Goal: Task Accomplishment & Management: Manage account settings

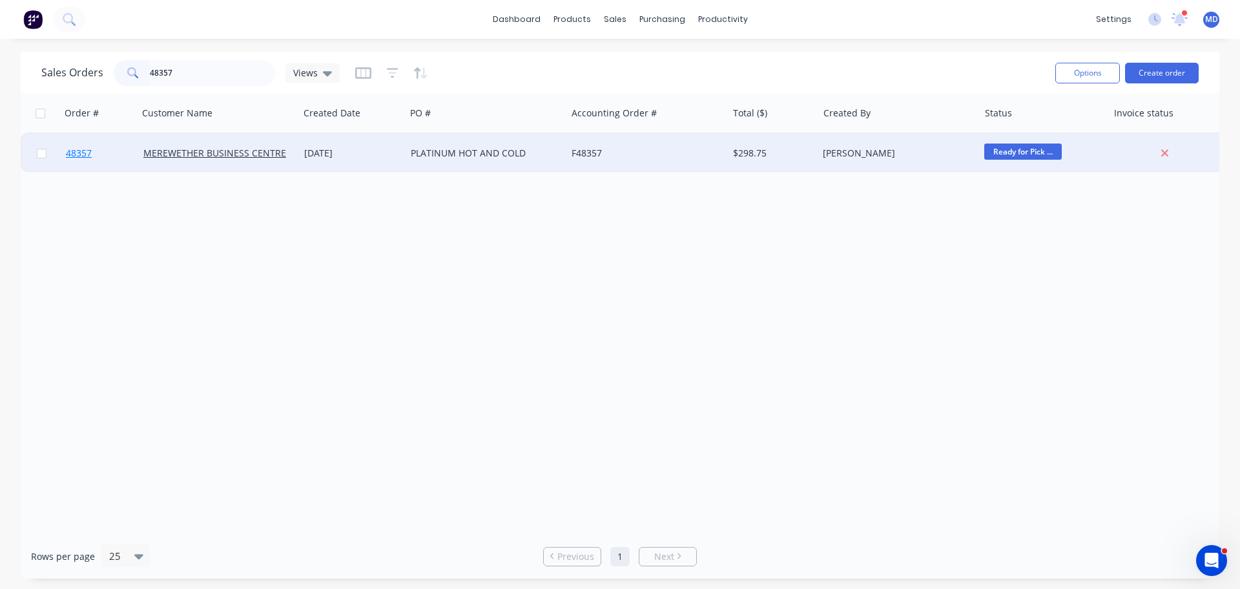
type input "48357"
click at [76, 155] on span "48357" at bounding box center [79, 153] width 26 height 13
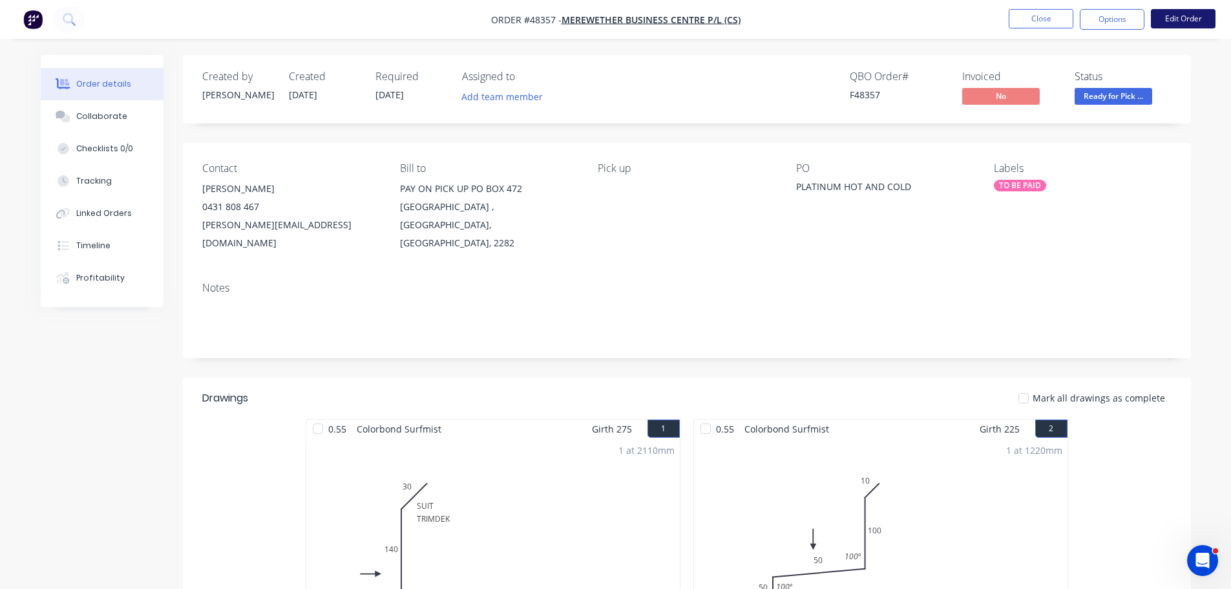
click at [1174, 19] on button "Edit Order" at bounding box center [1183, 18] width 65 height 19
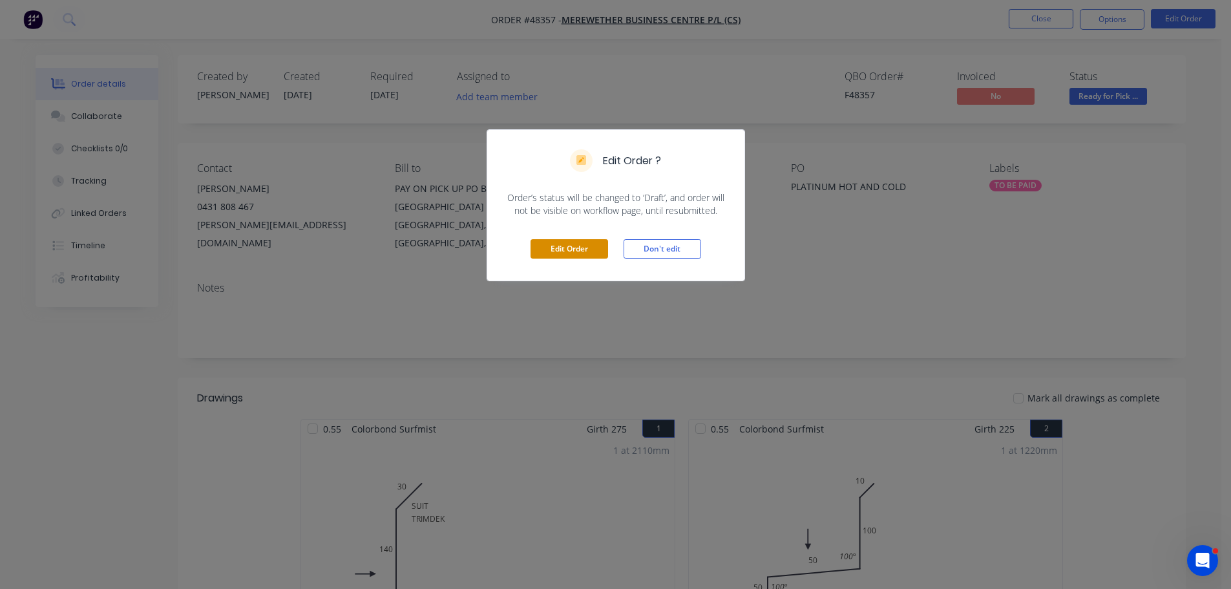
click at [576, 256] on button "Edit Order" at bounding box center [569, 248] width 78 height 19
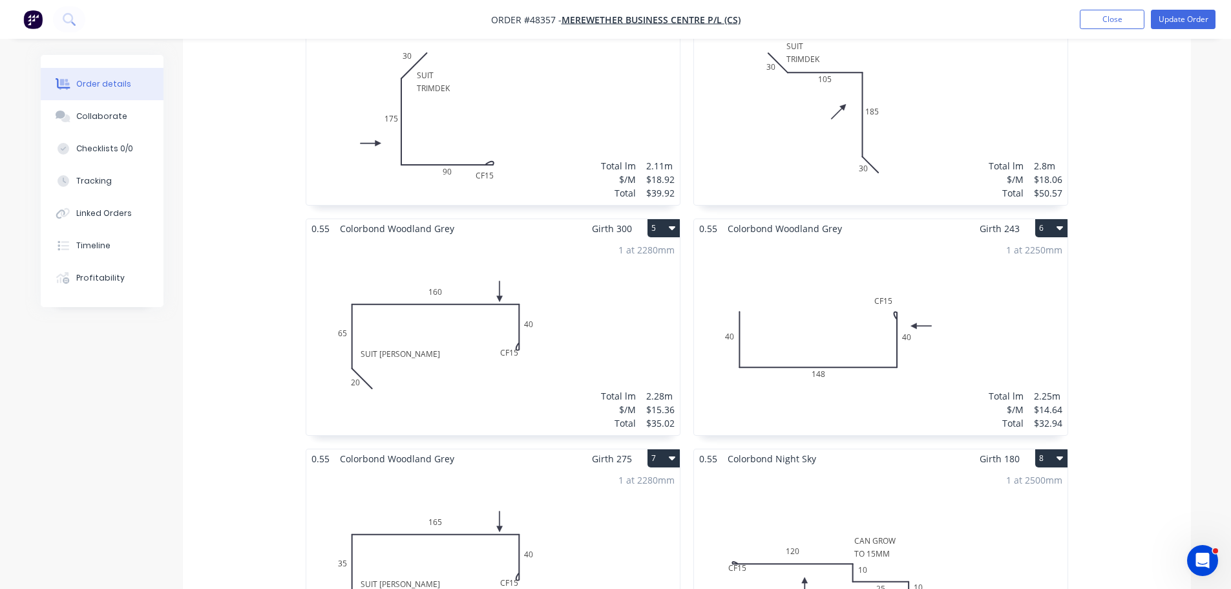
scroll to position [840, 0]
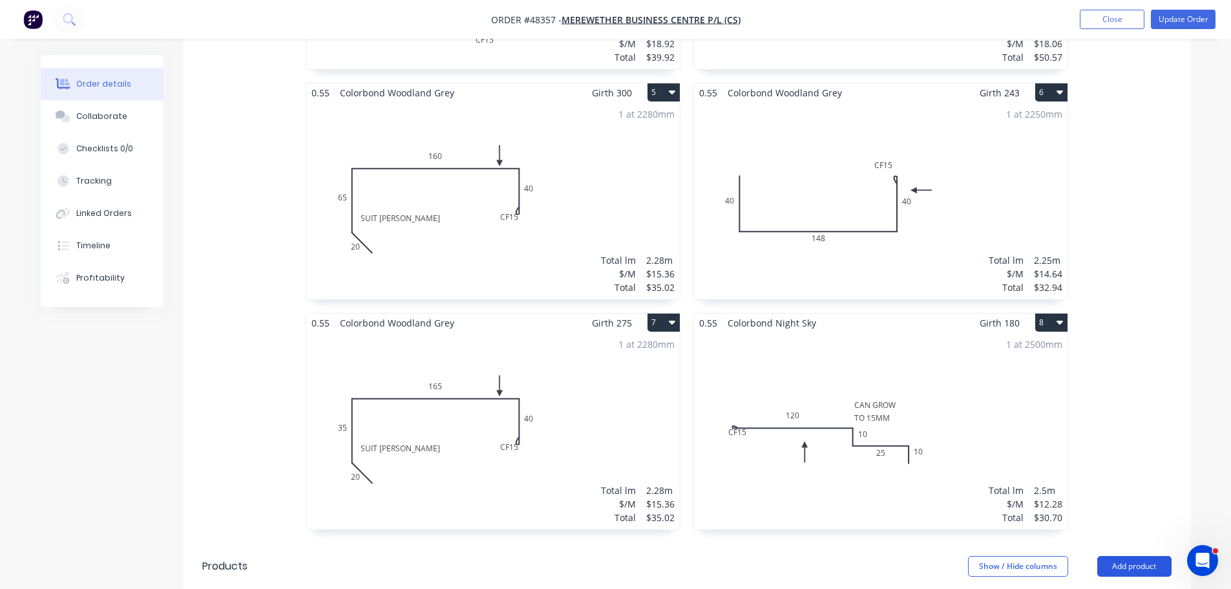
click at [1132, 556] on button "Add product" at bounding box center [1134, 566] width 74 height 21
click at [1088, 588] on div "Product catalogue" at bounding box center [1109, 598] width 99 height 19
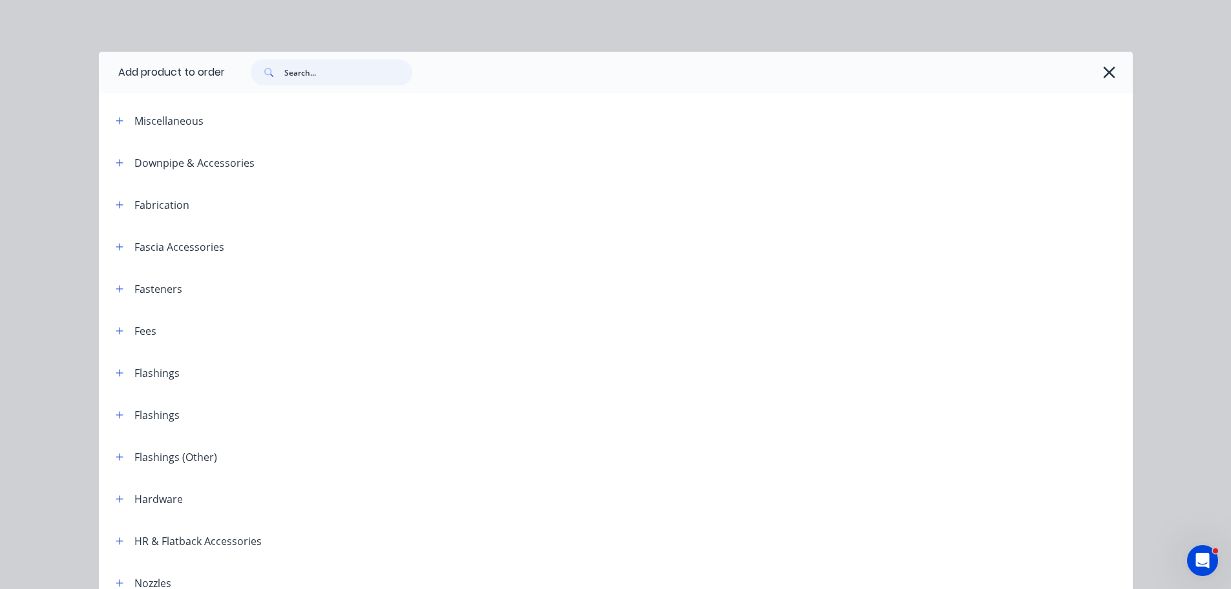
click at [303, 78] on input "text" at bounding box center [348, 72] width 128 height 26
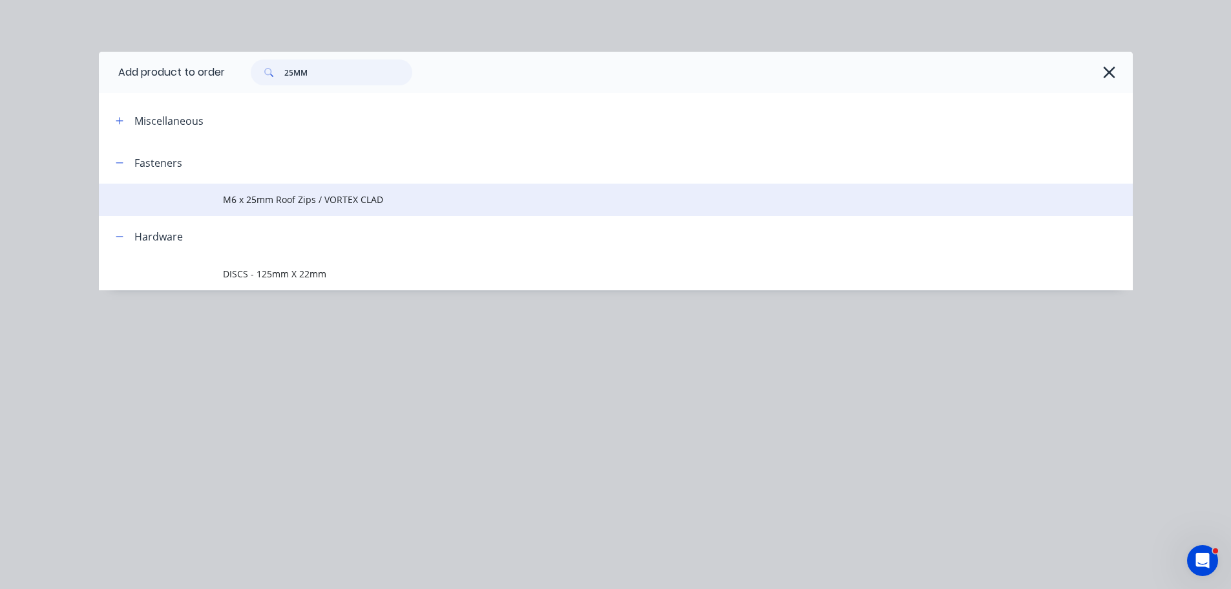
type input "25MM"
click at [242, 210] on td "M6 x 25mm Roof Zips / VORTEX CLAD" at bounding box center [678, 199] width 910 height 32
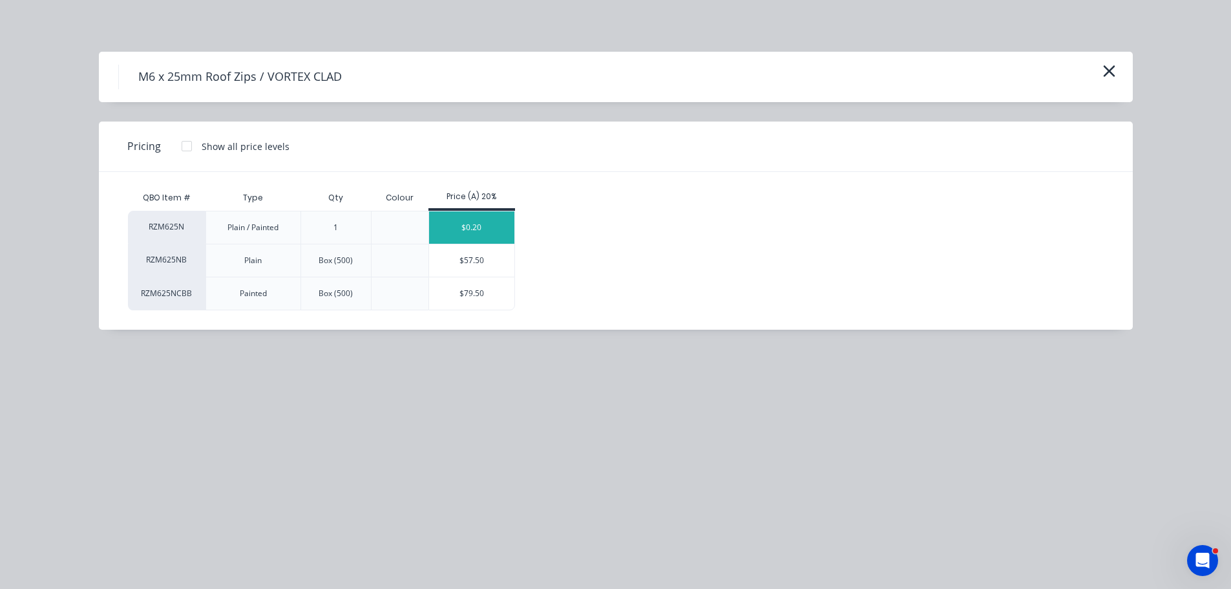
click at [468, 223] on div "$0.20" at bounding box center [472, 227] width 86 height 32
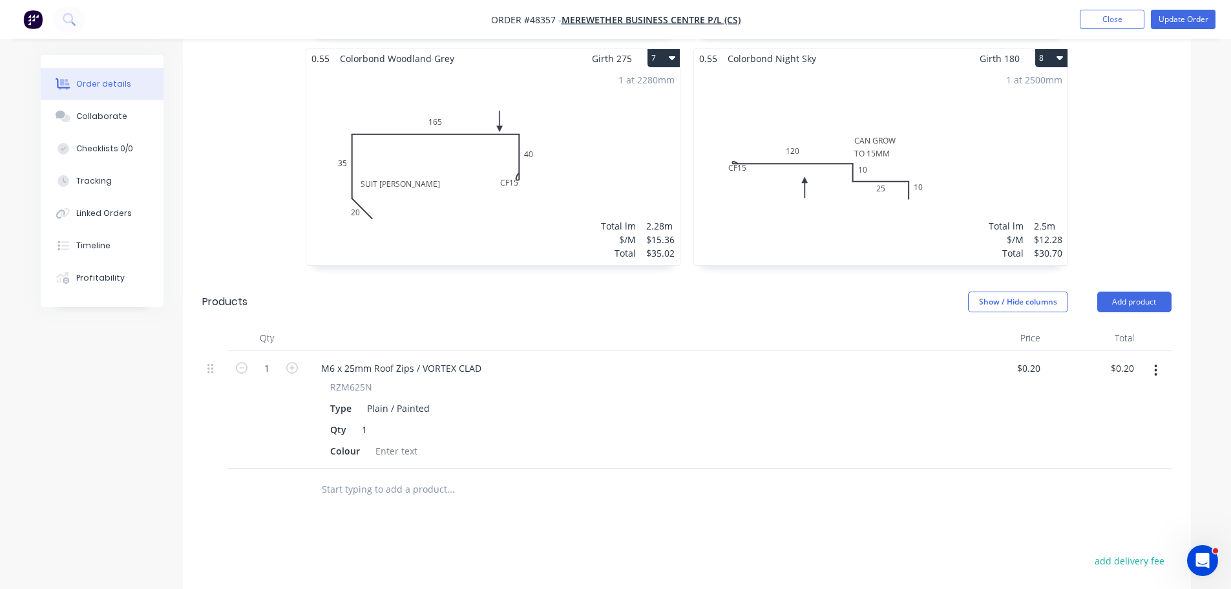
scroll to position [1227, 0]
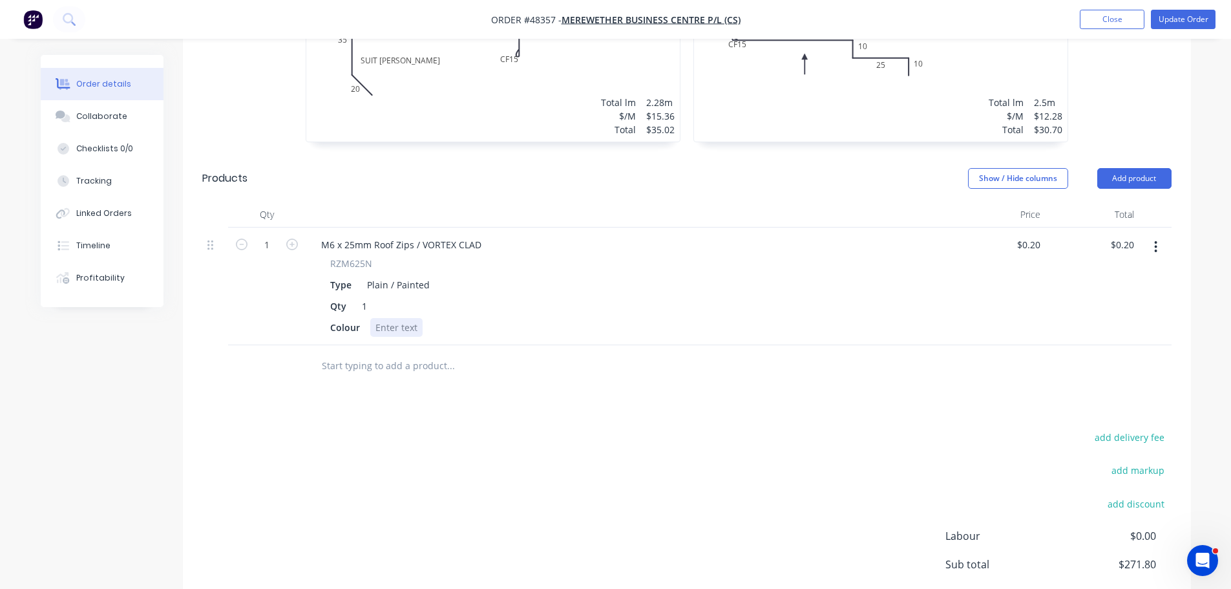
click at [388, 318] on div at bounding box center [396, 327] width 52 height 19
click at [269, 235] on input "1" at bounding box center [267, 244] width 34 height 19
type input "50"
type input "$10.00"
click at [639, 318] on div "Colour SURFMIST" at bounding box center [626, 327] width 602 height 19
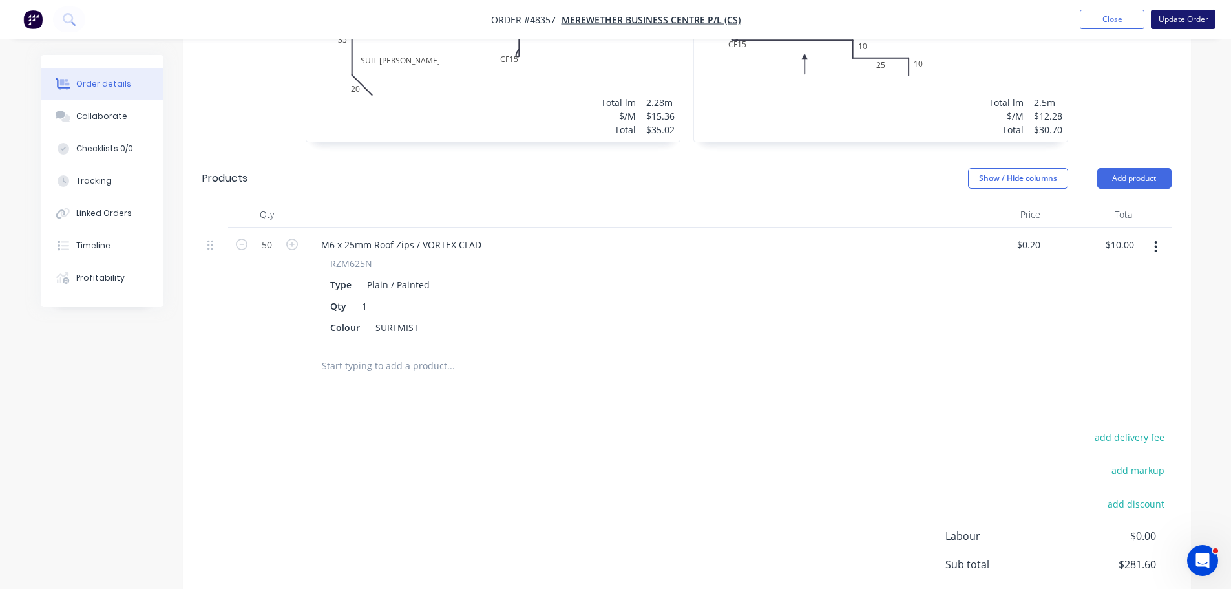
click at [1167, 22] on button "Update Order" at bounding box center [1183, 19] width 65 height 19
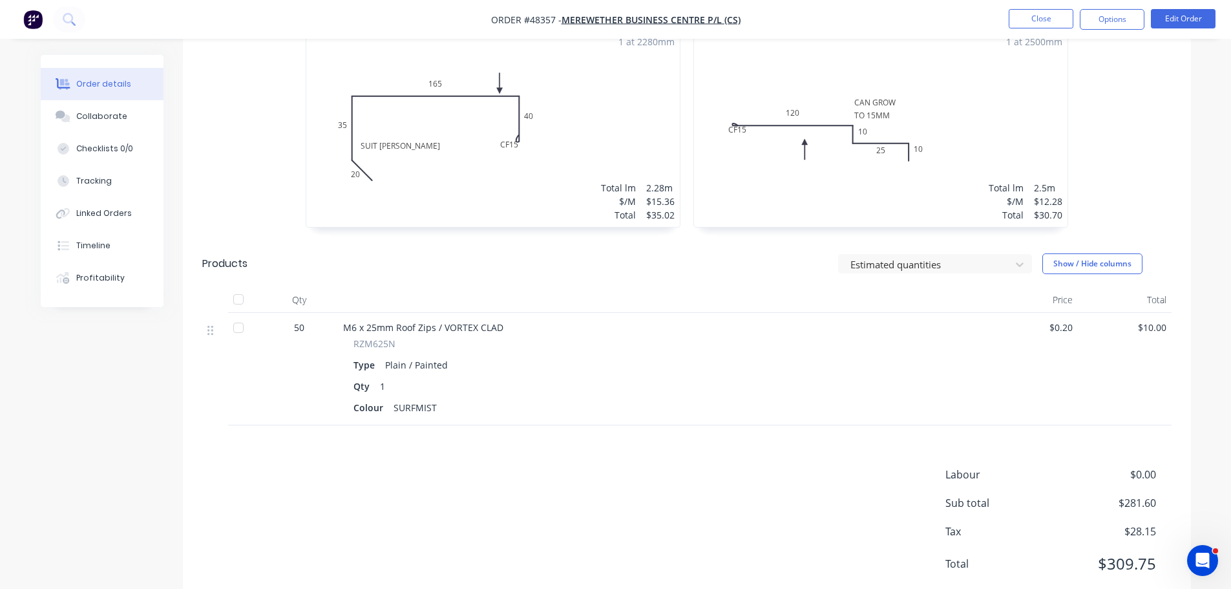
scroll to position [1118, 0]
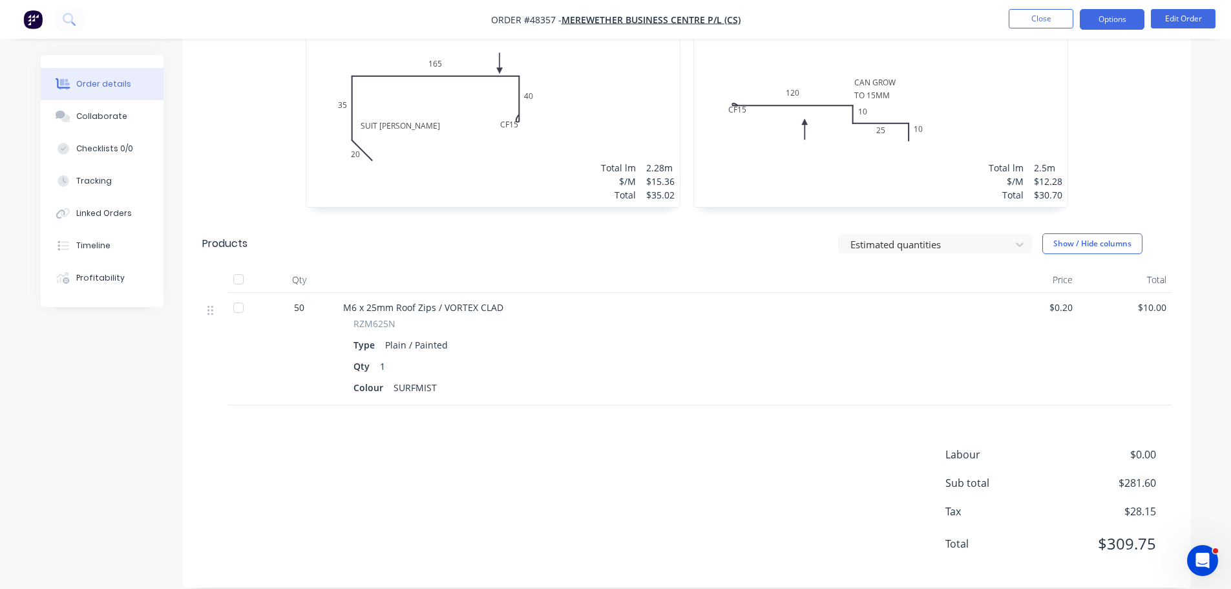
click at [1107, 28] on button "Options" at bounding box center [1111, 19] width 65 height 21
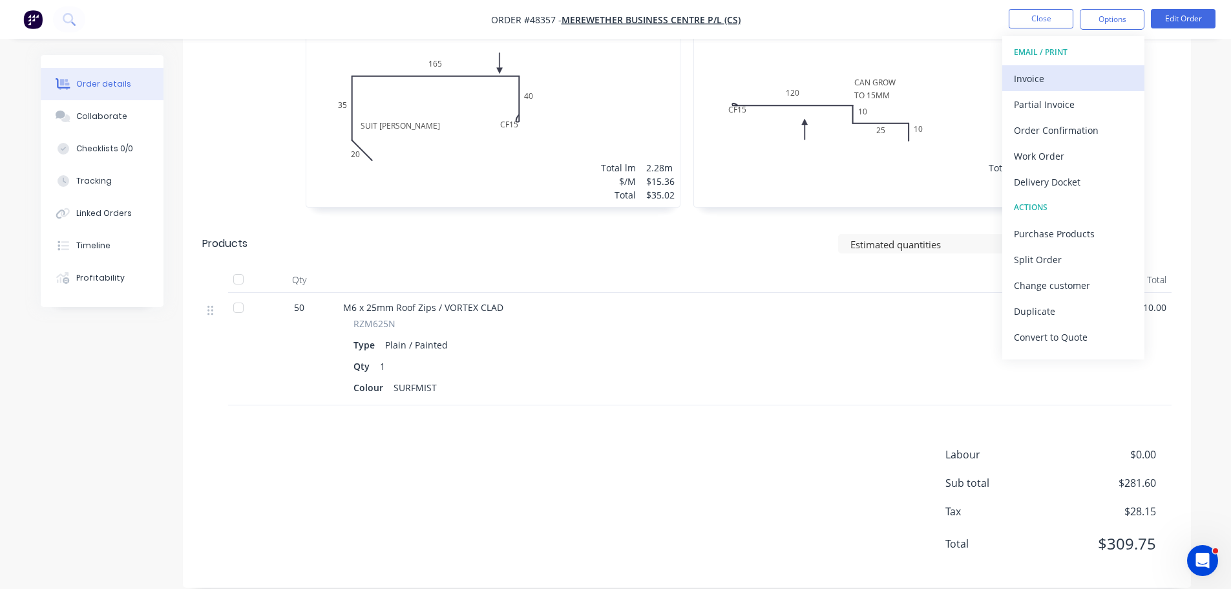
click at [1032, 65] on button "Invoice" at bounding box center [1073, 78] width 142 height 26
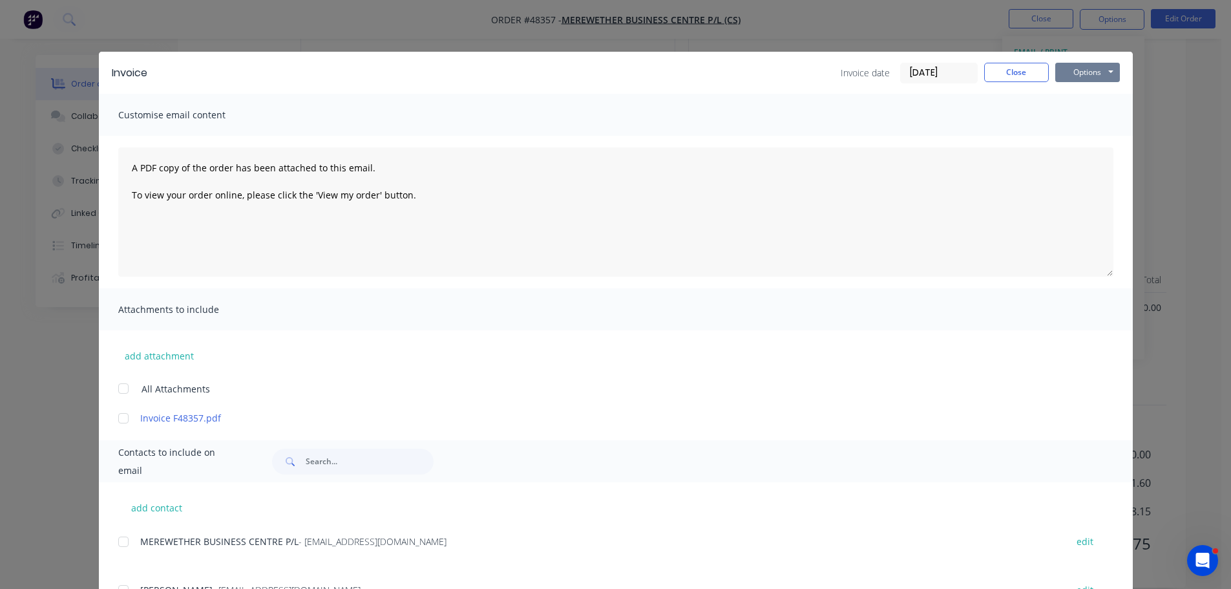
click at [1072, 67] on button "Options" at bounding box center [1087, 72] width 65 height 19
click at [1068, 111] on button "Print" at bounding box center [1096, 116] width 83 height 21
click at [988, 67] on button "Close" at bounding box center [1016, 72] width 65 height 19
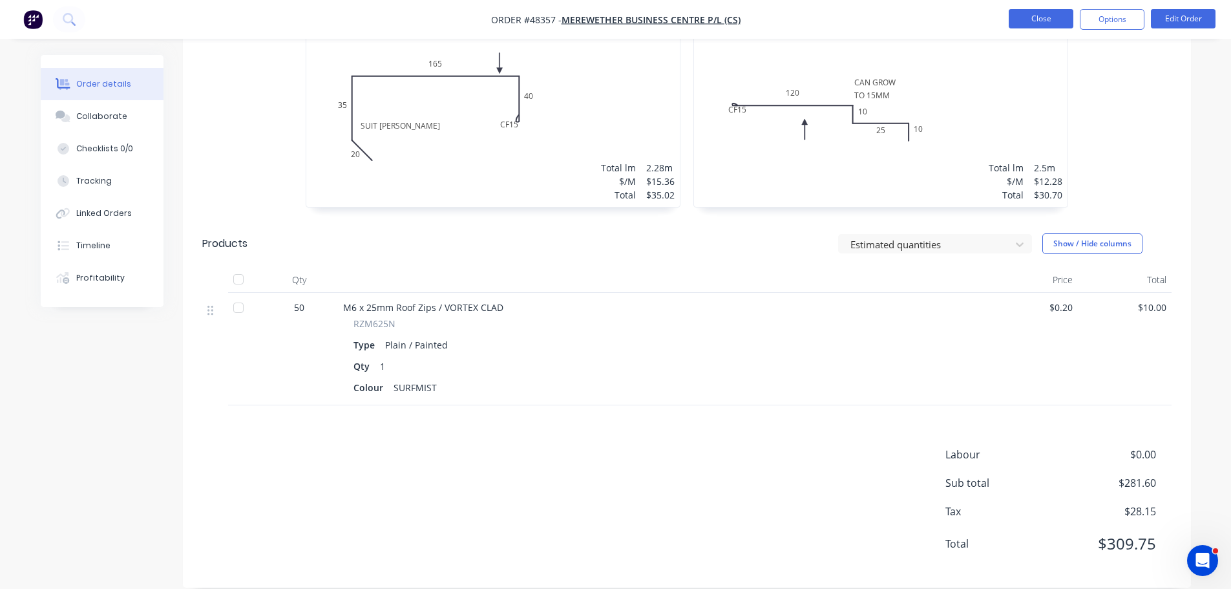
click at [1028, 23] on button "Close" at bounding box center [1040, 18] width 65 height 19
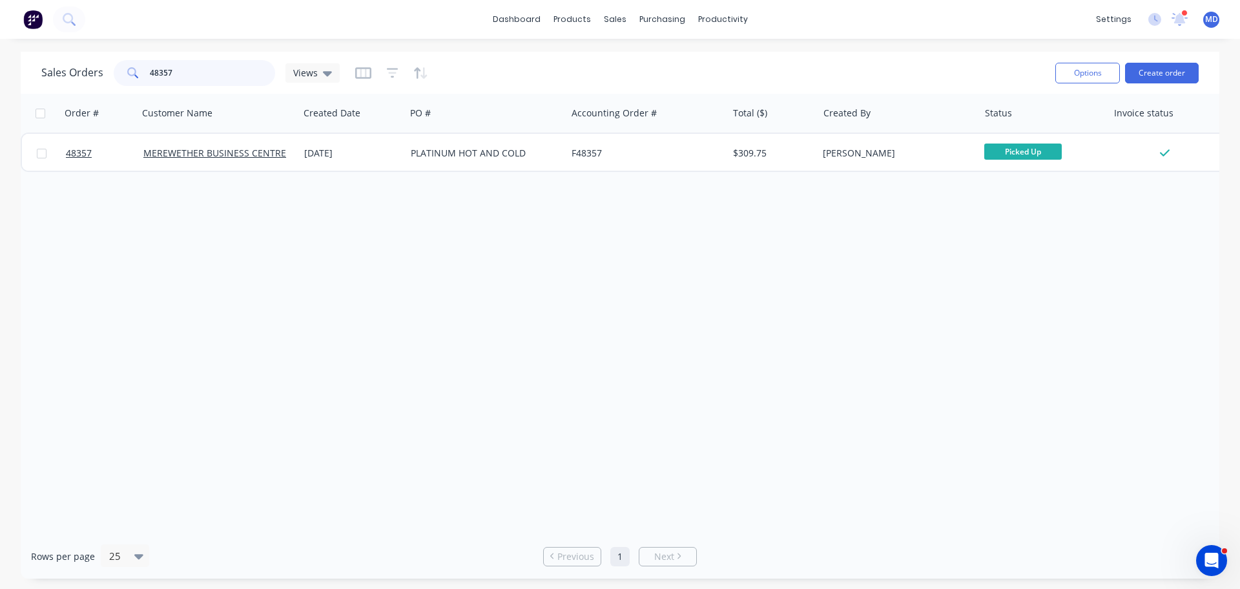
click at [222, 80] on input "48357" at bounding box center [213, 73] width 126 height 26
type input "4"
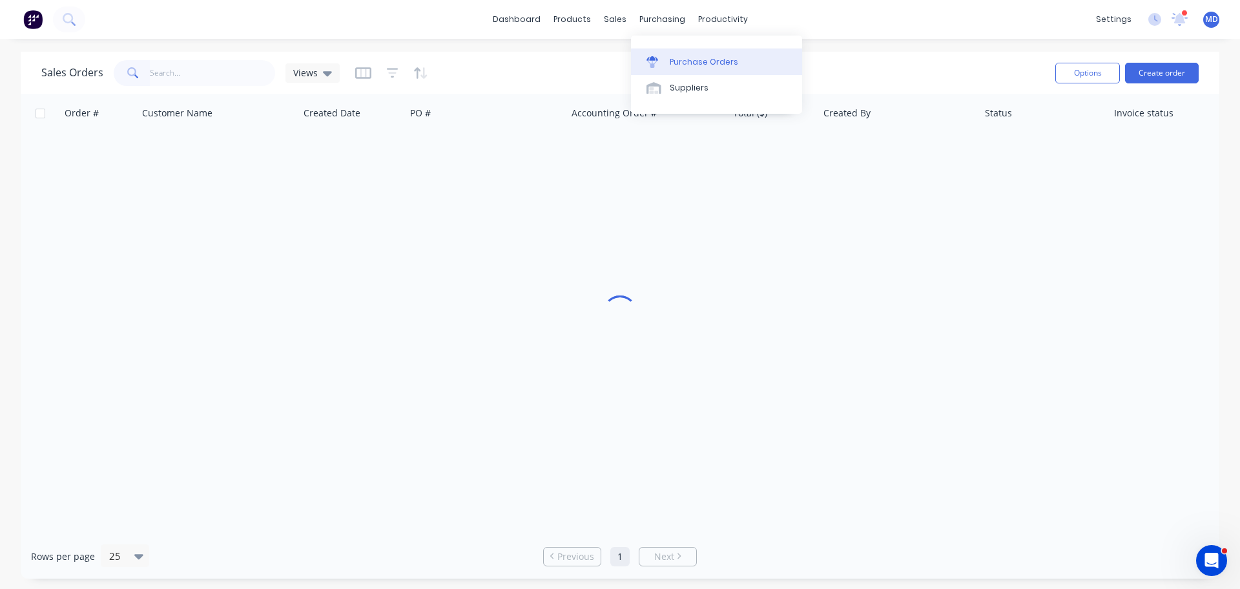
click at [675, 64] on div "Purchase Orders" at bounding box center [704, 62] width 68 height 12
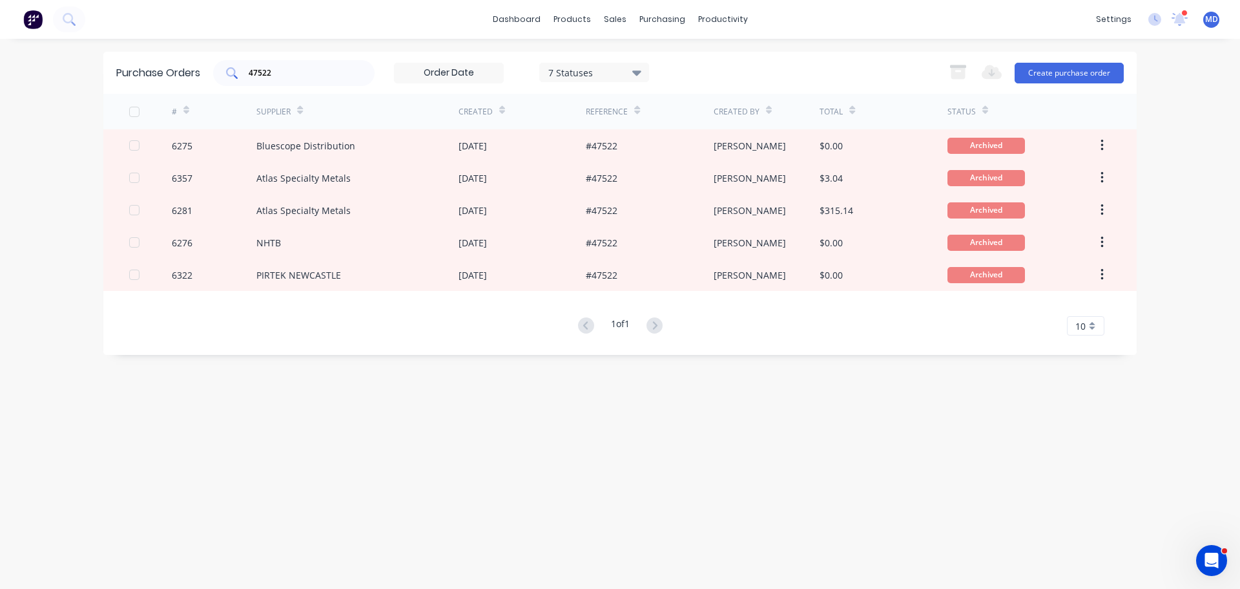
click at [297, 83] on div "47522" at bounding box center [294, 73] width 162 height 26
type input "4"
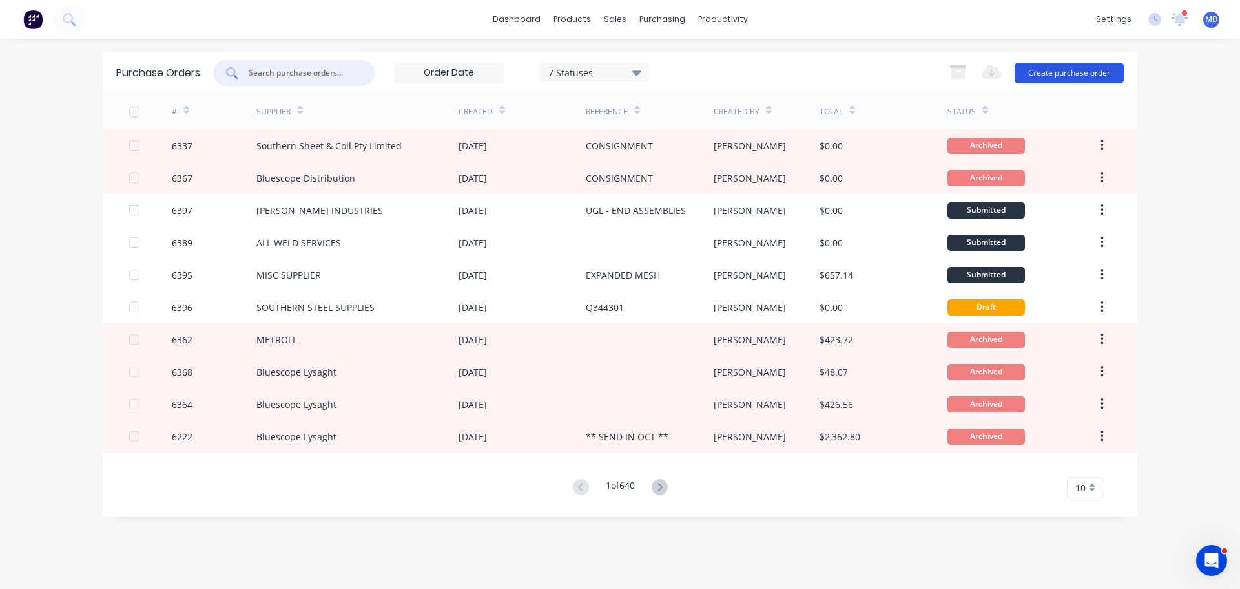
click at [1052, 81] on button "Create purchase order" at bounding box center [1069, 73] width 109 height 21
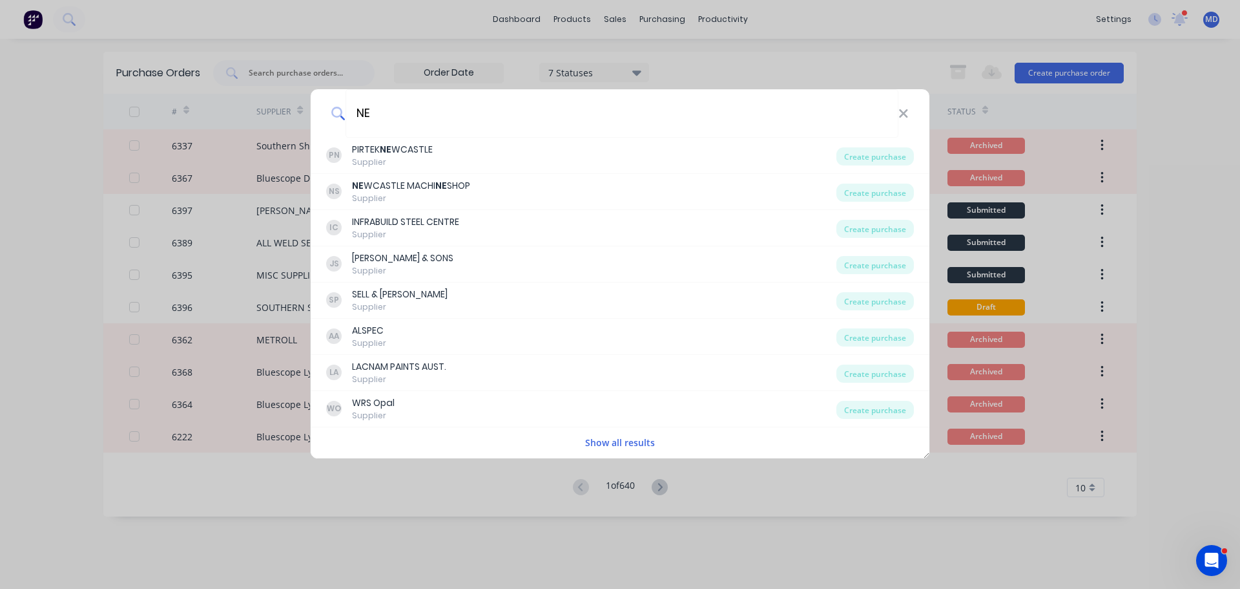
type input "N"
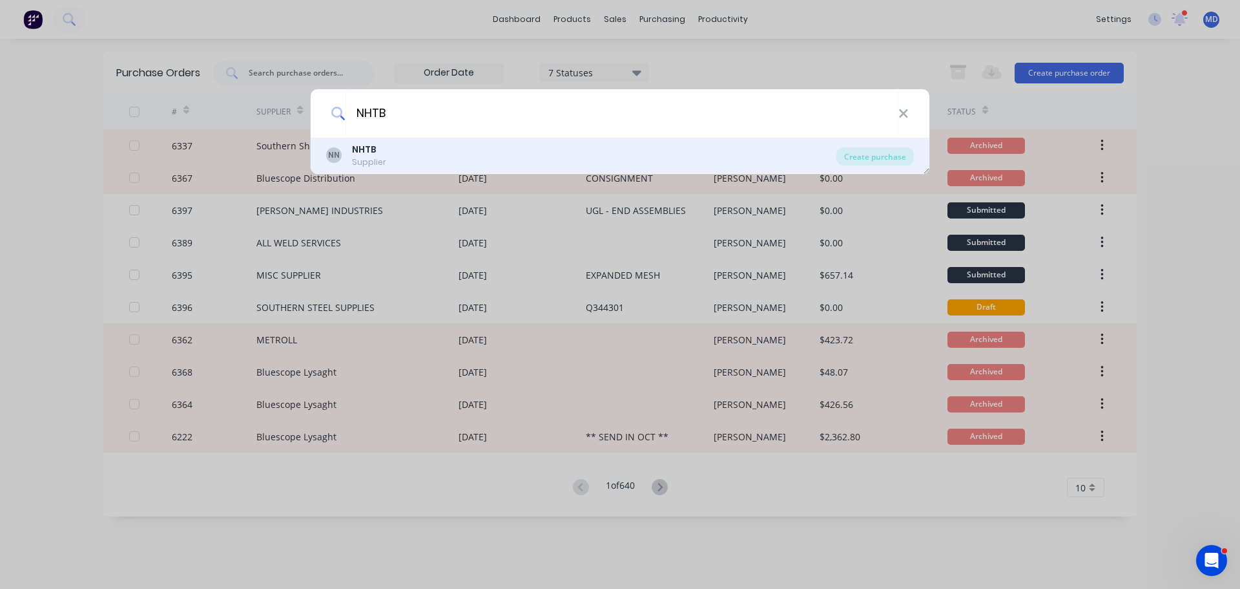
type input "NHTB"
click at [367, 149] on b "NHTB" at bounding box center [364, 149] width 25 height 13
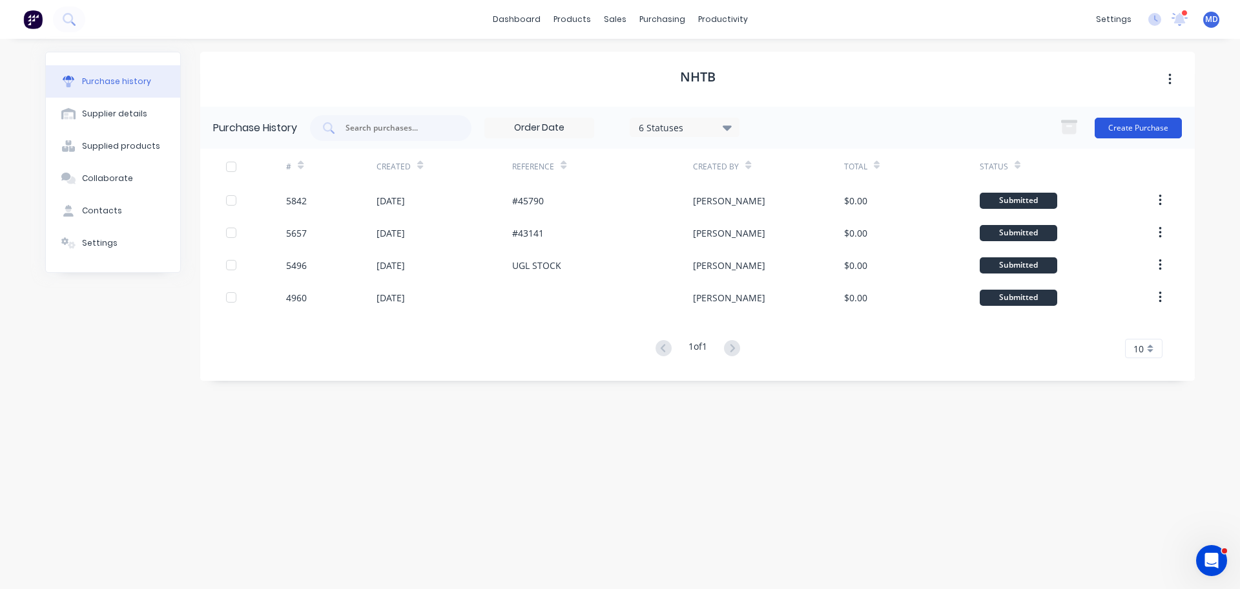
click at [1131, 129] on button "Create Purchase" at bounding box center [1138, 128] width 87 height 21
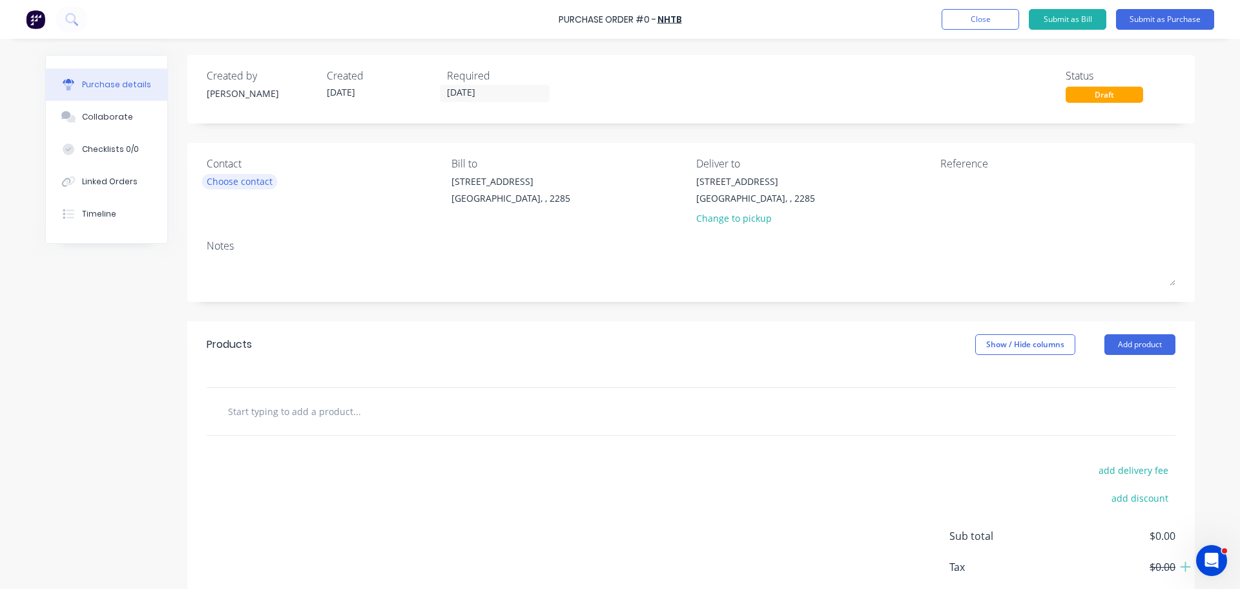
click at [209, 187] on div "Choose contact" at bounding box center [240, 181] width 66 height 14
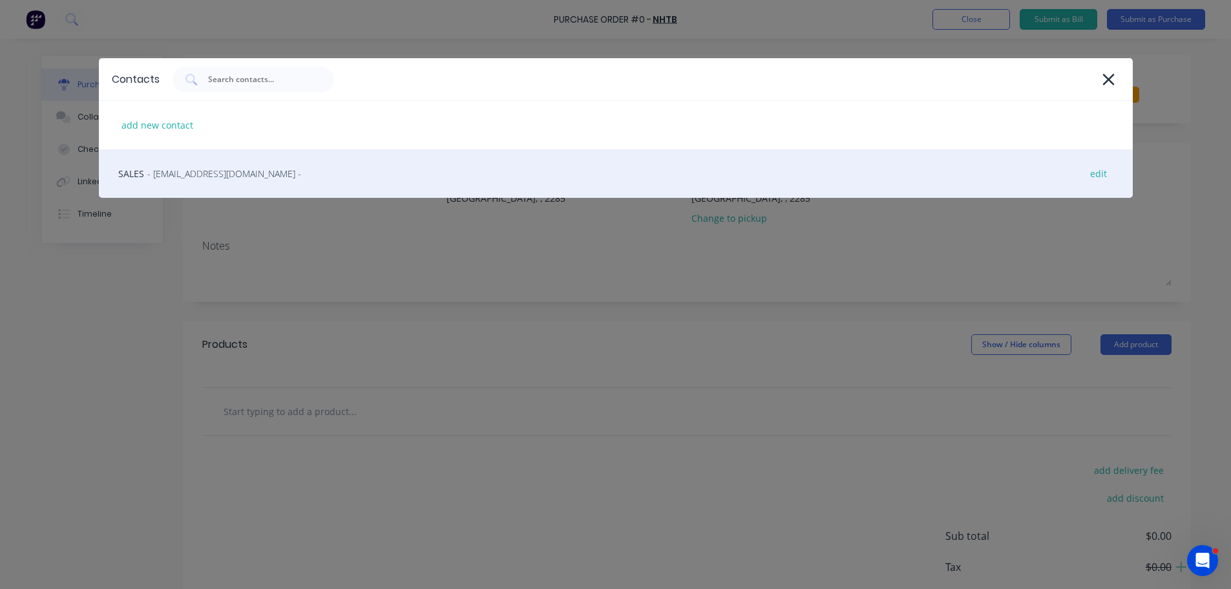
click at [204, 169] on span "- sales@nhtb.com.au -" at bounding box center [224, 174] width 154 height 14
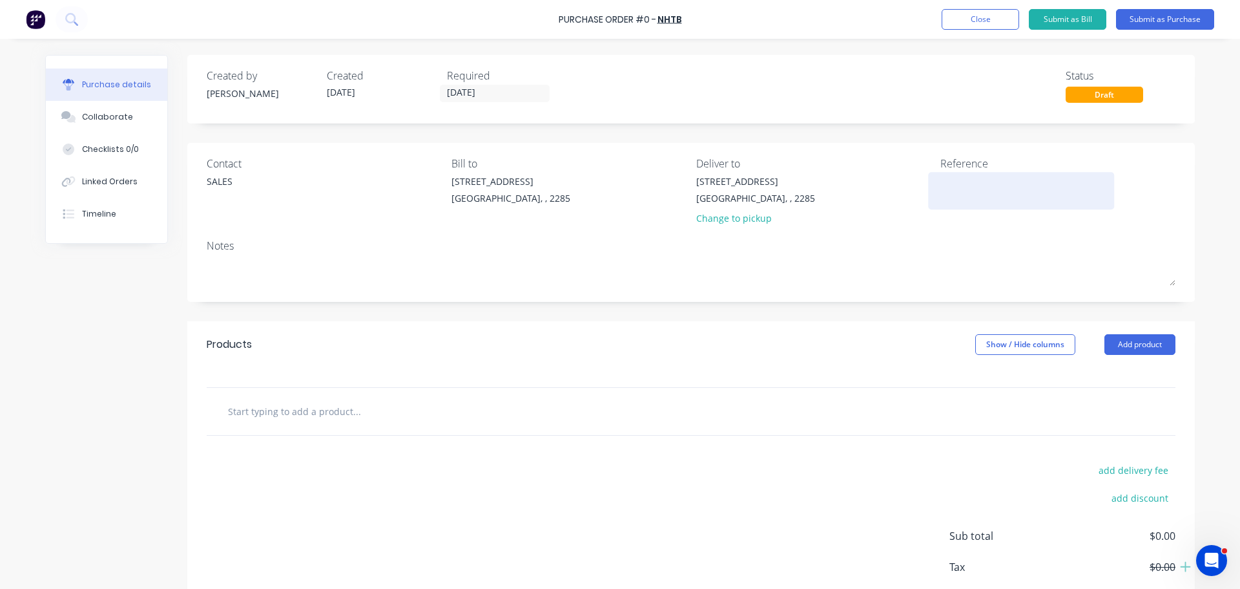
click at [941, 190] on textarea at bounding box center [1022, 188] width 162 height 29
type textarea "x"
type textarea "U"
type textarea "x"
type textarea "UG"
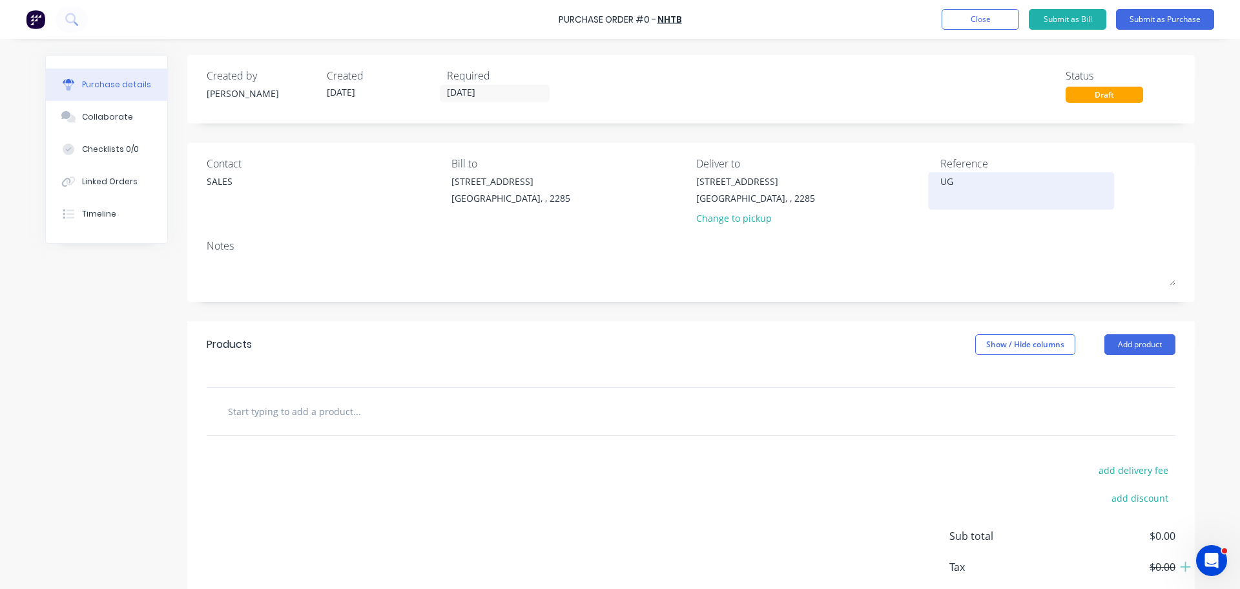
type textarea "x"
type textarea "UGL"
type textarea "x"
type textarea "UGL"
click at [1143, 349] on button "Add product" at bounding box center [1140, 344] width 71 height 21
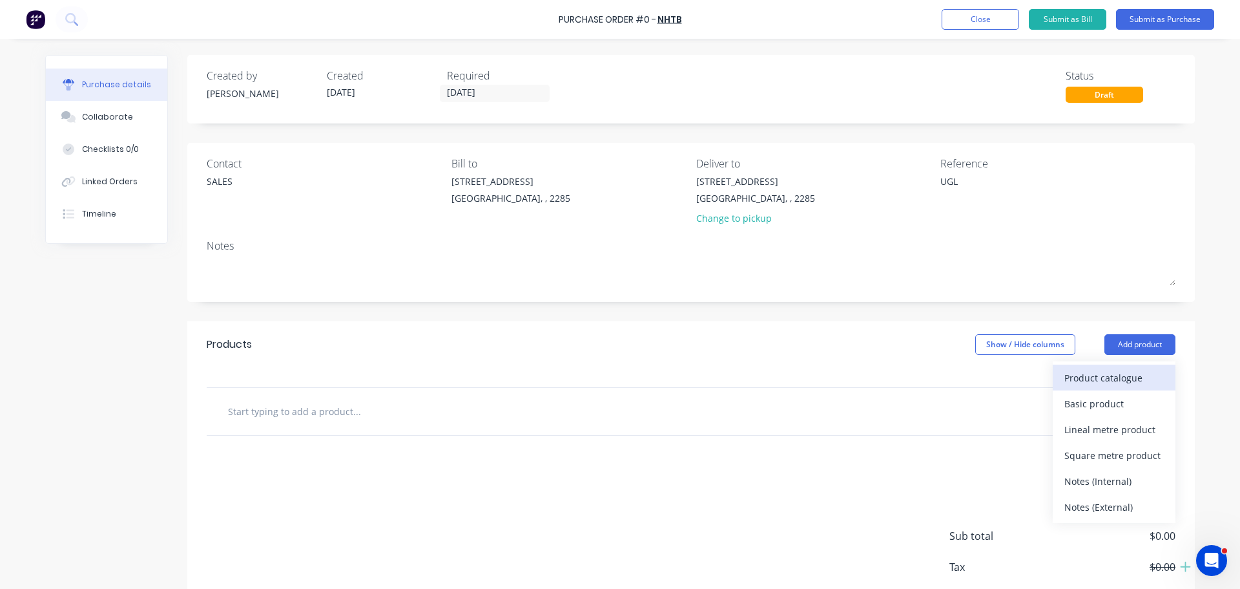
click at [1116, 377] on div "Product catalogue" at bounding box center [1114, 377] width 99 height 19
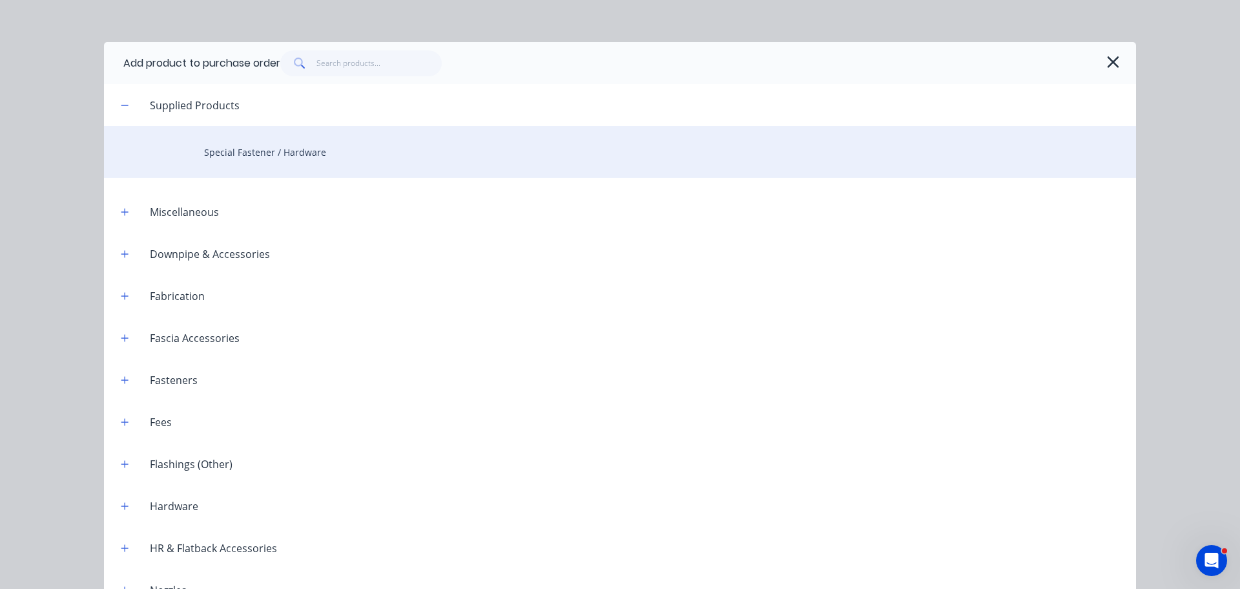
click at [203, 152] on div "Special Fastener / Hardware" at bounding box center [620, 152] width 1032 height 52
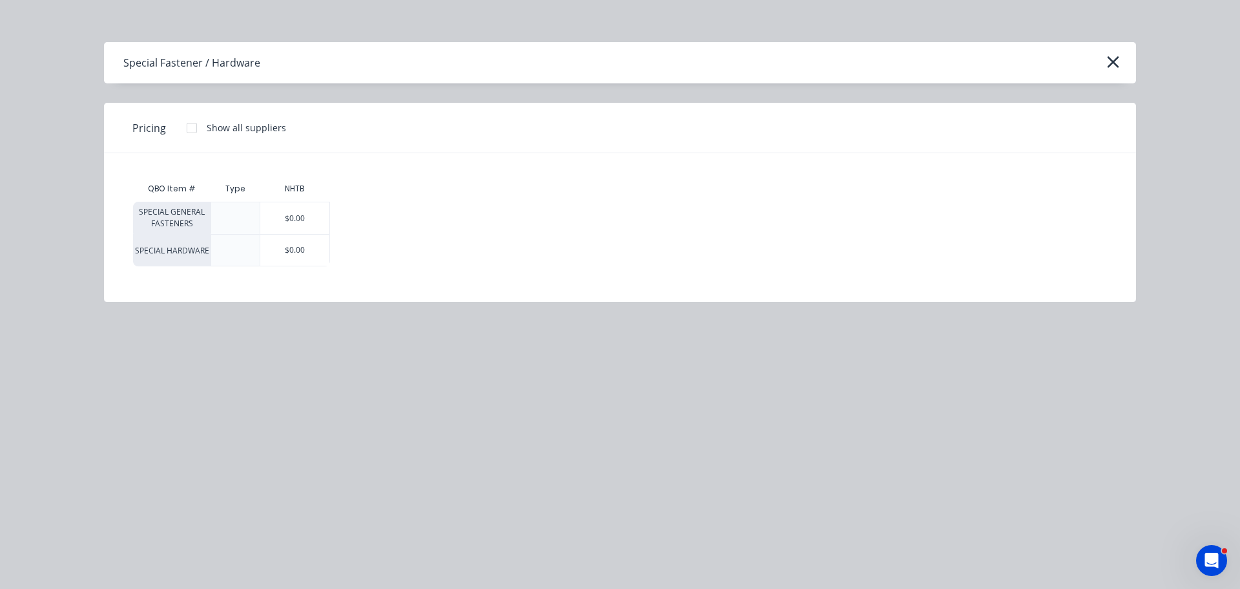
click at [273, 220] on div "$0.00" at bounding box center [294, 218] width 69 height 32
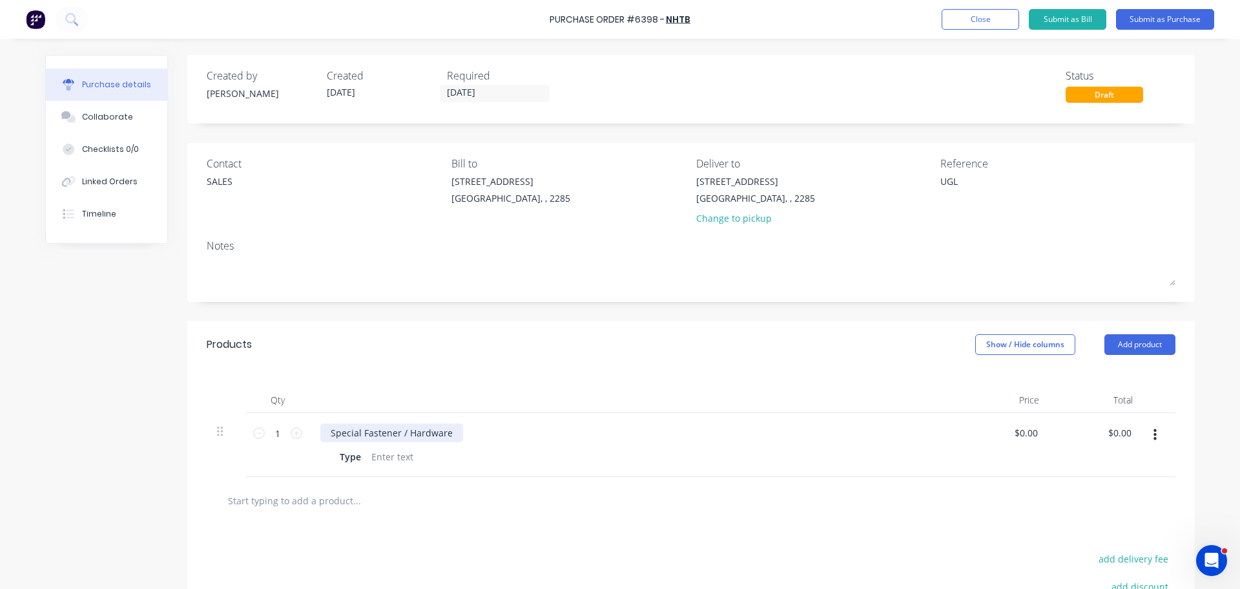
type textarea "x"
drag, startPoint x: 444, startPoint y: 433, endPoint x: 273, endPoint y: 413, distance: 171.7
click at [273, 419] on div "1 1 Special Fastener / Hardware Type $0.00 $0.00 $0.00 $0.00" at bounding box center [691, 445] width 969 height 64
click at [385, 459] on div at bounding box center [392, 456] width 52 height 19
click at [459, 433] on div "M6X30MM 4.6 HEX HEAD BOLT" at bounding box center [396, 432] width 153 height 19
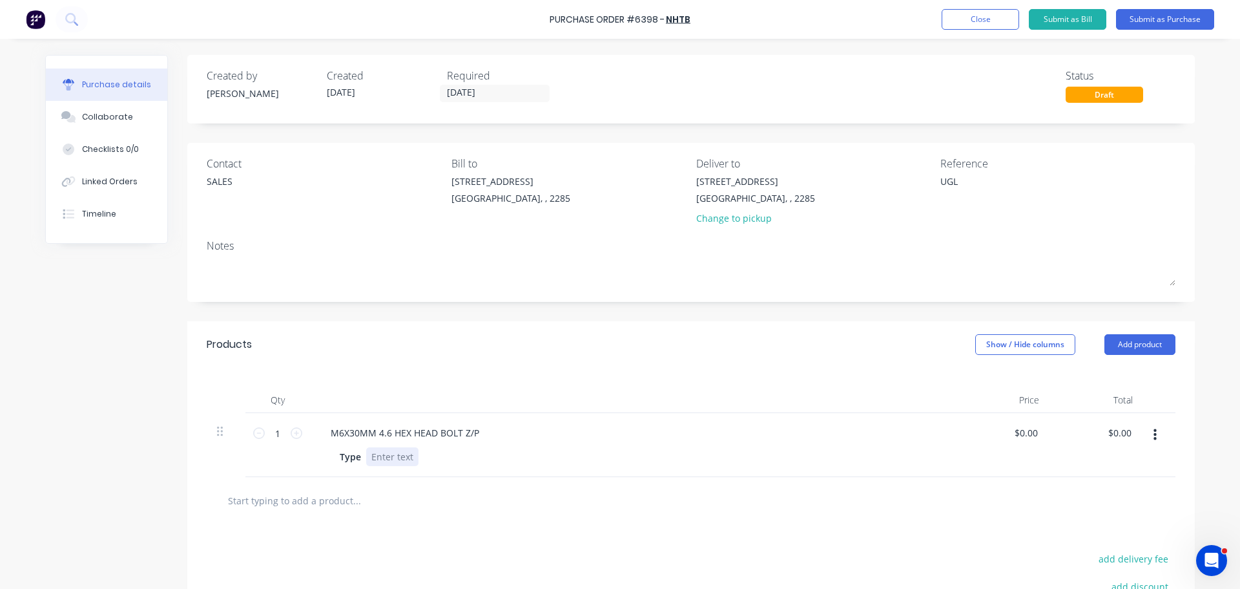
type textarea "x"
click at [373, 455] on div at bounding box center [392, 456] width 52 height 19
click at [282, 431] on input "1" at bounding box center [278, 432] width 26 height 19
type textarea "x"
type input "10"
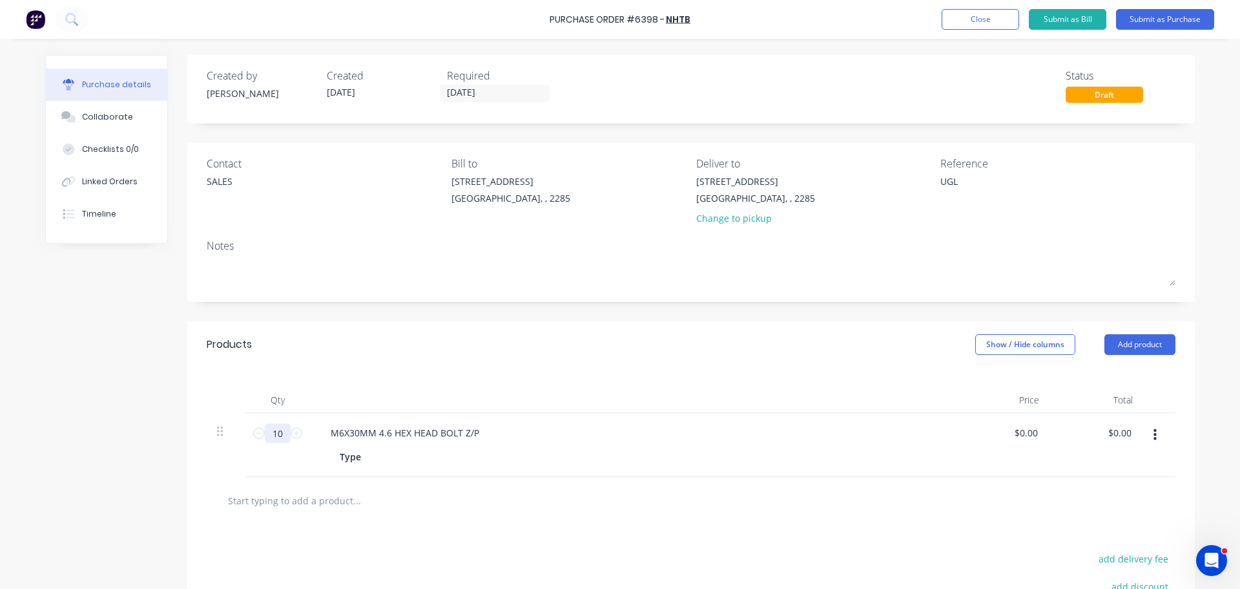
type textarea "x"
type input "100"
type textarea "x"
type input "100"
click at [510, 435] on div "M6X30MM 4.6 HEX HEAD BOLT Z/P" at bounding box center [632, 432] width 625 height 19
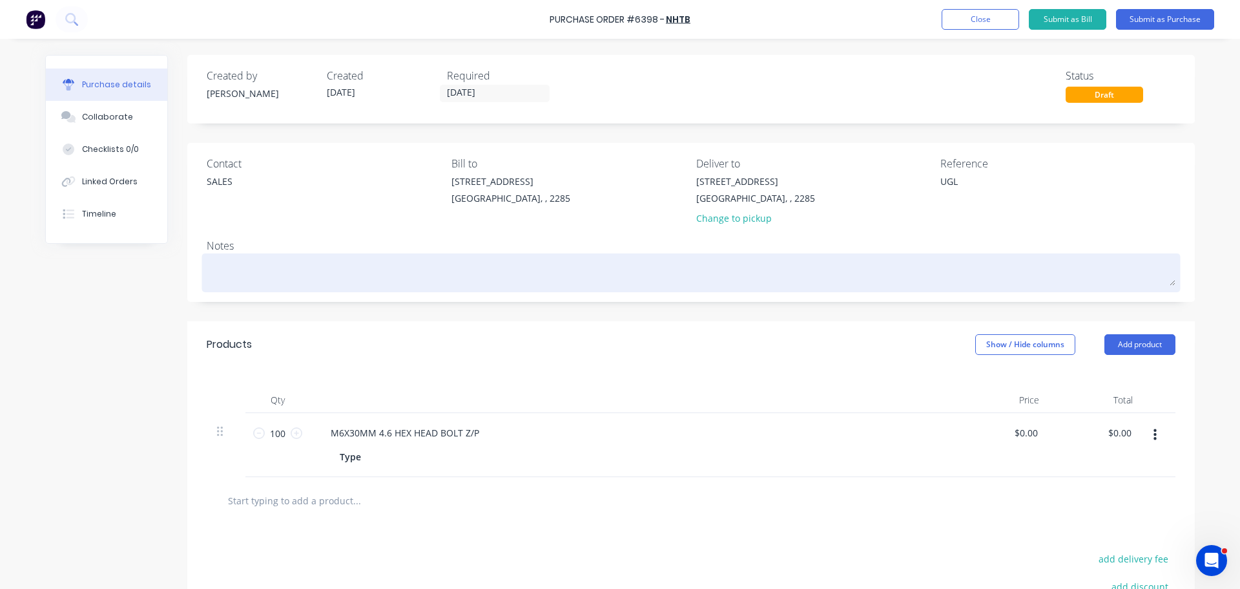
click at [226, 266] on textarea at bounding box center [691, 270] width 969 height 29
type textarea "x"
type textarea "P"
type textarea "x"
type textarea "PL"
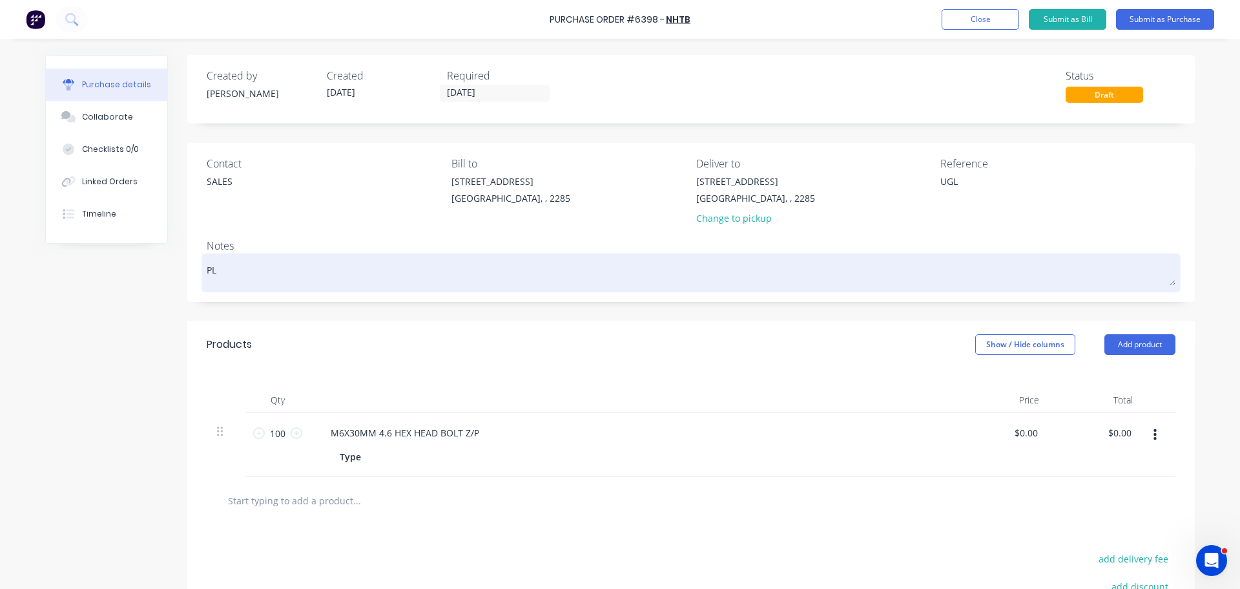
type textarea "x"
type textarea "PLE"
type textarea "x"
type textarea "PLEA"
type textarea "x"
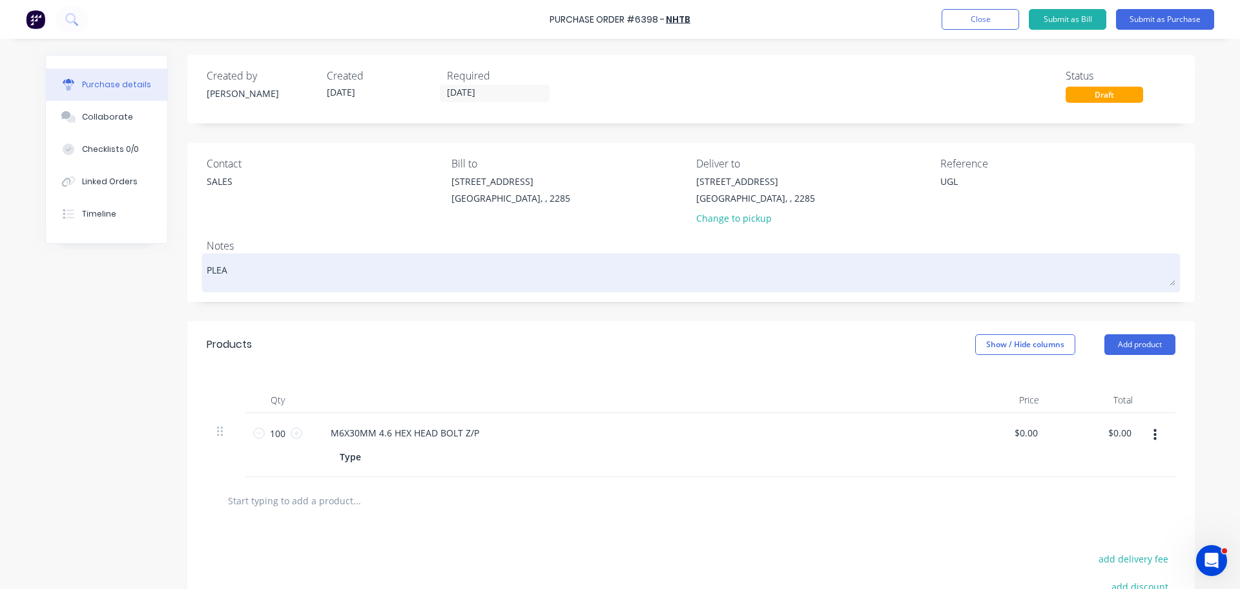
type textarea "PLEAS"
type textarea "x"
type textarea "PLEASE"
type textarea "x"
type textarea "PLEASE"
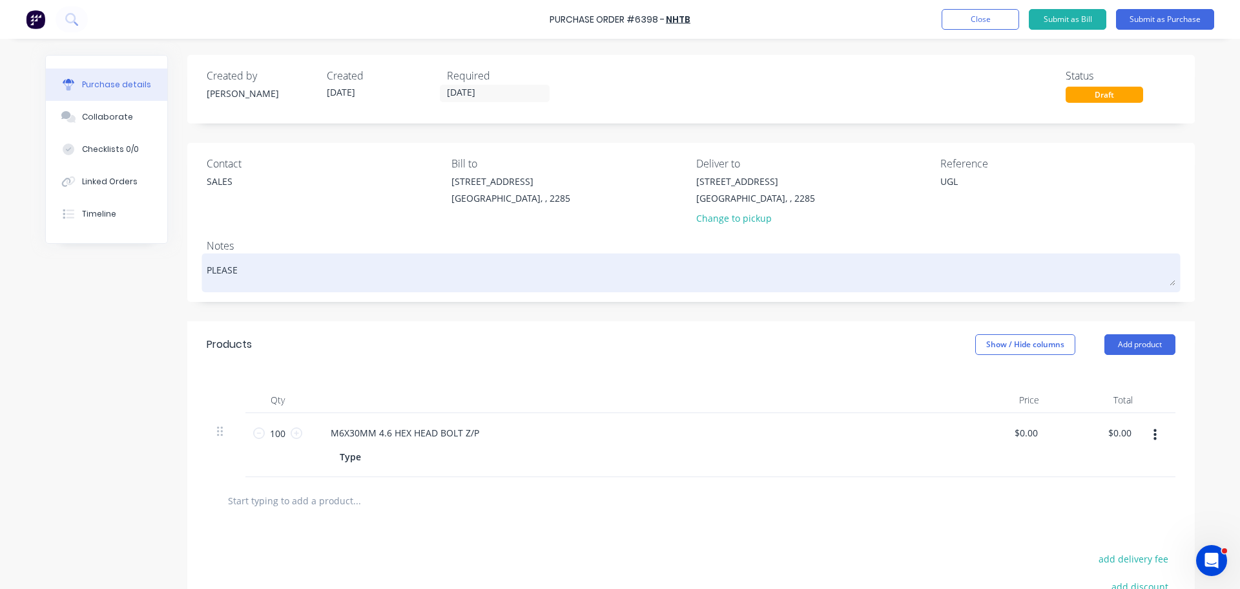
type textarea "x"
type textarea "PLEASE C"
type textarea "x"
type textarea "PLEASE CA"
type textarea "x"
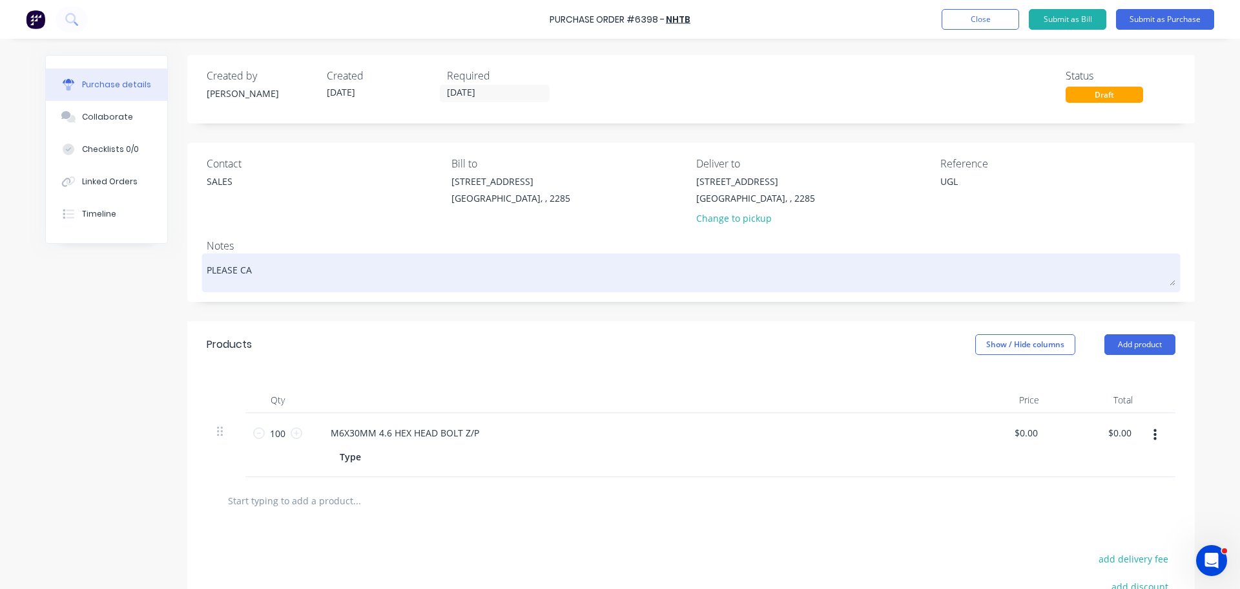
type textarea "PLEASE CAL"
type textarea "x"
type textarea "PLEASE CALL"
type textarea "x"
type textarea "PLEASE CALL"
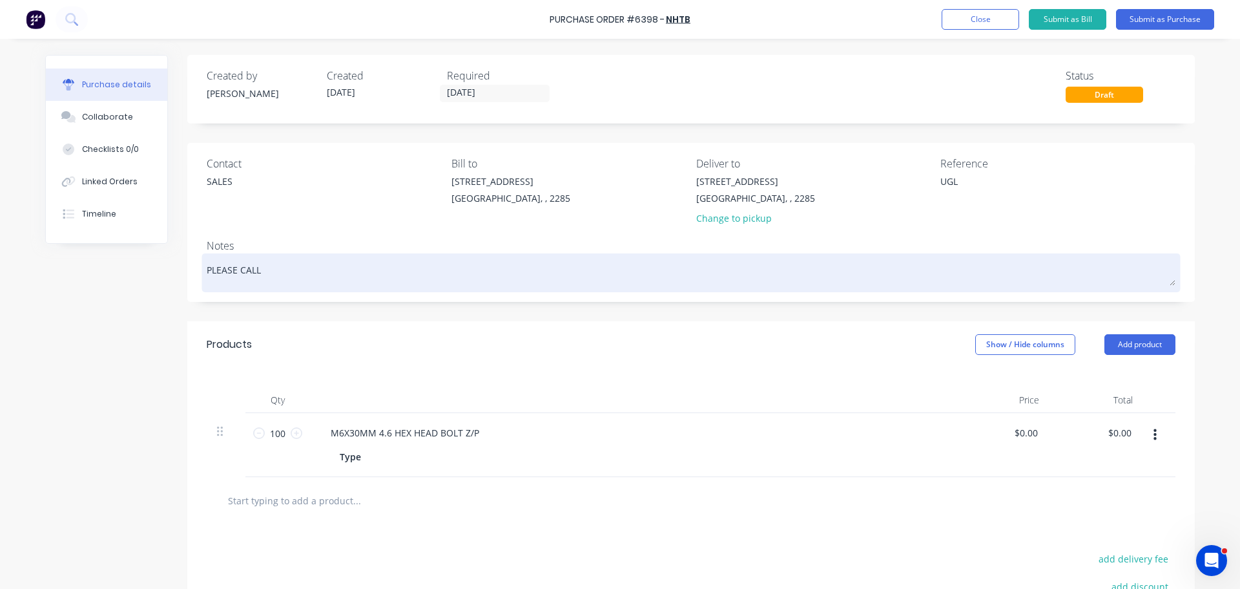
type textarea "x"
type textarea "PLEASE CALL I"
type textarea "x"
type textarea "PLEASE CALL IF"
type textarea "x"
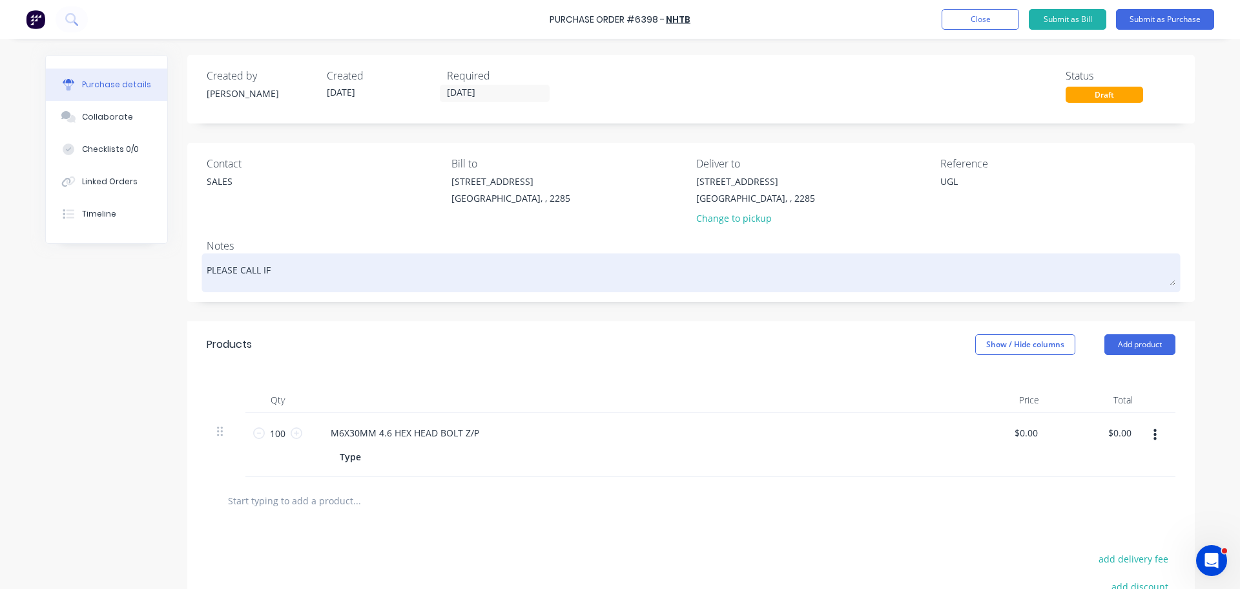
type textarea "PLEASE CALL IF"
type textarea "x"
type textarea "PLEASE CALL IF N"
type textarea "x"
type textarea "PLEASE CALL IF NO"
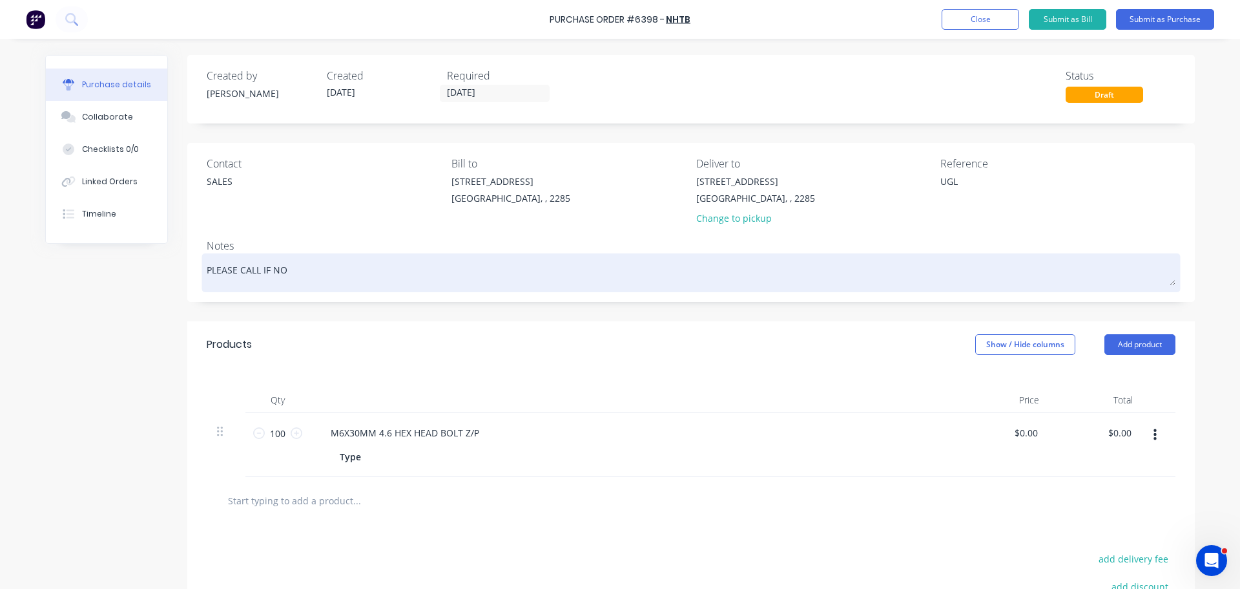
type textarea "x"
type textarea "PLEASE CALL IF NOT"
type textarea "x"
type textarea "PLEASE CALL IF NOT"
type textarea "x"
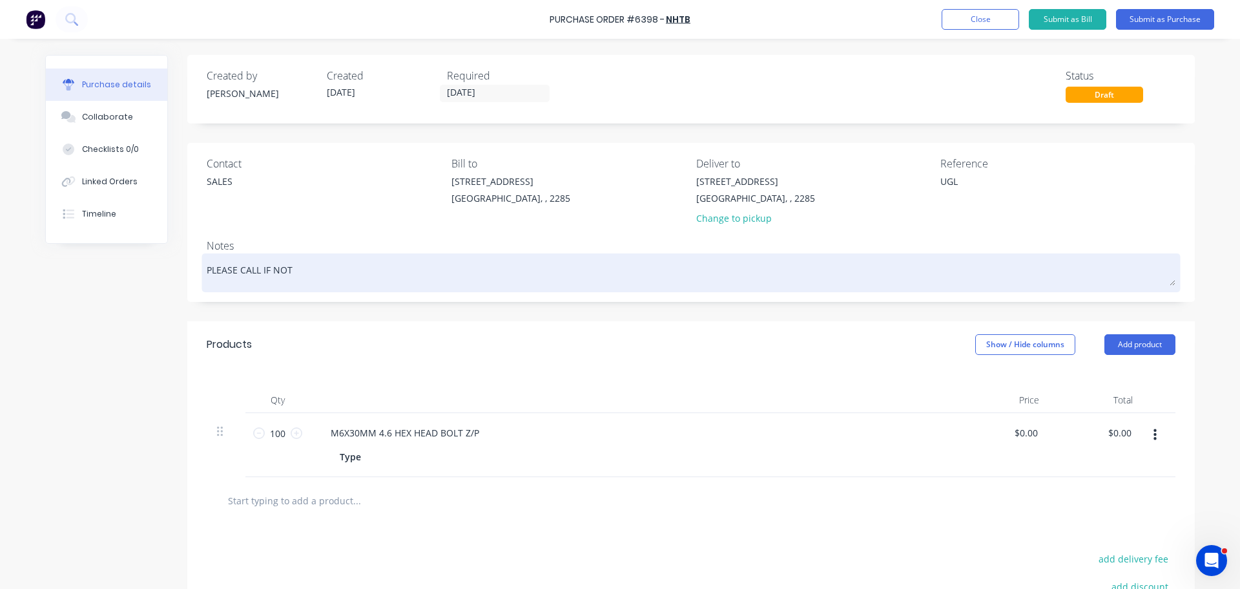
type textarea "PLEASE CALL IF NOT E"
type textarea "x"
type textarea "PLEASE CALL IF NOT EN"
type textarea "x"
type textarea "PLEASE CALL IF NOT ENO"
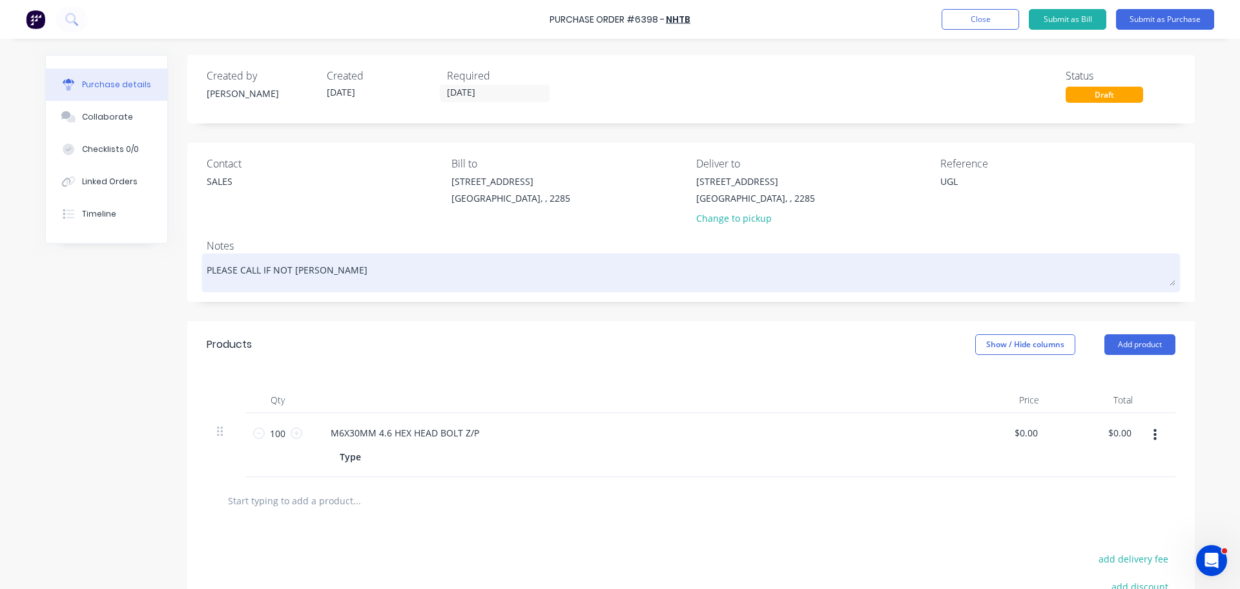
type textarea "x"
type textarea "PLEASE CALL IF NOT ENOU"
type textarea "x"
type textarea "PLEASE CALL IF NOT ENOUG"
type textarea "x"
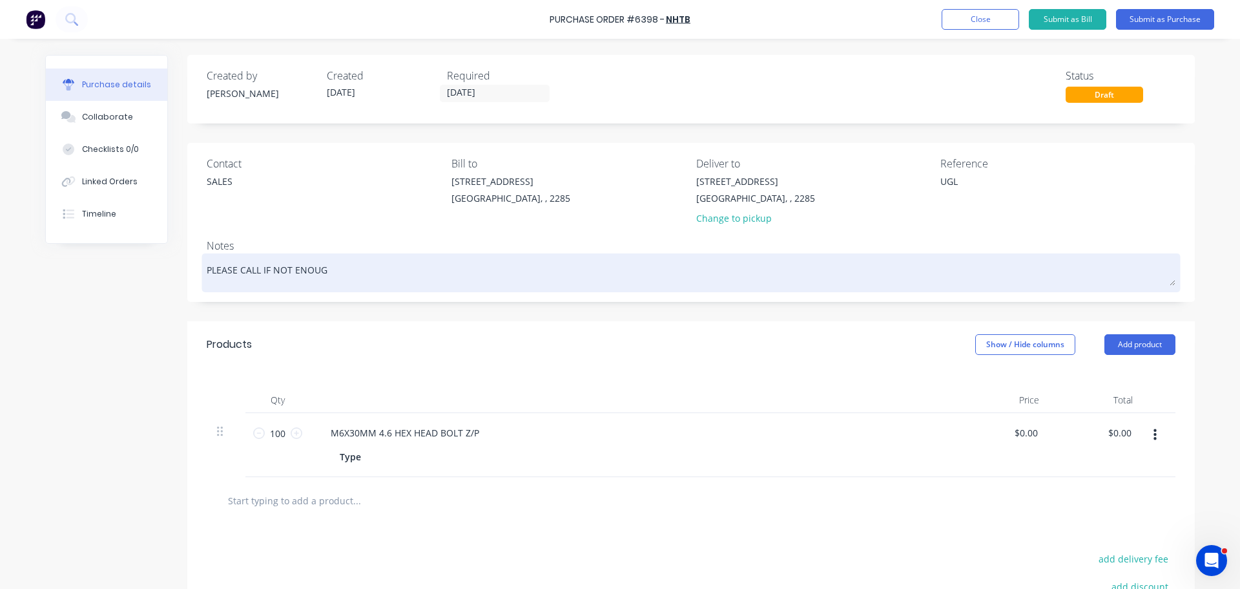
type textarea "PLEASE CALL IF NOT ENOUGH"
type textarea "x"
type textarea "PLEASE CALL IF NOT ENOUGH"
type textarea "x"
type textarea "PLEASE CALL IF NOT ENOUGH I"
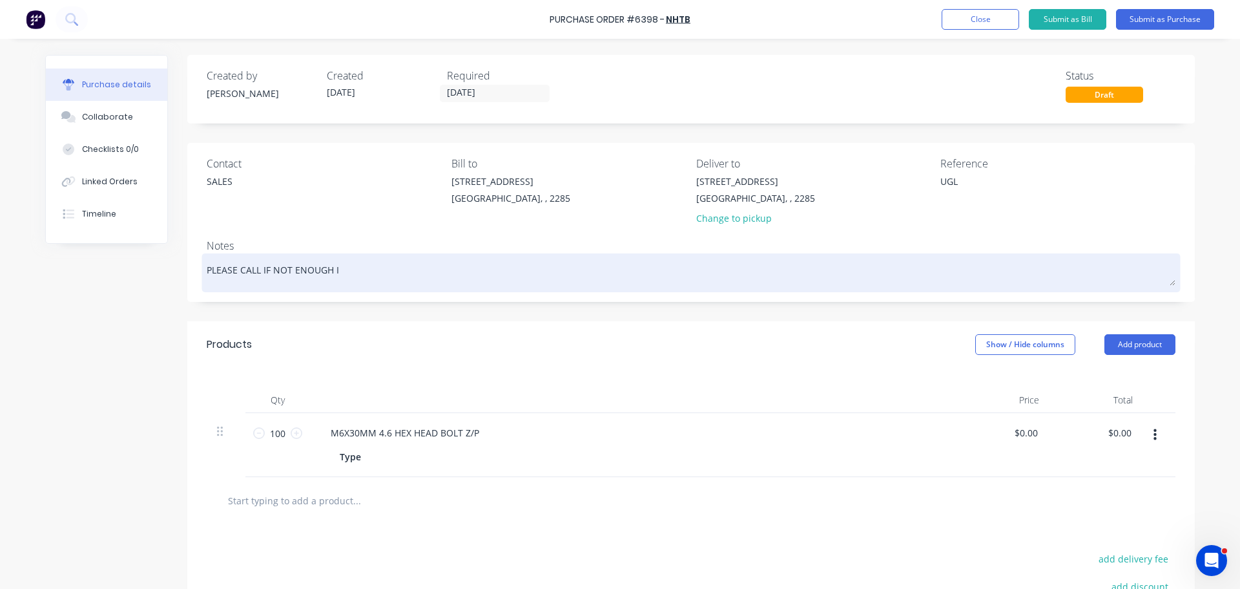
type textarea "x"
type textarea "PLEASE CALL IF NOT ENOUGH IN"
type textarea "x"
type textarea "PLEASE CALL IF NOT ENOUGH INF"
type textarea "x"
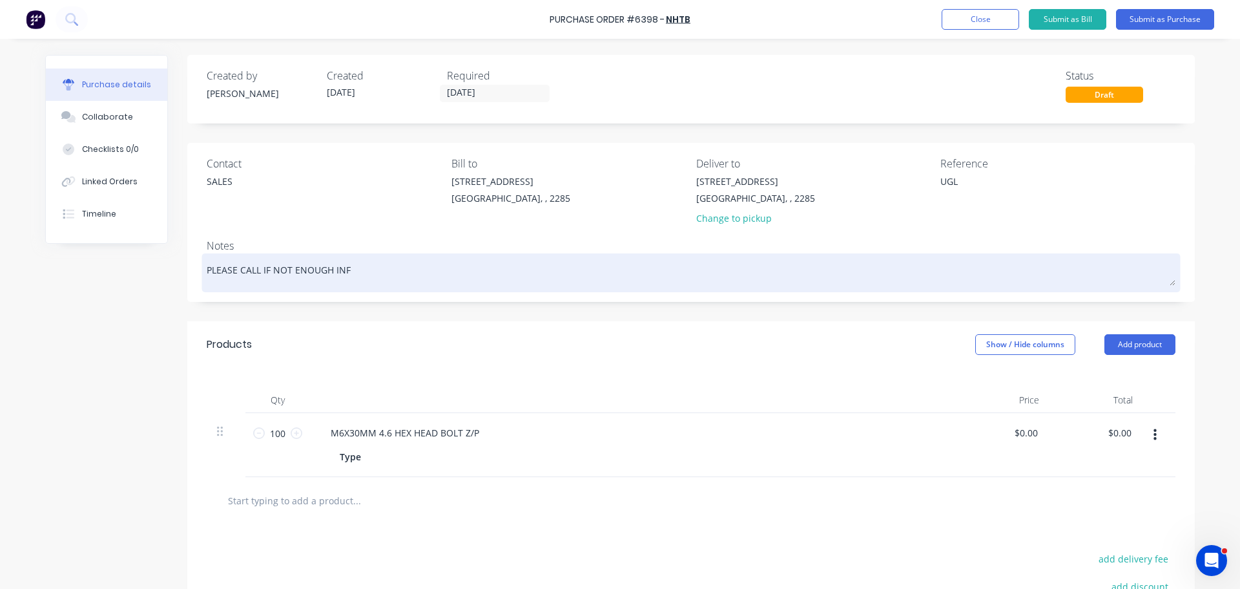
type textarea "PLEASE CALL IF NOT ENOUGH INFO"
type textarea "x"
type textarea "PLEASE CALL IF NOT ENOUGH INFO"
type textarea "x"
type textarea "PLEASE CALL IF NOT ENOUGH INFO O"
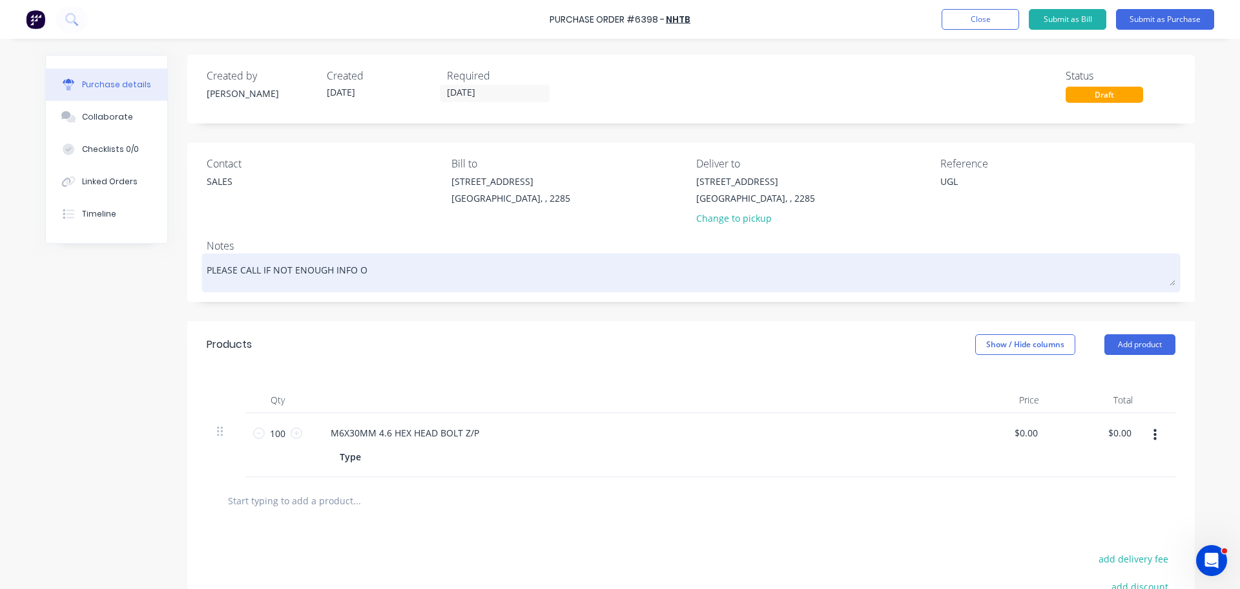
type textarea "x"
type textarea "PLEASE CALL IF NOT ENOUGH INFO OR"
type textarea "x"
type textarea "PLEASE CALL IF NOT ENOUGH INFO OR"
type textarea "x"
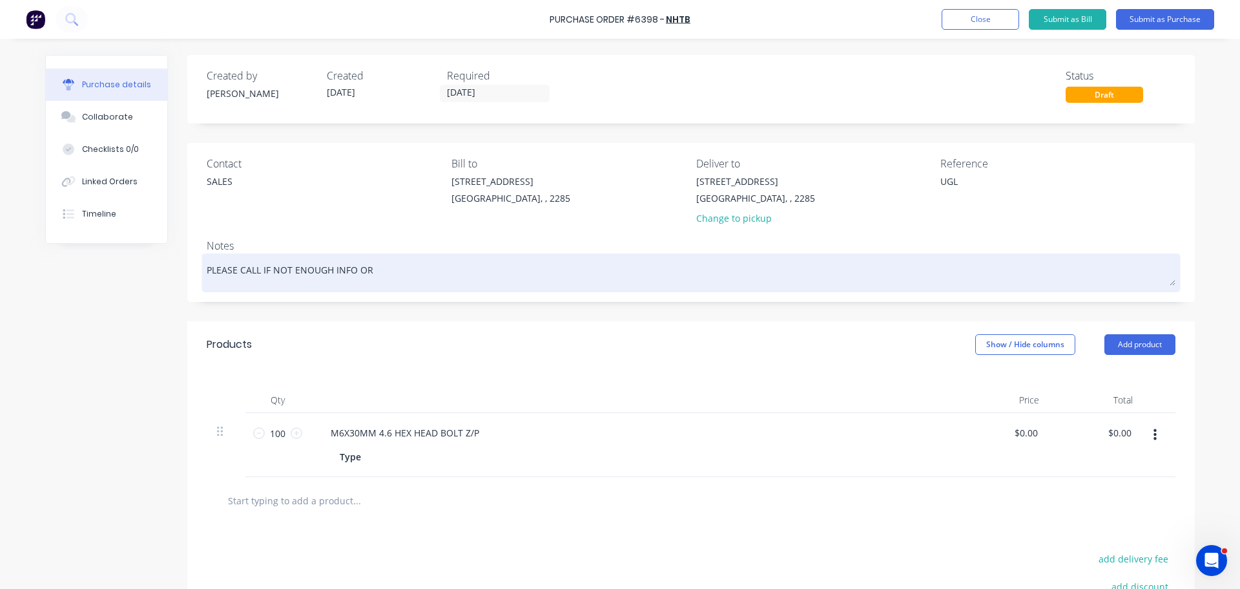
type textarea "PLEASE CALL IF NOT ENOUGH INFO OR Y"
type textarea "x"
type textarea "PLEASE CALL IF NOT ENOUGH INFO OR YO"
type textarea "x"
type textarea "PLEASE CALL IF NOT ENOUGH INFO OR YOU"
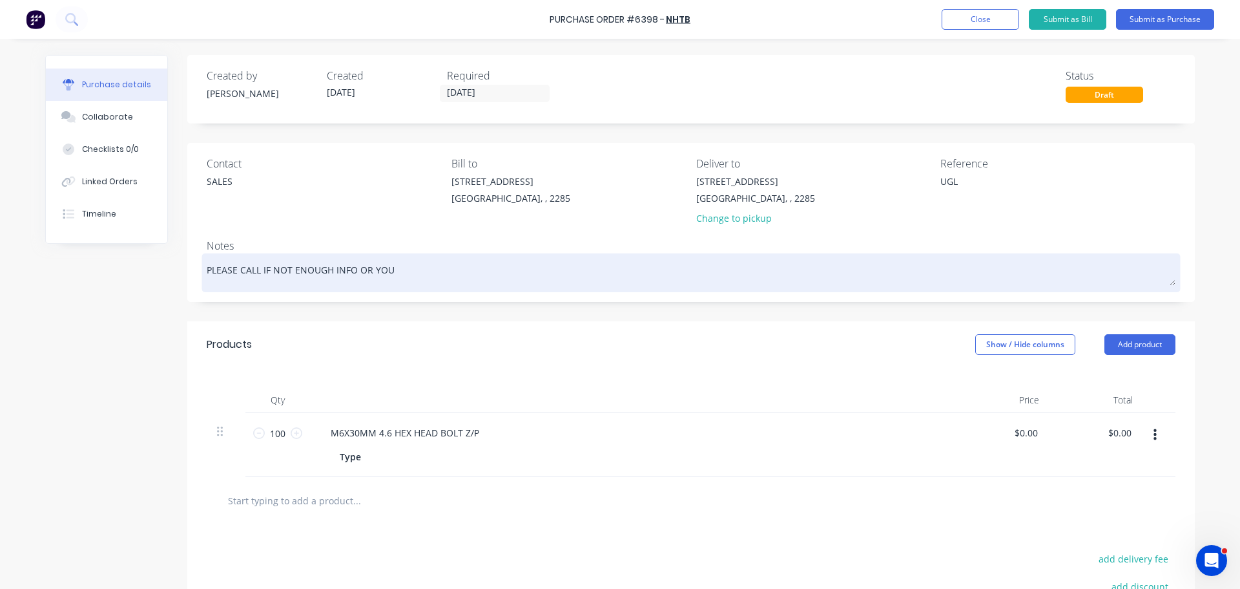
type textarea "x"
type textarea "PLEASE CALL IF NOT ENOUGH INFO OR YOU"
type textarea "x"
type textarea "PLEASE CALL IF NOT ENOUGH INFO OR YOU D"
type textarea "x"
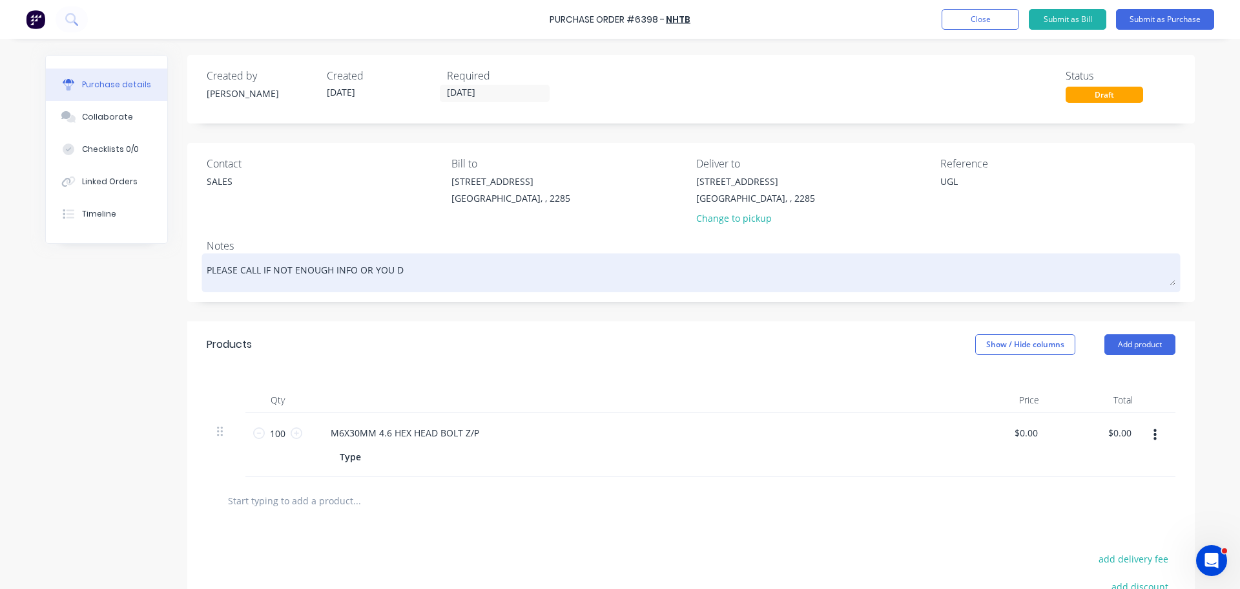
type textarea "PLEASE CALL IF NOT ENOUGH INFO OR YOU DO"
type textarea "x"
type textarea "PLEASE CALL IF NOT ENOUGH INFO OR YOU DO"
type textarea "x"
type textarea "PLEASE CALL IF NOT ENOUGH INFO OR YOU DO N"
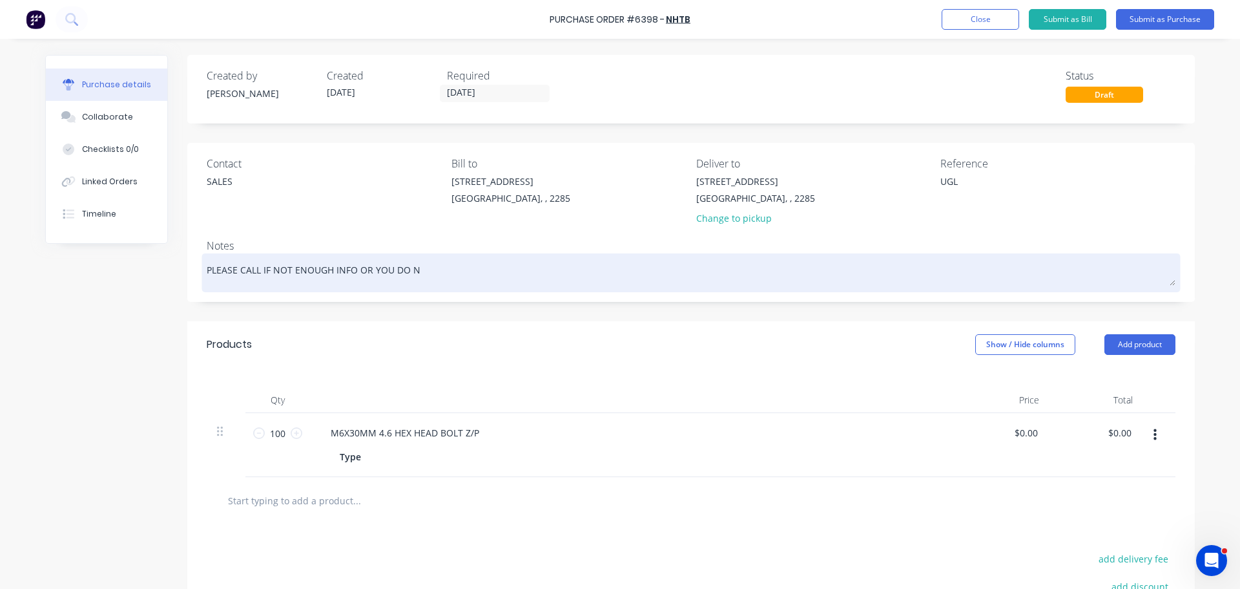
type textarea "x"
type textarea "PLEASE CALL IF NOT ENOUGH INFO OR YOU DO NO"
type textarea "x"
type textarea "PLEASE CALL IF NOT ENOUGH INFO OR YOU DO NOT"
type textarea "x"
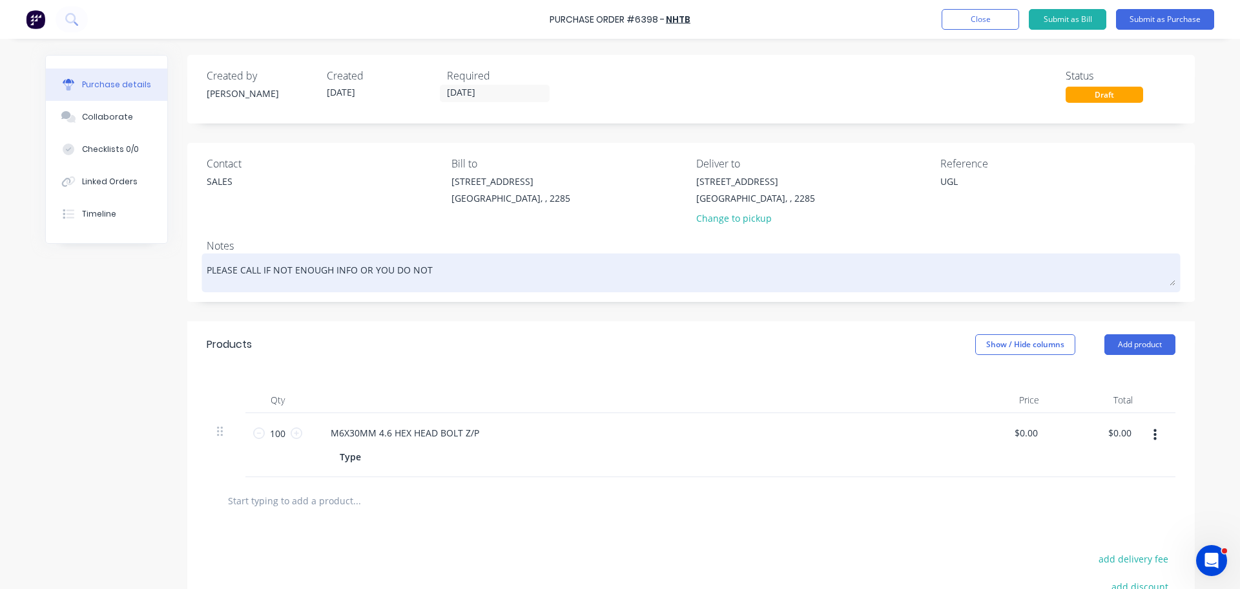
type textarea "PLEASE CALL IF NOT ENOUGH INFO OR YOU DO NOT"
type textarea "x"
type textarea "PLEASE CALL IF NOT ENOUGH INFO OR YOU DO NOT S"
type textarea "x"
type textarea "PLEASE CALL IF NOT ENOUGH INFO OR YOU DO NOT ST"
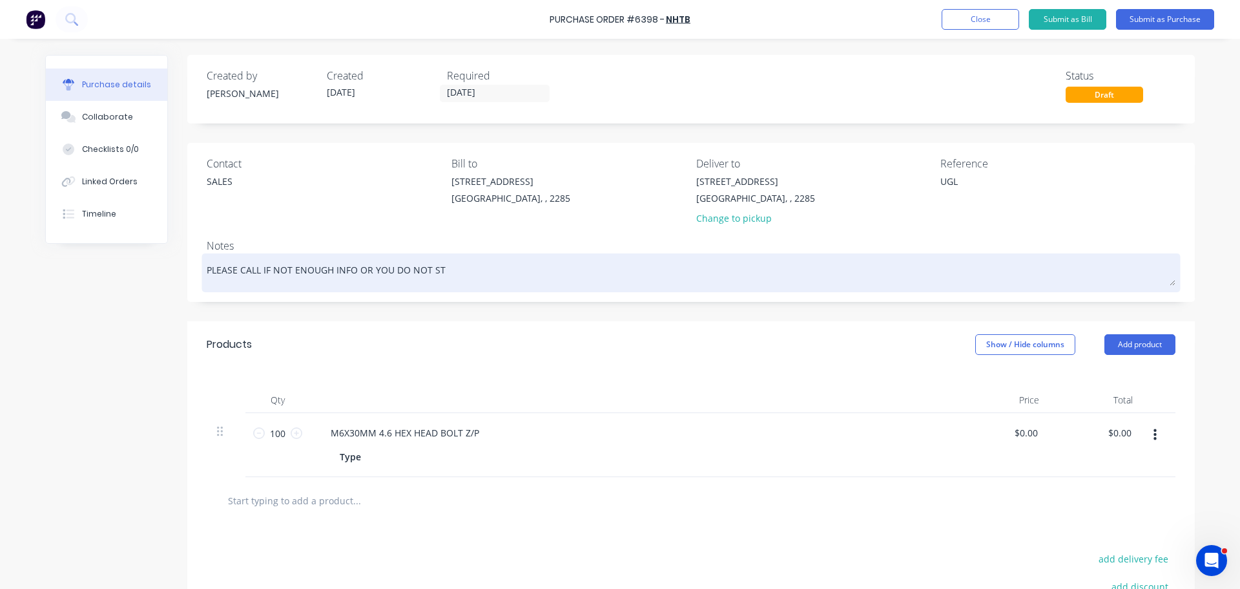
type textarea "x"
type textarea "PLEASE CALL IF NOT ENOUGH INFO OR YOU DO NOT STO"
type textarea "x"
type textarea "PLEASE CALL IF NOT ENOUGH INFO OR YOU DO NOT STOC"
type textarea "x"
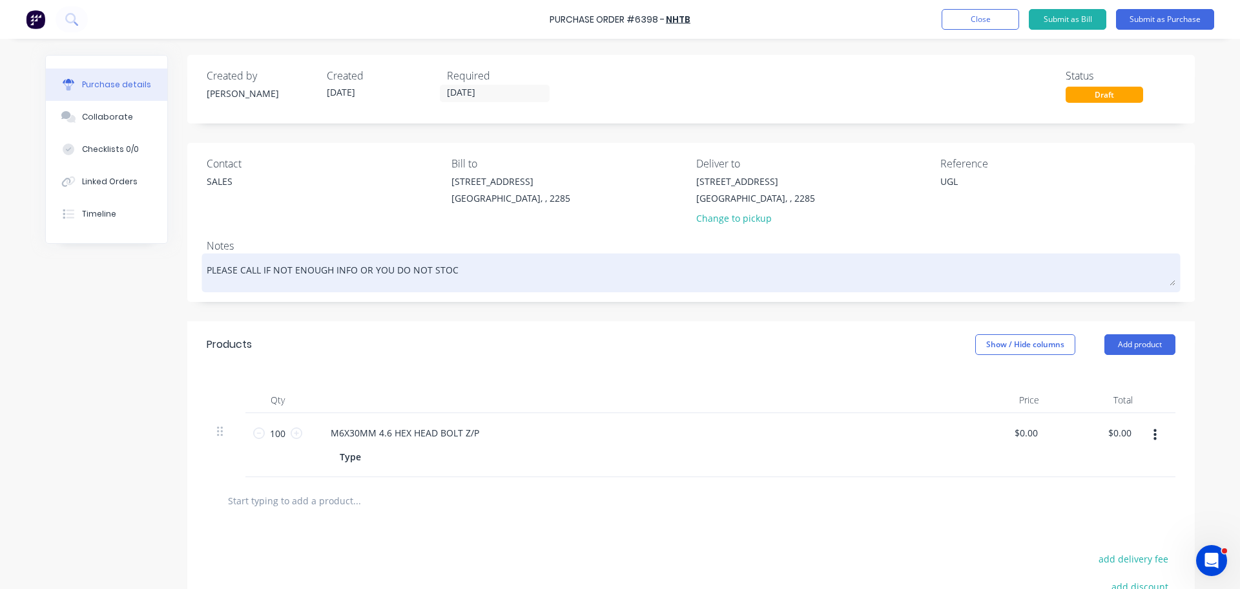
type textarea "PLEASE CALL IF NOT ENOUGH INFO OR YOU DO NOT STOCK"
type textarea "x"
type textarea "PLEASE CALL IF NOT ENOUGH INFO OR YOU DO NOT STOCK,"
type textarea "x"
type textarea "PLEASE CALL IF NOT ENOUGH INFO OR YOU DO NOT STOCK,"
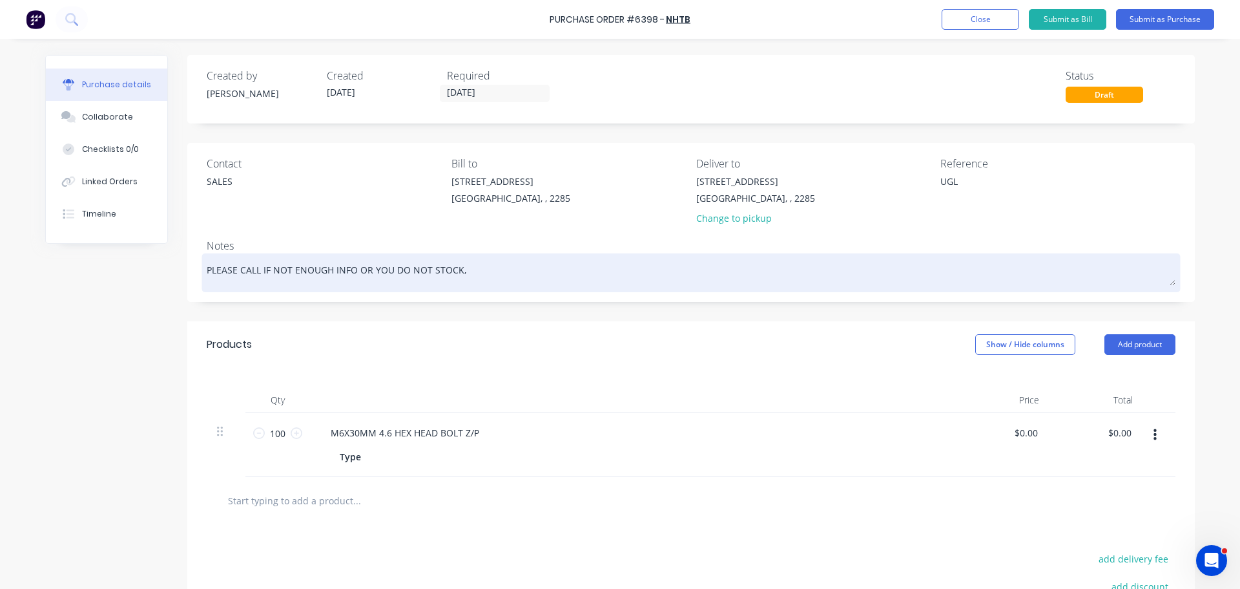
type textarea "x"
type textarea "PLEASE CALL IF NOT ENOUGH INFO OR YOU DO NOT STOCK, T"
type textarea "x"
type textarea "PLEASE CALL IF NOT ENOUGH INFO OR YOU DO NOT STOCK, TH"
type textarea "x"
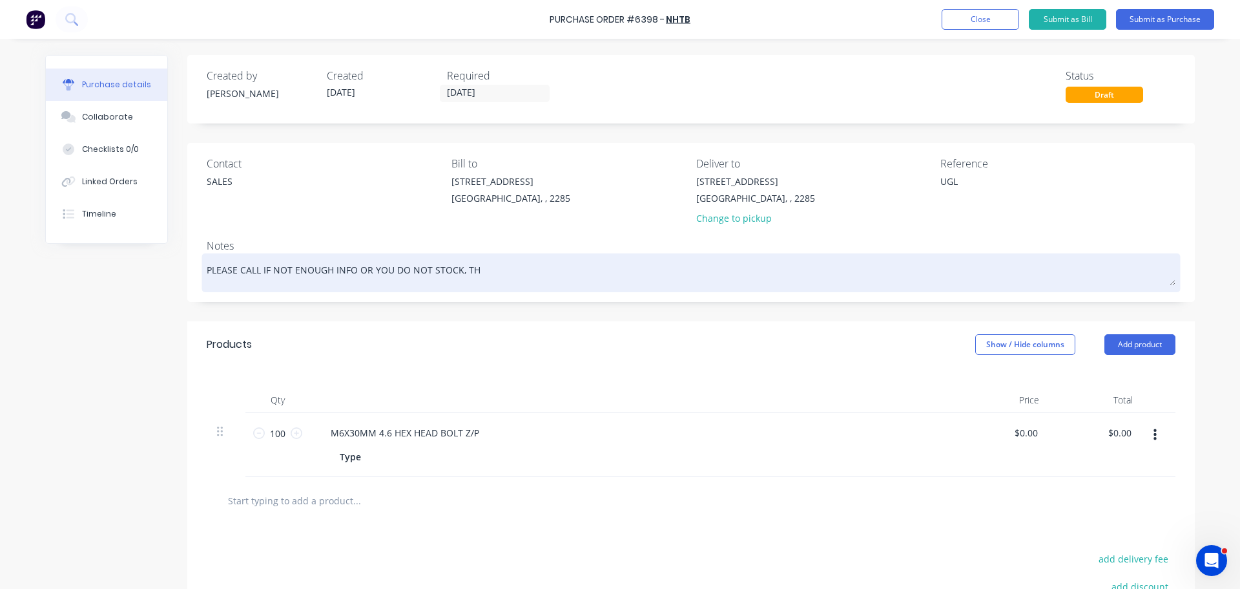
type textarea "PLEASE CALL IF NOT ENOUGH INFO OR YOU DO NOT STOCK, THA"
type textarea "x"
type textarea "PLEASE CALL IF NOT ENOUGH INFO OR YOU DO NOT STOCK, THAN"
type textarea "x"
type textarea "PLEASE CALL IF NOT ENOUGH INFO OR YOU DO NOT STOCK, THANK"
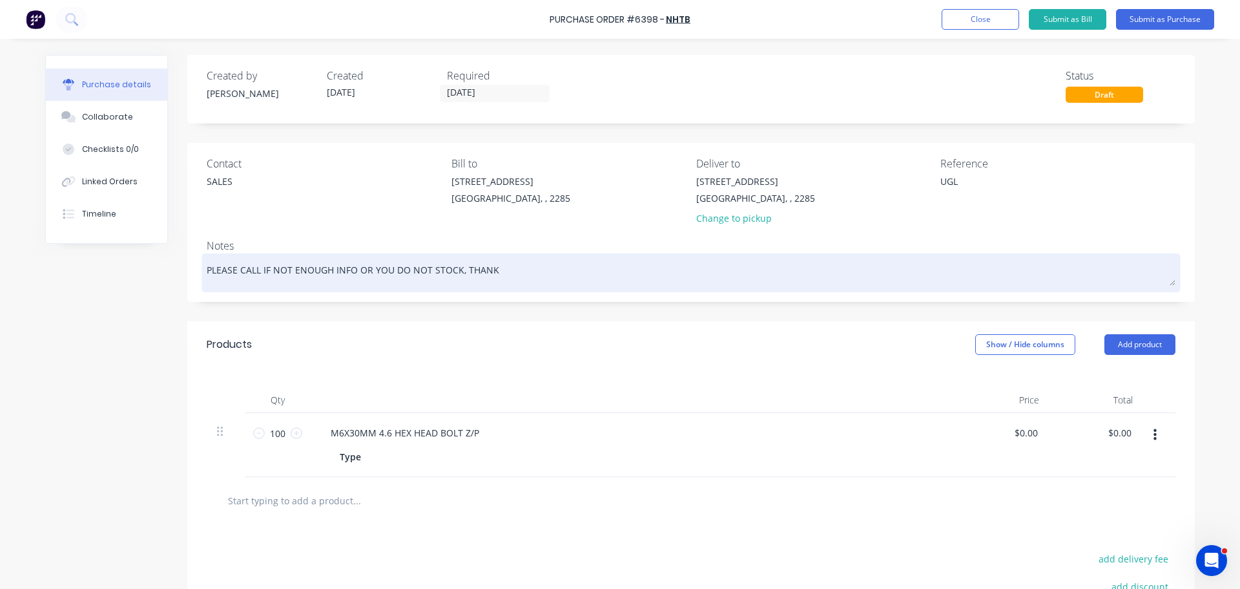
type textarea "x"
type textarea "PLEASE CALL IF NOT ENOUGH INFO OR YOU DO NOT STOCK, THANKS"
type textarea "x"
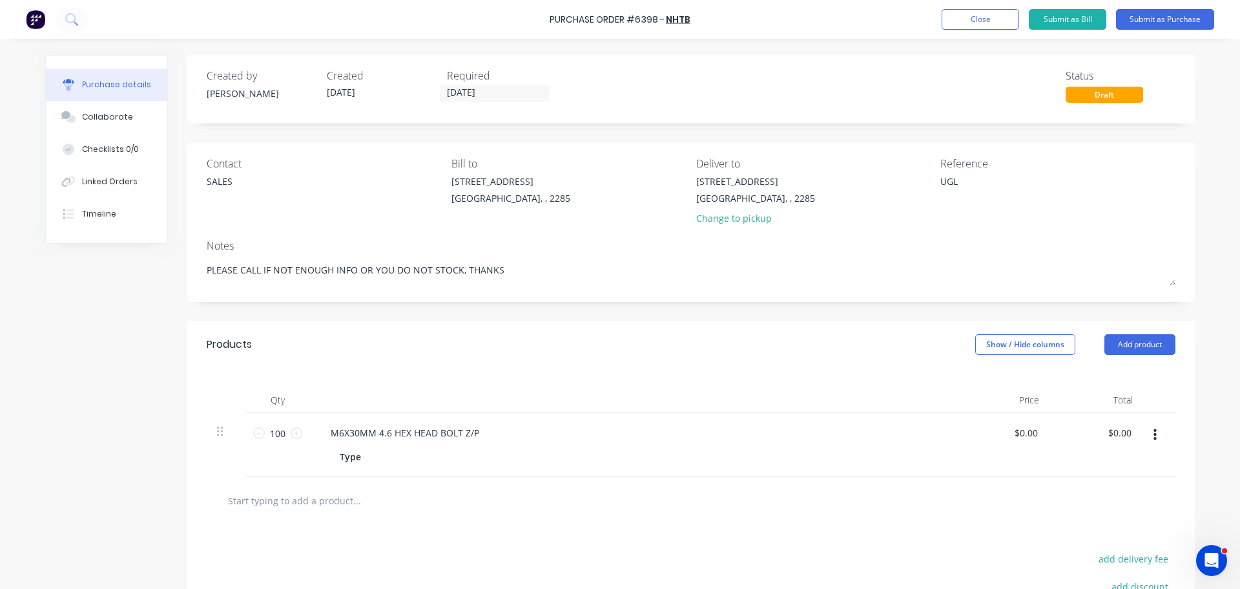
type textarea "PLEASE CALL IF NOT ENOUGH INFO OR YOU DO NOT STOCK, THANKS"
type textarea "x"
type textarea "PLEASE CALL IF NOT ENOUGH INFO OR YOU DO NOT STOCK, THANKS"
click at [1173, 15] on button "Submit as Purchase" at bounding box center [1165, 19] width 98 height 21
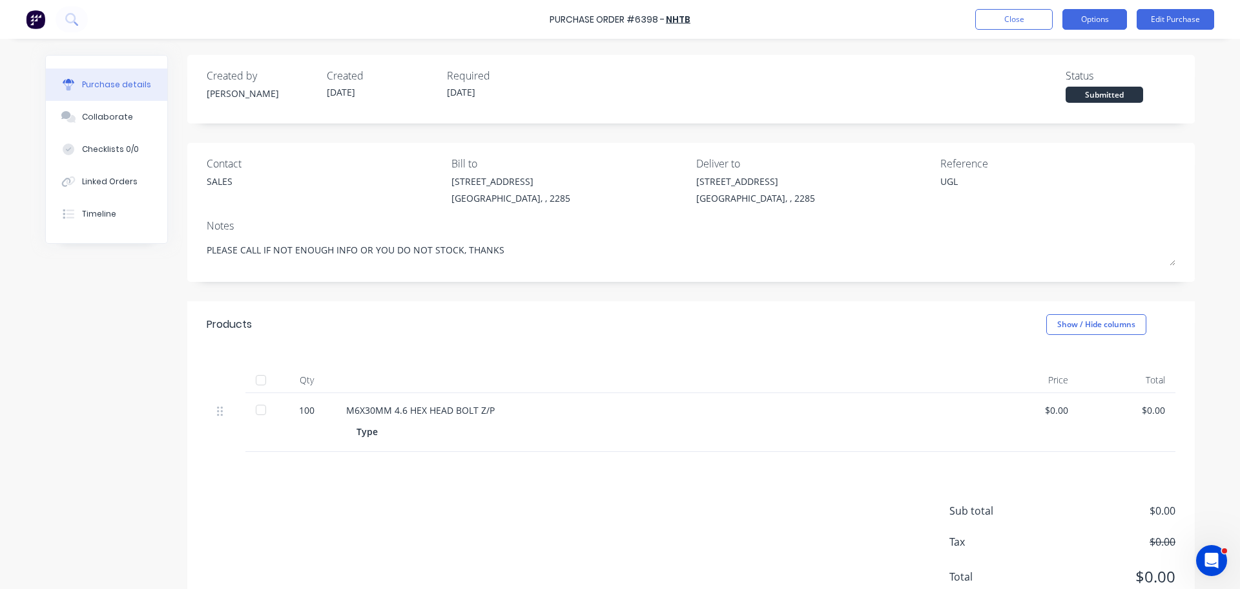
click at [1093, 16] on button "Options" at bounding box center [1095, 19] width 65 height 21
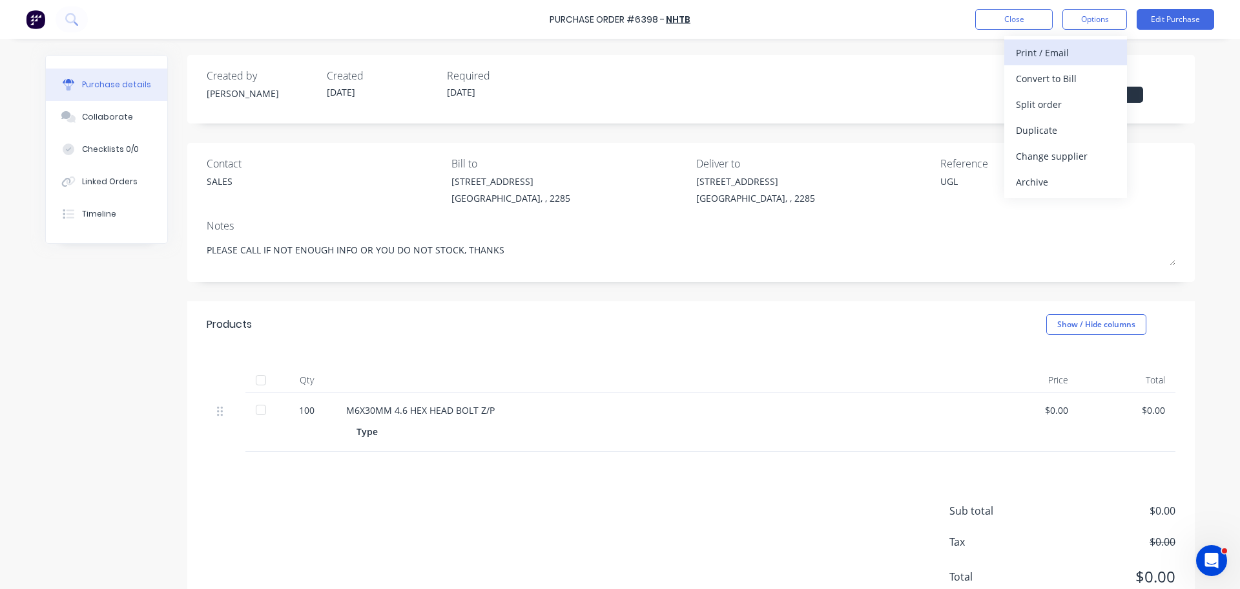
click at [1056, 48] on div "Print / Email" at bounding box center [1065, 52] width 99 height 19
click at [1076, 110] on div "Without pricing" at bounding box center [1065, 104] width 99 height 19
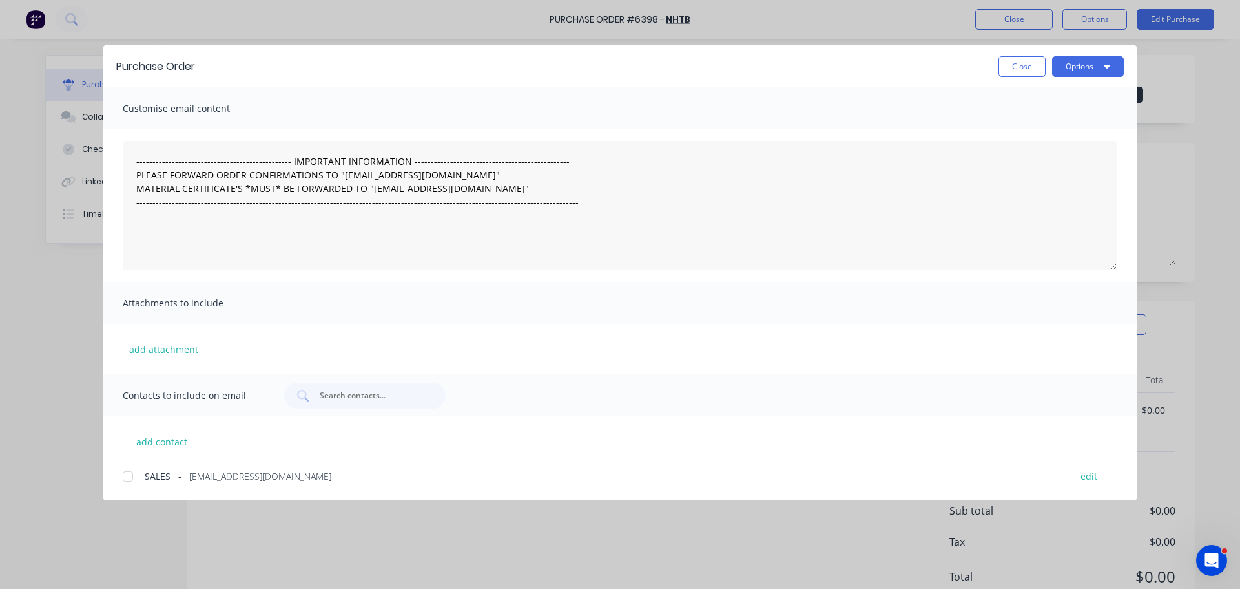
click at [131, 477] on div at bounding box center [128, 476] width 26 height 26
click at [1093, 67] on button "Options" at bounding box center [1088, 66] width 72 height 21
click at [1079, 151] on div "Email" at bounding box center [1062, 150] width 99 height 19
click at [1006, 65] on button "Close" at bounding box center [1022, 66] width 47 height 21
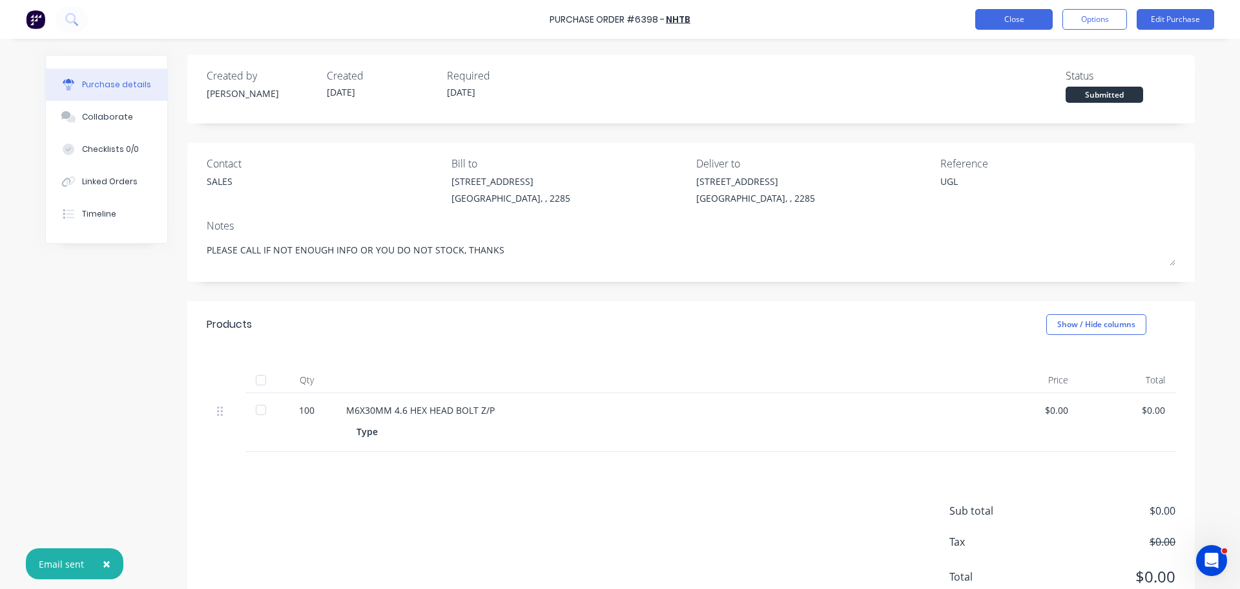
click at [1013, 22] on button "Close" at bounding box center [1014, 19] width 78 height 21
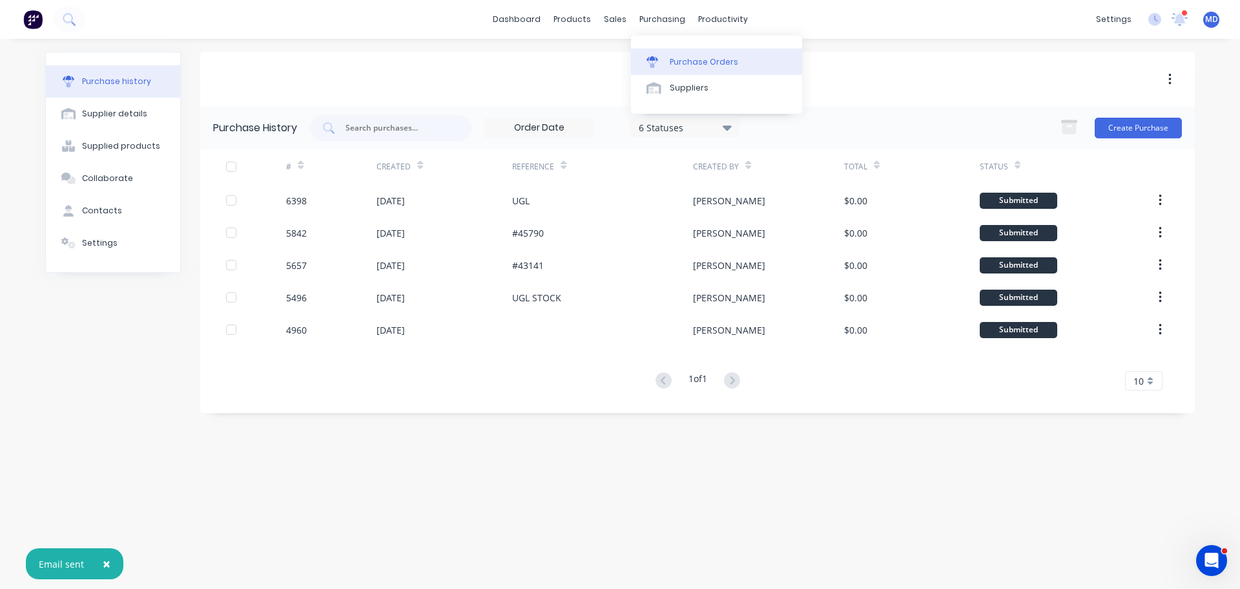
click at [690, 58] on div "Purchase Orders" at bounding box center [704, 62] width 68 height 12
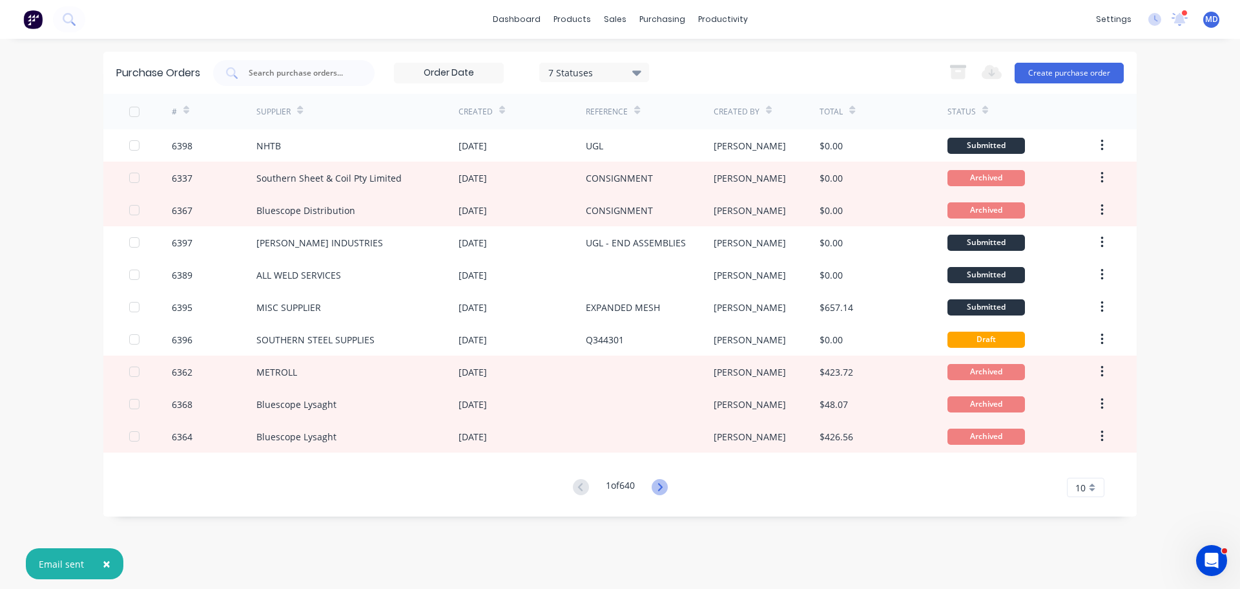
click at [667, 486] on icon at bounding box center [660, 487] width 16 height 16
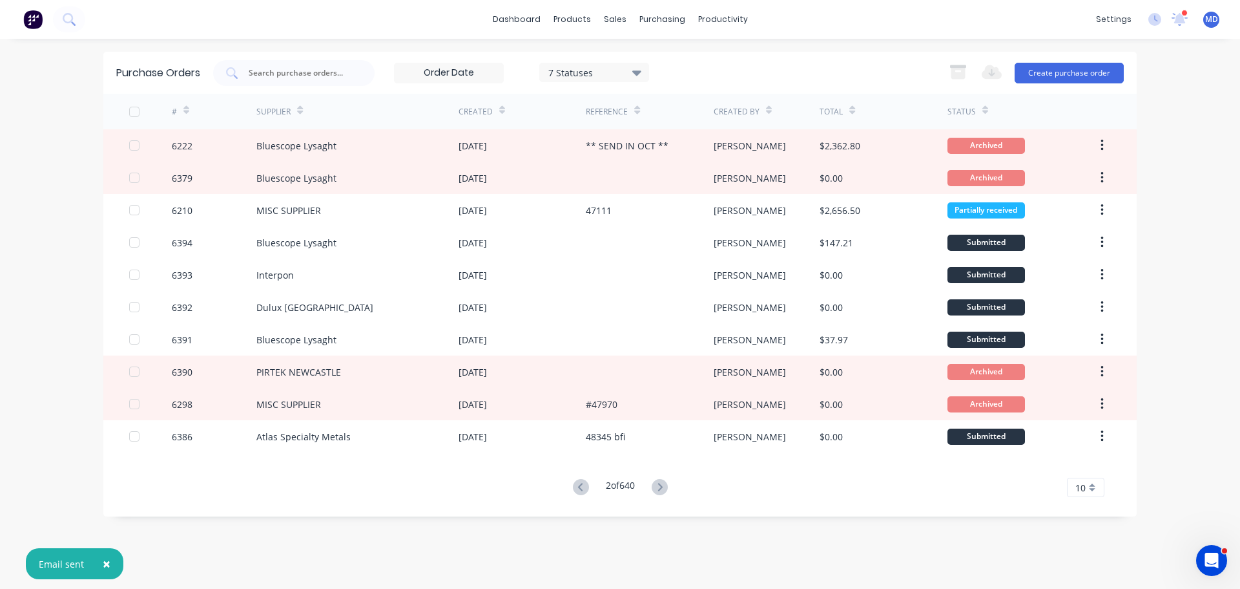
click at [588, 481] on button at bounding box center [581, 487] width 24 height 19
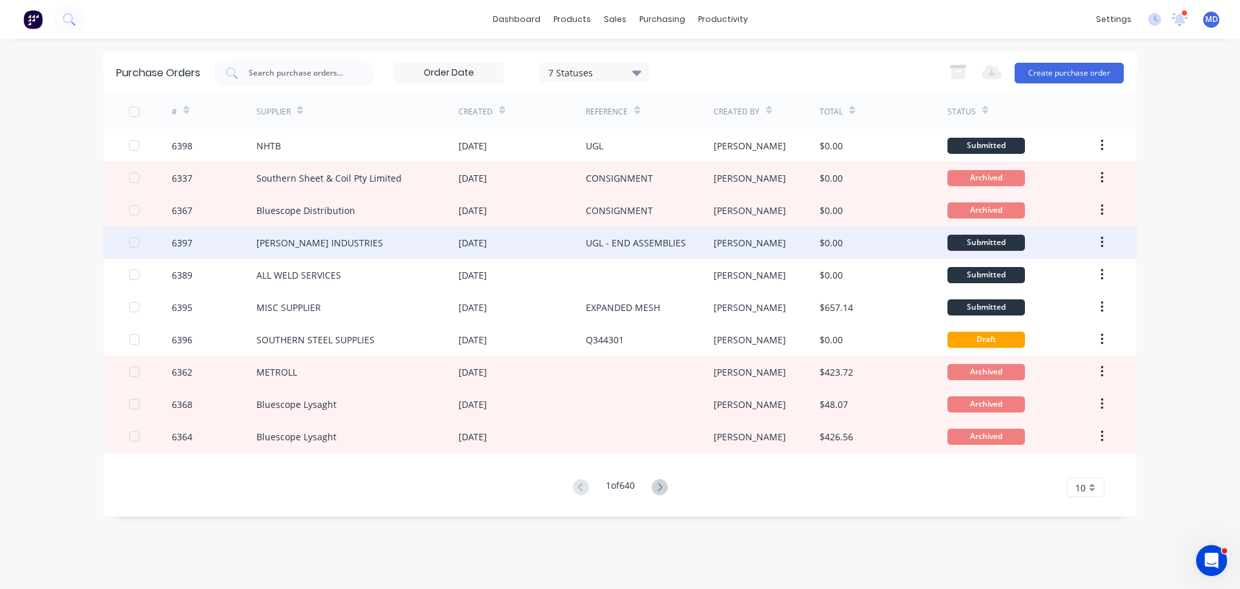
click at [181, 236] on div "6397" at bounding box center [182, 243] width 21 height 14
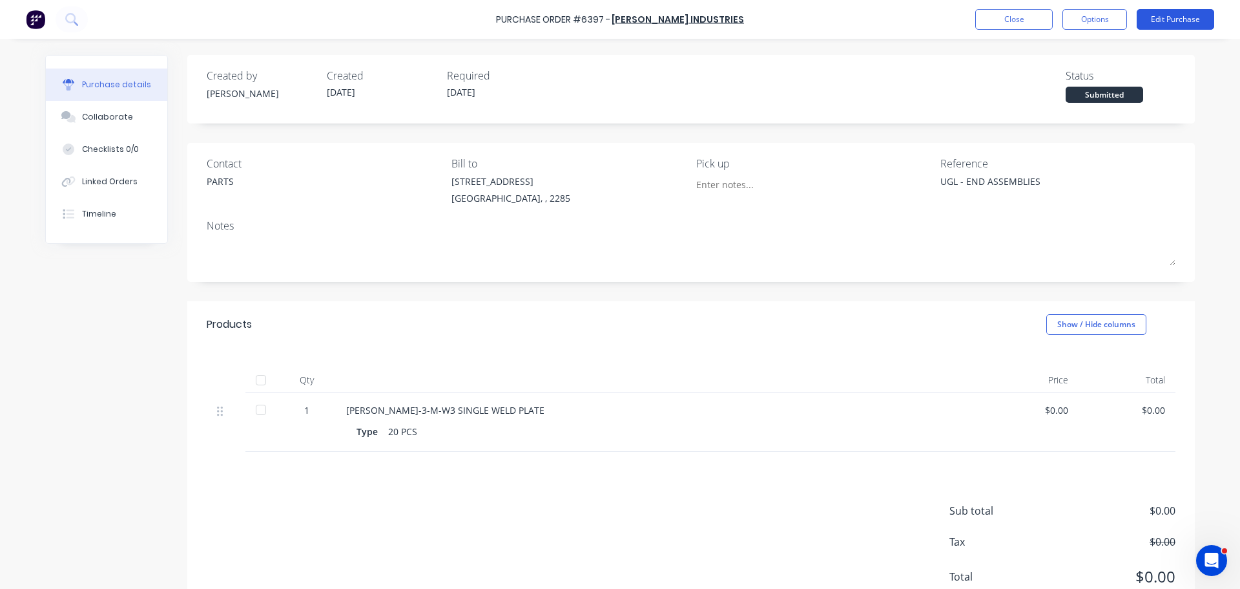
click at [1174, 22] on button "Edit Purchase" at bounding box center [1176, 19] width 78 height 21
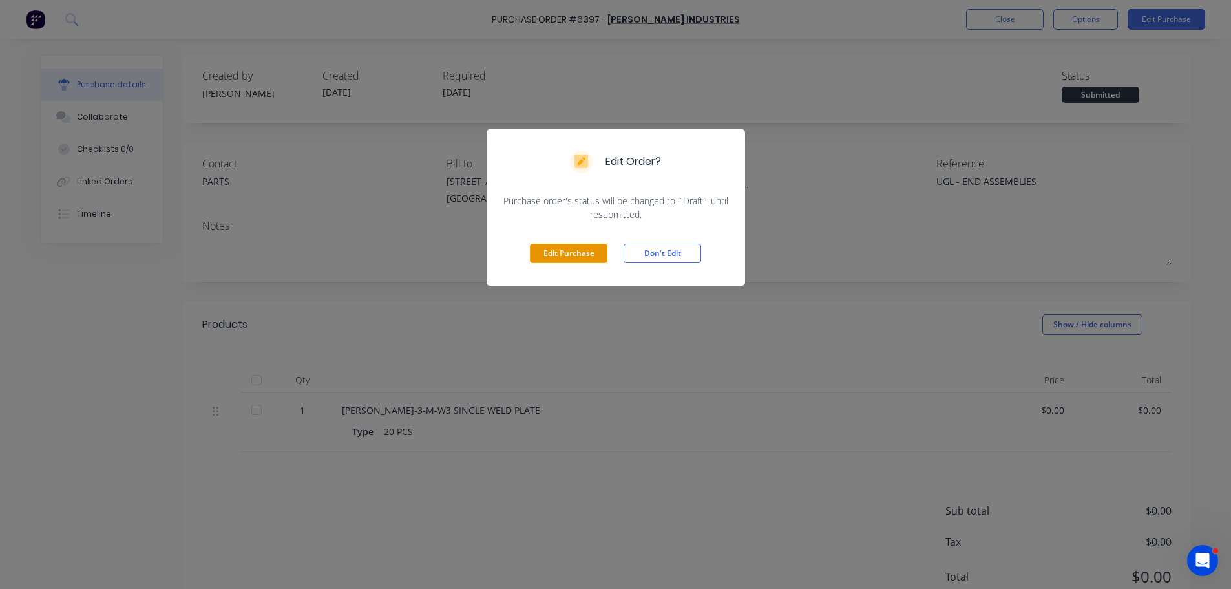
click at [572, 254] on button "Edit Purchase" at bounding box center [569, 253] width 78 height 19
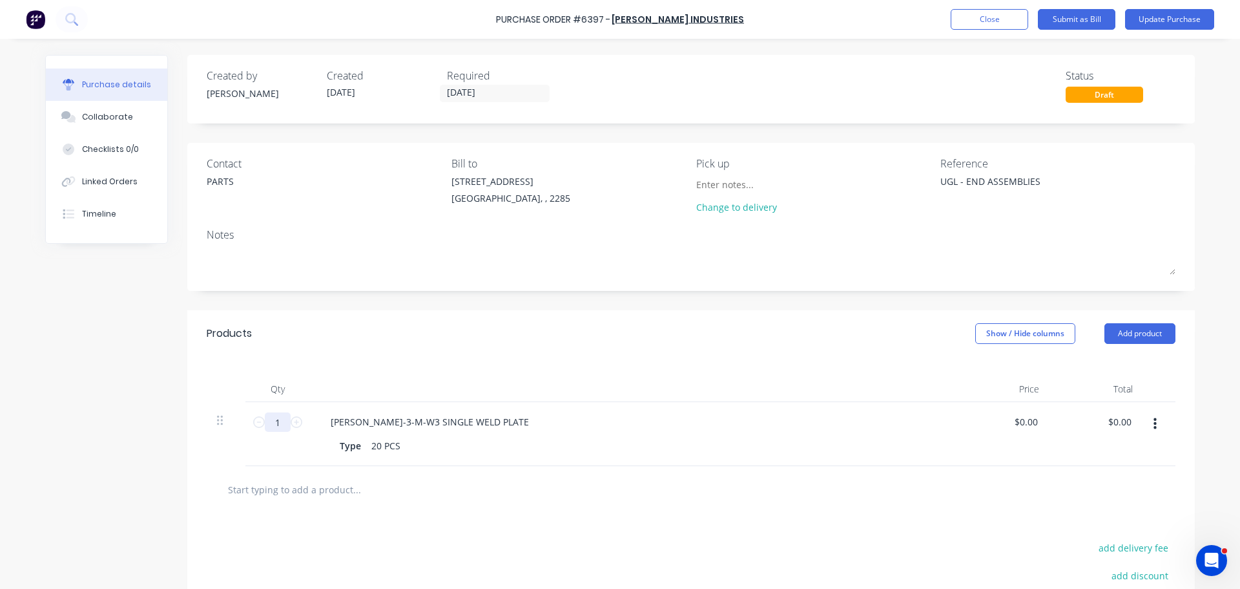
click at [273, 417] on input "1" at bounding box center [278, 421] width 26 height 19
type textarea "x"
type input "5"
type textarea "x"
type input "50"
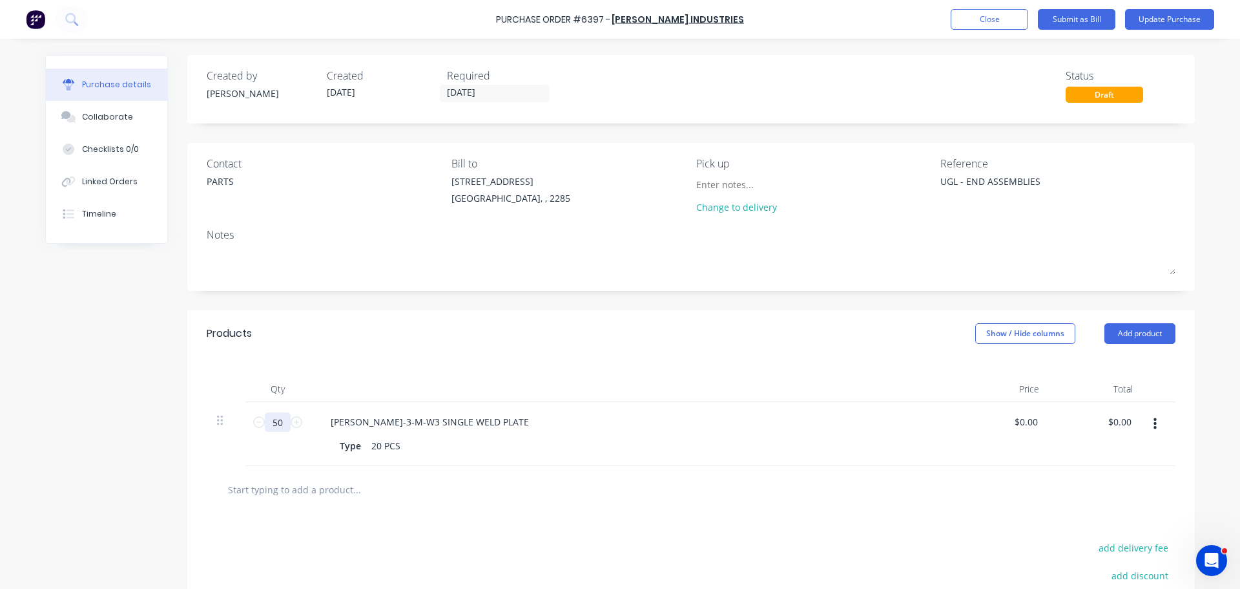
type textarea "x"
type input "50"
drag, startPoint x: 395, startPoint y: 446, endPoint x: 365, endPoint y: 447, distance: 30.4
click at [366, 447] on div "20 PCS" at bounding box center [385, 445] width 39 height 19
type textarea "x"
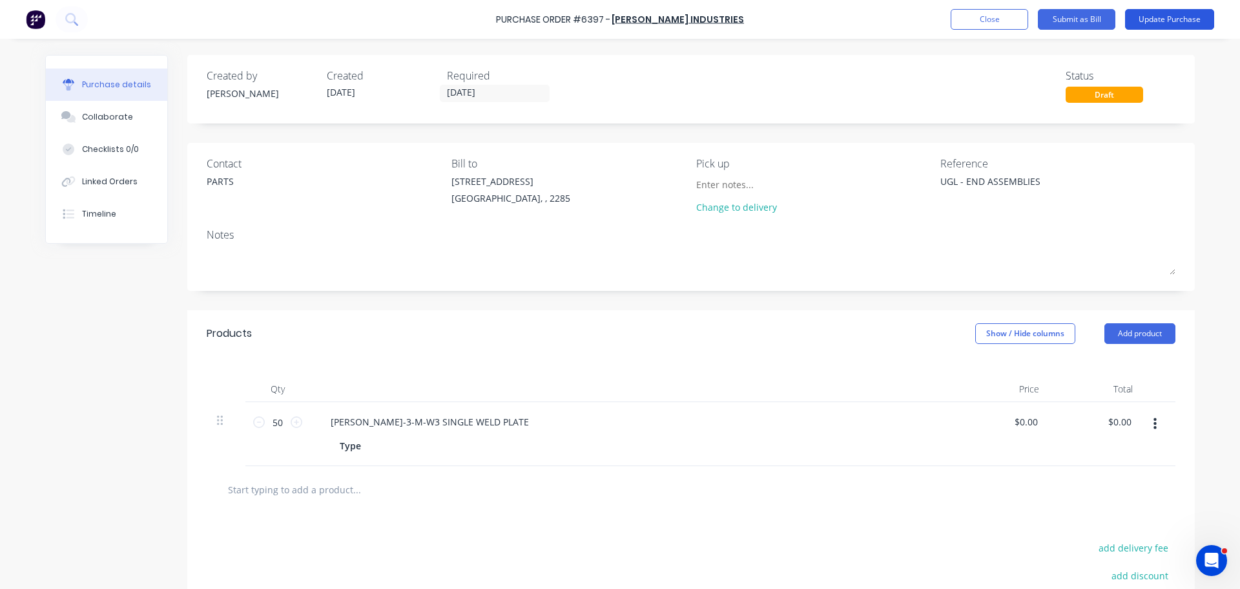
click at [1139, 19] on button "Update Purchase" at bounding box center [1169, 19] width 89 height 21
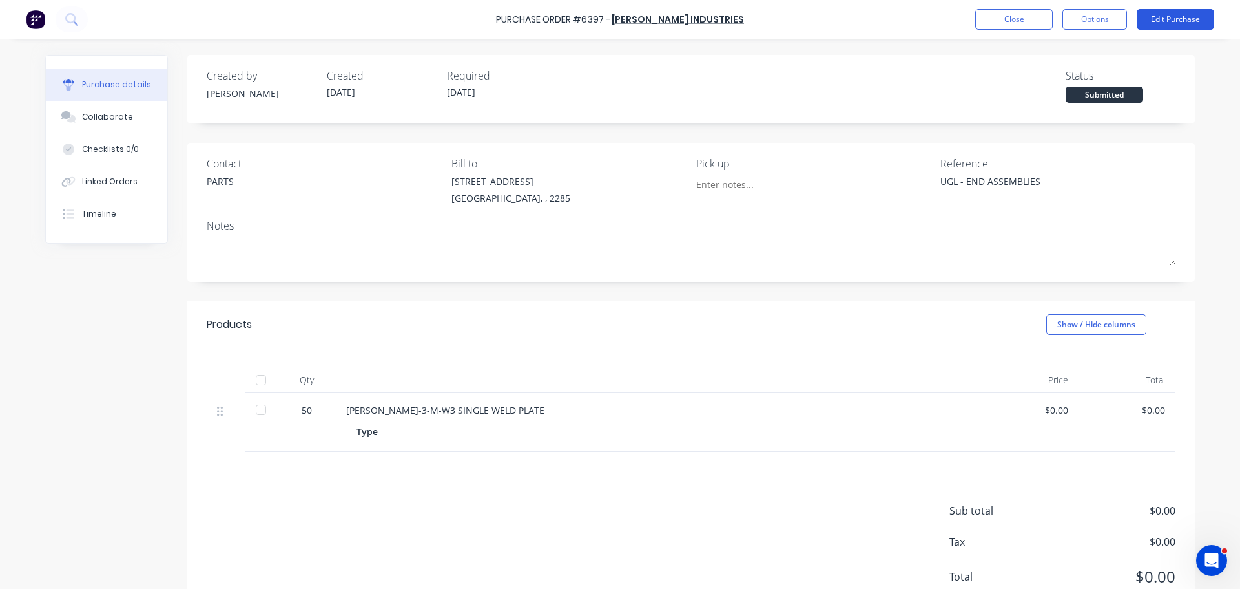
click at [1153, 19] on button "Edit Purchase" at bounding box center [1176, 19] width 78 height 21
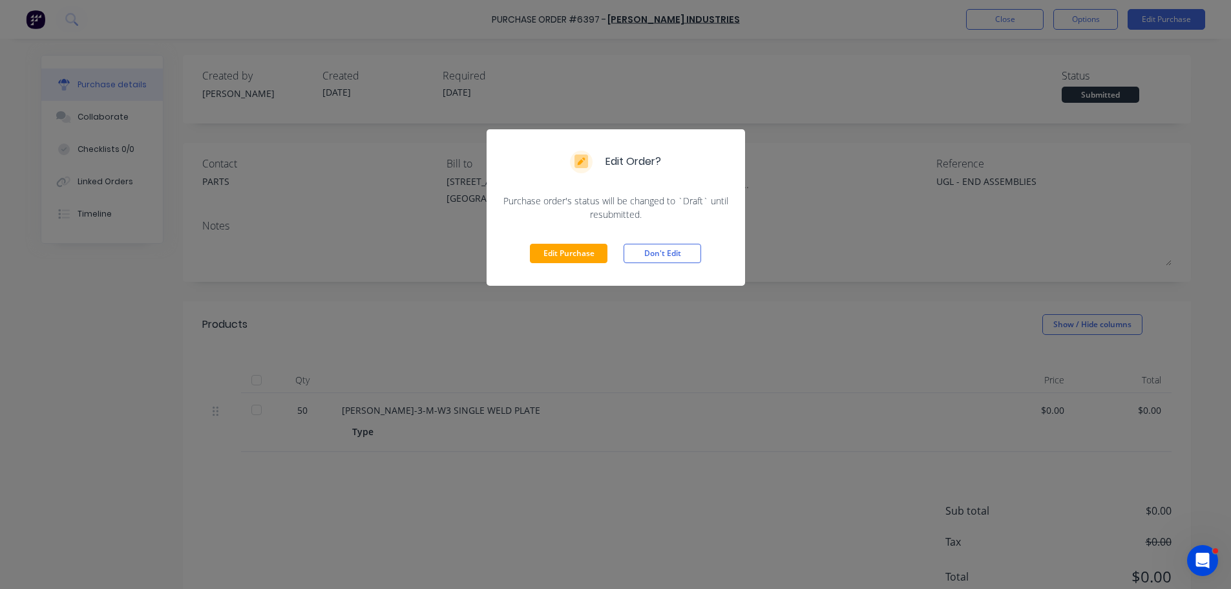
click at [543, 258] on button "Edit Purchase" at bounding box center [569, 253] width 78 height 19
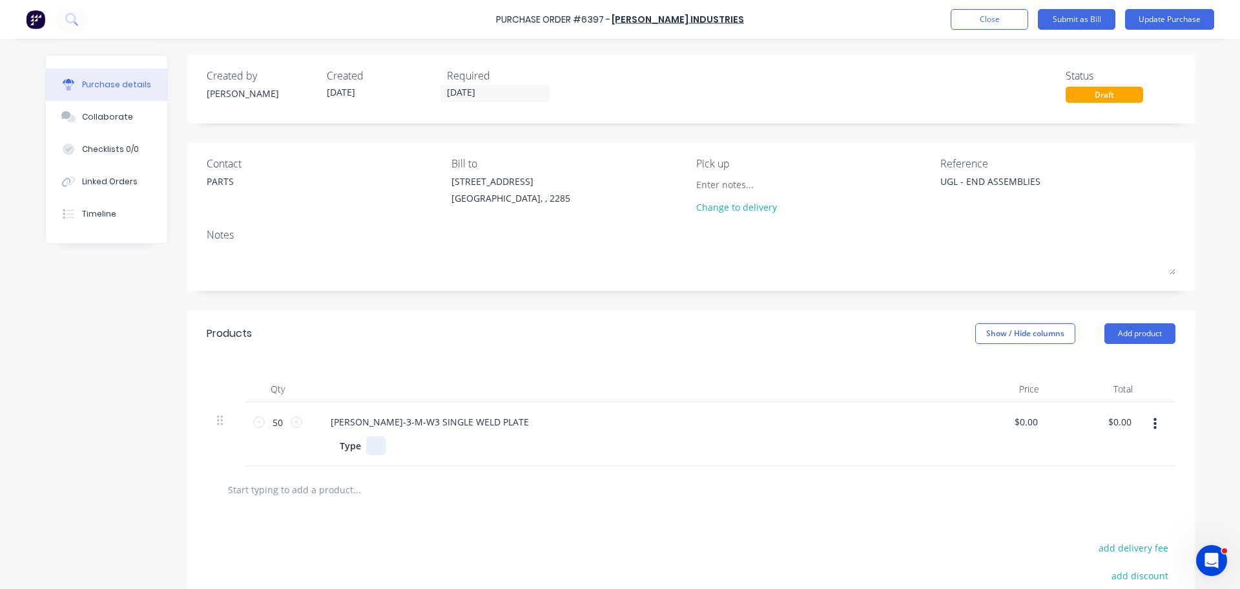
type textarea "x"
click at [366, 452] on div at bounding box center [375, 445] width 19 height 19
click at [1144, 15] on button "Update Purchase" at bounding box center [1169, 19] width 89 height 21
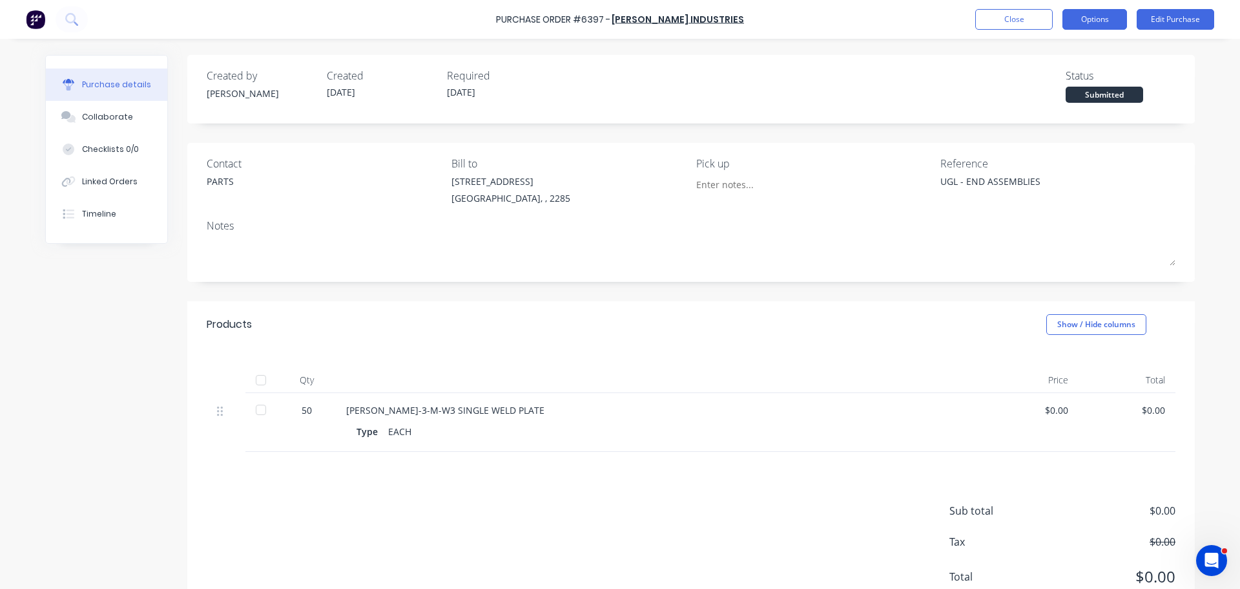
click at [1069, 12] on button "Options" at bounding box center [1095, 19] width 65 height 21
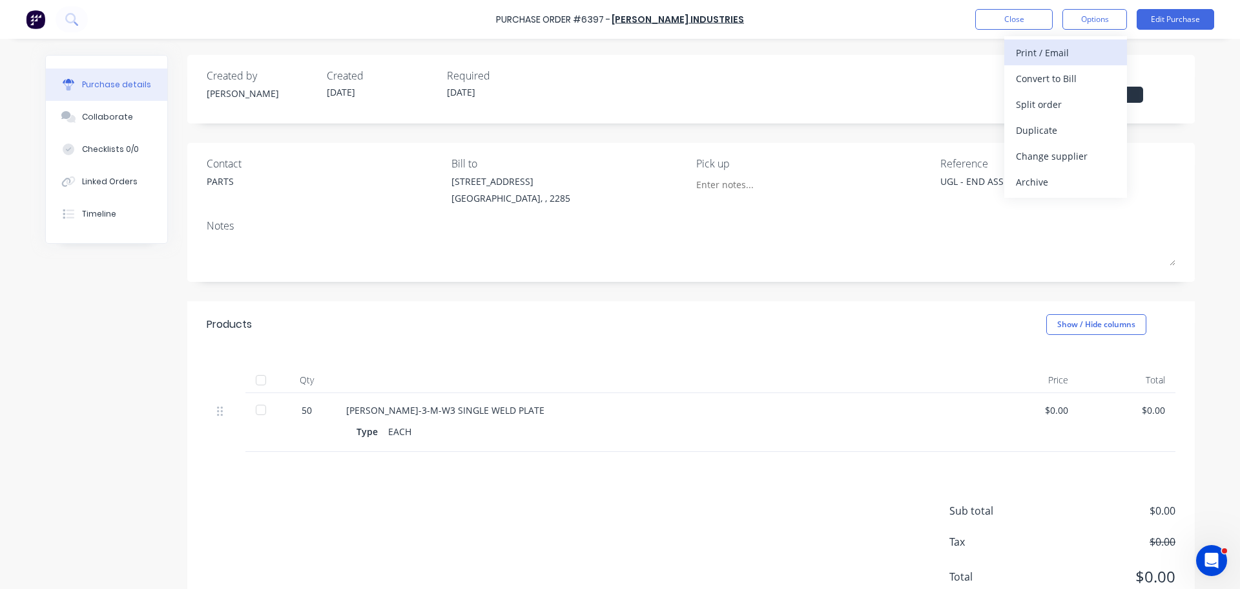
click at [1043, 53] on div "Print / Email" at bounding box center [1065, 52] width 99 height 19
click at [1039, 101] on div "Without pricing" at bounding box center [1065, 104] width 99 height 19
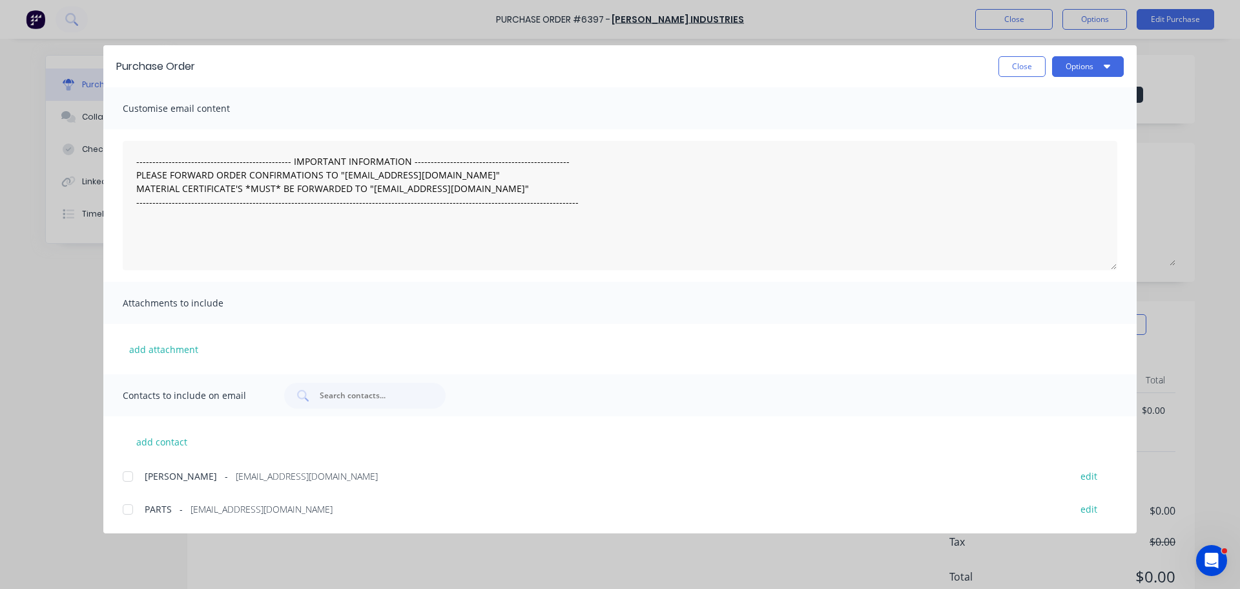
drag, startPoint x: 128, startPoint y: 510, endPoint x: 129, endPoint y: 477, distance: 33.0
click at [128, 506] on div at bounding box center [128, 509] width 26 height 26
drag, startPoint x: 129, startPoint y: 477, endPoint x: 397, endPoint y: 373, distance: 287.0
click at [129, 475] on div at bounding box center [128, 476] width 26 height 26
click at [1078, 72] on button "Options" at bounding box center [1088, 66] width 72 height 21
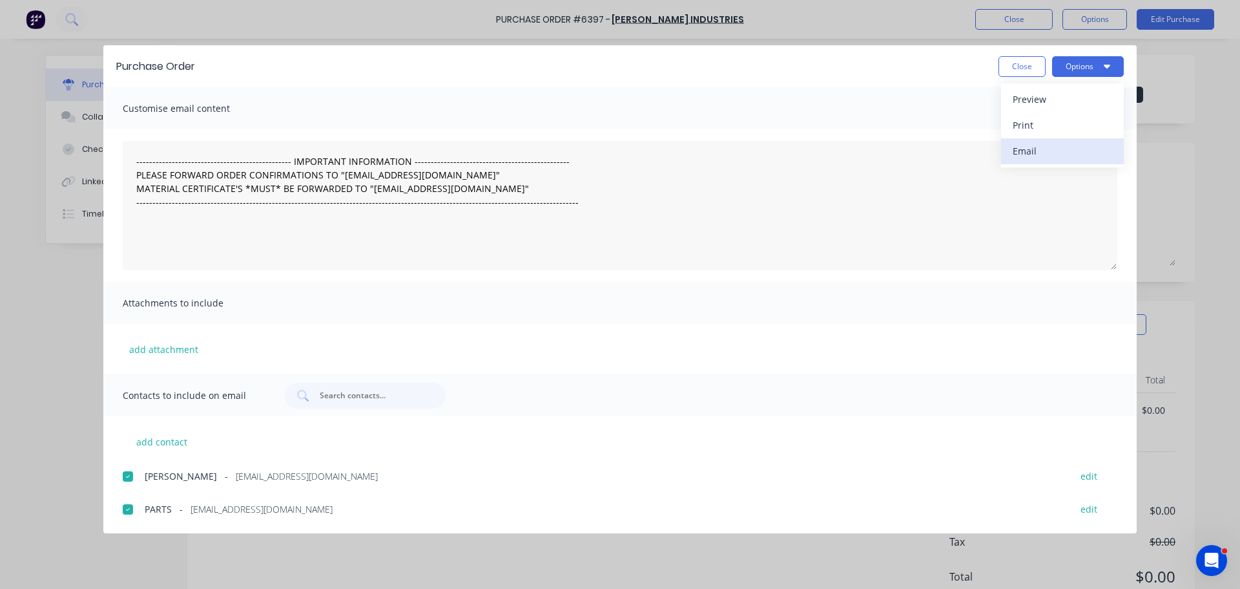
click at [1063, 152] on div "Email" at bounding box center [1062, 150] width 99 height 19
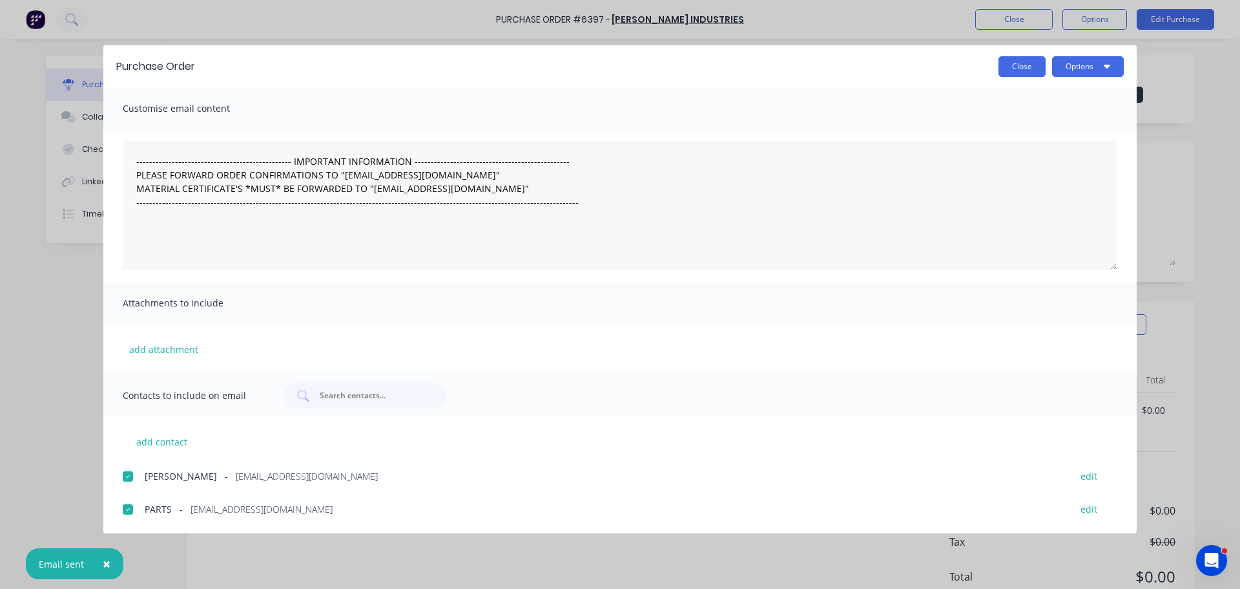
click at [1021, 69] on button "Close" at bounding box center [1022, 66] width 47 height 21
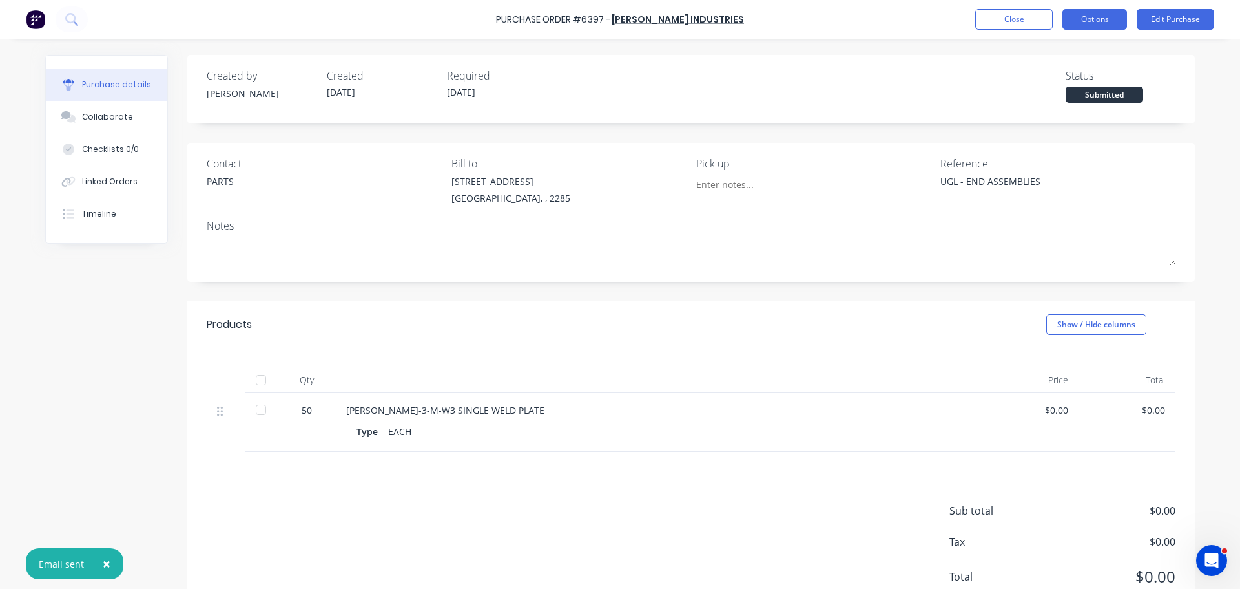
click at [1089, 17] on button "Options" at bounding box center [1095, 19] width 65 height 21
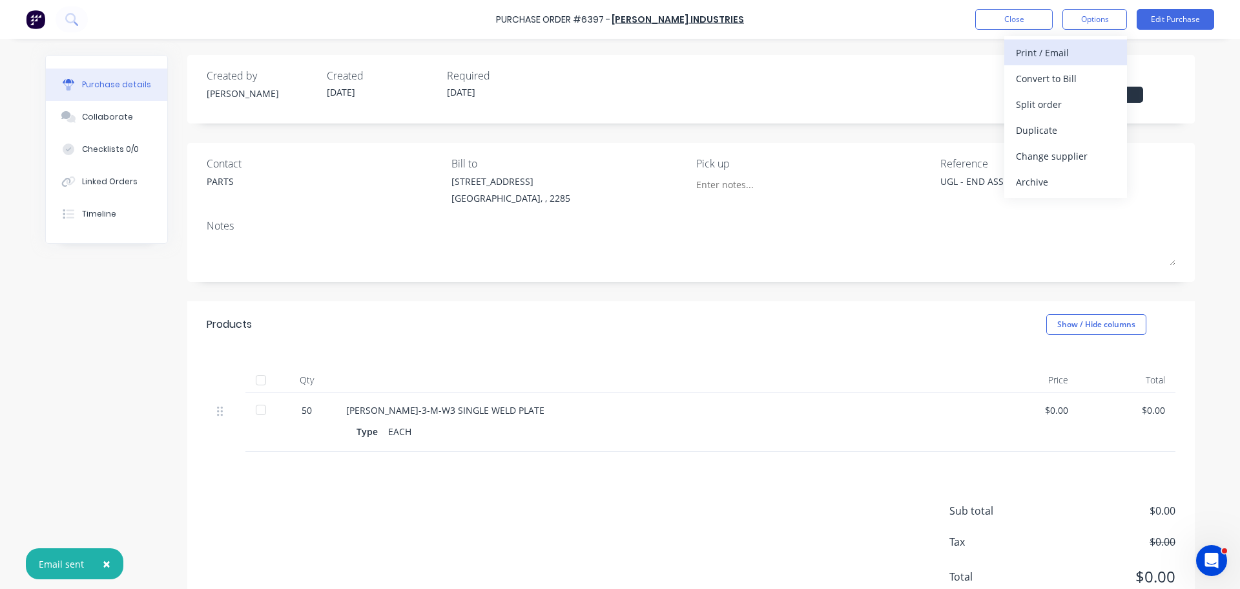
click at [1045, 59] on div "Print / Email" at bounding box center [1065, 52] width 99 height 19
click at [1054, 109] on div "Without pricing" at bounding box center [1065, 104] width 99 height 19
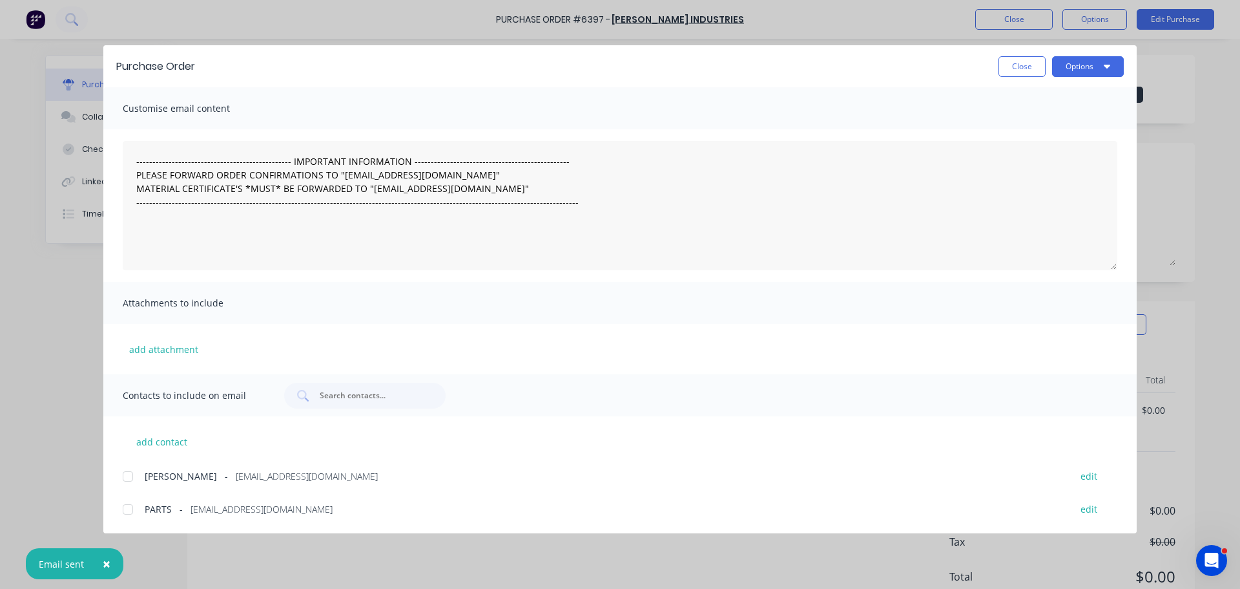
click at [1090, 53] on div "Purchase Order Close Options" at bounding box center [620, 66] width 1034 height 42
click at [1088, 58] on button "Options" at bounding box center [1088, 66] width 72 height 21
click at [1060, 118] on div "Print" at bounding box center [1062, 125] width 99 height 19
click at [1007, 67] on button "Close" at bounding box center [1022, 66] width 47 height 21
type textarea "x"
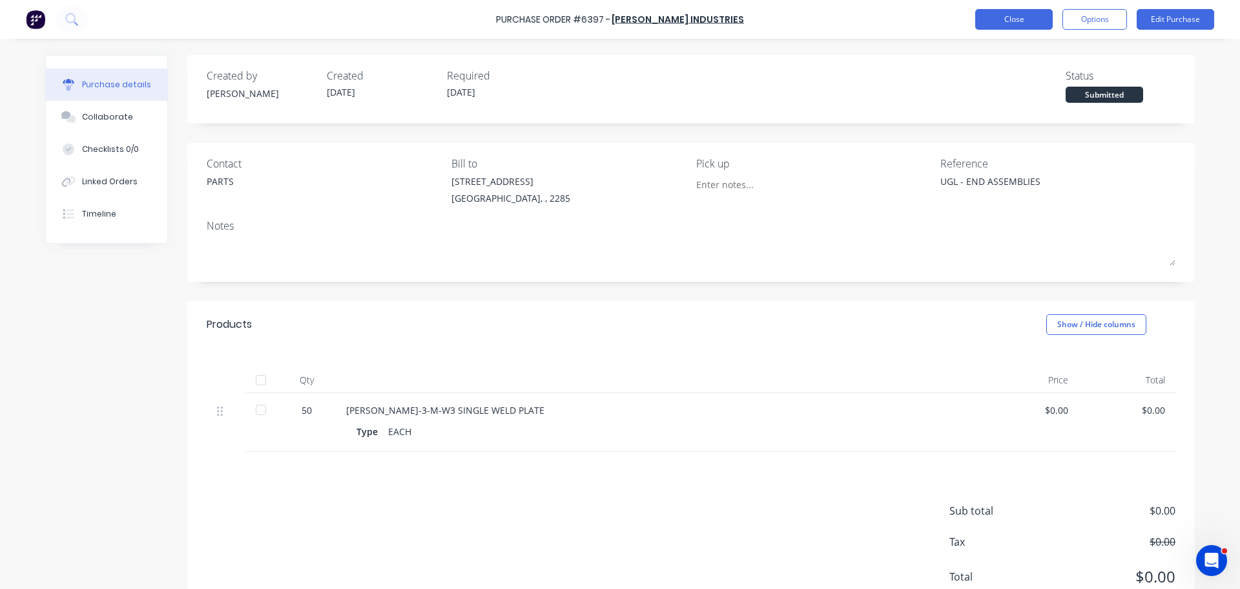
click at [1003, 15] on button "Close" at bounding box center [1014, 19] width 78 height 21
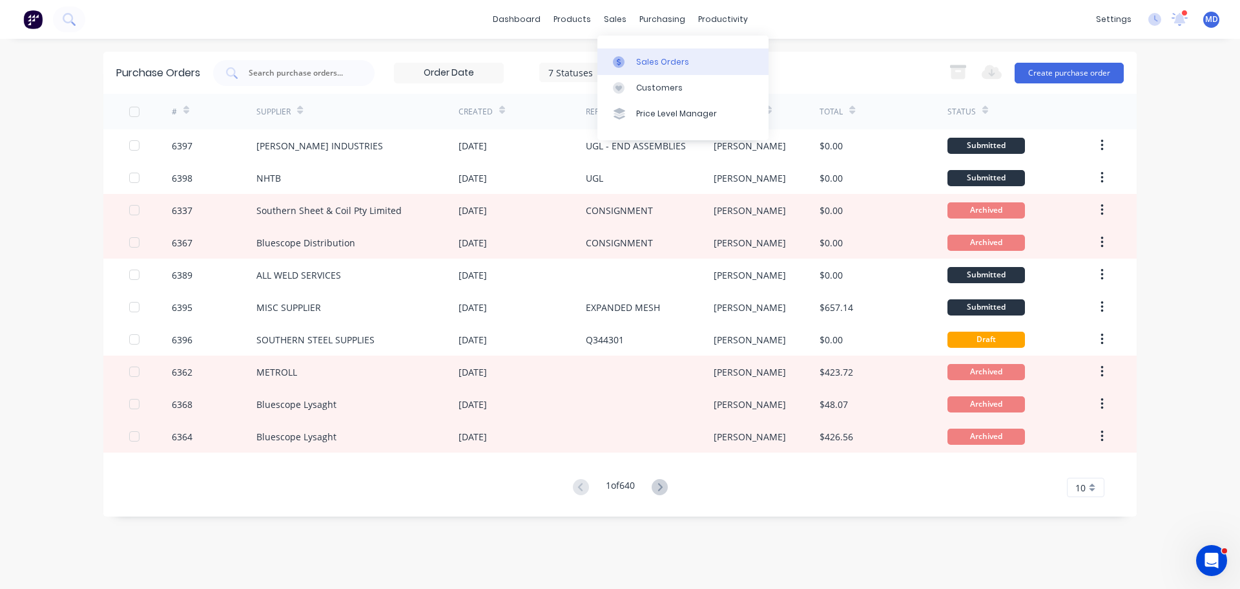
click at [640, 63] on div "Sales Orders" at bounding box center [662, 62] width 53 height 12
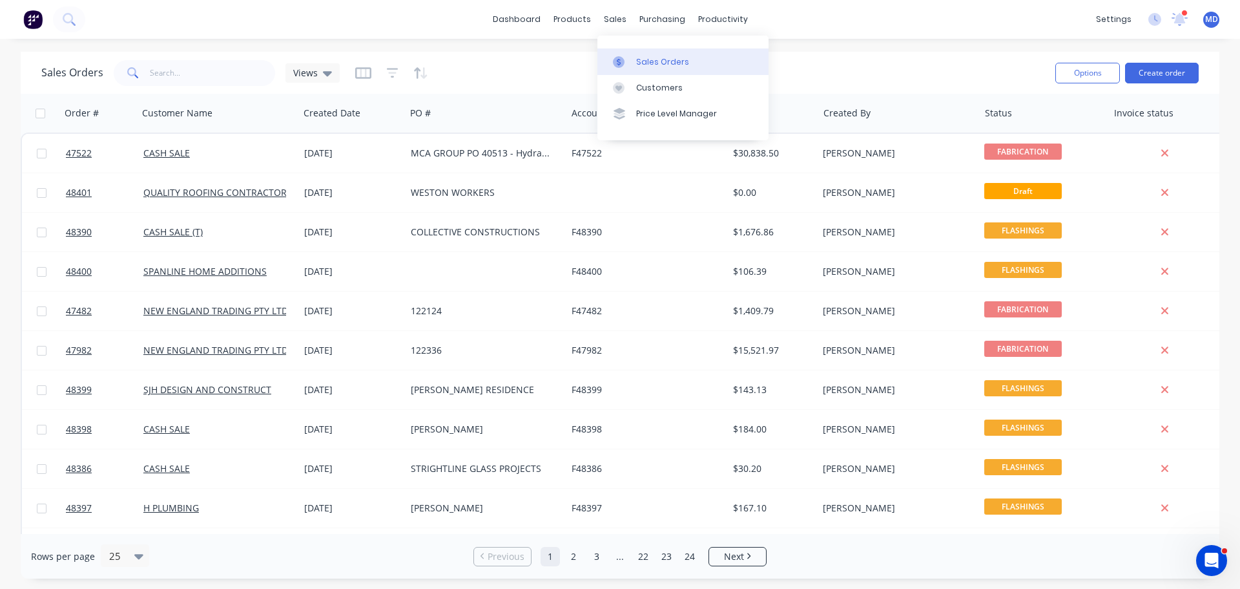
click at [624, 66] on icon at bounding box center [619, 62] width 12 height 12
click at [168, 70] on input "text" at bounding box center [213, 73] width 126 height 26
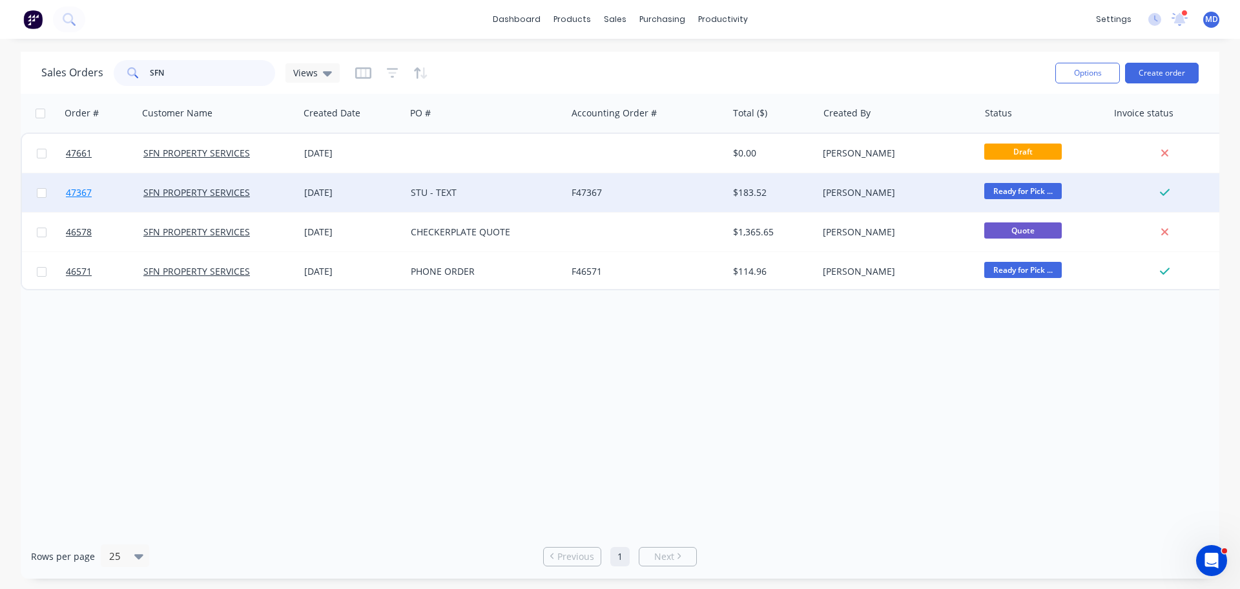
type input "SFN"
click at [103, 190] on link "47367" at bounding box center [105, 192] width 78 height 39
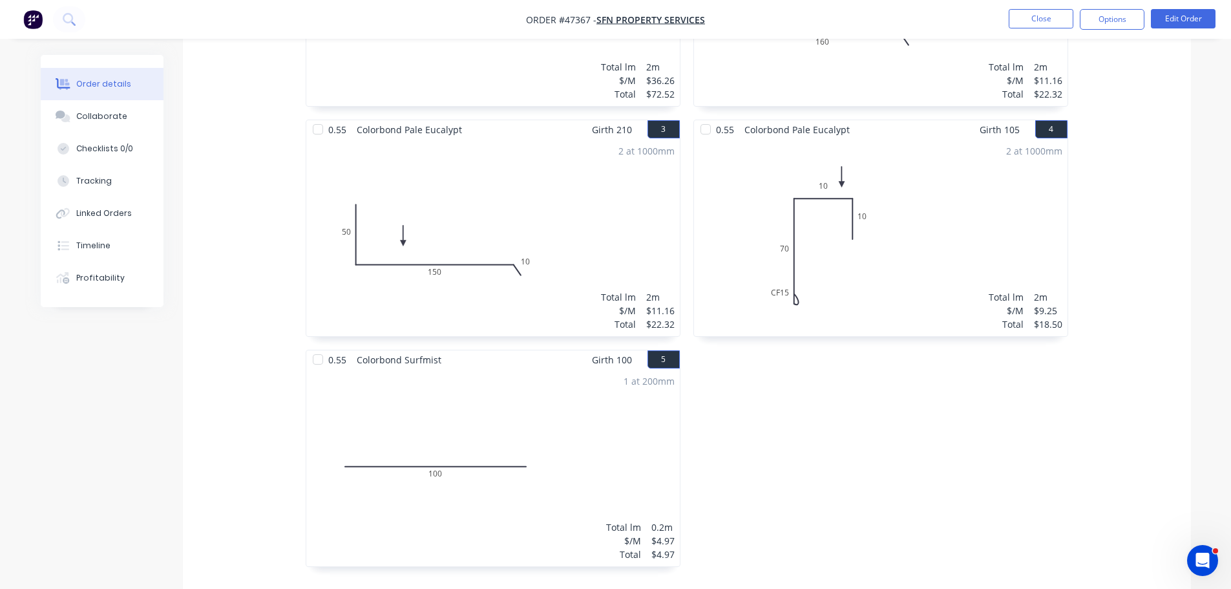
scroll to position [527, 0]
click at [1043, 18] on button "Close" at bounding box center [1040, 18] width 65 height 19
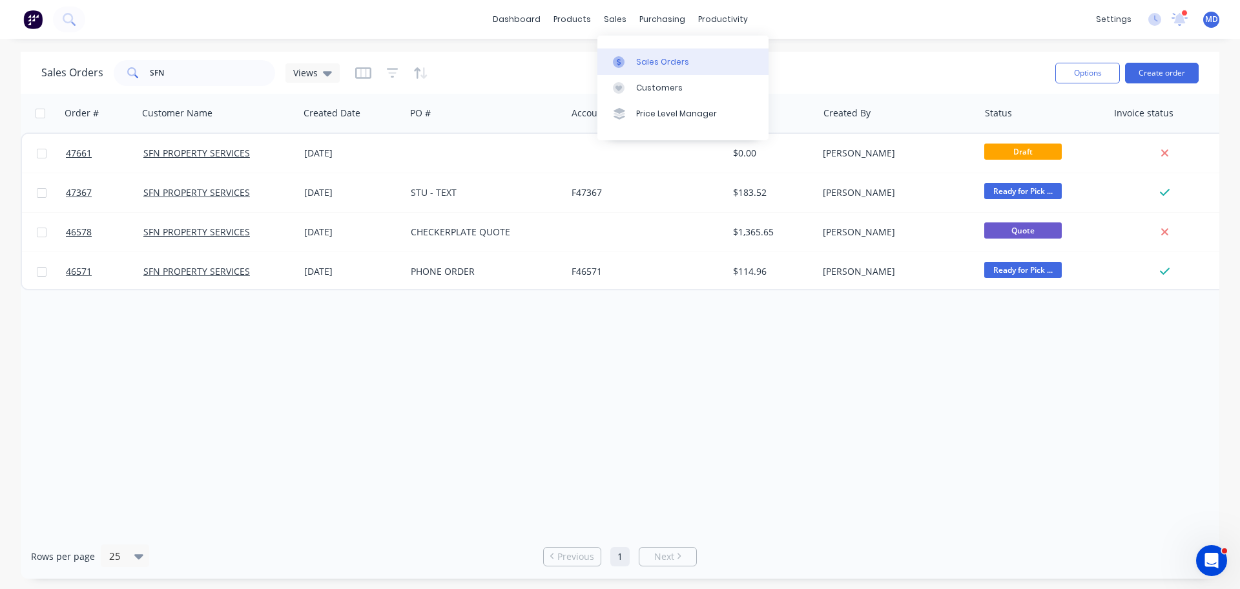
click at [649, 62] on div "Sales Orders" at bounding box center [662, 62] width 53 height 12
click at [1200, 72] on div "Sales Orders SFN Views Options Create order" at bounding box center [620, 73] width 1199 height 42
click at [1163, 80] on button "Create order" at bounding box center [1162, 73] width 74 height 21
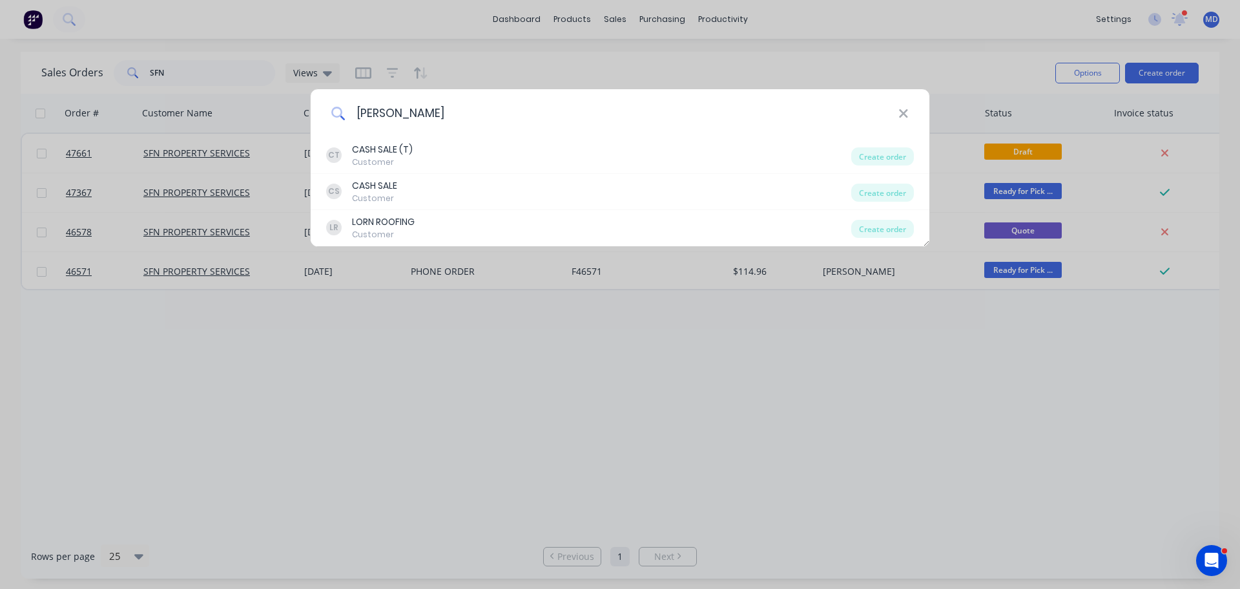
click at [414, 96] on input "JACK P" at bounding box center [622, 113] width 553 height 48
type input "J"
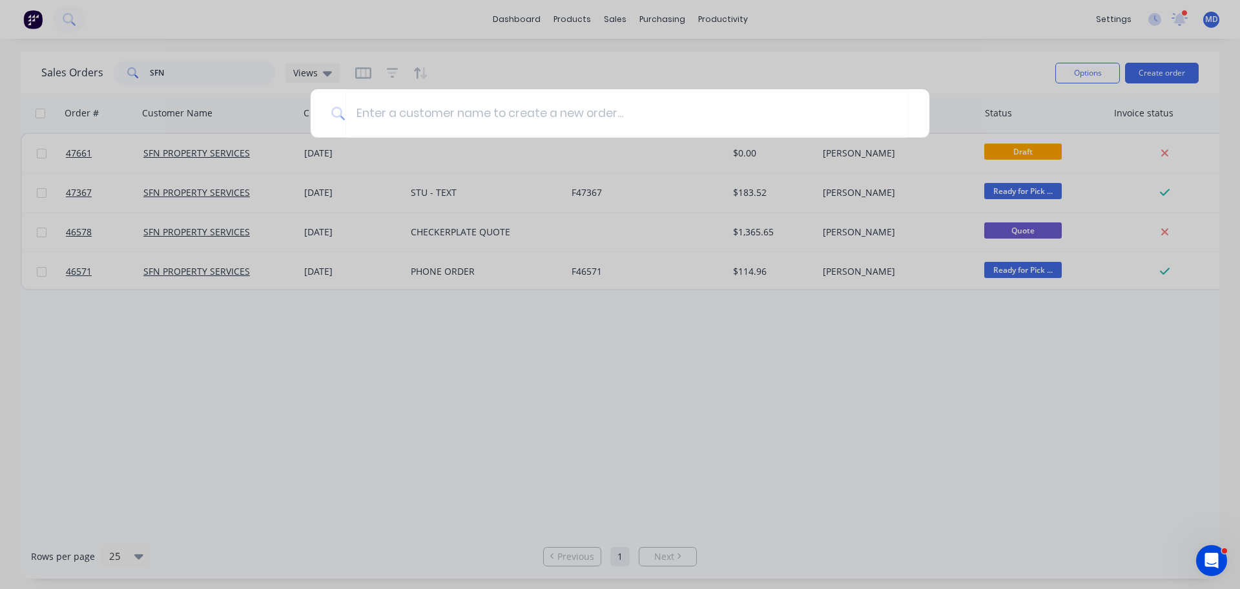
click at [743, 52] on div at bounding box center [620, 294] width 1240 height 589
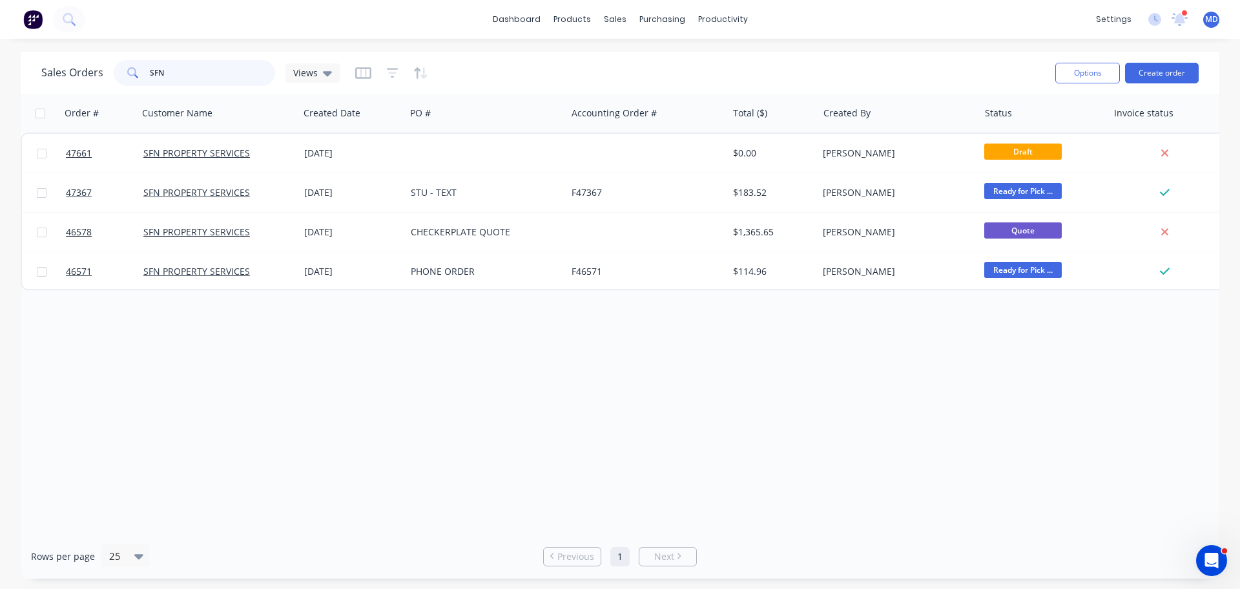
click at [167, 79] on input "SFN" at bounding box center [213, 73] width 126 height 26
type input "S"
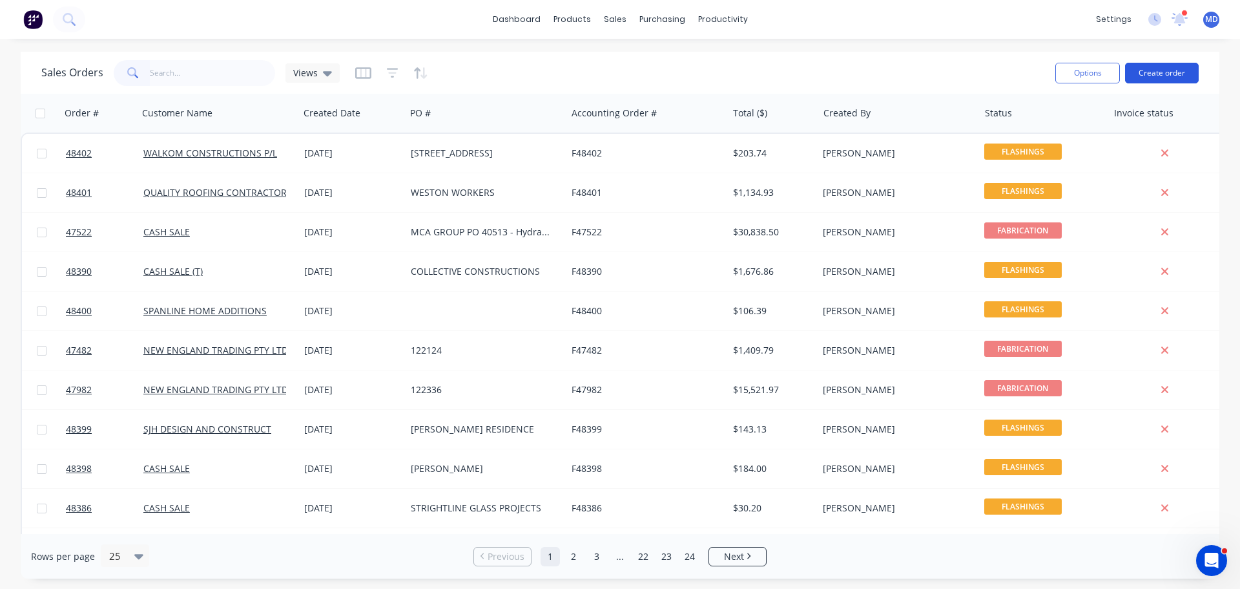
click at [1145, 71] on button "Create order" at bounding box center [1162, 73] width 74 height 21
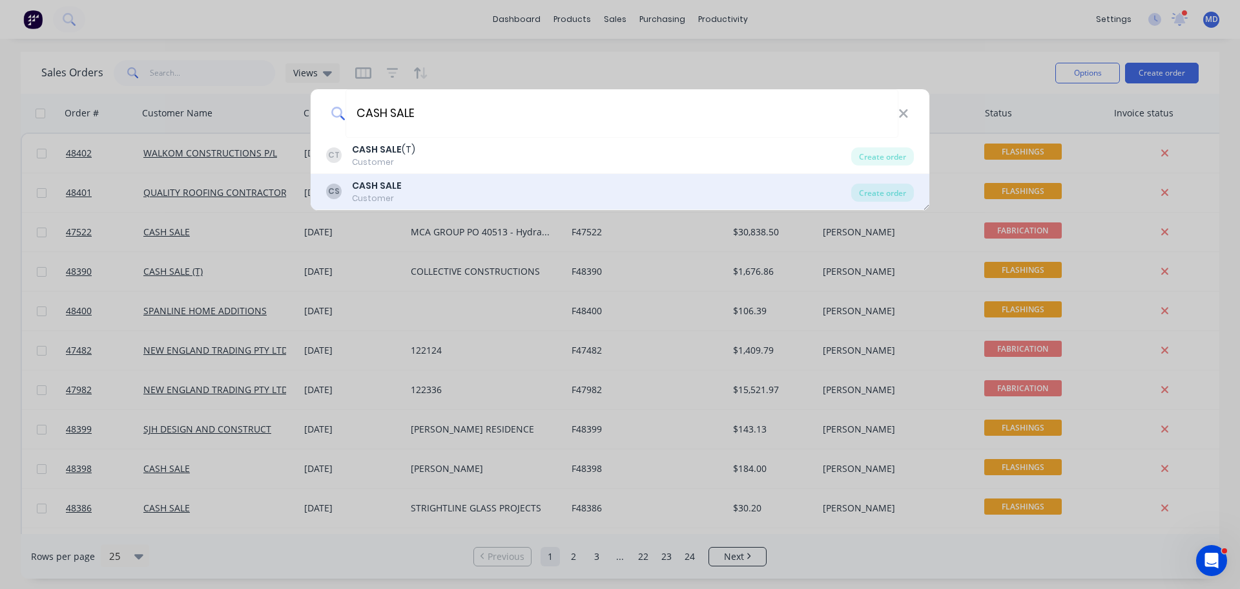
type input "CASH SALE"
click at [449, 200] on div "CS CASH SALE Customer" at bounding box center [588, 191] width 525 height 25
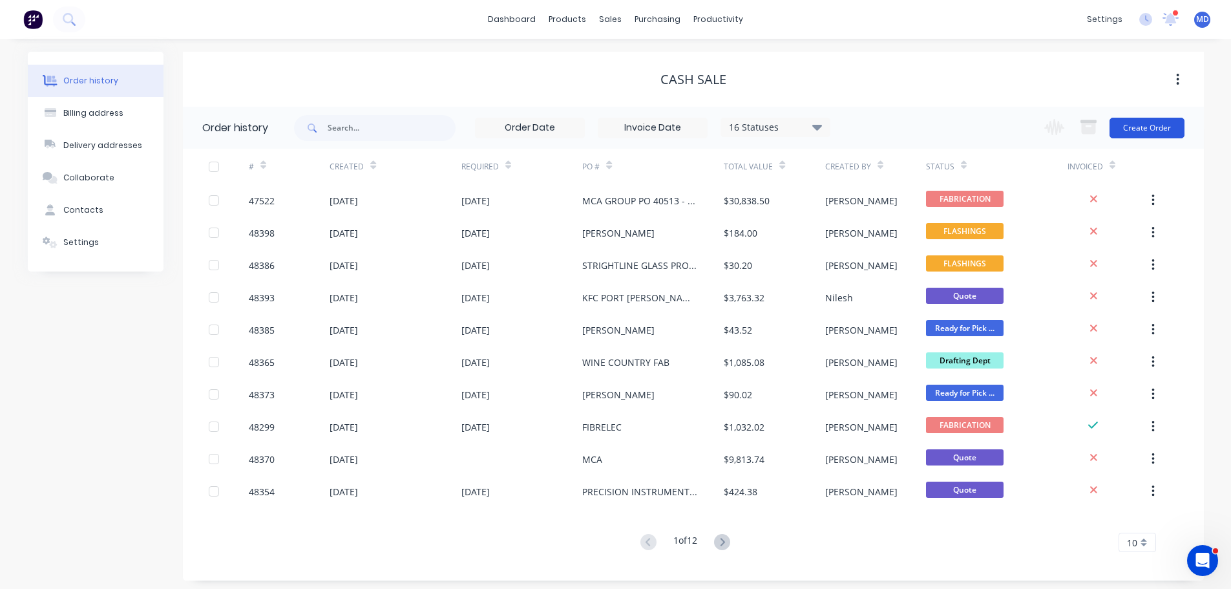
click at [1157, 130] on button "Create Order" at bounding box center [1146, 128] width 75 height 21
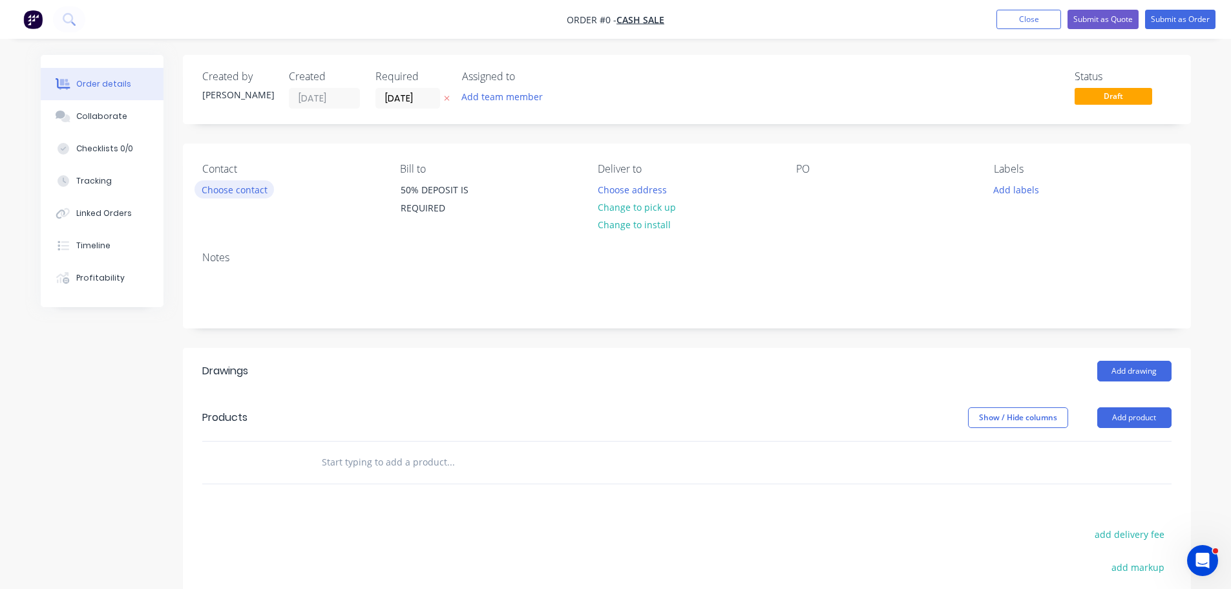
click at [227, 194] on button "Choose contact" at bounding box center [233, 188] width 79 height 17
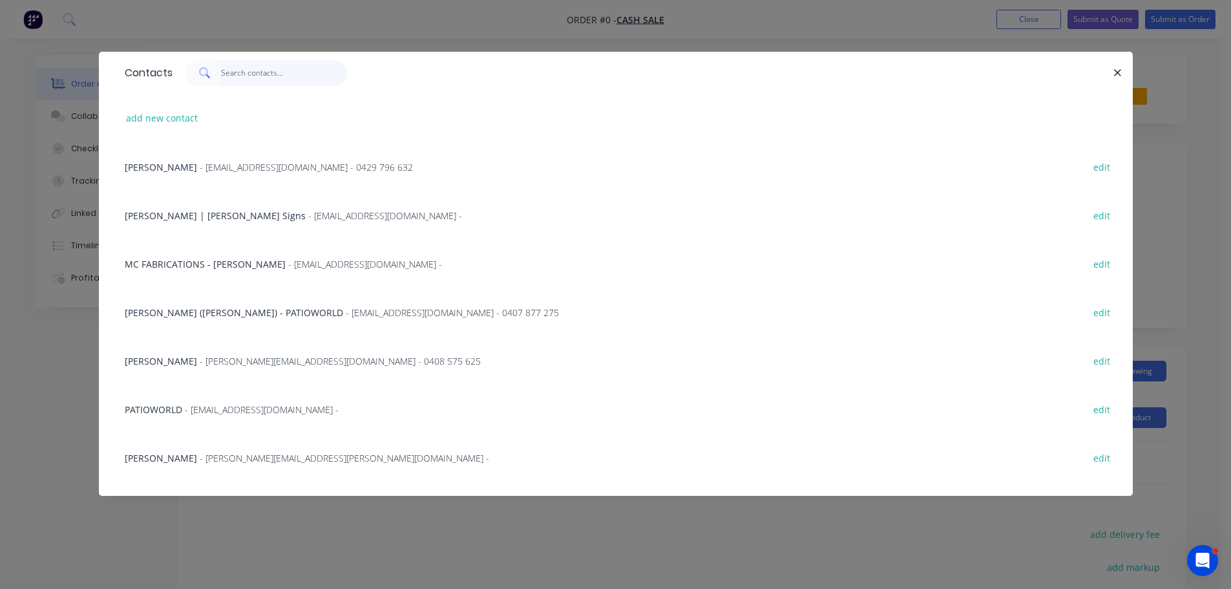
click at [271, 72] on input "text" at bounding box center [284, 73] width 126 height 26
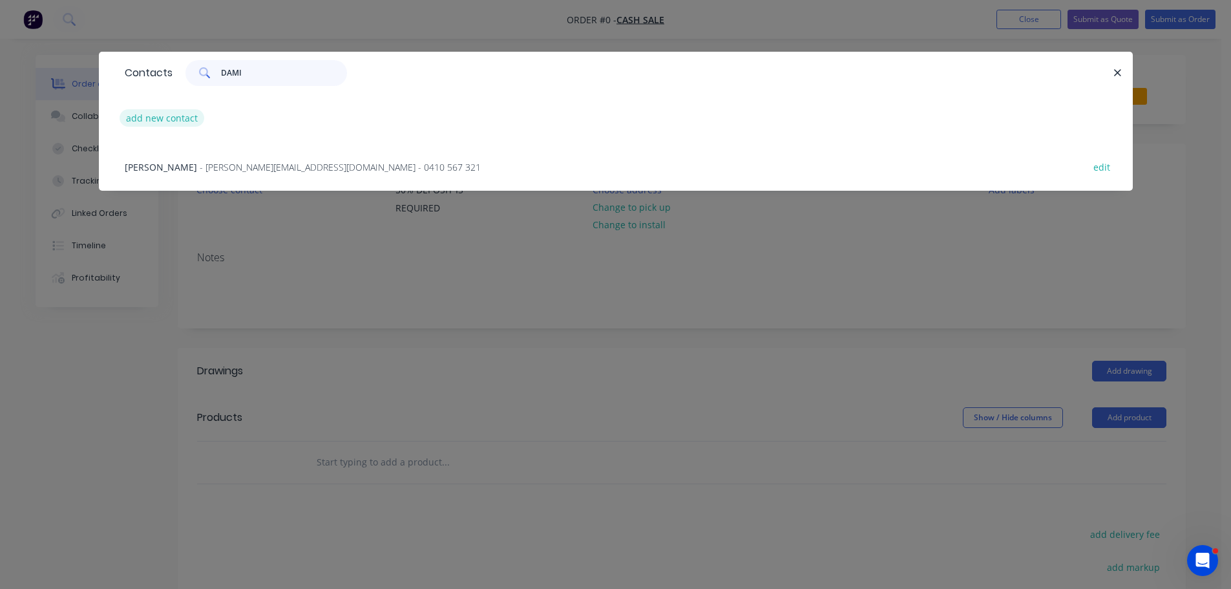
type input "DAMI"
click at [147, 123] on button "add new contact" at bounding box center [162, 117] width 85 height 17
select select "AU"
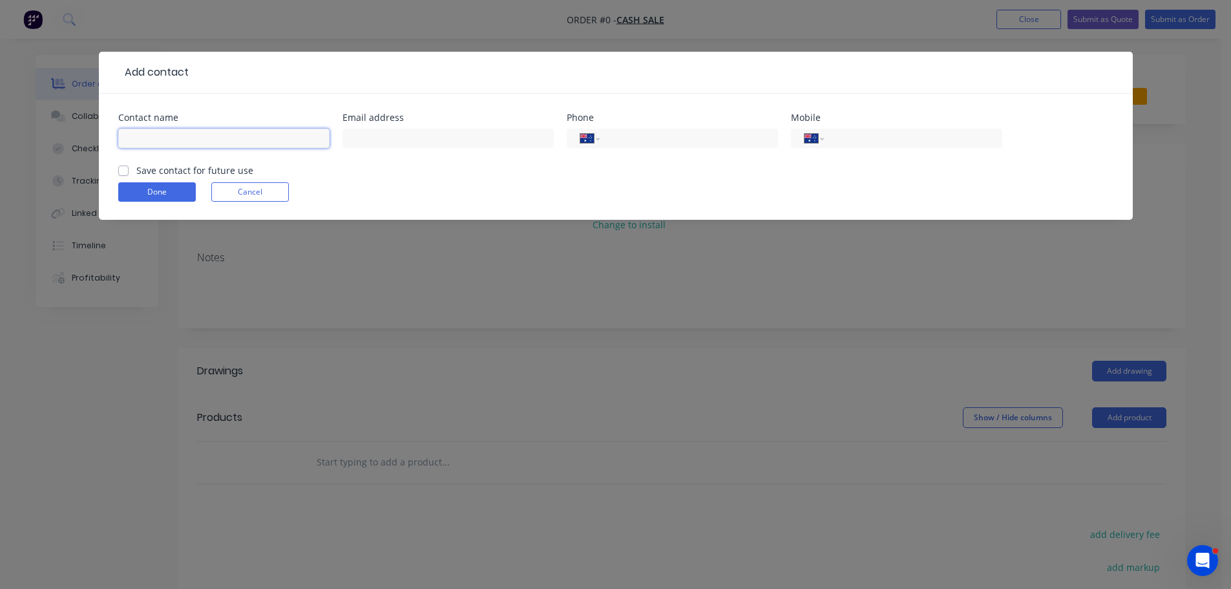
click at [149, 134] on input "text" at bounding box center [223, 138] width 211 height 19
click at [179, 138] on input "DAMIEN" at bounding box center [223, 138] width 211 height 19
type input "D"
click at [228, 185] on form "Contact name Email address Phone International Afghanistan Åland Islands Albani…" at bounding box center [615, 166] width 995 height 107
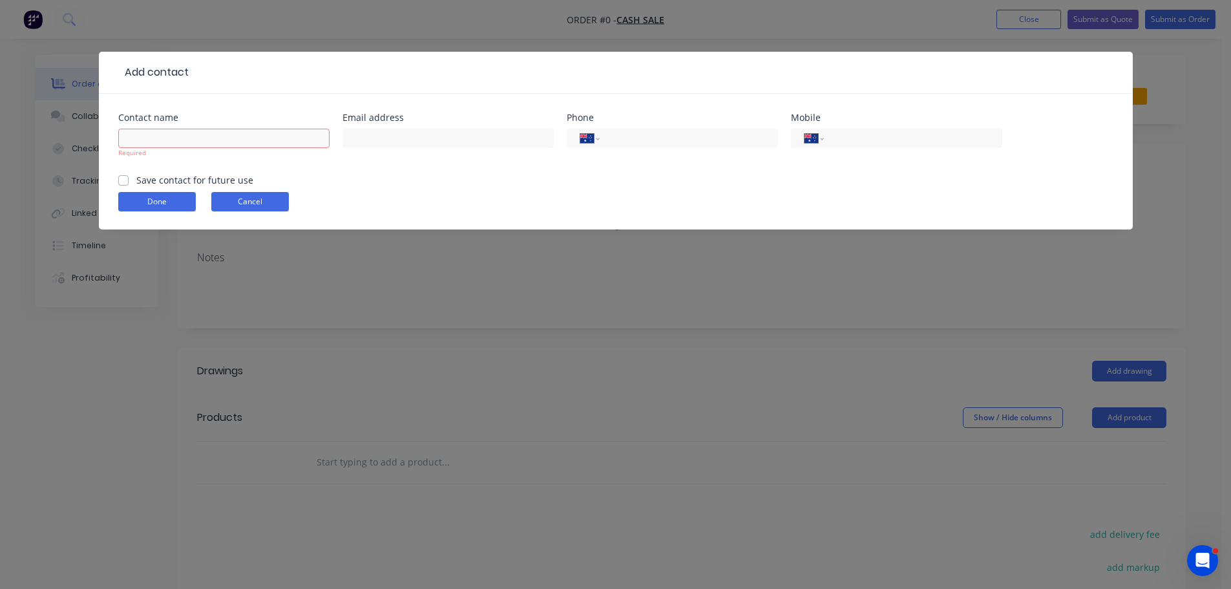
click at [227, 202] on button "Cancel" at bounding box center [250, 201] width 78 height 19
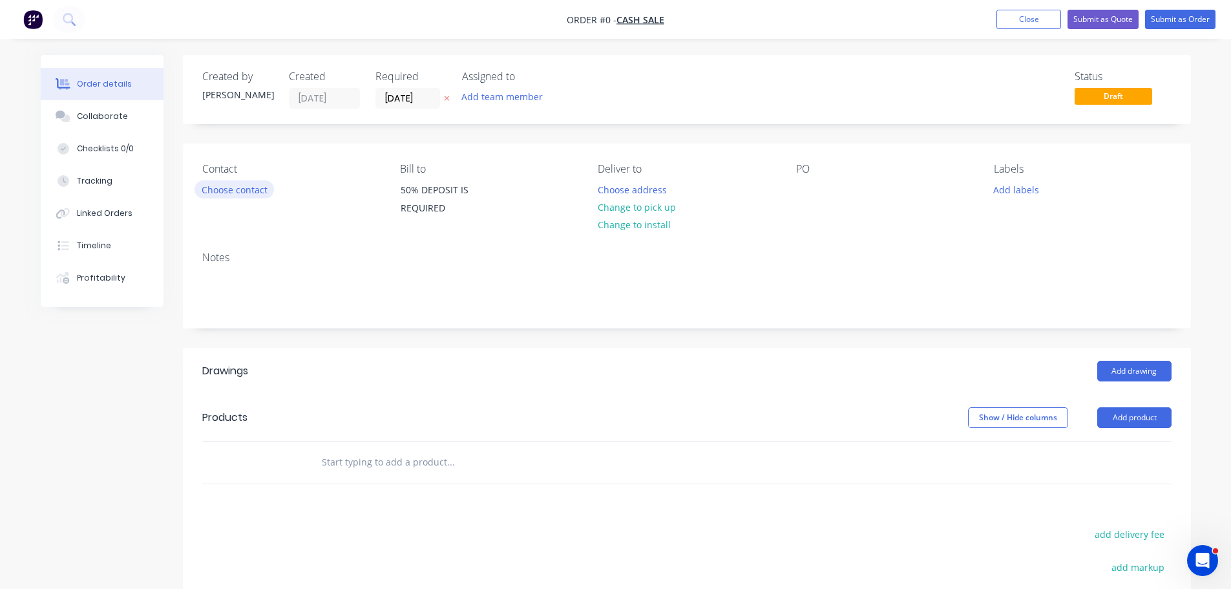
click at [213, 192] on button "Choose contact" at bounding box center [233, 188] width 79 height 17
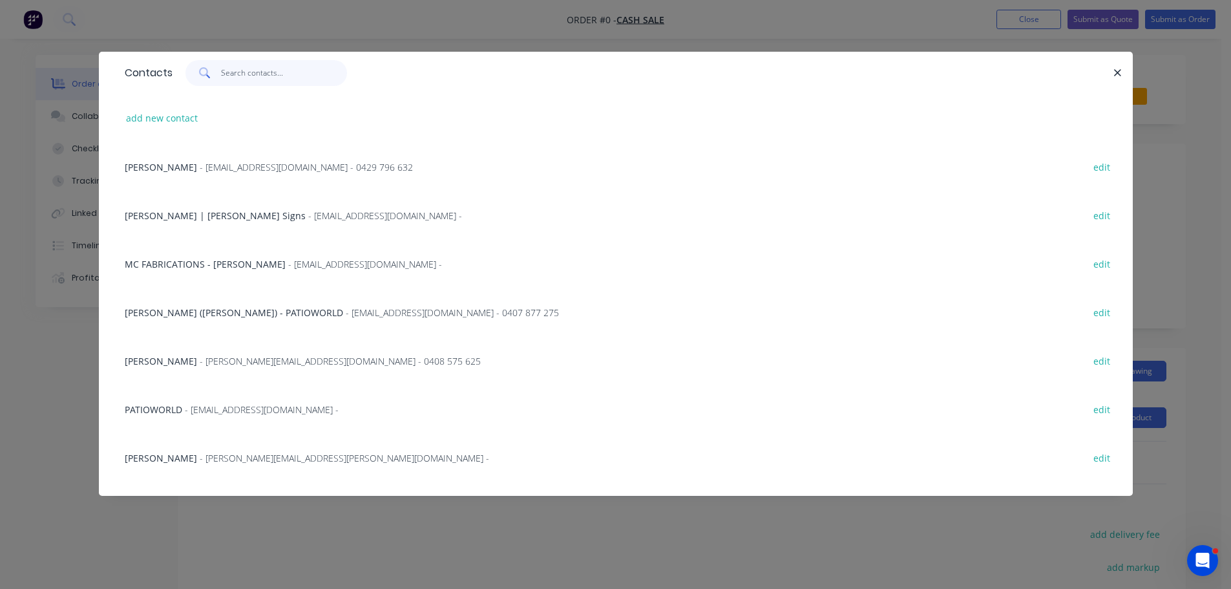
click at [245, 73] on input "text" at bounding box center [284, 73] width 126 height 26
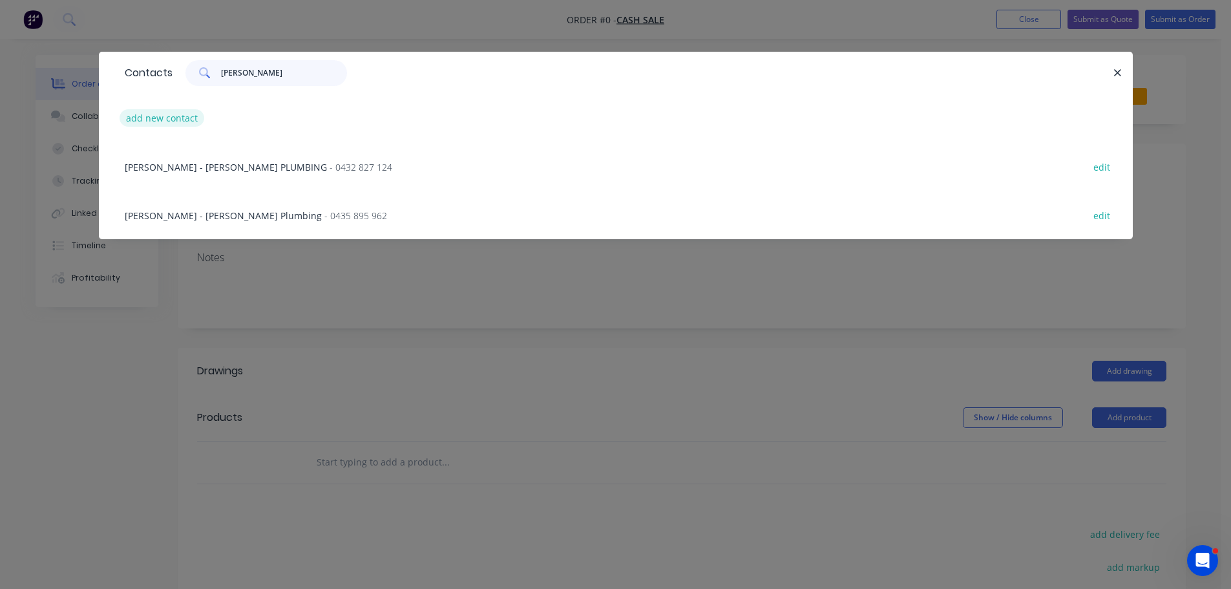
type input "JACK P"
click at [143, 119] on button "add new contact" at bounding box center [162, 117] width 85 height 17
select select "AU"
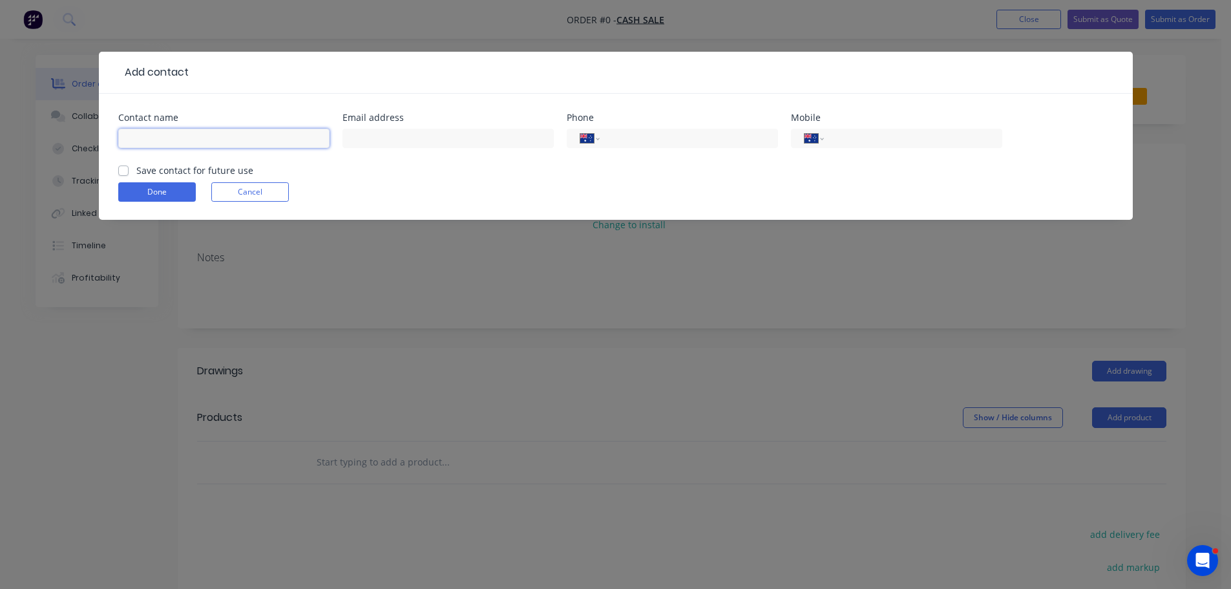
click at [160, 130] on input "text" at bounding box center [223, 138] width 211 height 19
type input "DAMIEN - JACK PRICE PLUMBING"
click at [901, 137] on input "tel" at bounding box center [910, 138] width 155 height 15
type input "0477 351 156"
click at [136, 172] on label "Save contact for future use" at bounding box center [194, 170] width 117 height 14
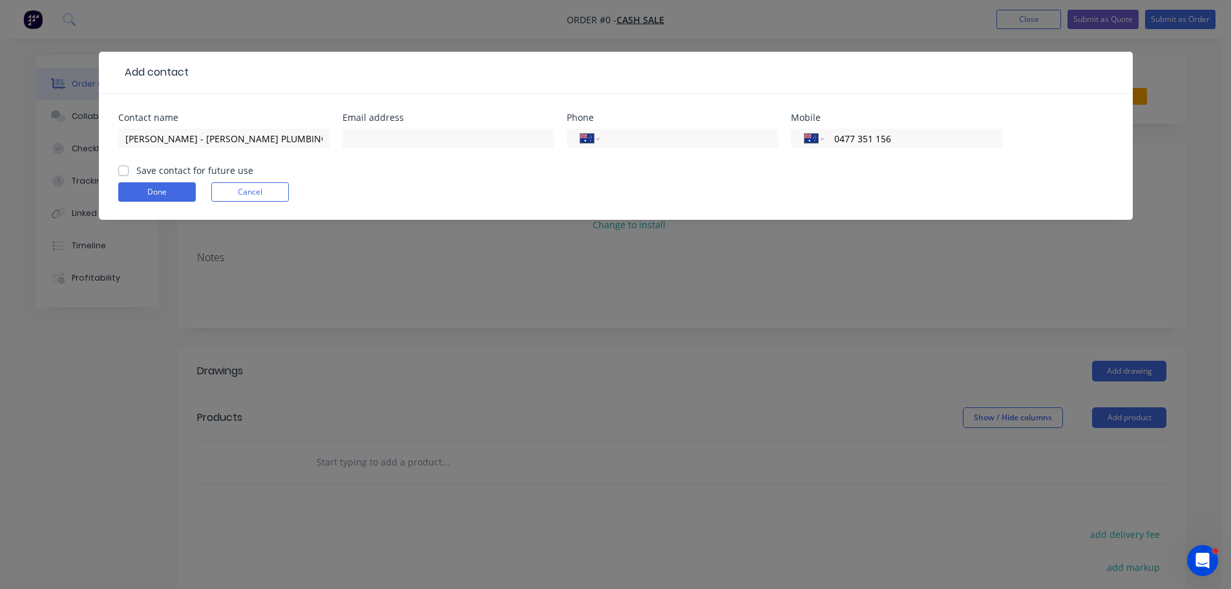
click at [121, 172] on input "Save contact for future use" at bounding box center [123, 169] width 10 height 12
checkbox input "true"
click at [156, 192] on button "Done" at bounding box center [157, 191] width 78 height 19
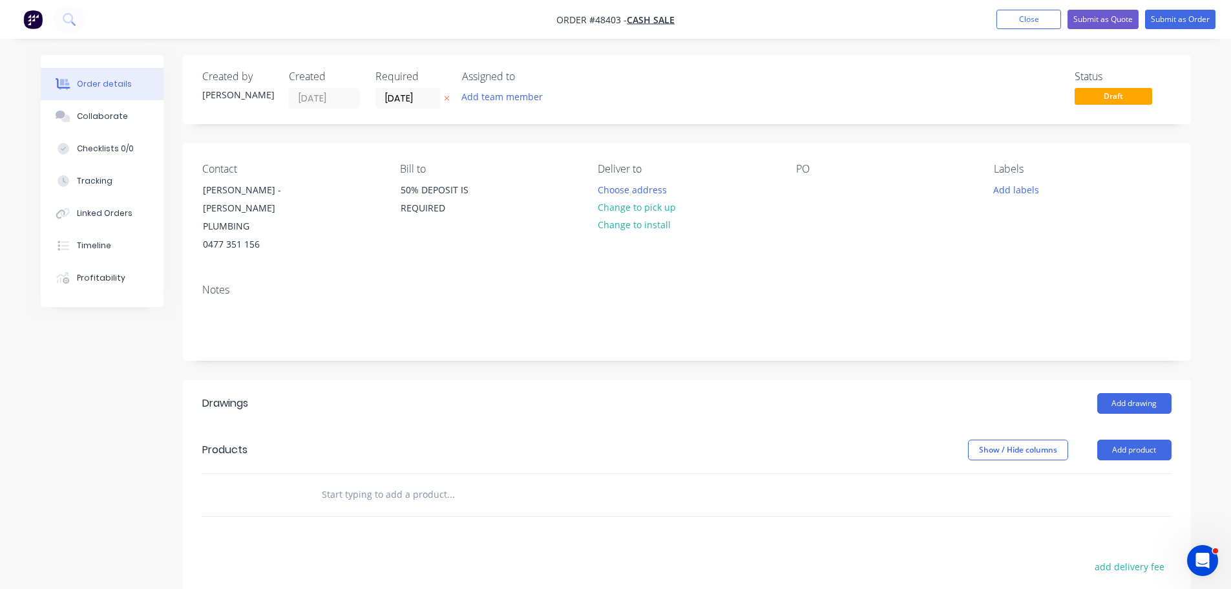
drag, startPoint x: 649, startPoint y: 208, endPoint x: 775, endPoint y: 191, distance: 127.1
click at [651, 208] on button "Change to pick up" at bounding box center [636, 206] width 92 height 17
click at [802, 185] on div at bounding box center [806, 189] width 21 height 19
click at [1124, 439] on button "Add product" at bounding box center [1134, 449] width 74 height 21
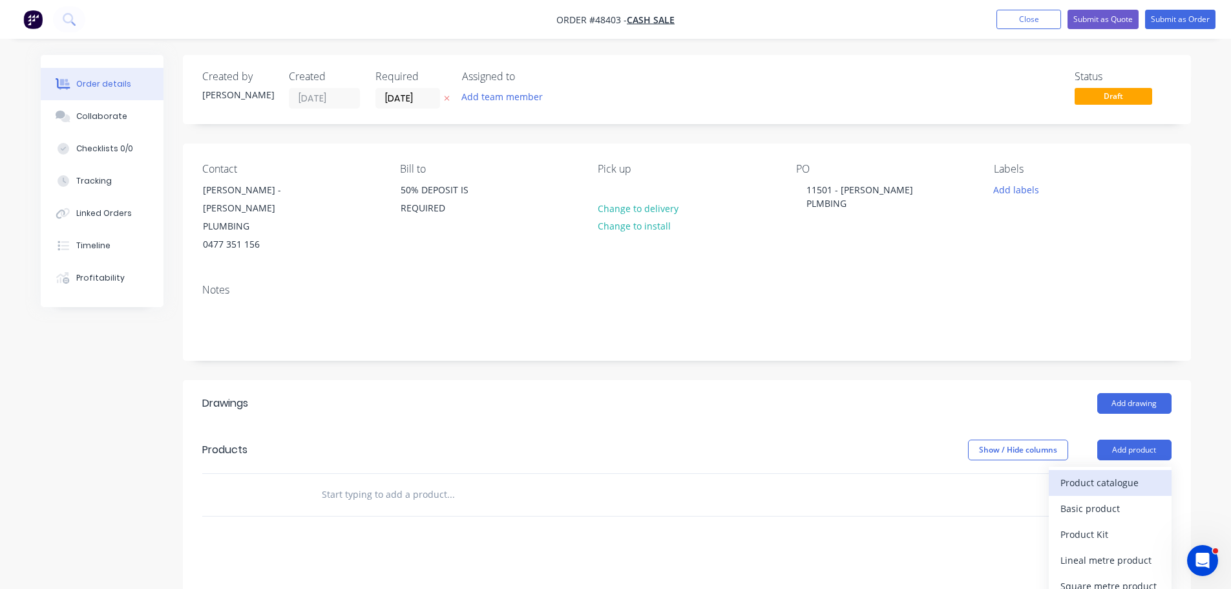
click at [1101, 473] on div "Product catalogue" at bounding box center [1109, 482] width 99 height 19
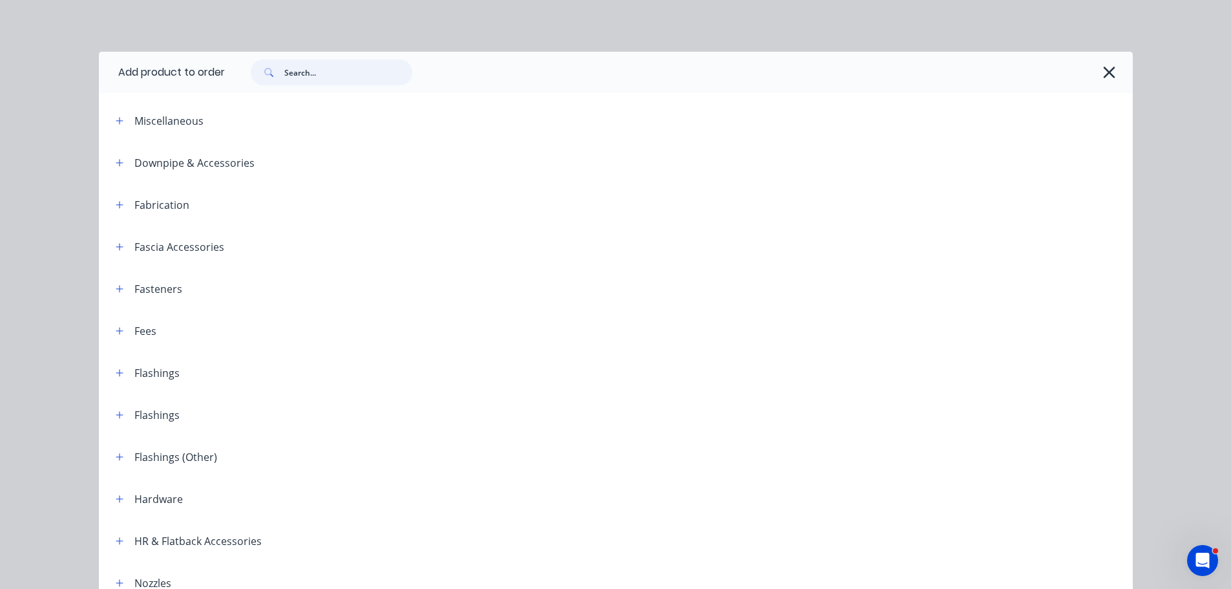
click at [302, 73] on input "text" at bounding box center [348, 72] width 128 height 26
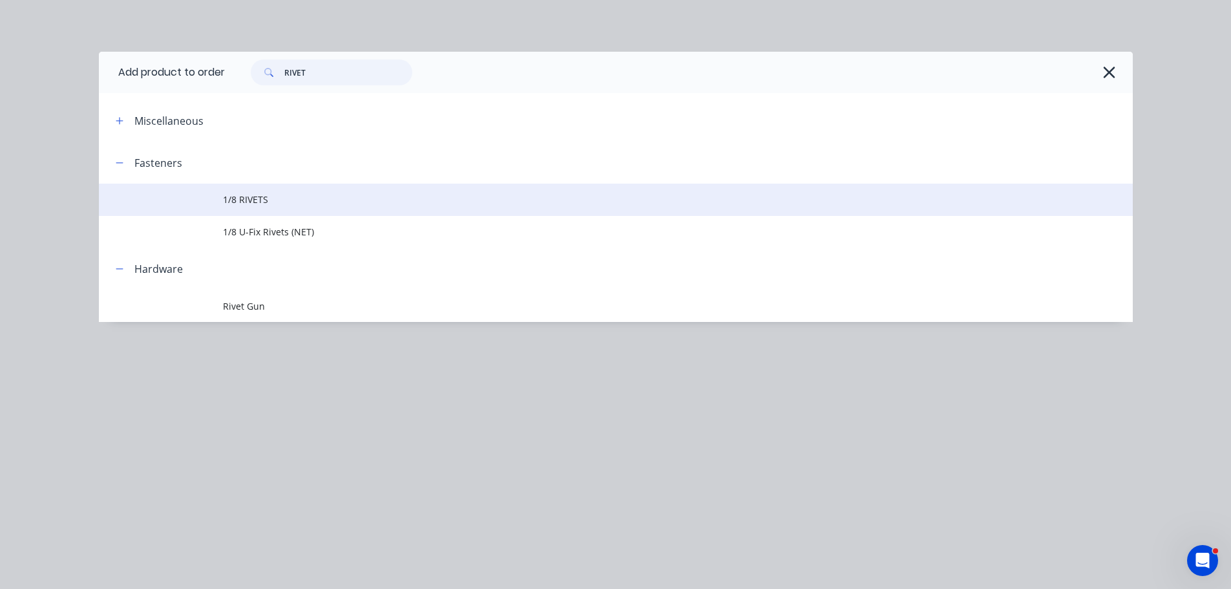
type input "RIVET"
click at [231, 200] on span "1/8 RIVETS" at bounding box center [586, 200] width 727 height 14
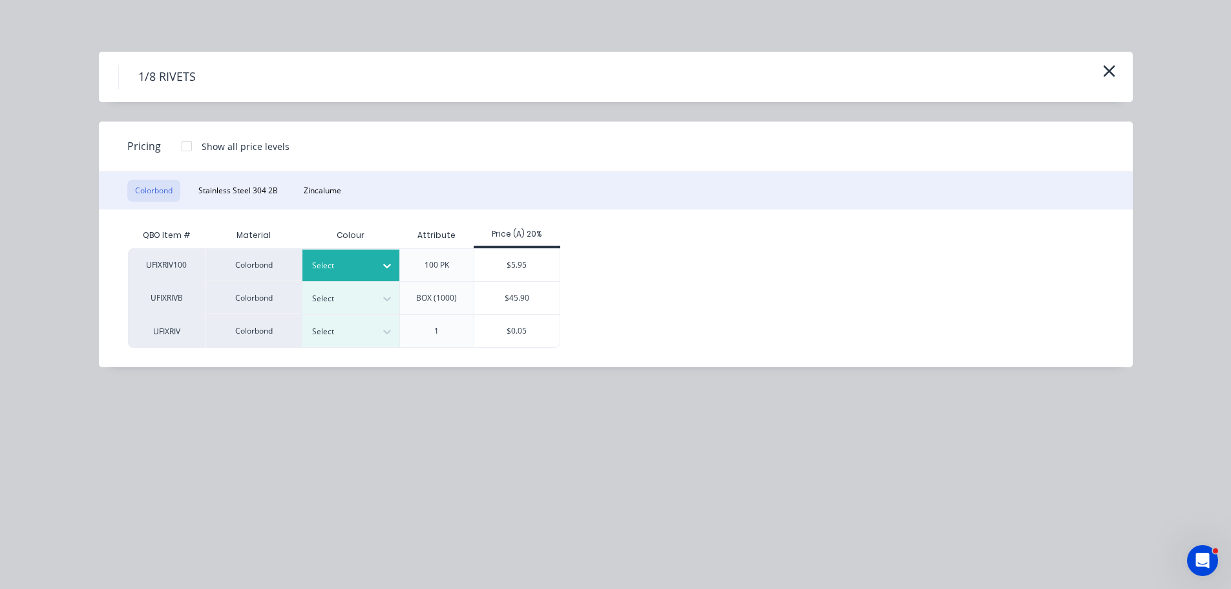
click at [361, 268] on div at bounding box center [341, 265] width 58 height 14
drag, startPoint x: 351, startPoint y: 399, endPoint x: 497, endPoint y: 272, distance: 193.3
click at [525, 260] on div "$5.95" at bounding box center [517, 265] width 86 height 32
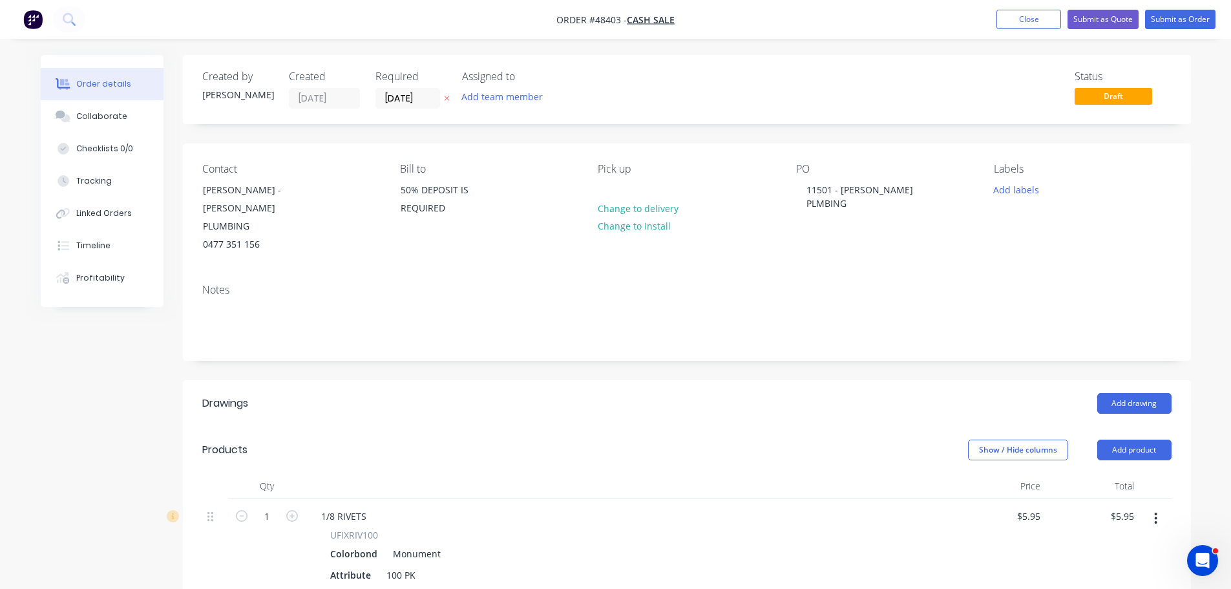
click at [1134, 439] on button "Add product" at bounding box center [1134, 449] width 74 height 21
click at [1081, 473] on div "Product catalogue" at bounding box center [1109, 482] width 99 height 19
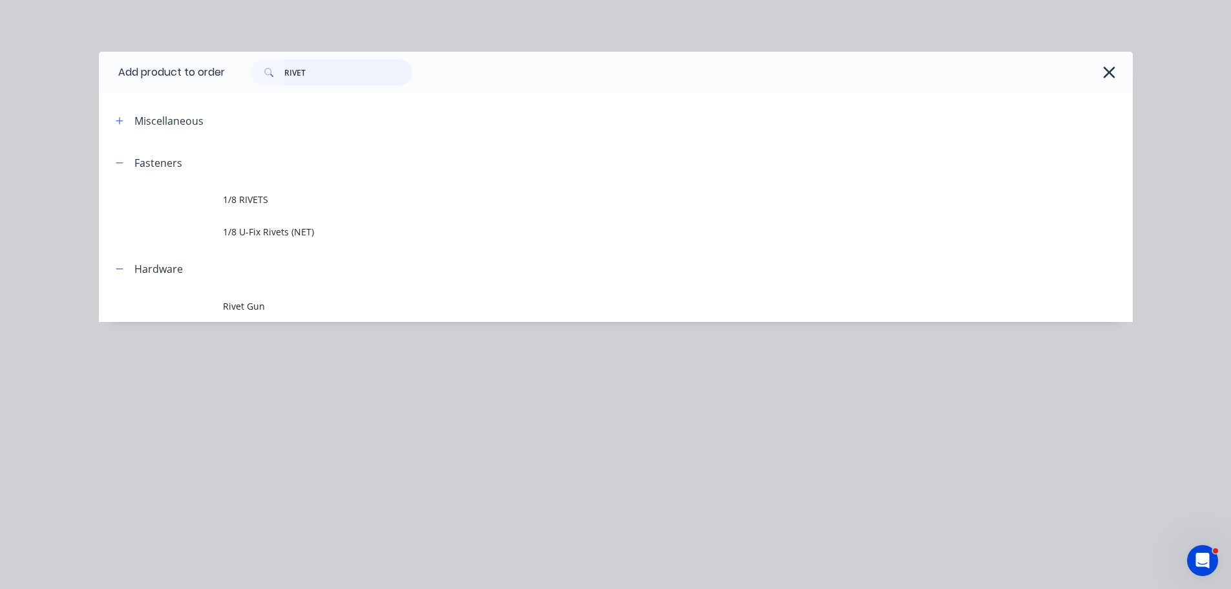
drag, startPoint x: 364, startPoint y: 75, endPoint x: 171, endPoint y: 83, distance: 194.0
click at [171, 83] on header "Add product to order RIVET" at bounding box center [616, 72] width 1034 height 41
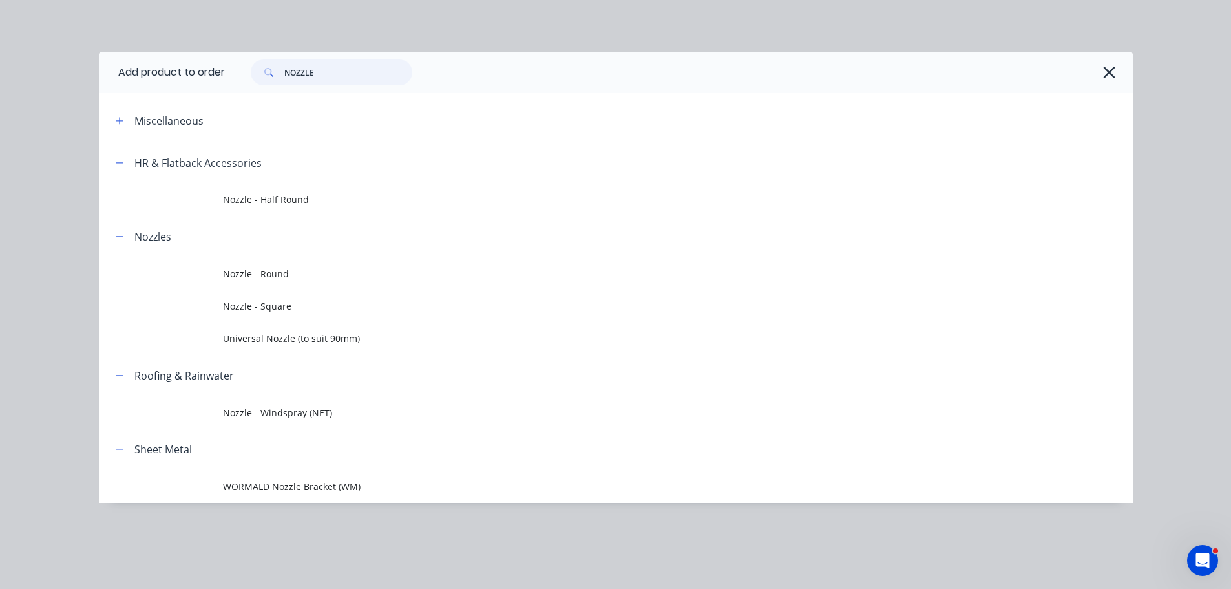
type input "NOZZLE"
click at [240, 272] on span "Nozzle - Round" at bounding box center [586, 274] width 727 height 14
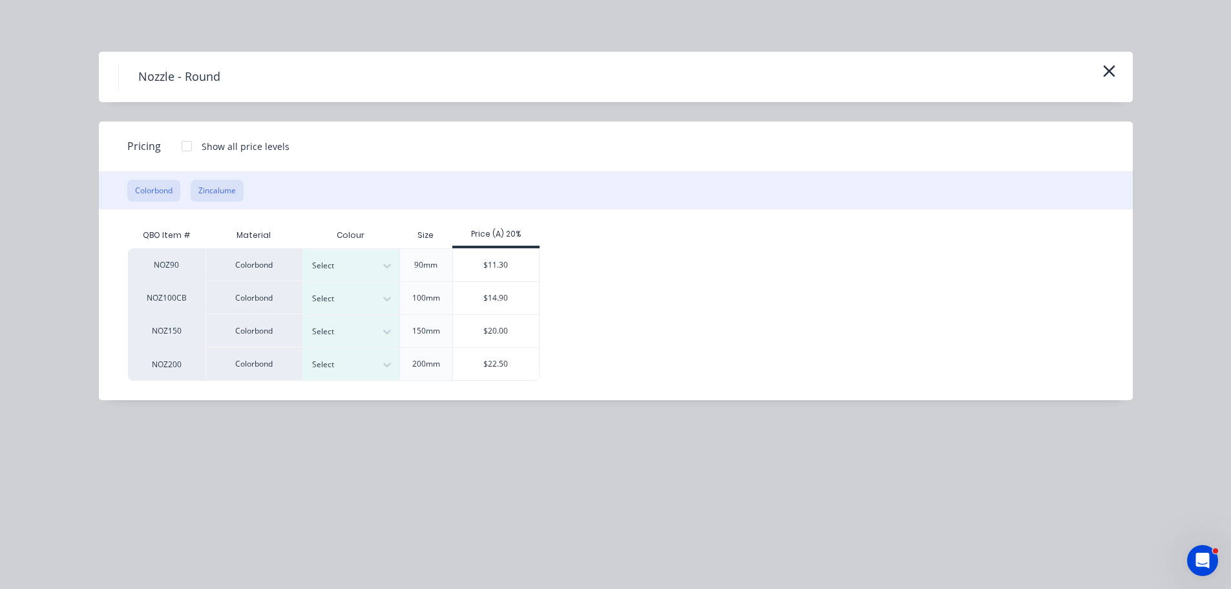
click at [223, 191] on button "Zincalume" at bounding box center [217, 191] width 53 height 22
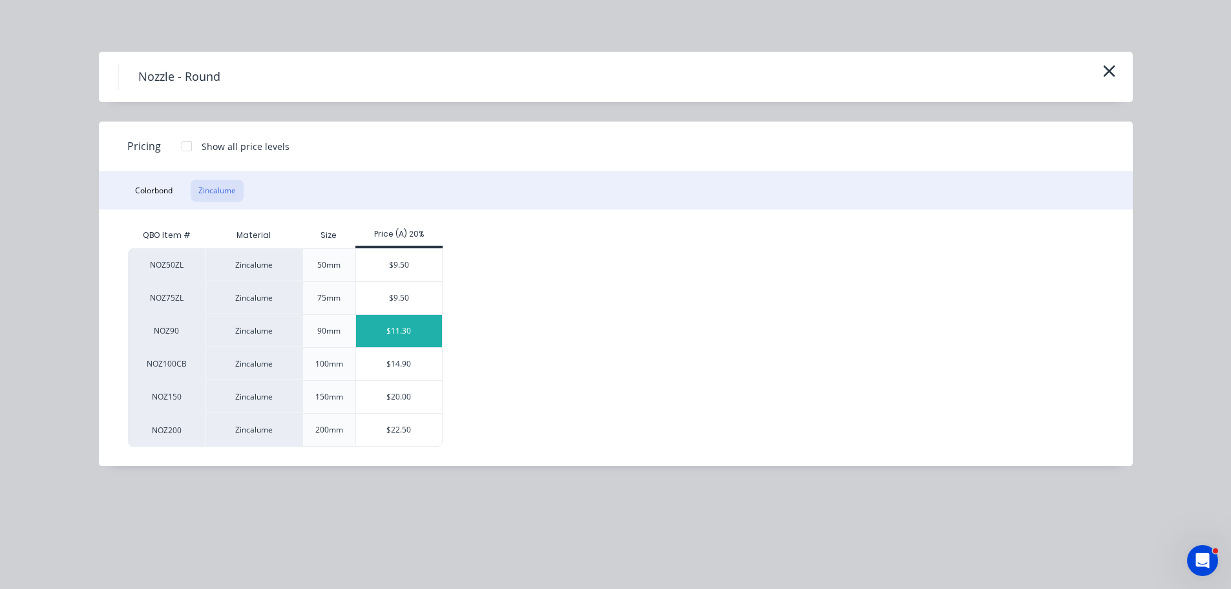
click at [396, 329] on div "$11.30" at bounding box center [399, 331] width 86 height 32
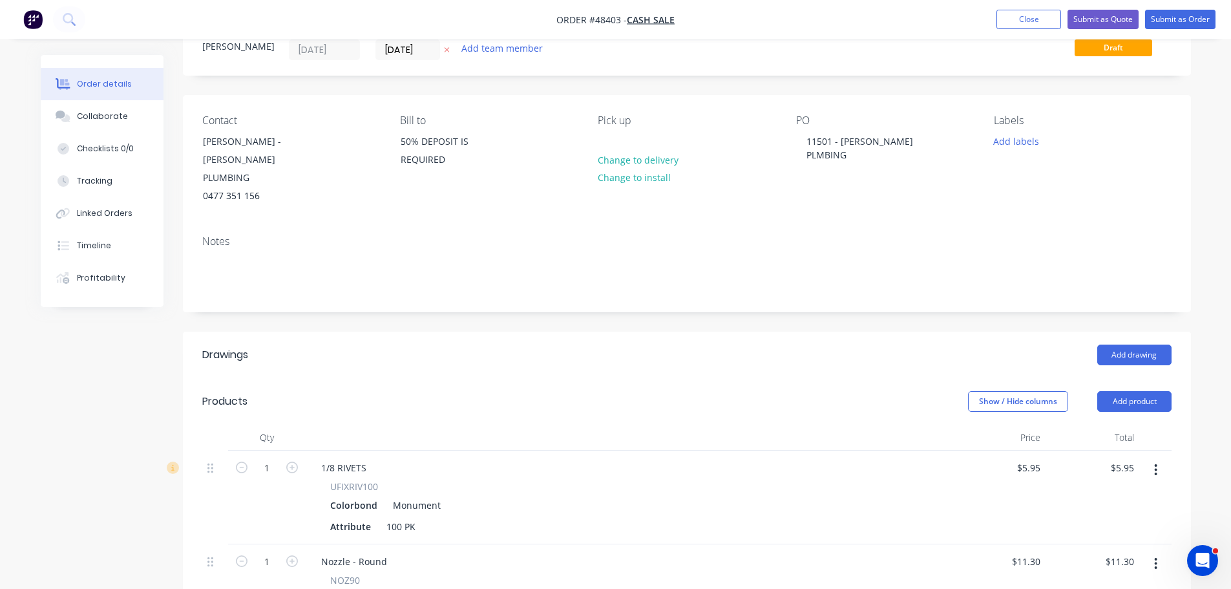
scroll to position [129, 0]
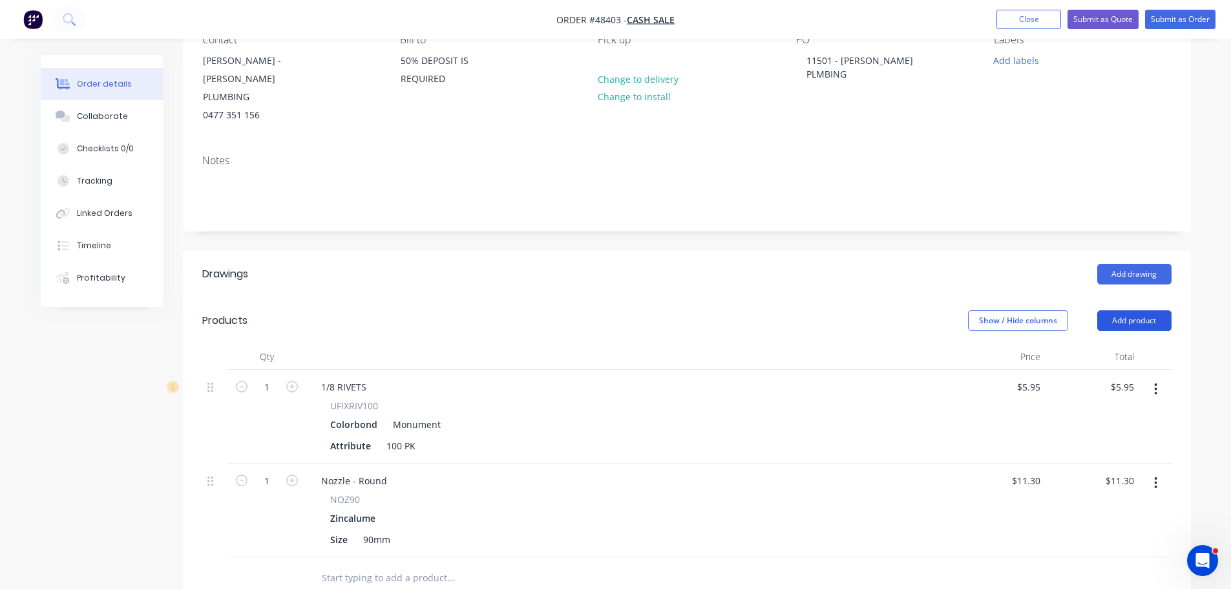
click at [1139, 310] on button "Add product" at bounding box center [1134, 320] width 74 height 21
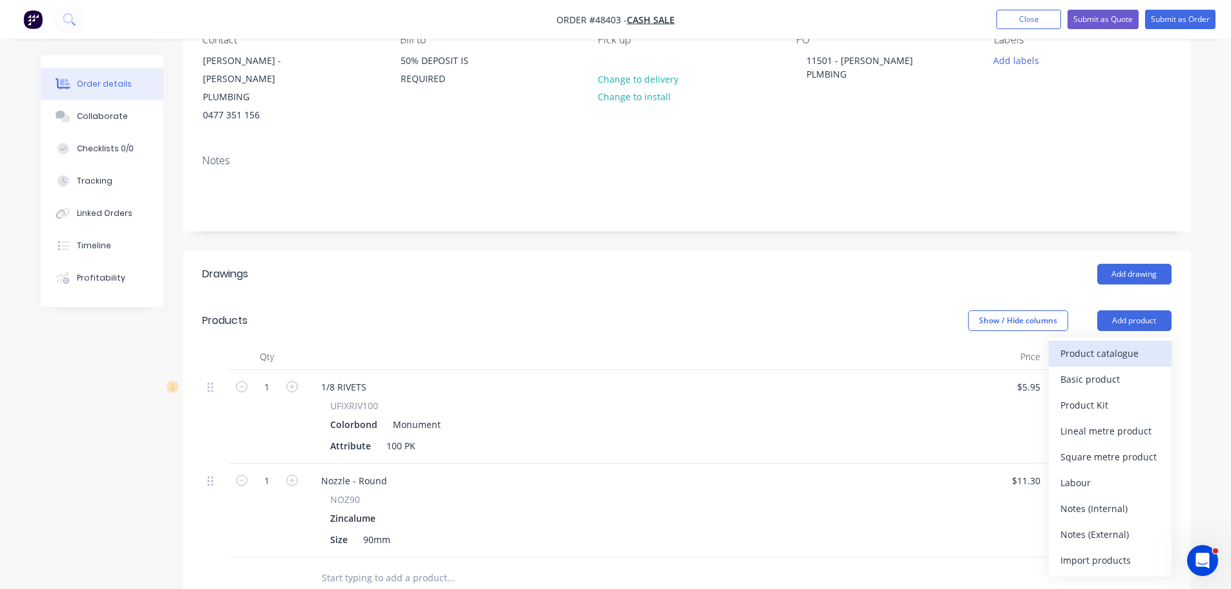
click at [1081, 344] on div "Product catalogue" at bounding box center [1109, 353] width 99 height 19
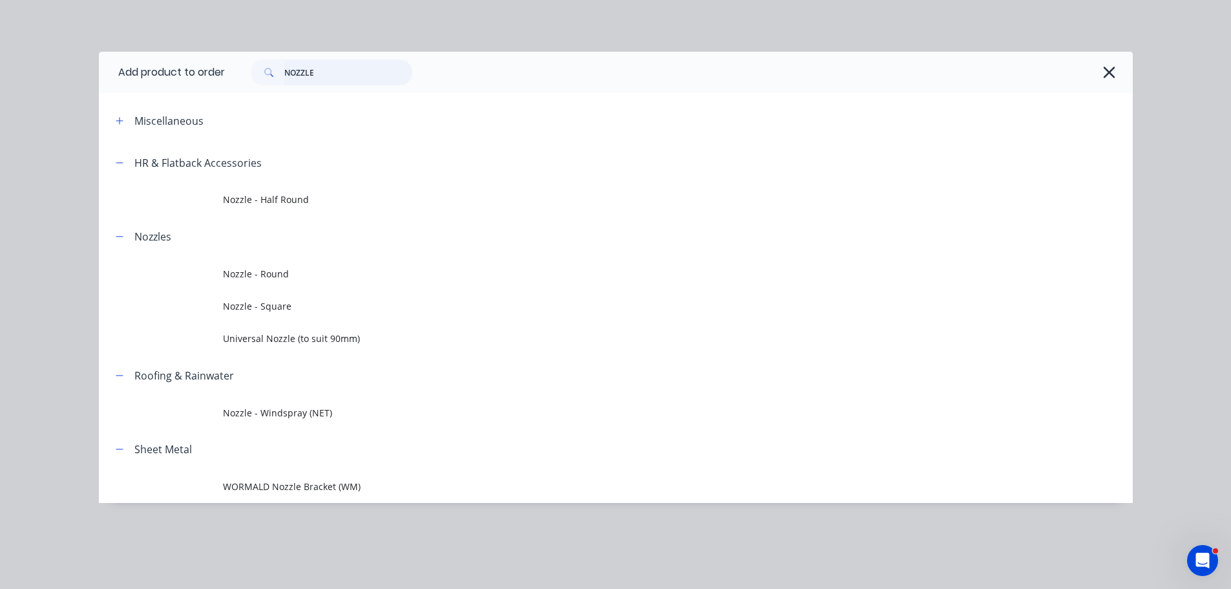
click at [318, 76] on input "NOZZLE" at bounding box center [348, 72] width 128 height 26
type input "N"
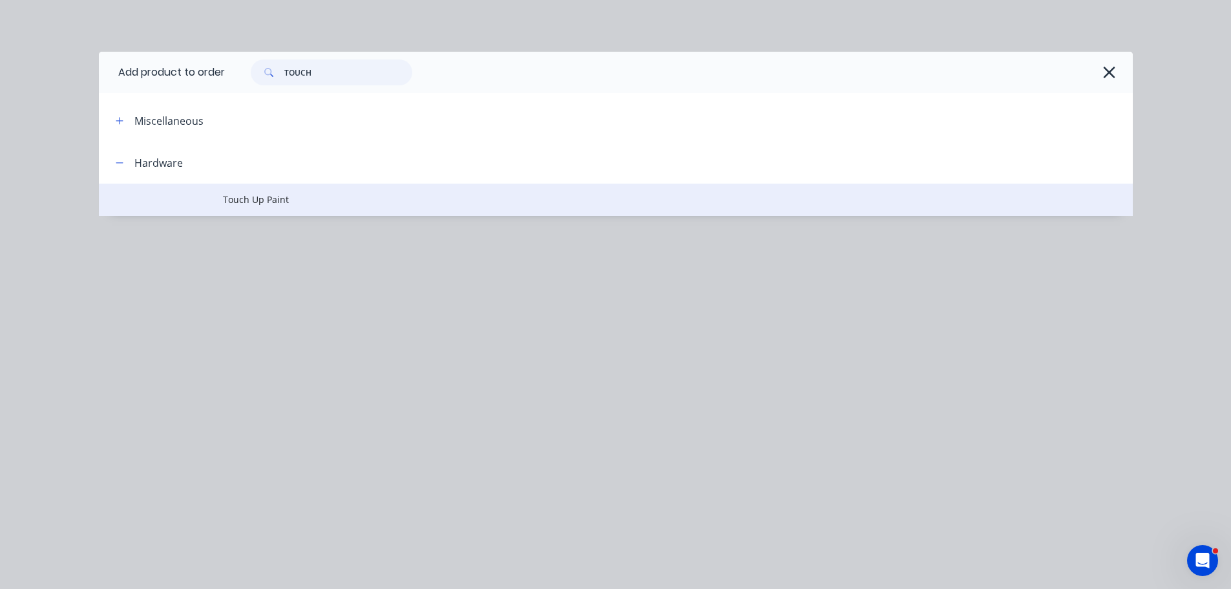
type input "TOUCH"
click at [255, 207] on td "Touch Up Paint" at bounding box center [678, 199] width 910 height 32
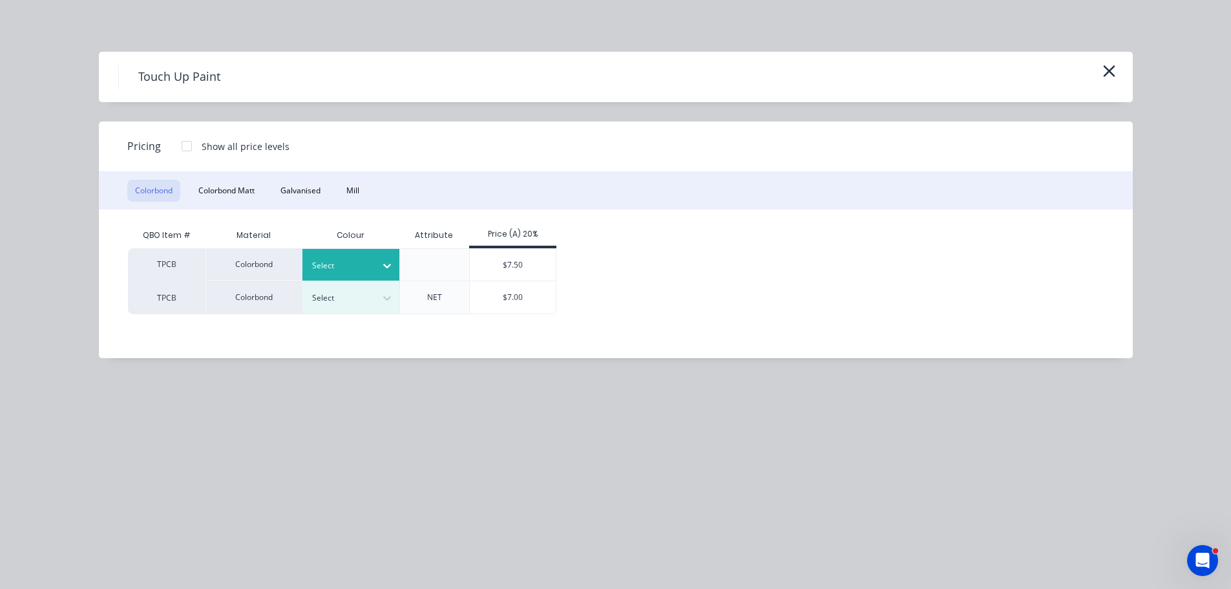
click at [363, 264] on div at bounding box center [341, 265] width 58 height 14
click at [162, 543] on div "Monument" at bounding box center [81, 555] width 162 height 24
click at [517, 265] on div "$7.50" at bounding box center [513, 265] width 86 height 32
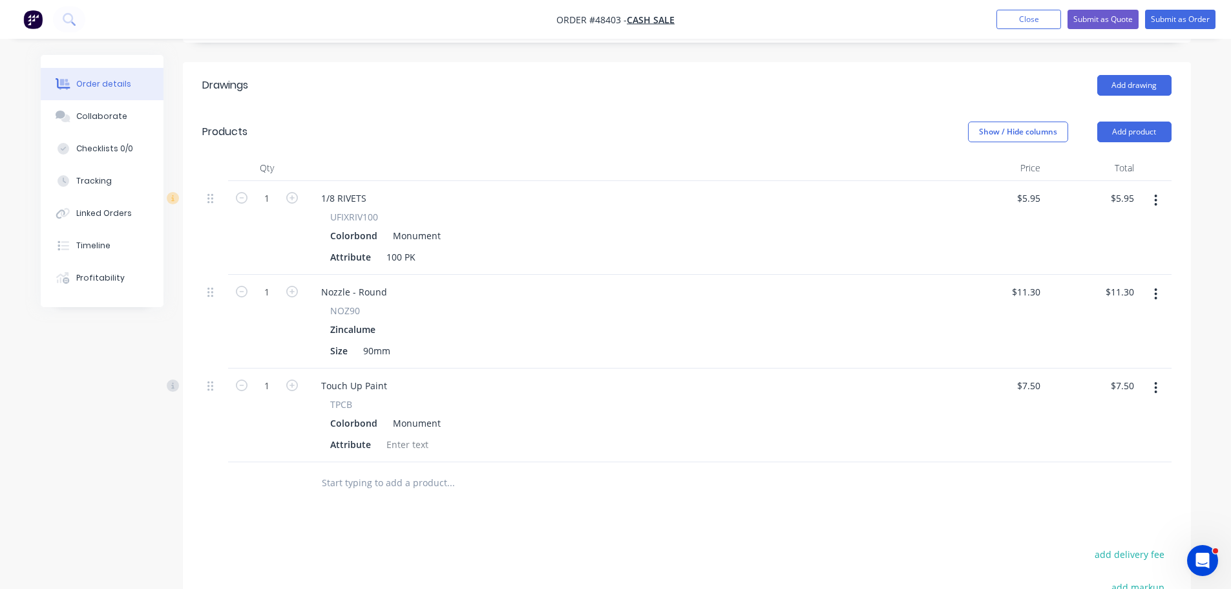
scroll to position [323, 0]
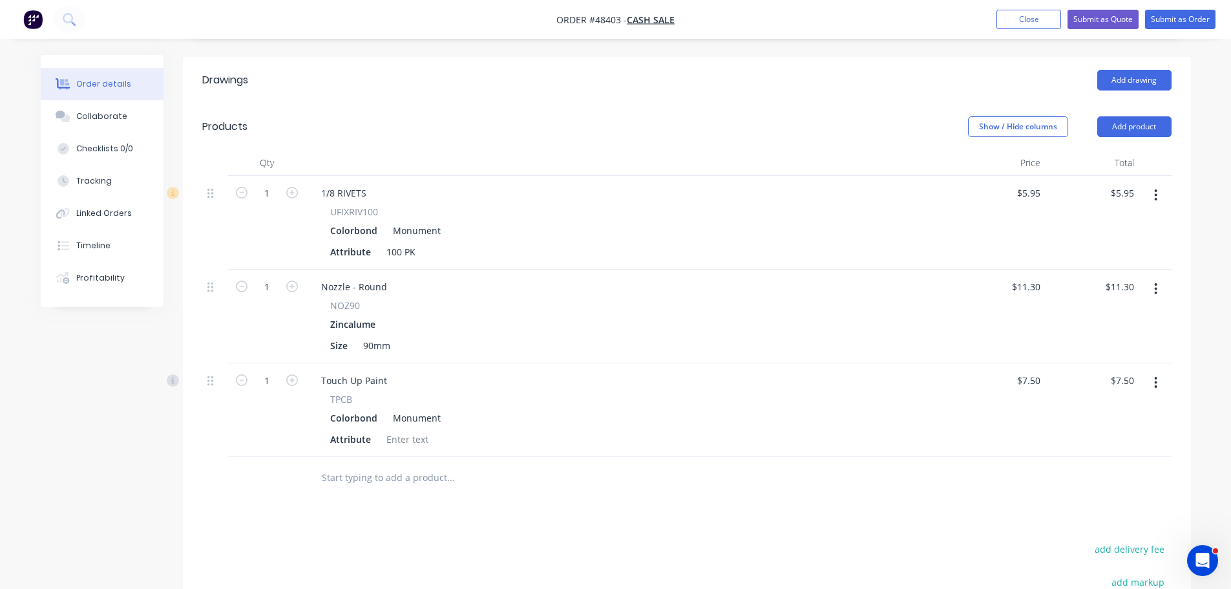
click at [630, 408] on div "Colorbond Monument" at bounding box center [628, 417] width 597 height 19
click at [1112, 116] on button "Add product" at bounding box center [1134, 126] width 74 height 21
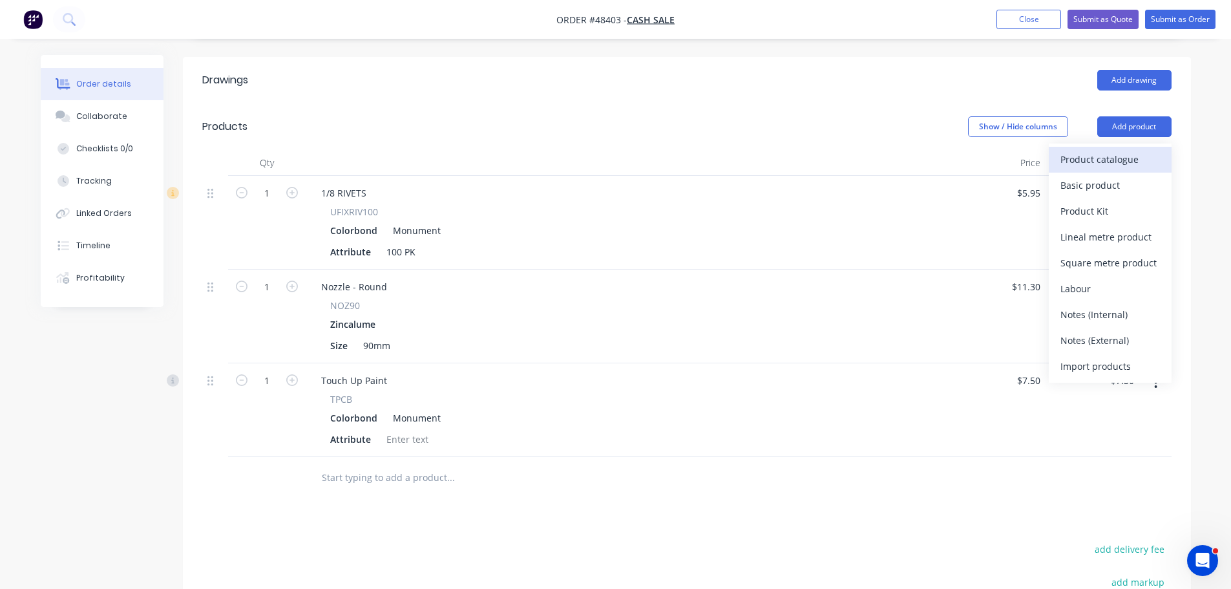
click at [1075, 150] on div "Product catalogue" at bounding box center [1109, 159] width 99 height 19
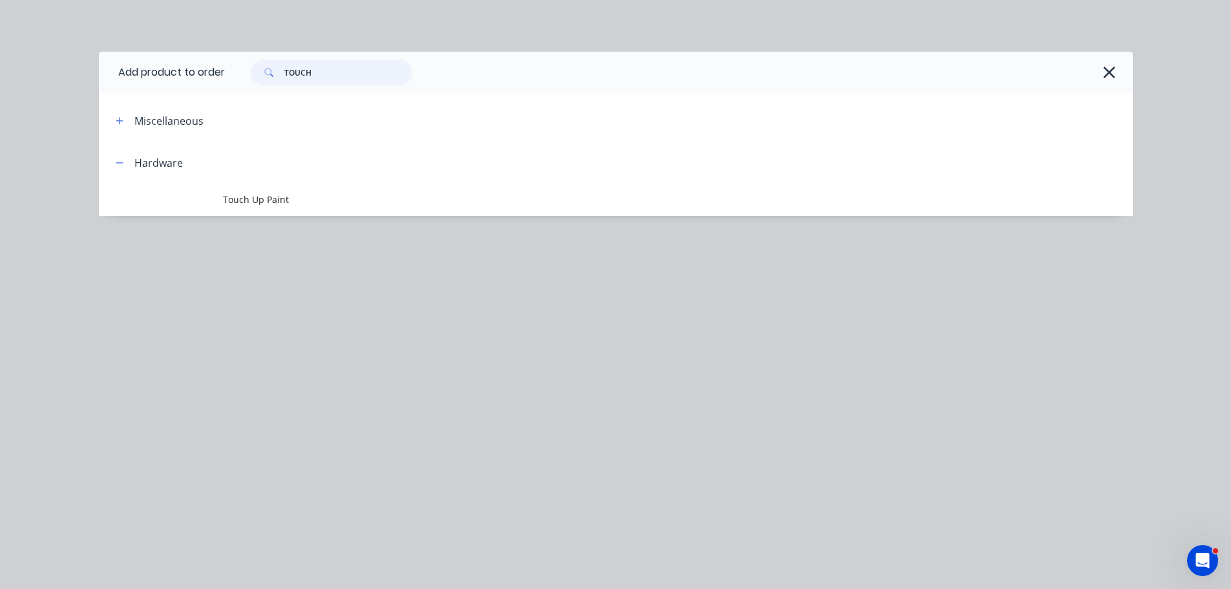
drag, startPoint x: 319, startPoint y: 80, endPoint x: 262, endPoint y: 76, distance: 57.6
click at [262, 77] on div "TOUCH" at bounding box center [332, 72] width 162 height 26
type input "\"
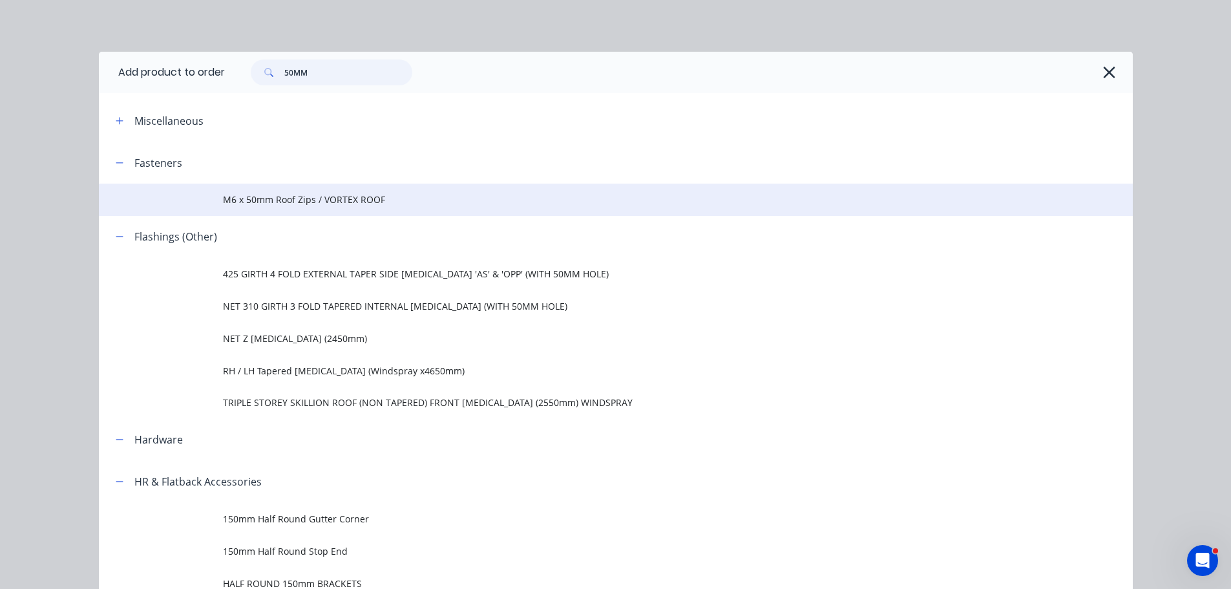
type input "50MM"
click at [289, 201] on span "M6 x 50mm Roof Zips / VORTEX ROOF" at bounding box center [586, 200] width 727 height 14
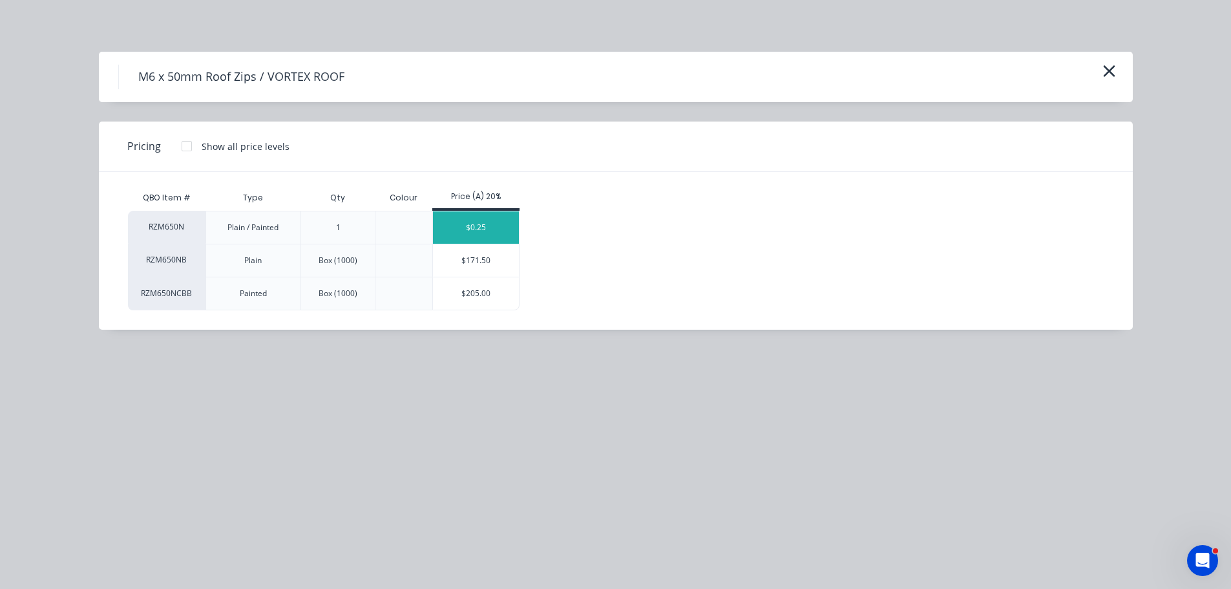
click at [493, 225] on div "$0.25" at bounding box center [476, 227] width 86 height 32
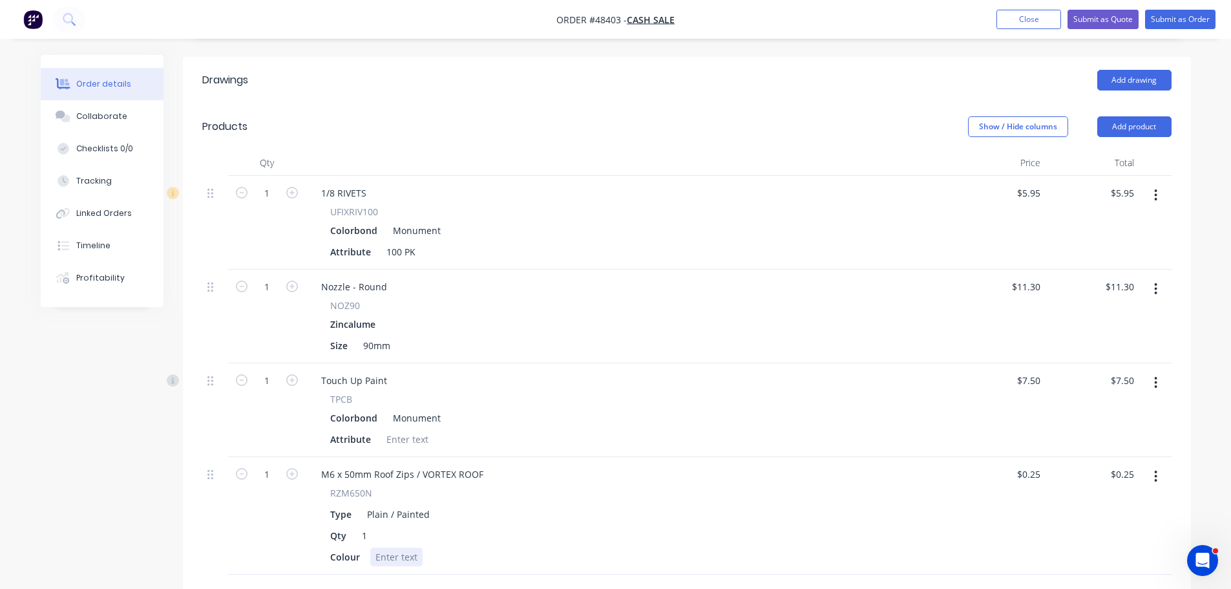
click at [383, 547] on div at bounding box center [396, 556] width 52 height 19
click at [264, 464] on input "1" at bounding box center [267, 473] width 34 height 19
type input "20"
type input "$5.00"
click at [575, 505] on div "Type Plain / Painted" at bounding box center [626, 514] width 602 height 19
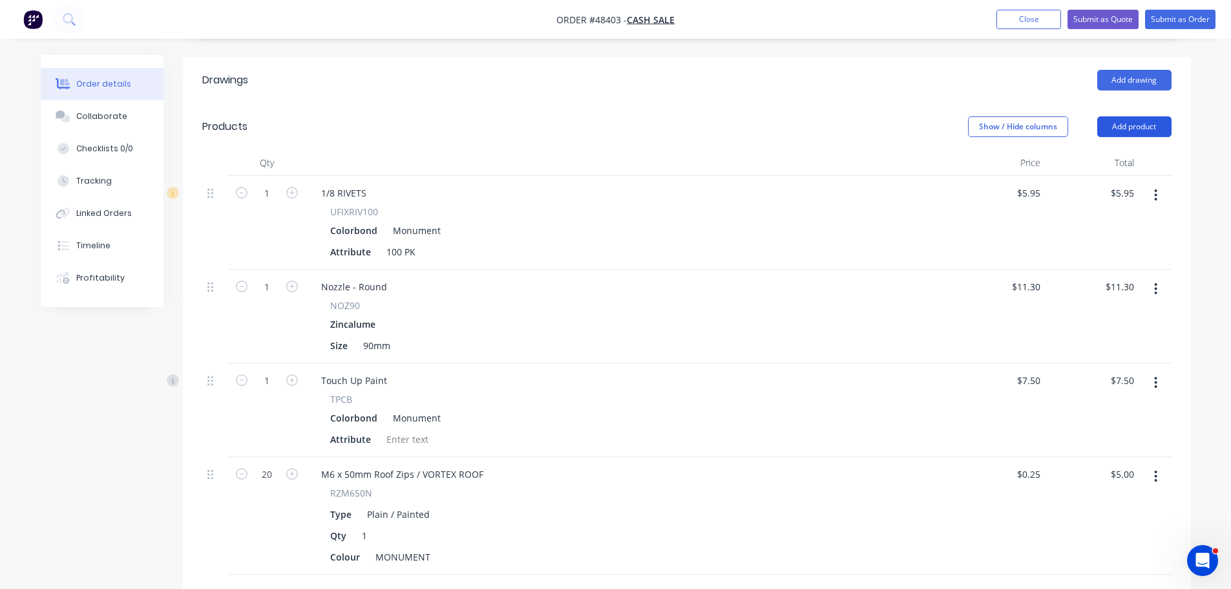
click at [1121, 116] on button "Add product" at bounding box center [1134, 126] width 74 height 21
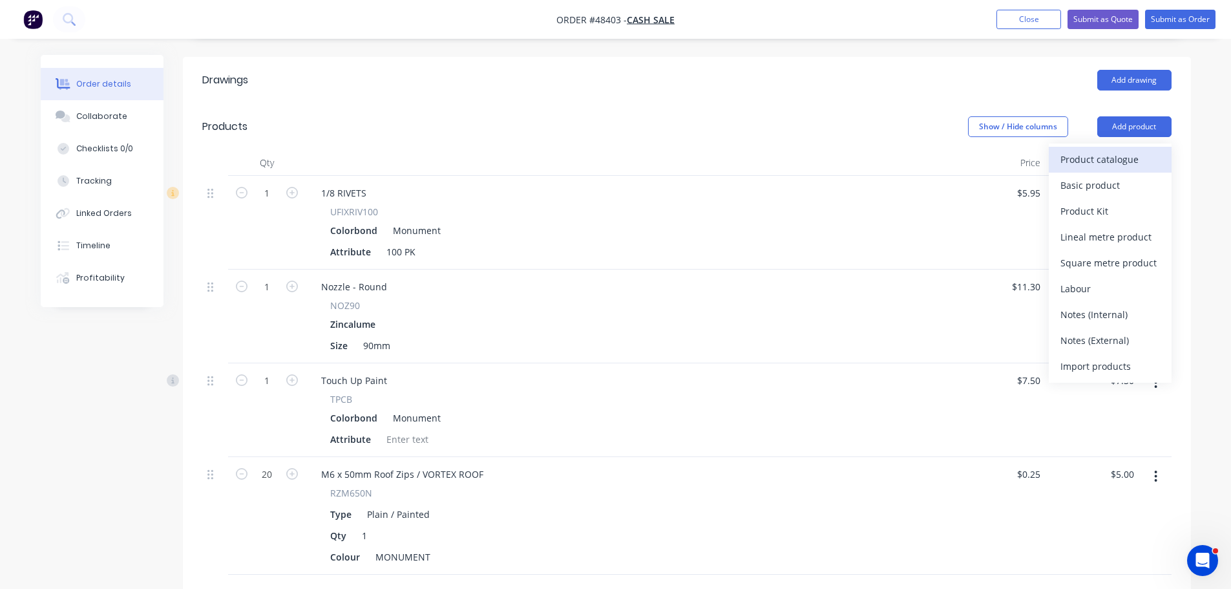
click at [1089, 150] on div "Product catalogue" at bounding box center [1109, 159] width 99 height 19
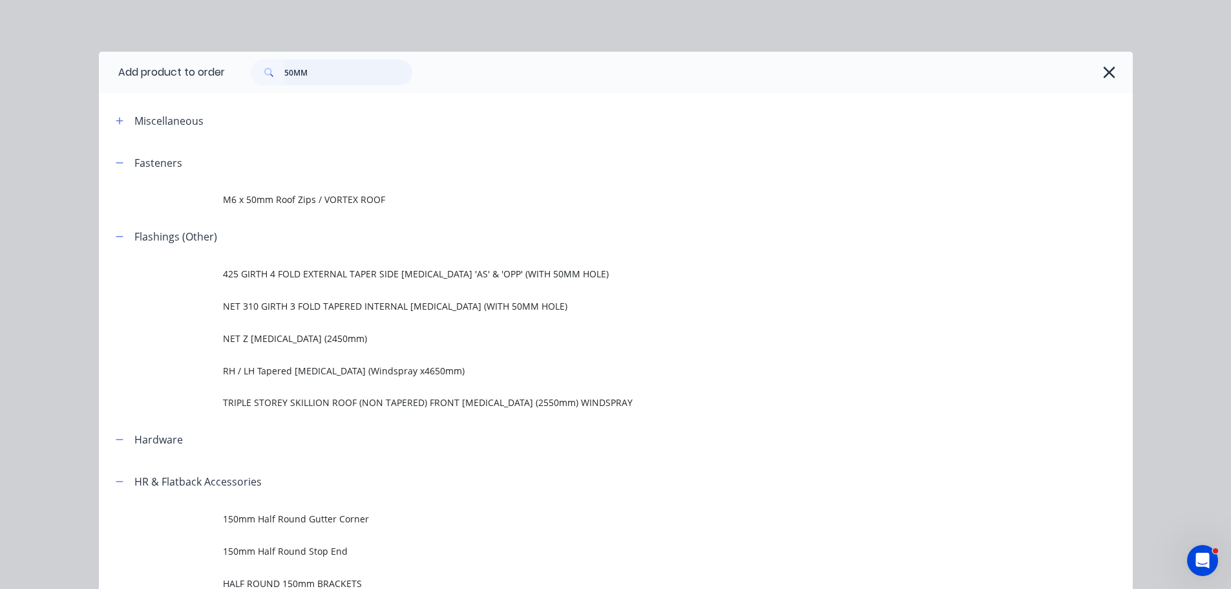
click at [321, 81] on input "50MM" at bounding box center [348, 72] width 128 height 26
type input "5"
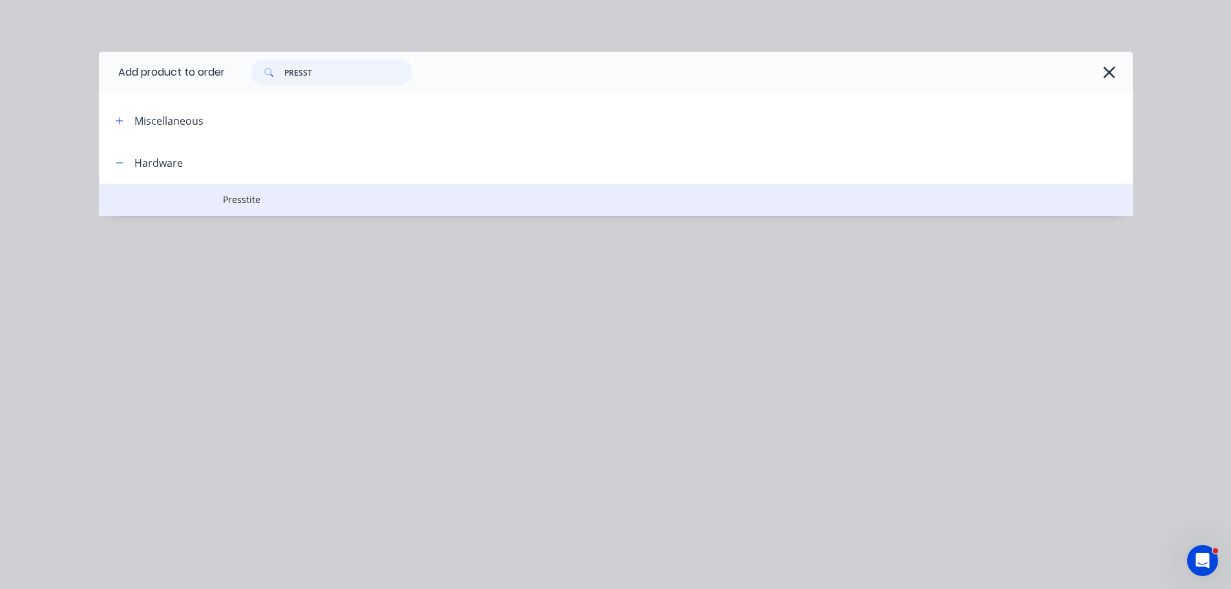
type input "PRESST"
click at [256, 205] on span "Presstite" at bounding box center [586, 200] width 727 height 14
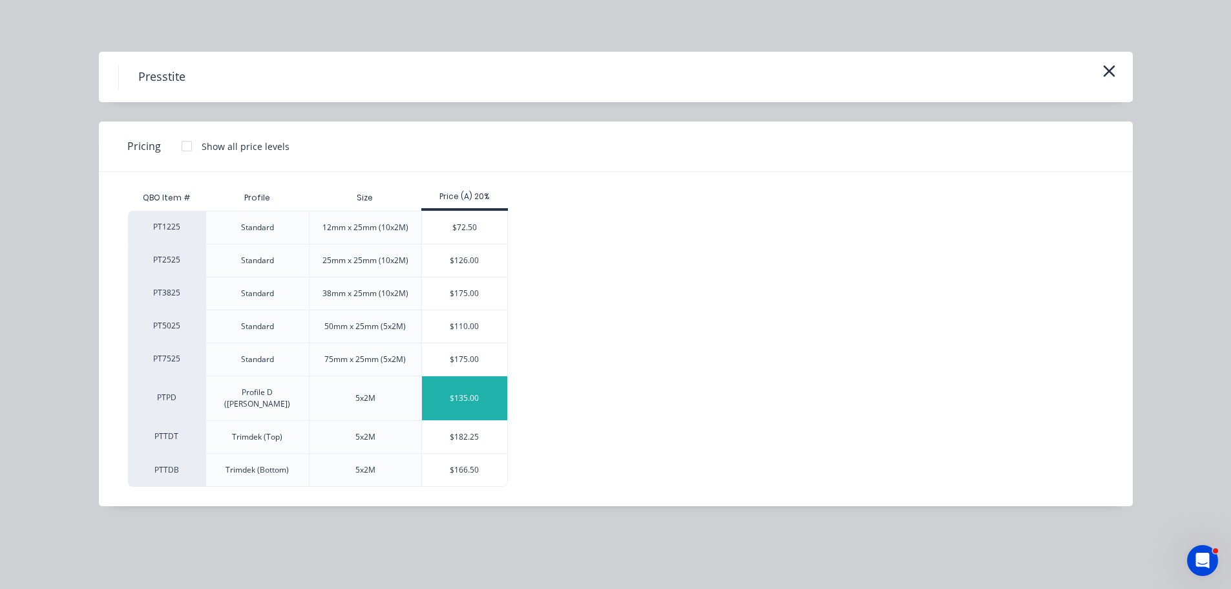
click at [463, 388] on div "$135.00" at bounding box center [465, 398] width 86 height 44
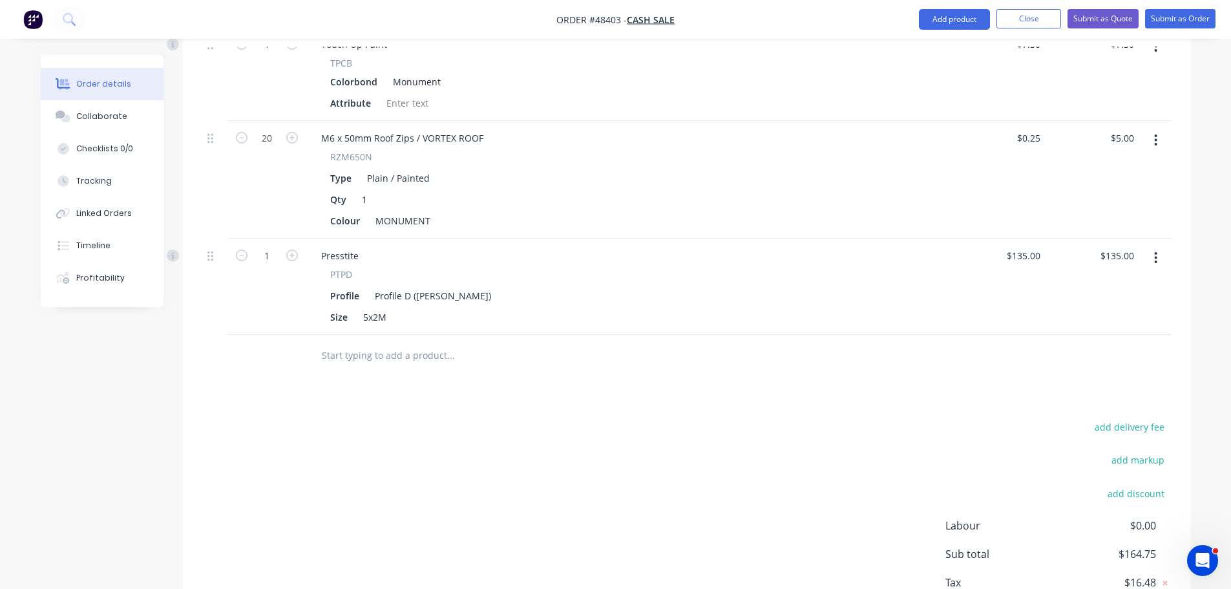
scroll to position [730, 0]
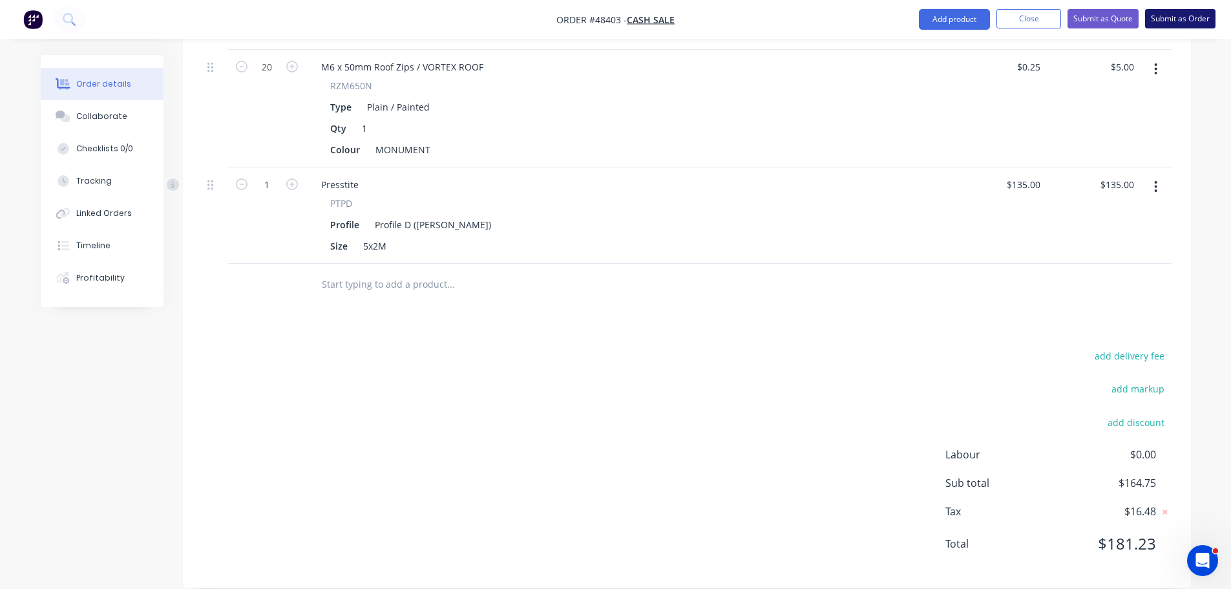
click at [1163, 22] on button "Submit as Order" at bounding box center [1180, 18] width 70 height 19
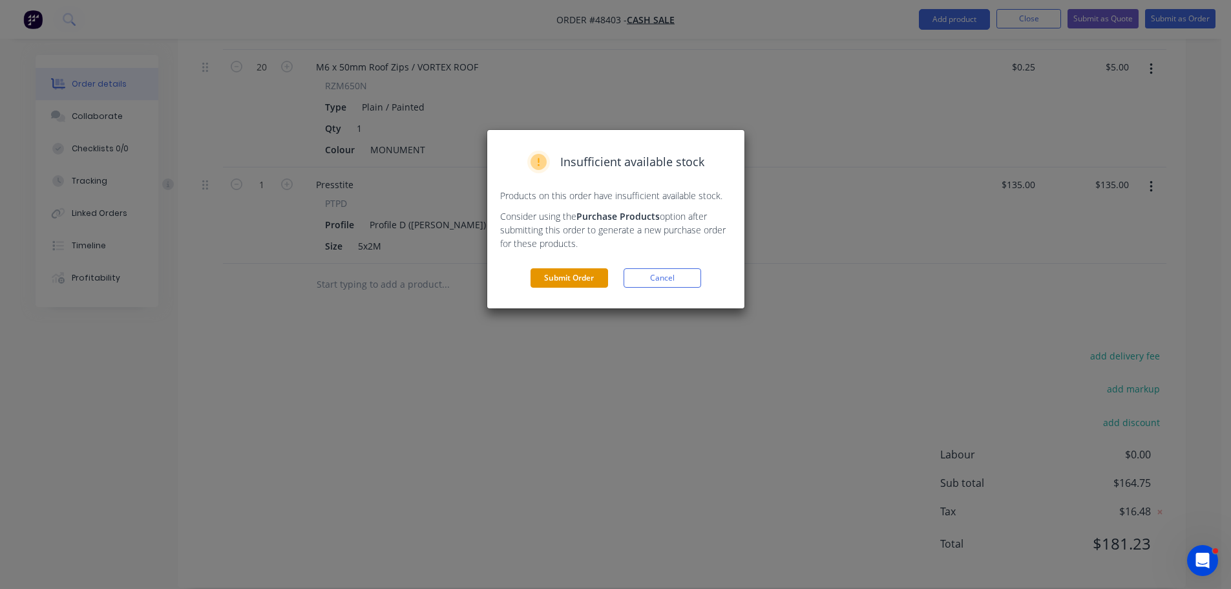
click at [599, 280] on button "Submit Order" at bounding box center [569, 277] width 78 height 19
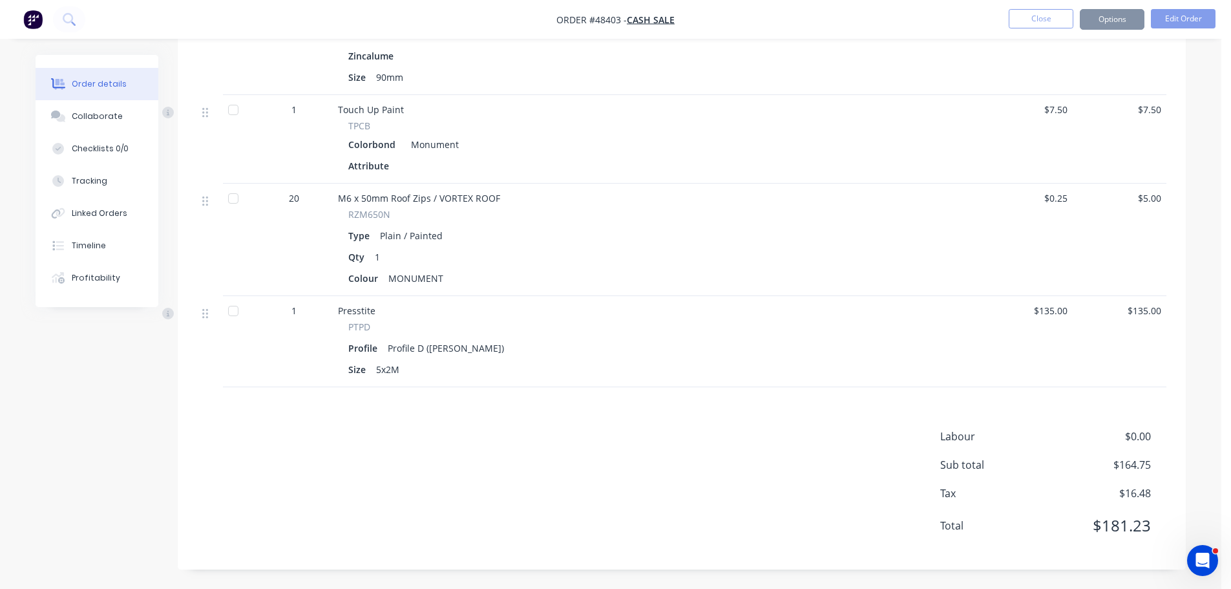
scroll to position [501, 0]
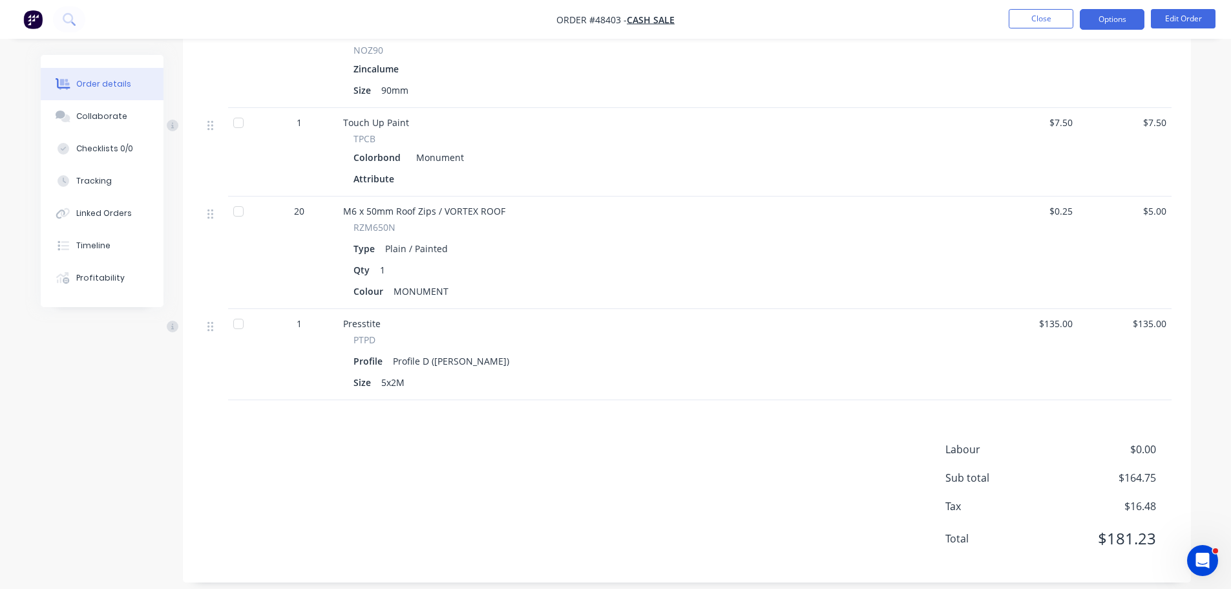
click at [1112, 23] on button "Options" at bounding box center [1111, 19] width 65 height 21
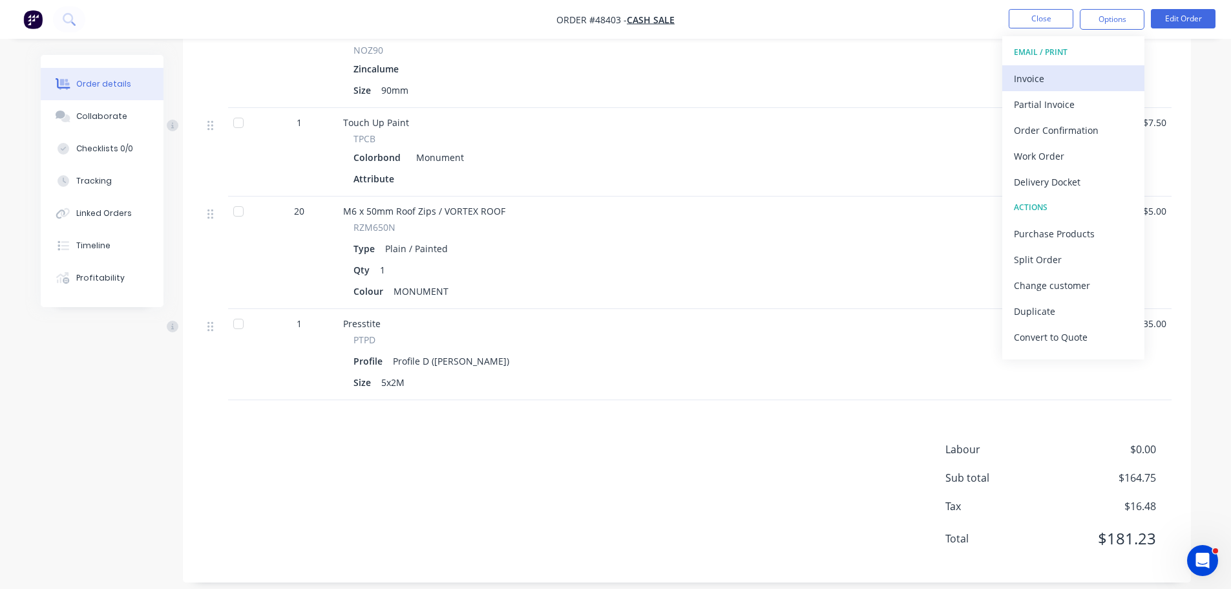
click at [1056, 85] on div "Invoice" at bounding box center [1073, 78] width 119 height 19
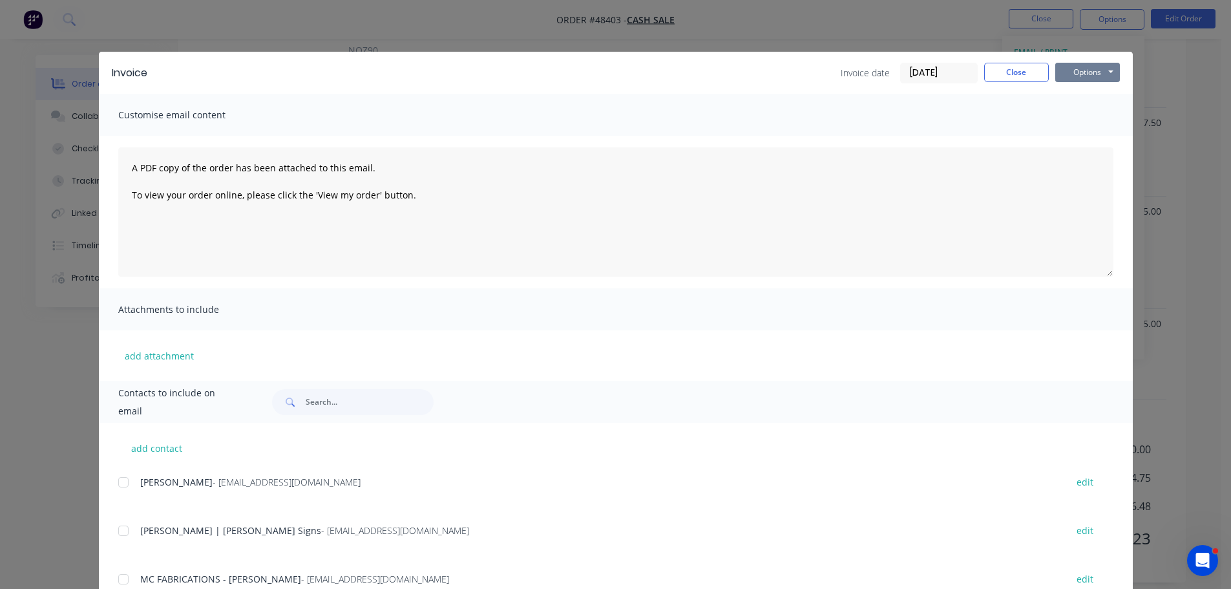
click at [1085, 77] on button "Options" at bounding box center [1087, 72] width 65 height 19
click at [1067, 112] on button "Print" at bounding box center [1096, 116] width 83 height 21
click at [1025, 71] on button "Close" at bounding box center [1016, 72] width 65 height 19
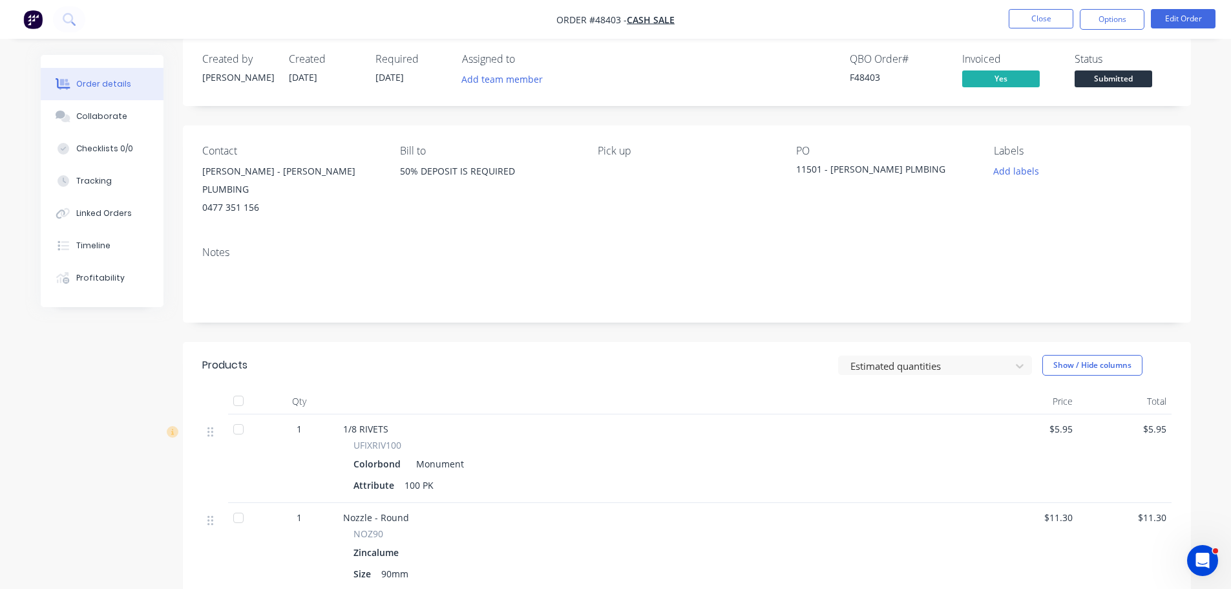
scroll to position [0, 0]
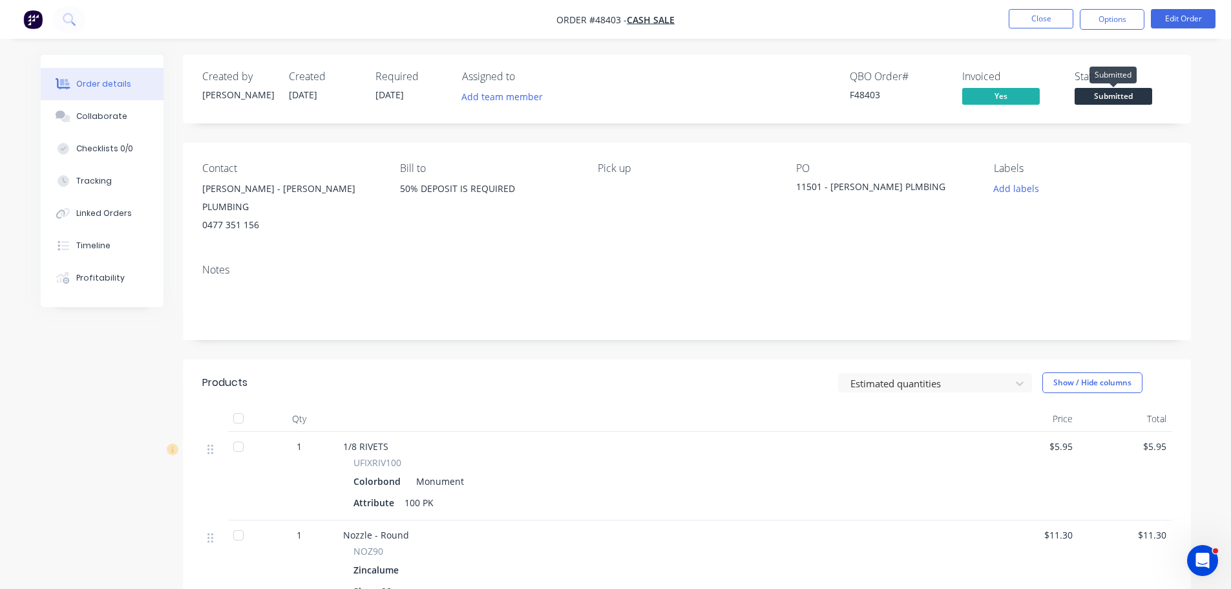
click at [1108, 98] on span "Submitted" at bounding box center [1113, 96] width 78 height 16
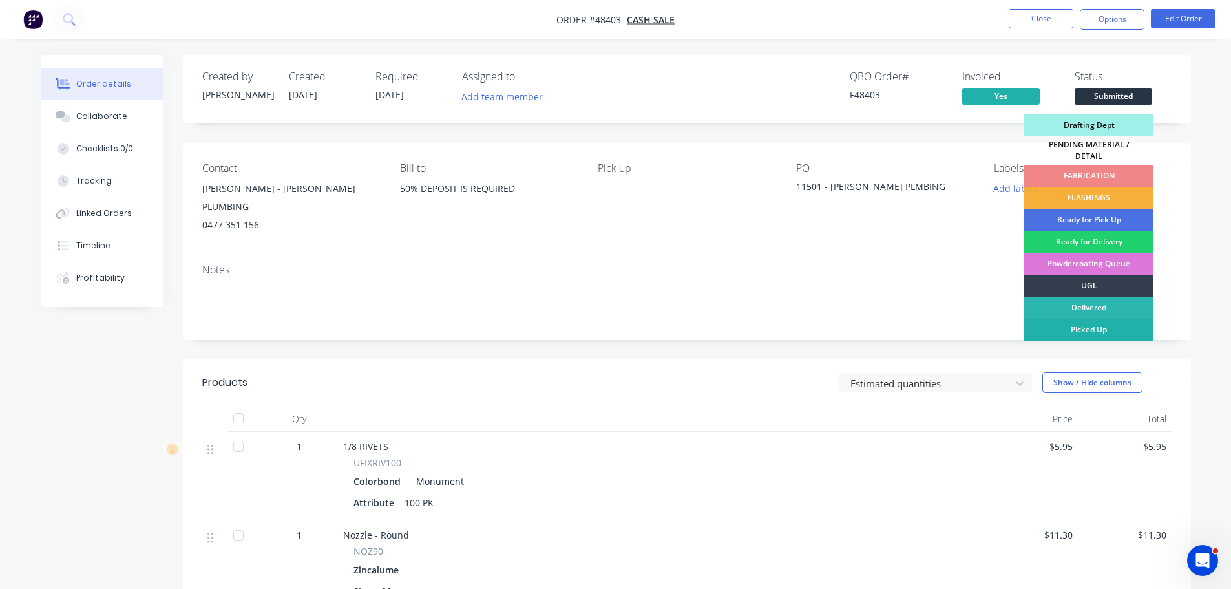
click at [1081, 322] on div "Picked Up" at bounding box center [1088, 329] width 129 height 22
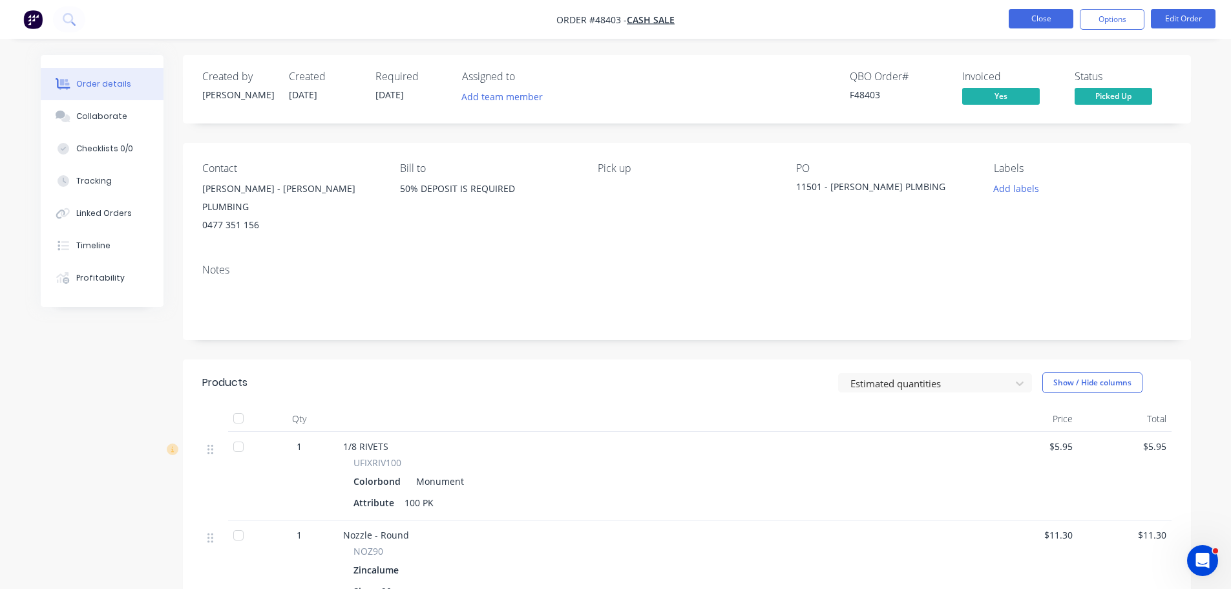
click at [1034, 19] on button "Close" at bounding box center [1040, 18] width 65 height 19
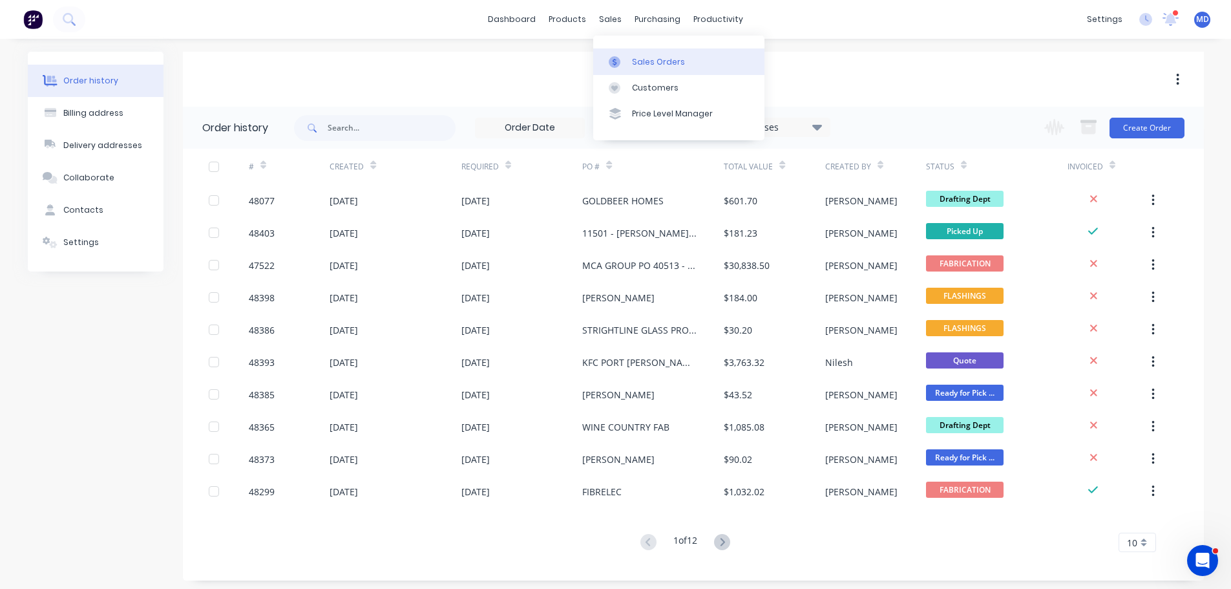
click at [631, 65] on link "Sales Orders" at bounding box center [678, 61] width 171 height 26
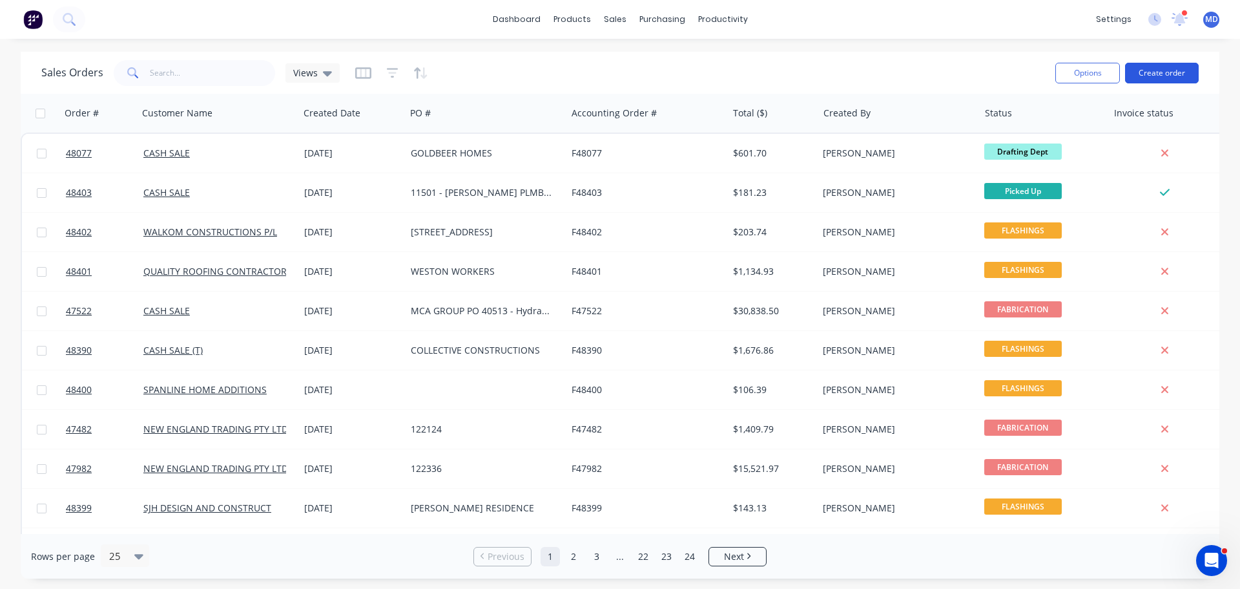
click at [1149, 70] on button "Create order" at bounding box center [1162, 73] width 74 height 21
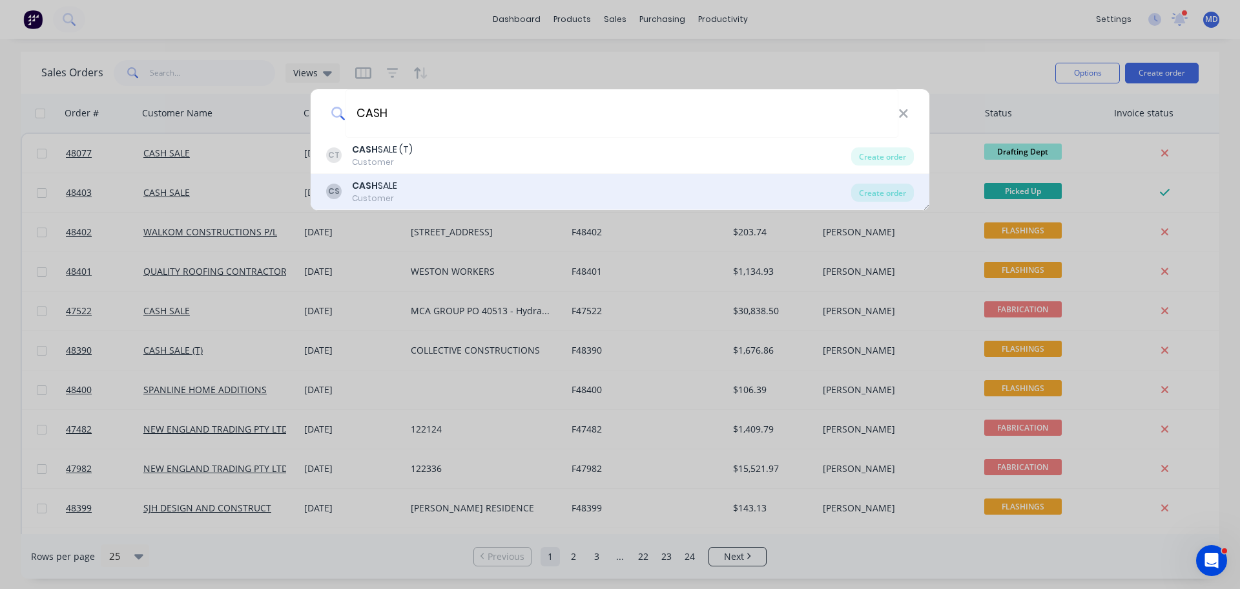
type input "CASH"
click at [367, 191] on b "CASH" at bounding box center [365, 185] width 26 height 13
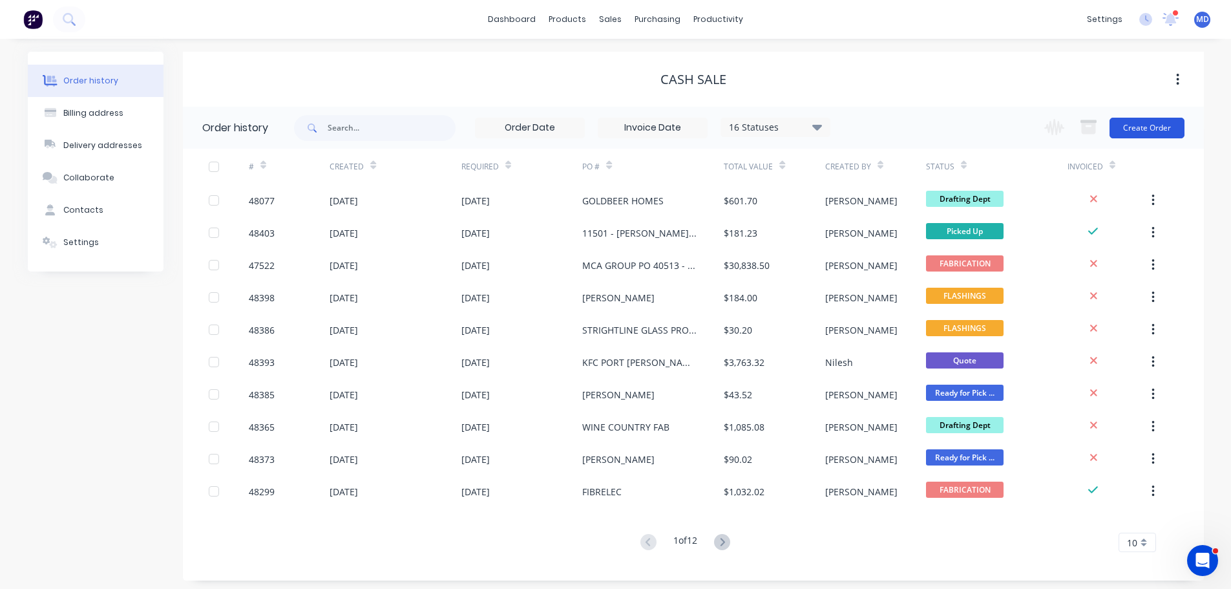
click at [1154, 128] on button "Create Order" at bounding box center [1146, 128] width 75 height 21
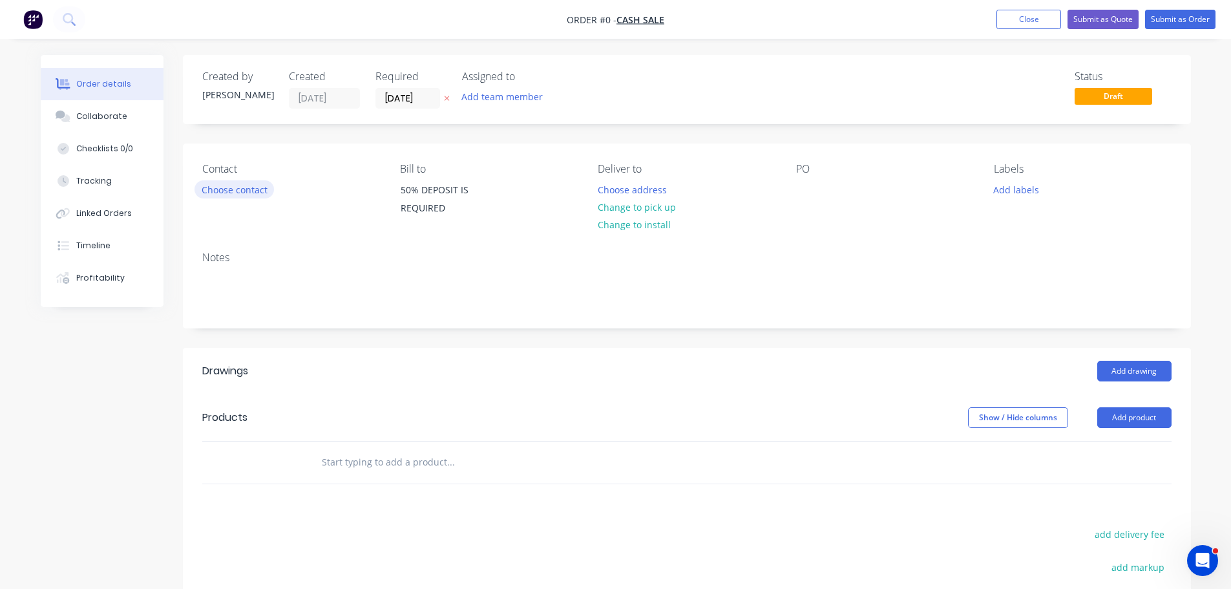
click at [201, 187] on button "Choose contact" at bounding box center [233, 188] width 79 height 17
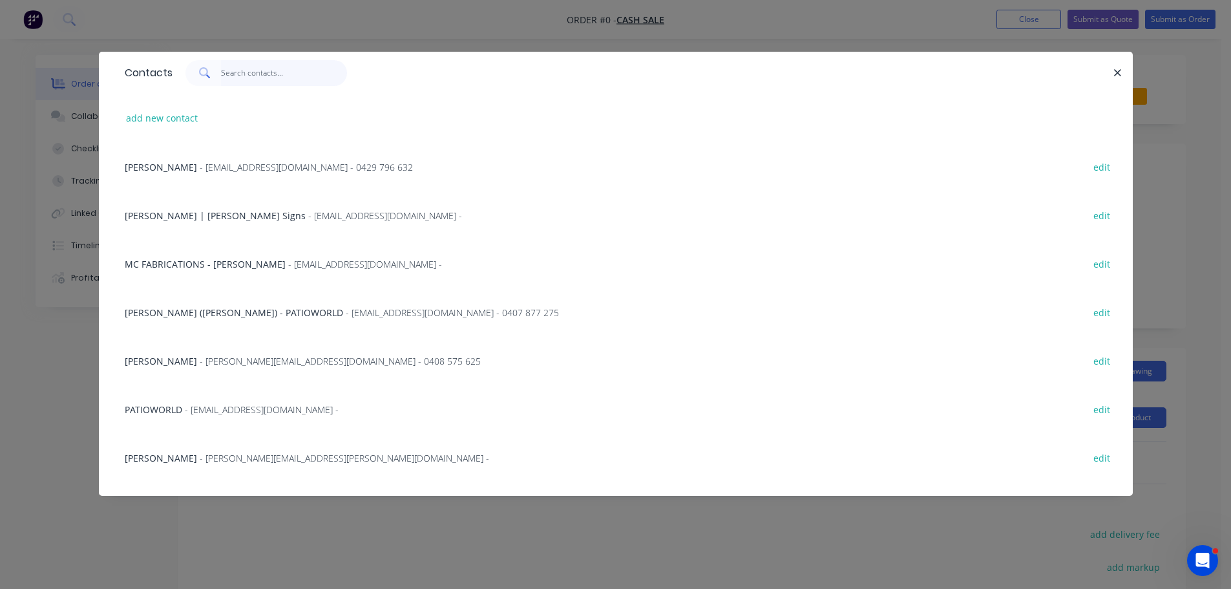
click at [234, 78] on input "text" at bounding box center [284, 73] width 126 height 26
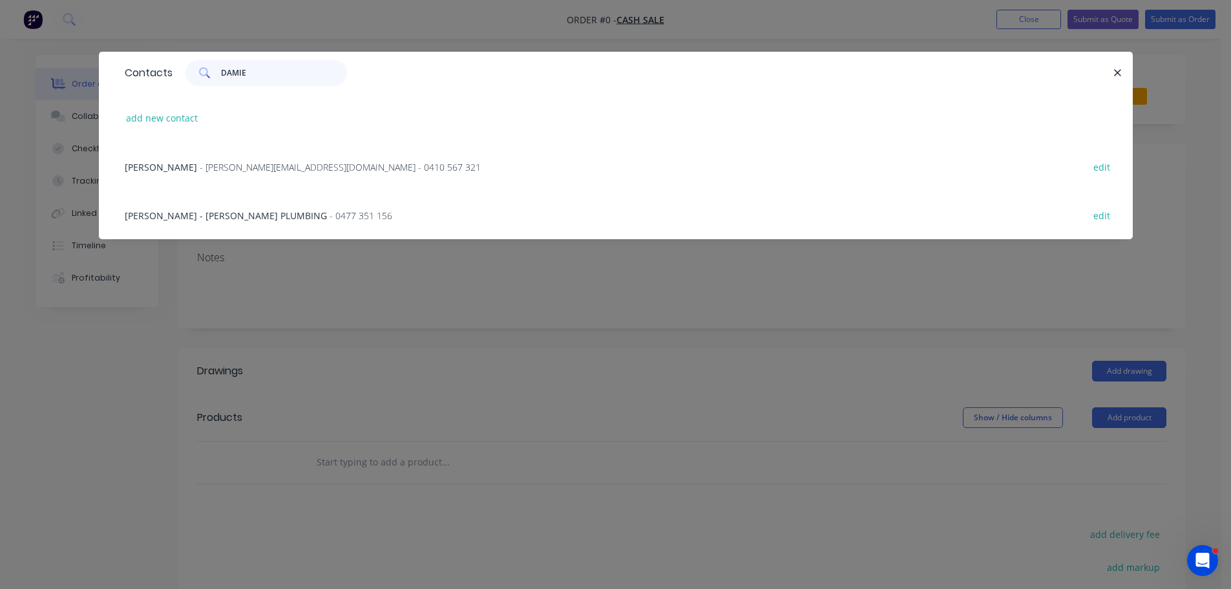
type input "DAMIE"
click at [167, 211] on span "DAMIEN - JACK PRICE PLUMBING" at bounding box center [226, 215] width 202 height 12
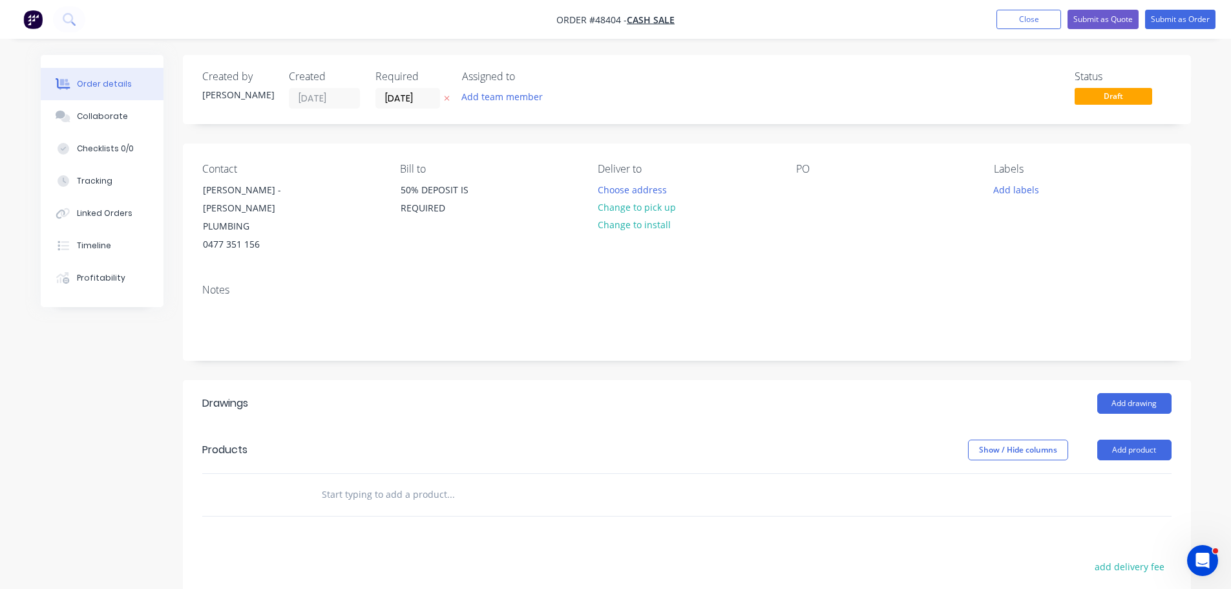
drag, startPoint x: 611, startPoint y: 213, endPoint x: 776, endPoint y: 194, distance: 165.7
click at [626, 209] on button "Change to pick up" at bounding box center [636, 206] width 92 height 17
click at [812, 189] on div at bounding box center [806, 189] width 21 height 19
click at [1122, 439] on button "Add product" at bounding box center [1134, 449] width 74 height 21
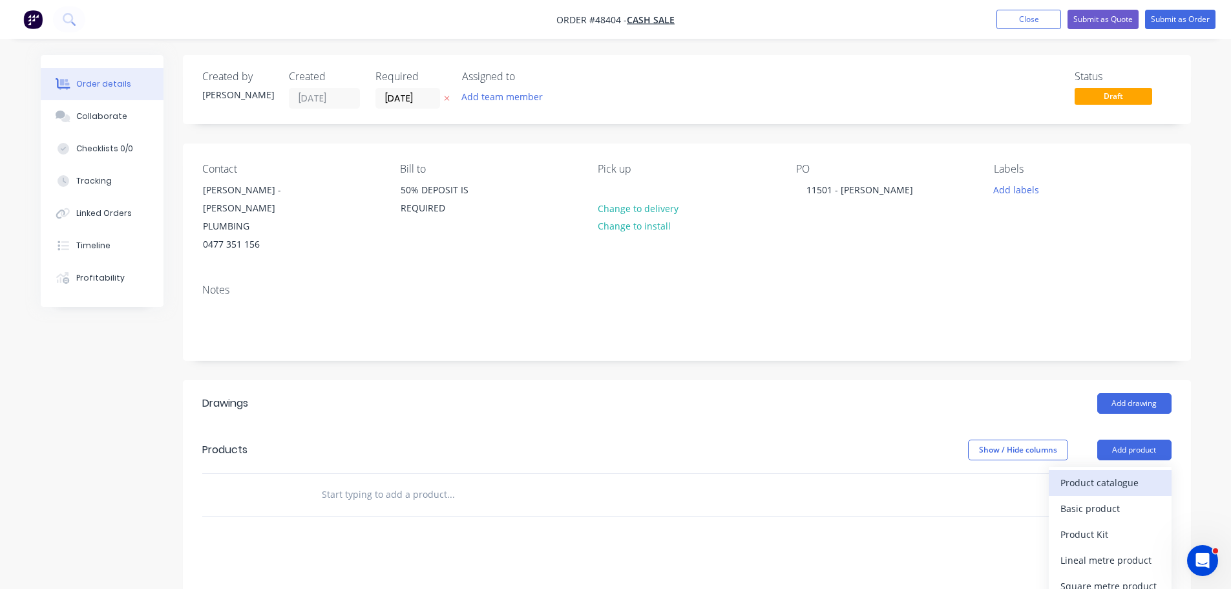
click at [1112, 473] on div "Product catalogue" at bounding box center [1109, 482] width 99 height 19
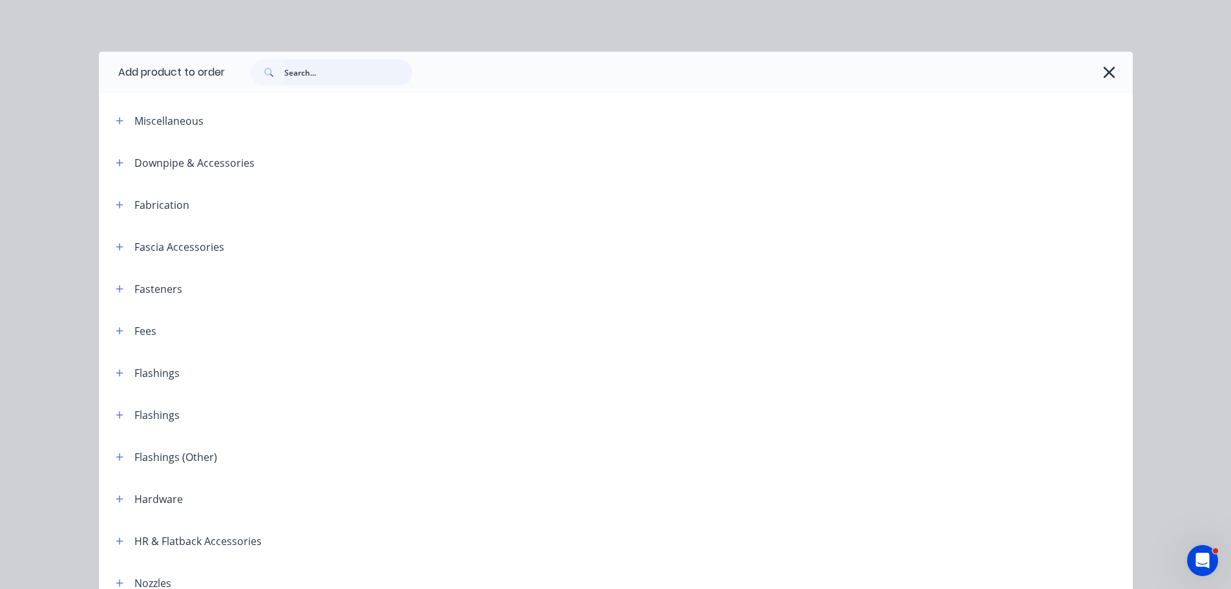
click at [315, 69] on input "text" at bounding box center [348, 72] width 128 height 26
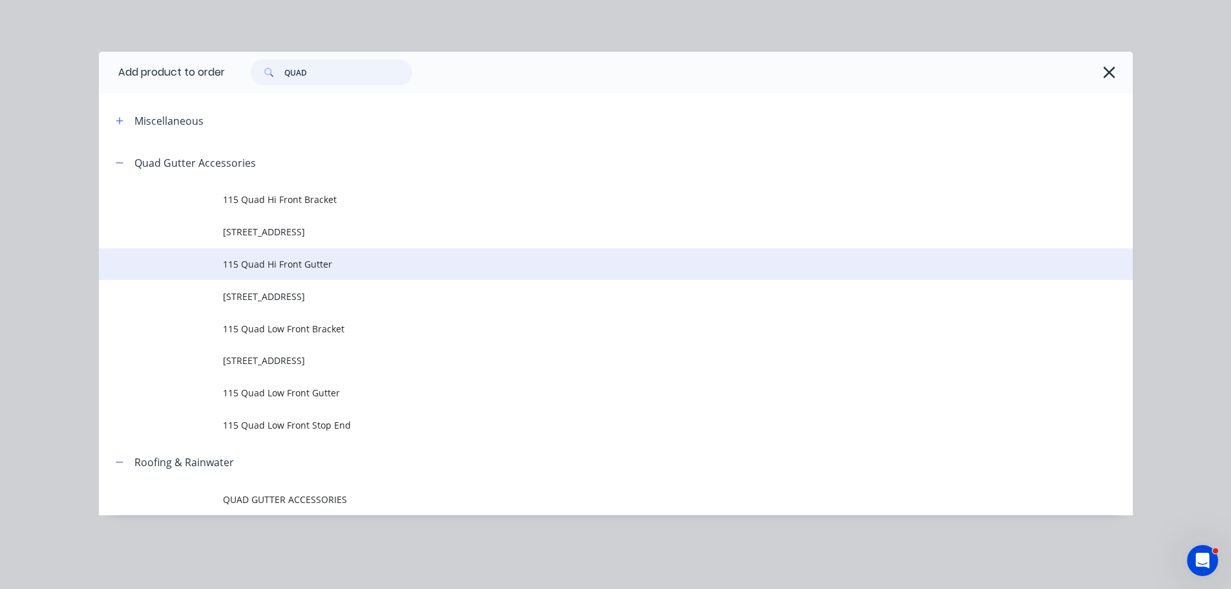
type input "QUAD"
click at [276, 267] on span "115 Quad Hi Front Gutter" at bounding box center [586, 264] width 727 height 14
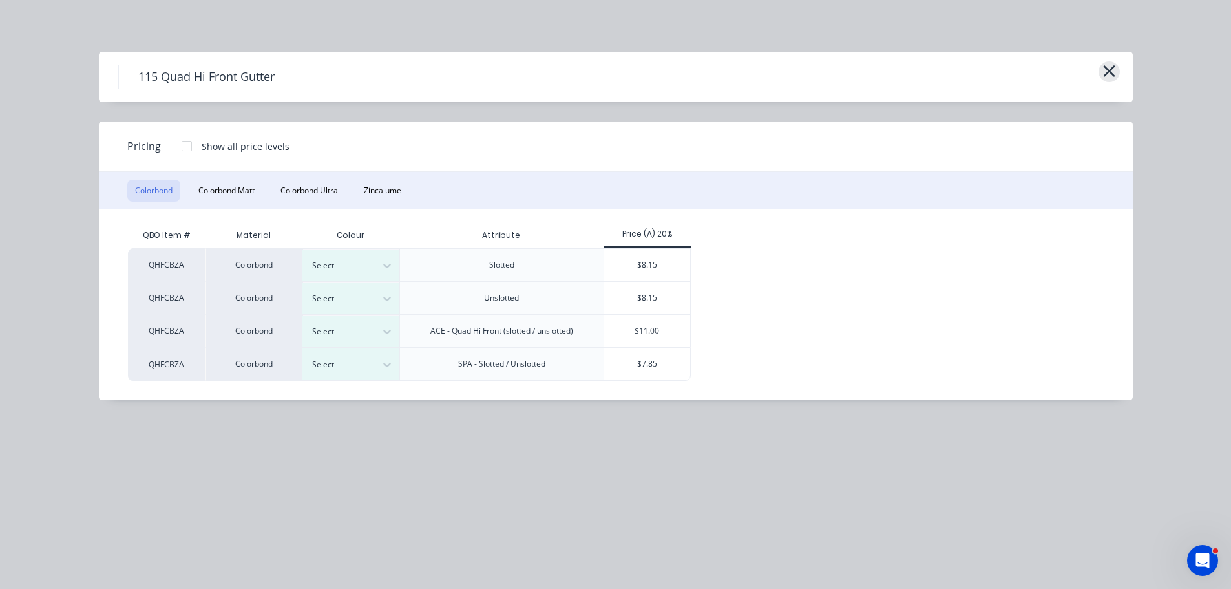
click at [1107, 70] on icon "button" at bounding box center [1109, 71] width 12 height 12
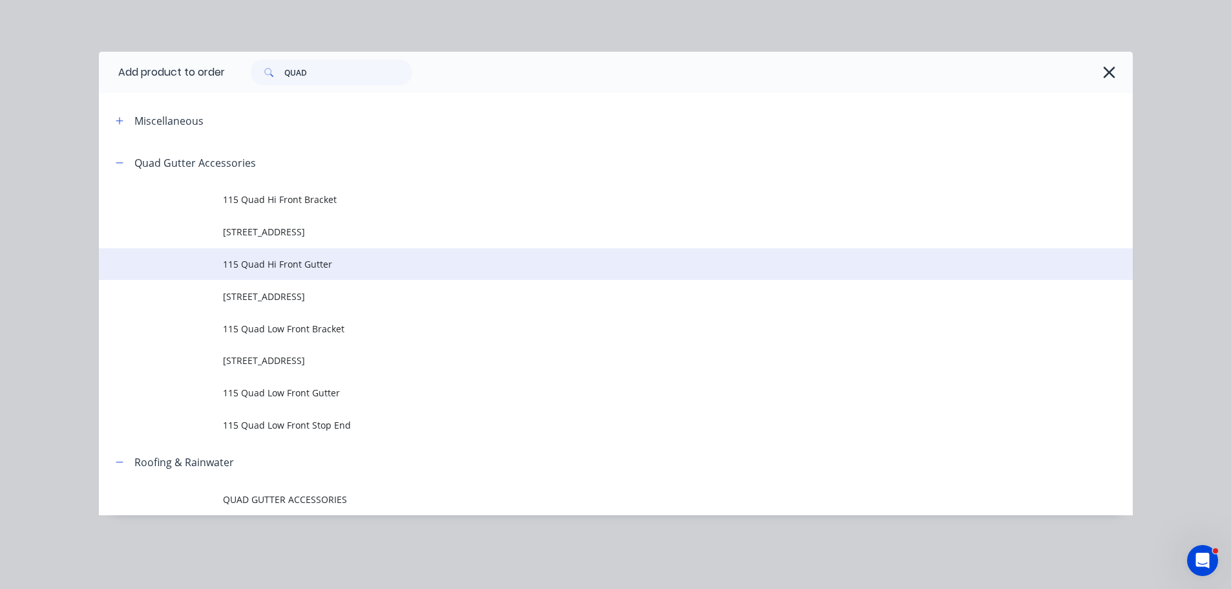
click at [285, 256] on td "115 Quad Hi Front Gutter" at bounding box center [678, 264] width 910 height 32
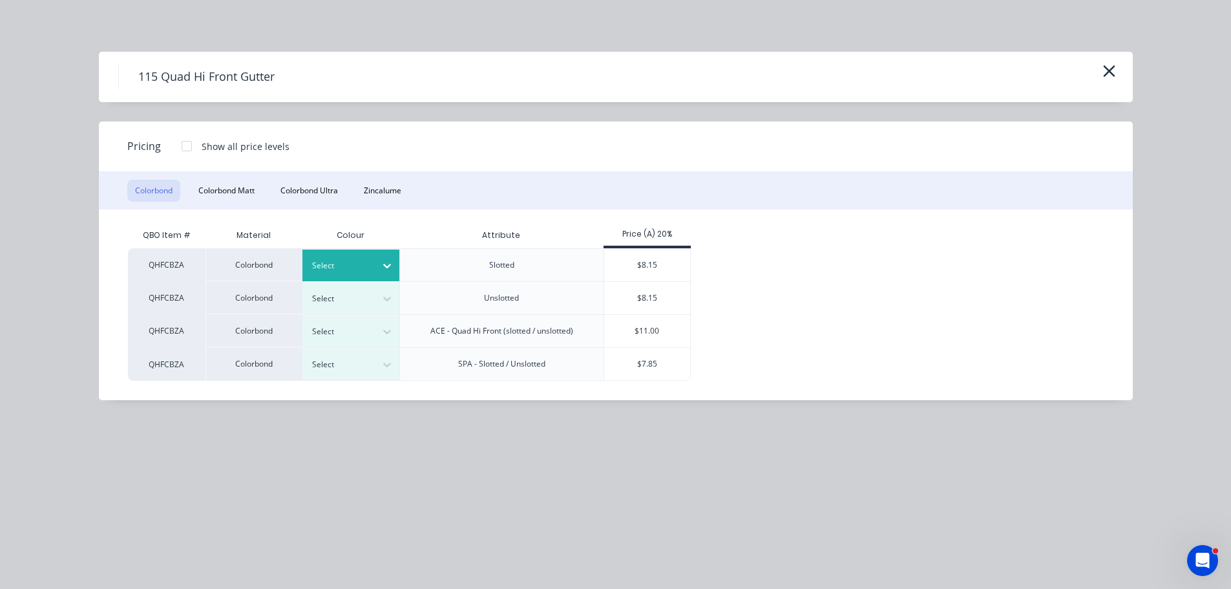
click at [351, 266] on div at bounding box center [341, 265] width 58 height 14
drag, startPoint x: 632, startPoint y: 263, endPoint x: 635, endPoint y: 255, distance: 8.2
click at [632, 262] on div "$8.15" at bounding box center [647, 265] width 86 height 32
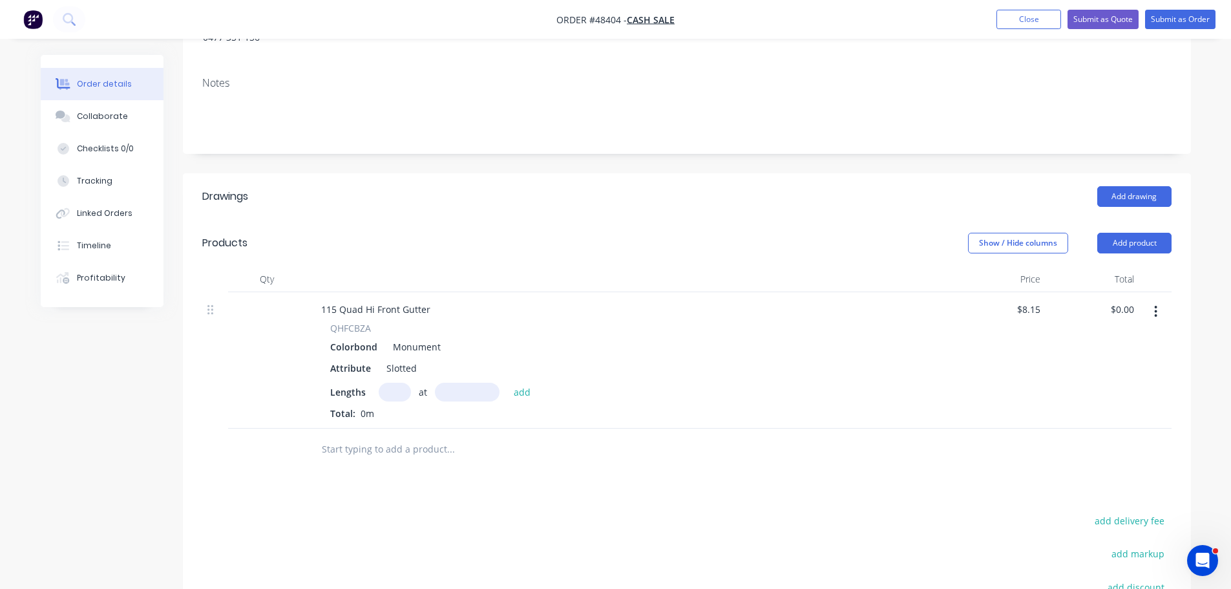
scroll to position [371, 0]
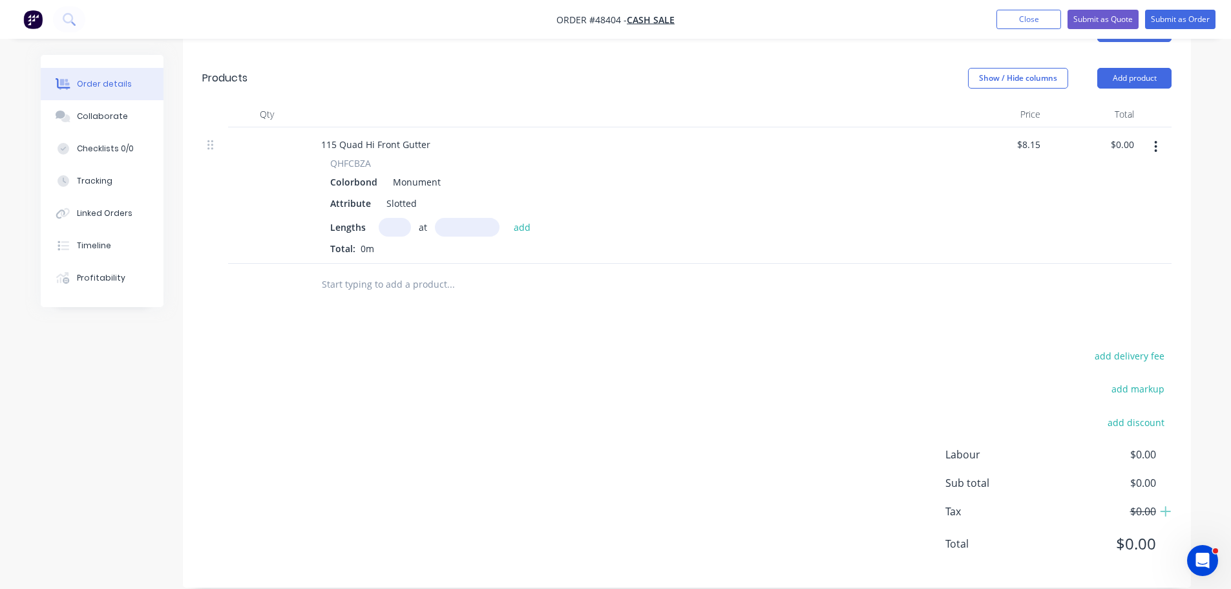
click at [396, 218] on input "text" at bounding box center [395, 227] width 32 height 19
type input "1"
type input "7500"
click at [507, 218] on button "add" at bounding box center [522, 226] width 30 height 17
type input "$61.13"
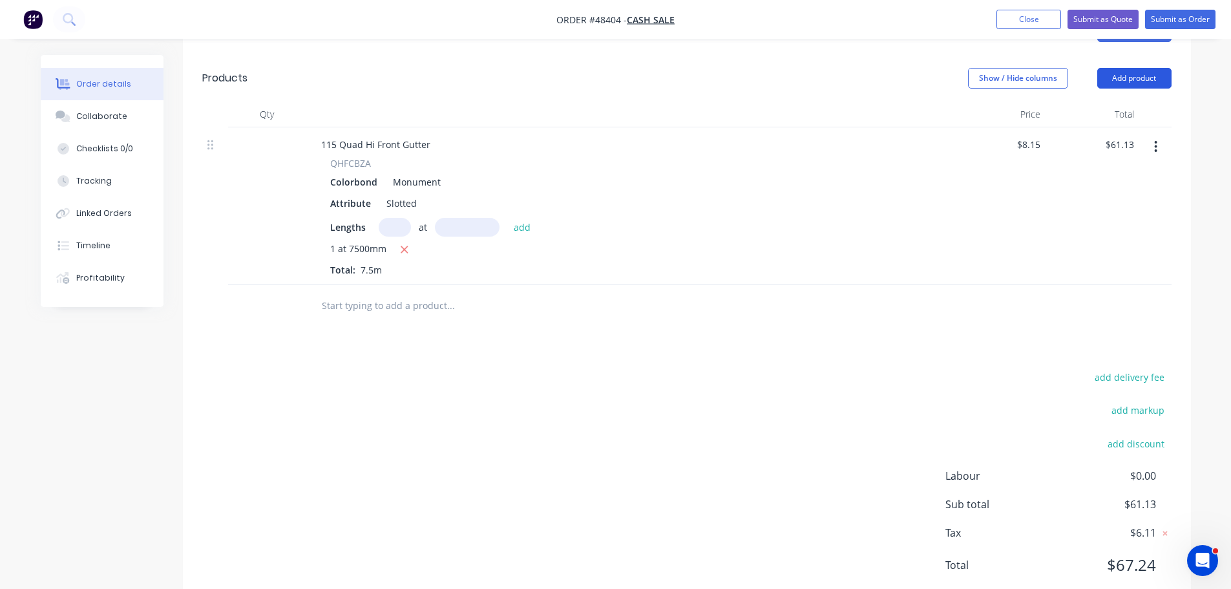
click at [1134, 68] on button "Add product" at bounding box center [1134, 78] width 74 height 21
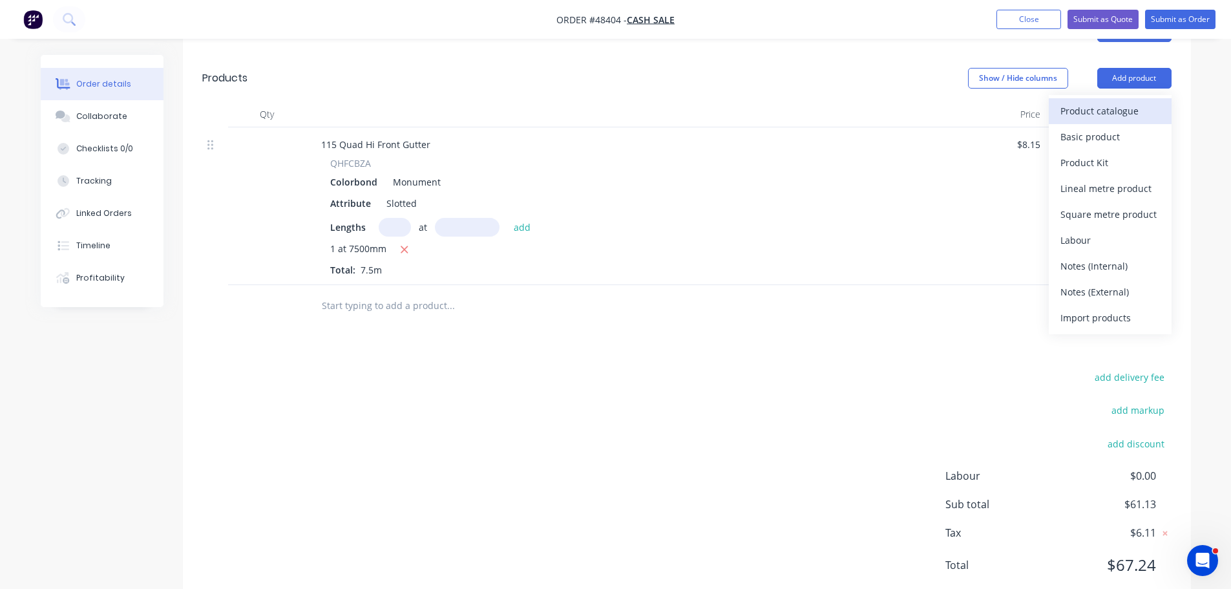
click at [1103, 101] on div "Product catalogue" at bounding box center [1109, 110] width 99 height 19
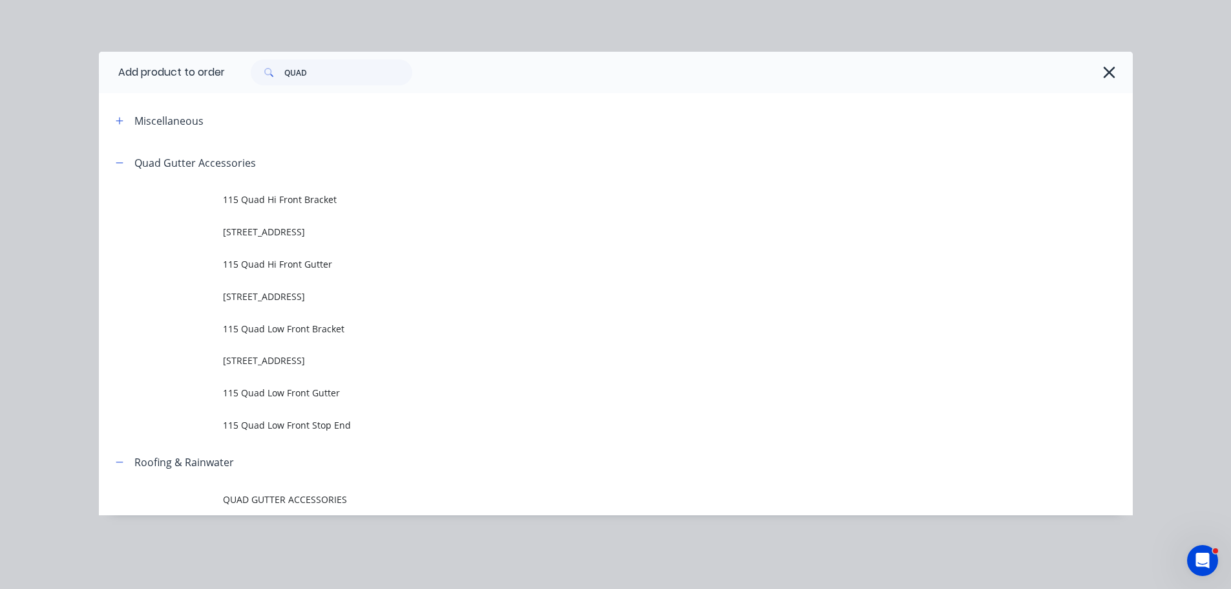
drag, startPoint x: 245, startPoint y: 303, endPoint x: 210, endPoint y: 305, distance: 35.6
click at [244, 303] on td "115 Quad Hi Front Stop End" at bounding box center [678, 296] width 910 height 32
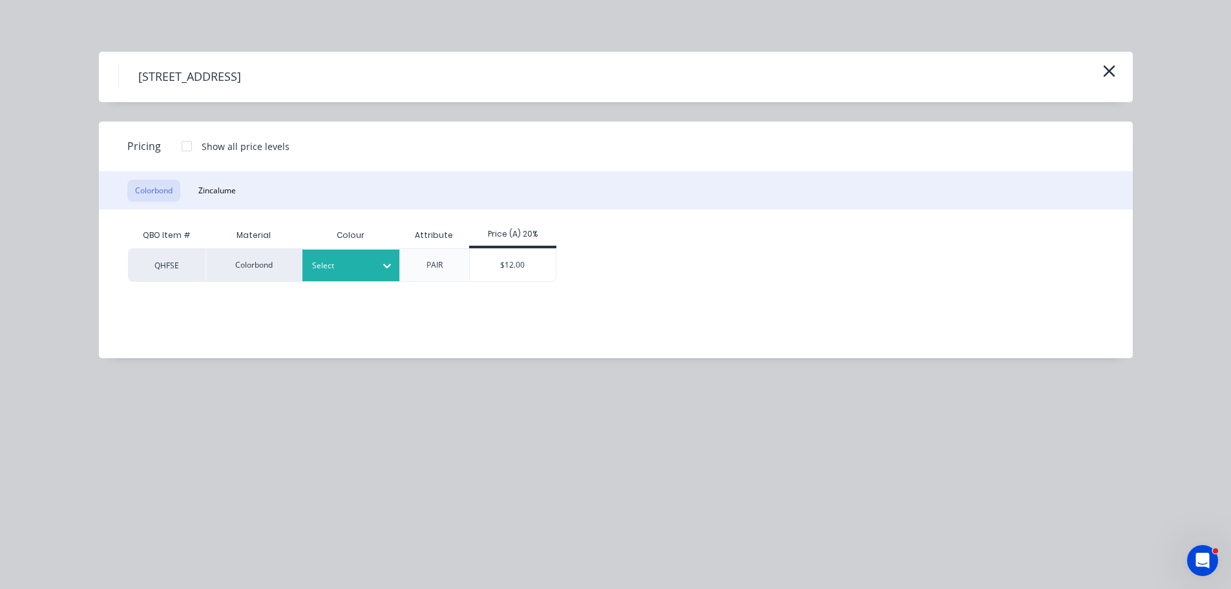
click at [356, 261] on div at bounding box center [341, 265] width 58 height 14
click at [162, 260] on div "Monument" at bounding box center [81, 248] width 162 height 24
click at [510, 269] on div "$12.00" at bounding box center [513, 265] width 86 height 32
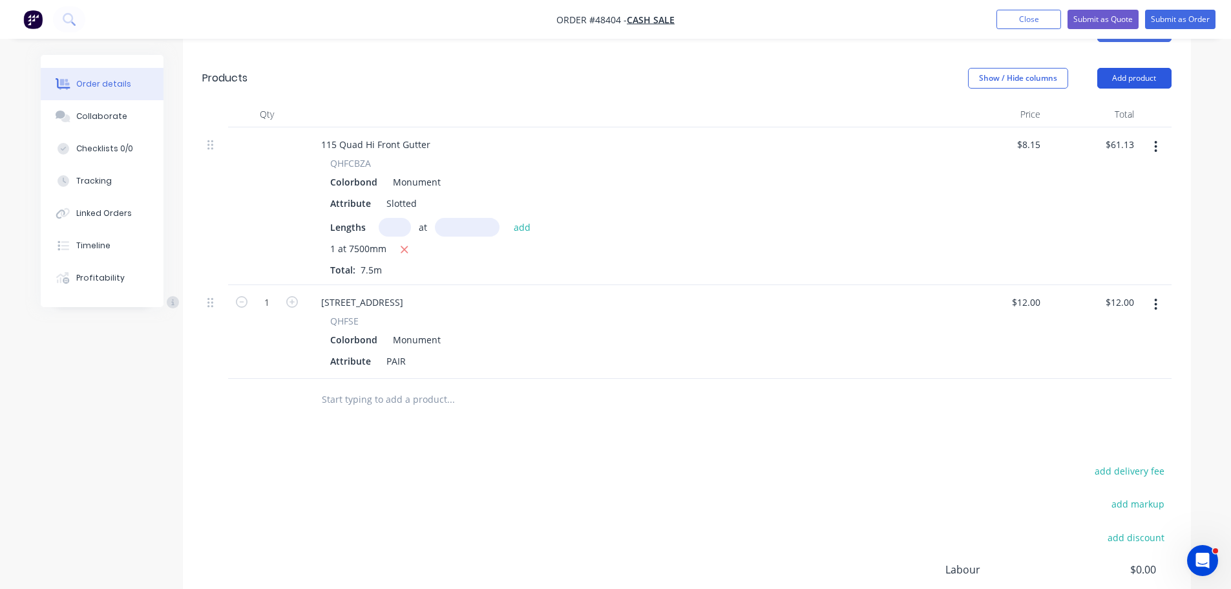
click at [1131, 68] on button "Add product" at bounding box center [1134, 78] width 74 height 21
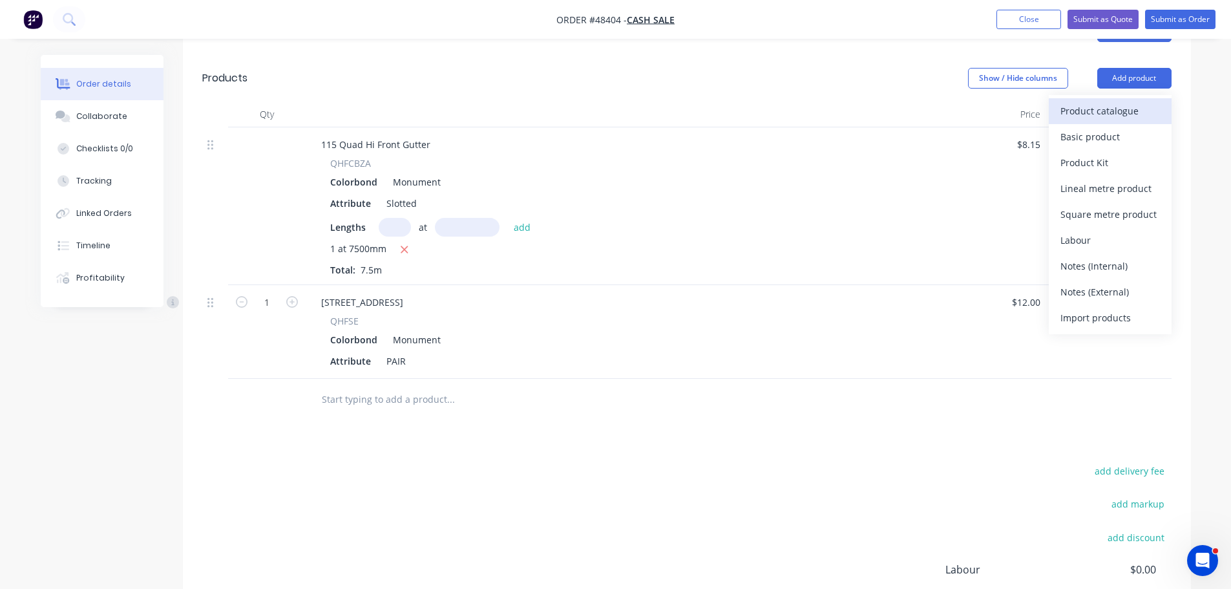
click at [1106, 101] on div "Product catalogue" at bounding box center [1109, 110] width 99 height 19
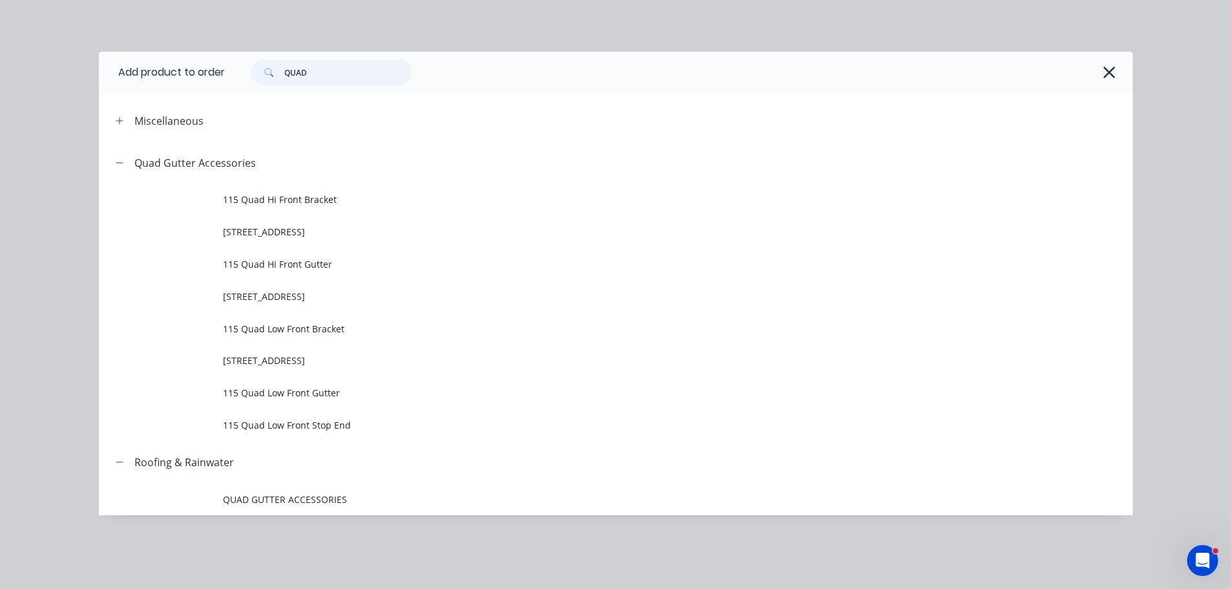
click at [339, 68] on input "QUAD" at bounding box center [348, 72] width 128 height 26
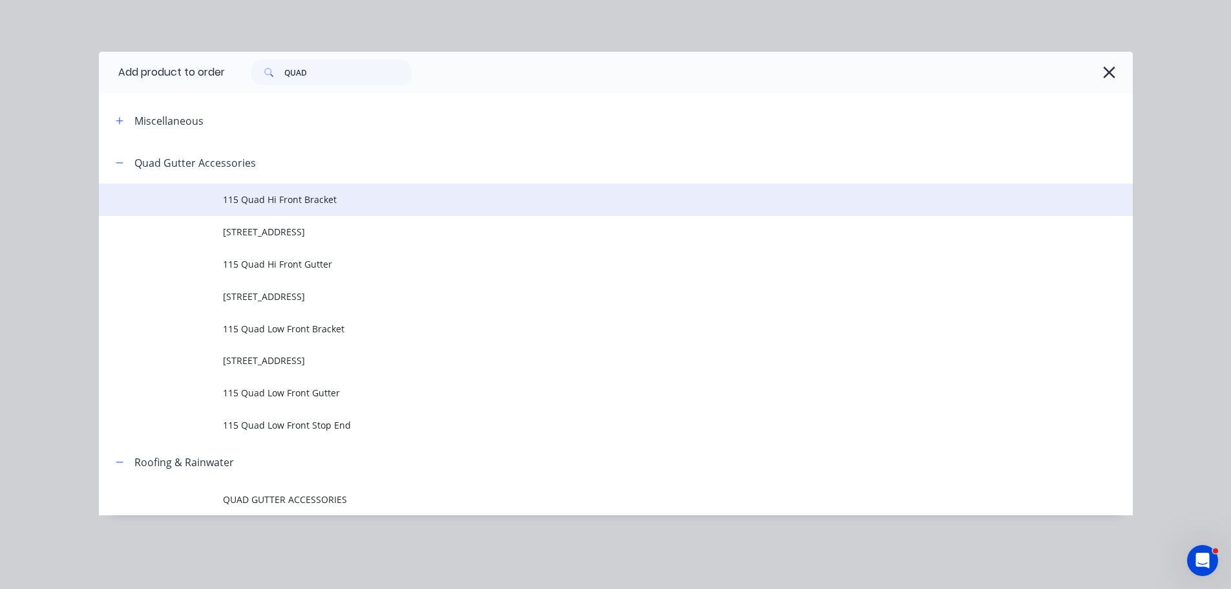
click at [262, 203] on span "115 Quad Hi Front Bracket" at bounding box center [586, 200] width 727 height 14
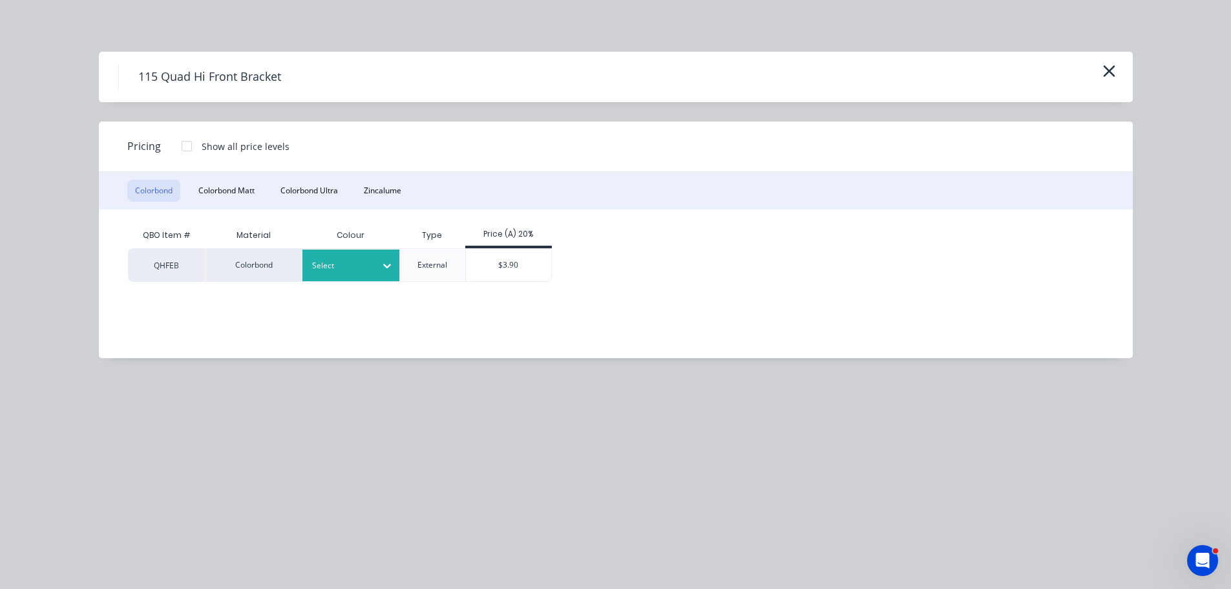
click at [352, 264] on div at bounding box center [341, 265] width 58 height 14
drag, startPoint x: 345, startPoint y: 374, endPoint x: 375, endPoint y: 359, distance: 33.8
click at [162, 325] on div "Monument" at bounding box center [81, 313] width 162 height 24
click at [530, 262] on div "$3.90" at bounding box center [509, 265] width 86 height 32
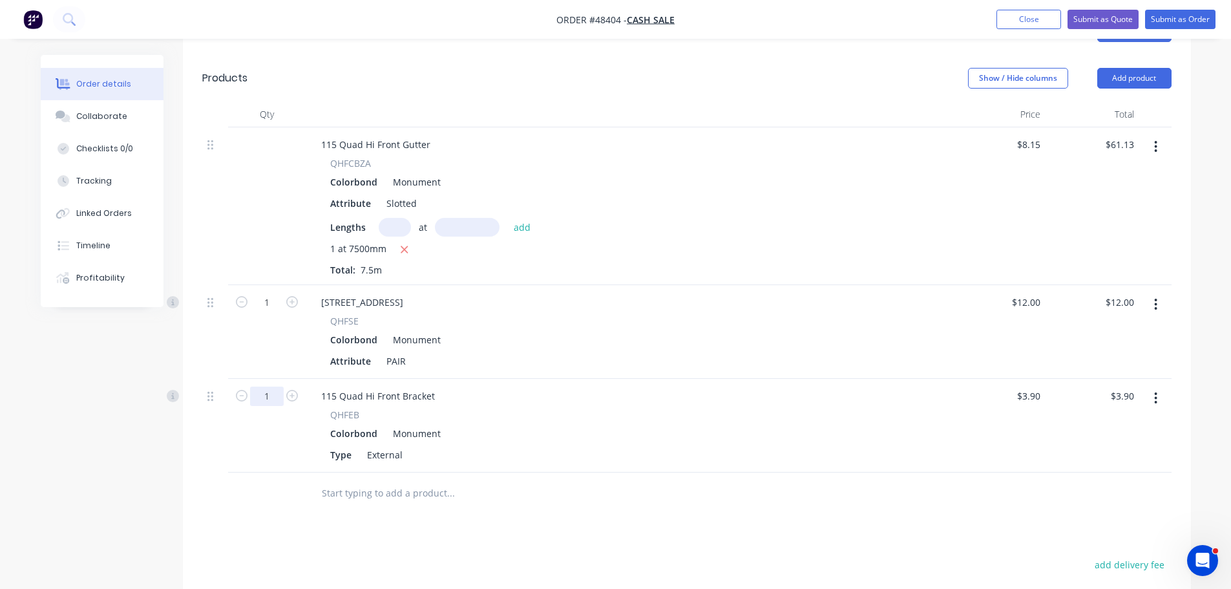
click at [267, 386] on input "1" at bounding box center [267, 395] width 34 height 19
type input "8"
click at [556, 408] on div "QHFEB Colorbond Monument Type External" at bounding box center [629, 436] width 636 height 56
click at [525, 424] on div "Colorbond Monument" at bounding box center [628, 433] width 597 height 19
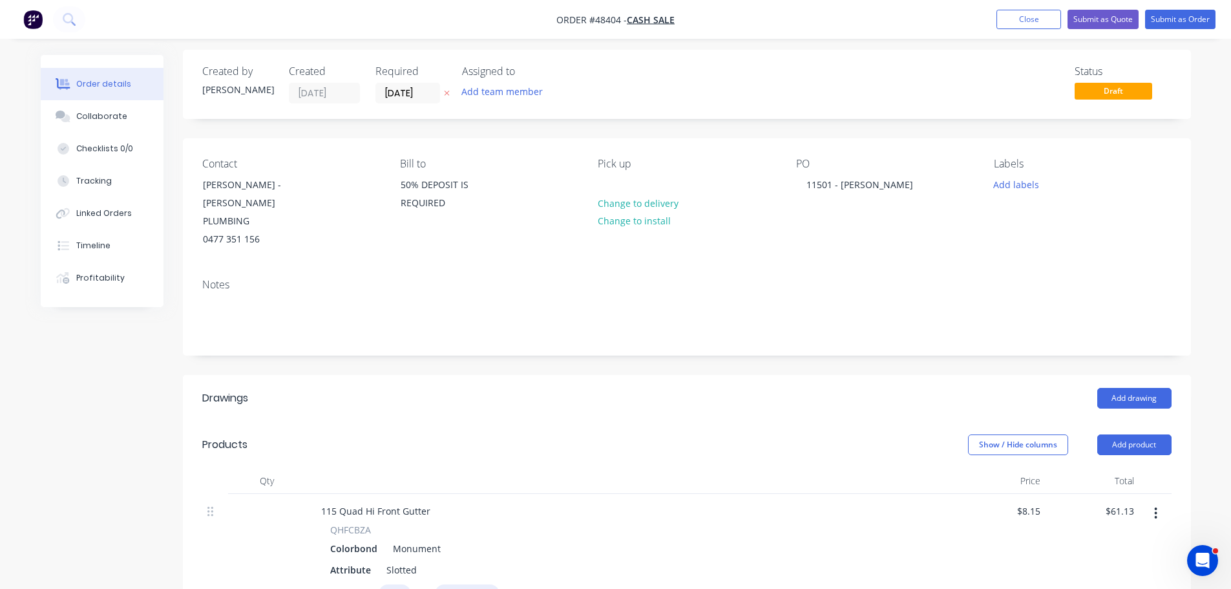
scroll to position [0, 0]
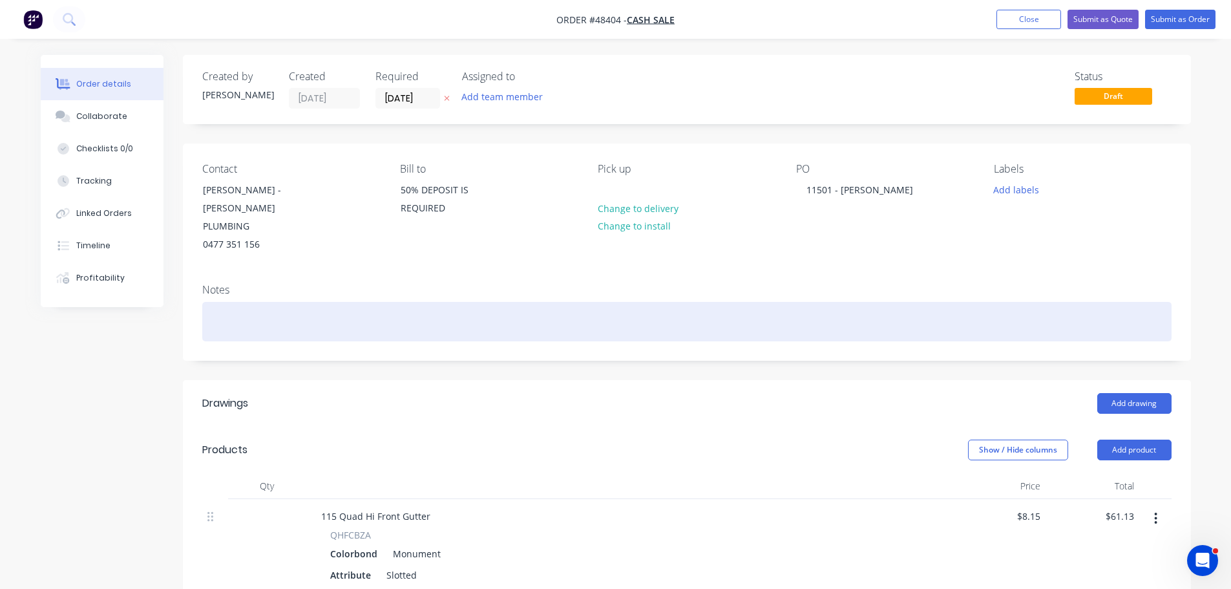
click at [216, 306] on div at bounding box center [686, 321] width 969 height 39
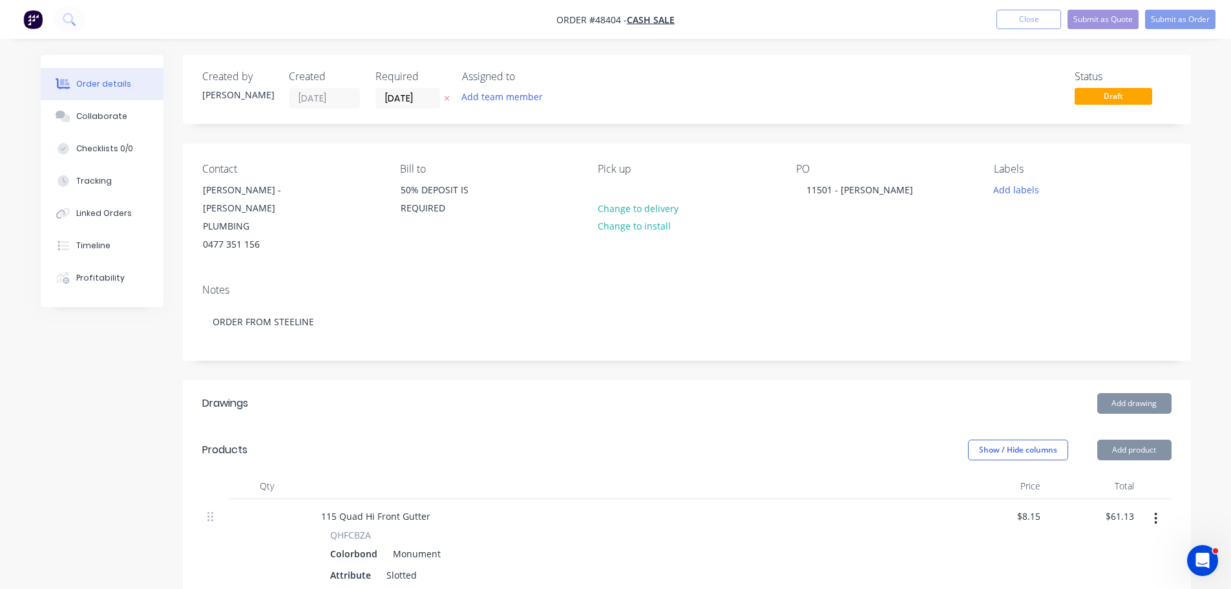
click at [346, 247] on div "Contact DAMIEN - JACK PRICE PLUMBING 0477 351 156 Bill to 50% DEPOSIT IS REQUIR…" at bounding box center [687, 208] width 1008 height 130
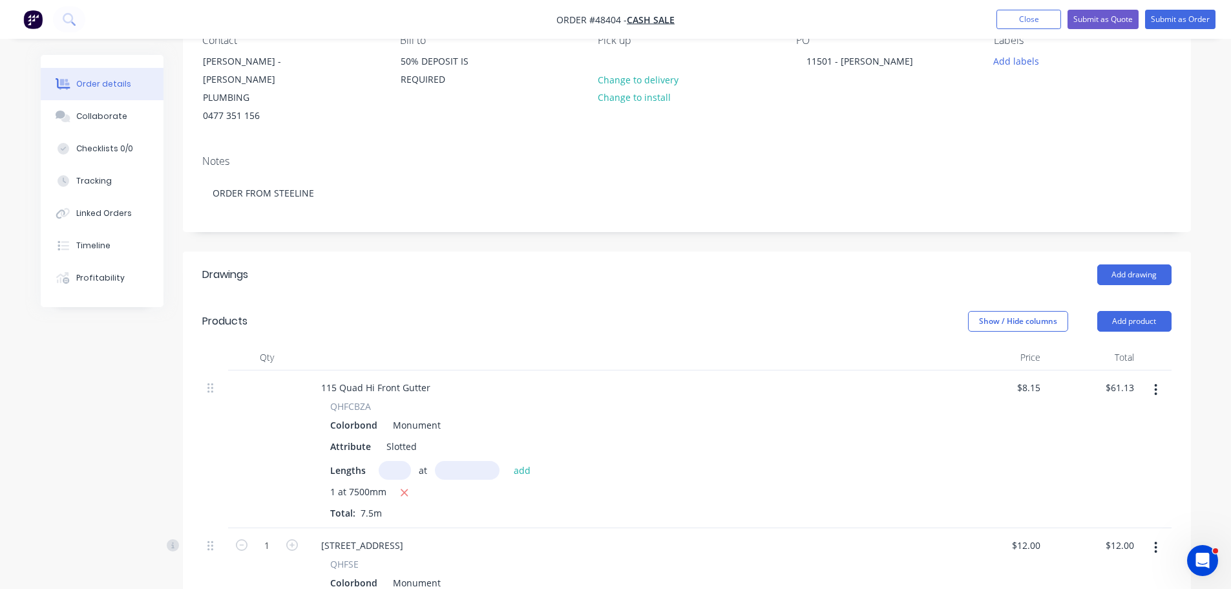
scroll to position [129, 0]
click at [503, 230] on div "Created by Mel Created 08/10/25 Required 08/10/25 Assigned to Add team member S…" at bounding box center [687, 482] width 1008 height 1112
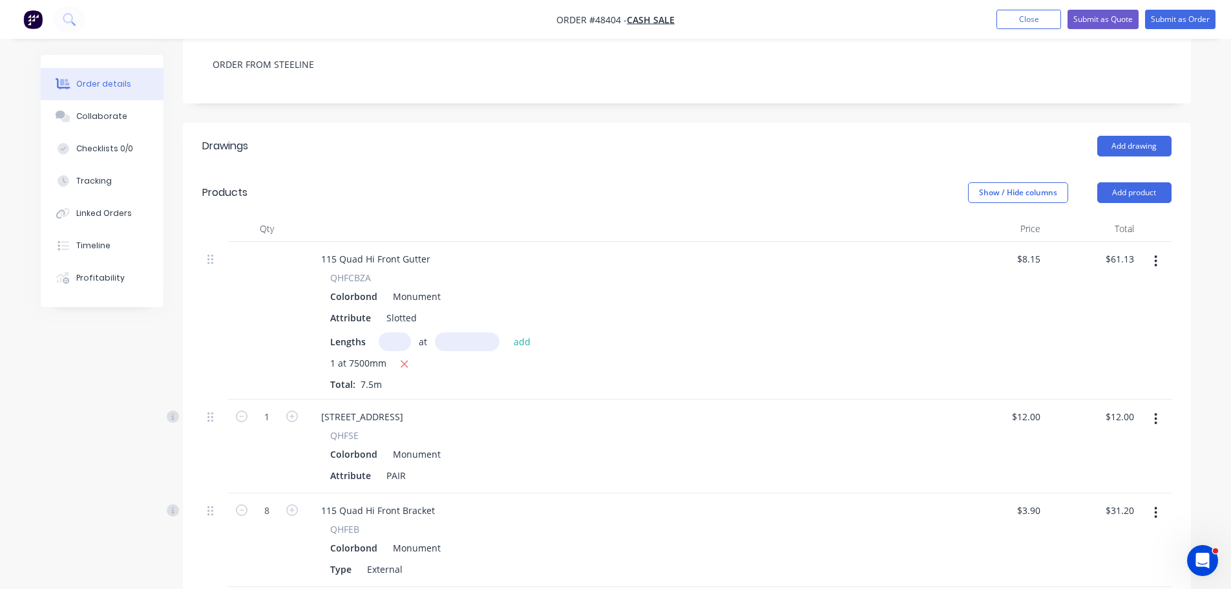
scroll to position [0, 0]
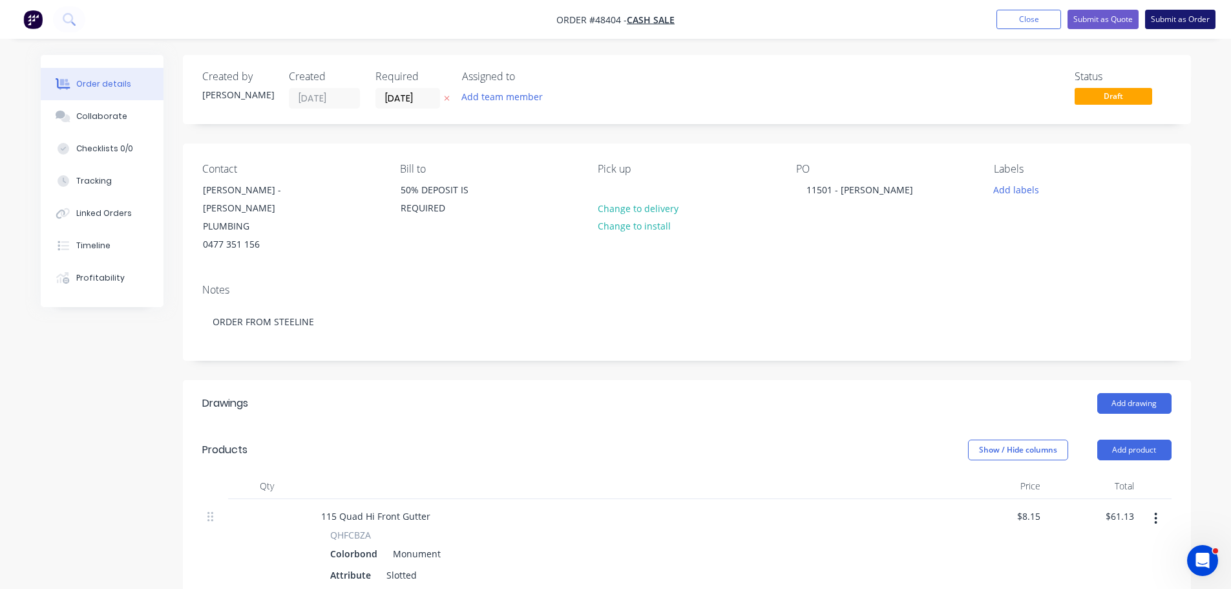
click at [1172, 13] on button "Submit as Order" at bounding box center [1180, 19] width 70 height 19
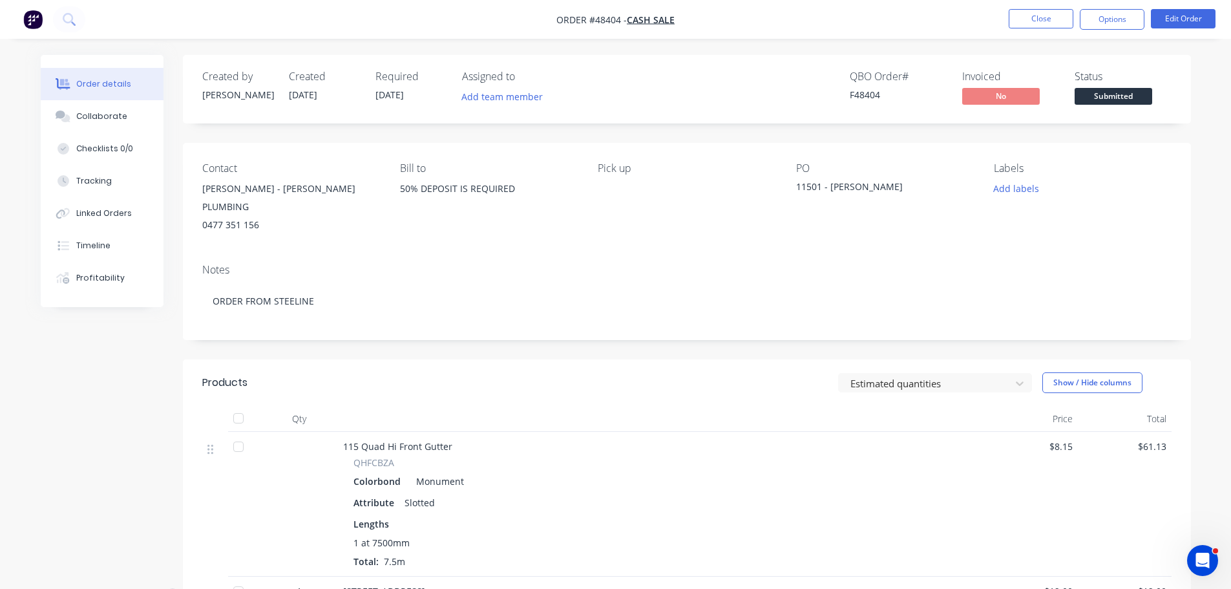
click at [1112, 23] on button "Options" at bounding box center [1111, 19] width 65 height 21
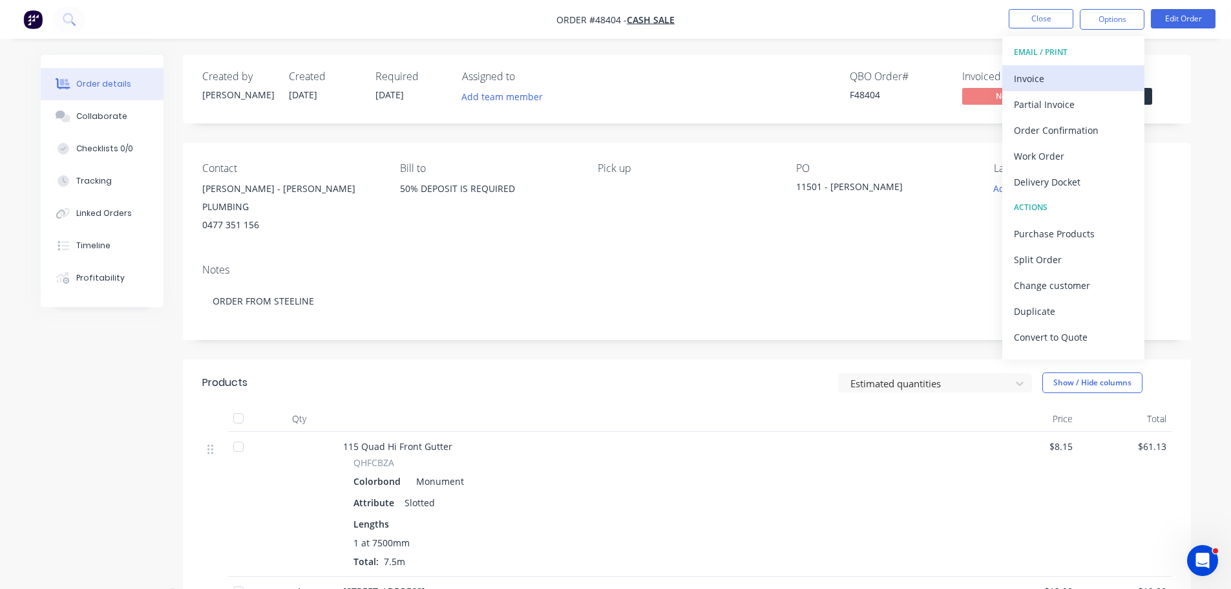
click at [1062, 70] on div "Invoice" at bounding box center [1073, 78] width 119 height 19
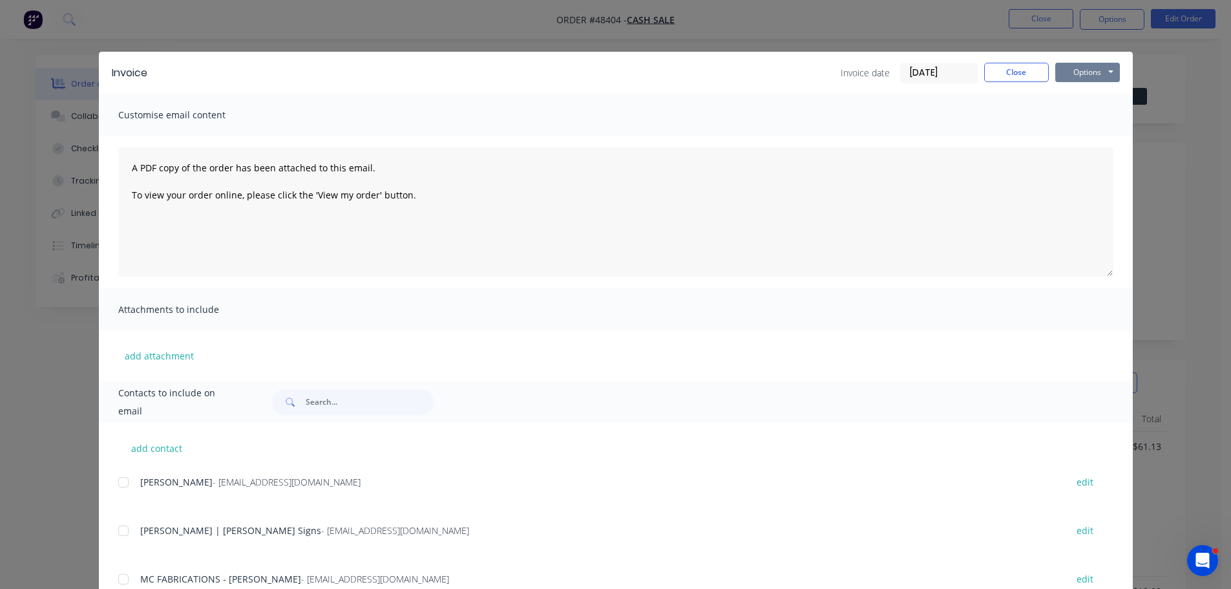
click at [1074, 72] on button "Options" at bounding box center [1087, 72] width 65 height 19
click at [1075, 116] on button "Print" at bounding box center [1096, 116] width 83 height 21
drag, startPoint x: 1007, startPoint y: 71, endPoint x: 1006, endPoint y: 84, distance: 12.9
click at [1006, 73] on button "Close" at bounding box center [1016, 72] width 65 height 19
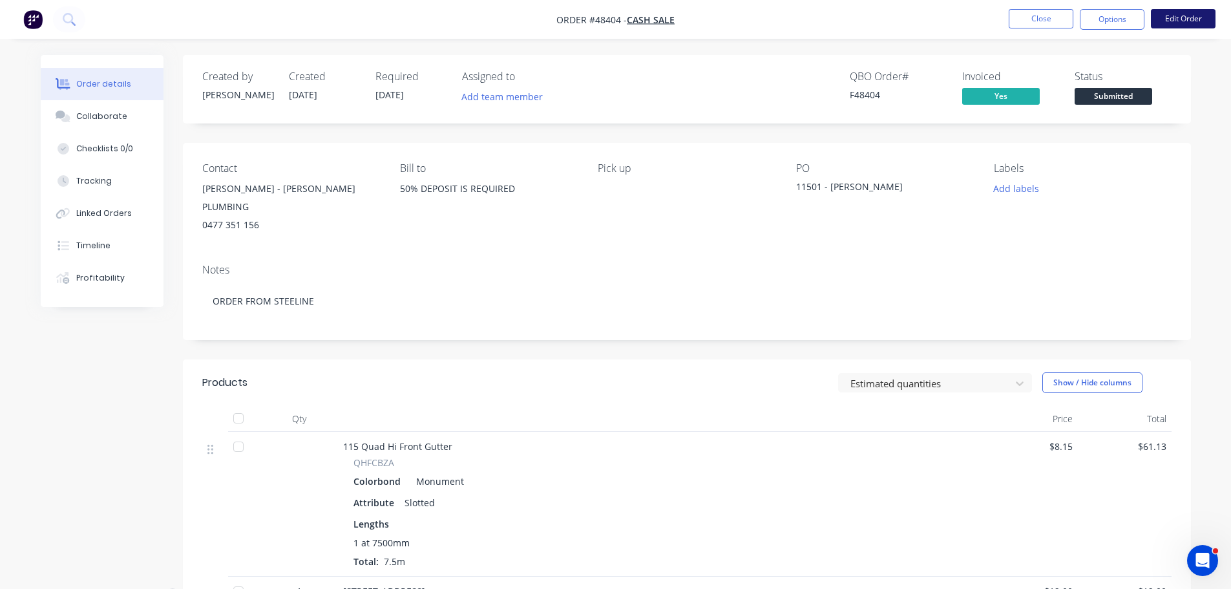
click at [1183, 25] on button "Edit Order" at bounding box center [1183, 18] width 65 height 19
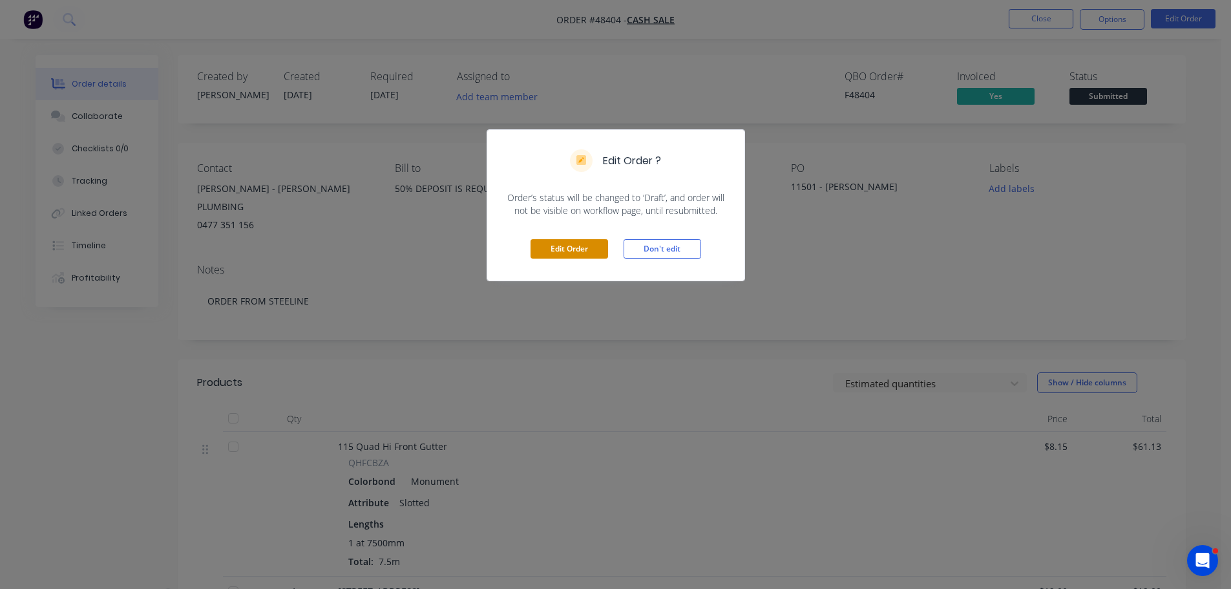
click at [559, 247] on button "Edit Order" at bounding box center [569, 248] width 78 height 19
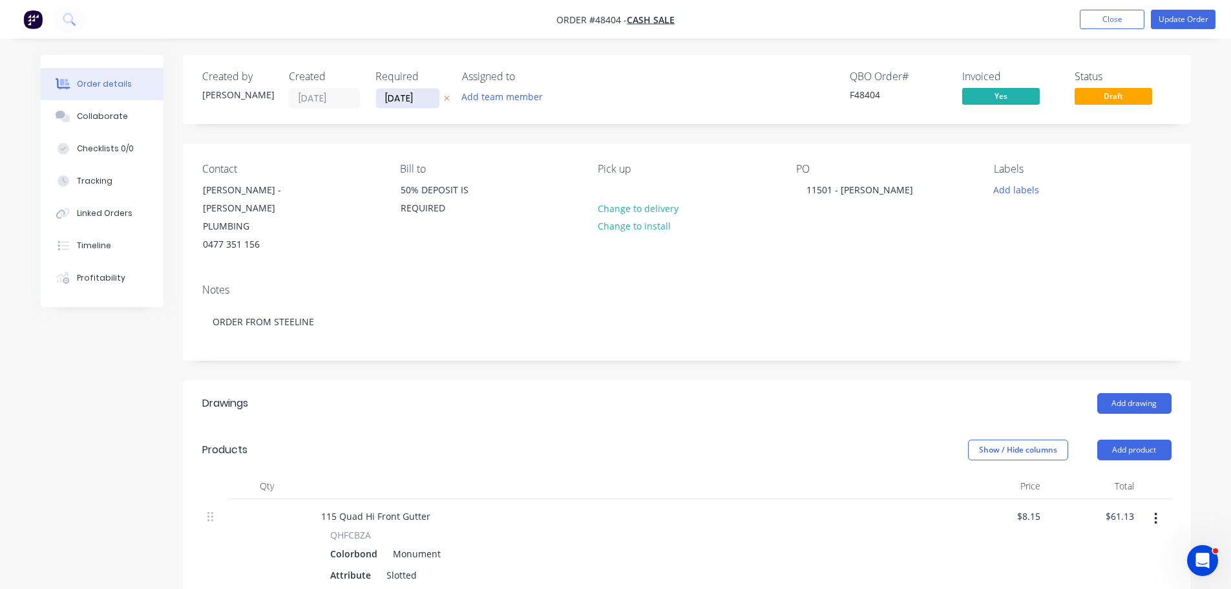
click at [402, 101] on input "[DATE]" at bounding box center [407, 98] width 63 height 19
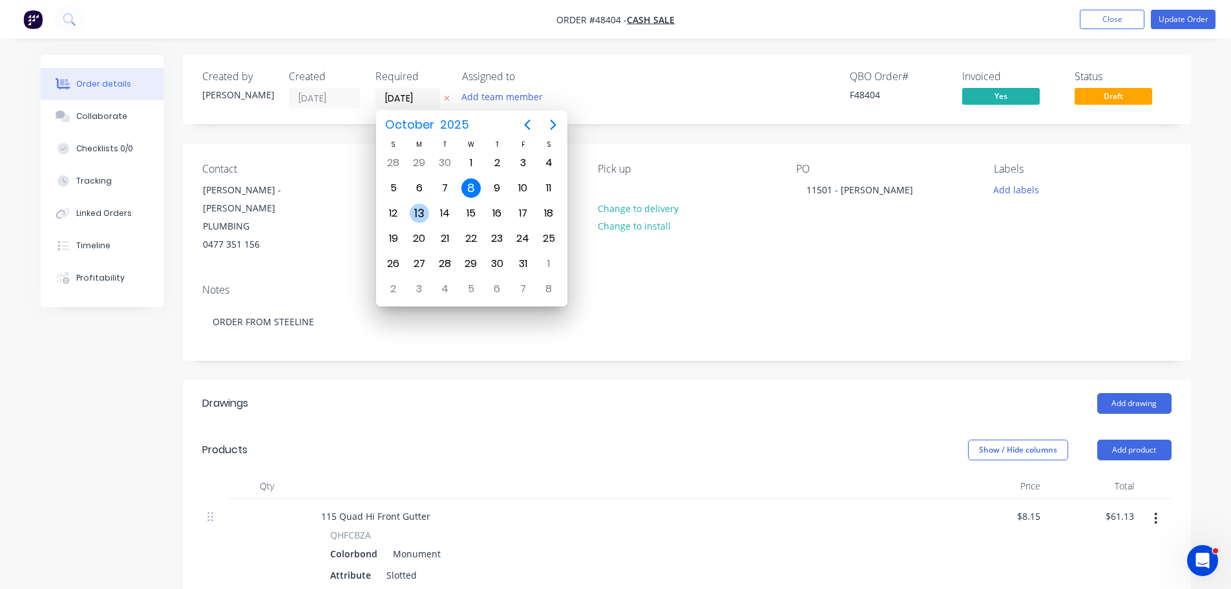
click at [419, 211] on div "13" at bounding box center [419, 212] width 19 height 19
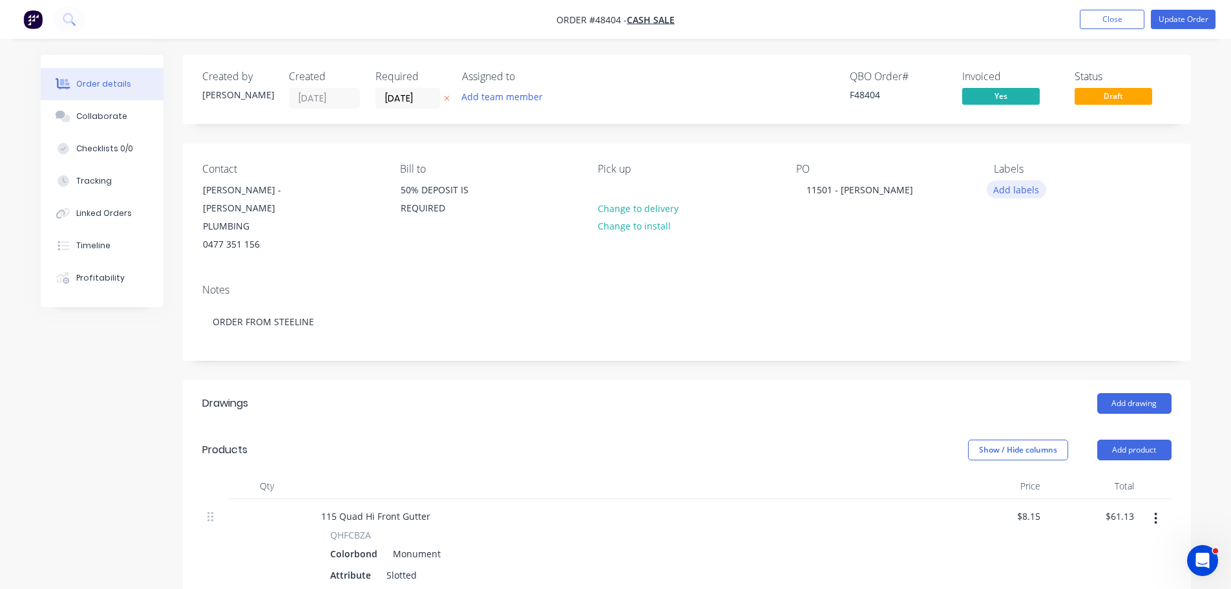
click at [1022, 194] on button "Add labels" at bounding box center [1015, 188] width 59 height 17
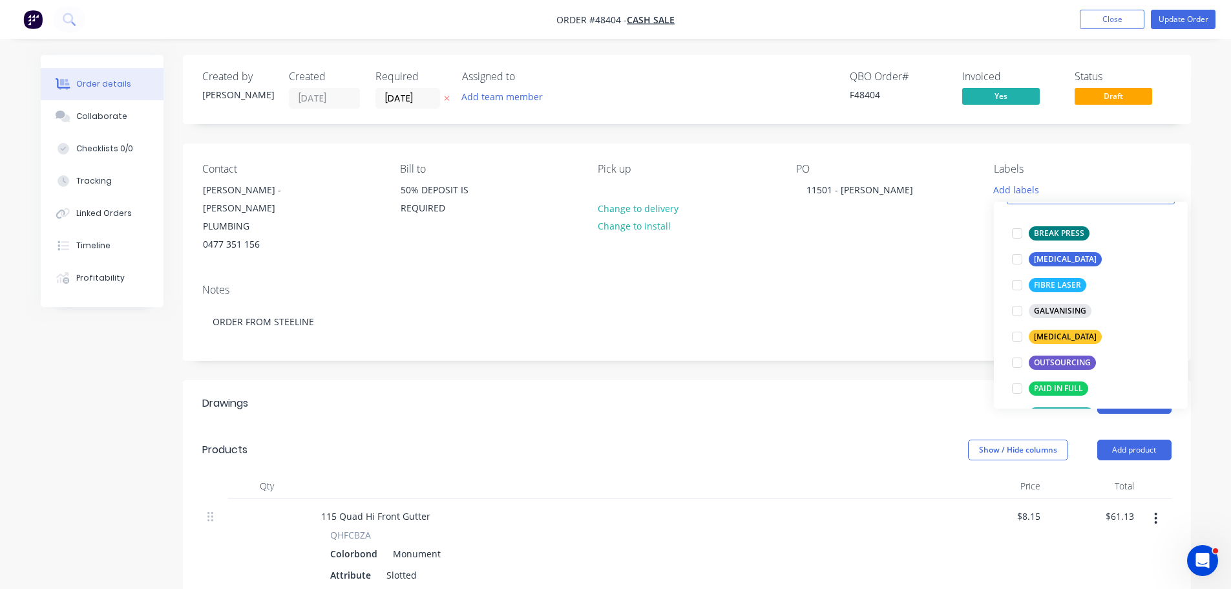
scroll to position [258, 0]
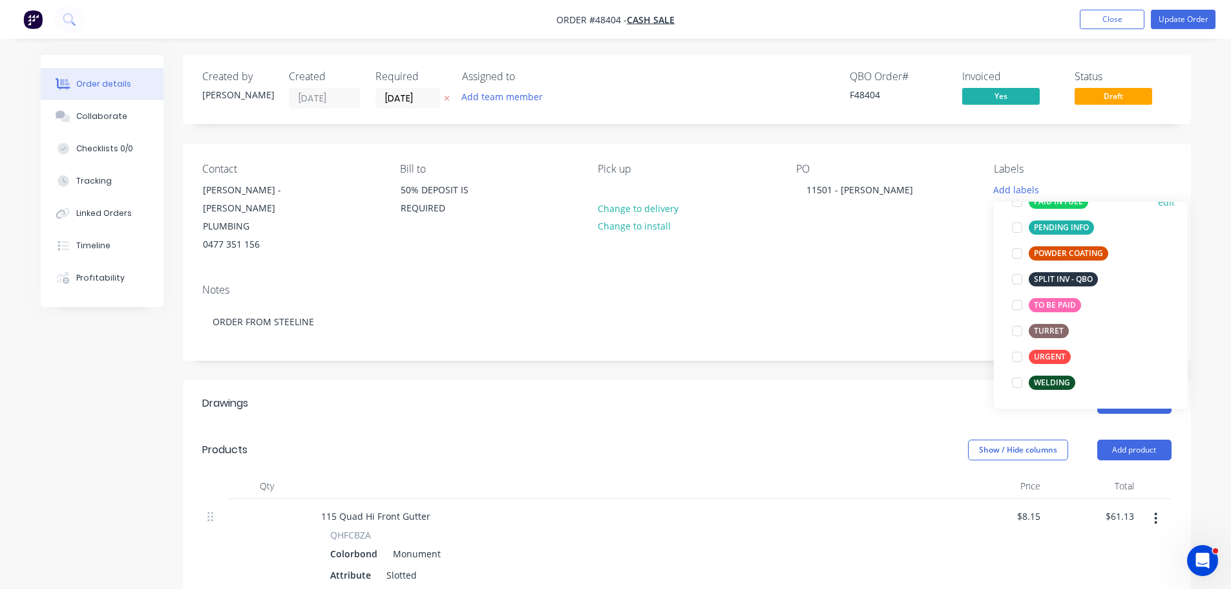
click at [1014, 203] on div at bounding box center [1017, 202] width 26 height 26
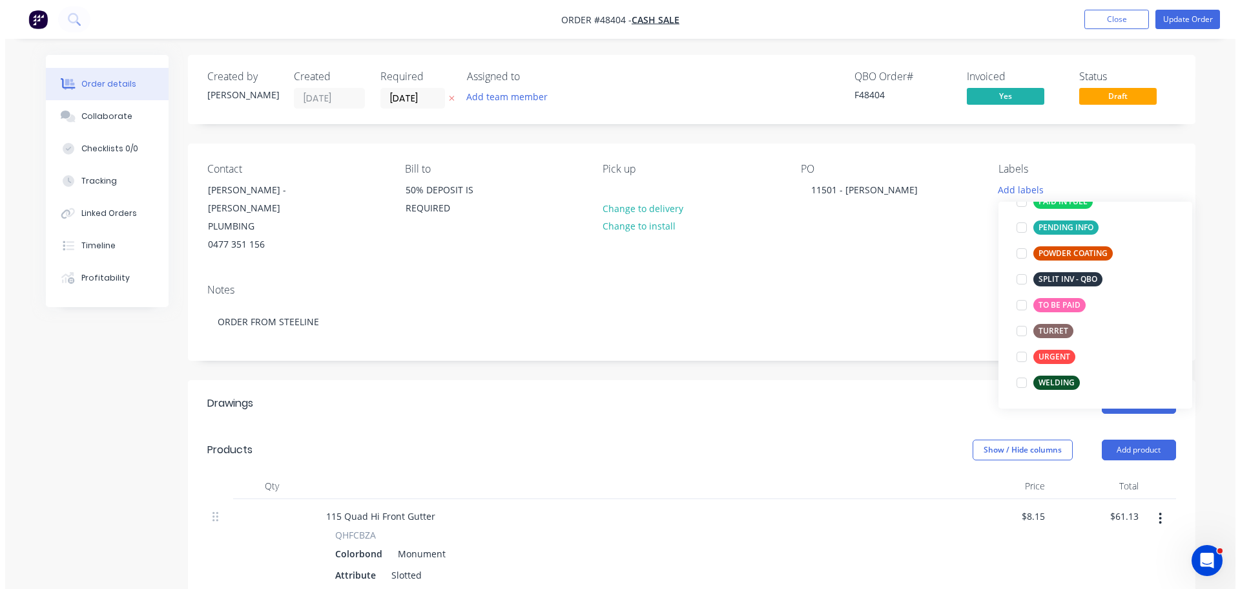
scroll to position [103, 0]
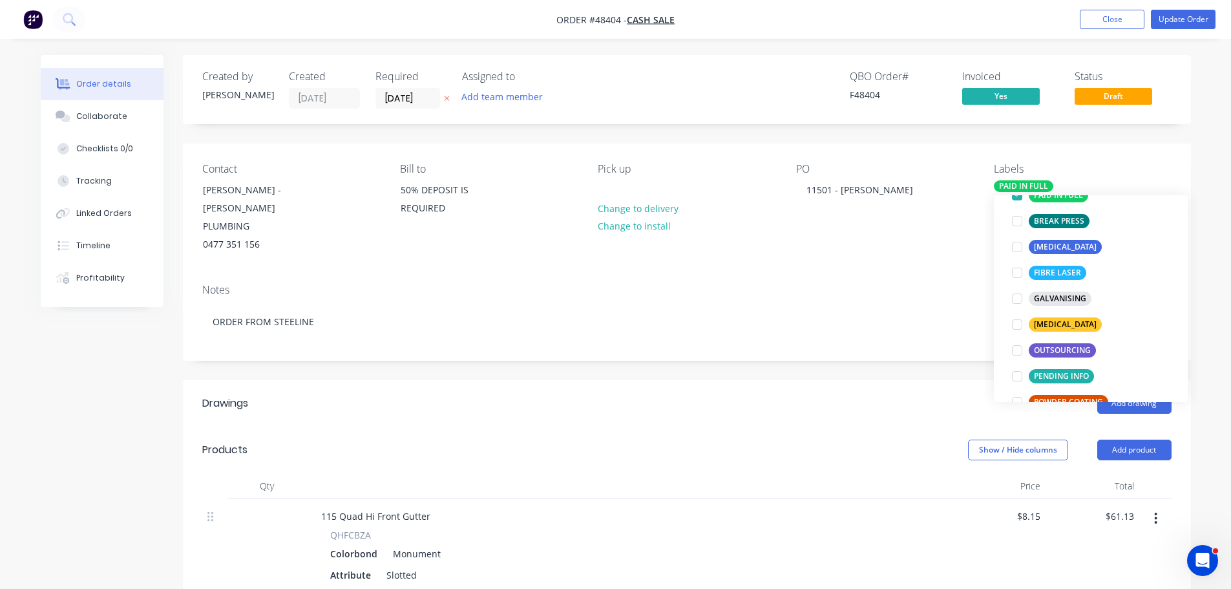
click at [961, 244] on div "Contact DAMIEN - JACK PRICE PLUMBING 0477 351 156 Bill to 50% DEPOSIT IS REQUIR…" at bounding box center [687, 208] width 1008 height 130
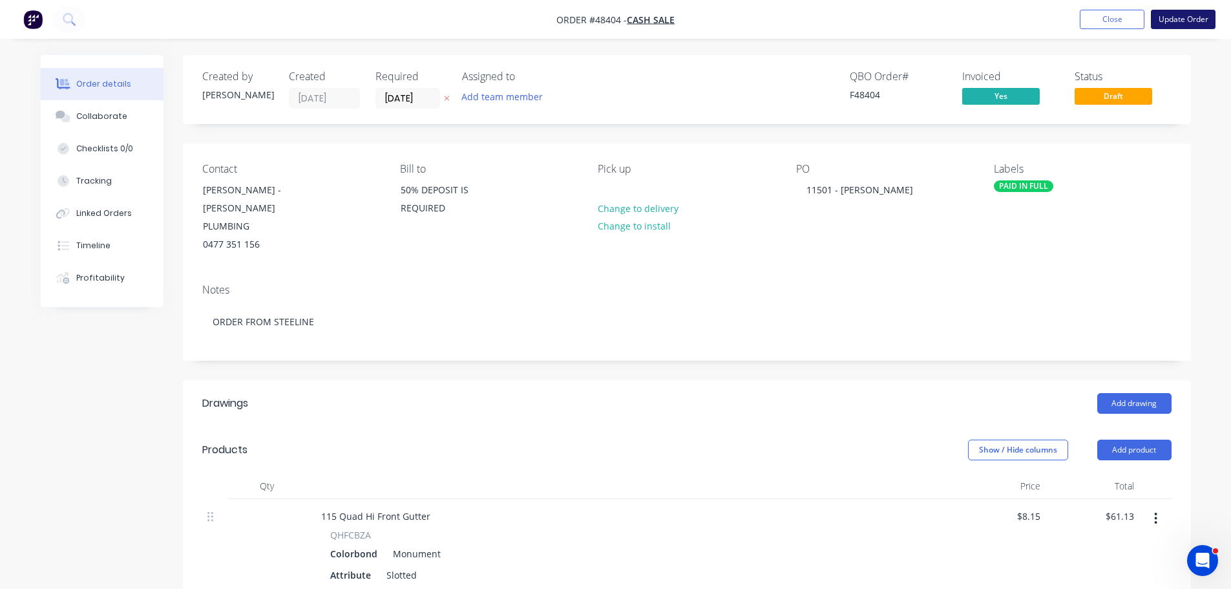
click at [1176, 25] on button "Update Order" at bounding box center [1183, 19] width 65 height 19
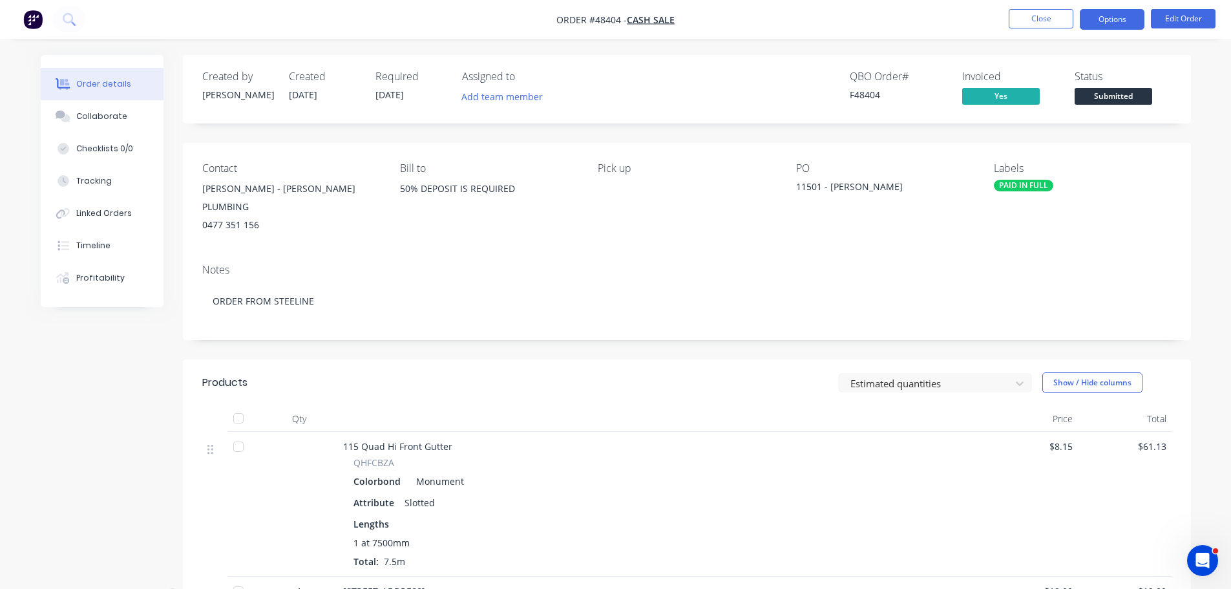
click at [1102, 23] on button "Options" at bounding box center [1111, 19] width 65 height 21
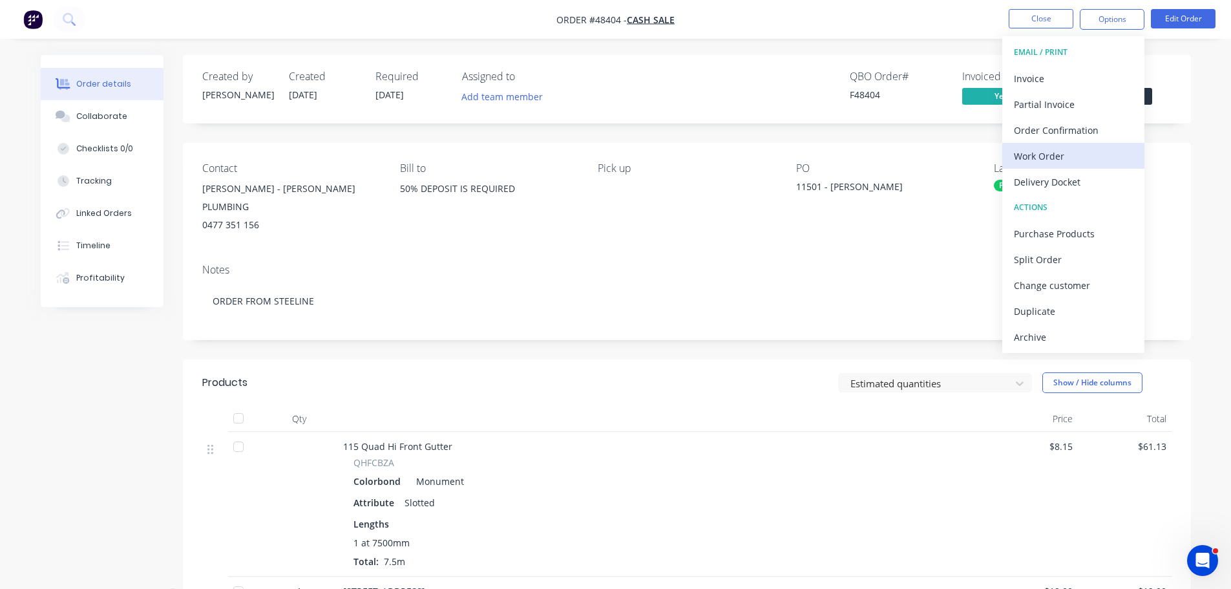
click at [1063, 163] on div "Work Order" at bounding box center [1073, 156] width 119 height 19
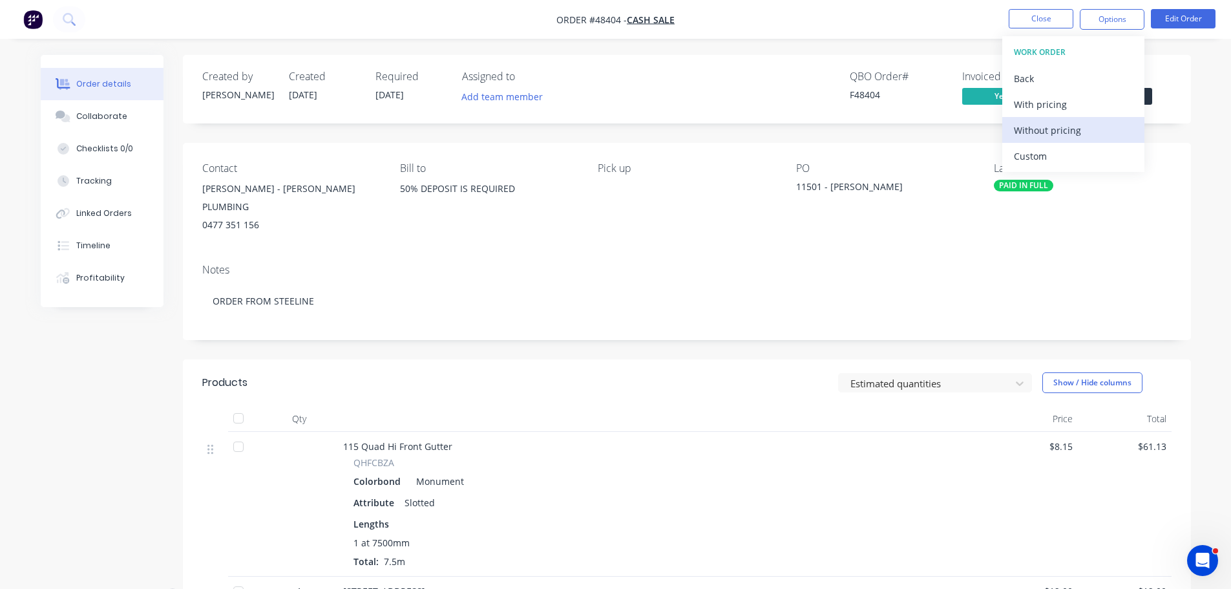
click at [1068, 129] on div "Without pricing" at bounding box center [1073, 130] width 119 height 19
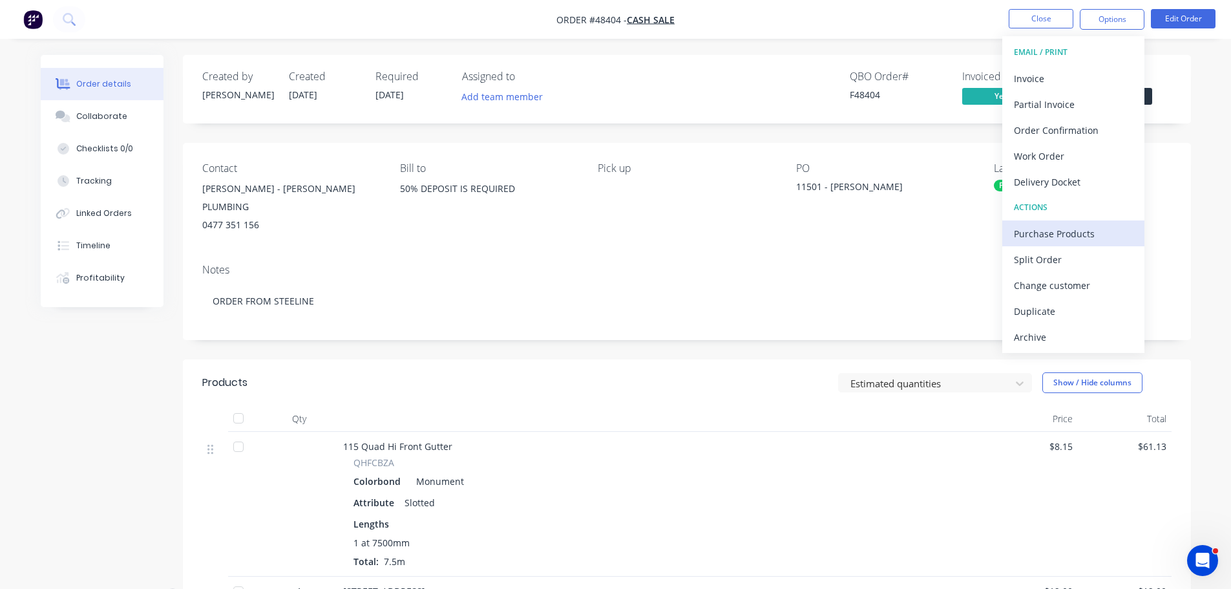
click at [1070, 231] on div "Purchase Products" at bounding box center [1073, 233] width 119 height 19
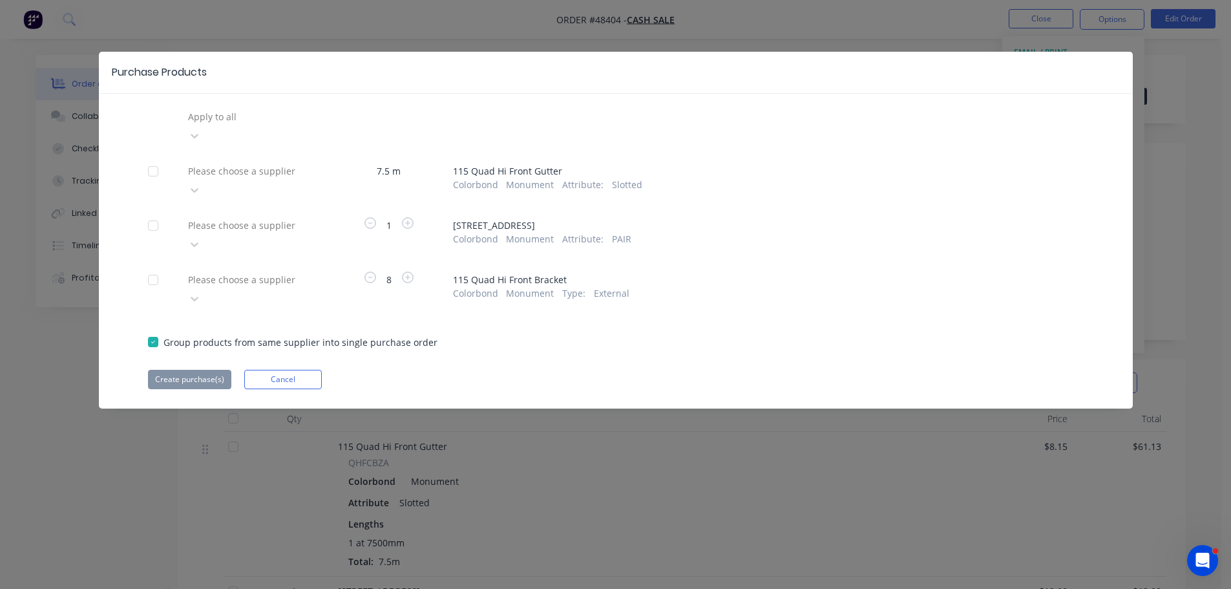
click at [286, 163] on div at bounding box center [280, 171] width 186 height 16
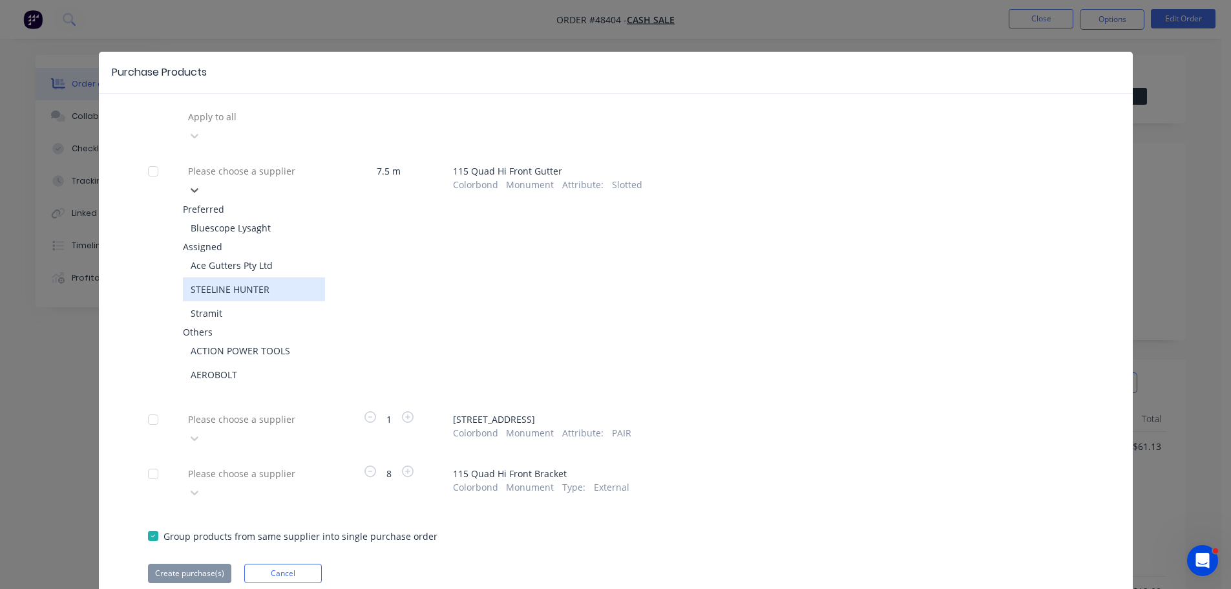
drag, startPoint x: 233, startPoint y: 270, endPoint x: 240, endPoint y: 258, distance: 13.6
click at [233, 277] on div "STEELINE HUNTER" at bounding box center [254, 289] width 142 height 24
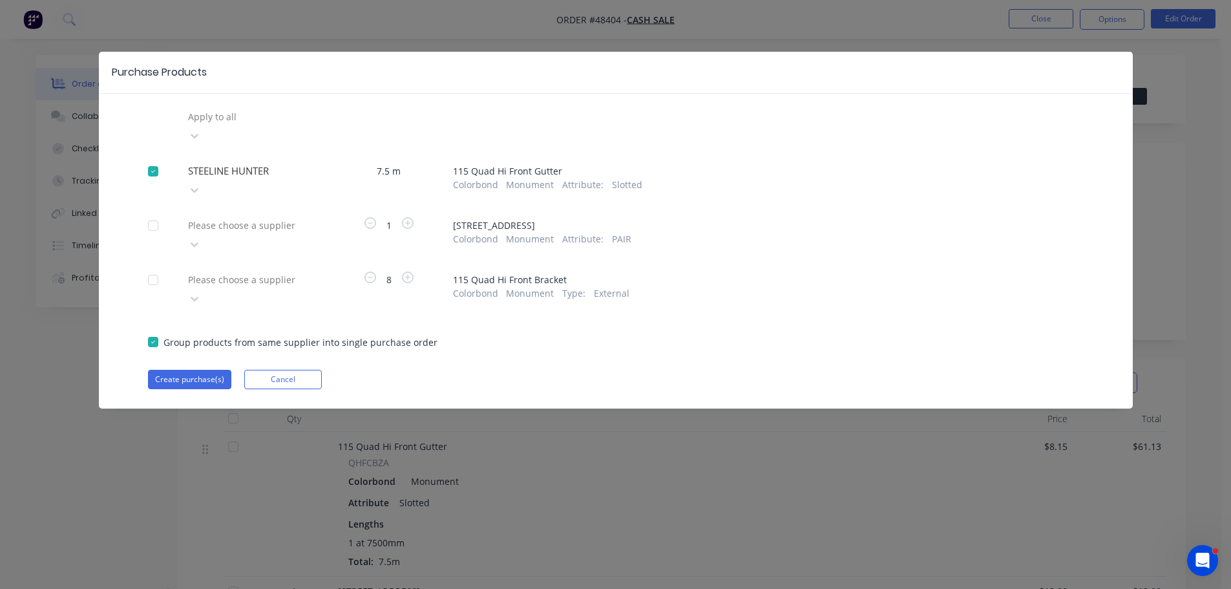
click at [273, 217] on div at bounding box center [280, 225] width 186 height 16
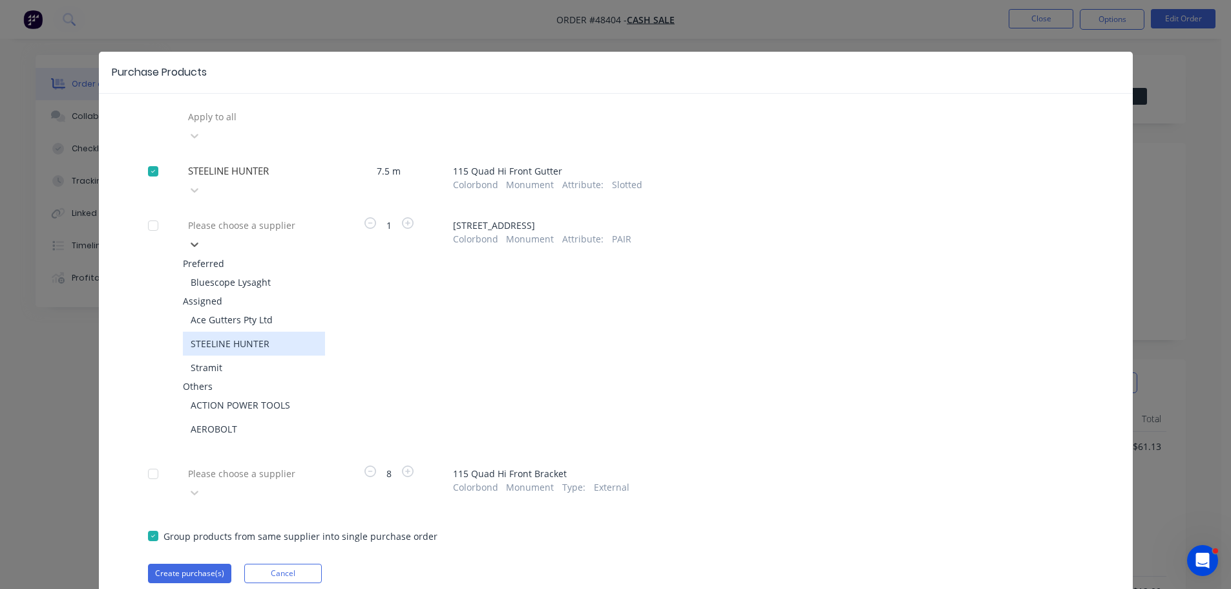
click at [218, 331] on div "STEELINE HUNTER" at bounding box center [254, 343] width 142 height 24
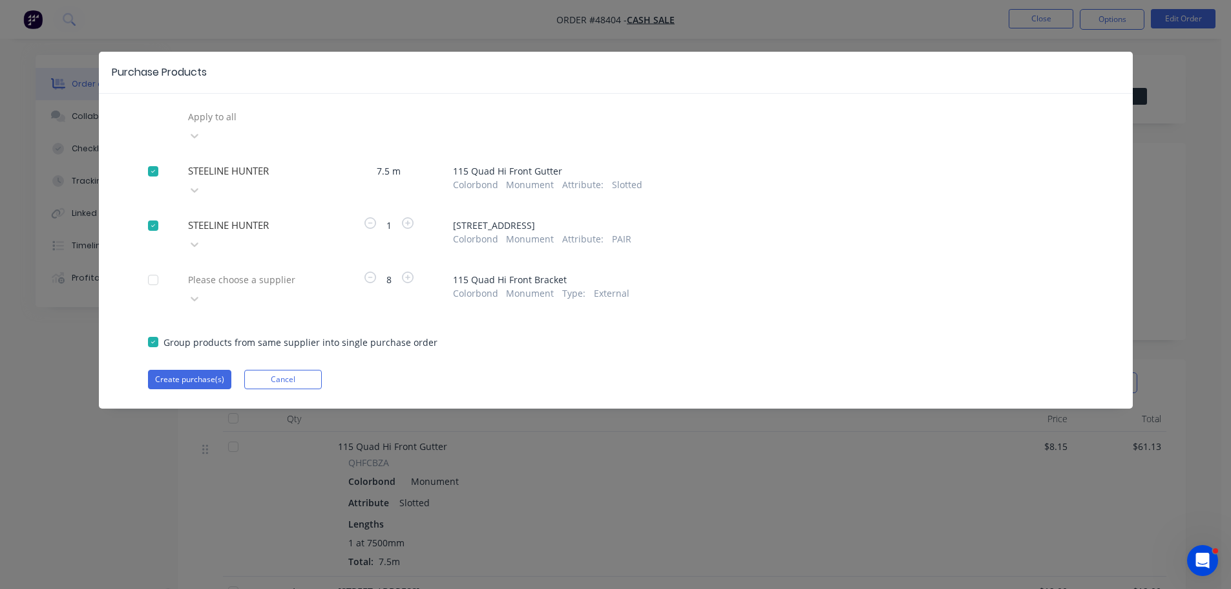
click at [245, 271] on div at bounding box center [280, 279] width 186 height 16
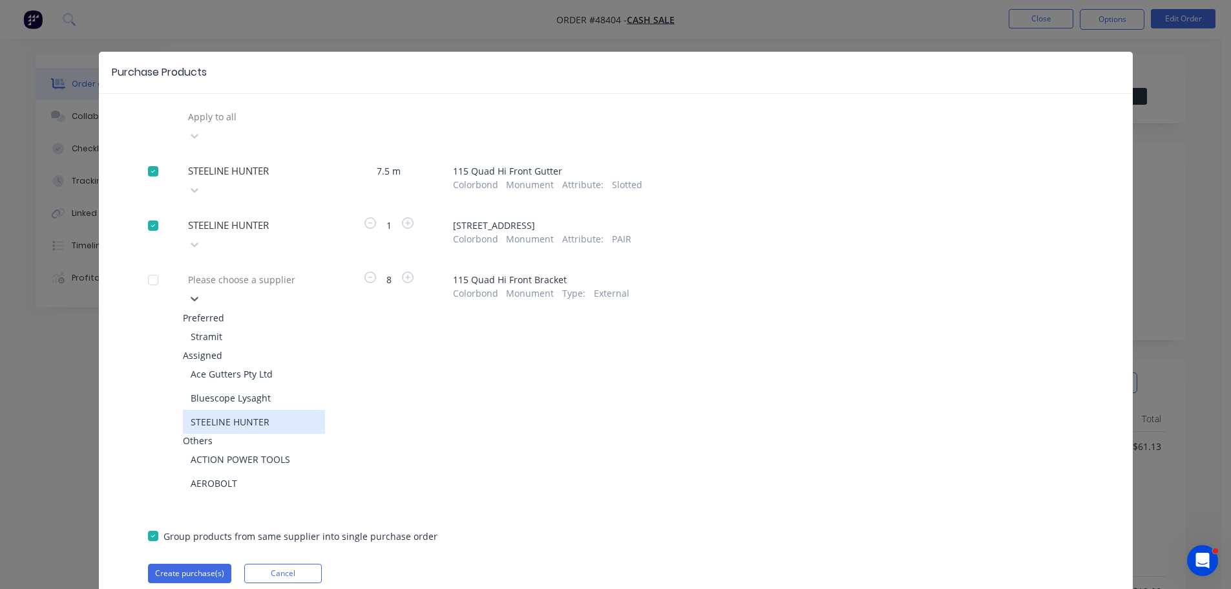
click at [220, 410] on div "STEELINE HUNTER" at bounding box center [254, 422] width 142 height 24
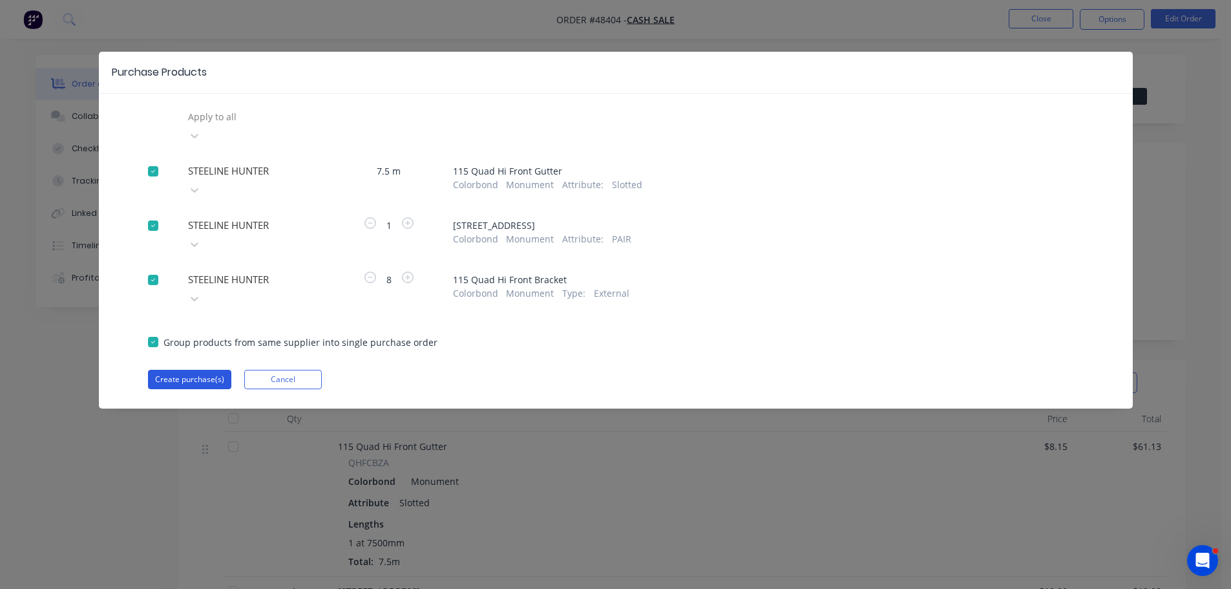
click at [196, 370] on button "Create purchase(s)" at bounding box center [189, 379] width 83 height 19
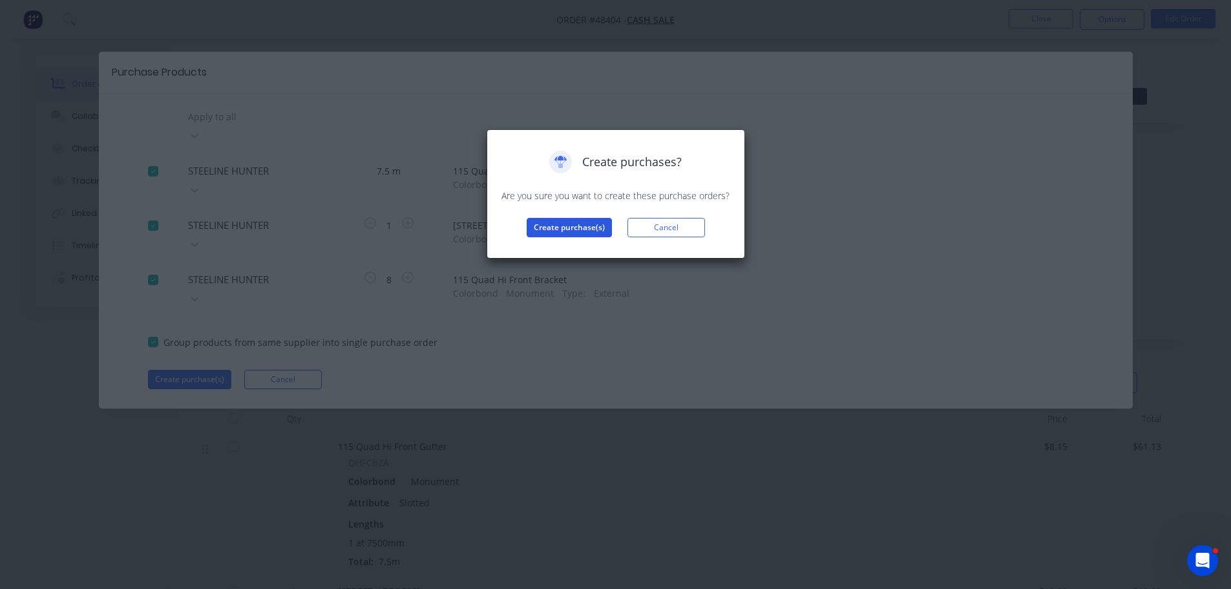
click at [554, 233] on button "Create purchase(s)" at bounding box center [568, 227] width 85 height 19
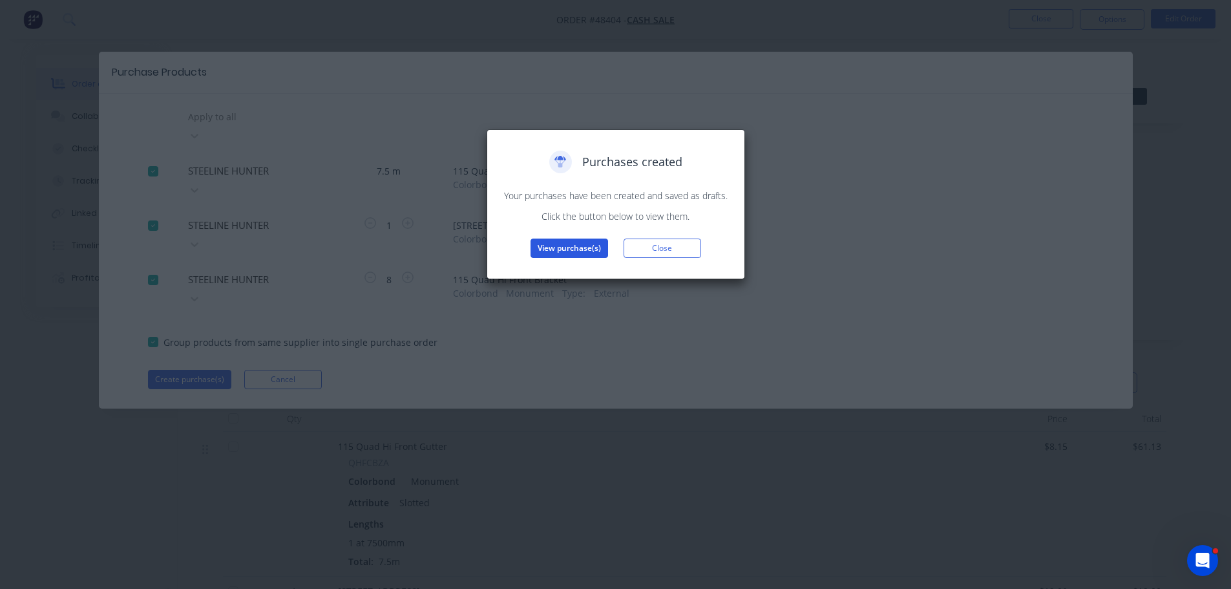
click at [556, 242] on button "View purchase(s)" at bounding box center [569, 247] width 78 height 19
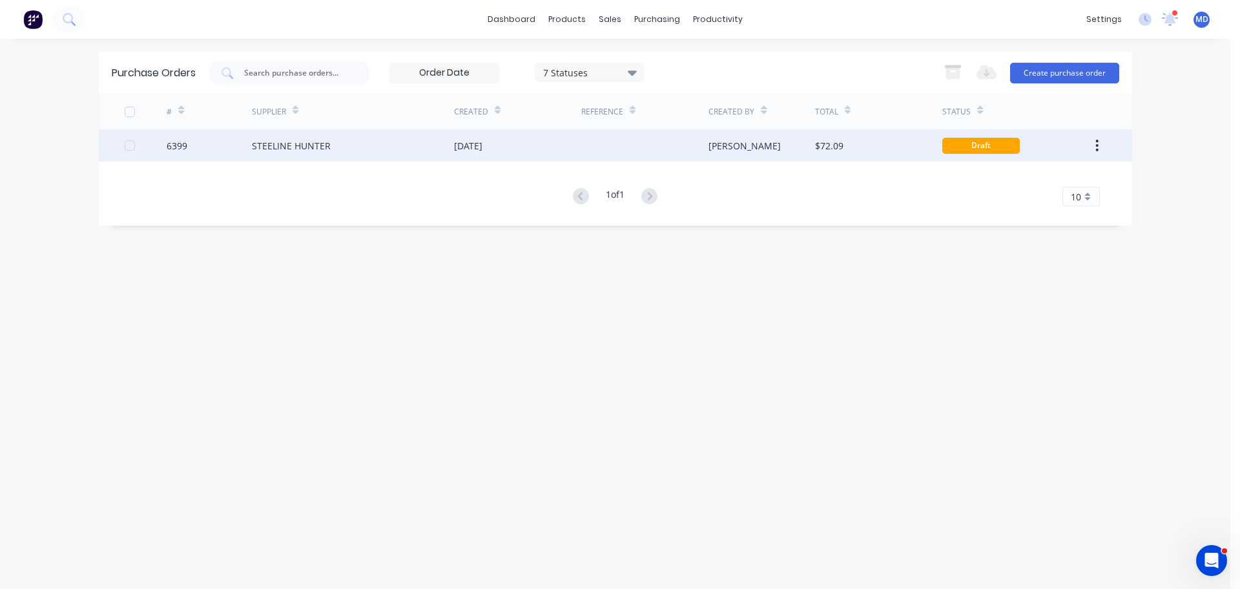
click at [176, 145] on div "6399" at bounding box center [177, 146] width 21 height 14
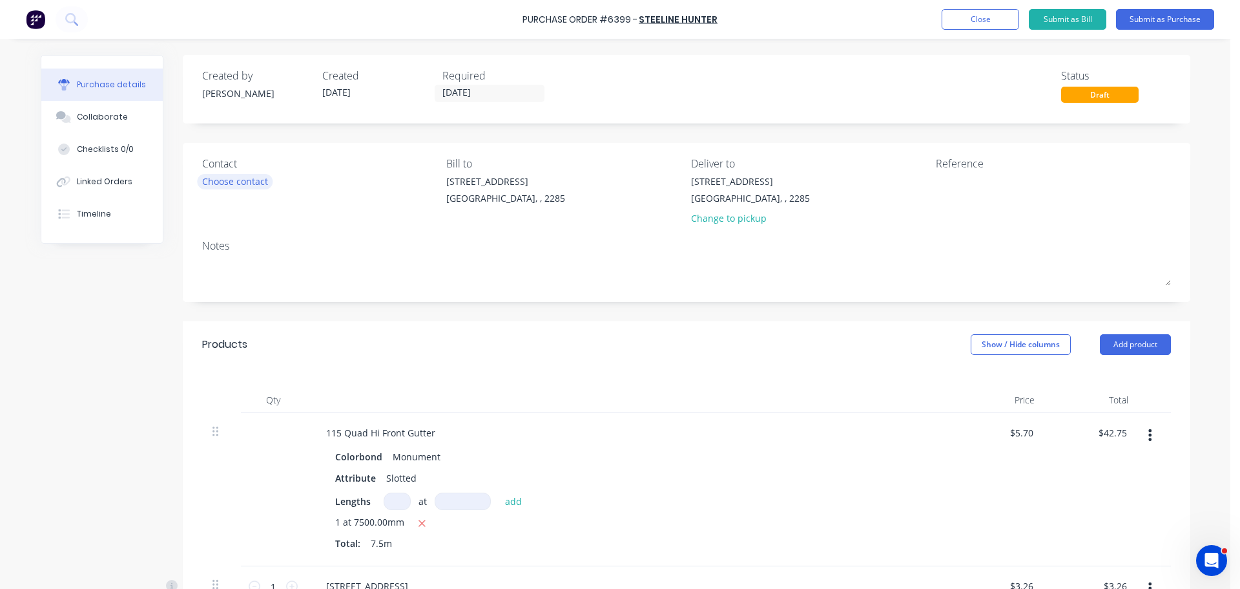
click at [228, 180] on div "Choose contact" at bounding box center [235, 181] width 66 height 14
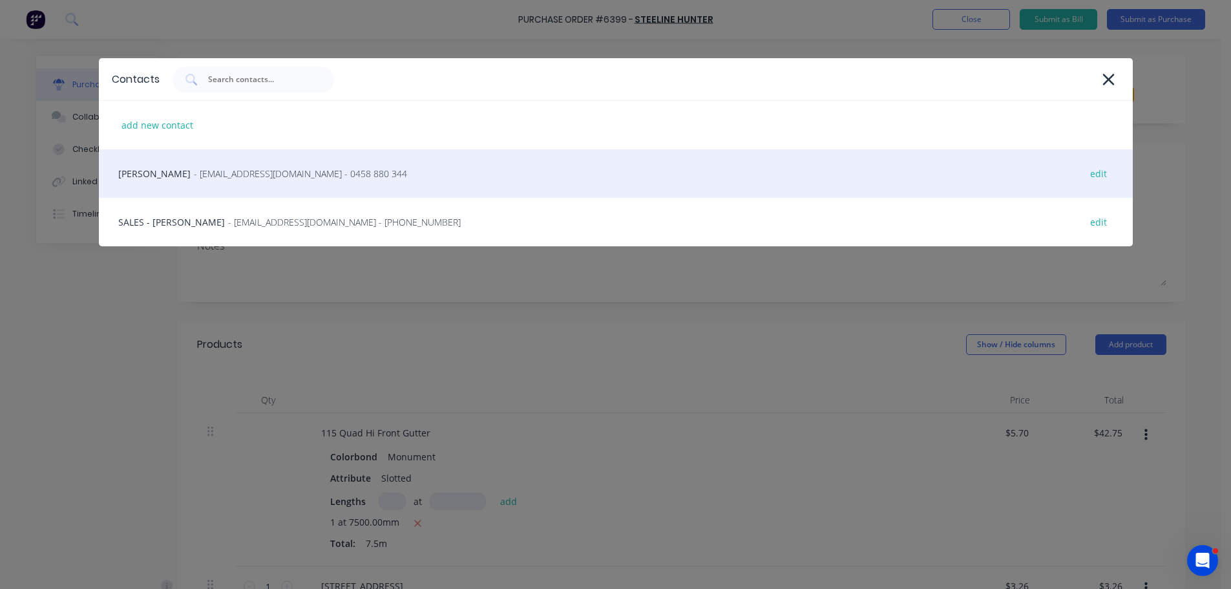
click at [206, 172] on span "- huntersalesrep@steeline.com.au - 0458 880 344" at bounding box center [300, 174] width 213 height 14
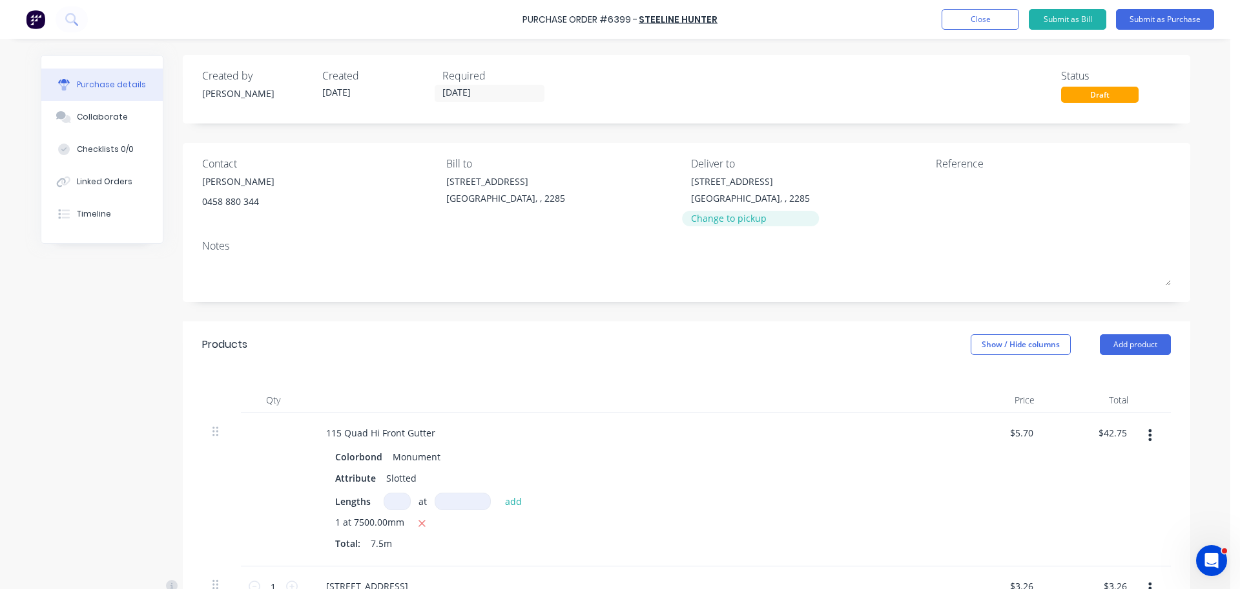
click at [703, 224] on div "Change to pickup" at bounding box center [750, 218] width 119 height 14
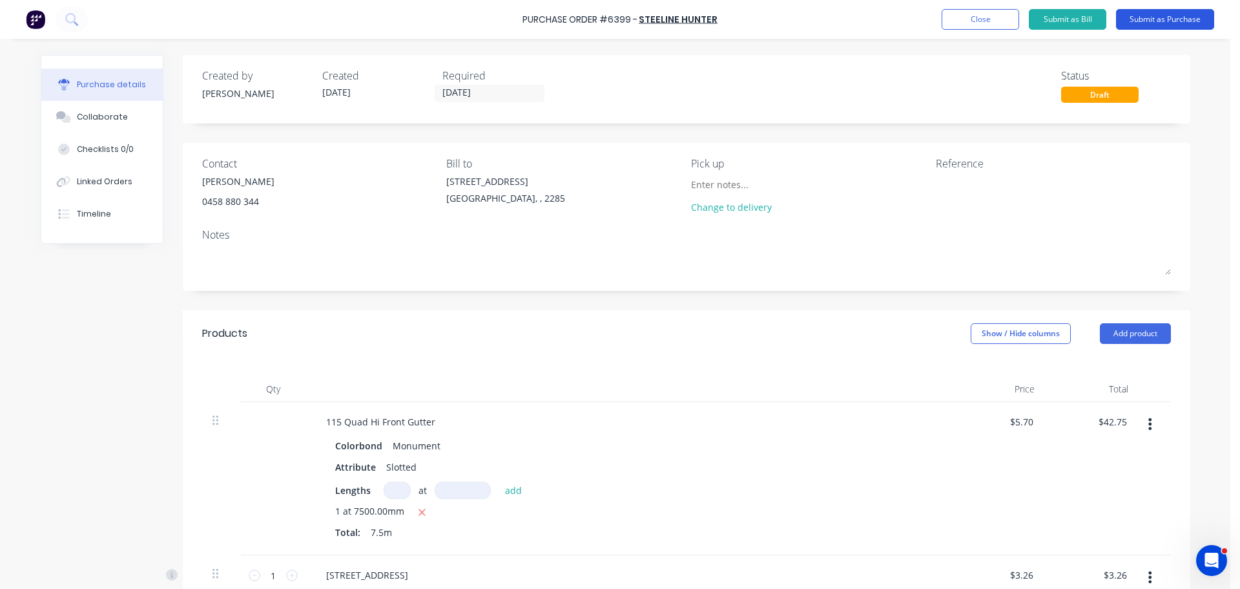
click at [1176, 16] on button "Submit as Purchase" at bounding box center [1165, 19] width 98 height 21
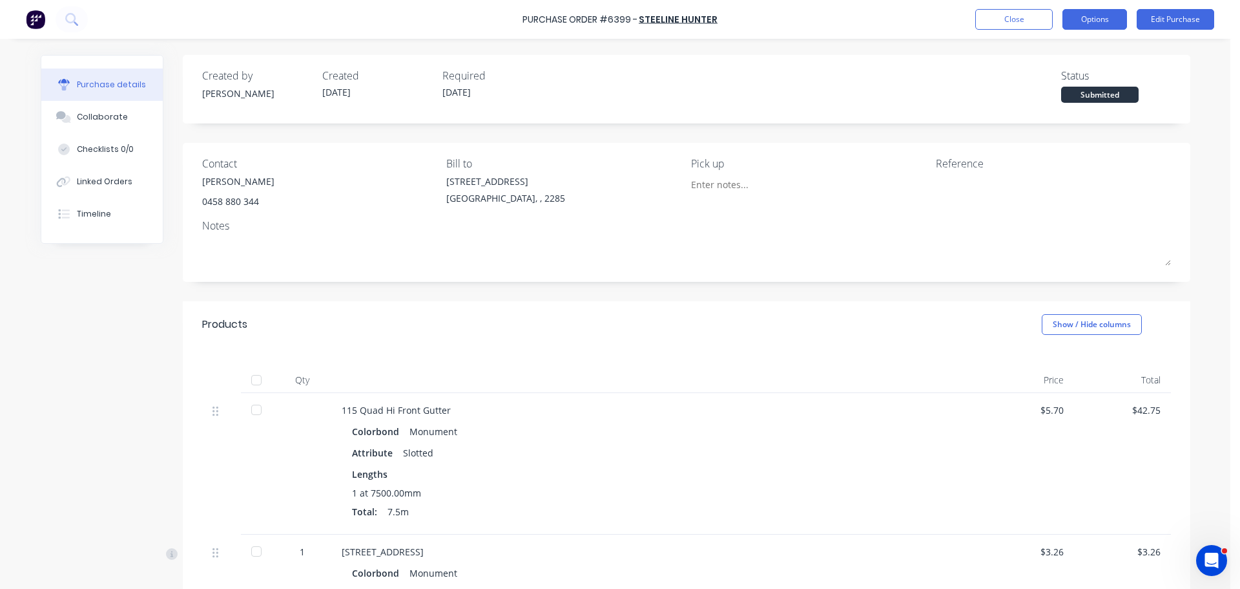
click at [1078, 17] on button "Options" at bounding box center [1095, 19] width 65 height 21
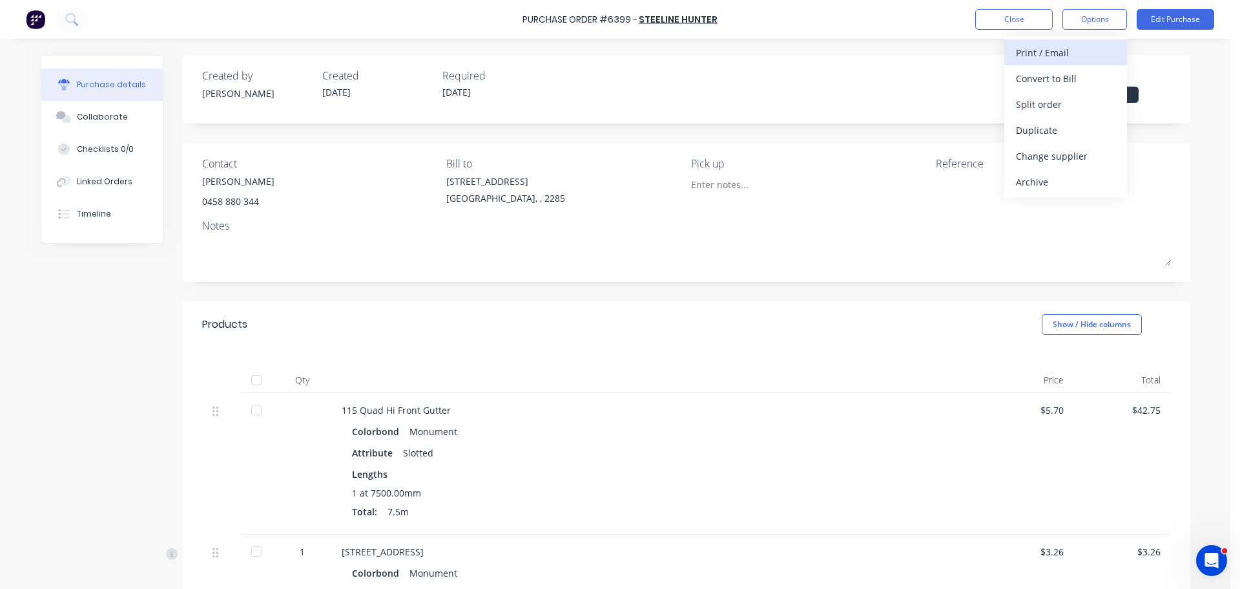
click at [1067, 54] on div "Print / Email" at bounding box center [1065, 52] width 99 height 19
click at [1068, 107] on div "Without pricing" at bounding box center [1065, 104] width 99 height 19
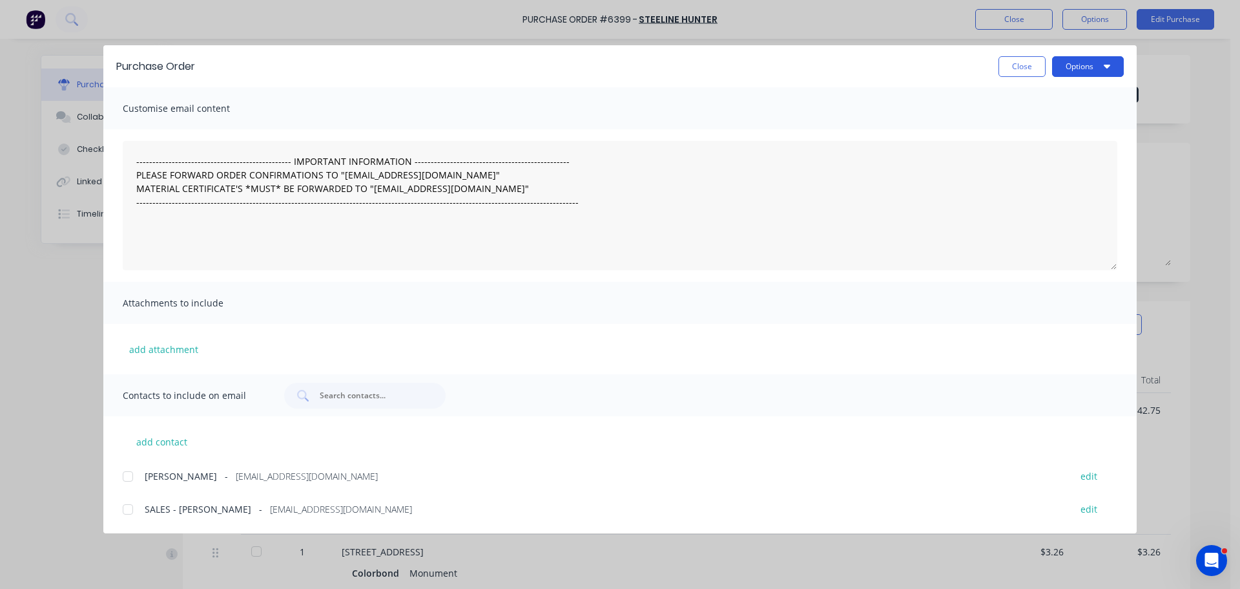
click at [1074, 72] on button "Options" at bounding box center [1088, 66] width 72 height 21
click at [1045, 123] on div "Print" at bounding box center [1062, 125] width 99 height 19
click at [1020, 68] on button "Close" at bounding box center [1022, 66] width 47 height 21
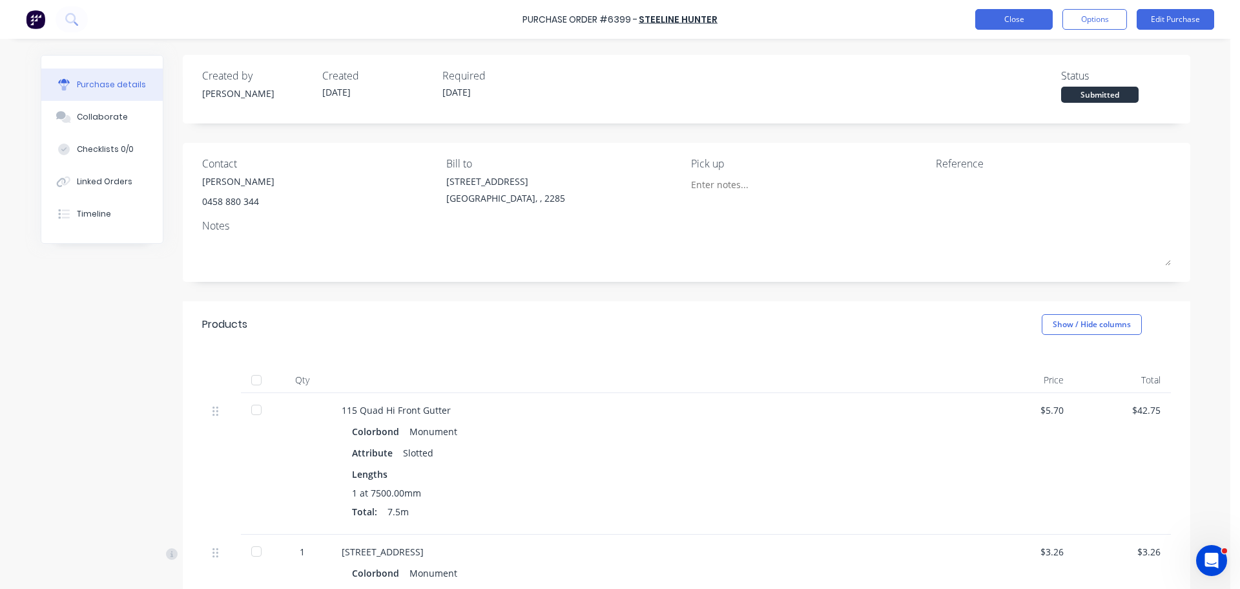
click at [1014, 27] on button "Close" at bounding box center [1014, 19] width 78 height 21
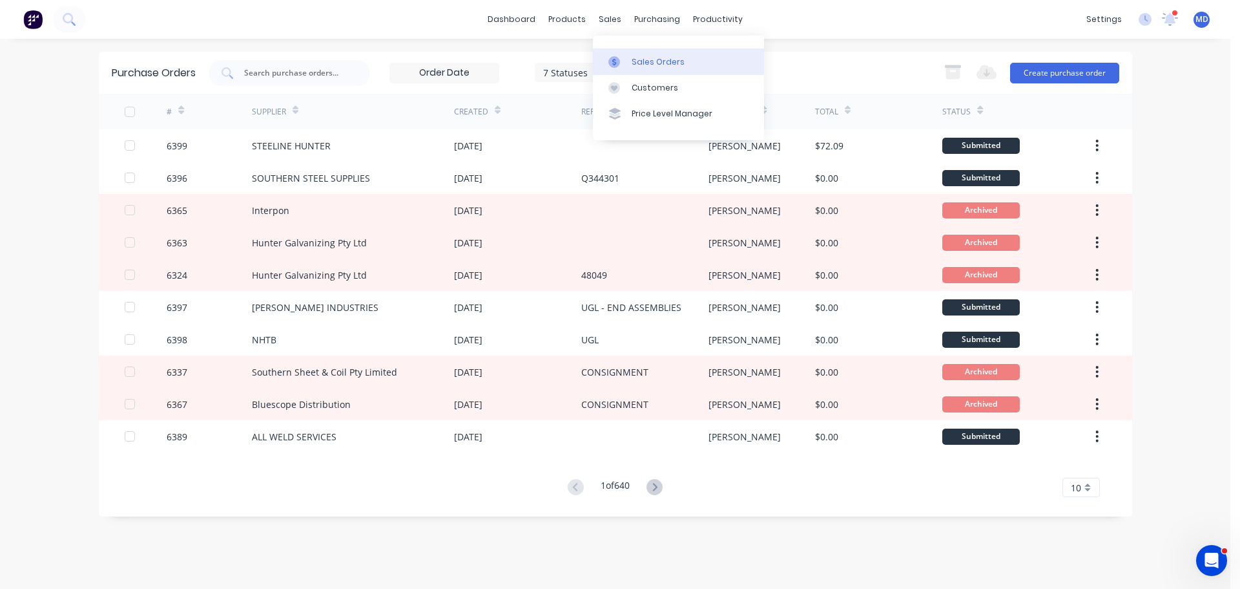
click at [620, 56] on link "Sales Orders" at bounding box center [678, 61] width 171 height 26
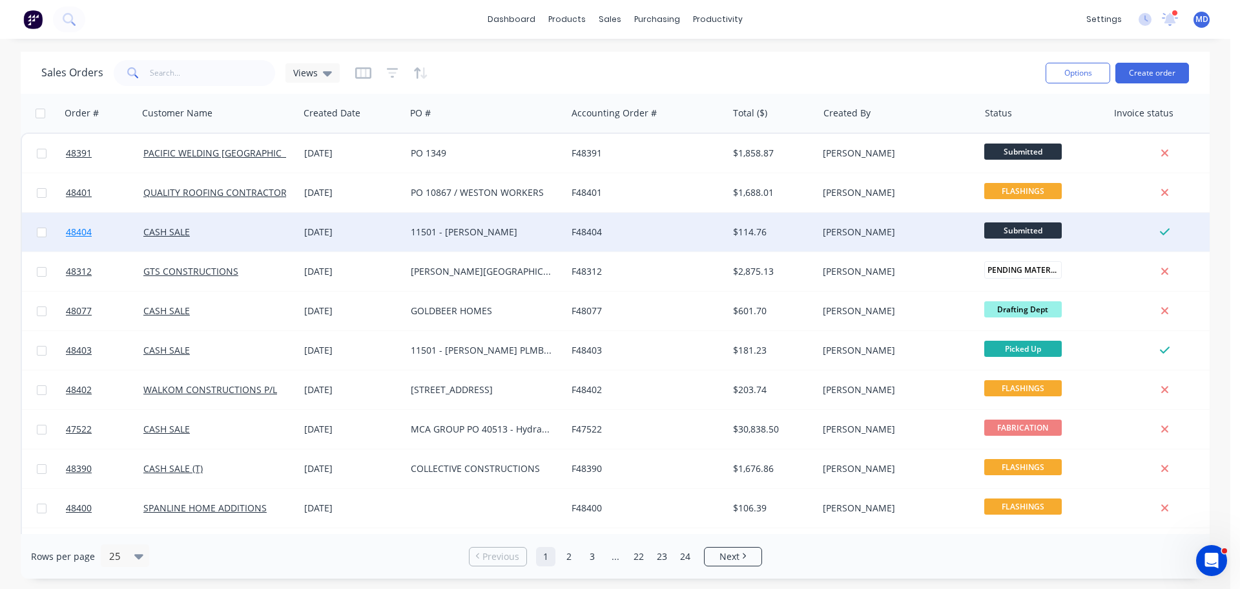
click at [85, 234] on span "48404" at bounding box center [79, 231] width 26 height 13
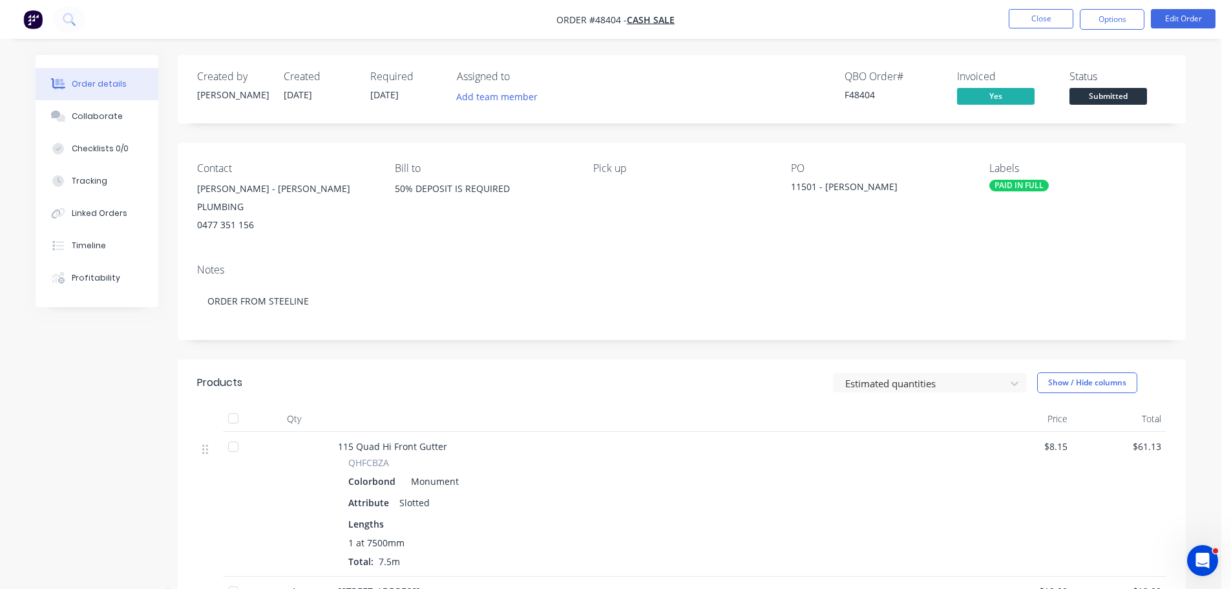
click at [1123, 94] on span "Submitted" at bounding box center [1108, 96] width 78 height 16
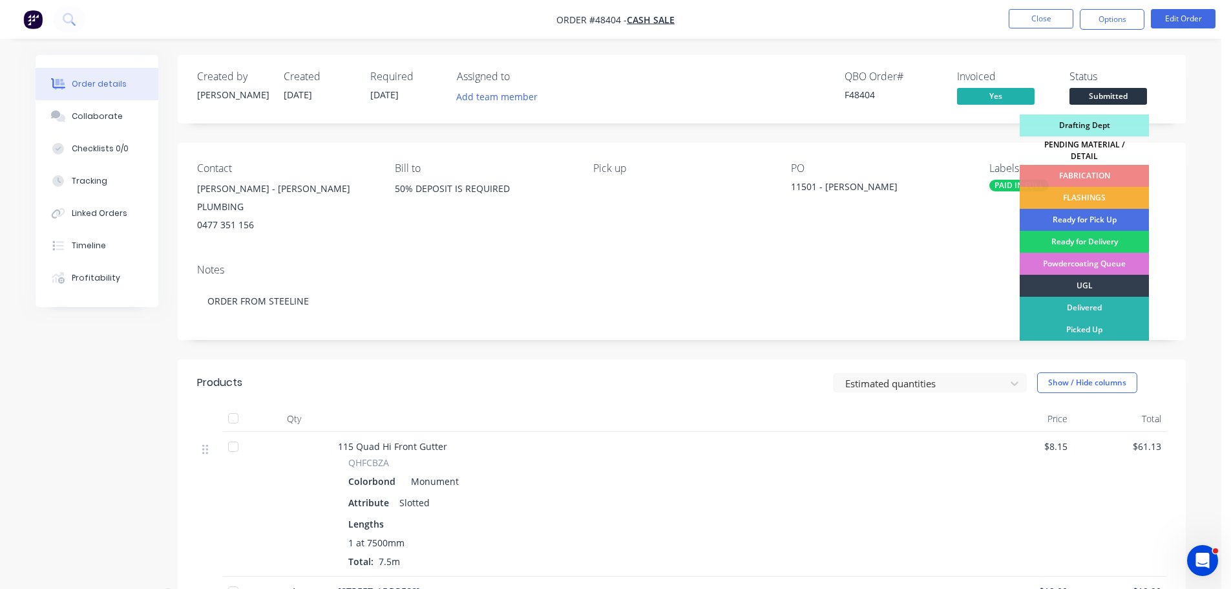
click at [1105, 147] on div "PENDING MATERIAL / DETAIL" at bounding box center [1083, 150] width 129 height 28
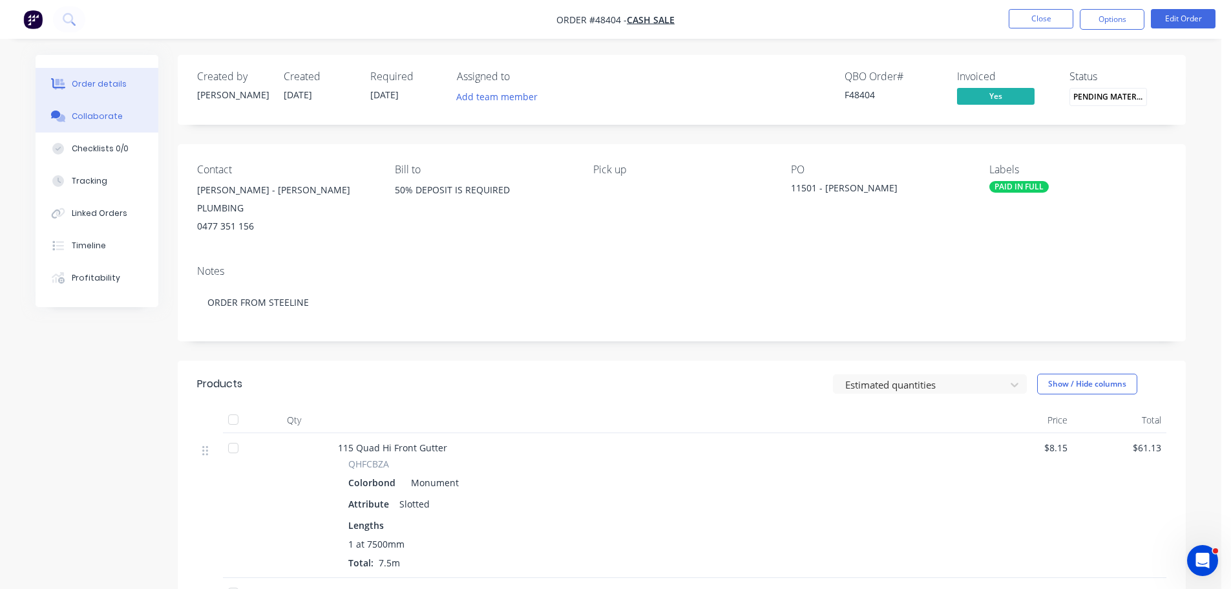
click at [87, 112] on div "Collaborate" at bounding box center [97, 116] width 51 height 12
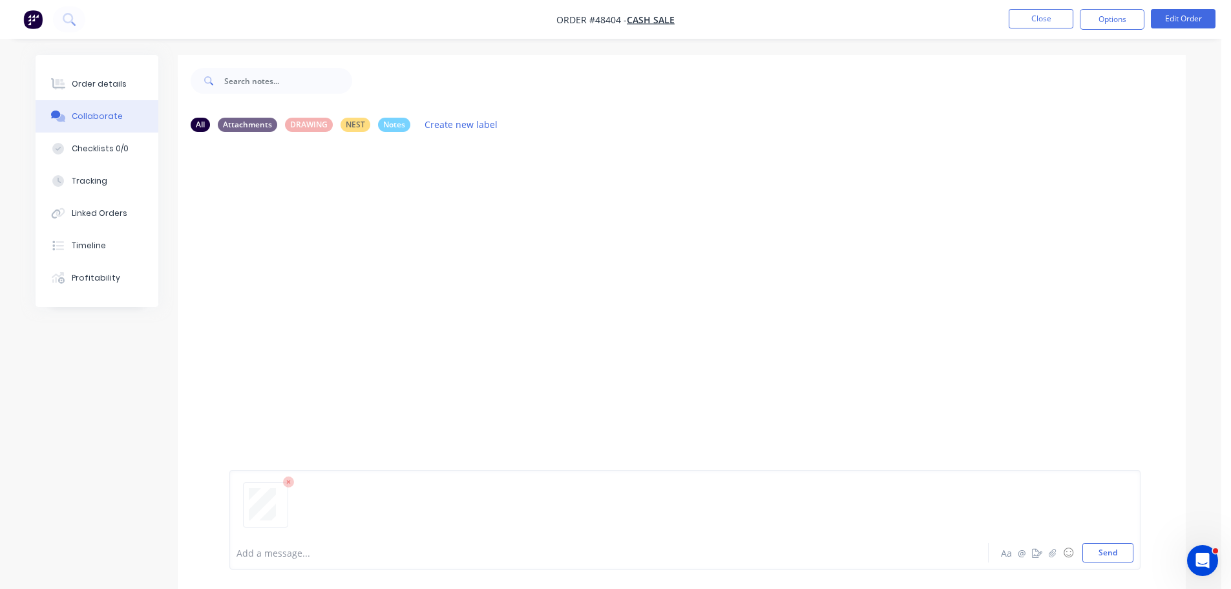
click at [1093, 563] on div "Add a message... Aa @ ☺ Send" at bounding box center [684, 519] width 911 height 99
click at [1098, 550] on button "Send" at bounding box center [1107, 552] width 51 height 19
click at [81, 74] on button "Order details" at bounding box center [97, 84] width 123 height 32
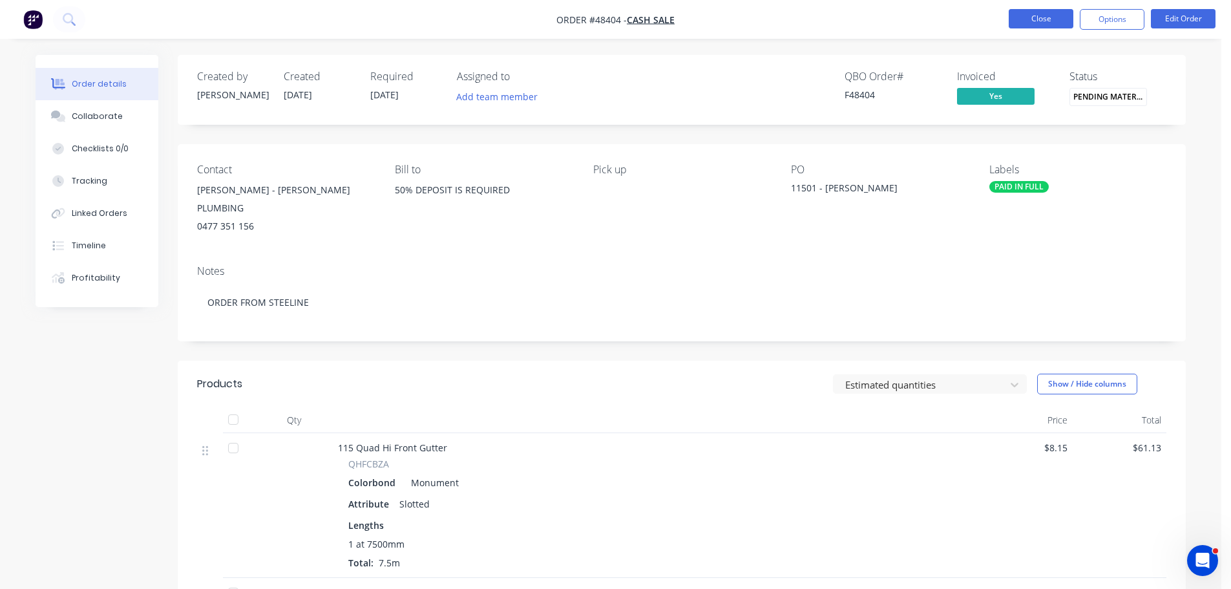
click at [1025, 18] on button "Close" at bounding box center [1040, 18] width 65 height 19
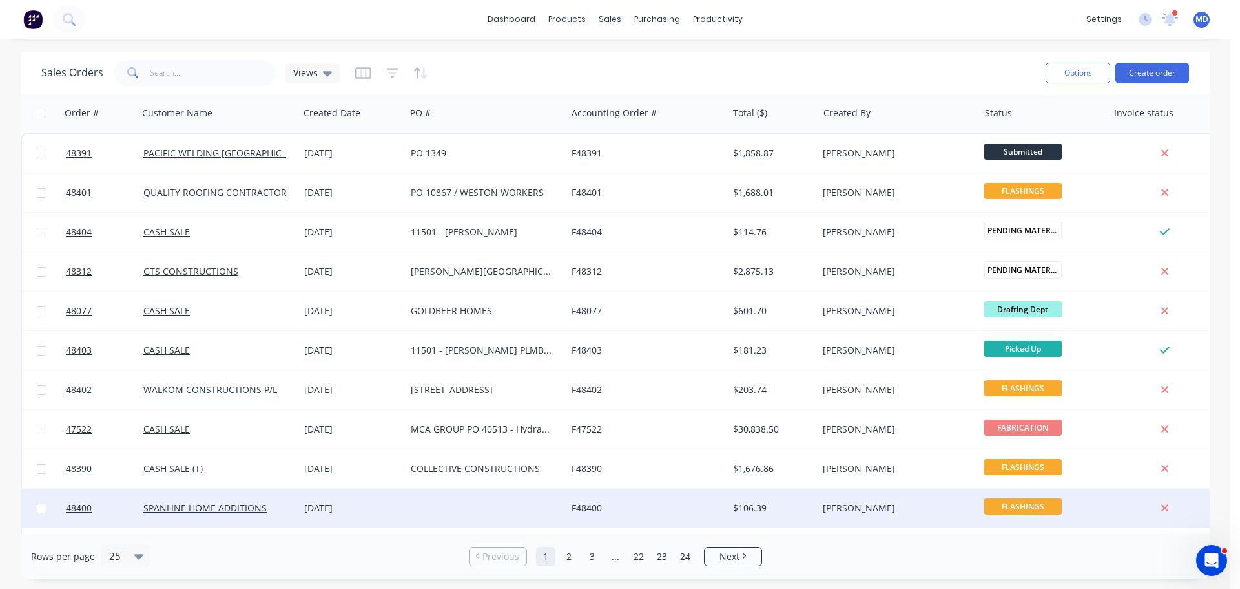
click at [65, 509] on div at bounding box center [100, 507] width 78 height 39
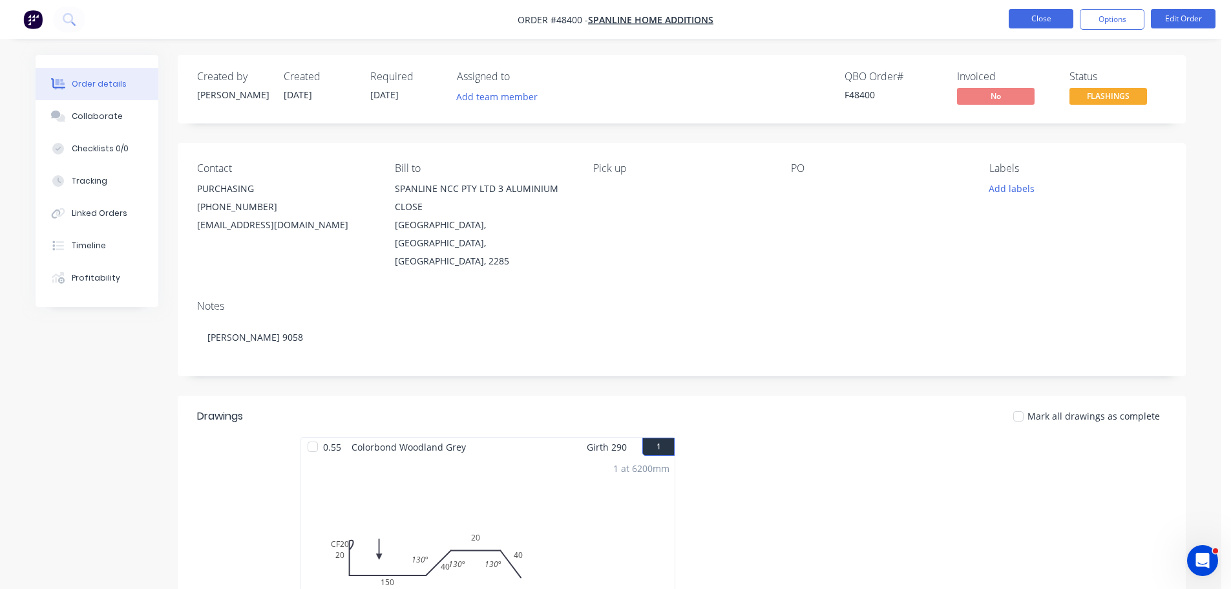
click at [1013, 24] on button "Close" at bounding box center [1040, 18] width 65 height 19
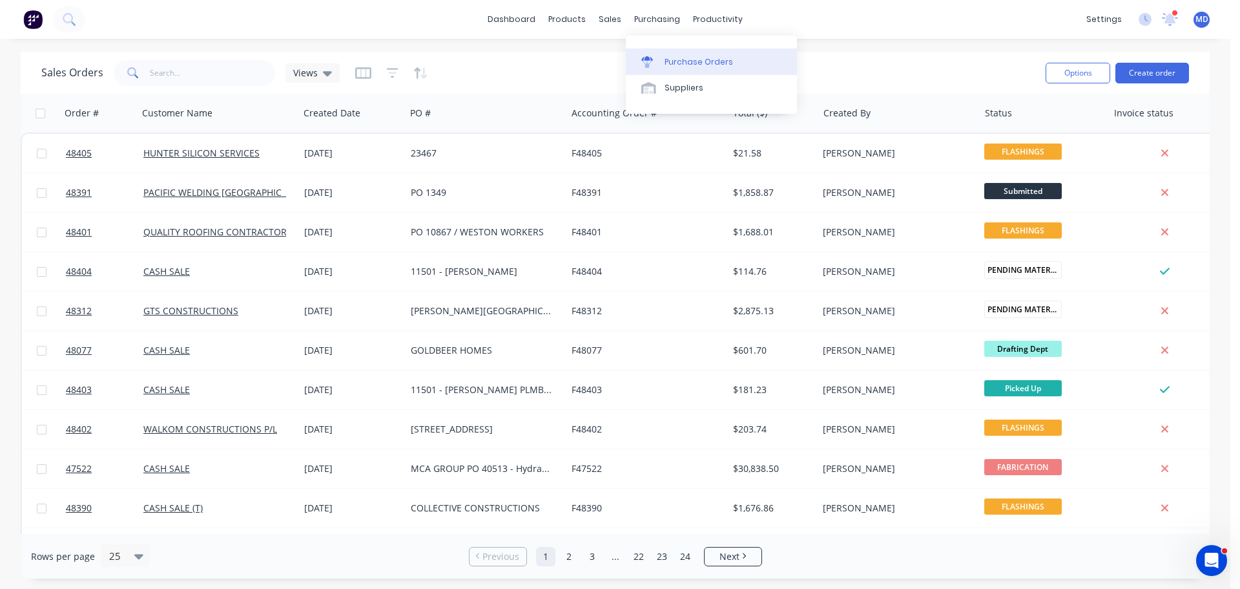
click at [669, 64] on div "Purchase Orders" at bounding box center [699, 62] width 68 height 12
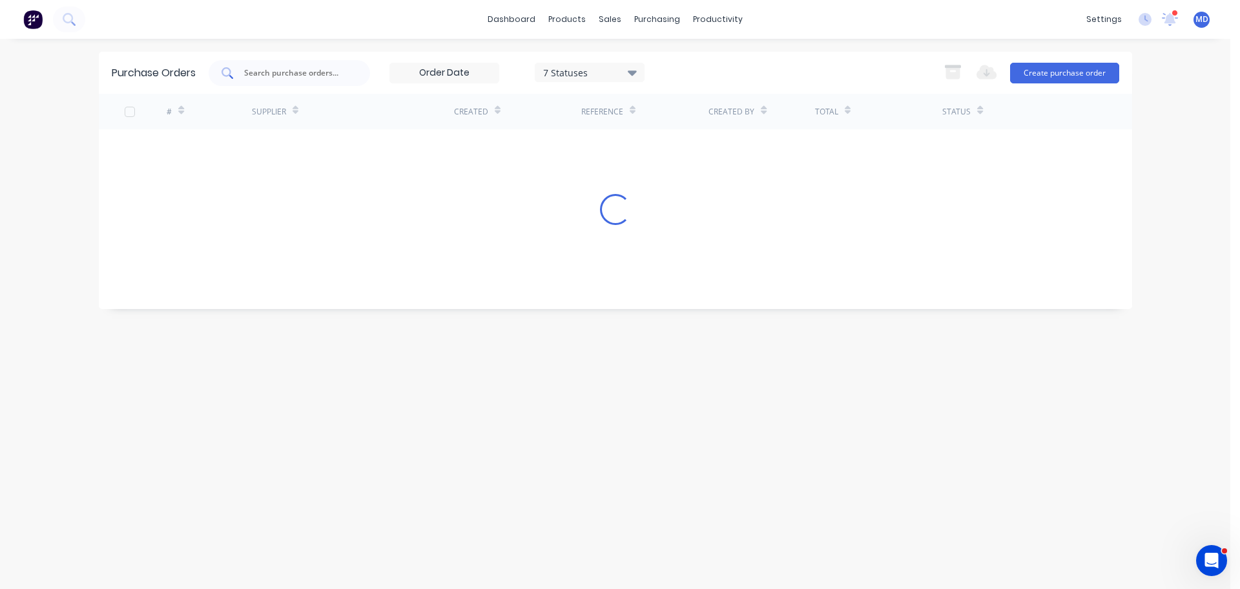
click at [271, 65] on div at bounding box center [290, 73] width 162 height 26
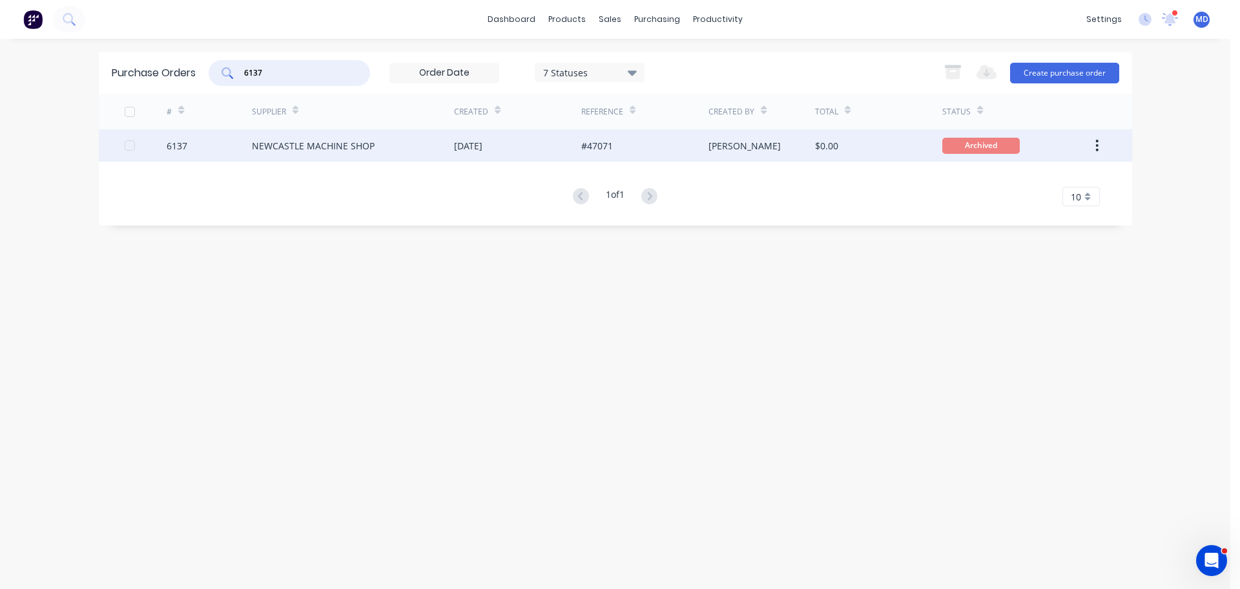
click at [170, 149] on div "6137" at bounding box center [177, 146] width 21 height 14
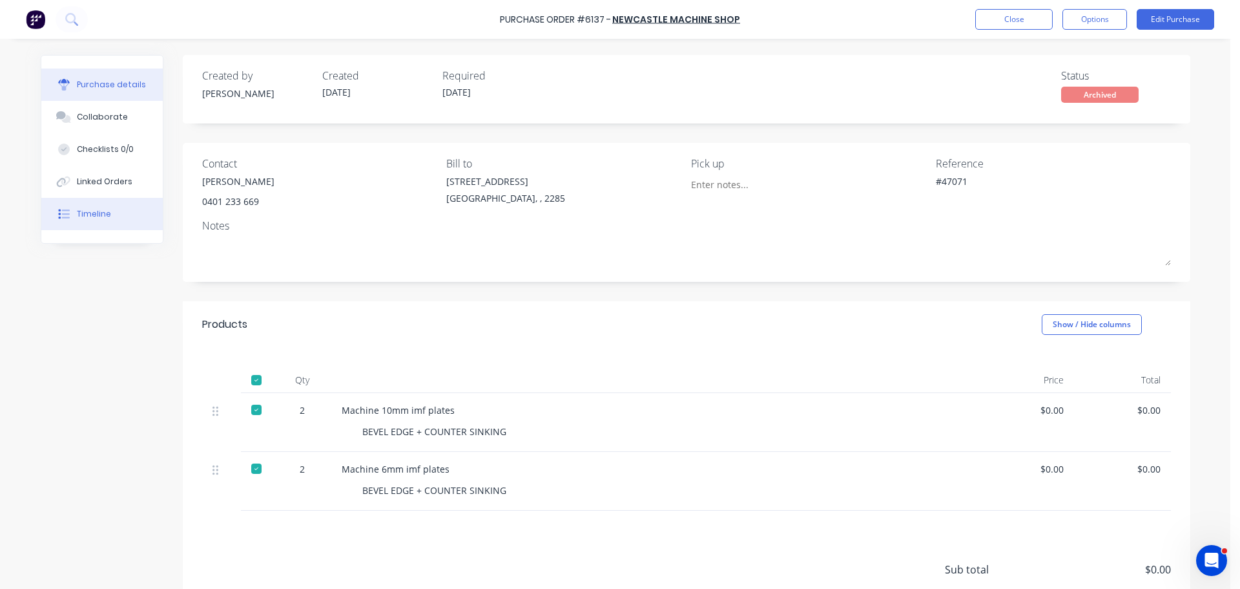
click at [87, 218] on div "Timeline" at bounding box center [94, 214] width 34 height 12
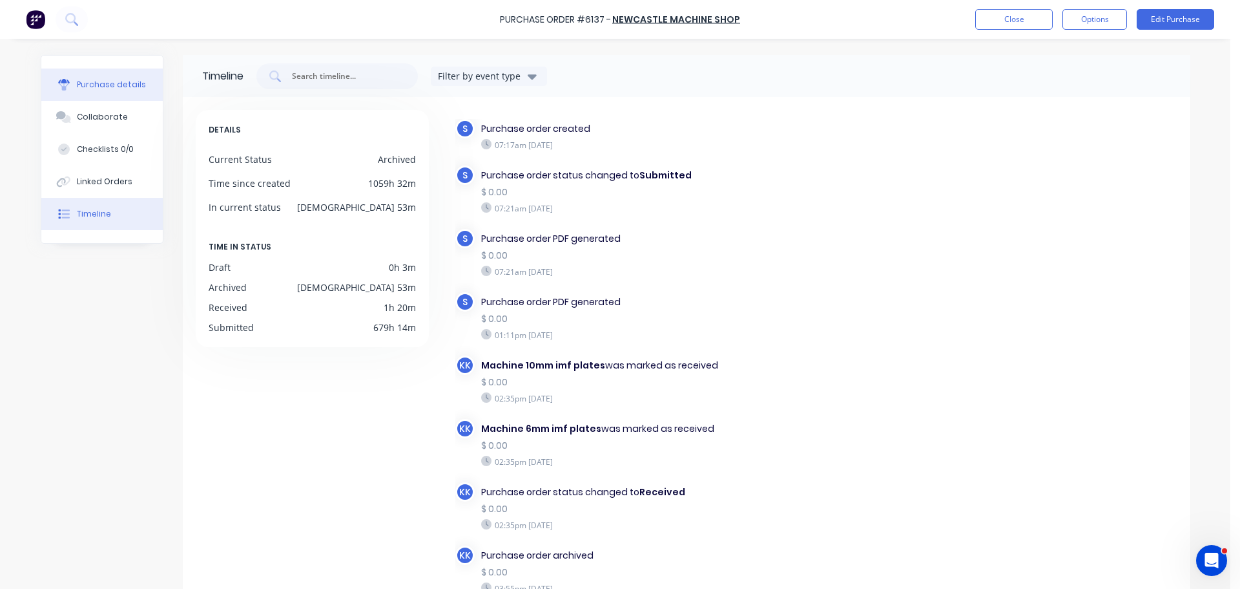
click at [85, 78] on button "Purchase details" at bounding box center [101, 84] width 121 height 32
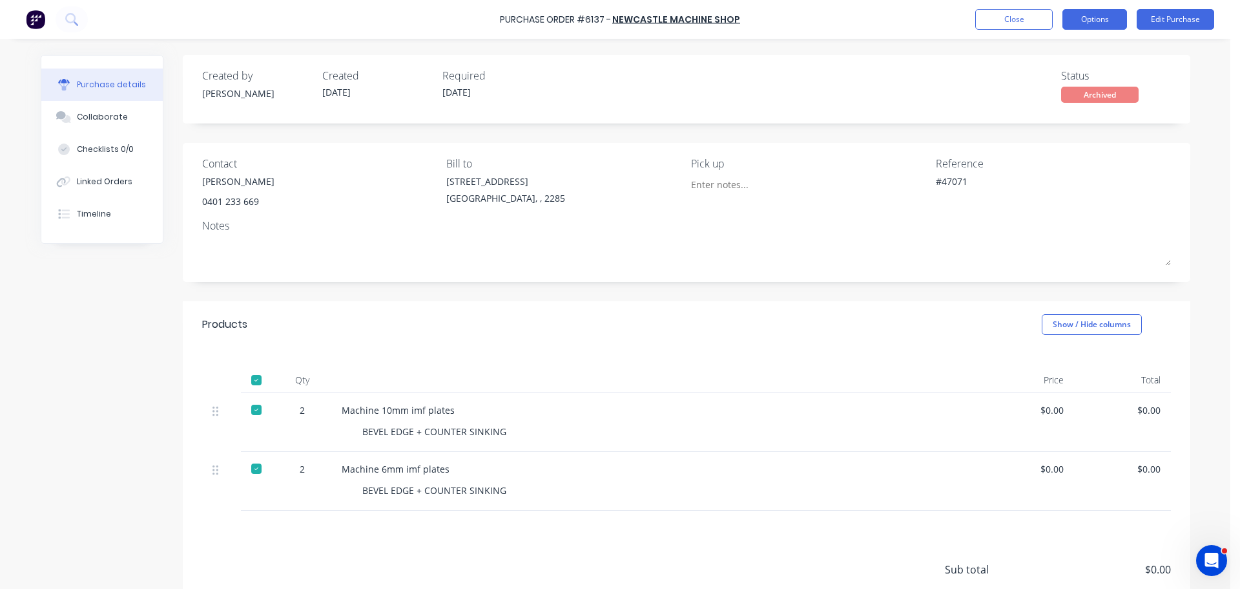
click at [1094, 19] on button "Options" at bounding box center [1095, 19] width 65 height 21
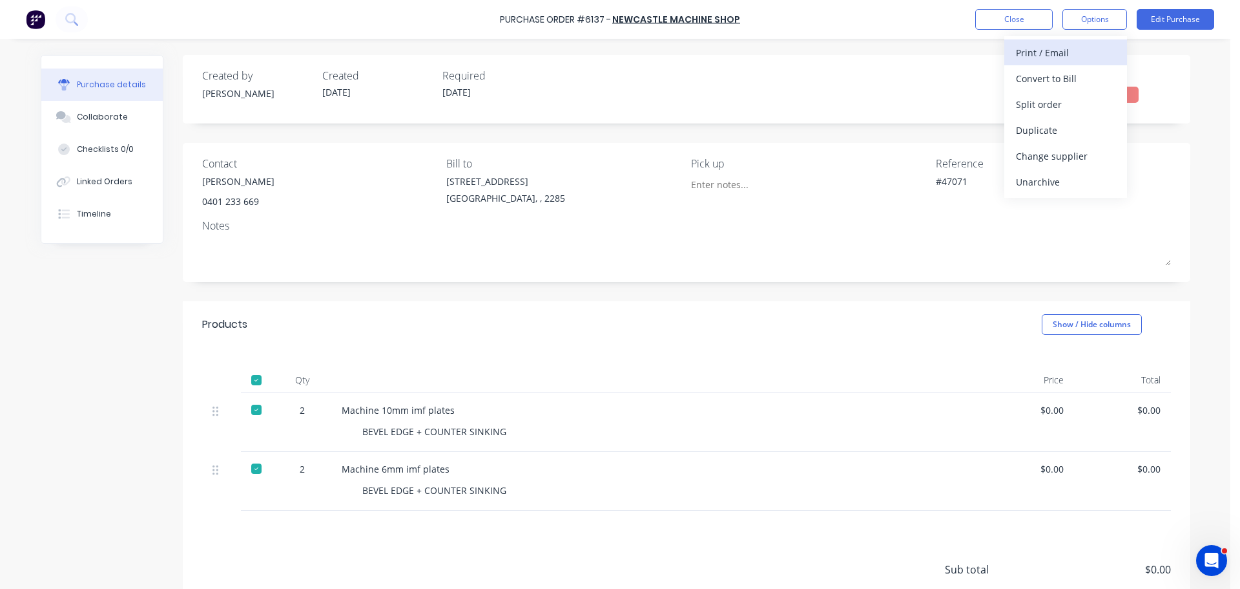
click at [1048, 63] on button "Print / Email" at bounding box center [1066, 52] width 123 height 26
click at [1059, 99] on div "Without pricing" at bounding box center [1065, 104] width 99 height 19
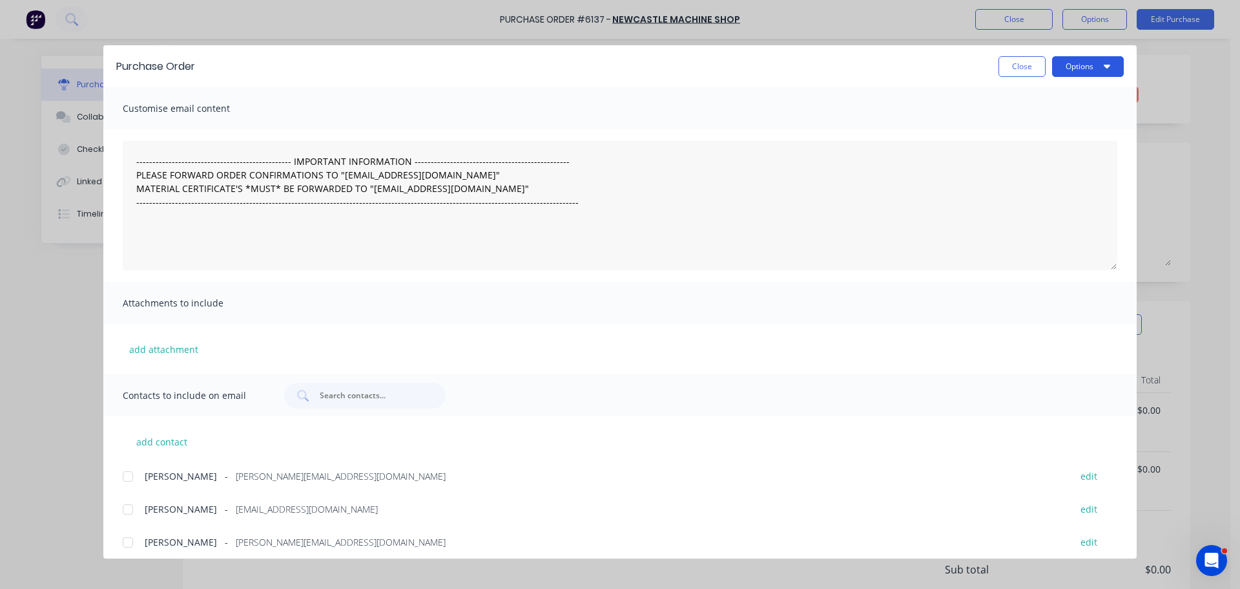
click at [1065, 67] on button "Options" at bounding box center [1088, 66] width 72 height 21
click at [1055, 126] on div "Print" at bounding box center [1062, 125] width 99 height 19
drag, startPoint x: 1010, startPoint y: 68, endPoint x: 980, endPoint y: 63, distance: 30.1
click at [1009, 68] on button "Close" at bounding box center [1022, 66] width 47 height 21
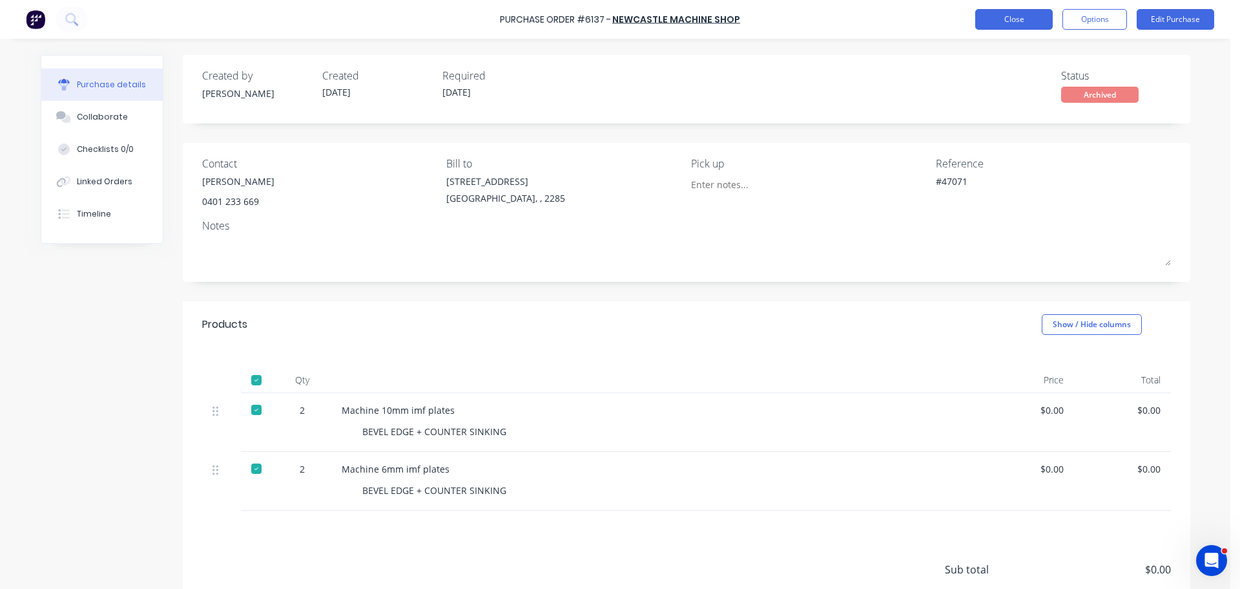
click at [1001, 23] on button "Close" at bounding box center [1014, 19] width 78 height 21
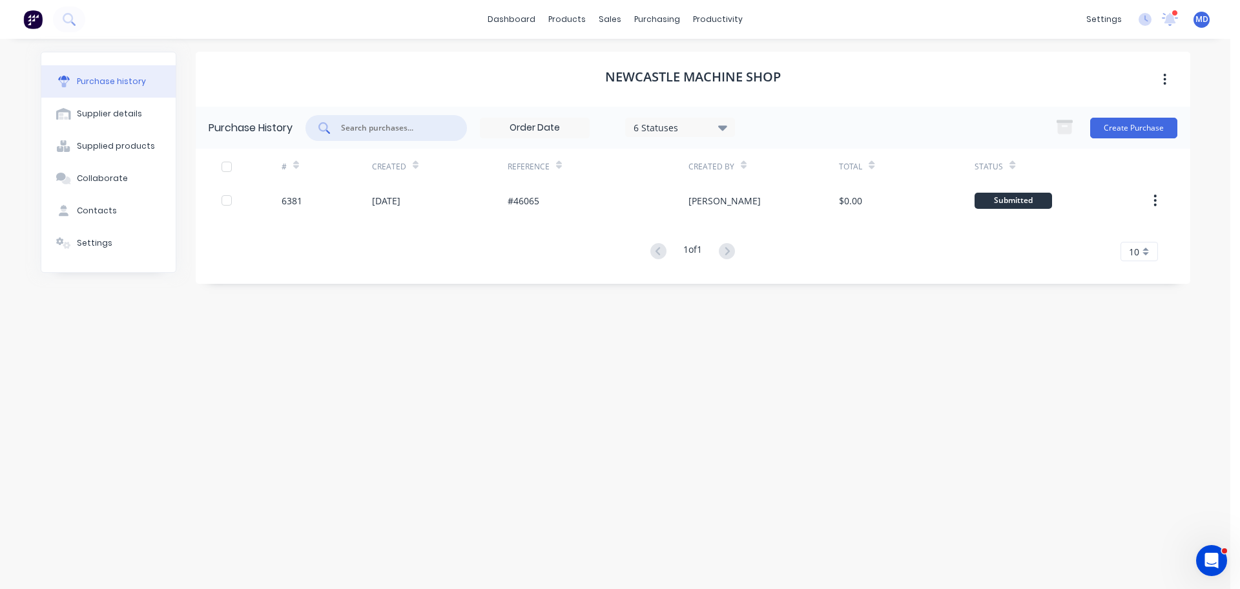
click at [384, 132] on input "text" at bounding box center [393, 127] width 107 height 13
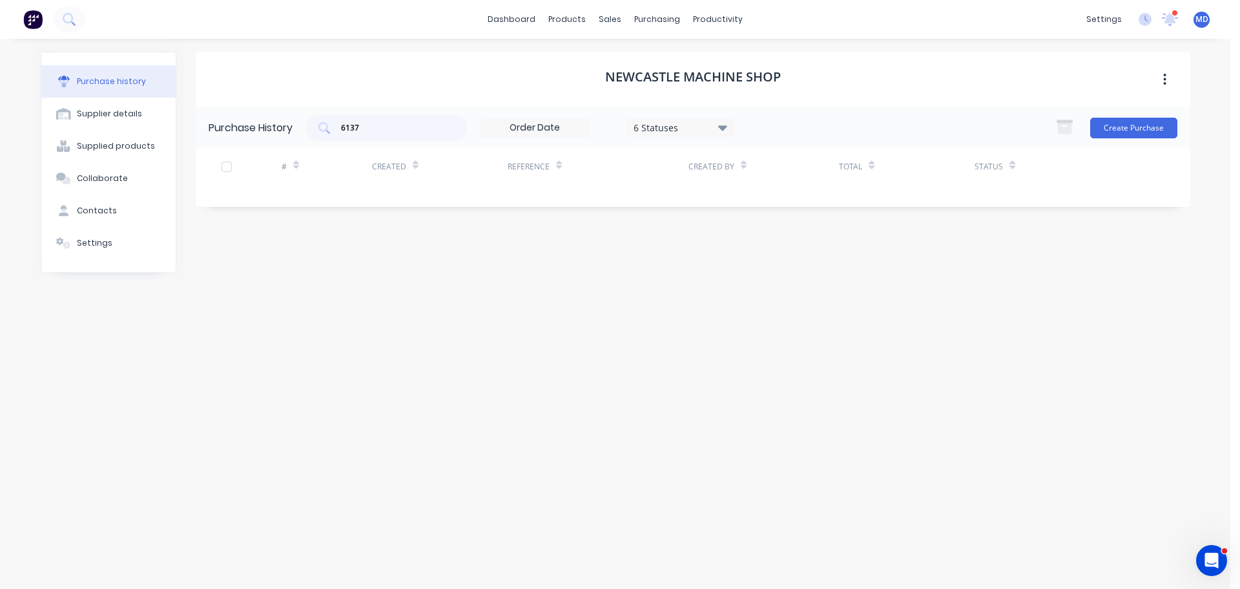
click at [702, 125] on div "6 Statuses" at bounding box center [680, 127] width 92 height 14
click at [761, 189] on div at bounding box center [768, 187] width 26 height 26
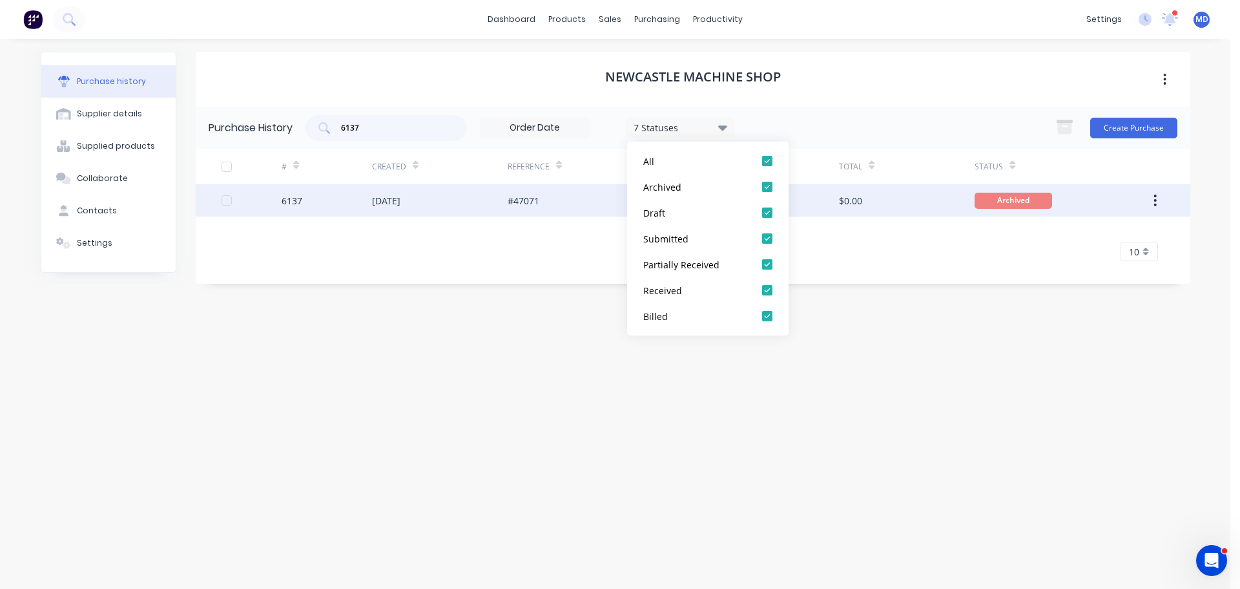
click at [286, 200] on div "6137" at bounding box center [292, 201] width 21 height 14
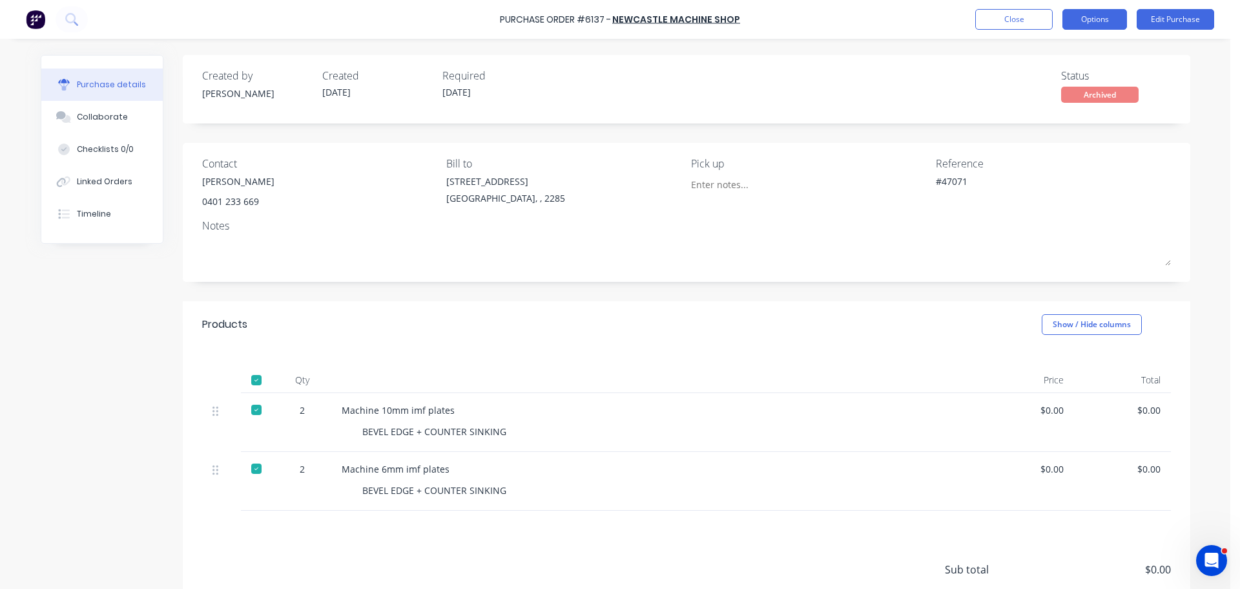
click at [1082, 11] on button "Options" at bounding box center [1095, 19] width 65 height 21
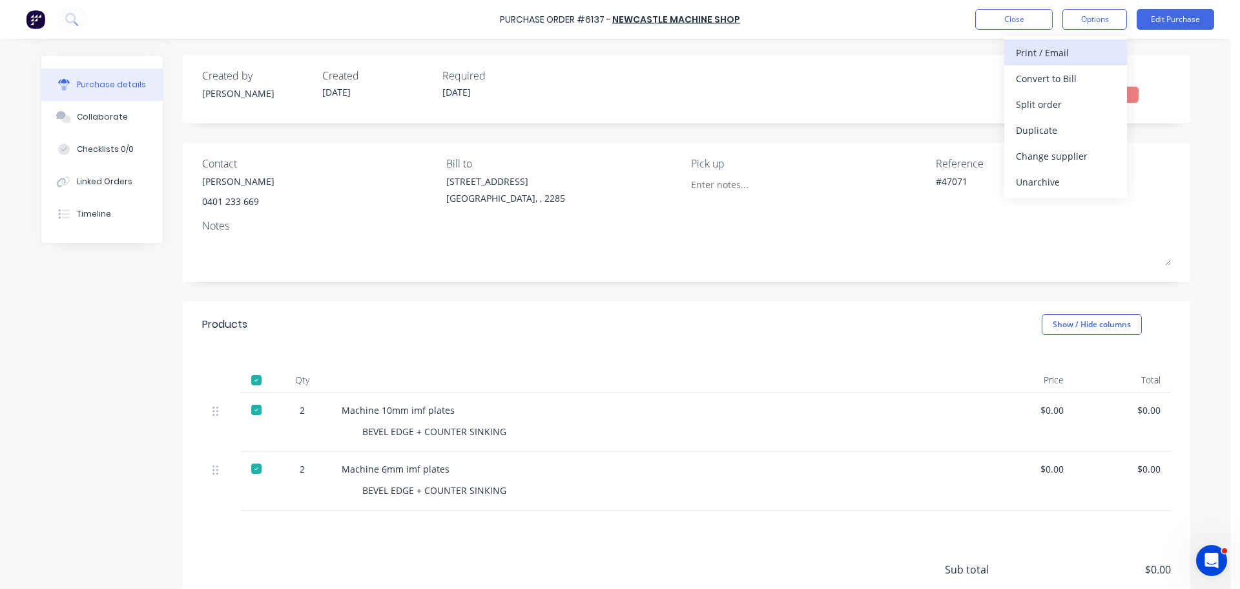
click at [1062, 62] on button "Print / Email" at bounding box center [1066, 52] width 123 height 26
click at [1058, 95] on div "Without pricing" at bounding box center [1065, 104] width 99 height 19
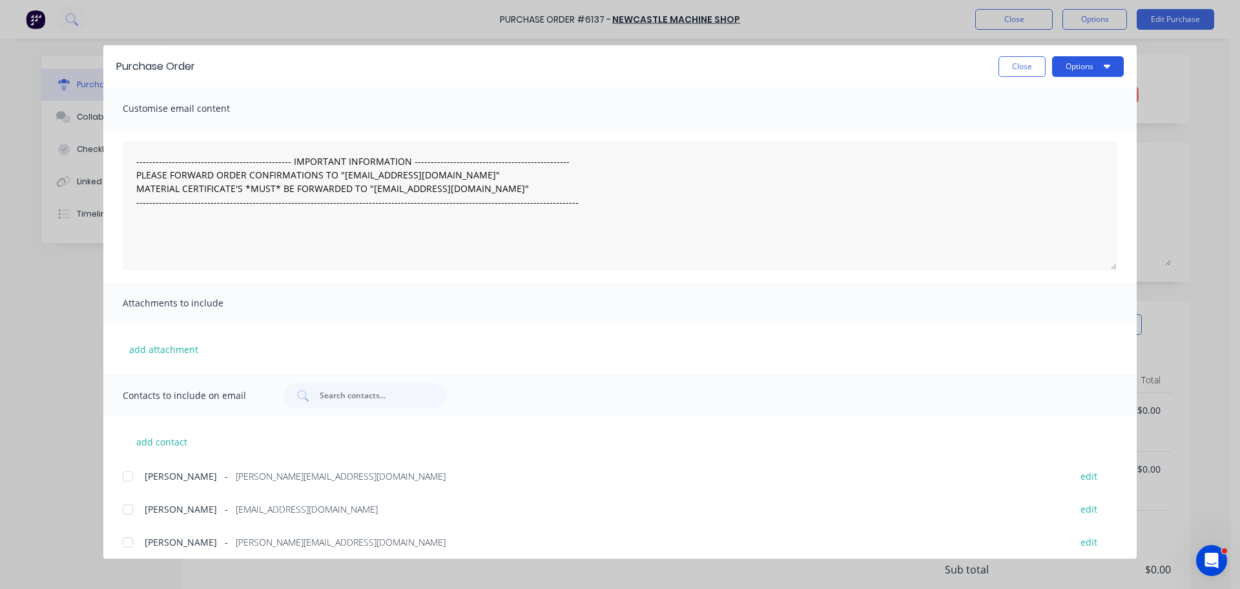
click at [1082, 67] on button "Options" at bounding box center [1088, 66] width 72 height 21
click at [1067, 118] on div "Print" at bounding box center [1062, 125] width 99 height 19
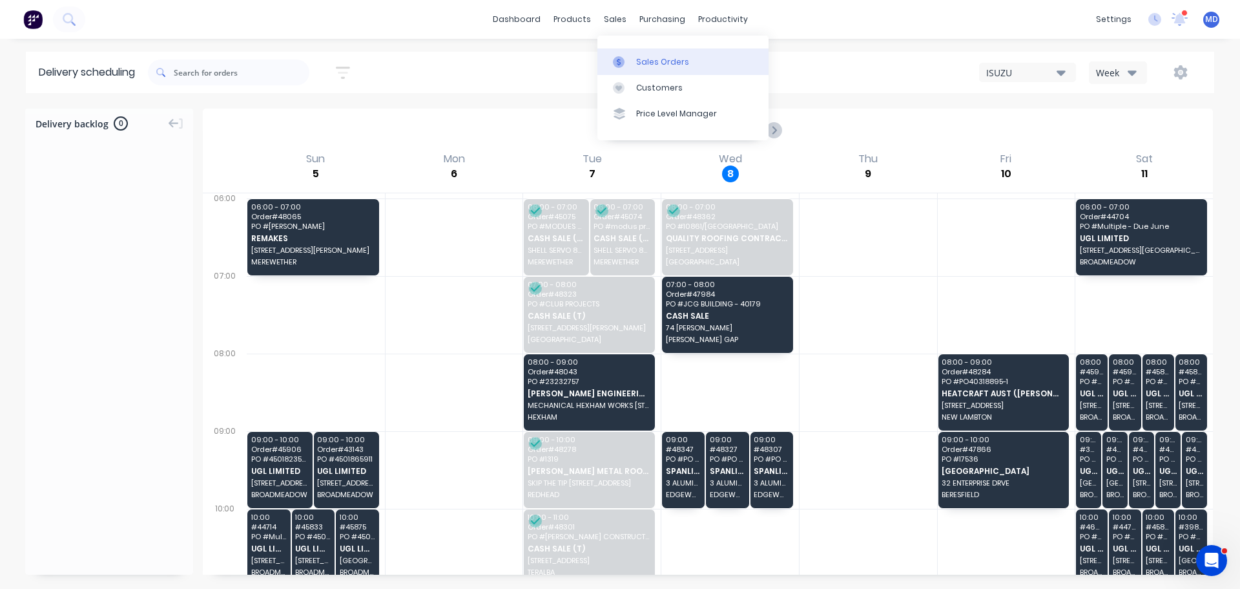
click at [643, 68] on link "Sales Orders" at bounding box center [683, 61] width 171 height 26
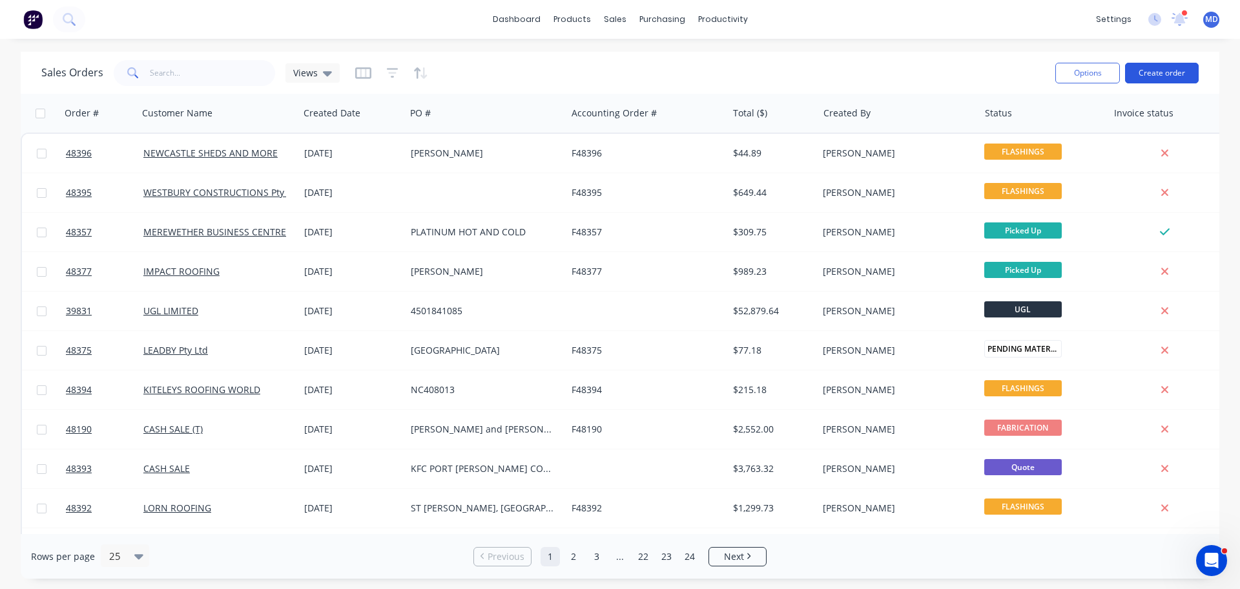
click at [1152, 75] on button "Create order" at bounding box center [1162, 73] width 74 height 21
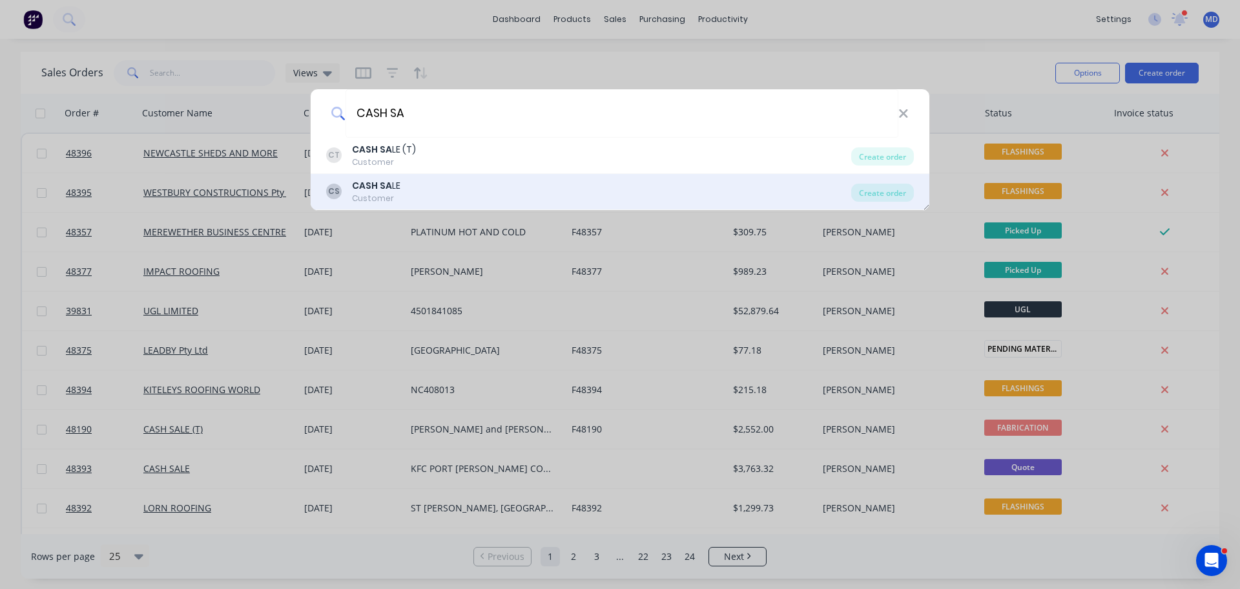
type input "CASH SA"
click at [408, 200] on div "CS CASH SA LE Customer" at bounding box center [588, 191] width 525 height 25
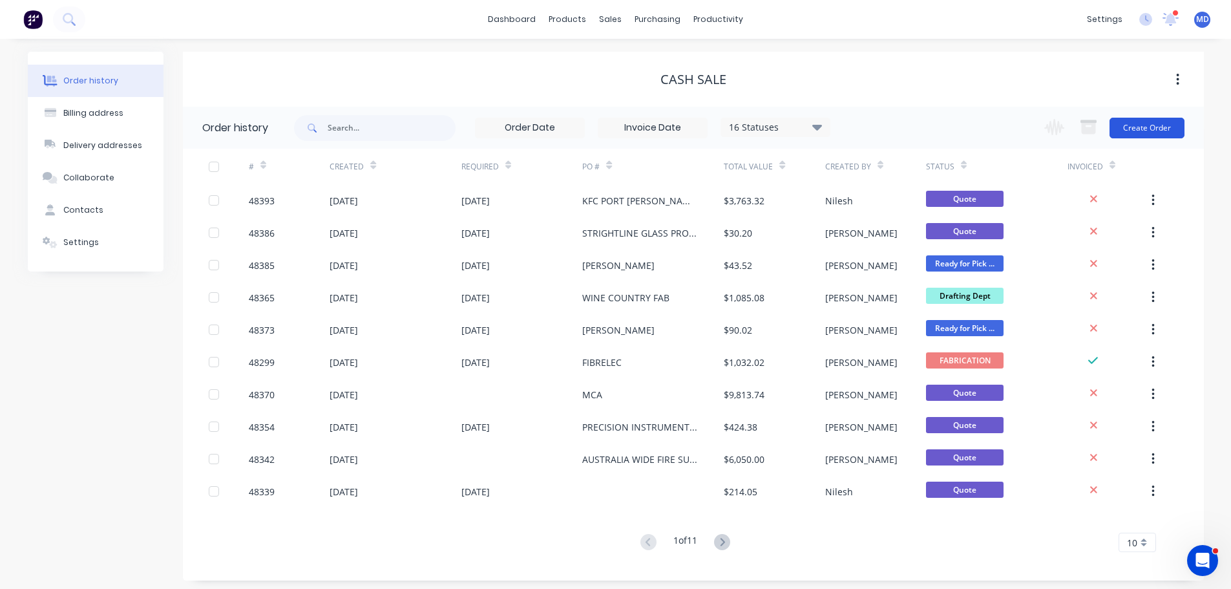
click at [1155, 129] on button "Create Order" at bounding box center [1146, 128] width 75 height 21
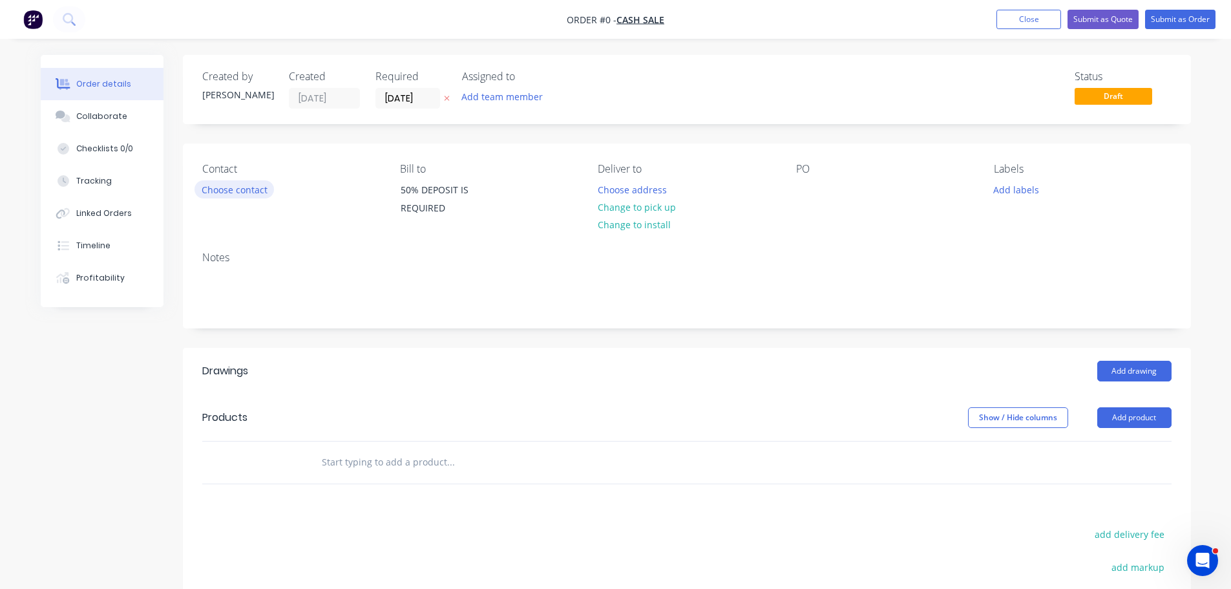
click at [228, 189] on button "Choose contact" at bounding box center [233, 188] width 79 height 17
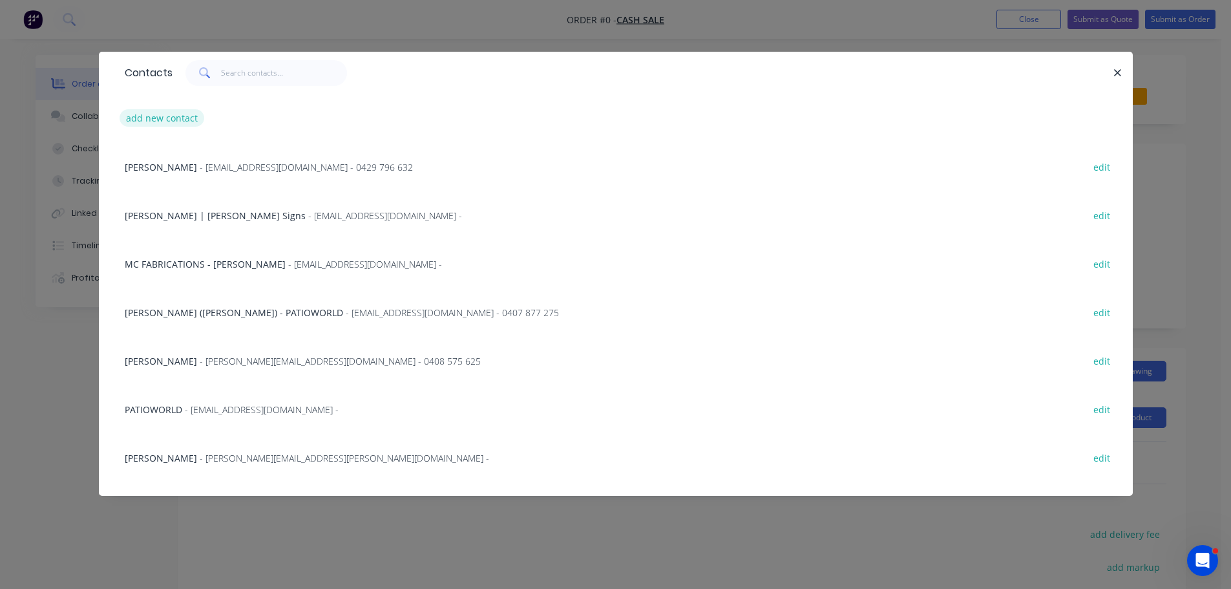
click at [157, 119] on button "add new contact" at bounding box center [162, 117] width 85 height 17
select select "AU"
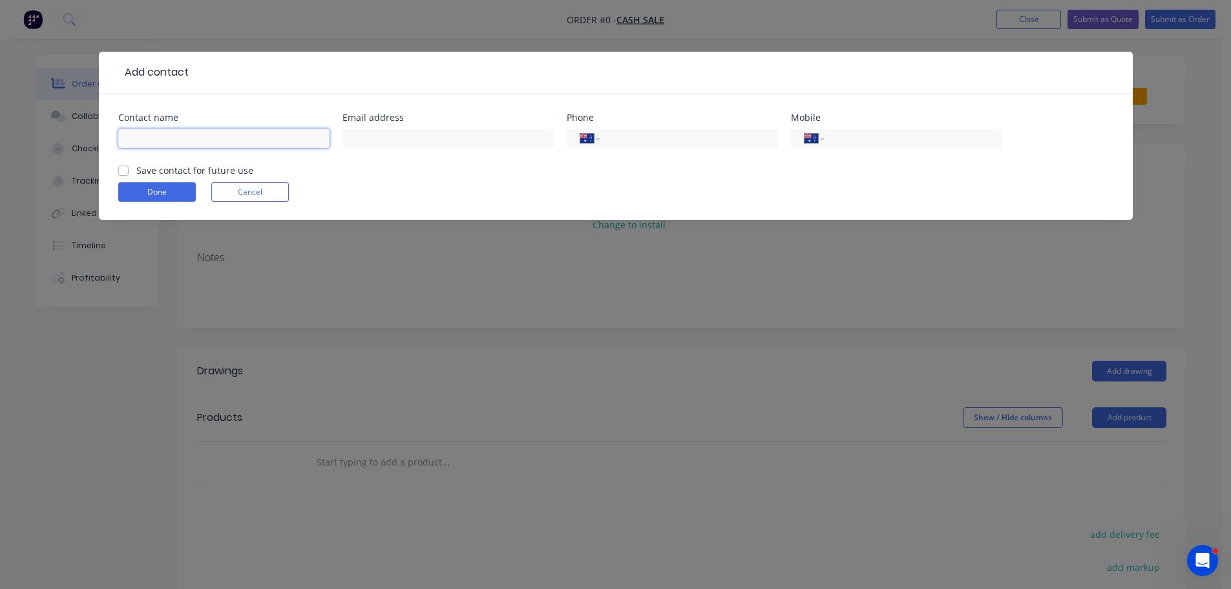
click at [171, 135] on input "text" at bounding box center [223, 138] width 211 height 19
type input "[PERSON_NAME]"
type input "0488 043 212"
click at [152, 191] on button "Done" at bounding box center [157, 191] width 78 height 19
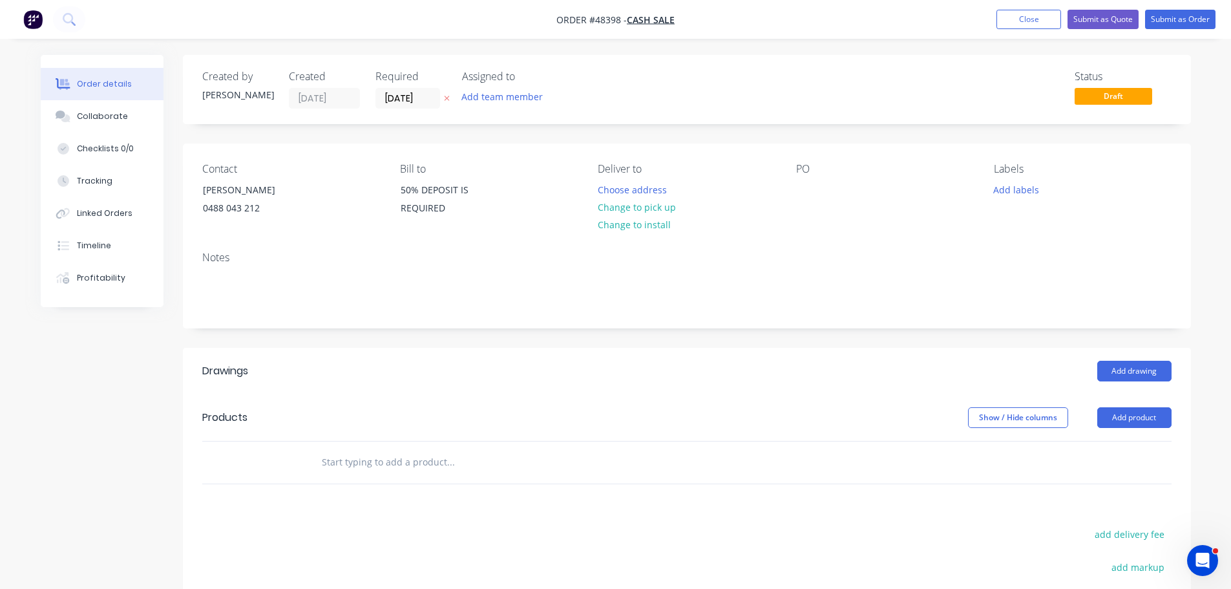
drag, startPoint x: 636, startPoint y: 209, endPoint x: 862, endPoint y: 224, distance: 227.2
click at [636, 208] on button "Change to pick up" at bounding box center [636, 206] width 92 height 17
click at [812, 194] on div at bounding box center [806, 189] width 21 height 19
click at [1122, 370] on button "Add drawing" at bounding box center [1134, 370] width 74 height 21
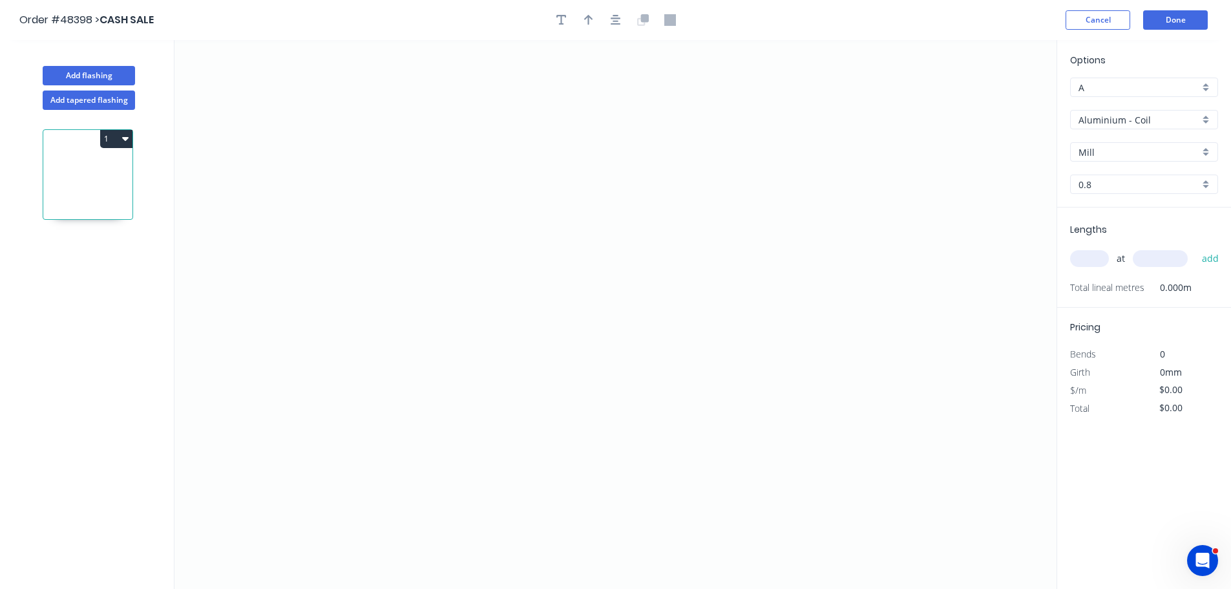
click at [1131, 120] on input "Aluminium - Coil" at bounding box center [1138, 120] width 121 height 14
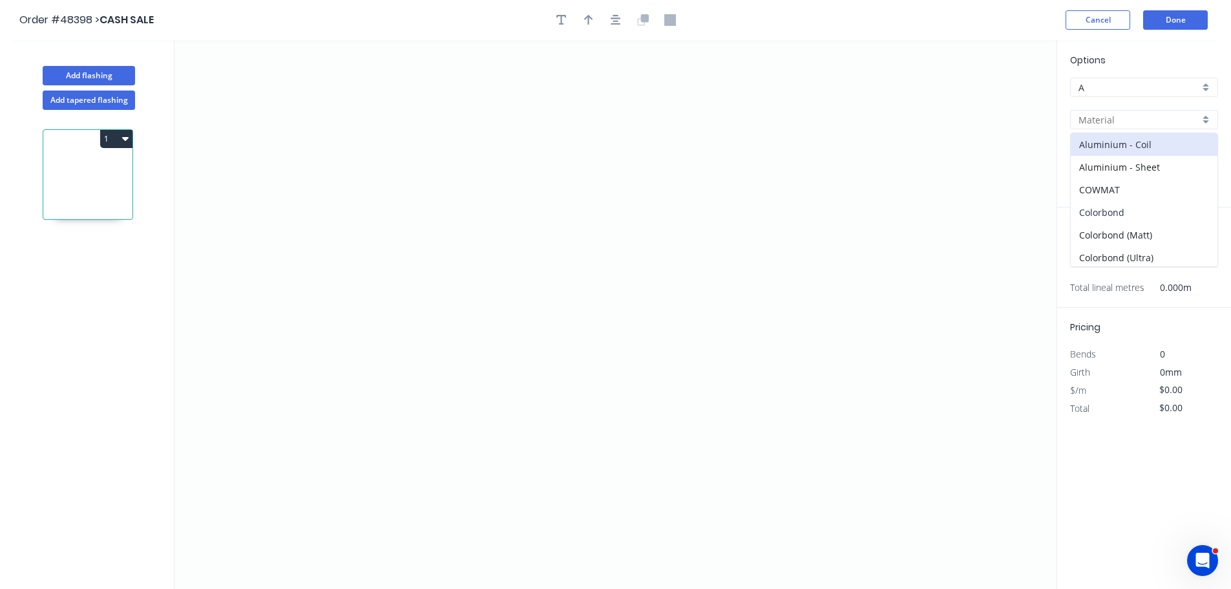
click at [1103, 201] on div "Colorbond" at bounding box center [1143, 212] width 147 height 23
type input "Colorbond"
type input "Basalt"
type input "0.55"
click at [1091, 151] on input "Basalt" at bounding box center [1138, 152] width 121 height 14
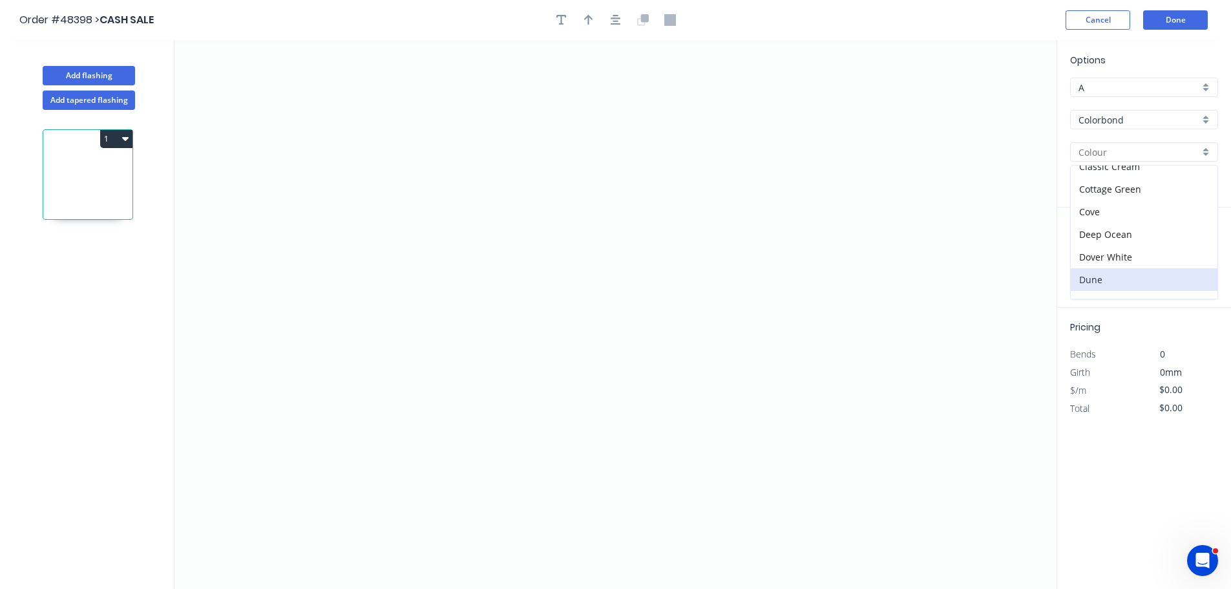
scroll to position [129, 0]
click at [1091, 292] on div "Jasper" at bounding box center [1143, 296] width 147 height 23
type input "Jasper"
click at [373, 167] on icon "0" at bounding box center [615, 314] width 882 height 548
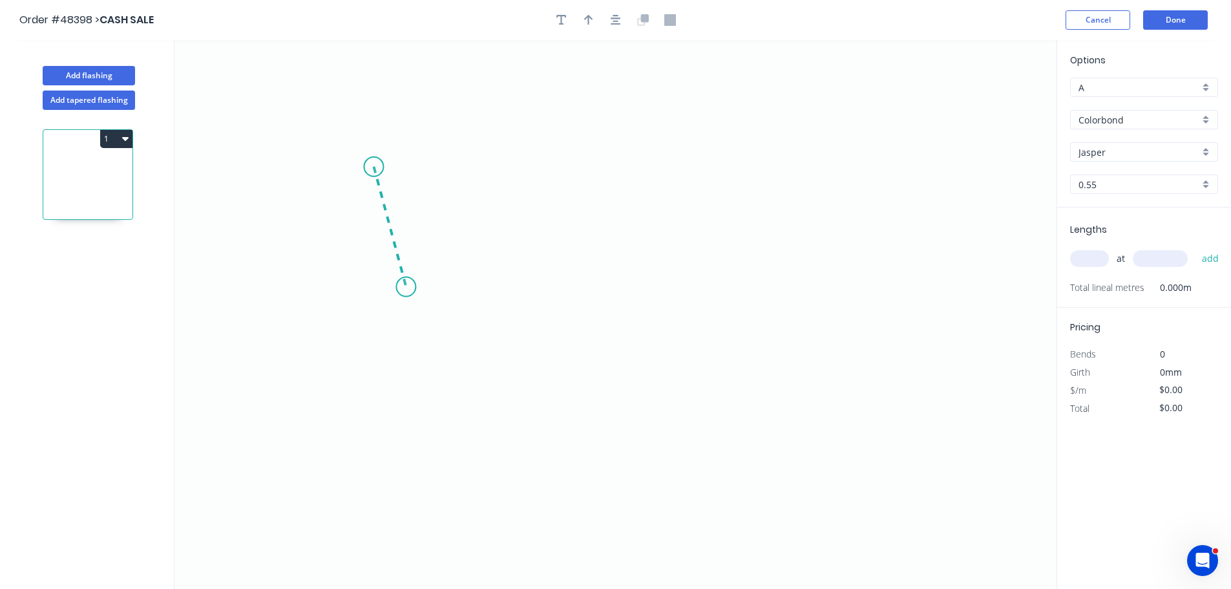
drag, startPoint x: 406, startPoint y: 287, endPoint x: 554, endPoint y: 297, distance: 148.9
click at [406, 287] on icon "0" at bounding box center [615, 314] width 882 height 548
drag, startPoint x: 778, startPoint y: 301, endPoint x: 811, endPoint y: 331, distance: 44.4
click at [784, 304] on icon "0 ?" at bounding box center [615, 314] width 882 height 548
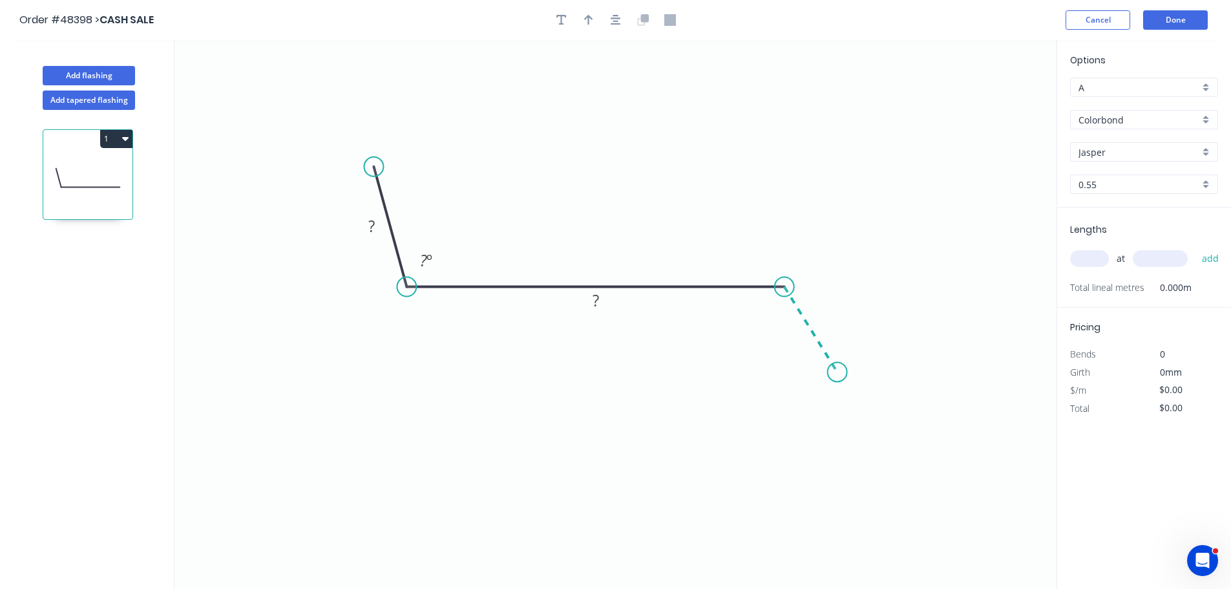
click at [837, 373] on icon "0 ? ? ? º" at bounding box center [615, 314] width 882 height 548
click at [373, 228] on tspan "?" at bounding box center [371, 225] width 6 height 21
drag, startPoint x: 587, startPoint y: 20, endPoint x: 890, endPoint y: 89, distance: 310.0
click at [588, 20] on icon "button" at bounding box center [588, 20] width 9 height 12
type input "$55.06"
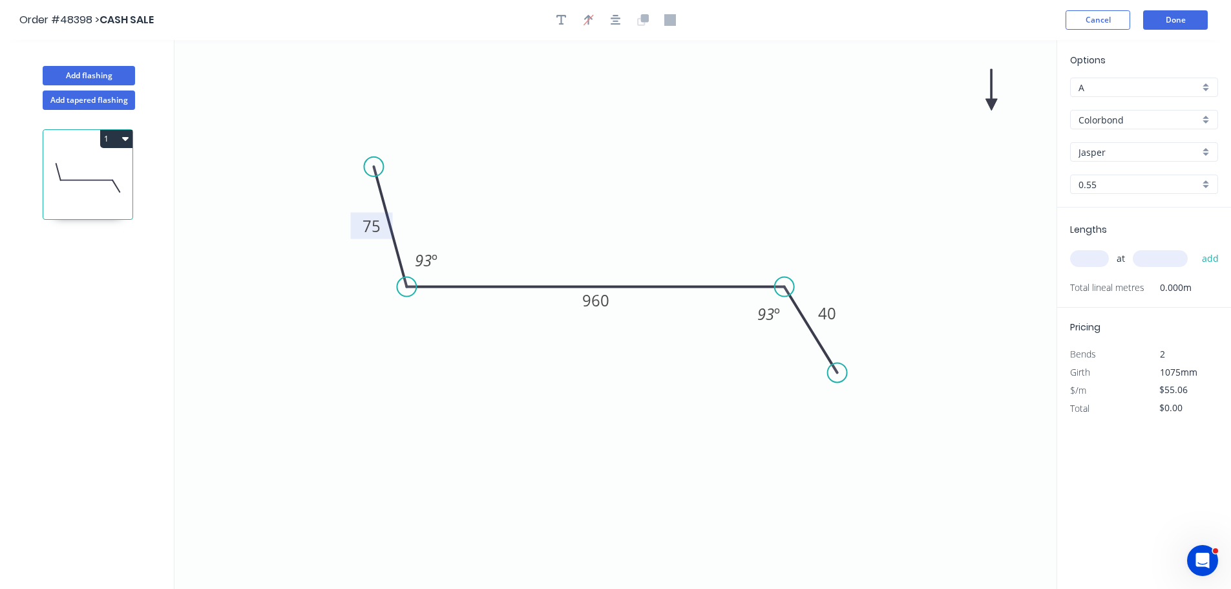
drag, startPoint x: 986, startPoint y: 103, endPoint x: 802, endPoint y: 163, distance: 193.7
click at [589, 233] on icon "0 75 960 40 93 º 93 º" at bounding box center [615, 314] width 882 height 548
drag, startPoint x: 992, startPoint y: 102, endPoint x: 853, endPoint y: 227, distance: 186.6
click at [582, 236] on icon at bounding box center [576, 219] width 12 height 41
click at [1098, 256] on input "text" at bounding box center [1089, 258] width 39 height 17
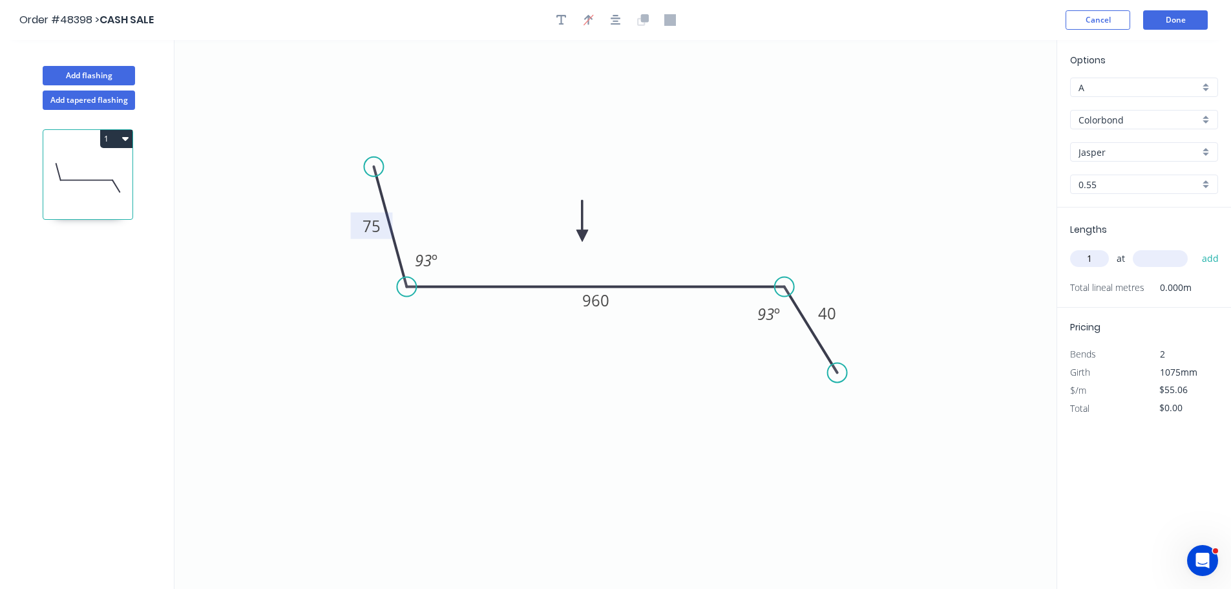
type input "1"
type input "3040"
click at [1195, 247] on button "add" at bounding box center [1210, 258] width 30 height 22
type input "$167.38"
click at [1185, 23] on button "Done" at bounding box center [1175, 19] width 65 height 19
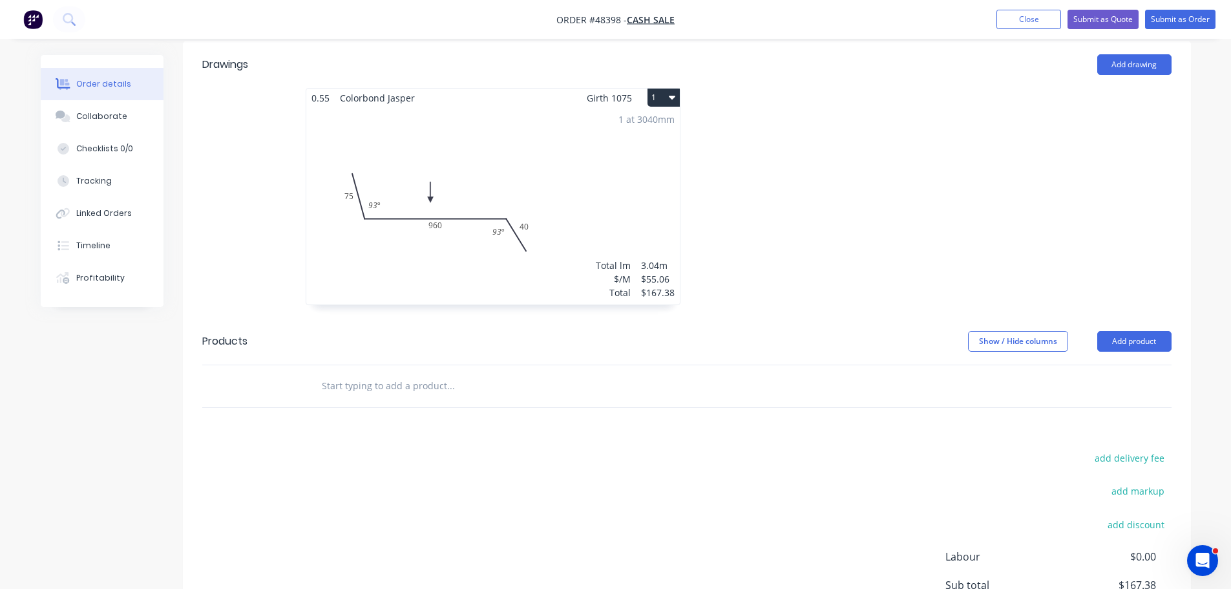
scroll to position [426, 0]
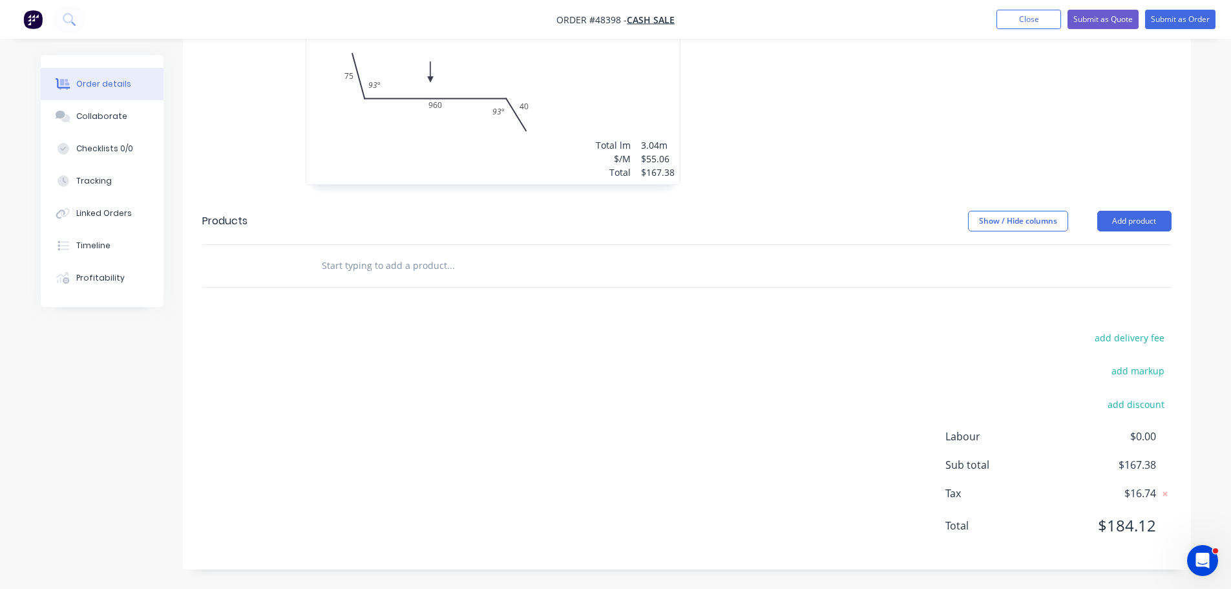
click at [541, 132] on div "1 at 3040mm Total lm $/M Total 3.04m $55.06 $167.38" at bounding box center [492, 85] width 373 height 197
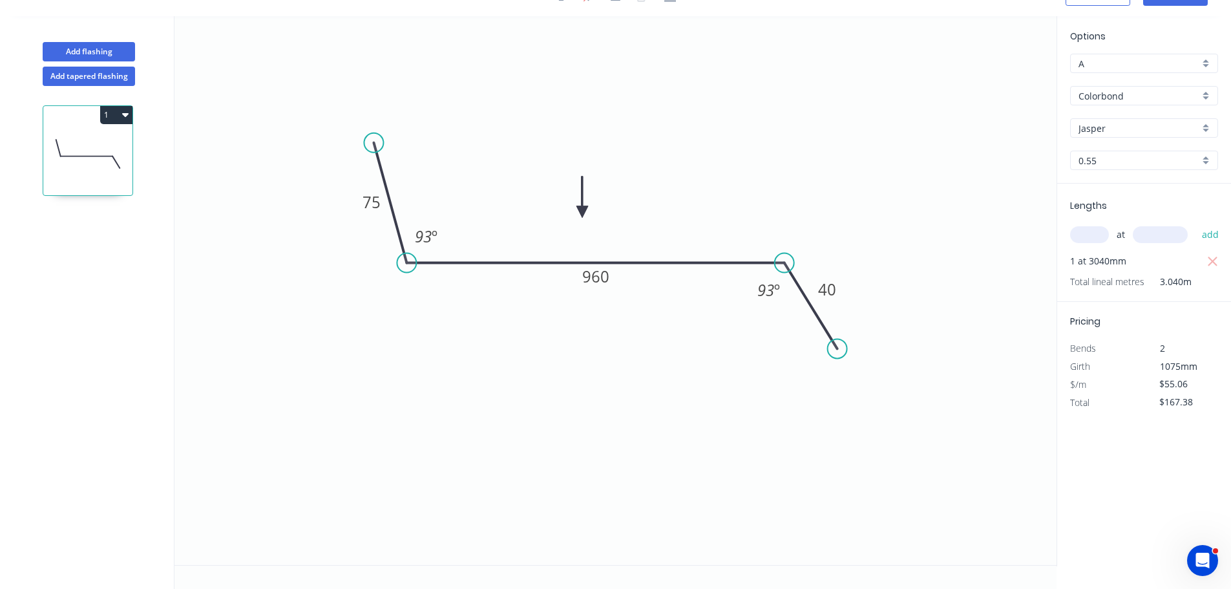
scroll to position [24, 0]
drag, startPoint x: 1198, startPoint y: 404, endPoint x: 1154, endPoint y: 407, distance: 44.6
click at [1155, 407] on div "$167.38" at bounding box center [1180, 401] width 52 height 17
type input "$167.26"
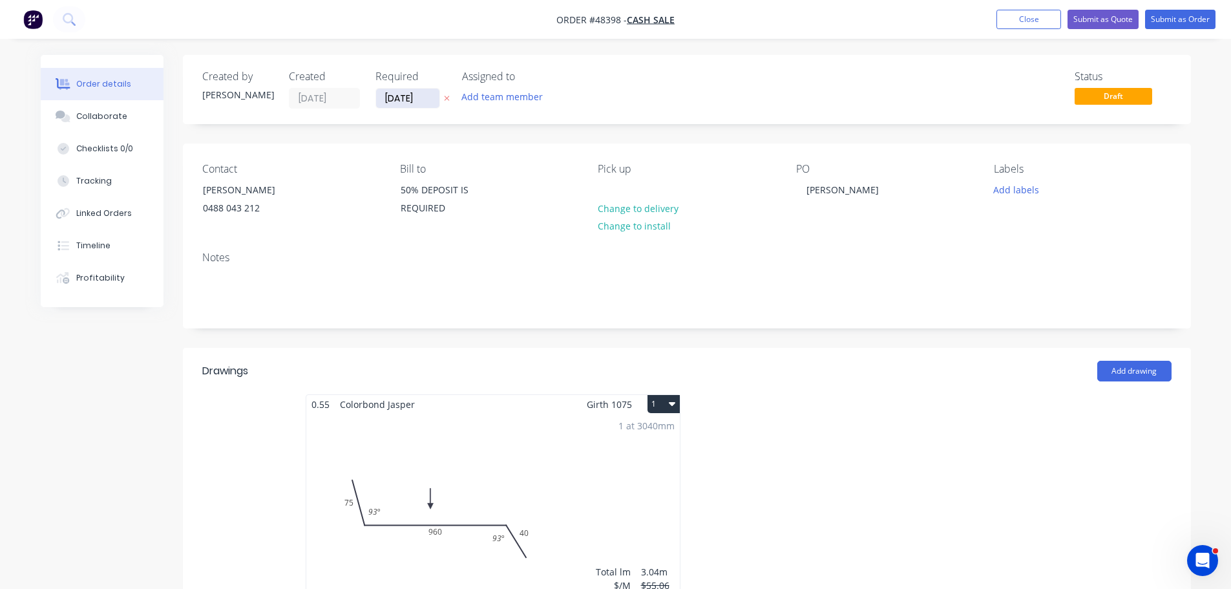
click at [386, 97] on input "[DATE]" at bounding box center [407, 98] width 63 height 19
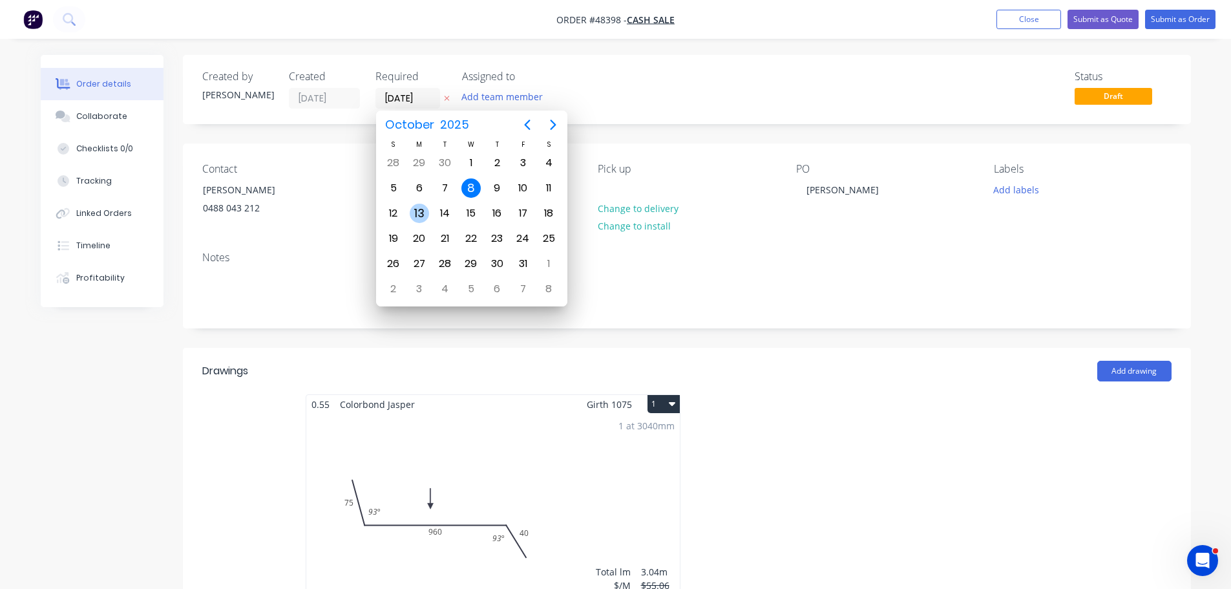
click at [410, 209] on div "13" at bounding box center [419, 212] width 19 height 19
type input "13/10/25"
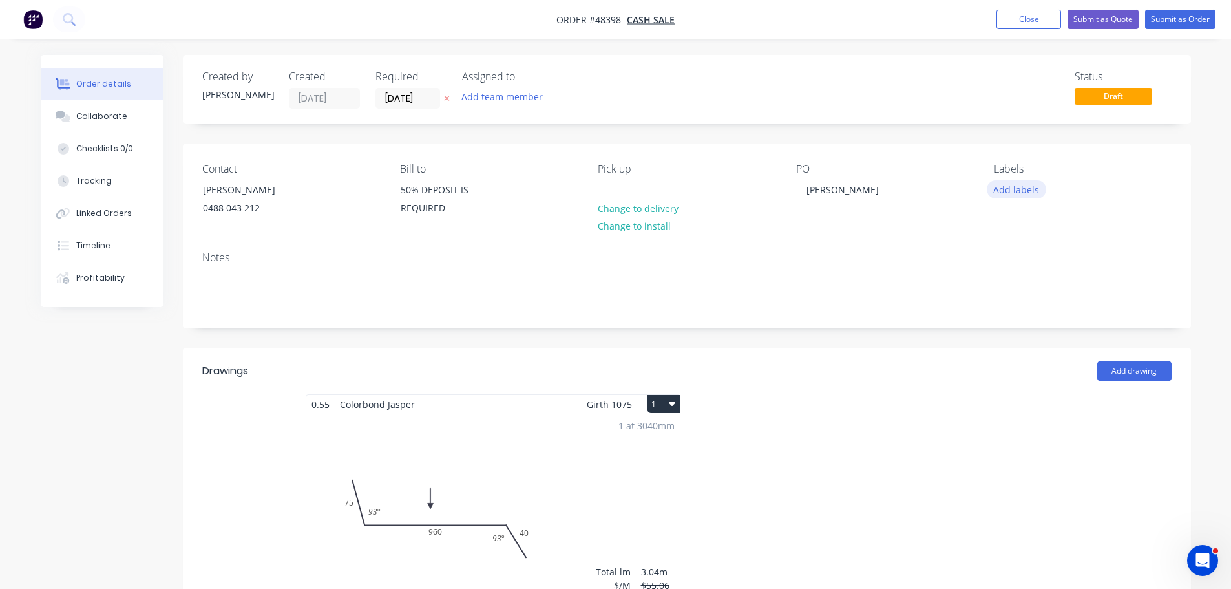
click at [1014, 187] on button "Add labels" at bounding box center [1015, 188] width 59 height 17
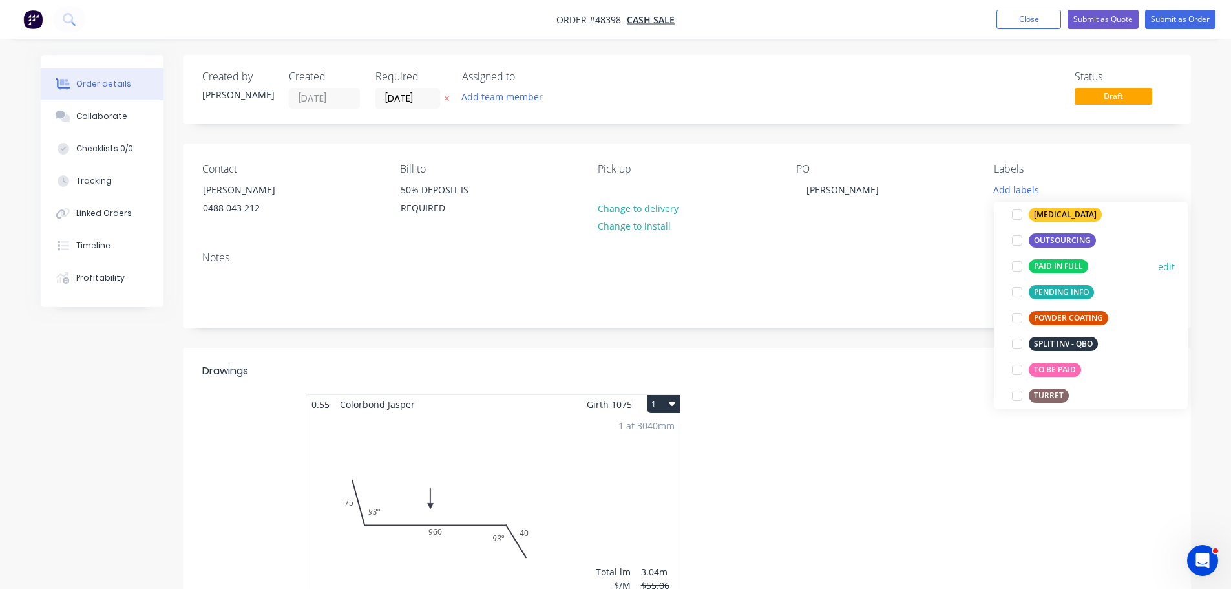
click at [1016, 269] on div at bounding box center [1017, 266] width 26 height 26
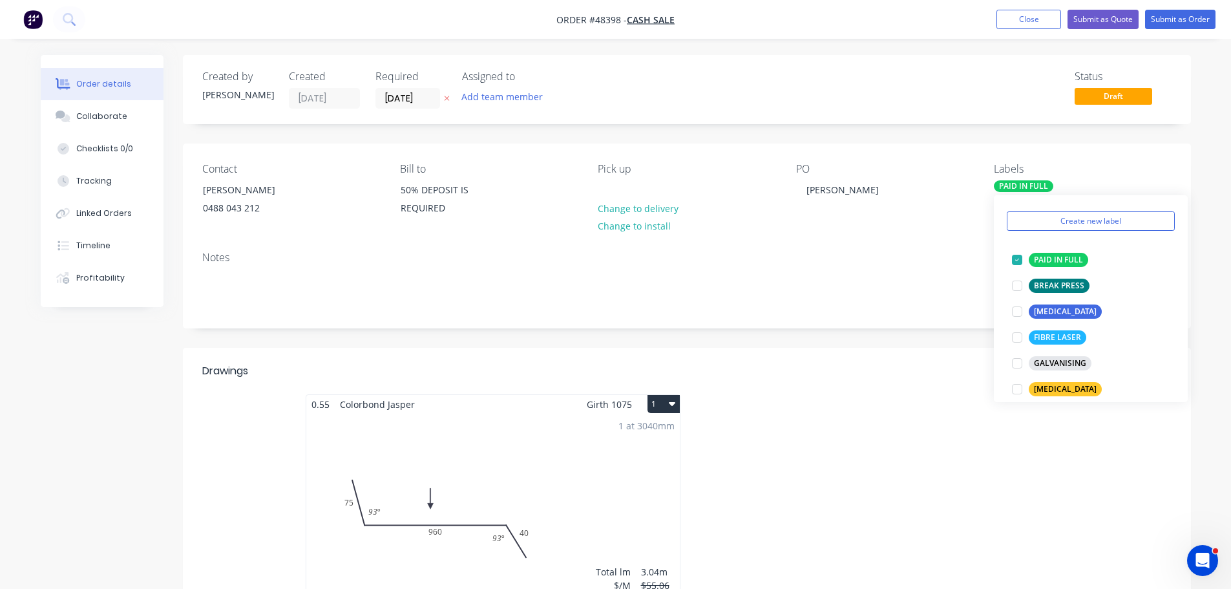
click at [924, 253] on div "Notes" at bounding box center [686, 257] width 969 height 12
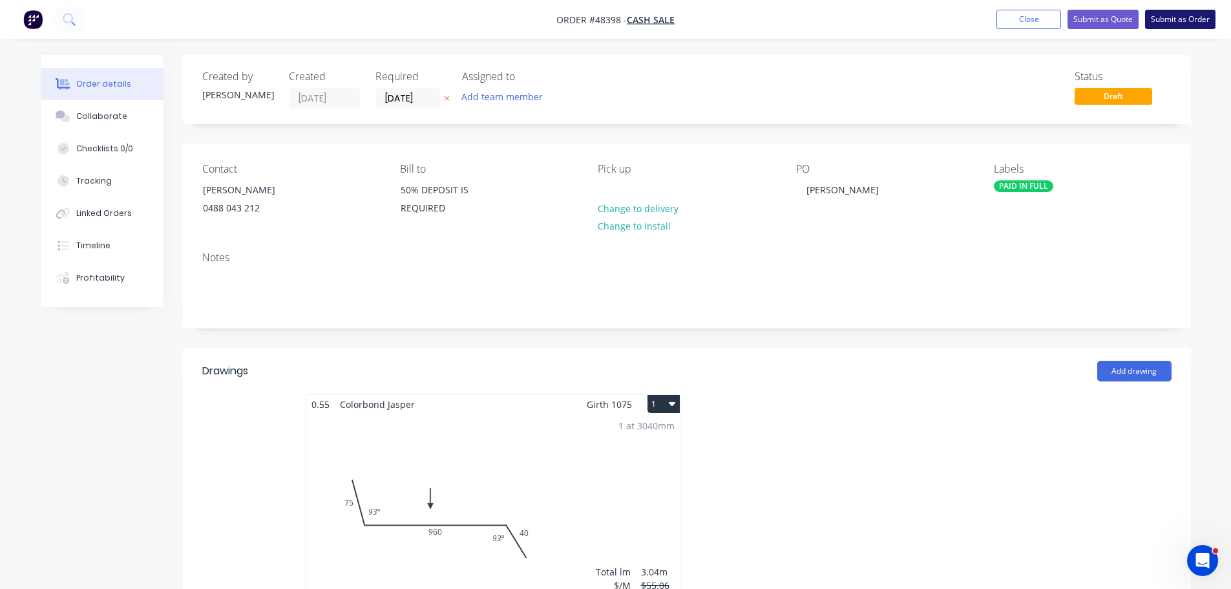
click at [1152, 14] on button "Submit as Order" at bounding box center [1180, 19] width 70 height 19
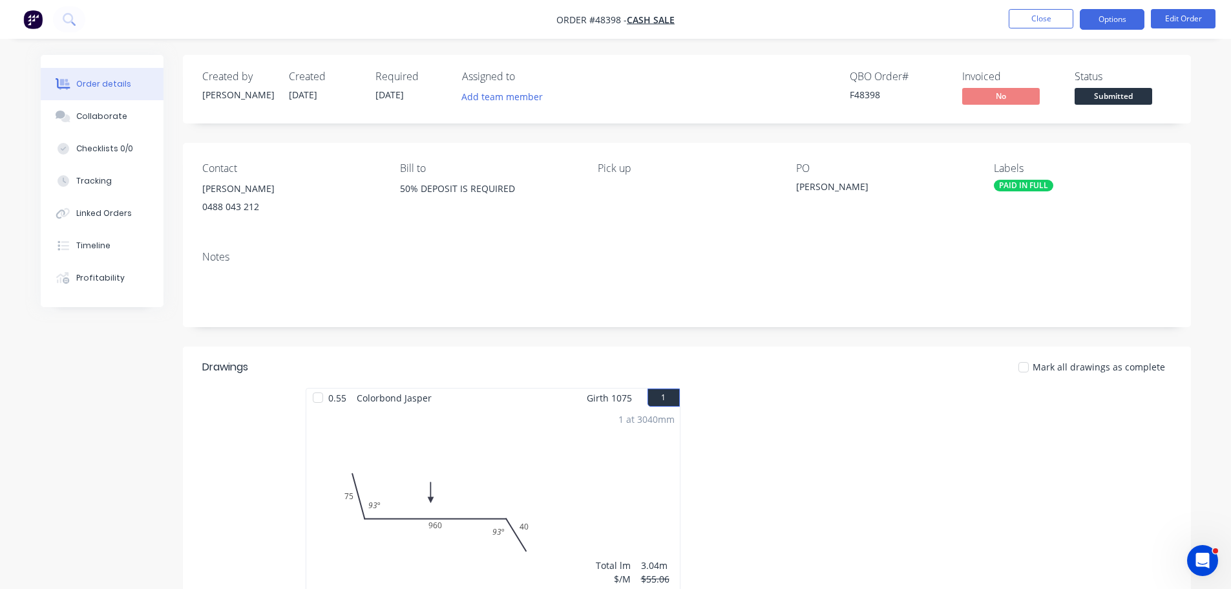
drag, startPoint x: 1111, startPoint y: 18, endPoint x: 1107, endPoint y: 31, distance: 13.7
click at [1110, 18] on button "Options" at bounding box center [1111, 19] width 65 height 21
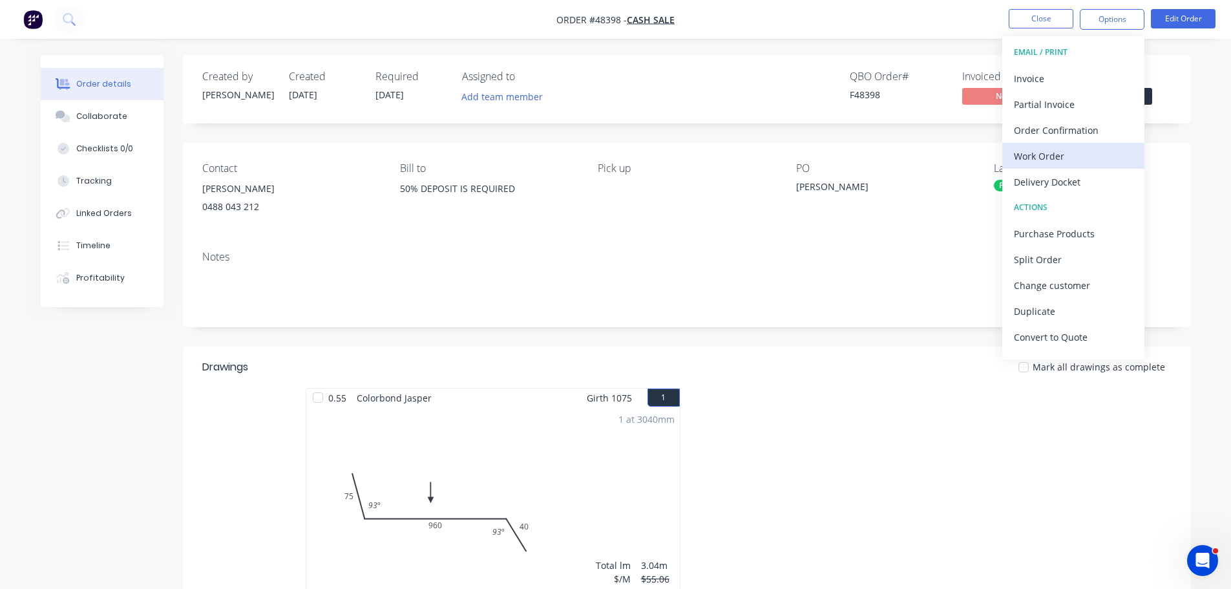
click at [1076, 154] on div "Work Order" at bounding box center [1073, 156] width 119 height 19
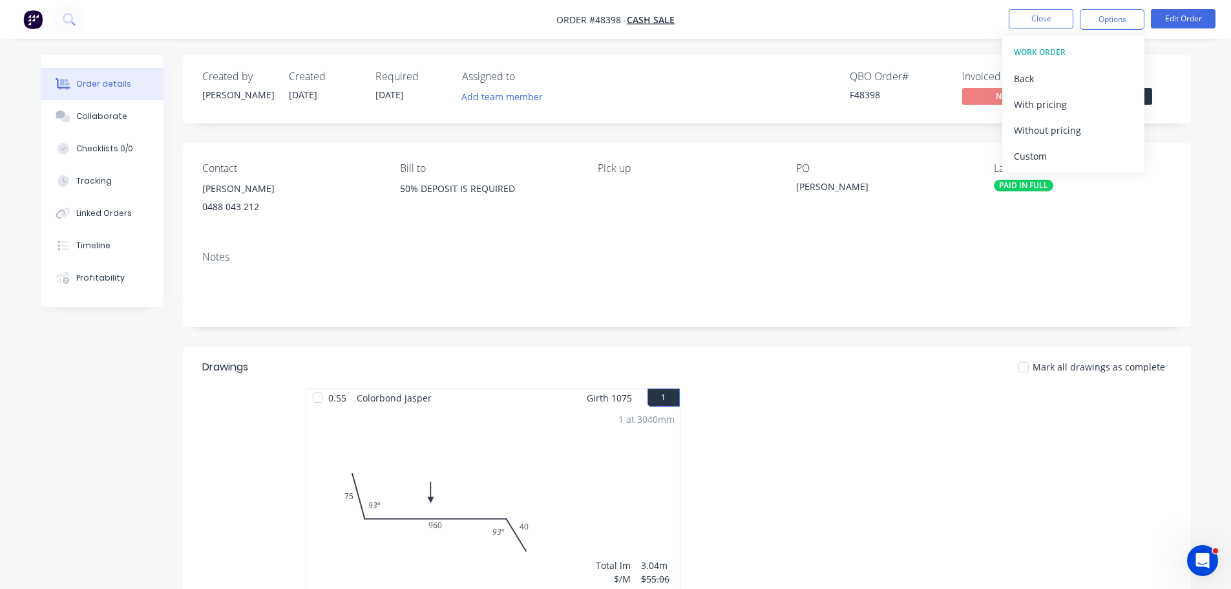
click at [1084, 125] on div "Without pricing" at bounding box center [1073, 130] width 119 height 19
click at [1169, 76] on div "Status" at bounding box center [1122, 76] width 97 height 12
click at [1140, 92] on span "Submitted" at bounding box center [1113, 96] width 78 height 16
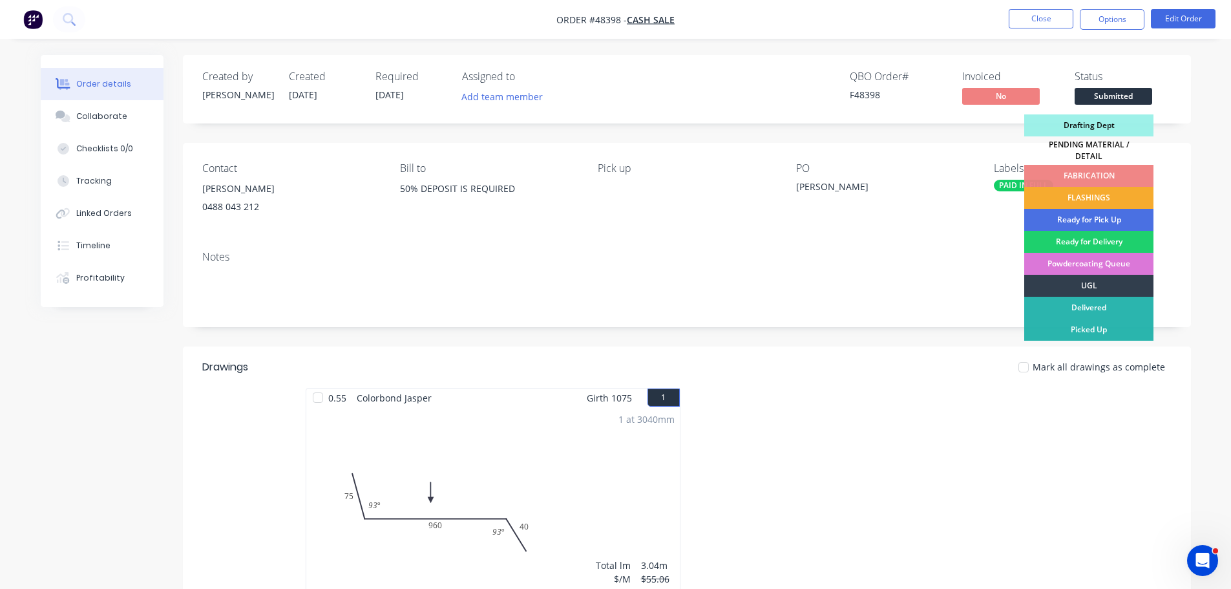
click at [1091, 187] on div "FLASHINGS" at bounding box center [1088, 198] width 129 height 22
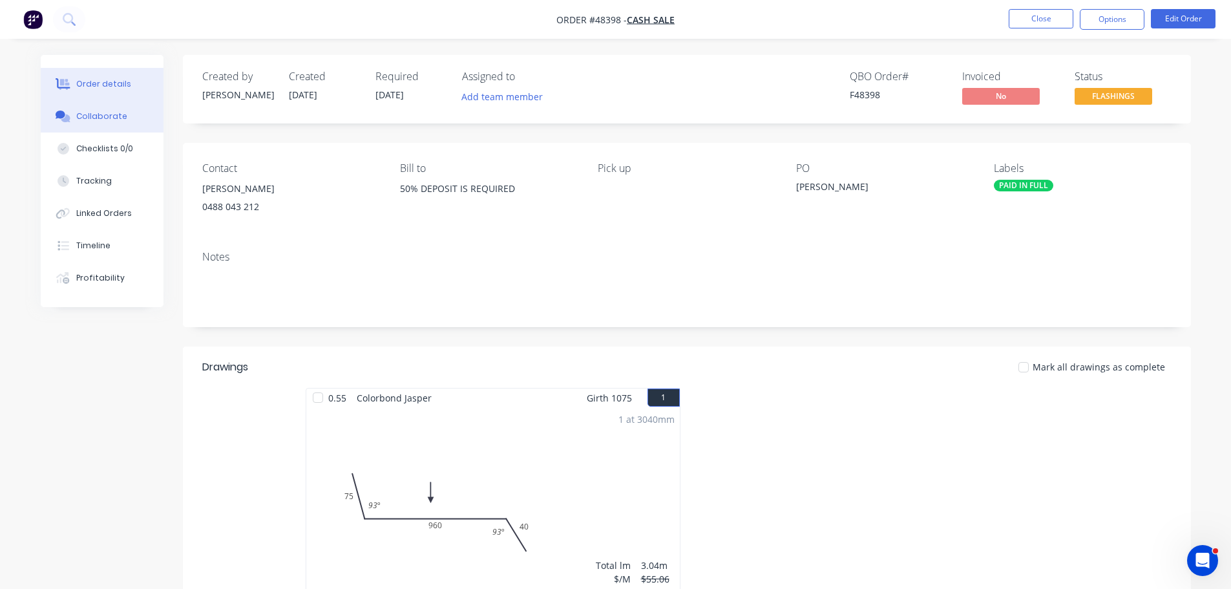
click at [108, 118] on div "Collaborate" at bounding box center [101, 116] width 51 height 12
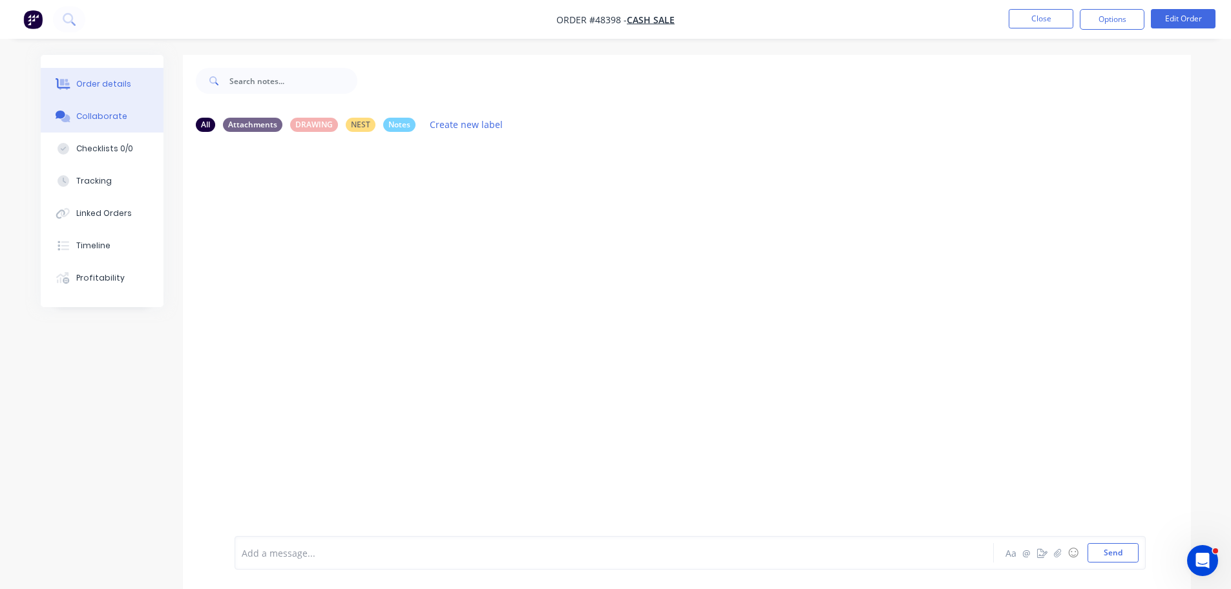
click at [87, 85] on div "Order details" at bounding box center [103, 84] width 55 height 12
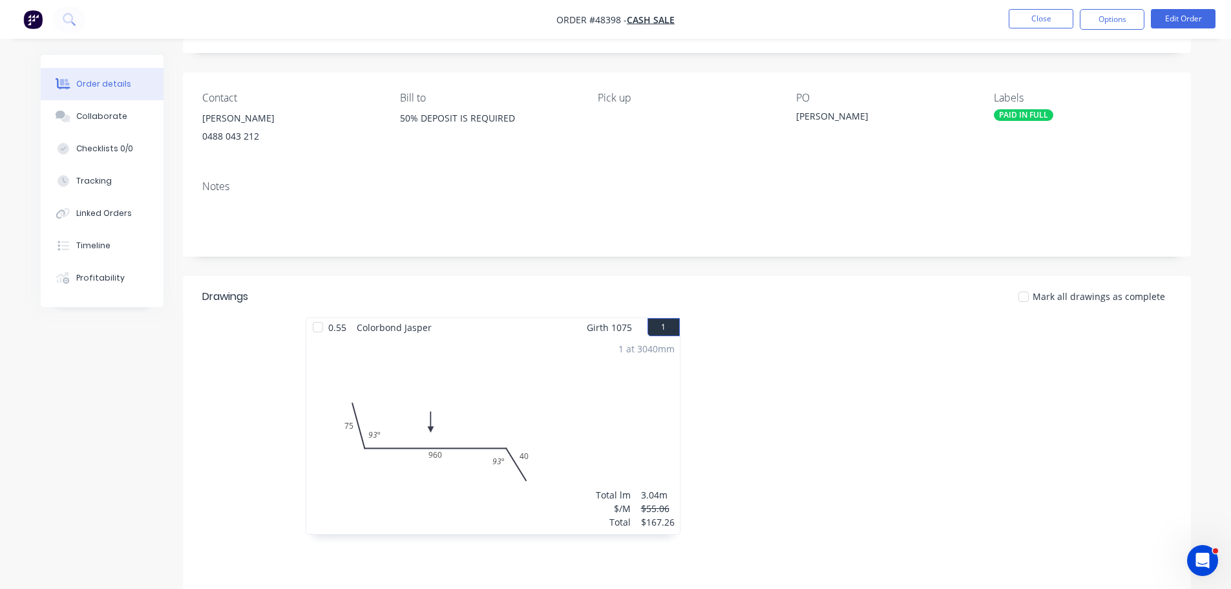
scroll to position [231, 0]
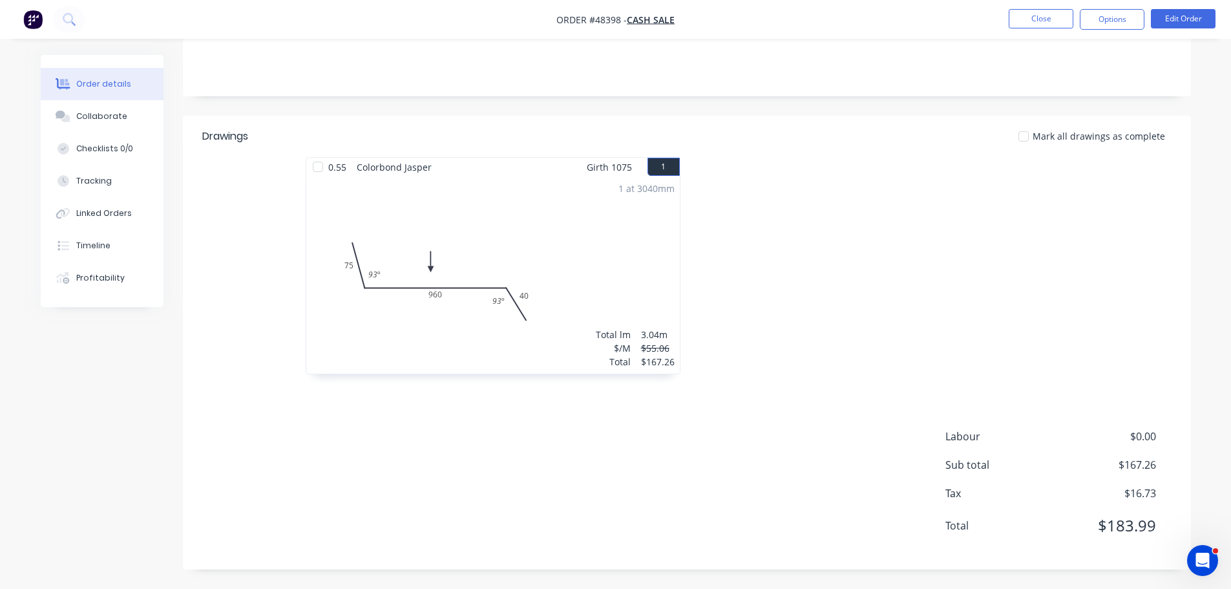
click at [532, 264] on div "1 at 3040mm Total lm $/M Total 3.04m $55.06 $167.26" at bounding box center [492, 274] width 373 height 197
click at [1191, 21] on button "Edit Order" at bounding box center [1183, 18] width 65 height 19
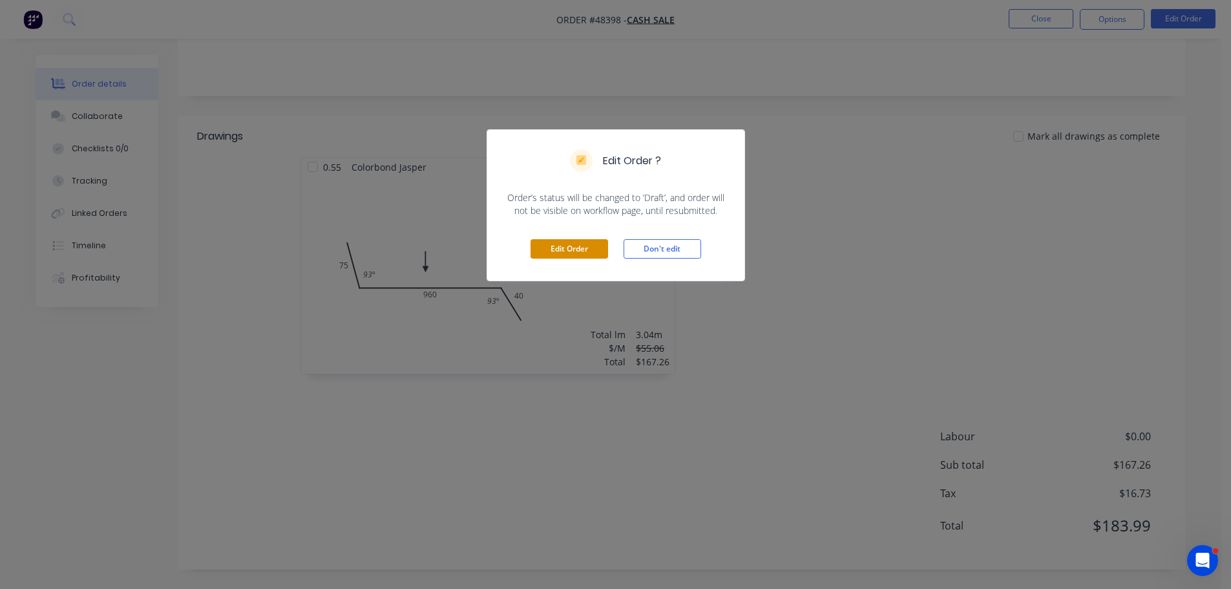
click at [565, 250] on button "Edit Order" at bounding box center [569, 248] width 78 height 19
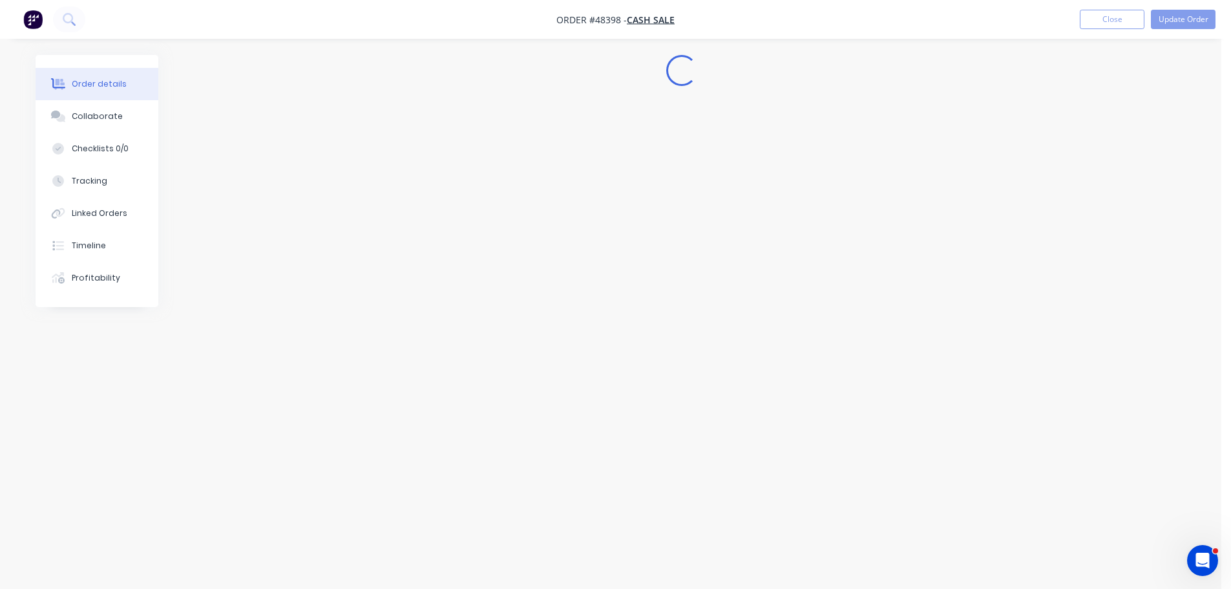
scroll to position [0, 0]
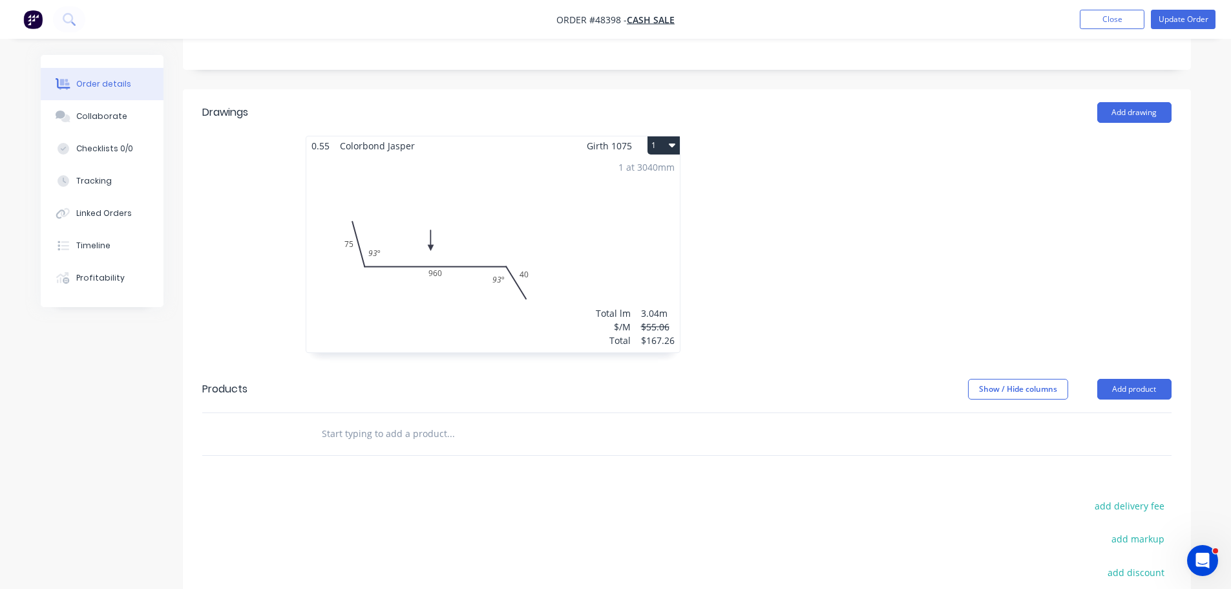
click at [552, 286] on div "1 at 3040mm Total lm $/M Total 3.04m $55.06 $167.26" at bounding box center [492, 253] width 373 height 197
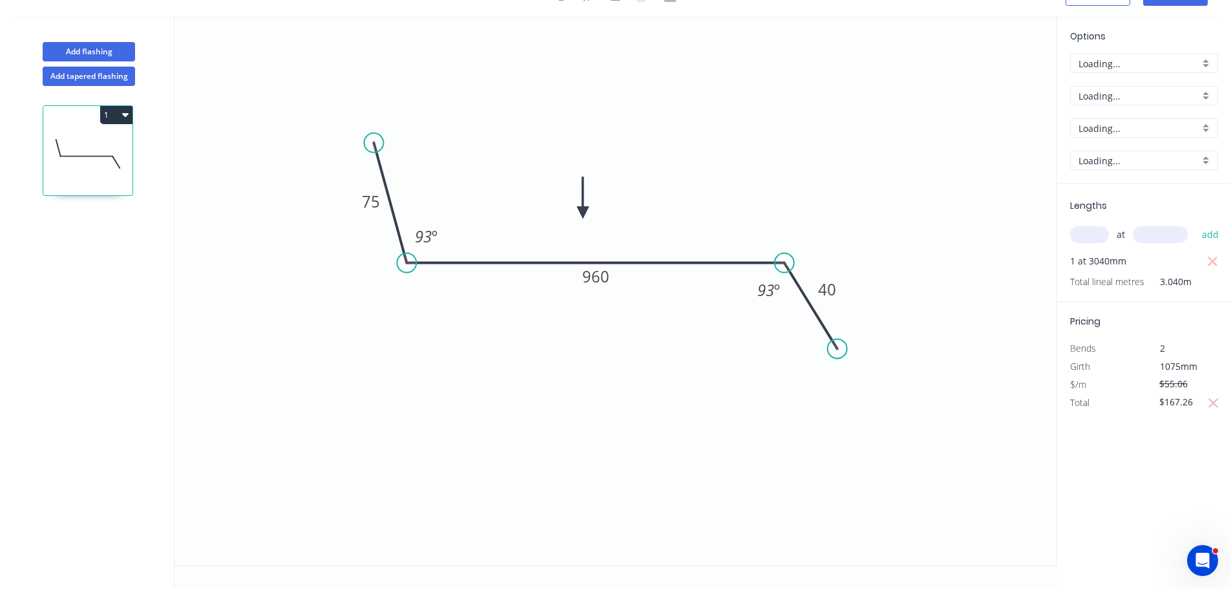
scroll to position [24, 0]
click at [1193, 401] on input "$167.26" at bounding box center [1181, 402] width 44 height 18
type input "$167.27"
click at [1096, 474] on div "Options A A Colorbond Colorbond Colorbond (Matt) Colorbond (Ultra) Jasper Jaspe…" at bounding box center [1143, 291] width 174 height 550
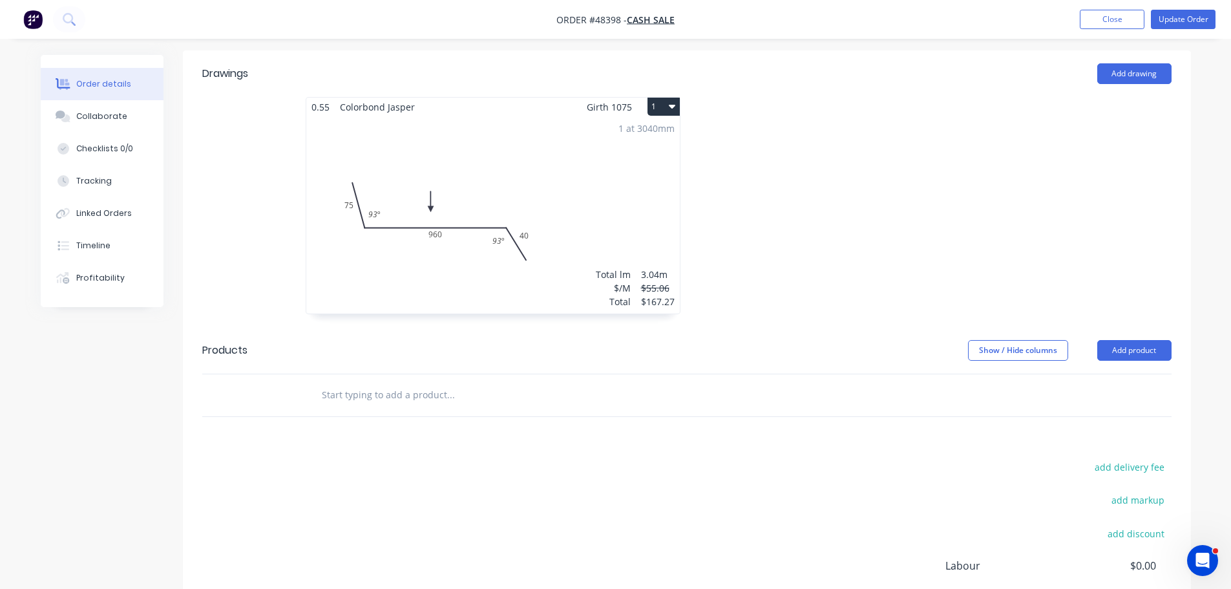
scroll to position [168, 0]
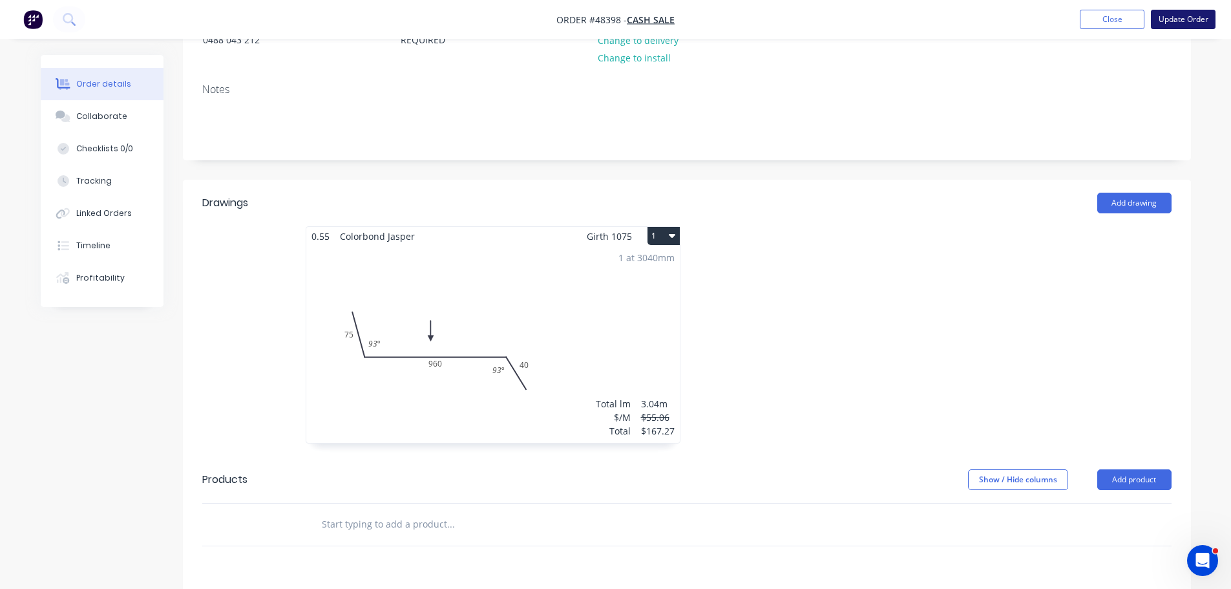
click at [1183, 16] on button "Update Order" at bounding box center [1183, 19] width 65 height 19
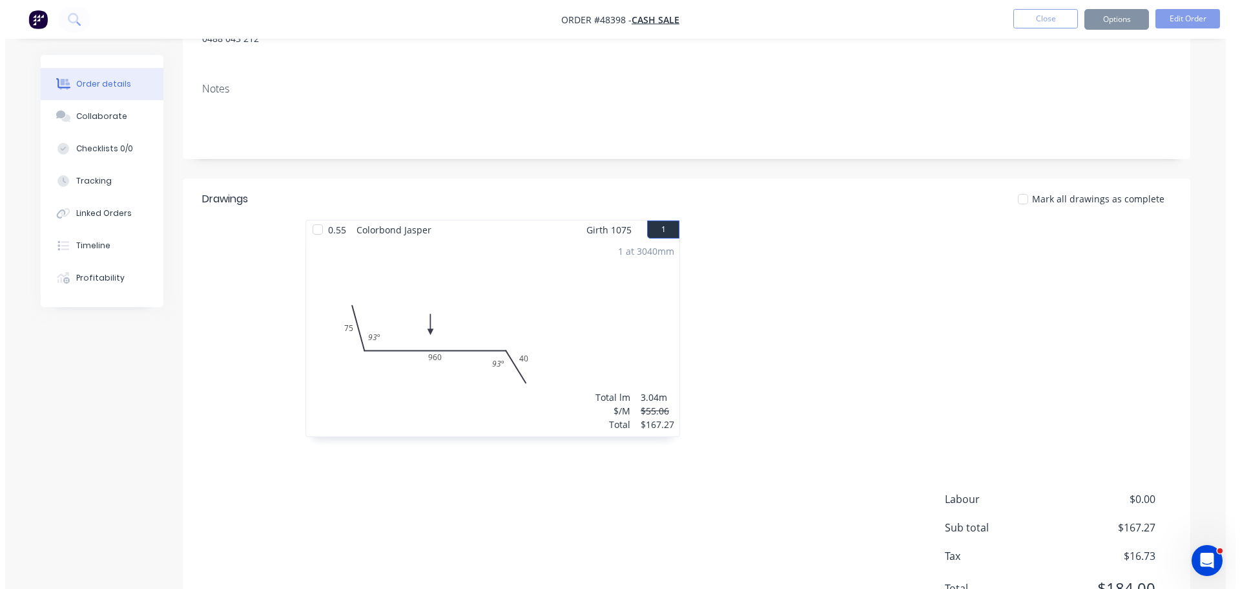
scroll to position [0, 0]
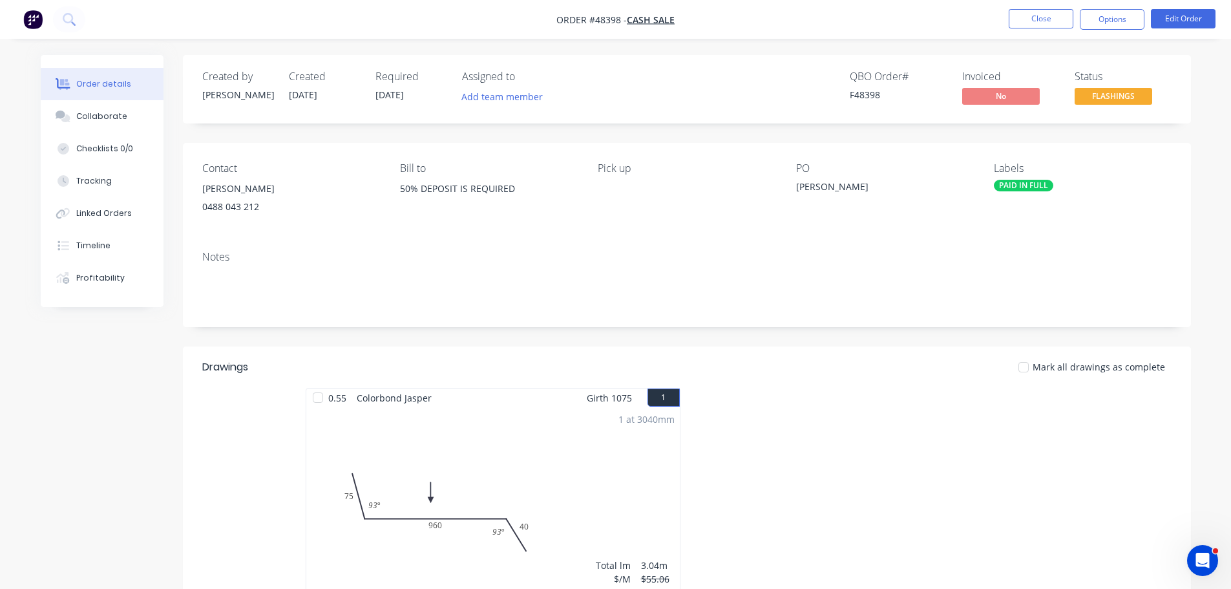
drag, startPoint x: 91, startPoint y: 115, endPoint x: 137, endPoint y: 99, distance: 48.6
click at [92, 115] on div "Collaborate" at bounding box center [101, 116] width 51 height 12
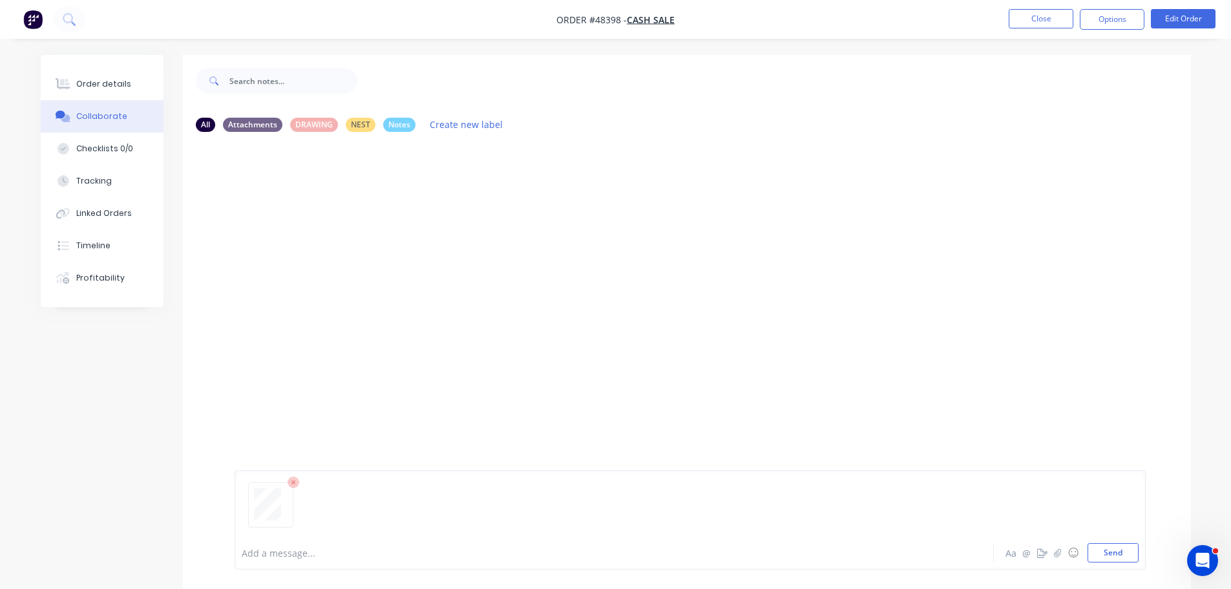
drag, startPoint x: 1109, startPoint y: 557, endPoint x: 974, endPoint y: 475, distance: 157.4
click at [1109, 557] on button "Send" at bounding box center [1112, 552] width 51 height 19
drag, startPoint x: 78, startPoint y: 78, endPoint x: 150, endPoint y: 81, distance: 72.4
click at [78, 77] on button "Order details" at bounding box center [102, 84] width 123 height 32
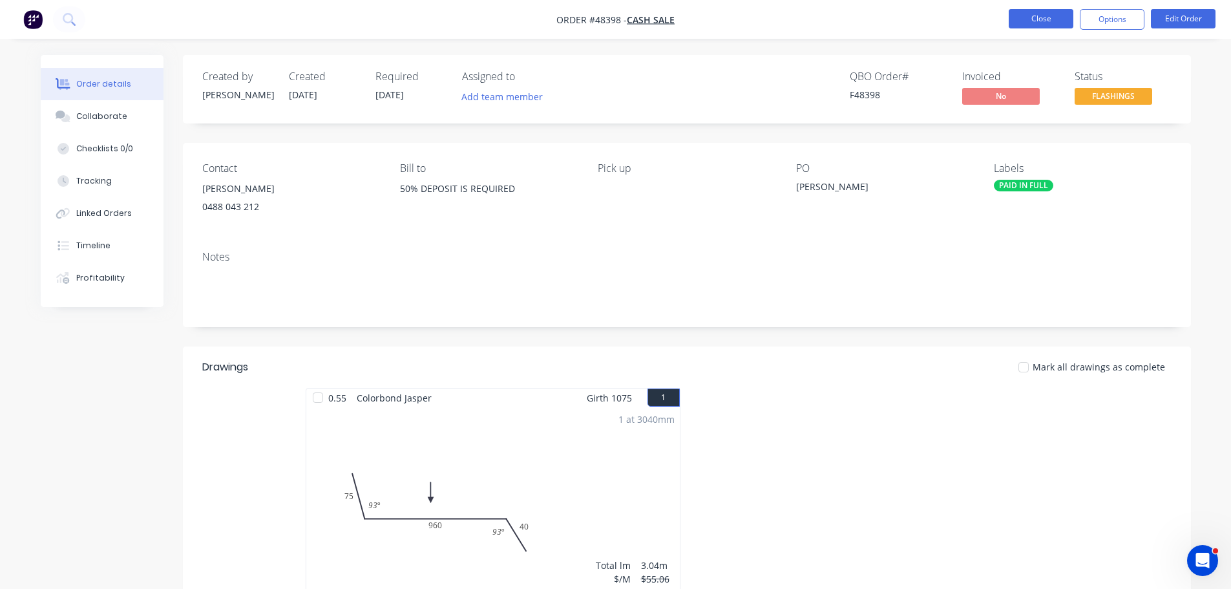
click at [1021, 16] on button "Close" at bounding box center [1040, 18] width 65 height 19
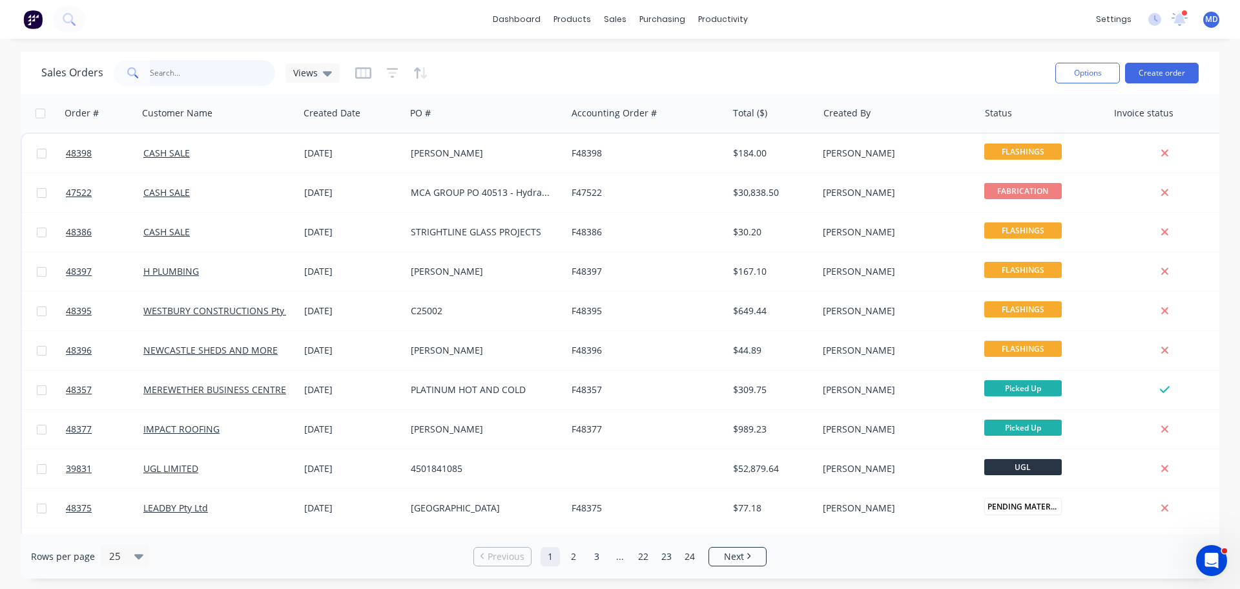
click at [191, 73] on input "text" at bounding box center [213, 73] width 126 height 26
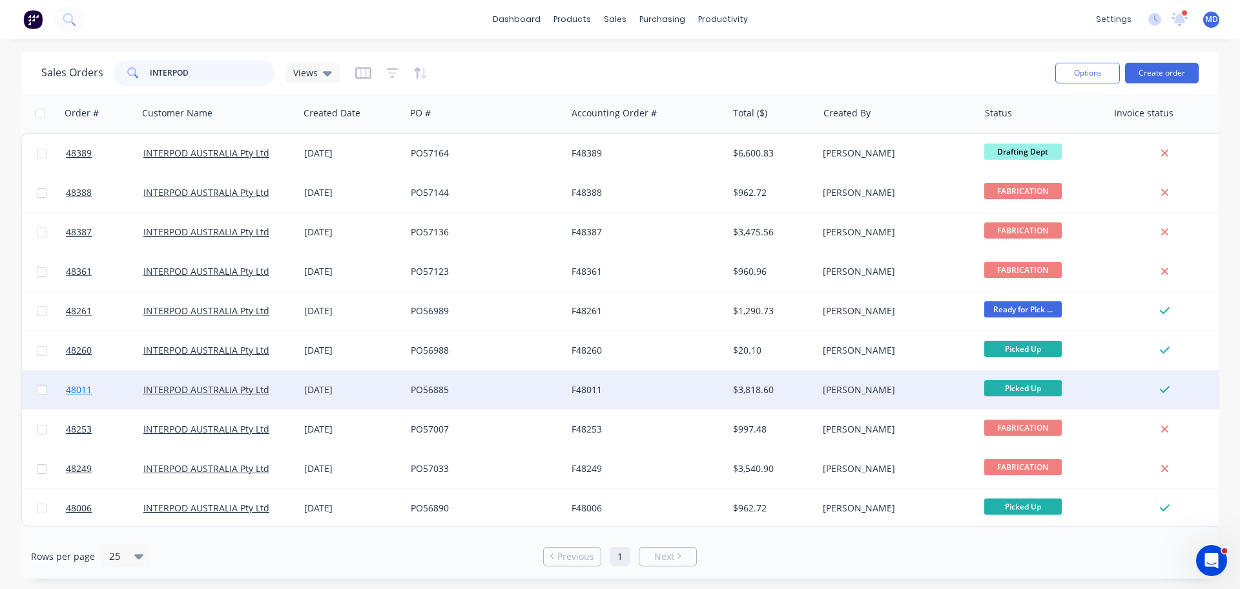
type input "INTERPOD"
click at [76, 384] on span "48011" at bounding box center [79, 389] width 26 height 13
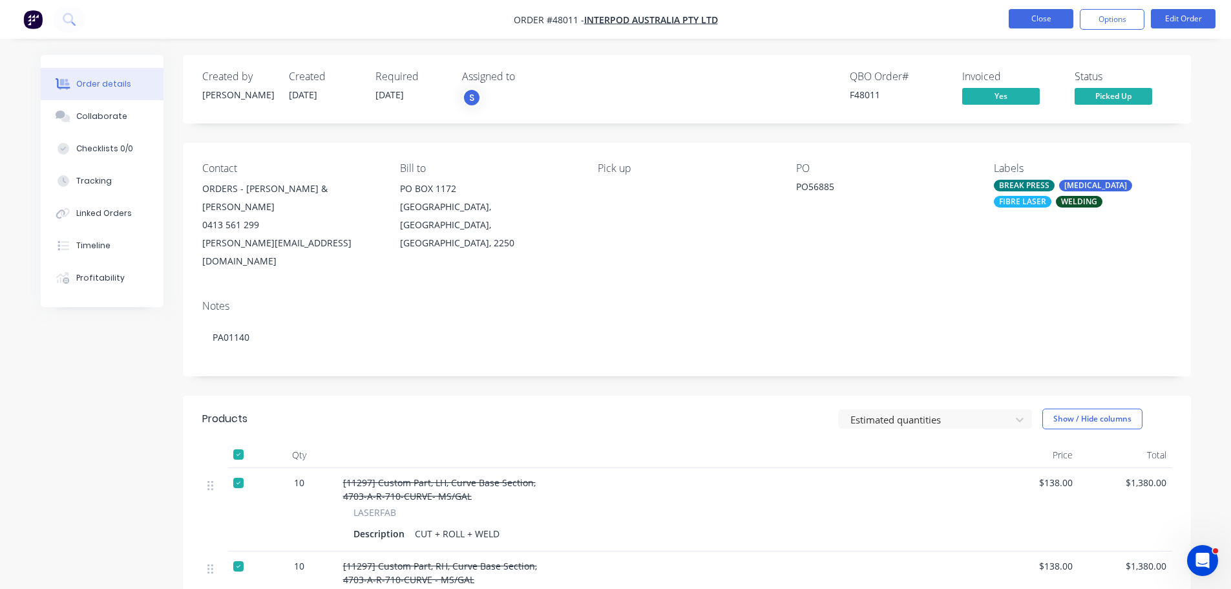
click at [1043, 9] on button "Close" at bounding box center [1040, 18] width 65 height 19
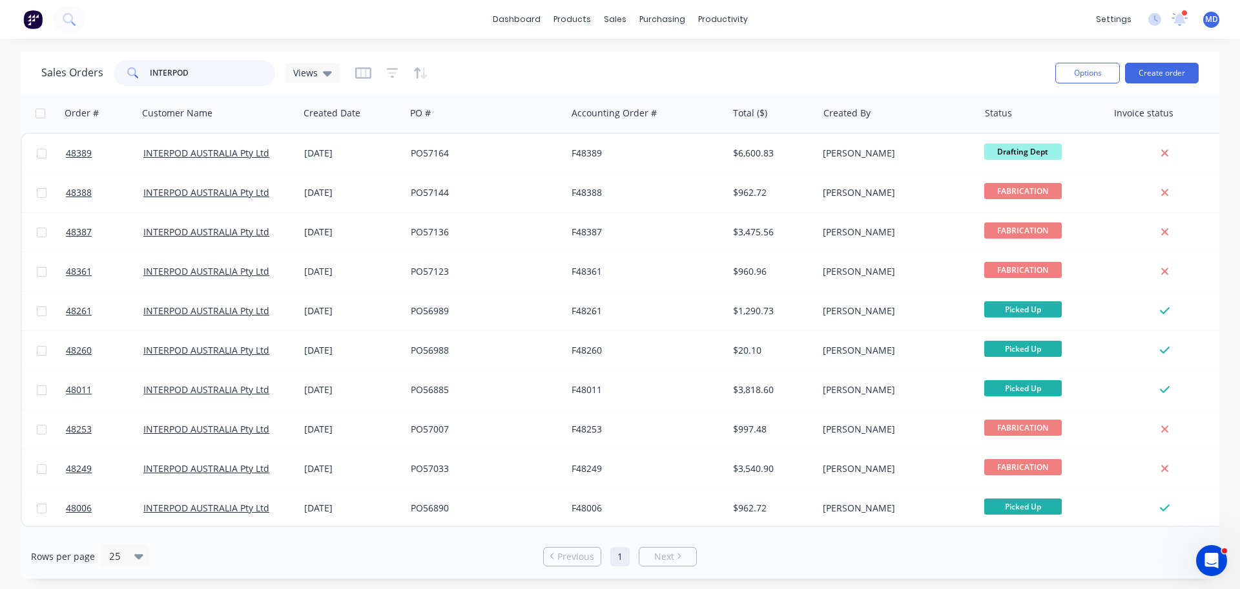
drag, startPoint x: 190, startPoint y: 65, endPoint x: 69, endPoint y: 67, distance: 120.8
click at [70, 73] on div "Sales Orders INTERPOD Views" at bounding box center [190, 73] width 298 height 26
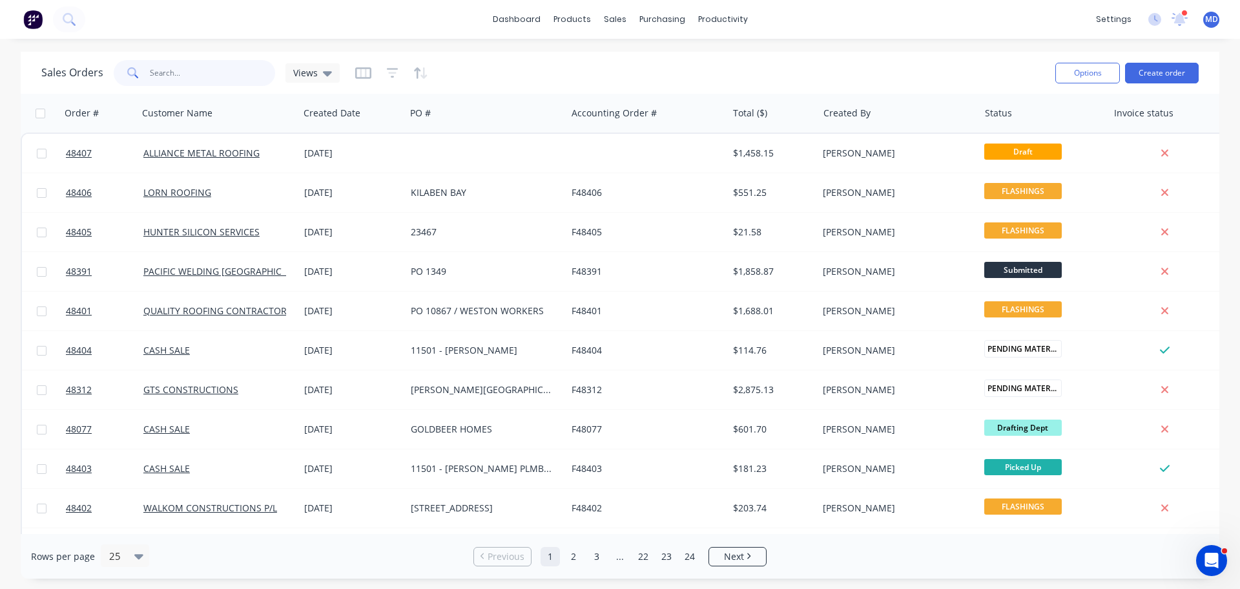
click at [196, 72] on input "text" at bounding box center [213, 73] width 126 height 26
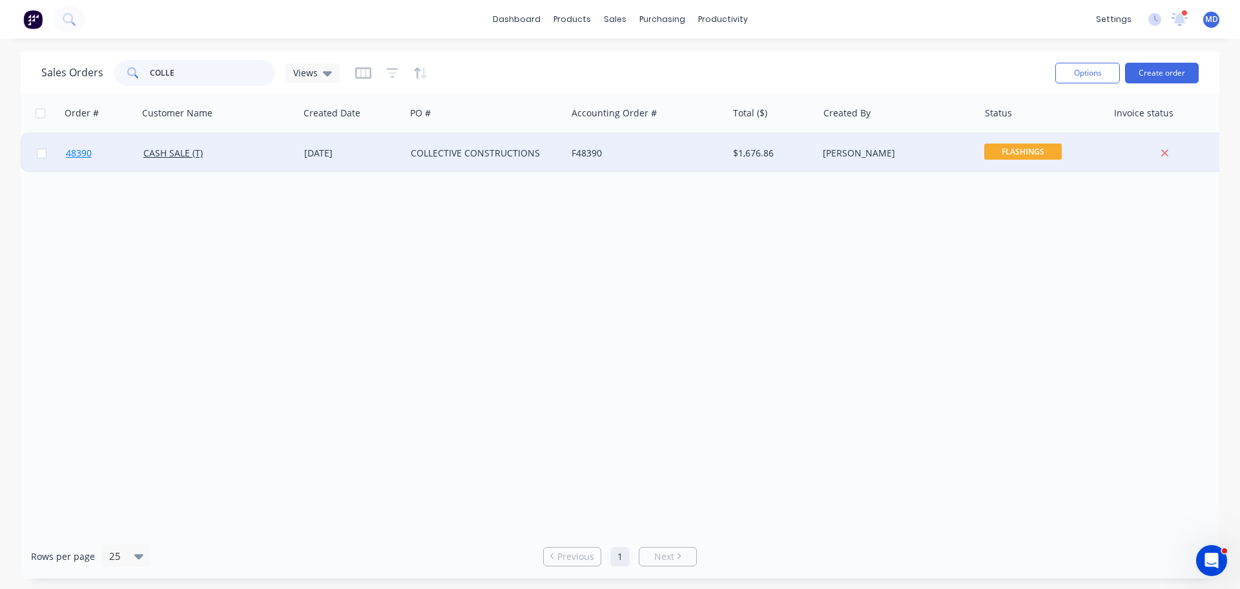
type input "COLLE"
click at [84, 153] on span "48390" at bounding box center [79, 153] width 26 height 13
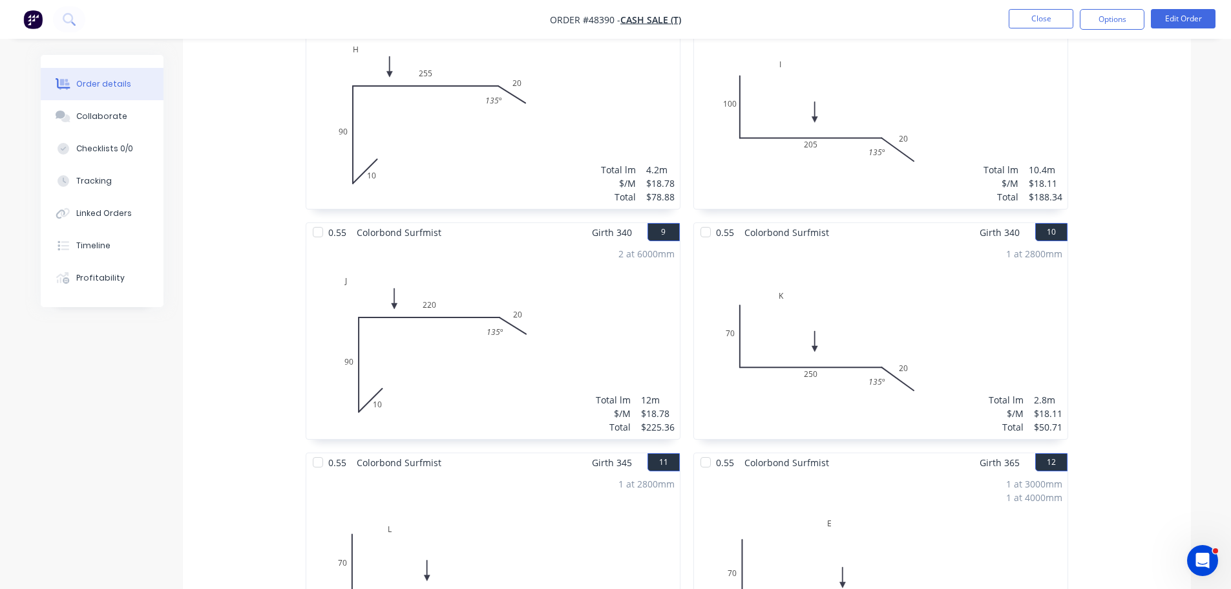
scroll to position [1422, 0]
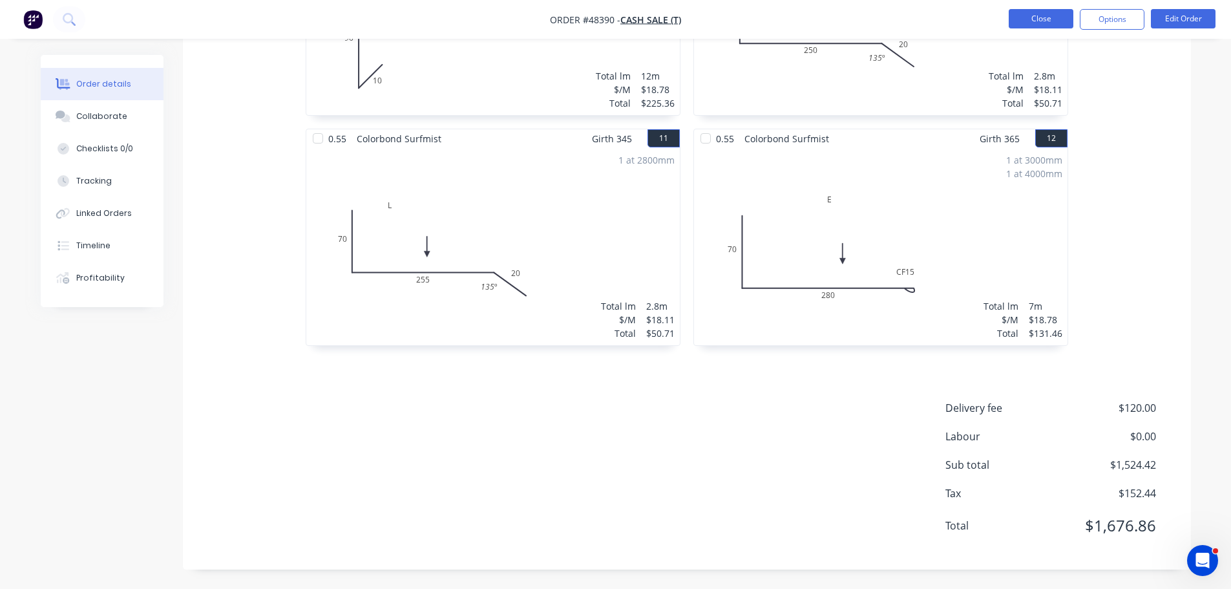
click at [1048, 12] on button "Close" at bounding box center [1040, 18] width 65 height 19
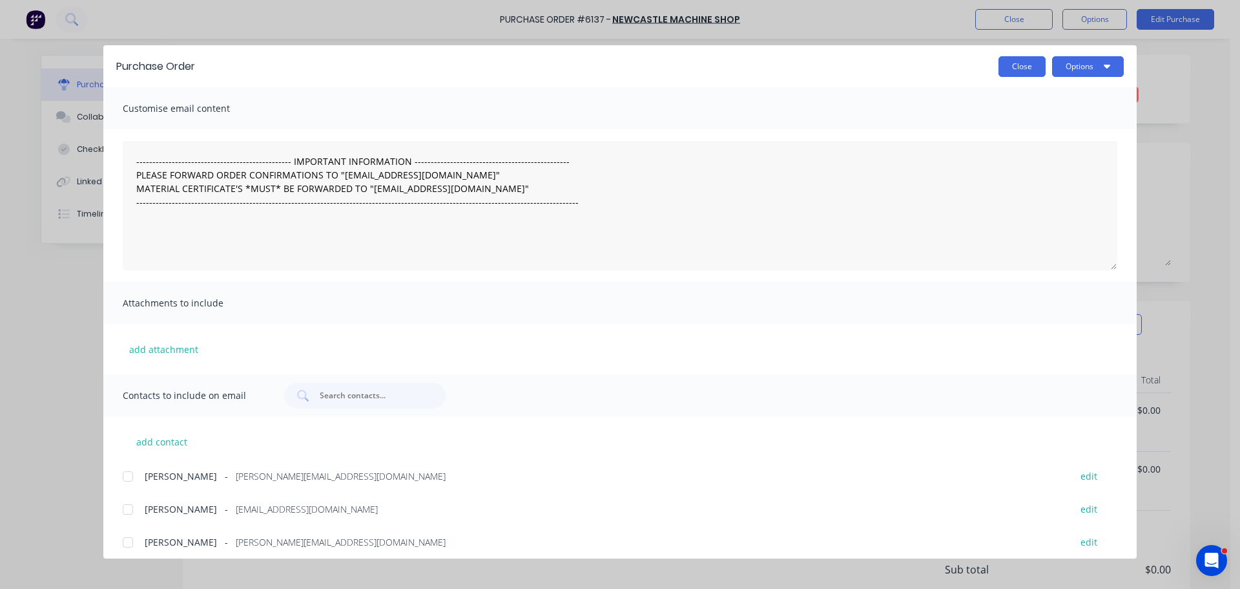
click at [1018, 70] on button "Close" at bounding box center [1022, 66] width 47 height 21
type textarea "x"
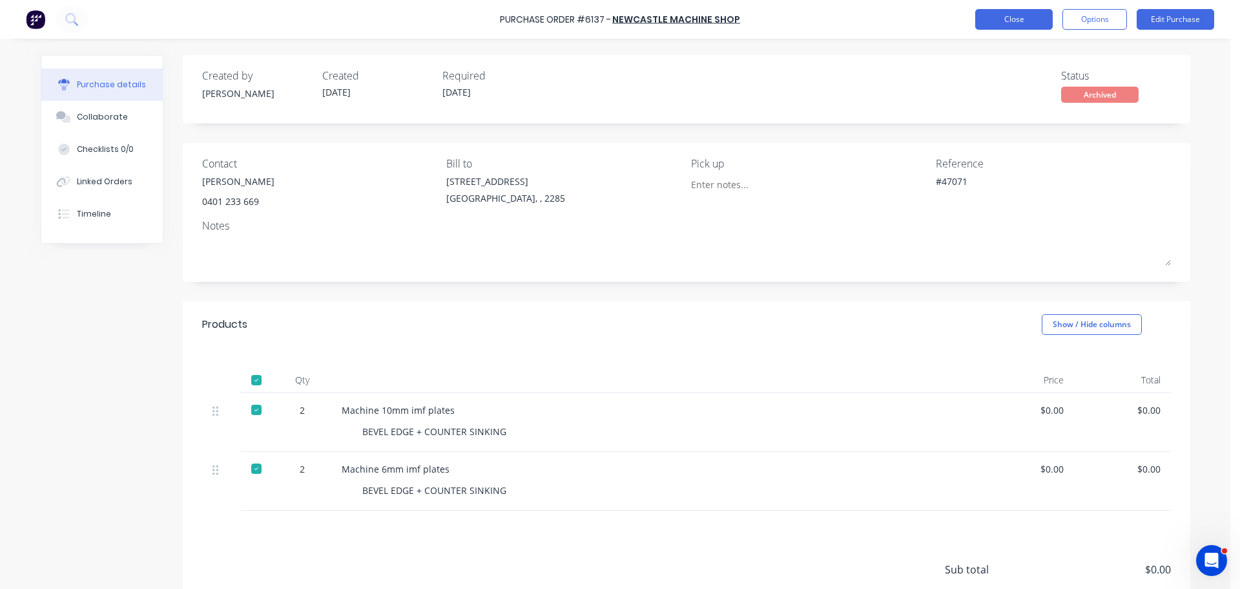
click at [1019, 21] on button "Close" at bounding box center [1014, 19] width 78 height 21
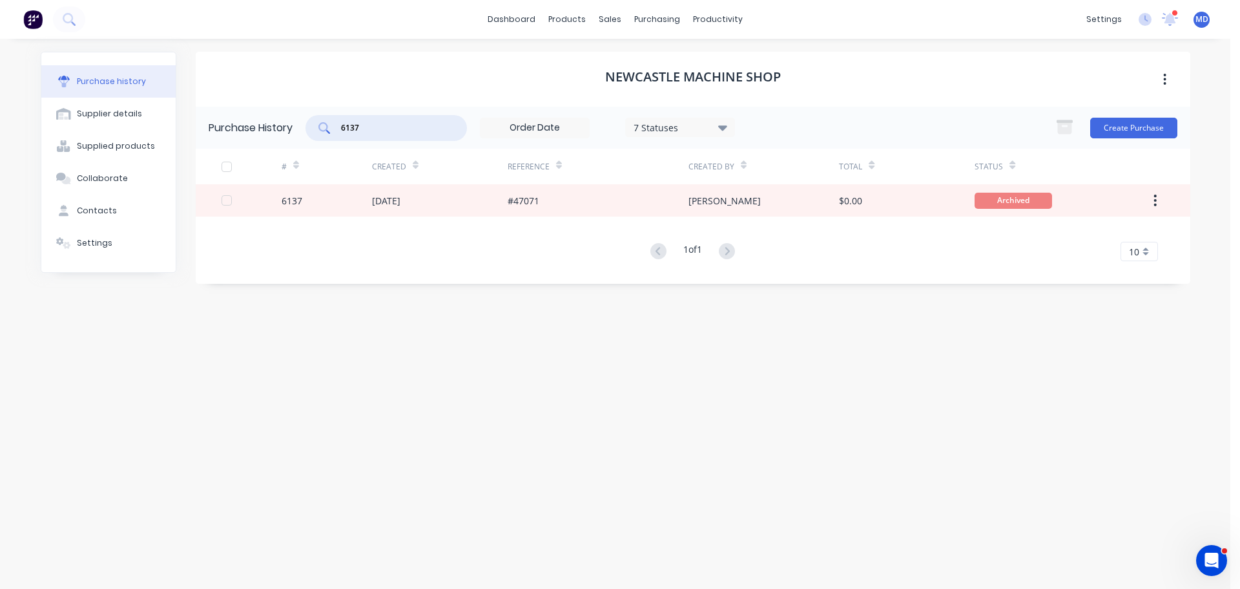
drag, startPoint x: 371, startPoint y: 127, endPoint x: 292, endPoint y: 112, distance: 80.2
click at [292, 125] on div "Purchase History 6137 7 Statuses 7 Statuses Create Purchase" at bounding box center [693, 128] width 995 height 42
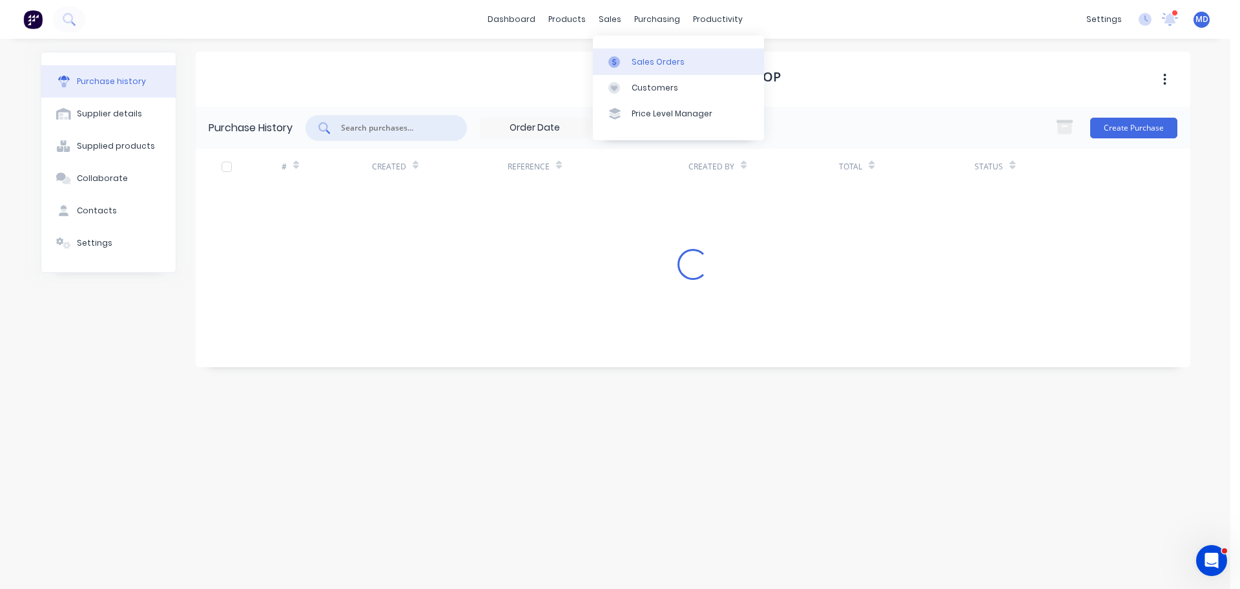
click at [625, 50] on link "Sales Orders" at bounding box center [678, 61] width 171 height 26
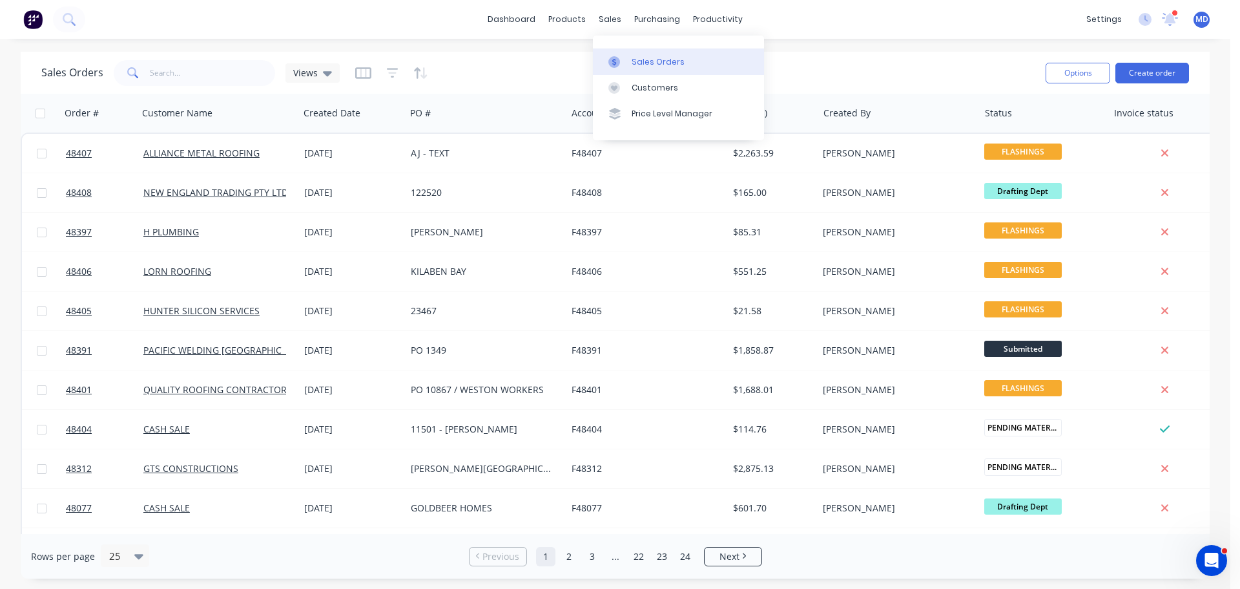
drag, startPoint x: 625, startPoint y: 64, endPoint x: 616, endPoint y: 61, distance: 9.6
click at [625, 64] on div at bounding box center [618, 62] width 19 height 12
click at [185, 76] on input "text" at bounding box center [213, 73] width 126 height 26
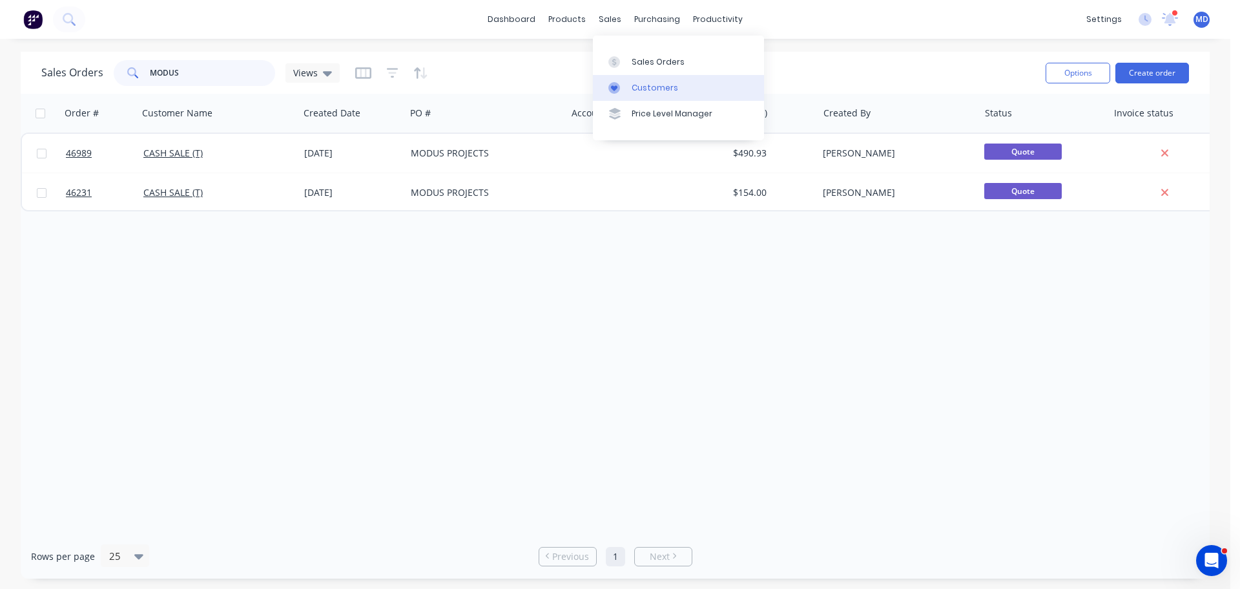
type input "MODUS"
click at [617, 88] on icon at bounding box center [614, 88] width 6 height 6
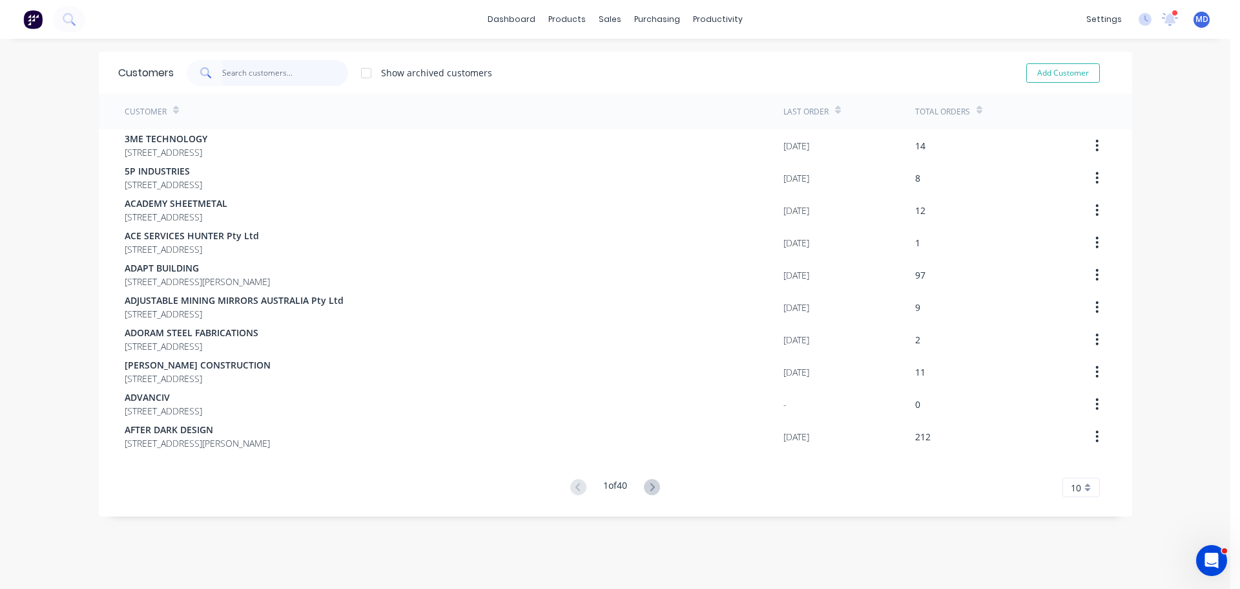
click at [252, 68] on input "text" at bounding box center [285, 73] width 126 height 26
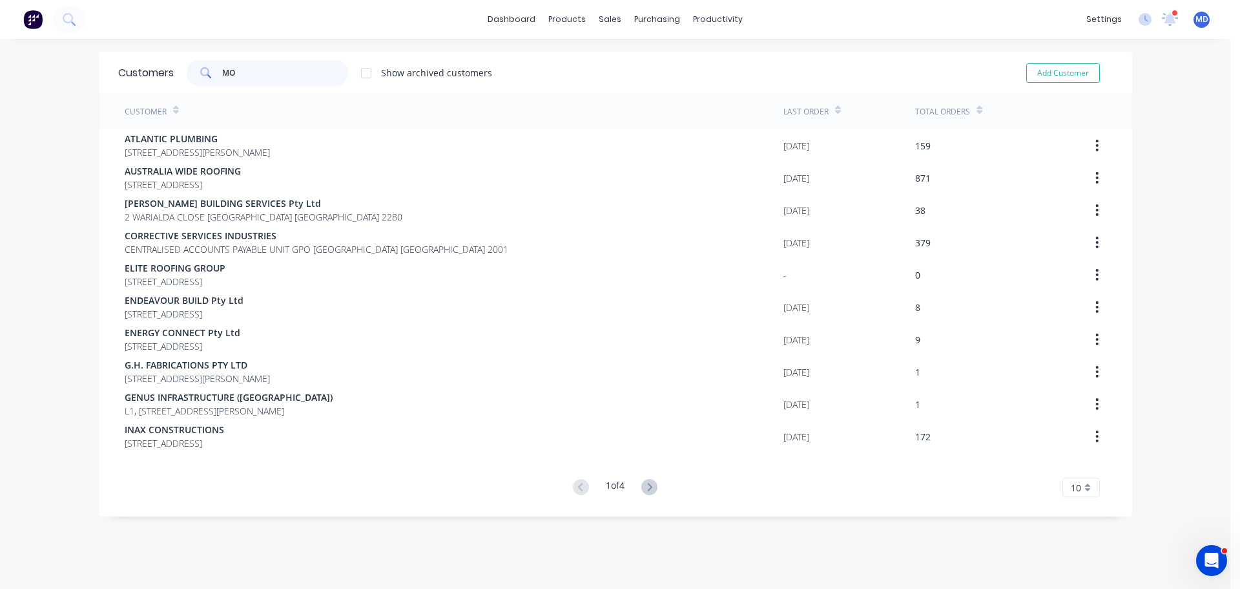
type input "MOD"
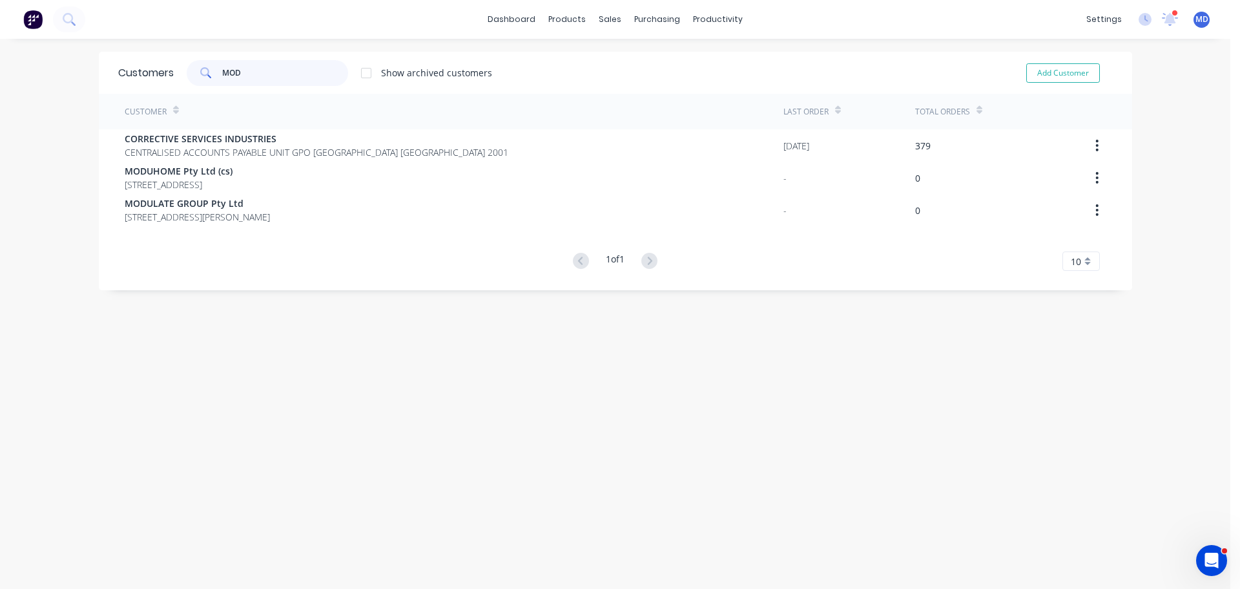
drag, startPoint x: 233, startPoint y: 70, endPoint x: 174, endPoint y: 56, distance: 60.5
click at [175, 60] on div "MOD Show archived customers" at bounding box center [333, 73] width 318 height 26
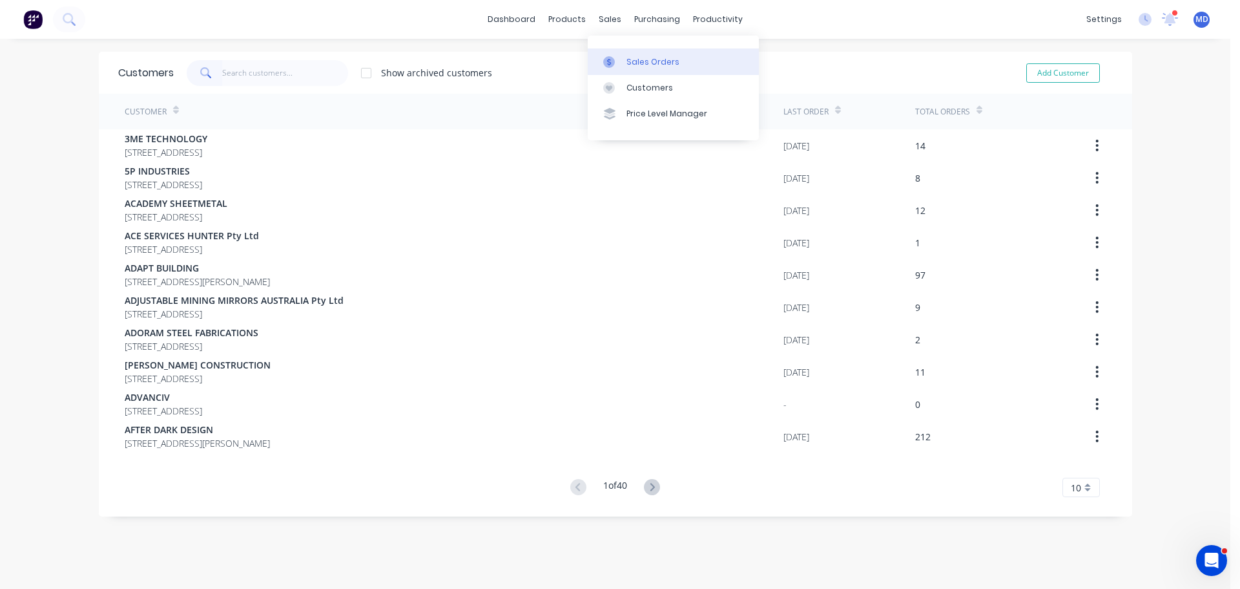
click at [621, 64] on div at bounding box center [612, 62] width 19 height 12
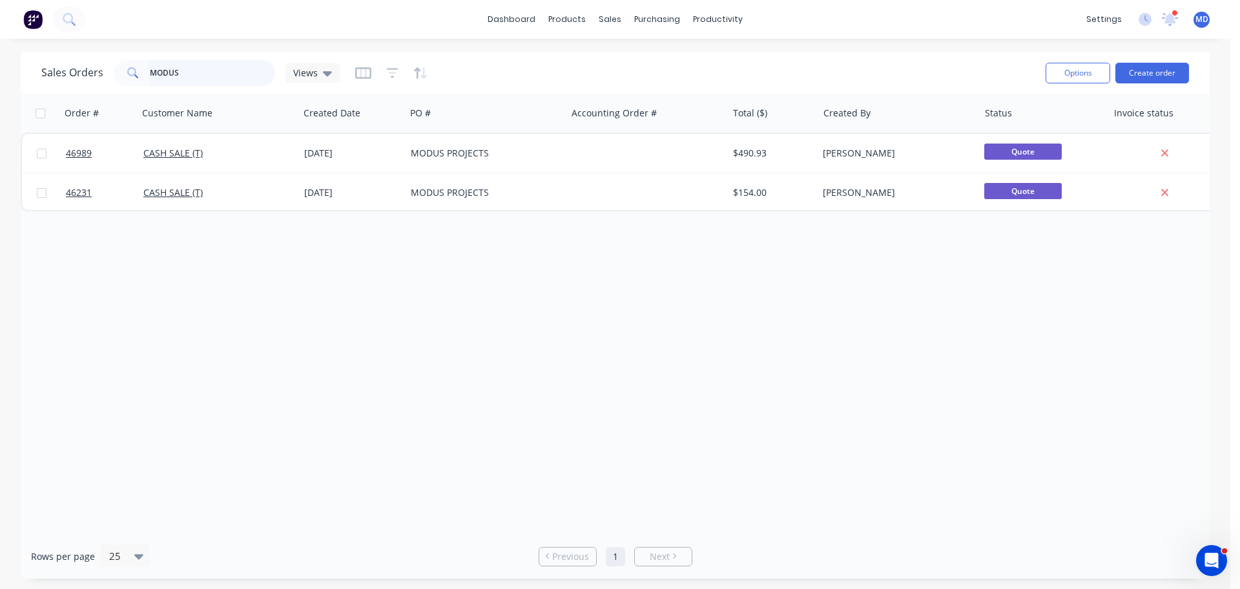
click at [210, 69] on input "MODUS" at bounding box center [213, 73] width 126 height 26
click at [1156, 74] on button "Create order" at bounding box center [1153, 73] width 74 height 21
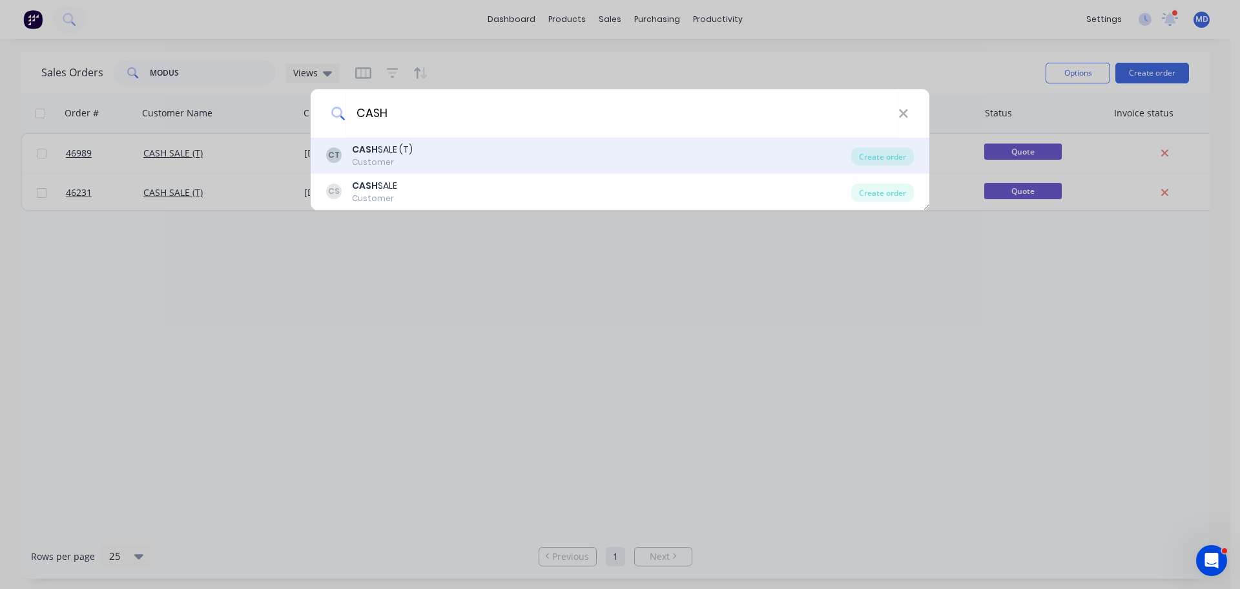
type input "CASH"
click at [406, 144] on div "CASH SALE (T)" at bounding box center [382, 150] width 61 height 14
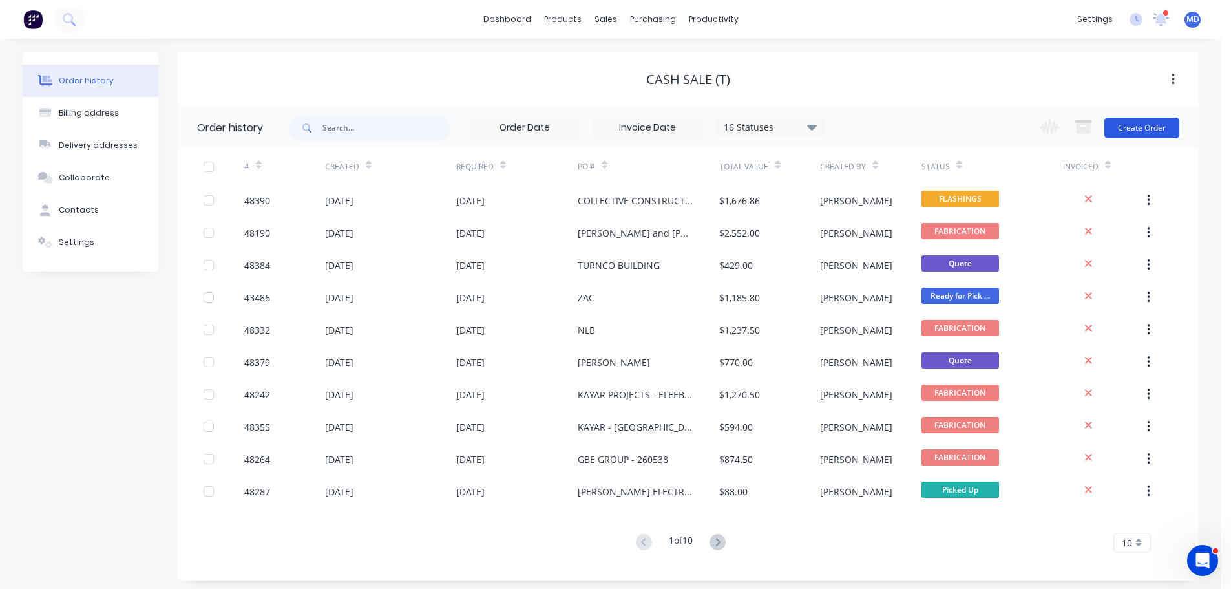
click at [1162, 132] on button "Create Order" at bounding box center [1141, 128] width 75 height 21
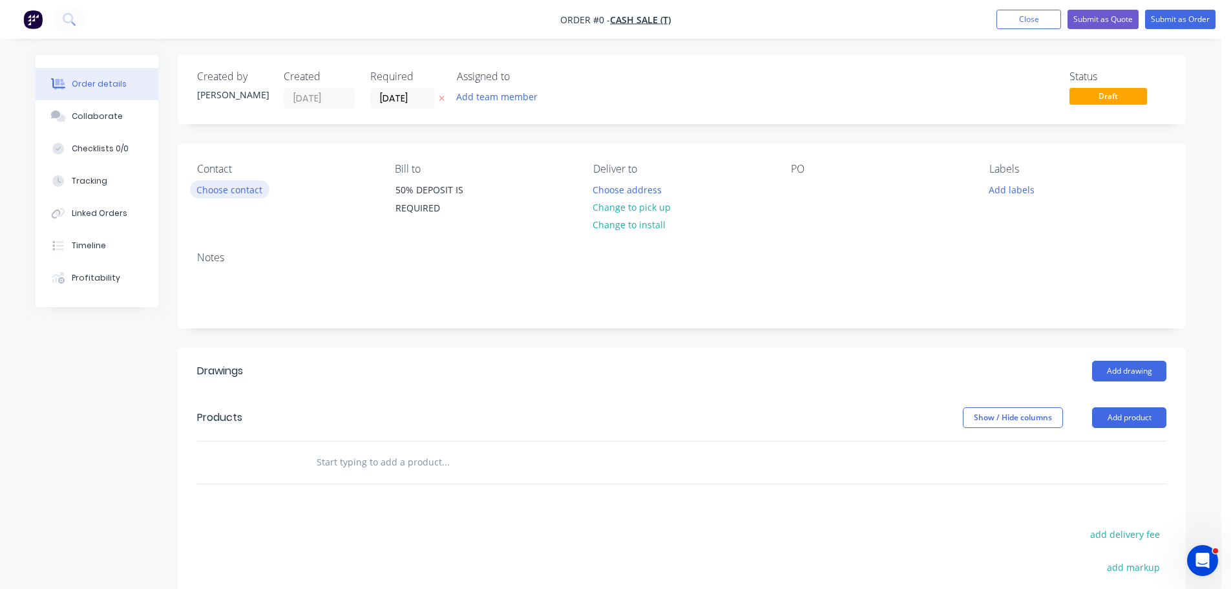
click at [229, 193] on button "Choose contact" at bounding box center [229, 188] width 79 height 17
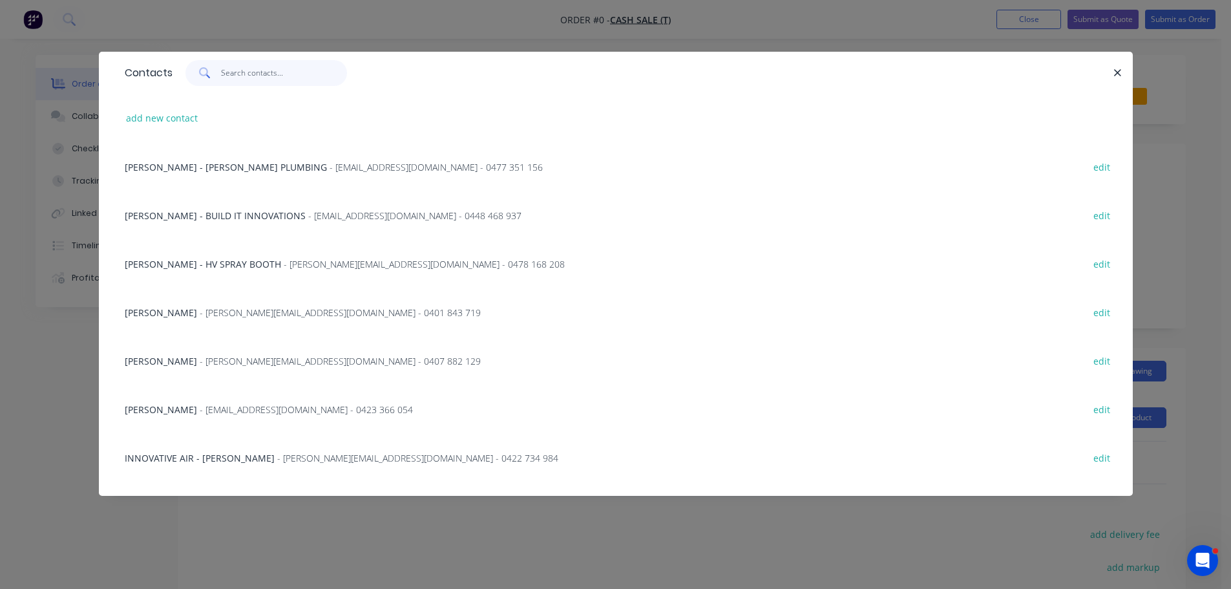
click at [254, 81] on input "text" at bounding box center [284, 73] width 126 height 26
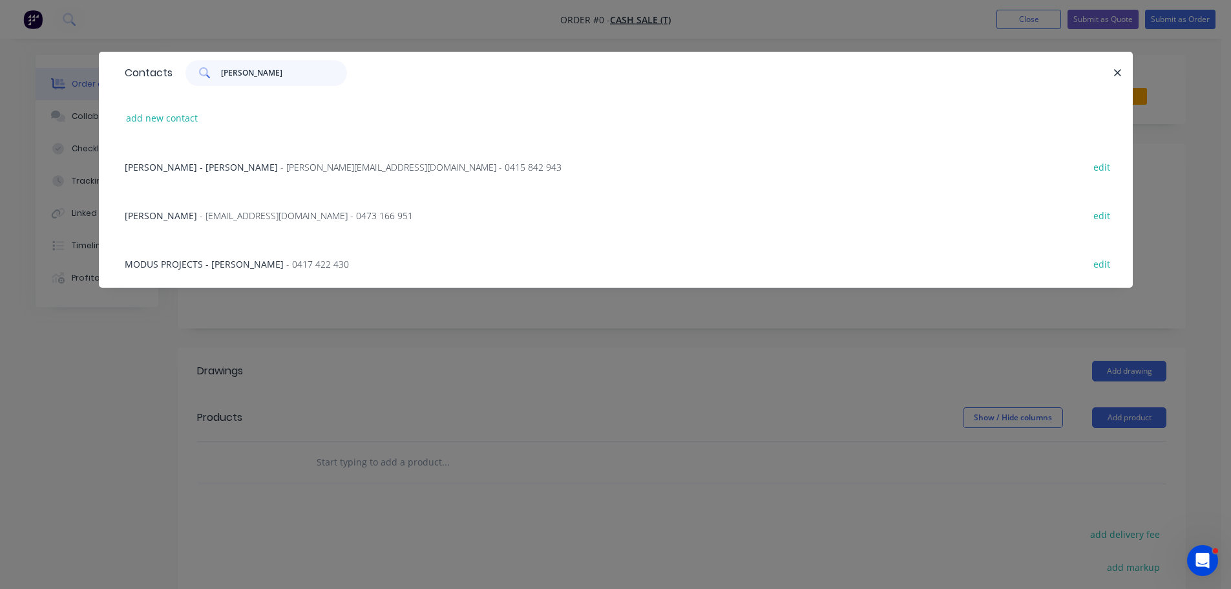
type input "GUS"
click at [224, 251] on div "MODUS PROJECTS - GUS - 0417 422 430 edit" at bounding box center [615, 263] width 995 height 48
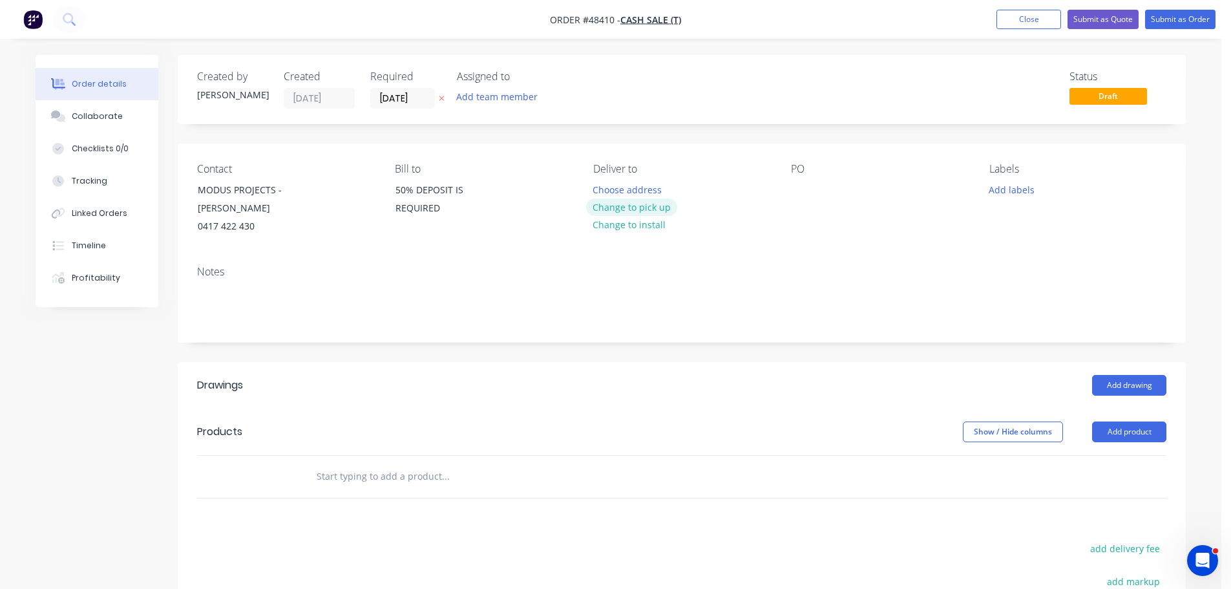
click at [640, 213] on button "Change to pick up" at bounding box center [632, 206] width 92 height 17
click at [802, 189] on div at bounding box center [801, 189] width 21 height 19
click at [1139, 379] on button "Add drawing" at bounding box center [1129, 385] width 74 height 21
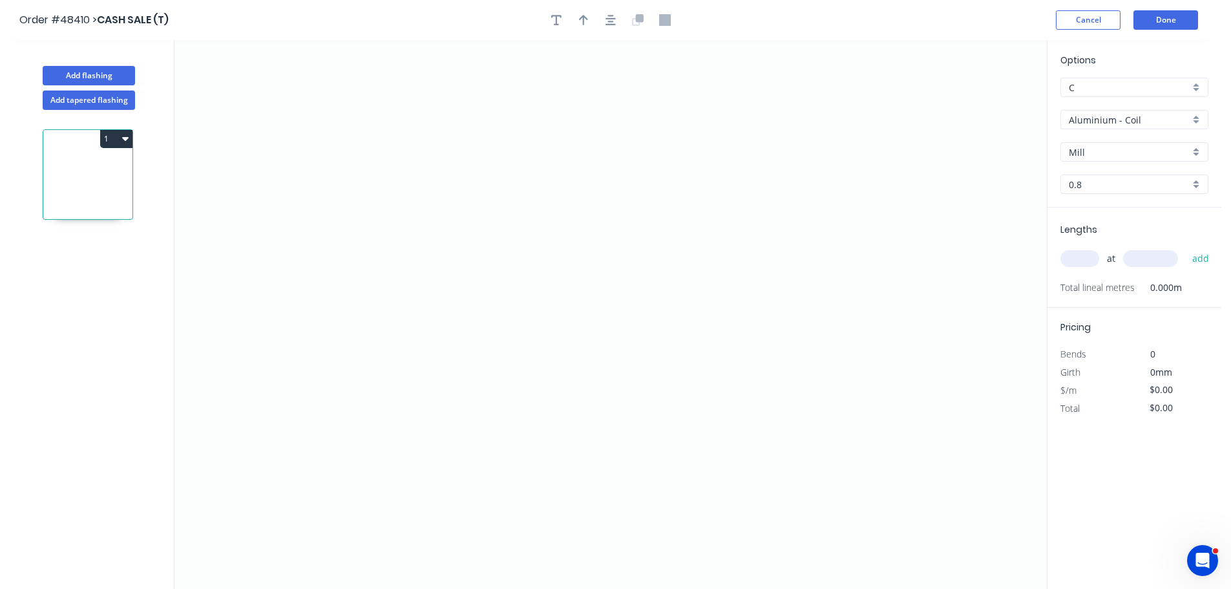
click at [1100, 122] on input "Aluminium - Coil" at bounding box center [1128, 120] width 121 height 14
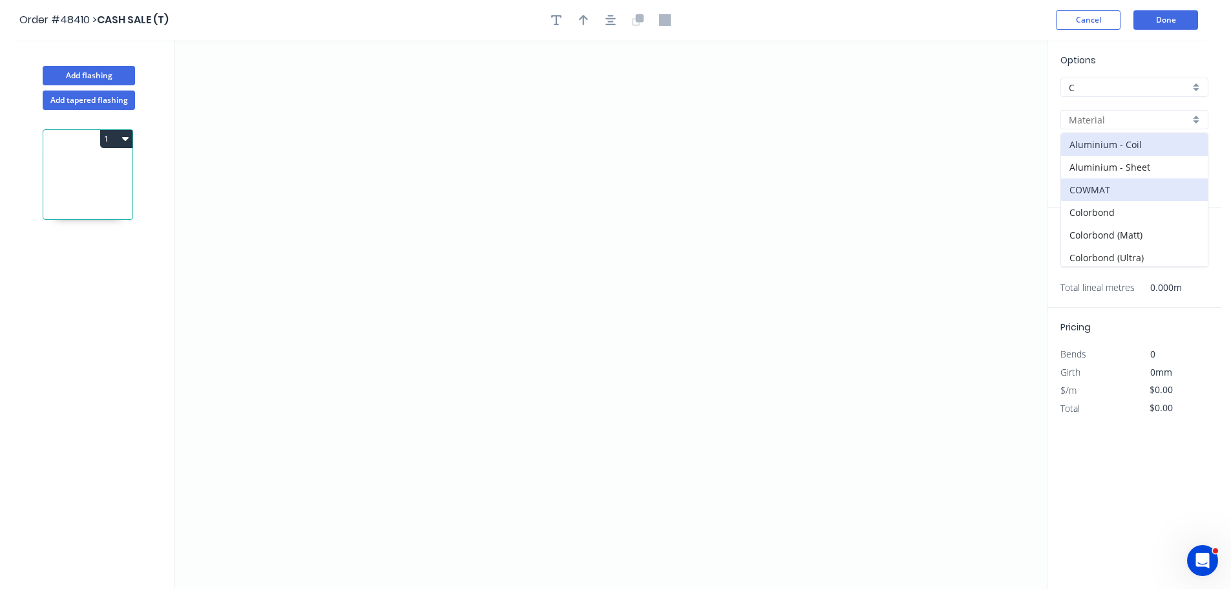
scroll to position [183, 0]
click at [1107, 168] on div "Stainless 316 - Coil" at bounding box center [1134, 164] width 147 height 23
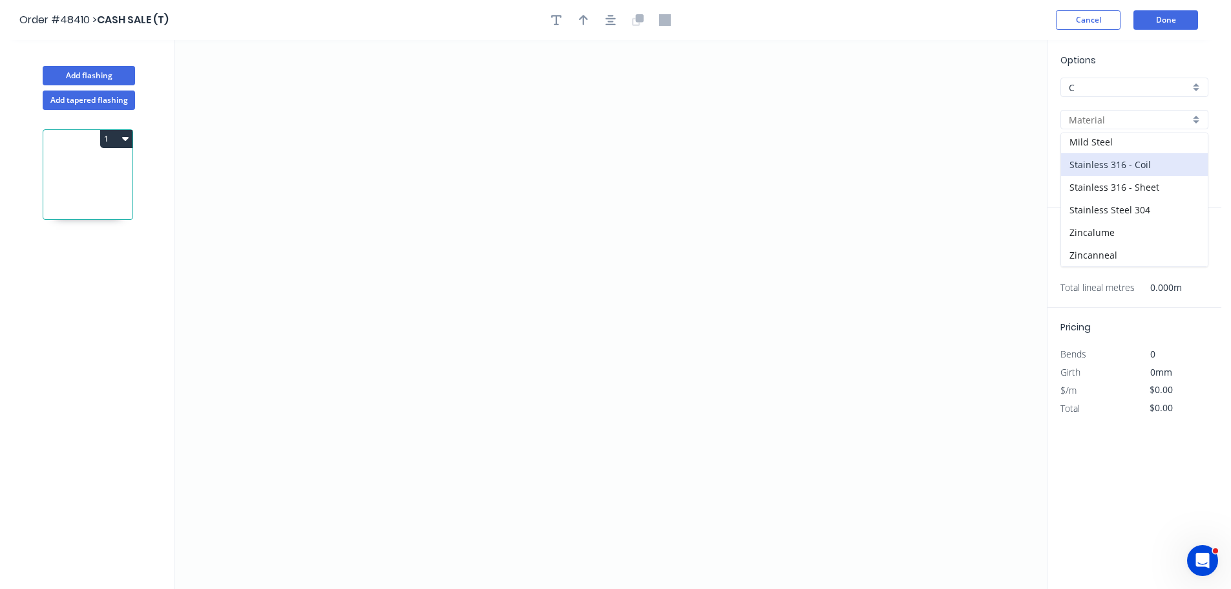
type input "Stainless 316 - Coil"
type input "2B"
type input "0.55"
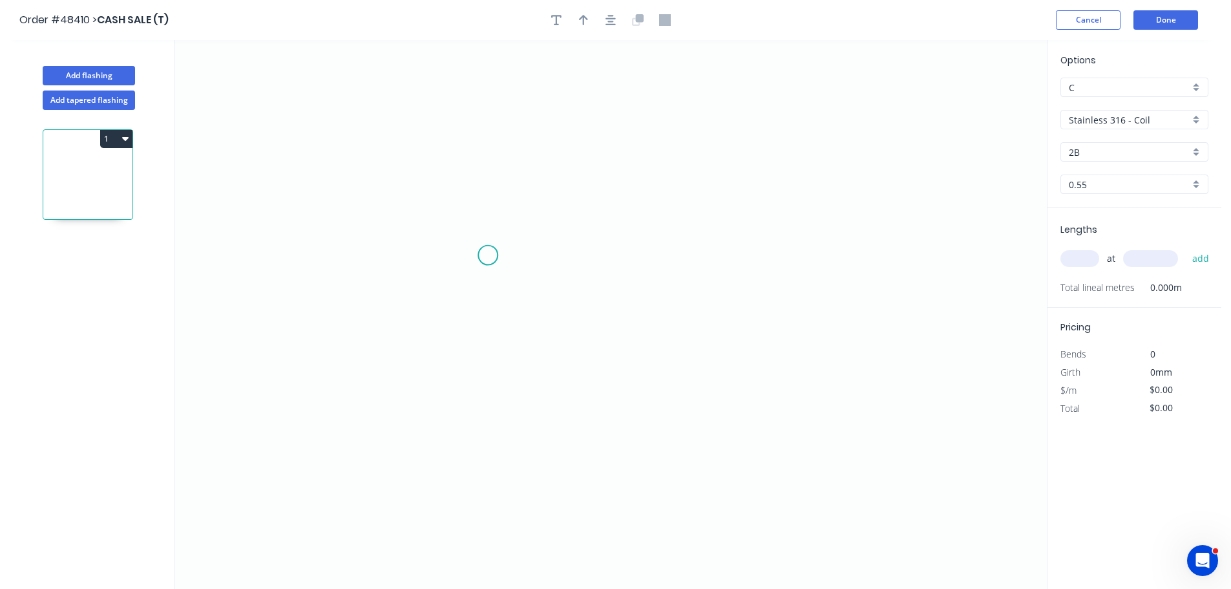
click at [488, 255] on icon "0" at bounding box center [610, 314] width 872 height 548
click at [777, 242] on icon "0" at bounding box center [610, 314] width 872 height 548
click at [635, 263] on tspan "?" at bounding box center [632, 268] width 6 height 21
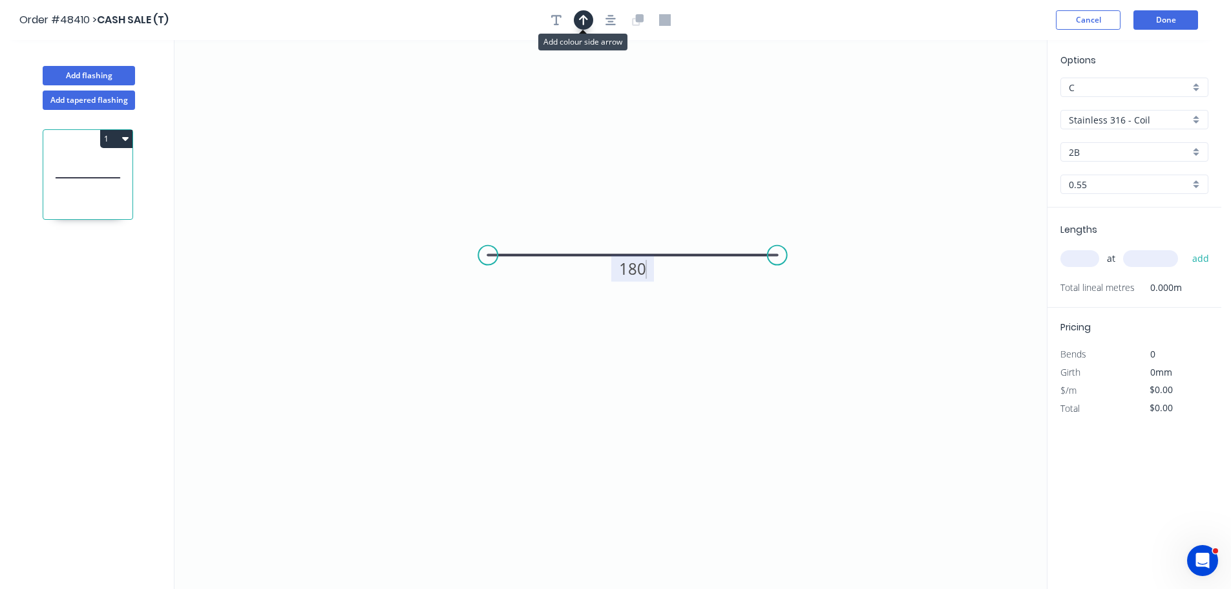
click at [578, 14] on button "button" at bounding box center [583, 19] width 19 height 19
type input "$25.55"
drag, startPoint x: 978, startPoint y: 100, endPoint x: 629, endPoint y: 209, distance: 365.3
click at [629, 209] on icon at bounding box center [629, 193] width 12 height 41
click at [1085, 254] on input "text" at bounding box center [1079, 258] width 39 height 17
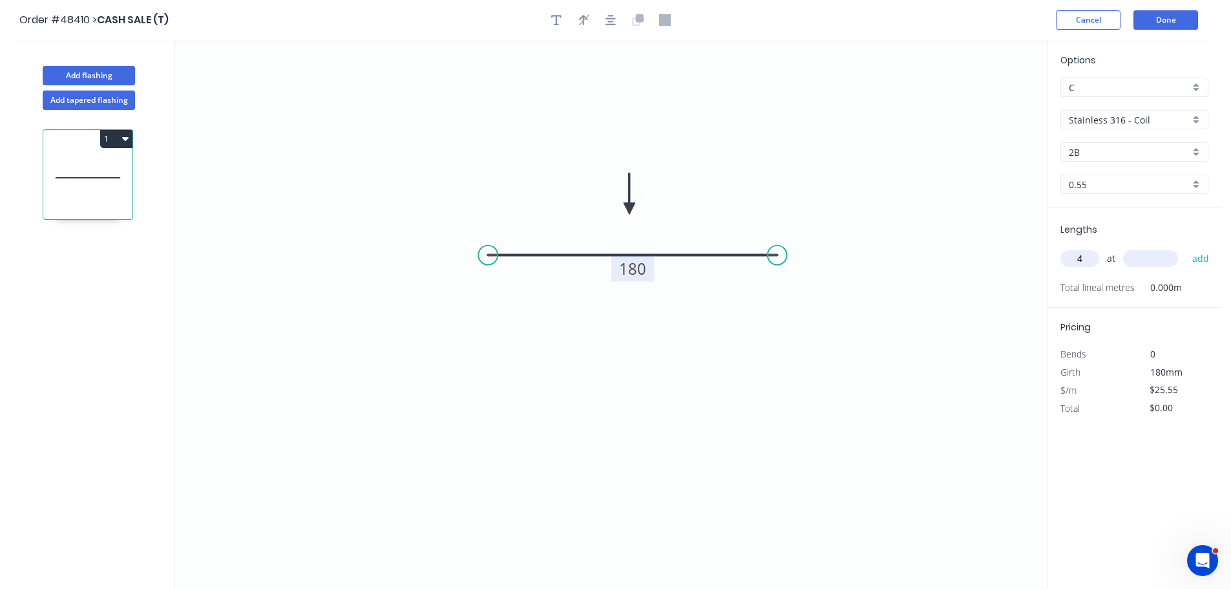
type input "4"
type input "780"
click at [1185, 247] on button "add" at bounding box center [1200, 258] width 30 height 22
type input "$102.20"
click at [1151, 19] on button "Done" at bounding box center [1165, 19] width 65 height 19
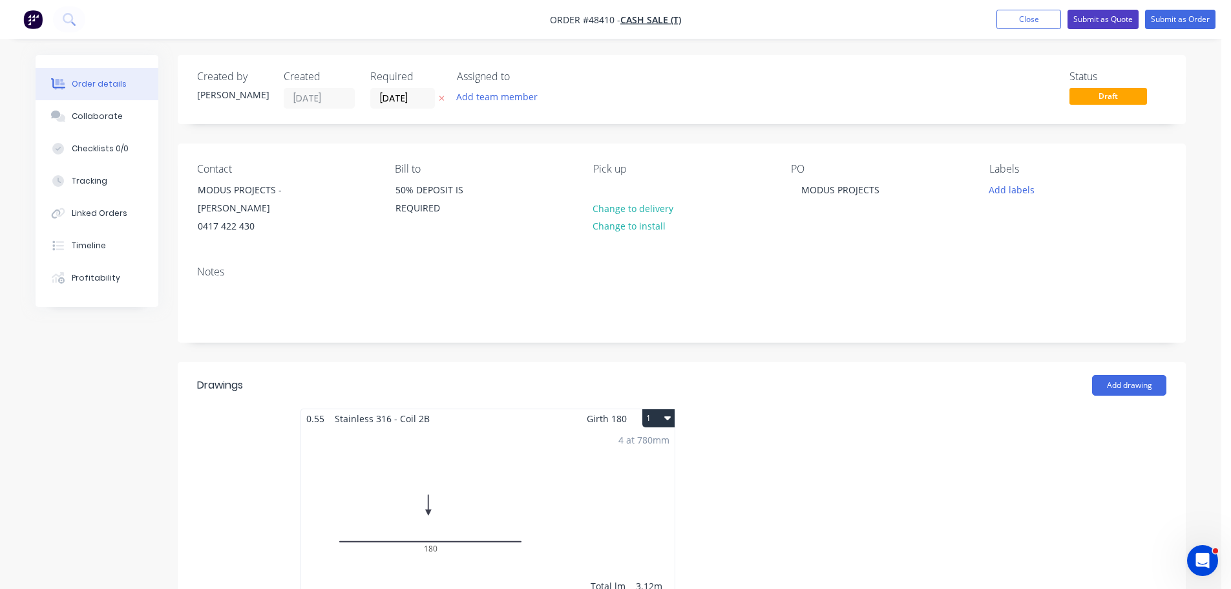
click at [1100, 19] on button "Submit as Quote" at bounding box center [1102, 19] width 71 height 19
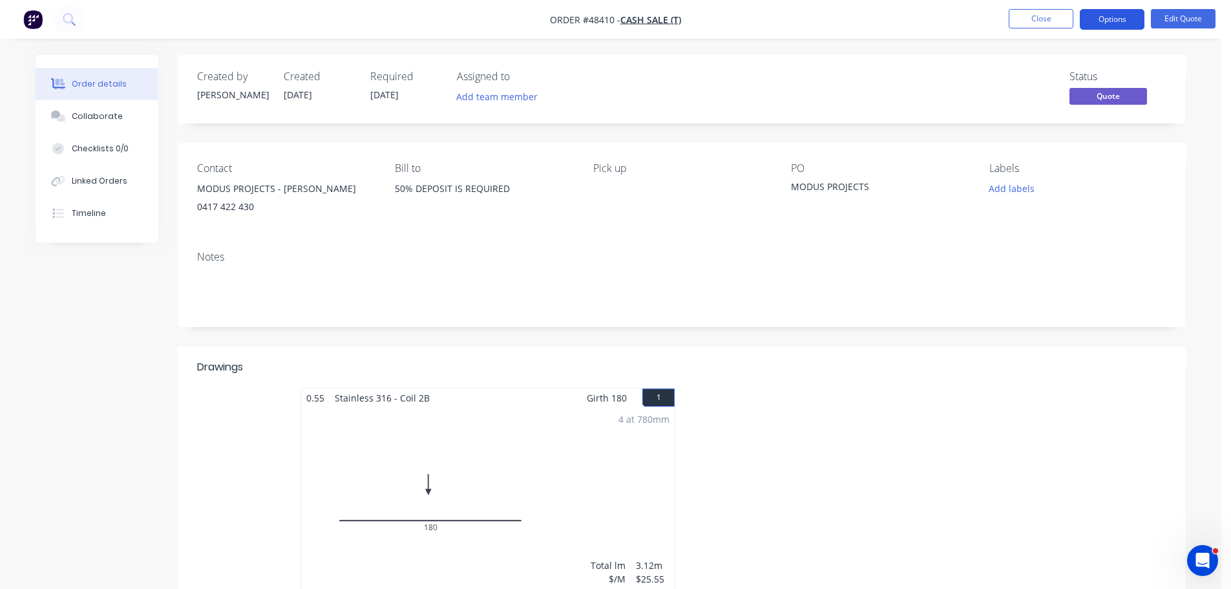
click at [1103, 11] on button "Options" at bounding box center [1111, 19] width 65 height 21
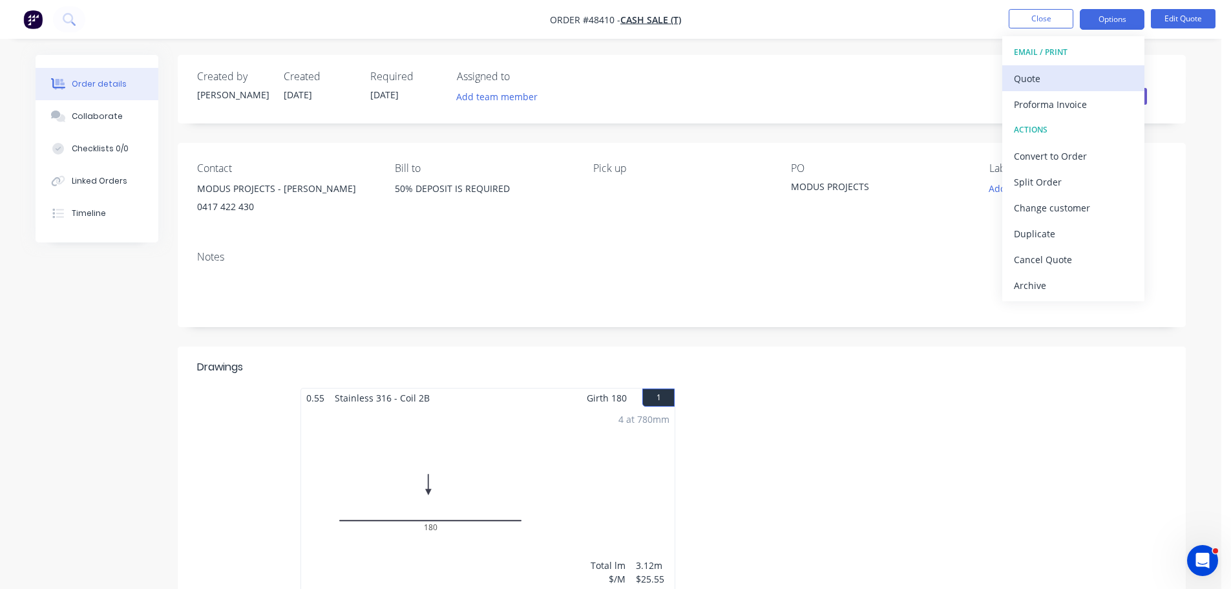
click at [1086, 72] on div "Quote" at bounding box center [1073, 78] width 119 height 19
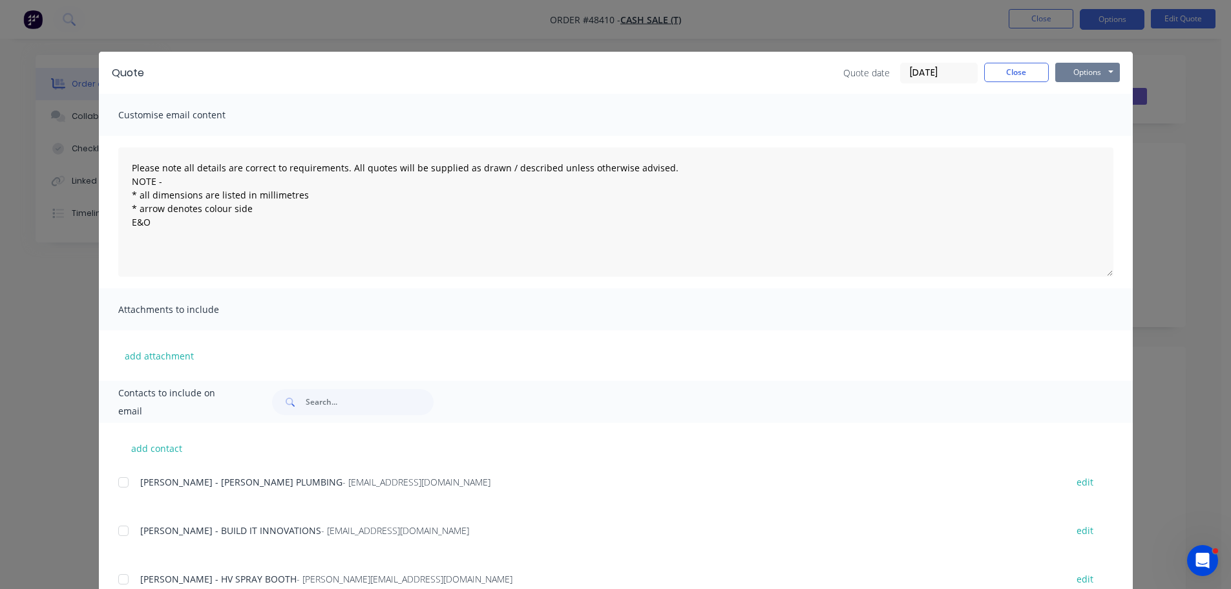
click at [1069, 72] on button "Options" at bounding box center [1087, 72] width 65 height 19
click at [1089, 118] on button "Print" at bounding box center [1096, 116] width 83 height 21
click at [1003, 74] on button "Close" at bounding box center [1016, 72] width 65 height 19
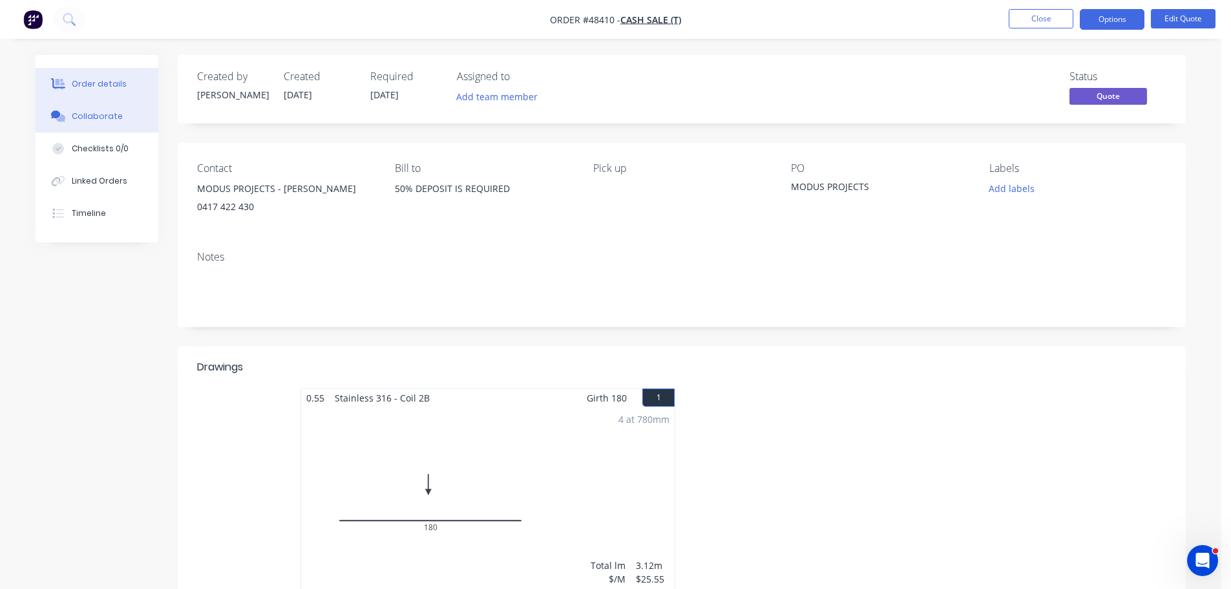
drag, startPoint x: 141, startPoint y: 141, endPoint x: 120, endPoint y: 126, distance: 26.4
click at [140, 141] on button "Checklists 0/0" at bounding box center [97, 148] width 123 height 32
type textarea "x"
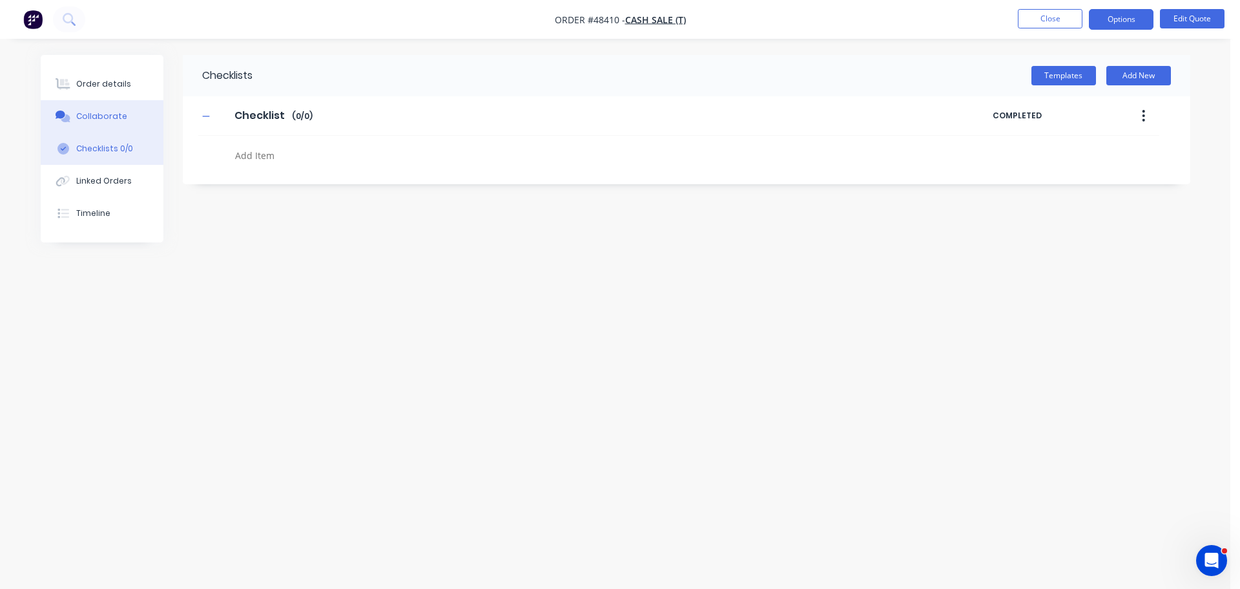
click at [114, 122] on button "Collaborate" at bounding box center [102, 116] width 123 height 32
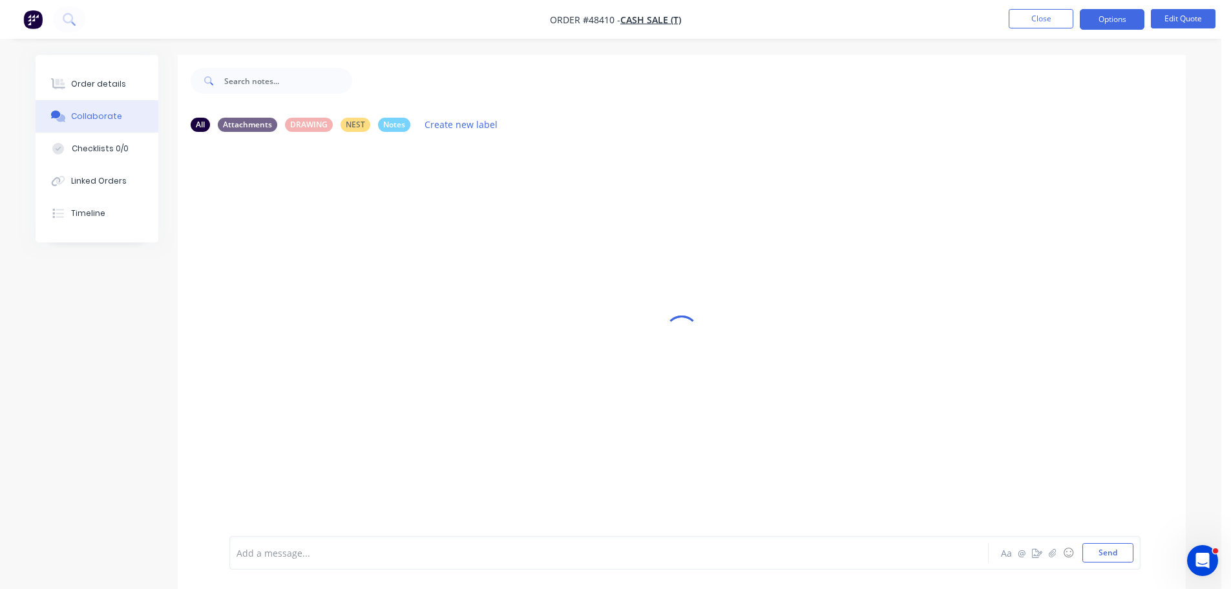
click at [310, 558] on div at bounding box center [573, 553] width 672 height 14
click at [1115, 550] on button "Send" at bounding box center [1107, 552] width 51 height 19
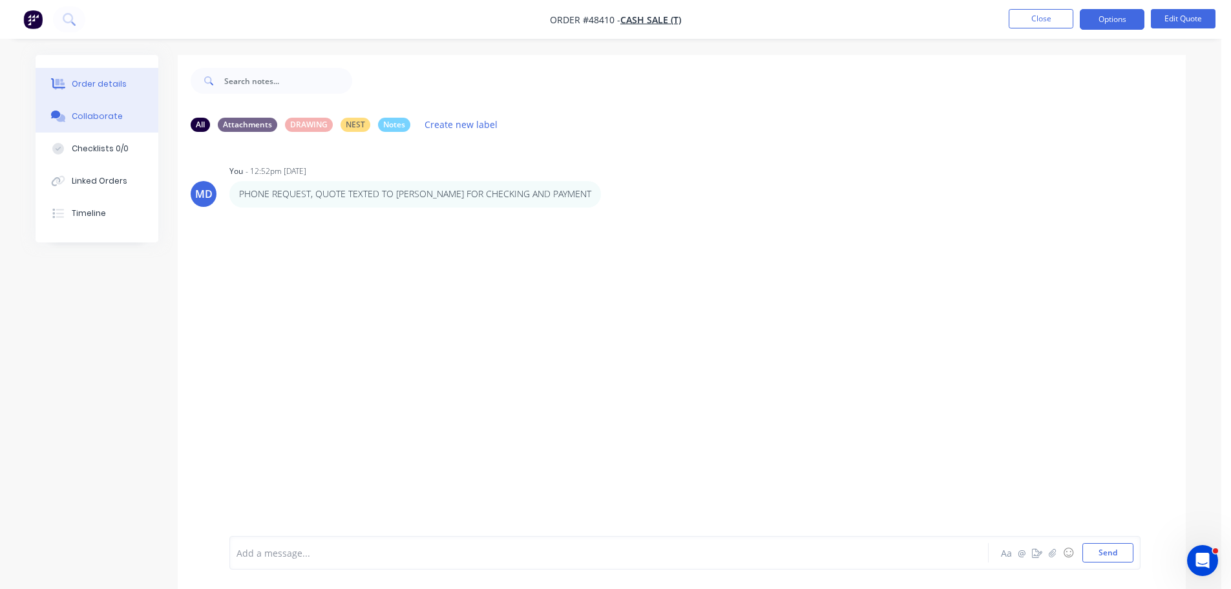
click at [78, 81] on div "Order details" at bounding box center [99, 84] width 55 height 12
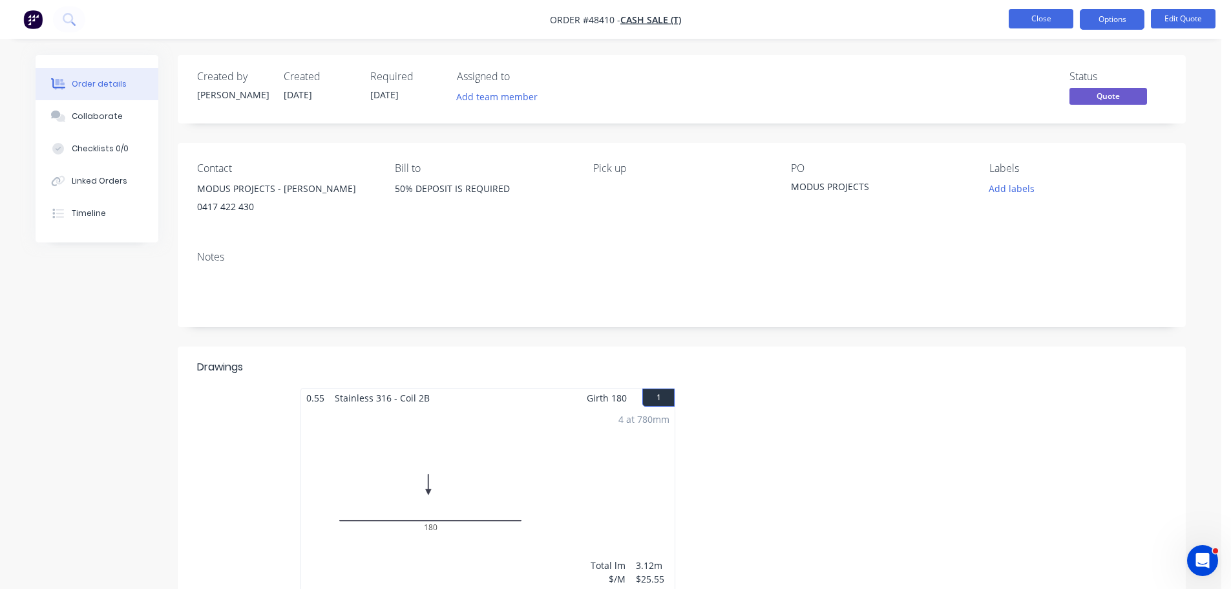
click at [1048, 25] on button "Close" at bounding box center [1040, 18] width 65 height 19
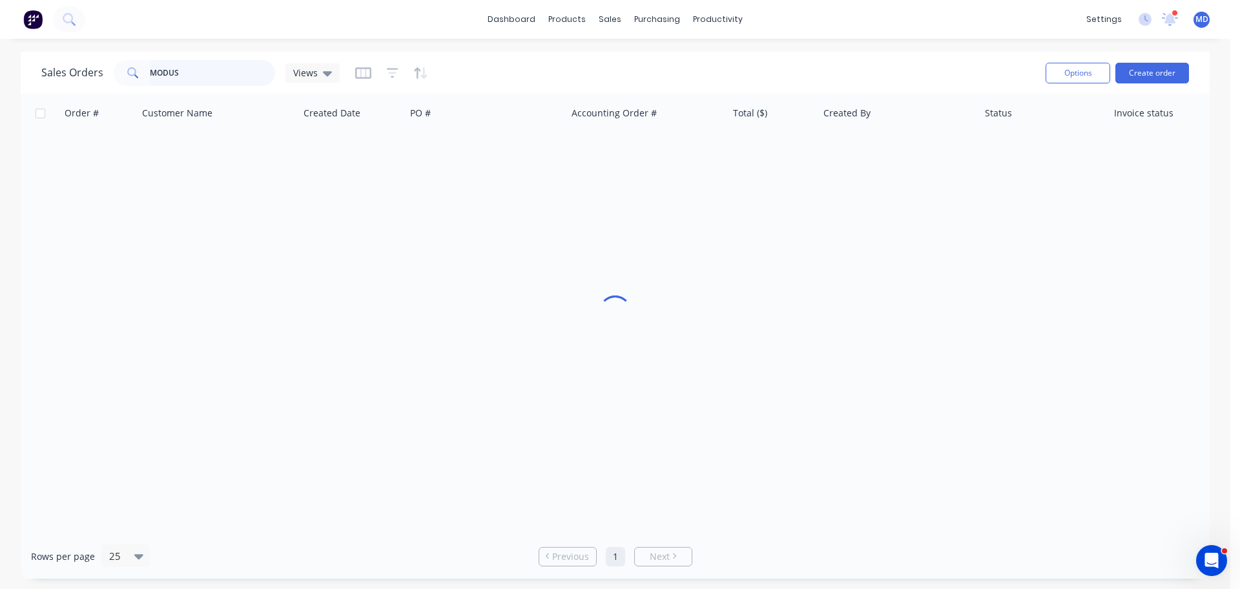
click at [187, 81] on input "MODUS" at bounding box center [213, 73] width 126 height 26
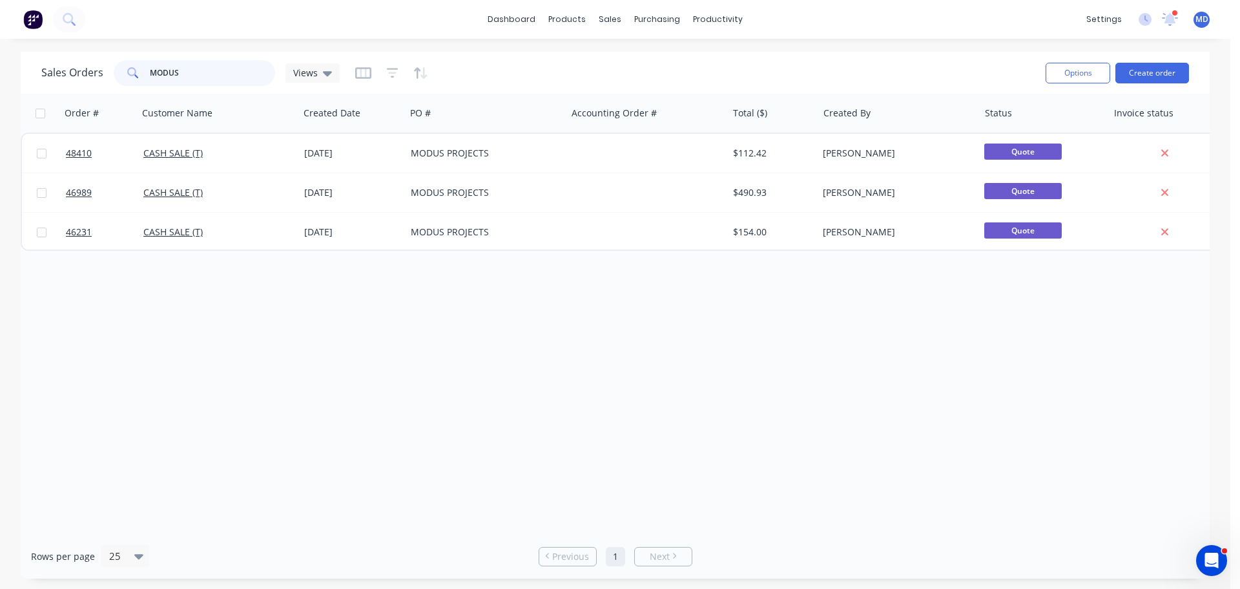
click at [194, 68] on input "MODUS" at bounding box center [213, 73] width 126 height 26
type input "M"
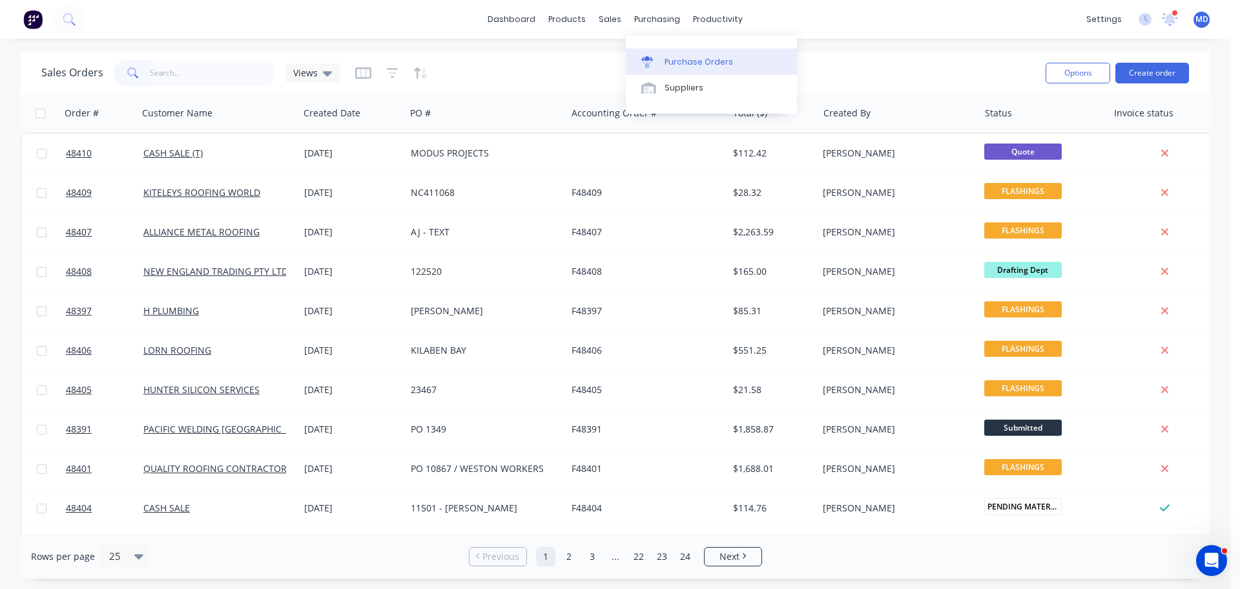
click at [674, 58] on div "Purchase Orders" at bounding box center [699, 62] width 68 height 12
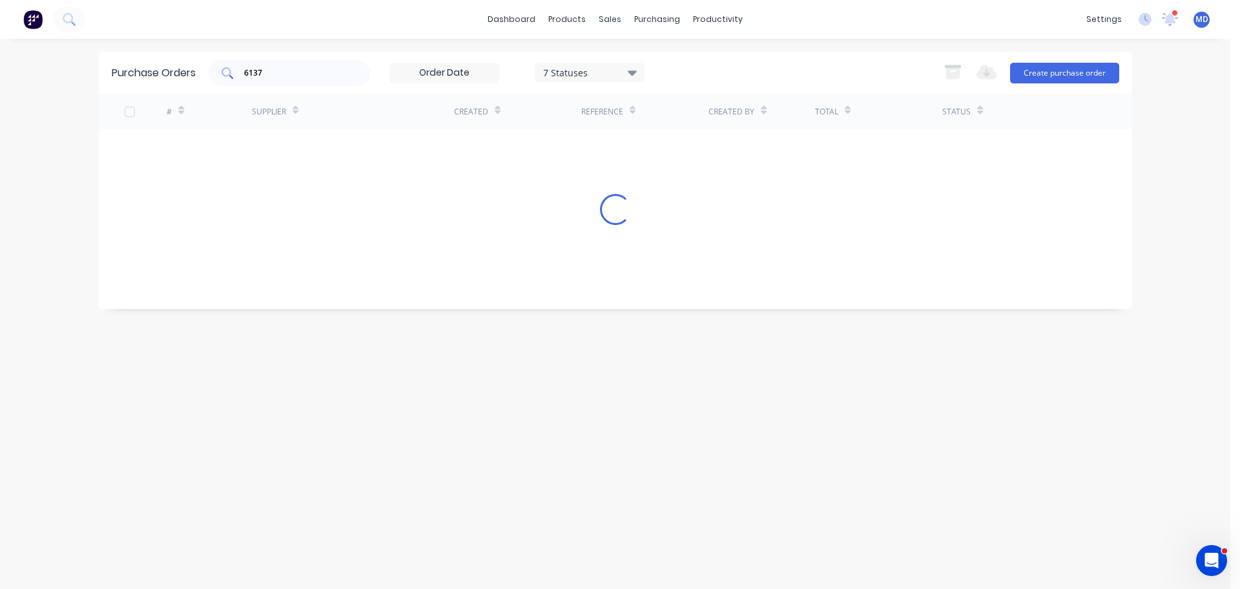
click at [282, 68] on input "6137" at bounding box center [296, 73] width 107 height 13
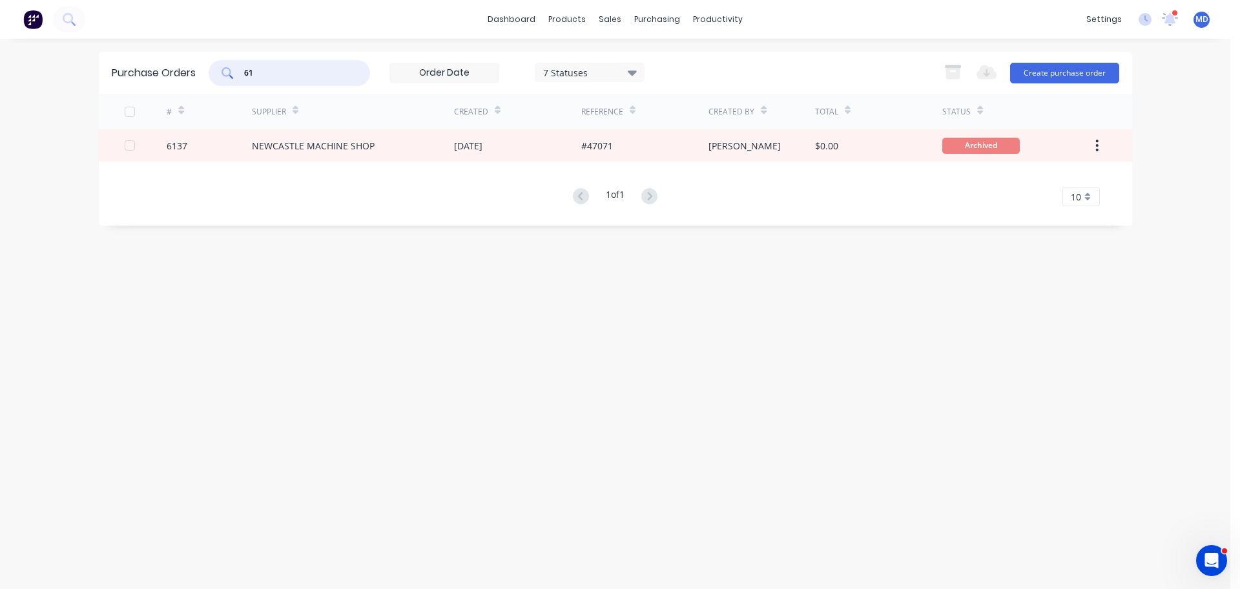
type input "6"
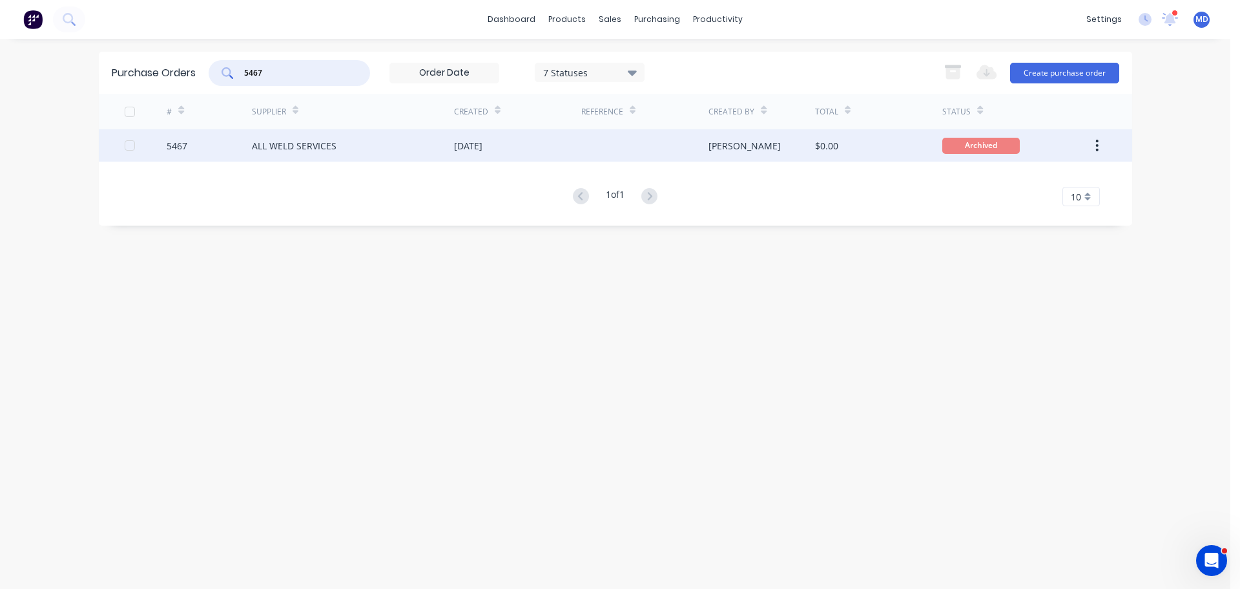
type input "5467"
click at [196, 139] on div "5467" at bounding box center [209, 145] width 85 height 32
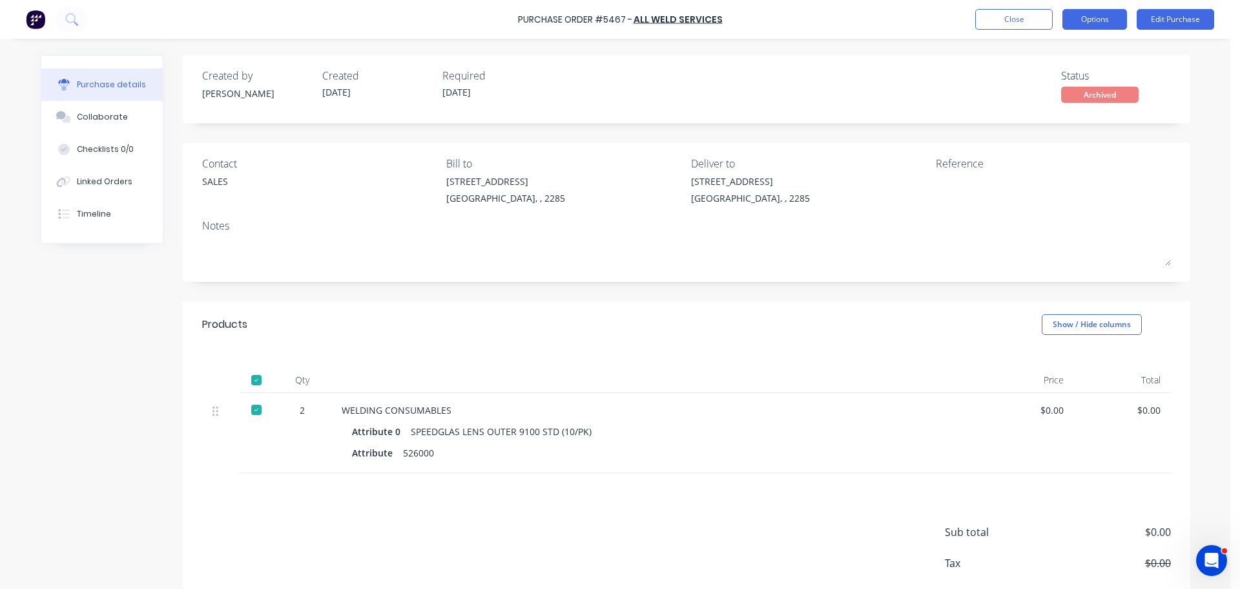
click at [1106, 21] on button "Options" at bounding box center [1095, 19] width 65 height 21
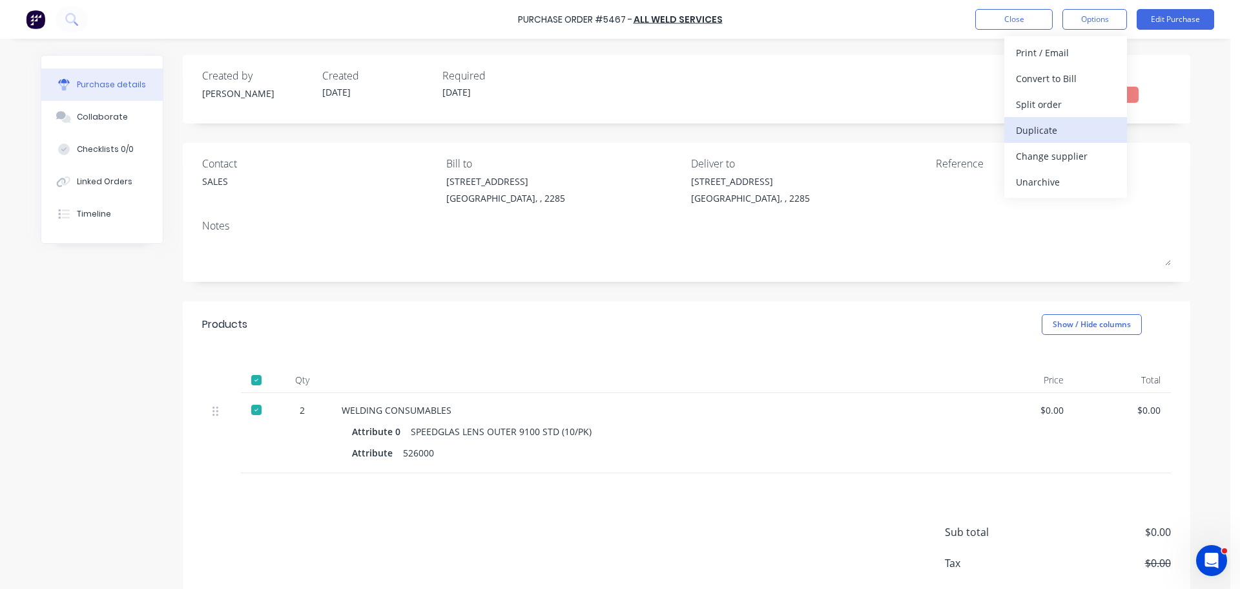
click at [1034, 130] on div "Duplicate" at bounding box center [1065, 130] width 99 height 19
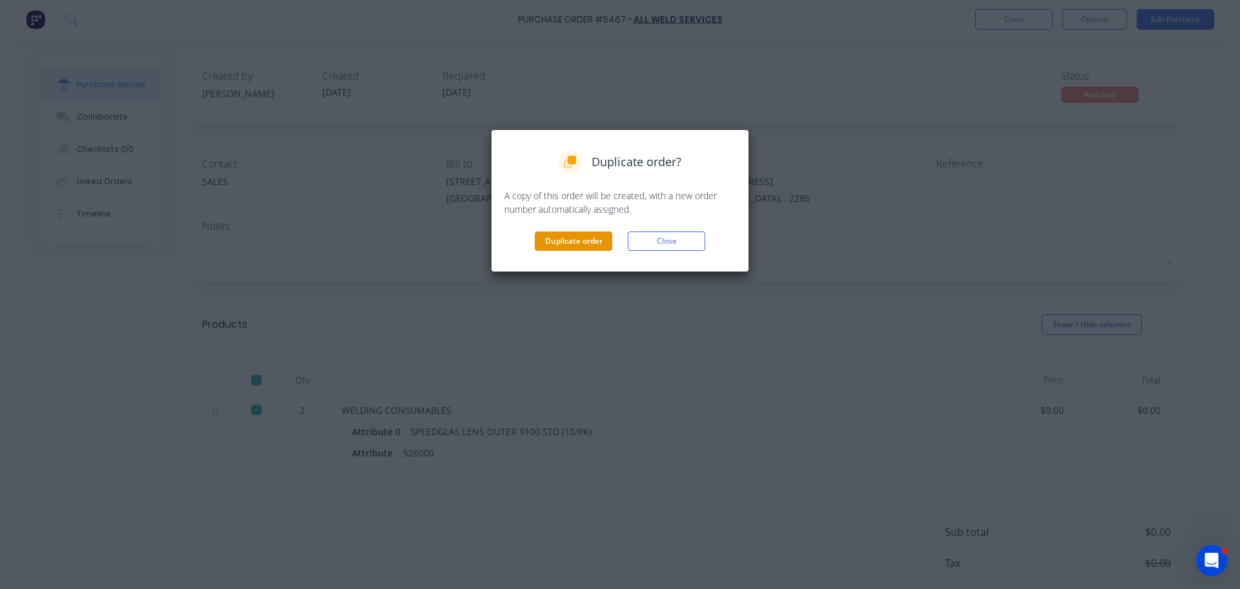
click at [567, 238] on button "Duplicate order" at bounding box center [574, 240] width 78 height 19
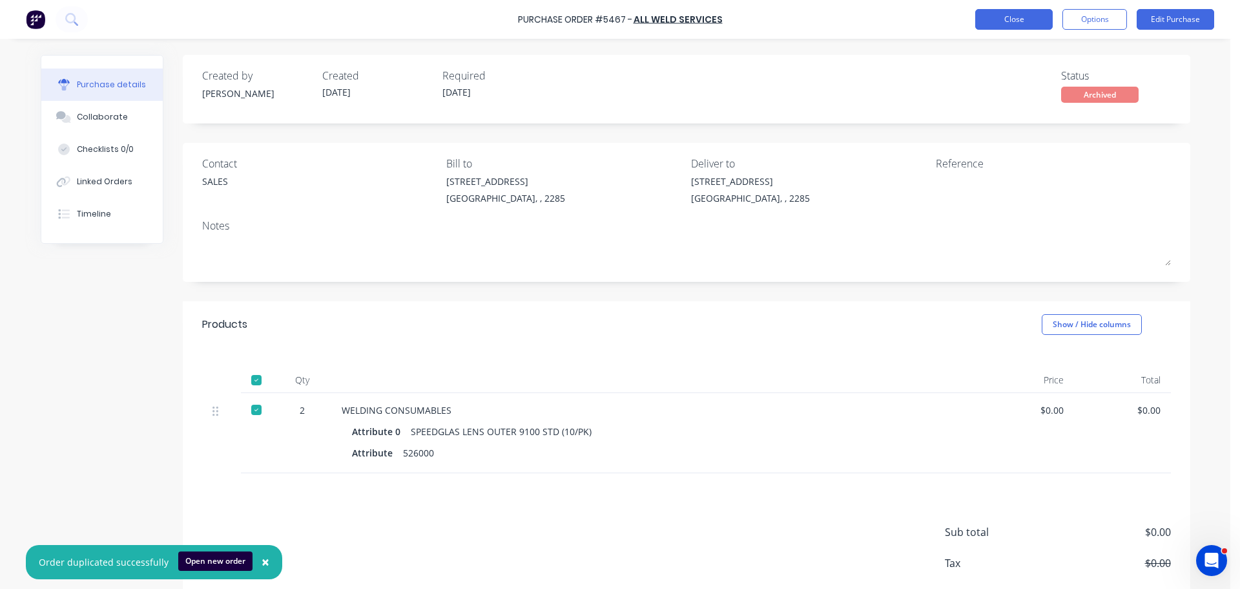
click at [982, 23] on button "Close" at bounding box center [1014, 19] width 78 height 21
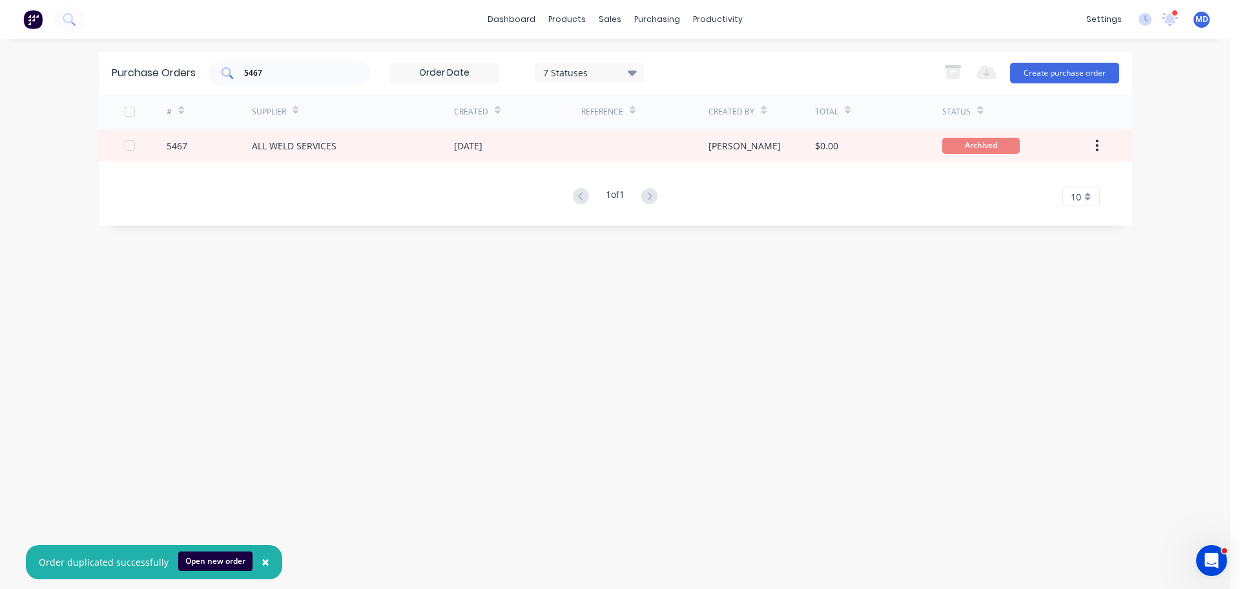
click at [276, 79] on div "5467" at bounding box center [290, 73] width 162 height 26
type input "5"
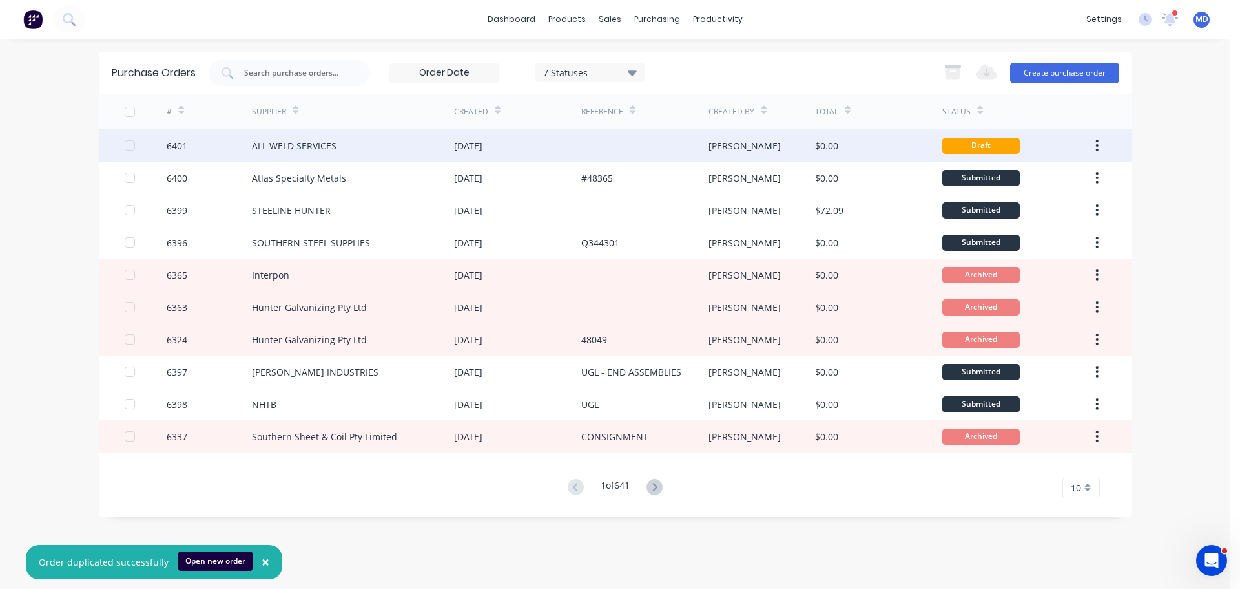
click at [174, 141] on div "6401" at bounding box center [177, 146] width 21 height 14
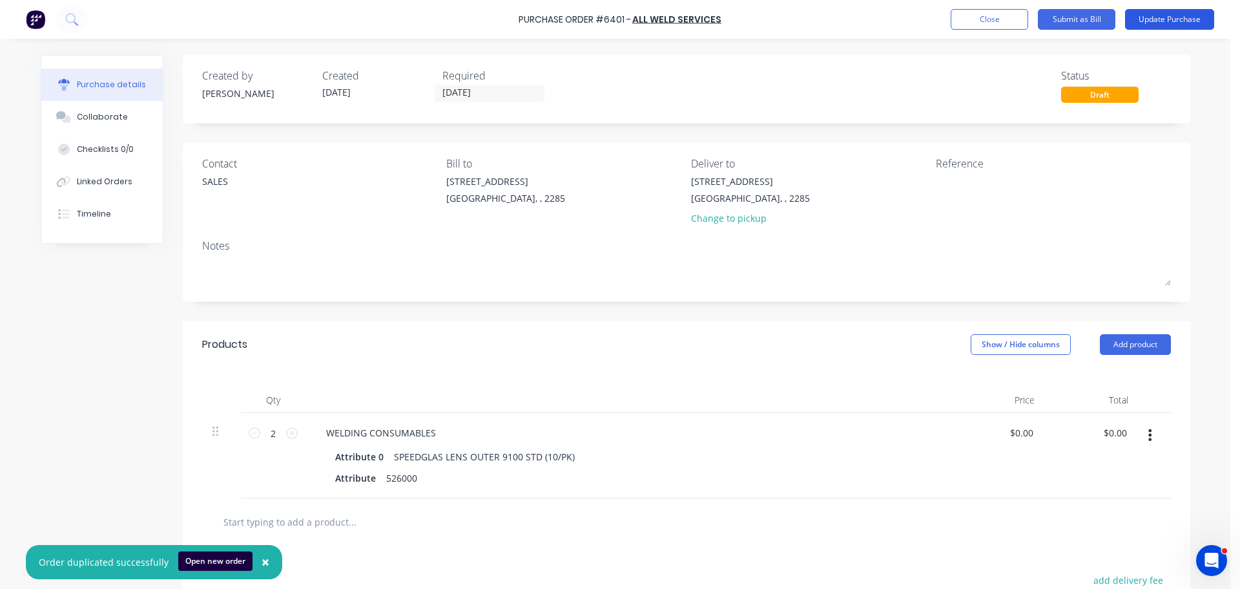
click at [1171, 12] on button "Update Purchase" at bounding box center [1169, 19] width 89 height 21
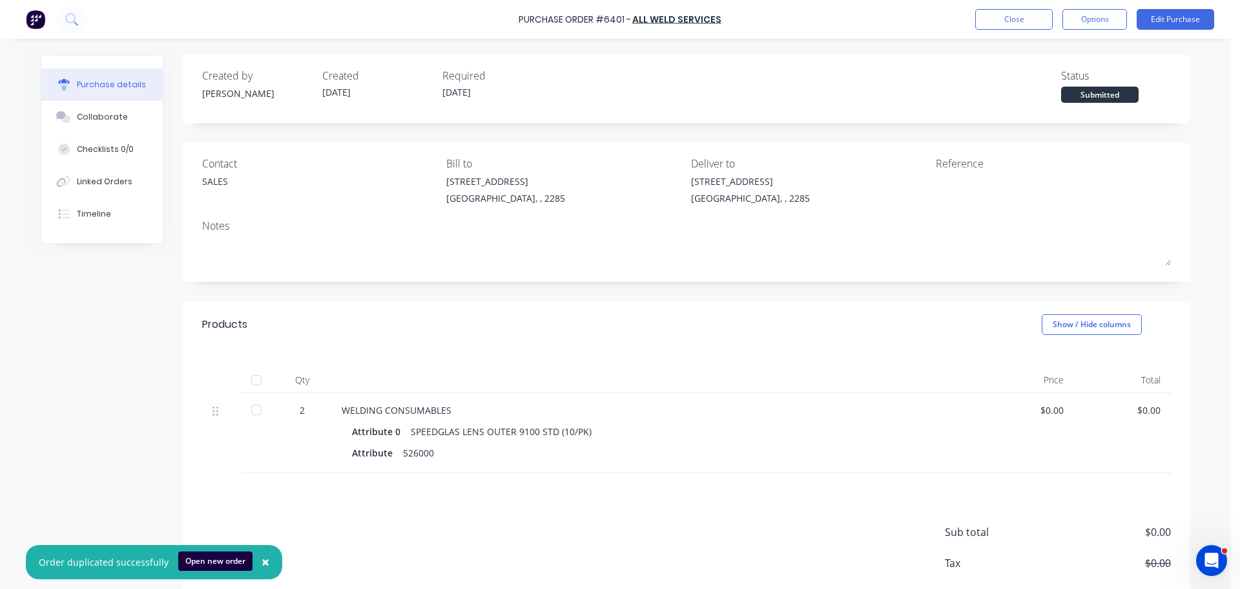
click at [1096, 8] on div "Purchase Order #6401 - ALL WELD SERVICES Close Options Edit Purchase" at bounding box center [620, 19] width 1240 height 39
click at [1085, 19] on button "Options" at bounding box center [1095, 19] width 65 height 21
click at [1041, 50] on div "Print / Email" at bounding box center [1065, 52] width 99 height 19
click at [1041, 108] on div "Without pricing" at bounding box center [1065, 104] width 99 height 19
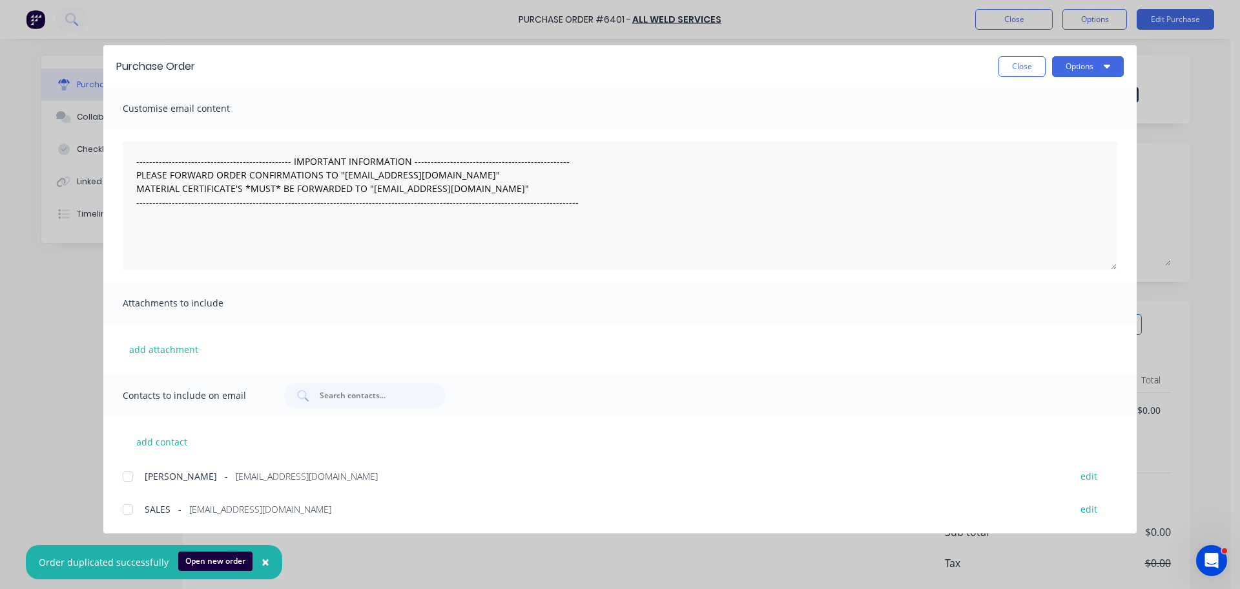
click at [127, 506] on div at bounding box center [128, 509] width 26 height 26
click at [1085, 71] on button "Options" at bounding box center [1088, 66] width 72 height 21
click at [1073, 145] on div "Email" at bounding box center [1062, 150] width 99 height 19
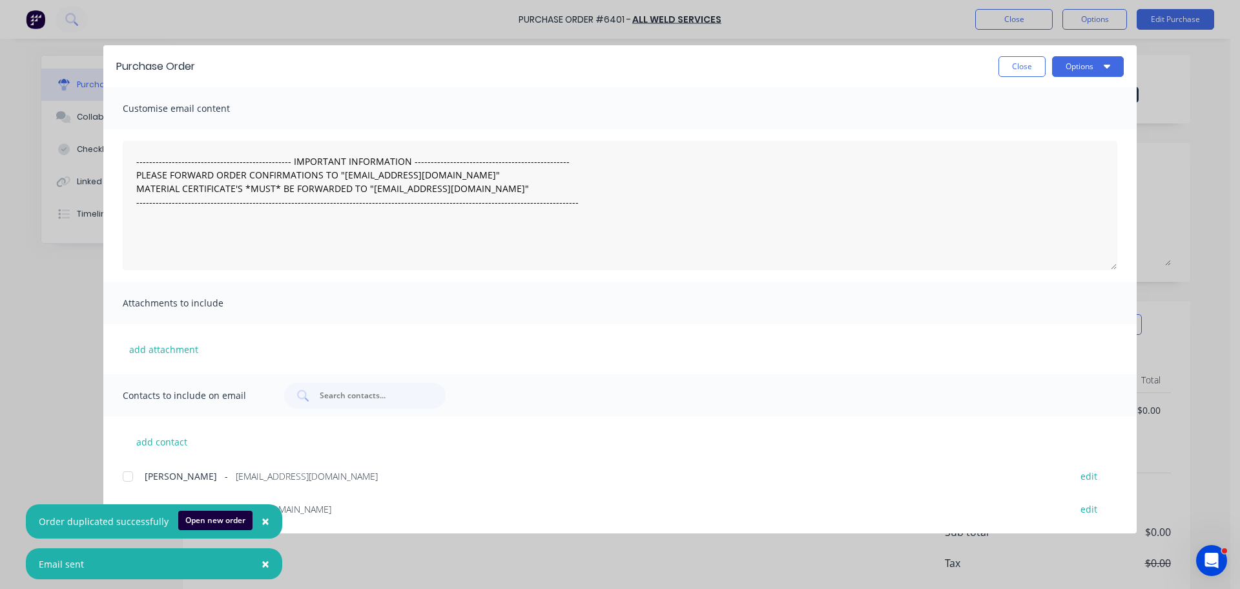
click at [1021, 61] on button "Close" at bounding box center [1022, 66] width 47 height 21
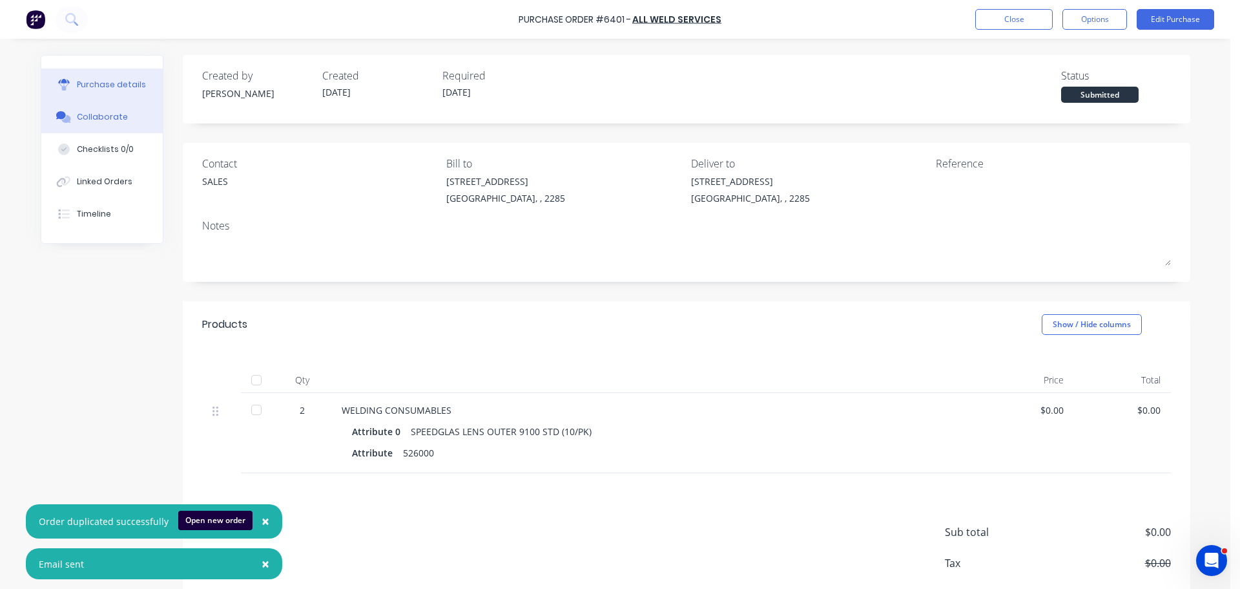
click at [114, 117] on div "Collaborate" at bounding box center [102, 117] width 51 height 12
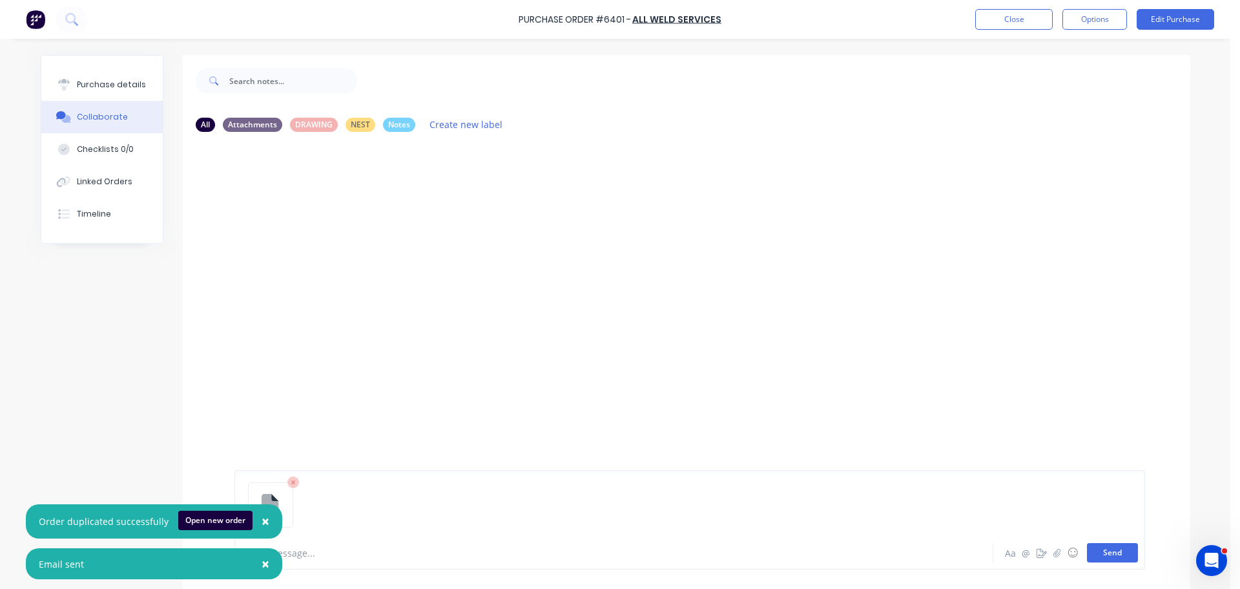
click at [1100, 548] on button "Send" at bounding box center [1112, 552] width 51 height 19
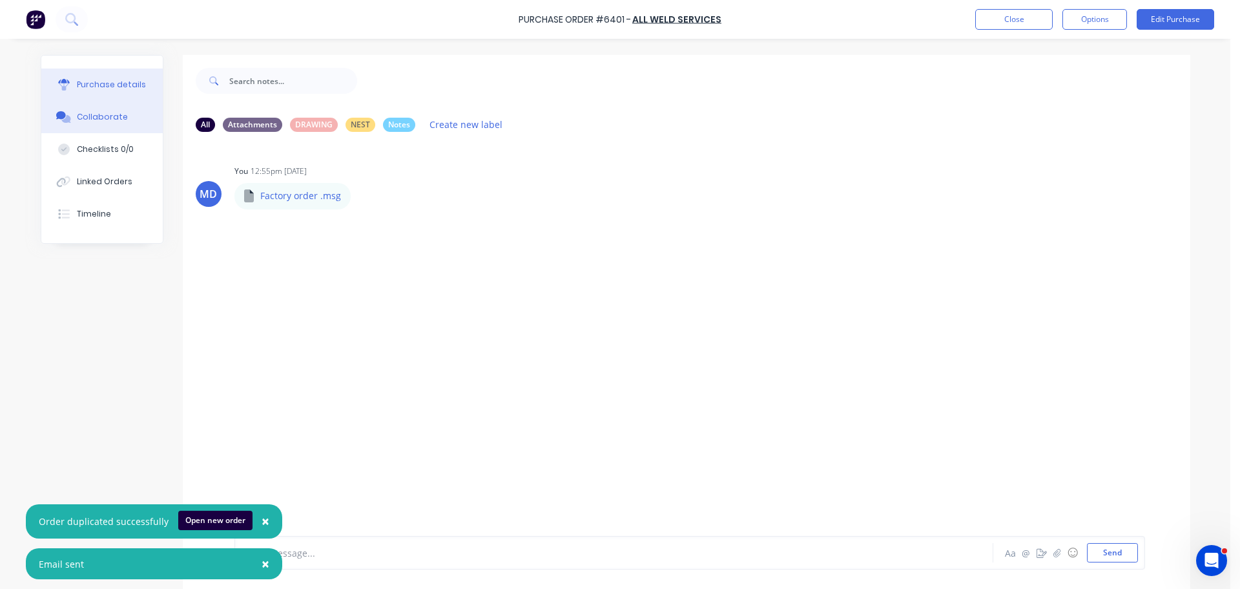
click at [92, 87] on div "Purchase details" at bounding box center [111, 85] width 69 height 12
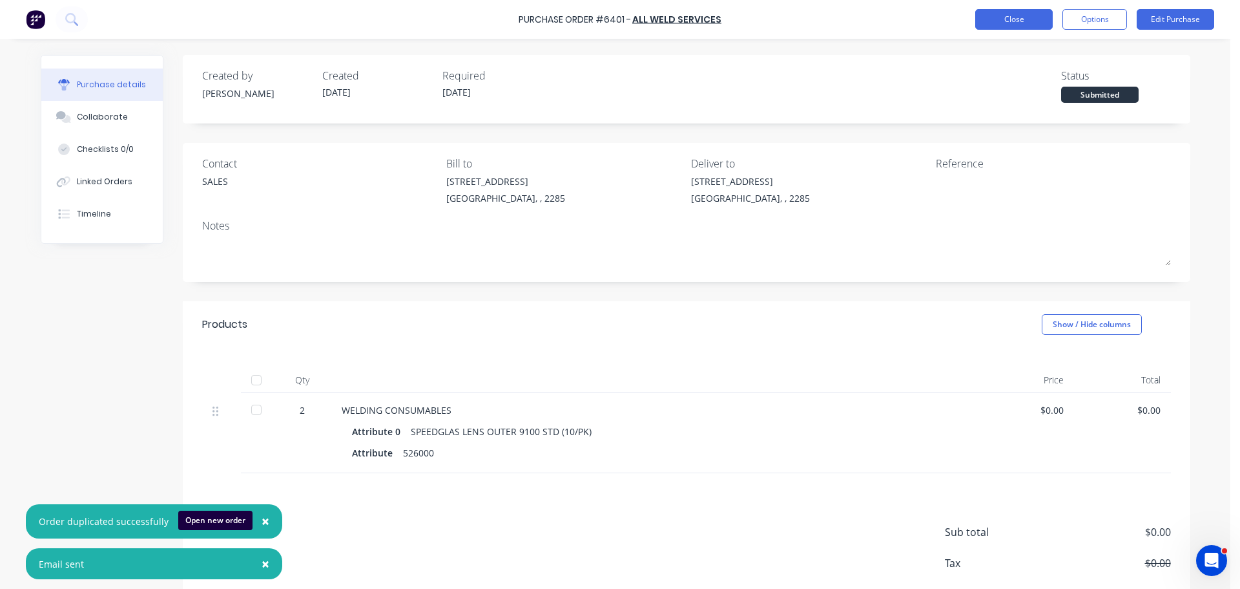
click at [1002, 26] on button "Close" at bounding box center [1014, 19] width 78 height 21
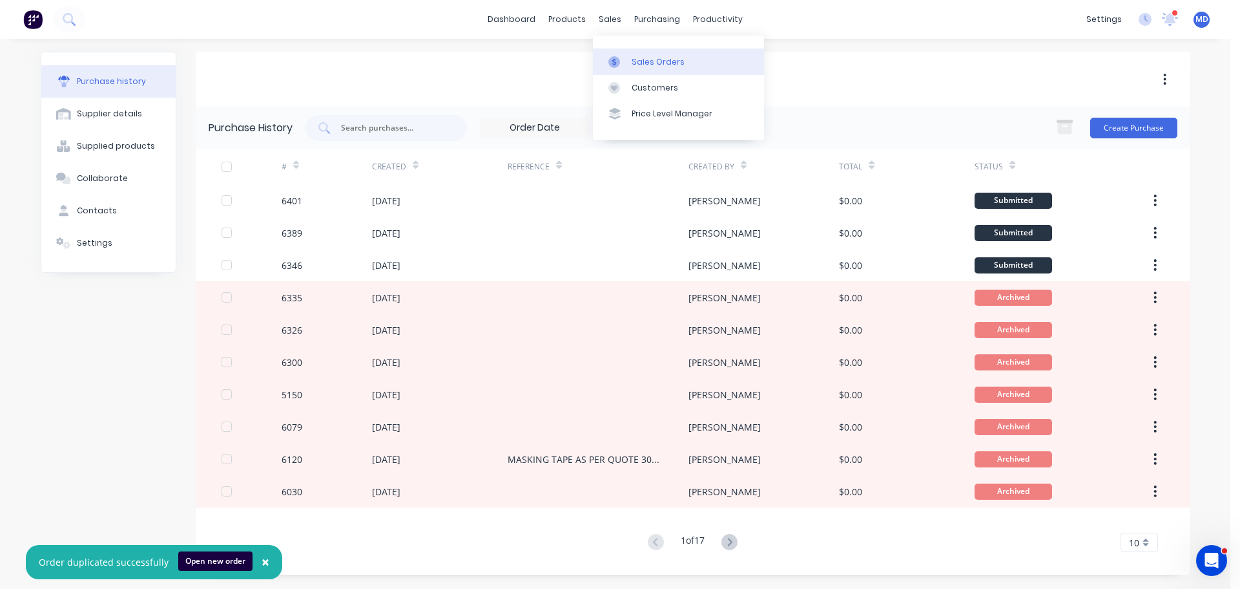
click at [632, 65] on div "Sales Orders" at bounding box center [658, 62] width 53 height 12
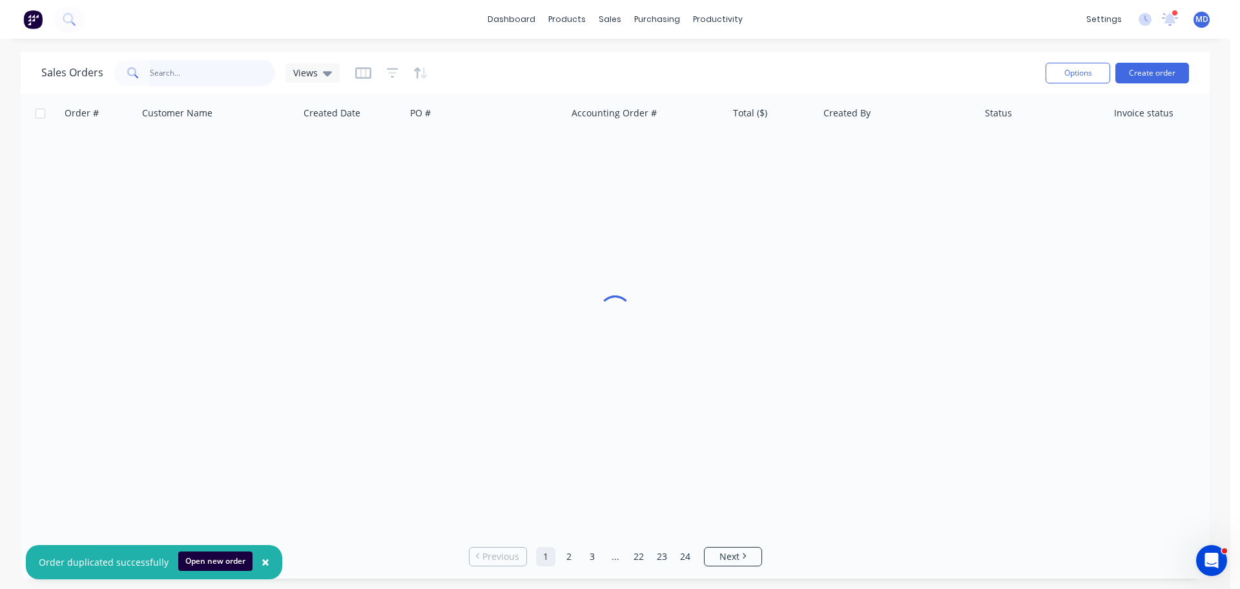
click at [186, 73] on input "text" at bounding box center [213, 73] width 126 height 26
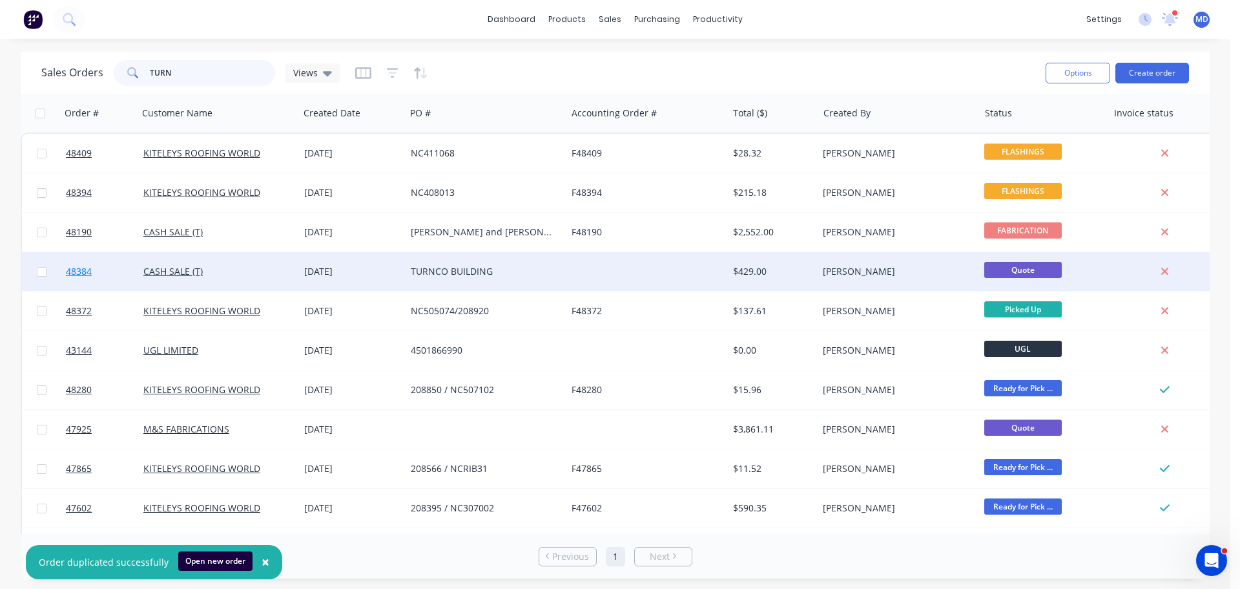
type input "TURN"
click at [81, 271] on span "48384" at bounding box center [79, 271] width 26 height 13
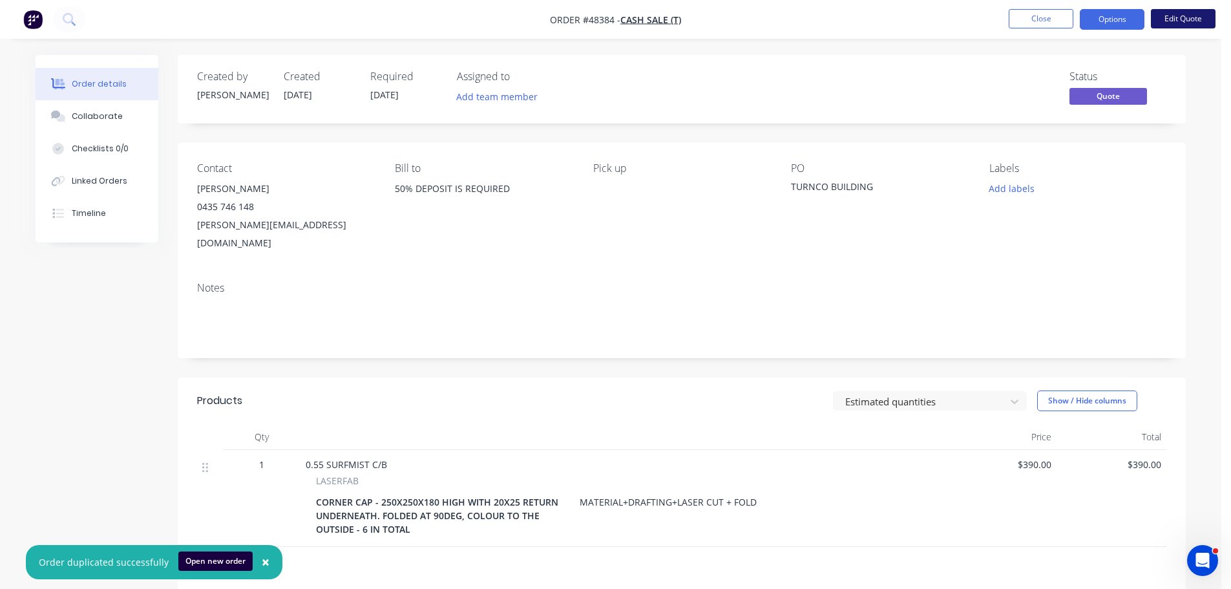
click at [1194, 22] on button "Edit Quote" at bounding box center [1183, 18] width 65 height 19
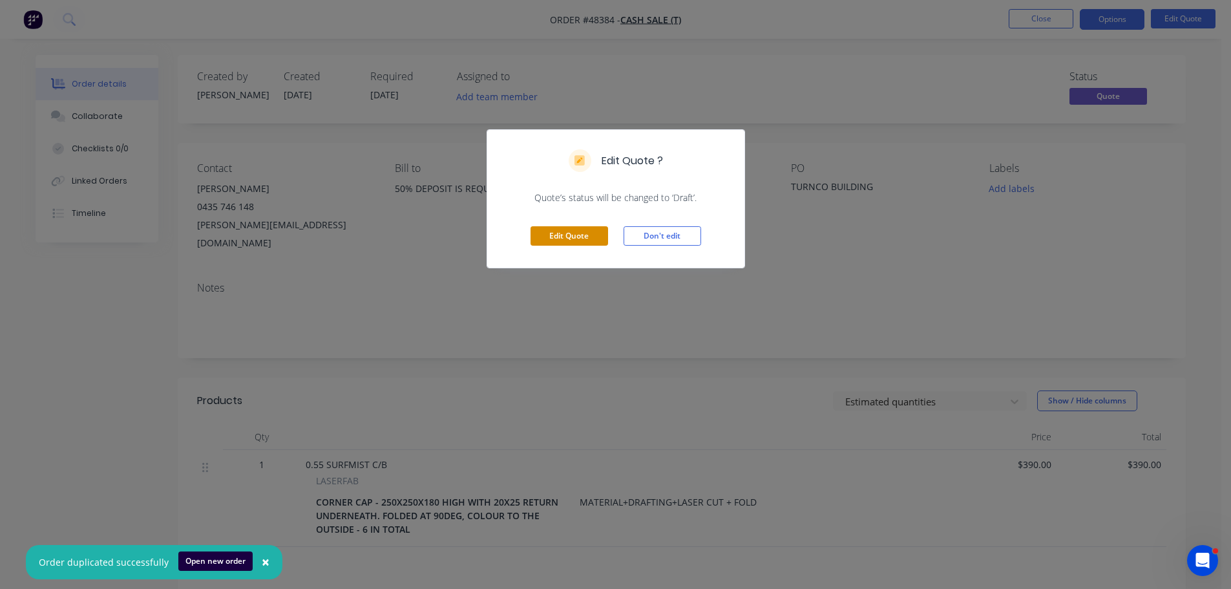
click at [566, 241] on button "Edit Quote" at bounding box center [569, 235] width 78 height 19
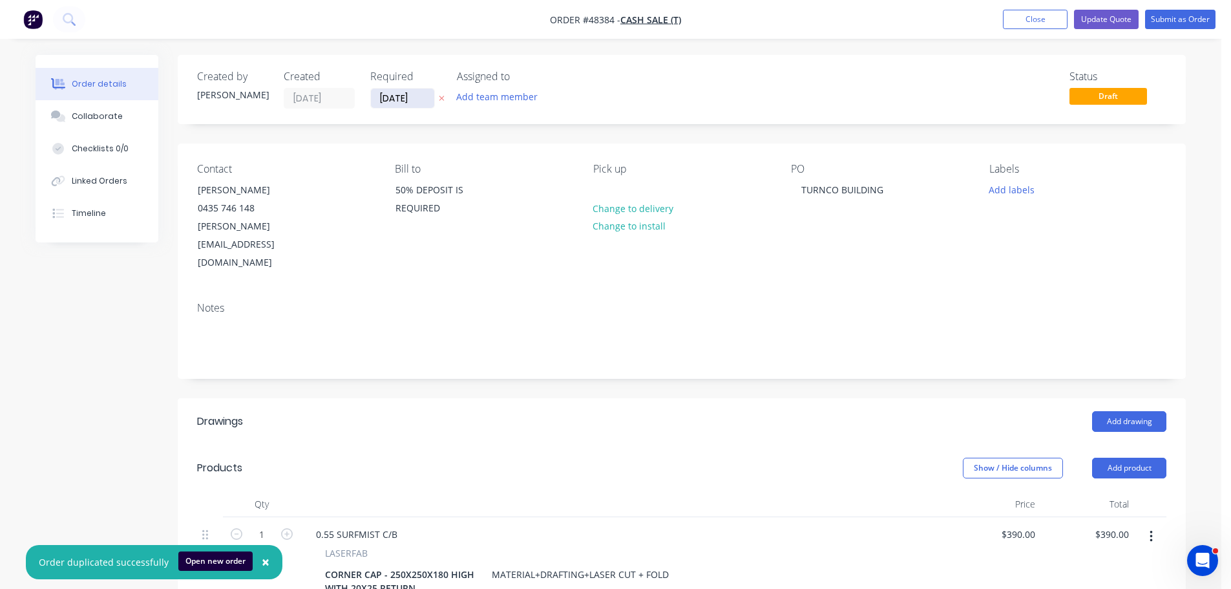
click at [398, 98] on input "07/10/25" at bounding box center [402, 98] width 63 height 19
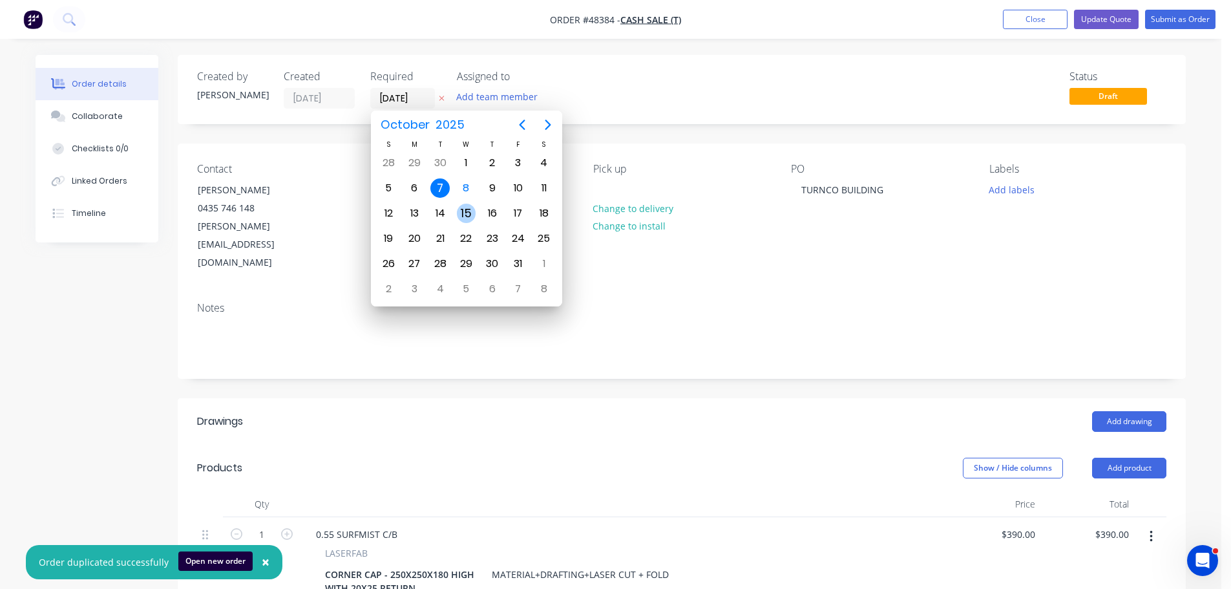
click at [459, 209] on div "15" at bounding box center [466, 212] width 19 height 19
type input "15/10/25"
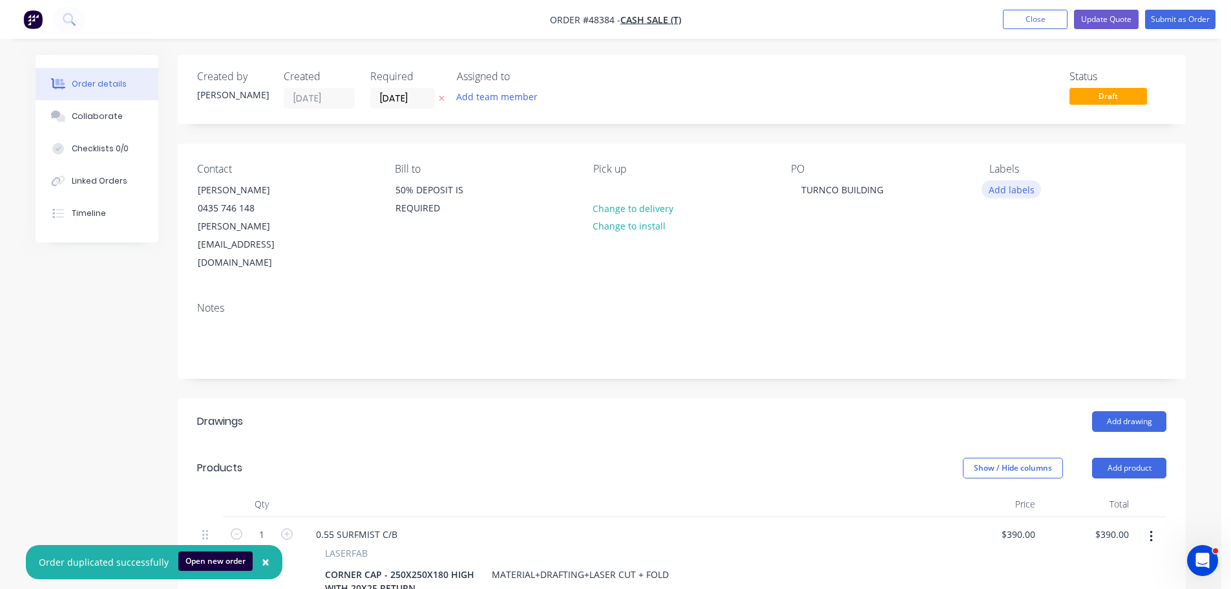
click at [1024, 190] on button "Add labels" at bounding box center [1010, 188] width 59 height 17
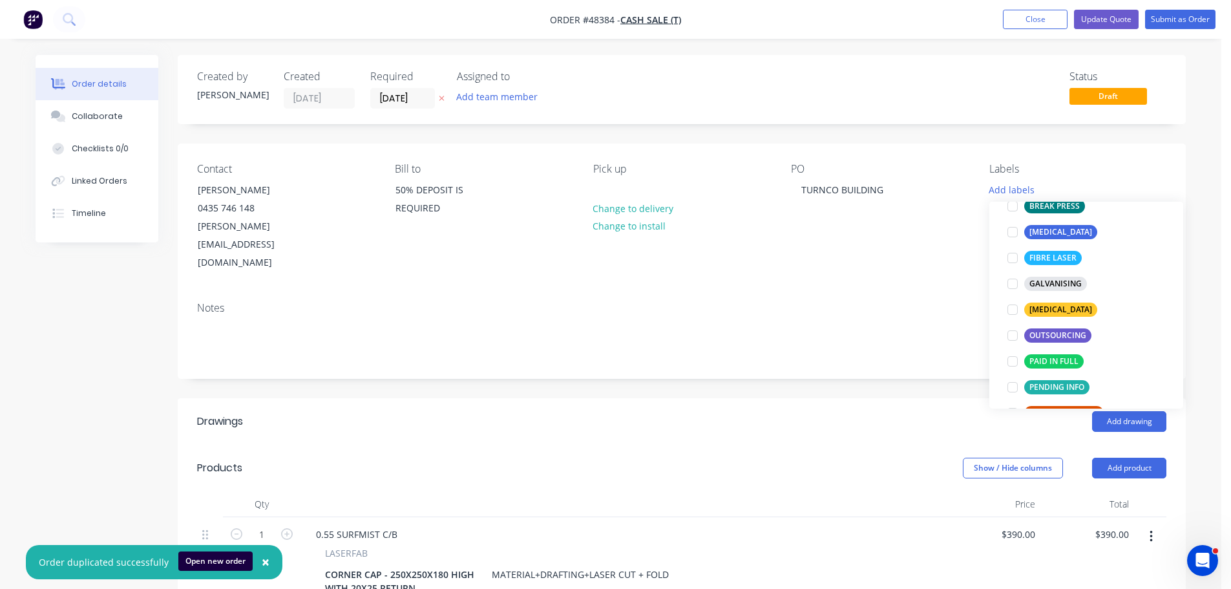
scroll to position [258, 0]
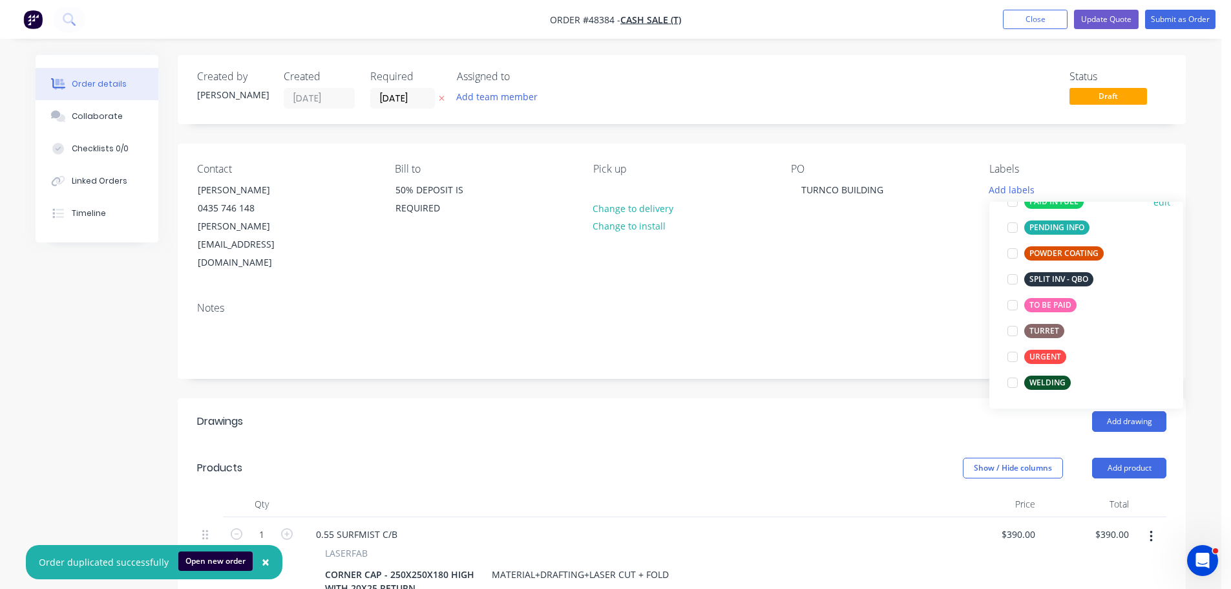
click at [1011, 205] on div at bounding box center [1012, 202] width 26 height 26
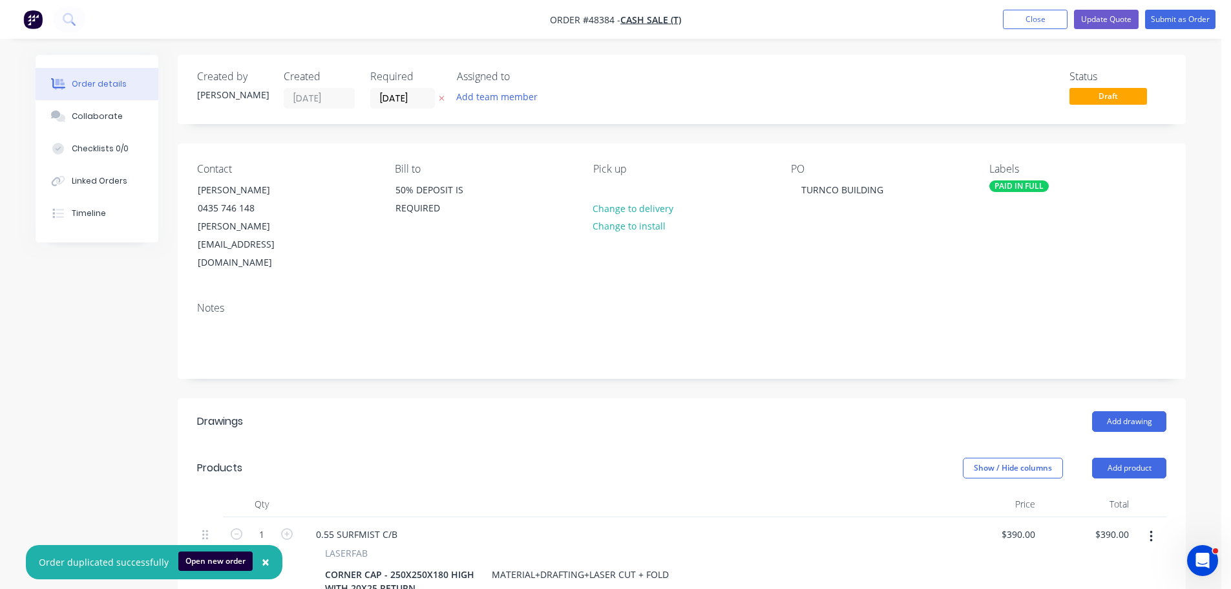
click at [924, 220] on div "PO TURNCO BUILDING" at bounding box center [879, 217] width 177 height 109
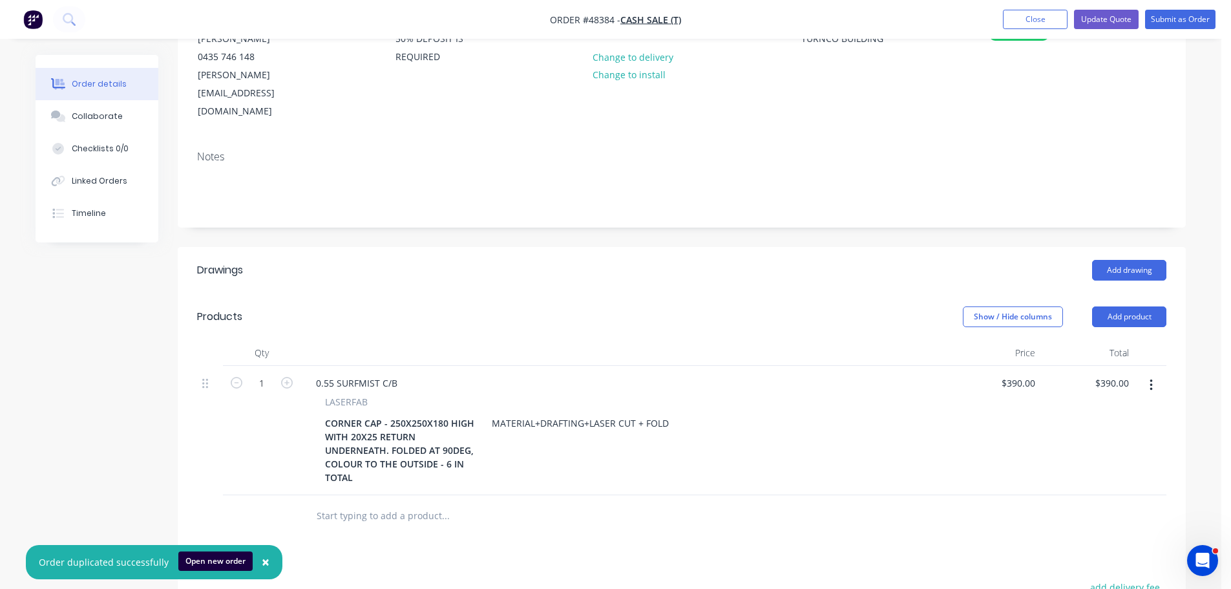
scroll to position [0, 0]
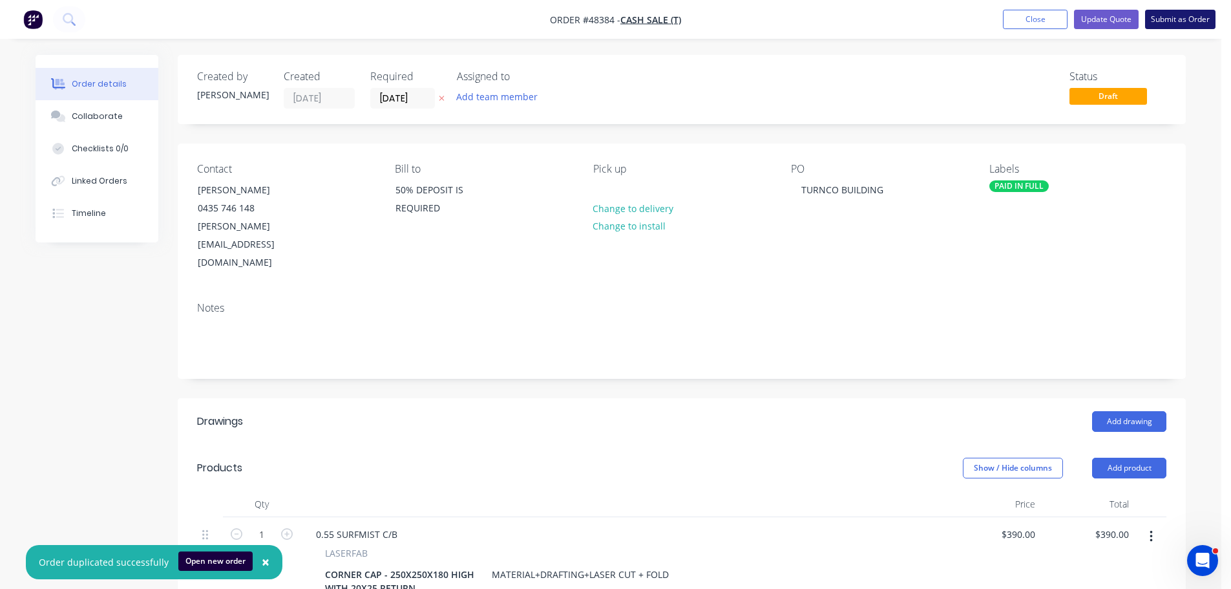
click at [1191, 16] on button "Submit as Order" at bounding box center [1180, 19] width 70 height 19
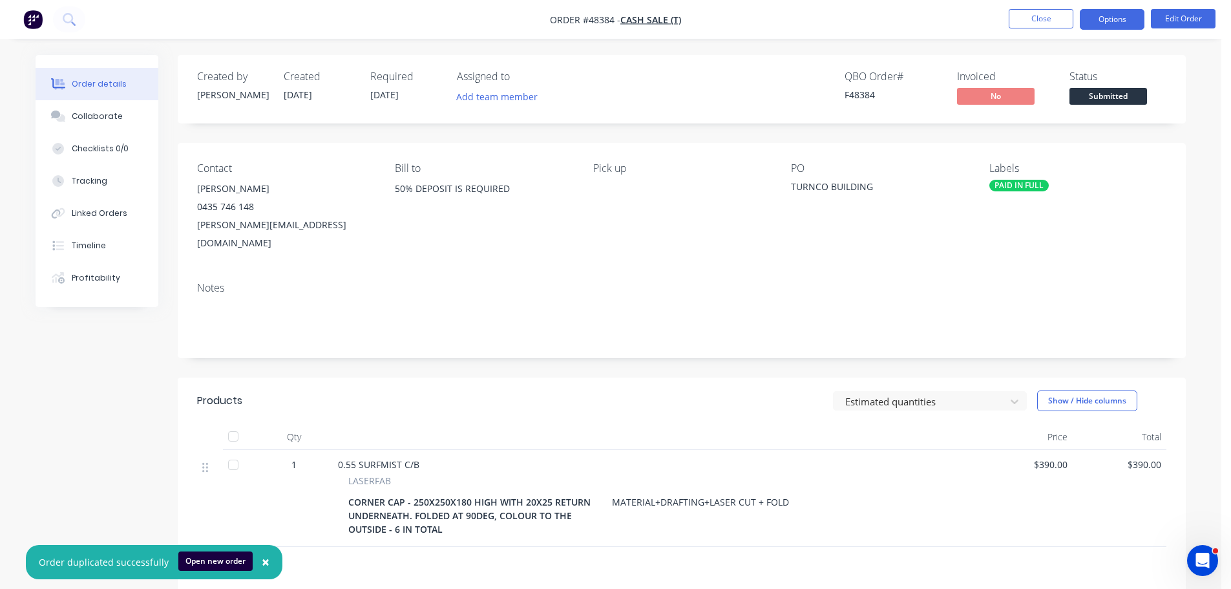
click at [1112, 20] on button "Options" at bounding box center [1111, 19] width 65 height 21
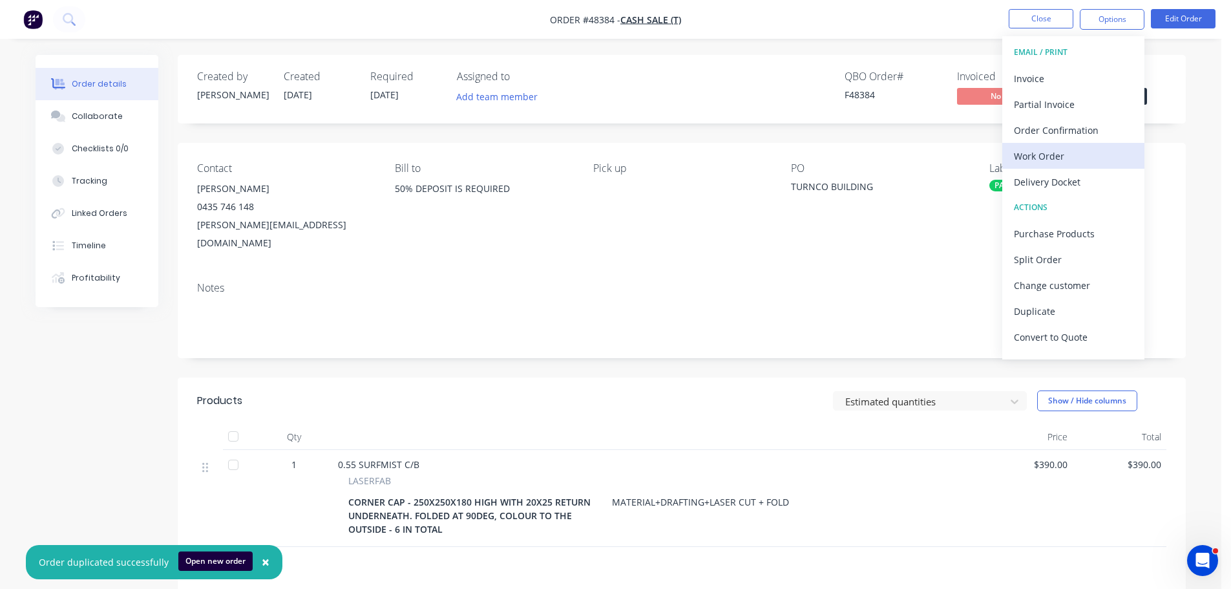
click at [1051, 151] on div "Work Order" at bounding box center [1073, 156] width 119 height 19
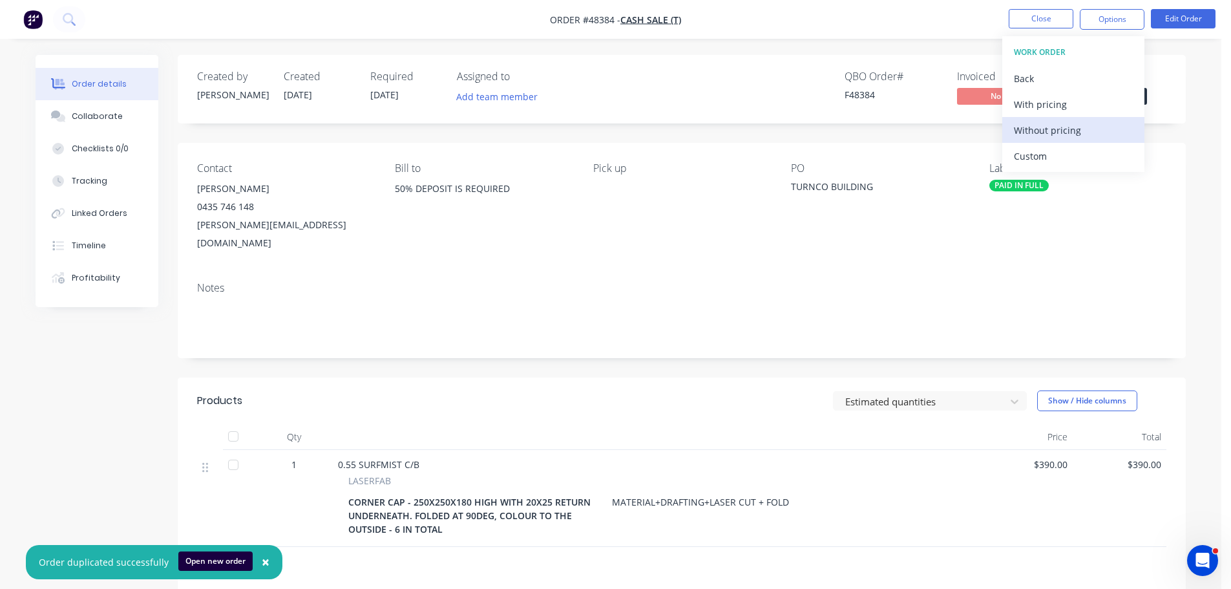
click at [1054, 133] on div "Without pricing" at bounding box center [1073, 130] width 119 height 19
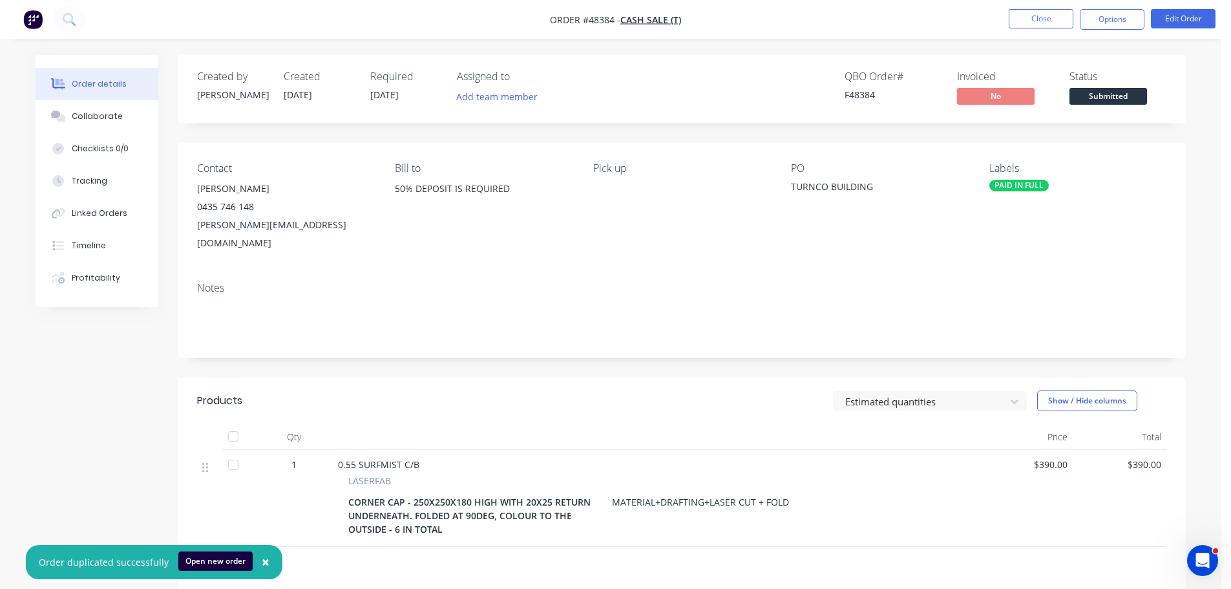
click at [1185, 127] on div "Created by Mel Created 08/10/25 Required 15/10/25 Assigned to Add team member Q…" at bounding box center [682, 392] width 1008 height 674
click at [1131, 96] on span "Submitted" at bounding box center [1108, 96] width 78 height 16
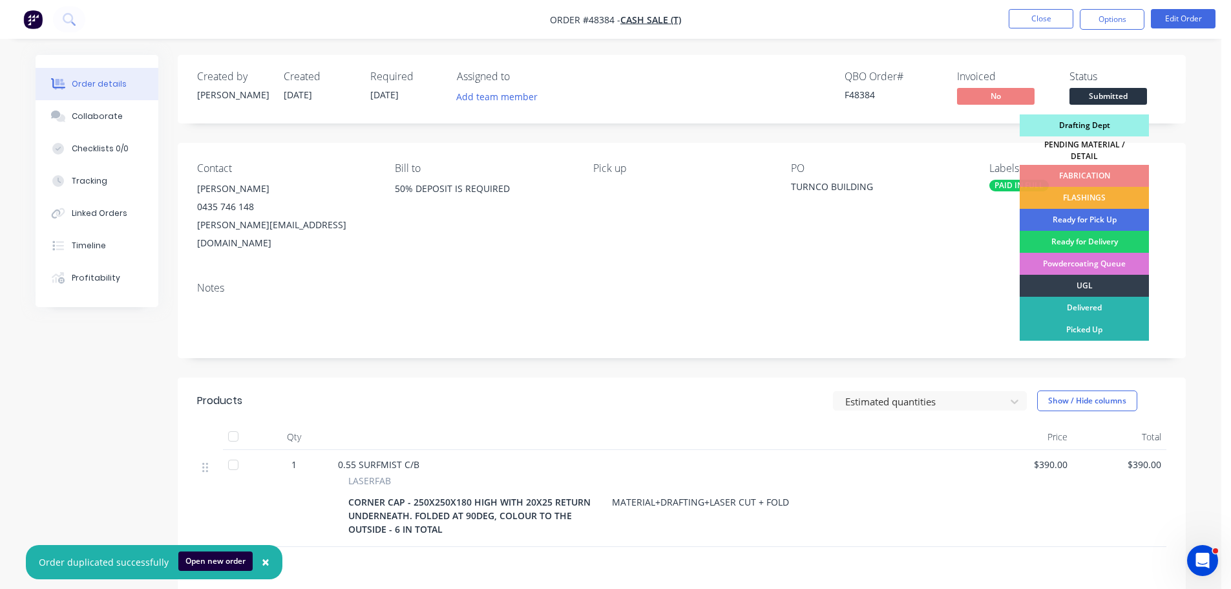
click at [1112, 125] on div "Drafting Dept" at bounding box center [1083, 125] width 129 height 22
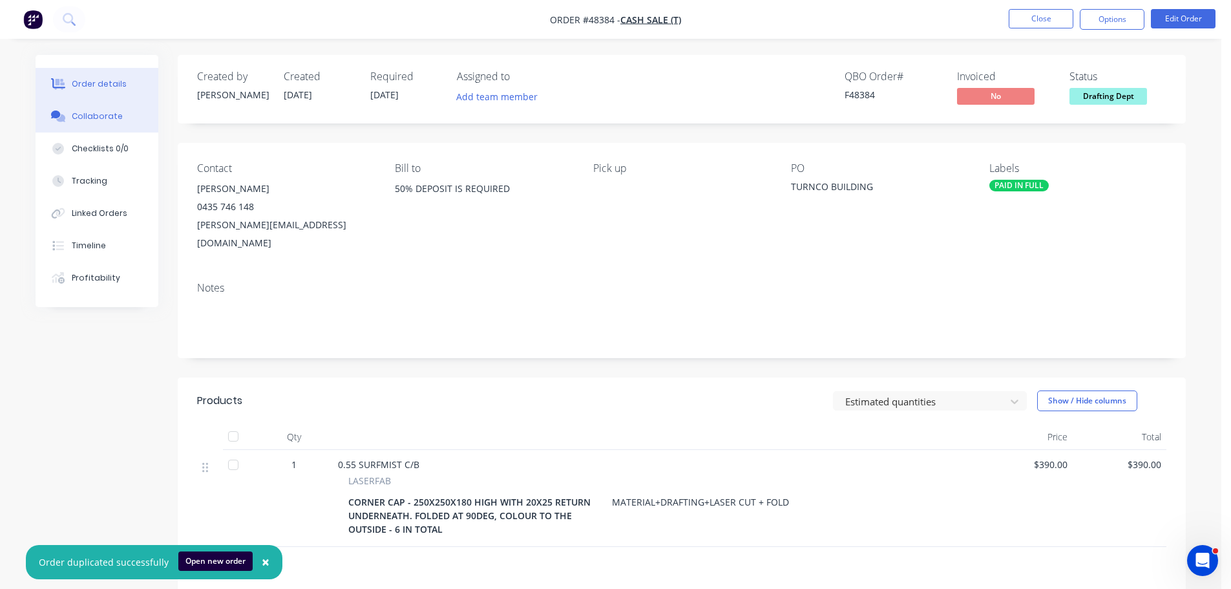
click at [105, 114] on div "Collaborate" at bounding box center [97, 116] width 51 height 12
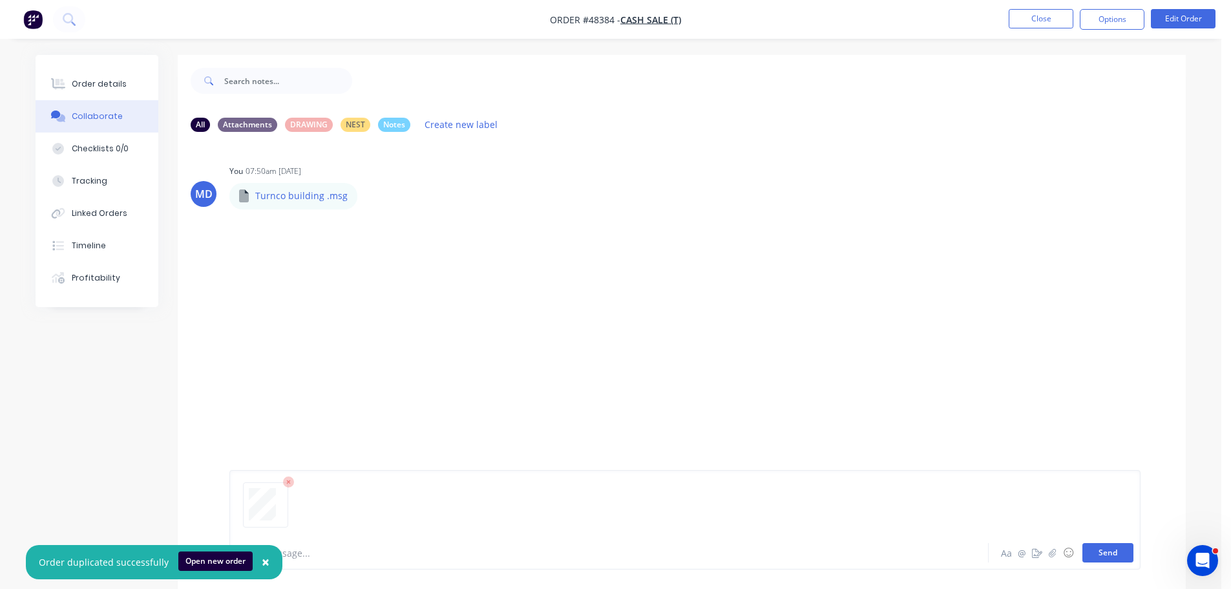
click at [1098, 550] on button "Send" at bounding box center [1107, 552] width 51 height 19
click at [85, 72] on button "Order details" at bounding box center [97, 84] width 123 height 32
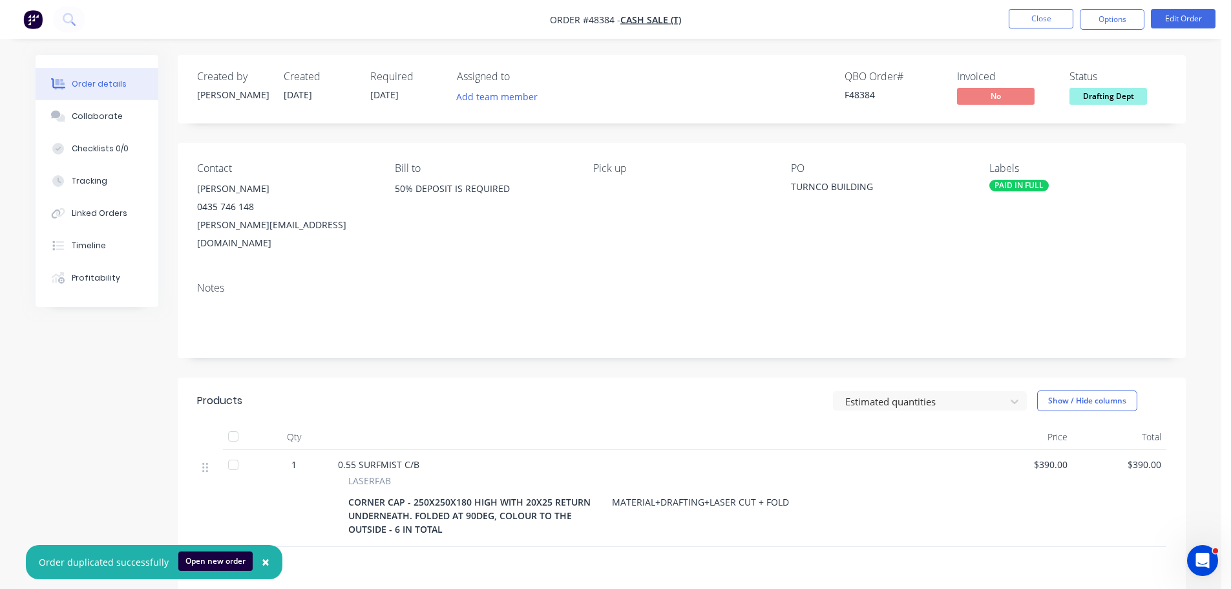
drag, startPoint x: 775, startPoint y: 7, endPoint x: 817, endPoint y: 10, distance: 42.1
click at [776, 5] on nav "Order #48384 - CASH SALE (T) Close Options Edit Order" at bounding box center [615, 19] width 1231 height 39
click at [1023, 14] on button "Close" at bounding box center [1040, 18] width 65 height 19
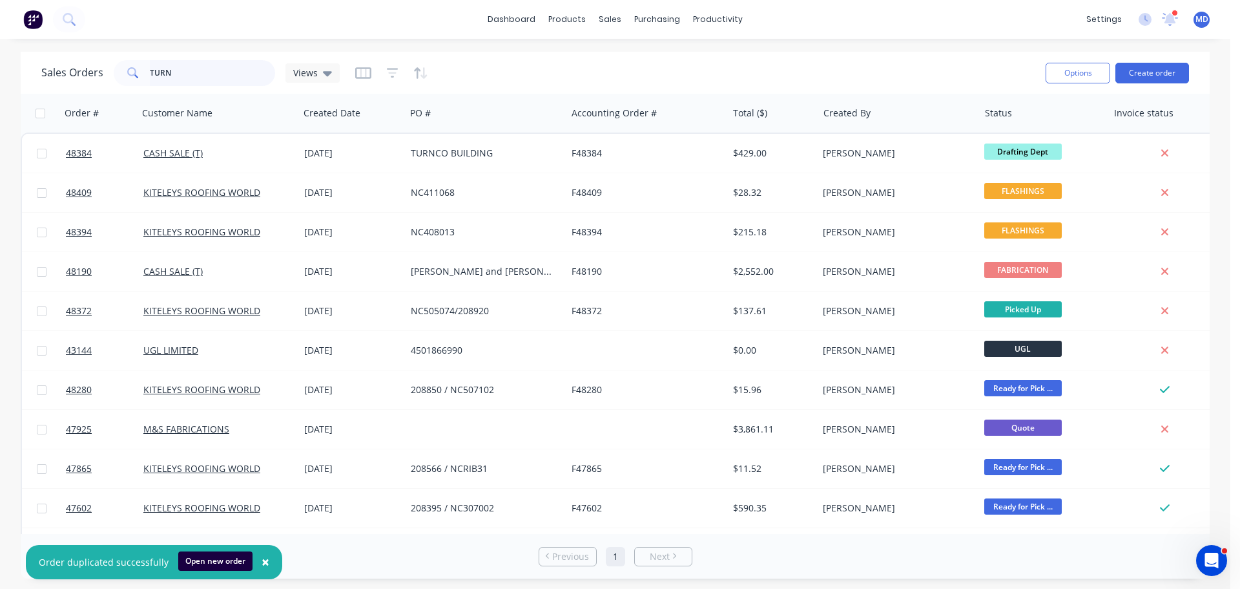
click at [172, 70] on input "TURN" at bounding box center [213, 73] width 126 height 26
type input "T"
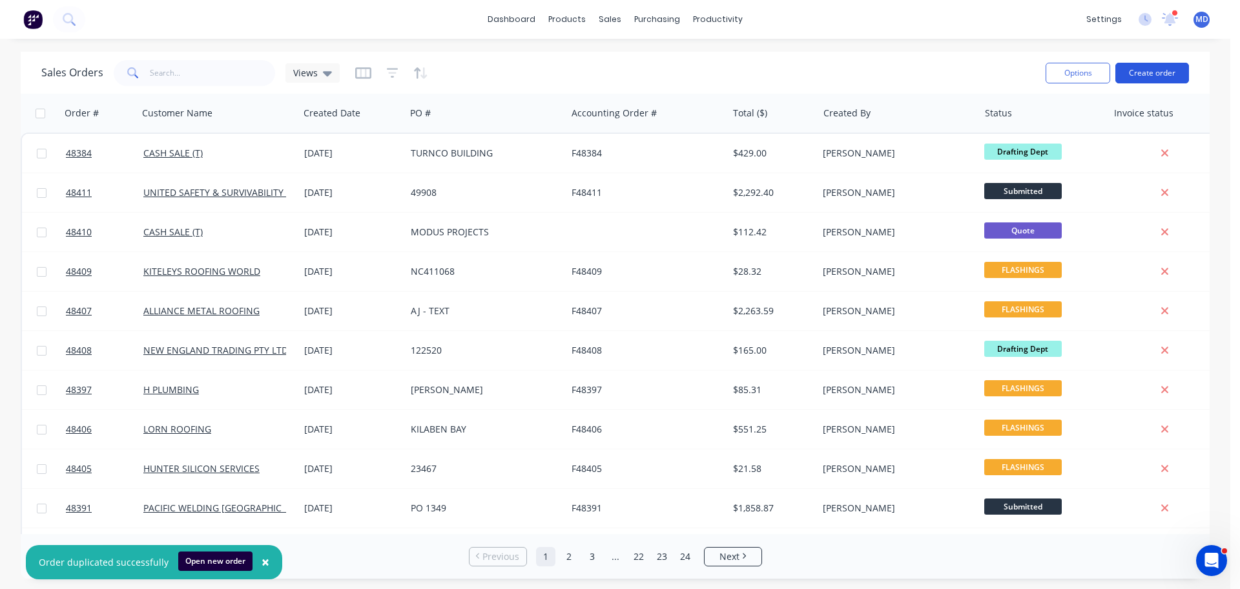
click at [1153, 72] on button "Create order" at bounding box center [1153, 73] width 74 height 21
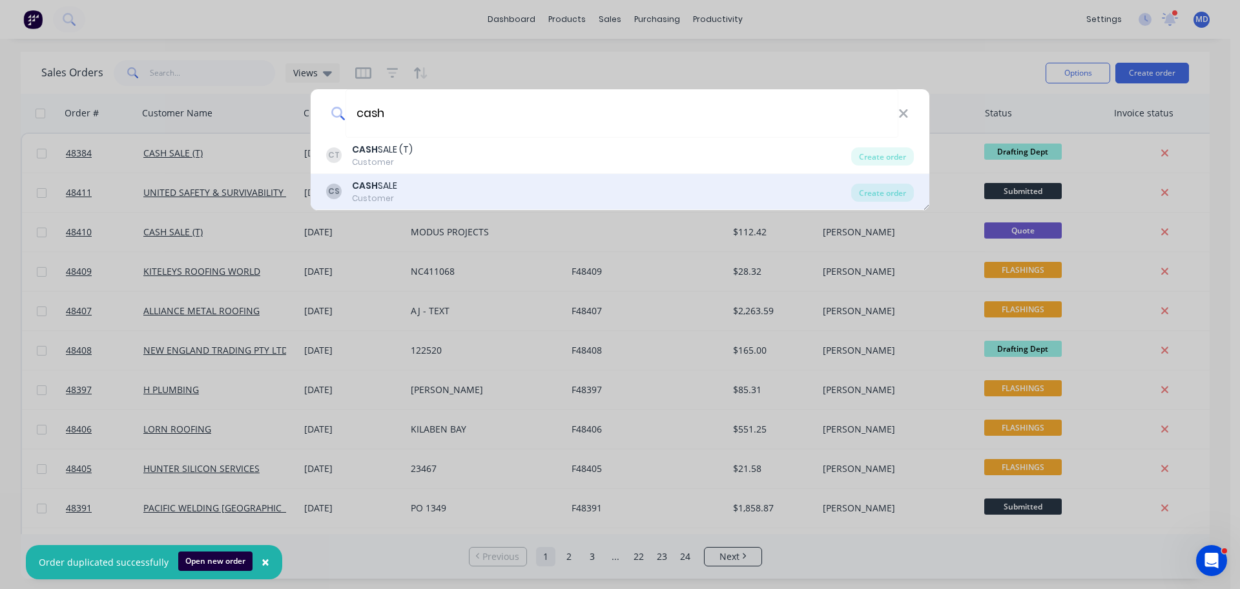
type input "cash"
click at [390, 174] on div "CS CASH SALE Customer Create order" at bounding box center [620, 192] width 619 height 36
click at [377, 190] on b "CASH" at bounding box center [365, 185] width 26 height 13
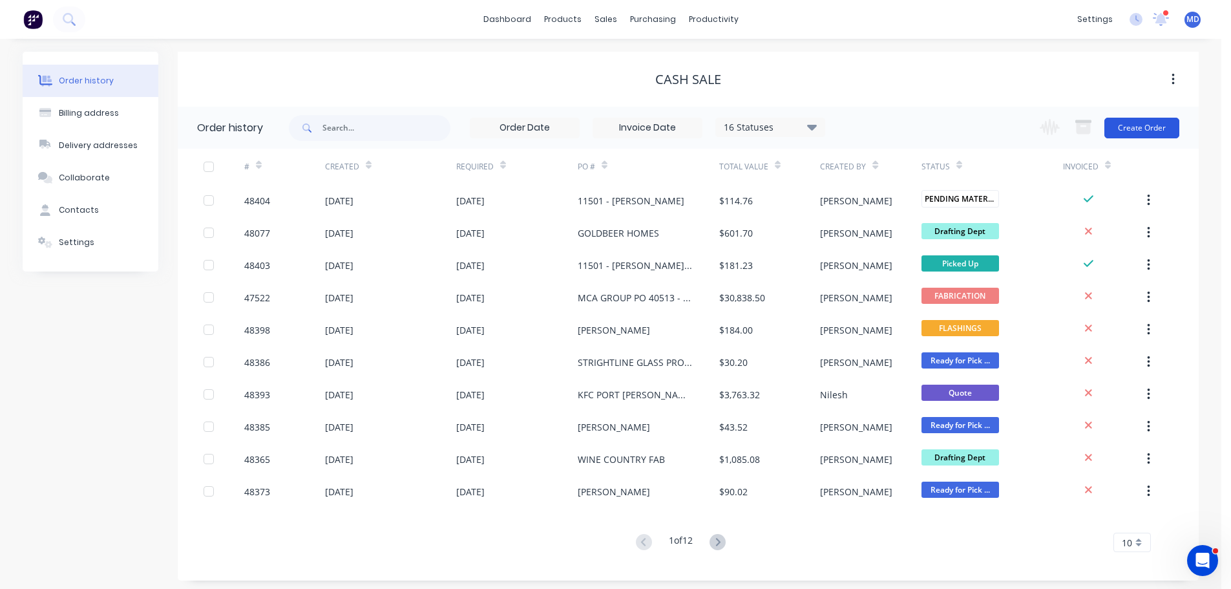
click at [1150, 124] on button "Create Order" at bounding box center [1141, 128] width 75 height 21
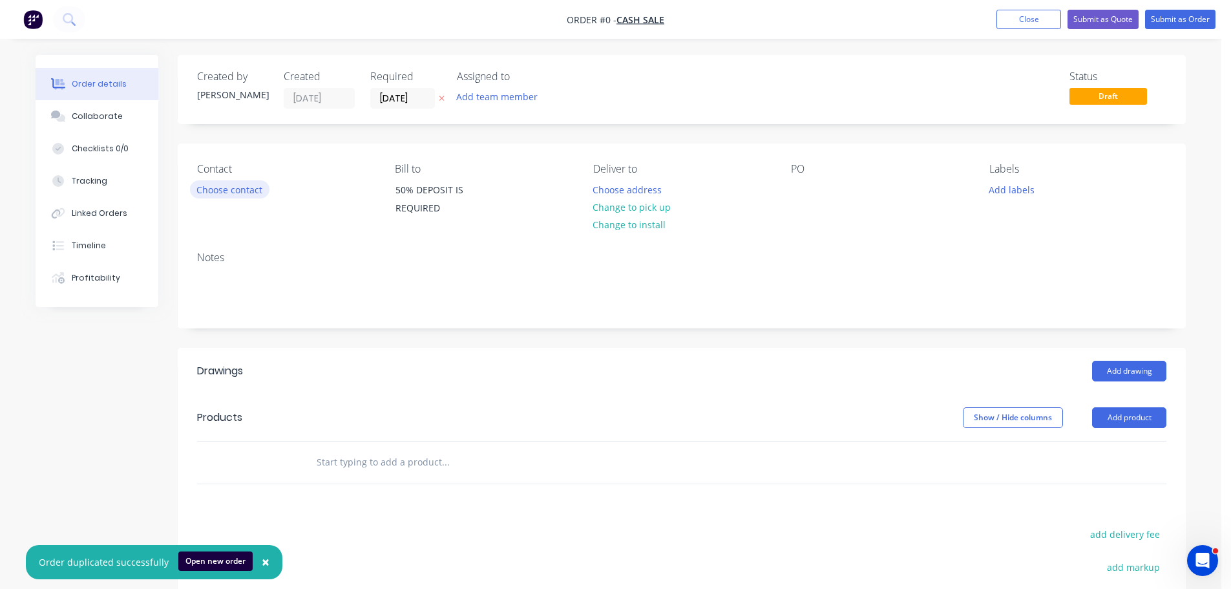
click at [222, 196] on button "Choose contact" at bounding box center [229, 188] width 79 height 17
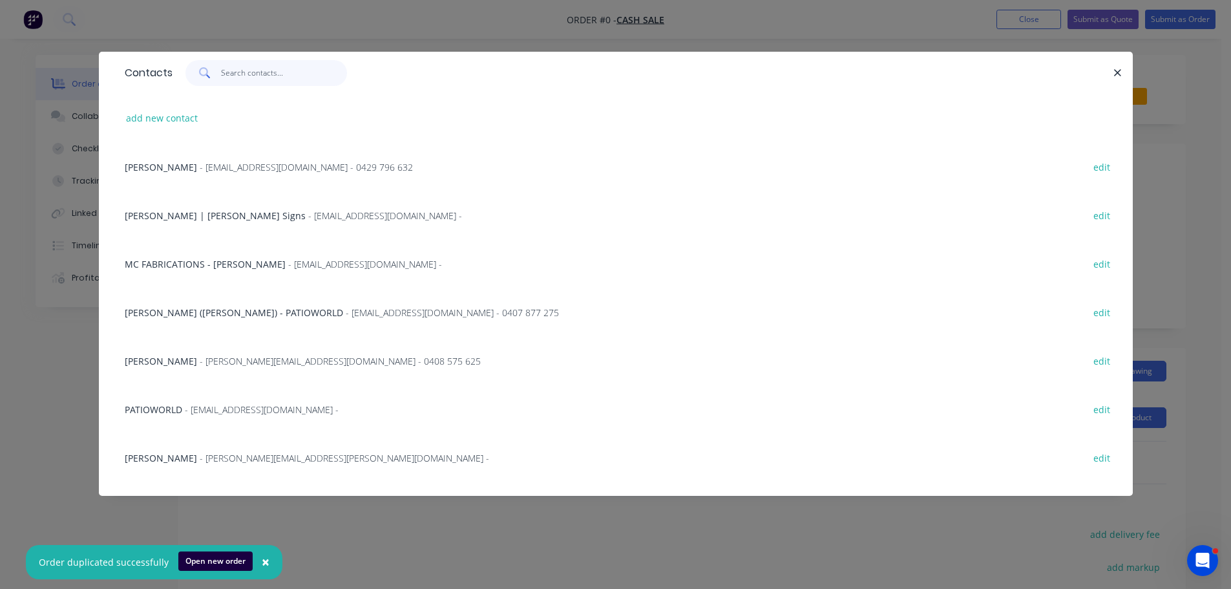
click at [262, 61] on input "text" at bounding box center [284, 73] width 126 height 26
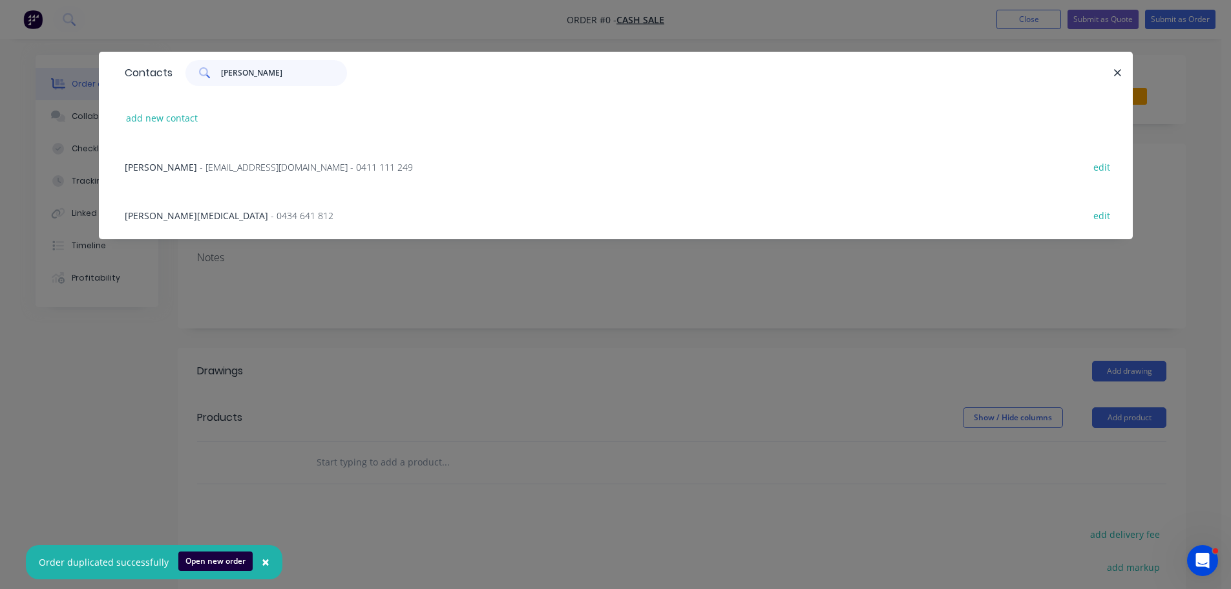
type input "barry"
click at [182, 108] on div "add new contact" at bounding box center [615, 118] width 995 height 48
click at [178, 116] on button "add new contact" at bounding box center [162, 117] width 85 height 17
select select "AU"
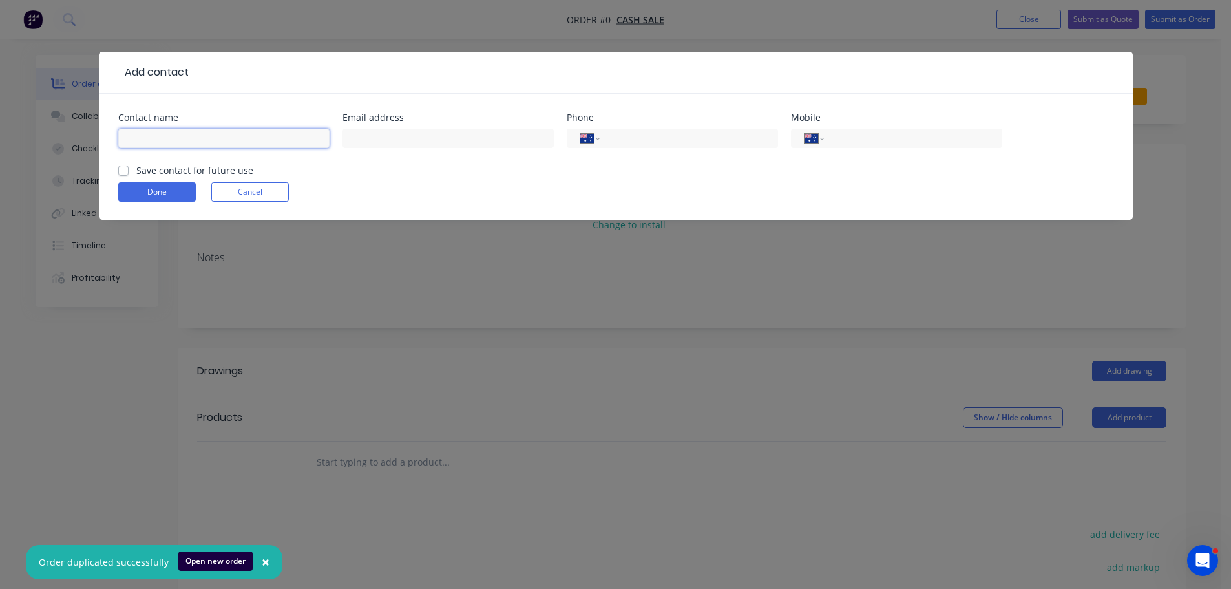
click at [171, 141] on input "text" at bounding box center [223, 138] width 211 height 19
type input "BARRY TISDELL"
type input "0412 944 620"
click at [138, 197] on button "Done" at bounding box center [157, 191] width 78 height 19
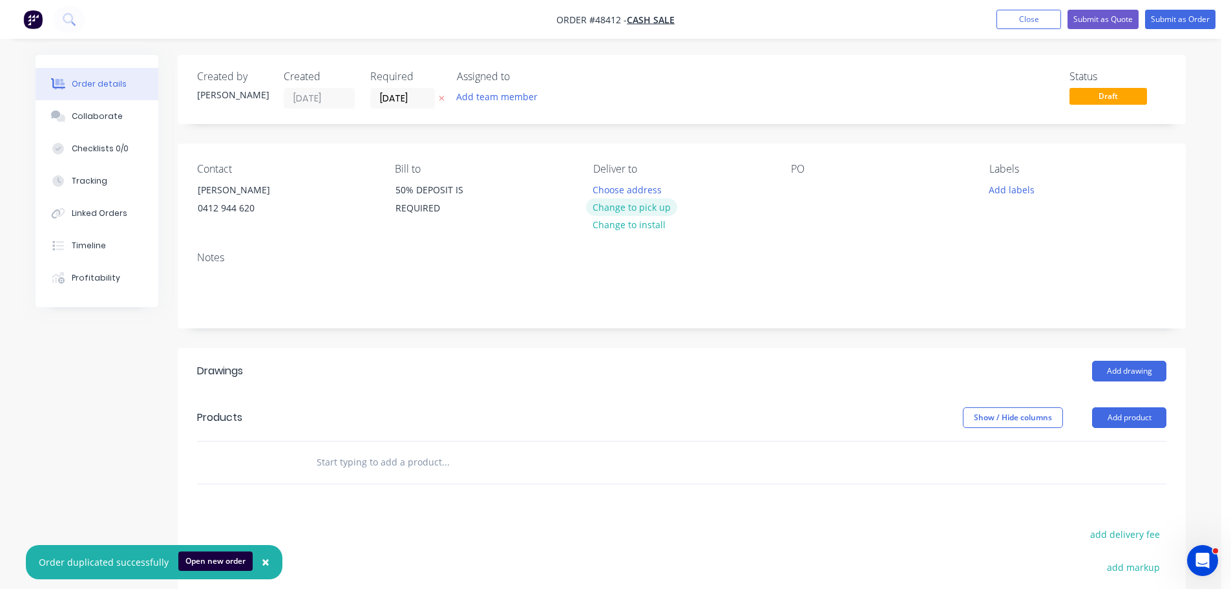
click at [627, 212] on button "Change to pick up" at bounding box center [632, 206] width 92 height 17
click at [799, 189] on div at bounding box center [801, 189] width 21 height 19
click at [1134, 371] on button "Add drawing" at bounding box center [1129, 370] width 74 height 21
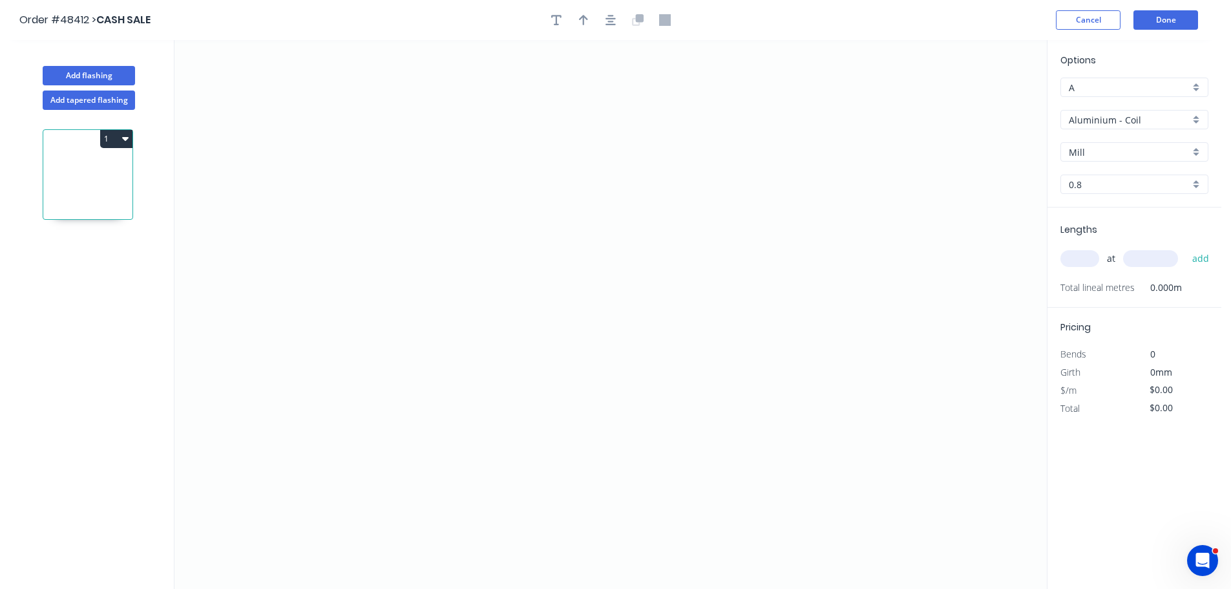
click at [1112, 120] on input "Aluminium - Coil" at bounding box center [1128, 120] width 121 height 14
click at [1096, 213] on div "Stainless Steel 304" at bounding box center [1134, 209] width 147 height 23
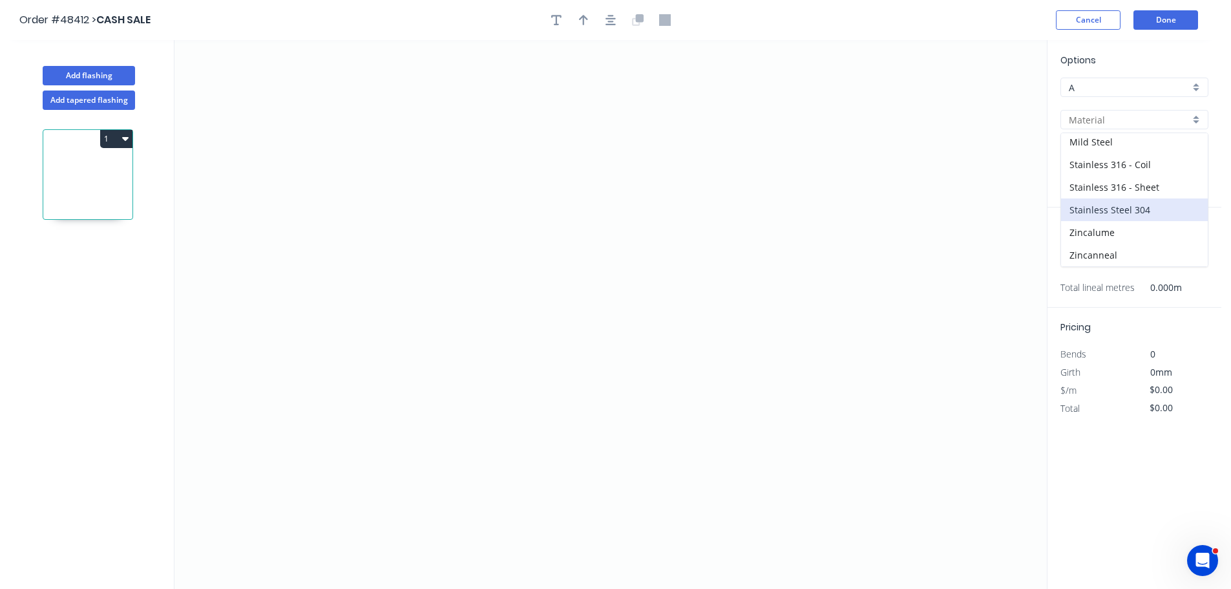
type input "Stainless Steel 304"
type input "2B"
type input "0.7"
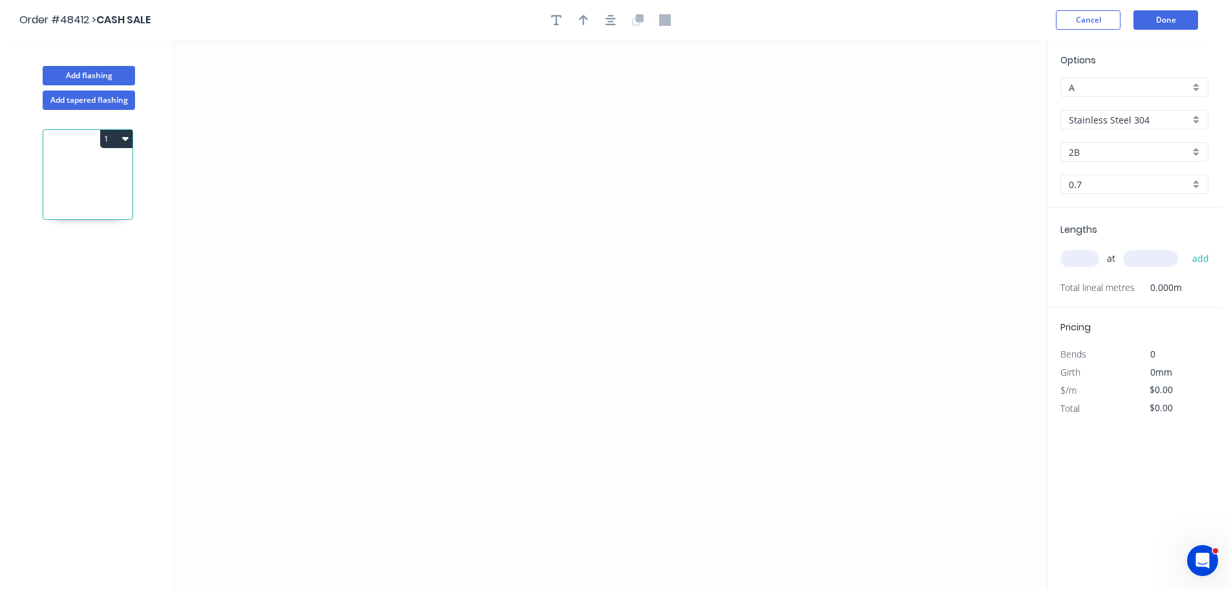
click at [1092, 148] on input "2B" at bounding box center [1128, 152] width 121 height 14
click at [1092, 198] on div "No.4" at bounding box center [1134, 199] width 147 height 23
type input "No.4"
click at [1090, 188] on input "0.7" at bounding box center [1128, 185] width 121 height 14
click at [1083, 225] on div "0.9" at bounding box center [1134, 231] width 147 height 23
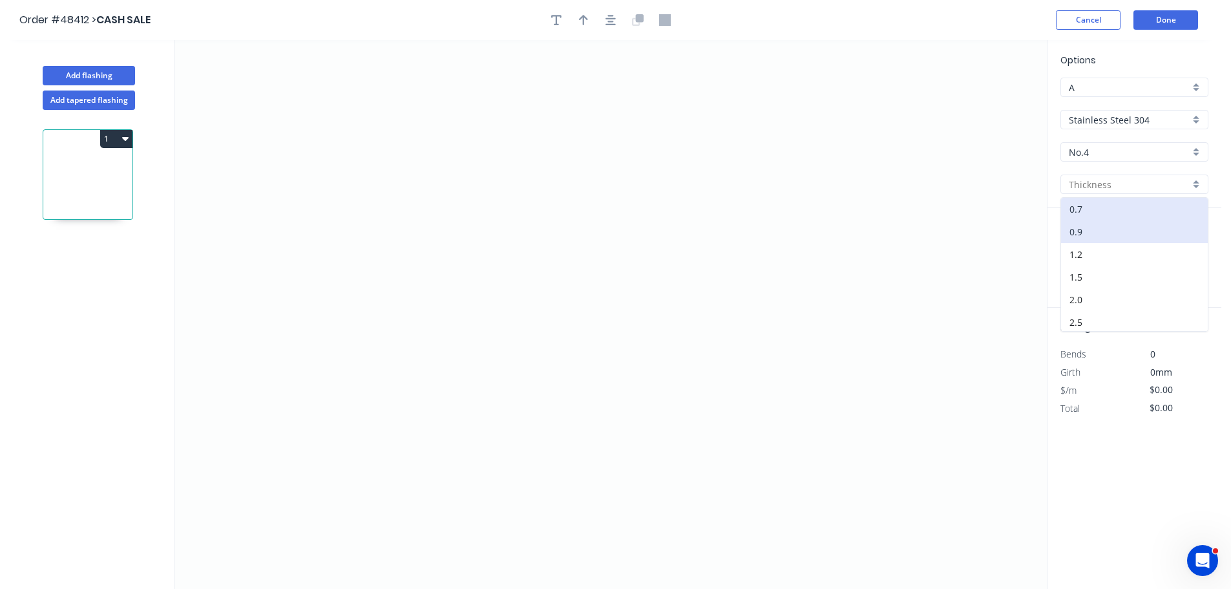
type input "0.9"
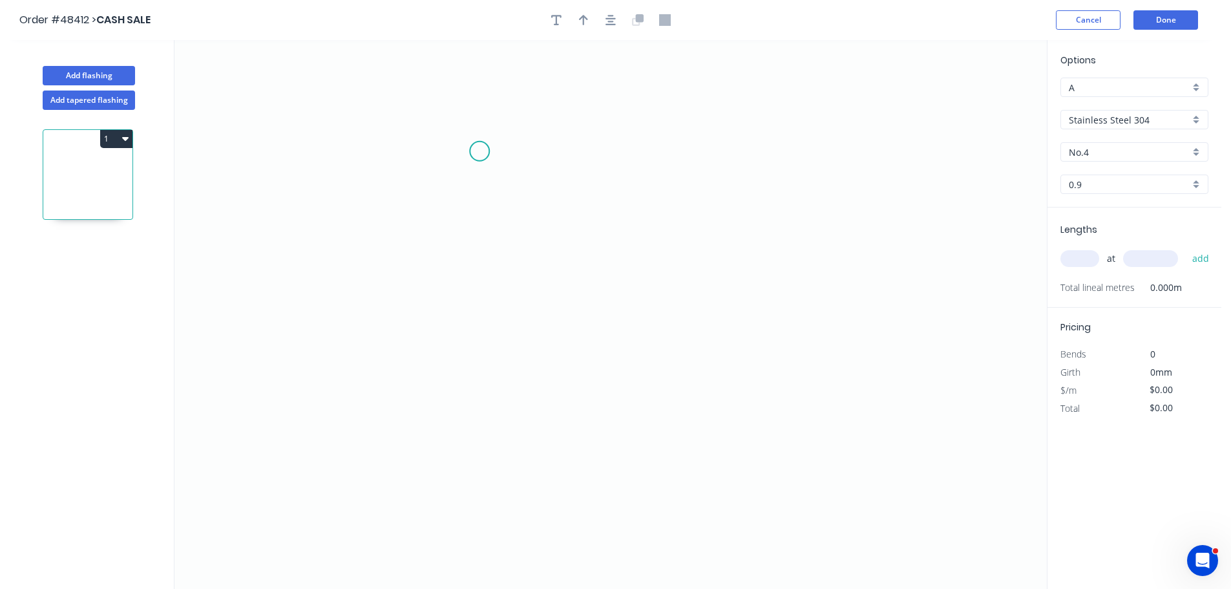
click at [479, 151] on icon "0" at bounding box center [610, 314] width 872 height 548
click at [474, 286] on icon "0" at bounding box center [610, 314] width 872 height 548
click at [654, 280] on icon "0 ?" at bounding box center [610, 314] width 872 height 548
click at [460, 212] on tspan "?" at bounding box center [460, 212] width 6 height 21
click at [568, 298] on tspan "?" at bounding box center [567, 298] width 6 height 21
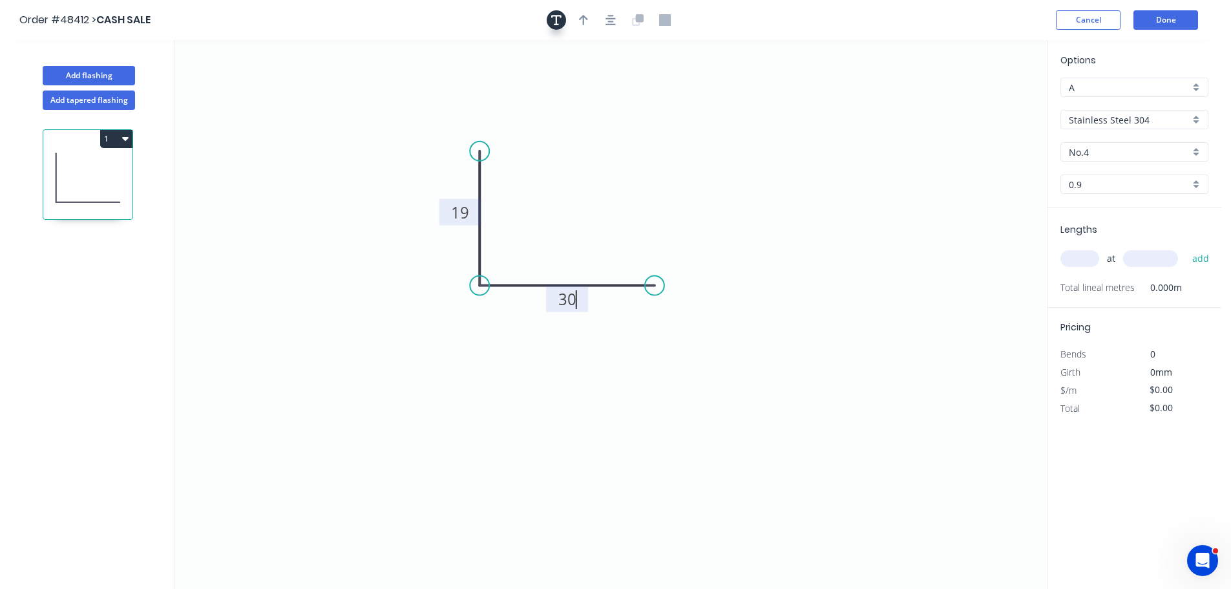
click at [553, 20] on icon "button" at bounding box center [556, 20] width 10 height 12
type input "$1.00"
click at [267, 78] on textarea at bounding box center [257, 91] width 105 height 48
click at [345, 68] on icon "CRITICAL DIMENSION 19 30" at bounding box center [610, 314] width 872 height 548
type textarea "CRITICAL DIMENSION"
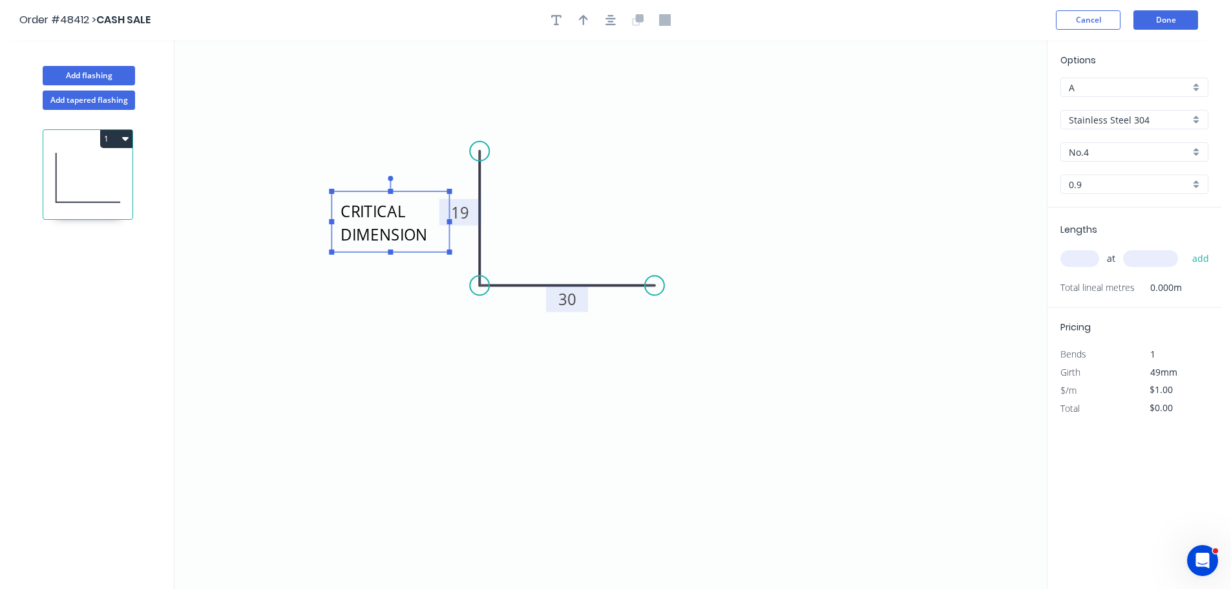
drag, startPoint x: 255, startPoint y: 86, endPoint x: 388, endPoint y: 217, distance: 186.8
click at [388, 217] on textarea "CRITICAL DIMENSION" at bounding box center [390, 222] width 105 height 48
click at [582, 24] on icon "button" at bounding box center [583, 20] width 9 height 12
click at [583, 24] on icon "button" at bounding box center [583, 20] width 9 height 10
drag, startPoint x: 981, startPoint y: 102, endPoint x: 509, endPoint y: 329, distance: 523.3
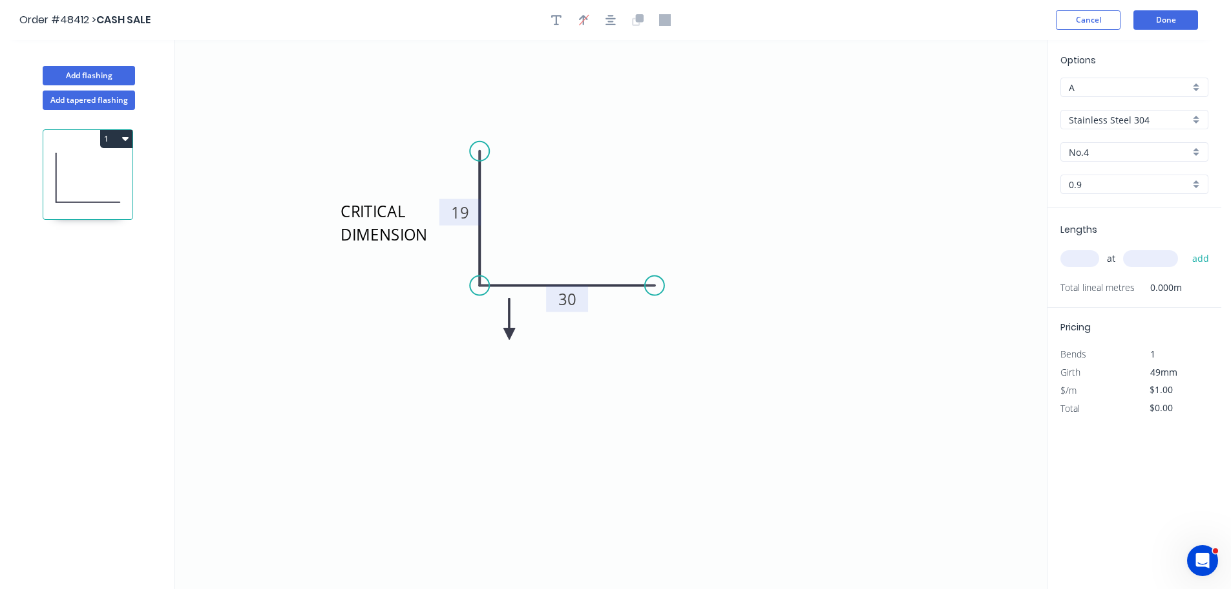
click at [509, 329] on icon at bounding box center [509, 318] width 12 height 41
click at [509, 329] on icon at bounding box center [509, 313] width 12 height 41
click at [509, 329] on icon at bounding box center [519, 317] width 37 height 37
click at [509, 329] on icon at bounding box center [523, 328] width 41 height 12
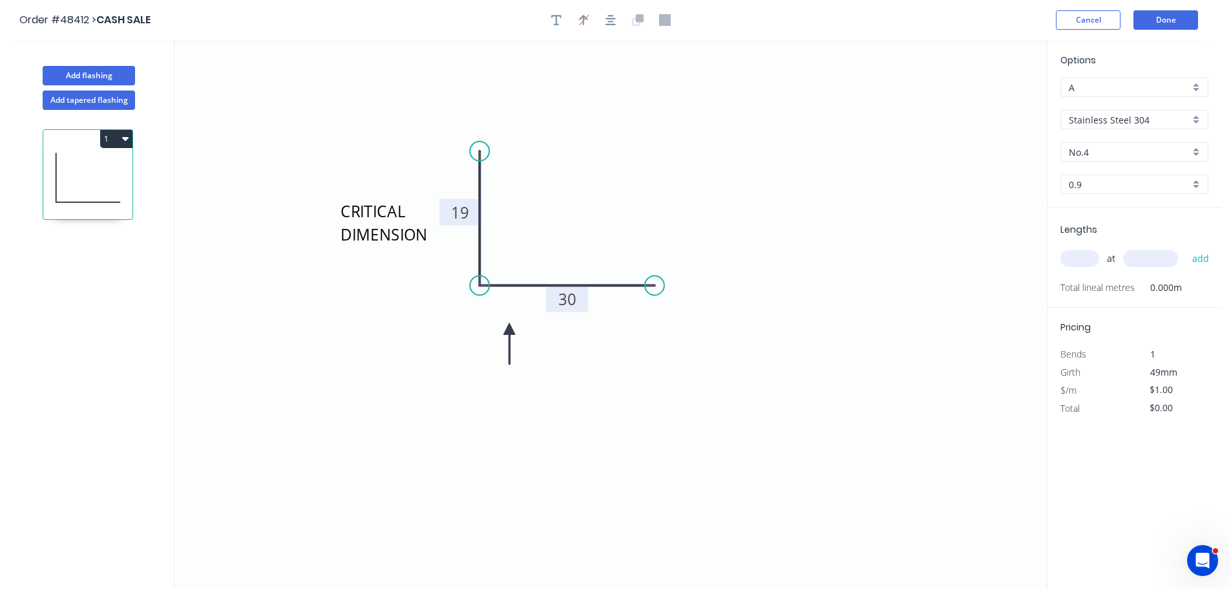
click at [1078, 256] on input "text" at bounding box center [1079, 258] width 39 height 17
type input "1"
type input "590"
click at [1185, 247] on button "add" at bounding box center [1200, 258] width 30 height 22
click at [1188, 430] on input "$1.00" at bounding box center [1171, 426] width 44 height 18
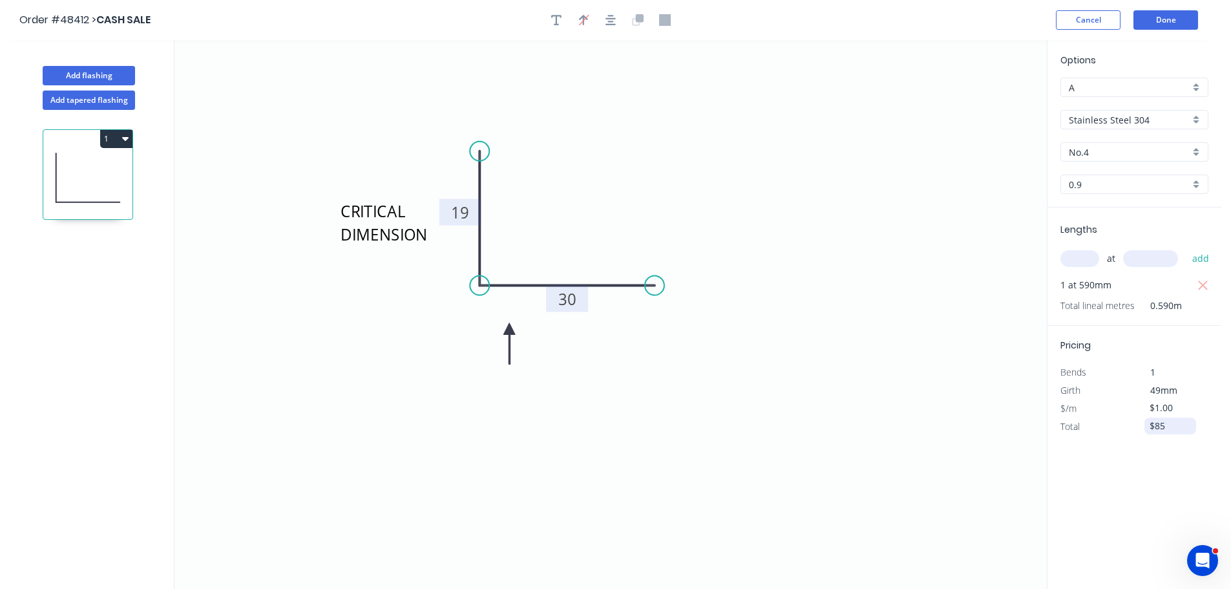
type input "$85.00"
click at [1163, 18] on button "Done" at bounding box center [1165, 19] width 65 height 19
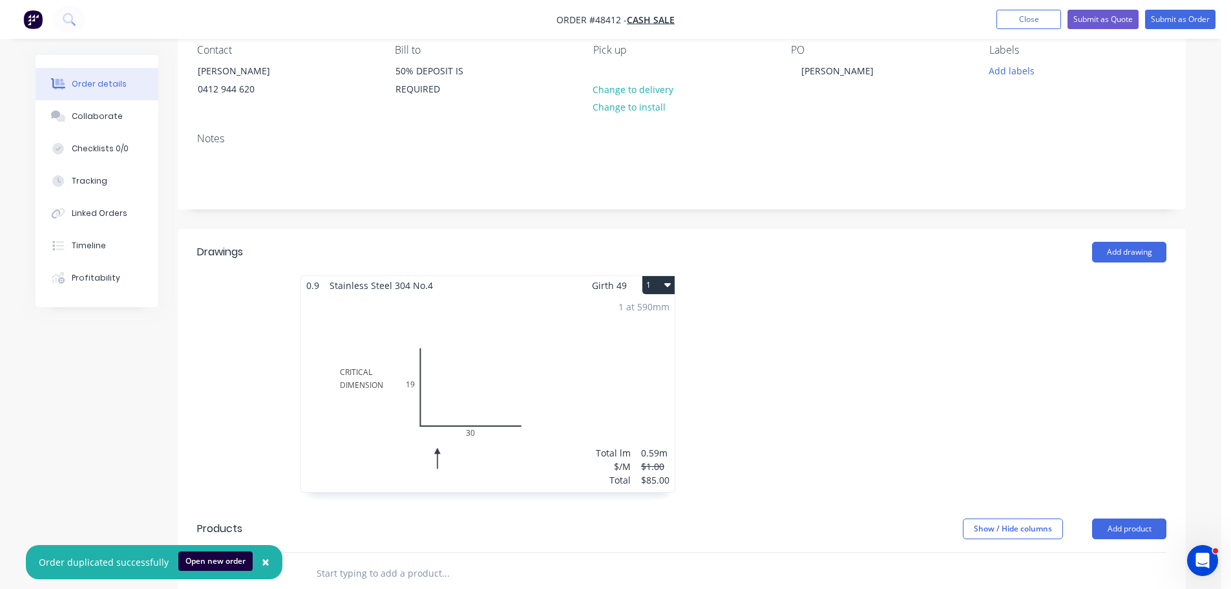
scroll to position [323, 0]
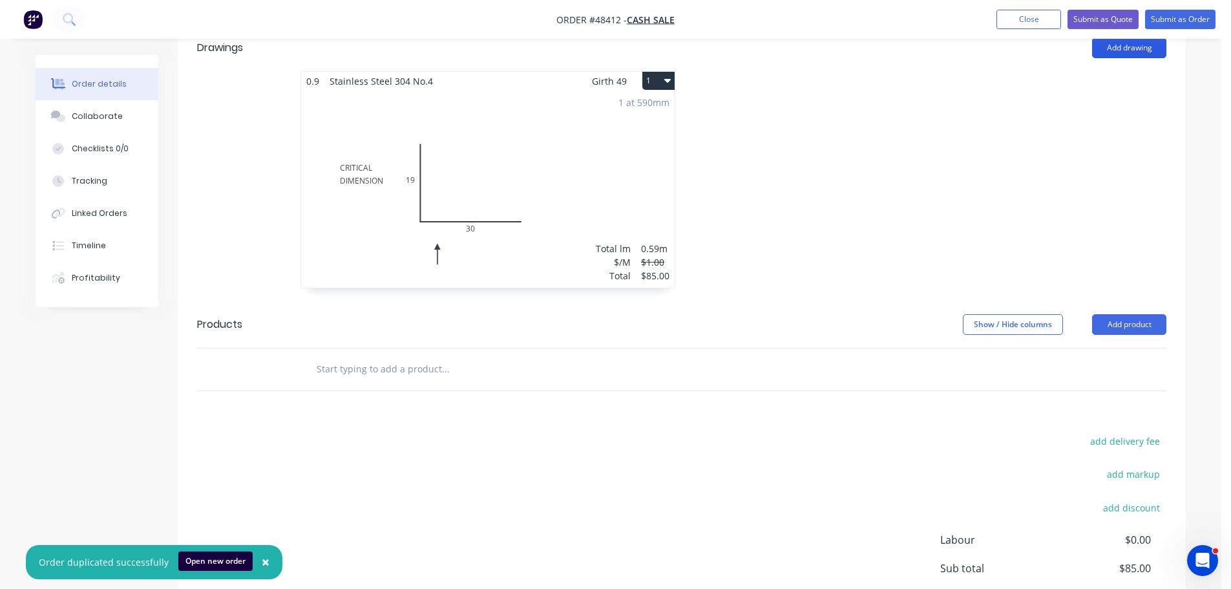
click at [1106, 55] on button "Add drawing" at bounding box center [1129, 47] width 74 height 21
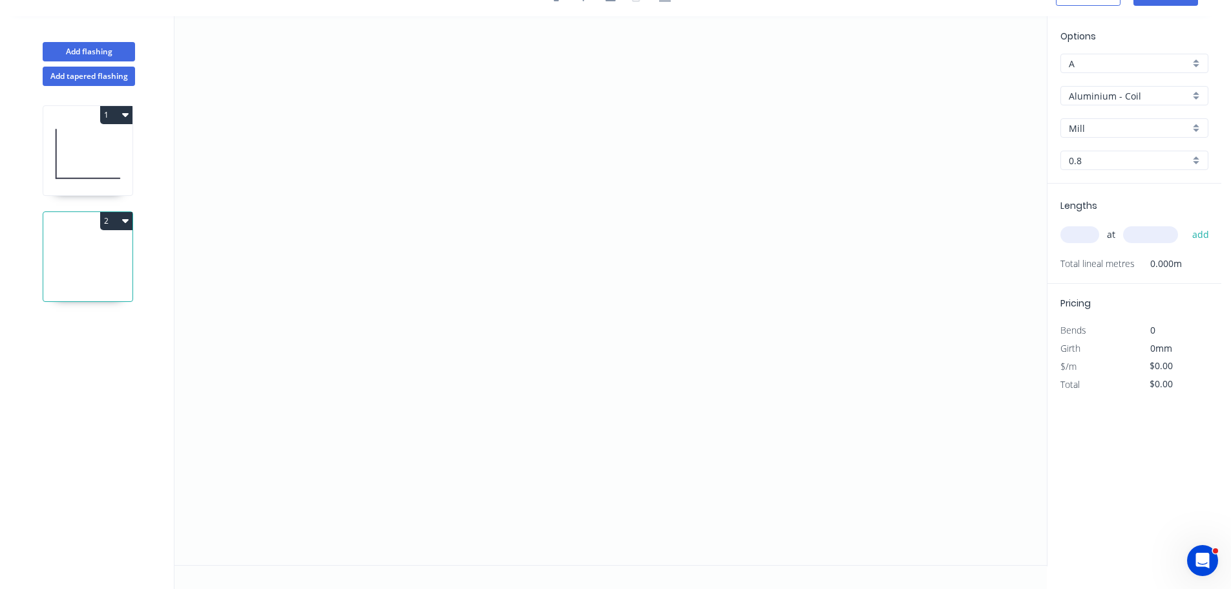
scroll to position [24, 0]
click at [1093, 95] on input "Aluminium - Coil" at bounding box center [1128, 96] width 121 height 14
click at [1099, 202] on div "Stainless 316 - Coil" at bounding box center [1134, 194] width 147 height 23
type input "Stainless 316 - Coil"
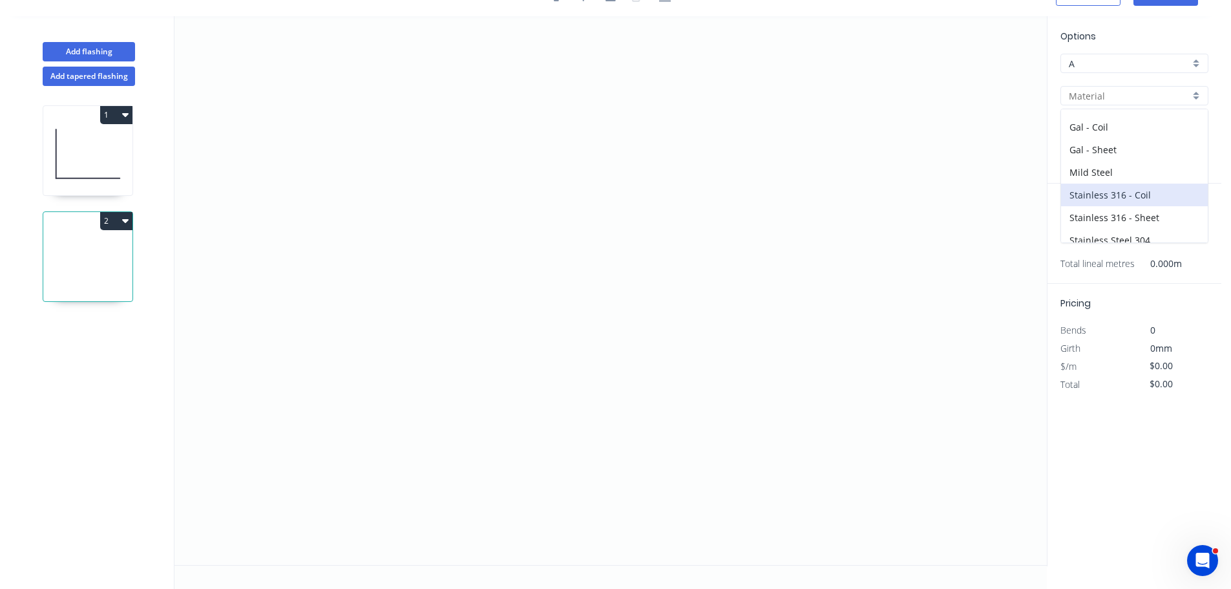
type input "2B"
type input "0.55"
click at [466, 195] on icon "0" at bounding box center [610, 290] width 872 height 548
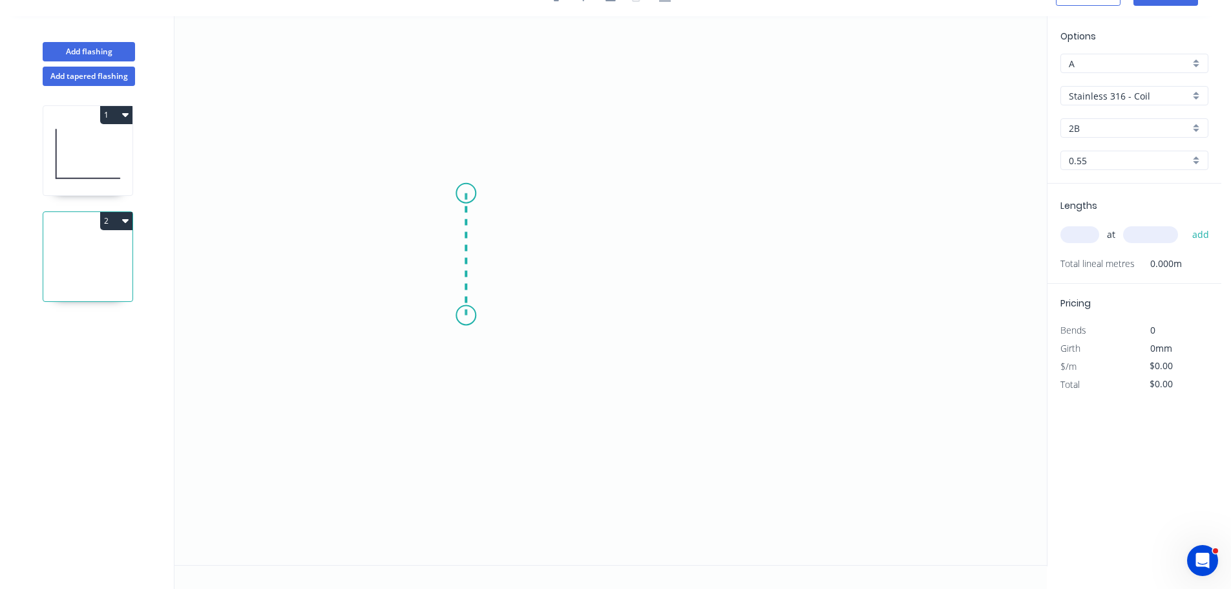
click at [457, 315] on icon "0" at bounding box center [610, 290] width 872 height 548
click at [682, 324] on icon "0 ?" at bounding box center [610, 290] width 872 height 548
click at [448, 246] on tspan "?" at bounding box center [446, 247] width 6 height 21
click at [577, 332] on tspan "?" at bounding box center [574, 327] width 6 height 21
click at [1089, 229] on input "text" at bounding box center [1079, 234] width 39 height 17
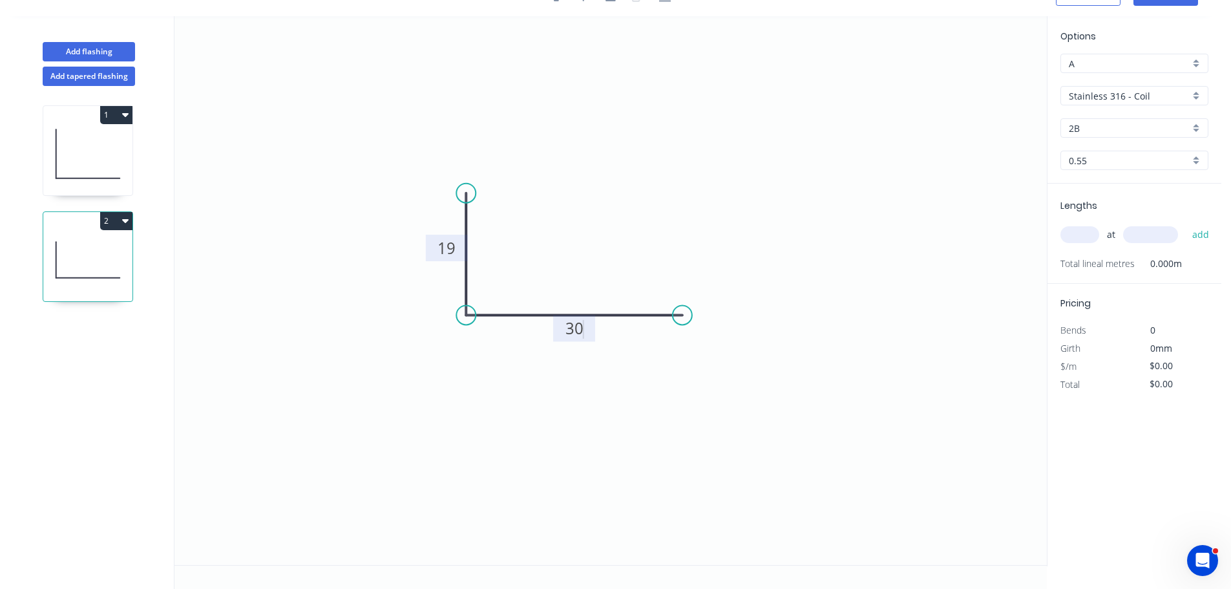
type input "$17.93"
type input "1"
type input "590"
click at [1185, 224] on button "add" at bounding box center [1200, 235] width 30 height 22
type input "$17.93"
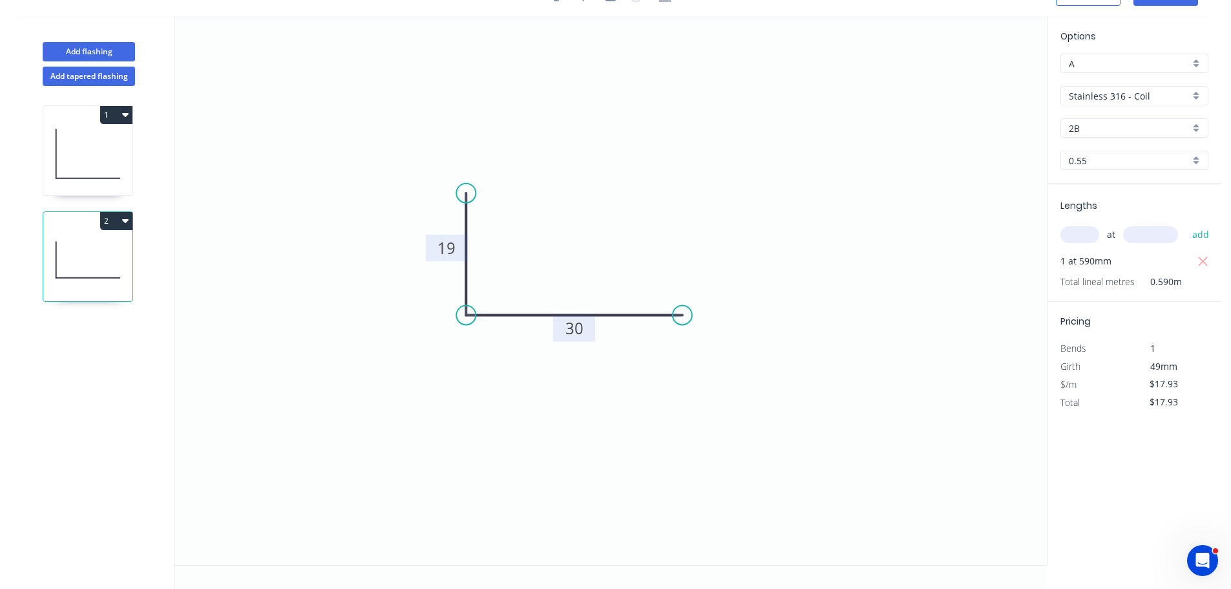
click at [101, 218] on button "2" at bounding box center [116, 221] width 32 height 18
click at [52, 269] on div "Delete" at bounding box center [70, 278] width 99 height 19
type input "Stainless Steel 304"
type input "No.4"
type input "0.9"
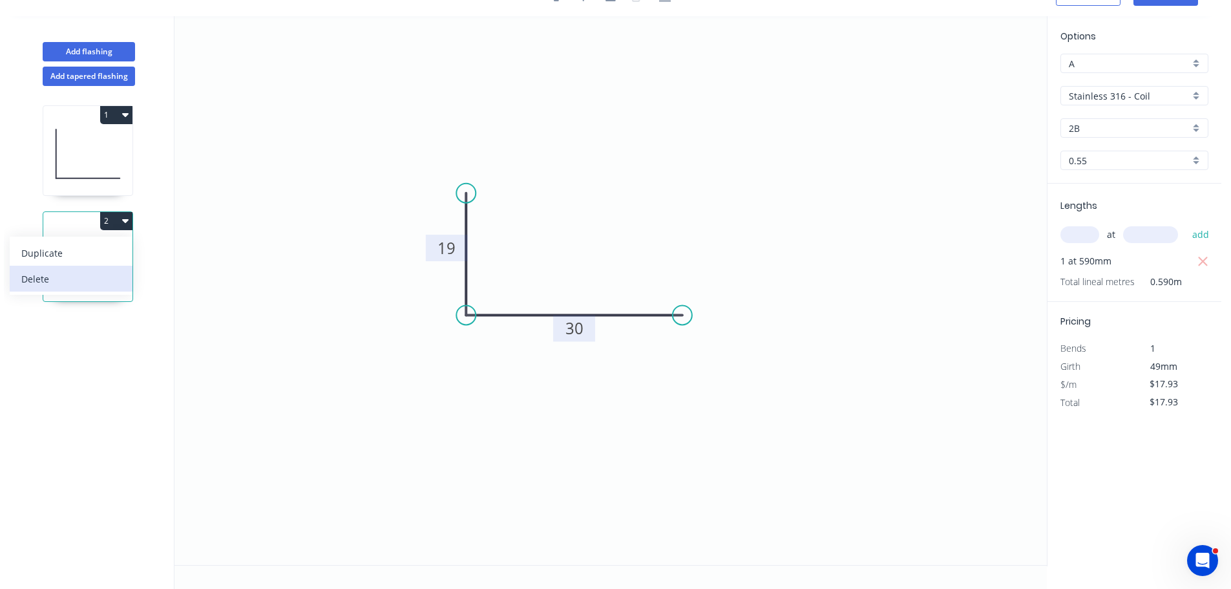
type input "$1.00"
type input "$85.00"
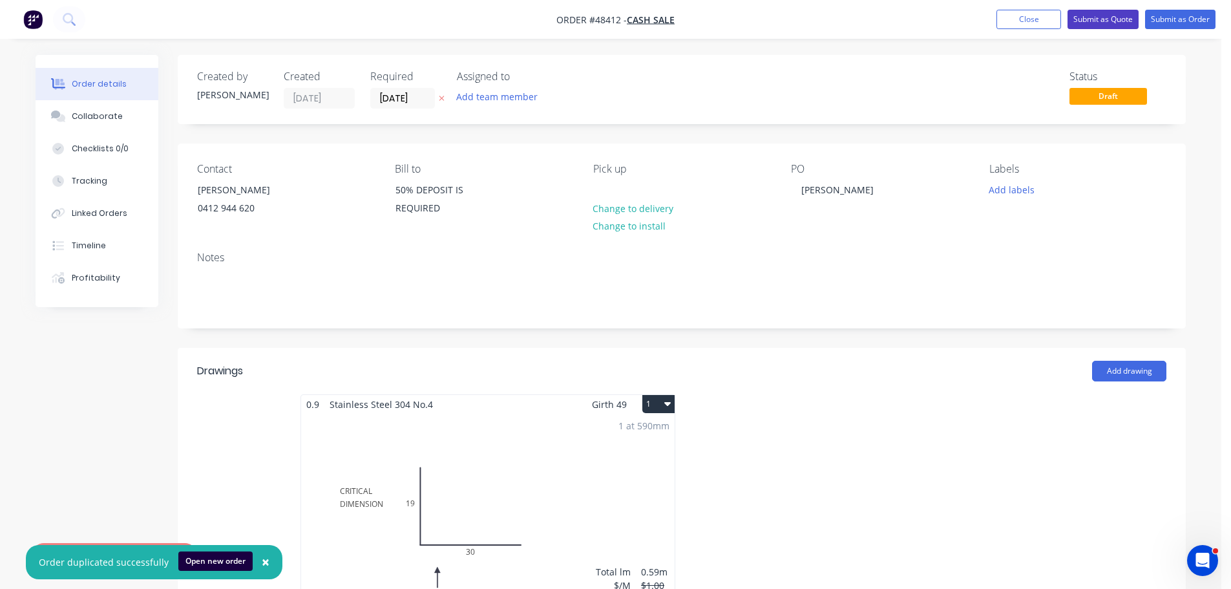
click at [1102, 25] on button "Submit as Quote" at bounding box center [1102, 19] width 71 height 19
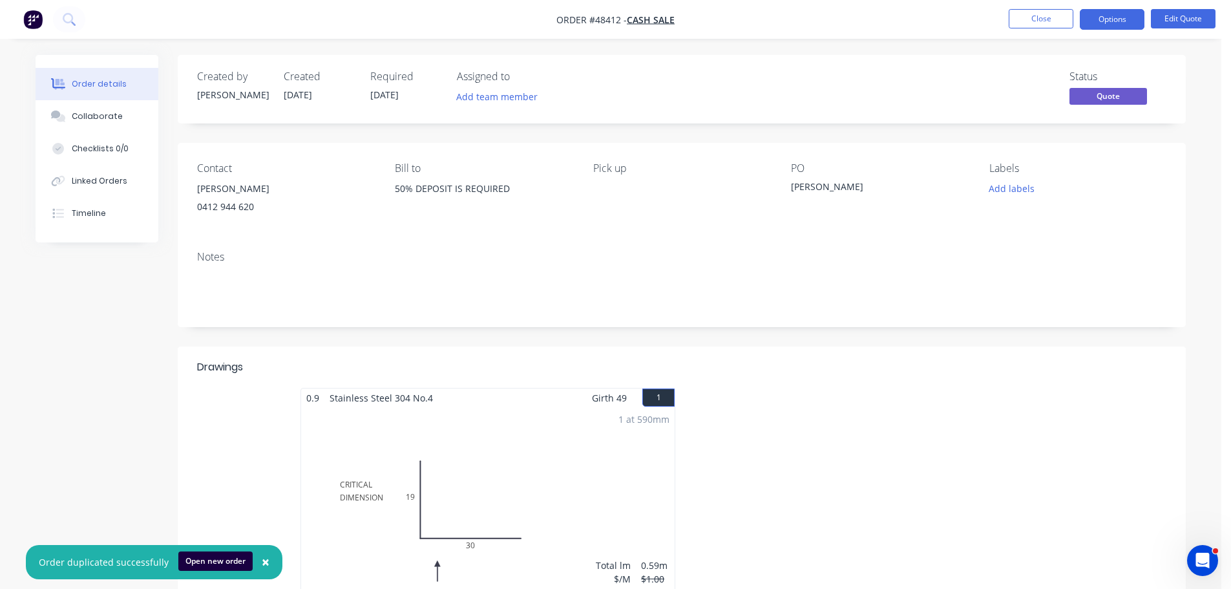
click at [1121, 31] on nav "Order #48412 - CASH SALE Close Options Edit Quote" at bounding box center [615, 19] width 1231 height 39
click at [1119, 25] on button "Options" at bounding box center [1111, 19] width 65 height 21
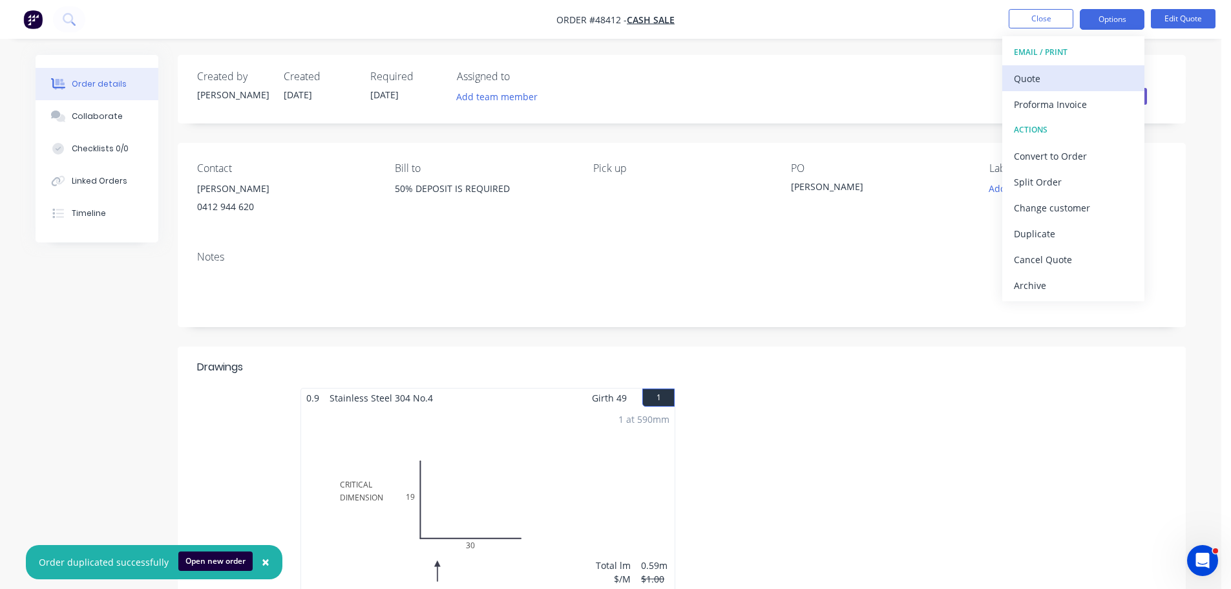
click at [1075, 79] on div "Quote" at bounding box center [1073, 78] width 119 height 19
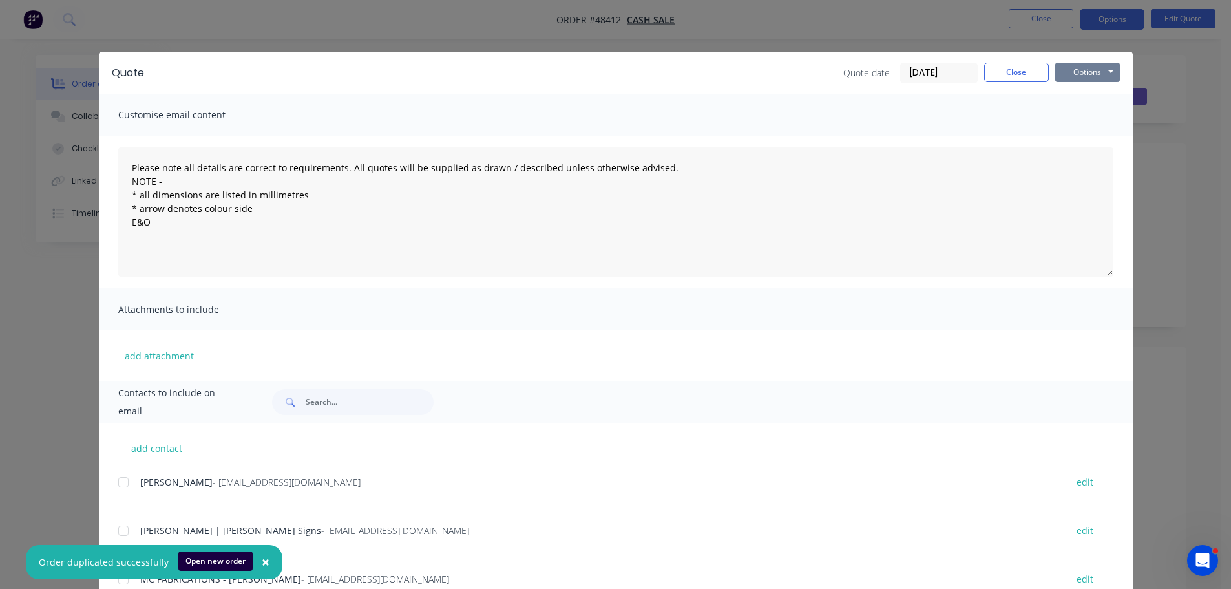
click at [1087, 71] on button "Options" at bounding box center [1087, 72] width 65 height 19
click at [1088, 114] on button "Print" at bounding box center [1096, 116] width 83 height 21
click at [992, 77] on button "Close" at bounding box center [1016, 72] width 65 height 19
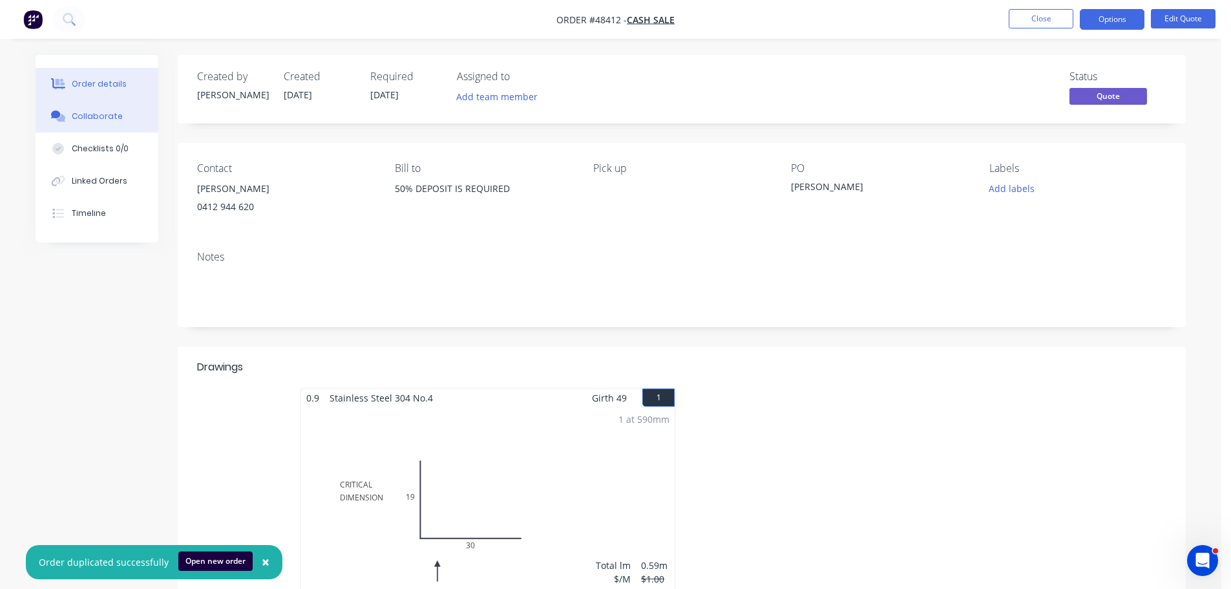
click at [125, 116] on button "Collaborate" at bounding box center [97, 116] width 123 height 32
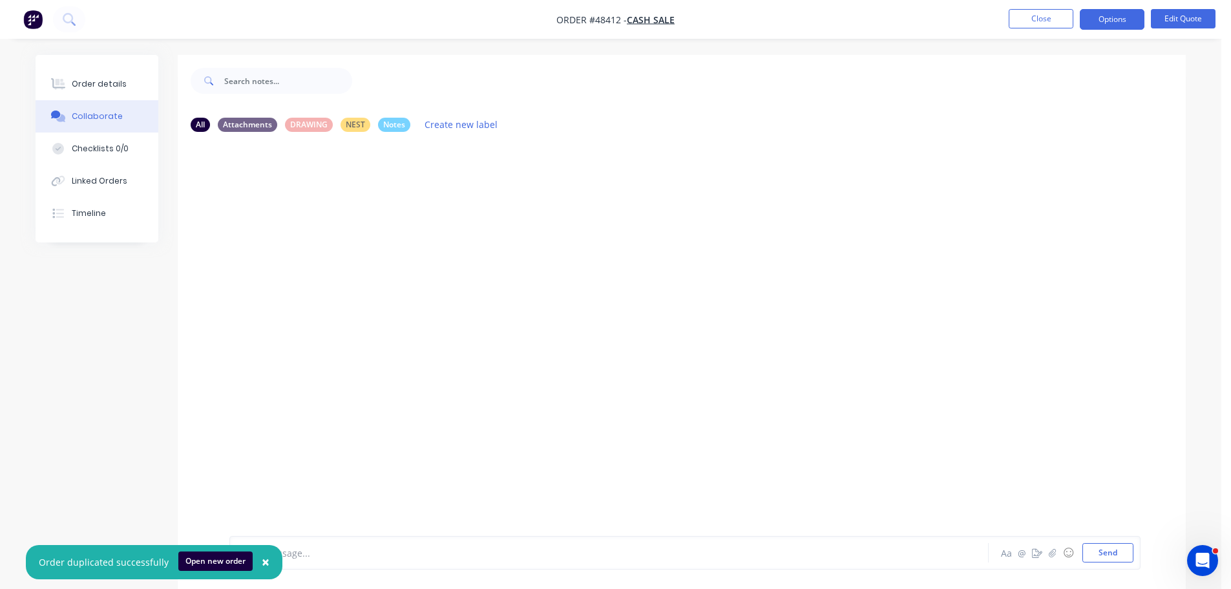
click at [304, 557] on div at bounding box center [573, 553] width 672 height 14
click at [1130, 559] on button "Send" at bounding box center [1107, 552] width 51 height 19
drag, startPoint x: 1118, startPoint y: 551, endPoint x: 1044, endPoint y: 526, distance: 78.4
click at [1116, 551] on button "Send" at bounding box center [1107, 552] width 51 height 19
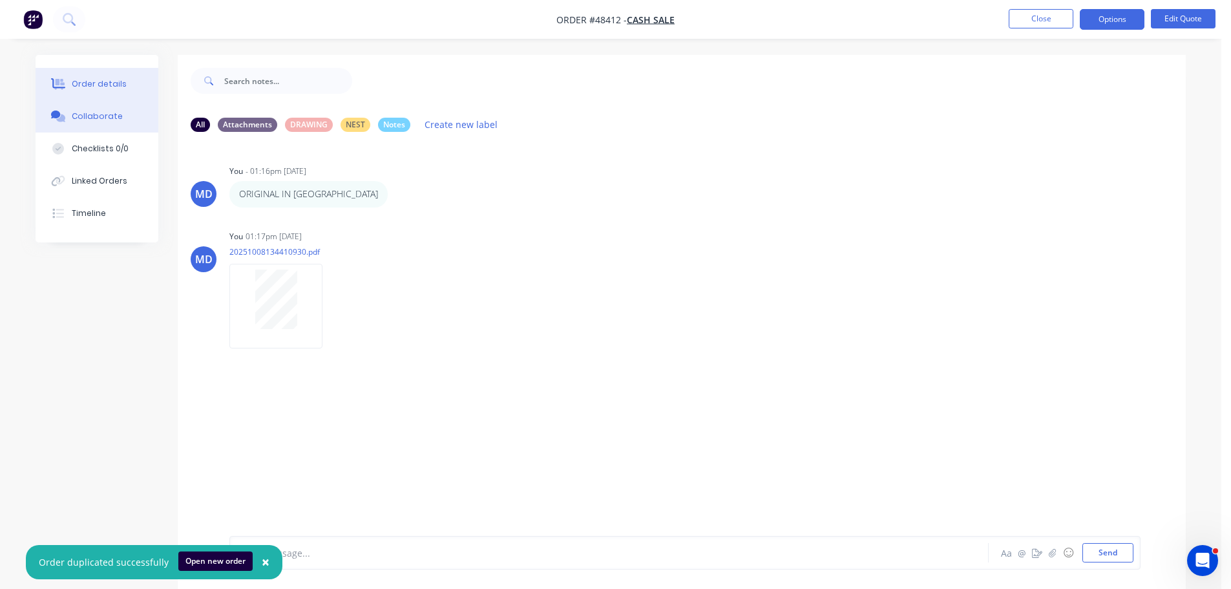
click at [121, 86] on button "Order details" at bounding box center [97, 84] width 123 height 32
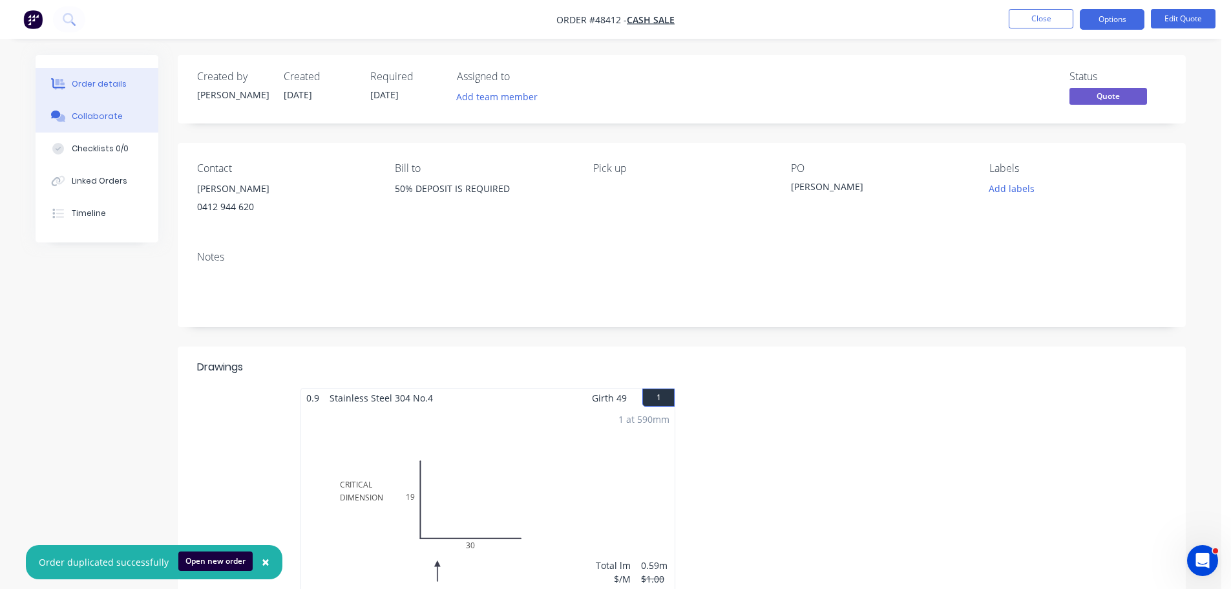
click at [80, 119] on div "Collaborate" at bounding box center [97, 116] width 51 height 12
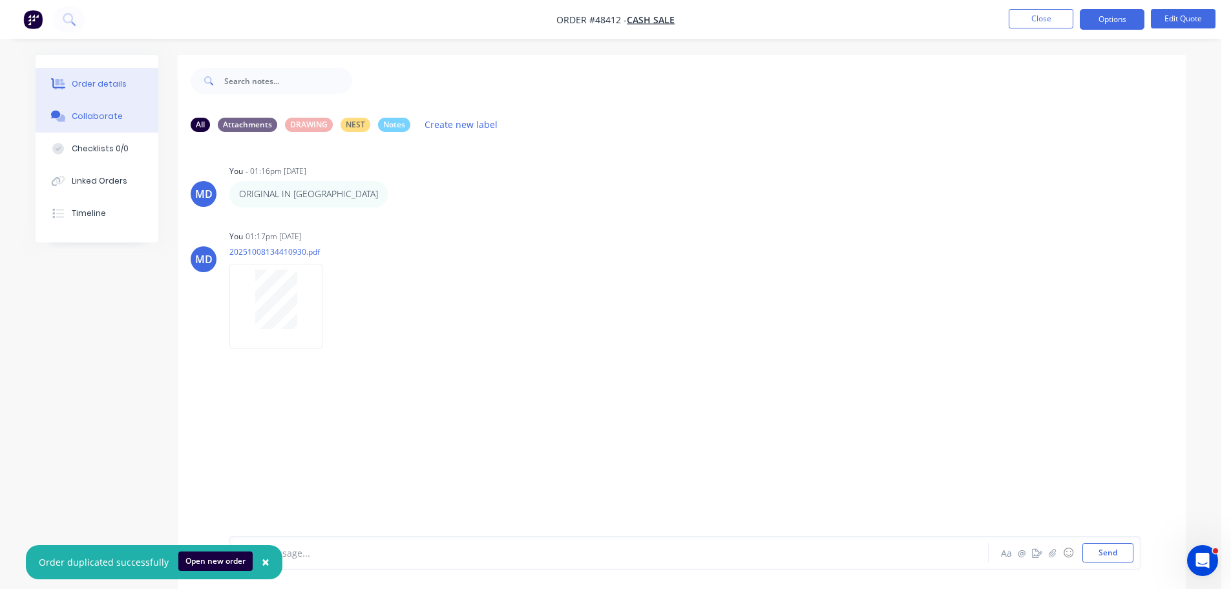
drag, startPoint x: 83, startPoint y: 76, endPoint x: 151, endPoint y: 80, distance: 67.9
click at [84, 76] on button "Order details" at bounding box center [97, 84] width 123 height 32
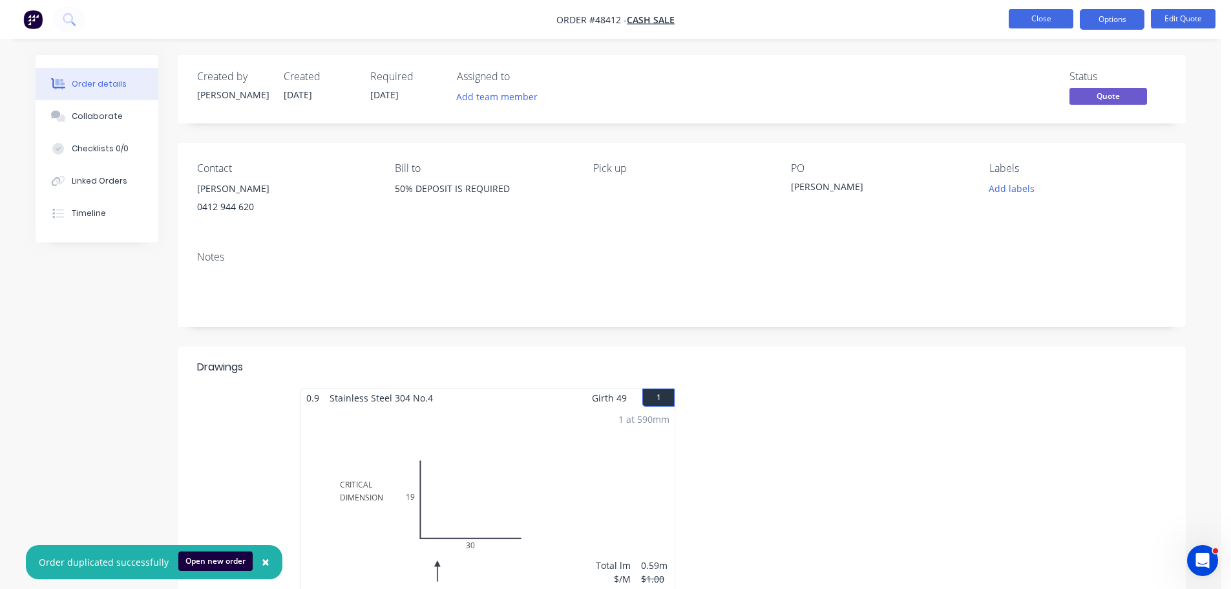
click at [1020, 17] on button "Close" at bounding box center [1040, 18] width 65 height 19
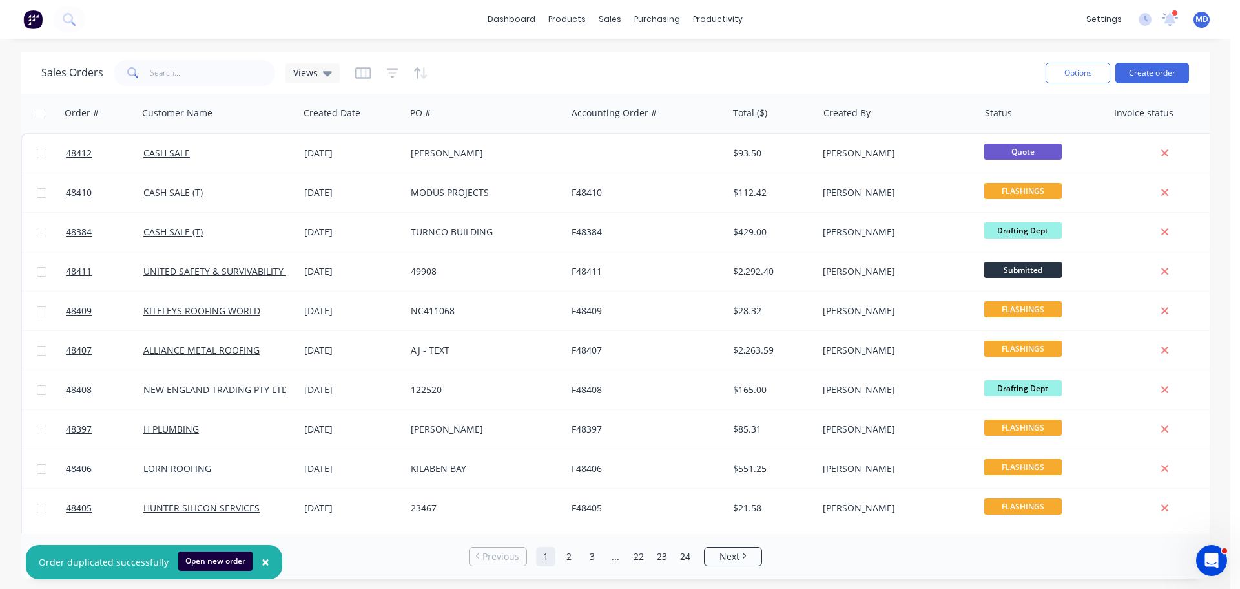
click at [1149, 61] on div "Options Create order" at bounding box center [1115, 73] width 149 height 32
click at [1135, 69] on button "Create order" at bounding box center [1153, 73] width 74 height 21
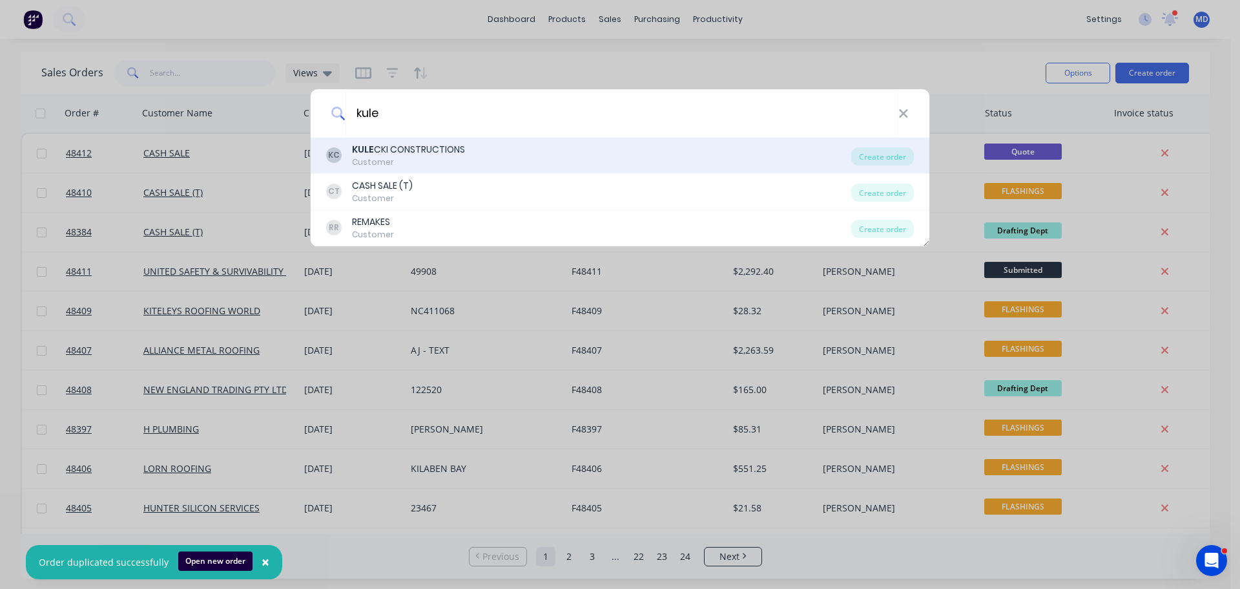
type input "kule"
click at [391, 149] on div "KULE CKI CONSTRUCTIONS" at bounding box center [408, 150] width 113 height 14
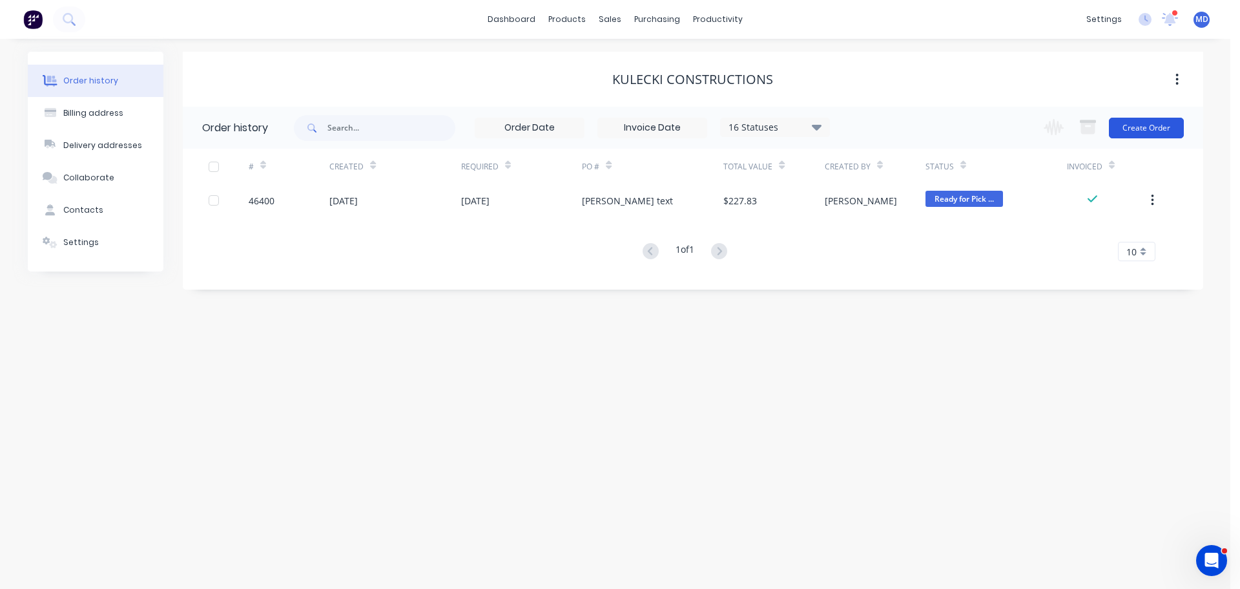
click at [1157, 126] on button "Create Order" at bounding box center [1146, 128] width 75 height 21
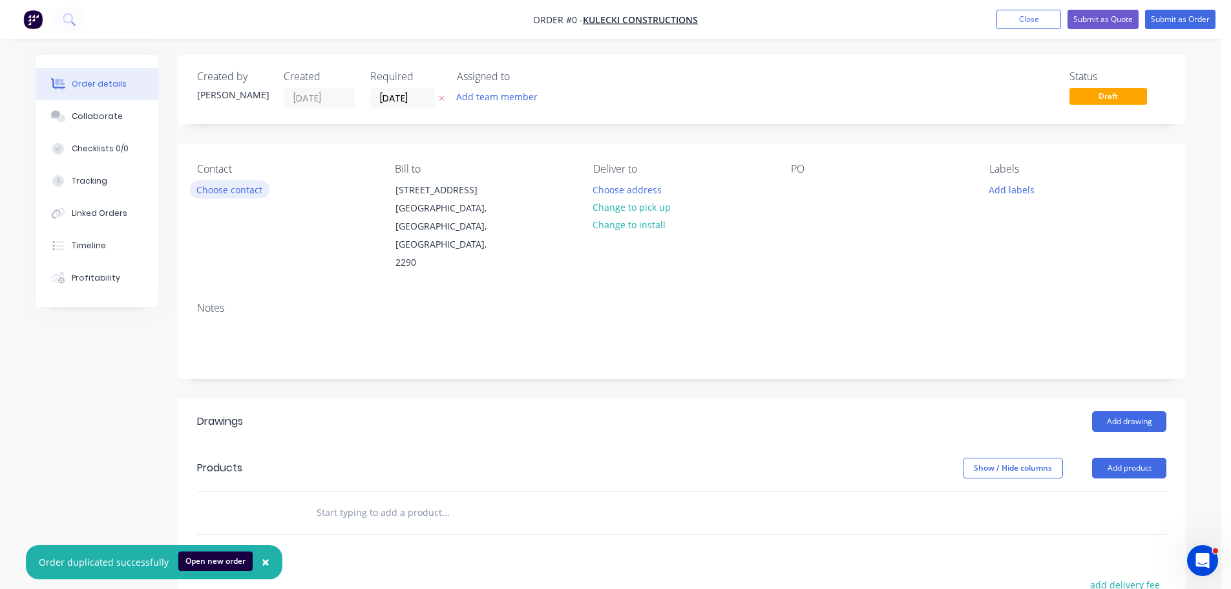
click at [249, 185] on button "Choose contact" at bounding box center [229, 188] width 79 height 17
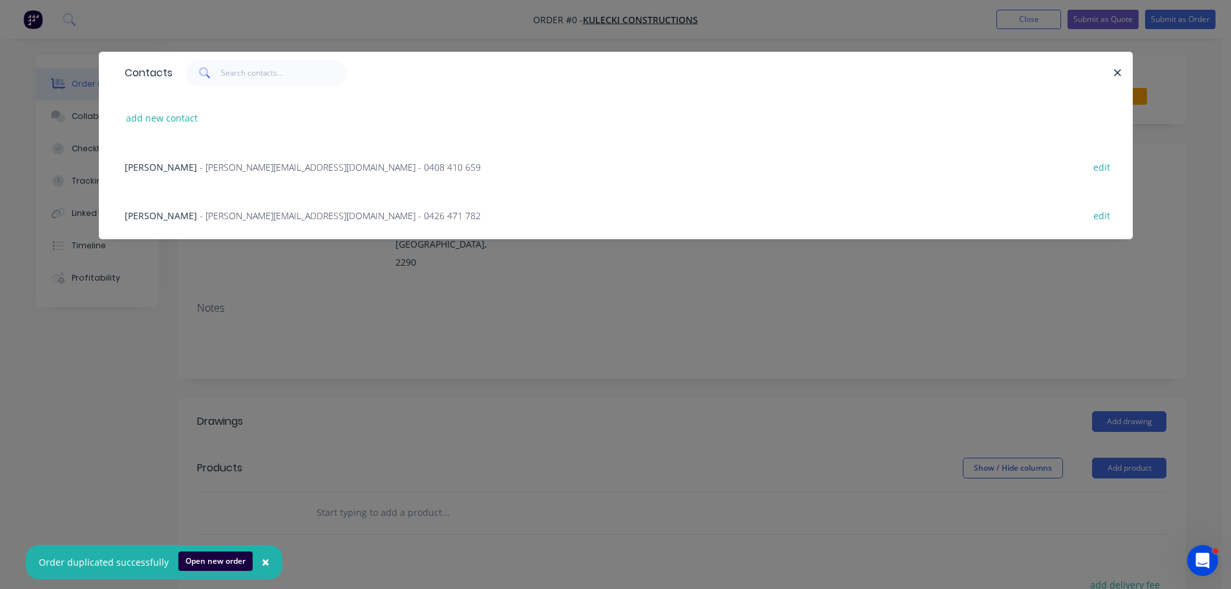
click at [178, 166] on span "DANIEL KULECKI" at bounding box center [161, 167] width 72 height 12
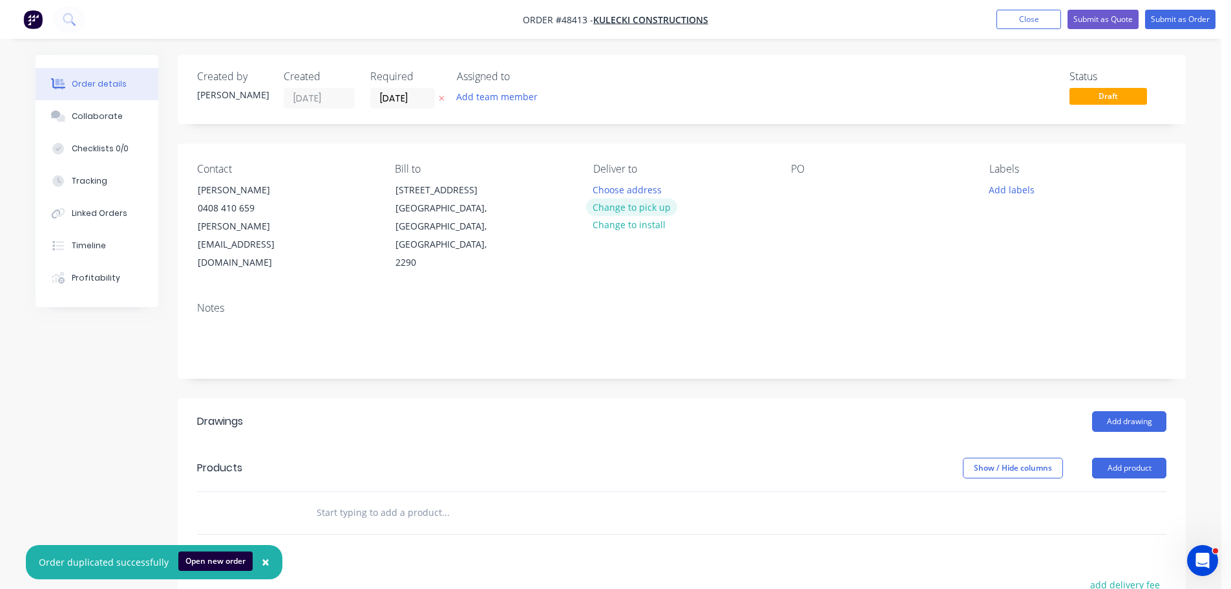
drag, startPoint x: 617, startPoint y: 207, endPoint x: 817, endPoint y: 187, distance: 201.3
click at [618, 206] on button "Change to pick up" at bounding box center [632, 206] width 92 height 17
click at [792, 185] on div at bounding box center [801, 189] width 21 height 19
click at [1106, 457] on button "Add product" at bounding box center [1129, 467] width 74 height 21
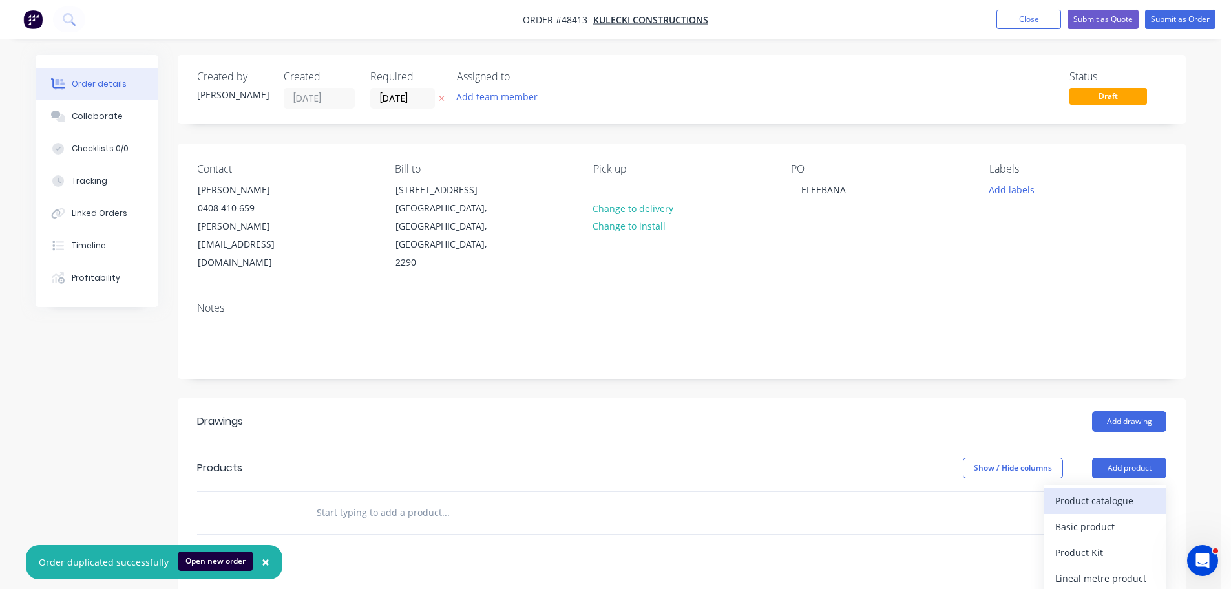
click at [1084, 491] on div "Product catalogue" at bounding box center [1104, 500] width 99 height 19
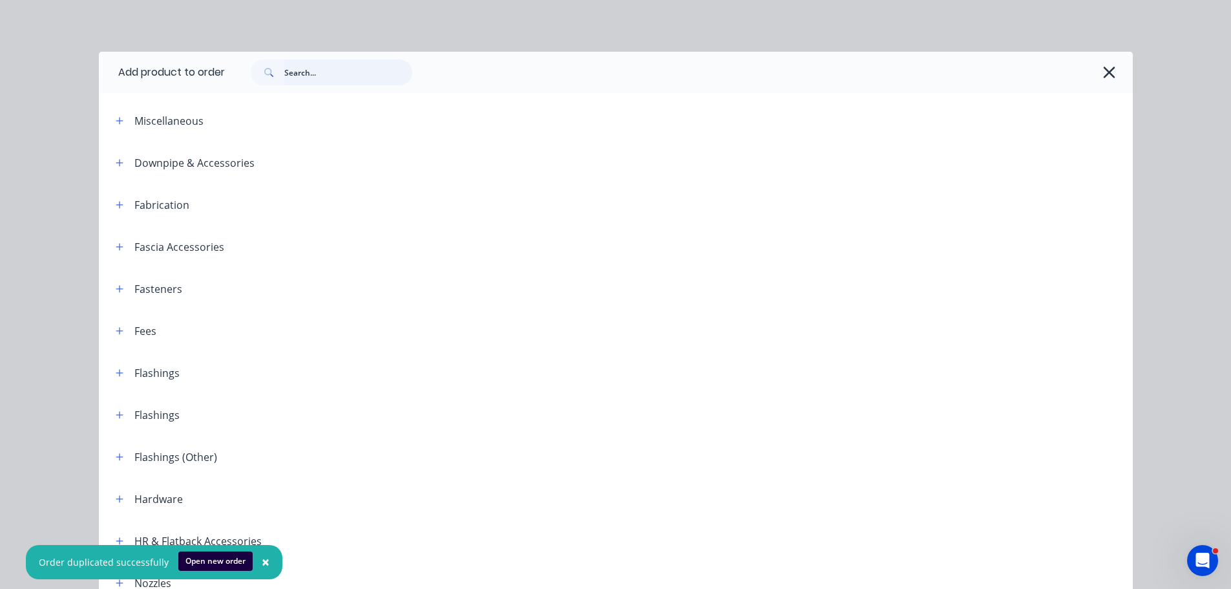
click at [305, 73] on input "text" at bounding box center [348, 72] width 128 height 26
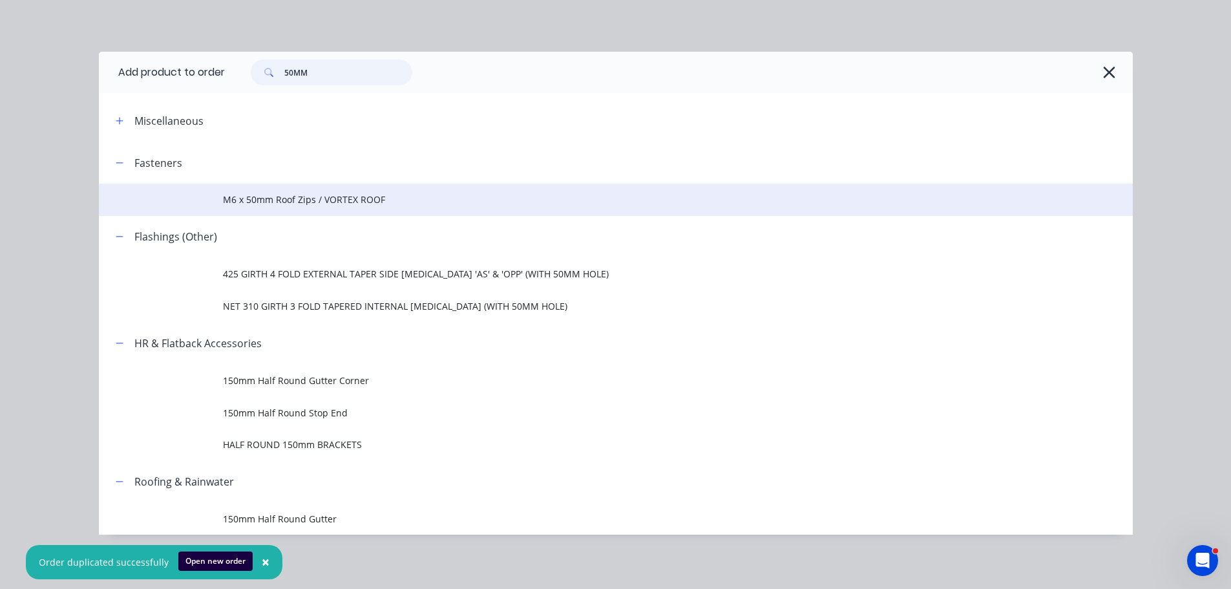
type input "50MM"
click at [264, 198] on span "M6 x 50mm Roof Zips / VORTEX ROOF" at bounding box center [586, 200] width 727 height 14
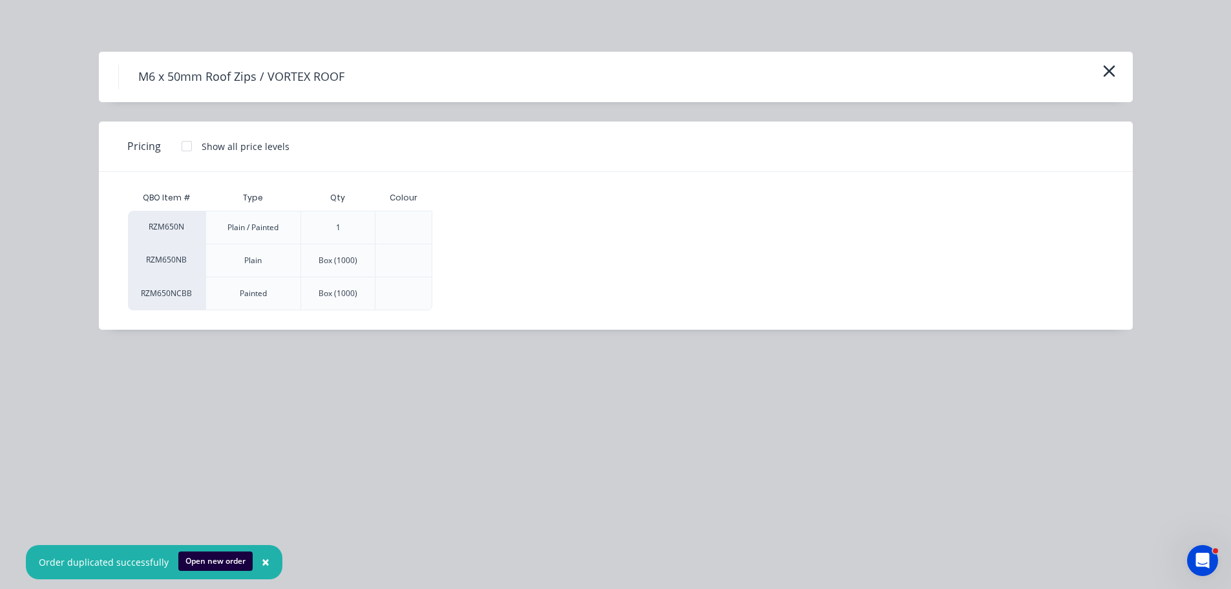
click at [185, 147] on div at bounding box center [187, 146] width 26 height 26
click at [501, 225] on div "$0.25" at bounding box center [476, 227] width 86 height 32
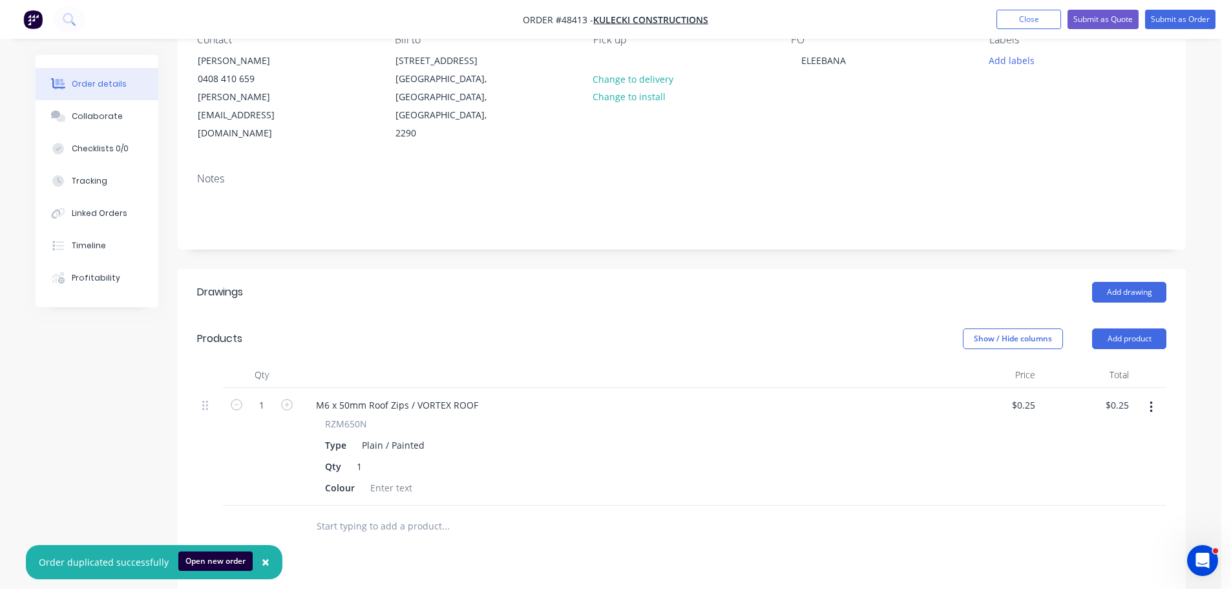
scroll to position [323, 0]
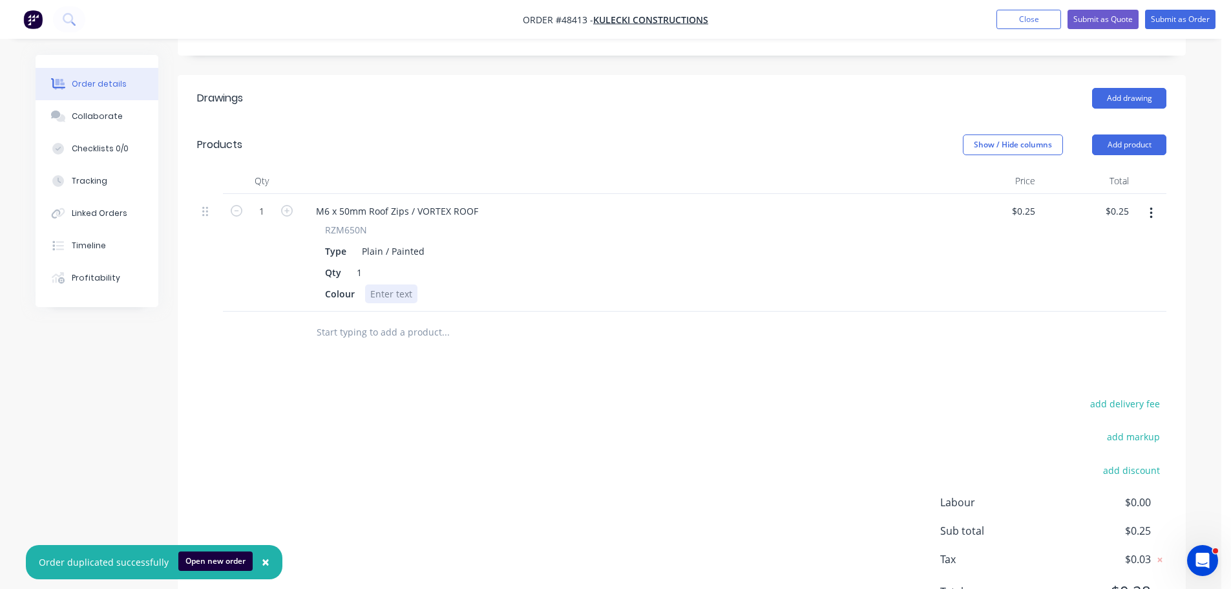
click at [387, 284] on div at bounding box center [391, 293] width 52 height 19
click at [255, 202] on input "1" at bounding box center [262, 211] width 34 height 19
type input "500"
type input "$125.00"
click at [450, 263] on div "Qty 1" at bounding box center [621, 272] width 602 height 19
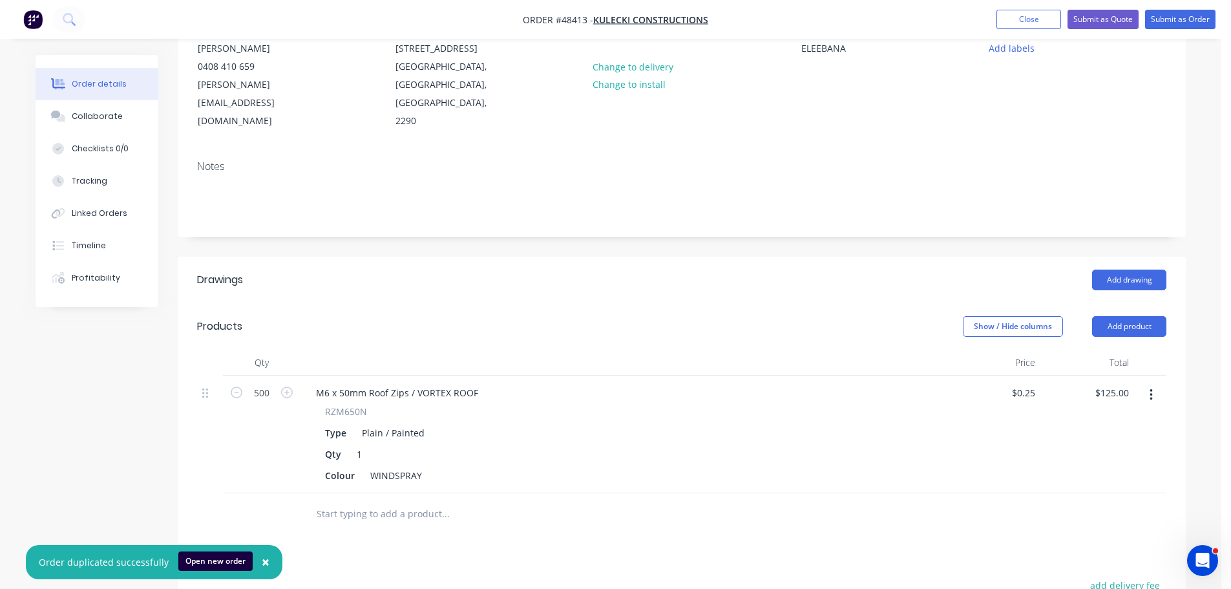
scroll to position [0, 0]
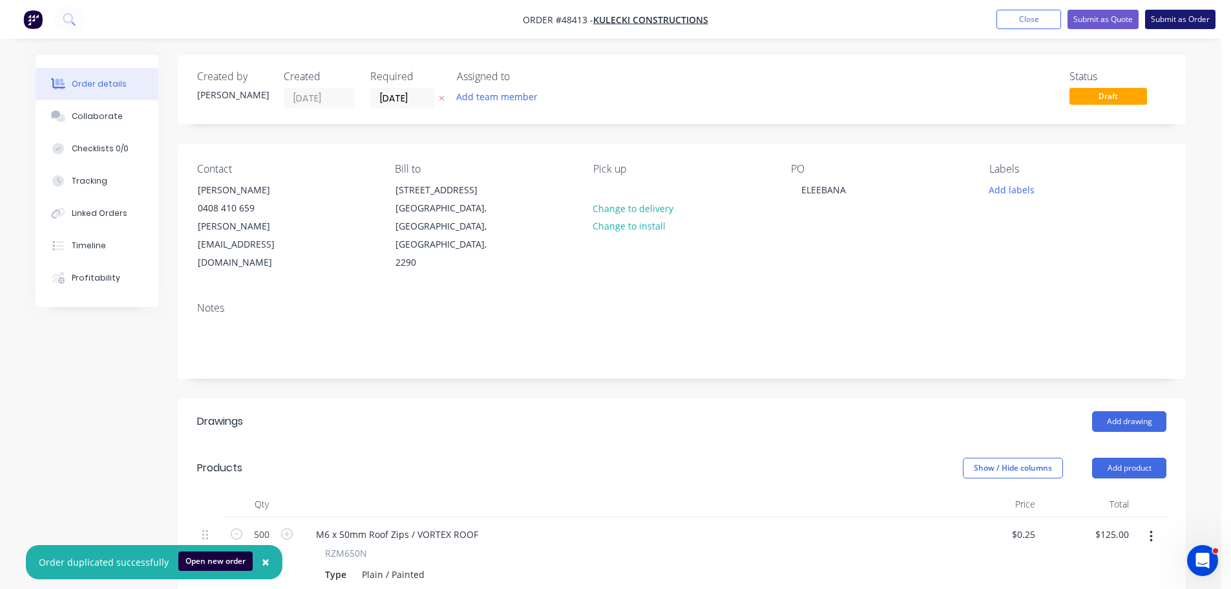
click at [1186, 19] on button "Submit as Order" at bounding box center [1180, 19] width 70 height 19
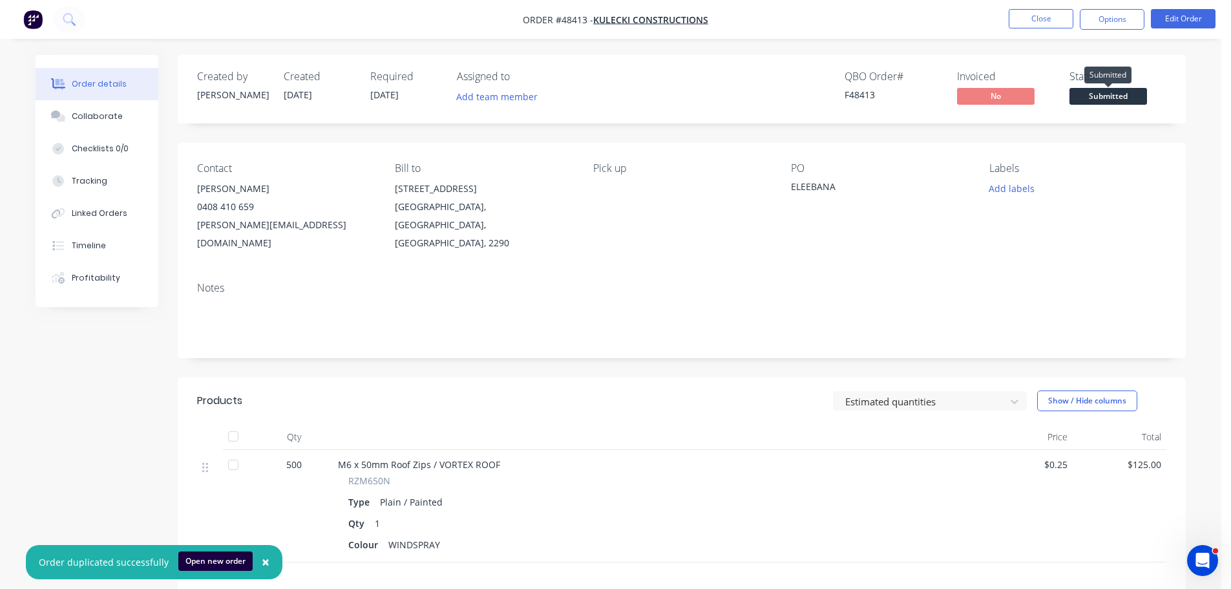
click at [1117, 98] on span "Submitted" at bounding box center [1108, 96] width 78 height 16
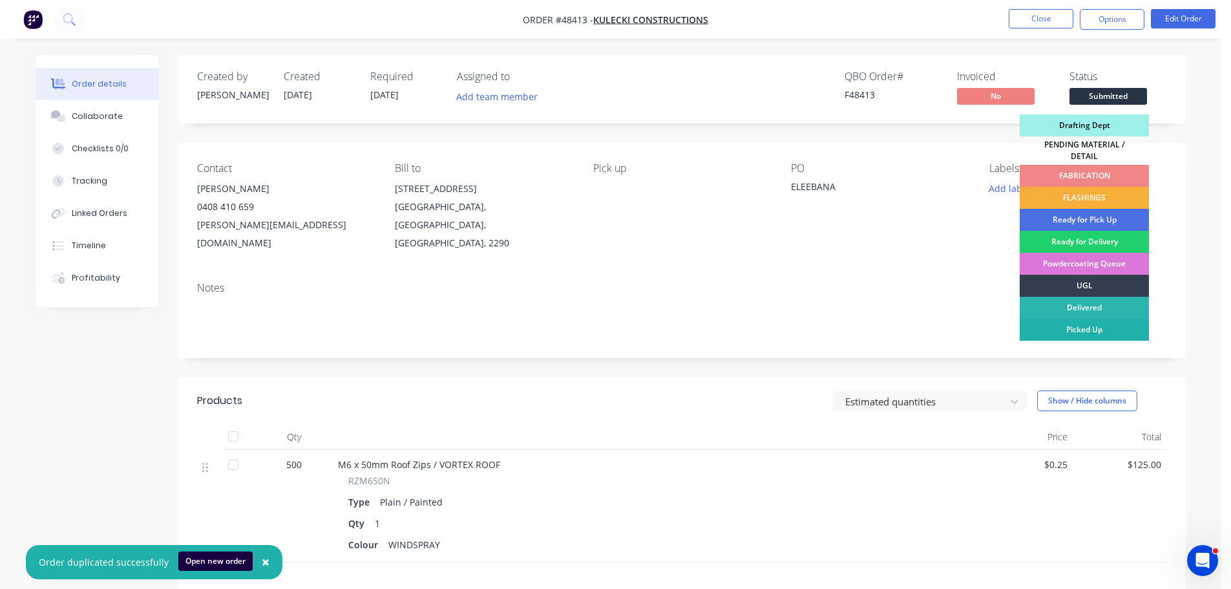
click at [1073, 320] on div "Picked Up" at bounding box center [1083, 329] width 129 height 22
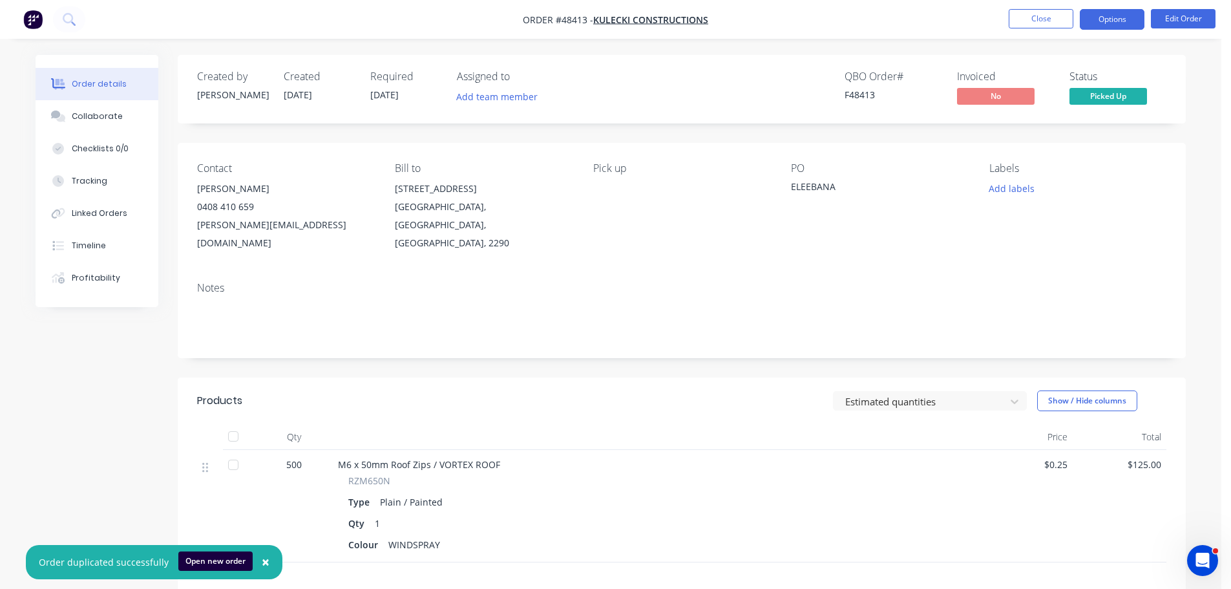
click at [1101, 23] on button "Options" at bounding box center [1111, 19] width 65 height 21
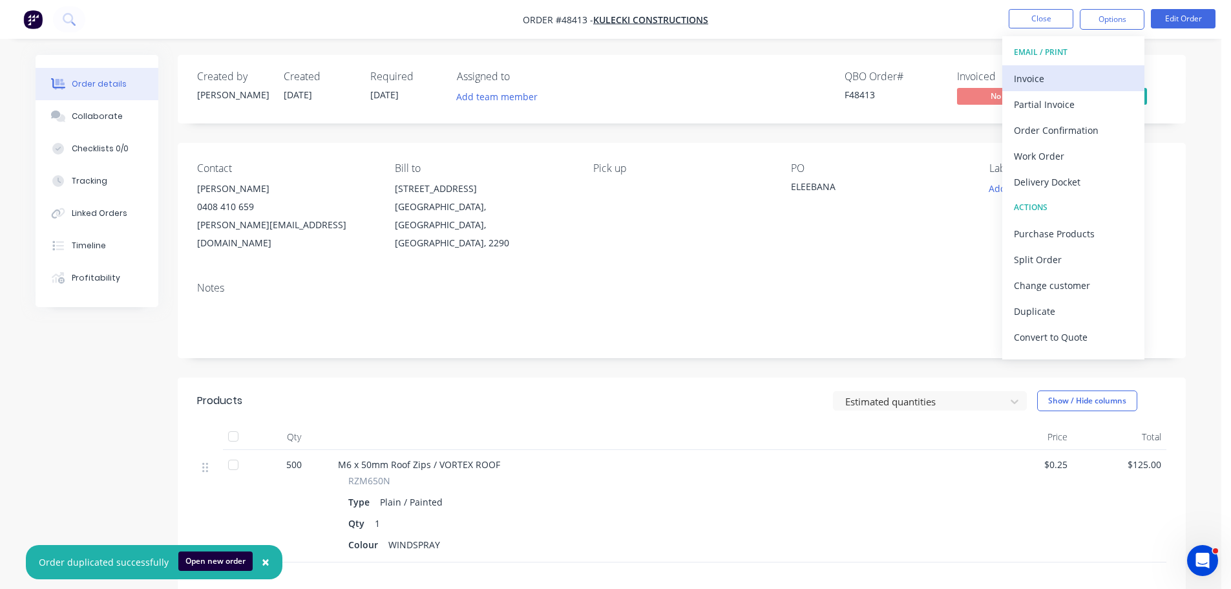
click at [1062, 78] on div "Invoice" at bounding box center [1073, 78] width 119 height 19
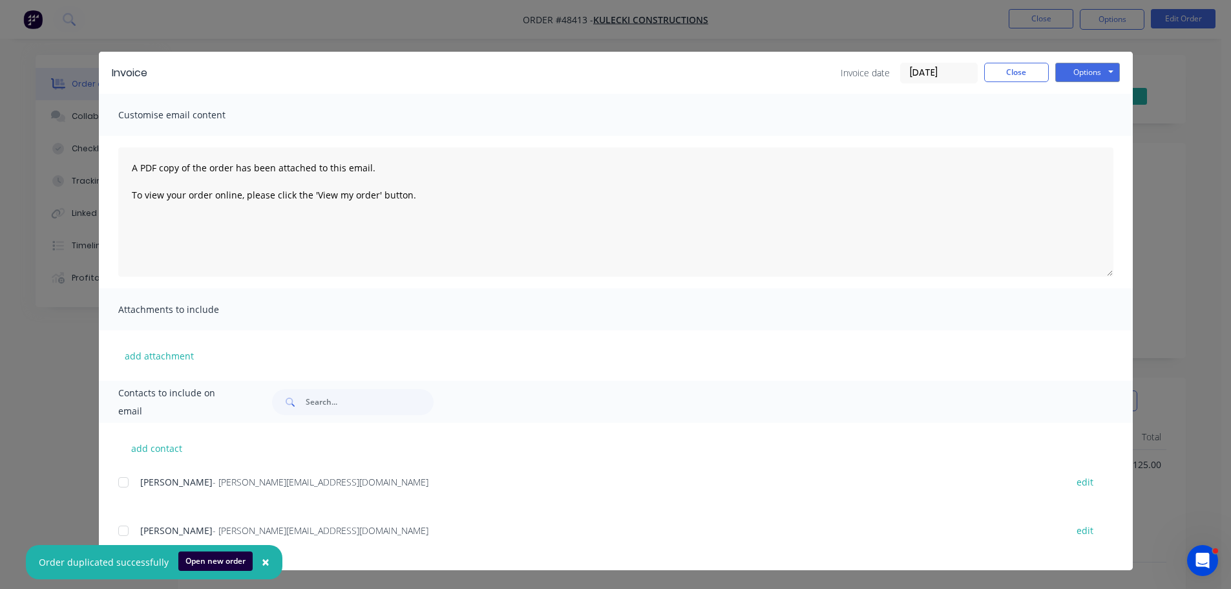
click at [131, 480] on div at bounding box center [123, 482] width 26 height 26
click at [1096, 76] on button "Options" at bounding box center [1087, 72] width 65 height 19
click at [1092, 147] on button "Email" at bounding box center [1096, 137] width 83 height 21
click at [1032, 68] on button "Close" at bounding box center [1016, 72] width 65 height 19
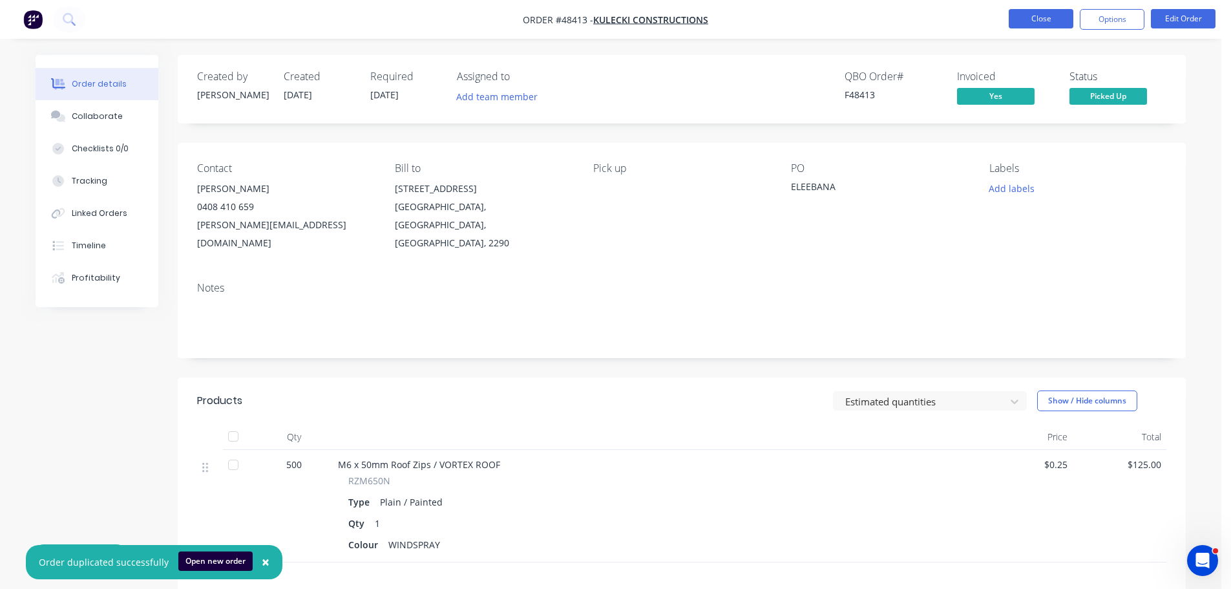
click at [1045, 10] on button "Close" at bounding box center [1040, 18] width 65 height 19
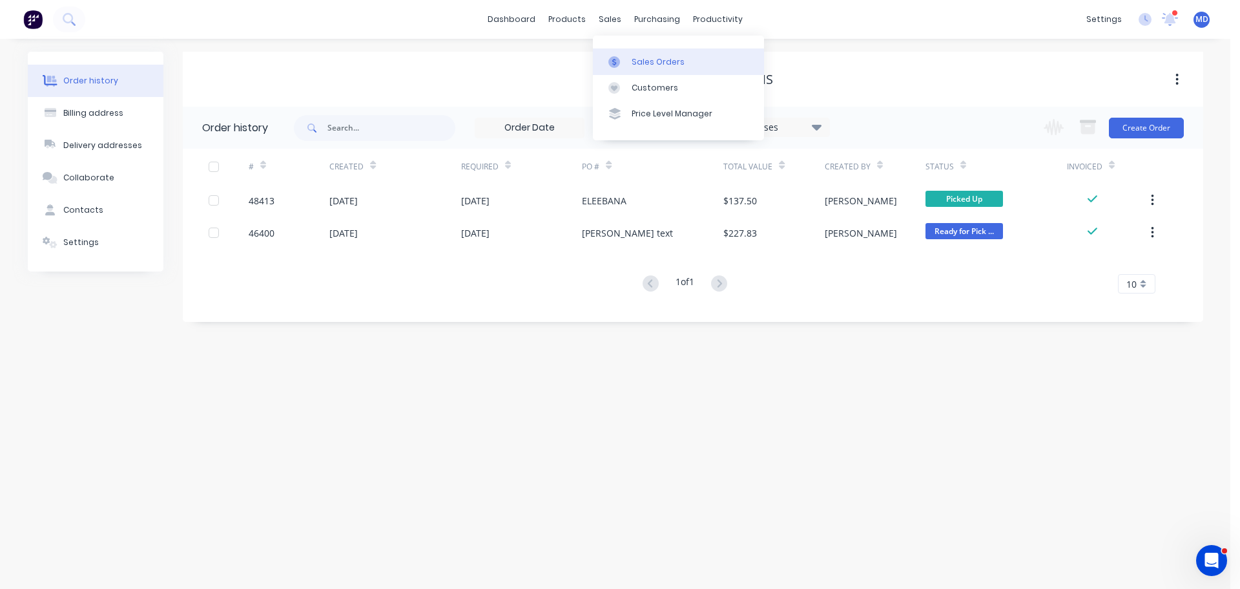
click at [660, 60] on div "Sales Orders" at bounding box center [658, 62] width 53 height 12
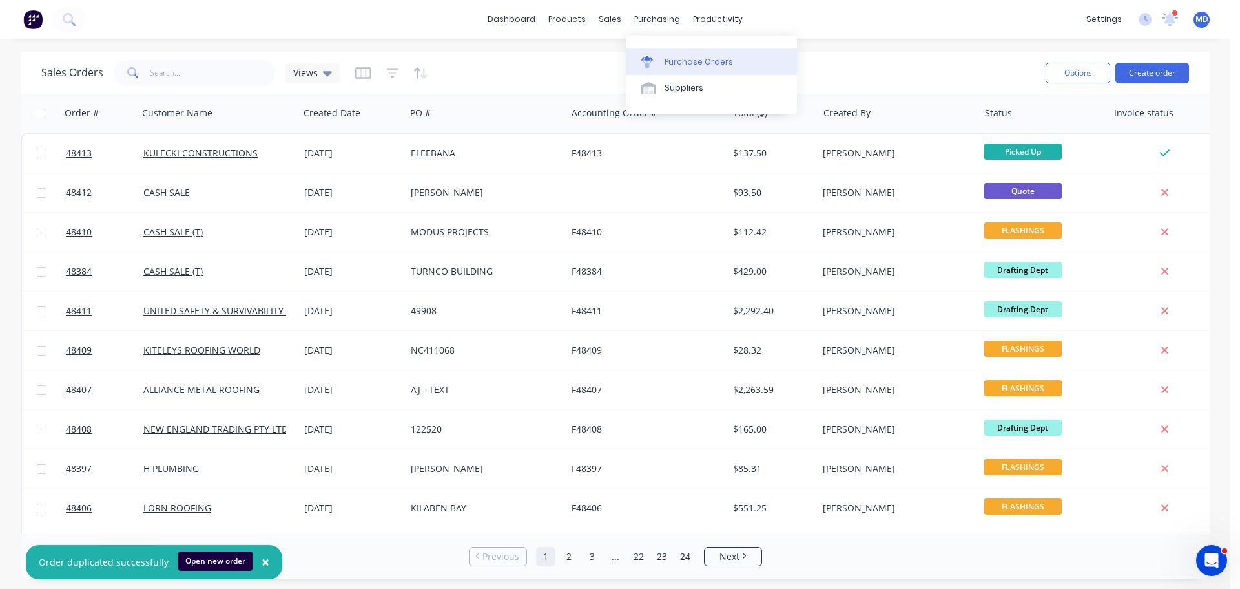
click at [680, 60] on div "Purchase Orders" at bounding box center [699, 62] width 68 height 12
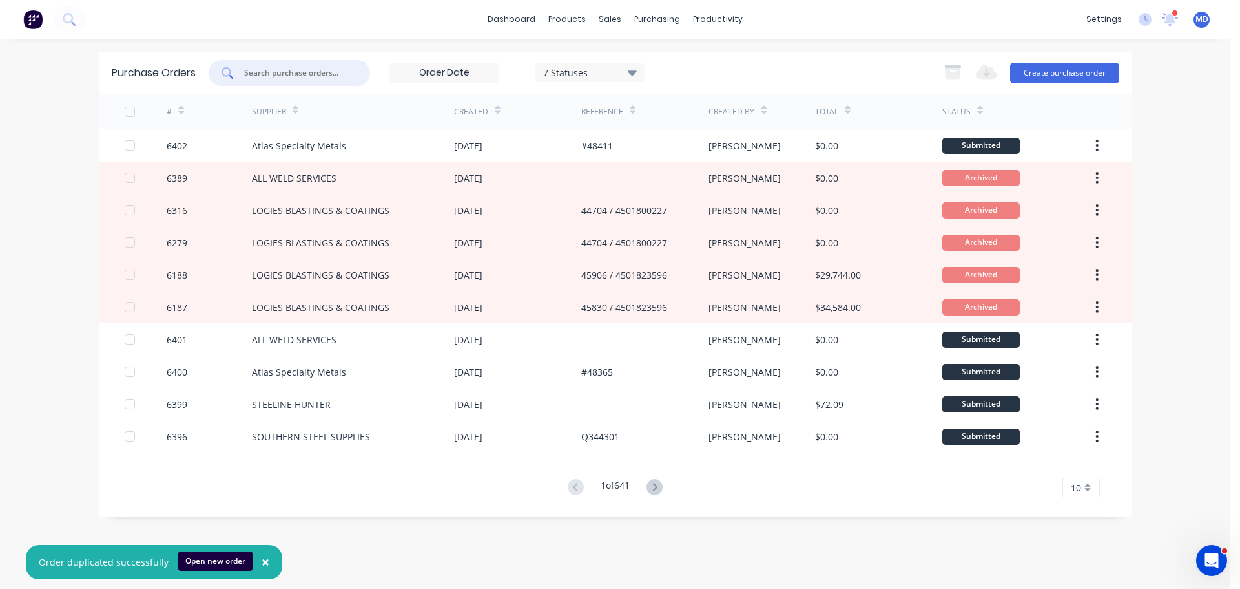
click at [291, 68] on input "text" at bounding box center [296, 73] width 107 height 13
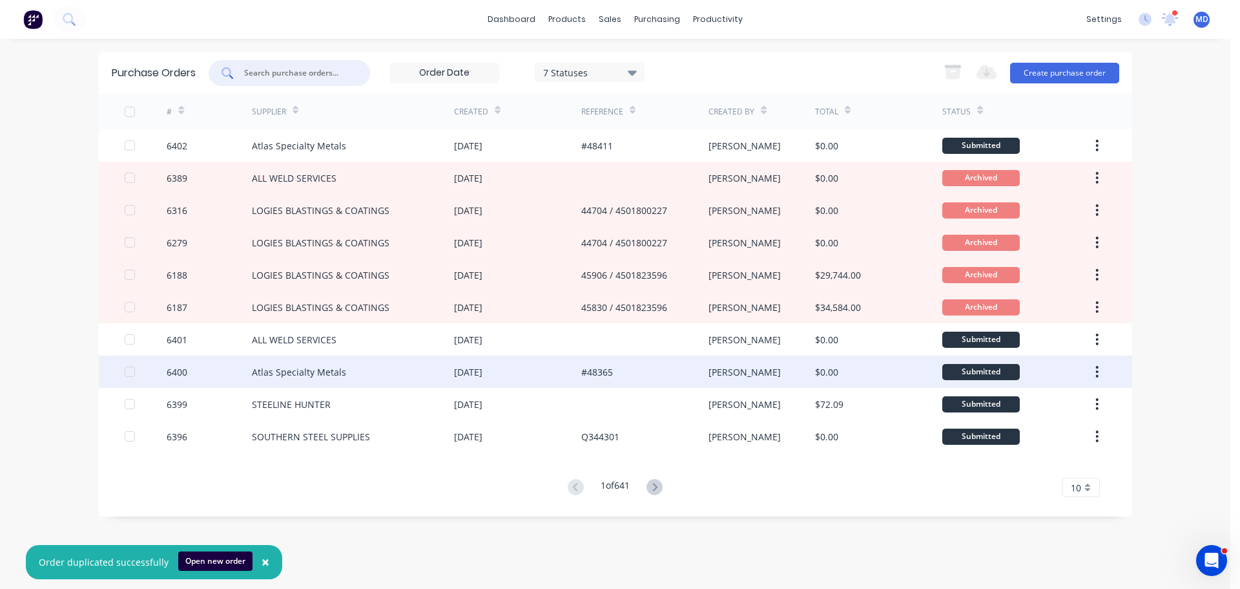
click at [185, 379] on div "6400" at bounding box center [209, 371] width 85 height 32
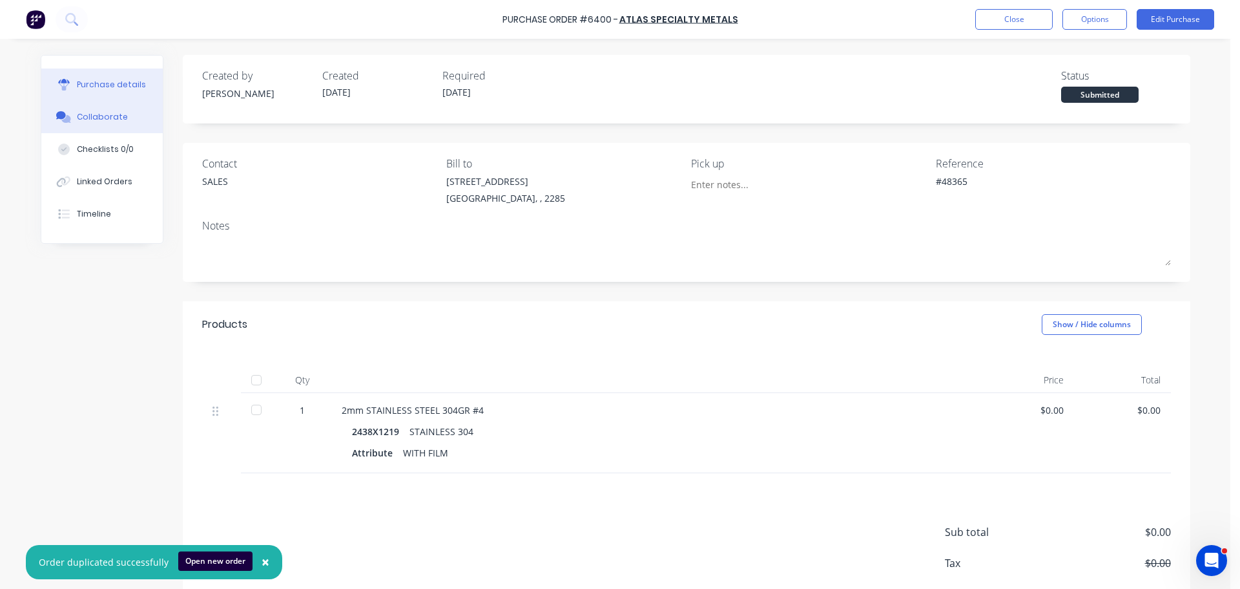
click at [109, 111] on div "Collaborate" at bounding box center [102, 117] width 51 height 12
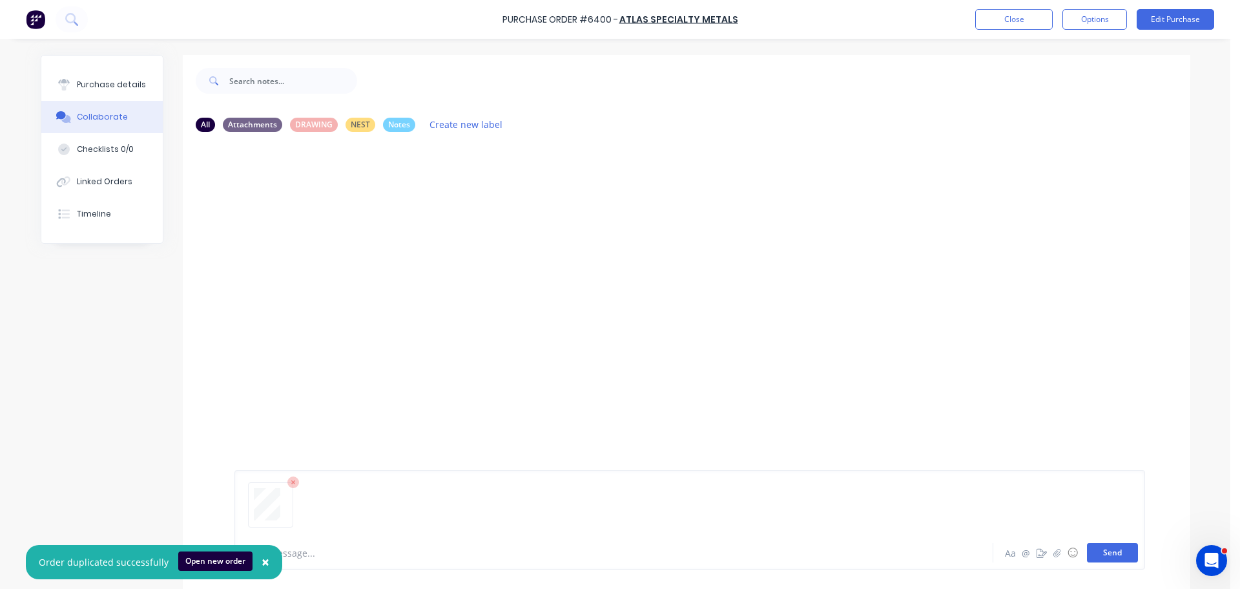
click at [1110, 555] on button "Send" at bounding box center [1112, 552] width 51 height 19
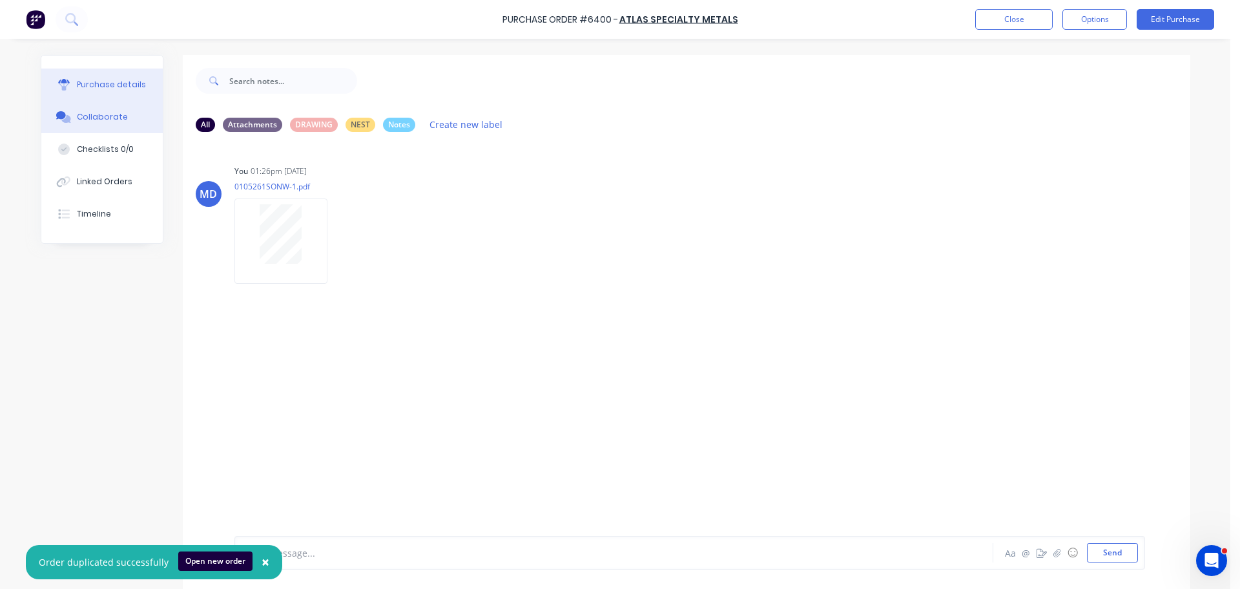
click at [104, 74] on button "Purchase details" at bounding box center [101, 84] width 121 height 32
type textarea "x"
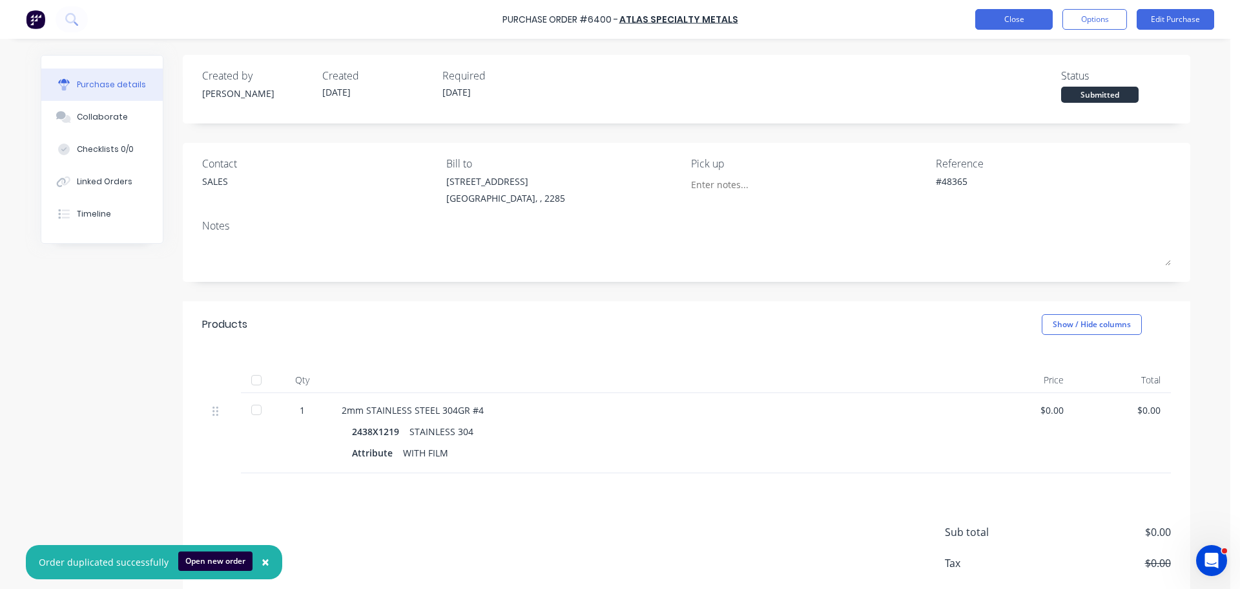
click at [1005, 17] on button "Close" at bounding box center [1014, 19] width 78 height 21
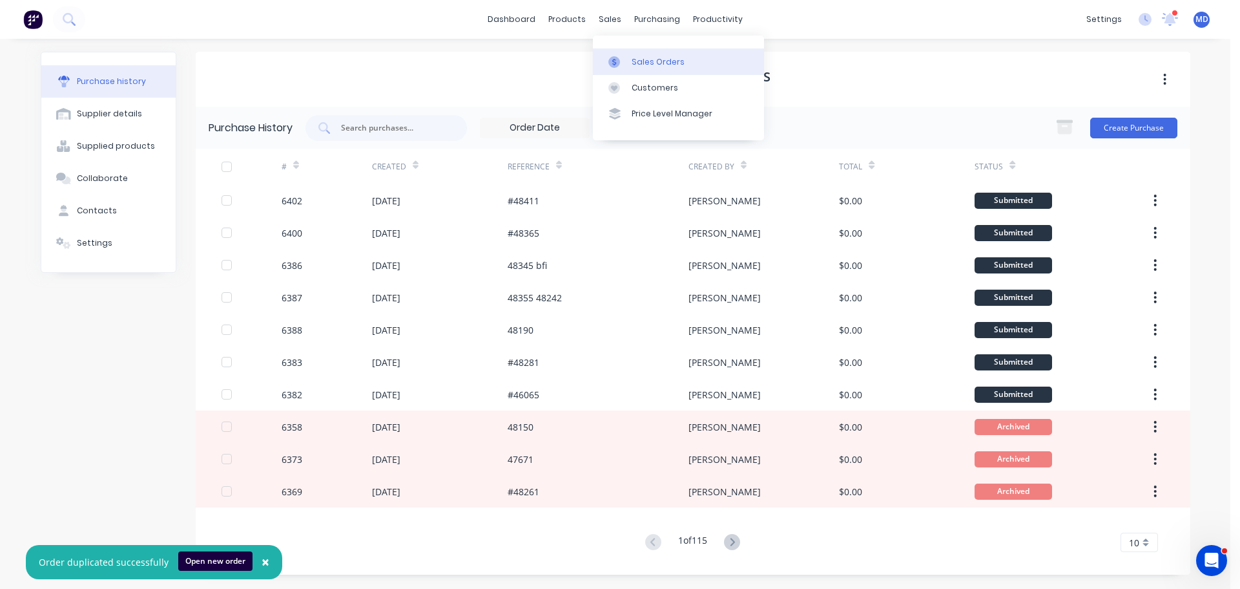
click at [638, 52] on link "Sales Orders" at bounding box center [678, 61] width 171 height 26
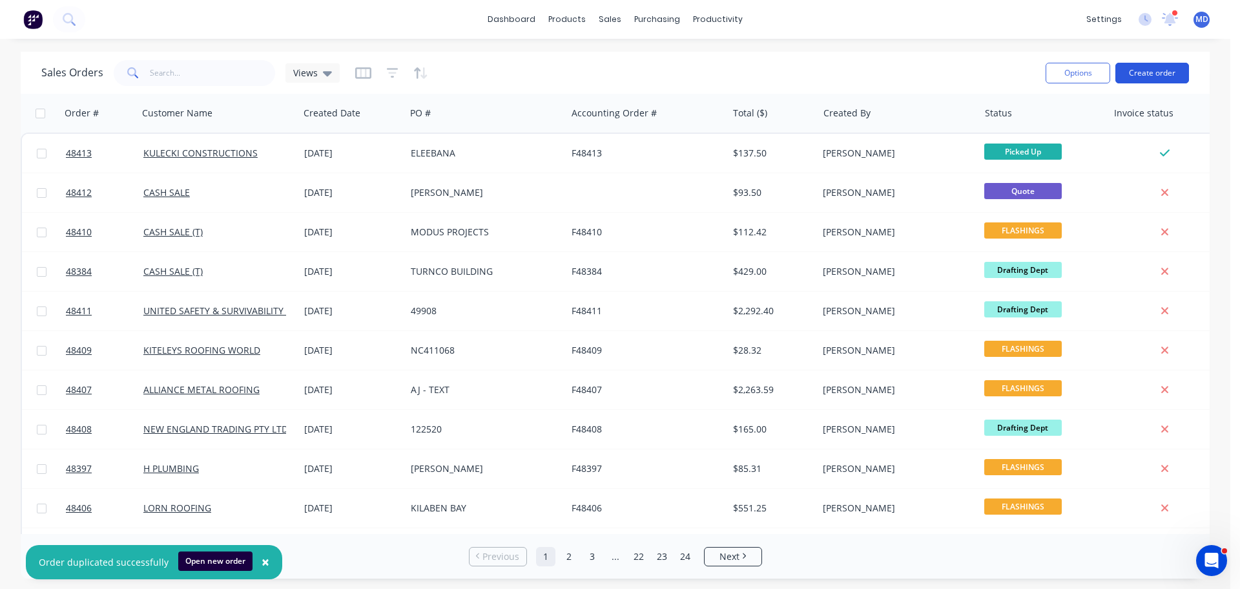
click at [1155, 76] on button "Create order" at bounding box center [1153, 73] width 74 height 21
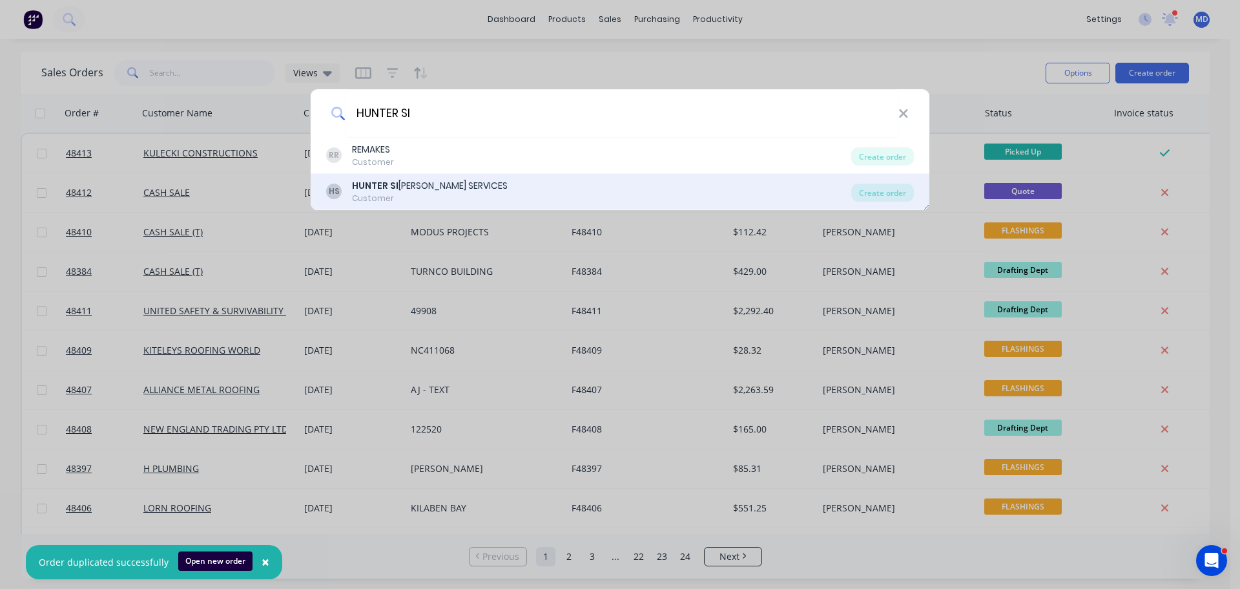
type input "HUNTER SI"
click at [394, 176] on div "HS HUNTER SI LICON SERVICES Customer Create order" at bounding box center [620, 192] width 619 height 36
click at [386, 185] on b "HUNTER SI" at bounding box center [375, 185] width 47 height 13
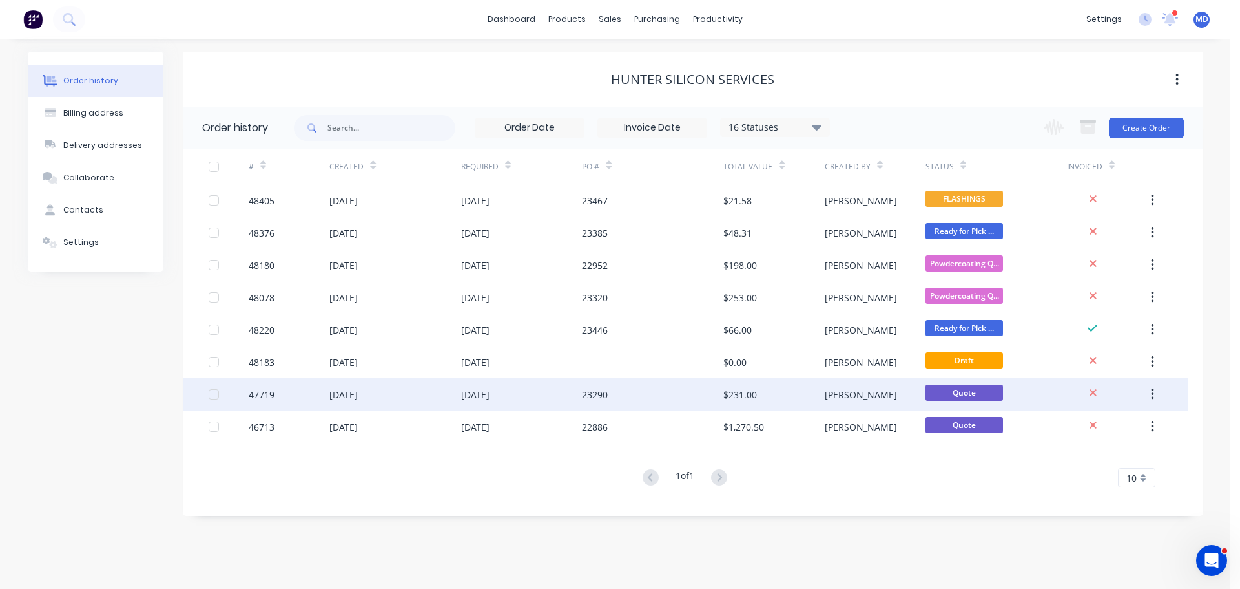
click at [275, 393] on div "47719" at bounding box center [289, 394] width 81 height 32
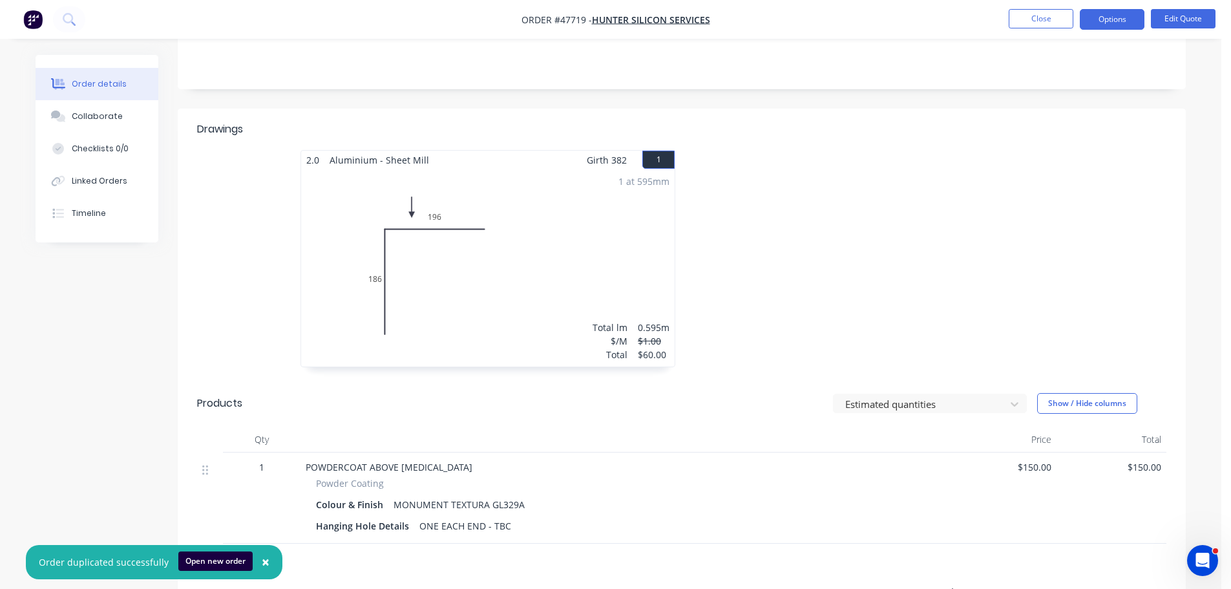
scroll to position [84, 0]
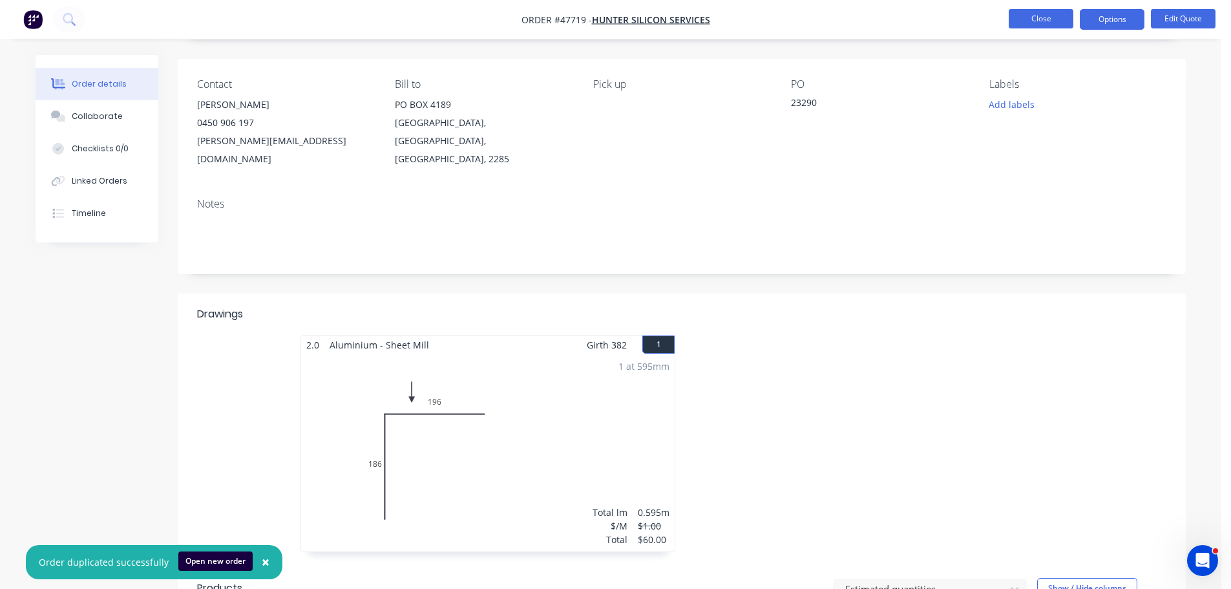
click at [1042, 21] on button "Close" at bounding box center [1040, 18] width 65 height 19
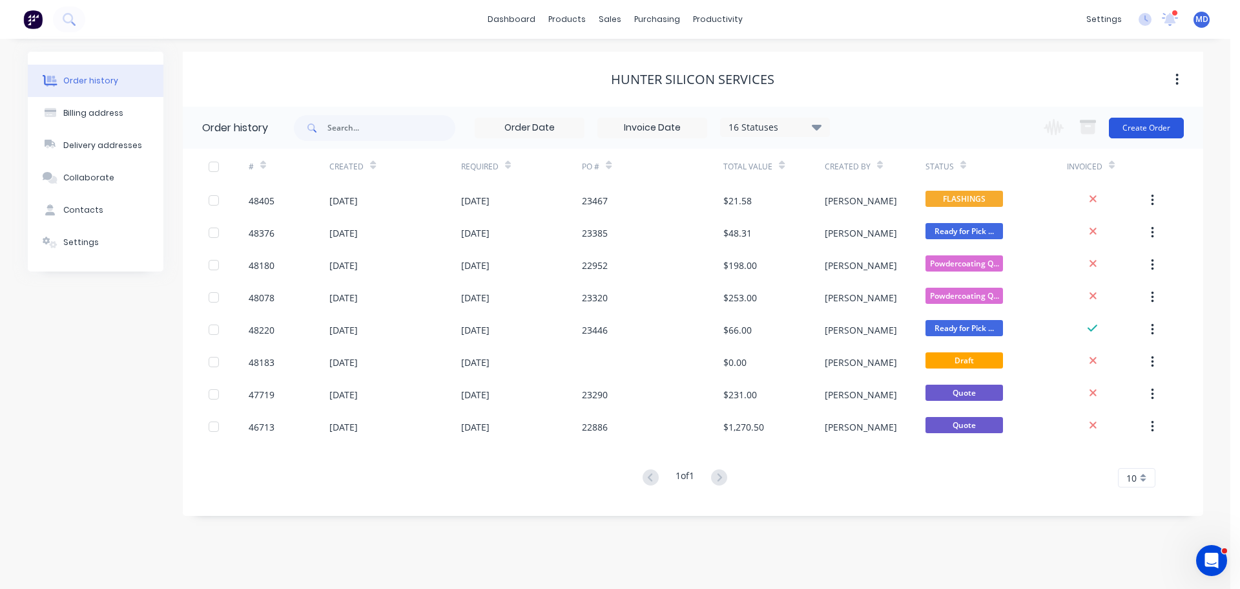
click at [1163, 126] on button "Create Order" at bounding box center [1146, 128] width 75 height 21
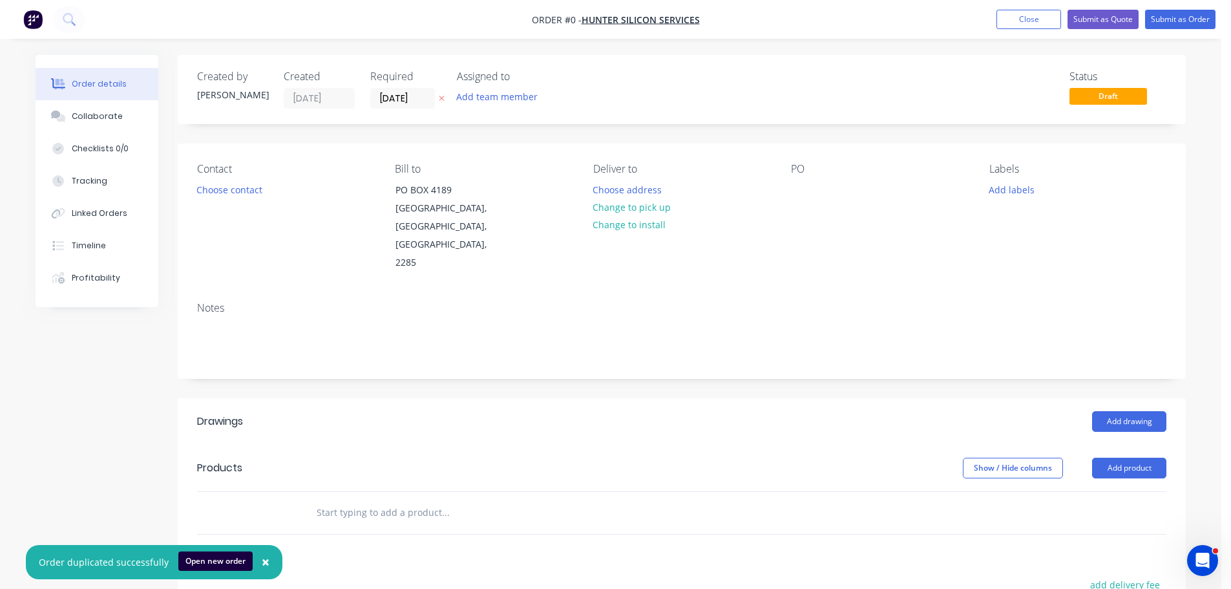
click at [240, 176] on div "Contact Choose contact" at bounding box center [285, 217] width 177 height 109
click at [219, 194] on button "Choose contact" at bounding box center [229, 188] width 79 height 17
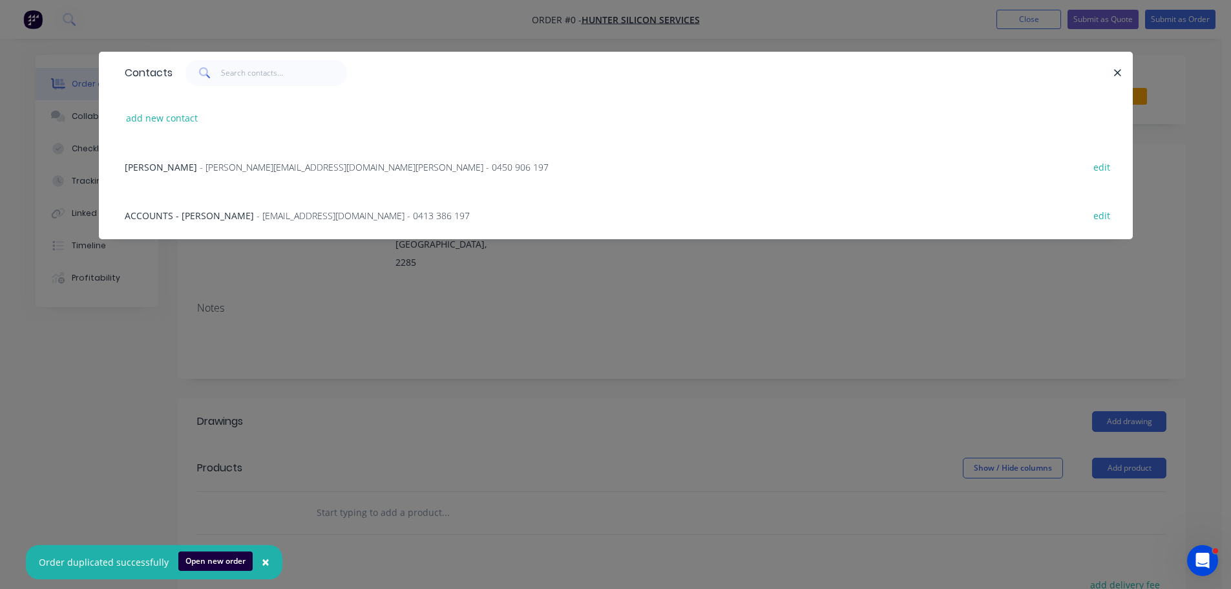
click at [201, 172] on span "- malcolm@huntersiliconeservices.com.au - 0450 906 197" at bounding box center [374, 167] width 349 height 12
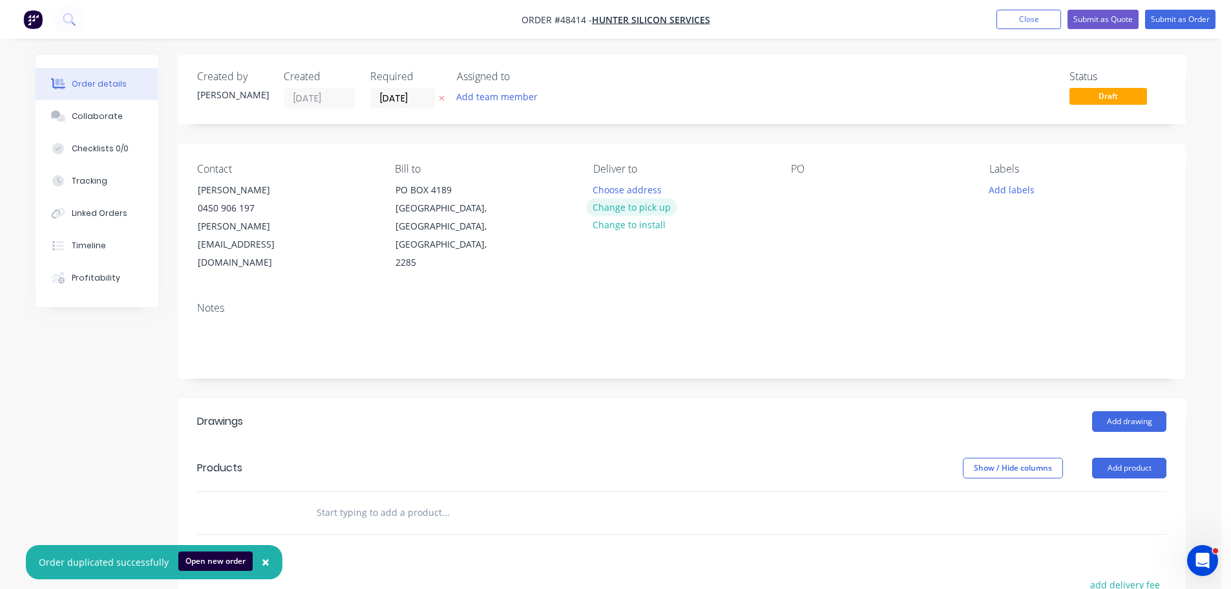
click at [610, 208] on button "Change to pick up" at bounding box center [632, 206] width 92 height 17
click at [786, 191] on div "Contact MALCOLM CLARK 0450 906 197 malcolm@huntersiliconeservices.com.au Bill t…" at bounding box center [682, 217] width 1008 height 148
click at [802, 187] on div at bounding box center [801, 189] width 21 height 19
click at [1123, 411] on button "Add drawing" at bounding box center [1129, 421] width 74 height 21
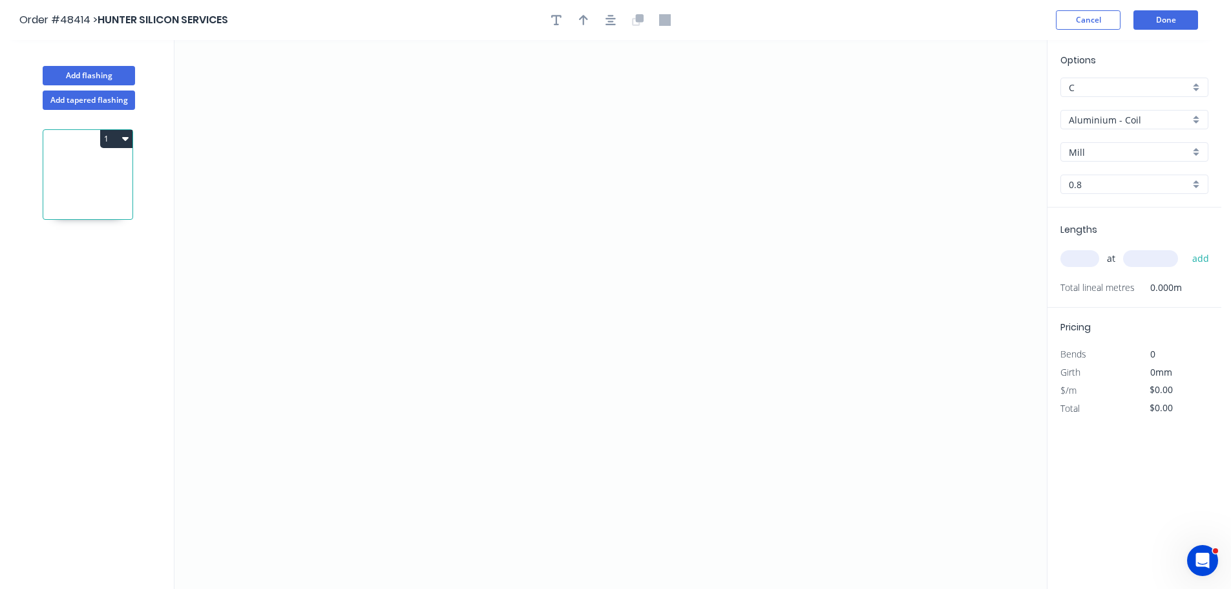
click at [1120, 124] on input "Aluminium - Coil" at bounding box center [1128, 120] width 121 height 14
click at [1105, 168] on div "Aluminium - Sheet" at bounding box center [1134, 167] width 147 height 23
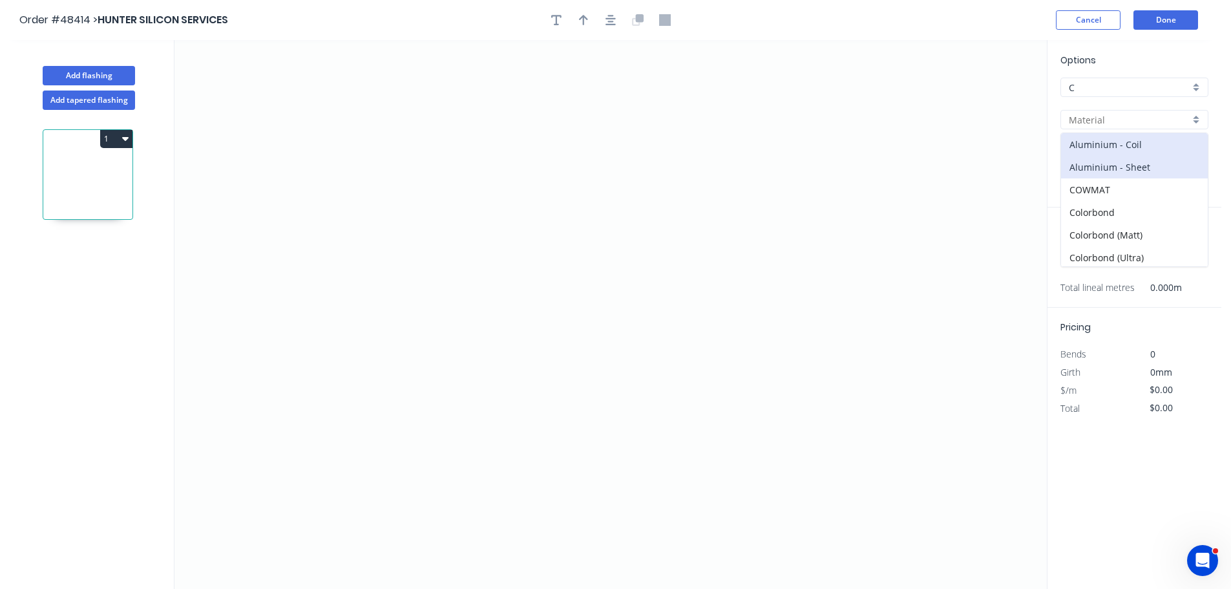
type input "Aluminium - Sheet"
type input "1.2"
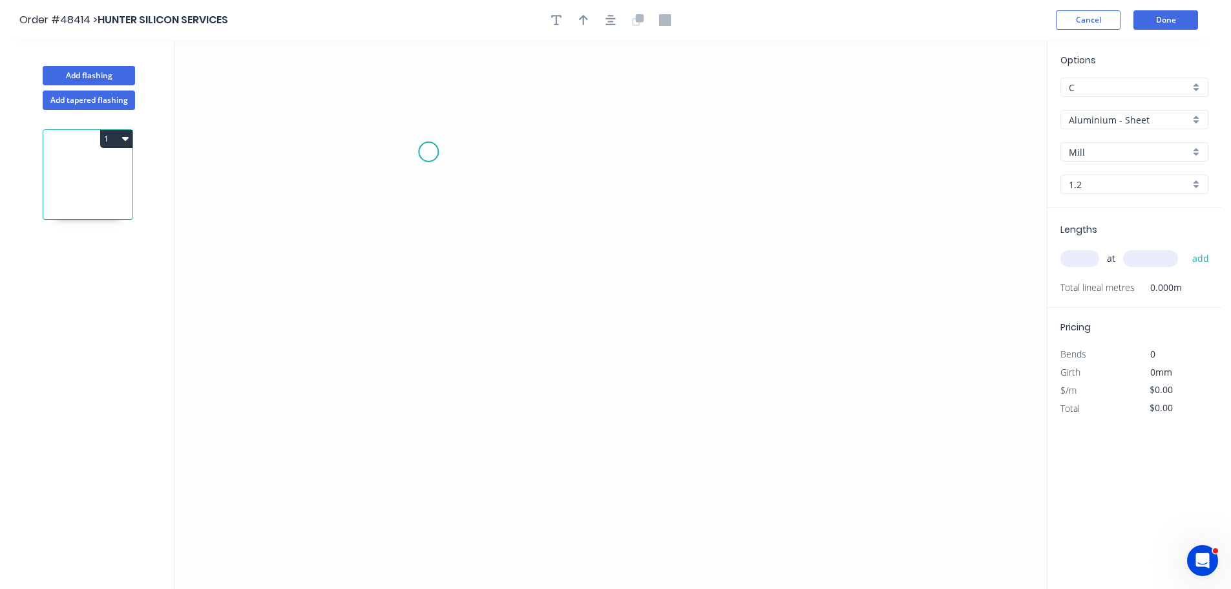
click at [428, 152] on icon "0" at bounding box center [610, 314] width 872 height 548
click at [424, 340] on icon "0" at bounding box center [610, 314] width 872 height 548
drag, startPoint x: 668, startPoint y: 357, endPoint x: 532, endPoint y: 55, distance: 331.4
click at [668, 355] on icon "0 ?" at bounding box center [610, 314] width 872 height 548
click at [405, 240] on tspan "?" at bounding box center [408, 239] width 6 height 21
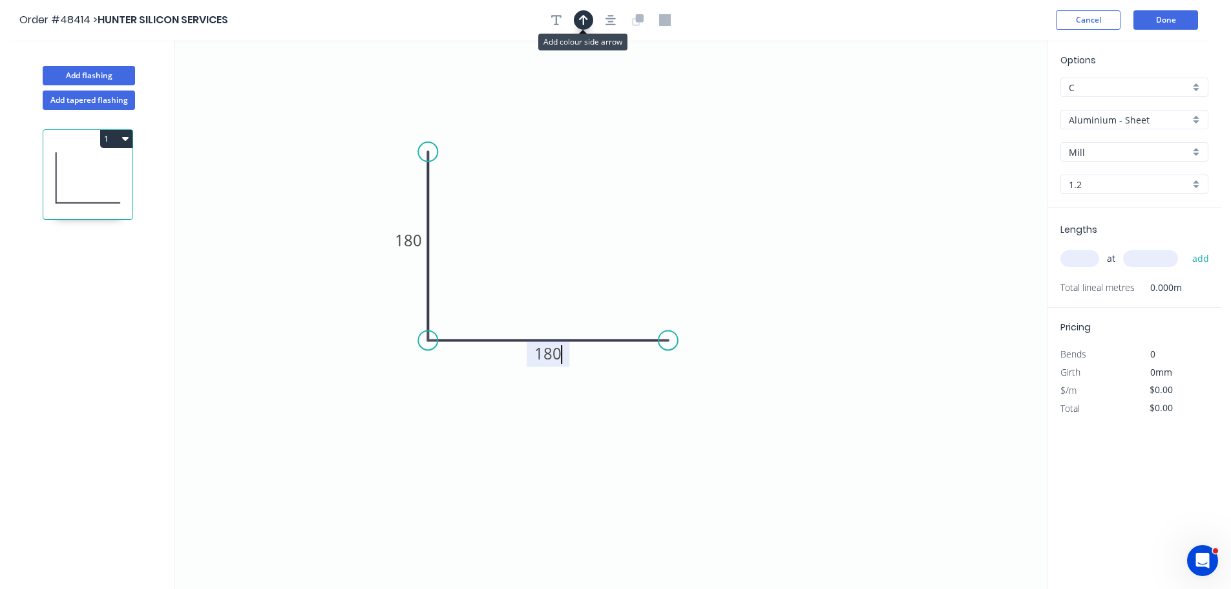
click at [590, 16] on button "button" at bounding box center [583, 19] width 19 height 19
type input "$1.00"
drag, startPoint x: 982, startPoint y: 101, endPoint x: 391, endPoint y: 371, distance: 650.1
click at [391, 371] on icon at bounding box center [391, 355] width 12 height 41
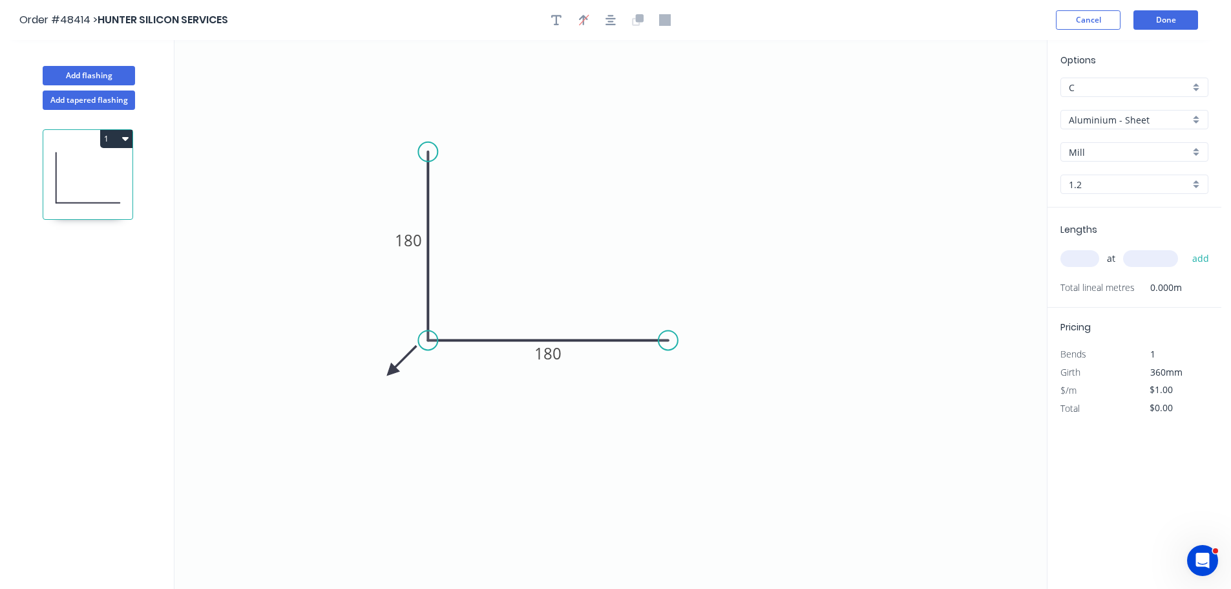
click at [391, 371] on icon at bounding box center [401, 360] width 37 height 37
click at [391, 371] on icon at bounding box center [405, 371] width 41 height 12
click at [391, 371] on icon at bounding box center [401, 381] width 37 height 37
click at [1072, 260] on input "text" at bounding box center [1079, 258] width 39 height 17
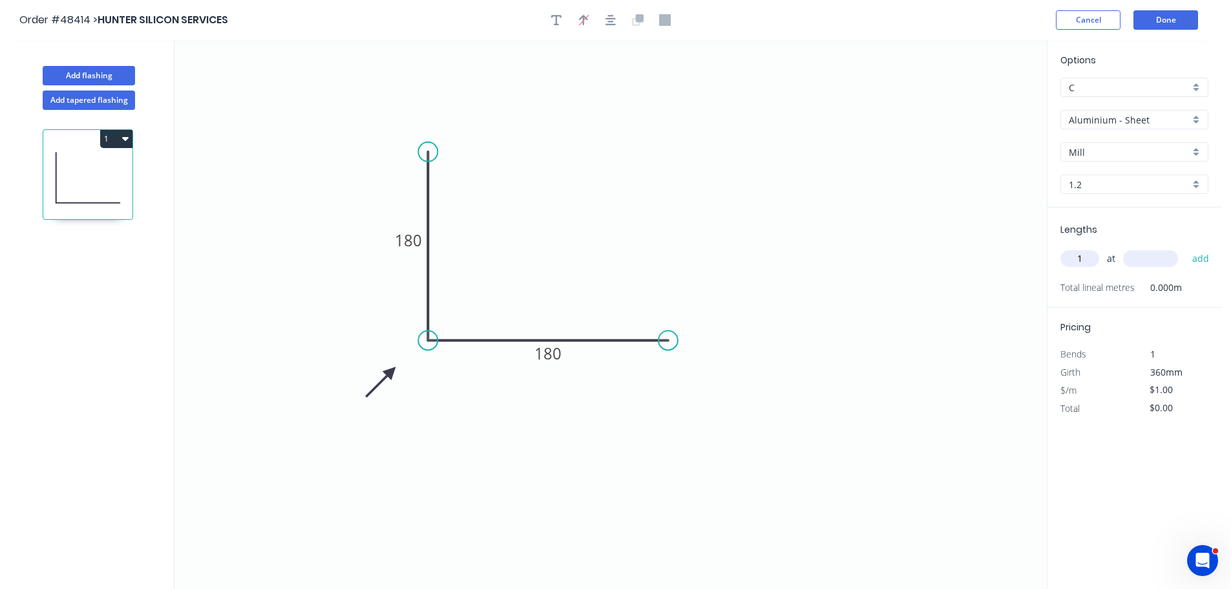
type input "1"
type input "1252"
click at [1185, 247] on button "add" at bounding box center [1200, 258] width 30 height 22
drag, startPoint x: 1179, startPoint y: 430, endPoint x: 1155, endPoint y: 432, distance: 24.0
click at [1155, 432] on input "$1.25" at bounding box center [1171, 426] width 44 height 18
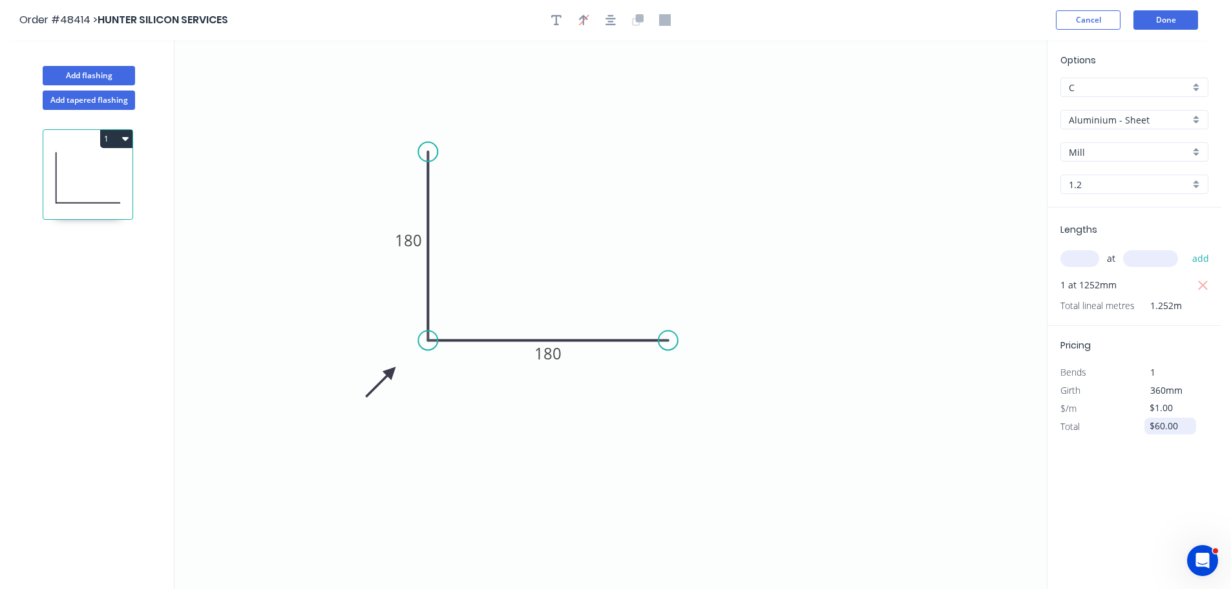
type input "$60.00"
click at [1162, 17] on button "Done" at bounding box center [1165, 19] width 65 height 19
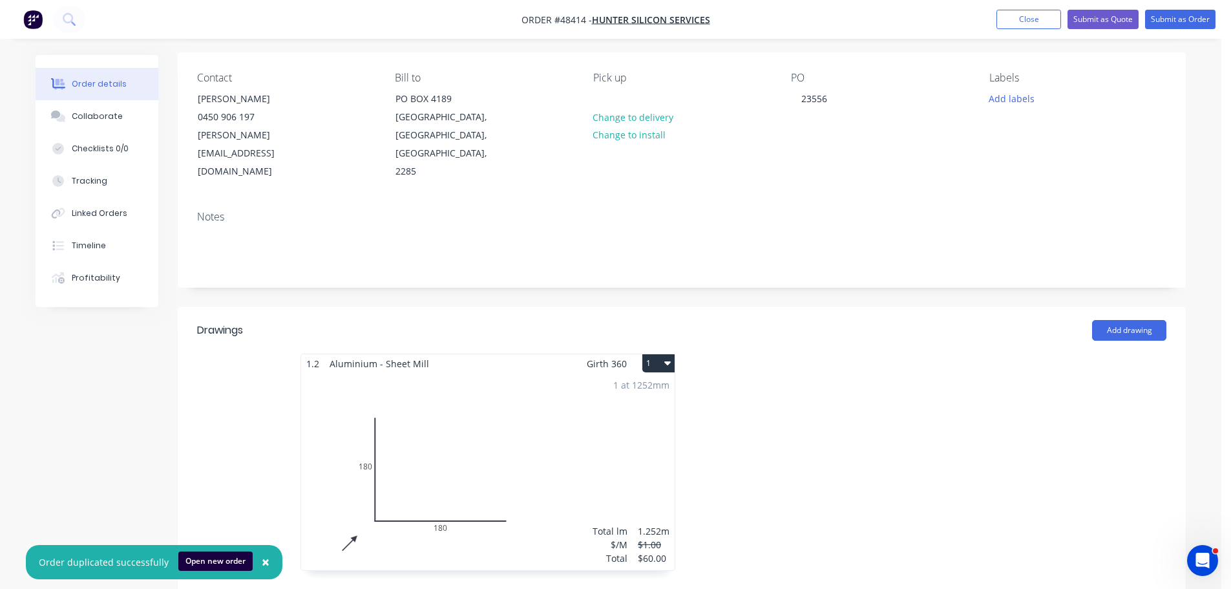
scroll to position [388, 0]
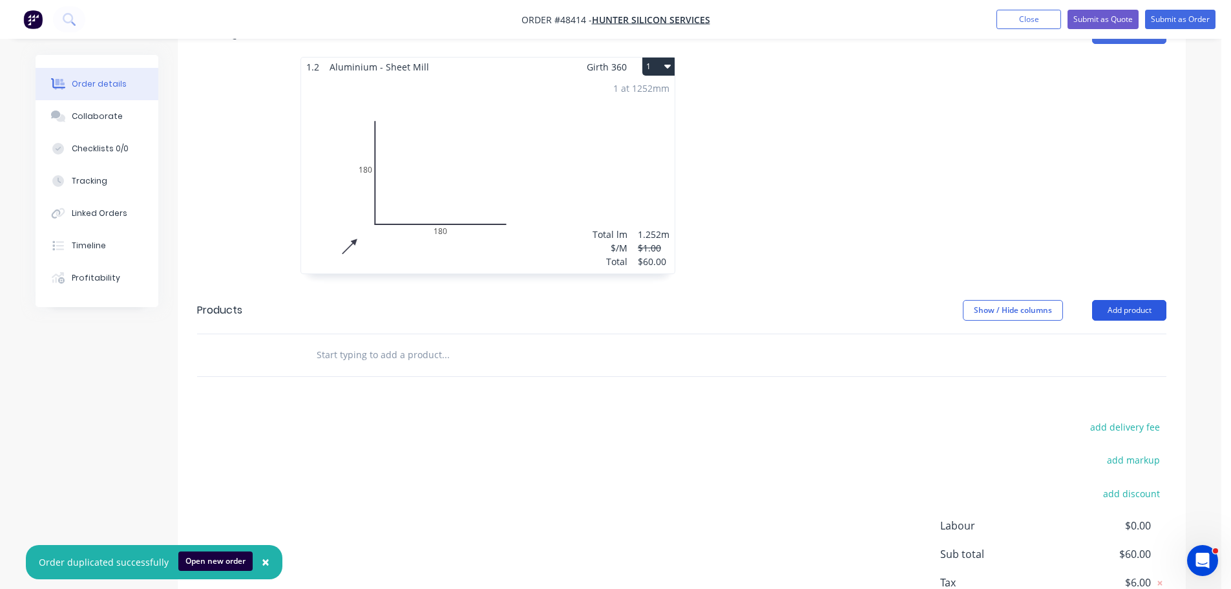
click at [1125, 300] on button "Add product" at bounding box center [1129, 310] width 74 height 21
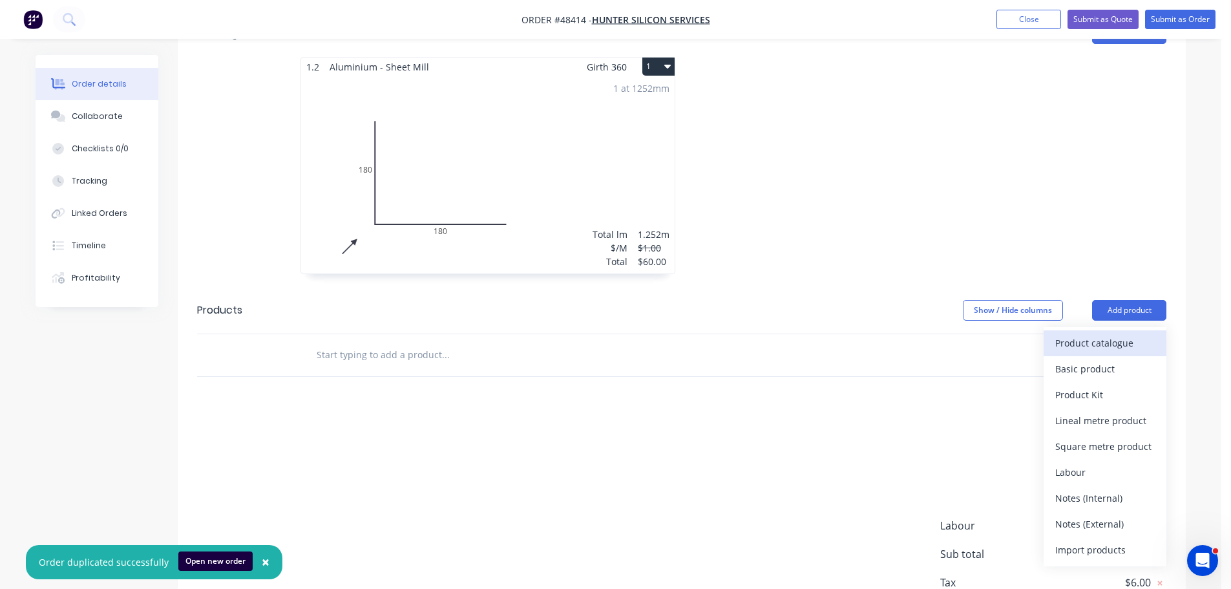
click at [1105, 333] on div "Product catalogue" at bounding box center [1104, 342] width 99 height 19
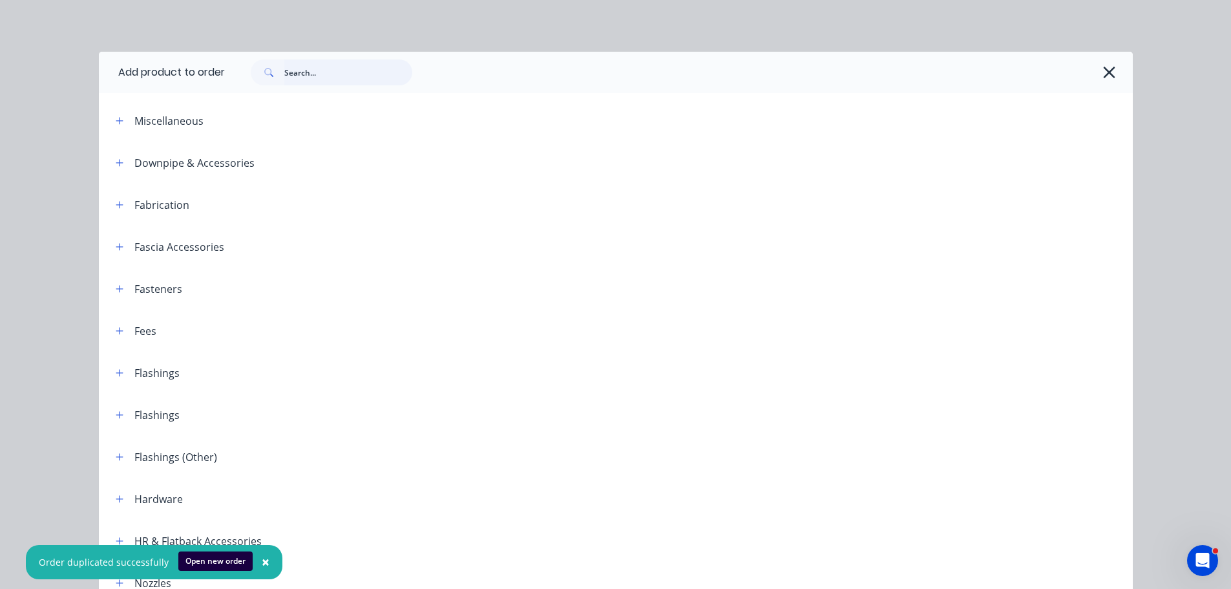
click at [295, 65] on input "text" at bounding box center [348, 72] width 128 height 26
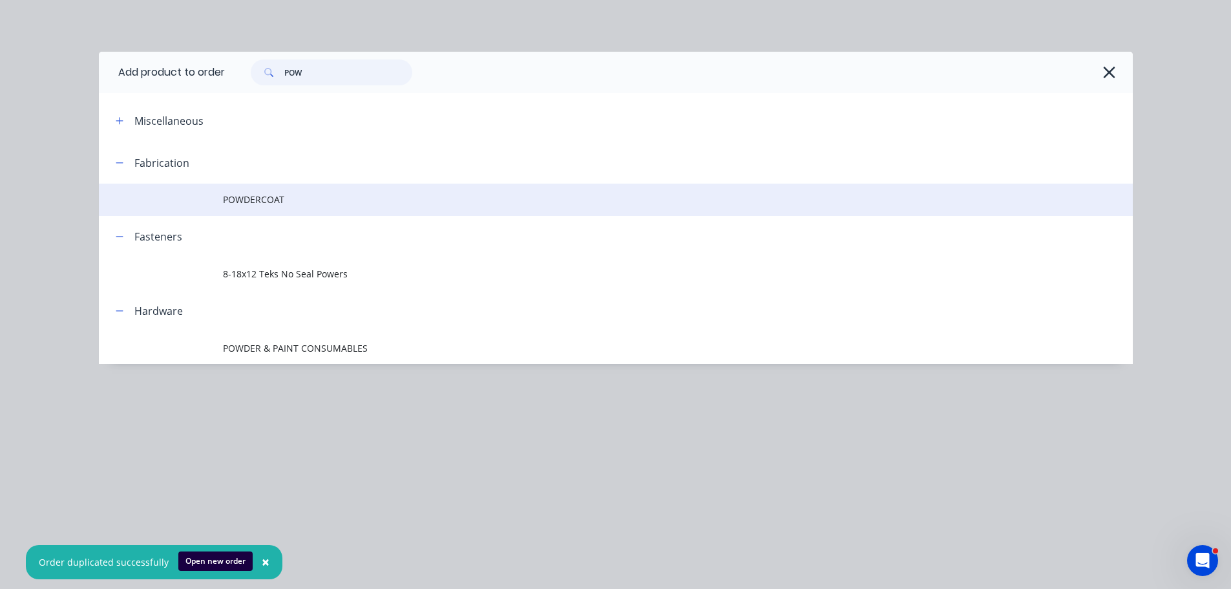
type input "POW"
click at [251, 202] on span "POWDERCOAT" at bounding box center [586, 200] width 727 height 14
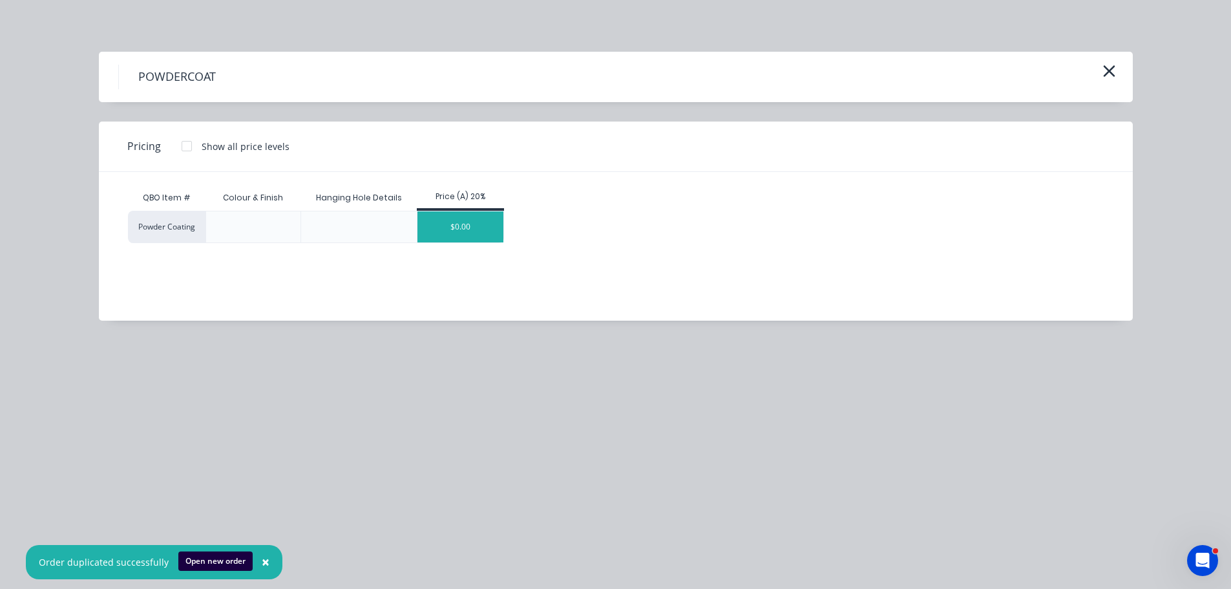
click at [440, 225] on div "$0.00" at bounding box center [460, 226] width 86 height 31
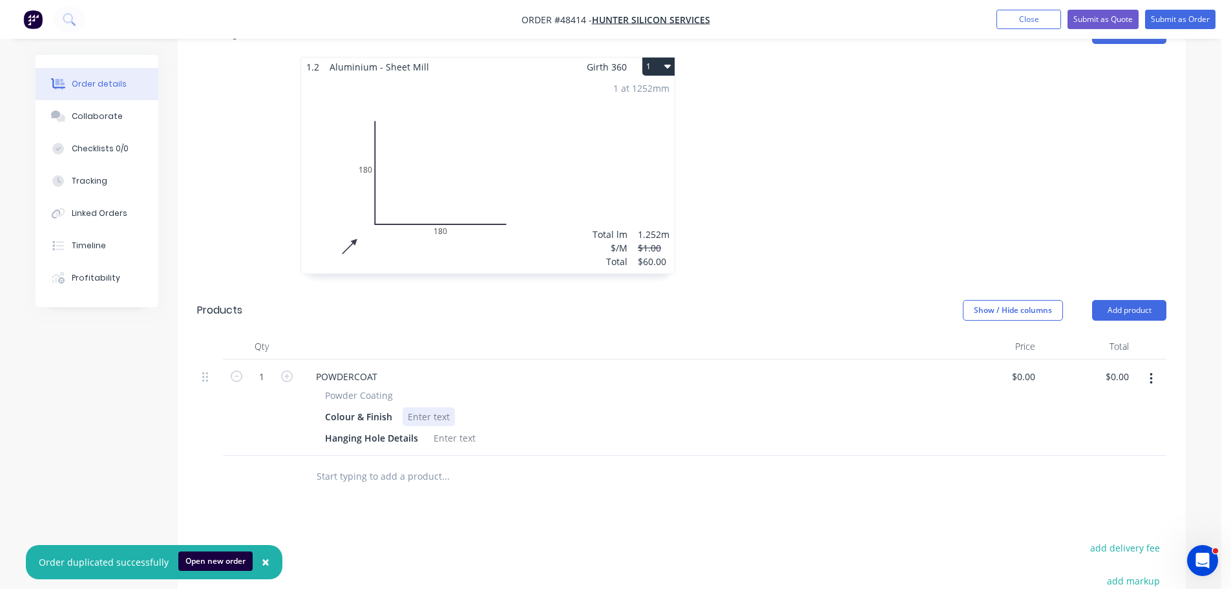
click at [435, 407] on div at bounding box center [428, 416] width 52 height 19
click at [453, 428] on div at bounding box center [454, 437] width 52 height 19
click at [536, 388] on div "Powder Coating Colour & Finish PEARL WHITE GLOSS Hanging Hole Details AS CLOSE …" at bounding box center [624, 417] width 636 height 59
click at [497, 407] on div "PEARL WHITE GLOSS" at bounding box center [459, 416] width 114 height 19
click at [557, 407] on div "Colour & Finish PEARL WHITE GLOSS GA078A" at bounding box center [621, 416] width 602 height 19
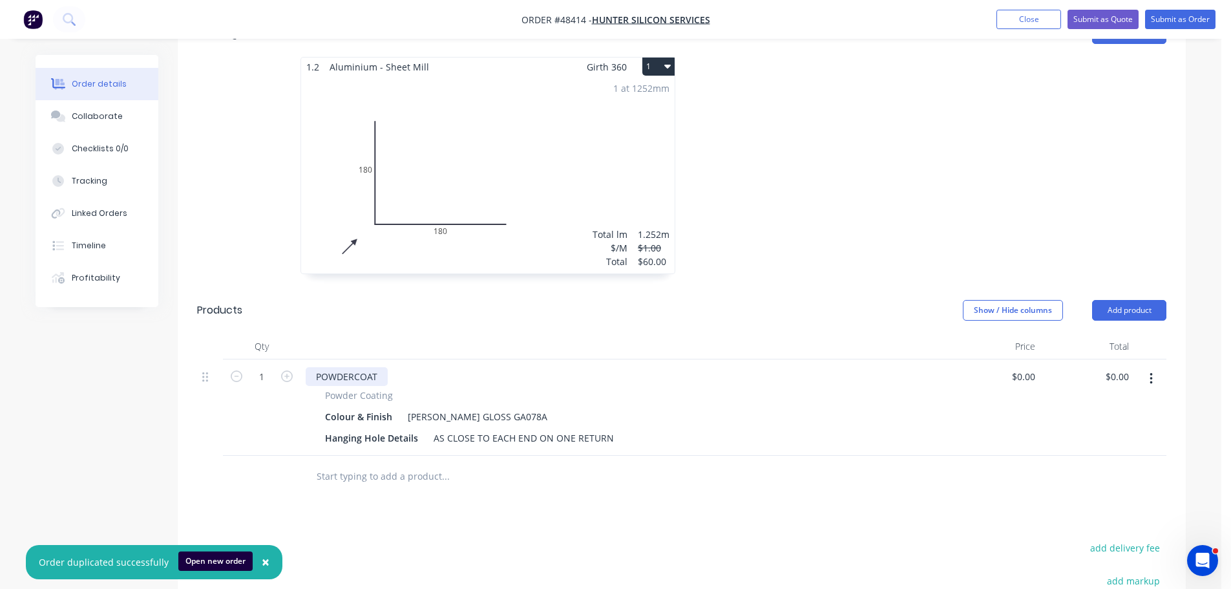
click at [383, 367] on div "POWDERCOAT" at bounding box center [347, 376] width 82 height 19
drag, startPoint x: 1025, startPoint y: 337, endPoint x: 1019, endPoint y: 335, distance: 6.6
click at [1025, 367] on input "0" at bounding box center [1025, 376] width 30 height 19
type input "$150.00"
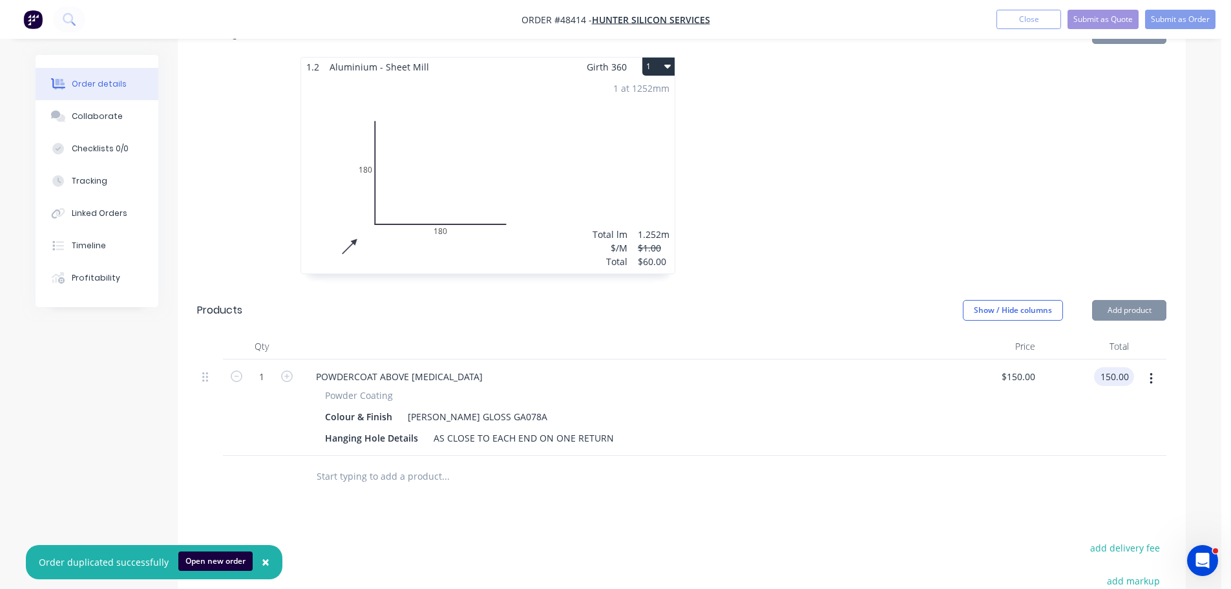
type input "$150.00"
click at [934, 359] on div "POWDERCOAT ABOVE FLASHING Powder Coating Colour & Finish PEARL WHITE GLOSS GA07…" at bounding box center [623, 407] width 646 height 96
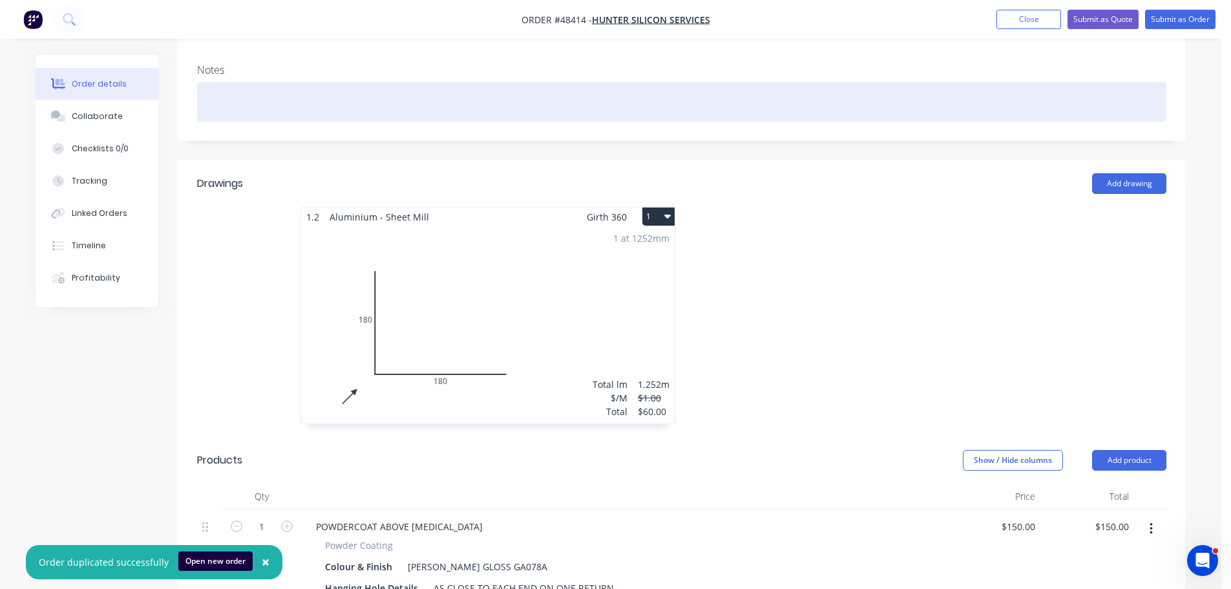
scroll to position [0, 0]
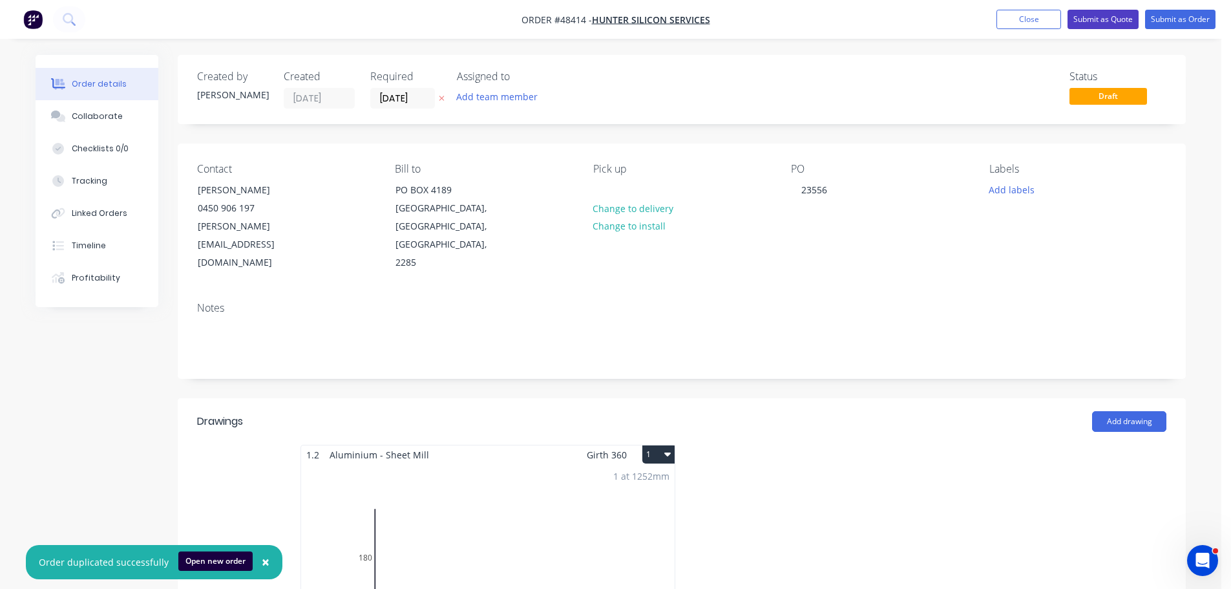
click at [1101, 19] on button "Submit as Quote" at bounding box center [1102, 19] width 71 height 19
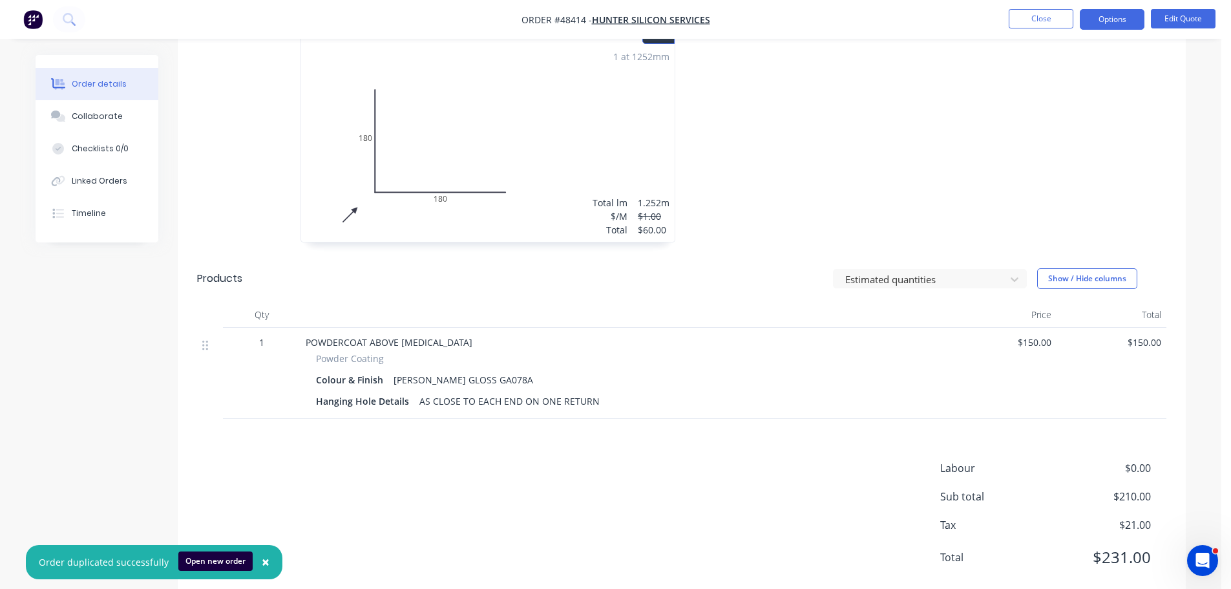
scroll to position [407, 0]
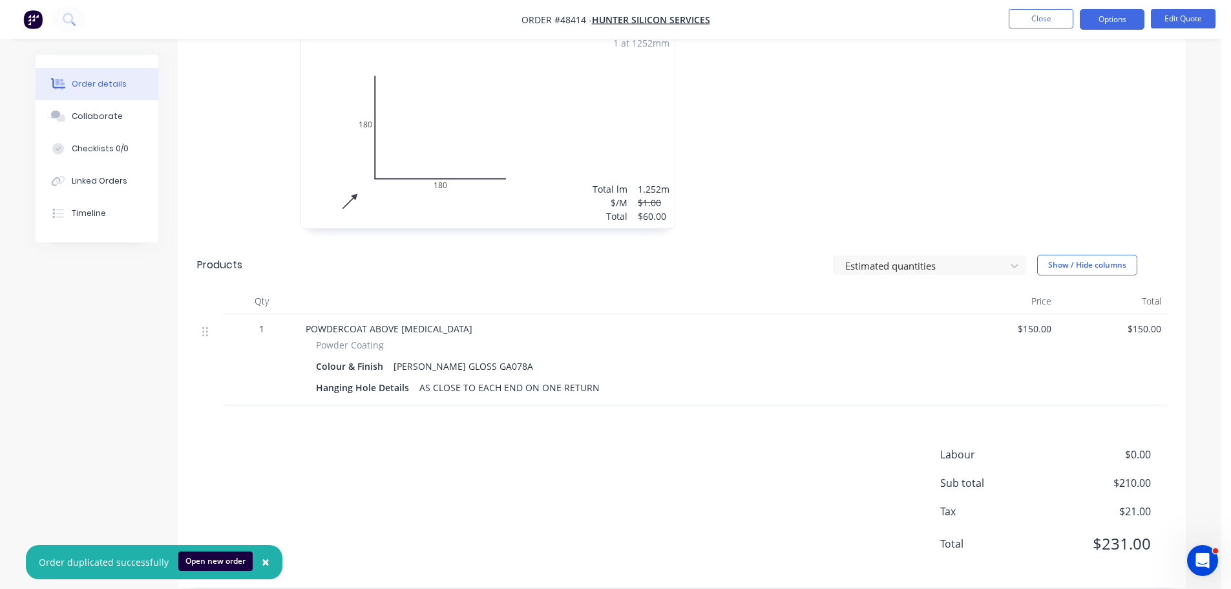
click at [1030, 322] on span "$150.00" at bounding box center [1001, 329] width 99 height 14
click at [1193, 17] on button "Edit Quote" at bounding box center [1183, 18] width 65 height 19
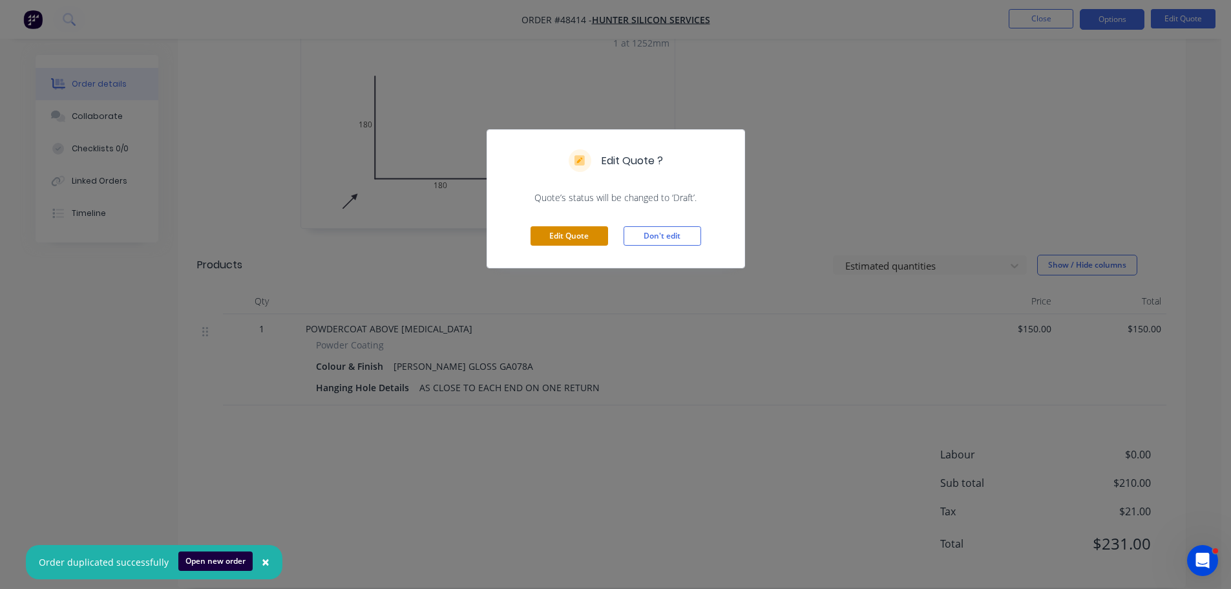
click at [541, 233] on button "Edit Quote" at bounding box center [569, 235] width 78 height 19
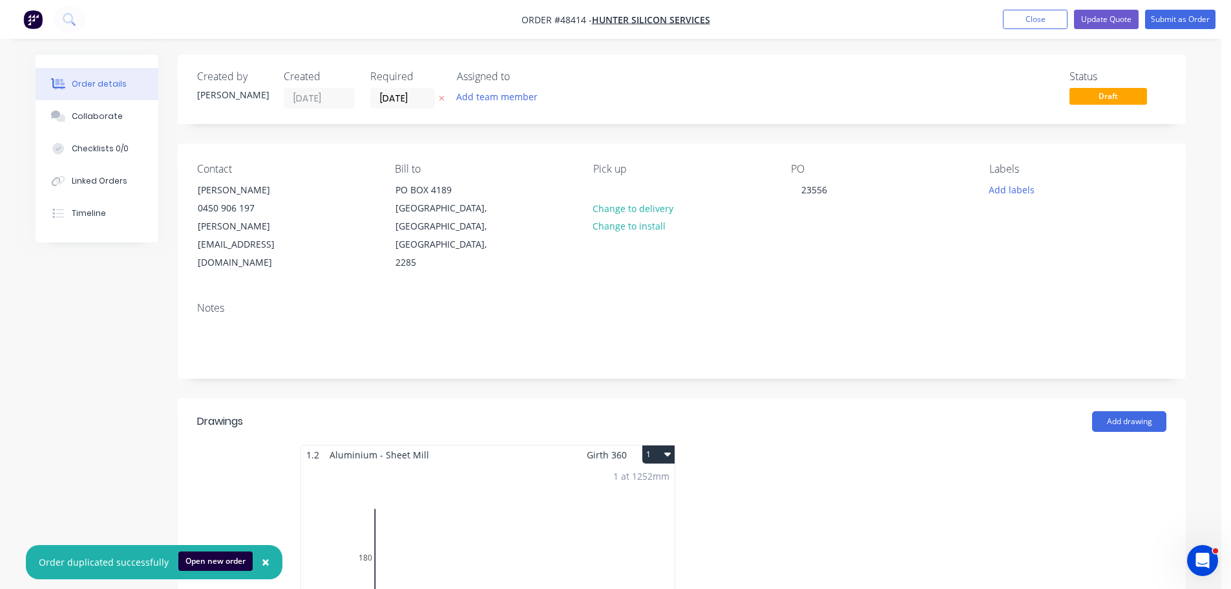
scroll to position [388, 0]
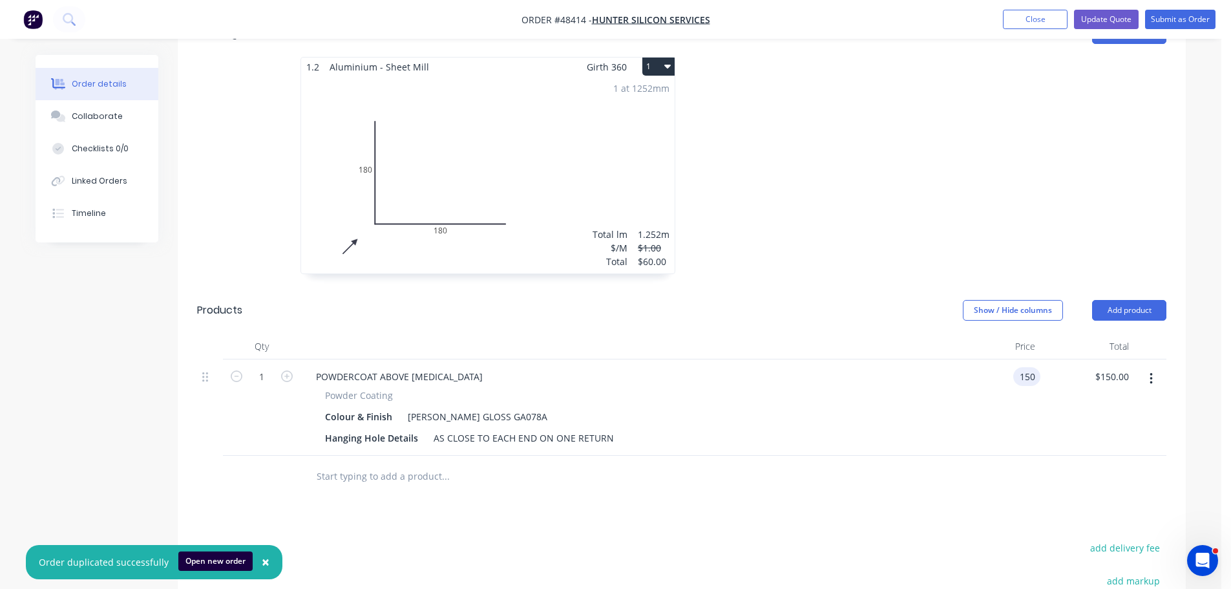
click at [1014, 359] on div "150 150" at bounding box center [993, 407] width 94 height 96
type input "$200.00"
click at [1112, 10] on button "Update Quote" at bounding box center [1106, 19] width 65 height 19
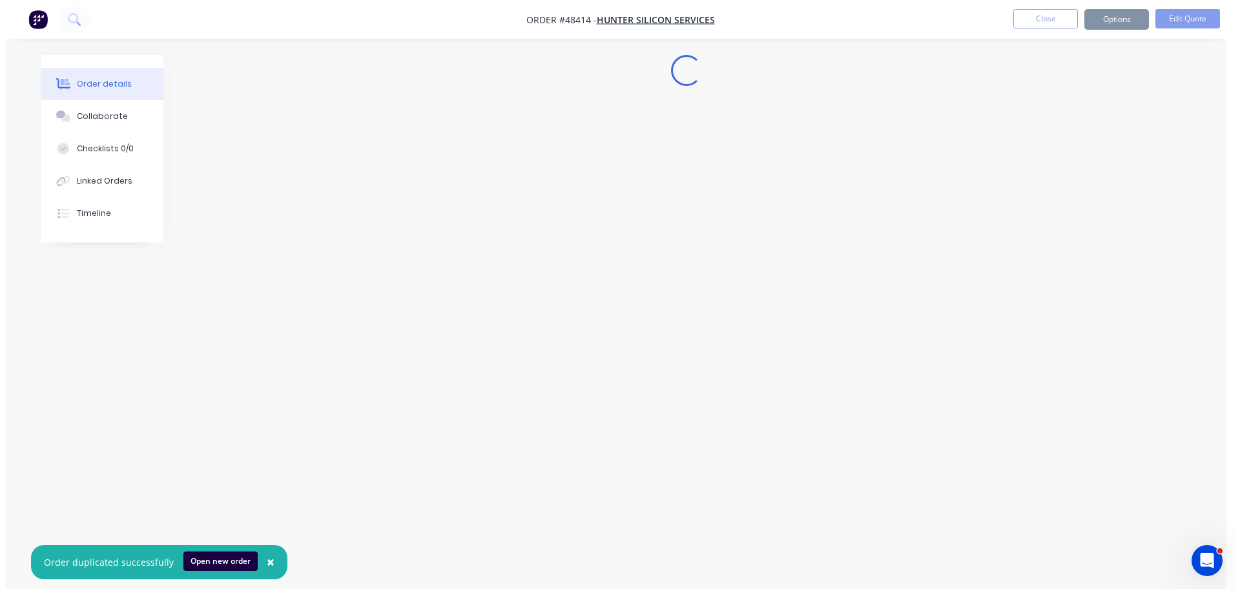
scroll to position [0, 0]
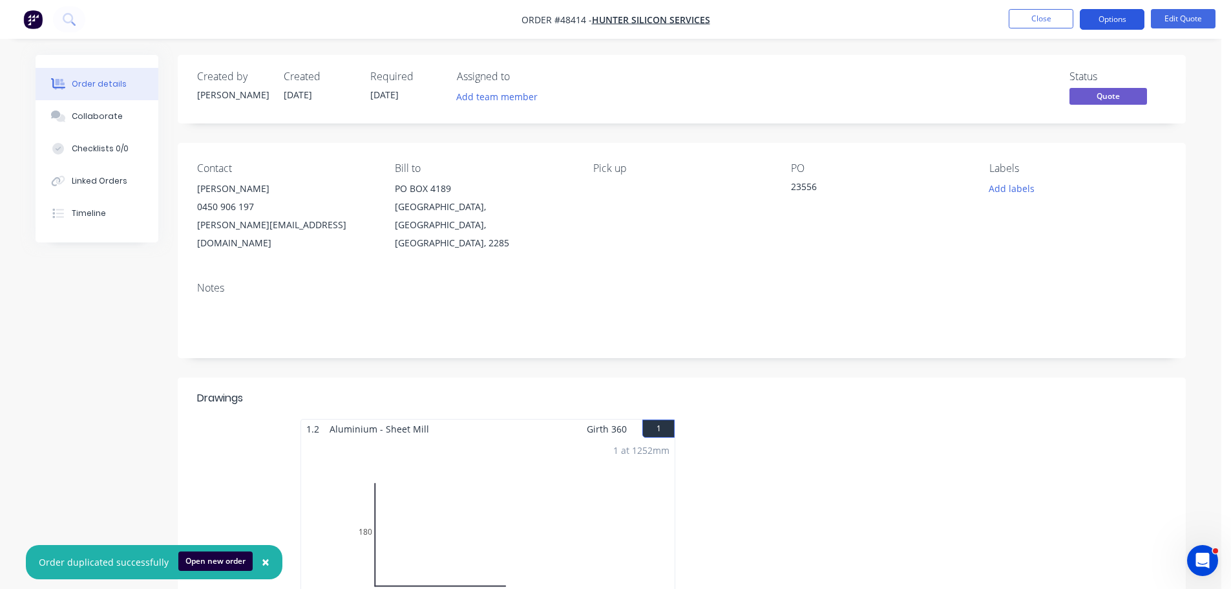
click at [1118, 17] on button "Options" at bounding box center [1111, 19] width 65 height 21
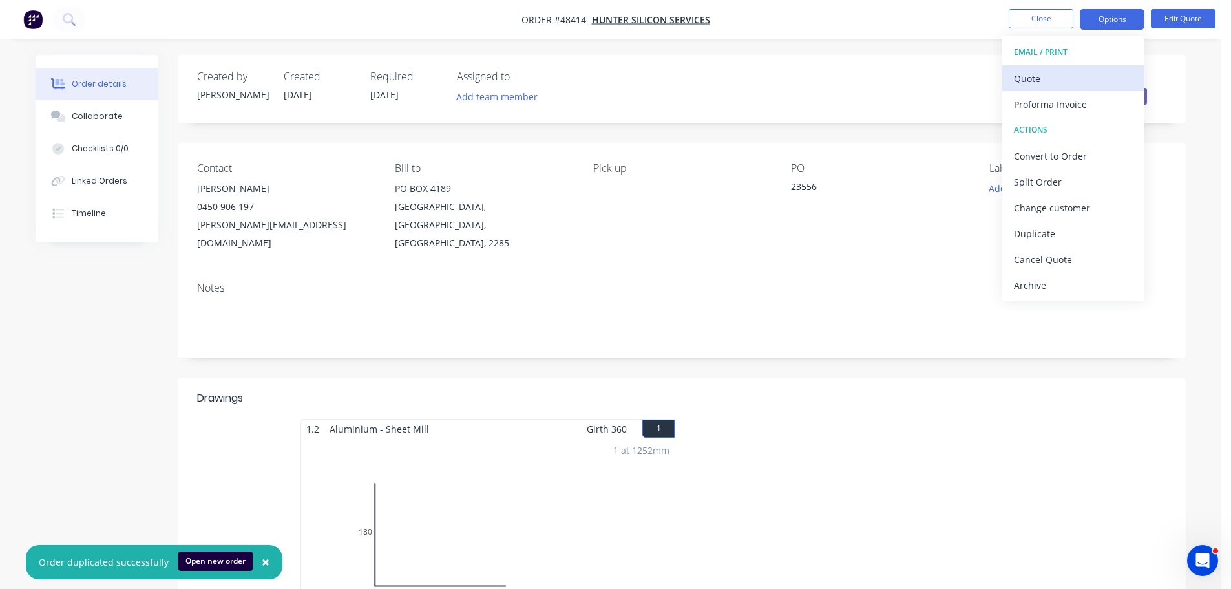
click at [1048, 72] on div "Quote" at bounding box center [1073, 78] width 119 height 19
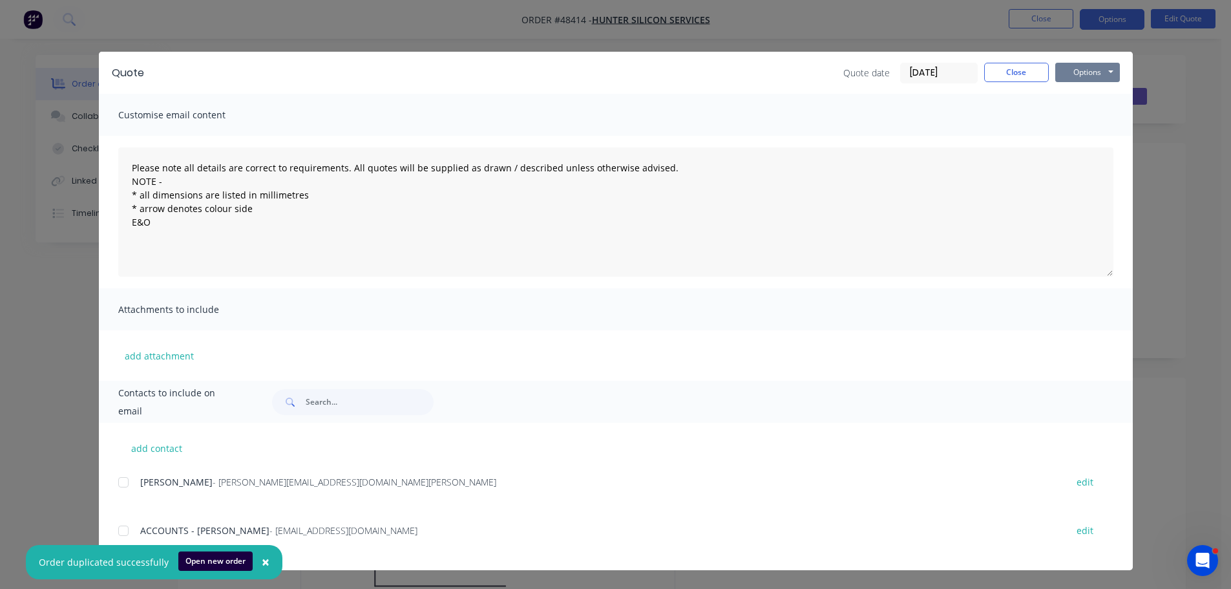
click at [1083, 68] on button "Options" at bounding box center [1087, 72] width 65 height 19
click at [1067, 119] on button "Print" at bounding box center [1096, 116] width 83 height 21
click at [1038, 72] on button "Close" at bounding box center [1016, 72] width 65 height 19
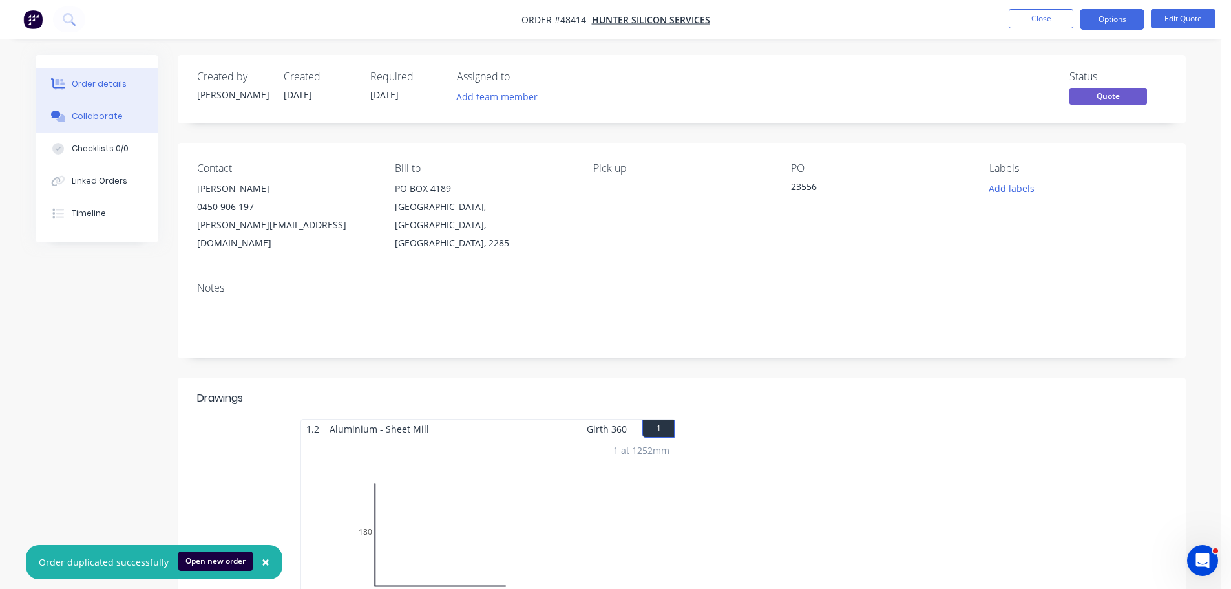
click at [100, 109] on button "Collaborate" at bounding box center [97, 116] width 123 height 32
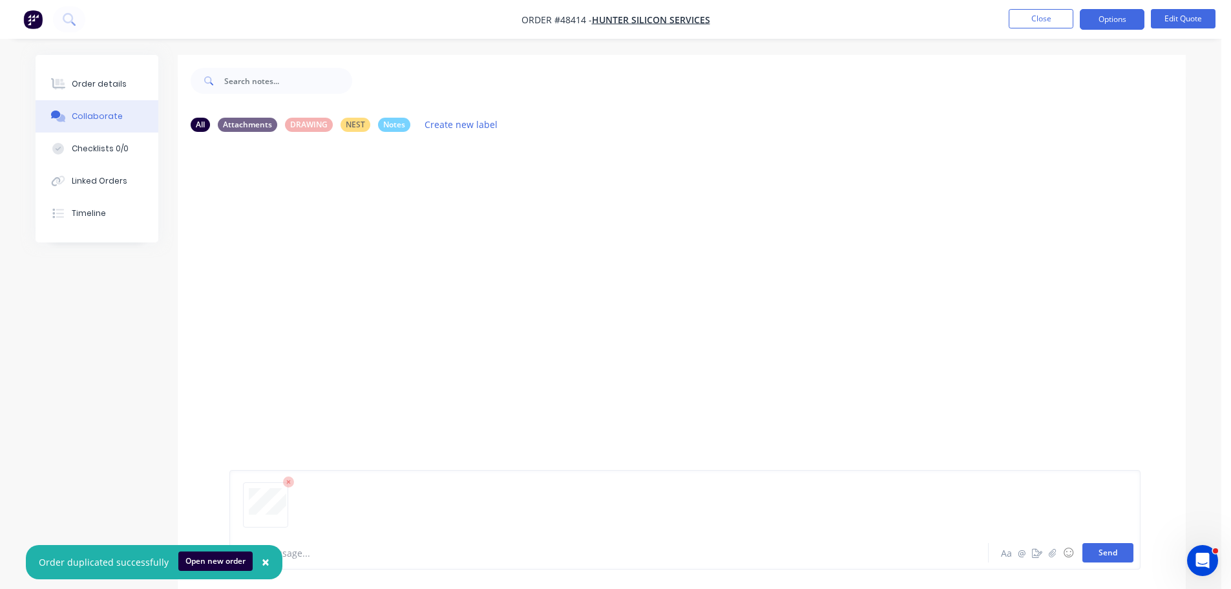
click at [1121, 554] on button "Send" at bounding box center [1107, 552] width 51 height 19
click at [91, 84] on div "Order details" at bounding box center [99, 84] width 55 height 12
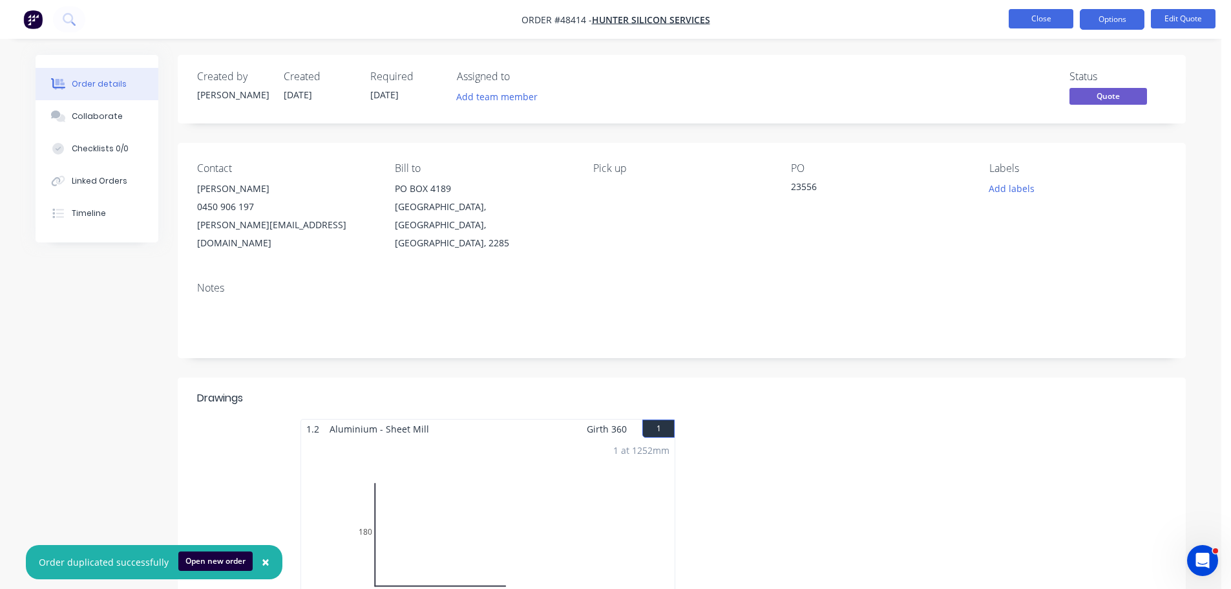
click at [1030, 12] on button "Close" at bounding box center [1040, 18] width 65 height 19
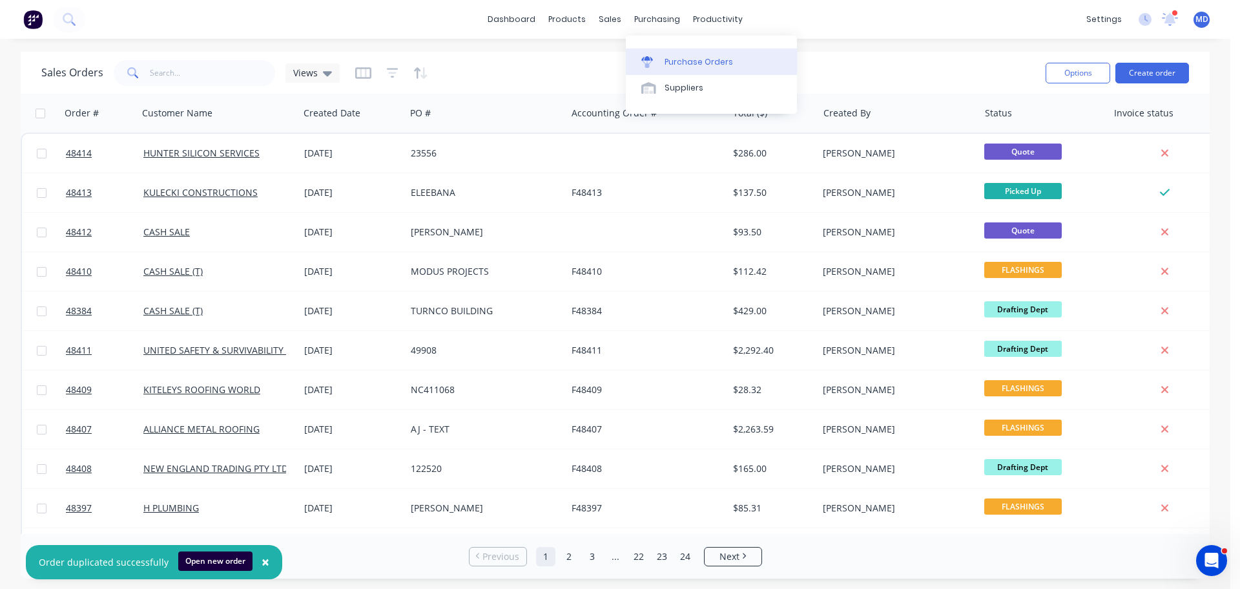
click at [678, 64] on div "Purchase Orders" at bounding box center [699, 62] width 68 height 12
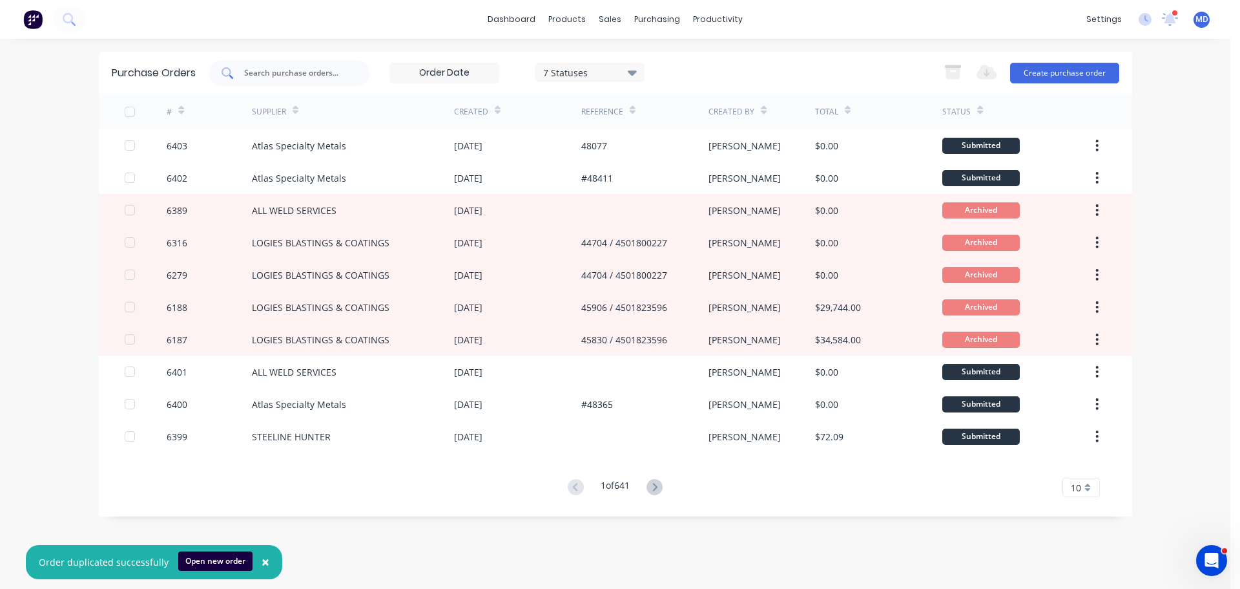
click at [256, 79] on div at bounding box center [290, 73] width 162 height 26
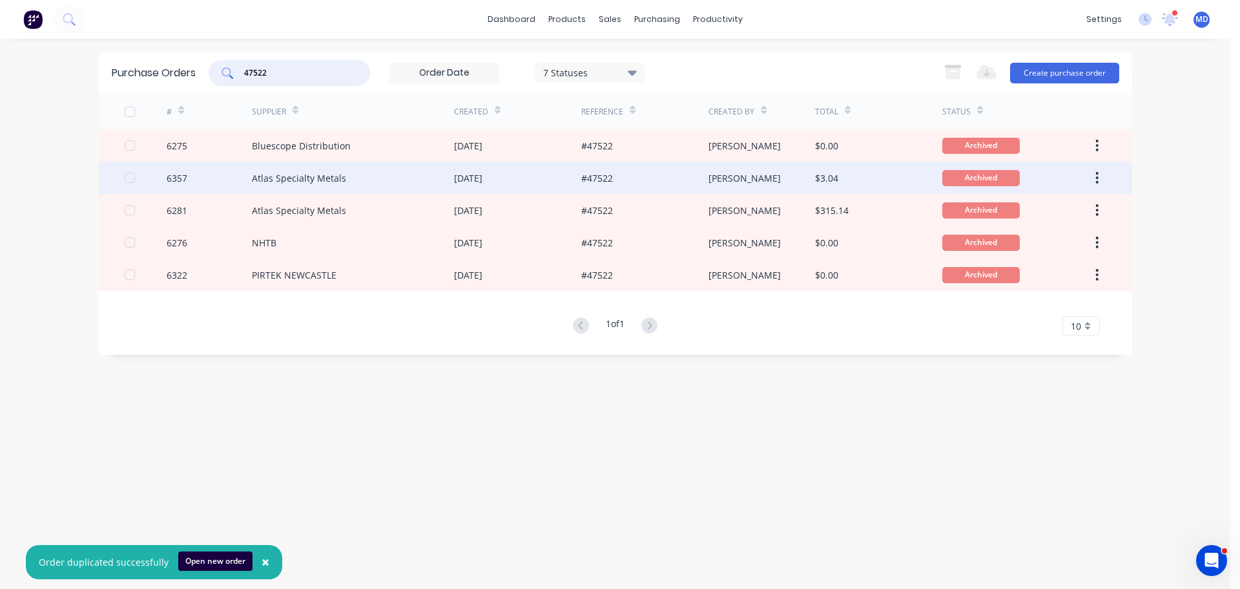
type input "47522"
click at [180, 178] on div "6357" at bounding box center [177, 178] width 21 height 14
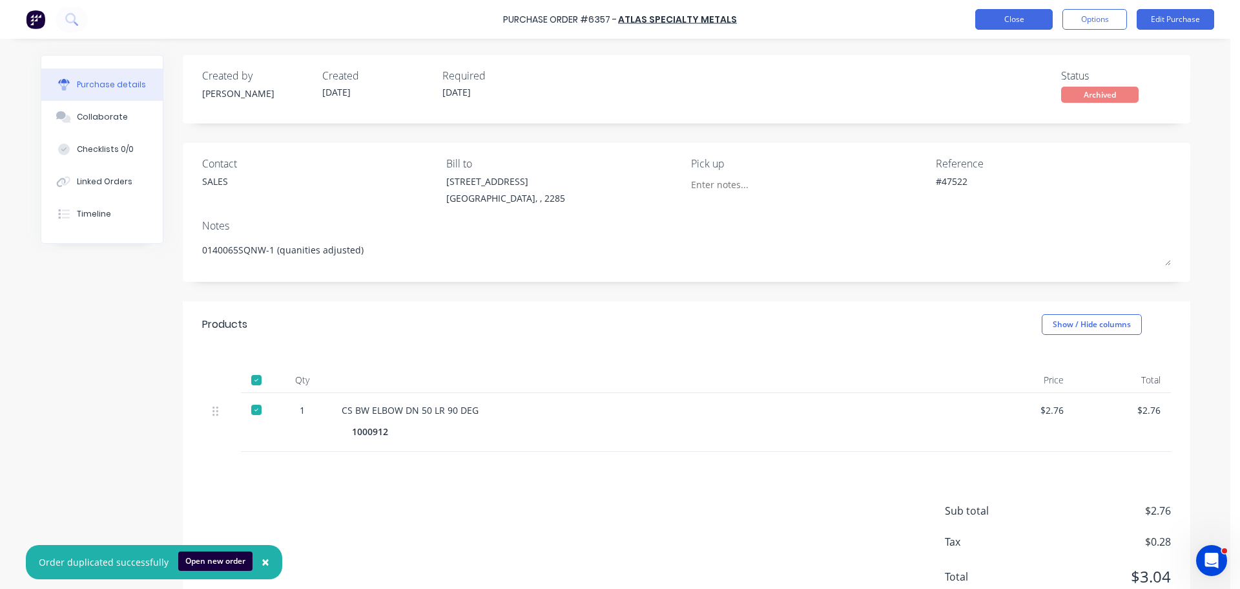
click at [986, 17] on button "Close" at bounding box center [1014, 19] width 78 height 21
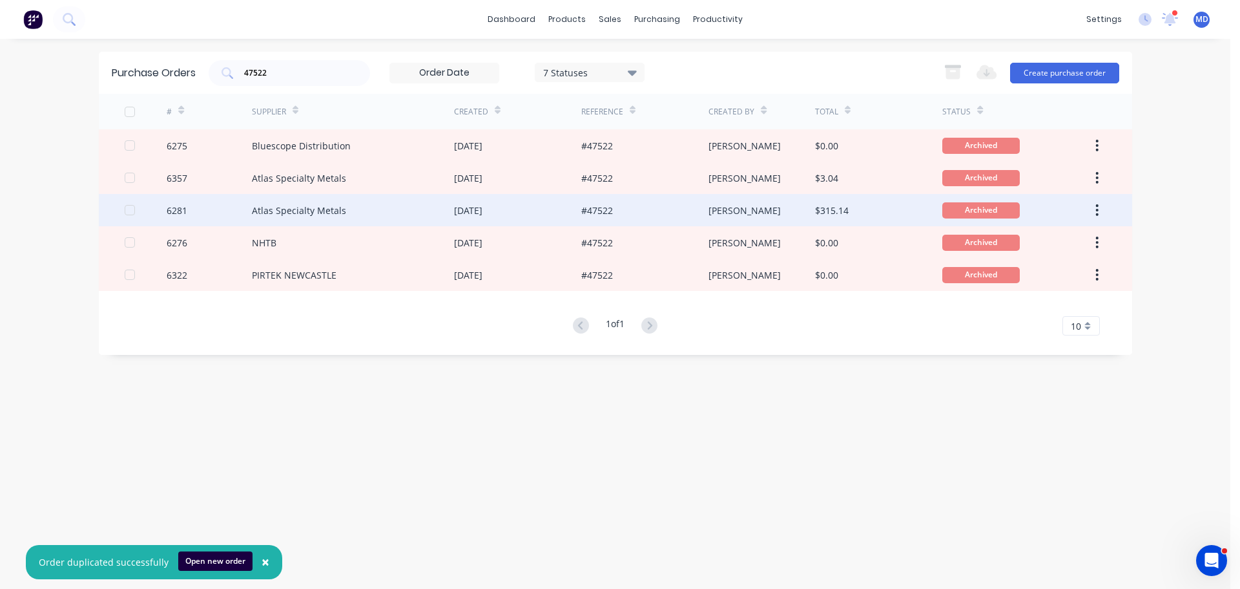
click at [176, 209] on div "6281" at bounding box center [177, 210] width 21 height 14
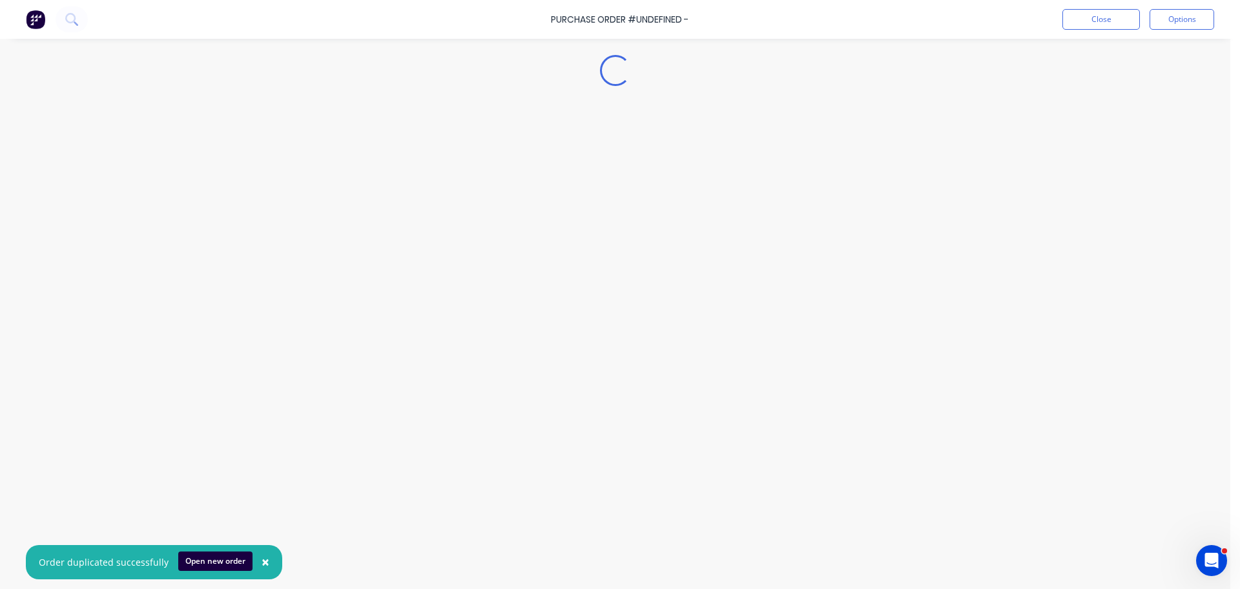
type textarea "x"
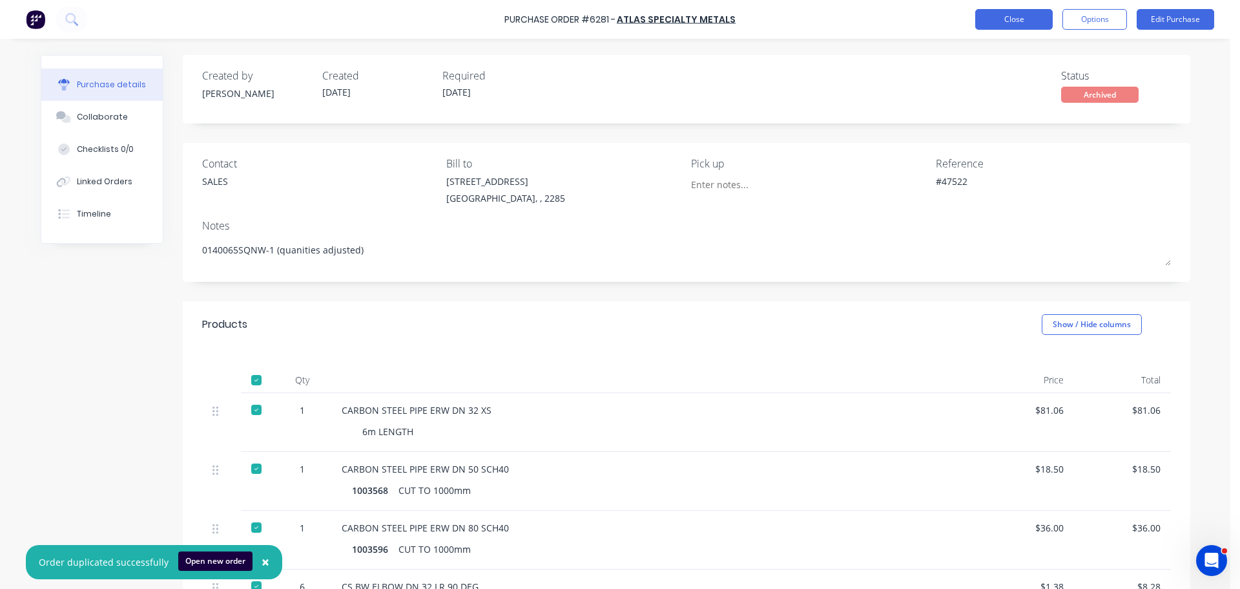
click at [1016, 14] on button "Close" at bounding box center [1014, 19] width 78 height 21
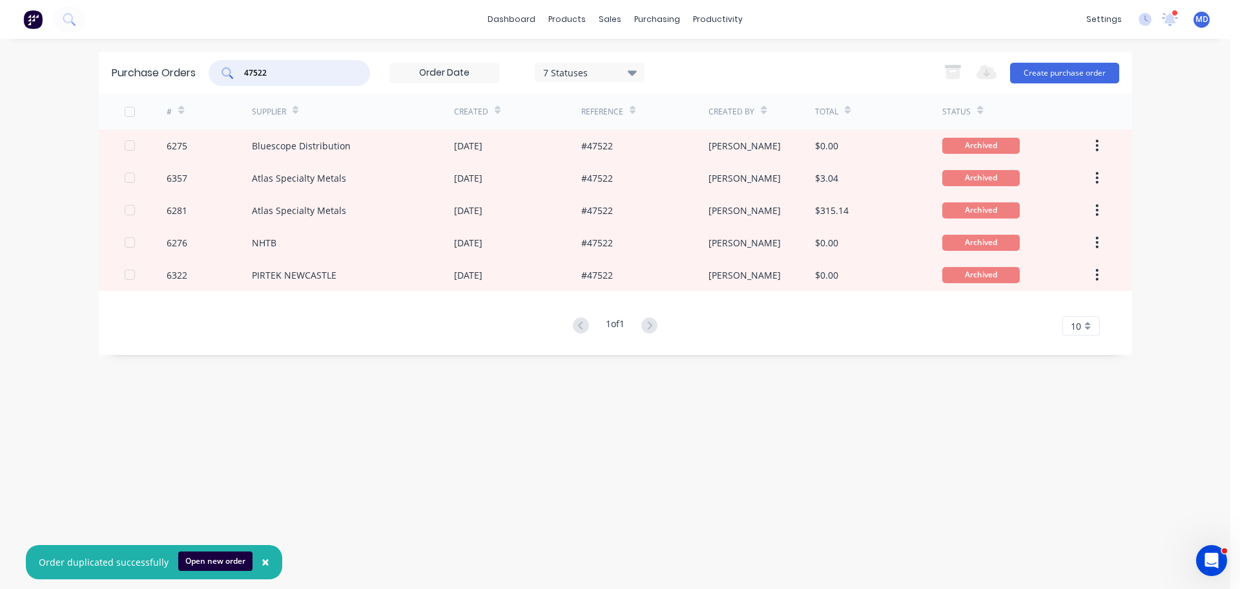
drag, startPoint x: 282, startPoint y: 76, endPoint x: 203, endPoint y: 74, distance: 78.9
click at [203, 74] on div "Purchase Orders 47522 7 Statuses 7 Statuses Export to Excel (XLSX) Create purch…" at bounding box center [616, 73] width 1034 height 42
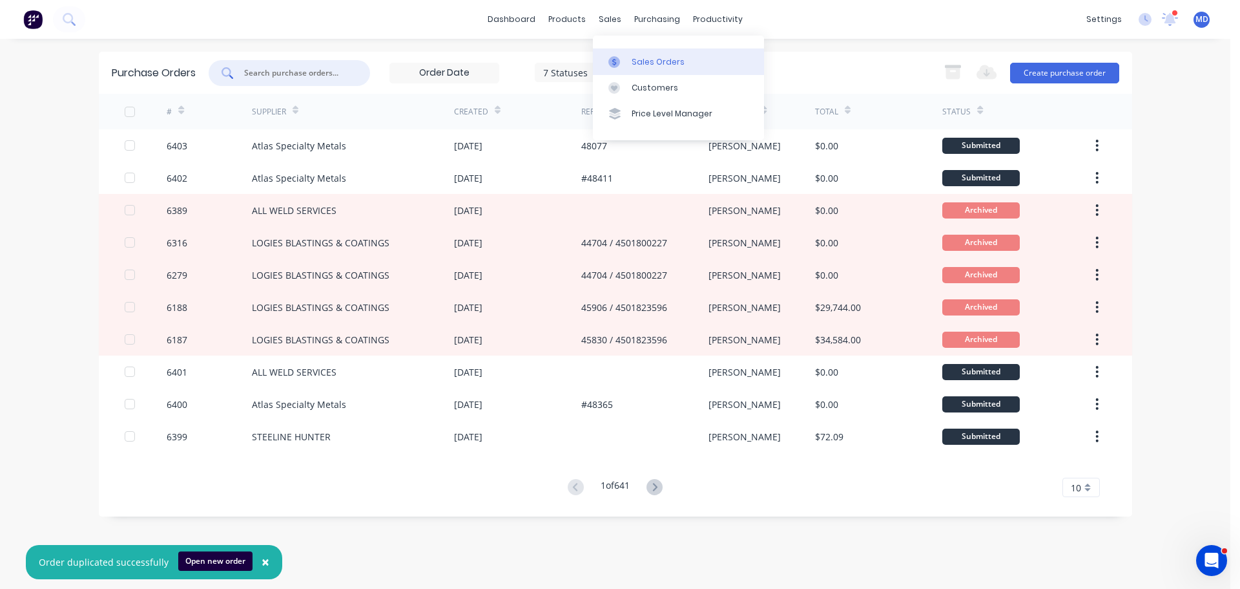
click at [626, 63] on div at bounding box center [618, 62] width 19 height 12
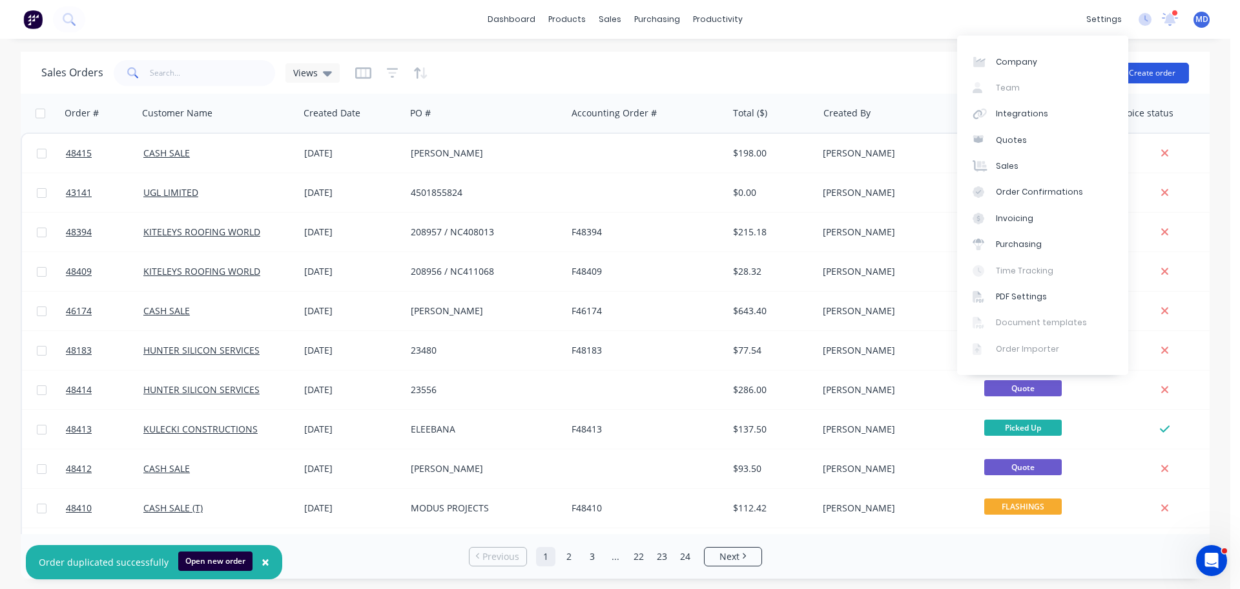
click at [1138, 72] on button "Create order" at bounding box center [1153, 73] width 74 height 21
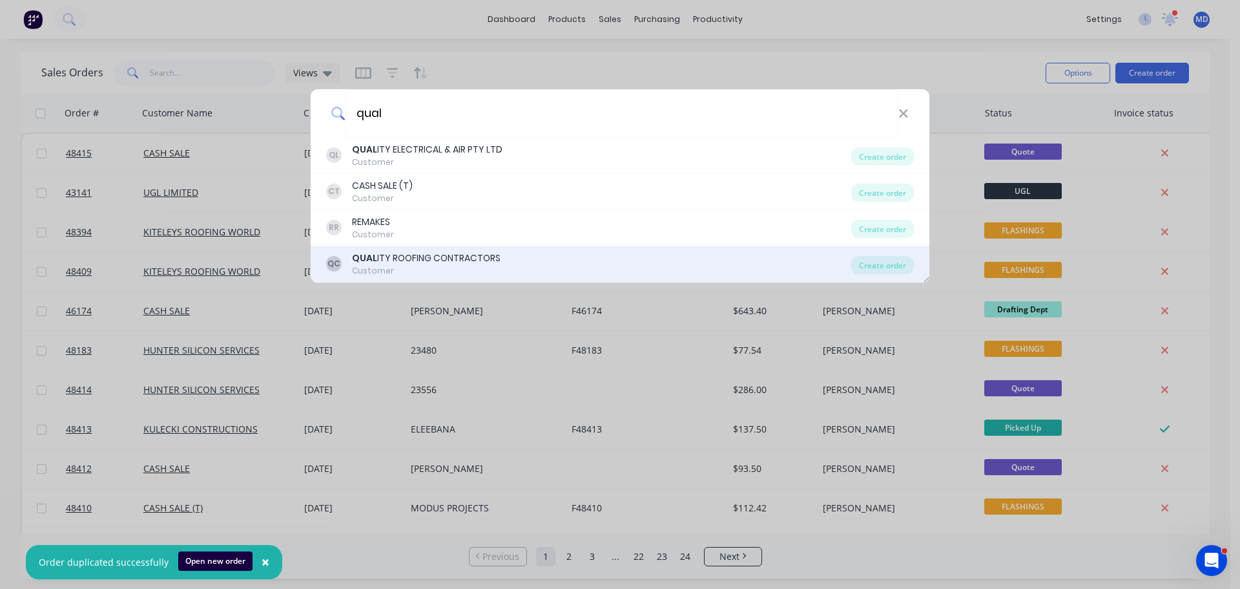
type input "qual"
click at [400, 257] on div "QUAL ITY ROOFING CONTRACTORS" at bounding box center [426, 258] width 149 height 14
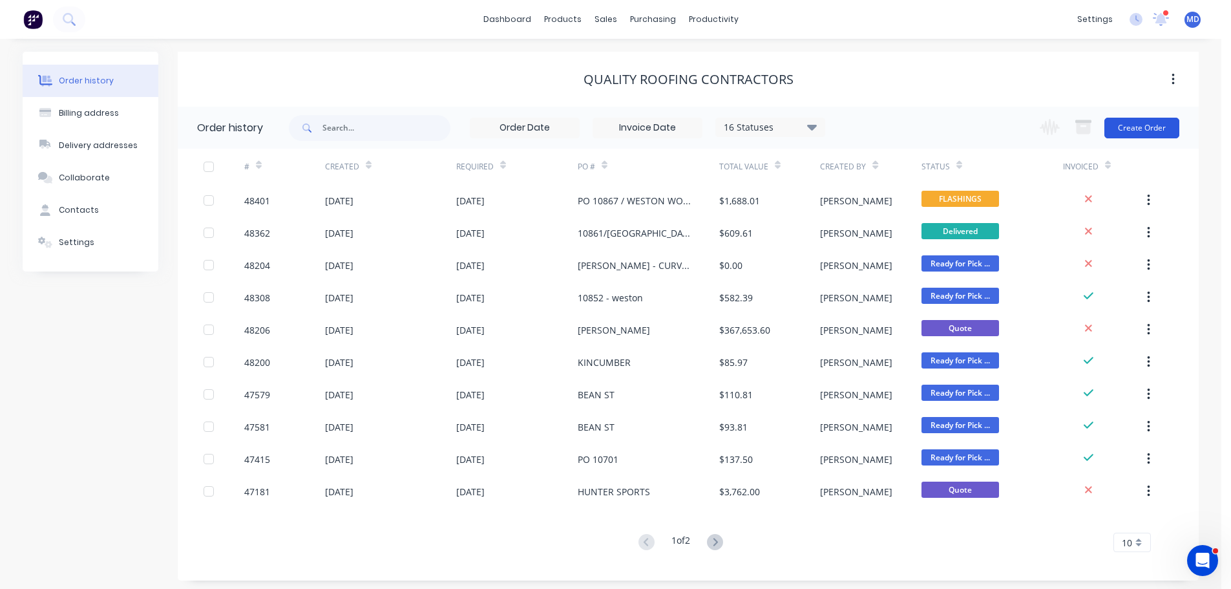
click at [1139, 126] on button "Create Order" at bounding box center [1141, 128] width 75 height 21
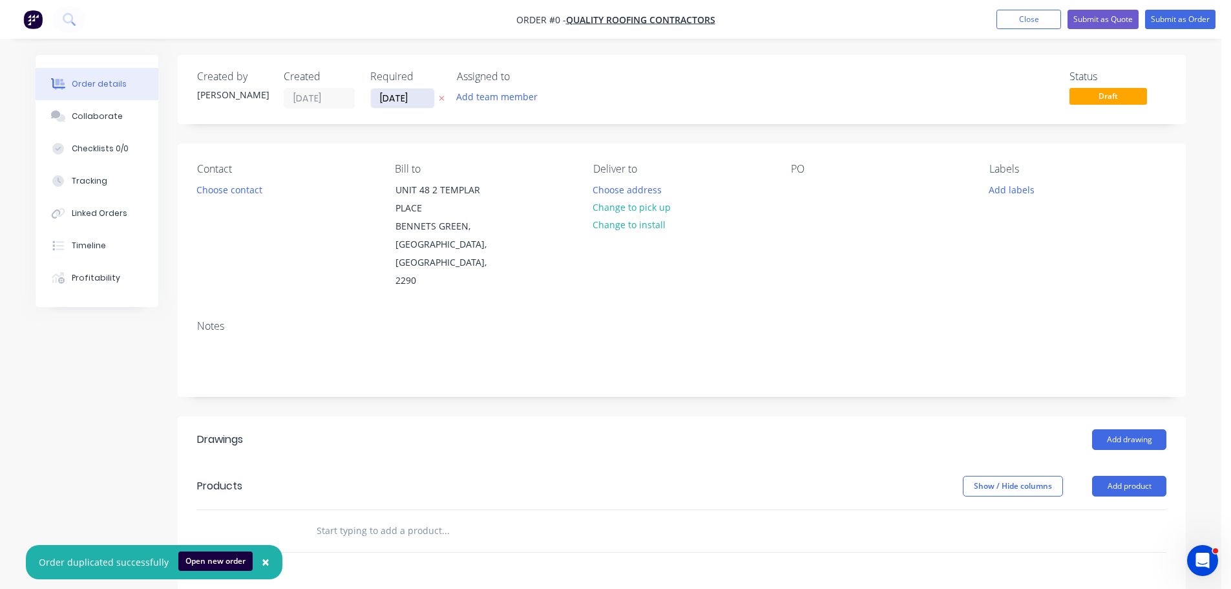
click at [387, 101] on input "[DATE]" at bounding box center [402, 98] width 63 height 19
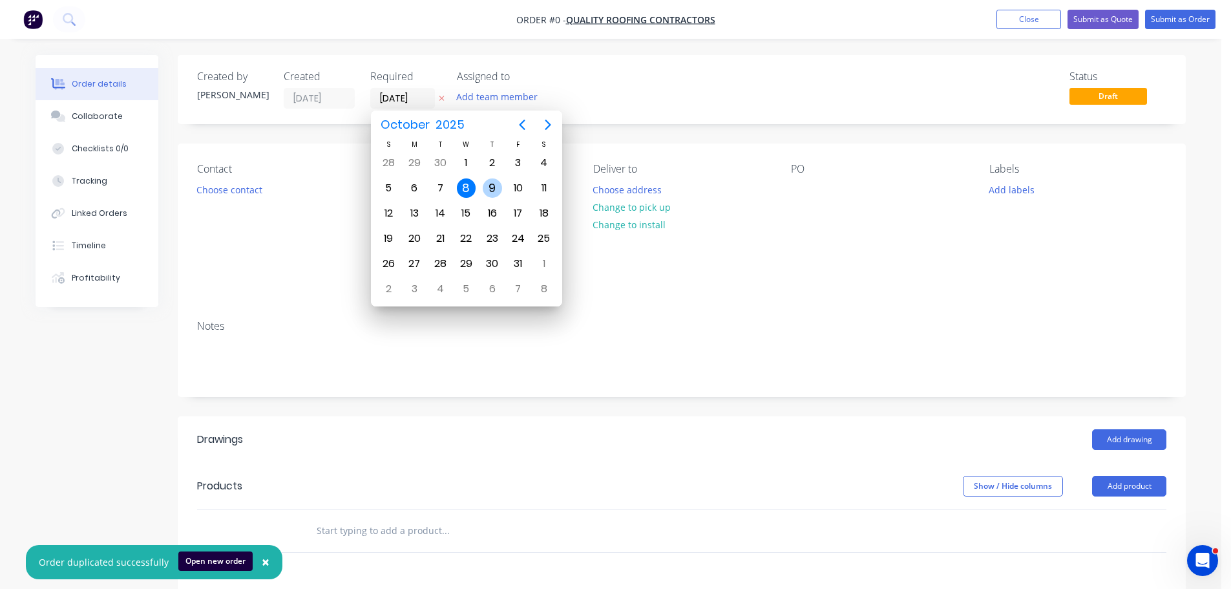
click at [491, 183] on div "9" at bounding box center [492, 187] width 19 height 19
type input "[DATE]"
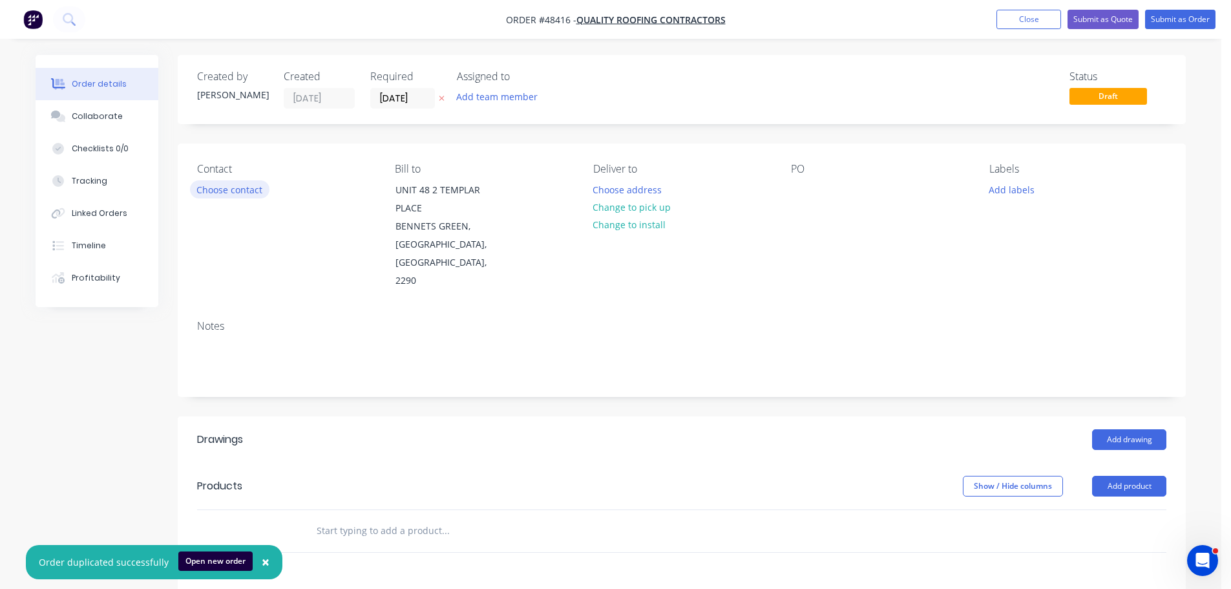
click at [231, 195] on button "Choose contact" at bounding box center [229, 188] width 79 height 17
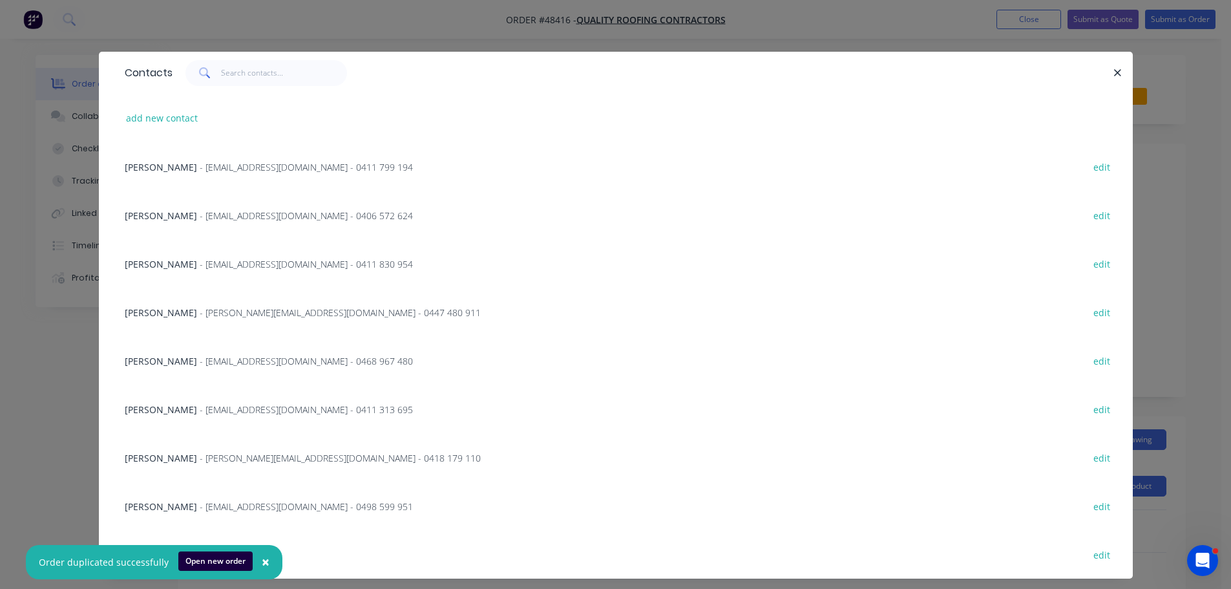
click at [200, 315] on span "- mitch@qrcontractors.com.au - 0447 480 911" at bounding box center [340, 312] width 281 height 12
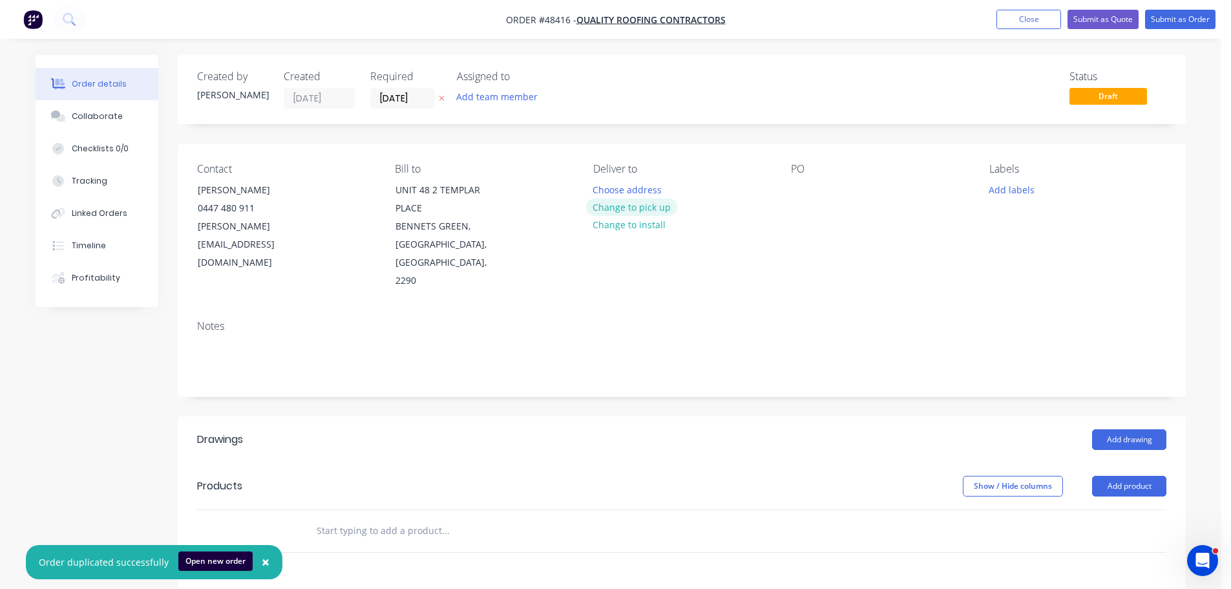
click at [624, 210] on button "Change to pick up" at bounding box center [632, 206] width 92 height 17
click at [605, 187] on div at bounding box center [603, 189] width 21 height 19
drag, startPoint x: 783, startPoint y: 185, endPoint x: 789, endPoint y: 189, distance: 7.5
click at [784, 185] on div "Contact MITCH 0447 480 911 mitch@qrcontractors.com.au Bill to UNIT 48 2 TEMPLAR…" at bounding box center [682, 226] width 1008 height 166
click at [789, 189] on div "Contact MITCH 0447 480 911 mitch@qrcontractors.com.au Bill to UNIT 48 2 TEMPLAR…" at bounding box center [682, 226] width 1008 height 166
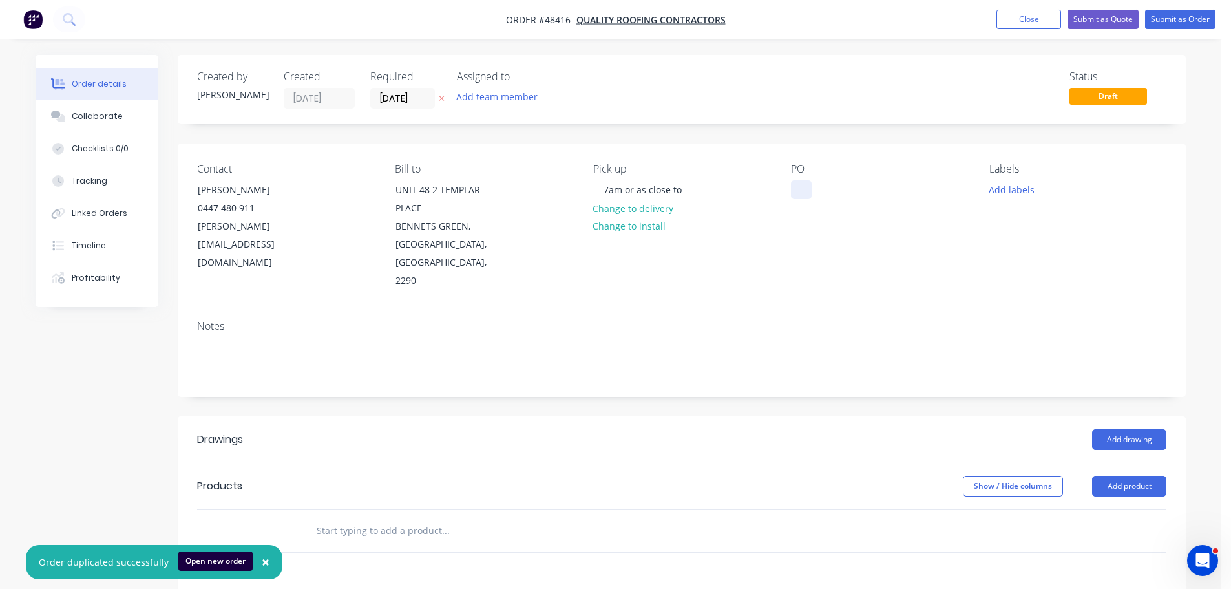
click at [795, 191] on div at bounding box center [801, 189] width 21 height 19
click at [1120, 429] on button "Add drawing" at bounding box center [1129, 439] width 74 height 21
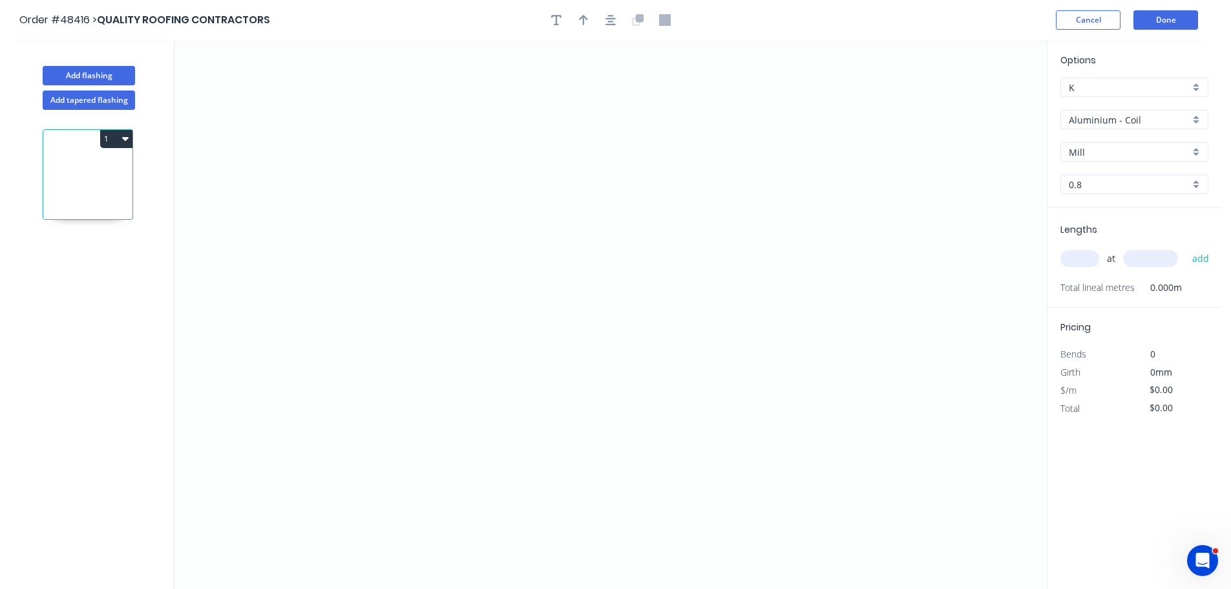
click at [1108, 117] on input "Aluminium - Coil" at bounding box center [1128, 120] width 121 height 14
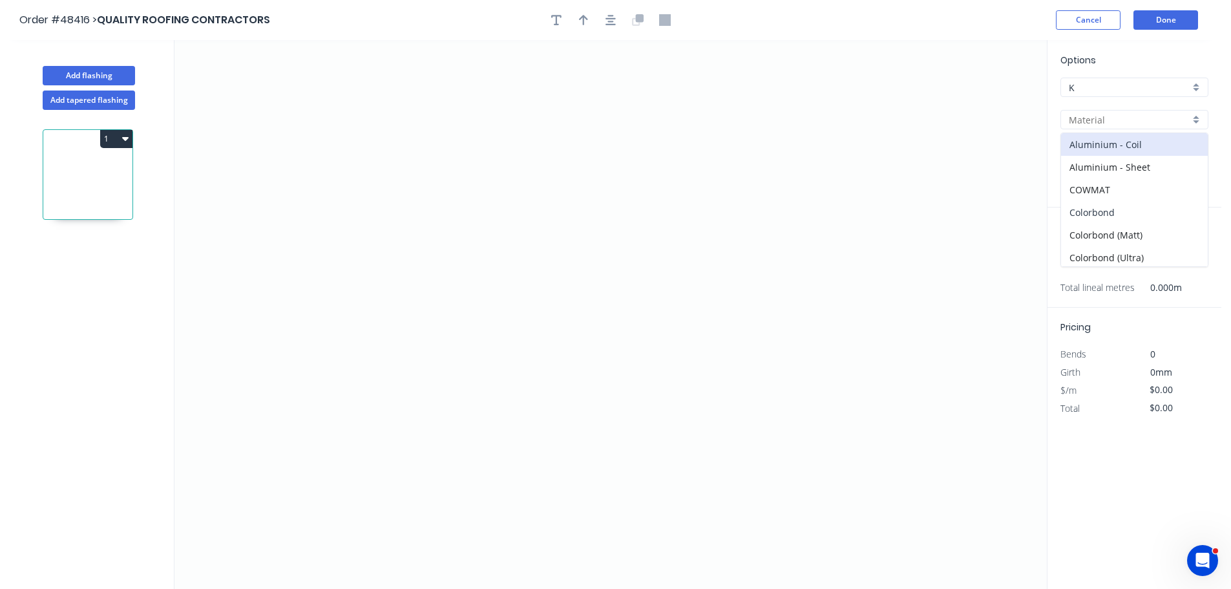
click at [1131, 209] on div "Colorbond" at bounding box center [1134, 212] width 147 height 23
type input "Colorbond"
type input "Basalt"
type input "0.55"
click at [1118, 138] on div "Options K K Colorbond Colorbond Colorbond (Matt) Colorbond (Ultra) Basalt Basal…" at bounding box center [1134, 130] width 174 height 154
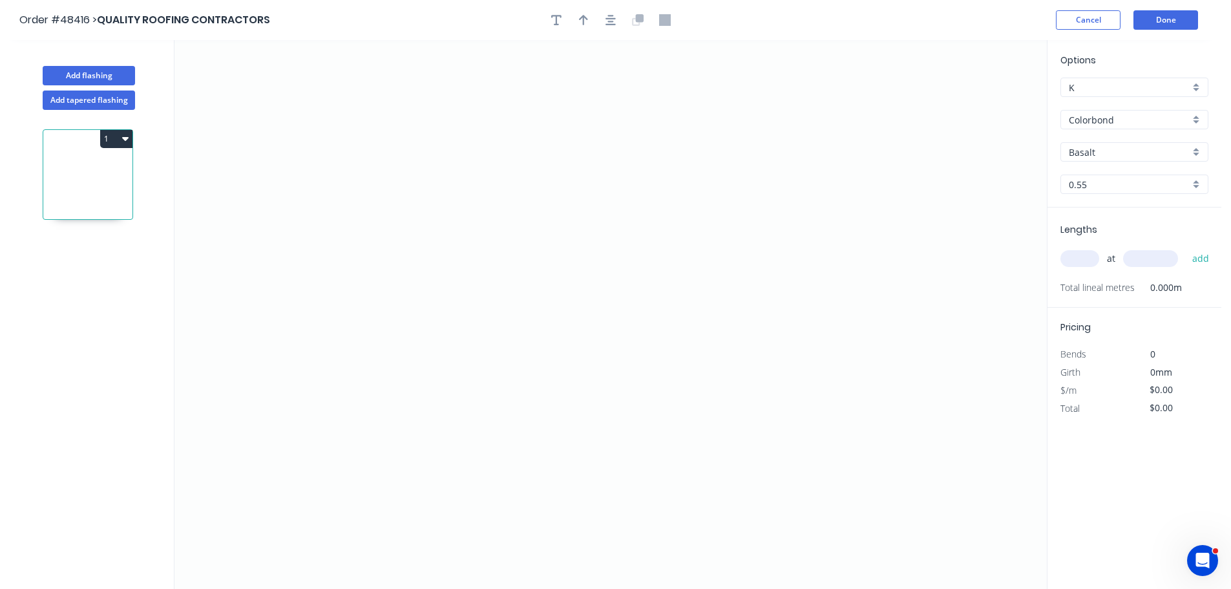
click at [1119, 156] on input "Basalt" at bounding box center [1128, 152] width 121 height 14
click at [1107, 222] on div "Pale Eucalypt" at bounding box center [1134, 215] width 147 height 23
type input "Pale Eucalypt"
click at [376, 240] on icon "0" at bounding box center [610, 314] width 872 height 548
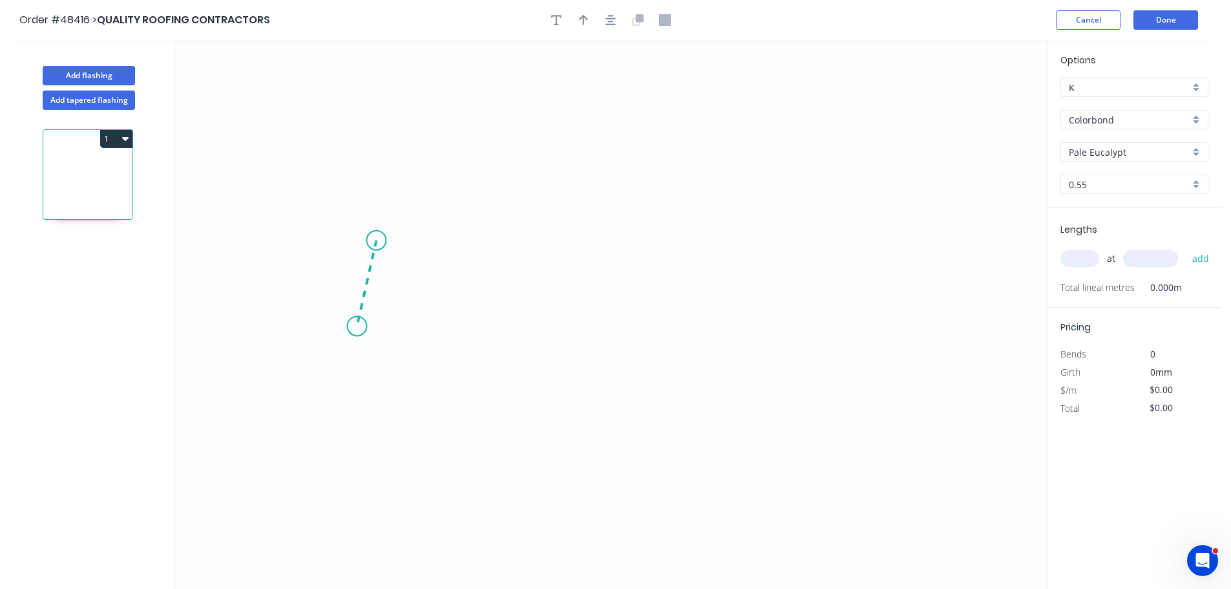
click at [357, 326] on icon "0" at bounding box center [610, 314] width 872 height 548
drag, startPoint x: 754, startPoint y: 324, endPoint x: 778, endPoint y: 278, distance: 51.7
click at [755, 323] on icon "0 ?" at bounding box center [610, 314] width 872 height 548
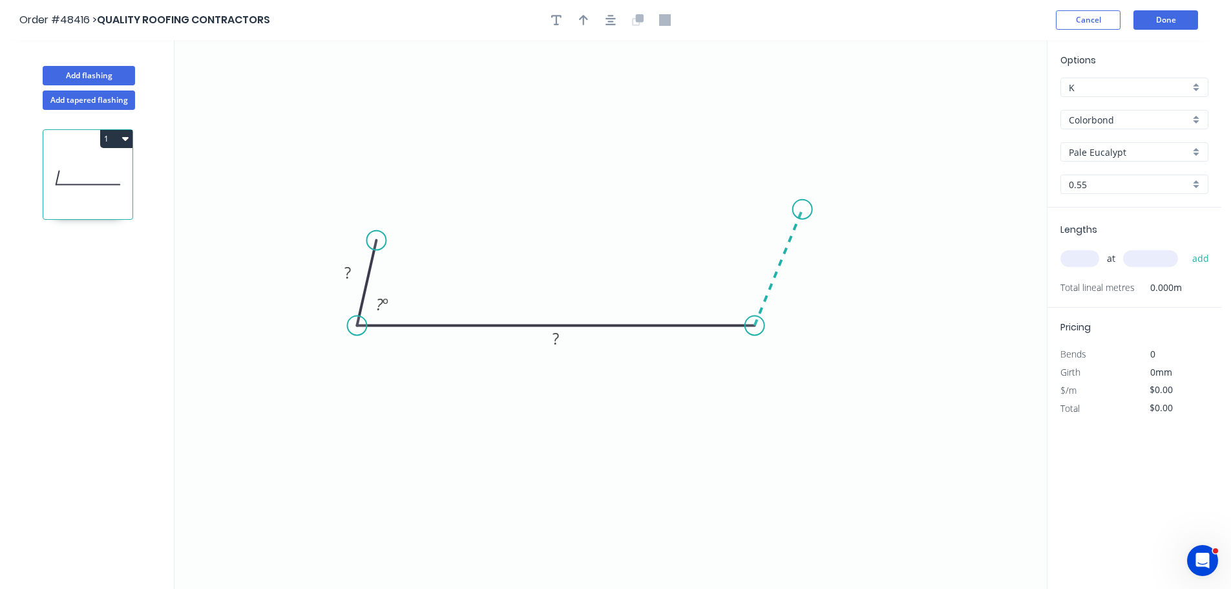
click at [802, 209] on icon "0 ? ? ? º" at bounding box center [610, 314] width 872 height 548
drag, startPoint x: 372, startPoint y: 237, endPoint x: 395, endPoint y: 200, distance: 43.8
click at [395, 200] on circle at bounding box center [394, 199] width 19 height 19
click at [361, 253] on rect at bounding box center [357, 251] width 26 height 18
click at [583, 20] on icon "button" at bounding box center [583, 20] width 9 height 10
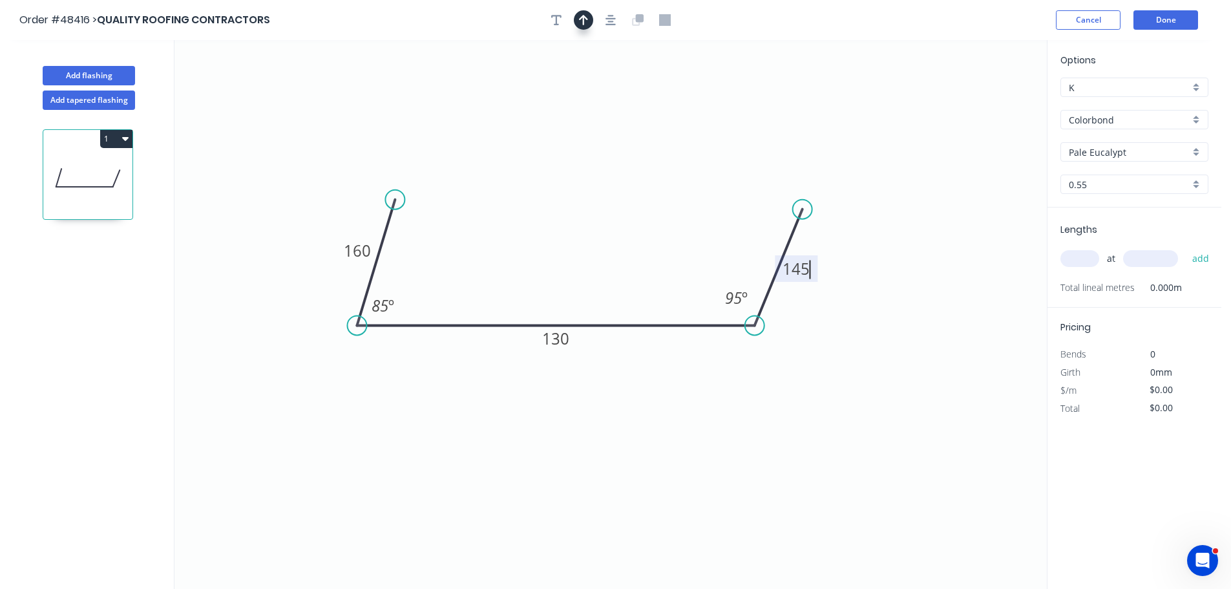
type input "$12.20"
drag, startPoint x: 981, startPoint y: 101, endPoint x: 613, endPoint y: 203, distance: 382.1
click at [592, 194] on icon at bounding box center [586, 173] width 12 height 41
drag, startPoint x: 1079, startPoint y: 260, endPoint x: 1081, endPoint y: 252, distance: 8.6
click at [1078, 260] on input "text" at bounding box center [1079, 258] width 39 height 17
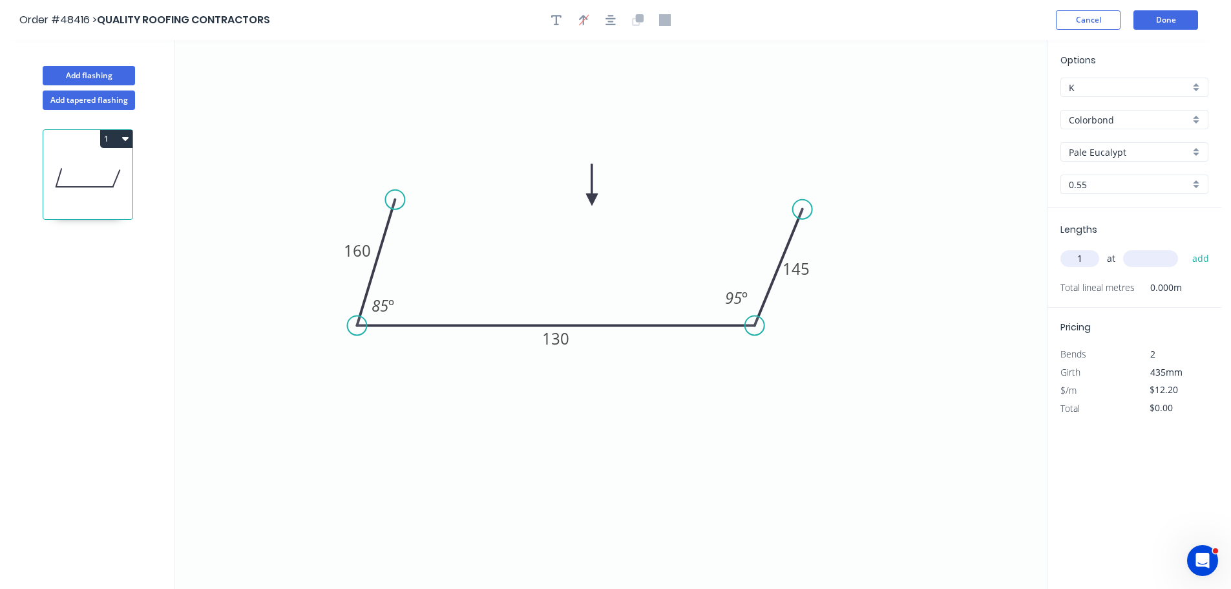
type input "1"
type input "2200"
click at [1185, 247] on button "add" at bounding box center [1200, 258] width 30 height 22
type input "$26.84"
click at [1168, 20] on button "Done" at bounding box center [1165, 19] width 65 height 19
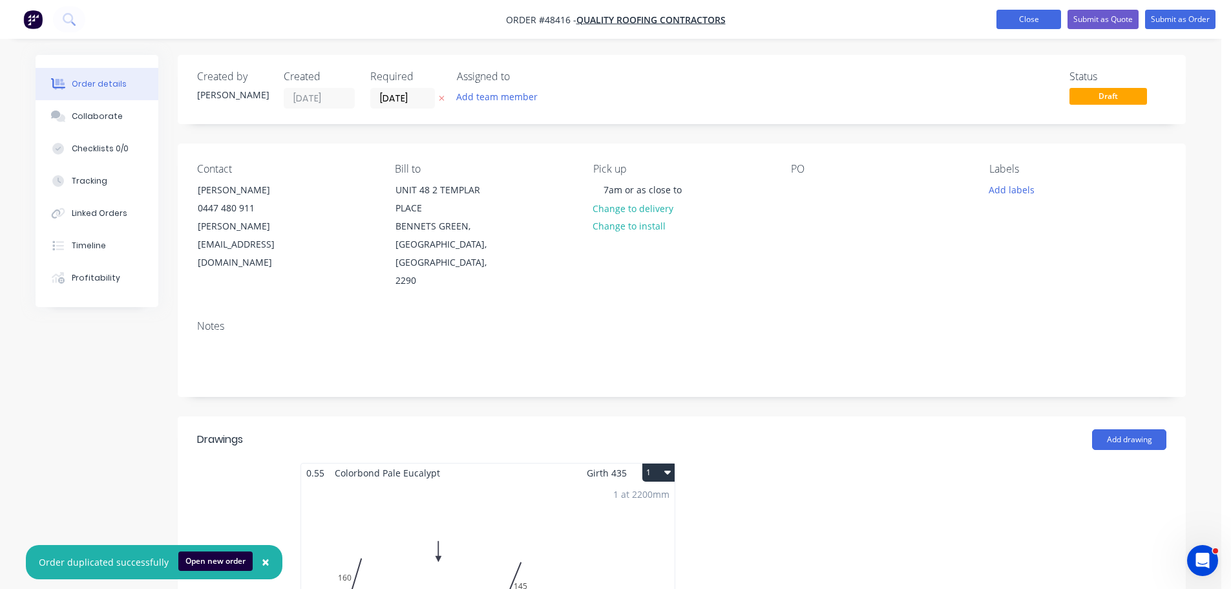
click at [1021, 26] on button "Close" at bounding box center [1028, 19] width 65 height 19
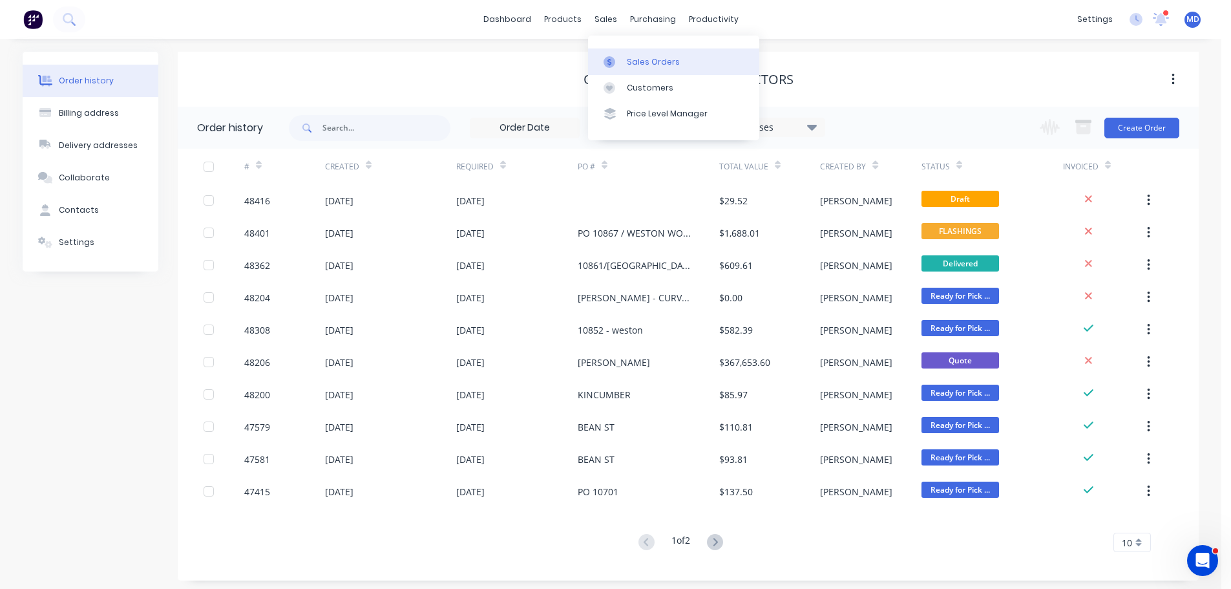
click at [627, 67] on div "Sales Orders" at bounding box center [653, 62] width 53 height 12
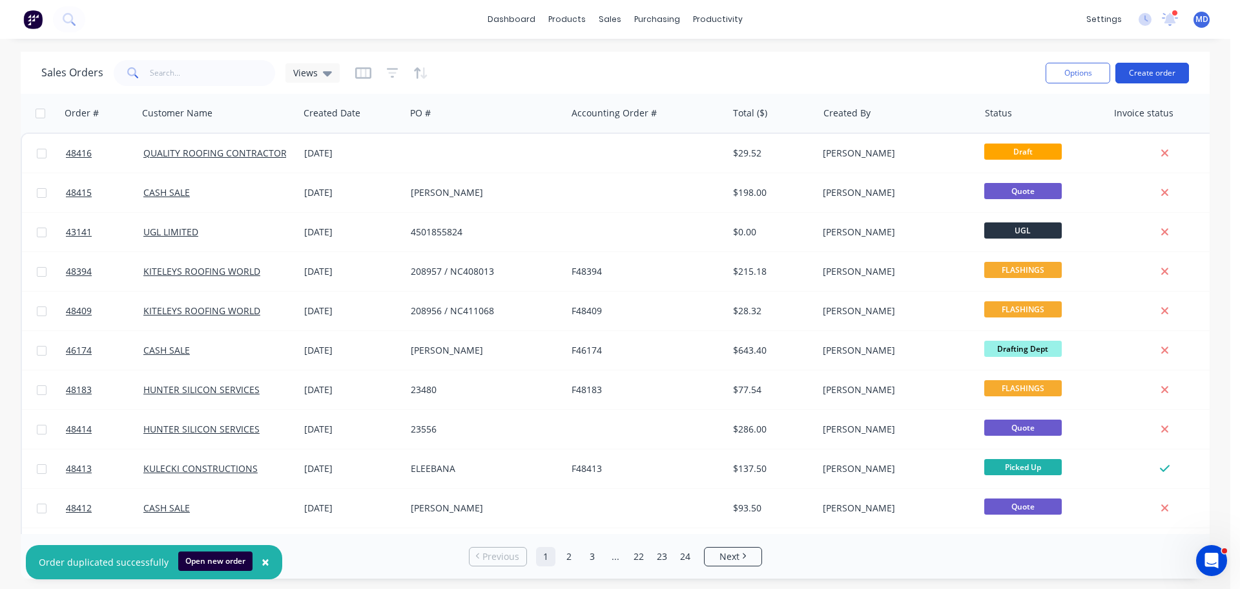
click at [1145, 71] on button "Create order" at bounding box center [1153, 73] width 74 height 21
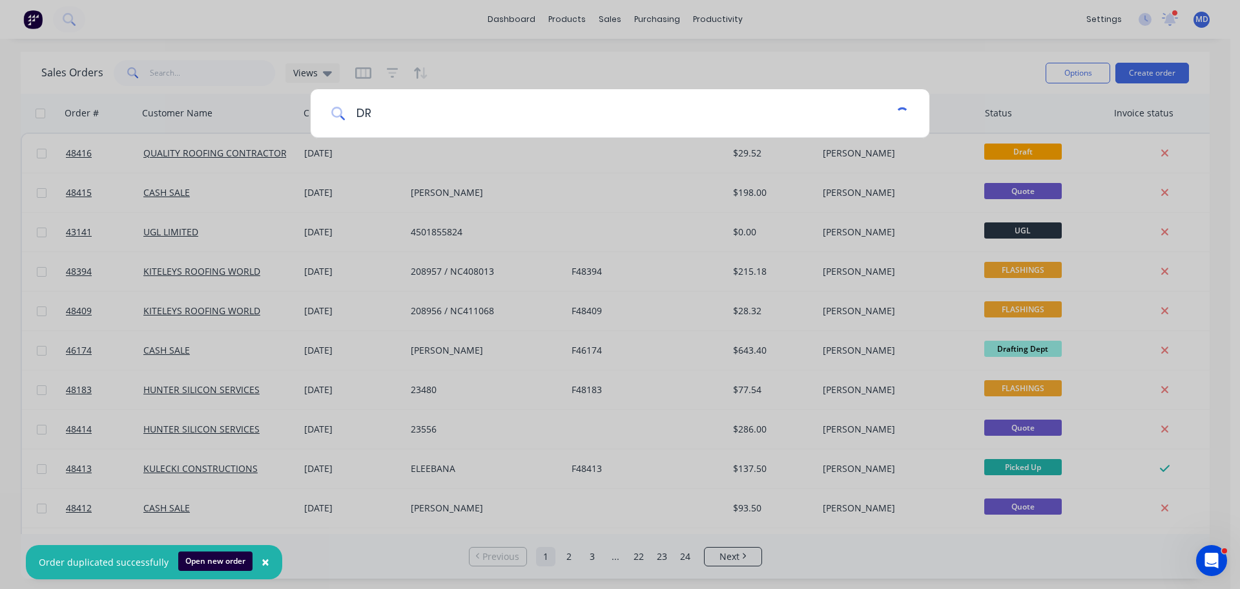
type input "D"
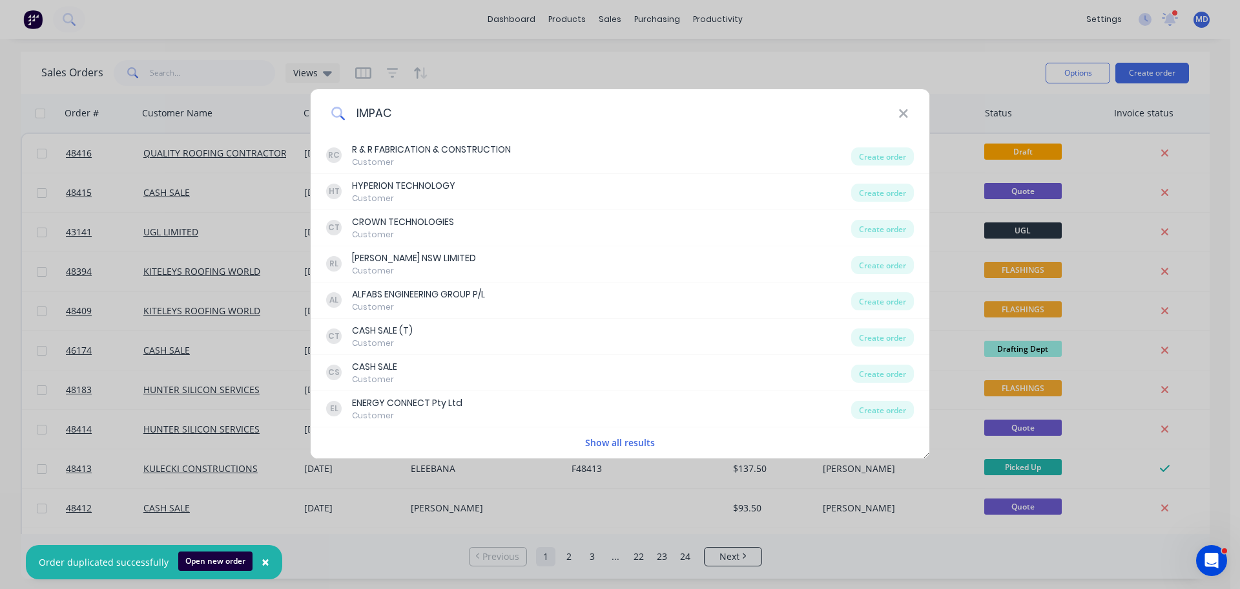
type input "IMPACT"
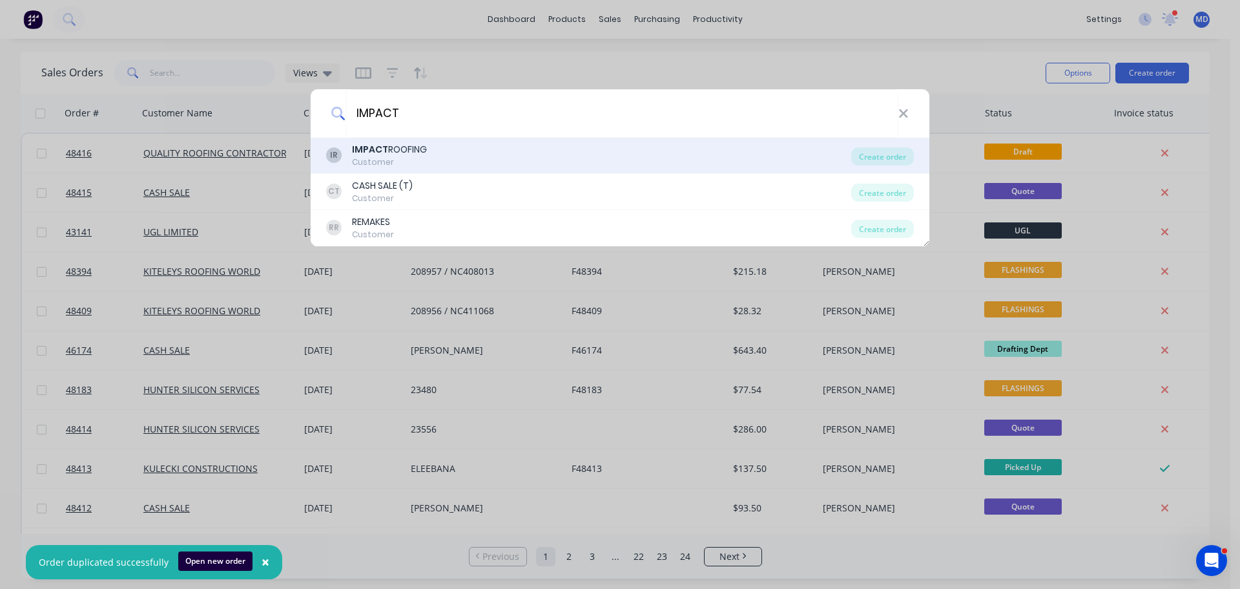
click at [361, 163] on div "Customer" at bounding box center [389, 162] width 75 height 12
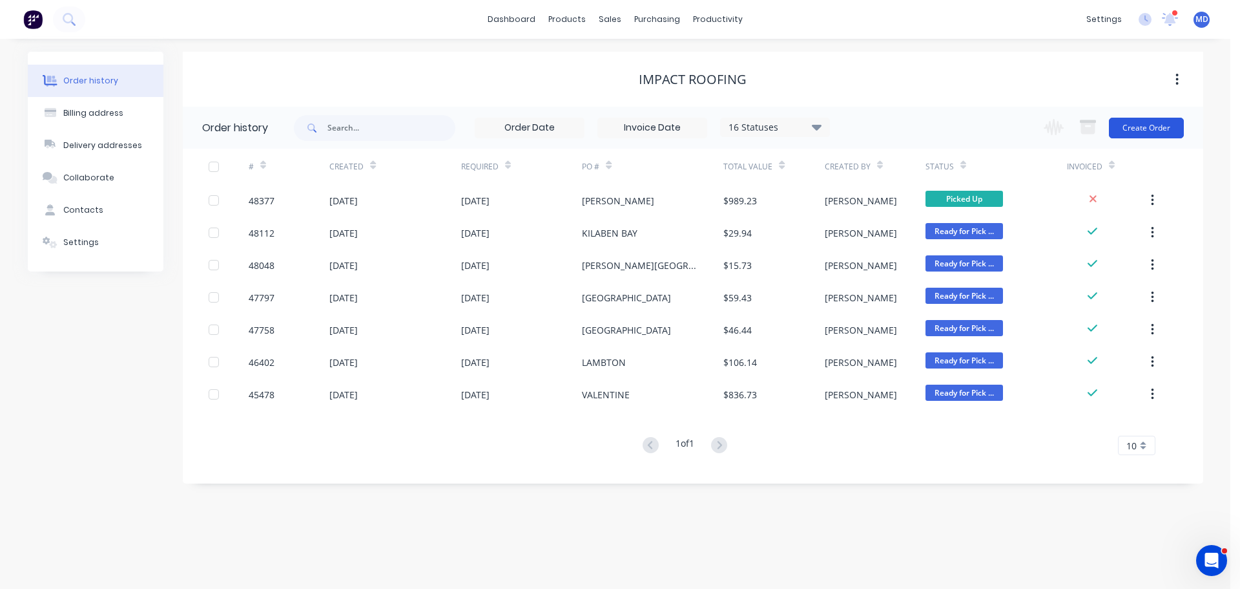
click at [1164, 131] on button "Create Order" at bounding box center [1146, 128] width 75 height 21
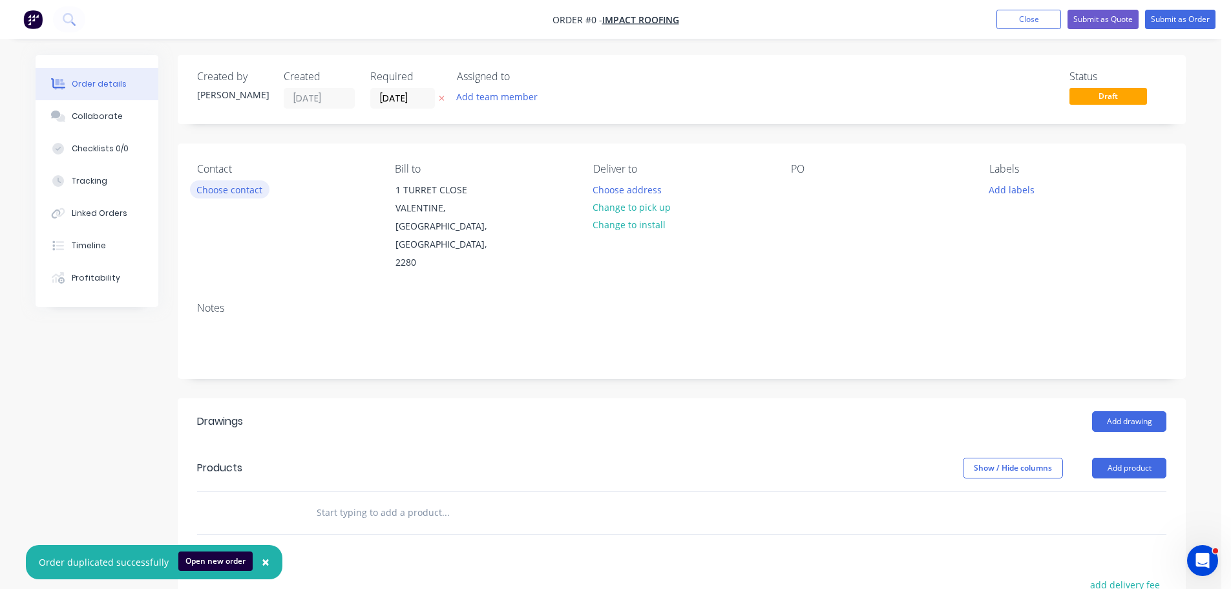
click at [262, 191] on button "Choose contact" at bounding box center [229, 188] width 79 height 17
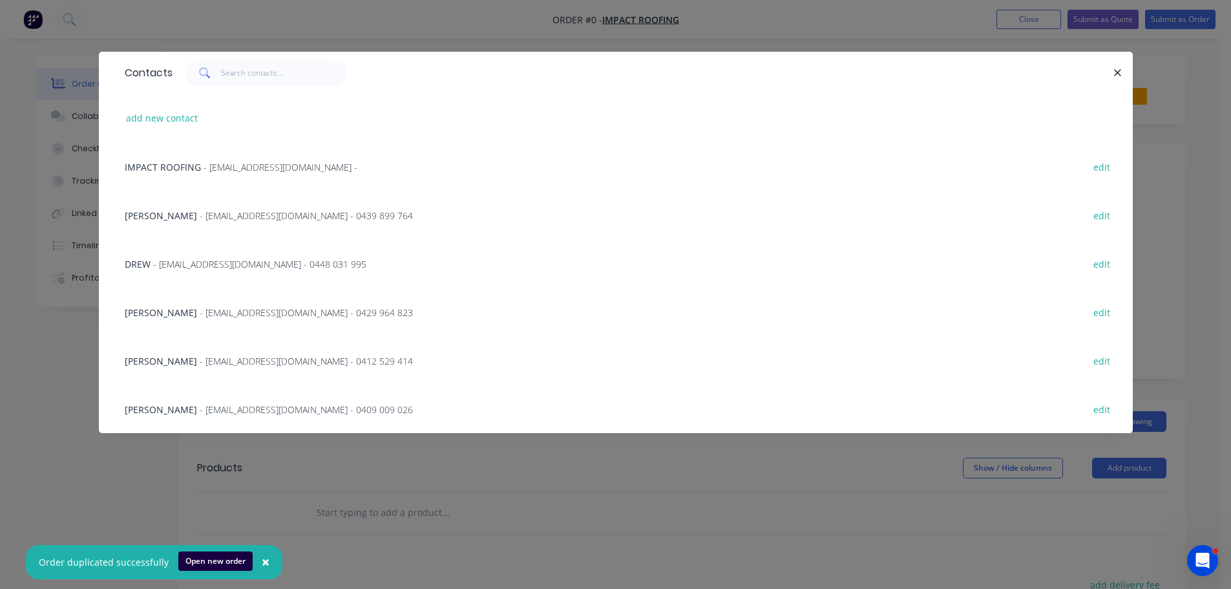
click at [200, 263] on span "- drew@impactroofing.net - 0448 031 995" at bounding box center [259, 264] width 213 height 12
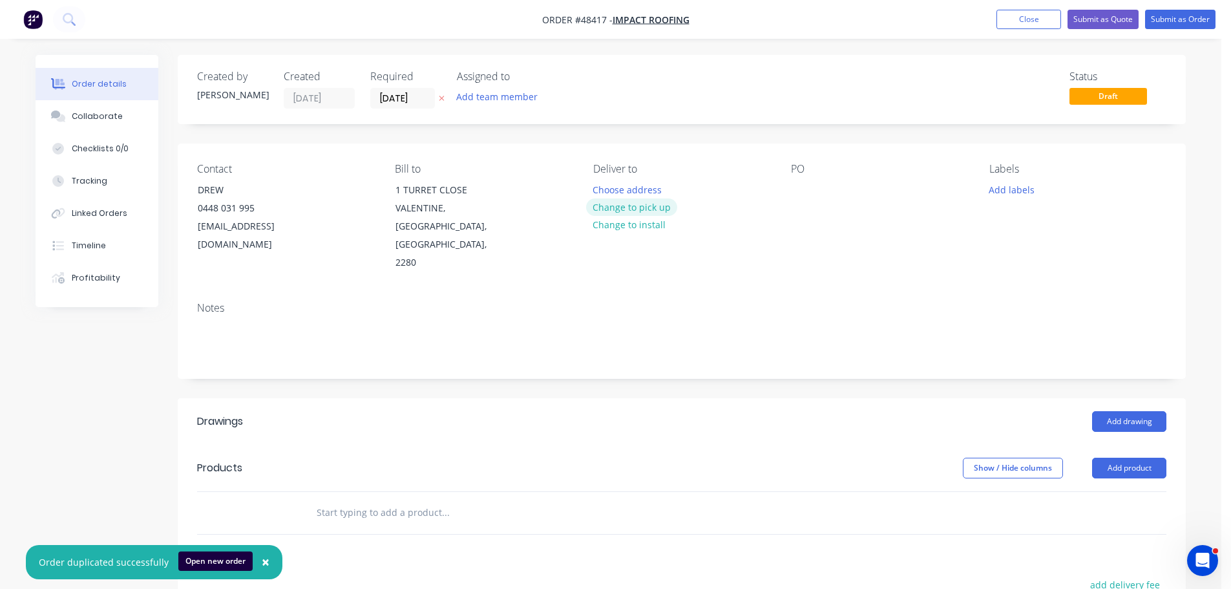
click at [614, 212] on button "Change to pick up" at bounding box center [632, 206] width 92 height 17
click at [809, 196] on div at bounding box center [801, 189] width 21 height 19
click at [395, 94] on input "[DATE]" at bounding box center [402, 98] width 63 height 19
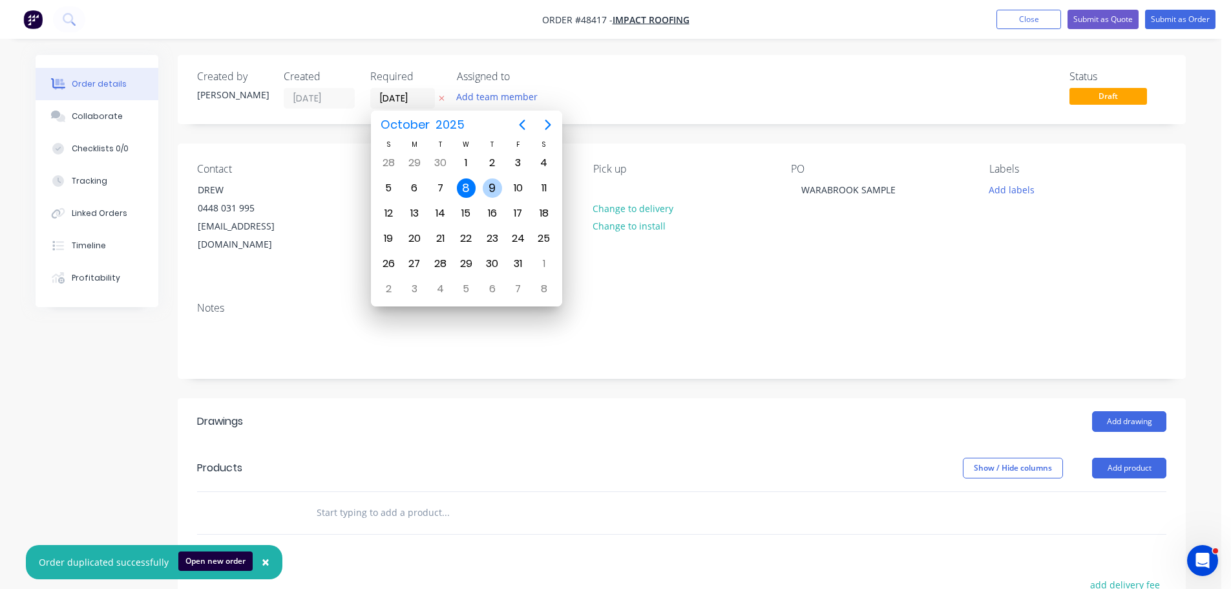
click at [497, 188] on div "9" at bounding box center [492, 187] width 19 height 19
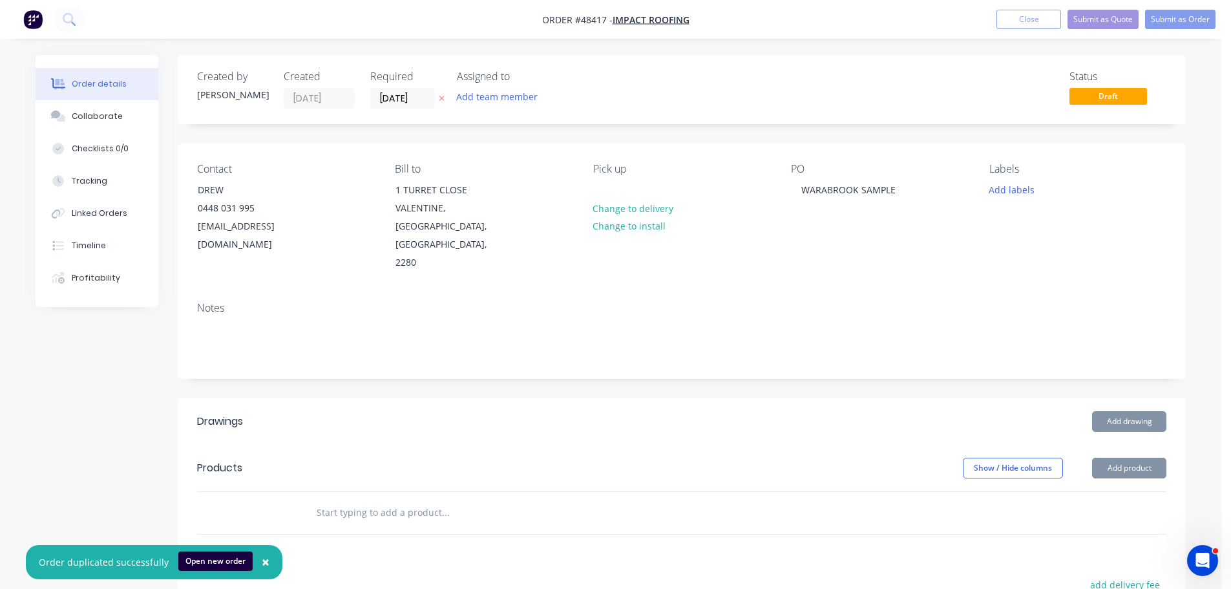
type input "[DATE]"
click at [1131, 411] on button "Add drawing" at bounding box center [1129, 421] width 74 height 21
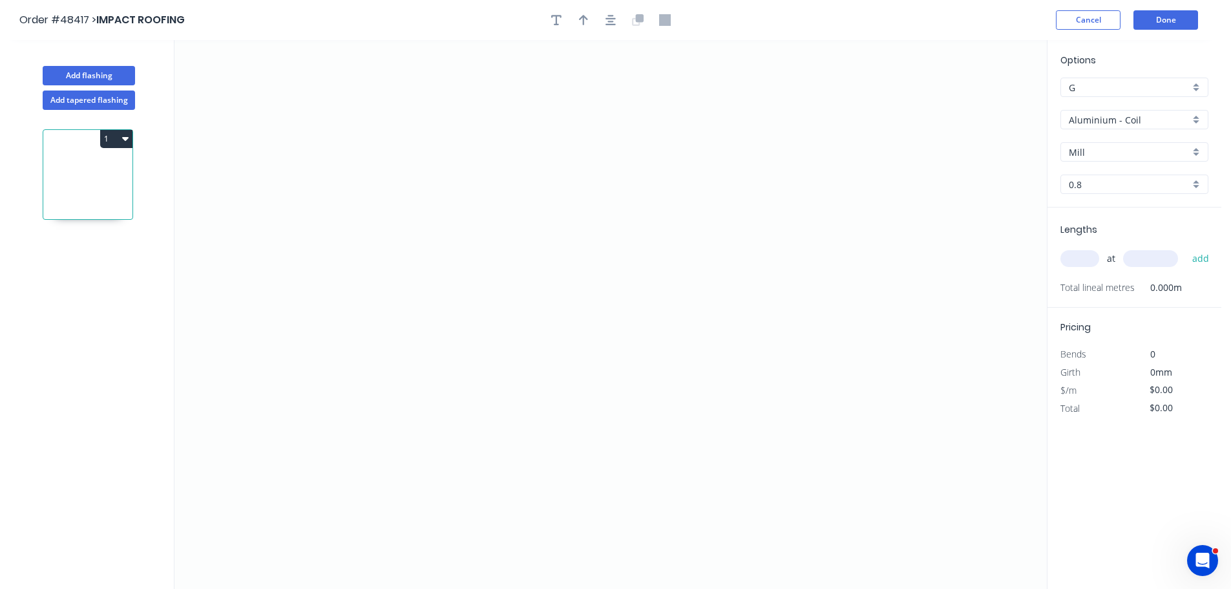
click at [1122, 122] on input "Aluminium - Coil" at bounding box center [1128, 120] width 121 height 14
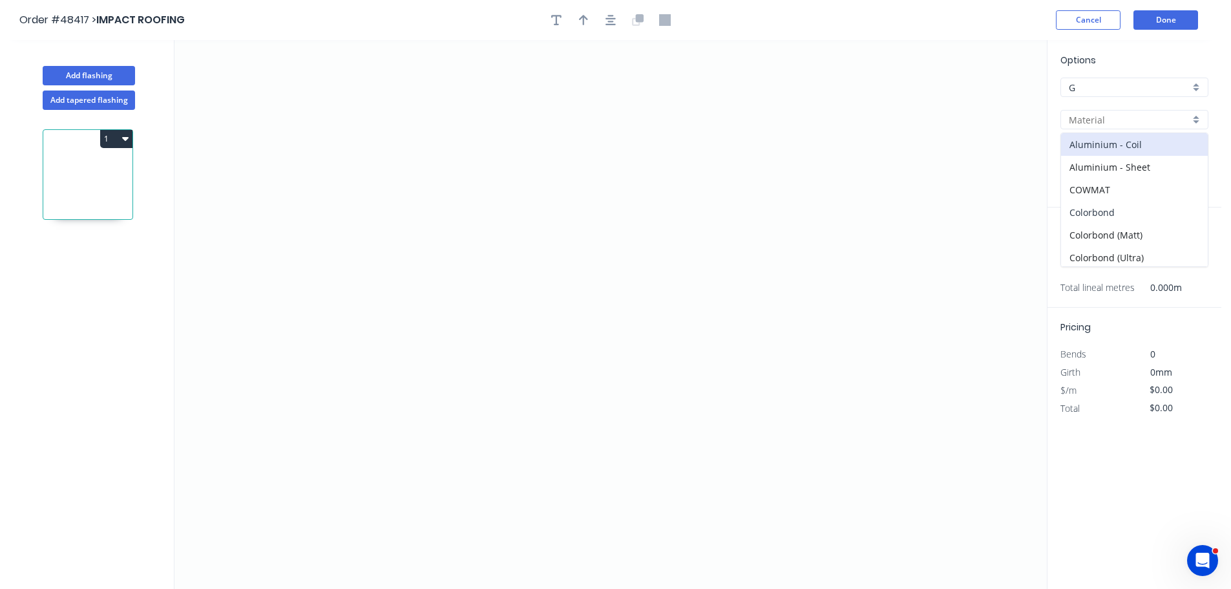
drag, startPoint x: 1107, startPoint y: 209, endPoint x: 1094, endPoint y: 162, distance: 48.9
click at [1107, 209] on div "Colorbond" at bounding box center [1134, 212] width 147 height 23
type input "Colorbond"
type input "Basalt"
type input "0.55"
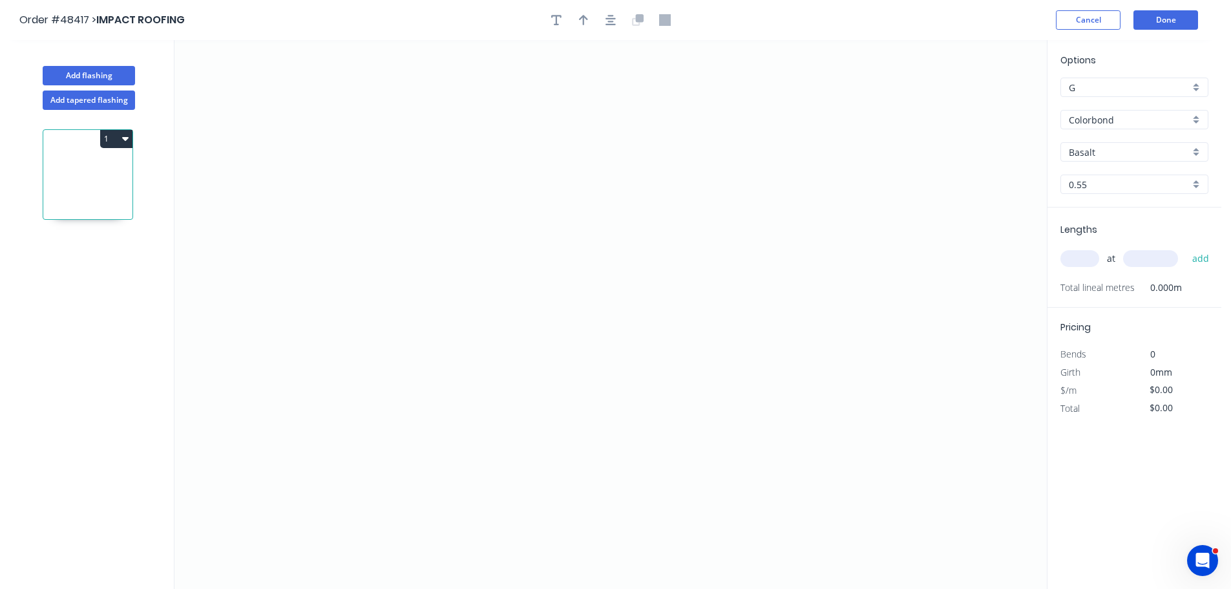
click at [1096, 151] on input "Basalt" at bounding box center [1128, 152] width 121 height 14
click at [1079, 167] on div "Basalt" at bounding box center [1134, 176] width 147 height 23
type input "Basalt"
click at [1087, 260] on input "text" at bounding box center [1079, 258] width 39 height 17
type input "1"
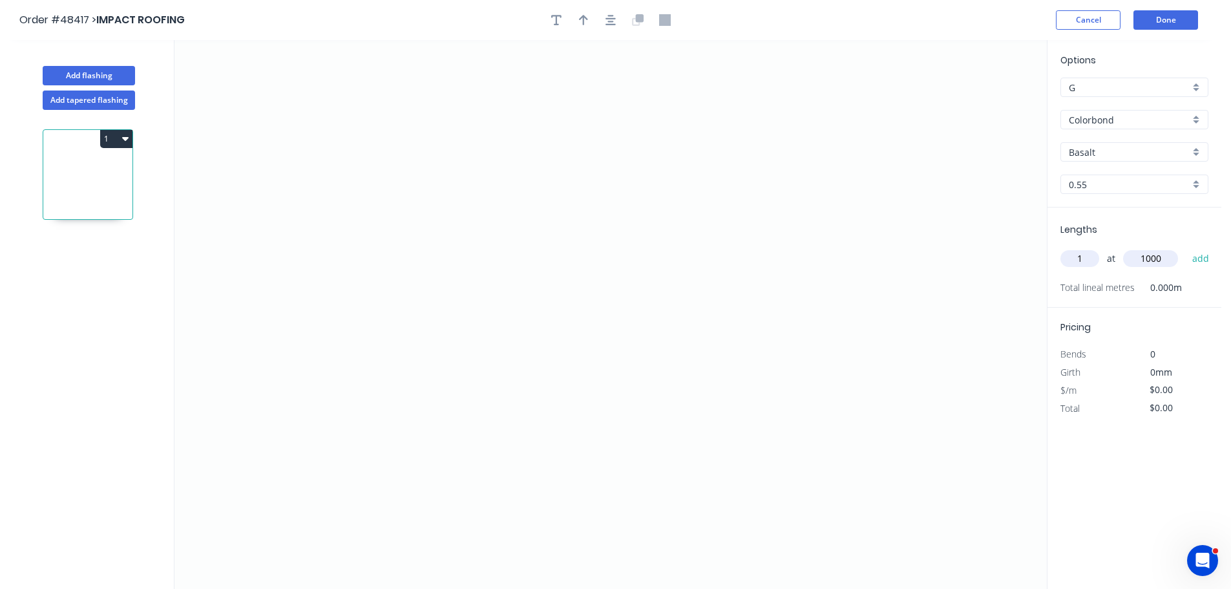
type input "1000"
click at [1185, 247] on button "add" at bounding box center [1200, 258] width 30 height 22
click at [291, 229] on icon "0" at bounding box center [610, 314] width 872 height 548
click at [289, 261] on icon "0" at bounding box center [610, 314] width 872 height 548
click at [289, 255] on circle at bounding box center [291, 254] width 19 height 19
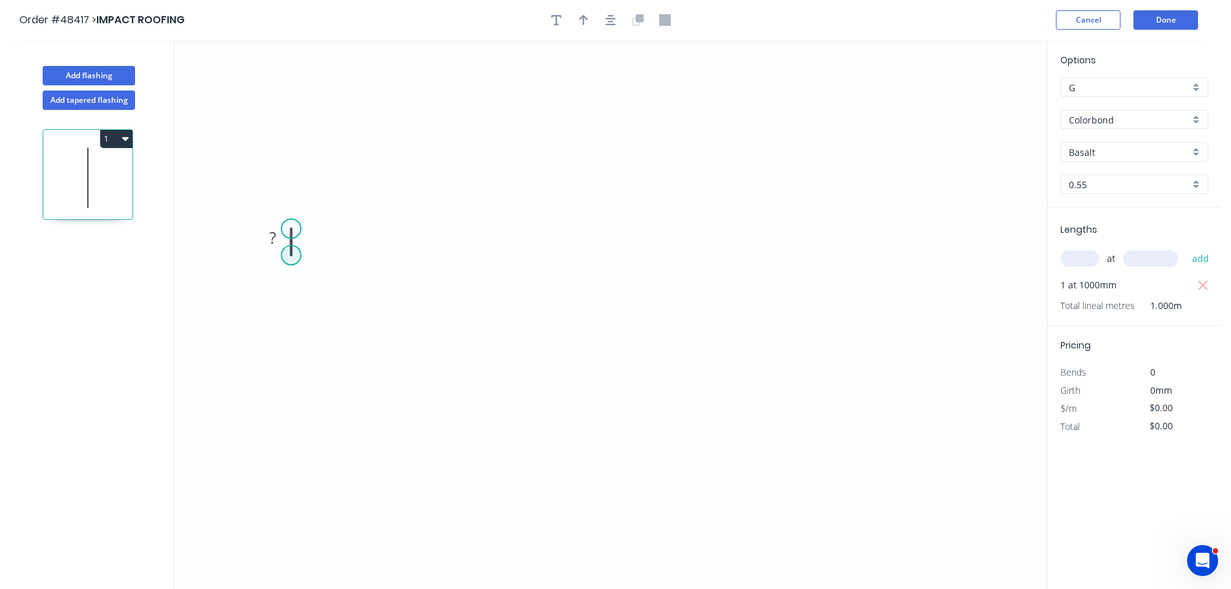
click at [289, 255] on circle at bounding box center [291, 254] width 19 height 19
click at [356, 293] on icon "0 ?" at bounding box center [610, 314] width 872 height 548
click at [364, 282] on icon "0 ? ? ? º" at bounding box center [610, 314] width 872 height 548
click at [303, 250] on rect at bounding box center [319, 238] width 42 height 26
click at [431, 278] on icon at bounding box center [368, 264] width 128 height 28
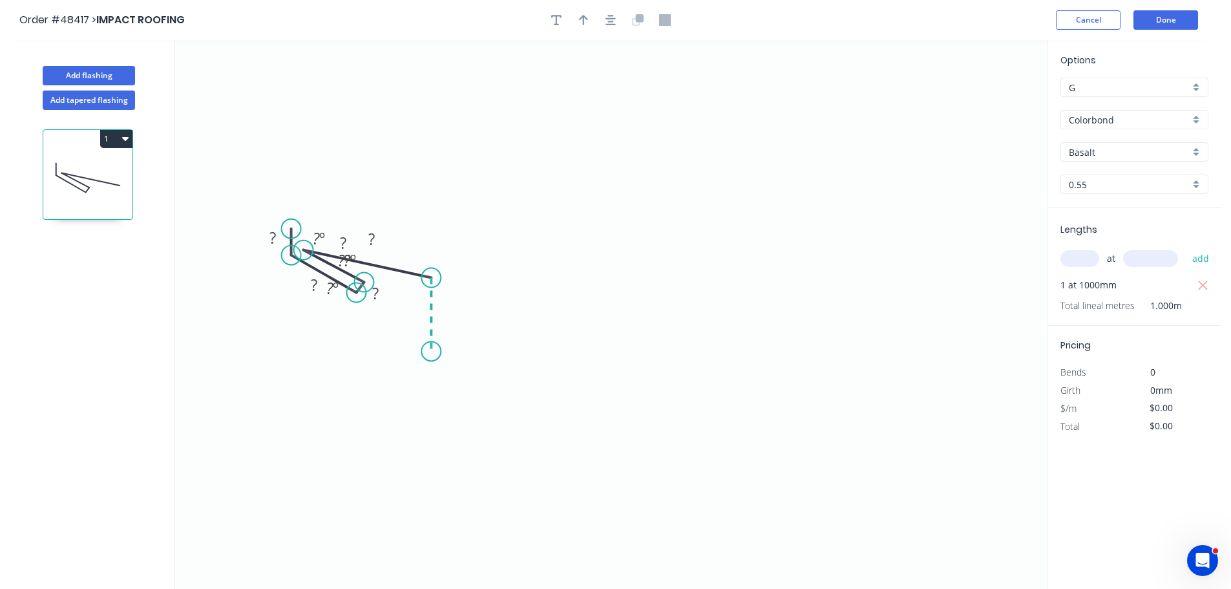
click at [430, 351] on icon "0 ? ? ? ? ? ? º ? º ? º ? º" at bounding box center [610, 314] width 872 height 548
drag, startPoint x: 884, startPoint y: 324, endPoint x: 886, endPoint y: 306, distance: 17.5
click at [886, 322] on icon "0 ? ? ? ? ? ? ? º ? º ? º ? º ? º" at bounding box center [610, 314] width 872 height 548
click at [884, 280] on icon "0 ? ? ? ? ? ? ? ? º ? º ? º ? º ? º" at bounding box center [610, 314] width 872 height 548
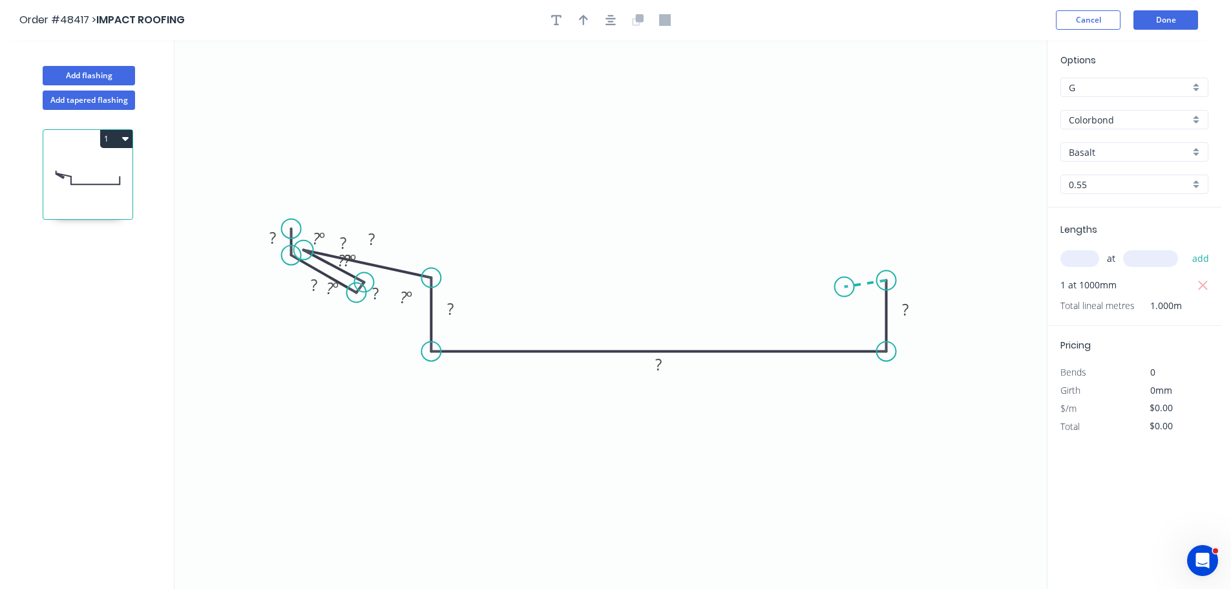
click at [844, 287] on icon at bounding box center [865, 283] width 42 height 6
click at [846, 284] on circle at bounding box center [846, 284] width 19 height 19
drag, startPoint x: 846, startPoint y: 285, endPoint x: 849, endPoint y: 293, distance: 8.7
click at [849, 293] on circle at bounding box center [848, 291] width 19 height 19
click at [905, 313] on div "Hide angle" at bounding box center [955, 321] width 130 height 26
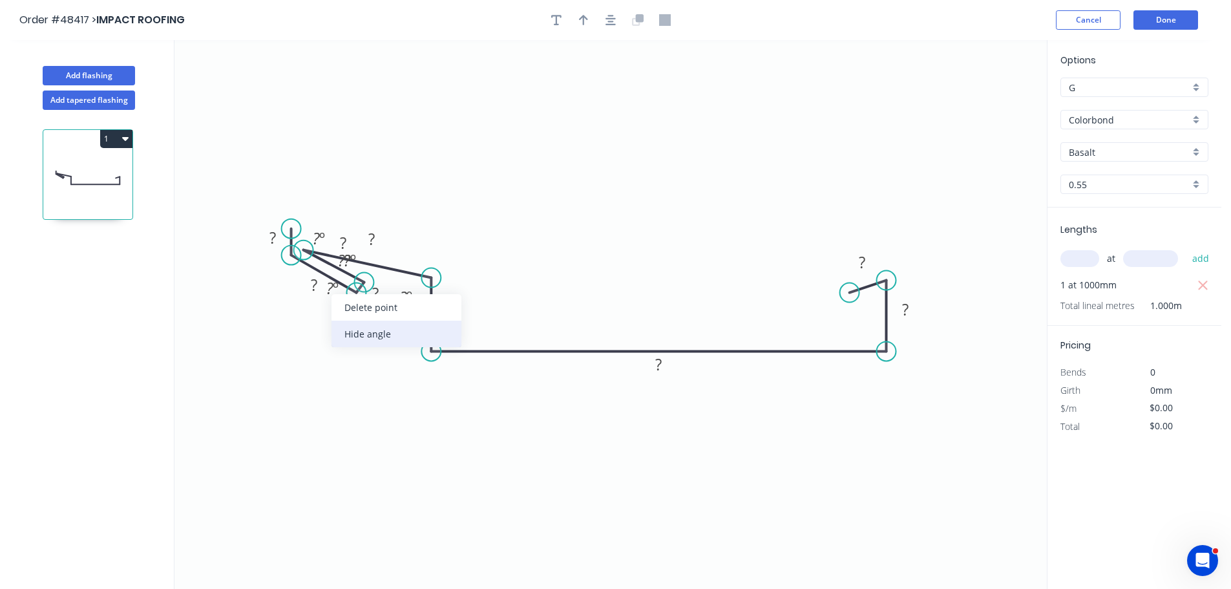
click at [353, 328] on div "Hide angle" at bounding box center [396, 333] width 130 height 26
click at [377, 292] on div "Hide angle" at bounding box center [416, 299] width 130 height 26
click at [370, 293] on rect at bounding box center [375, 294] width 26 height 18
click at [390, 308] on div "Hide measurement" at bounding box center [440, 310] width 130 height 26
click at [340, 276] on div "Hide angle" at bounding box center [383, 283] width 130 height 26
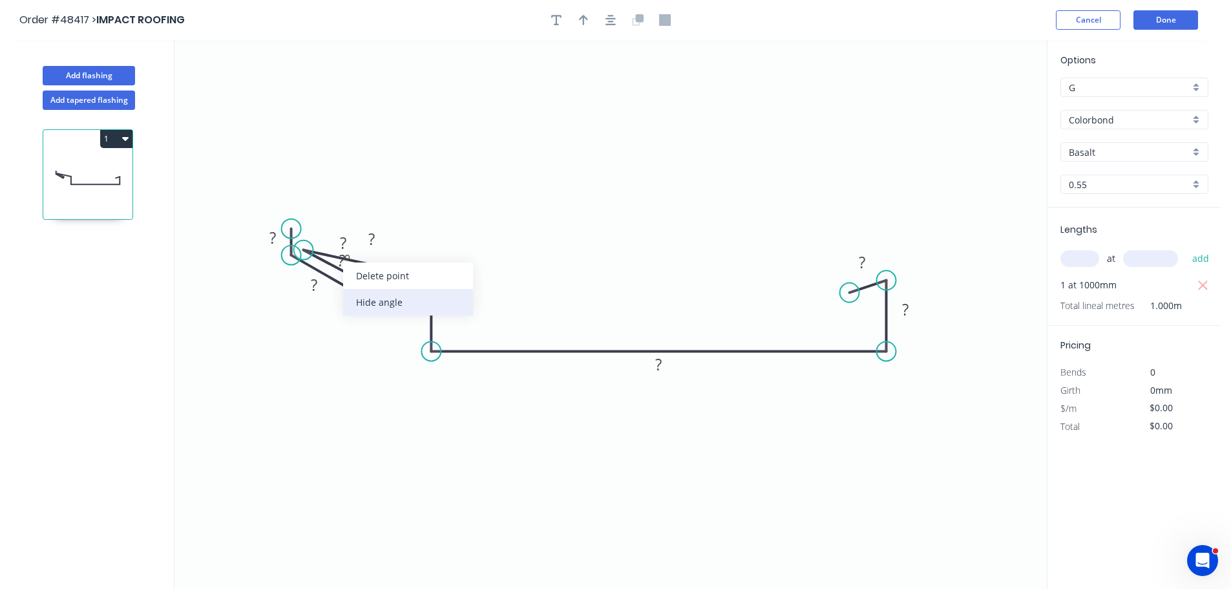
click at [370, 290] on div "Hide angle" at bounding box center [408, 302] width 130 height 26
click at [271, 234] on tspan "?" at bounding box center [272, 237] width 6 height 21
click at [309, 290] on rect at bounding box center [314, 285] width 26 height 18
click at [339, 245] on rect at bounding box center [343, 243] width 26 height 18
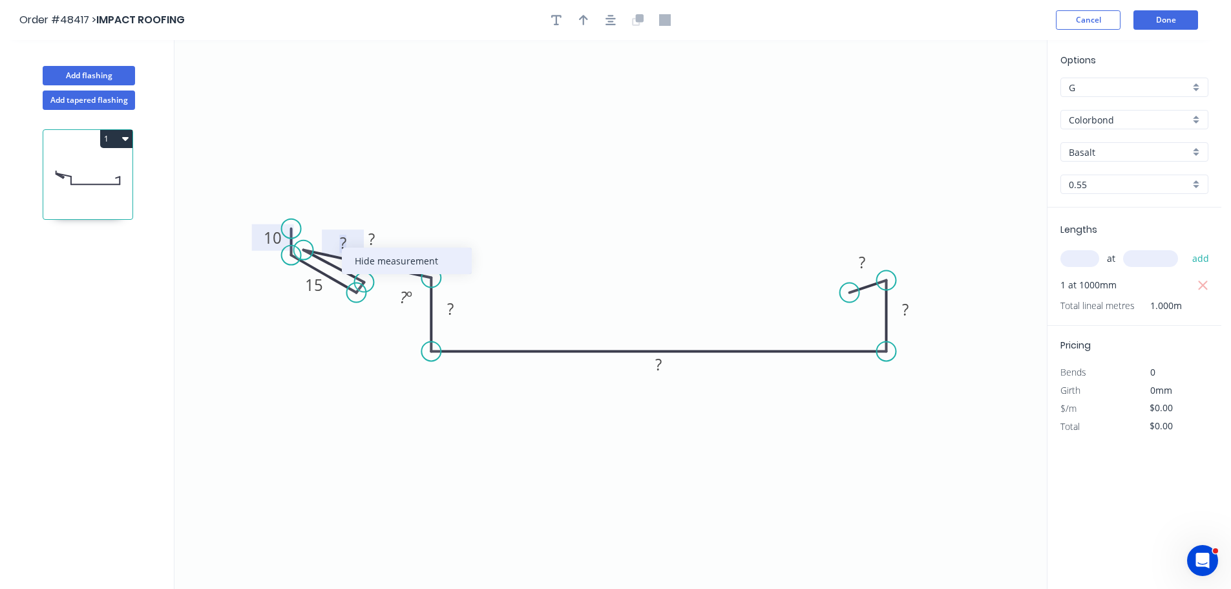
click at [370, 262] on div "Hide measurement" at bounding box center [407, 260] width 130 height 26
click at [371, 238] on tspan "?" at bounding box center [371, 238] width 6 height 21
click at [387, 300] on div "Delete point" at bounding box center [436, 300] width 130 height 26
click at [323, 244] on div "Delete point" at bounding box center [354, 244] width 130 height 26
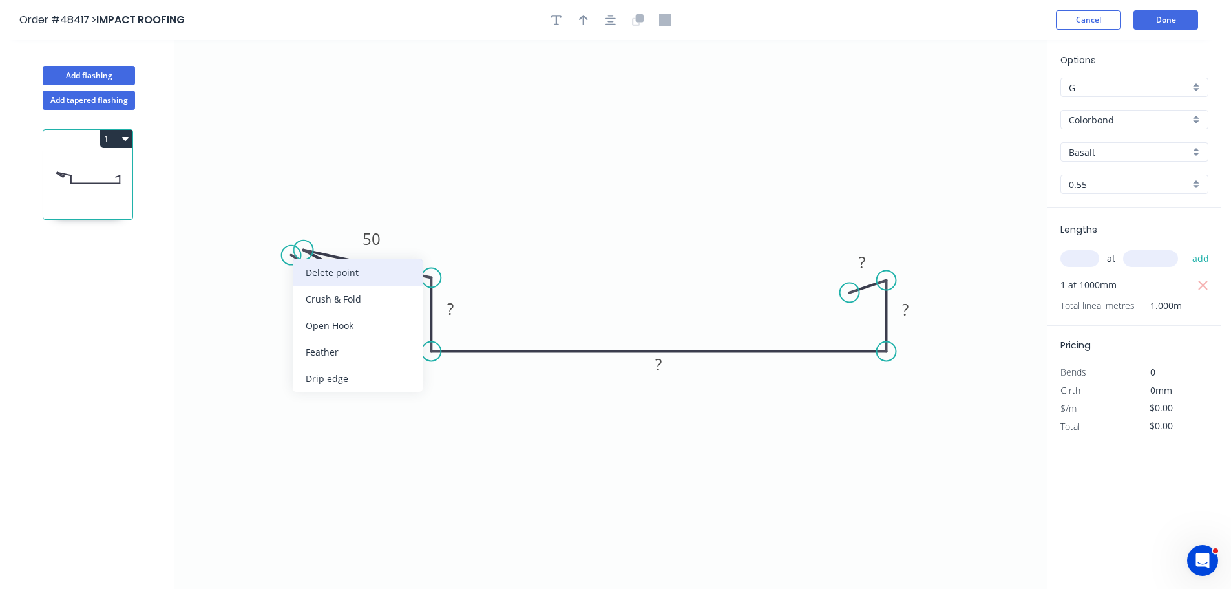
click at [313, 272] on div "Delete point" at bounding box center [358, 272] width 130 height 26
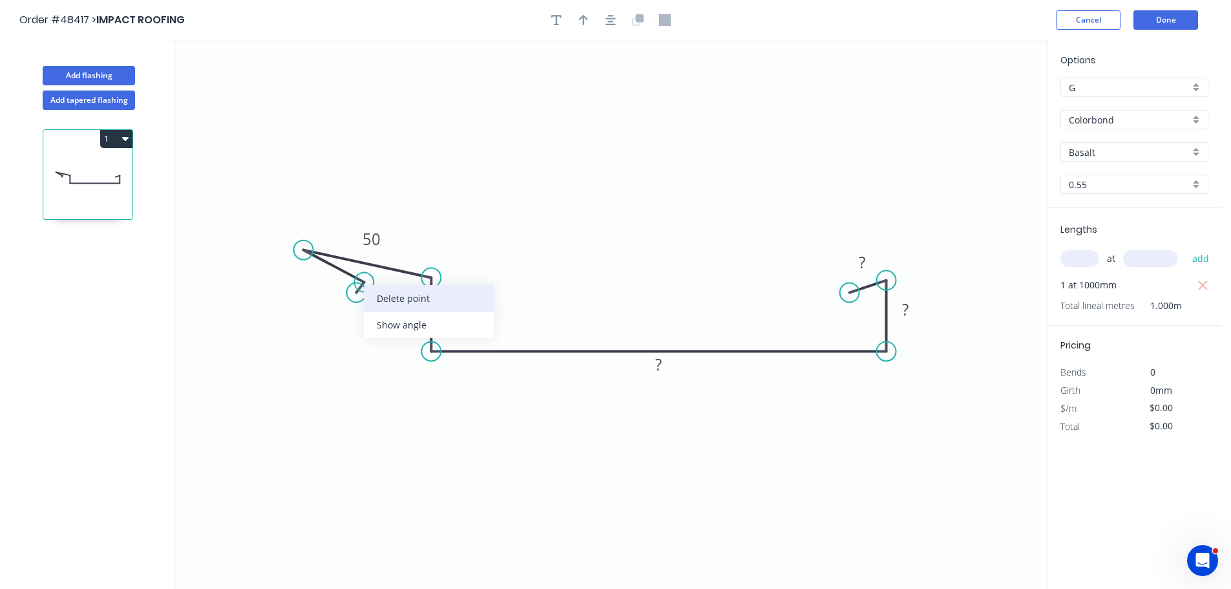
click at [373, 297] on div "Delete point" at bounding box center [429, 298] width 130 height 26
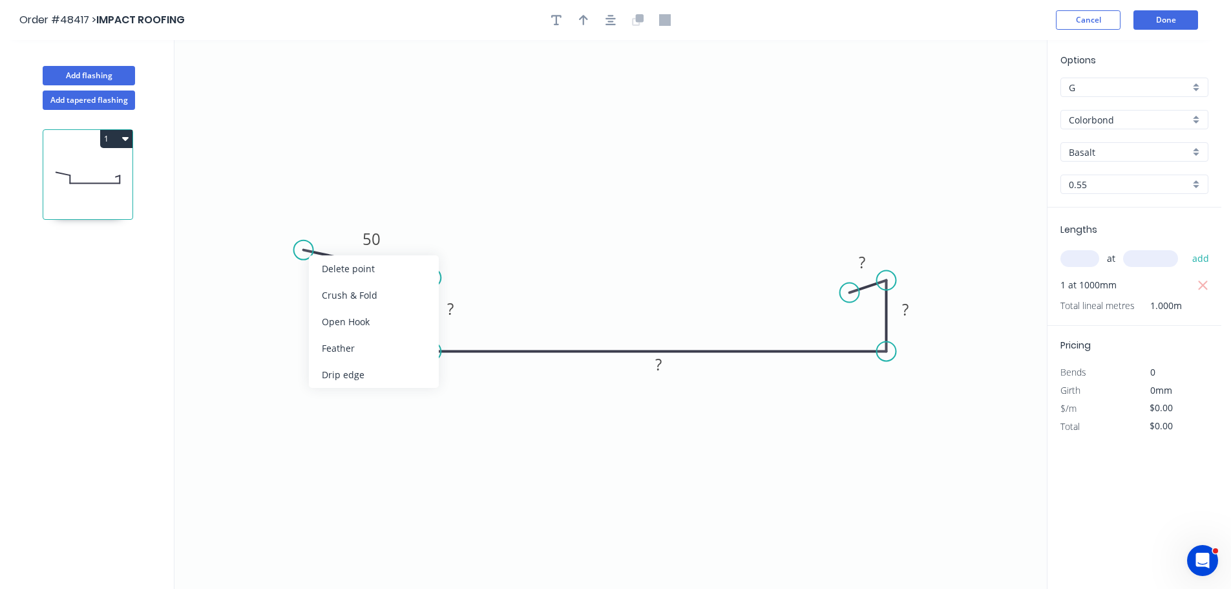
drag, startPoint x: 342, startPoint y: 302, endPoint x: 321, endPoint y: 295, distance: 21.9
click at [342, 302] on div "Crush & Fold" at bounding box center [374, 295] width 130 height 26
click at [329, 224] on tspan "10" at bounding box center [335, 220] width 18 height 21
click at [405, 205] on icon "0 CF 15 50 ? ? ? ? ? º" at bounding box center [610, 314] width 872 height 548
click at [454, 305] on rect at bounding box center [450, 309] width 26 height 18
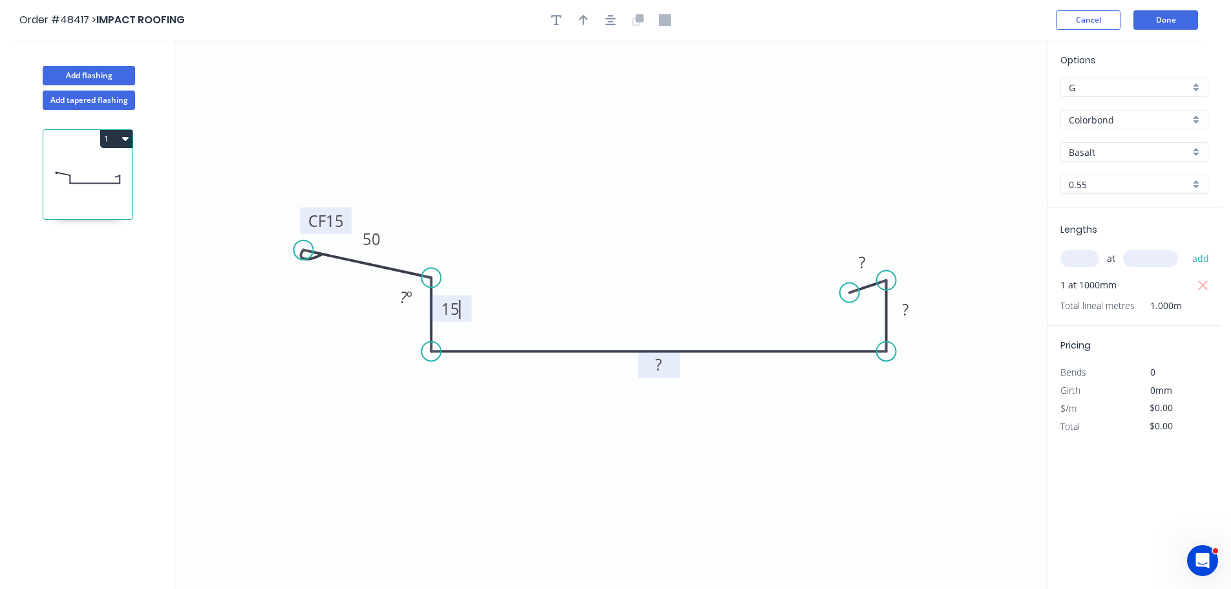
click at [661, 368] on tspan "?" at bounding box center [658, 363] width 6 height 21
click at [904, 313] on tspan "?" at bounding box center [905, 308] width 6 height 21
click at [859, 261] on tspan "?" at bounding box center [862, 261] width 6 height 21
click at [565, 24] on div at bounding box center [611, 19] width 136 height 19
type input "$14.30"
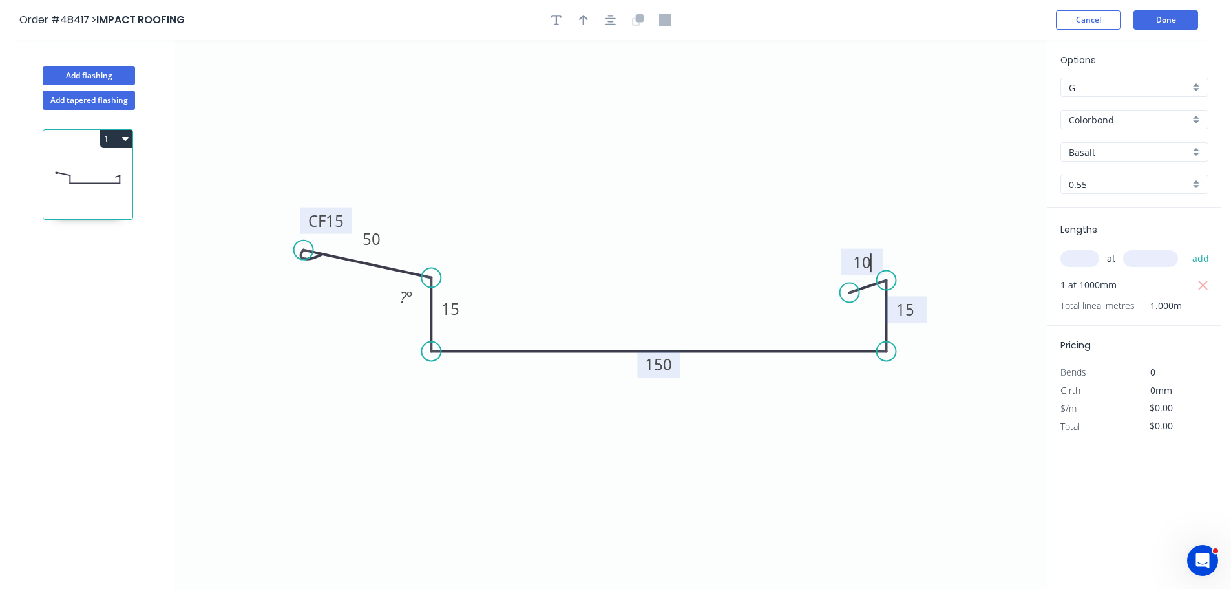
type input "$14.30"
click at [556, 24] on icon "button" at bounding box center [556, 20] width 10 height 10
click at [222, 81] on textarea at bounding box center [257, 91] width 105 height 48
type textarea "OA"
click at [668, 365] on tspan "150" at bounding box center [658, 363] width 27 height 21
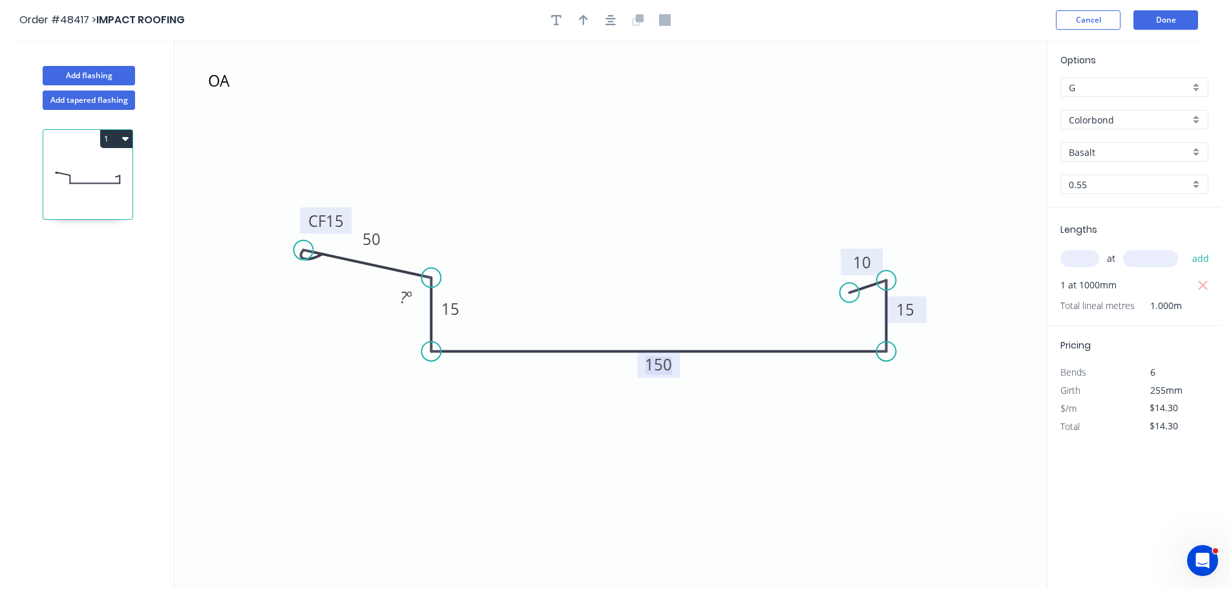
click at [771, 455] on icon "OA CF 15 50 15 150 15 10 ? º" at bounding box center [610, 314] width 872 height 548
click at [658, 367] on tspan "150" at bounding box center [658, 363] width 27 height 21
click at [674, 363] on rect at bounding box center [658, 364] width 43 height 26
click at [665, 366] on tspan "650" at bounding box center [658, 363] width 27 height 21
click at [255, 78] on textarea "OA" at bounding box center [257, 91] width 105 height 48
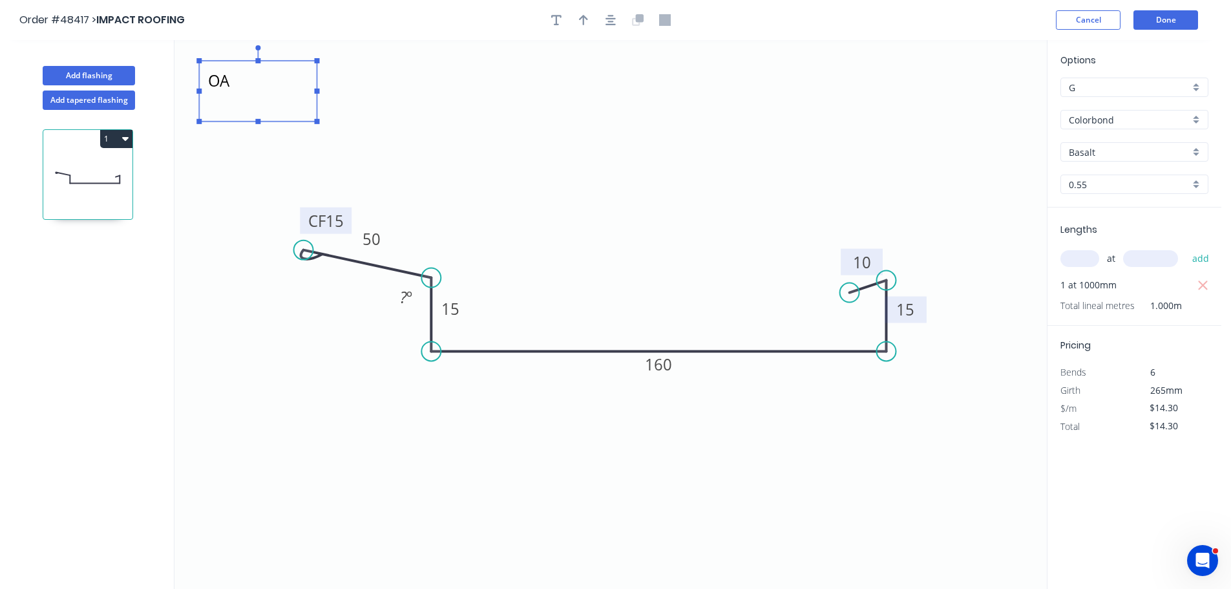
click at [244, 83] on textarea "OA" at bounding box center [257, 91] width 105 height 48
click at [209, 88] on textarea "OA 210MM" at bounding box center [257, 91] width 105 height 48
drag, startPoint x: 320, startPoint y: 123, endPoint x: 432, endPoint y: 160, distance: 117.9
click at [428, 162] on icon "- - OA 210MM CF 15 50 15 160 15 10 ? º" at bounding box center [610, 314] width 872 height 548
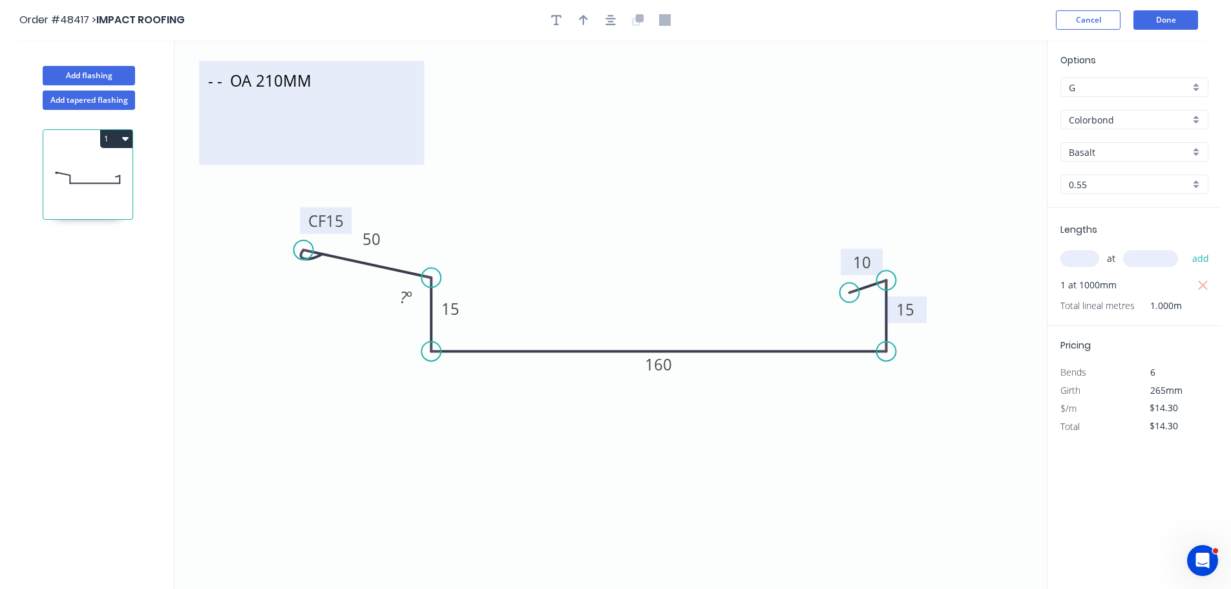
click at [313, 81] on textarea "- - OA 210MM" at bounding box center [311, 112] width 212 height 91
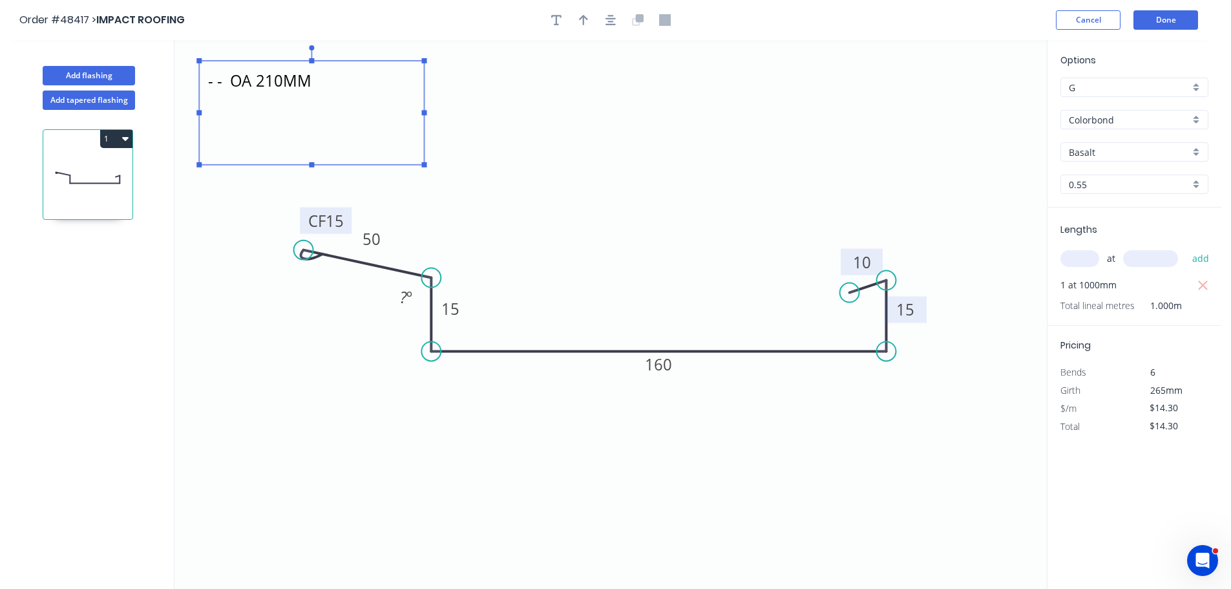
click at [315, 81] on textarea "- - OA 210MM" at bounding box center [311, 112] width 212 height 91
drag, startPoint x: 700, startPoint y: 165, endPoint x: 669, endPoint y: 160, distance: 31.3
click at [696, 164] on icon "- - OA 210MM - - CF 15 50 15 160 15 10 ? º" at bounding box center [610, 314] width 872 height 548
type textarea "- - OA 210MM - -"
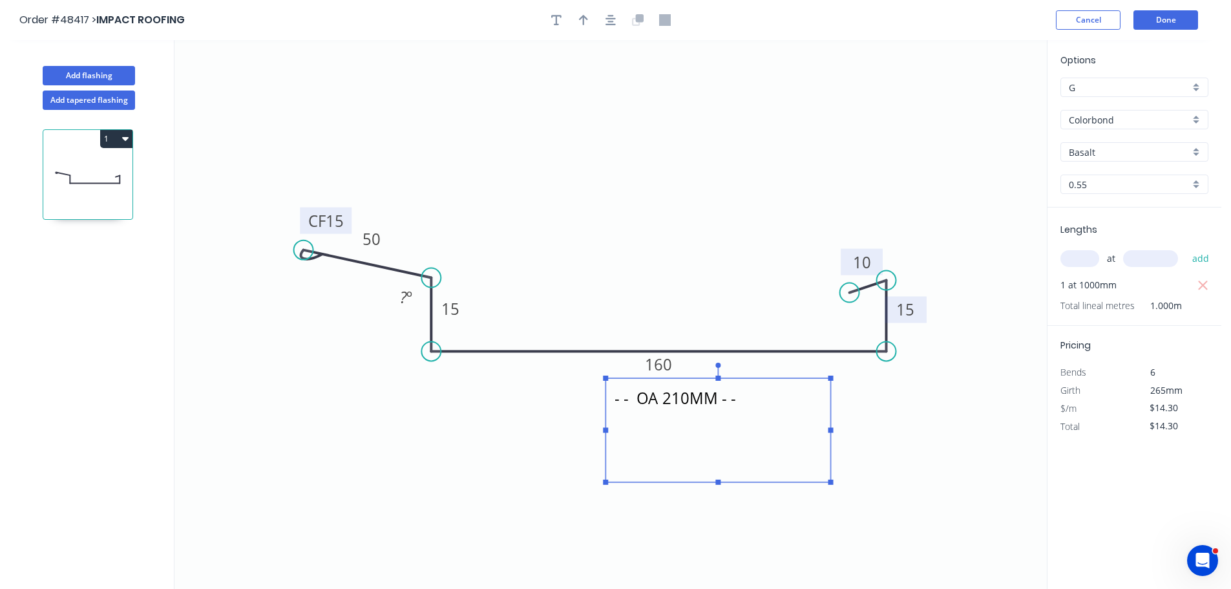
drag, startPoint x: 307, startPoint y: 90, endPoint x: 711, endPoint y: 412, distance: 516.6
click at [711, 412] on textarea "- - OA 210MM - -" at bounding box center [718, 429] width 212 height 91
click at [577, 22] on button "button" at bounding box center [583, 19] width 19 height 19
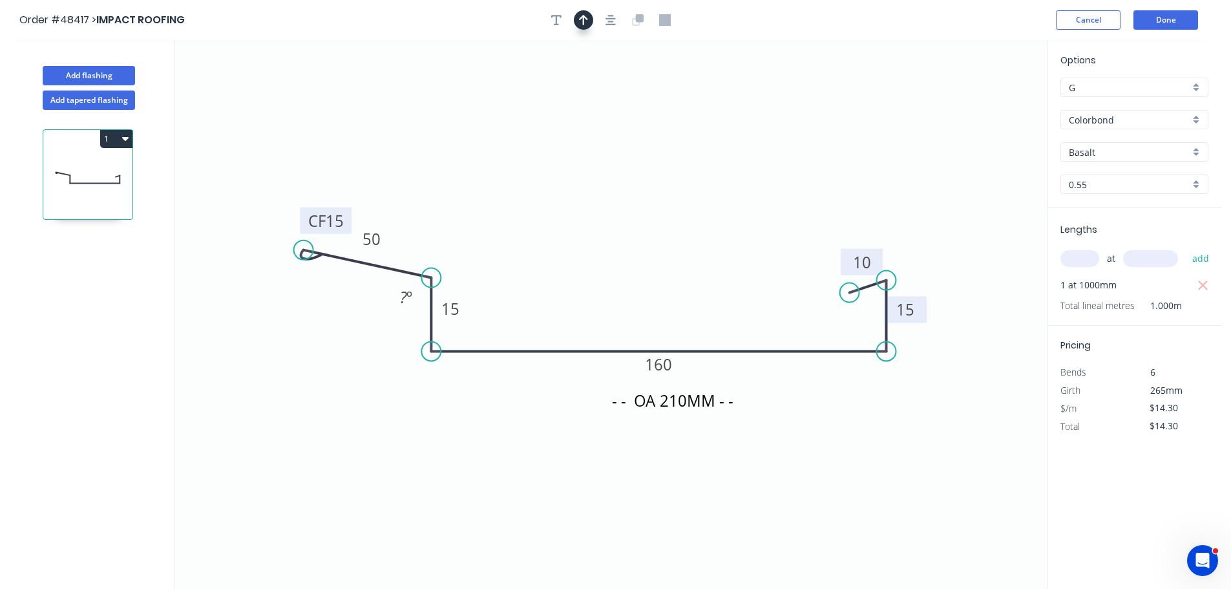
click at [580, 21] on icon "button" at bounding box center [583, 20] width 9 height 12
drag, startPoint x: 981, startPoint y: 101, endPoint x: 477, endPoint y: 412, distance: 592.2
click at [475, 414] on icon at bounding box center [474, 404] width 12 height 41
click at [481, 409] on icon "- - OA 210MM - - CF 15 50 15 160 15 10 ? º" at bounding box center [610, 314] width 872 height 548
click at [483, 409] on icon "- - OA 210MM - - CF 15 50 15 160 15 10 ? º" at bounding box center [610, 314] width 872 height 548
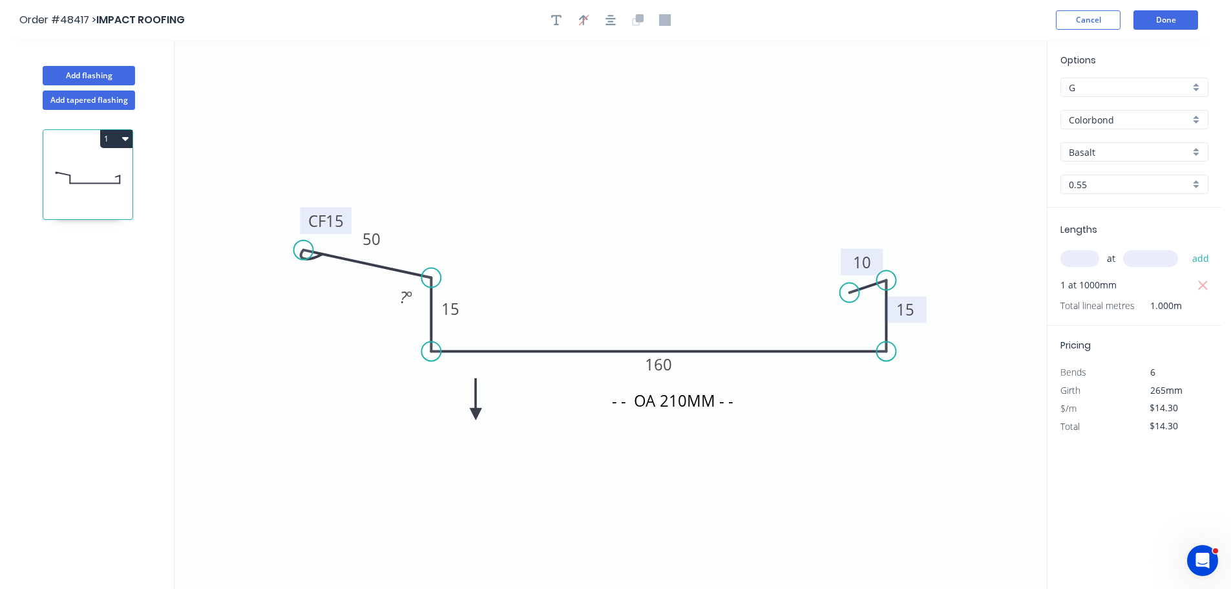
click at [477, 415] on icon at bounding box center [476, 398] width 12 height 41
click at [477, 415] on icon at bounding box center [490, 414] width 41 height 12
click at [477, 415] on icon at bounding box center [486, 424] width 37 height 37
drag, startPoint x: 477, startPoint y: 415, endPoint x: 496, endPoint y: 390, distance: 31.3
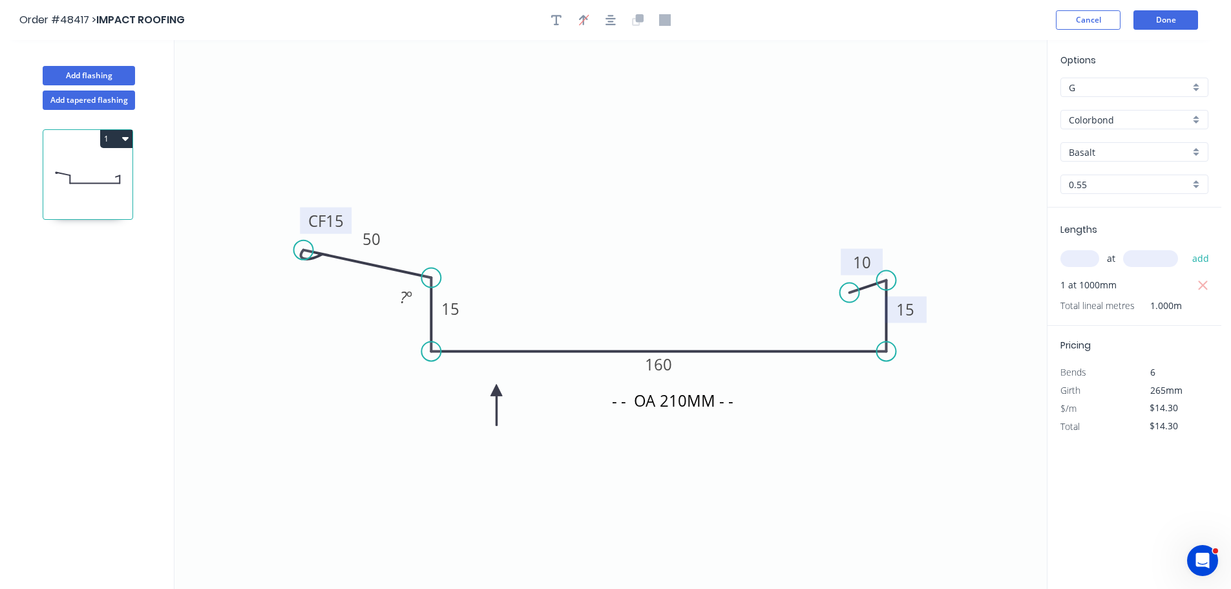
click at [496, 390] on icon at bounding box center [496, 404] width 12 height 41
click at [447, 313] on div "Hide angle" at bounding box center [496, 317] width 130 height 26
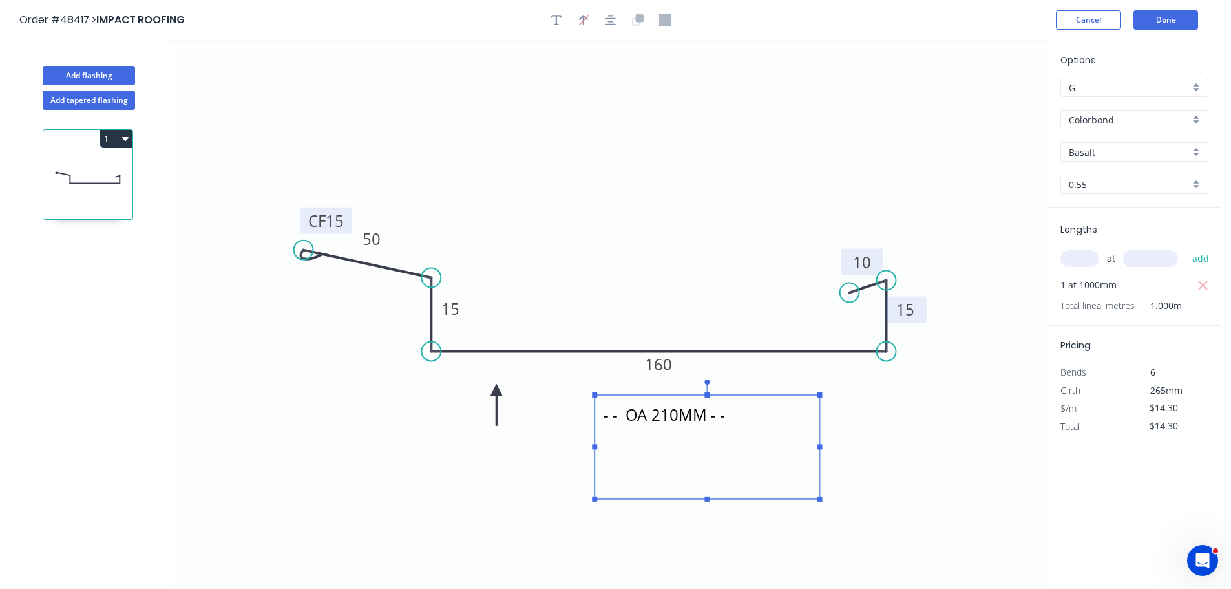
drag, startPoint x: 717, startPoint y: 404, endPoint x: 709, endPoint y: 418, distance: 16.5
click at [709, 418] on textarea "- - OA 210MM - -" at bounding box center [707, 446] width 212 height 91
click at [693, 264] on icon "- - OA 210MM - - CF 15 50 15 160 15 10" at bounding box center [610, 314] width 872 height 548
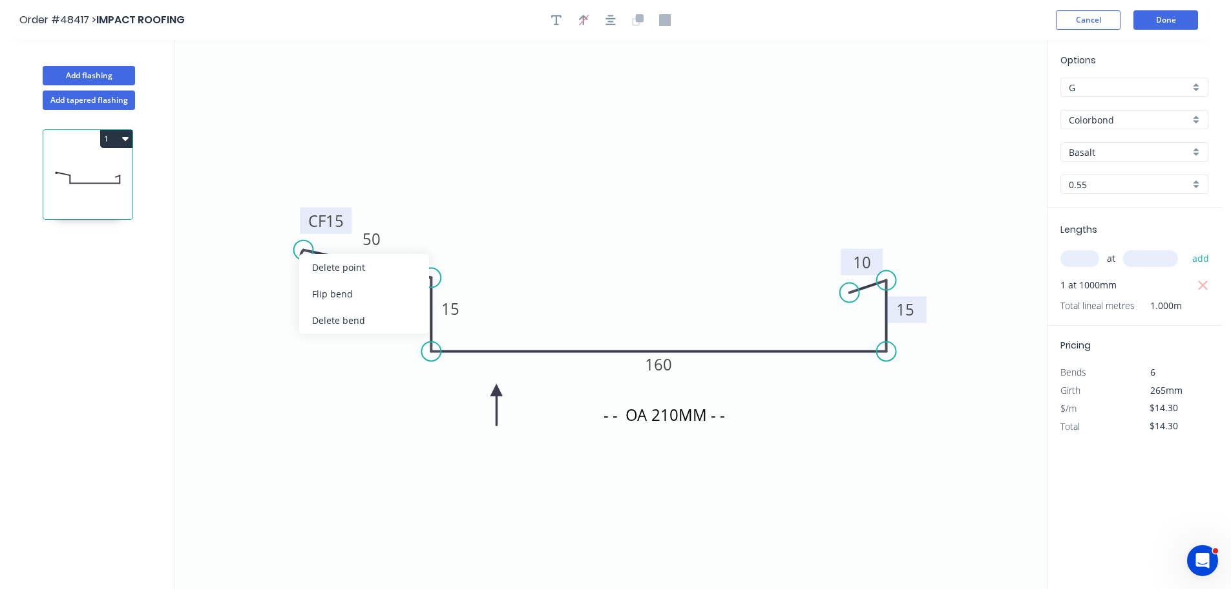
click at [587, 264] on icon "- - OA 210MM - - CF 15 50 15 160 15 10" at bounding box center [610, 314] width 872 height 548
drag, startPoint x: 334, startPoint y: 323, endPoint x: 306, endPoint y: 273, distance: 57.9
click at [334, 322] on div "Delete bend" at bounding box center [366, 322] width 130 height 26
type input "$12.88"
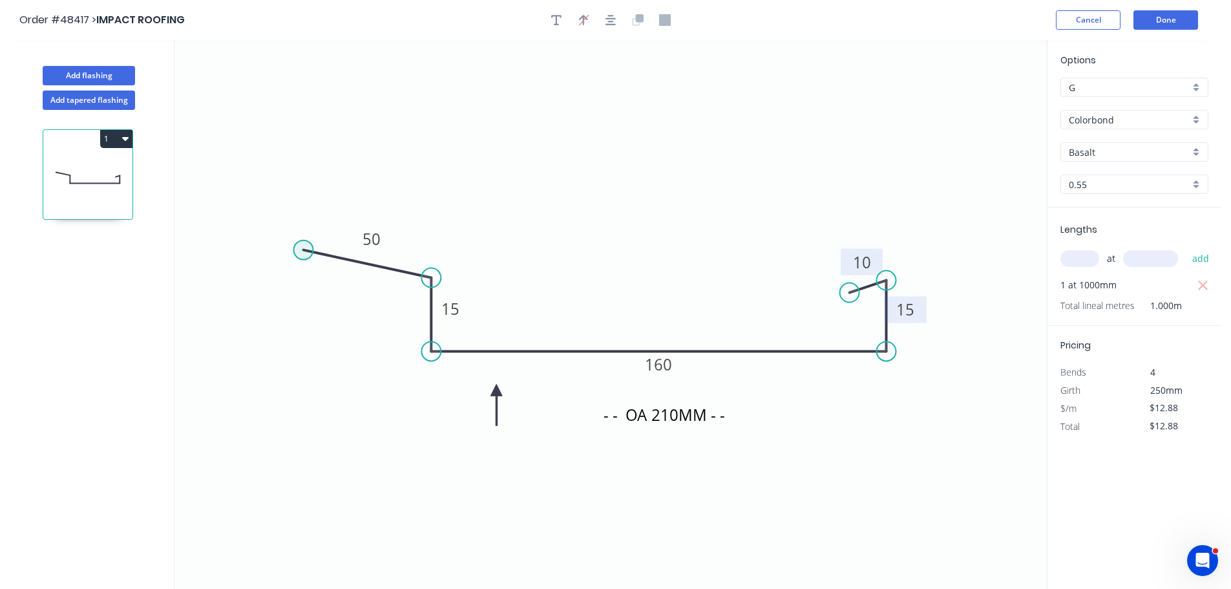
click at [300, 247] on circle at bounding box center [303, 249] width 19 height 19
click at [328, 285] on icon "- - OA 210MM - - 50 15 160 15 10" at bounding box center [610, 314] width 872 height 548
type input "$13.52"
click at [333, 293] on div "Hide angle" at bounding box center [369, 296] width 130 height 26
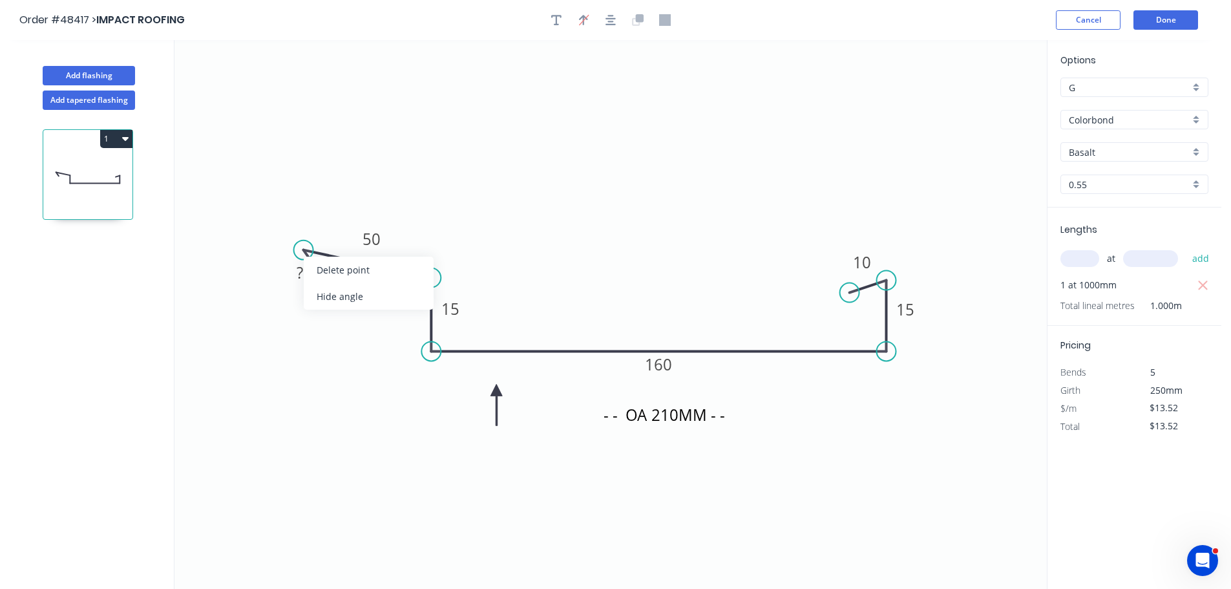
type input "$0.00"
click at [328, 285] on circle at bounding box center [328, 284] width 19 height 19
click at [302, 274] on tspan "?" at bounding box center [300, 272] width 6 height 21
click at [300, 276] on tspan "?" at bounding box center [300, 272] width 6 height 21
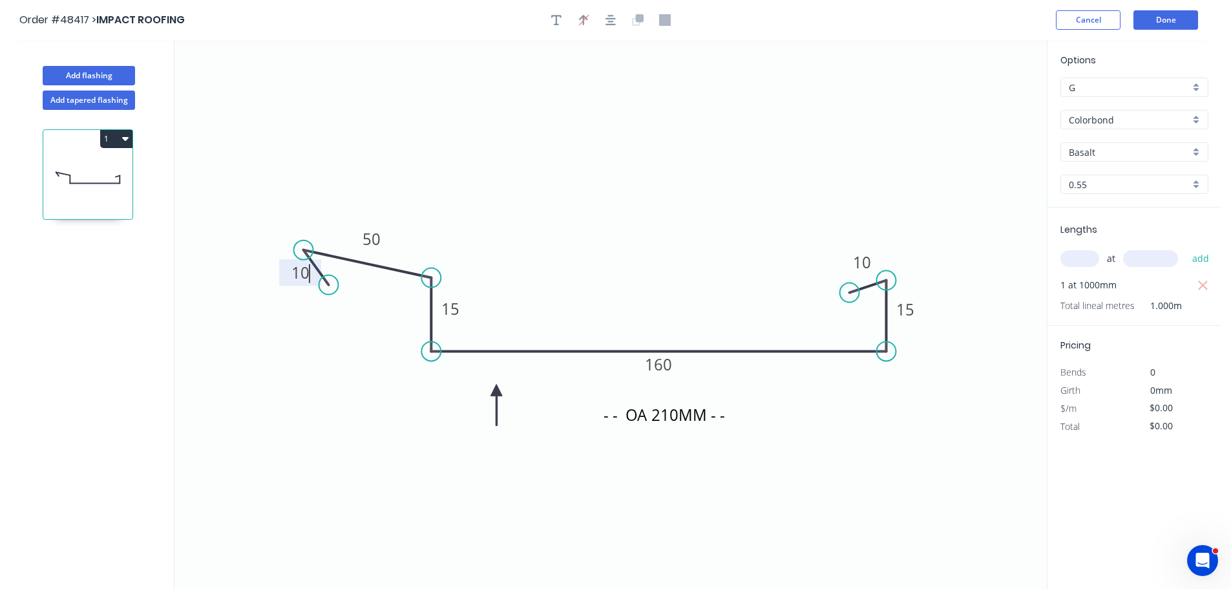
click at [392, 178] on icon "- - OA 210MM - - 10 50 15 160 15 10" at bounding box center [610, 314] width 872 height 548
type input "$13.52"
click at [562, 16] on button "button" at bounding box center [556, 19] width 19 height 19
click at [264, 78] on textarea at bounding box center [257, 91] width 105 height 48
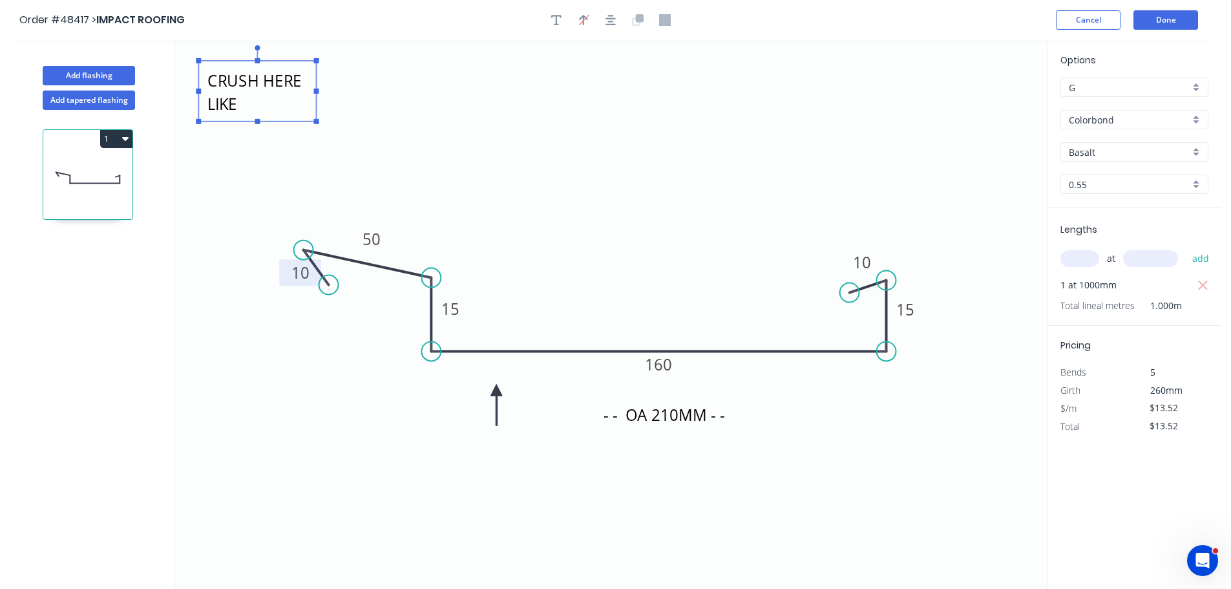
scroll to position [23, 0]
drag, startPoint x: 318, startPoint y: 124, endPoint x: 464, endPoint y: 152, distance: 149.2
click at [379, 154] on rect at bounding box center [376, 152] width 5 height 5
click at [502, 136] on icon "- - OA 210MM - - CAN'T DO CRUSH HERE LIKE CLADDING 10 50 15 160 15 10" at bounding box center [610, 314] width 872 height 548
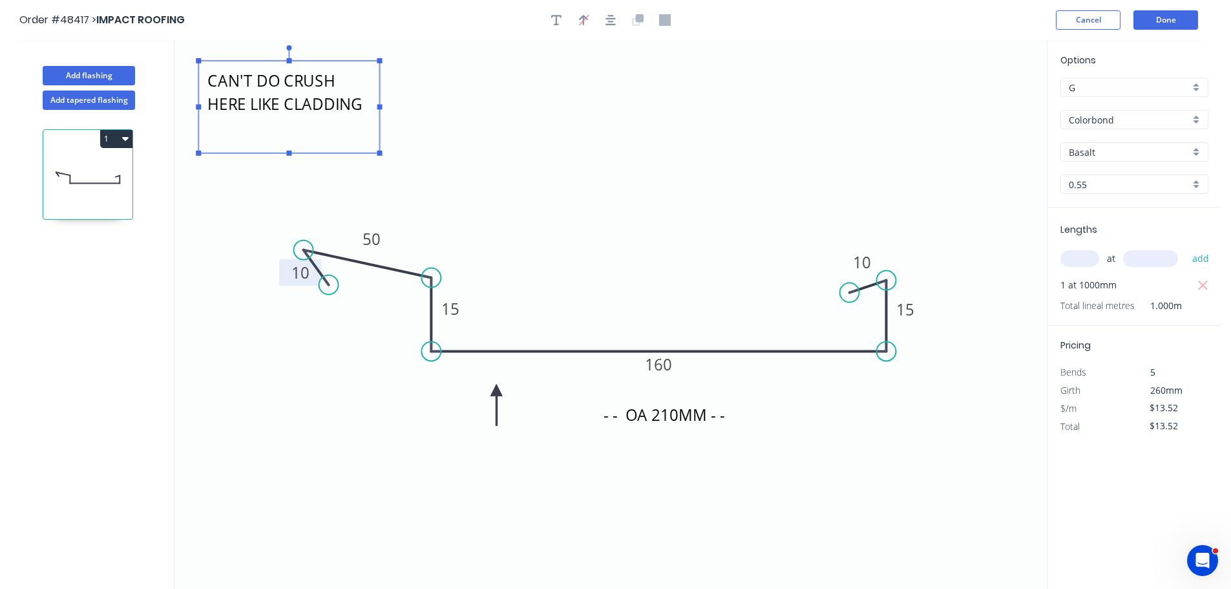
type textarea "CAN'T DO CRUSH HERE LIKE CLADDING"
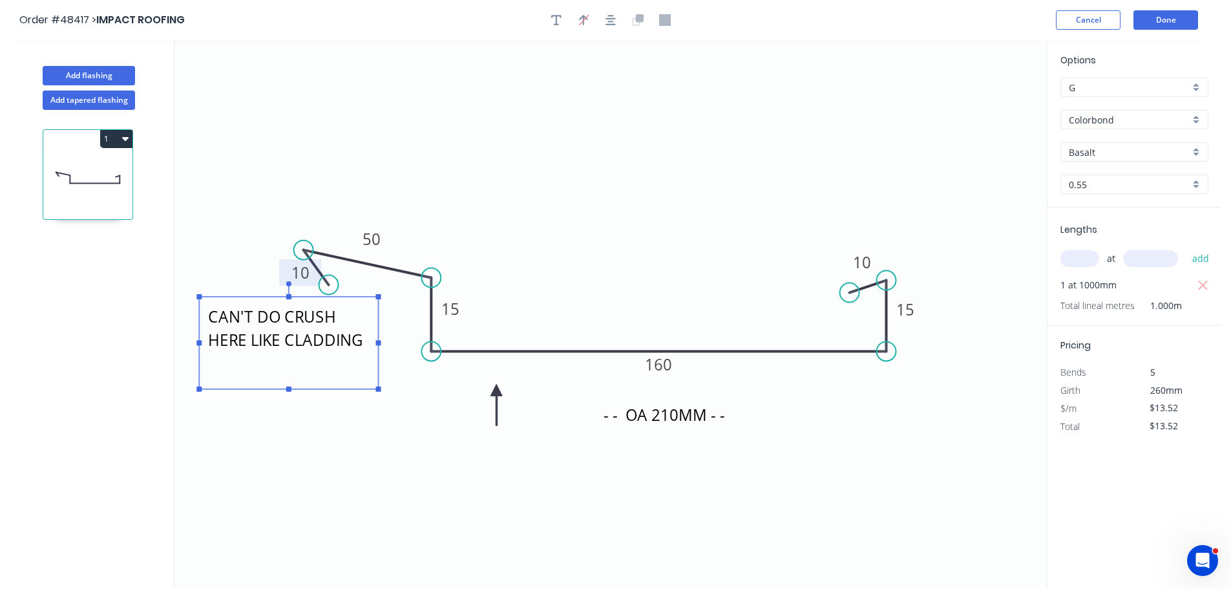
drag, startPoint x: 321, startPoint y: 156, endPoint x: 324, endPoint y: 346, distance: 189.9
click at [324, 346] on textarea "CAN'T DO CRUSH HERE LIKE CLADDING" at bounding box center [288, 342] width 166 height 79
click at [493, 221] on icon "- - OA 210MM - - CAN'T DO CRUSH HERE LIKE CLADDING 10 50 15 160 15 10" at bounding box center [610, 314] width 872 height 548
click at [1166, 21] on button "Done" at bounding box center [1165, 19] width 65 height 19
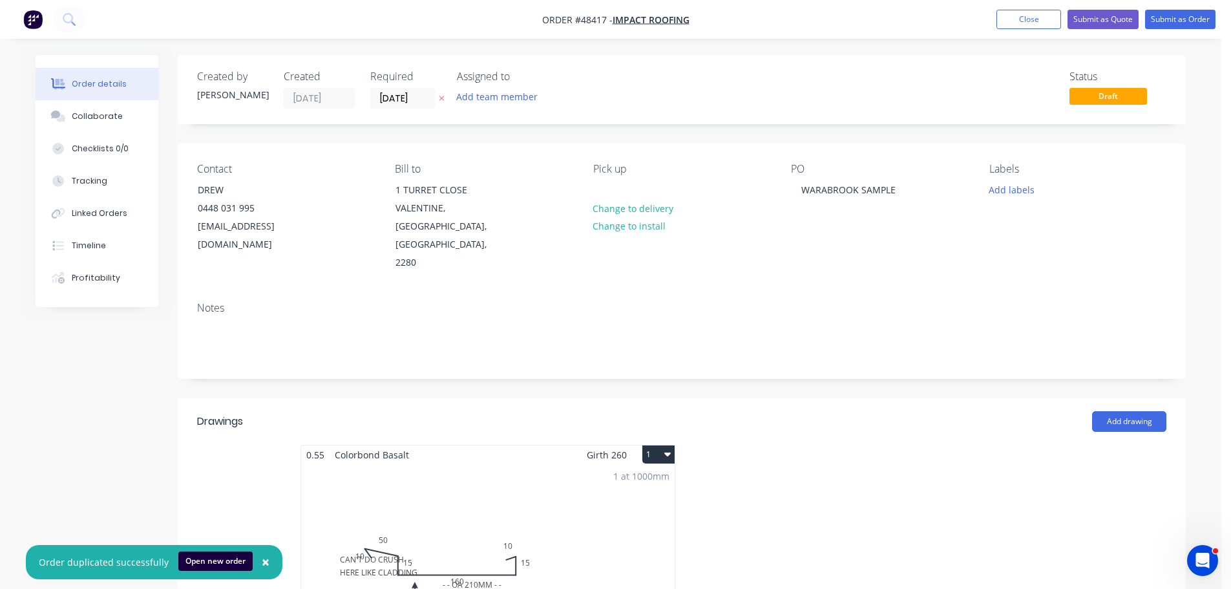
click at [488, 472] on div "1 at 1000mm Total lm $/M Total 1m $13.52 $13.52" at bounding box center [487, 562] width 373 height 197
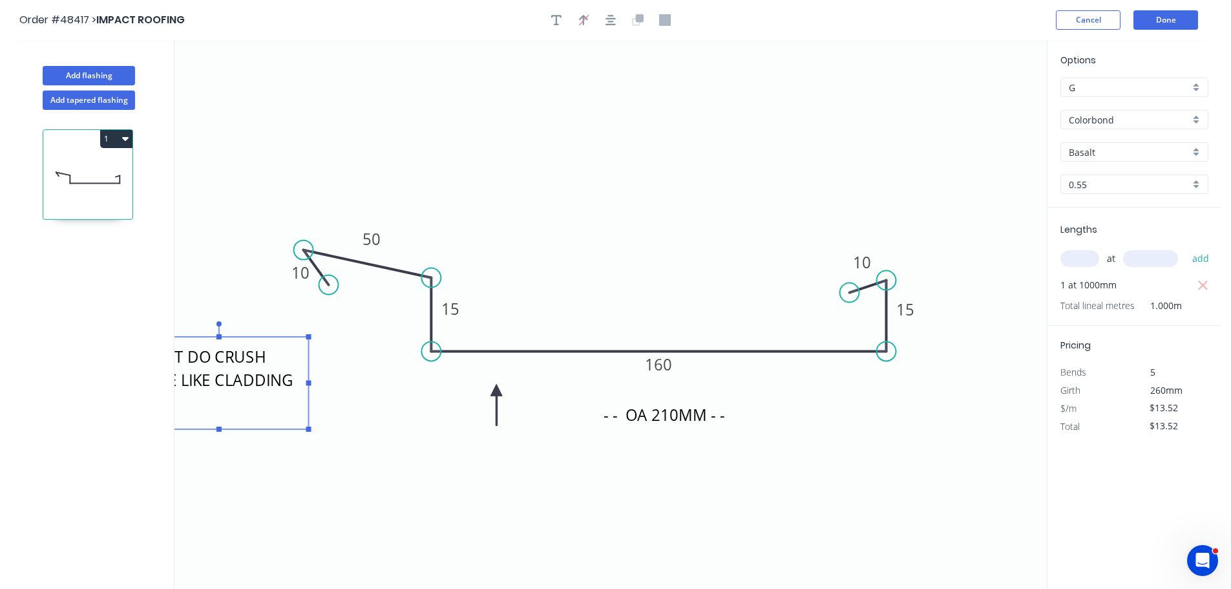
drag, startPoint x: 328, startPoint y: 346, endPoint x: 253, endPoint y: 389, distance: 85.7
click at [253, 389] on textarea "CAN'T DO CRUSH HERE LIKE CLADDING" at bounding box center [219, 382] width 166 height 79
click at [1156, 19] on button "Done" at bounding box center [1165, 19] width 65 height 19
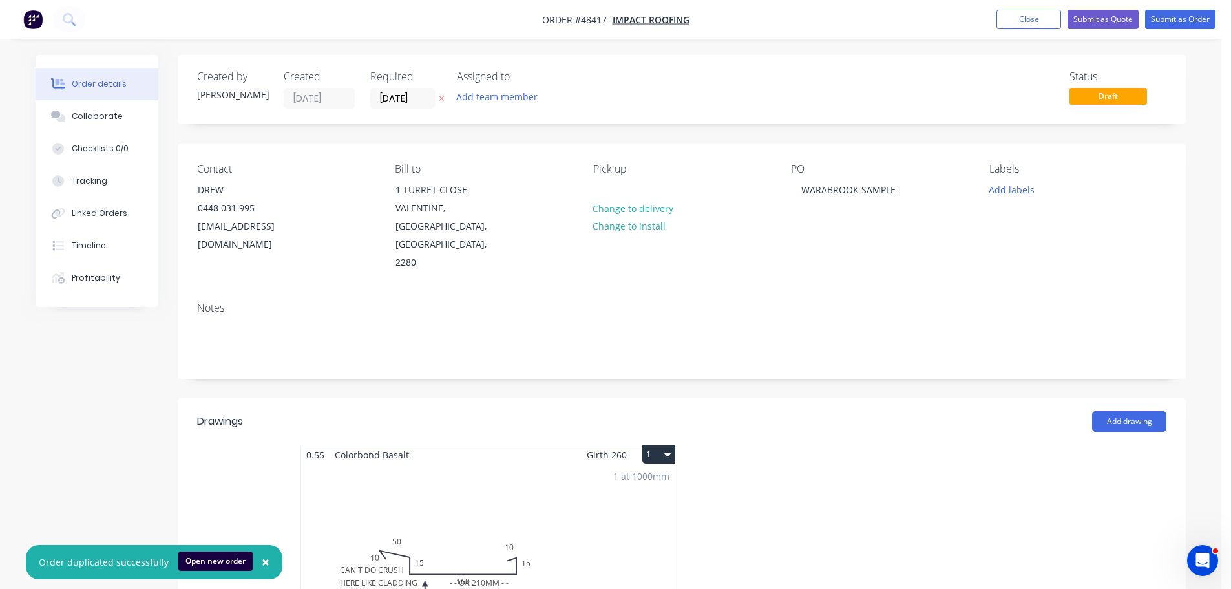
click at [455, 541] on div "1 at 1000mm Total lm $/M Total 1m $13.52 $13.52" at bounding box center [487, 562] width 373 height 197
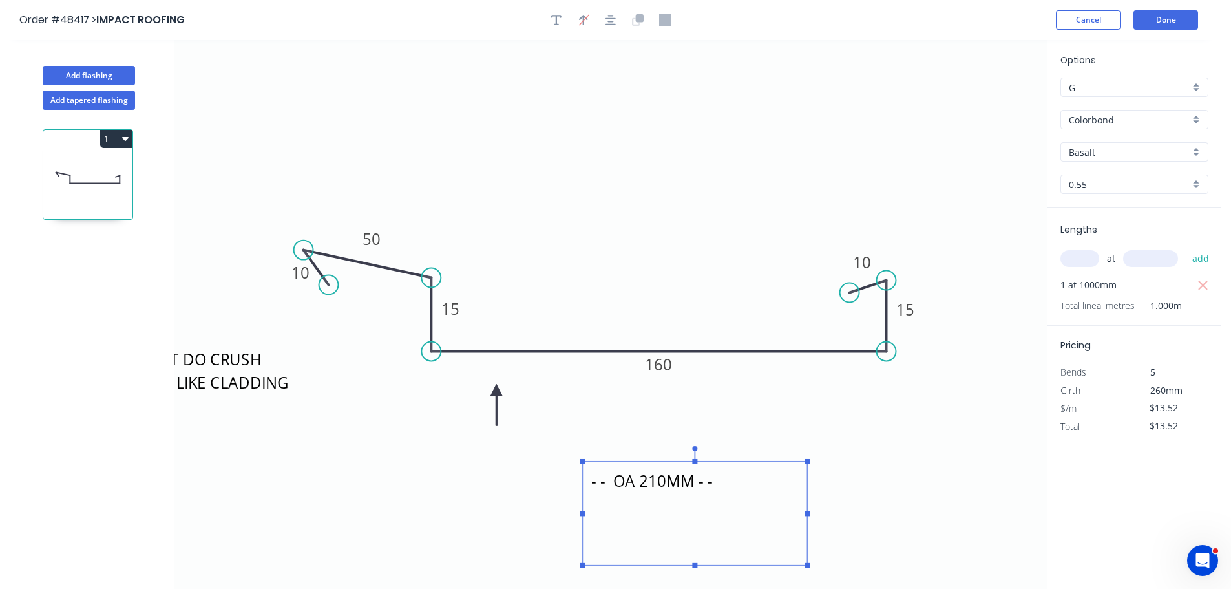
drag, startPoint x: 680, startPoint y: 422, endPoint x: 667, endPoint y: 489, distance: 67.7
click at [667, 489] on textarea "- - OA 210MM - -" at bounding box center [695, 513] width 212 height 91
click at [1173, 25] on button "Done" at bounding box center [1165, 19] width 65 height 19
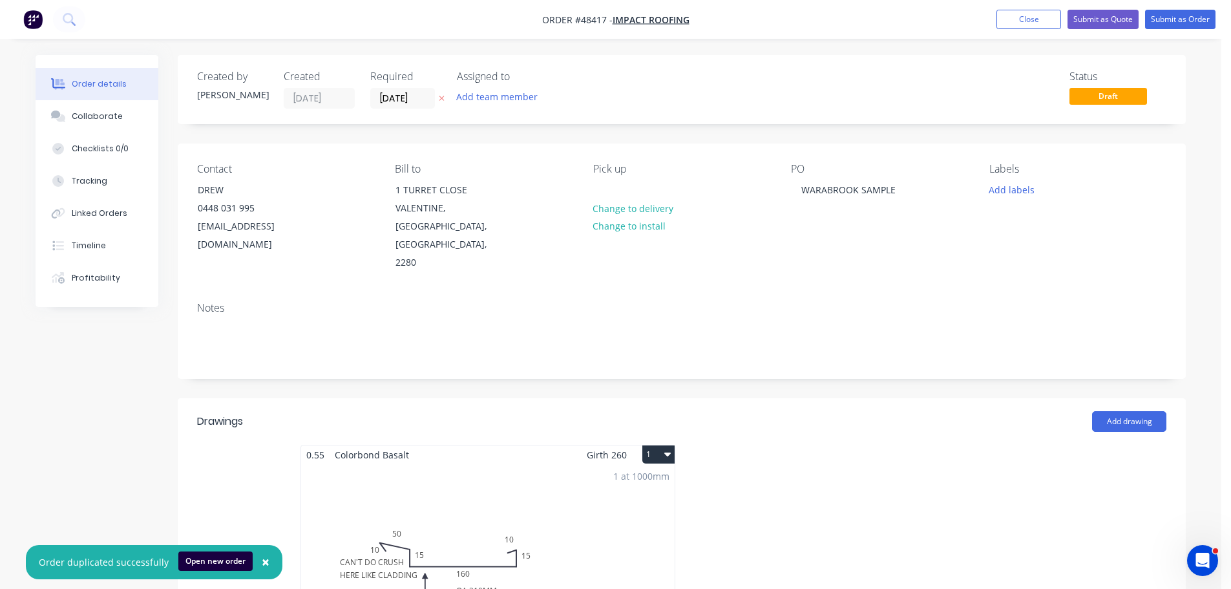
click at [468, 551] on div "1 at 1000mm Total lm $/M Total 1m $13.52 $13.52" at bounding box center [487, 562] width 373 height 197
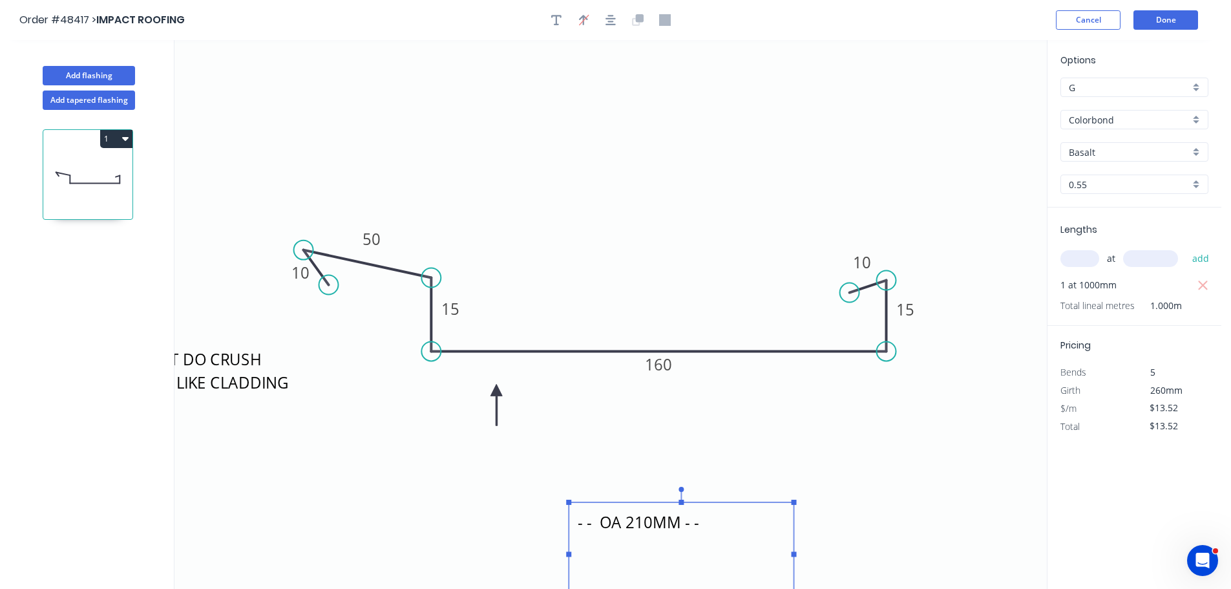
drag, startPoint x: 640, startPoint y: 480, endPoint x: 627, endPoint y: 519, distance: 41.7
click at [627, 519] on textarea "- - OA 210MM - -" at bounding box center [681, 553] width 212 height 91
click at [576, 529] on textarea "- - OA 210MM - -" at bounding box center [681, 553] width 212 height 91
click at [718, 523] on textarea "- - - - OA 210MM - -" at bounding box center [681, 553] width 212 height 91
type textarea "- - - - OA 210MM - - - - -"
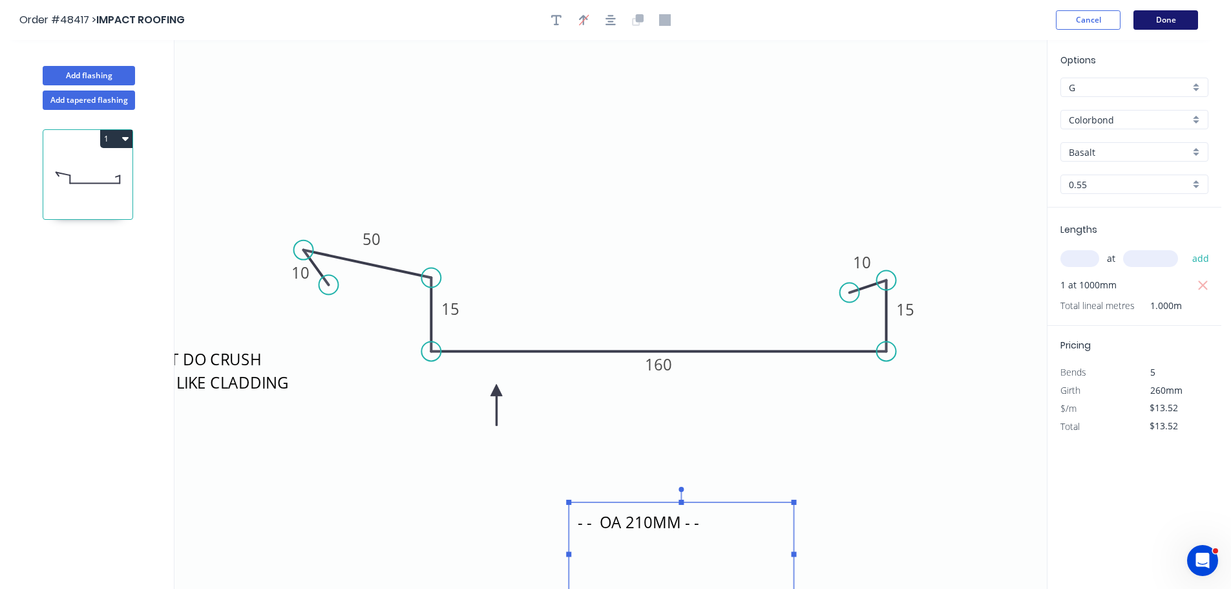
click at [1147, 25] on button "Done" at bounding box center [1165, 19] width 65 height 19
click at [1147, 26] on button "Done" at bounding box center [1165, 19] width 65 height 19
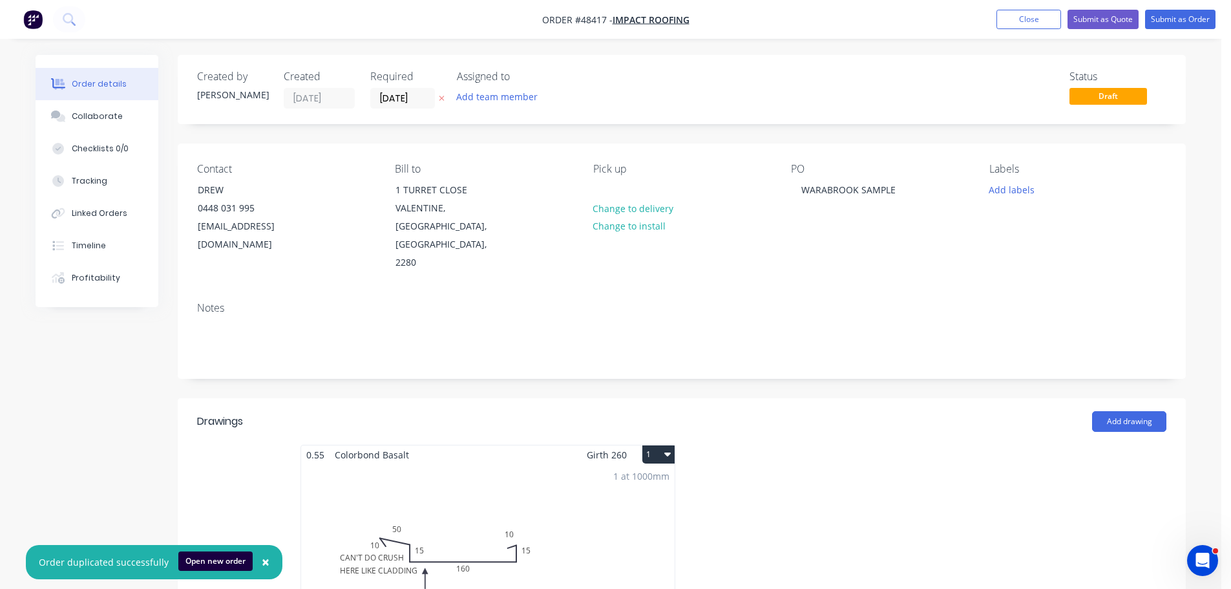
click at [538, 530] on div "1 at 1000mm Total lm $/M Total 1m $13.52 $13.52" at bounding box center [487, 562] width 373 height 197
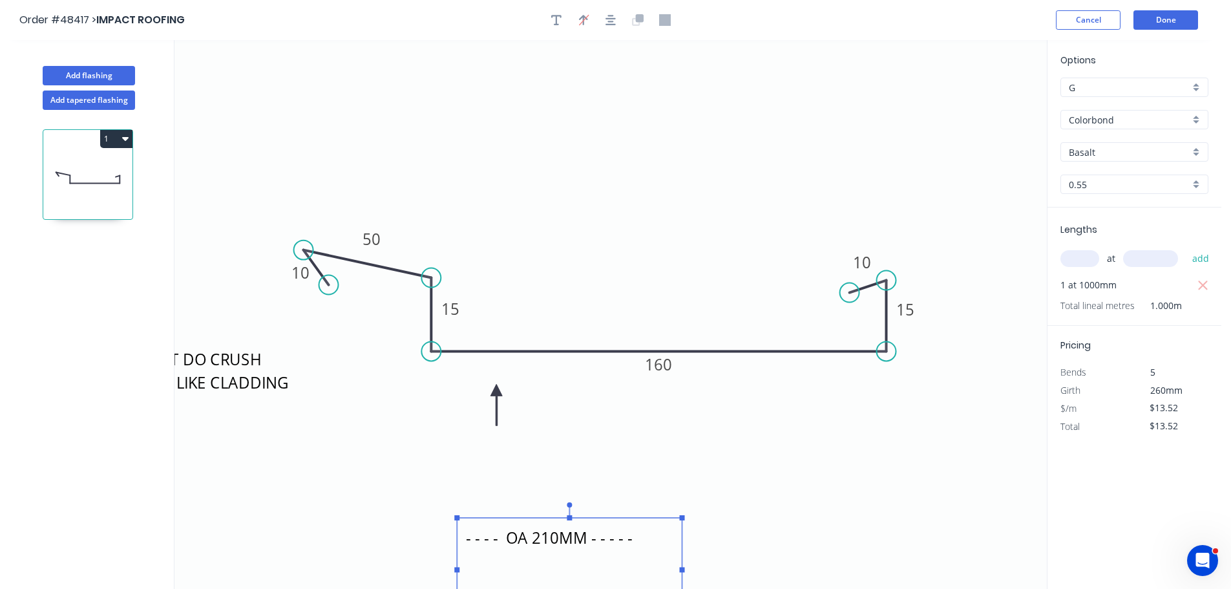
drag, startPoint x: 644, startPoint y: 521, endPoint x: 532, endPoint y: 536, distance: 112.8
click at [532, 536] on textarea "- - - - OA 210MM - - - - -" at bounding box center [569, 569] width 212 height 91
click at [1164, 17] on button "Done" at bounding box center [1165, 19] width 65 height 19
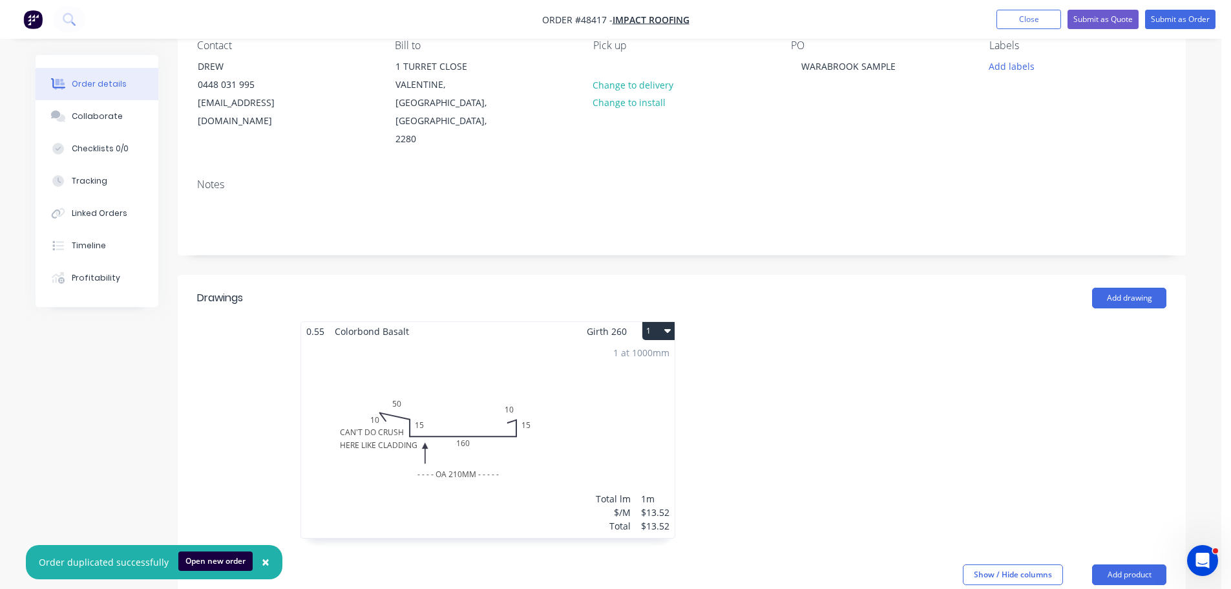
scroll to position [323, 0]
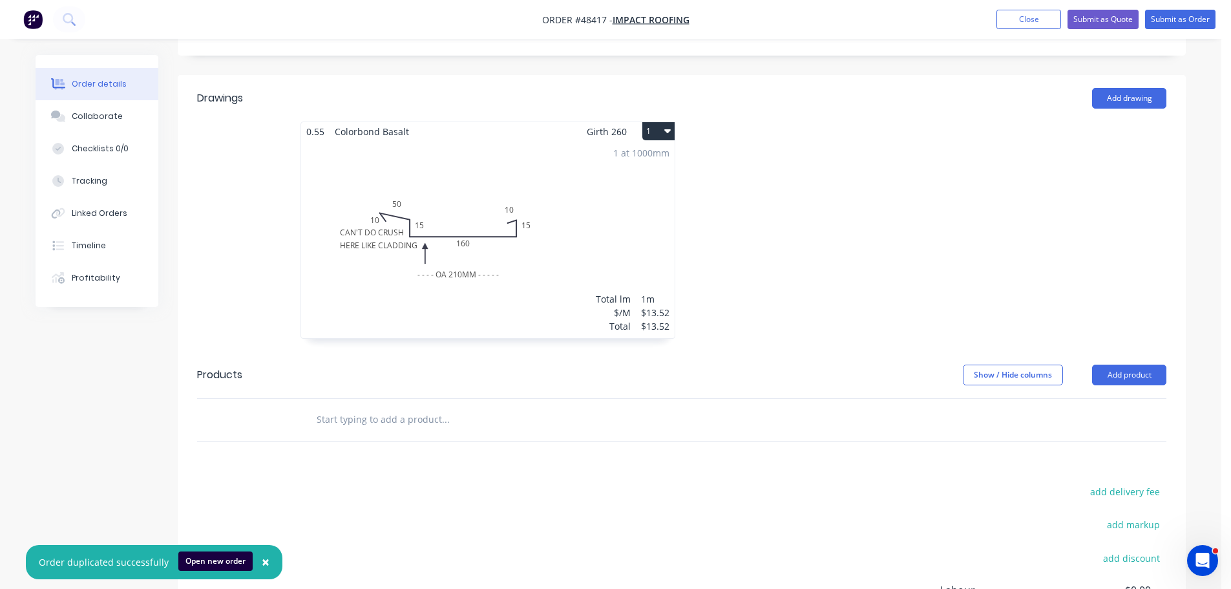
click at [466, 174] on div "1 at 1000mm Total lm $/M Total 1m $13.52 $13.52" at bounding box center [487, 239] width 373 height 197
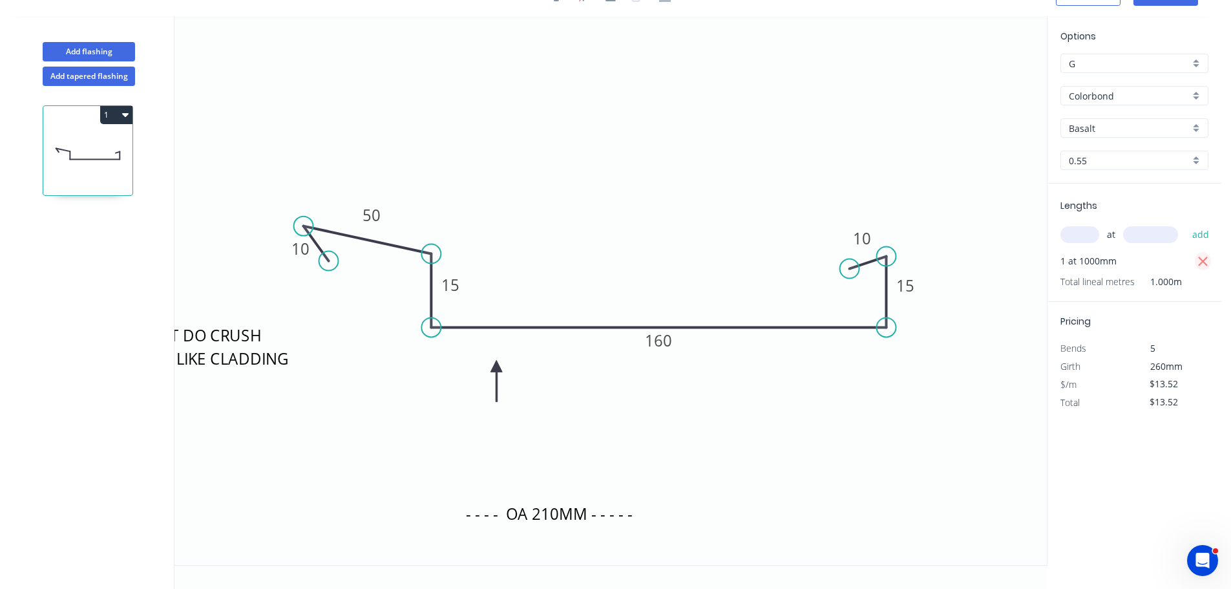
click at [1199, 259] on icon "button" at bounding box center [1203, 262] width 12 height 16
type input "$0.00"
click at [1083, 231] on input "text" at bounding box center [1079, 234] width 39 height 17
type input "2"
type input "1000"
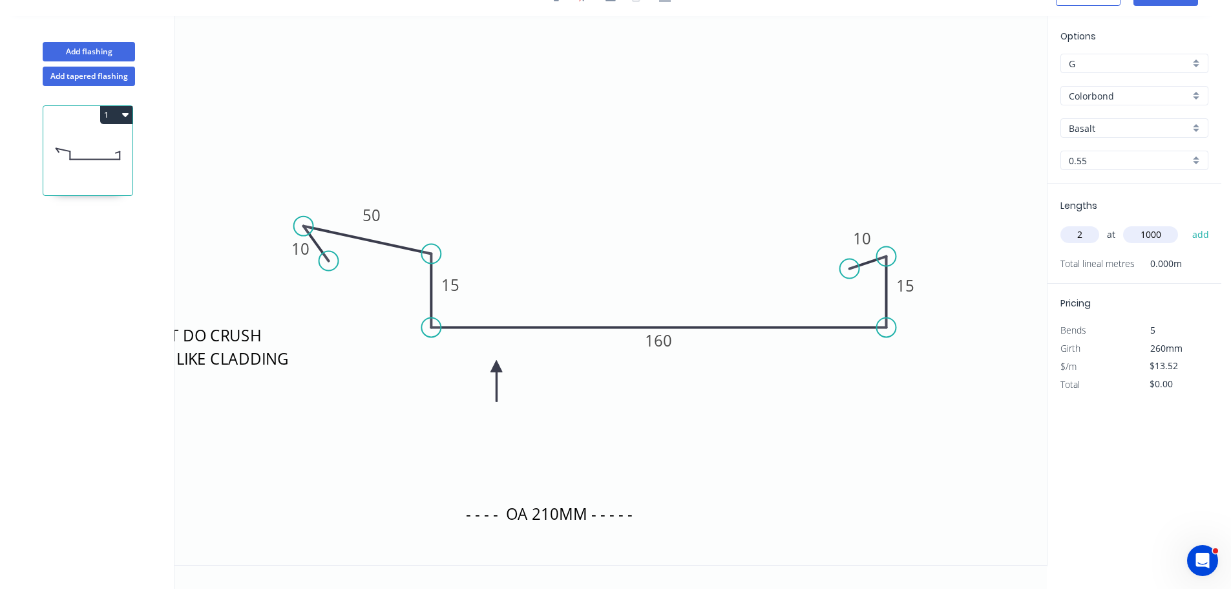
click at [1185, 224] on button "add" at bounding box center [1200, 235] width 30 height 22
type input "$27.04"
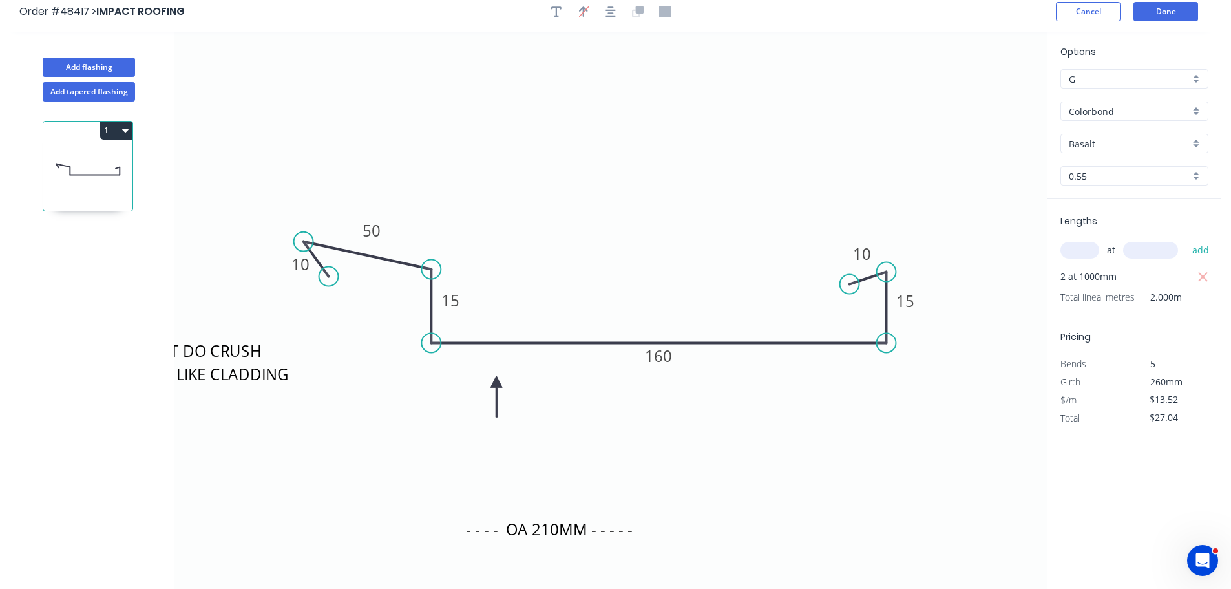
scroll to position [0, 0]
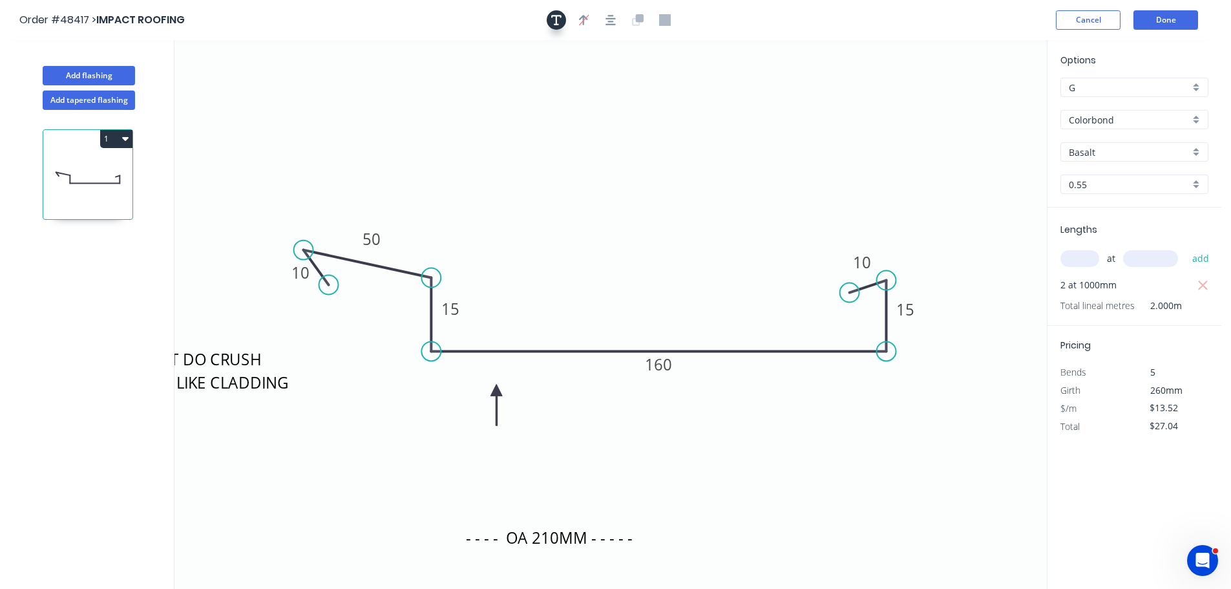
click at [554, 18] on icon "button" at bounding box center [556, 20] width 10 height 12
click at [268, 83] on textarea at bounding box center [257, 91] width 105 height 48
click at [398, 90] on icon "- - - - OA 210MM - - - - - CAN'T DO CRUSH HERE LIKE CLADDING sample, any colour…" at bounding box center [610, 314] width 872 height 548
type textarea "sample, any colour is fine"
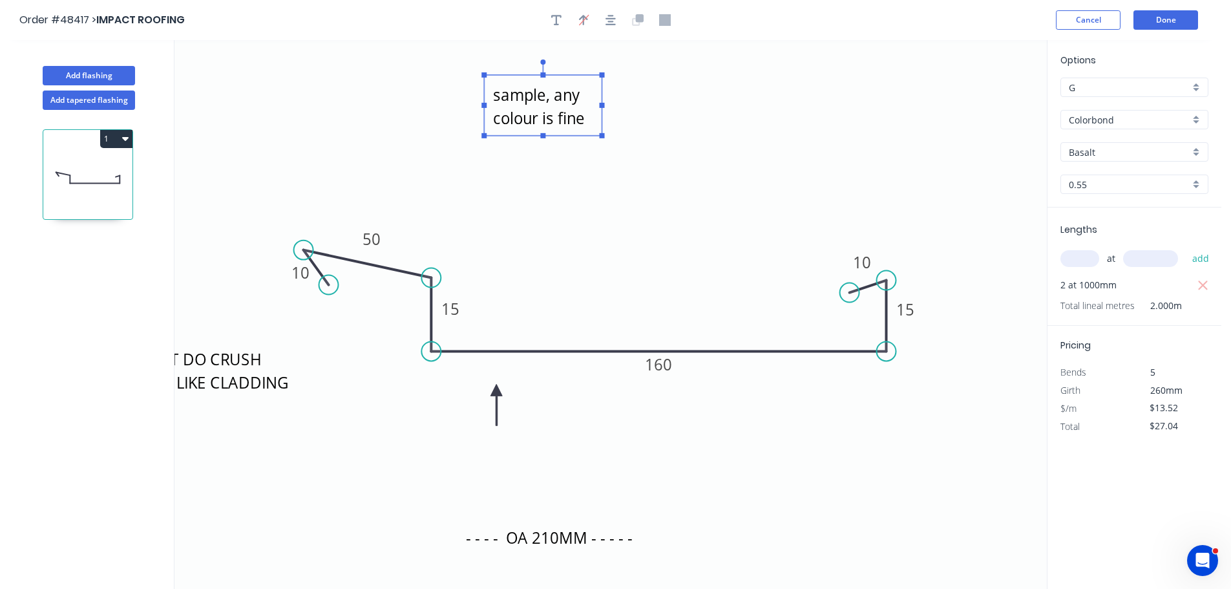
drag, startPoint x: 293, startPoint y: 94, endPoint x: 579, endPoint y: 109, distance: 285.9
click at [579, 109] on textarea "sample, any colour is fine" at bounding box center [542, 105] width 105 height 48
click at [1152, 21] on button "Done" at bounding box center [1165, 19] width 65 height 19
click at [1172, 20] on button "Done" at bounding box center [1165, 19] width 65 height 19
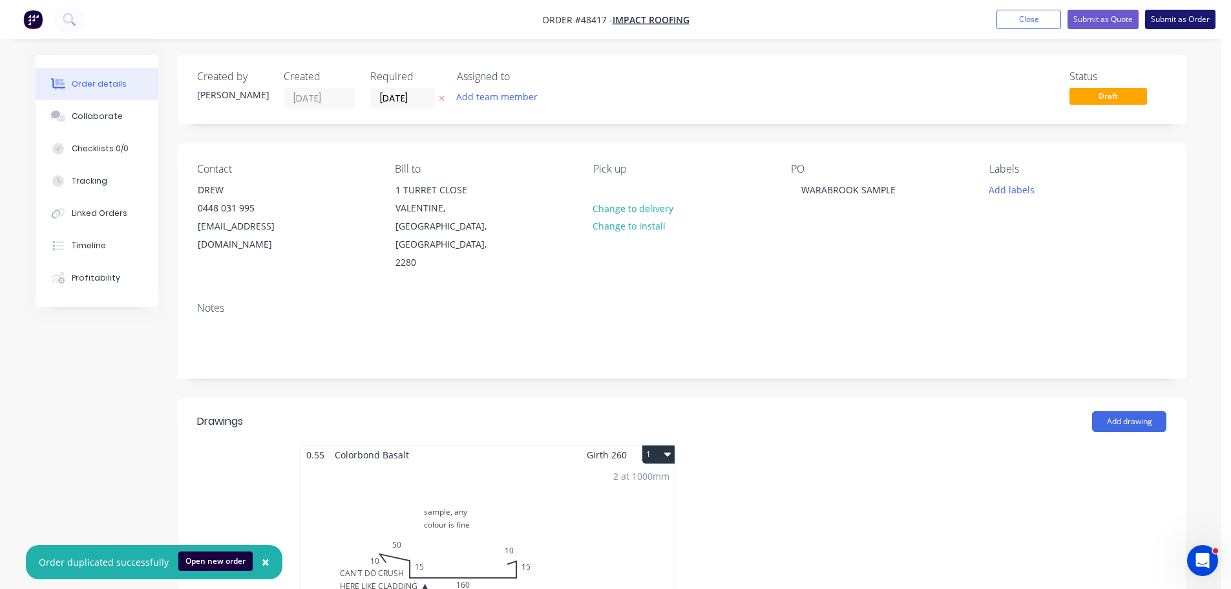
click at [1159, 23] on button "Submit as Order" at bounding box center [1180, 19] width 70 height 19
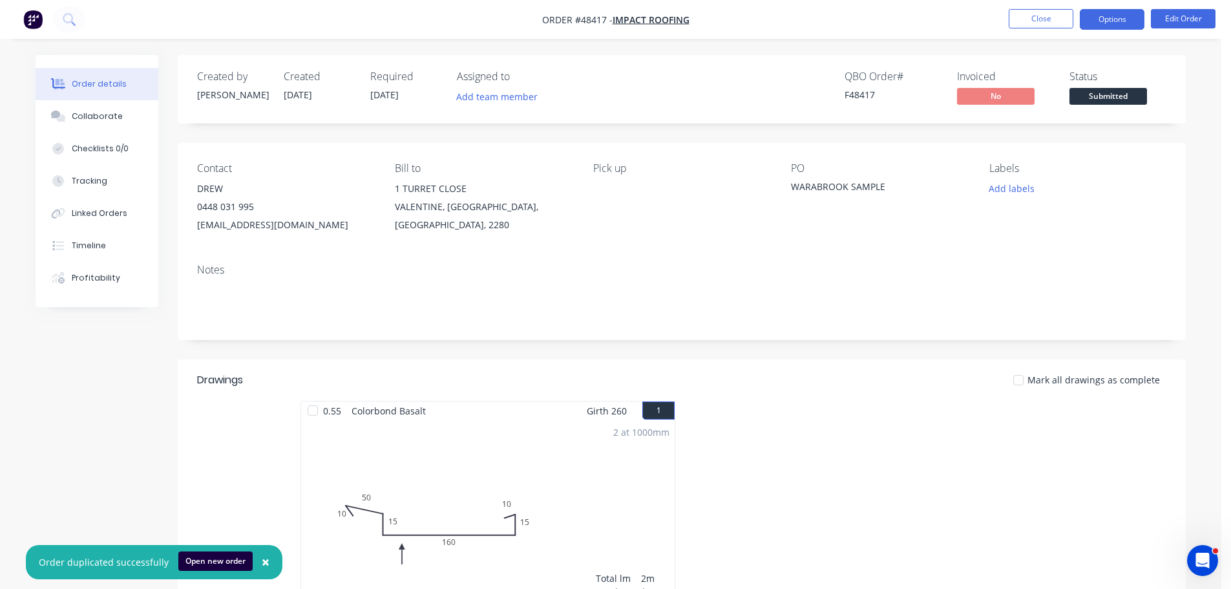
click at [1115, 22] on button "Options" at bounding box center [1111, 19] width 65 height 21
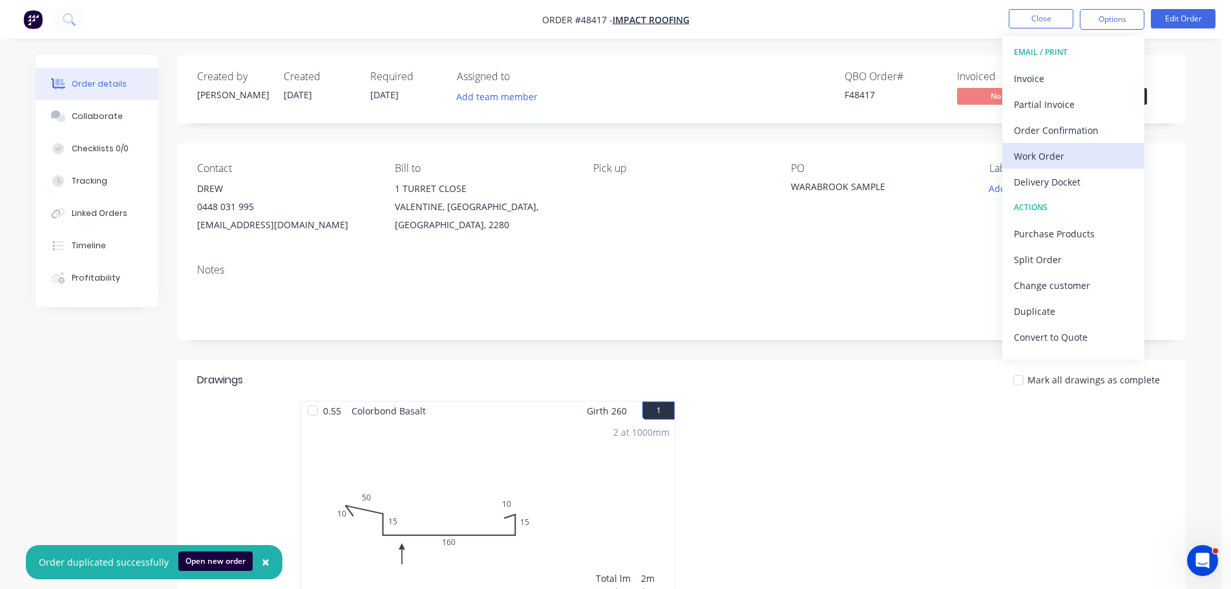
click at [1041, 152] on div "Work Order" at bounding box center [1073, 156] width 119 height 19
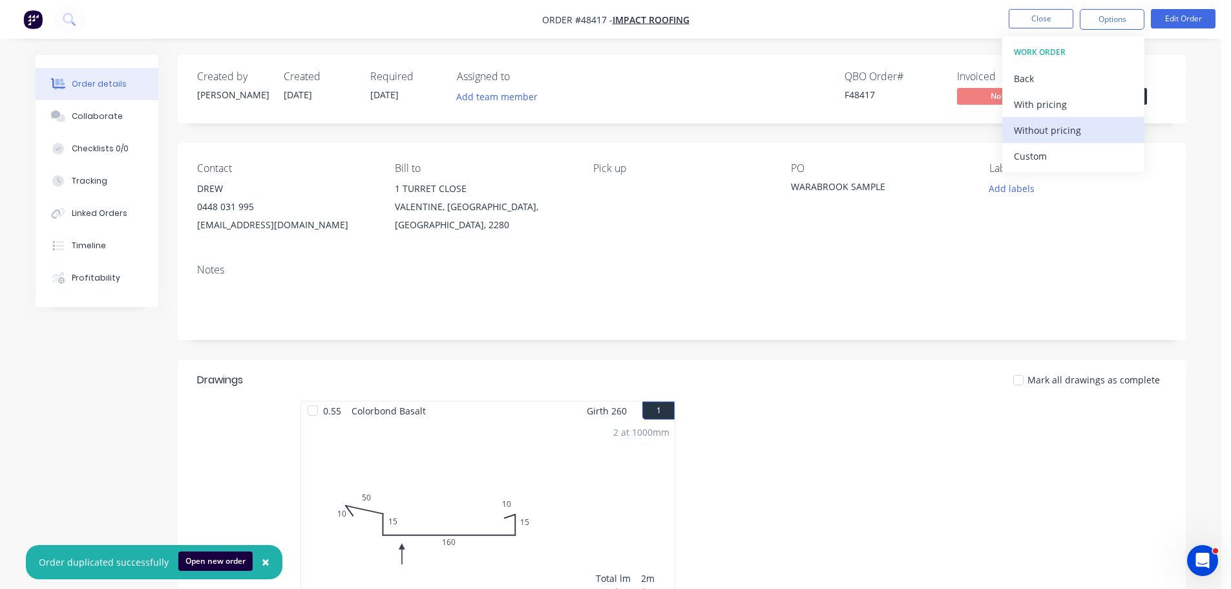
click at [1046, 137] on div "Without pricing" at bounding box center [1073, 130] width 119 height 19
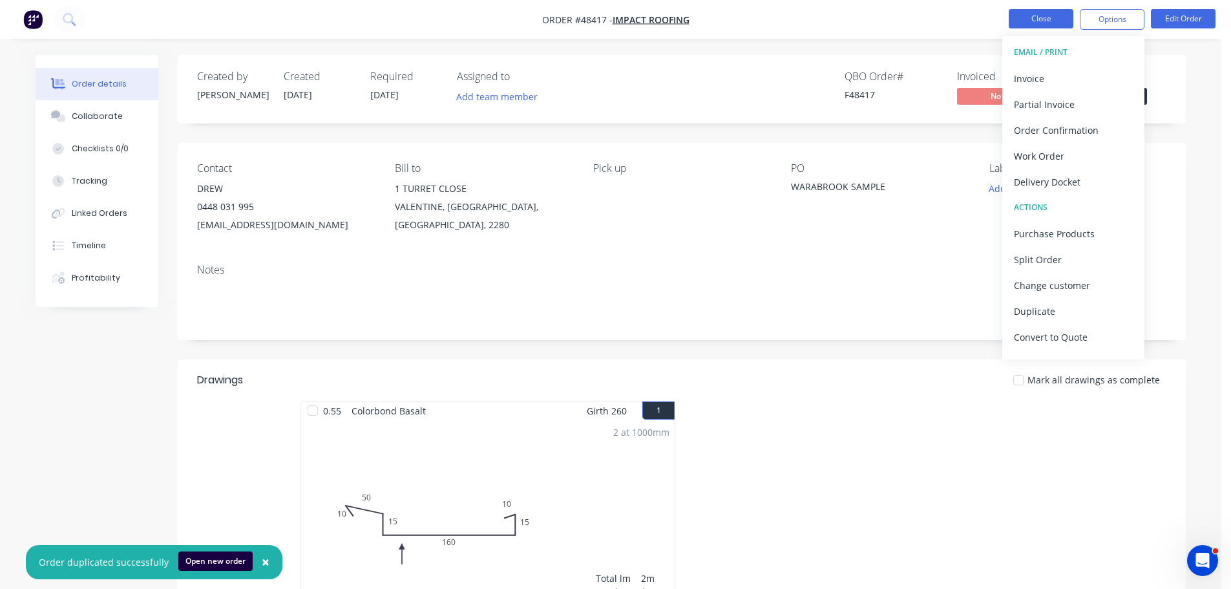
click at [1057, 12] on button "Close" at bounding box center [1040, 18] width 65 height 19
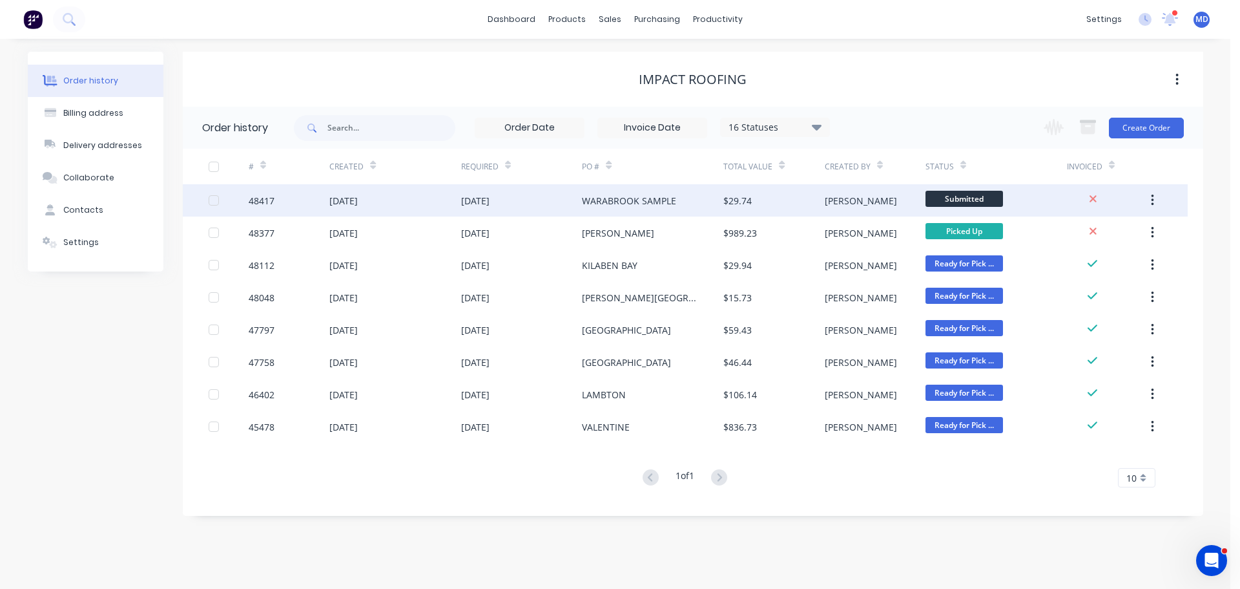
click at [251, 204] on div "48417" at bounding box center [262, 201] width 26 height 14
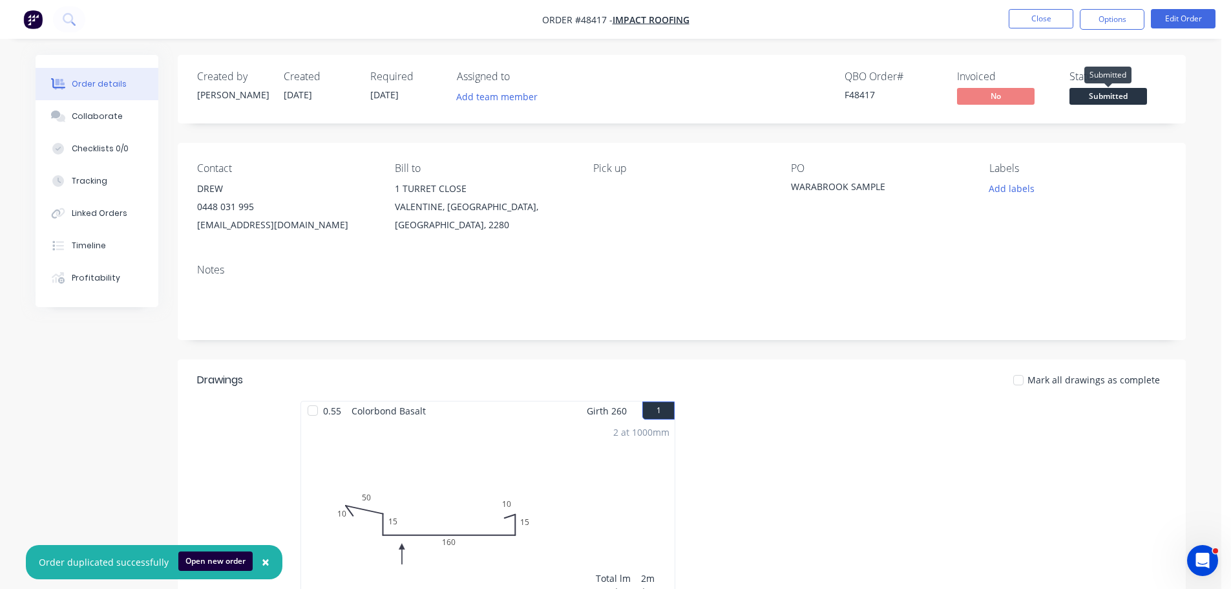
click at [1111, 98] on span "Submitted" at bounding box center [1108, 96] width 78 height 16
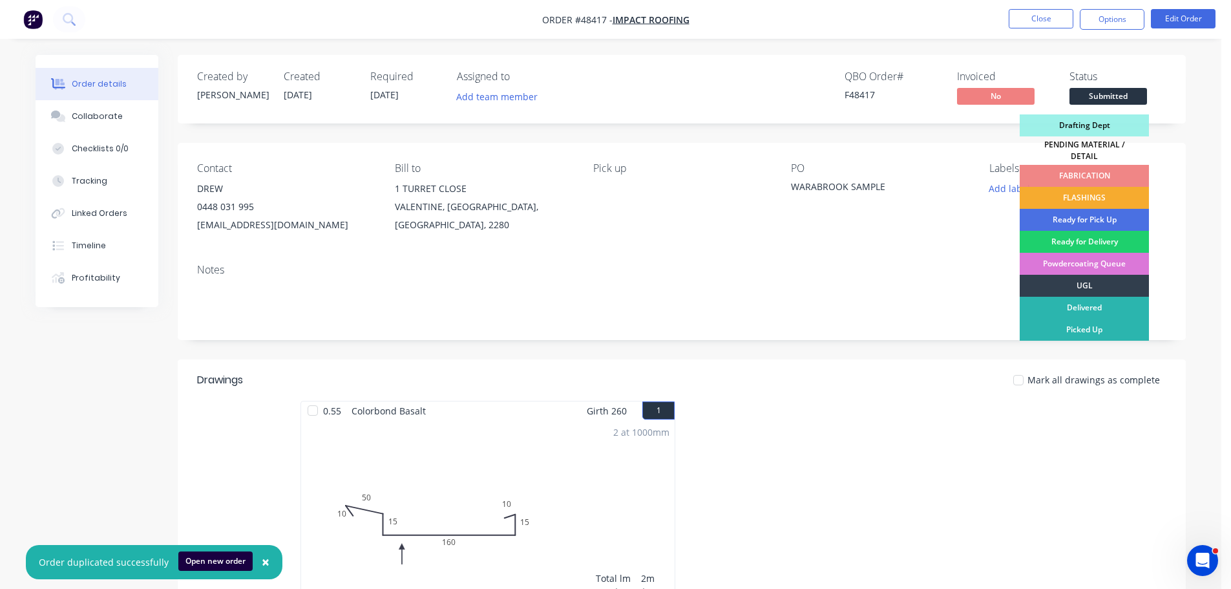
click at [1125, 187] on div "FLASHINGS" at bounding box center [1083, 198] width 129 height 22
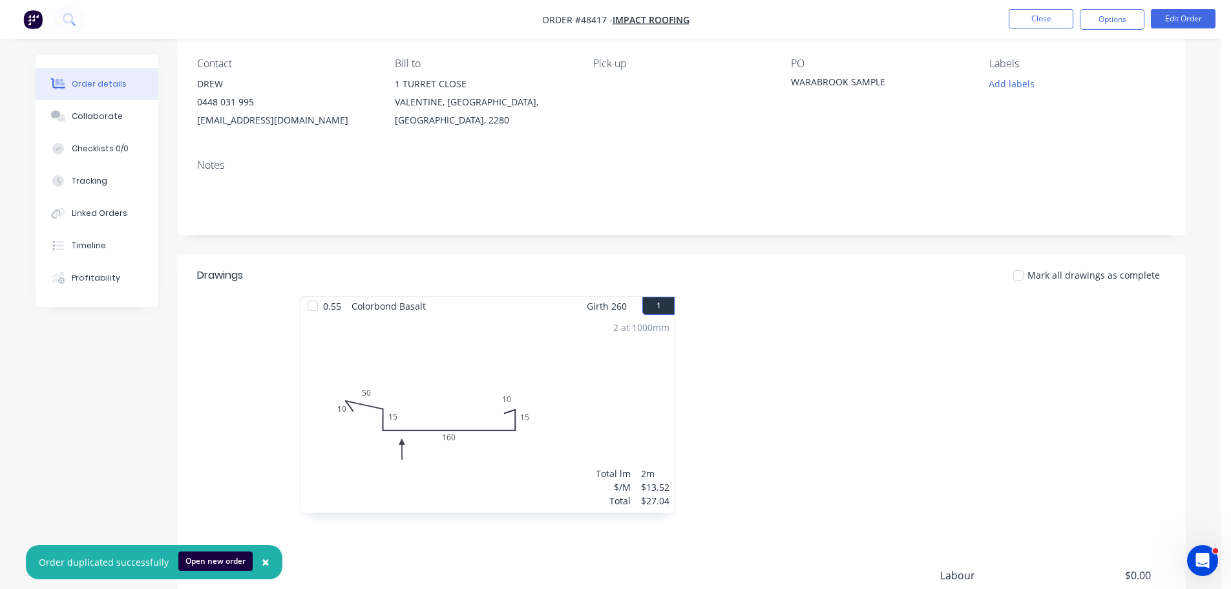
scroll to position [244, 0]
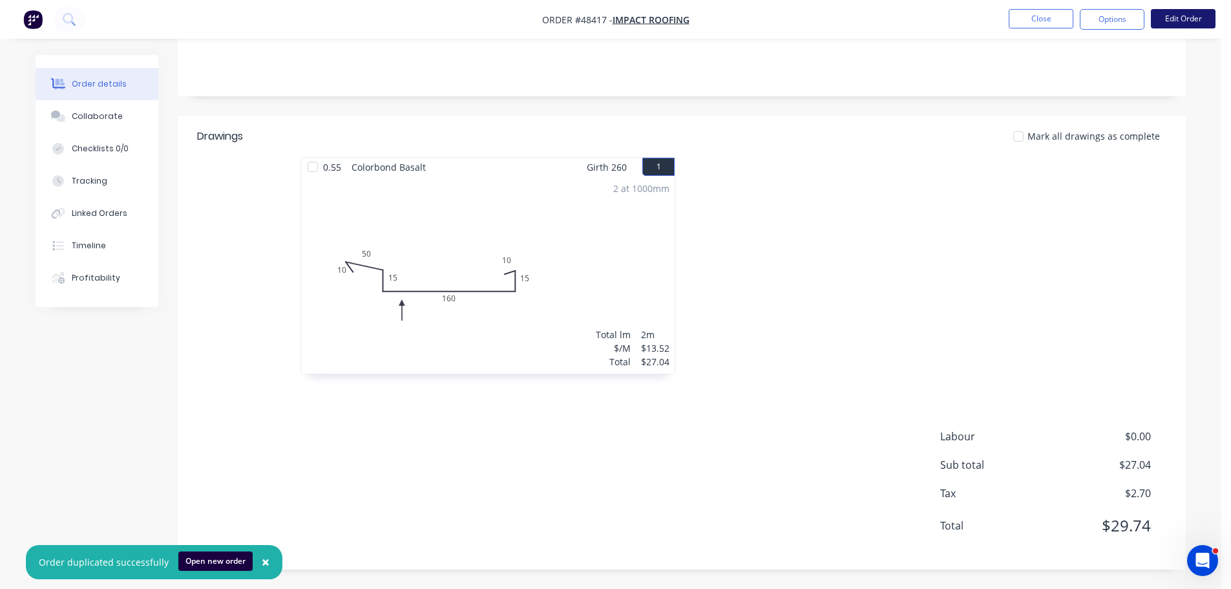
click at [1169, 12] on button "Edit Order" at bounding box center [1183, 18] width 65 height 19
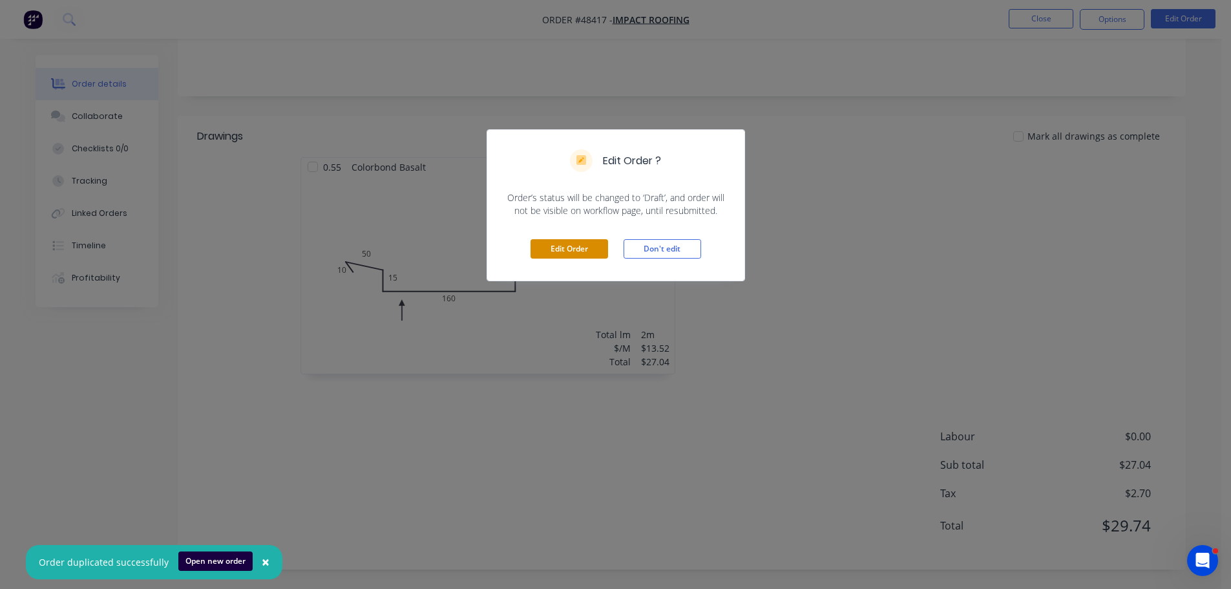
click at [555, 255] on button "Edit Order" at bounding box center [569, 248] width 78 height 19
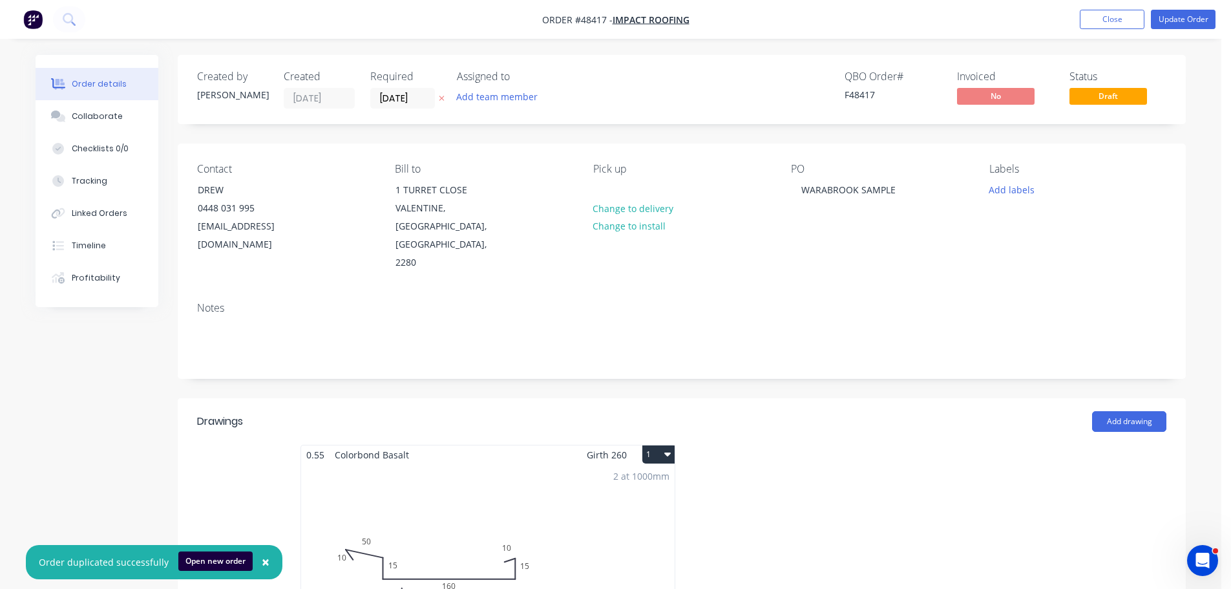
click at [493, 467] on div "2 at 1000mm Total lm $/M Total 2m $13.52 $27.04" at bounding box center [487, 562] width 373 height 197
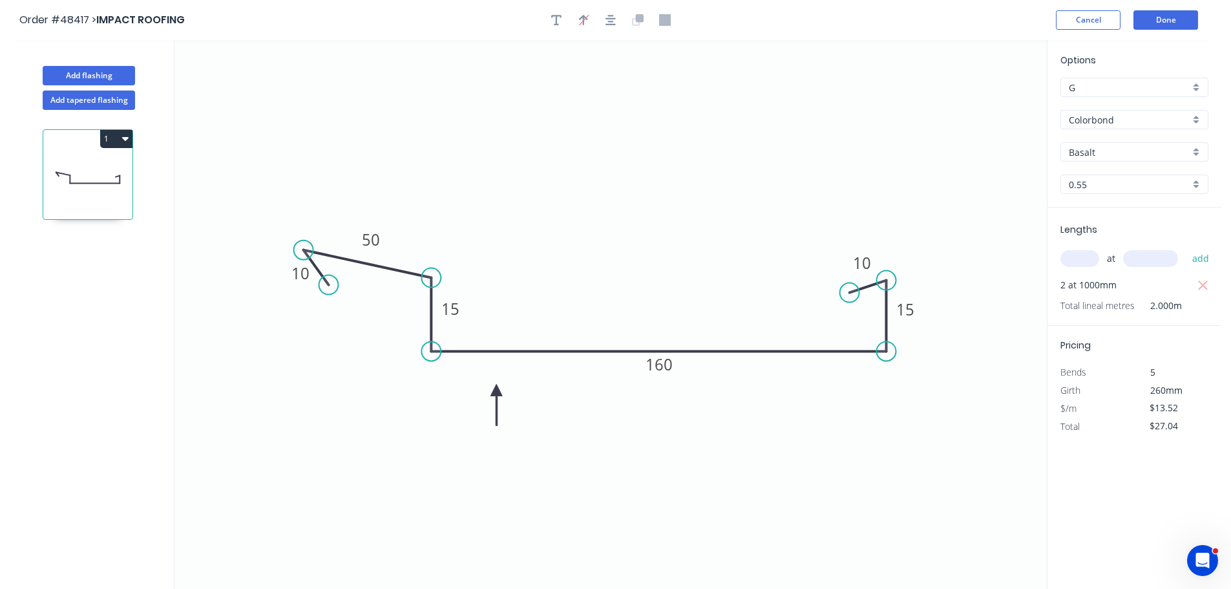
click at [568, 19] on div at bounding box center [611, 19] width 136 height 19
click at [556, 21] on icon "button" at bounding box center [556, 20] width 10 height 10
click at [238, 92] on textarea at bounding box center [257, 91] width 105 height 48
drag, startPoint x: 317, startPoint y: 90, endPoint x: 459, endPoint y: 108, distance: 142.5
click at [459, 108] on icon "OVERALL 210MM 10 50 15 160 15 10" at bounding box center [610, 314] width 872 height 548
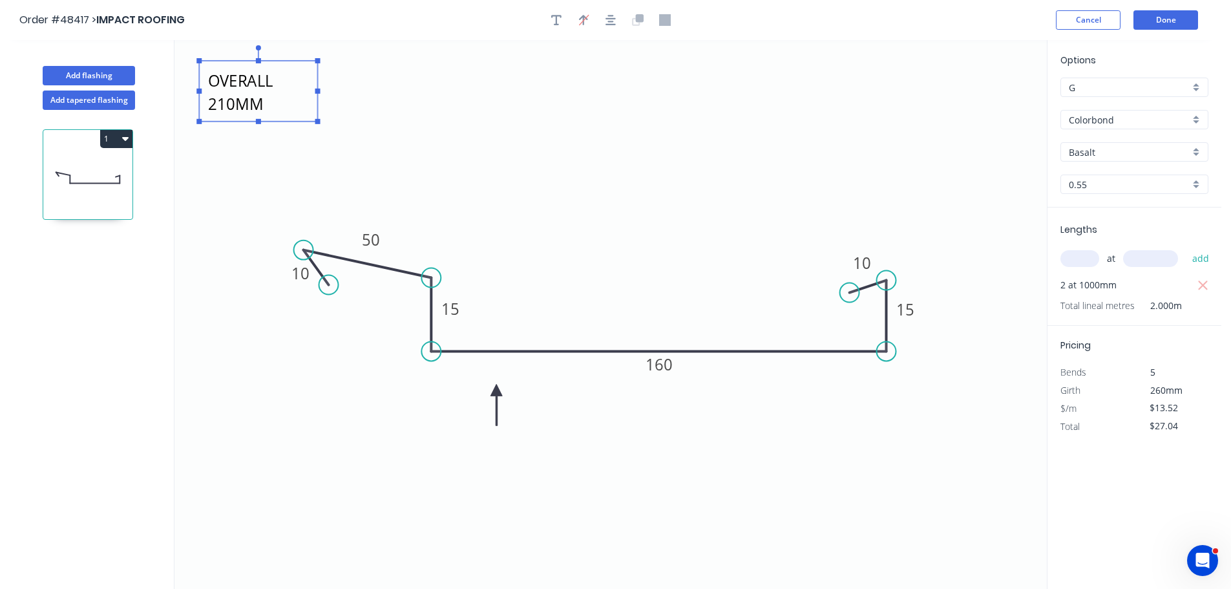
type textarea "OVERALL 210MM"
click at [532, 101] on icon "OVERALL 210MM 10 50 15 160 15 10" at bounding box center [610, 314] width 872 height 548
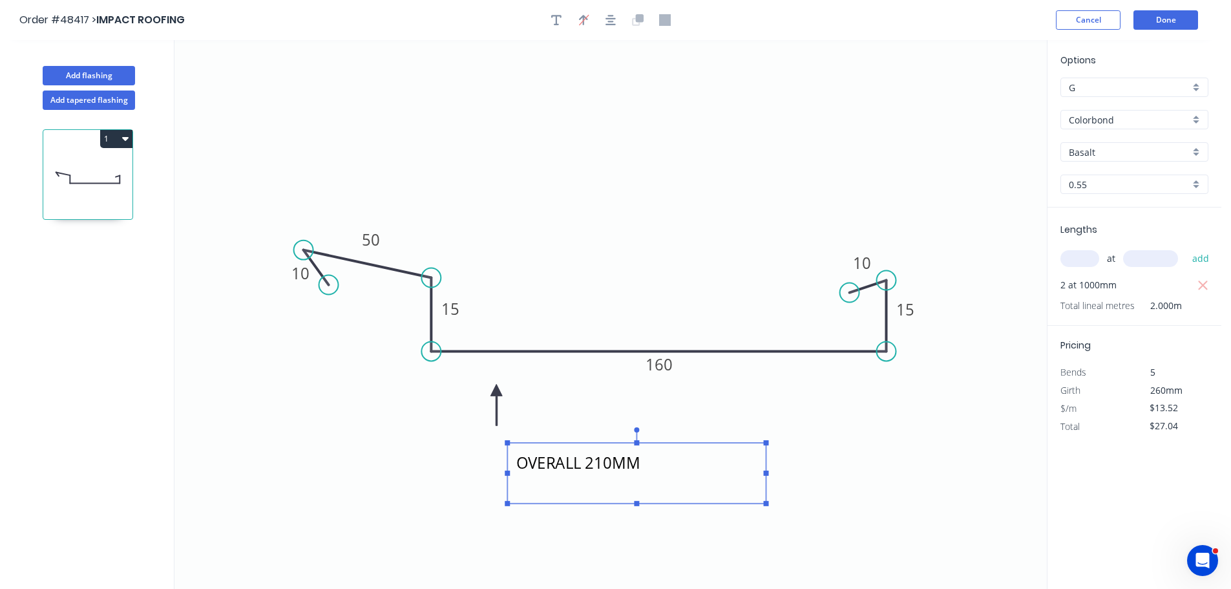
drag, startPoint x: 294, startPoint y: 87, endPoint x: 602, endPoint y: 471, distance: 492.6
click at [602, 471] on textarea "OVERALL 210MM" at bounding box center [636, 473] width 245 height 48
click at [1156, 15] on button "Done" at bounding box center [1165, 19] width 65 height 19
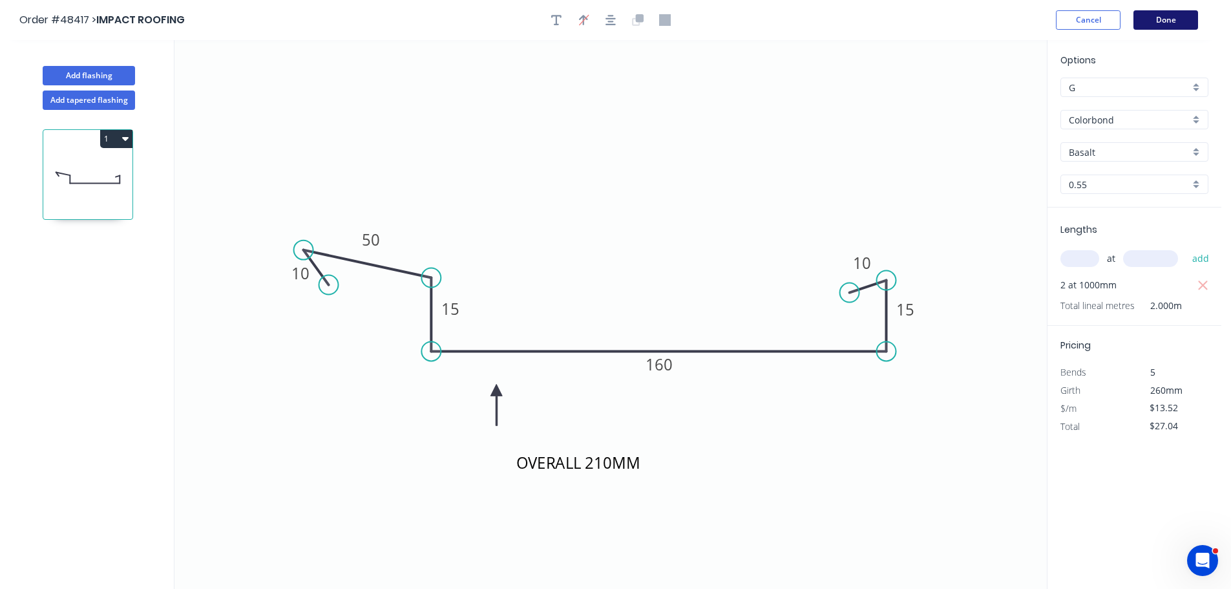
click at [1162, 16] on button "Done" at bounding box center [1165, 19] width 65 height 19
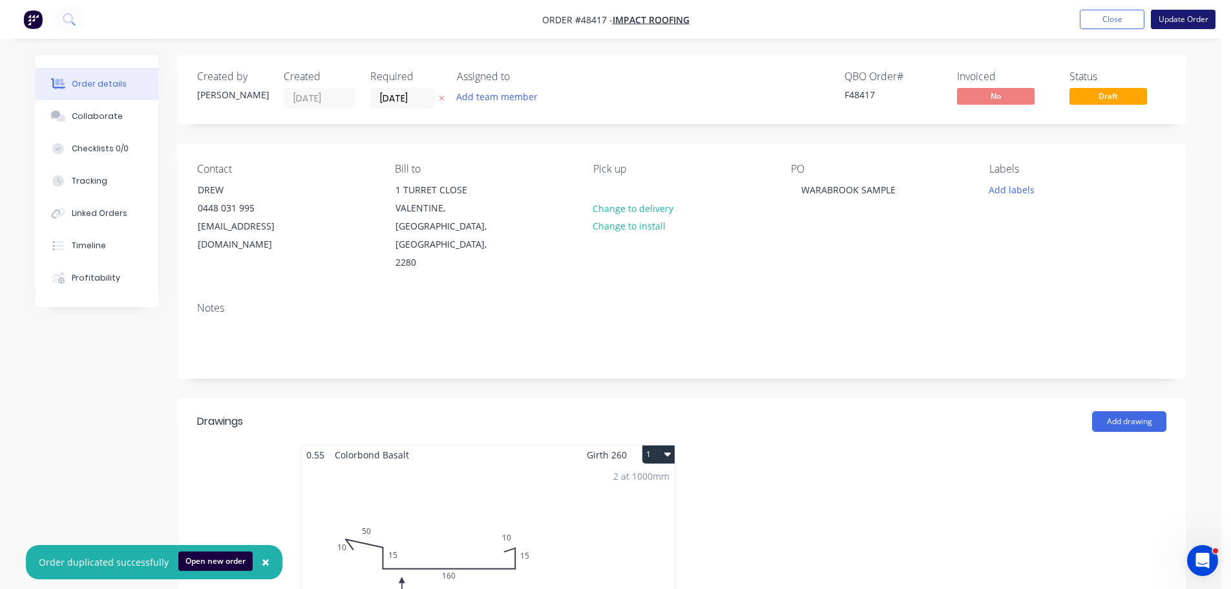
click at [1189, 22] on button "Update Order" at bounding box center [1183, 19] width 65 height 19
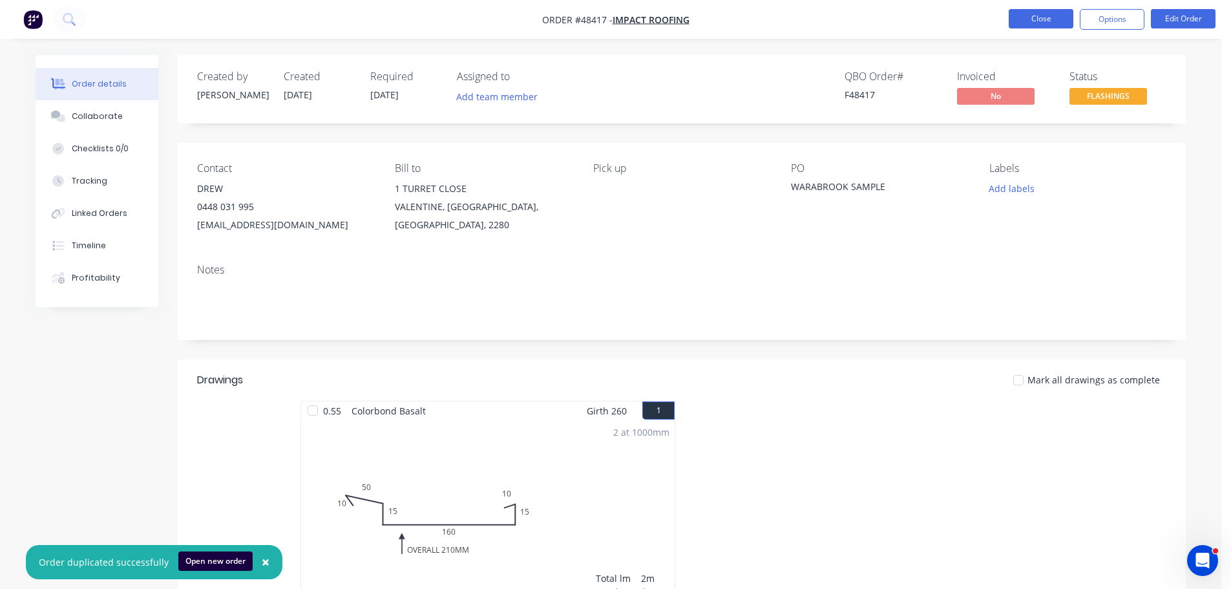
click at [1025, 17] on button "Close" at bounding box center [1040, 18] width 65 height 19
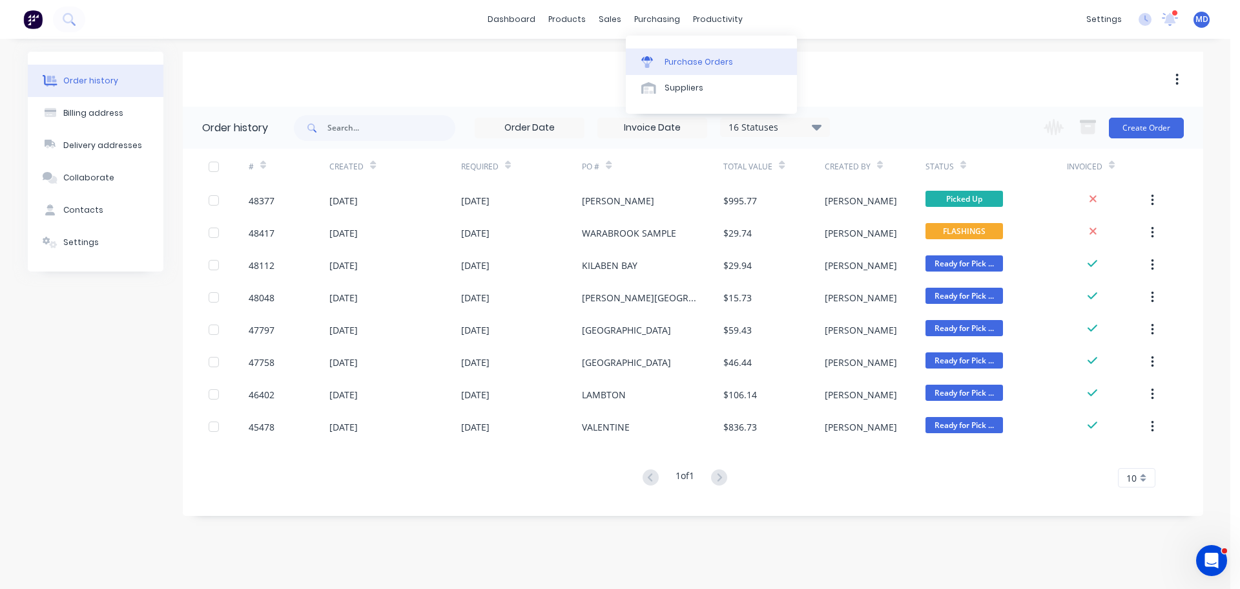
click at [664, 57] on link "Purchase Orders" at bounding box center [711, 61] width 171 height 26
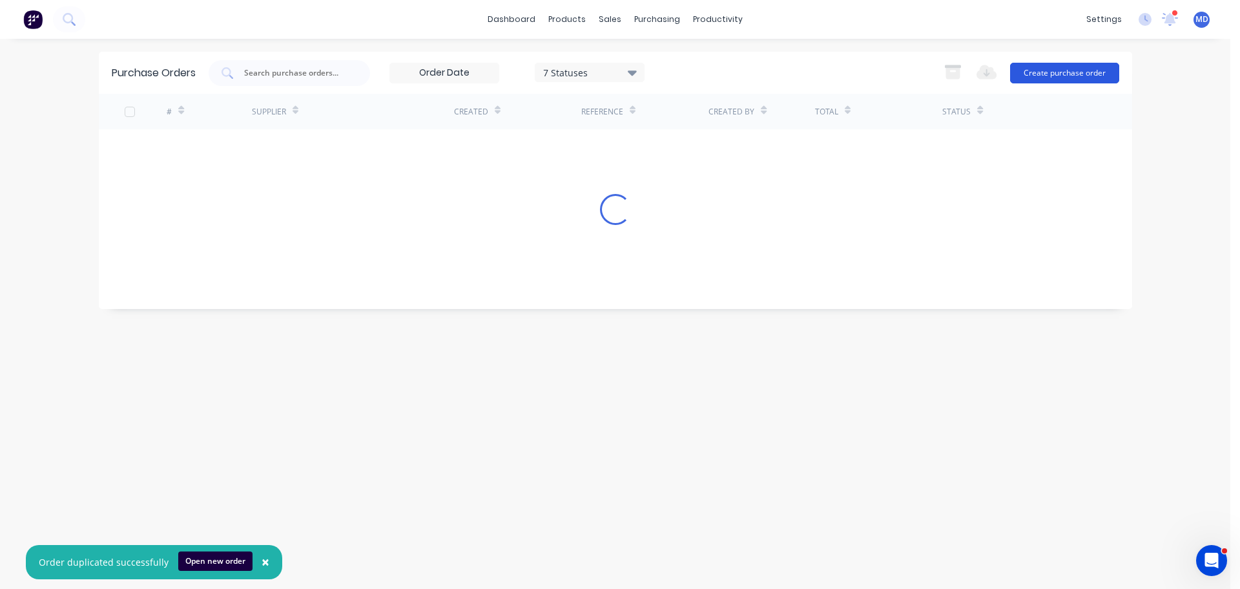
click at [1066, 74] on button "Create purchase order" at bounding box center [1064, 73] width 109 height 21
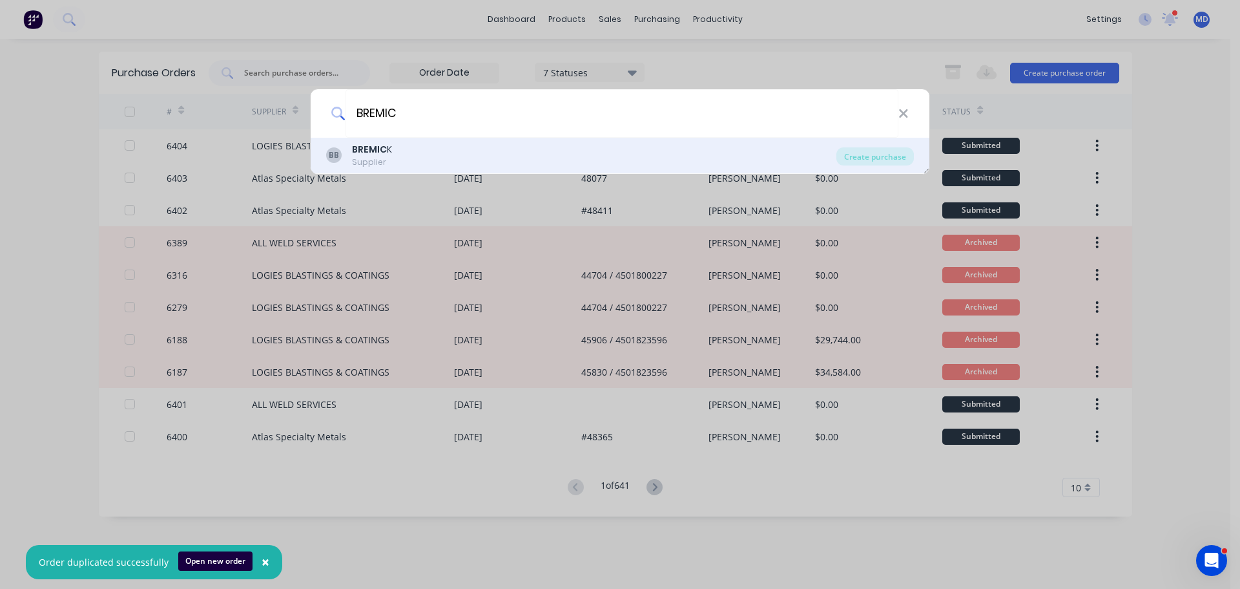
type input "BREMIC"
click at [385, 146] on b "BREMIC" at bounding box center [369, 149] width 35 height 13
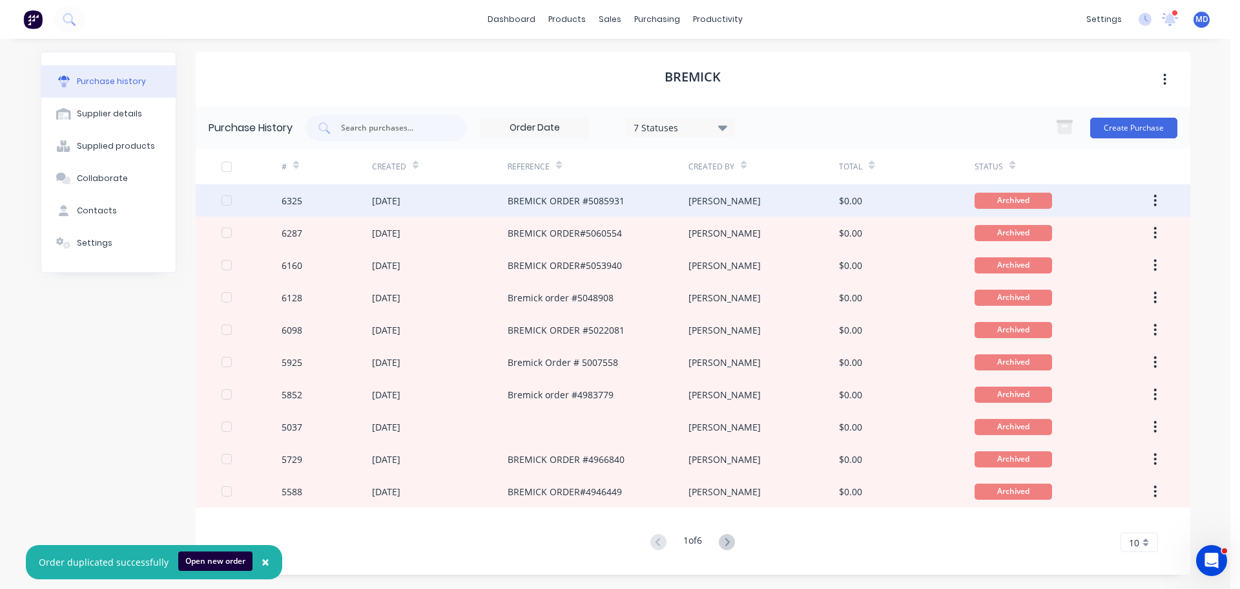
click at [301, 202] on div "6325" at bounding box center [292, 201] width 21 height 14
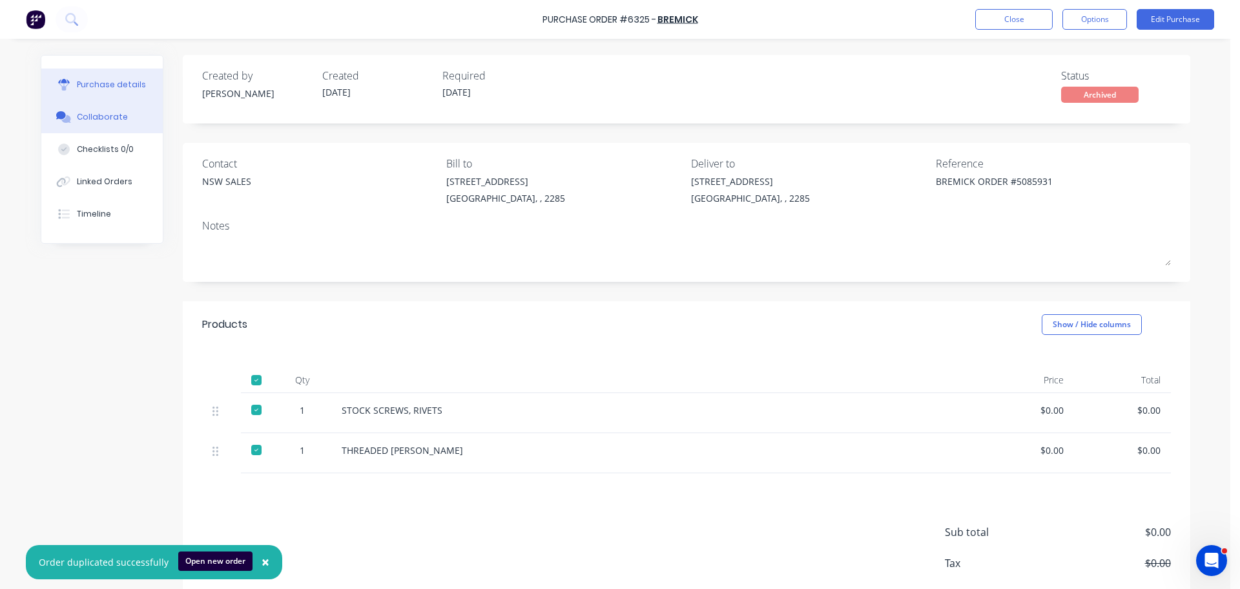
click at [90, 120] on div "Collaborate" at bounding box center [102, 117] width 51 height 12
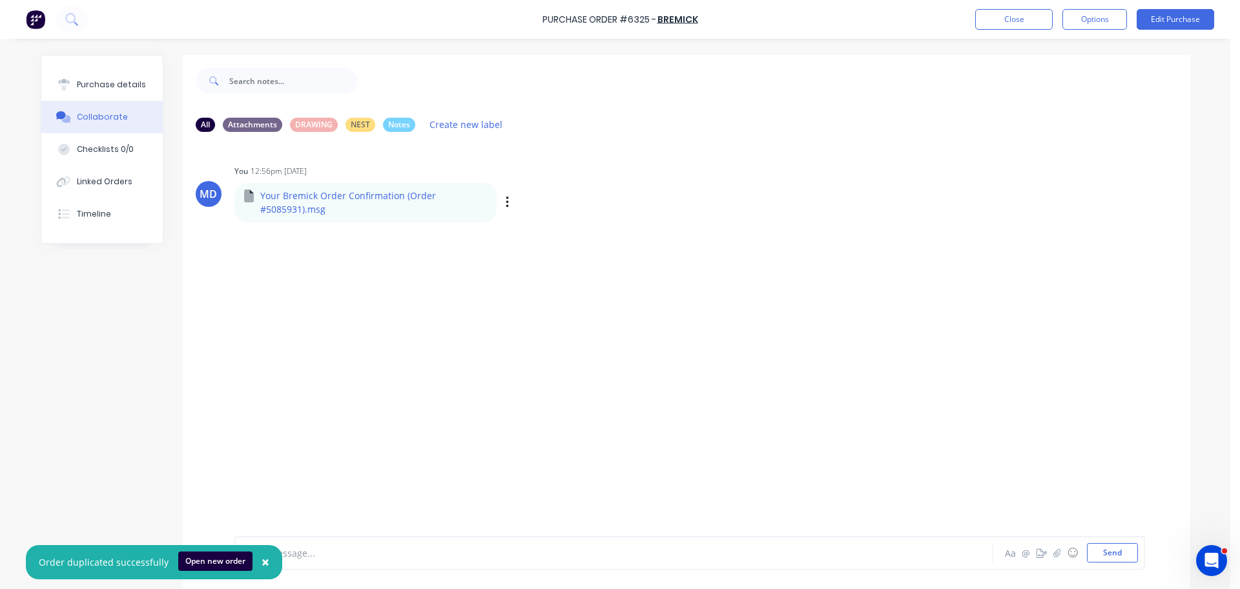
click at [298, 205] on p "Your Bremick Order Confirmation (Order #5085931).msg" at bounding box center [373, 202] width 227 height 26
click at [506, 200] on icon "button" at bounding box center [508, 202] width 4 height 15
click at [547, 226] on button "Download" at bounding box center [592, 236] width 145 height 29
drag, startPoint x: 99, startPoint y: 87, endPoint x: 109, endPoint y: 83, distance: 10.4
click at [99, 87] on div "Purchase details" at bounding box center [111, 85] width 69 height 12
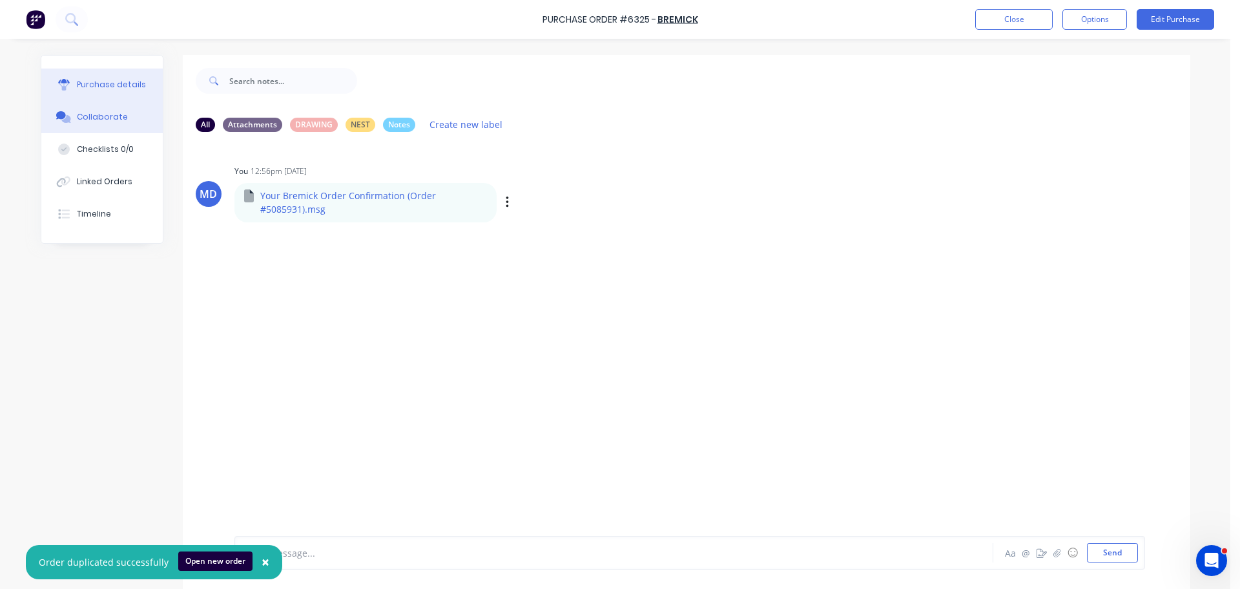
type textarea "x"
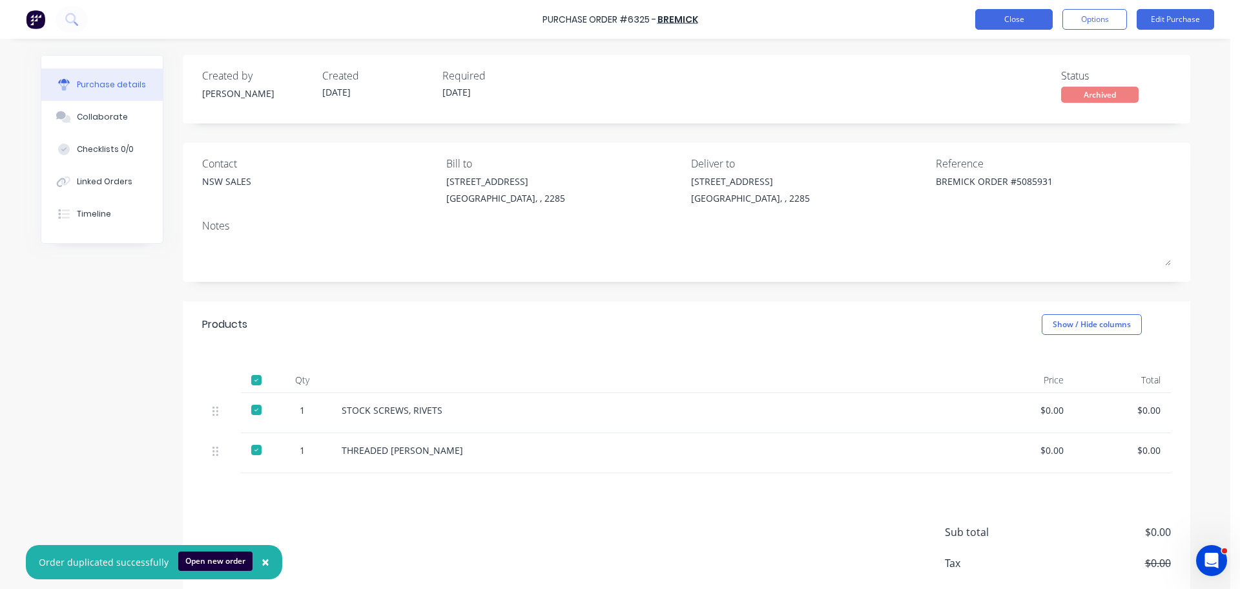
click at [1005, 9] on button "Close" at bounding box center [1014, 19] width 78 height 21
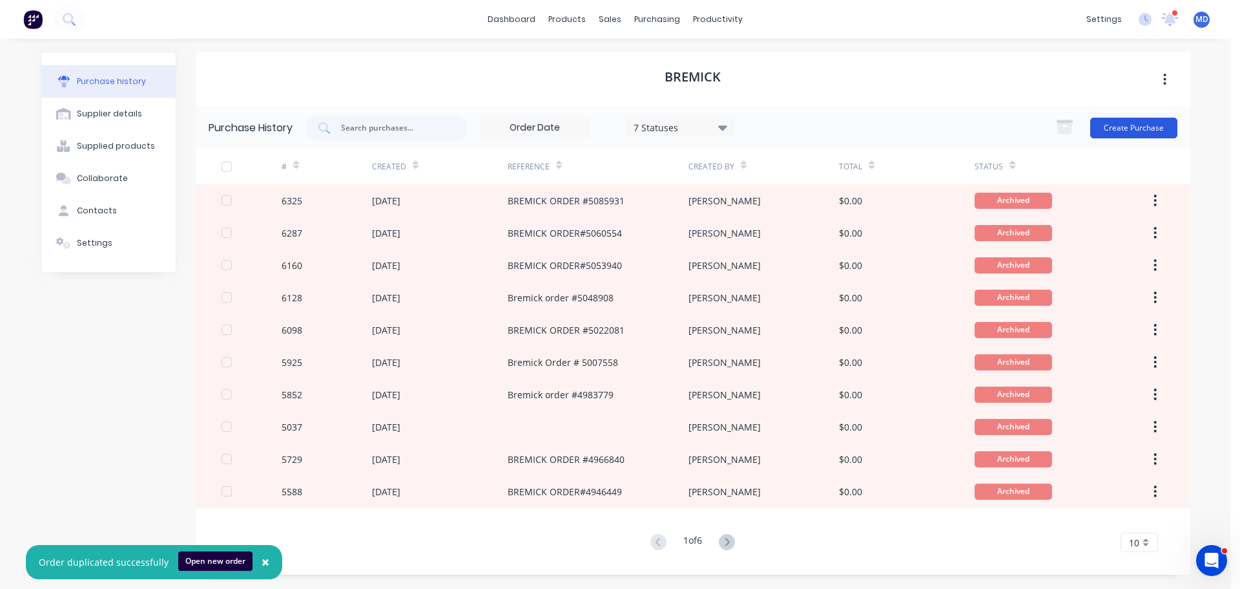
click at [1121, 123] on button "Create Purchase" at bounding box center [1133, 128] width 87 height 21
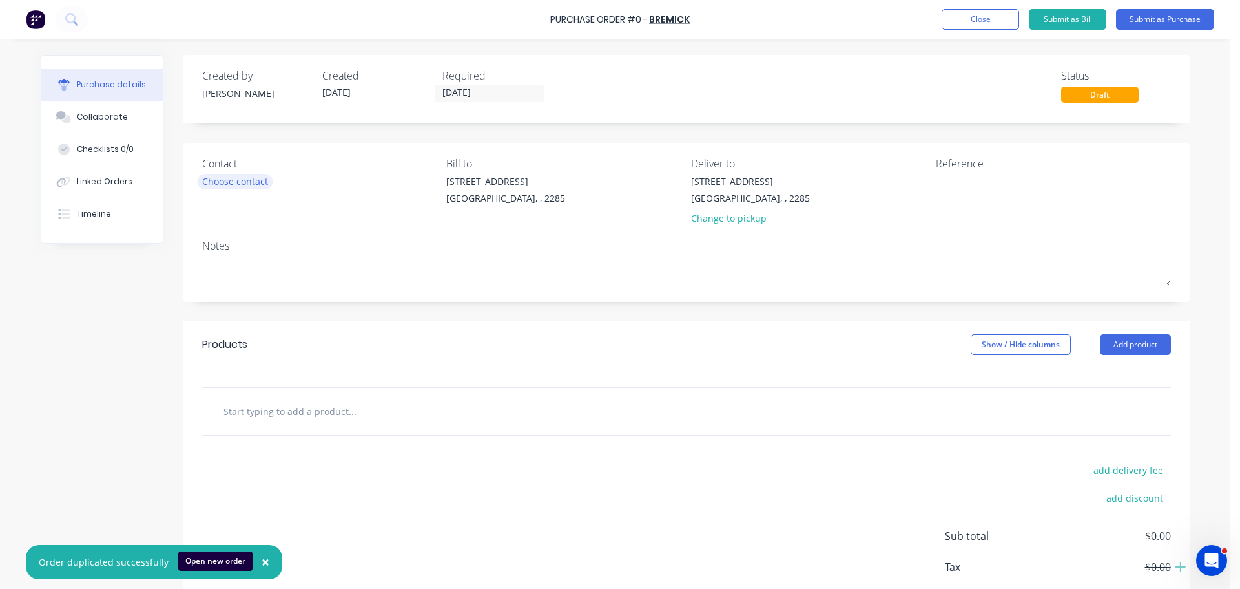
click at [251, 184] on div "Choose contact" at bounding box center [235, 181] width 66 height 14
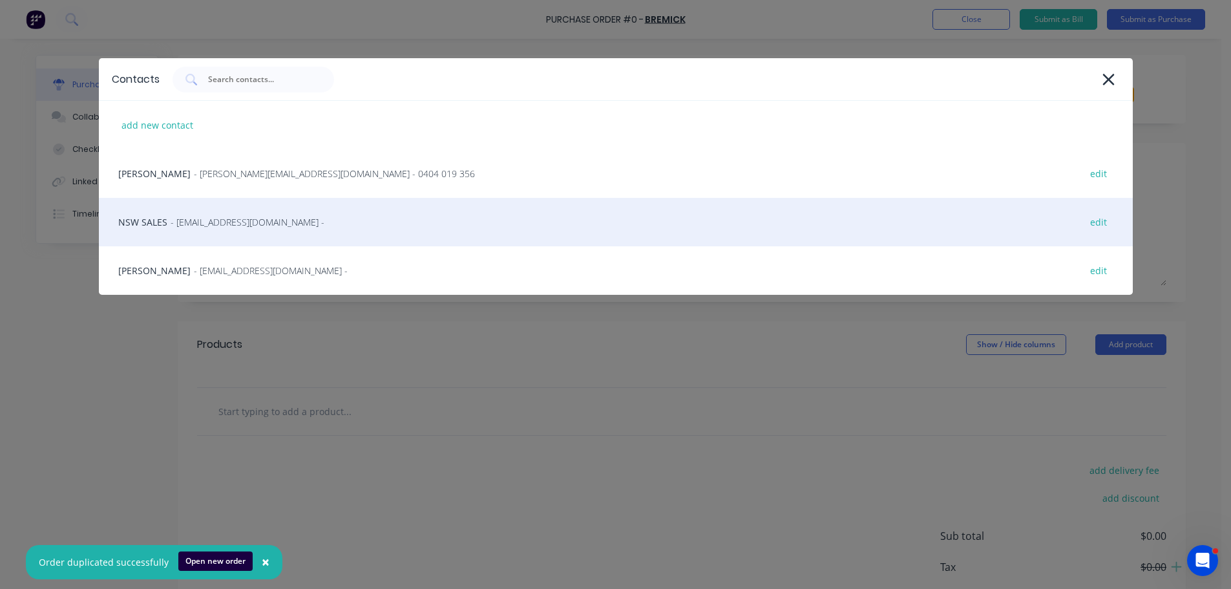
click at [148, 220] on div "NSW SALES - sales@bremick.com.au - edit" at bounding box center [616, 222] width 1034 height 48
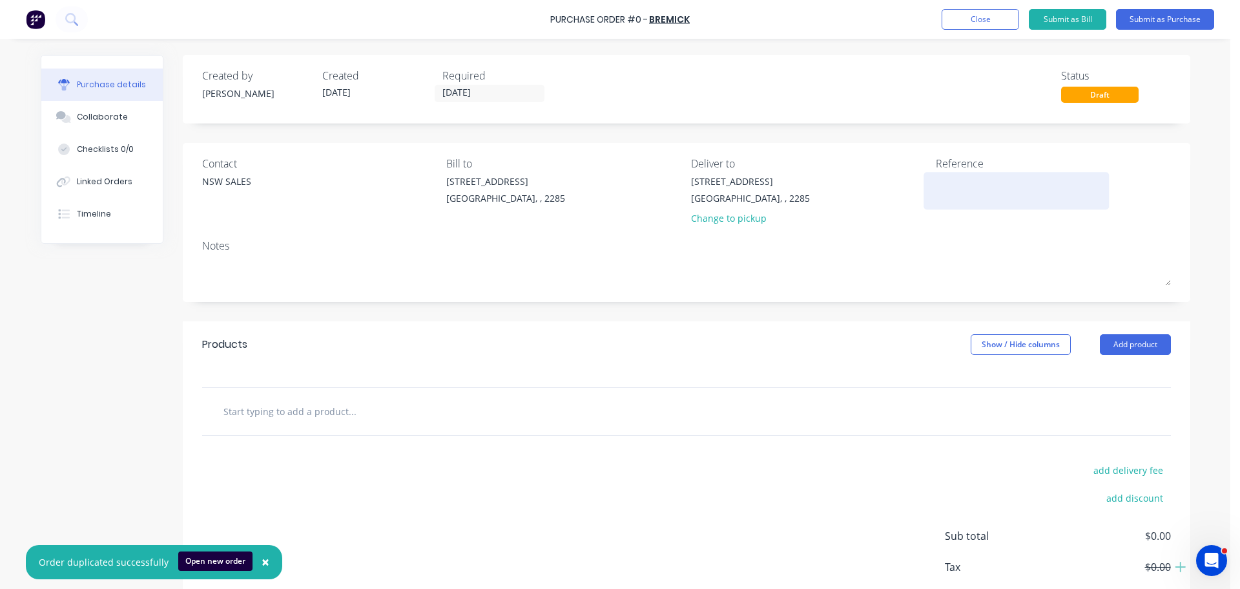
click at [936, 182] on textarea at bounding box center [1017, 188] width 162 height 29
drag, startPoint x: 1118, startPoint y: 343, endPoint x: 1114, endPoint y: 335, distance: 8.7
click at [1118, 342] on button "Add product" at bounding box center [1135, 344] width 71 height 21
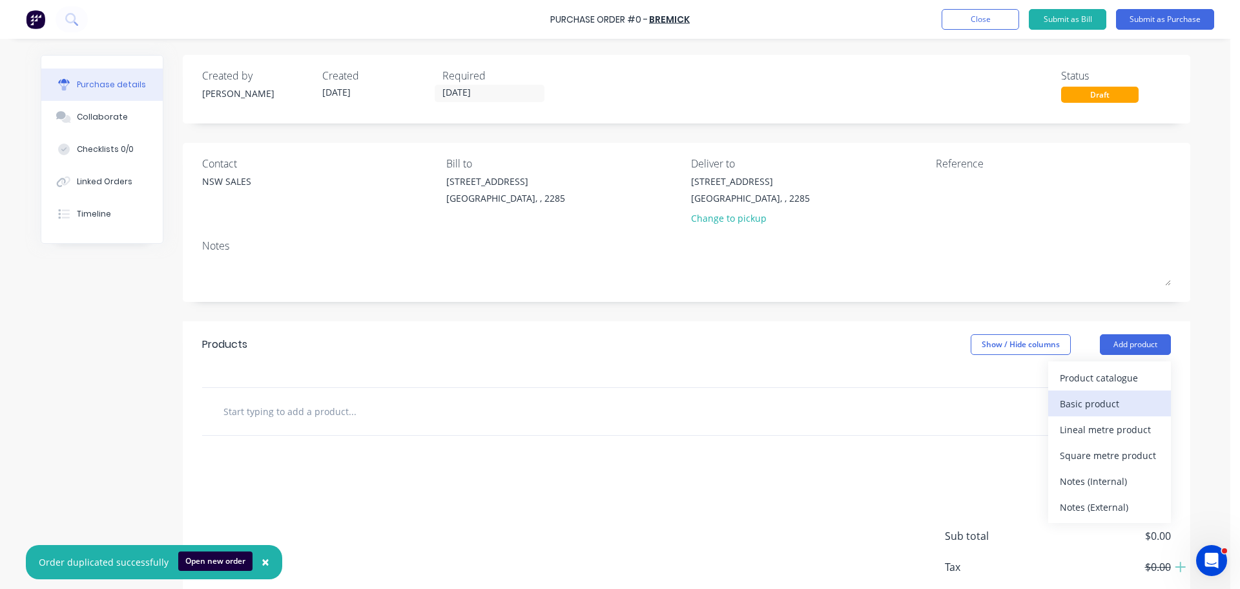
click at [1087, 400] on div "Basic product" at bounding box center [1109, 403] width 99 height 19
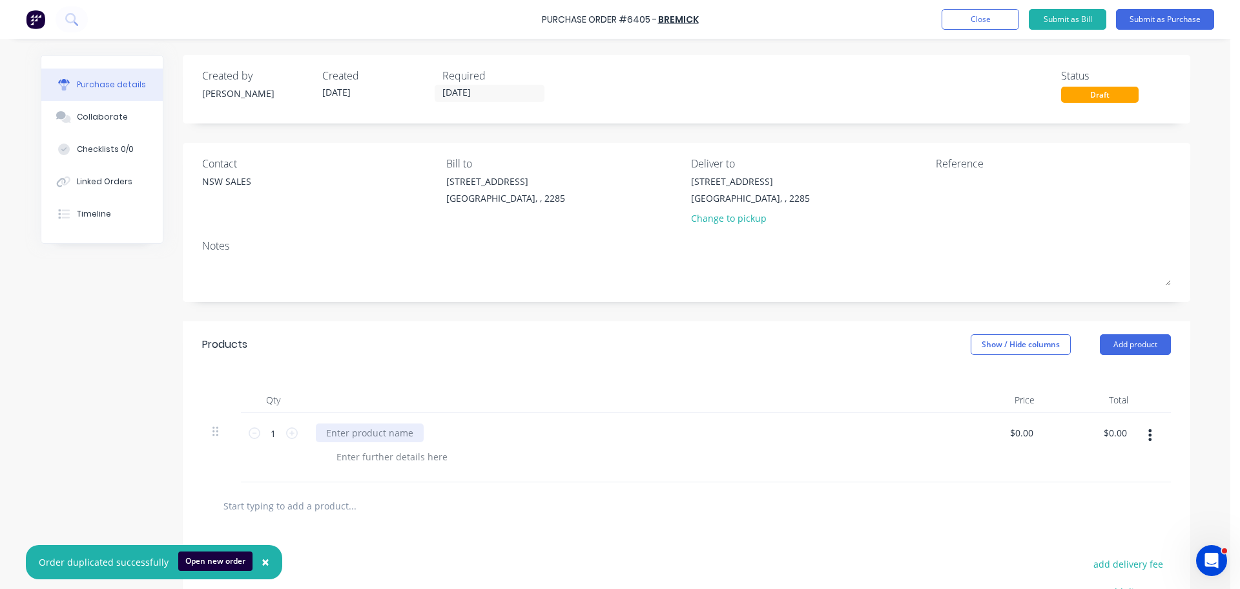
click at [335, 433] on div at bounding box center [370, 432] width 108 height 19
click at [936, 181] on div at bounding box center [1017, 190] width 162 height 32
click at [943, 180] on textarea at bounding box center [1017, 188] width 162 height 29
paste textarea "5095553"
type textarea "BREMICK ORDER# 5095553"
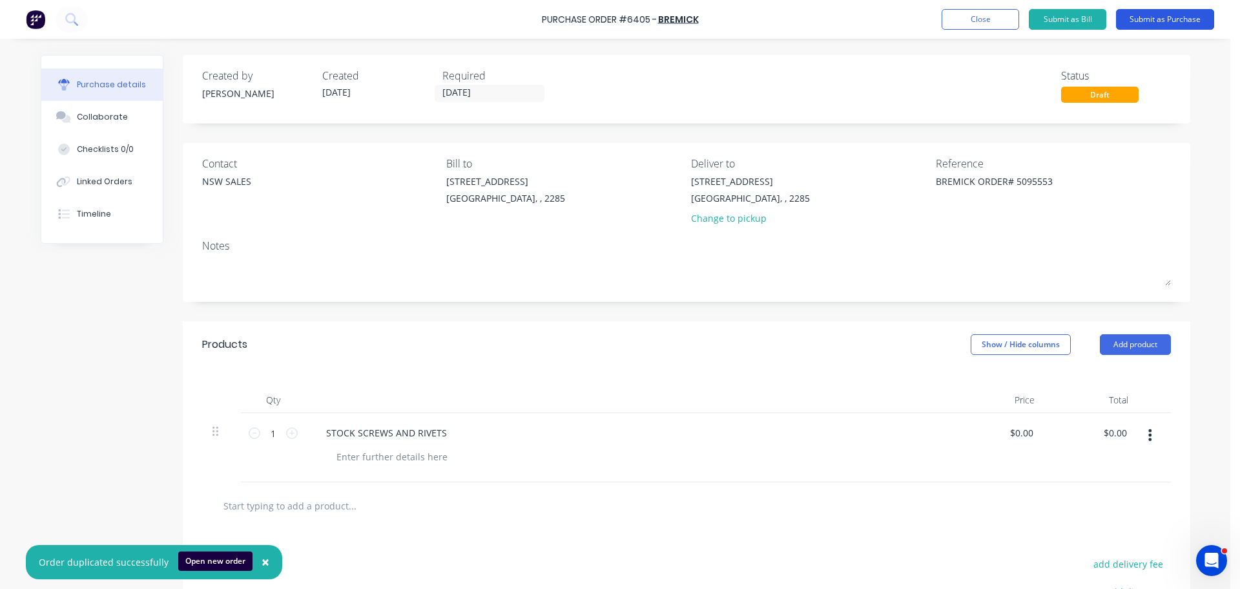
type textarea "x"
type textarea "BREMICK ORDER# 5095553"
click at [1141, 21] on button "Submit as Purchase" at bounding box center [1165, 19] width 98 height 21
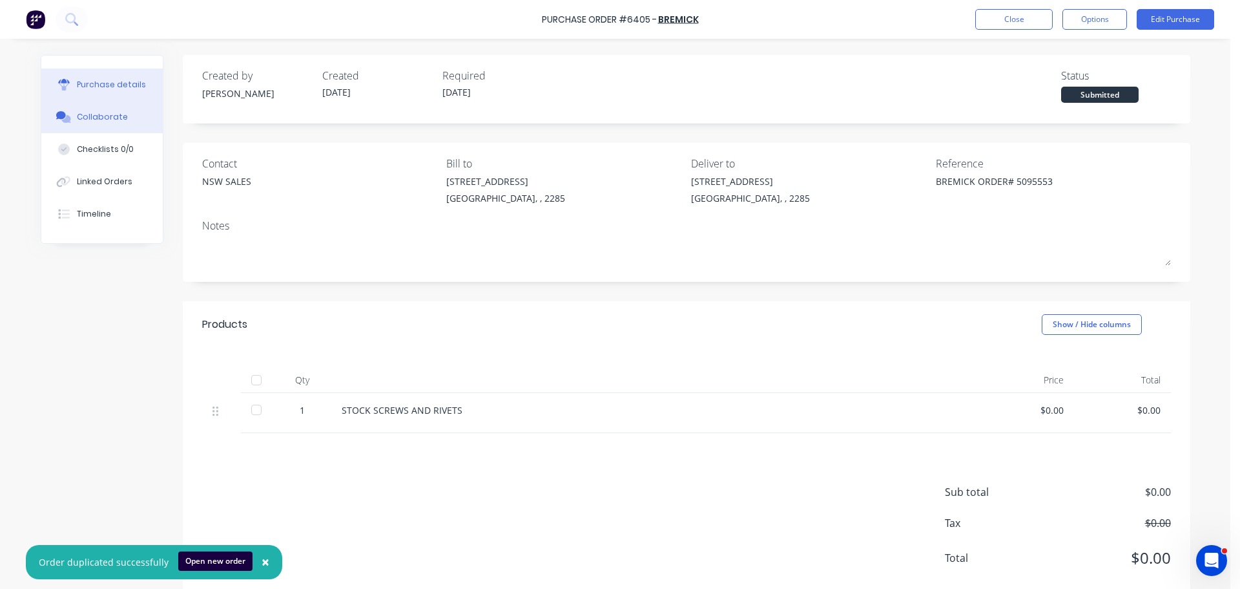
drag, startPoint x: 98, startPoint y: 125, endPoint x: 128, endPoint y: 120, distance: 30.2
click at [98, 124] on button "Collaborate" at bounding box center [101, 117] width 121 height 32
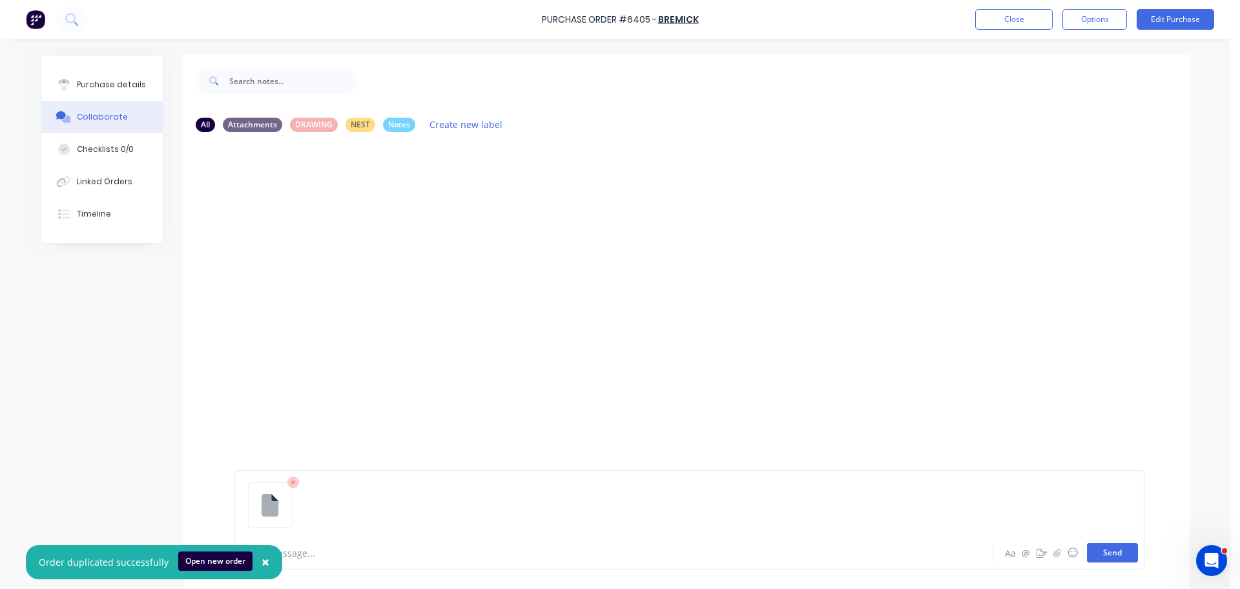
click at [1112, 554] on button "Send" at bounding box center [1112, 552] width 51 height 19
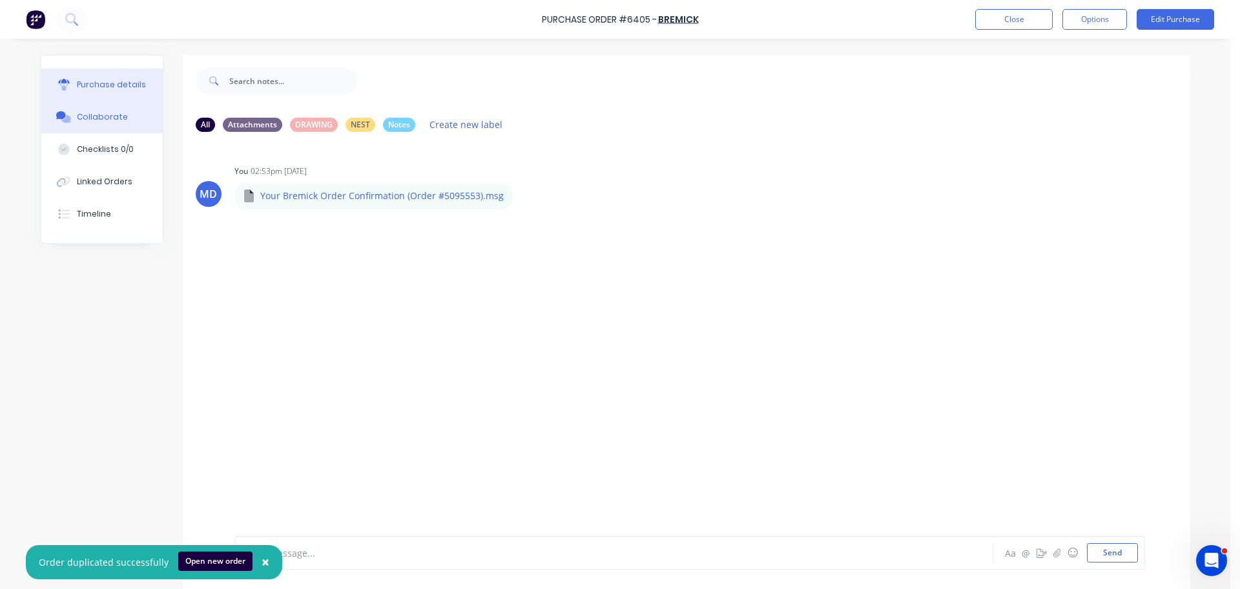
drag, startPoint x: 110, startPoint y: 67, endPoint x: 98, endPoint y: 90, distance: 26.9
click at [110, 67] on div "Purchase details Collaborate Checklists 0/0 Linked Orders Timeline" at bounding box center [101, 149] width 121 height 187
click at [99, 90] on button "Purchase details" at bounding box center [101, 84] width 121 height 32
type textarea "x"
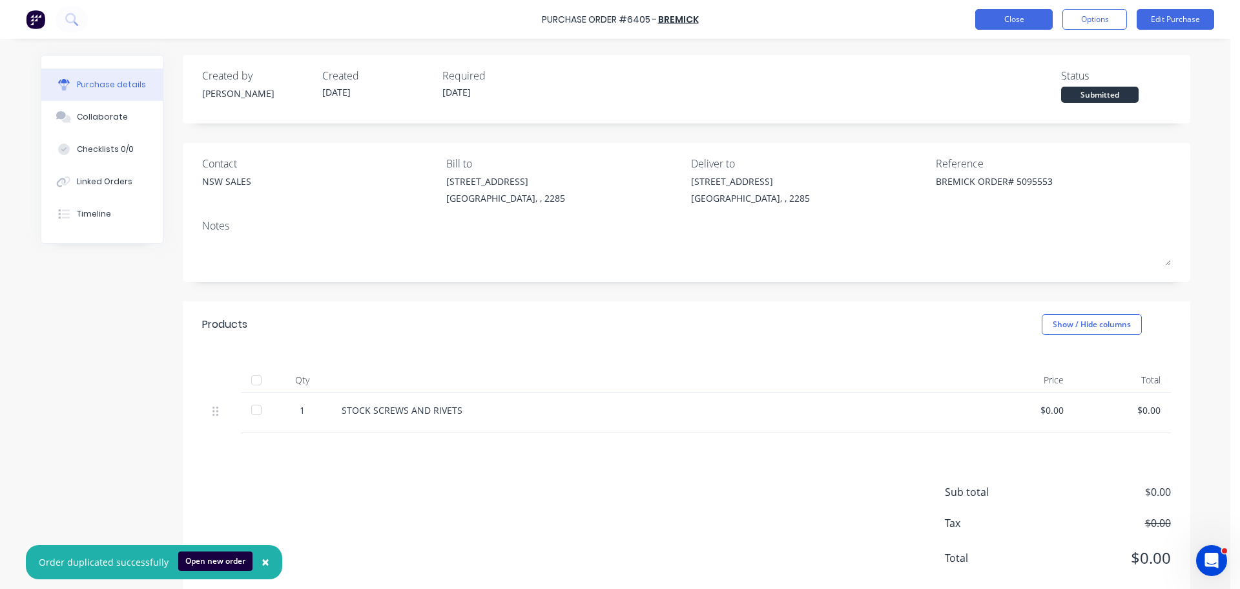
click at [1032, 21] on button "Close" at bounding box center [1014, 19] width 78 height 21
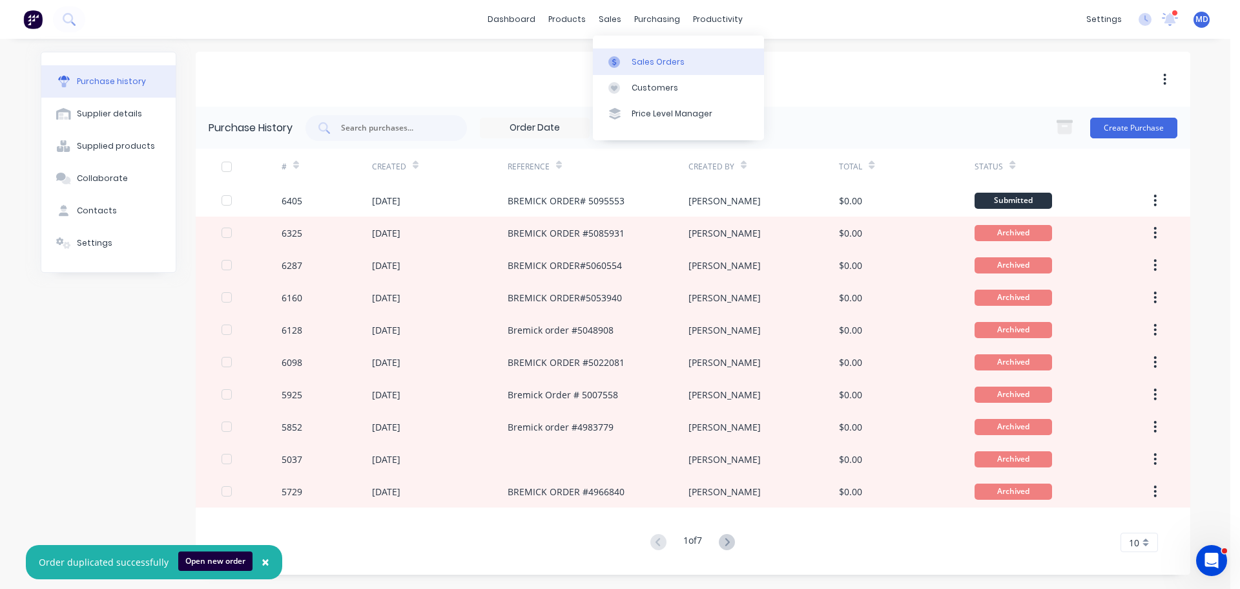
click at [634, 53] on link "Sales Orders" at bounding box center [678, 61] width 171 height 26
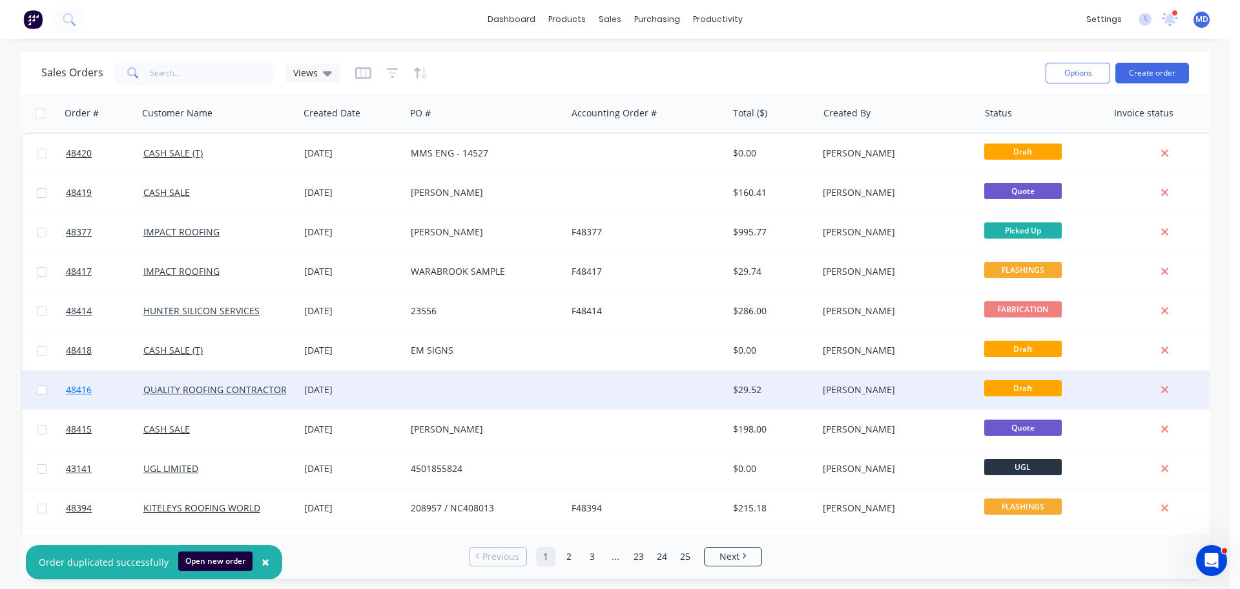
click at [82, 391] on span "48416" at bounding box center [79, 389] width 26 height 13
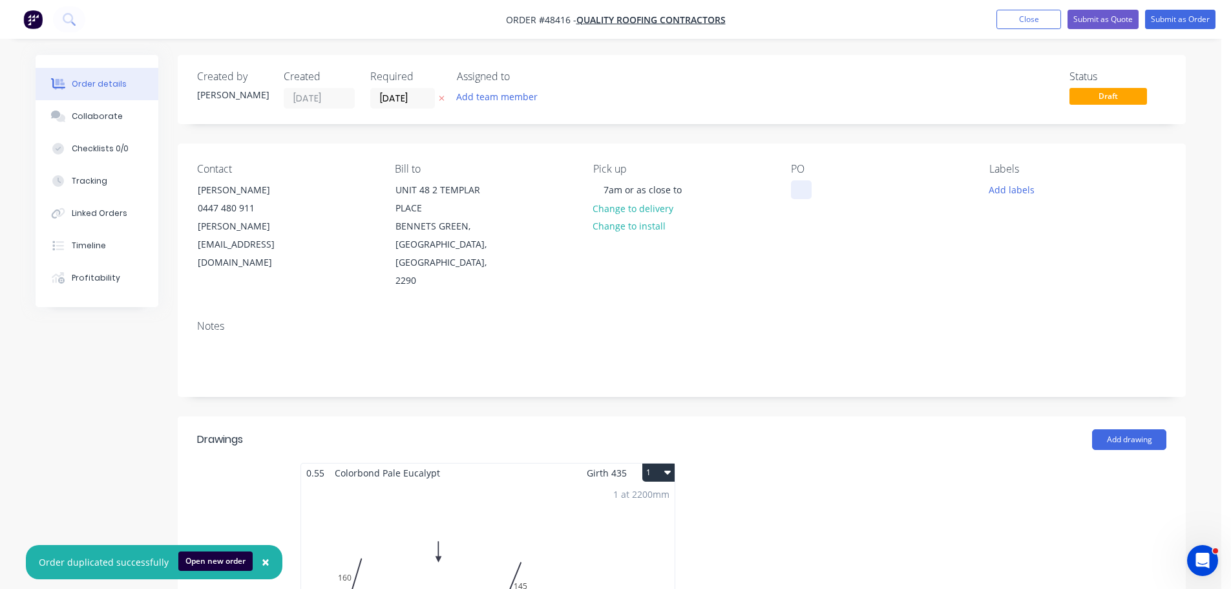
click at [806, 182] on div at bounding box center [801, 189] width 21 height 19
click at [1136, 17] on button "Submit as Quote" at bounding box center [1102, 19] width 71 height 19
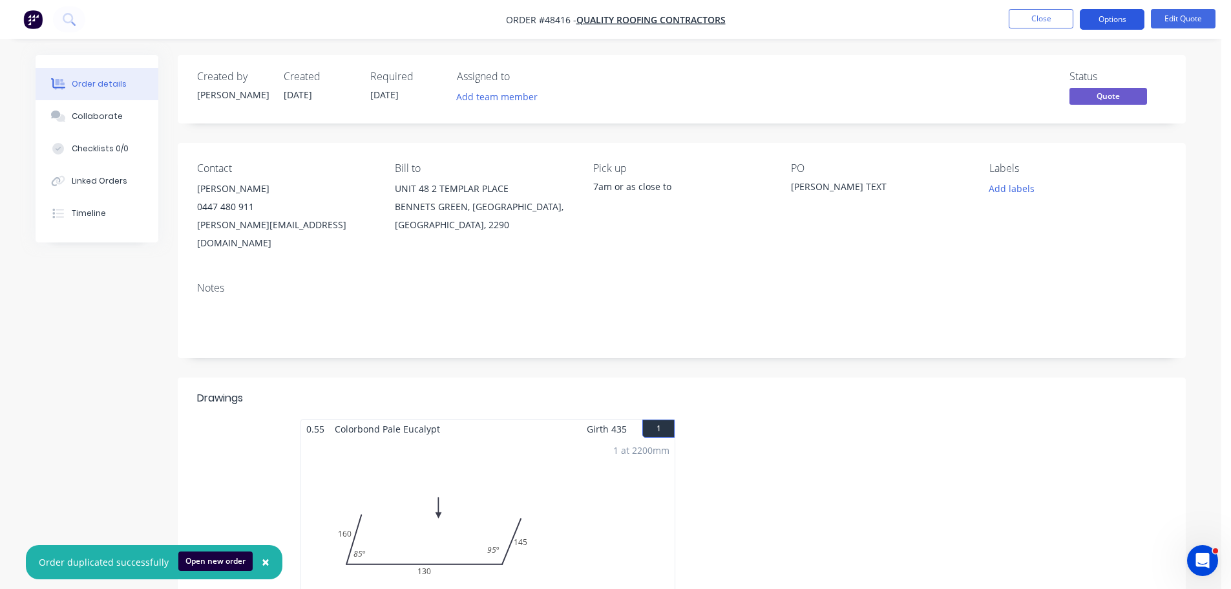
click at [1126, 17] on button "Options" at bounding box center [1111, 19] width 65 height 21
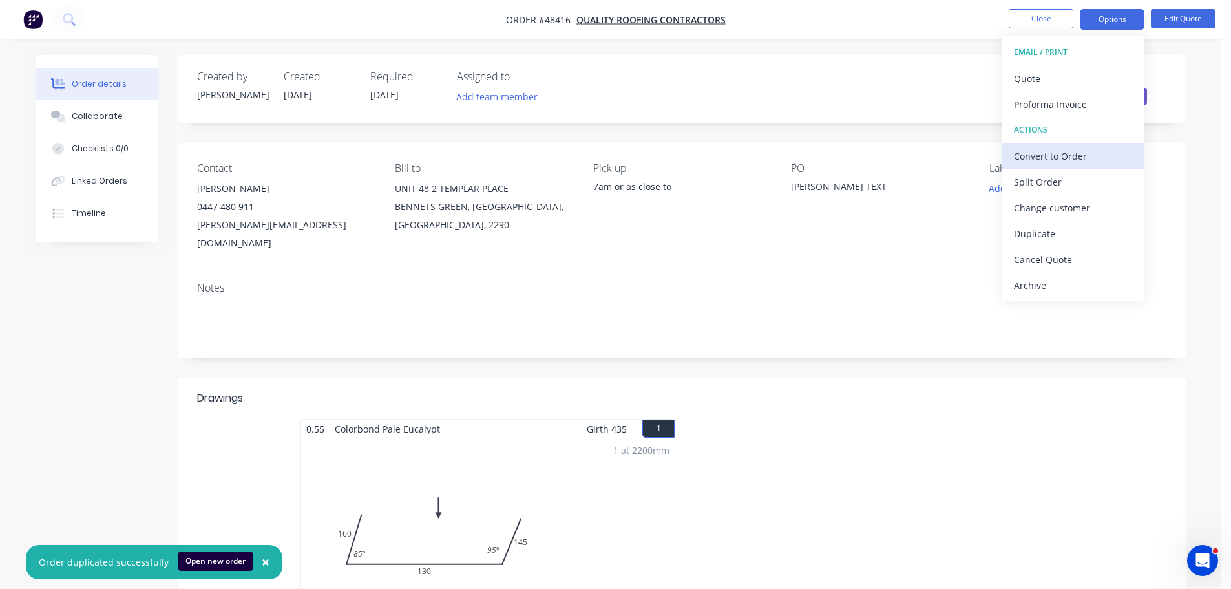
click at [1058, 149] on div "Convert to Order" at bounding box center [1073, 156] width 119 height 19
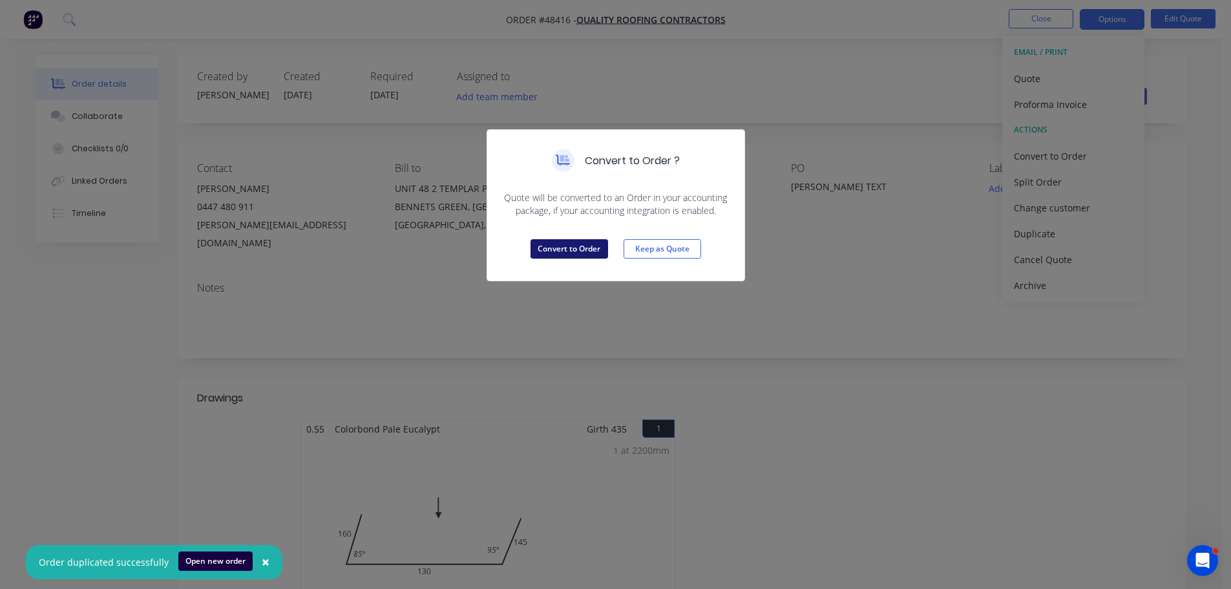
click at [572, 254] on button "Convert to Order" at bounding box center [569, 248] width 78 height 19
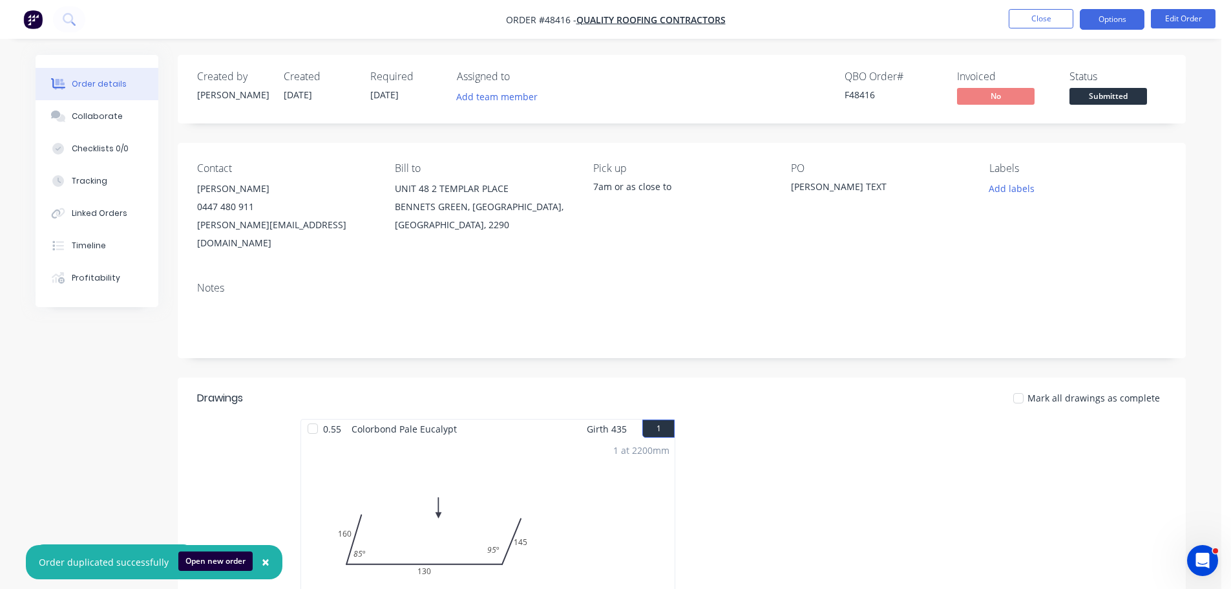
click at [1110, 23] on button "Options" at bounding box center [1111, 19] width 65 height 21
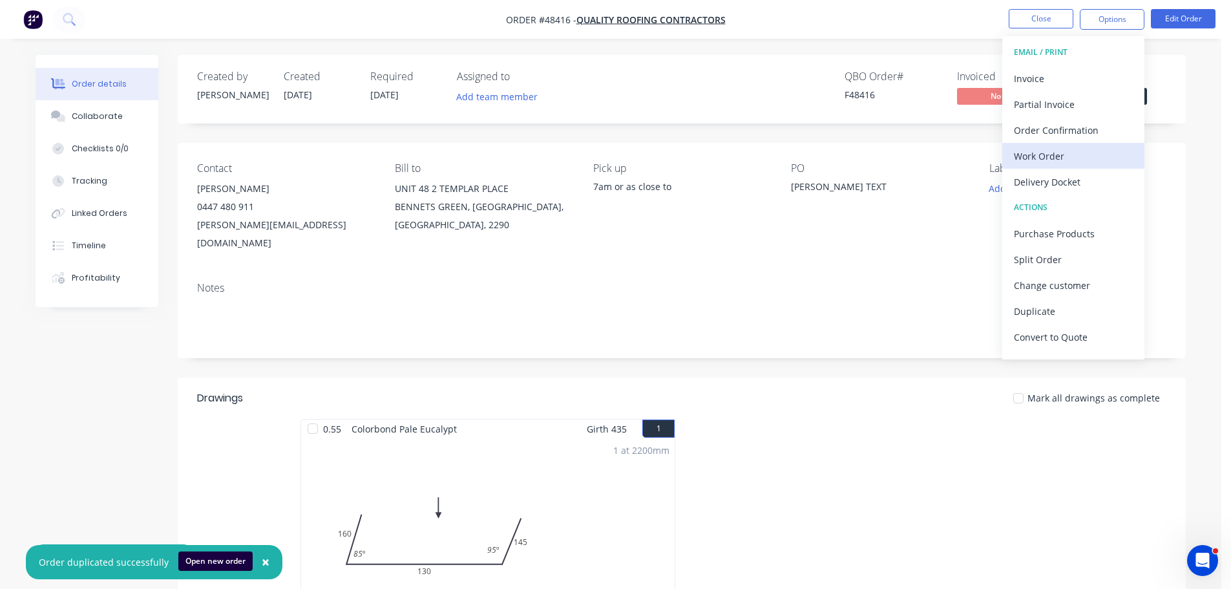
click at [1059, 151] on div "Work Order" at bounding box center [1073, 156] width 119 height 19
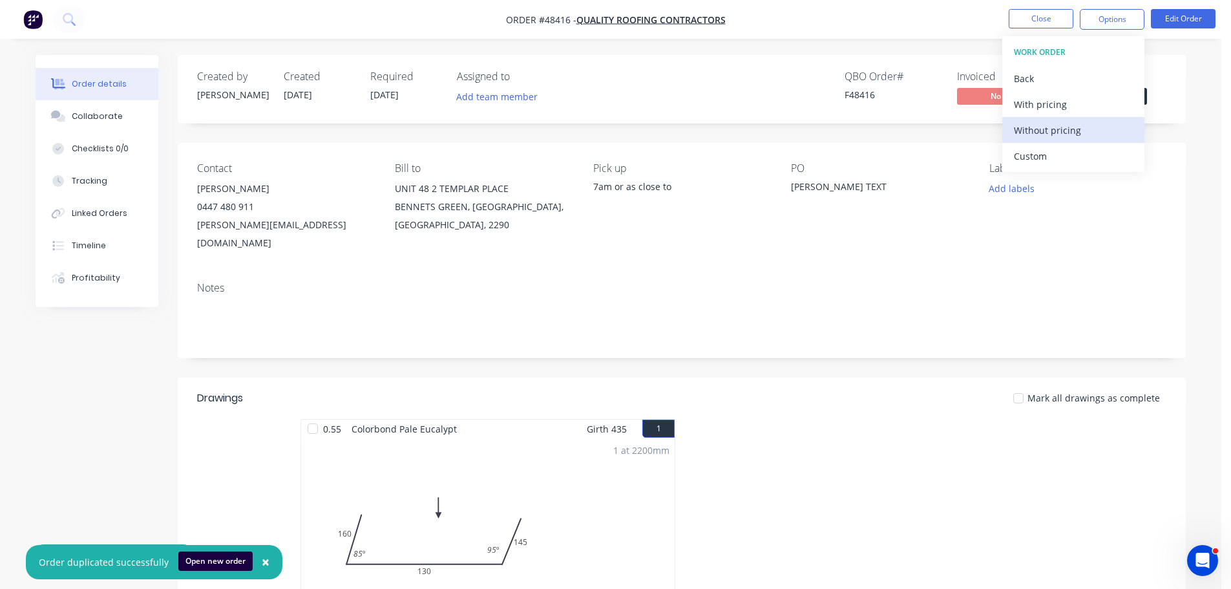
click at [1063, 132] on div "Without pricing" at bounding box center [1073, 130] width 119 height 19
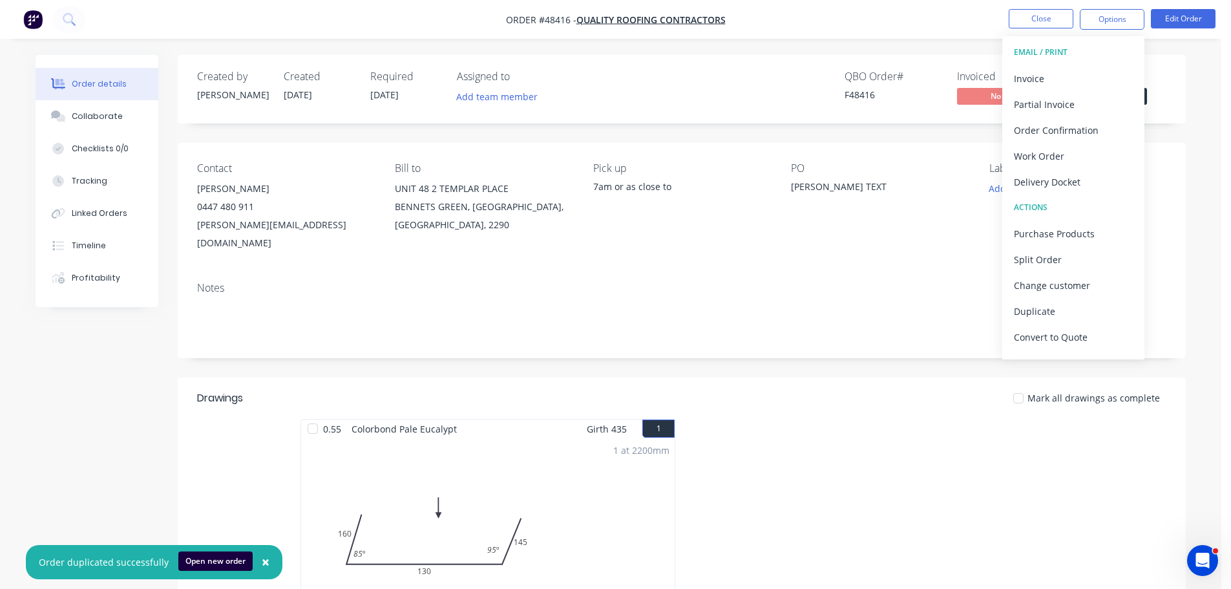
click at [1174, 93] on div "Created by Mel Created 08/10/25 Required 09/10/25 Assigned to Add team member Q…" at bounding box center [682, 89] width 1008 height 68
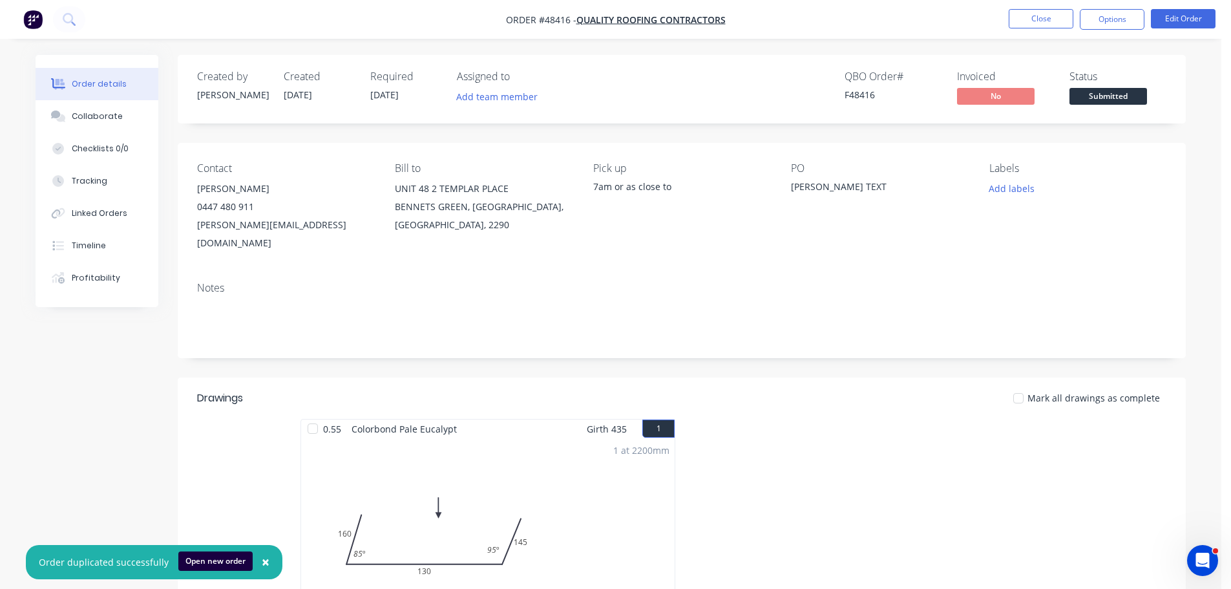
click at [1122, 98] on span "Submitted" at bounding box center [1108, 96] width 78 height 16
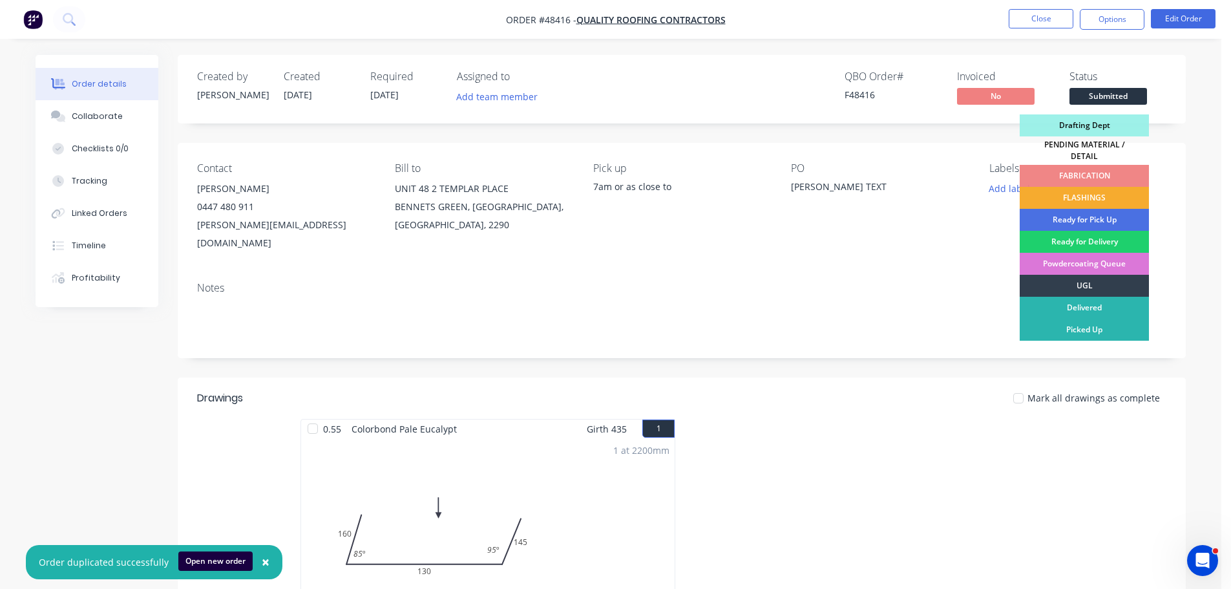
click at [1107, 188] on div "FLASHINGS" at bounding box center [1083, 198] width 129 height 22
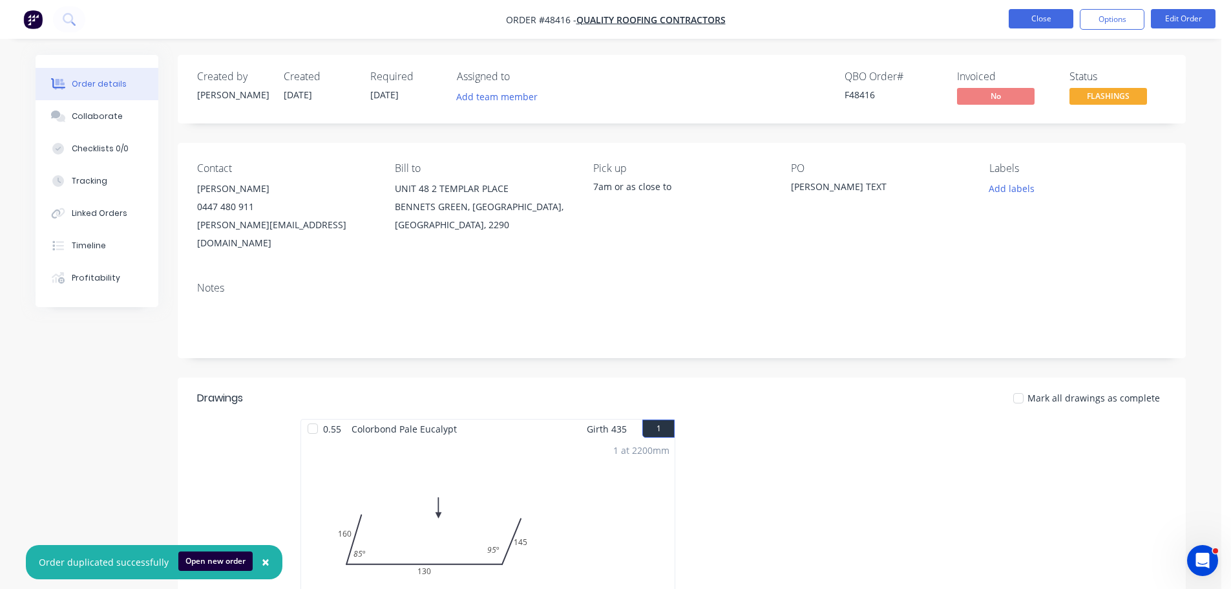
click at [1040, 22] on button "Close" at bounding box center [1040, 18] width 65 height 19
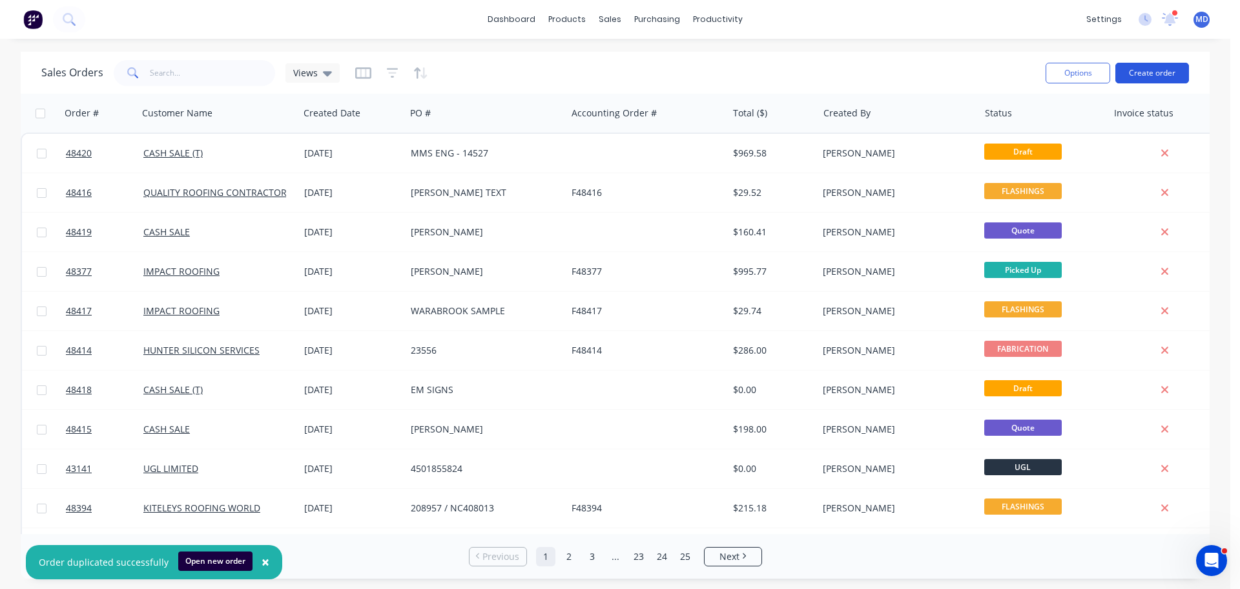
click at [1140, 70] on button "Create order" at bounding box center [1153, 73] width 74 height 21
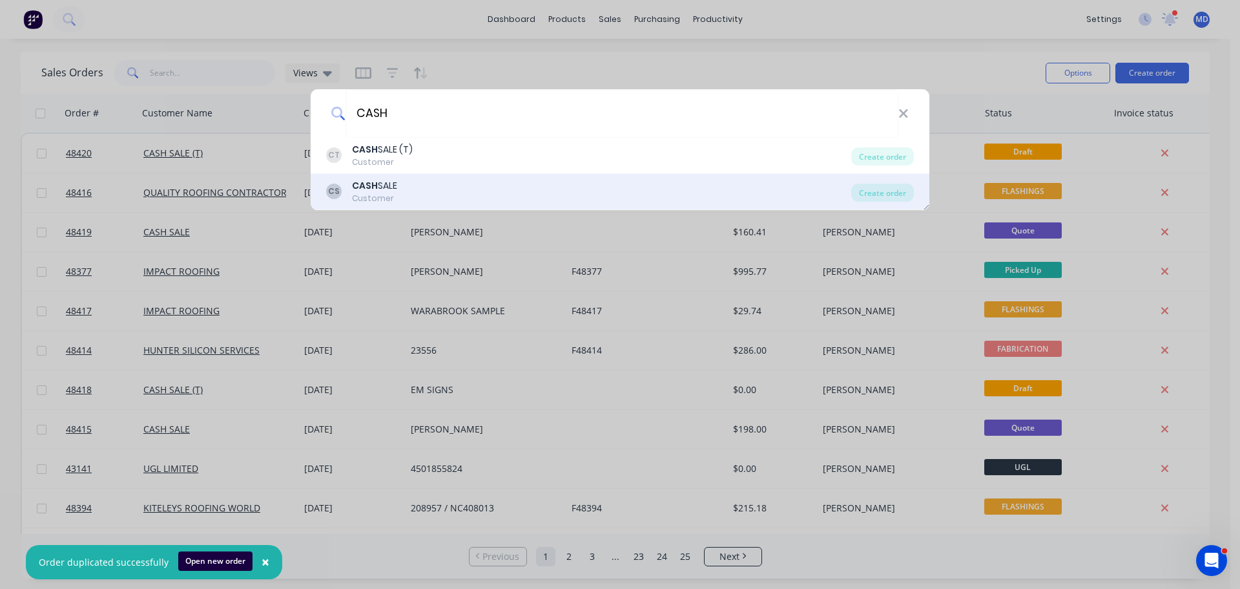
type input "CASH"
click at [384, 190] on div "CASH SALE" at bounding box center [374, 186] width 45 height 14
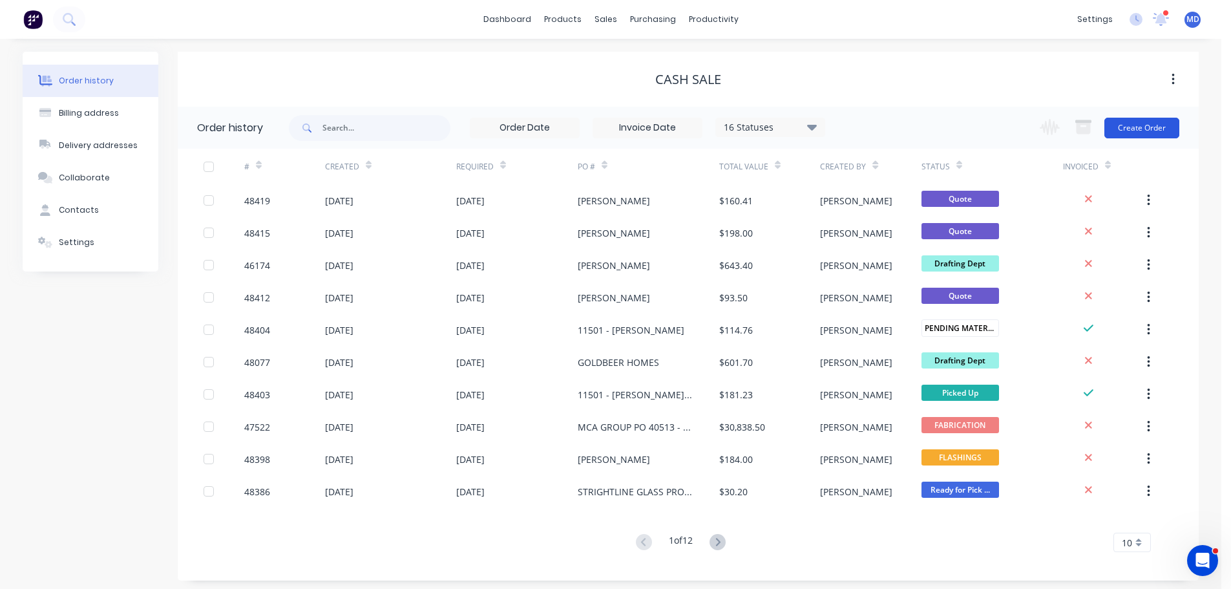
click at [1165, 120] on button "Create Order" at bounding box center [1141, 128] width 75 height 21
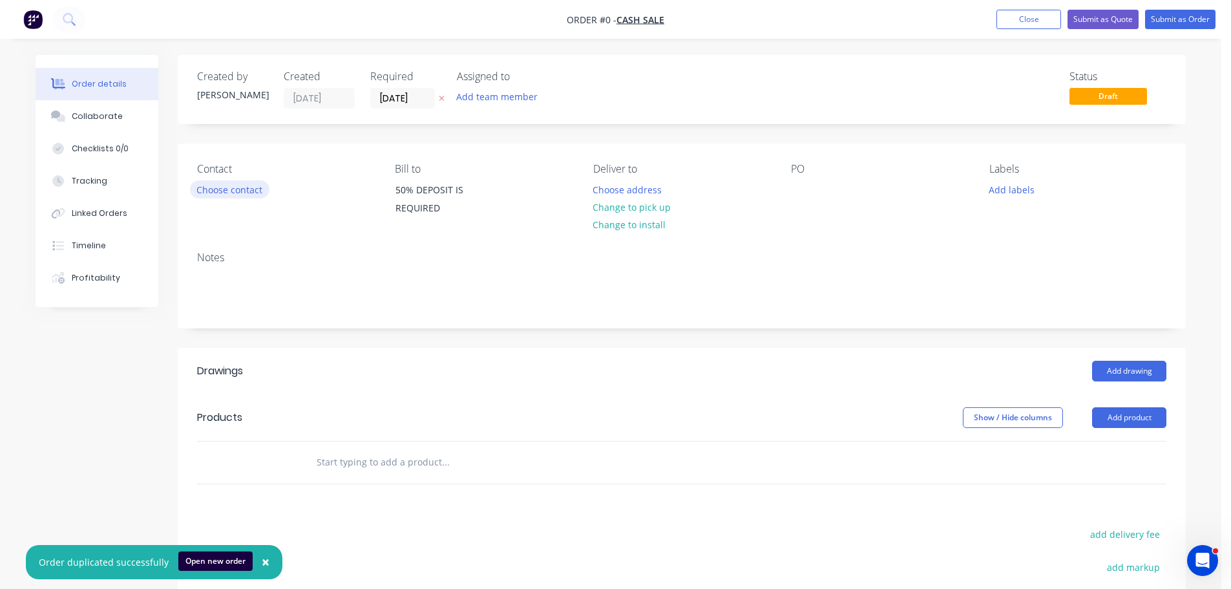
click at [247, 188] on button "Choose contact" at bounding box center [229, 188] width 79 height 17
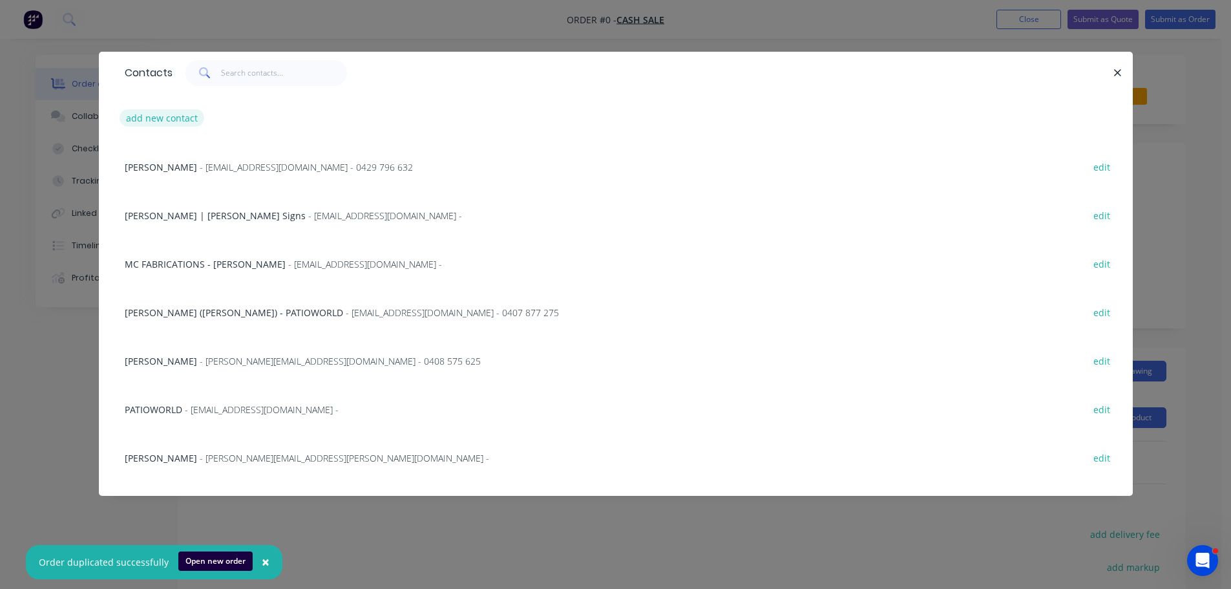
click at [163, 113] on button "add new contact" at bounding box center [162, 117] width 85 height 17
select select "AU"
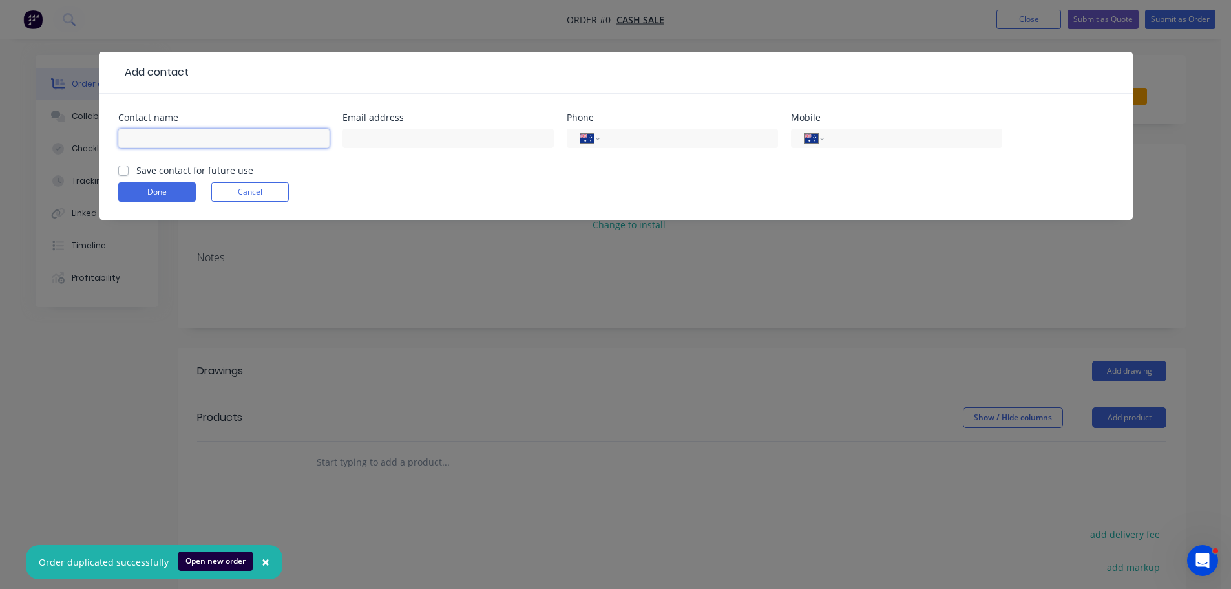
click at [158, 138] on input "text" at bounding box center [223, 138] width 211 height 19
type input "ADRIAN"
type input "0411 244 857"
click at [130, 190] on button "Done" at bounding box center [157, 191] width 78 height 19
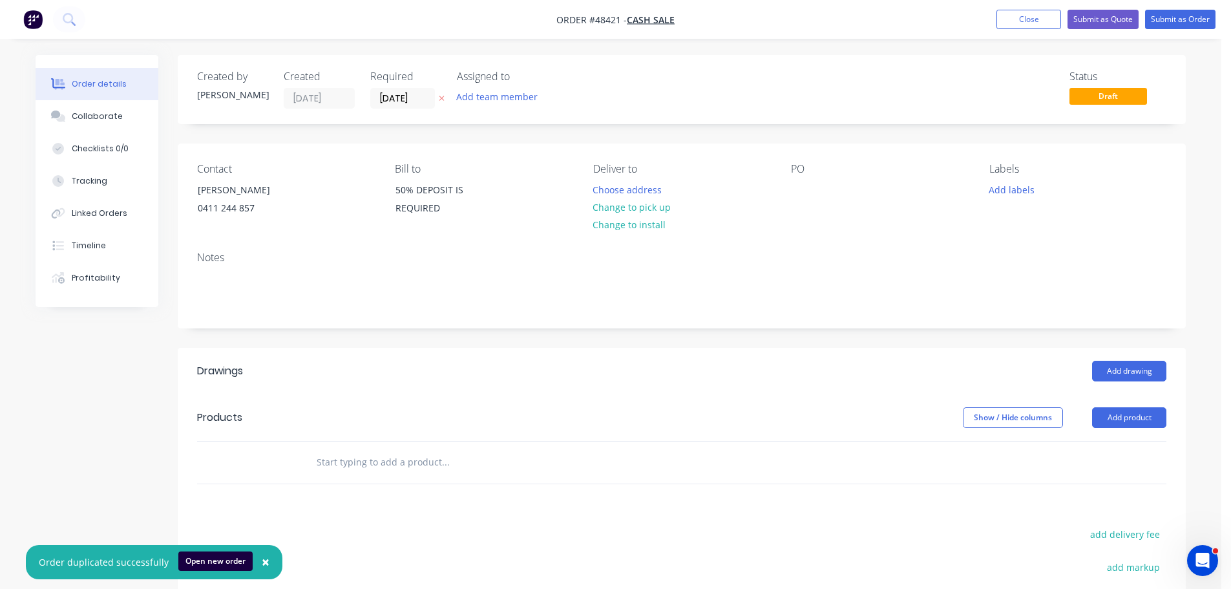
drag, startPoint x: 626, startPoint y: 209, endPoint x: 753, endPoint y: 200, distance: 127.6
click at [627, 209] on button "Change to pick up" at bounding box center [632, 206] width 92 height 17
click at [793, 188] on div at bounding box center [801, 189] width 21 height 19
click at [1109, 417] on button "Add product" at bounding box center [1129, 417] width 74 height 21
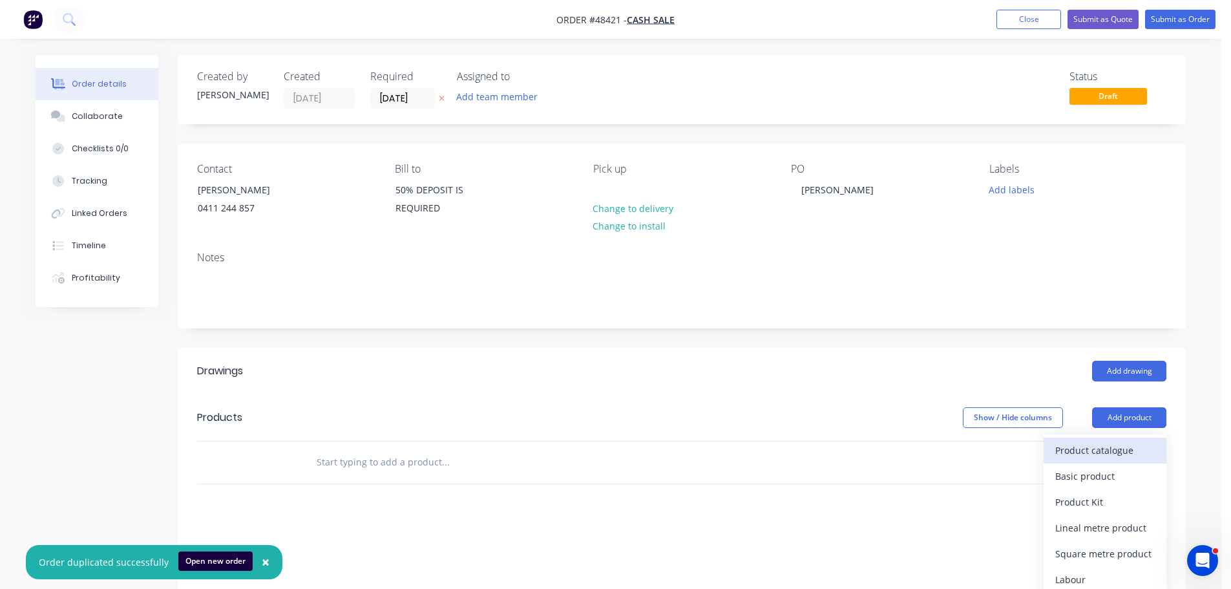
click at [1101, 439] on button "Product catalogue" at bounding box center [1104, 450] width 123 height 26
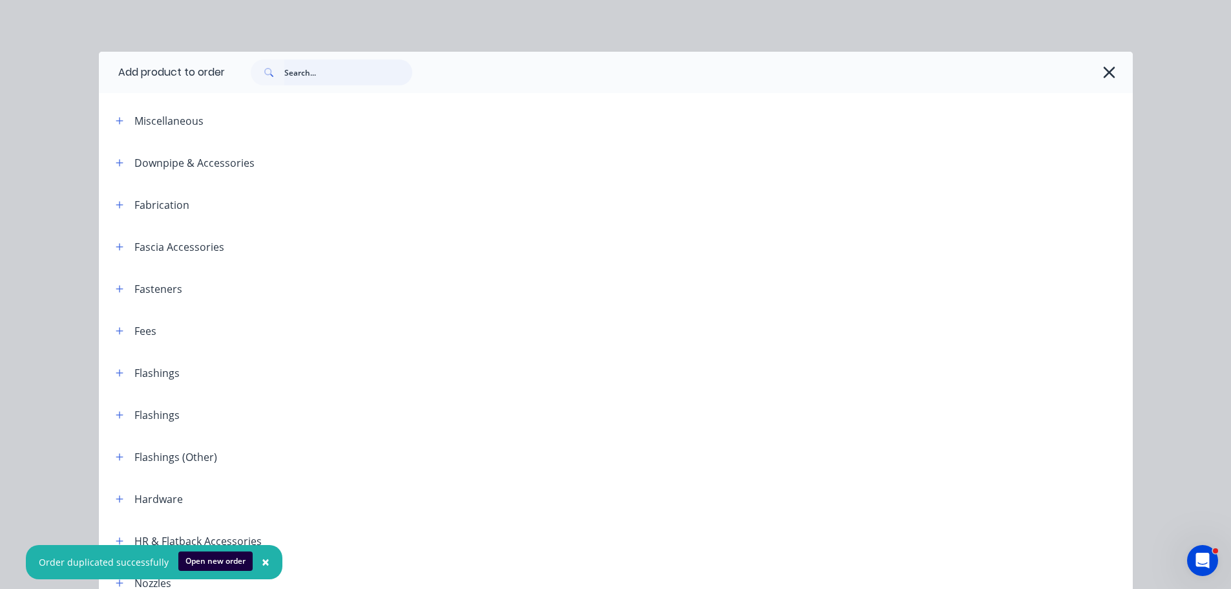
click at [296, 76] on input "text" at bounding box center [348, 72] width 128 height 26
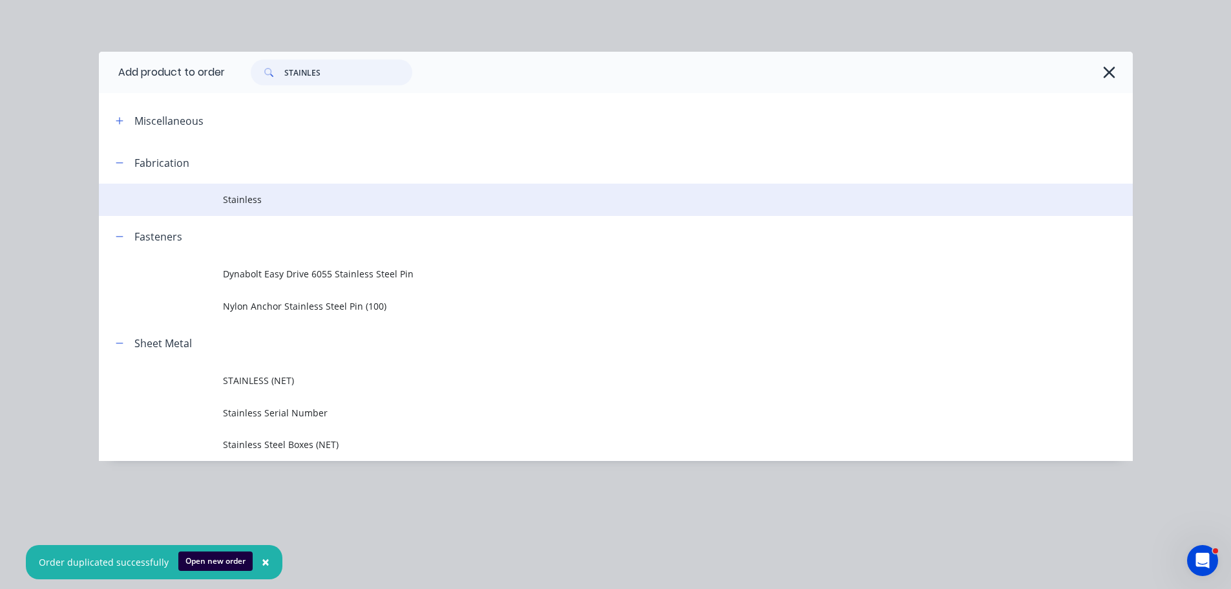
type input "STAINLES"
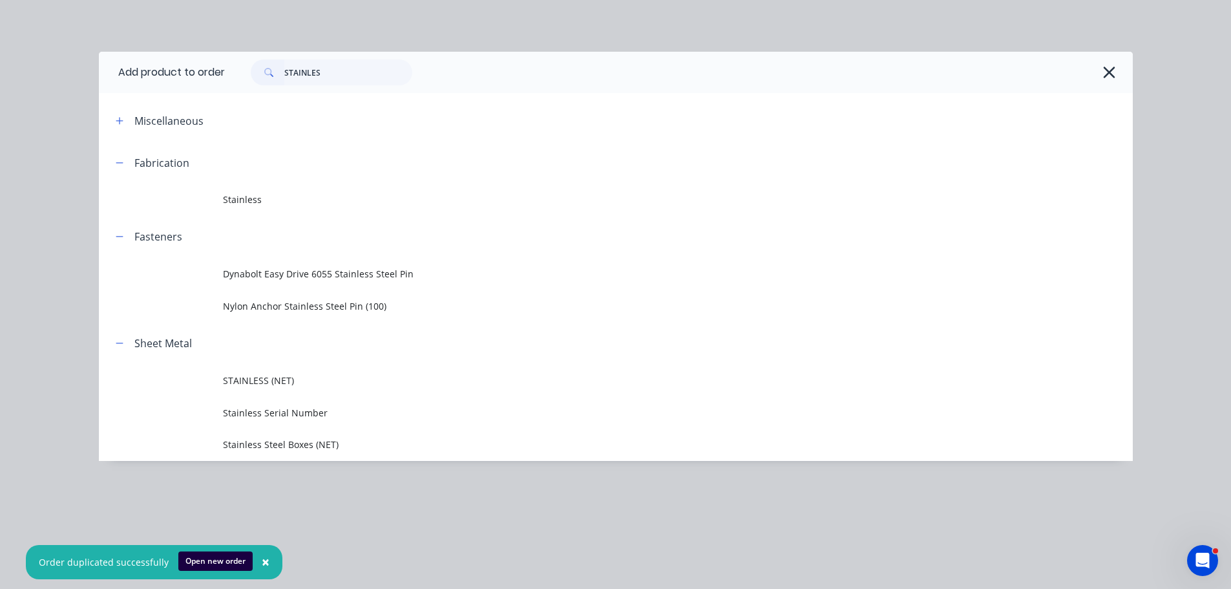
click at [249, 196] on td "Stainless" at bounding box center [678, 199] width 910 height 32
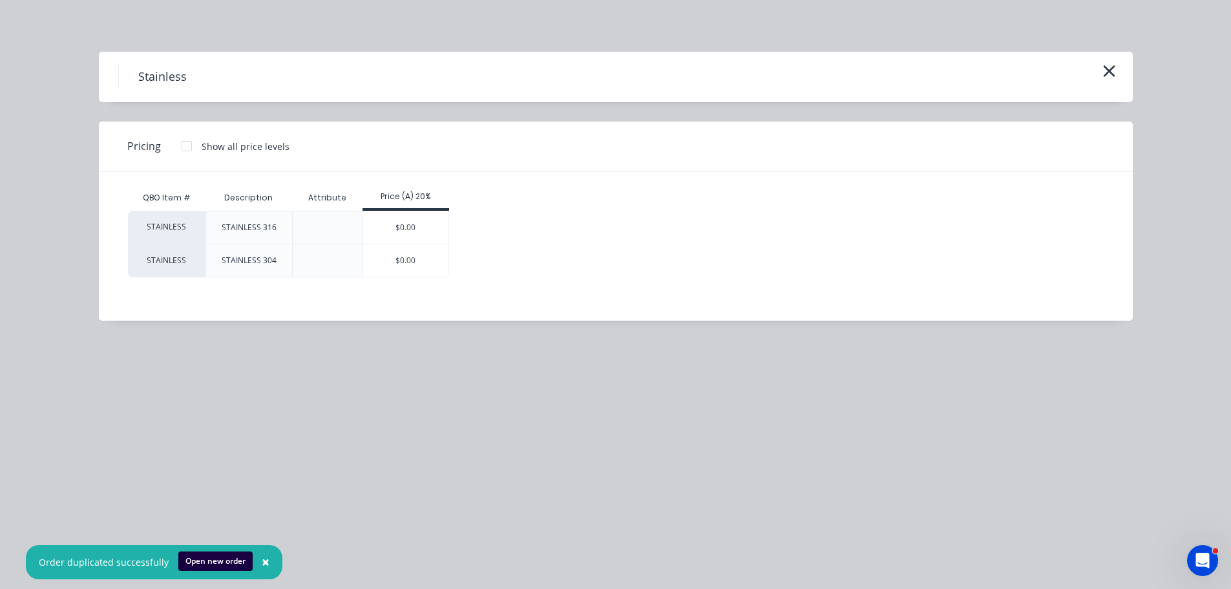
click at [386, 222] on div "$0.00" at bounding box center [406, 227] width 86 height 32
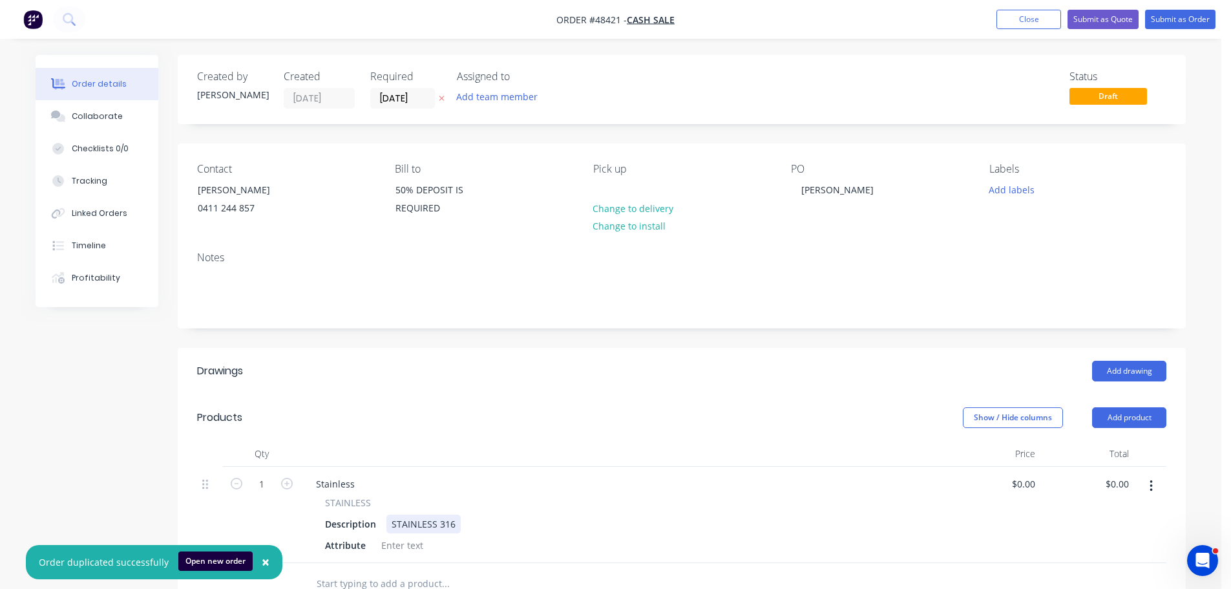
click at [455, 527] on div "STAINLESS 316" at bounding box center [423, 523] width 74 height 19
click at [355, 488] on div "Stainless" at bounding box center [335, 483] width 59 height 19
click at [405, 483] on div "Stainless 1.2MM 3162B" at bounding box center [366, 483] width 121 height 19
click at [404, 483] on div "Stainless 1.2MM 3162B" at bounding box center [366, 483] width 121 height 19
click at [468, 489] on div "Stainless 1.2MM 316 2B" at bounding box center [624, 483] width 636 height 19
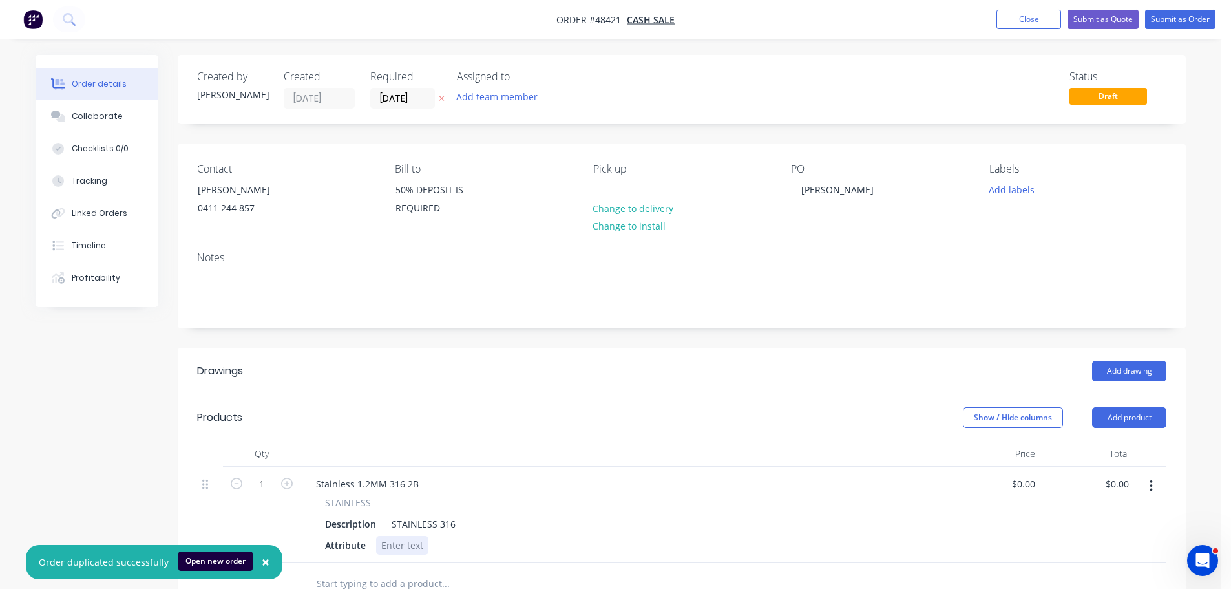
click at [406, 545] on div at bounding box center [402, 545] width 52 height 19
click at [1144, 485] on button "button" at bounding box center [1151, 485] width 30 height 23
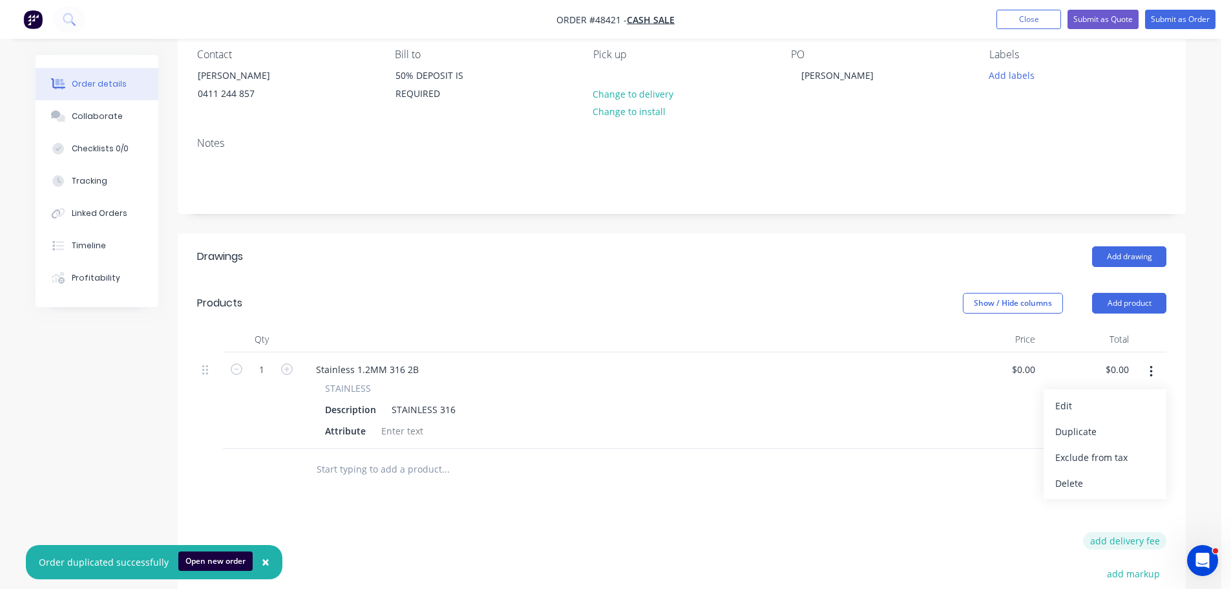
scroll to position [129, 0]
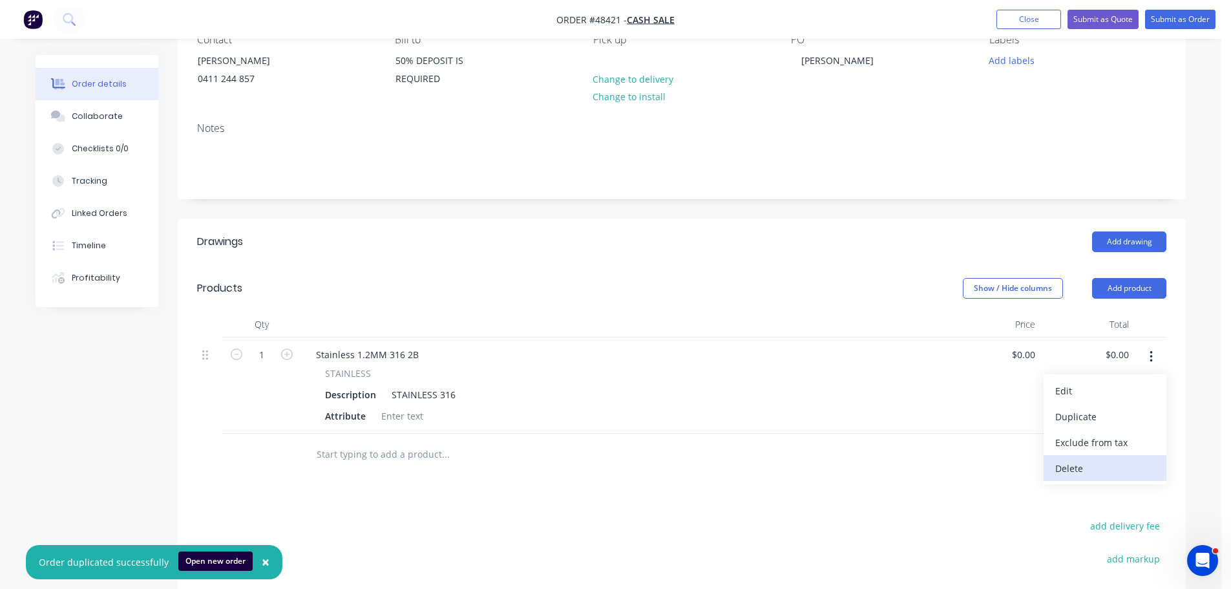
click at [1063, 463] on div "Delete" at bounding box center [1104, 468] width 99 height 19
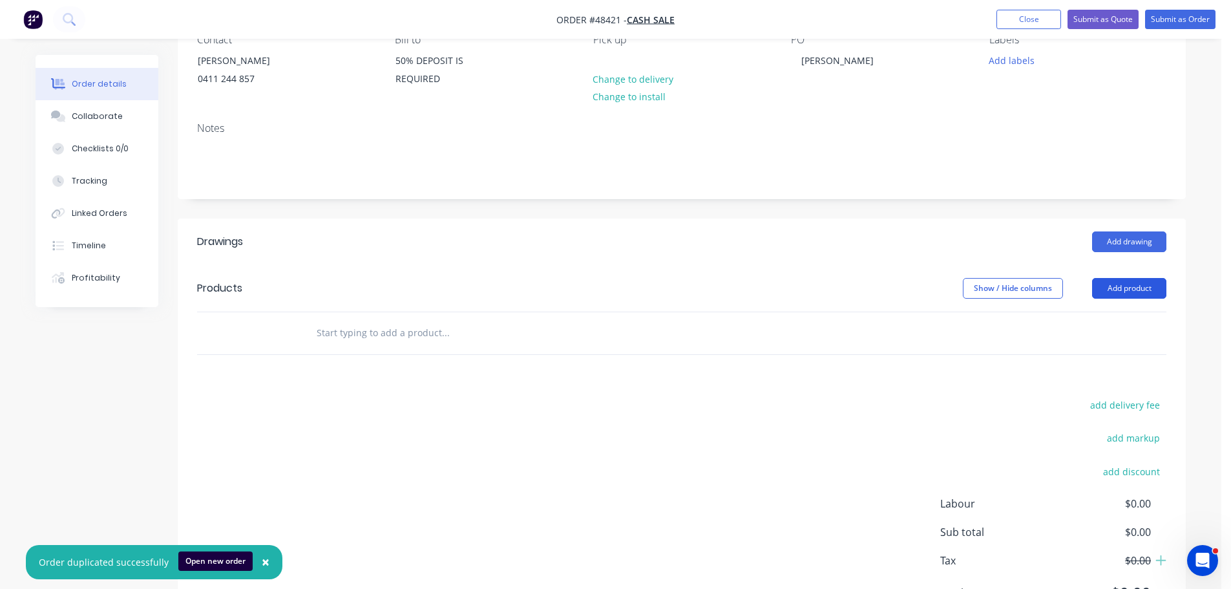
click at [1128, 287] on button "Add product" at bounding box center [1129, 288] width 74 height 21
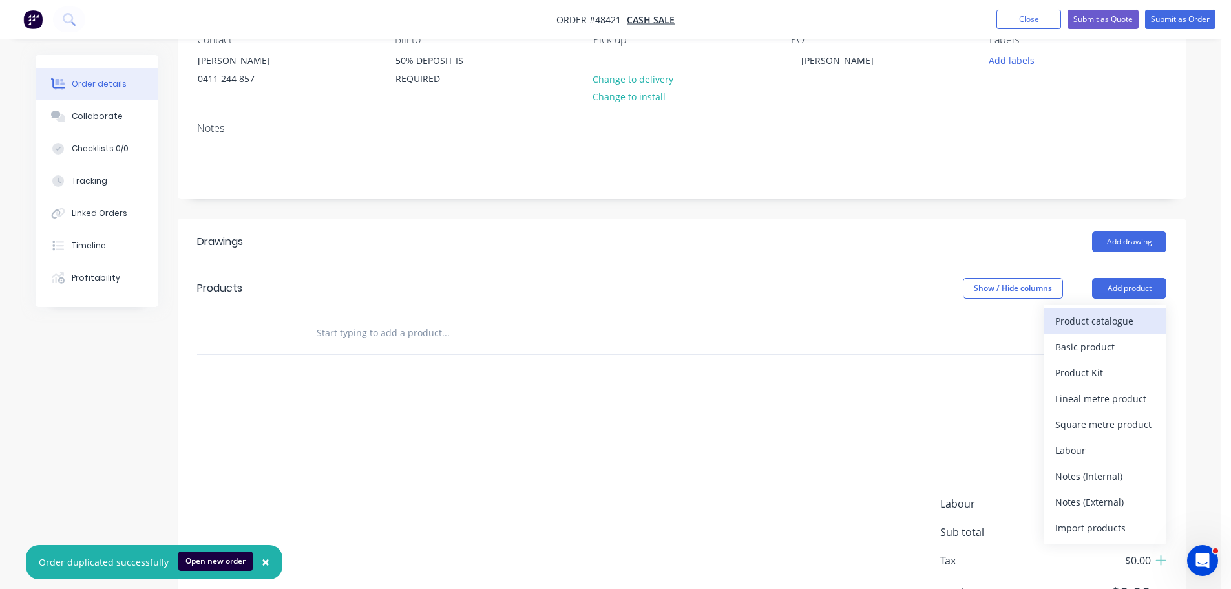
click at [1104, 321] on div "Product catalogue" at bounding box center [1104, 320] width 99 height 19
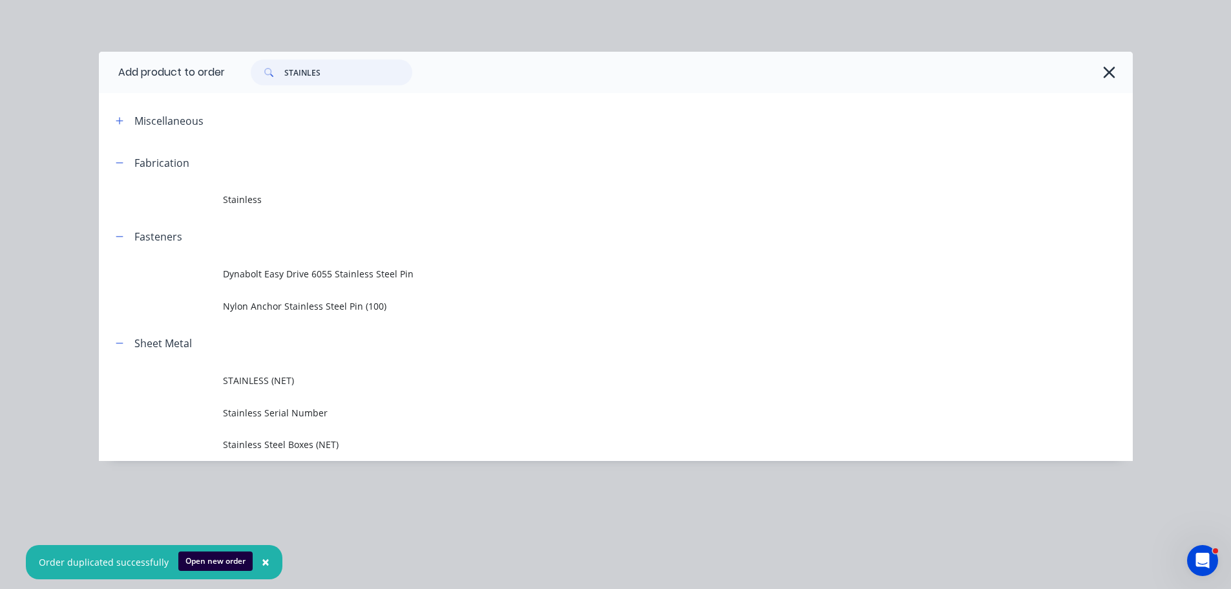
drag, startPoint x: 324, startPoint y: 73, endPoint x: 211, endPoint y: 73, distance: 113.1
click at [211, 73] on header "Add product to order STAINLES" at bounding box center [616, 72] width 1034 height 41
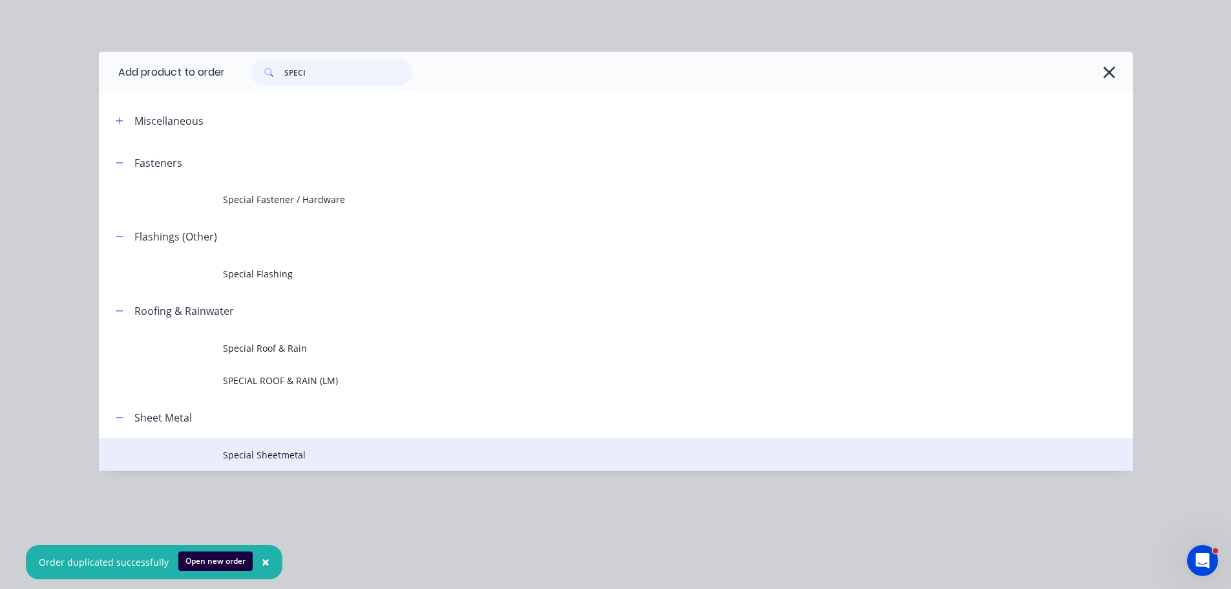
type input "SPECI"
click at [258, 455] on span "Special Sheetmetal" at bounding box center [586, 455] width 727 height 14
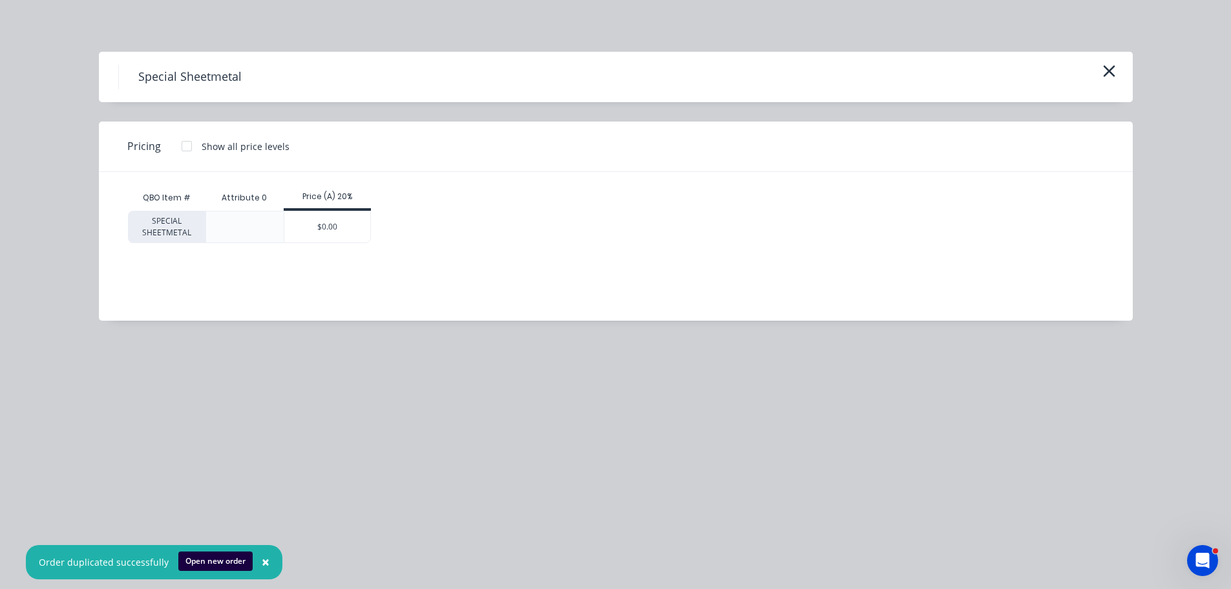
click at [311, 195] on div "Price (A) 20%" at bounding box center [327, 197] width 87 height 12
click at [324, 223] on div "$0.00" at bounding box center [327, 226] width 86 height 31
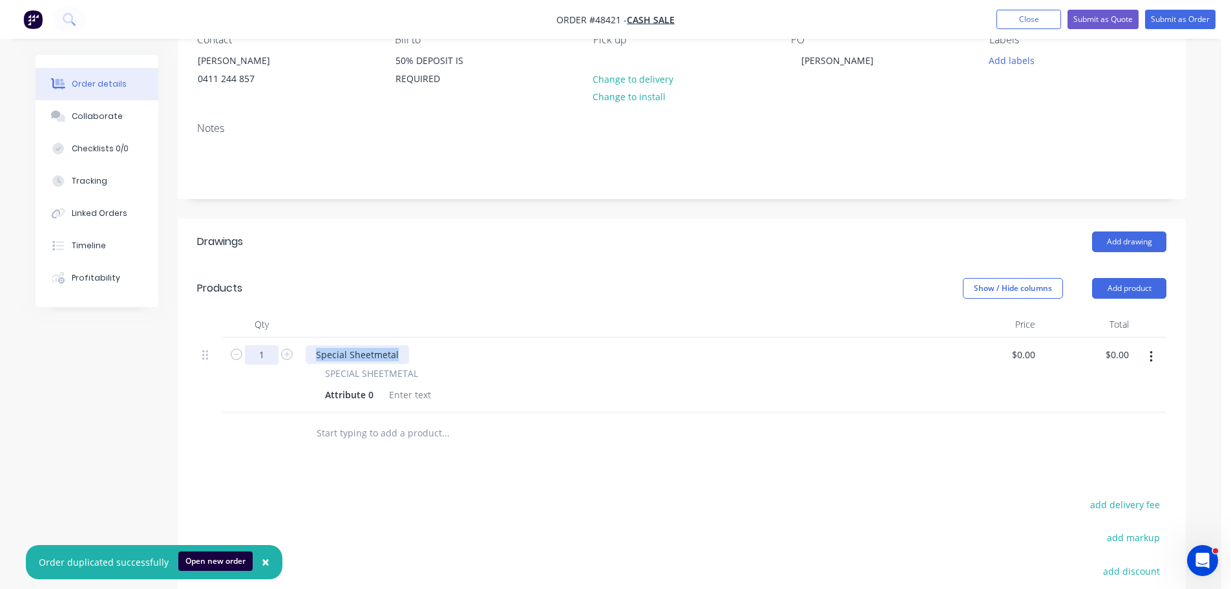
drag, startPoint x: 401, startPoint y: 353, endPoint x: 275, endPoint y: 351, distance: 126.0
click at [275, 351] on div "1 Special Sheetmetal SPECIAL SHEETMETAL Attribute 0 $0.00 $0.00 $0.00 $0.00" at bounding box center [681, 374] width 969 height 75
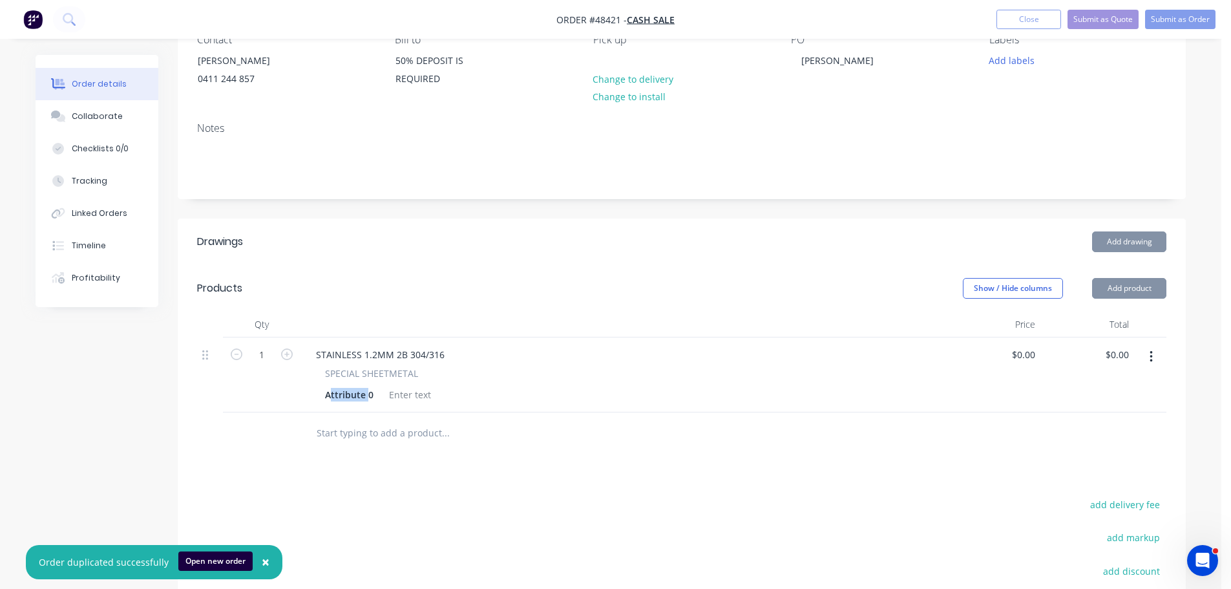
drag, startPoint x: 369, startPoint y: 394, endPoint x: 339, endPoint y: 394, distance: 30.4
click at [335, 394] on div "Attribute 0" at bounding box center [349, 394] width 59 height 19
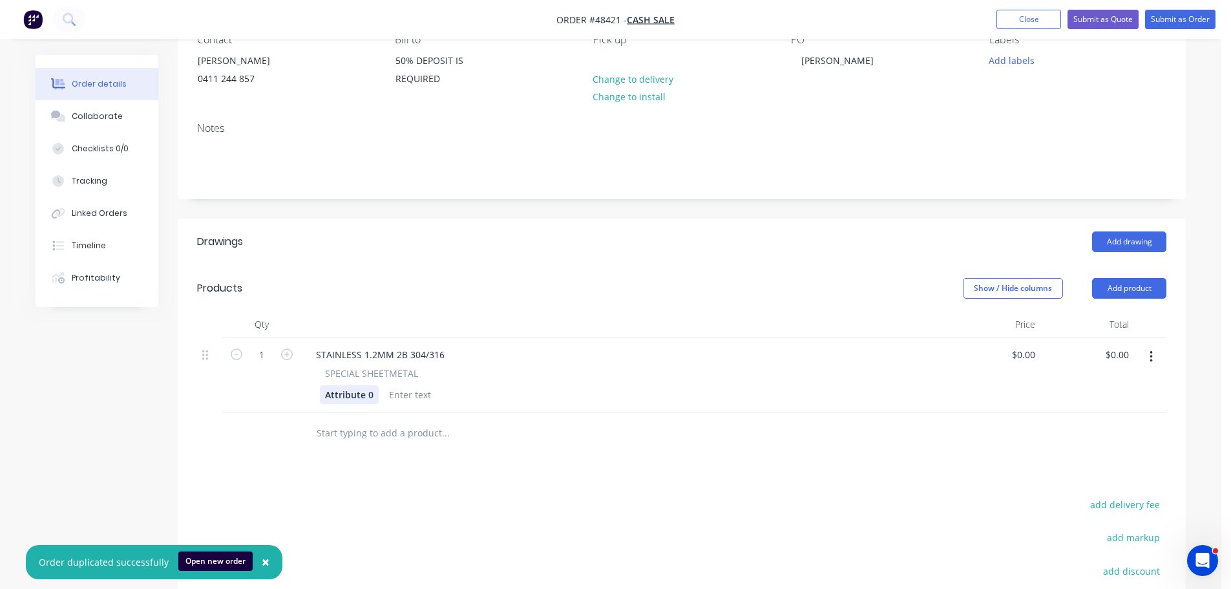
click at [371, 396] on div "Attribute 0" at bounding box center [349, 394] width 59 height 19
drag, startPoint x: 371, startPoint y: 396, endPoint x: 315, endPoint y: 397, distance: 56.2
click at [315, 397] on div "SPECIAL SHEETMETAL Attribute 0" at bounding box center [624, 384] width 636 height 37
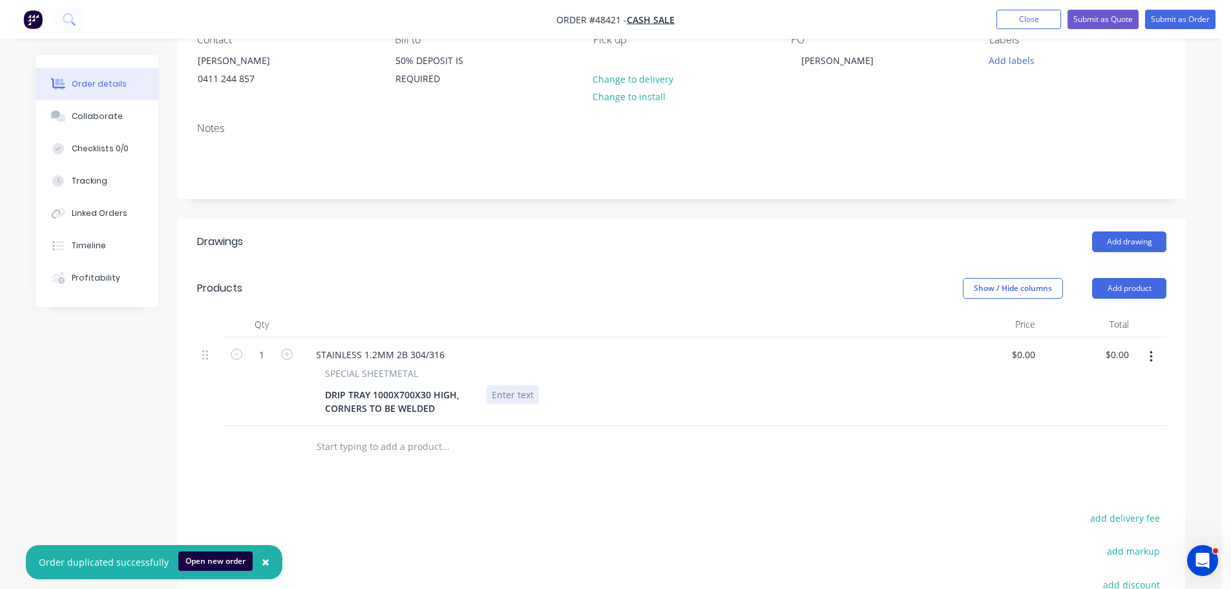
click at [498, 397] on div at bounding box center [512, 394] width 52 height 19
click at [503, 359] on div "STAINLESS 1.2MM 2B 304/316" at bounding box center [624, 354] width 636 height 19
click at [435, 406] on div "DRIP TRAY 1000X700X30 HIGH, CORNERS TO BE WELDED" at bounding box center [401, 401] width 162 height 32
click at [1030, 358] on input "0" at bounding box center [1025, 354] width 30 height 19
type input "$475.00"
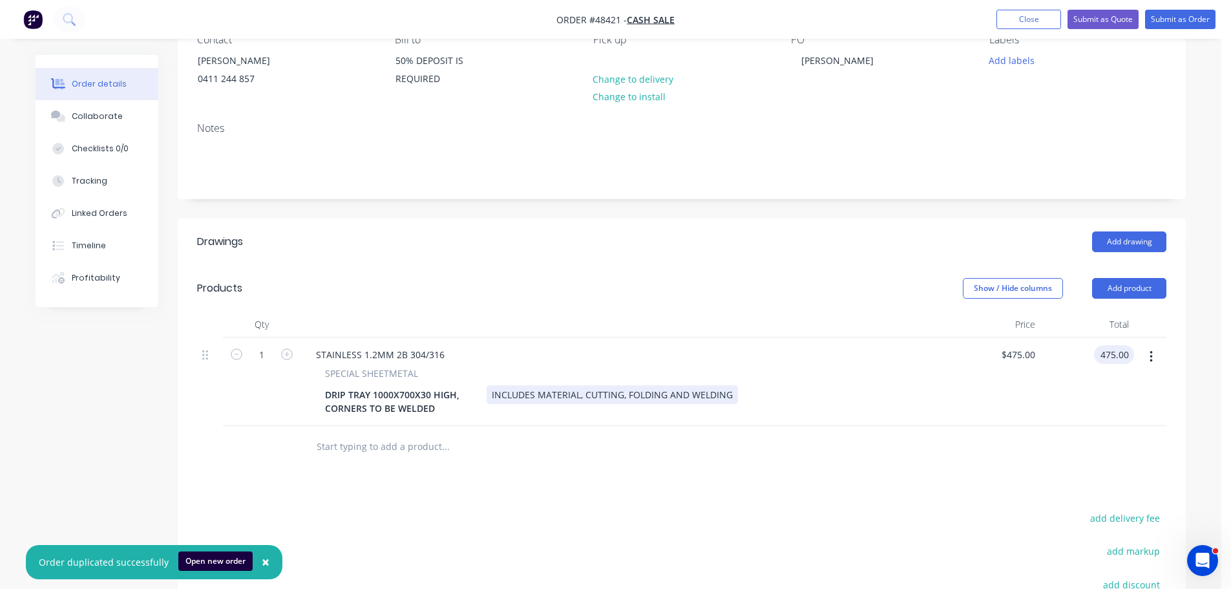
type input "$475.00"
click at [946, 394] on div "1 STAINLESS 1.2MM 2B 304/316 SPECIAL SHEETMETAL DRIP TRAY 1000X700X30 HIGH, COR…" at bounding box center [681, 381] width 969 height 89
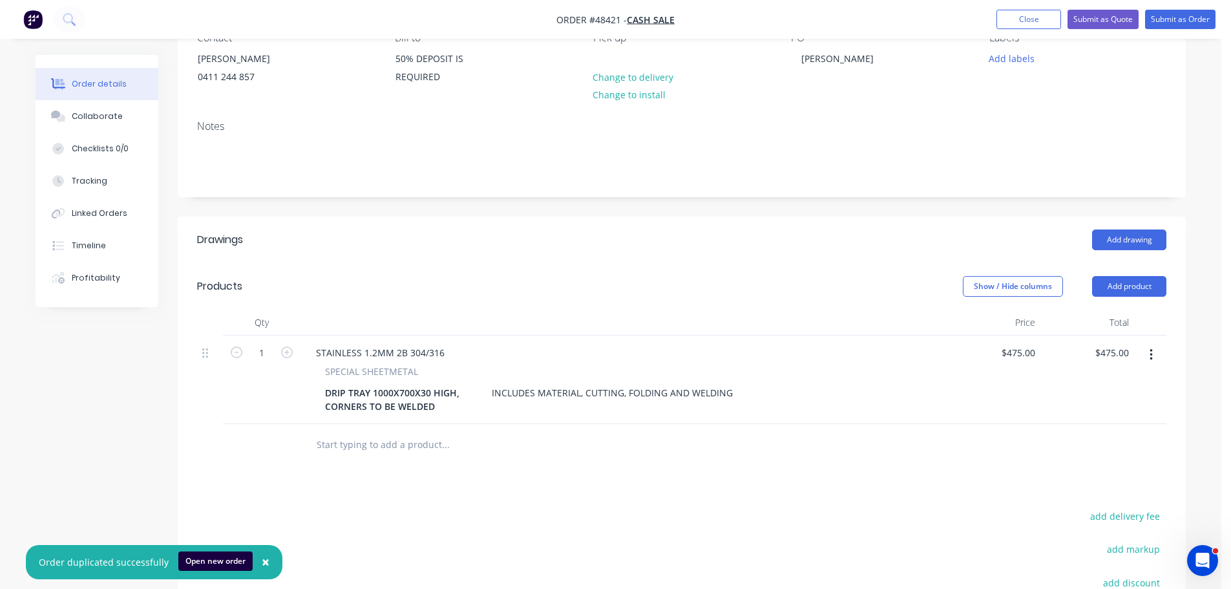
scroll to position [0, 0]
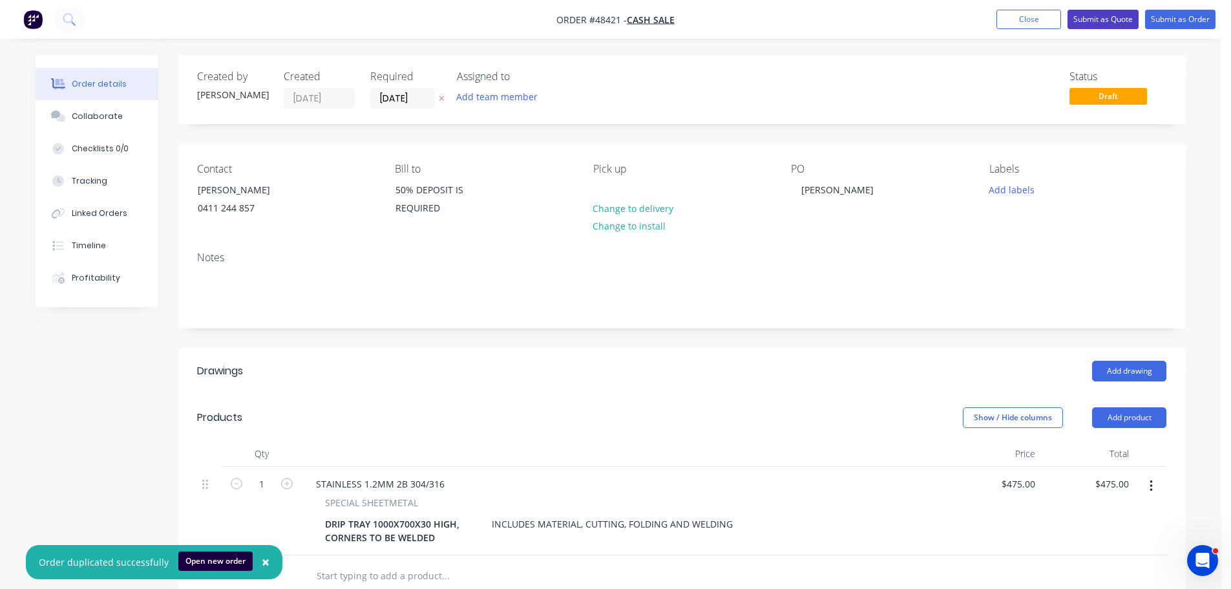
click at [1105, 14] on button "Submit as Quote" at bounding box center [1102, 19] width 71 height 19
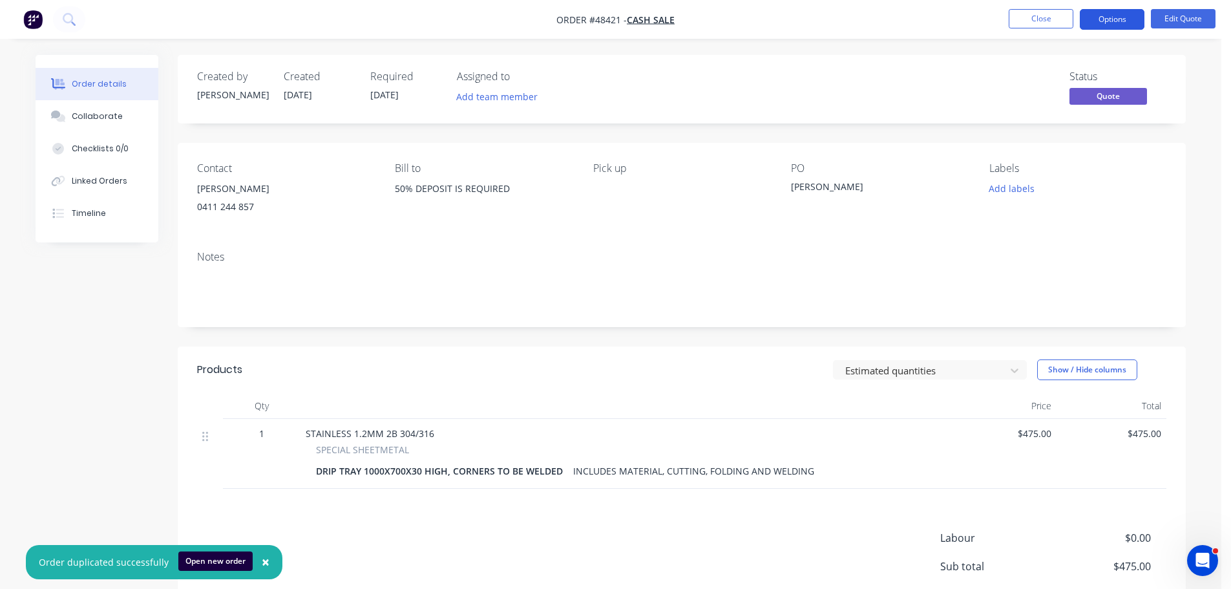
click at [1114, 23] on button "Options" at bounding box center [1111, 19] width 65 height 21
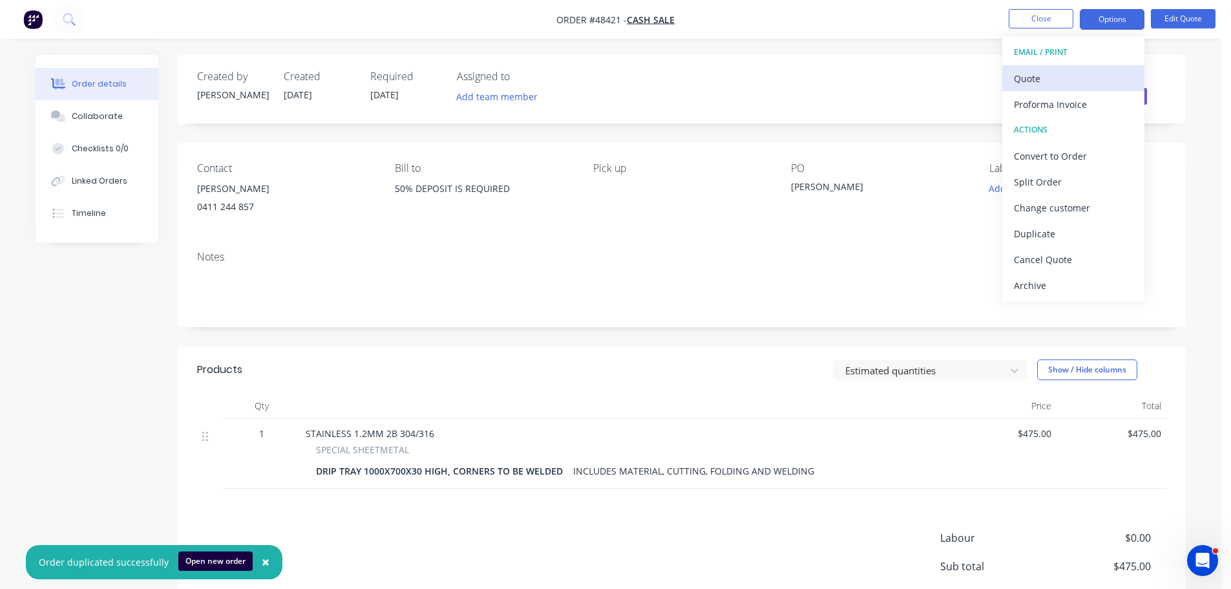
click at [1054, 83] on div "Quote" at bounding box center [1073, 78] width 119 height 19
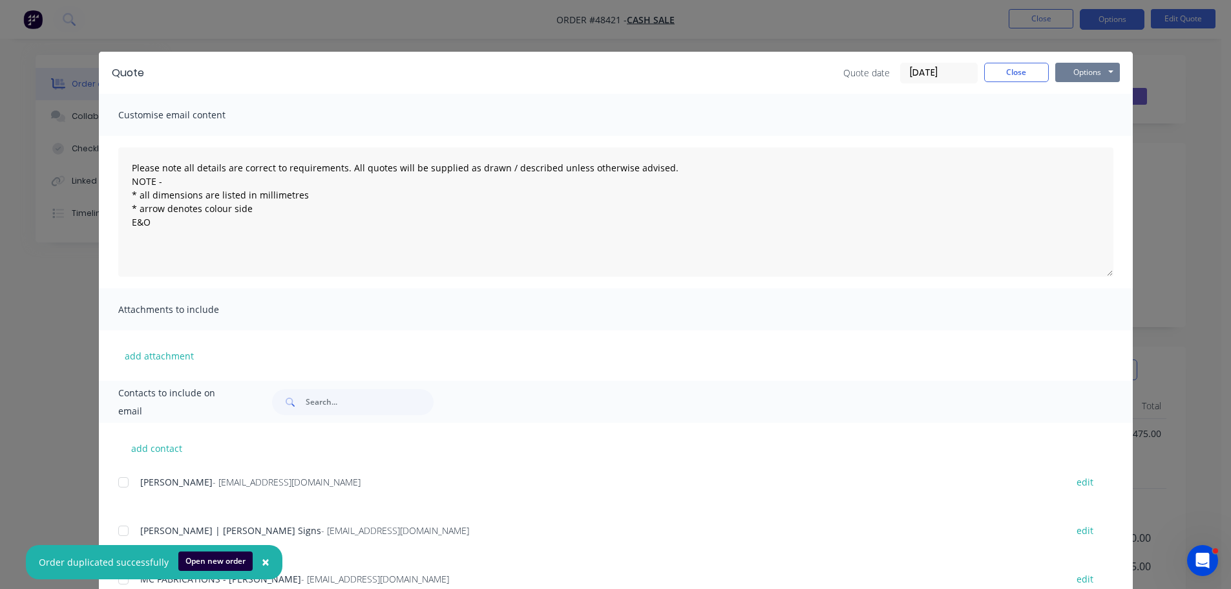
click at [1072, 77] on button "Options" at bounding box center [1087, 72] width 65 height 19
click at [1078, 118] on button "Print" at bounding box center [1096, 116] width 83 height 21
click at [1023, 74] on button "Close" at bounding box center [1016, 72] width 65 height 19
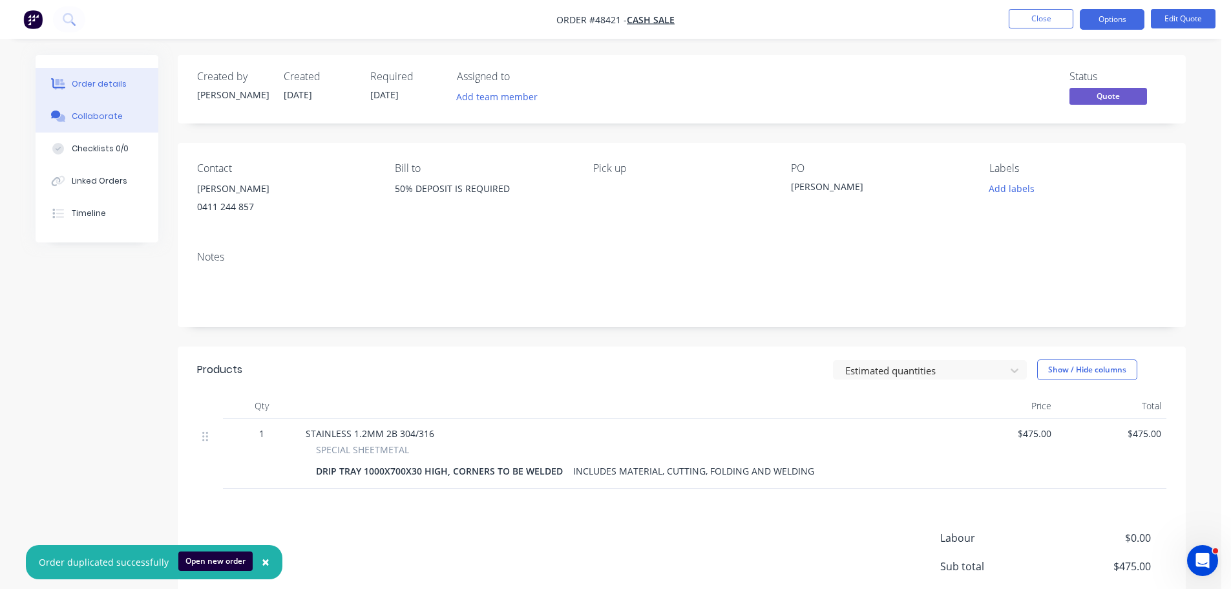
click at [83, 126] on button "Collaborate" at bounding box center [97, 116] width 123 height 32
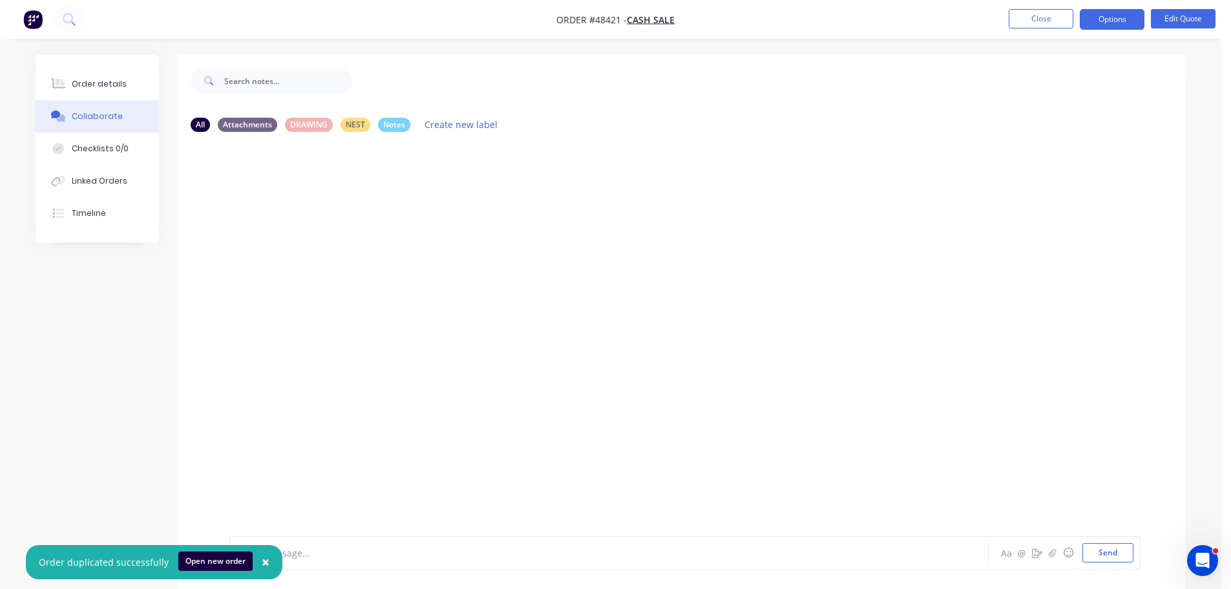
click at [309, 555] on div at bounding box center [573, 553] width 672 height 14
click at [1101, 553] on button "Send" at bounding box center [1107, 552] width 51 height 19
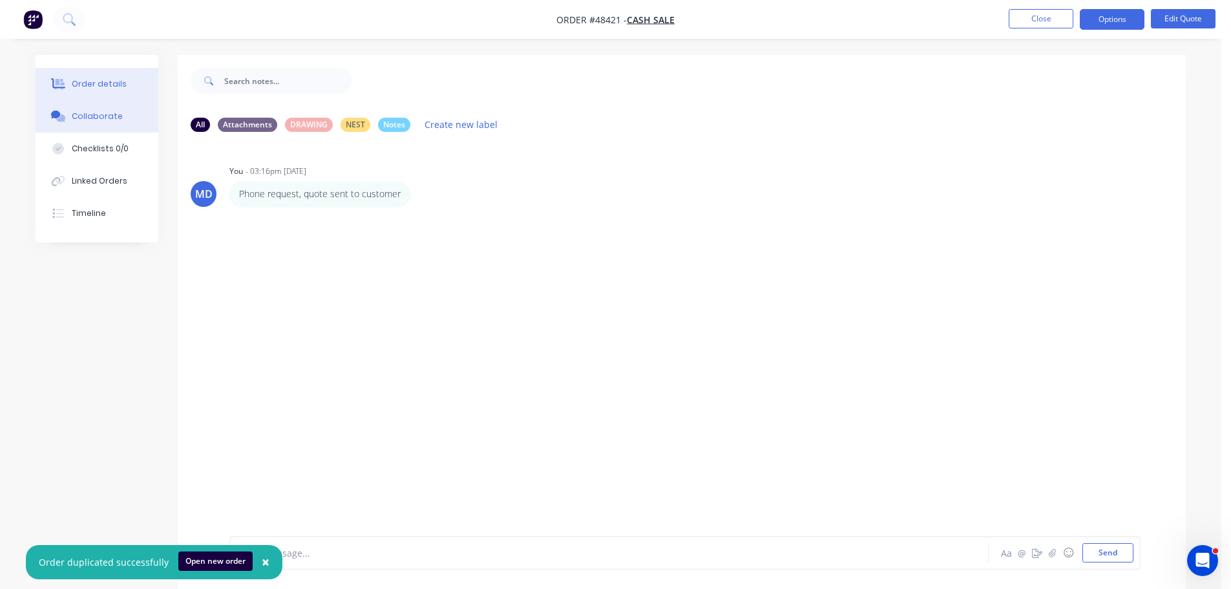
click at [134, 89] on button "Order details" at bounding box center [97, 84] width 123 height 32
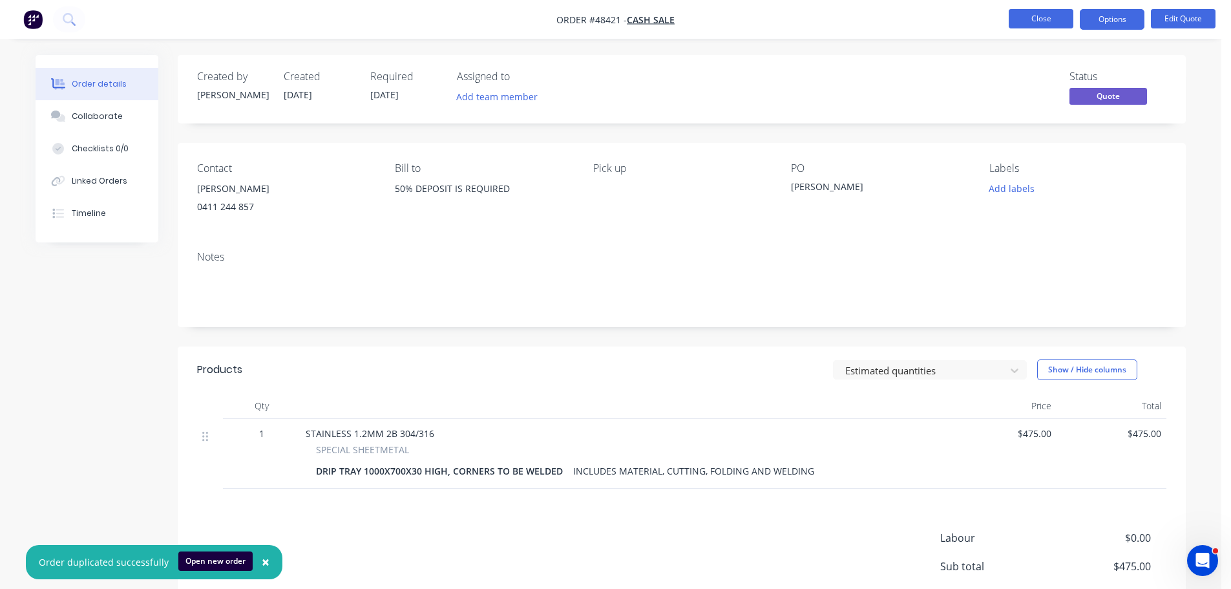
click at [1013, 21] on button "Close" at bounding box center [1040, 18] width 65 height 19
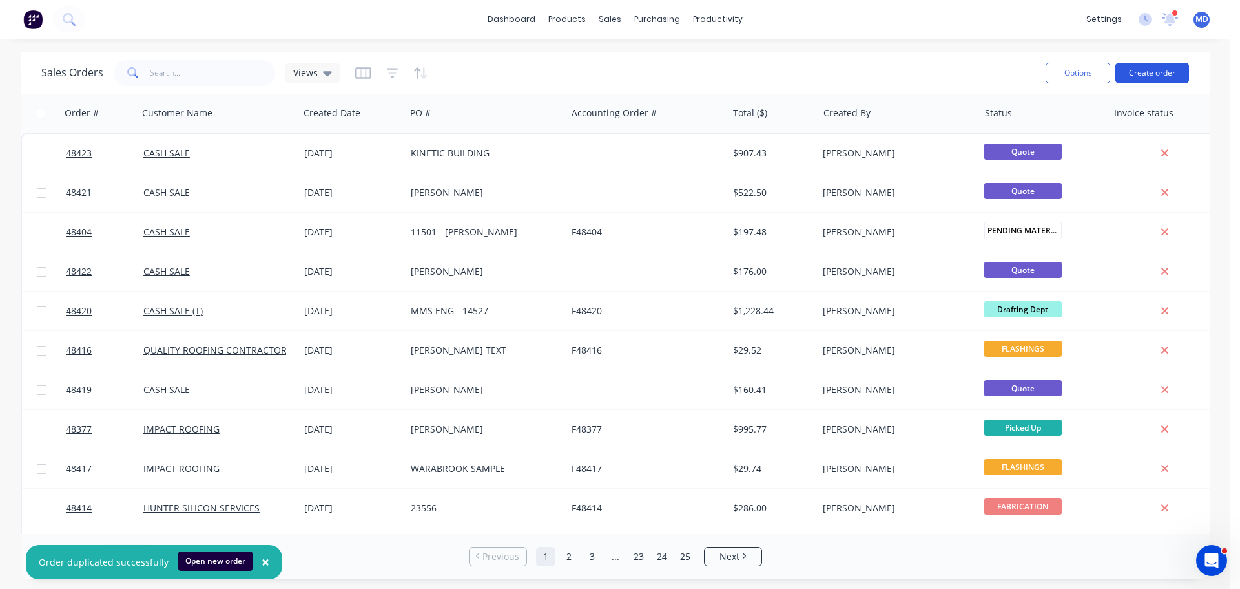
click at [1136, 70] on button "Create order" at bounding box center [1153, 73] width 74 height 21
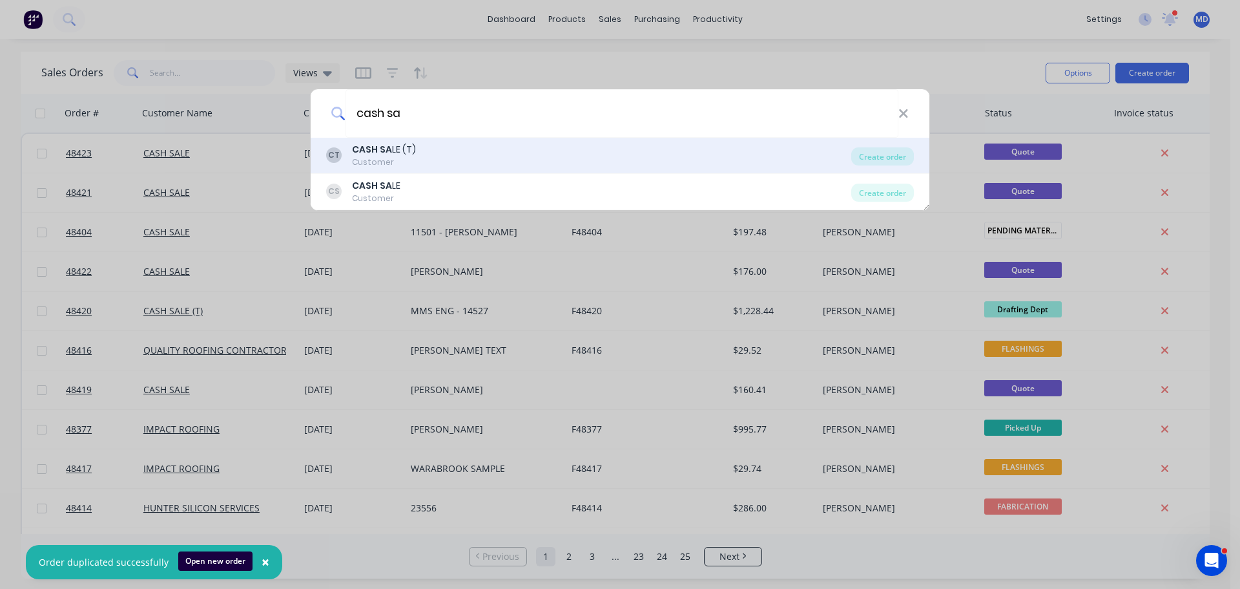
type input "cash sa"
click at [378, 147] on b "CASH SA" at bounding box center [372, 149] width 40 height 13
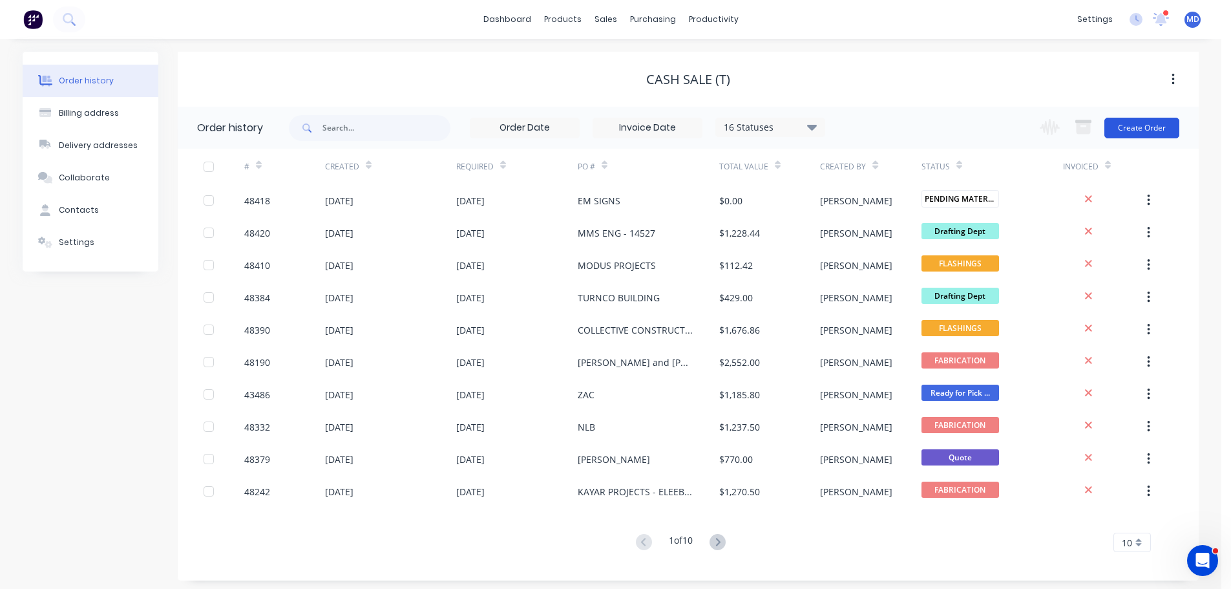
click at [1154, 120] on button "Create Order" at bounding box center [1141, 128] width 75 height 21
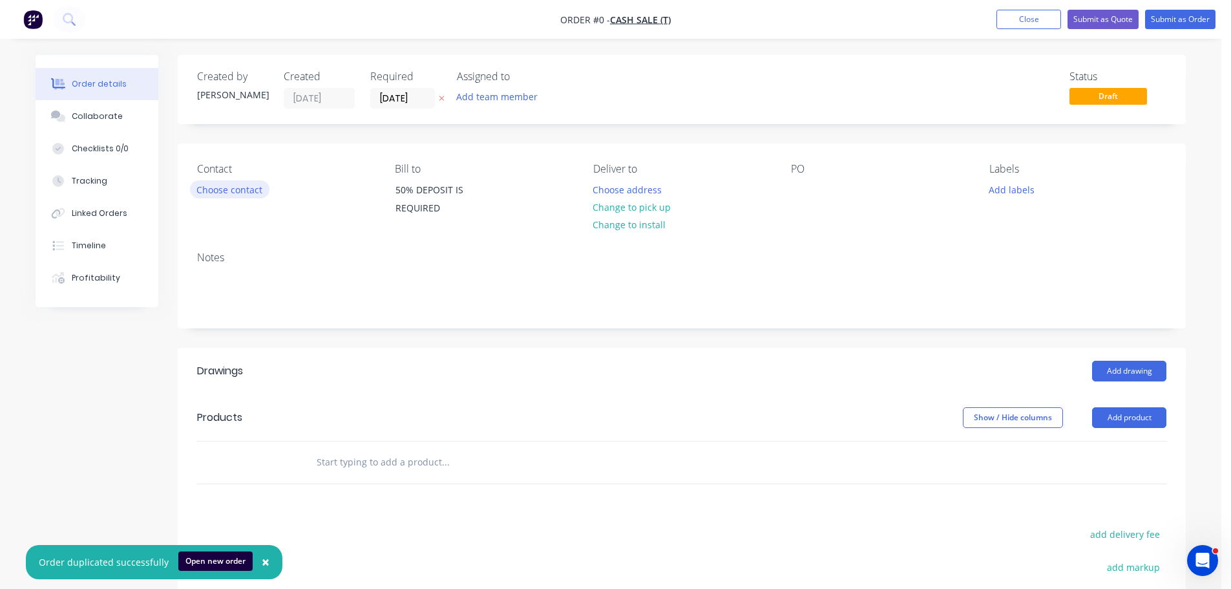
click at [211, 185] on button "Choose contact" at bounding box center [229, 188] width 79 height 17
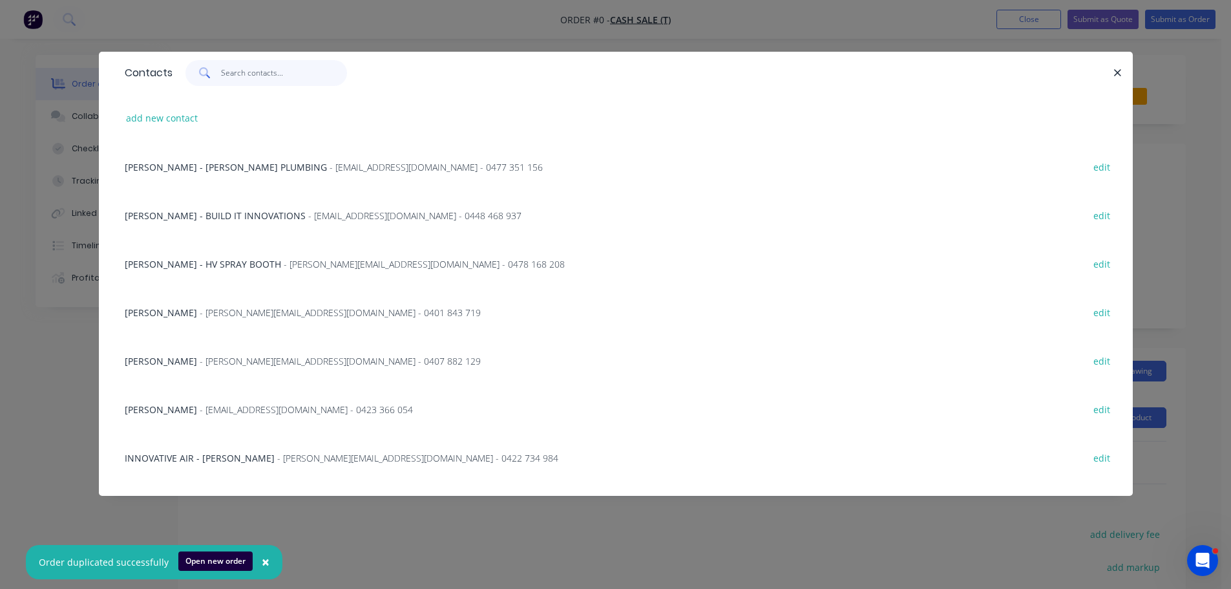
click at [227, 77] on input "text" at bounding box center [284, 73] width 126 height 26
type input "p"
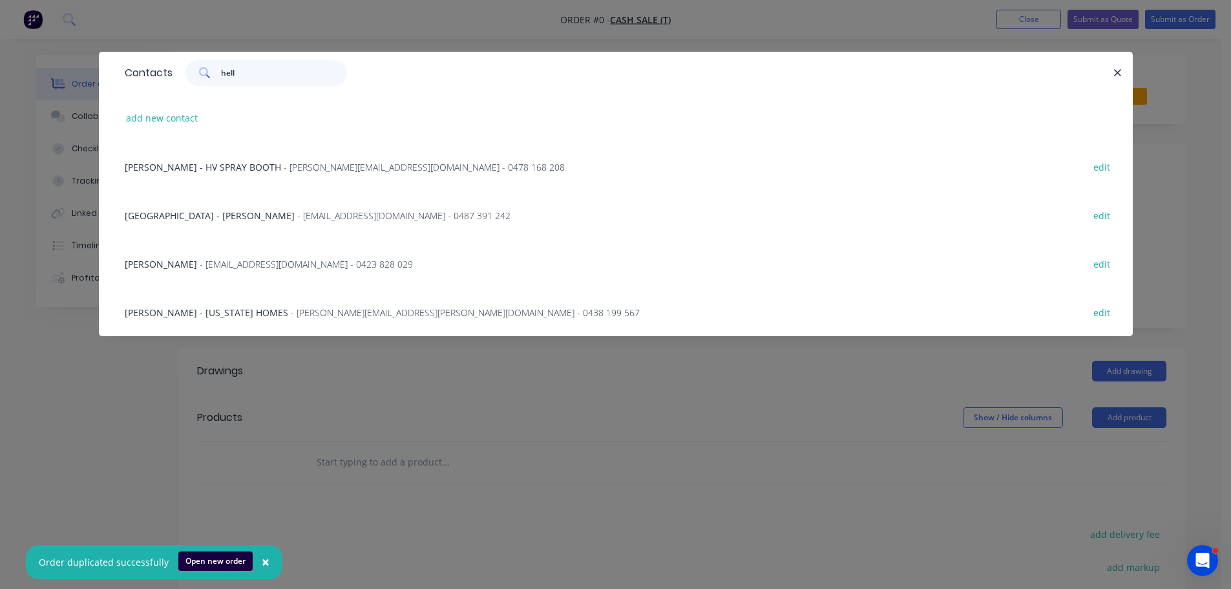
type input "hell"
click at [222, 215] on span "HELLEUR BUILDING - PETER" at bounding box center [210, 215] width 170 height 12
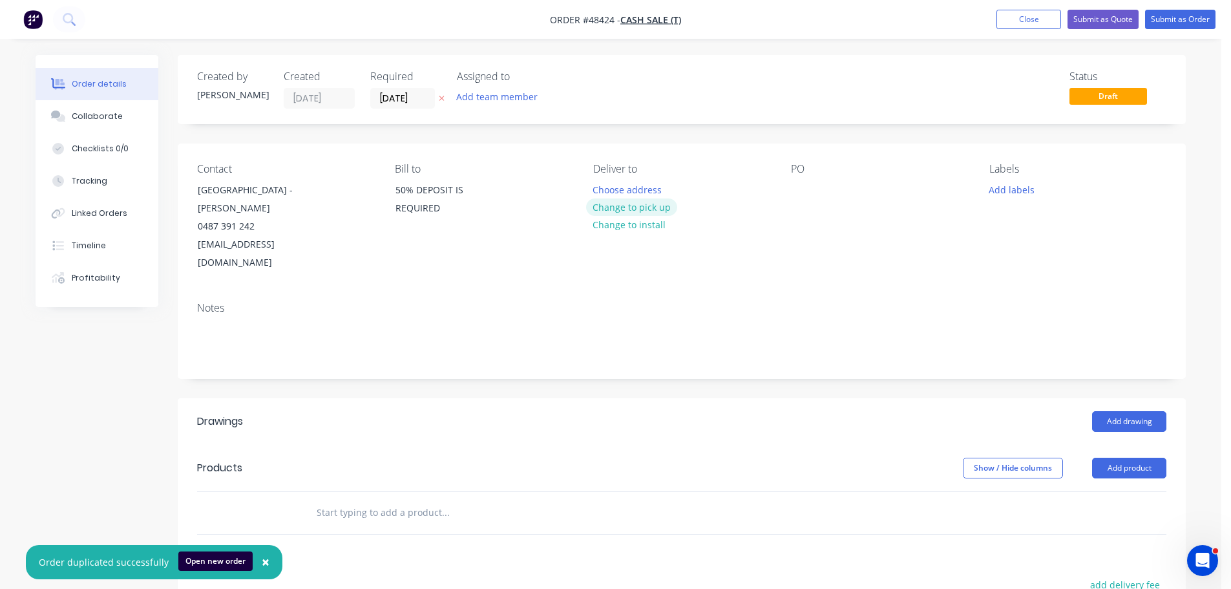
click at [627, 208] on button "Change to pick up" at bounding box center [632, 206] width 92 height 17
click at [792, 184] on div at bounding box center [801, 189] width 21 height 19
click at [1117, 411] on button "Add drawing" at bounding box center [1129, 421] width 74 height 21
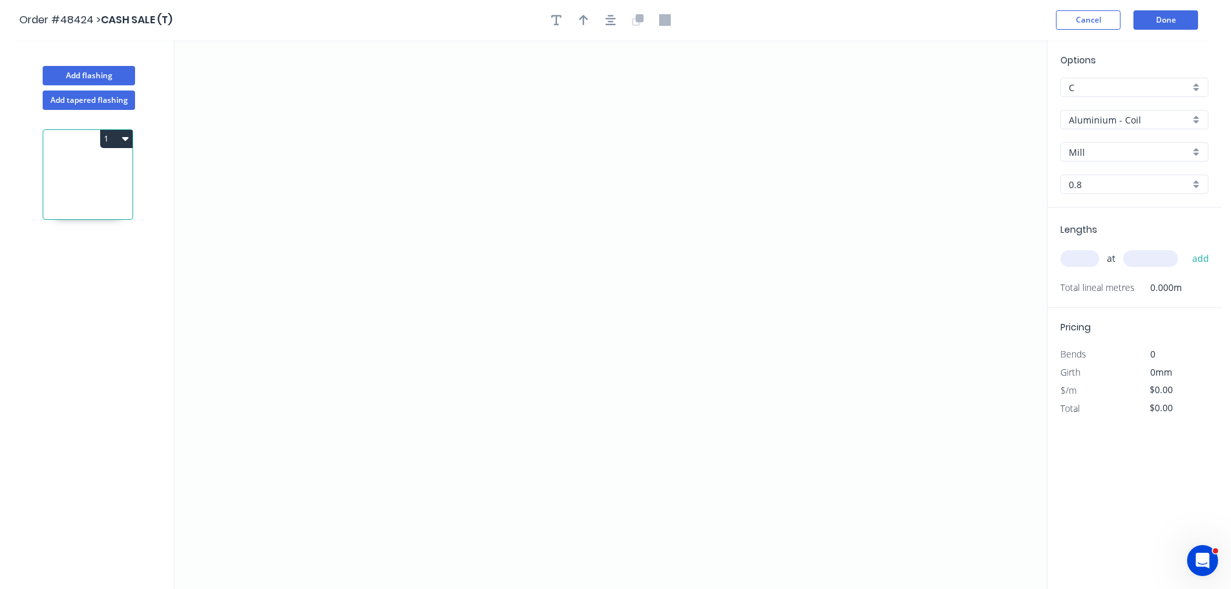
click at [1132, 132] on div "Options C C Aluminium - Coil Aluminium - Coil Mill Mill 0.8 0.8" at bounding box center [1134, 130] width 174 height 154
click at [1132, 121] on input "Aluminium - Coil" at bounding box center [1128, 120] width 121 height 14
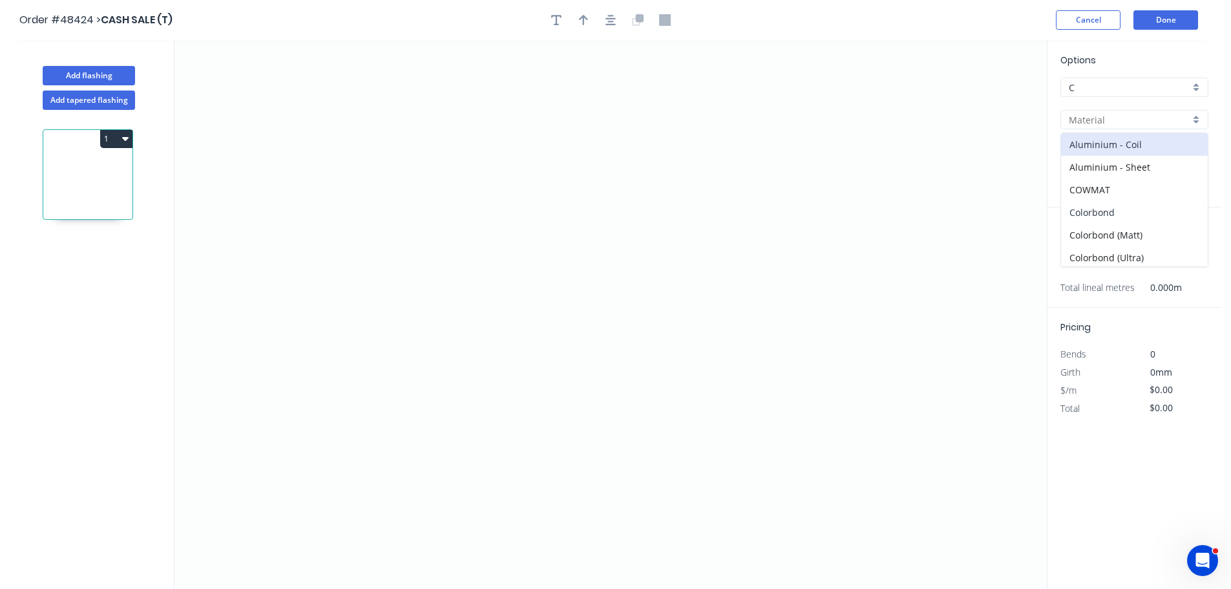
drag, startPoint x: 1099, startPoint y: 213, endPoint x: 1085, endPoint y: 183, distance: 33.5
click at [1099, 213] on div "Colorbond" at bounding box center [1134, 212] width 147 height 23
type input "Colorbond"
type input "Basalt"
type input "0.55"
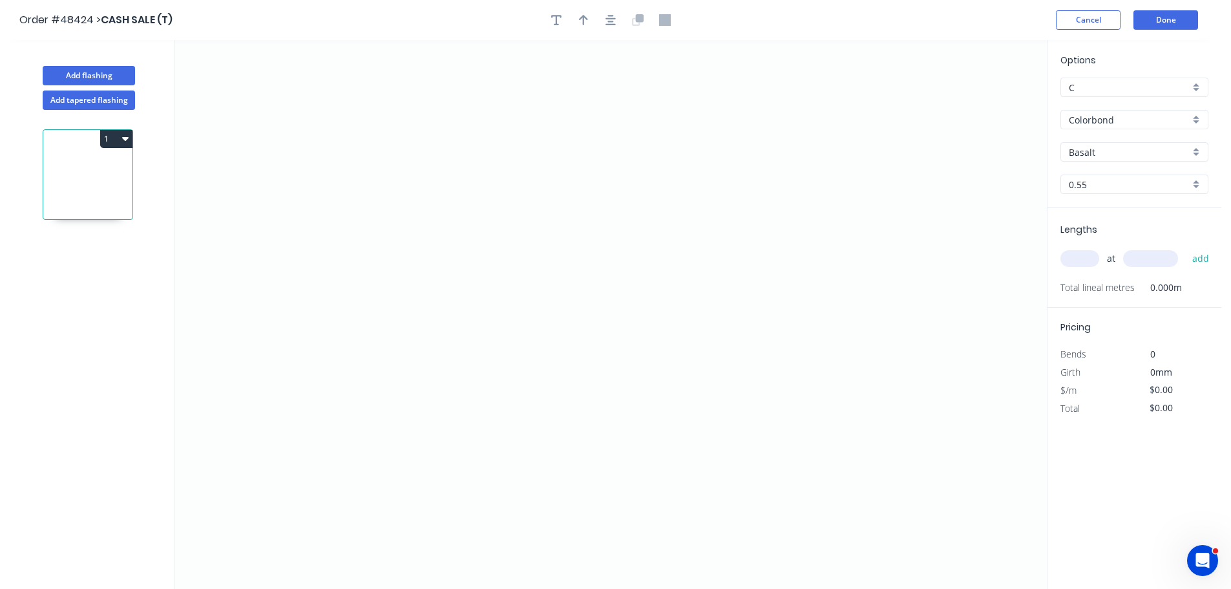
click at [1107, 152] on input "Basalt" at bounding box center [1128, 152] width 121 height 14
click at [1092, 251] on div "Shale Grey" at bounding box center [1134, 260] width 147 height 23
type input "Shale Grey"
click at [696, 157] on icon "0" at bounding box center [610, 314] width 872 height 548
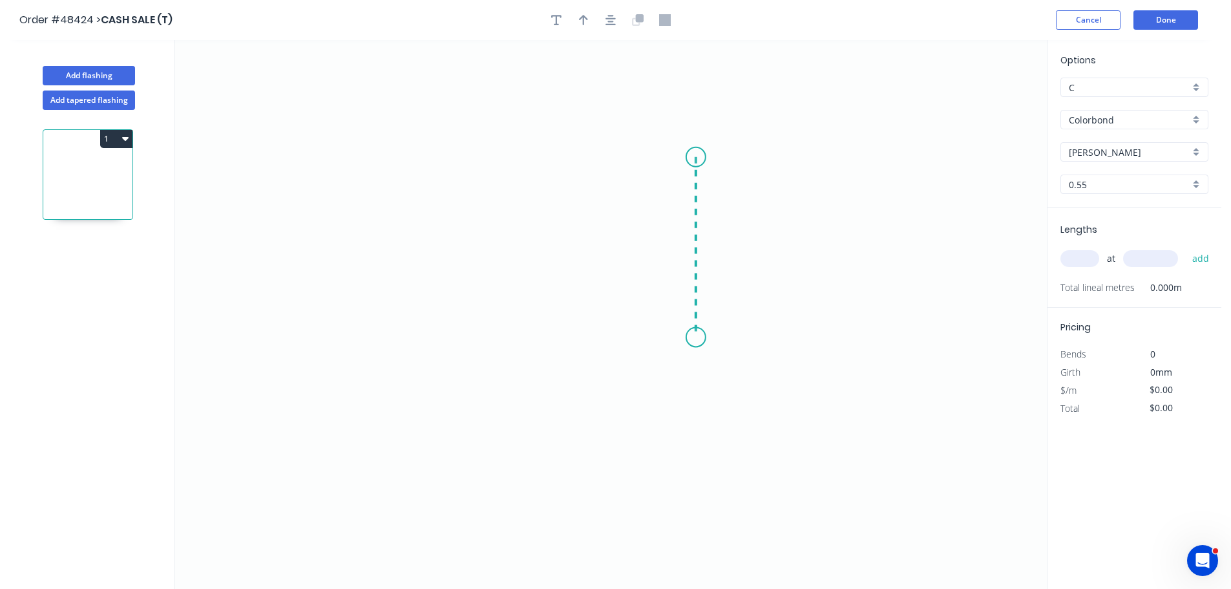
click at [683, 337] on icon "0" at bounding box center [610, 314] width 872 height 548
drag, startPoint x: 571, startPoint y: 408, endPoint x: 563, endPoint y: 367, distance: 42.1
click at [572, 406] on icon "0 ?" at bounding box center [610, 314] width 872 height 548
click at [716, 238] on tspan "?" at bounding box center [715, 240] width 6 height 21
type input "$7.47"
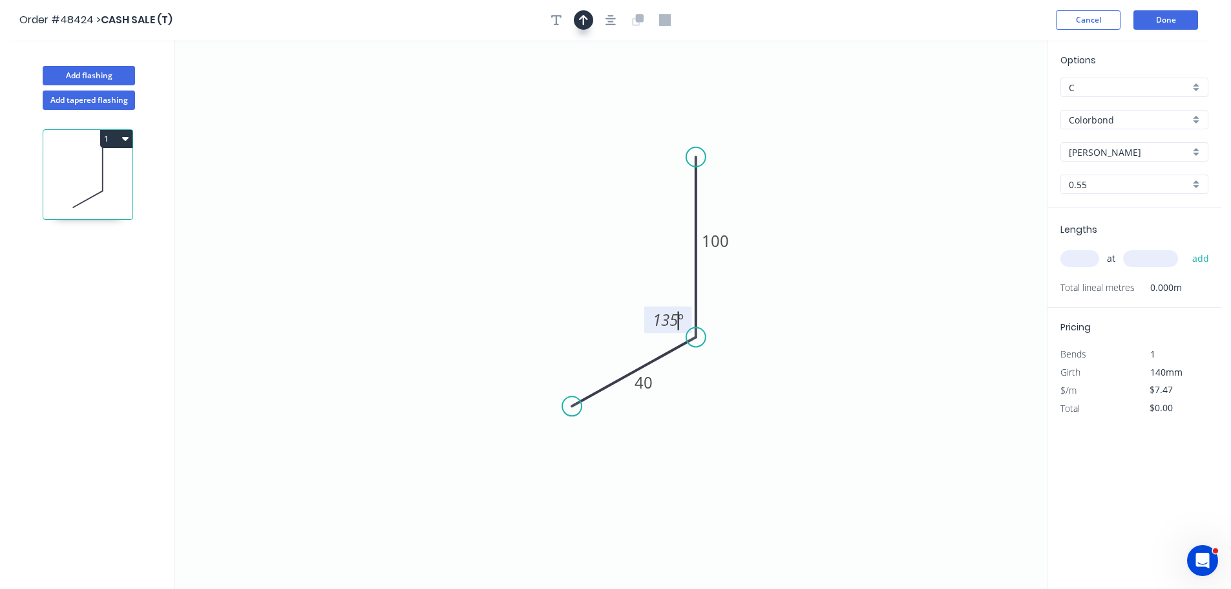
click at [586, 18] on icon "button" at bounding box center [583, 20] width 9 height 10
drag, startPoint x: 980, startPoint y: 105, endPoint x: 621, endPoint y: 287, distance: 402.2
click at [619, 287] on icon at bounding box center [613, 282] width 12 height 41
click at [1065, 255] on input "text" at bounding box center [1079, 258] width 39 height 17
type input "1"
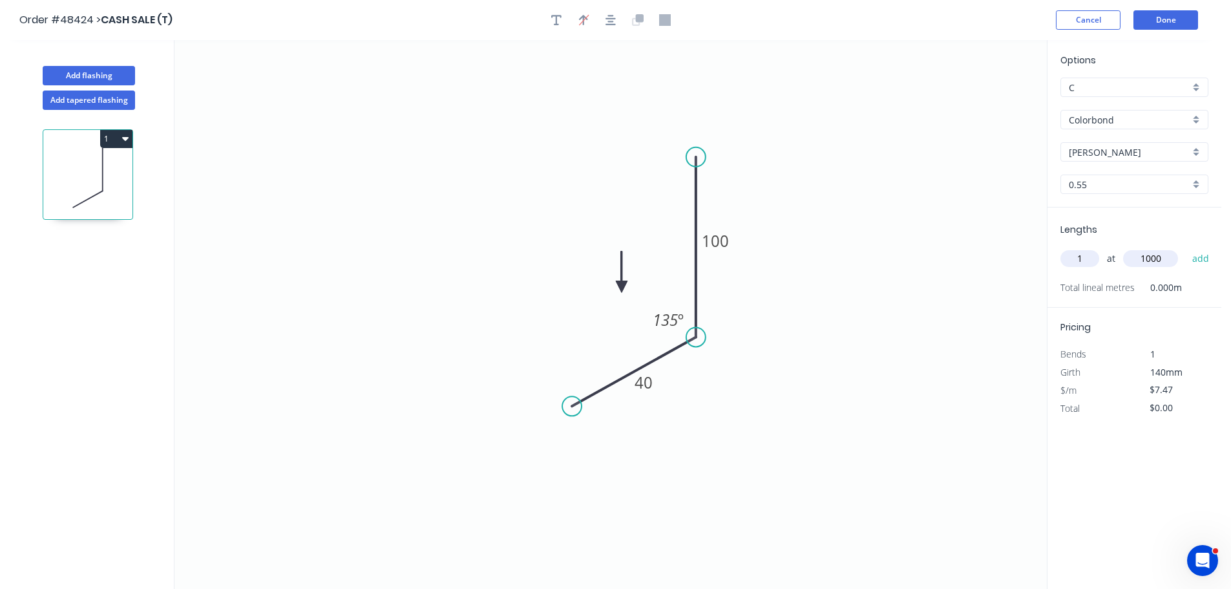
type input "1000"
click at [1185, 247] on button "add" at bounding box center [1200, 258] width 30 height 22
type input "$7.47"
type input "1"
type input "6000"
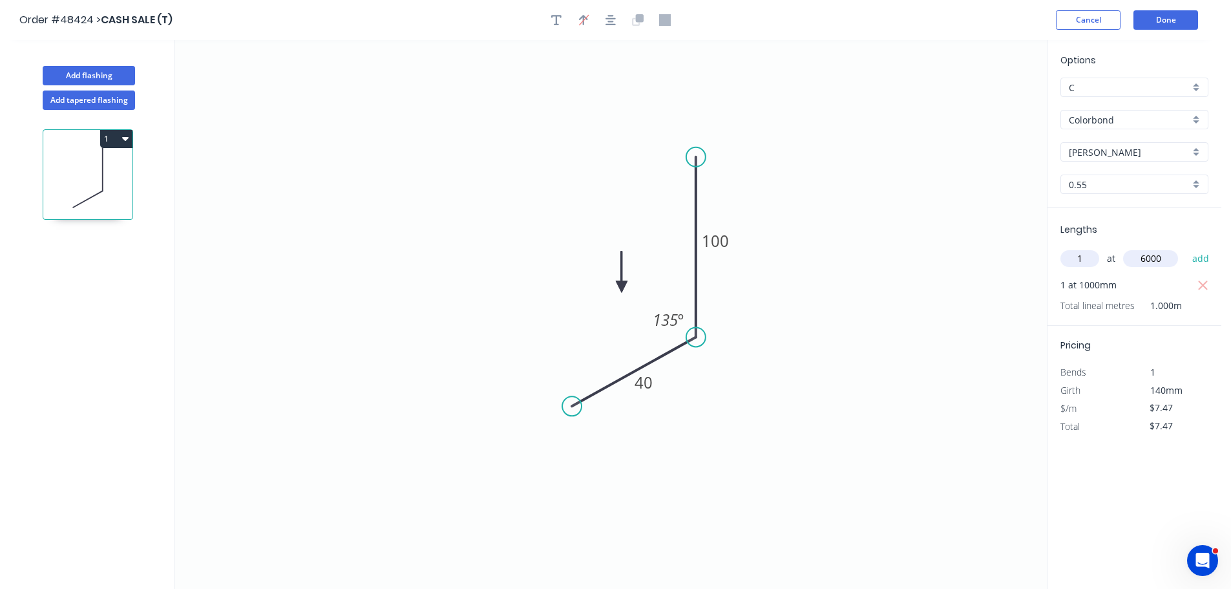
click at [1185, 247] on button "add" at bounding box center [1200, 258] width 30 height 22
click at [126, 140] on icon "button" at bounding box center [125, 139] width 6 height 4
click at [72, 176] on div "Duplicate" at bounding box center [70, 171] width 99 height 19
type input "$0.00"
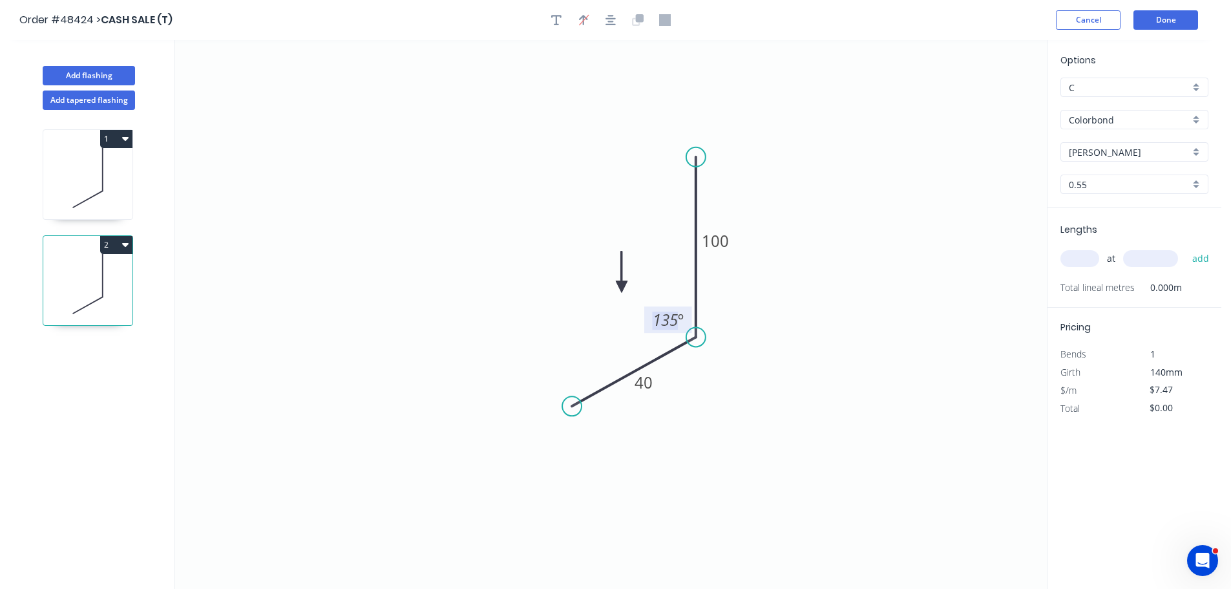
click at [676, 322] on tspan "135" at bounding box center [664, 319] width 25 height 21
click at [652, 385] on tspan "40" at bounding box center [643, 381] width 18 height 21
drag, startPoint x: 571, startPoint y: 408, endPoint x: 561, endPoint y: 441, distance: 33.9
click at [568, 415] on circle at bounding box center [571, 405] width 19 height 19
click at [568, 406] on circle at bounding box center [571, 405] width 19 height 19
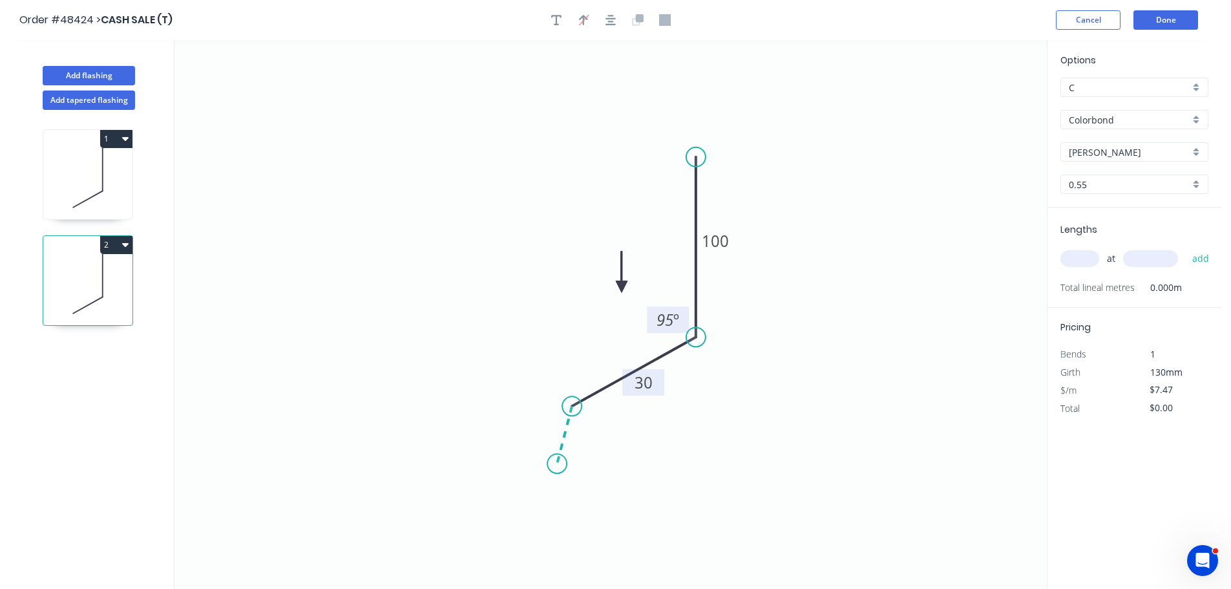
click at [557, 464] on icon "0 30 100 95 º" at bounding box center [610, 314] width 872 height 548
type input "$8.35"
click at [550, 433] on rect at bounding box center [546, 424] width 26 height 18
click at [1079, 258] on input "text" at bounding box center [1079, 258] width 39 height 17
type input "1"
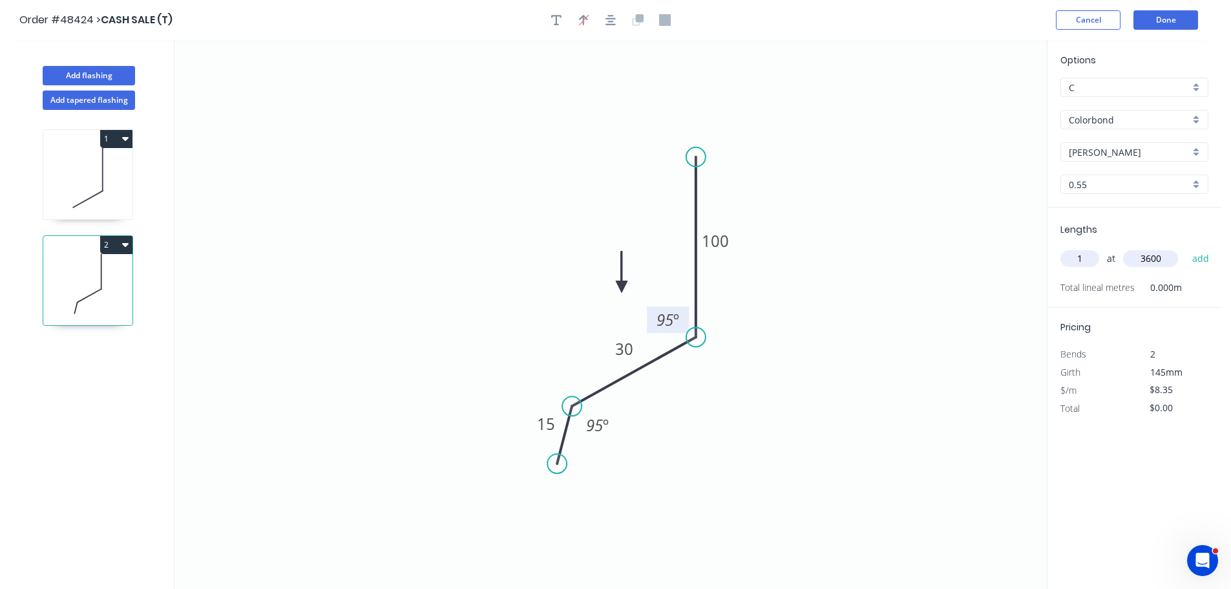
type input "3600"
click at [1185, 247] on button "add" at bounding box center [1200, 258] width 30 height 22
type input "$30.06"
click at [76, 72] on button "Add flashing" at bounding box center [89, 75] width 92 height 19
type input "$0.00"
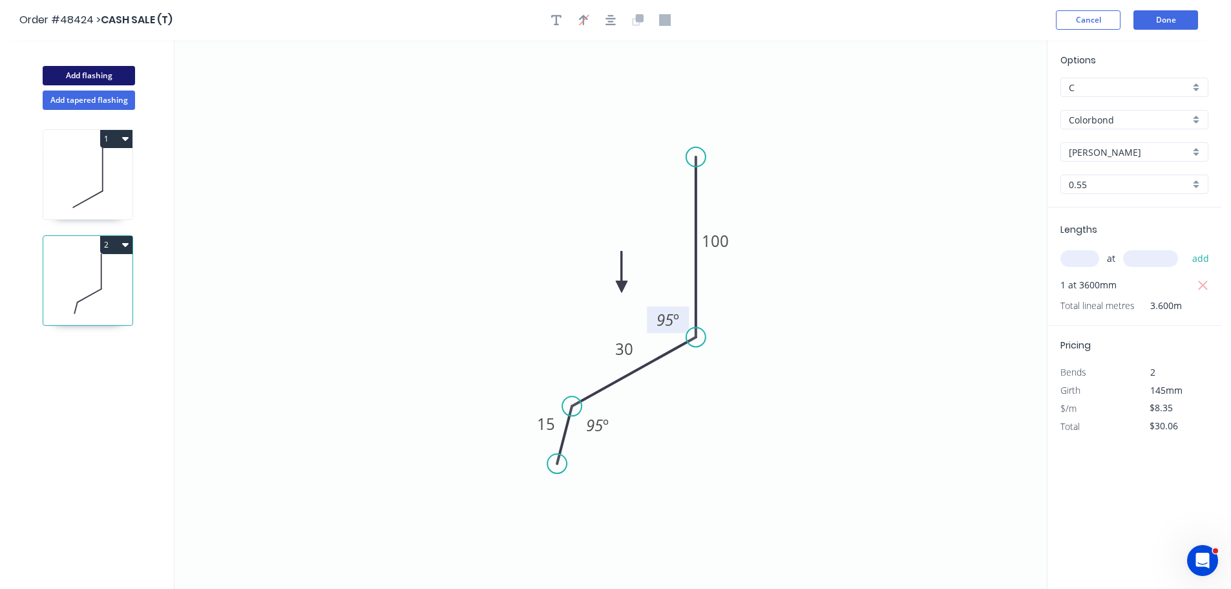
type input "$0.00"
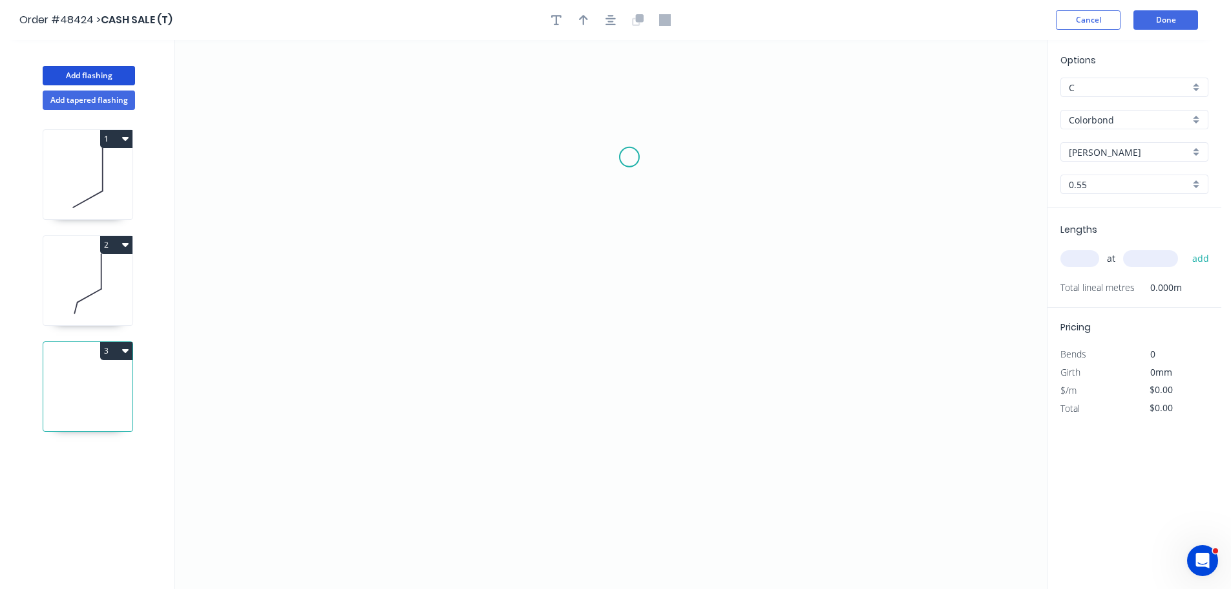
click at [629, 157] on icon "0" at bounding box center [610, 314] width 872 height 548
drag, startPoint x: 619, startPoint y: 319, endPoint x: 581, endPoint y: 320, distance: 37.5
click at [619, 318] on icon "0" at bounding box center [610, 314] width 872 height 548
click at [360, 313] on icon "0 ?" at bounding box center [610, 314] width 872 height 548
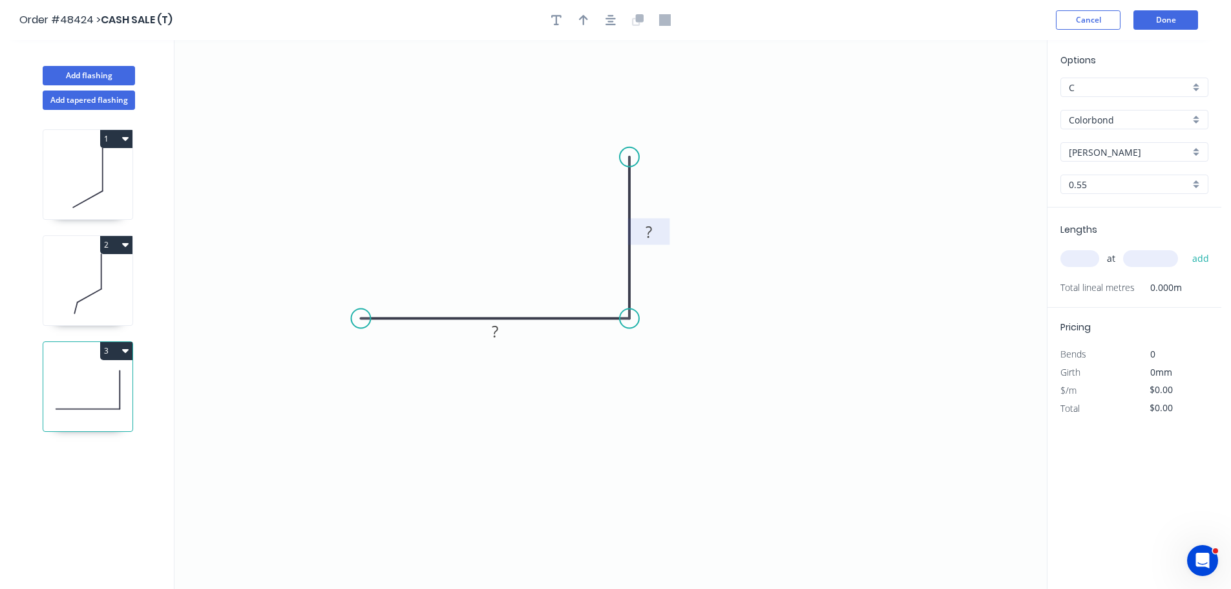
click at [645, 232] on tspan "?" at bounding box center [648, 231] width 6 height 21
click at [588, 16] on button "button" at bounding box center [583, 19] width 19 height 19
type input "$5.38"
drag, startPoint x: 979, startPoint y: 102, endPoint x: 470, endPoint y: 245, distance: 528.2
click at [494, 258] on icon at bounding box center [493, 242] width 12 height 41
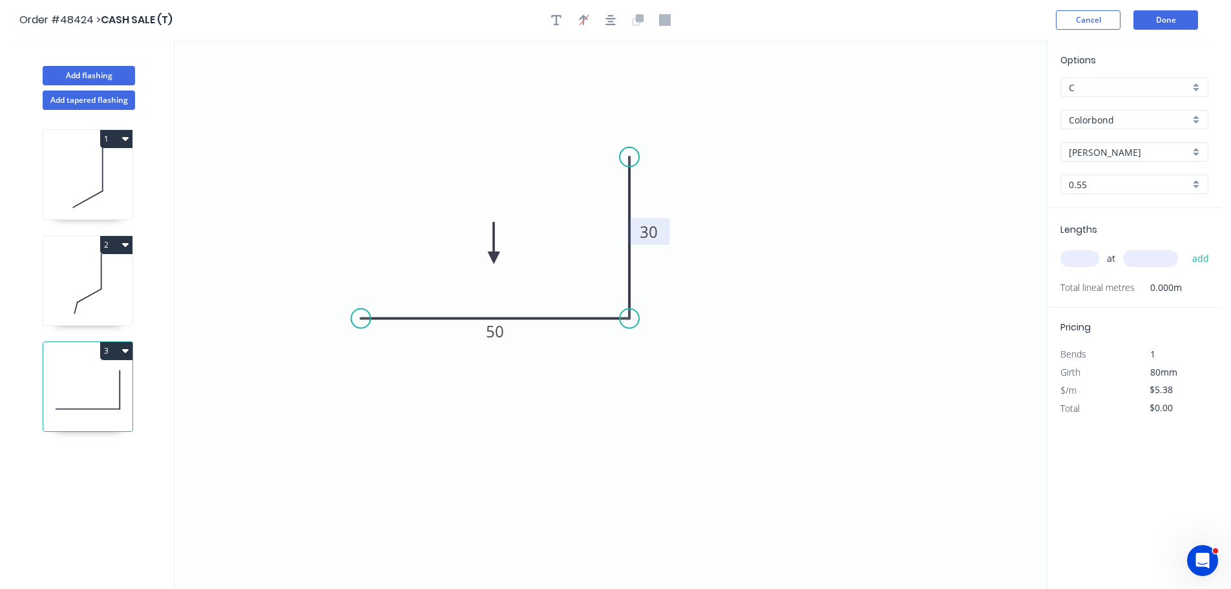
click at [1085, 259] on input "text" at bounding box center [1079, 258] width 39 height 17
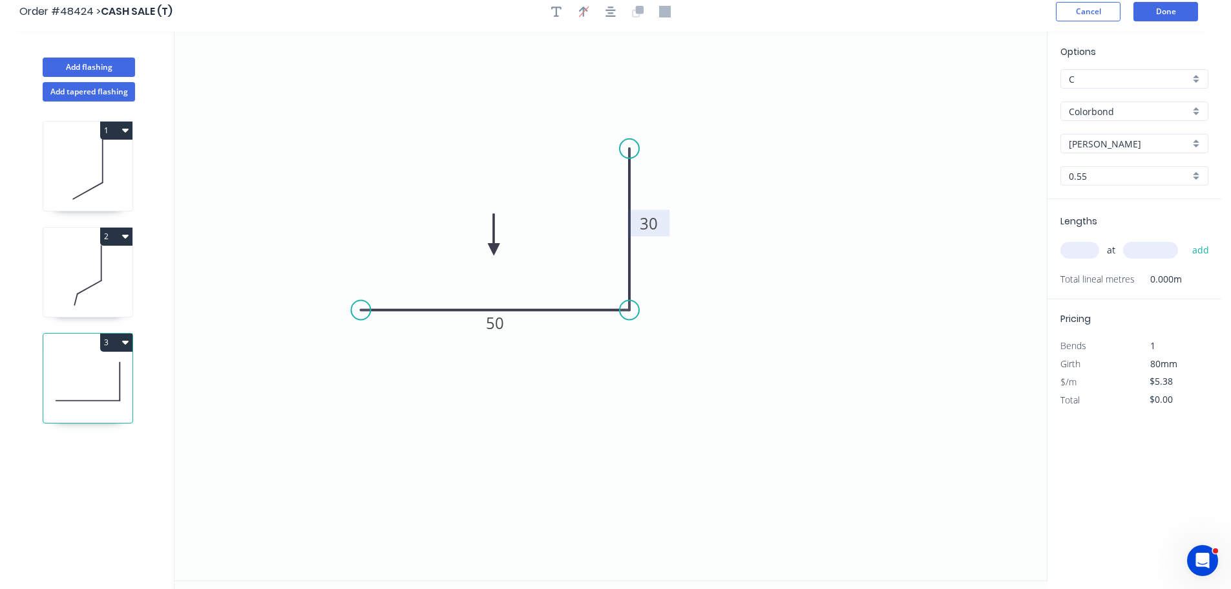
scroll to position [24, 0]
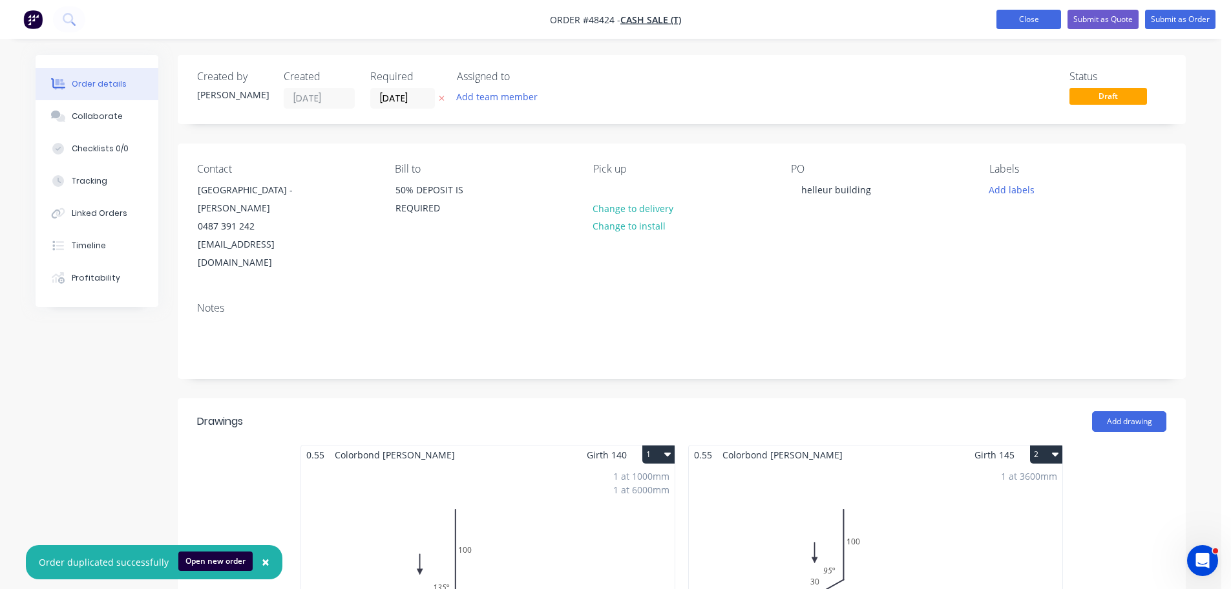
click at [1019, 16] on button "Close" at bounding box center [1028, 19] width 65 height 19
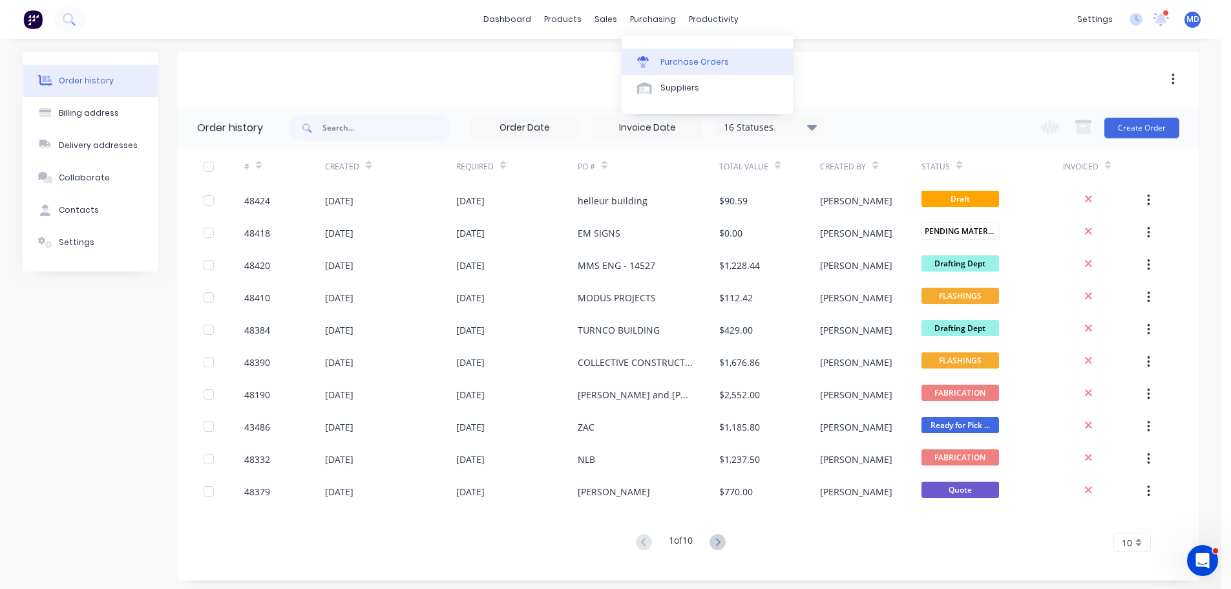
click at [662, 48] on link "Purchase Orders" at bounding box center [706, 61] width 171 height 26
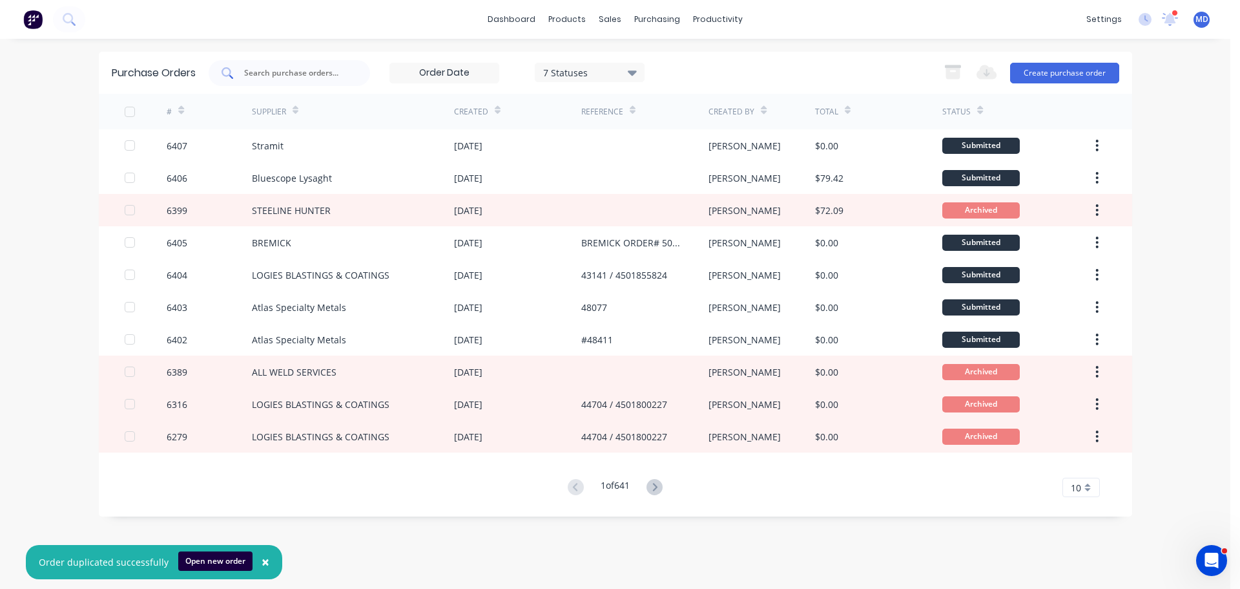
click at [280, 77] on input "text" at bounding box center [296, 73] width 107 height 13
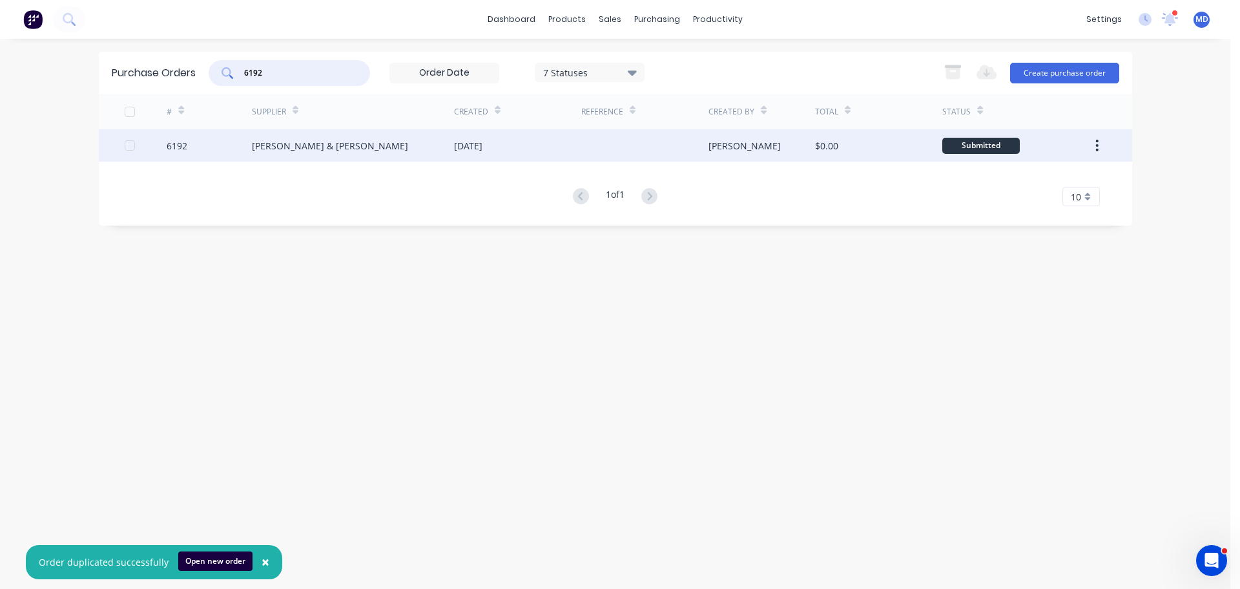
type input "6192"
click at [187, 141] on div "6192" at bounding box center [177, 146] width 21 height 14
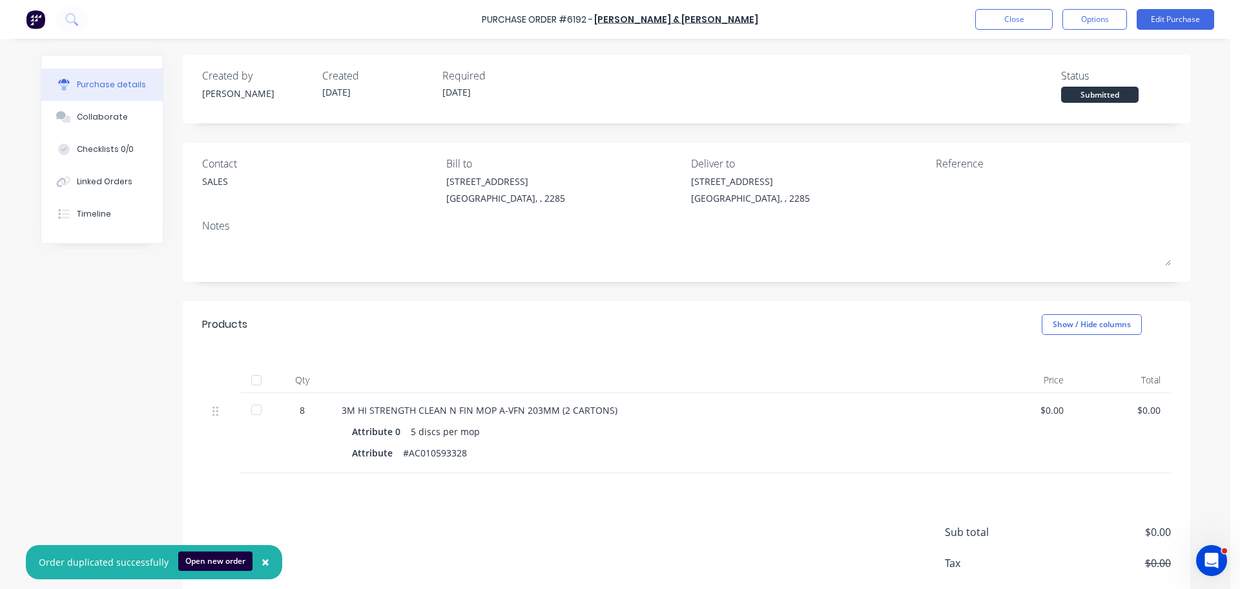
click at [251, 384] on div at bounding box center [257, 380] width 26 height 26
click at [993, 15] on button "Close" at bounding box center [1014, 19] width 78 height 21
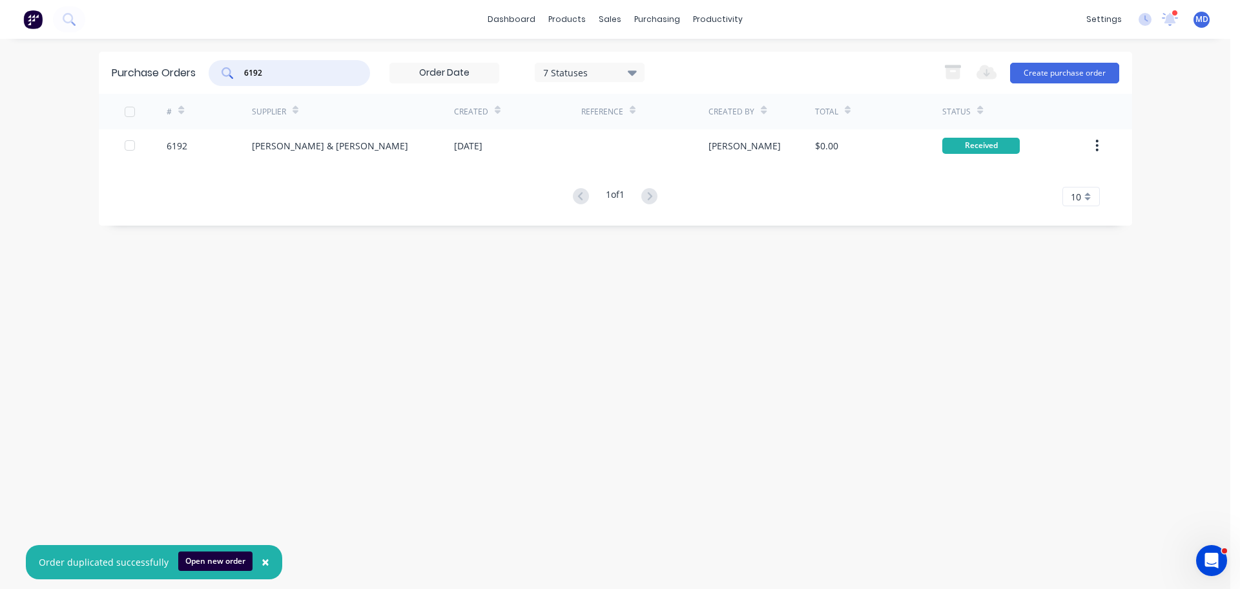
click at [273, 73] on input "6192" at bounding box center [296, 73] width 107 height 13
type input "6"
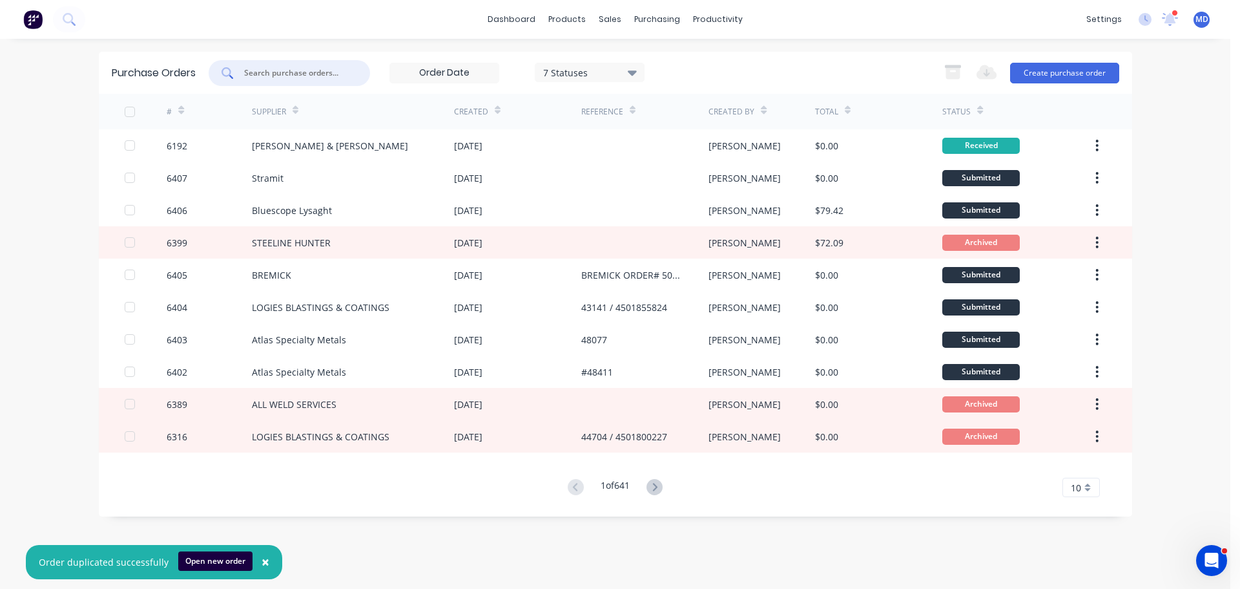
click at [297, 72] on input "text" at bounding box center [296, 73] width 107 height 13
click at [615, 57] on icon at bounding box center [615, 62] width 12 height 12
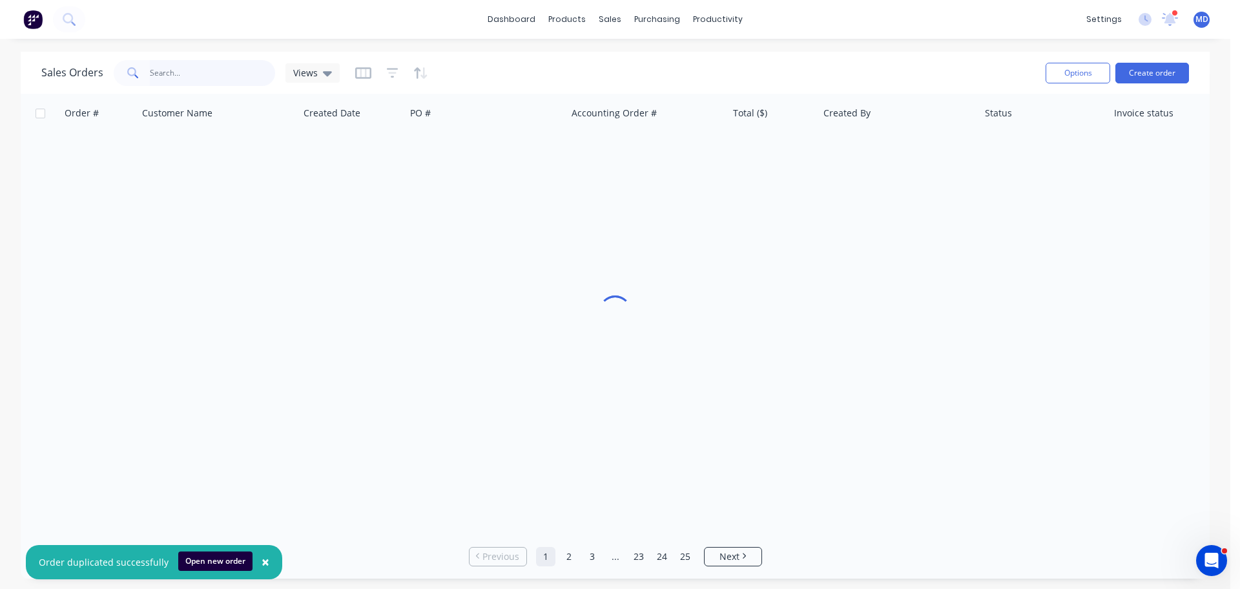
click at [202, 72] on input "text" at bounding box center [213, 73] width 126 height 26
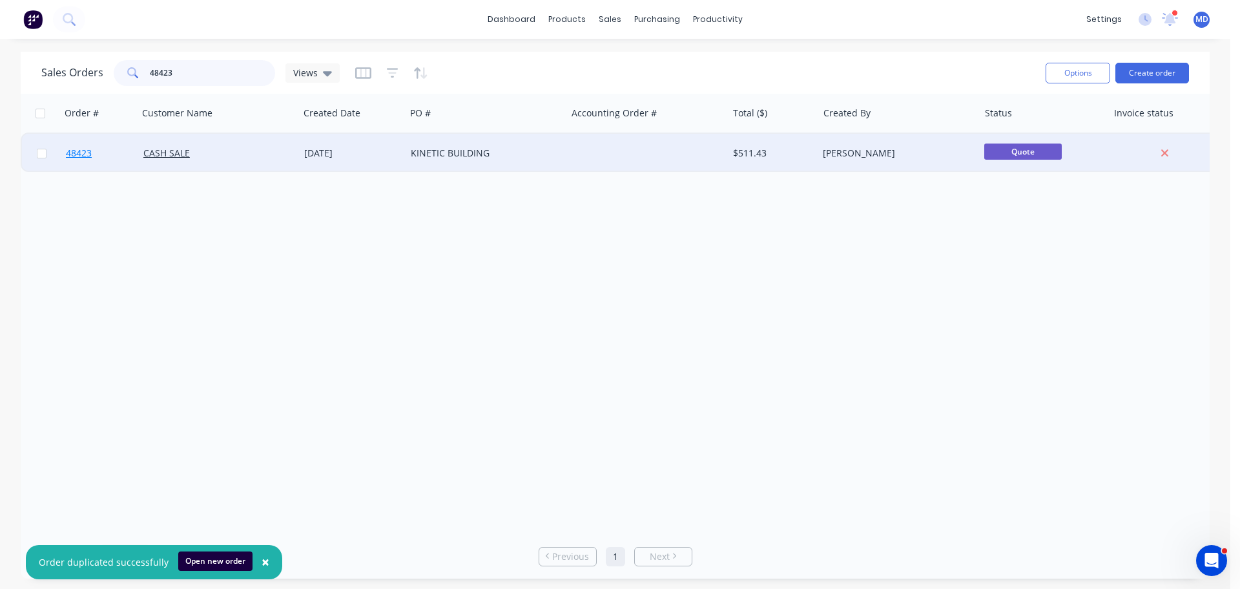
type input "48423"
click at [77, 155] on span "48423" at bounding box center [79, 153] width 26 height 13
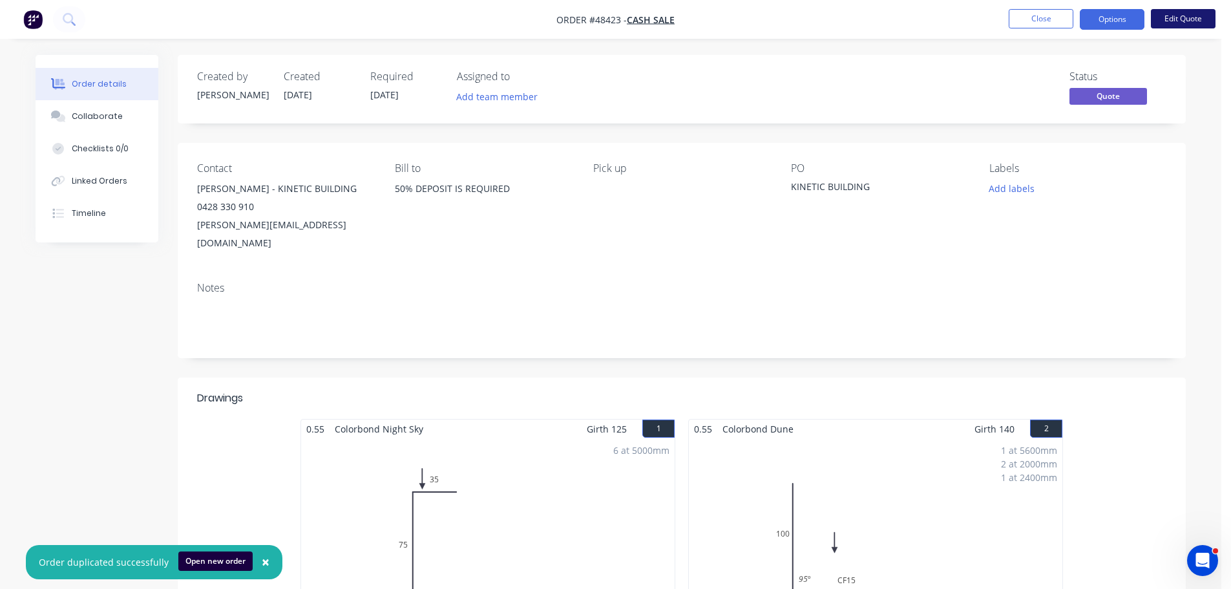
click at [1160, 18] on button "Edit Quote" at bounding box center [1183, 18] width 65 height 19
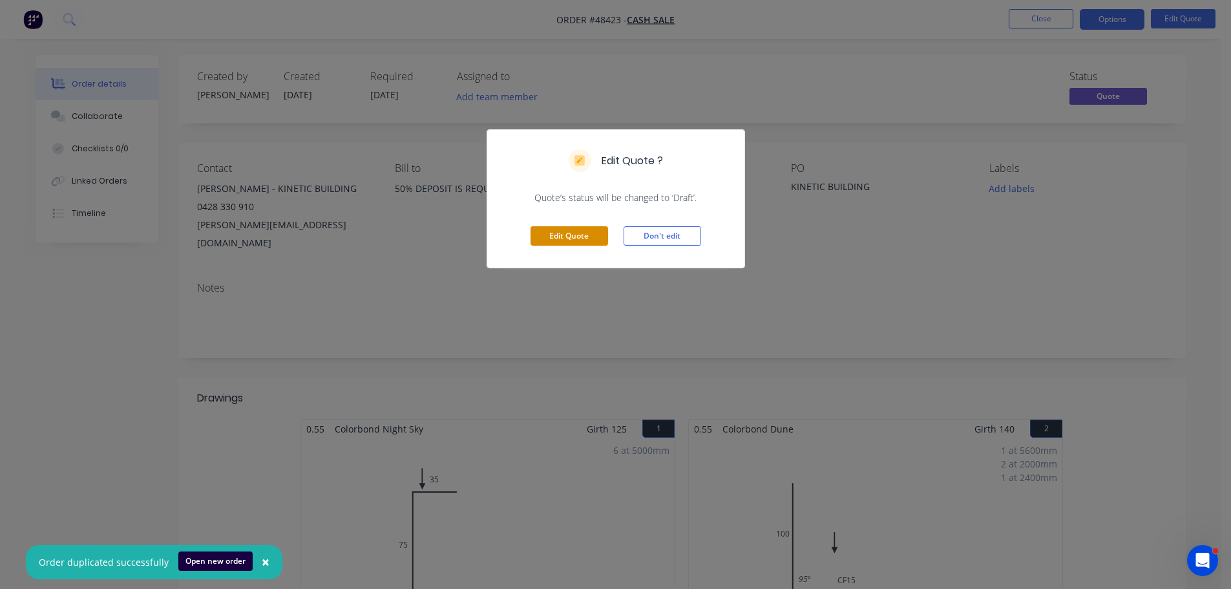
click at [545, 235] on button "Edit Quote" at bounding box center [569, 235] width 78 height 19
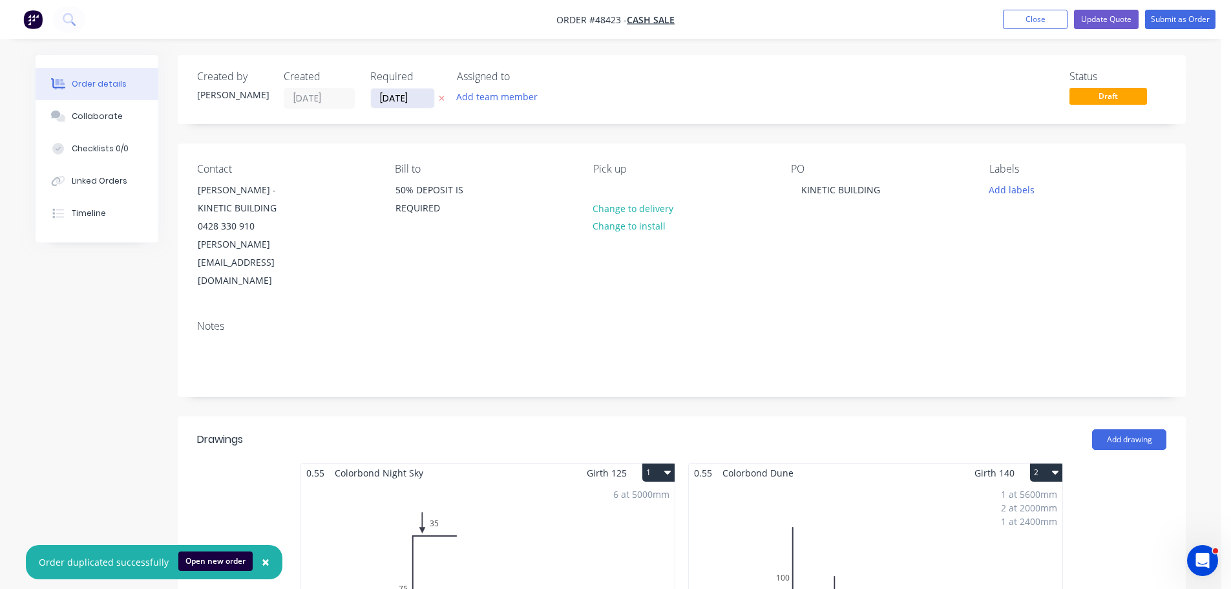
click at [390, 102] on input "[DATE]" at bounding box center [402, 98] width 63 height 19
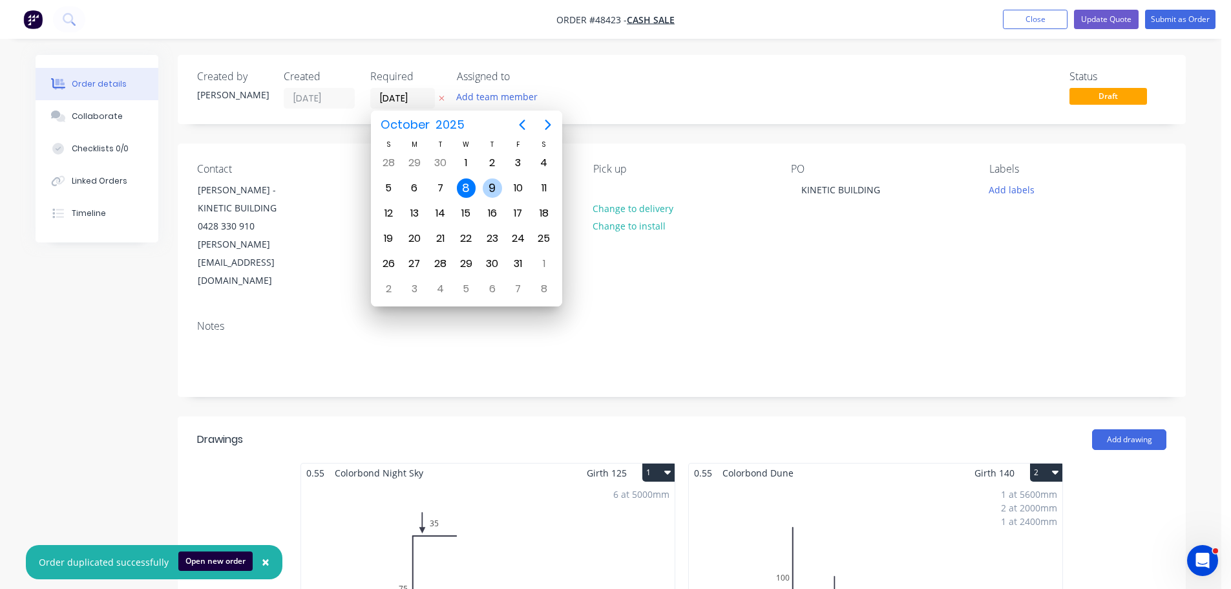
click at [490, 182] on div "9" at bounding box center [492, 187] width 19 height 19
type input "[DATE]"
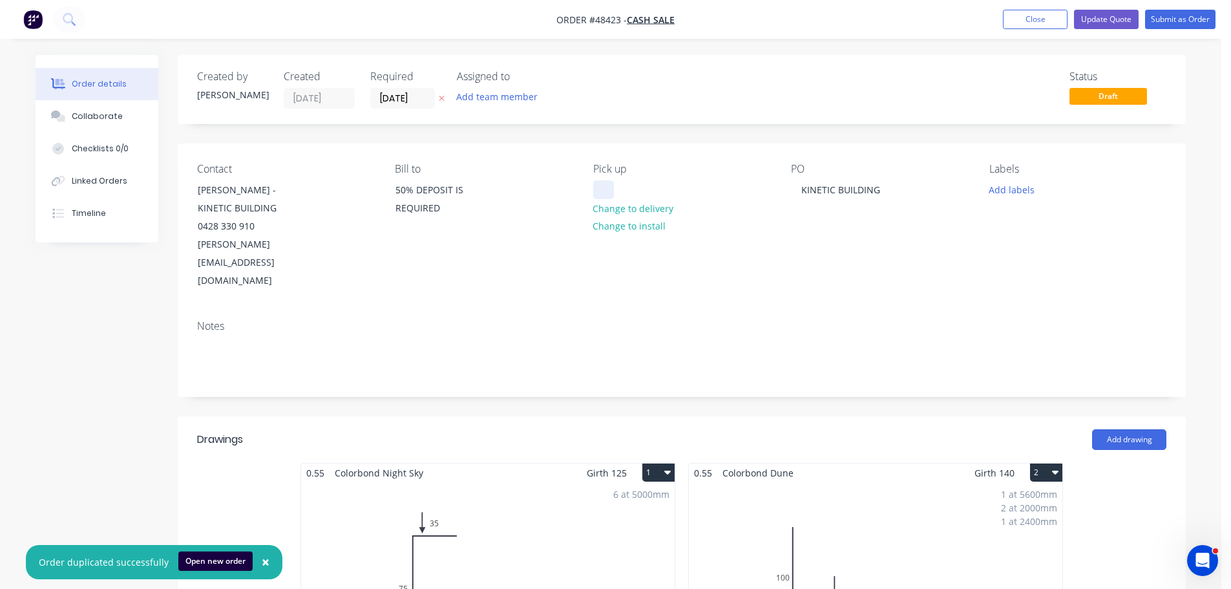
click at [599, 189] on div at bounding box center [603, 189] width 21 height 19
click at [718, 199] on div "Pick up EOD OR FRIDAY AM Change to delivery Change to install" at bounding box center [681, 226] width 177 height 127
click at [691, 187] on div "EOD OR FRIDAY AM" at bounding box center [644, 189] width 103 height 19
click at [1004, 195] on button "Add labels" at bounding box center [1010, 188] width 59 height 17
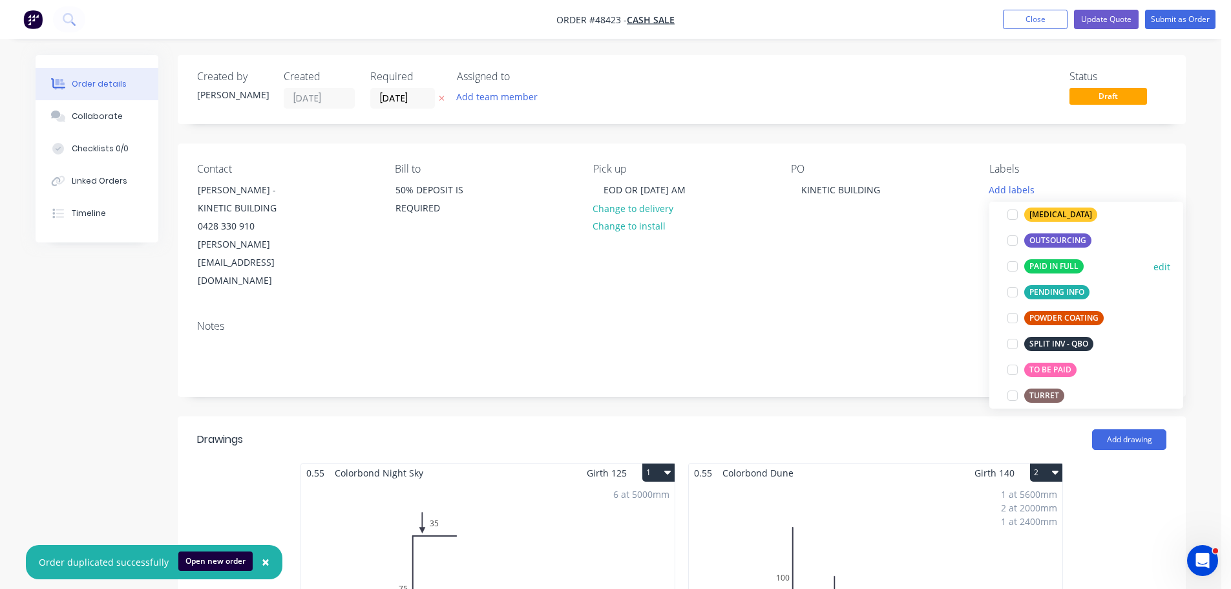
click at [1010, 268] on div at bounding box center [1012, 266] width 26 height 26
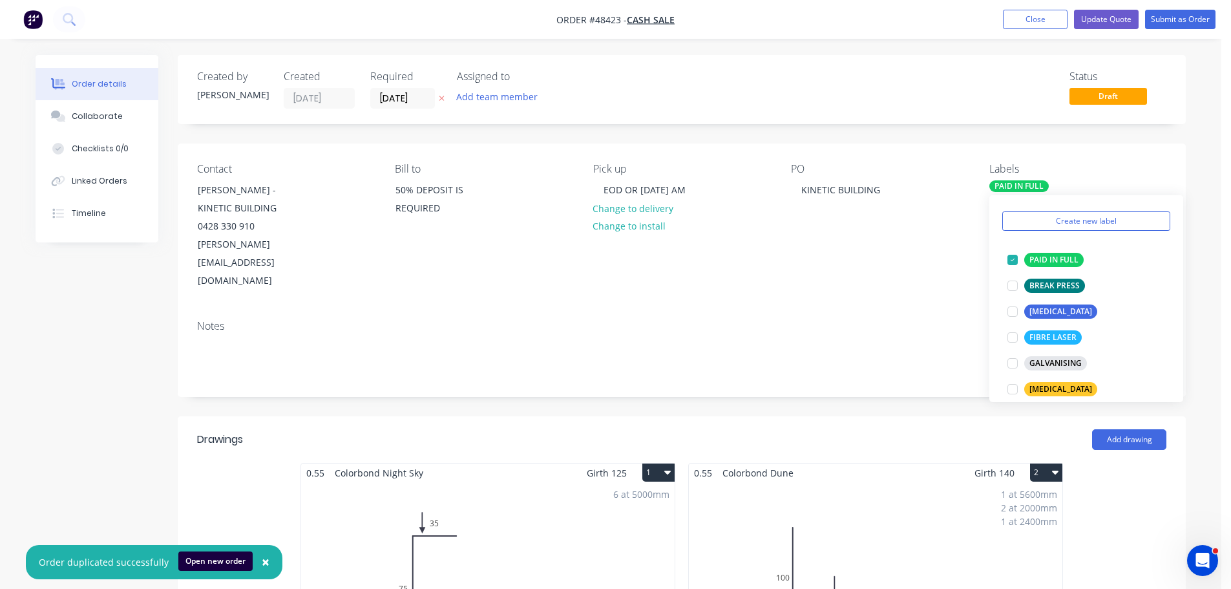
click at [935, 231] on div "PO KINETIC BUILDING" at bounding box center [879, 226] width 177 height 127
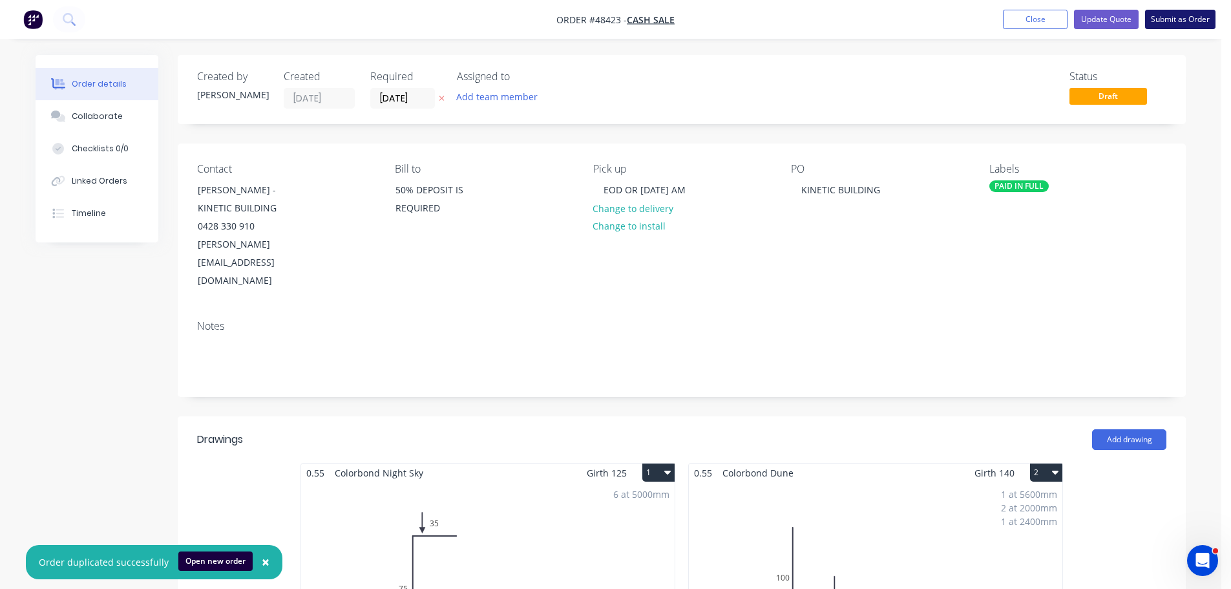
click at [1188, 17] on button "Submit as Order" at bounding box center [1180, 19] width 70 height 19
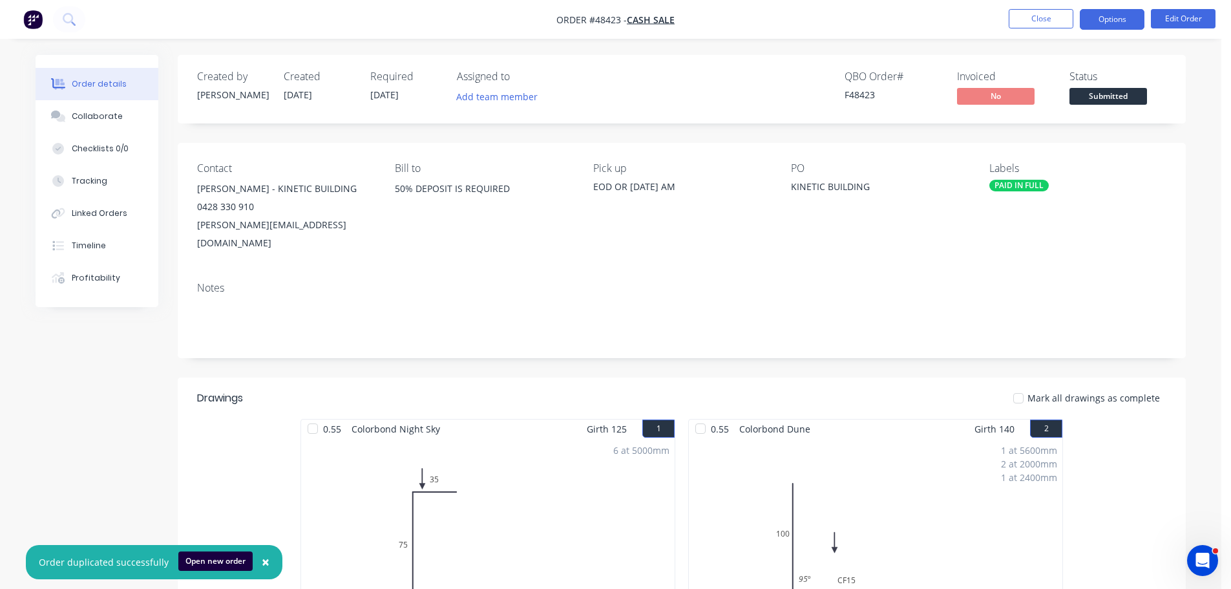
click at [1098, 14] on button "Options" at bounding box center [1111, 19] width 65 height 21
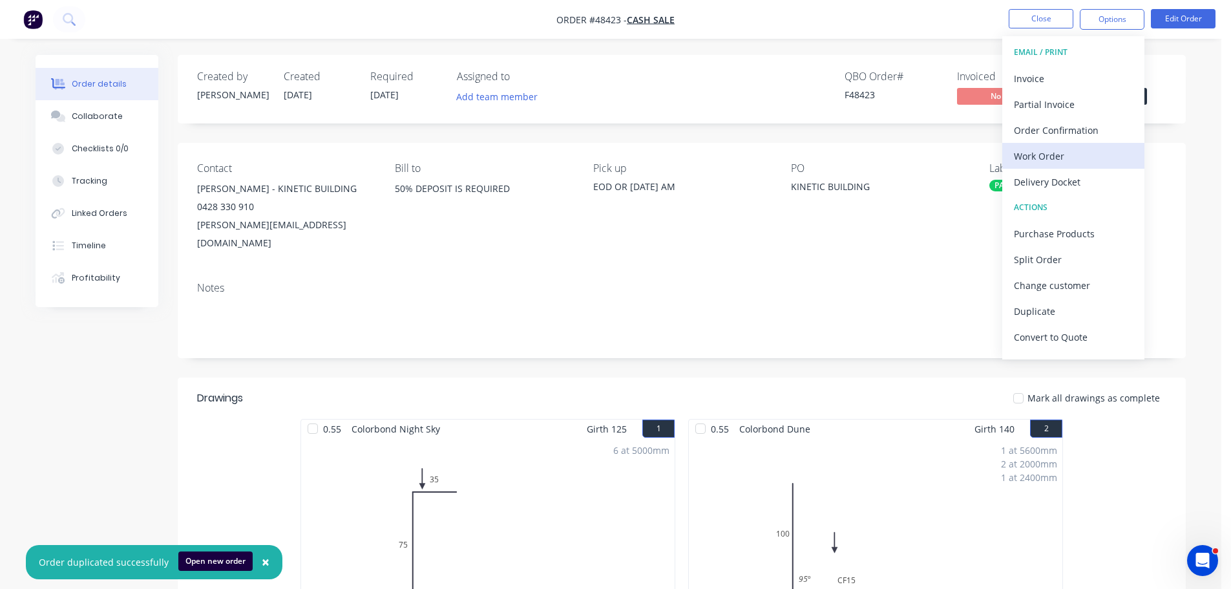
click at [1045, 152] on div "Work Order" at bounding box center [1073, 156] width 119 height 19
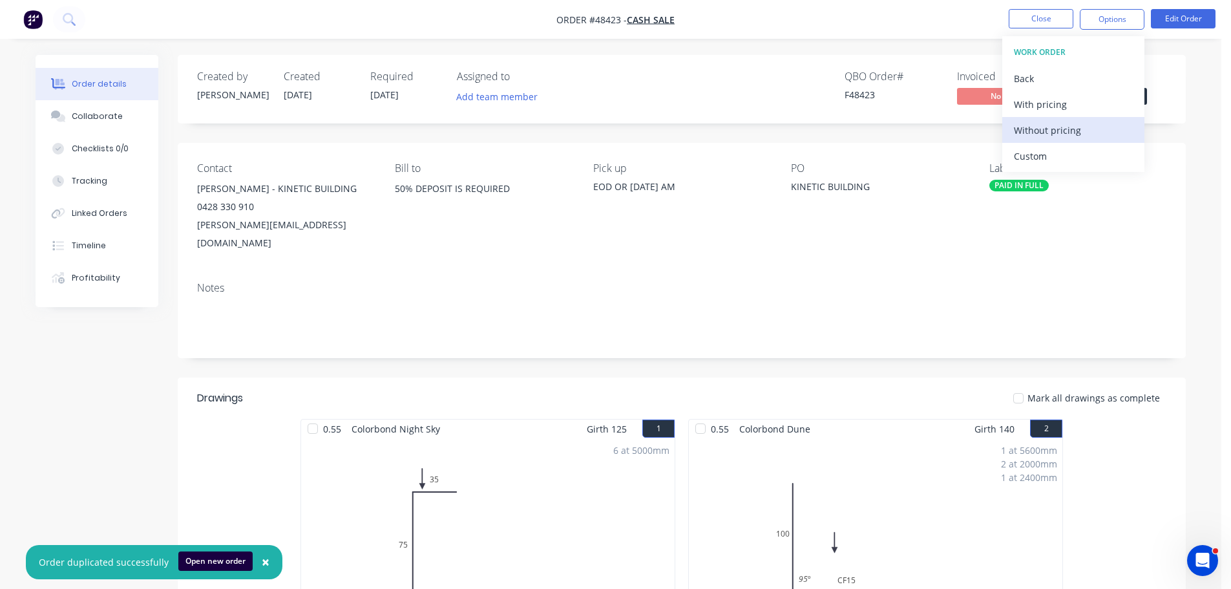
click at [1044, 131] on div "Without pricing" at bounding box center [1073, 130] width 119 height 19
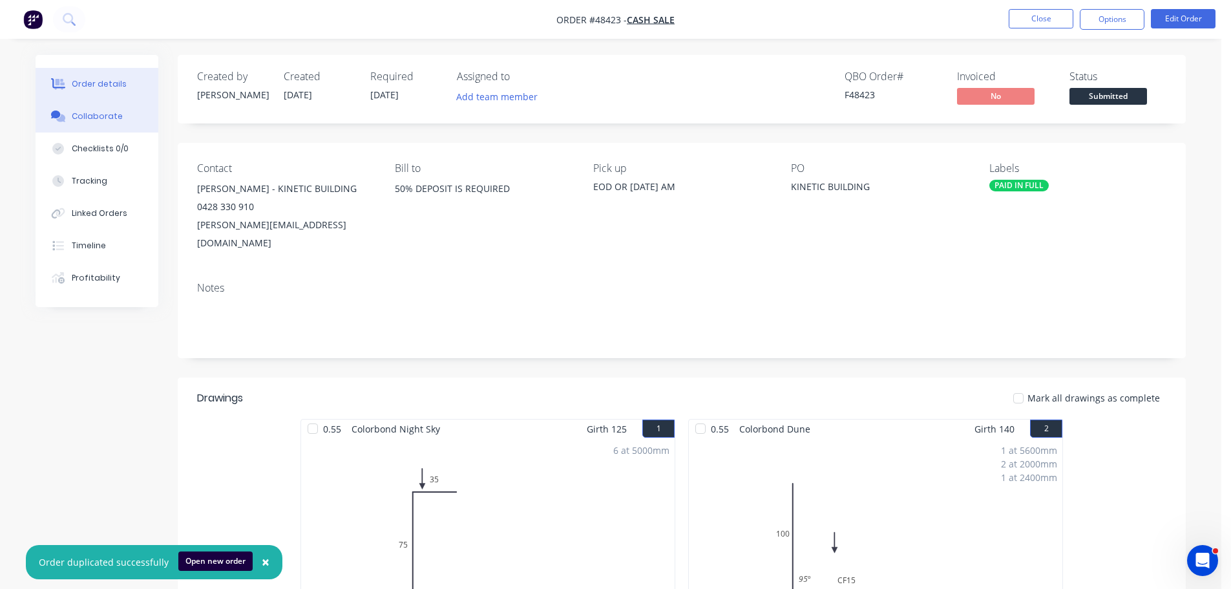
click at [96, 129] on button "Collaborate" at bounding box center [97, 116] width 123 height 32
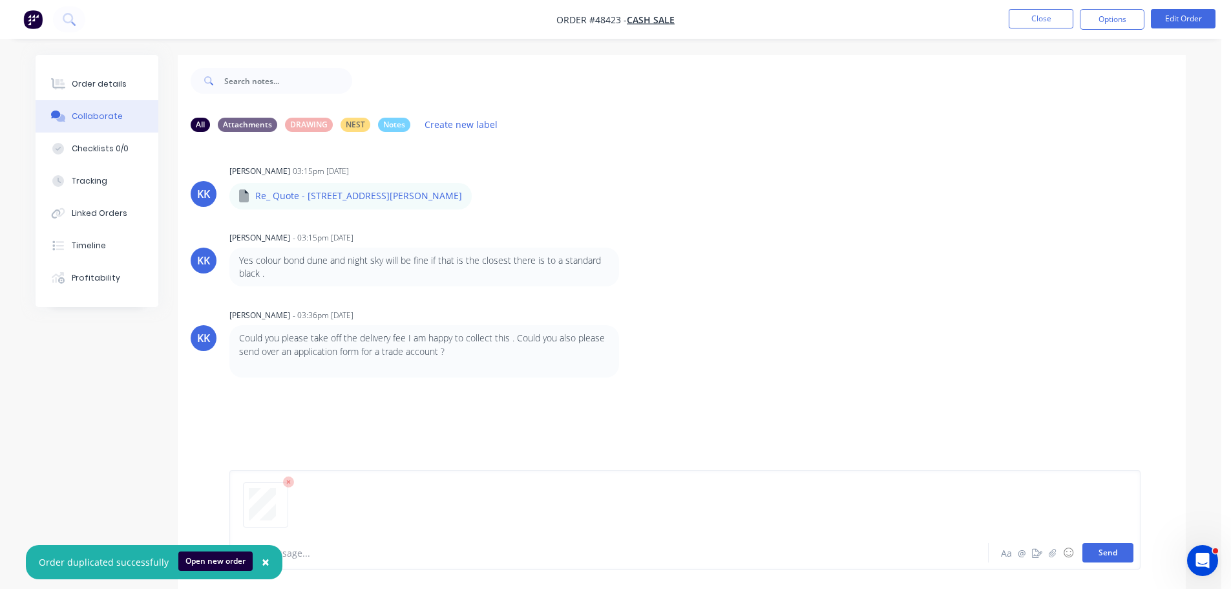
click at [1113, 554] on button "Send" at bounding box center [1107, 552] width 51 height 19
click at [481, 193] on icon "button" at bounding box center [483, 196] width 4 height 15
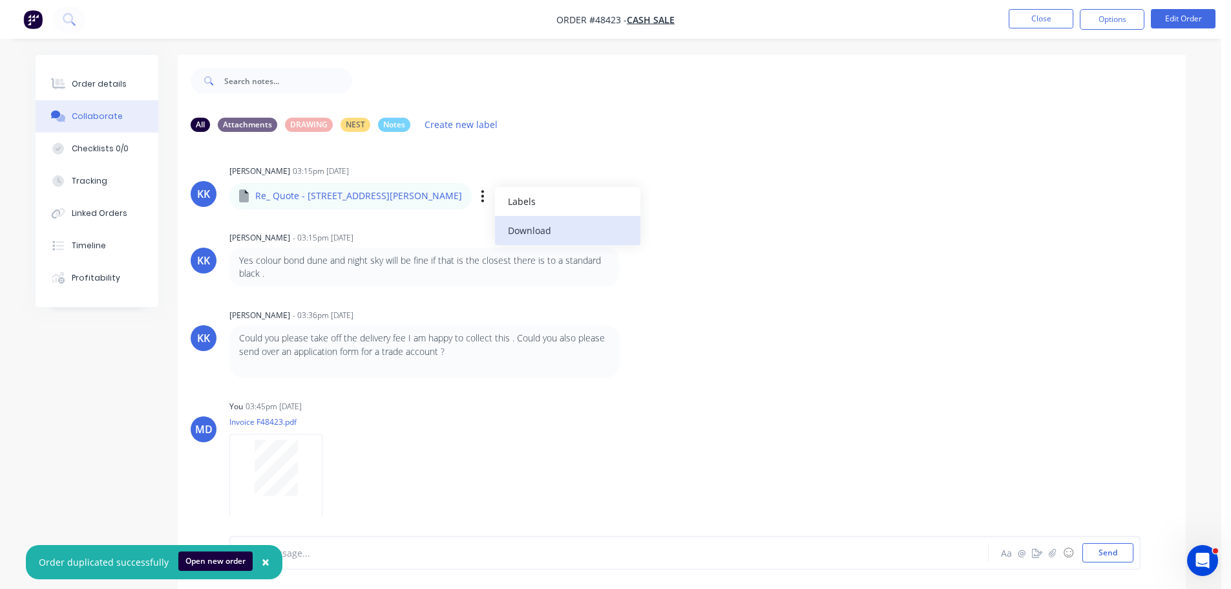
click at [495, 227] on button "Download" at bounding box center [567, 230] width 145 height 29
drag, startPoint x: 78, startPoint y: 89, endPoint x: 154, endPoint y: 110, distance: 80.0
click at [78, 89] on div "Order details" at bounding box center [99, 84] width 55 height 12
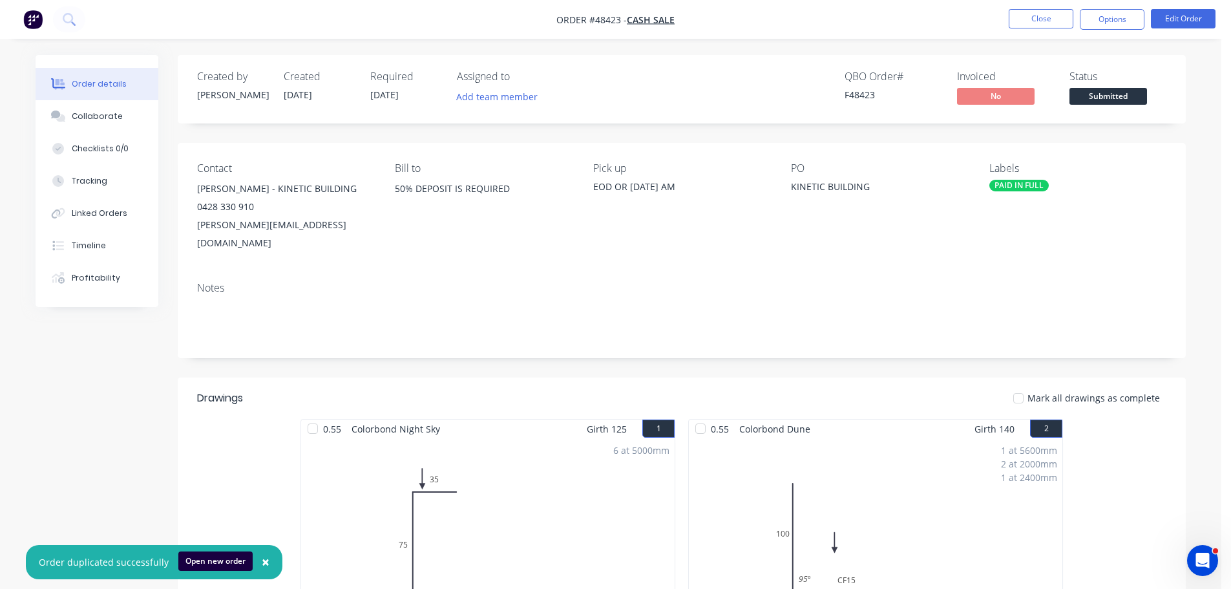
click at [811, 7] on nav "Order #48423 - CASH SALE Close Options Edit Order" at bounding box center [615, 19] width 1231 height 39
click at [888, 5] on nav "Order #48423 - CASH SALE Close Options Edit Order" at bounding box center [615, 19] width 1231 height 39
click at [1114, 95] on span "Submitted" at bounding box center [1108, 96] width 78 height 16
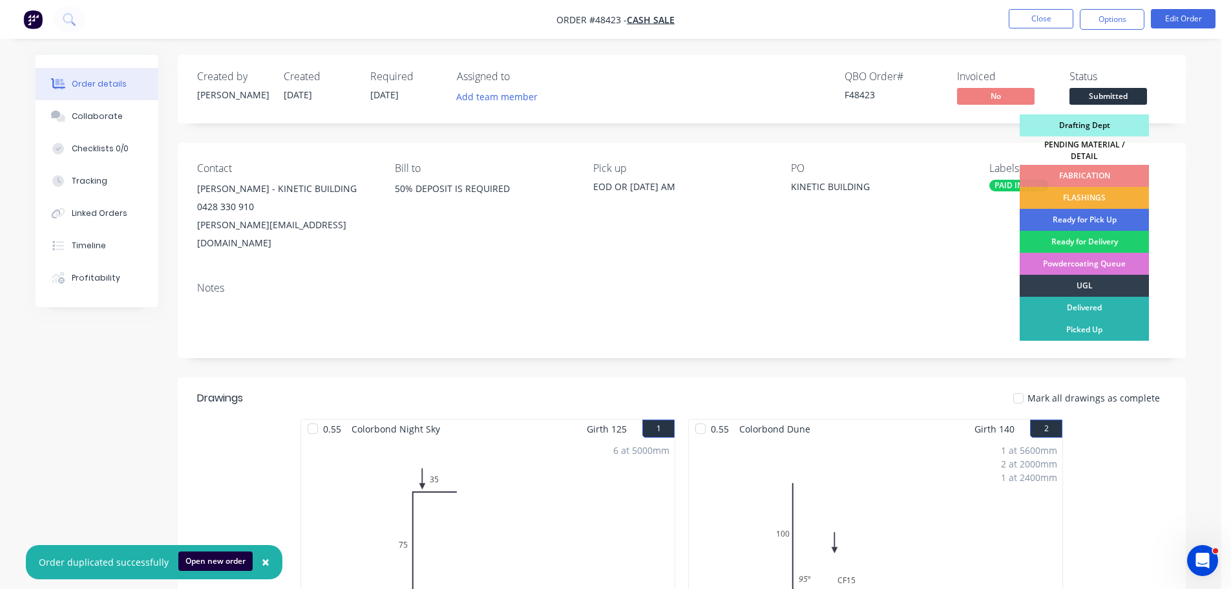
drag, startPoint x: 1114, startPoint y: 192, endPoint x: 1112, endPoint y: 182, distance: 9.8
click at [1113, 189] on div "FLASHINGS" at bounding box center [1083, 198] width 129 height 22
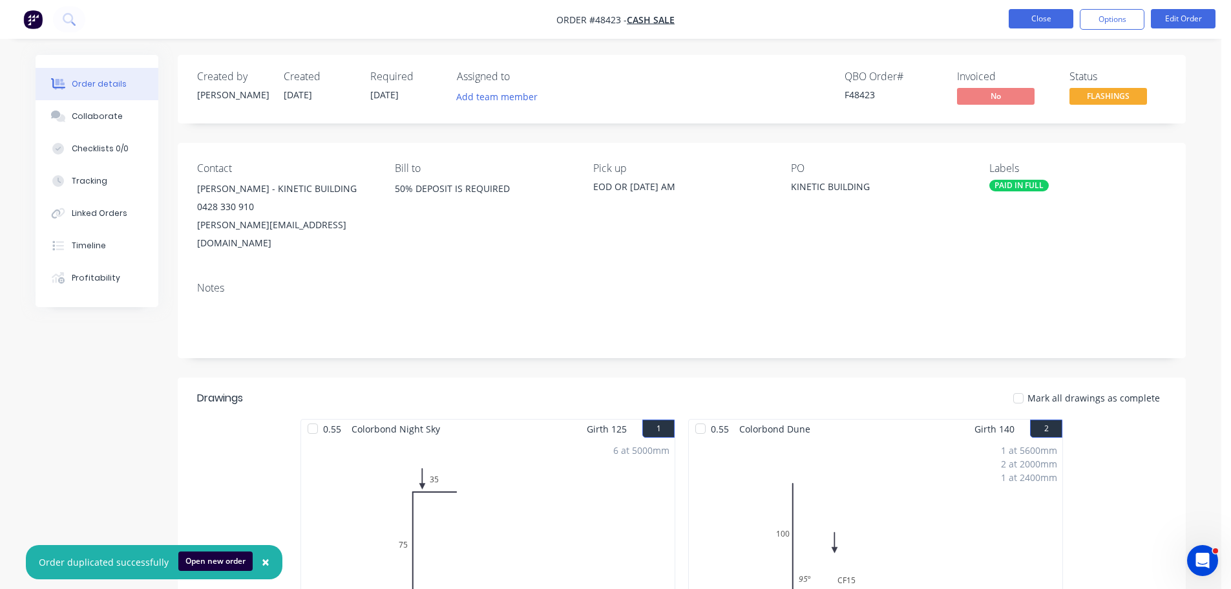
click at [1026, 15] on button "Close" at bounding box center [1040, 18] width 65 height 19
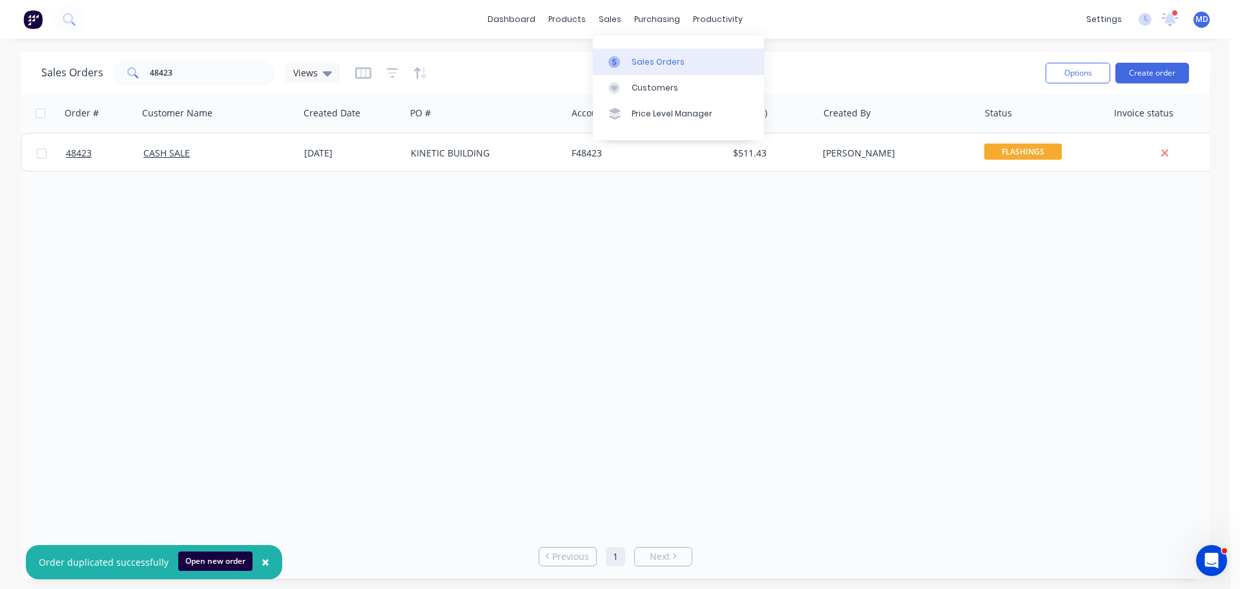
drag, startPoint x: 630, startPoint y: 54, endPoint x: 603, endPoint y: 70, distance: 31.6
click at [630, 54] on link "Sales Orders" at bounding box center [678, 61] width 171 height 26
drag, startPoint x: 171, startPoint y: 75, endPoint x: 49, endPoint y: 77, distance: 121.5
click at [50, 78] on div "Sales Orders 48423 Views" at bounding box center [190, 73] width 298 height 26
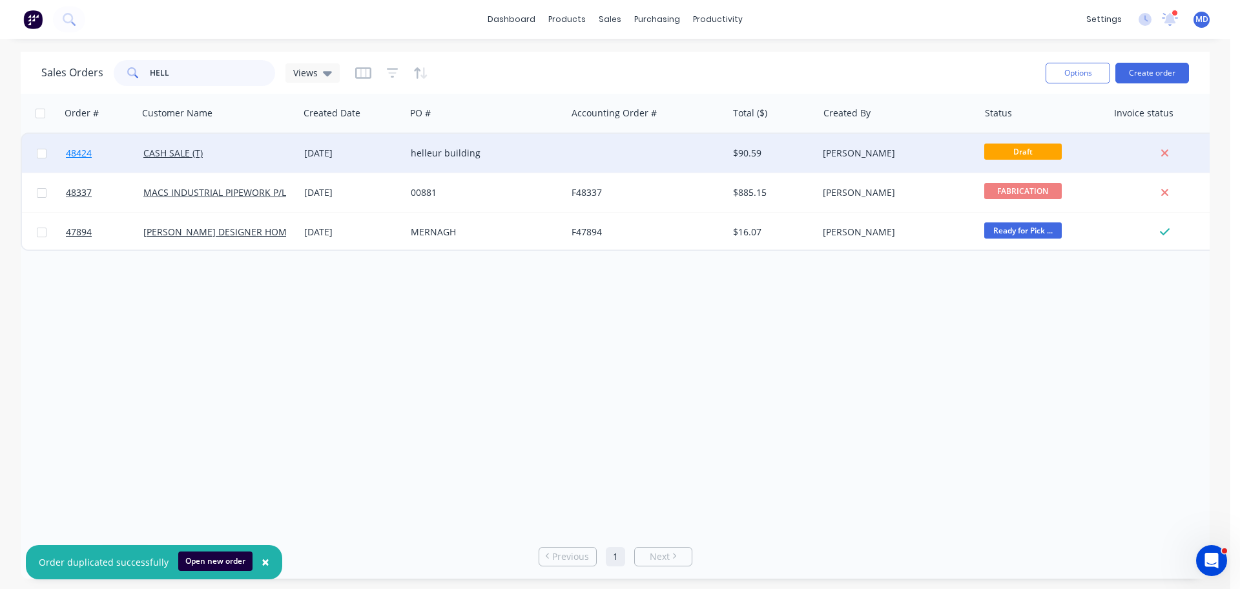
type input "HELL"
click at [72, 154] on span "48424" at bounding box center [79, 153] width 26 height 13
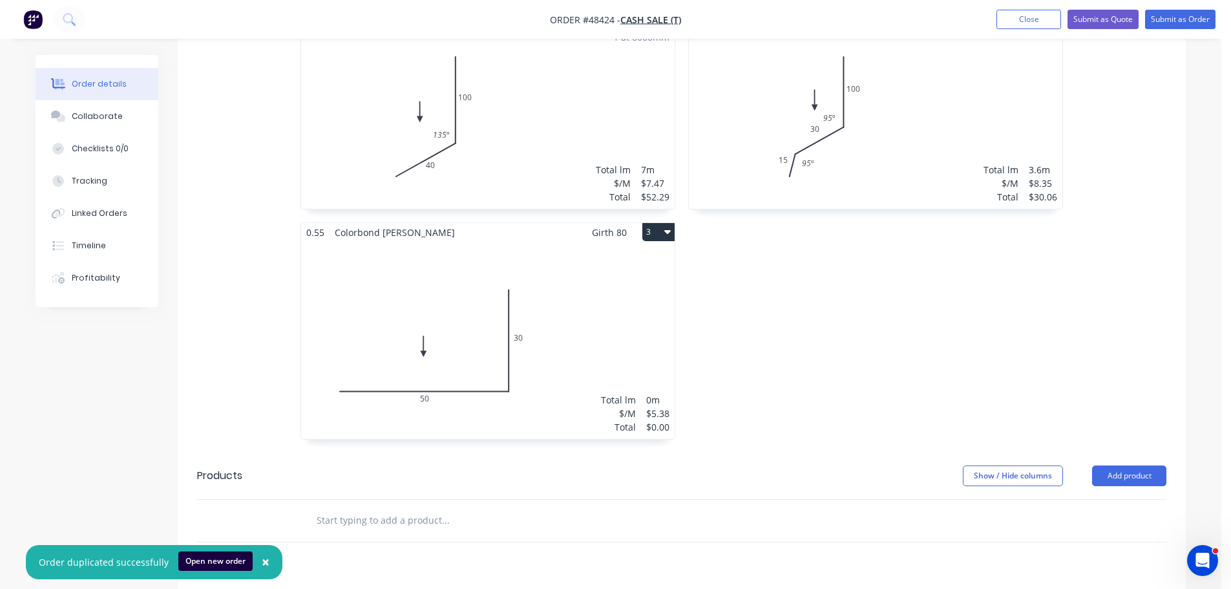
click at [505, 334] on div "Total lm $/M Total 0m $5.38 $0.00" at bounding box center [487, 340] width 373 height 197
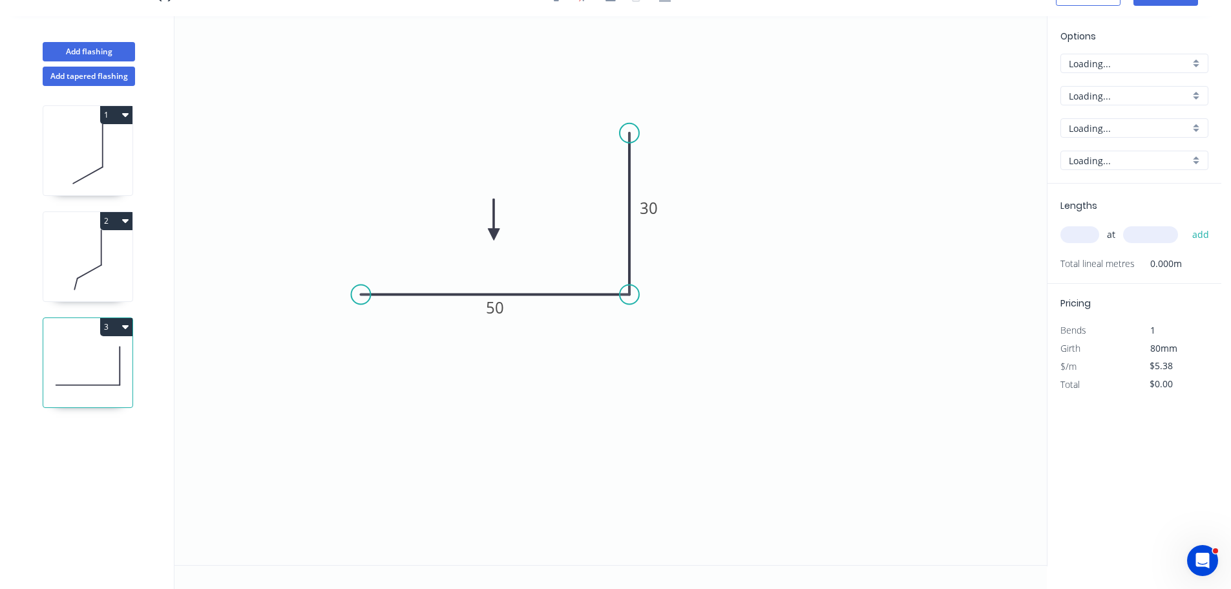
scroll to position [24, 0]
click at [1077, 241] on input "text" at bounding box center [1079, 234] width 39 height 17
type input "1"
type input "4000"
click at [1185, 224] on button "add" at bounding box center [1200, 235] width 30 height 22
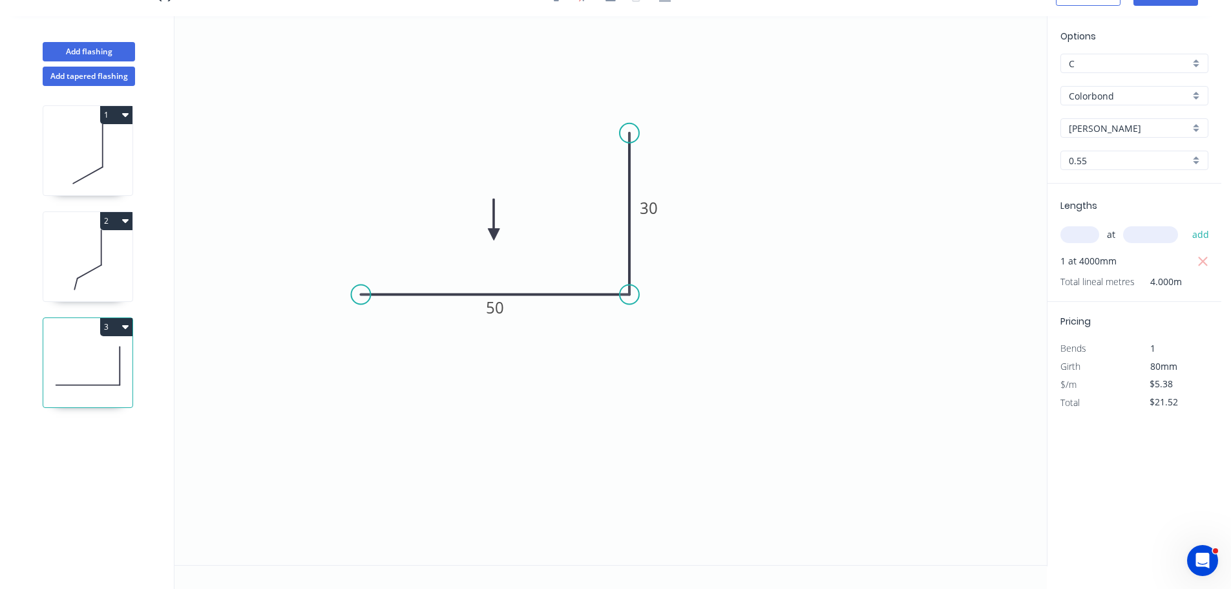
click at [122, 215] on icon "button" at bounding box center [125, 220] width 6 height 10
click at [93, 247] on div "Duplicate" at bounding box center [70, 253] width 99 height 19
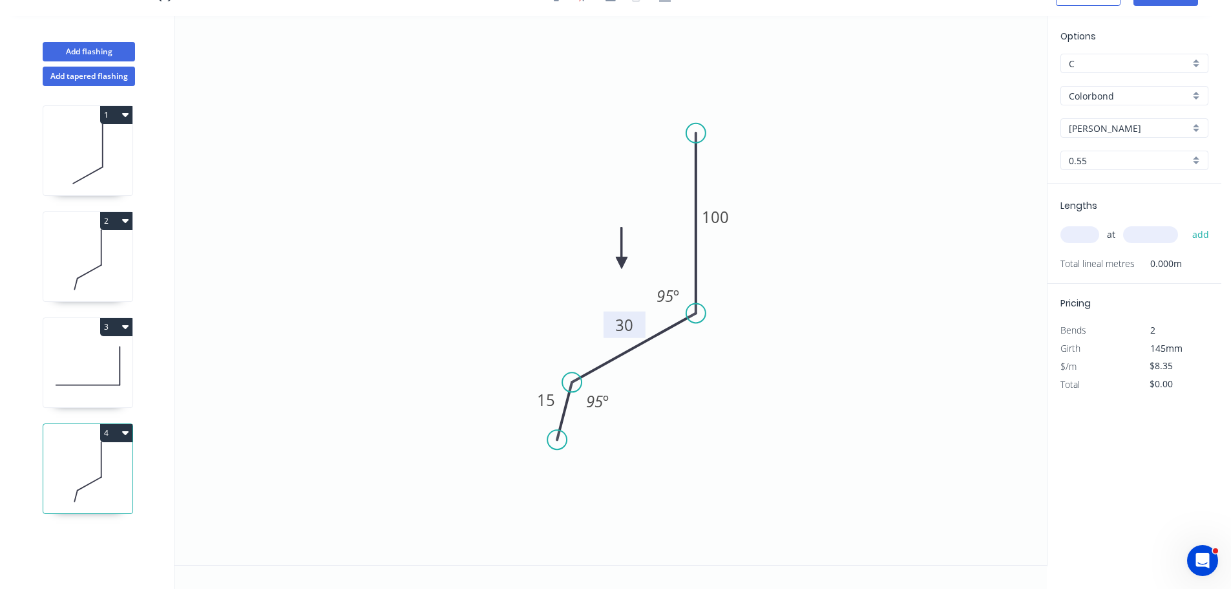
click at [629, 328] on tspan "30" at bounding box center [624, 324] width 18 height 21
click at [543, 399] on tspan "15" at bounding box center [546, 399] width 18 height 21
drag, startPoint x: 552, startPoint y: 439, endPoint x: 560, endPoint y: 446, distance: 10.5
click at [560, 446] on circle at bounding box center [559, 444] width 19 height 19
click at [1083, 238] on input "text" at bounding box center [1079, 234] width 39 height 17
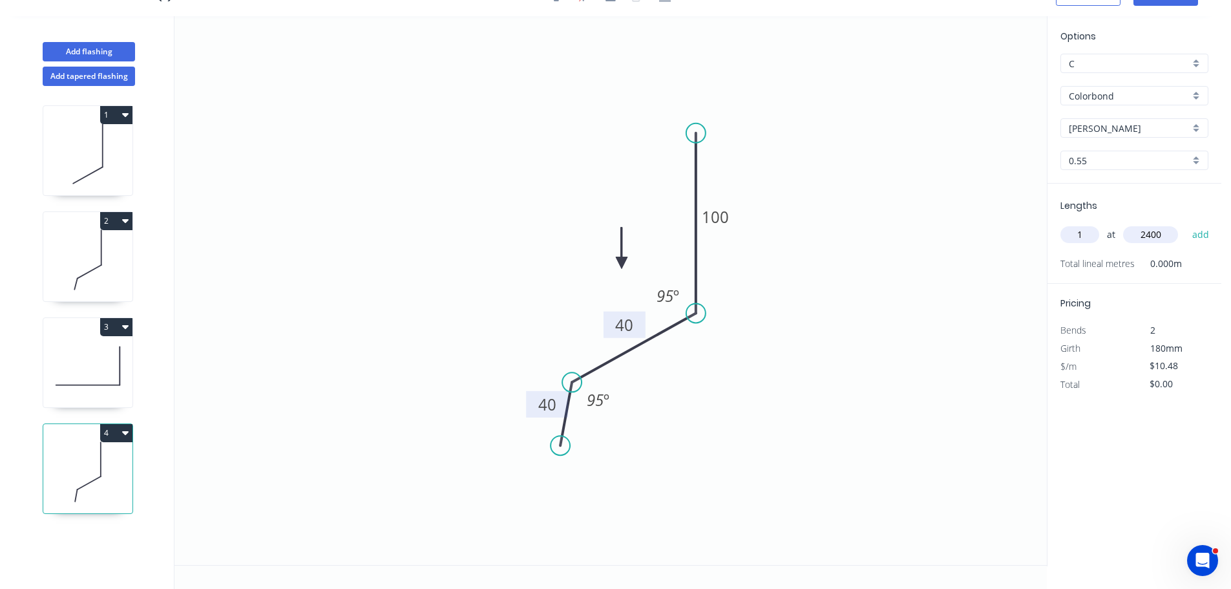
click at [1185, 224] on button "add" at bounding box center [1200, 235] width 30 height 22
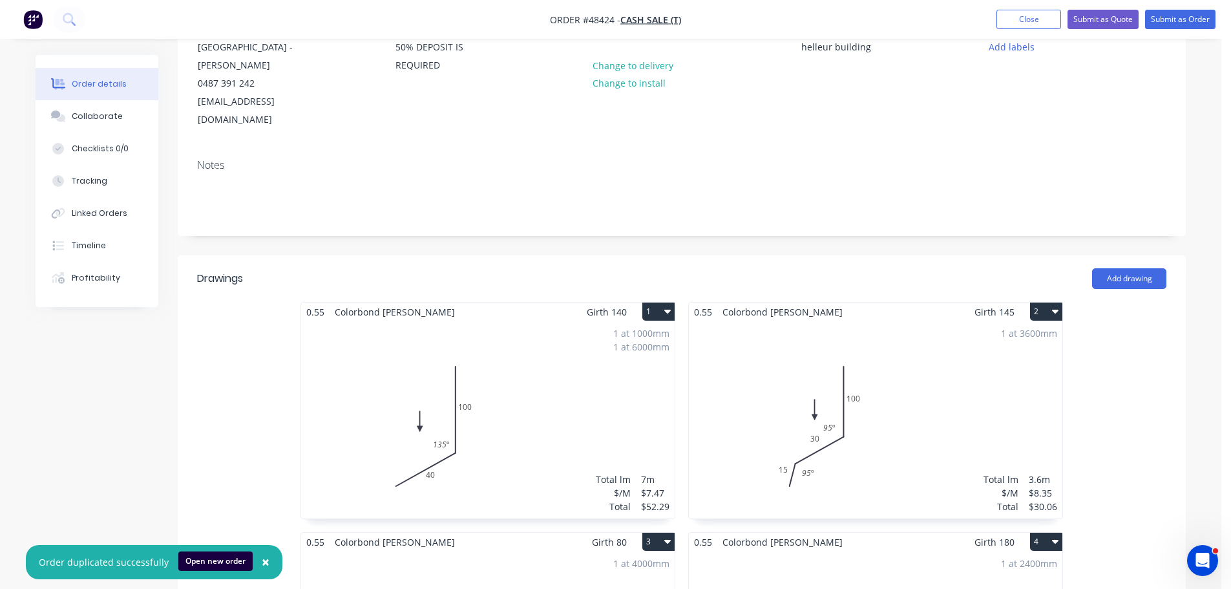
scroll to position [258, 0]
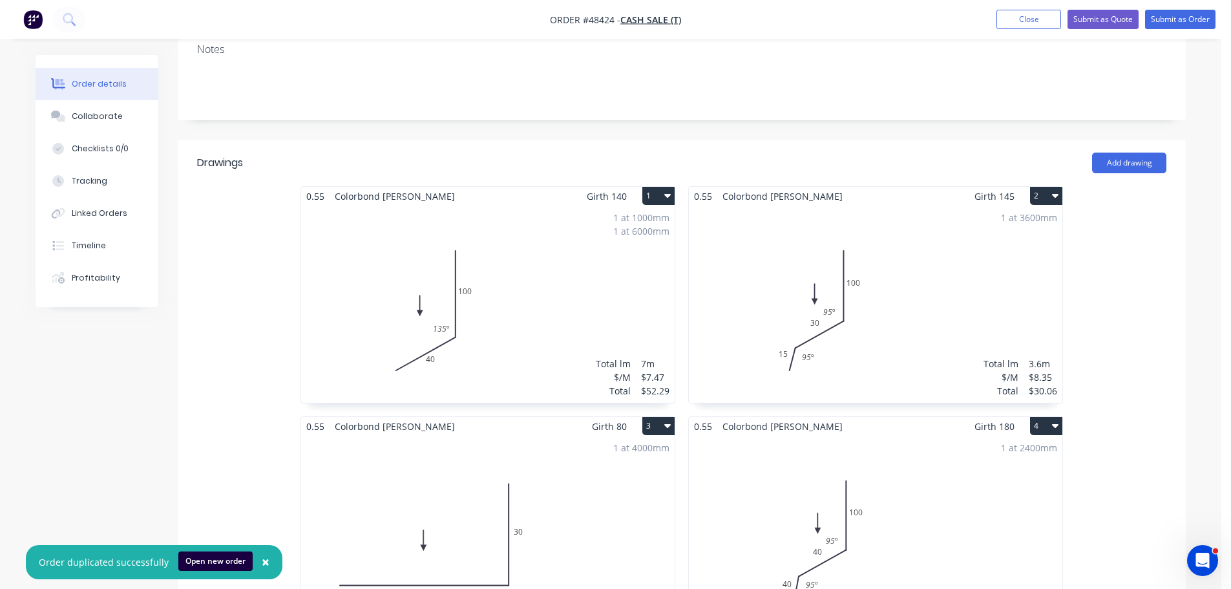
click at [820, 343] on div "1 at 3600mm Total lm $/M Total 3.6m $8.35 $30.06" at bounding box center [875, 303] width 373 height 197
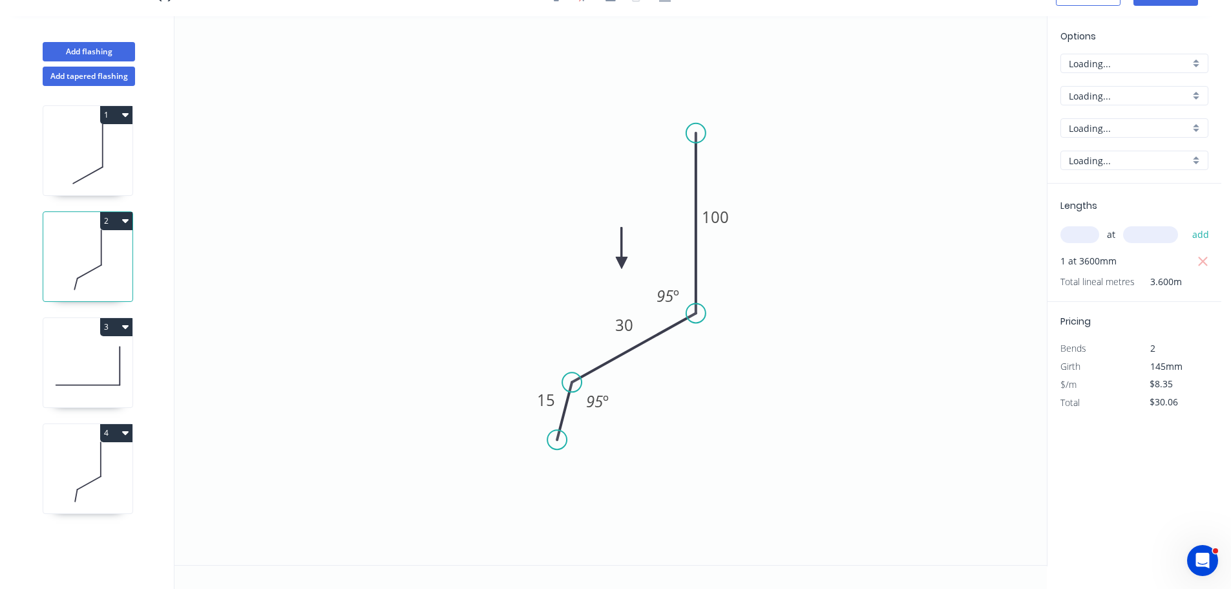
scroll to position [24, 0]
drag, startPoint x: 556, startPoint y: 432, endPoint x: 570, endPoint y: 441, distance: 16.3
click at [570, 441] on circle at bounding box center [571, 440] width 19 height 19
click at [85, 442] on icon at bounding box center [87, 471] width 89 height 83
drag, startPoint x: 556, startPoint y: 447, endPoint x: 572, endPoint y: 452, distance: 16.8
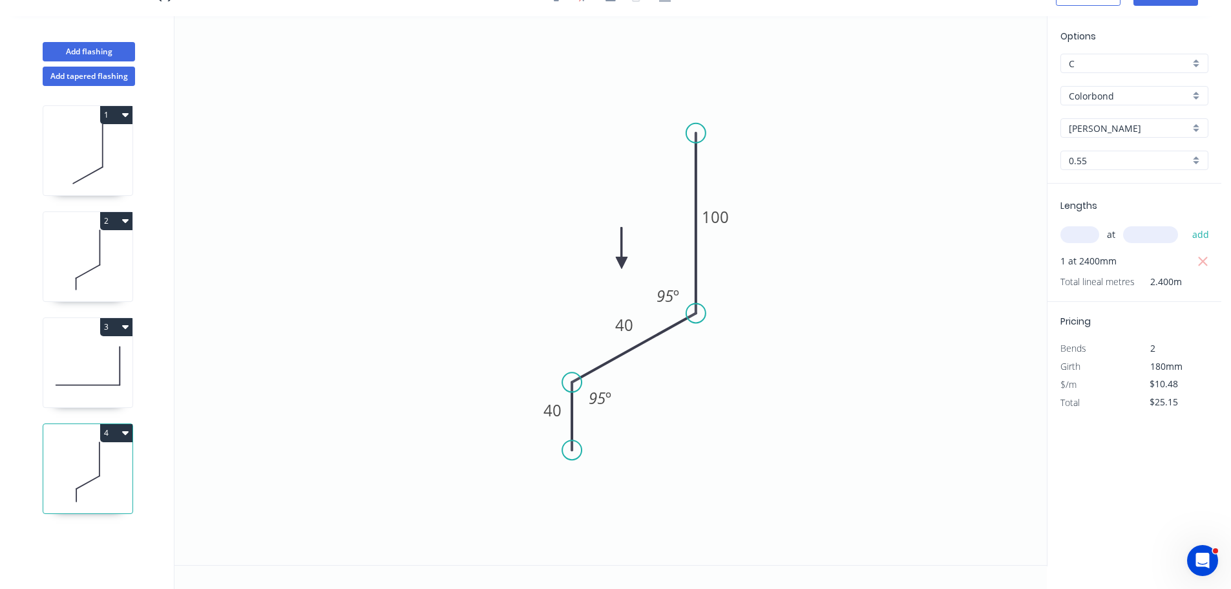
click at [572, 452] on circle at bounding box center [571, 449] width 19 height 19
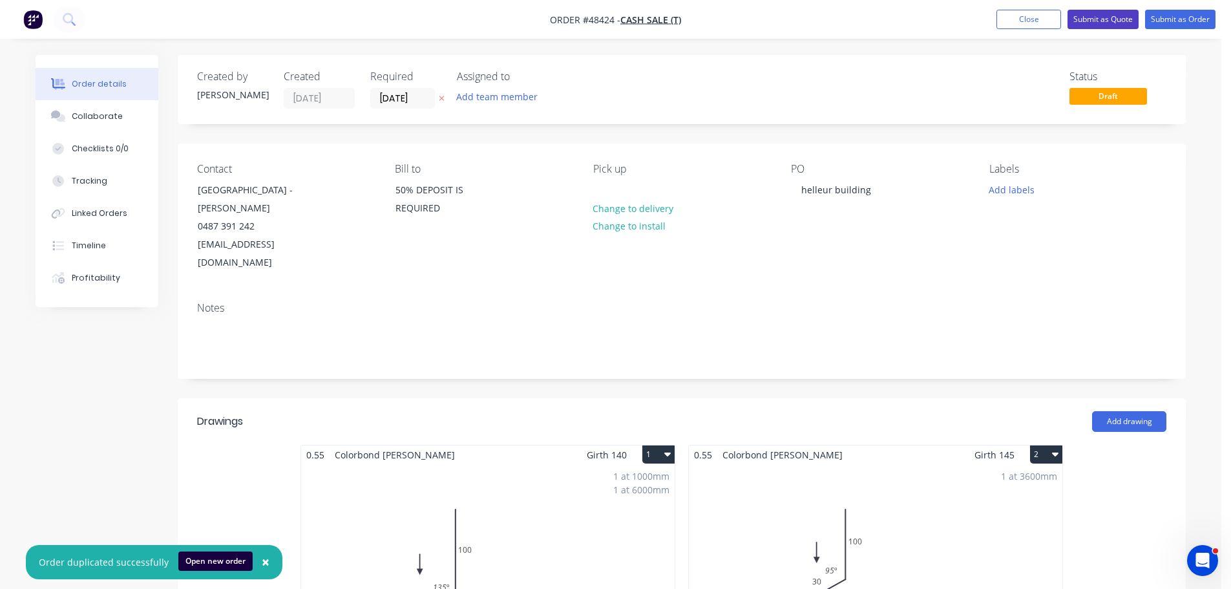
click at [1099, 20] on button "Submit as Quote" at bounding box center [1102, 19] width 71 height 19
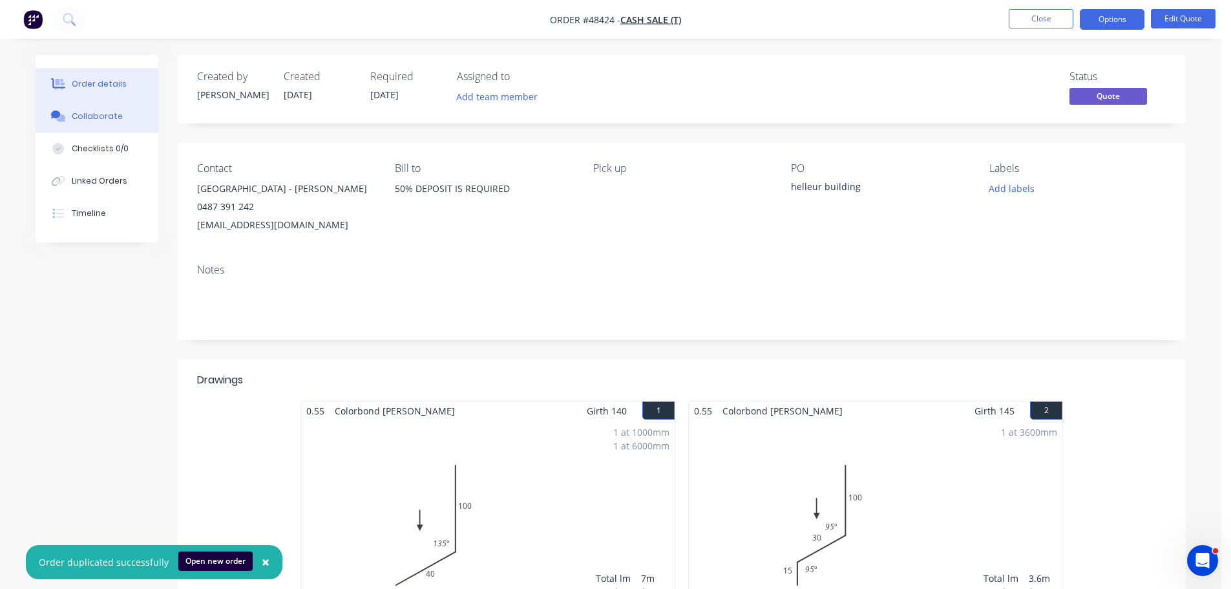
click at [108, 110] on button "Collaborate" at bounding box center [97, 116] width 123 height 32
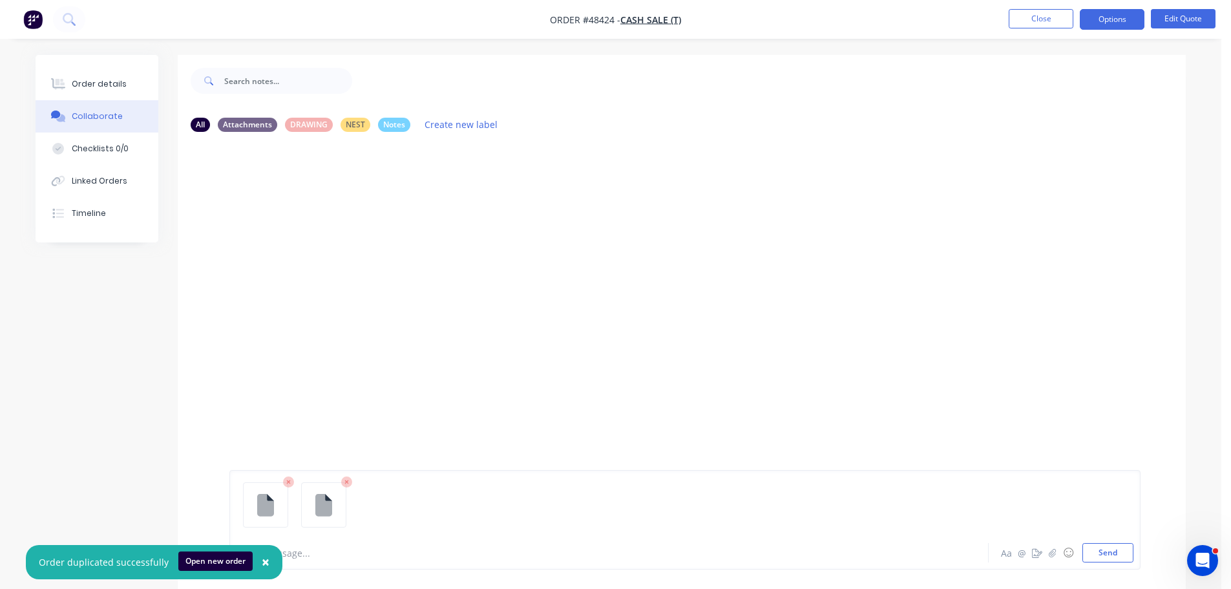
drag, startPoint x: 1125, startPoint y: 545, endPoint x: 1112, endPoint y: 541, distance: 13.3
click at [1125, 545] on button "Send" at bounding box center [1107, 552] width 51 height 19
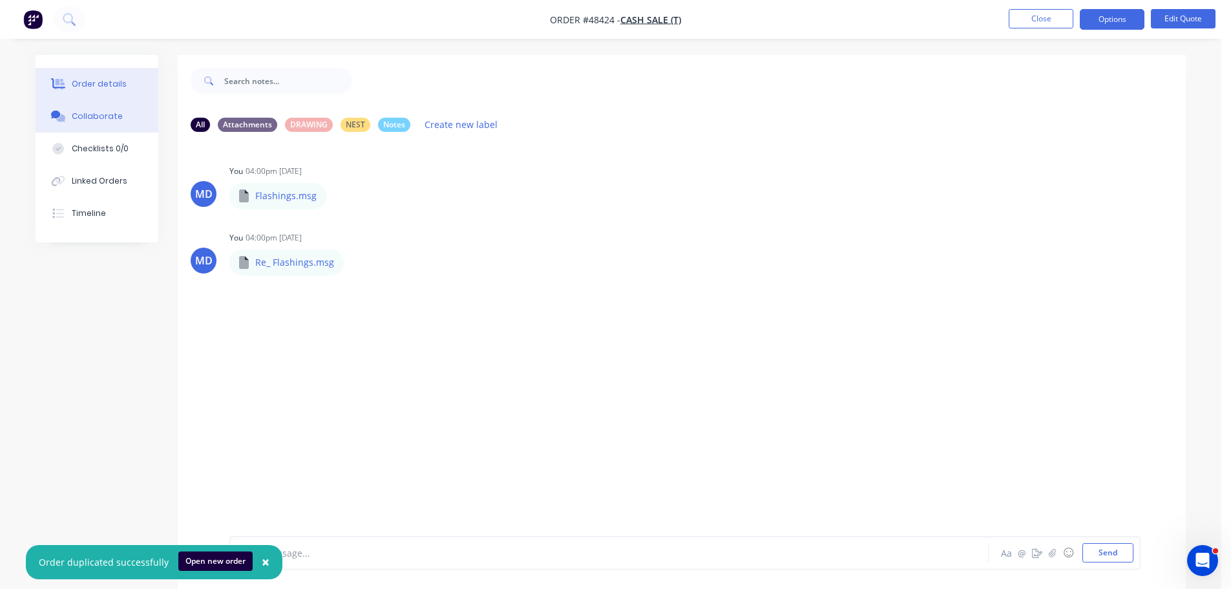
click at [121, 78] on button "Order details" at bounding box center [97, 84] width 123 height 32
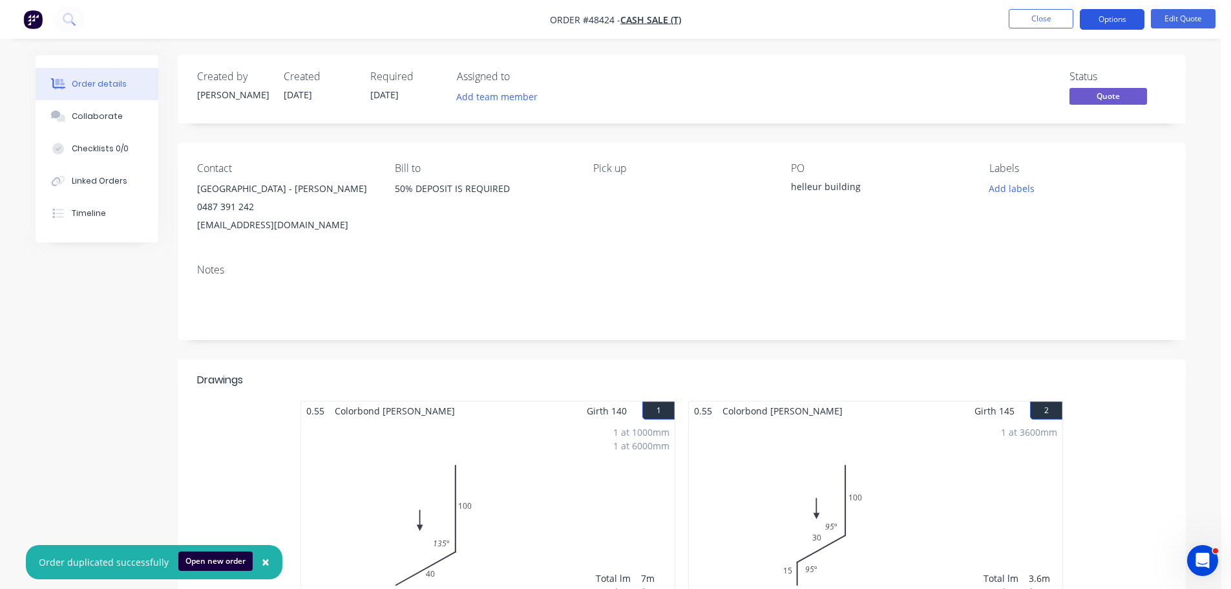
click at [1099, 23] on button "Options" at bounding box center [1111, 19] width 65 height 21
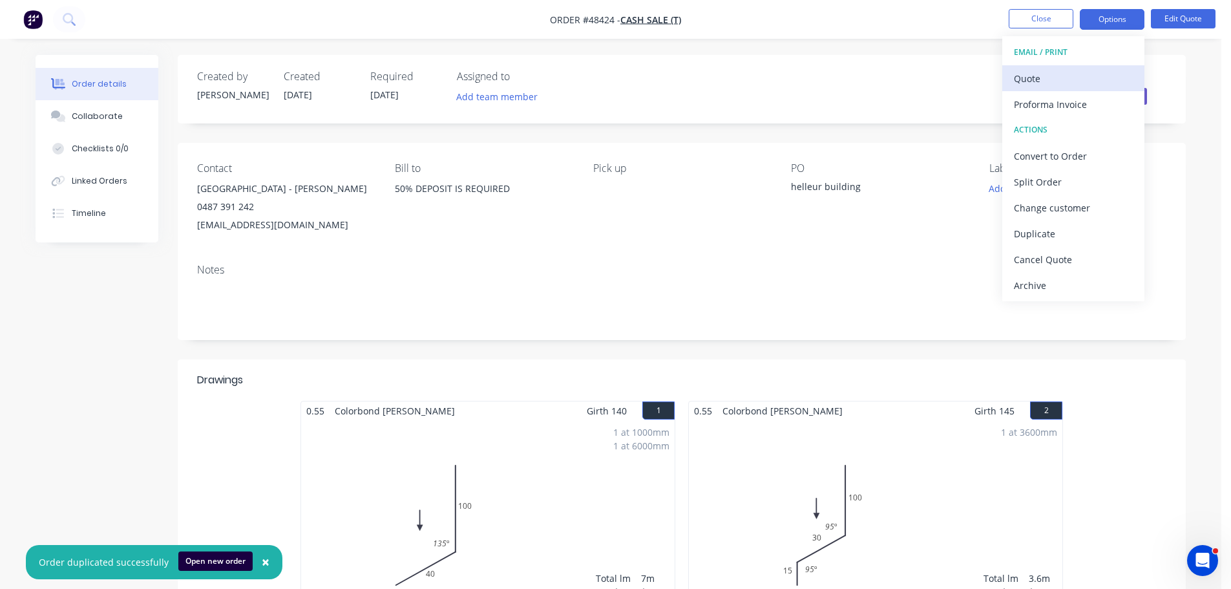
click at [1078, 77] on div "Quote" at bounding box center [1073, 78] width 119 height 19
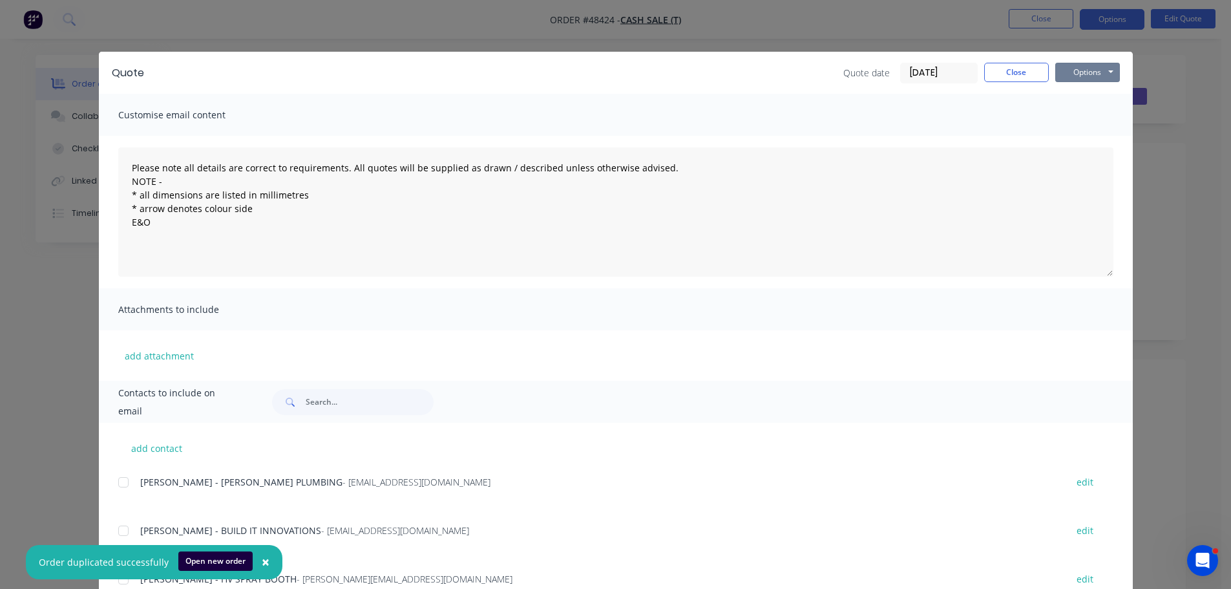
click at [1098, 63] on button "Options" at bounding box center [1087, 72] width 65 height 19
click at [1084, 122] on button "Print" at bounding box center [1096, 116] width 83 height 21
click at [1010, 76] on button "Close" at bounding box center [1016, 72] width 65 height 19
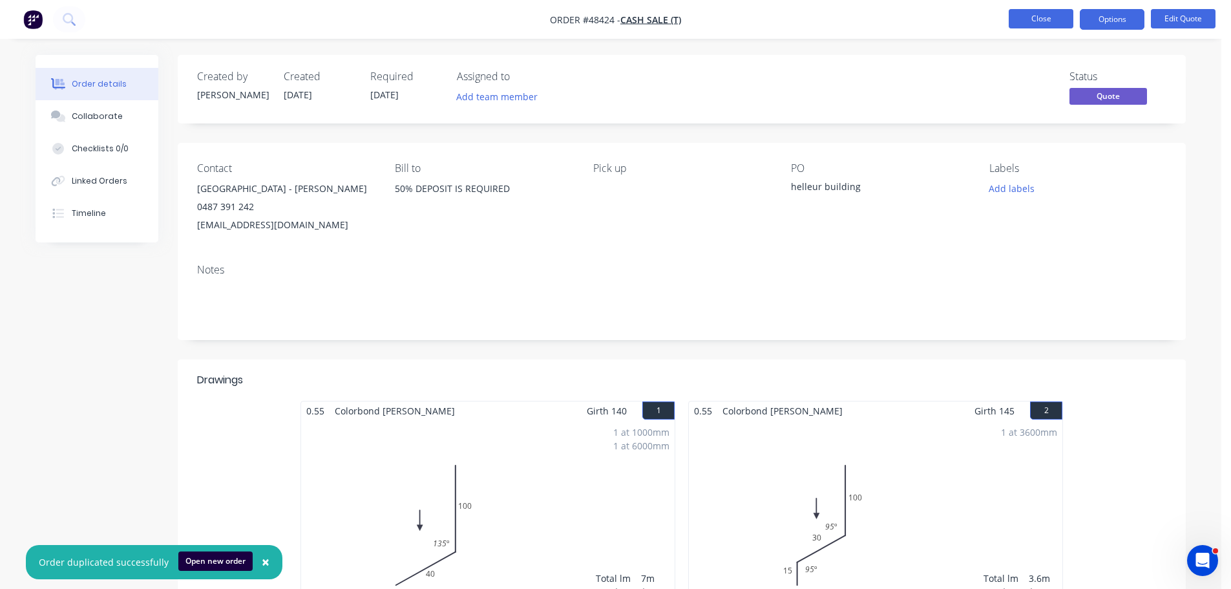
click at [1051, 23] on button "Close" at bounding box center [1040, 18] width 65 height 19
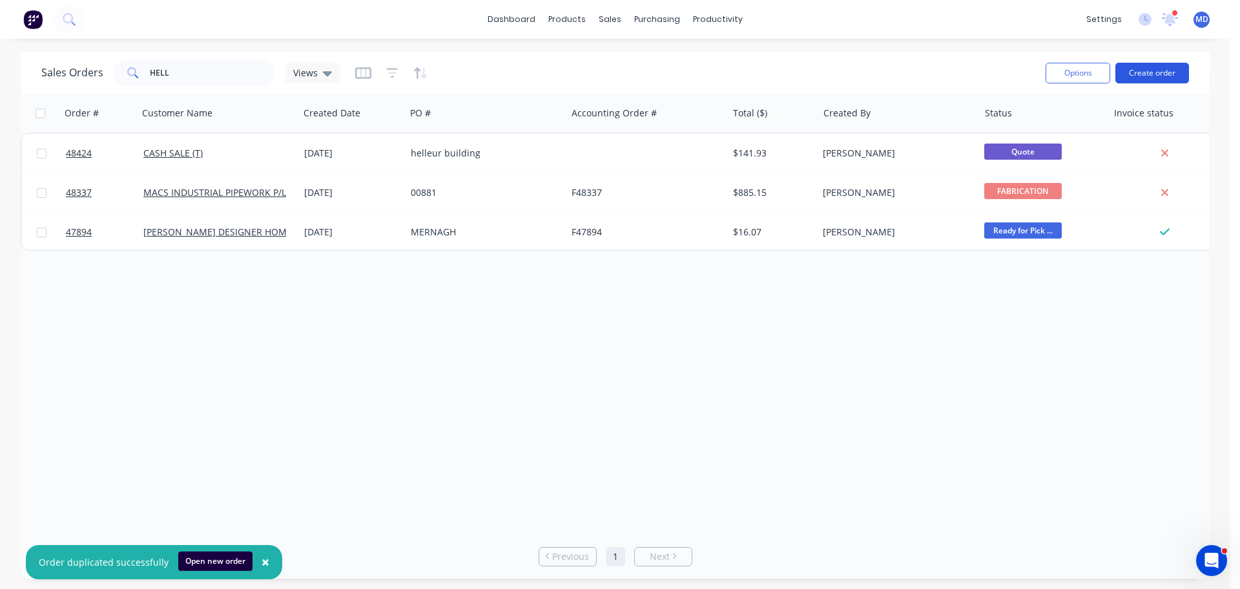
click at [1148, 68] on button "Create order" at bounding box center [1153, 73] width 74 height 21
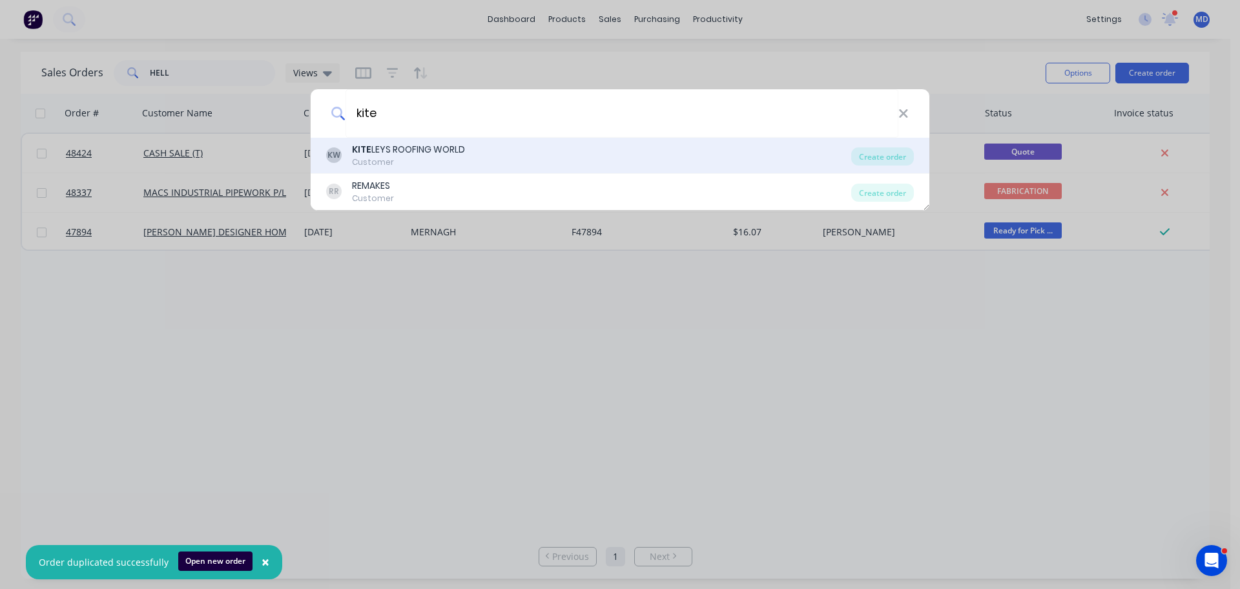
click at [546, 164] on div "KW KITE LEYS ROOFING WORLD Customer" at bounding box center [588, 155] width 525 height 25
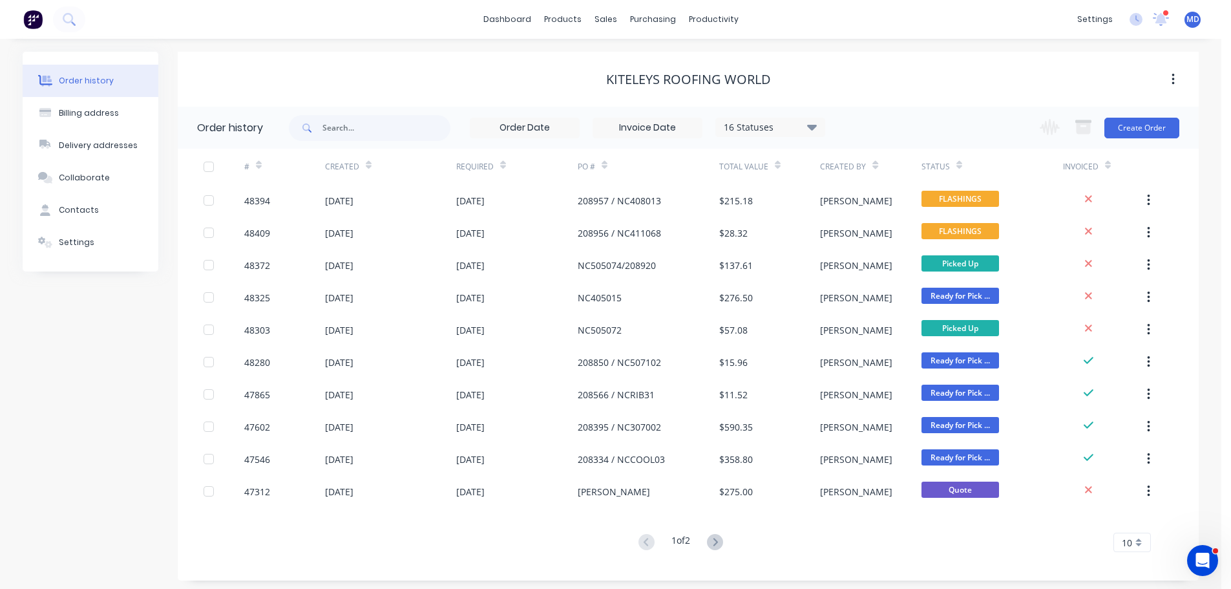
click at [1114, 116] on div "Change order status Submitted Drafting Dept PENDING MATERIAL / DETAIL FABRICATI…" at bounding box center [1105, 128] width 147 height 42
click at [1115, 122] on button "Create Order" at bounding box center [1141, 128] width 75 height 21
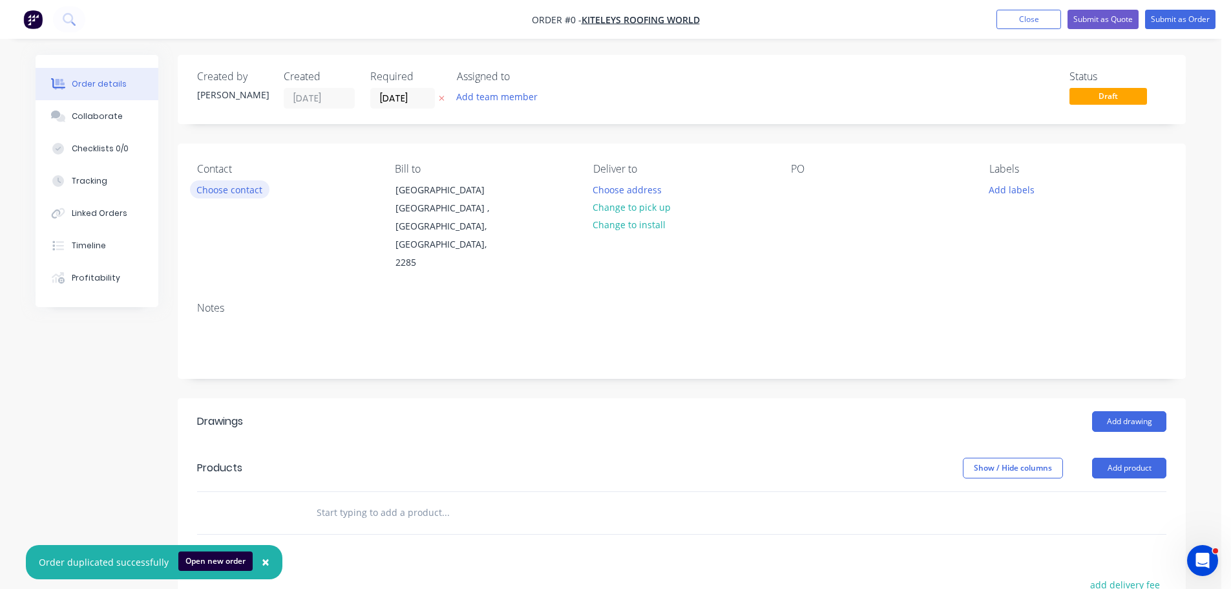
click at [216, 189] on button "Choose contact" at bounding box center [229, 188] width 79 height 17
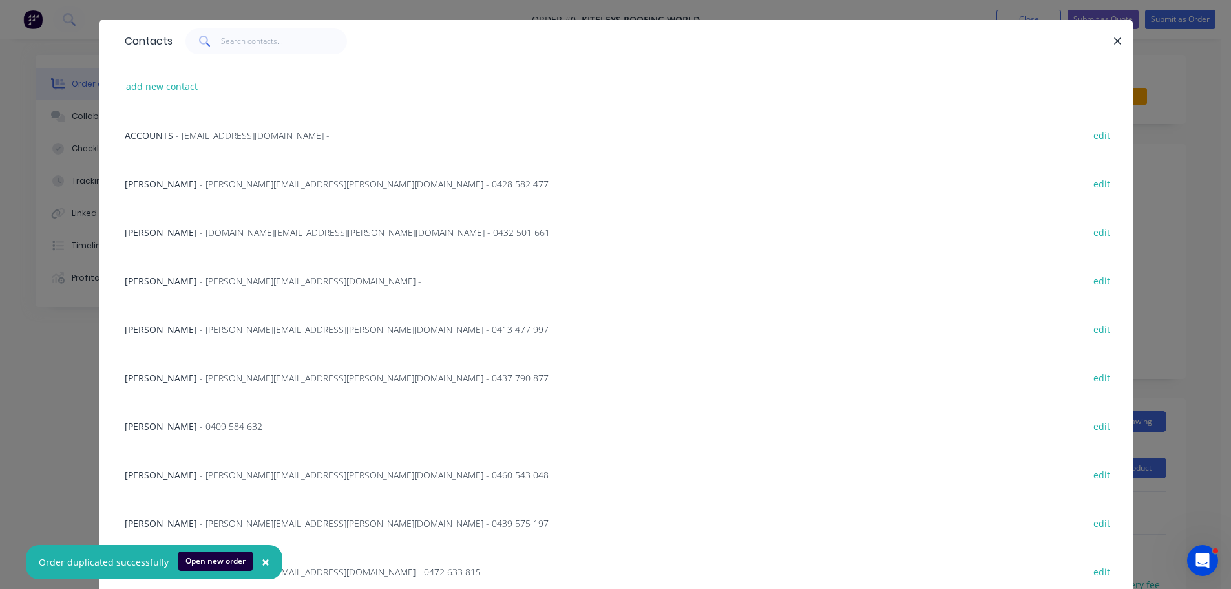
scroll to position [76, 0]
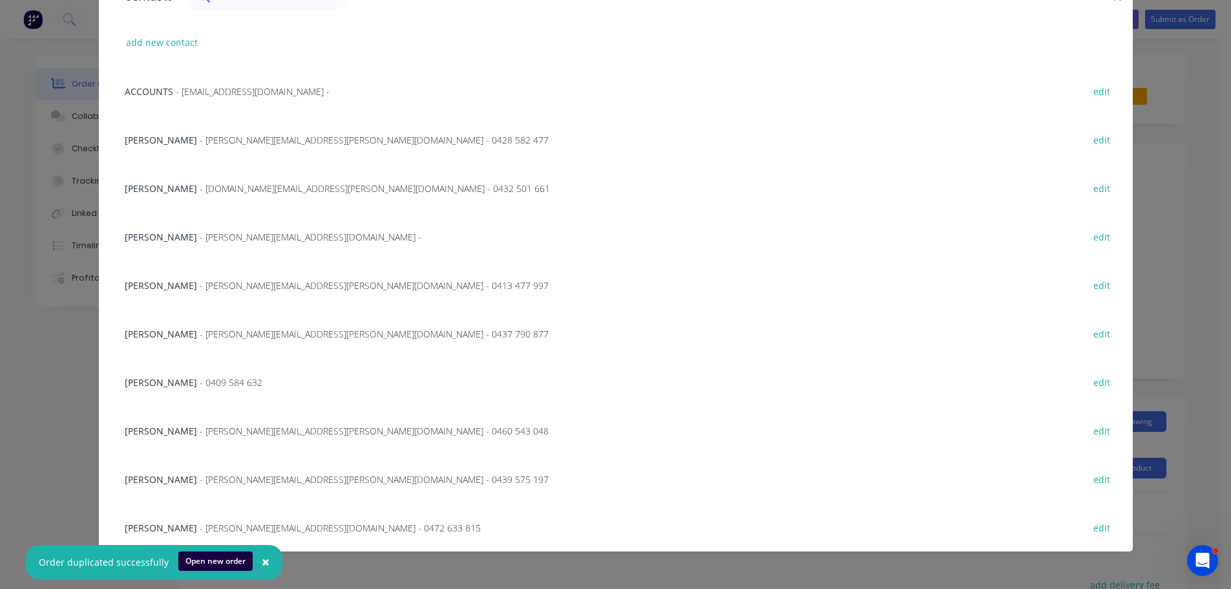
click at [229, 475] on span "- nicholas.turner@kiteleys.com.au - 0439 575 197" at bounding box center [374, 479] width 349 height 12
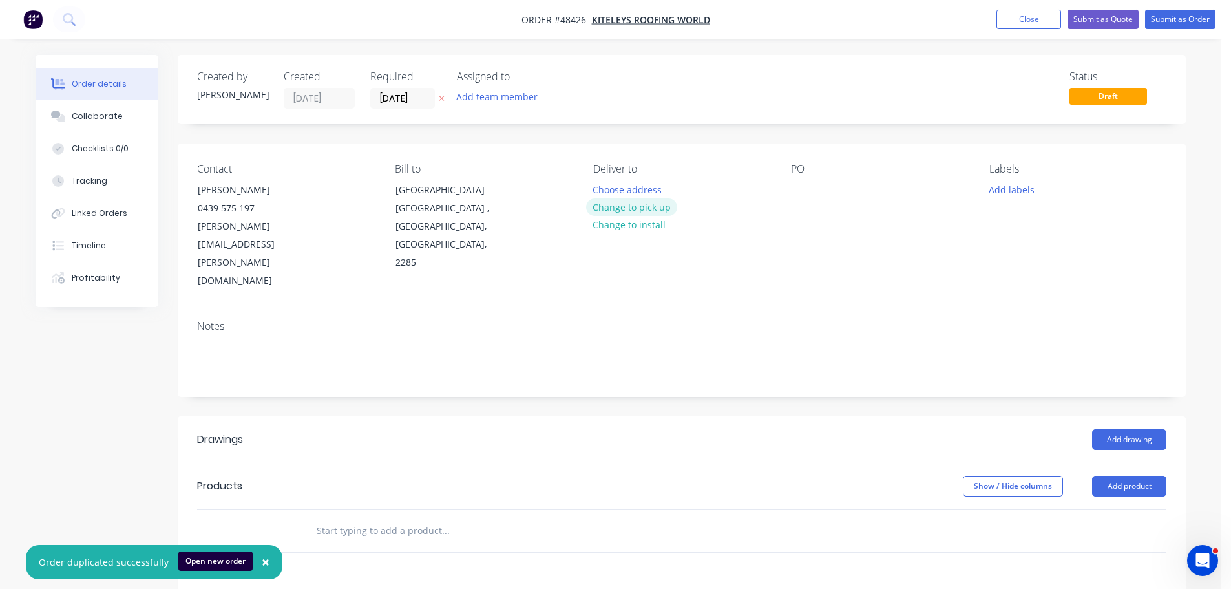
click at [638, 210] on button "Change to pick up" at bounding box center [632, 206] width 92 height 17
click at [396, 95] on input "[DATE]" at bounding box center [402, 98] width 63 height 19
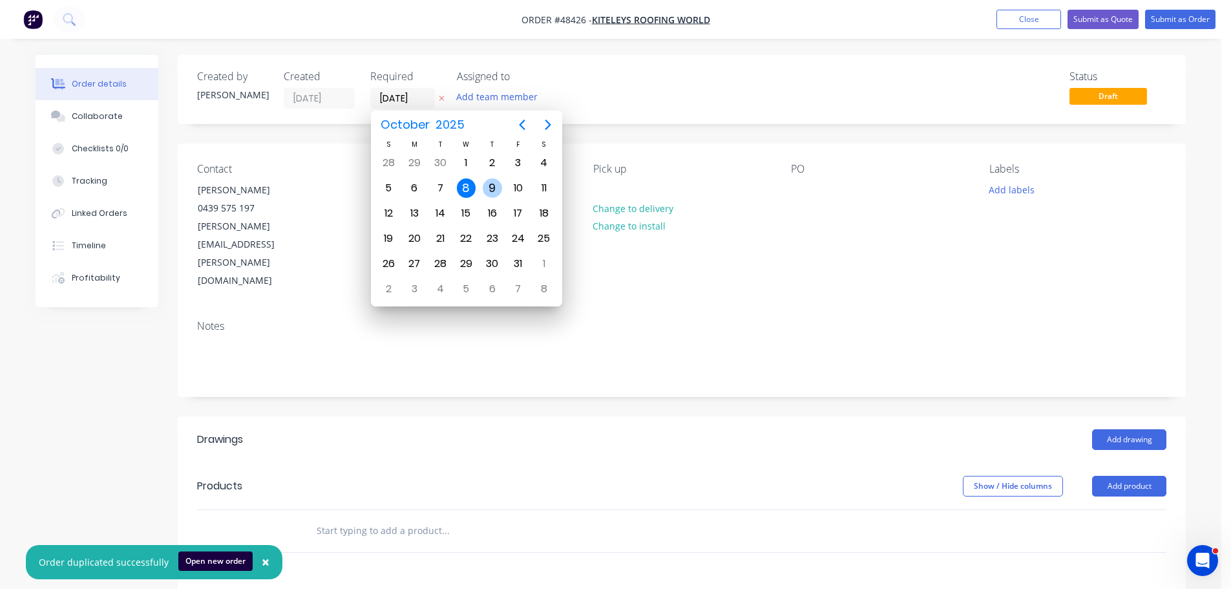
click at [490, 192] on div "9" at bounding box center [492, 187] width 19 height 19
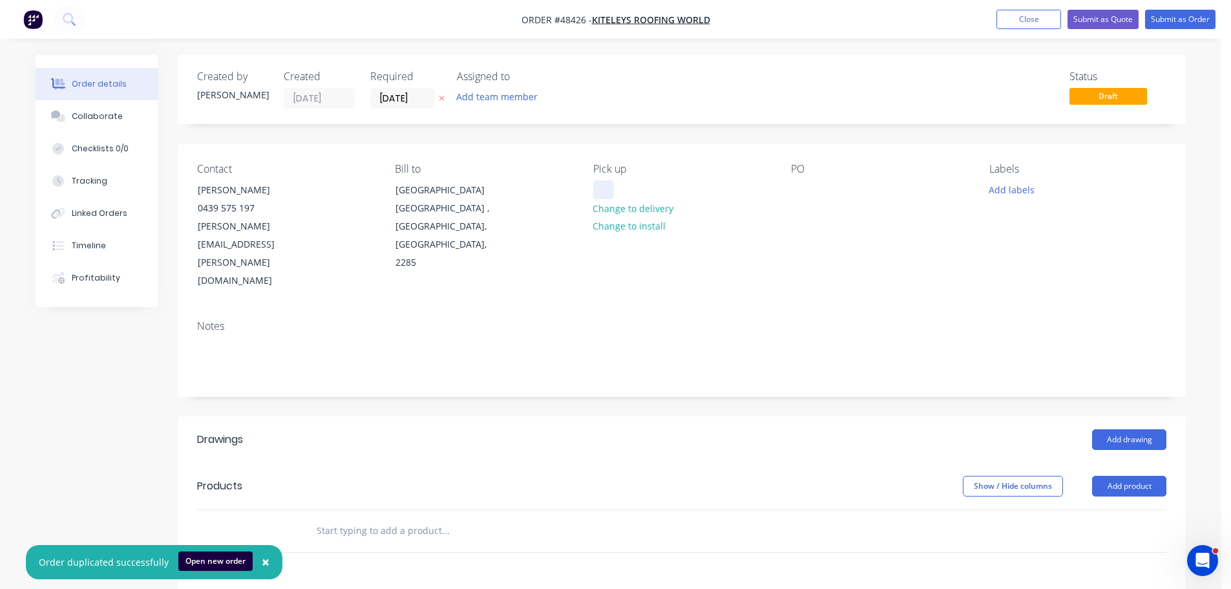
click at [612, 189] on div at bounding box center [603, 189] width 21 height 19
click at [794, 186] on div at bounding box center [801, 189] width 21 height 19
click at [1109, 429] on button "Add drawing" at bounding box center [1129, 439] width 74 height 21
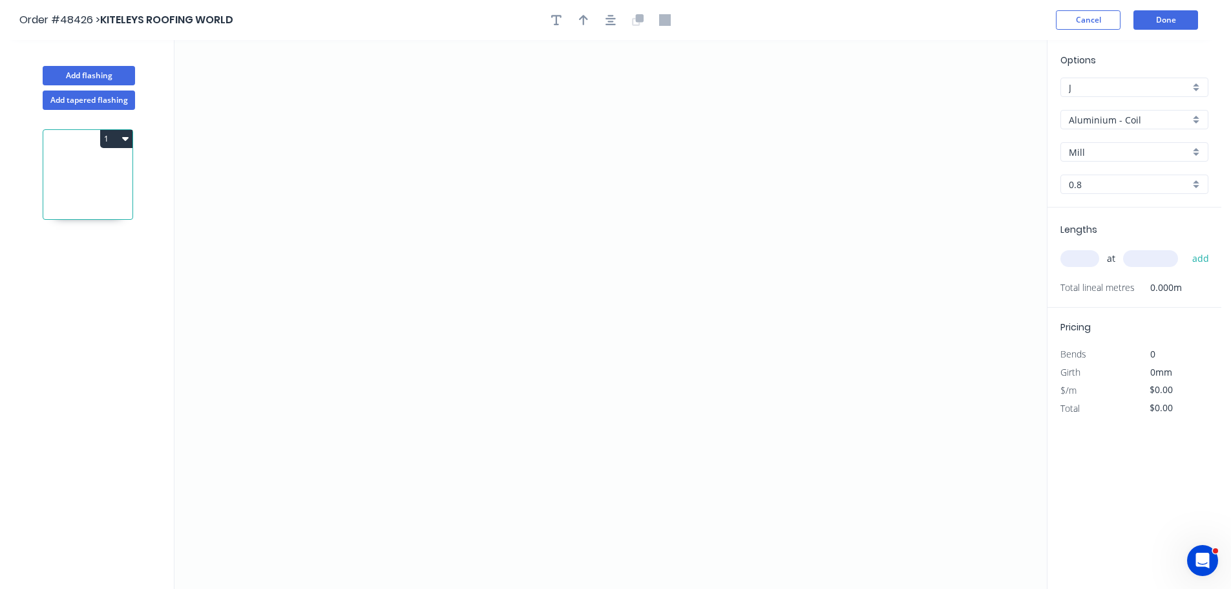
click at [1100, 116] on input "Aluminium - Coil" at bounding box center [1128, 120] width 121 height 14
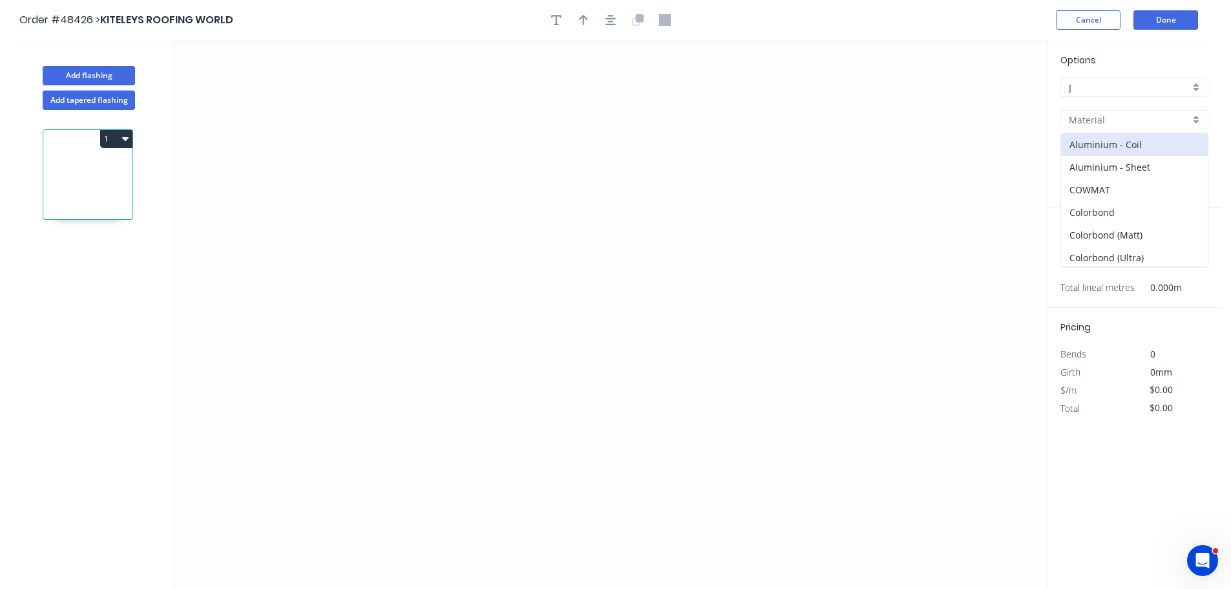
click at [1108, 214] on div "Colorbond" at bounding box center [1134, 212] width 147 height 23
click at [1115, 151] on input "Basalt" at bounding box center [1128, 152] width 121 height 14
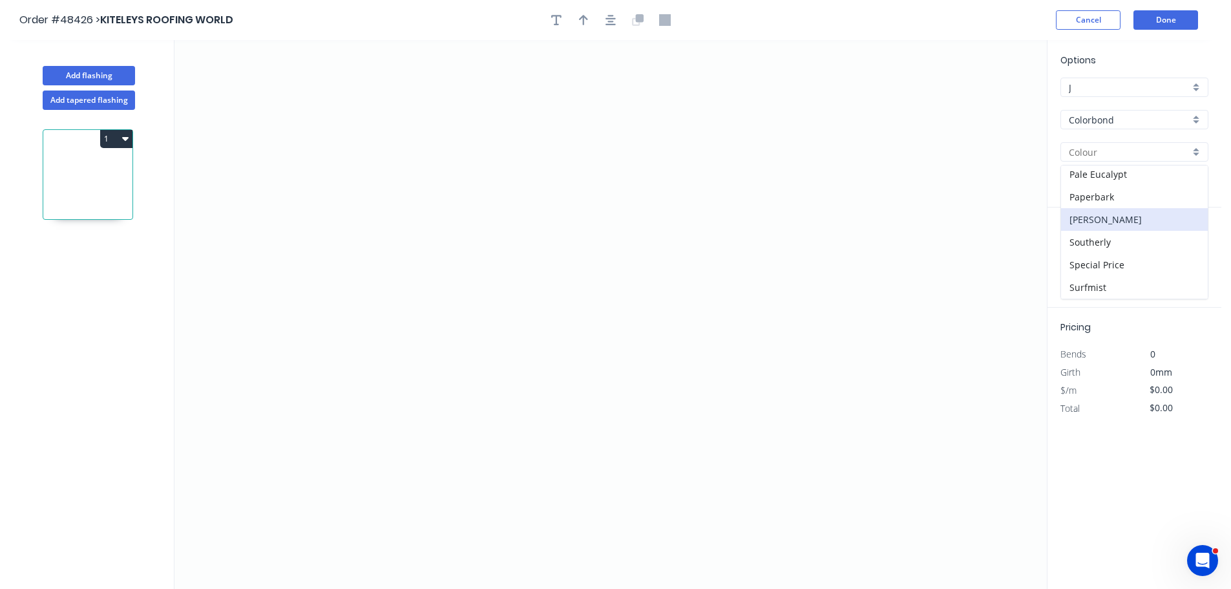
scroll to position [388, 0]
click at [1095, 264] on div "Surfmist" at bounding box center [1134, 264] width 147 height 23
click at [329, 330] on icon "0" at bounding box center [610, 314] width 872 height 548
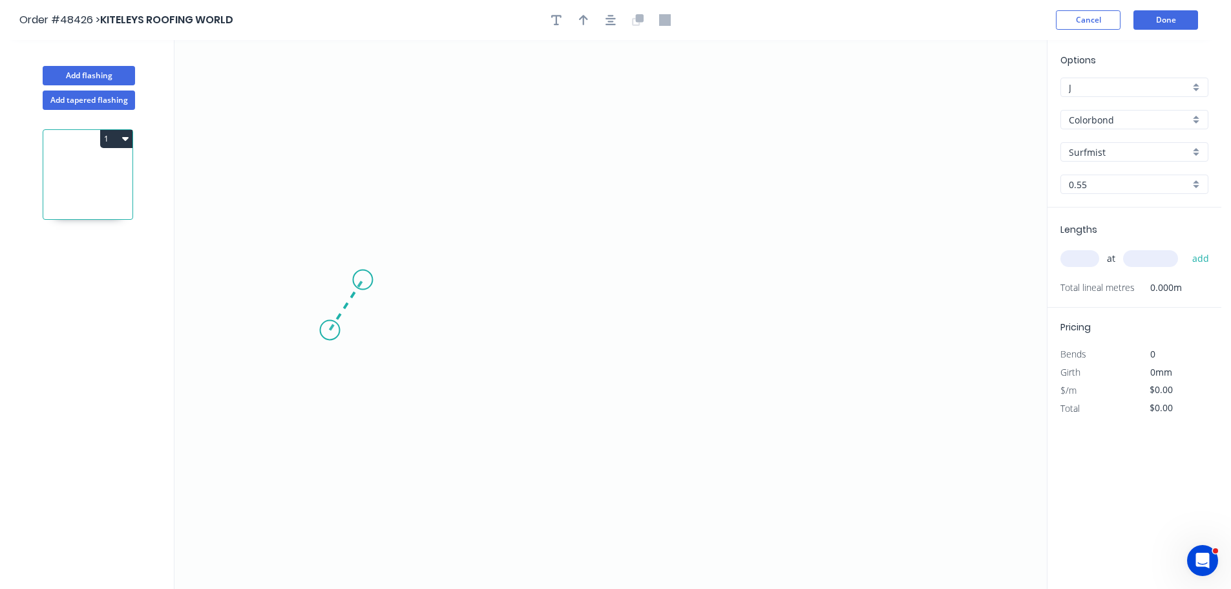
drag, startPoint x: 362, startPoint y: 280, endPoint x: 444, endPoint y: 271, distance: 81.8
click at [363, 280] on icon "0" at bounding box center [610, 314] width 872 height 548
click at [630, 240] on icon "0 ?" at bounding box center [610, 314] width 872 height 548
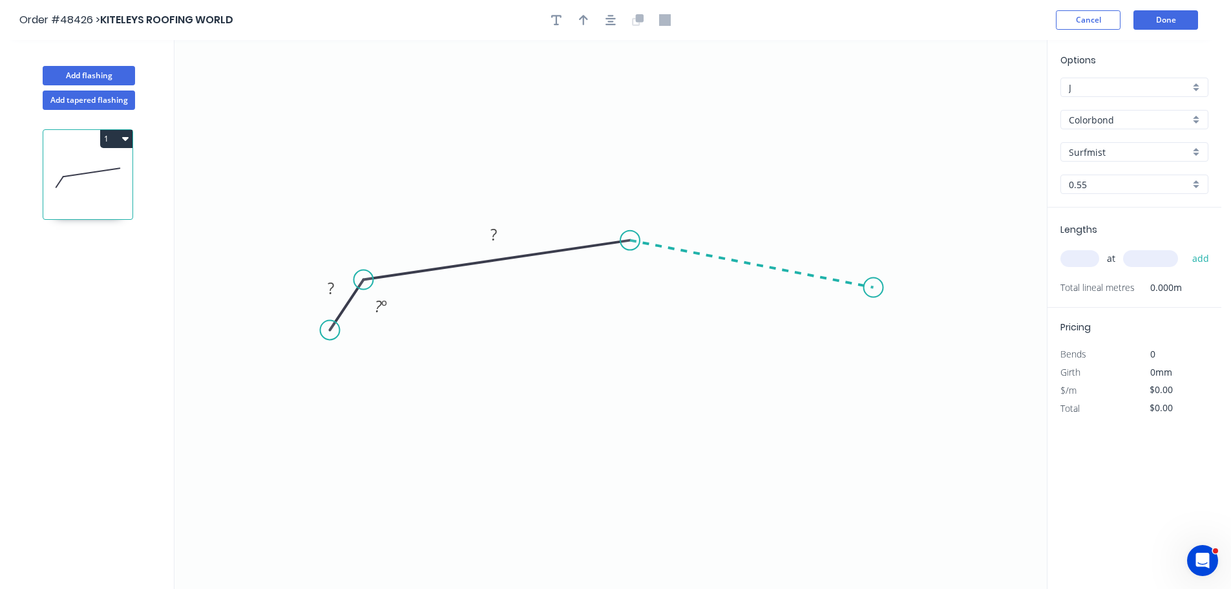
drag, startPoint x: 873, startPoint y: 287, endPoint x: 926, endPoint y: 328, distance: 66.3
click at [875, 287] on icon "0 ? ? ? º" at bounding box center [610, 314] width 872 height 548
click at [926, 342] on icon "0 ? ? ? ? º ? º" at bounding box center [610, 314] width 872 height 548
click at [336, 290] on rect at bounding box center [331, 289] width 26 height 18
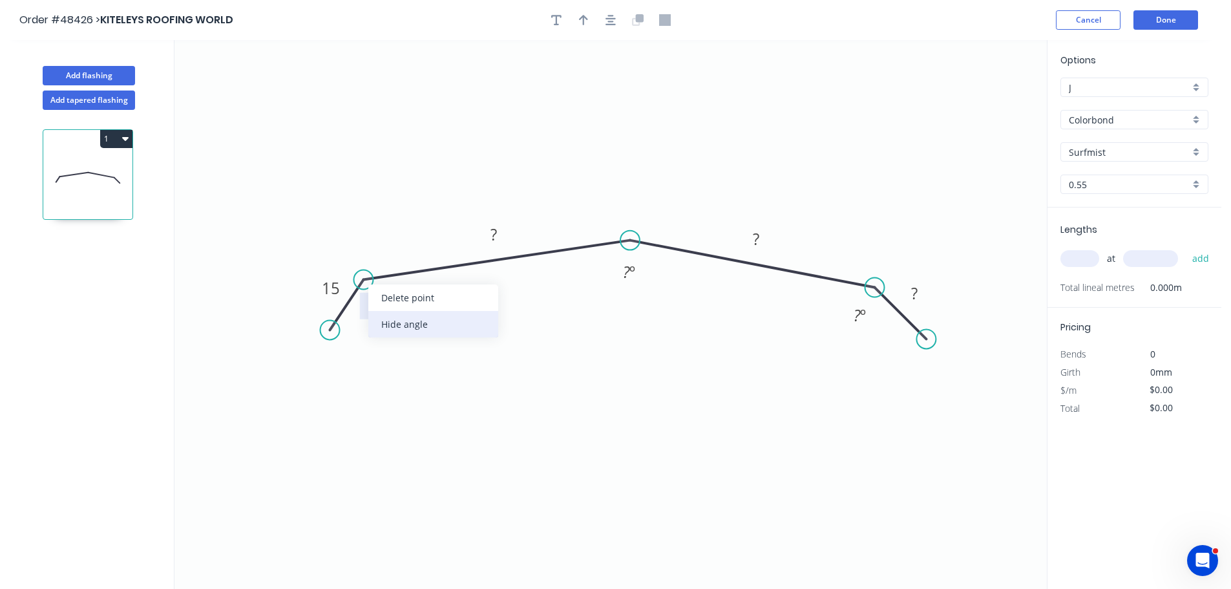
click at [388, 320] on div "Hide angle" at bounding box center [433, 324] width 130 height 26
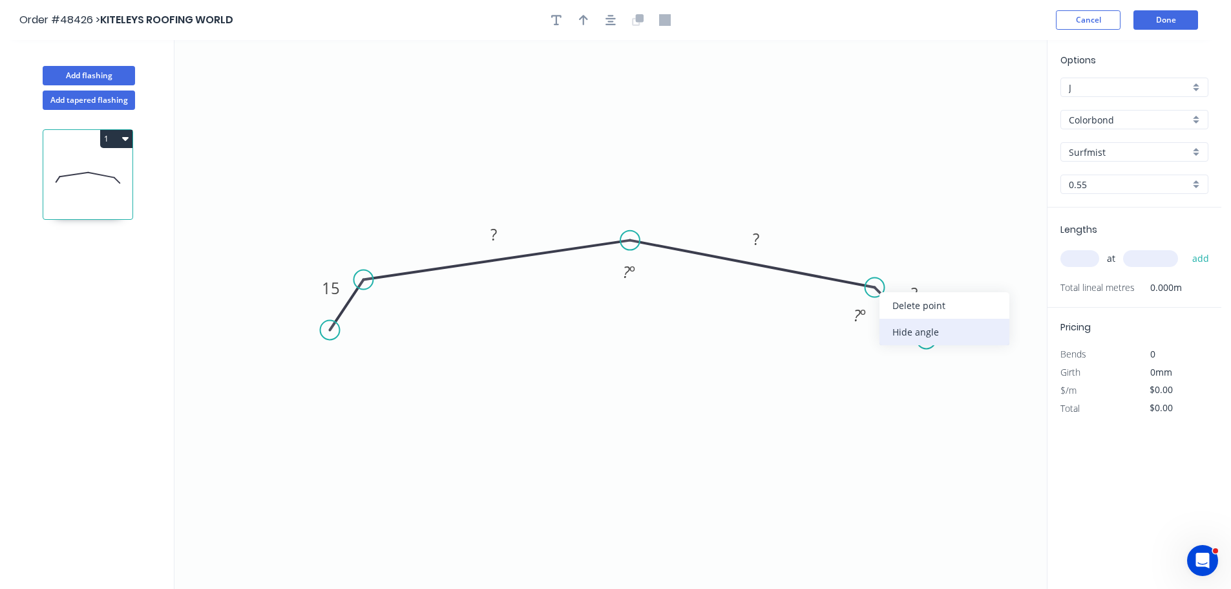
click at [885, 333] on div "Hide angle" at bounding box center [944, 331] width 130 height 26
click at [484, 235] on rect at bounding box center [494, 235] width 26 height 18
click at [581, 23] on icon "button" at bounding box center [583, 20] width 9 height 12
drag, startPoint x: 981, startPoint y: 100, endPoint x: 638, endPoint y: 194, distance: 355.6
click at [638, 194] on icon at bounding box center [638, 178] width 12 height 41
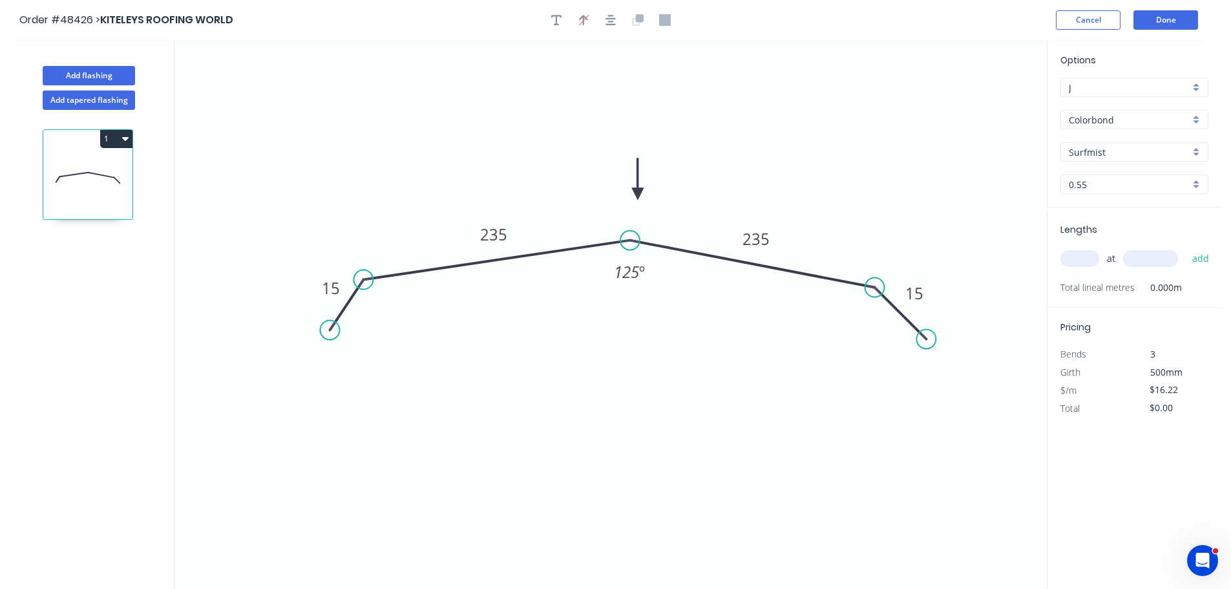
click at [1082, 255] on input "text" at bounding box center [1079, 258] width 39 height 17
click at [1185, 247] on button "add" at bounding box center [1200, 258] width 30 height 22
click at [1156, 15] on button "Done" at bounding box center [1165, 19] width 65 height 19
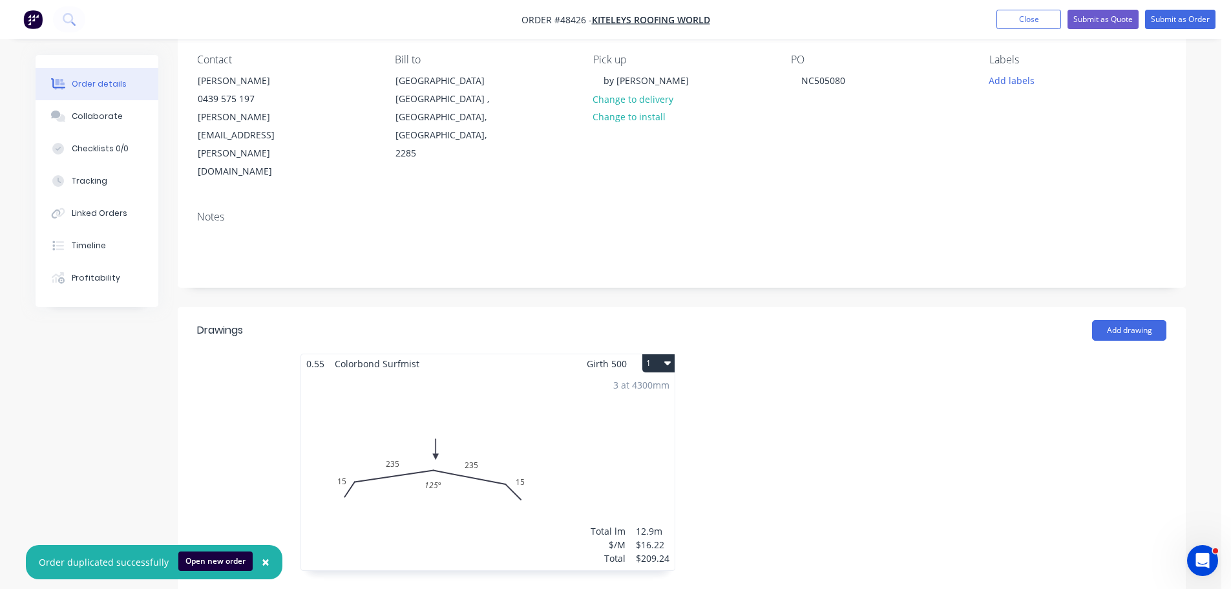
scroll to position [129, 0]
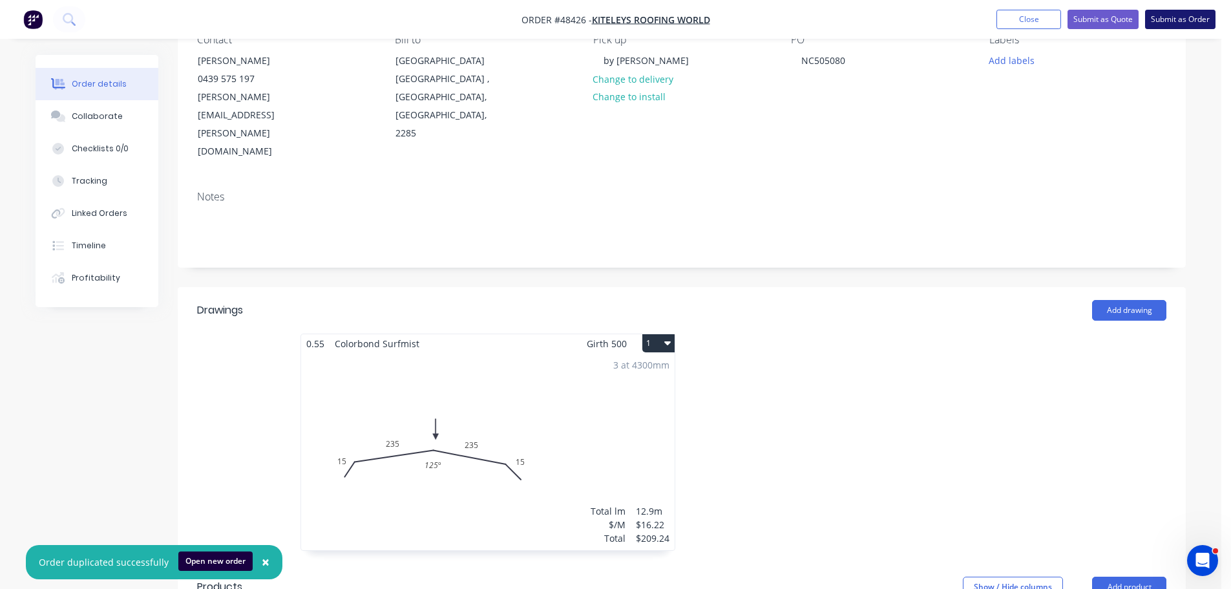
click at [1159, 19] on button "Submit as Order" at bounding box center [1180, 19] width 70 height 19
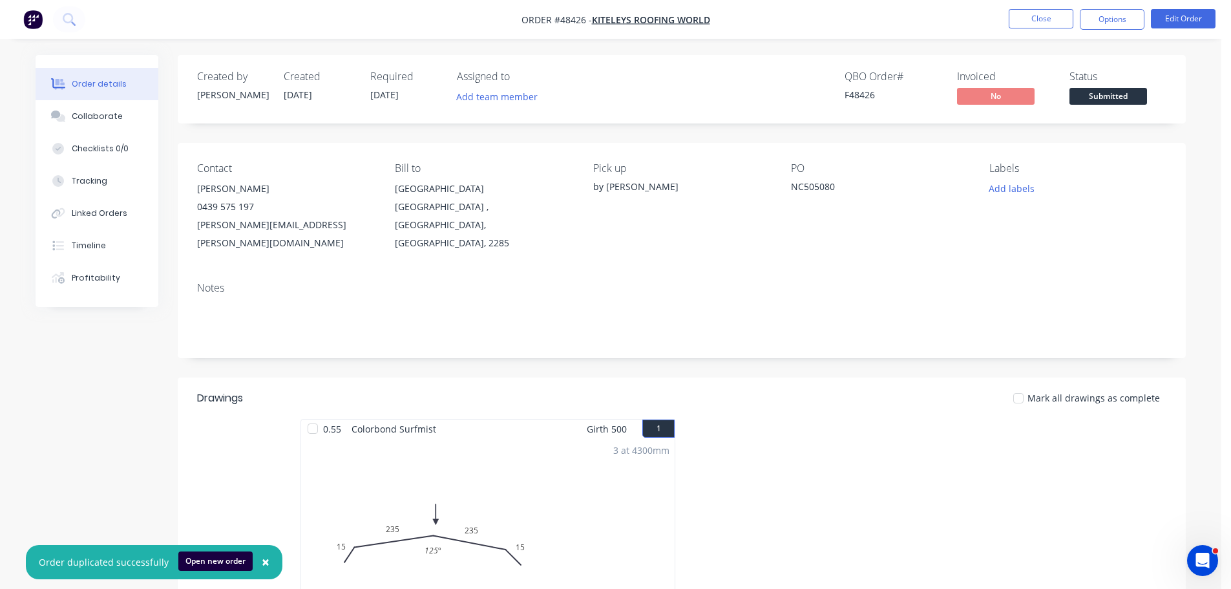
click at [1118, 19] on button "Options" at bounding box center [1111, 19] width 65 height 21
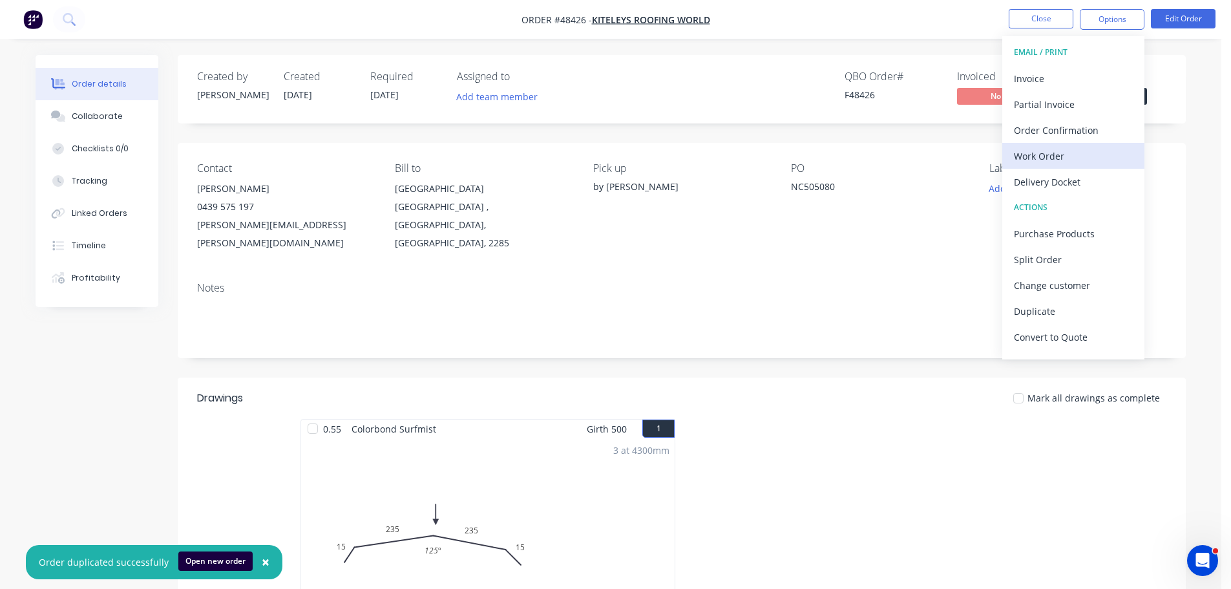
click at [1054, 152] on div "Work Order" at bounding box center [1073, 156] width 119 height 19
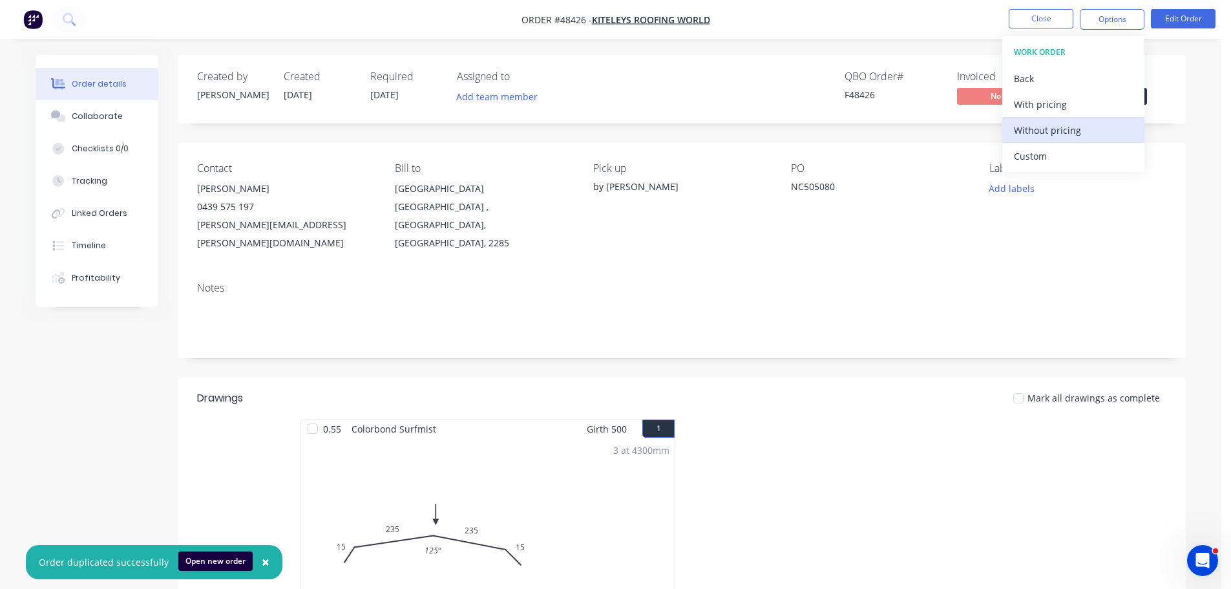
click at [1061, 130] on div "Without pricing" at bounding box center [1073, 130] width 119 height 19
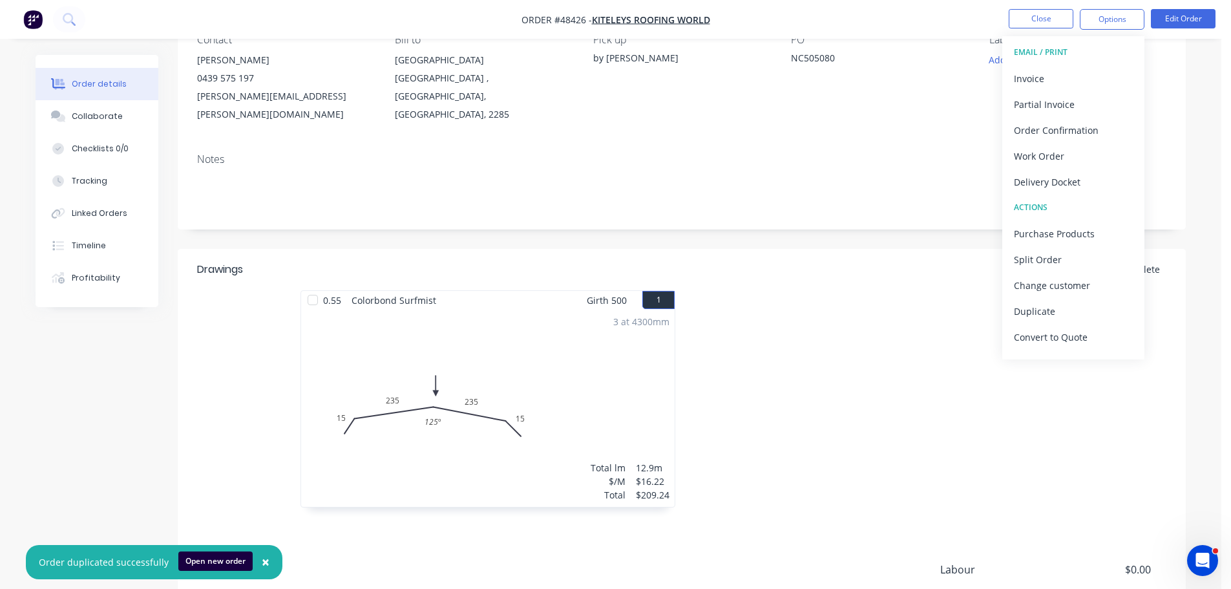
scroll to position [129, 0]
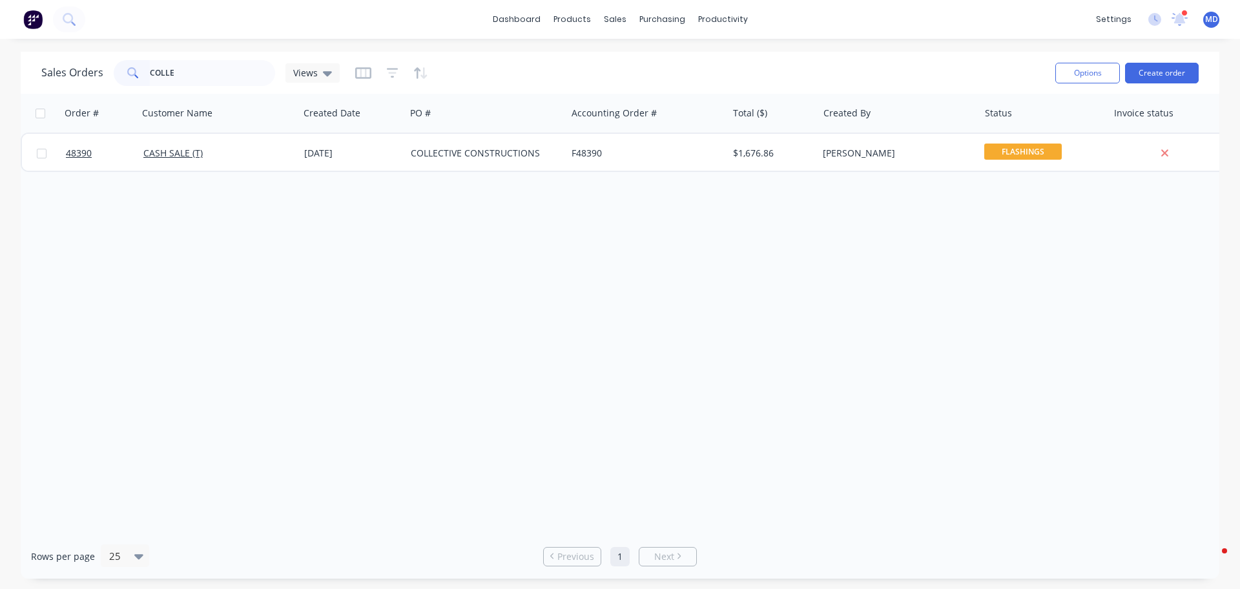
click at [15, 67] on div "Sales Orders COLLE Views Options Create order Order # Customer Name Created Dat…" at bounding box center [620, 315] width 1240 height 526
drag, startPoint x: 200, startPoint y: 84, endPoint x: 121, endPoint y: 74, distance: 79.4
click at [121, 74] on div "COLLE" at bounding box center [195, 73] width 162 height 26
type input "\"
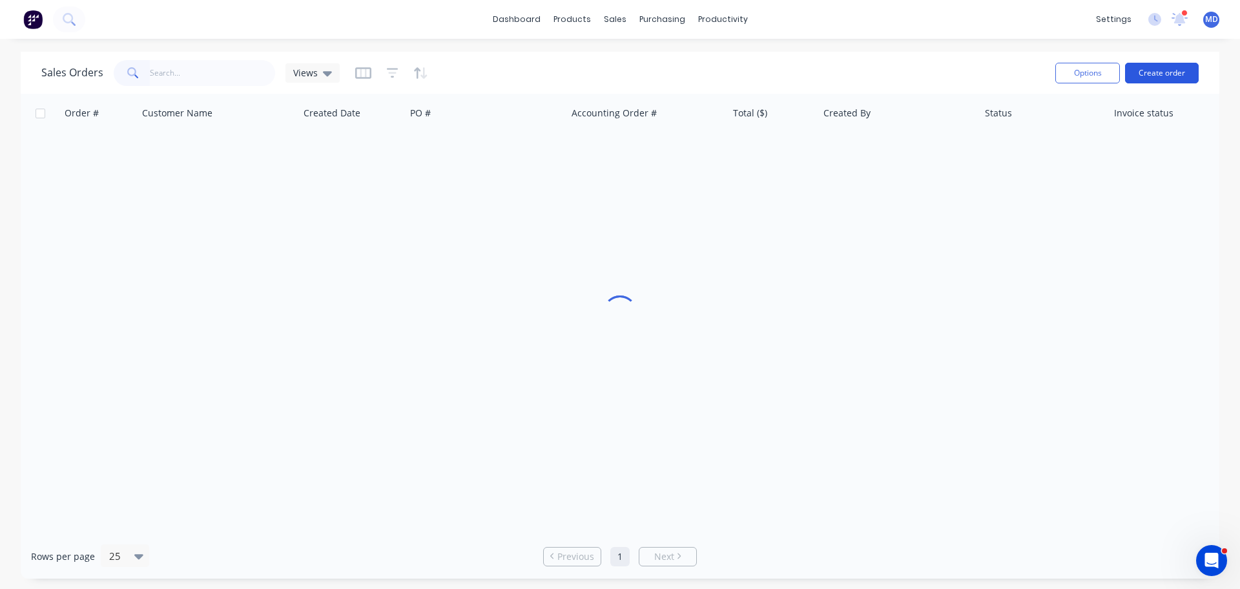
click at [1177, 74] on button "Create order" at bounding box center [1162, 73] width 74 height 21
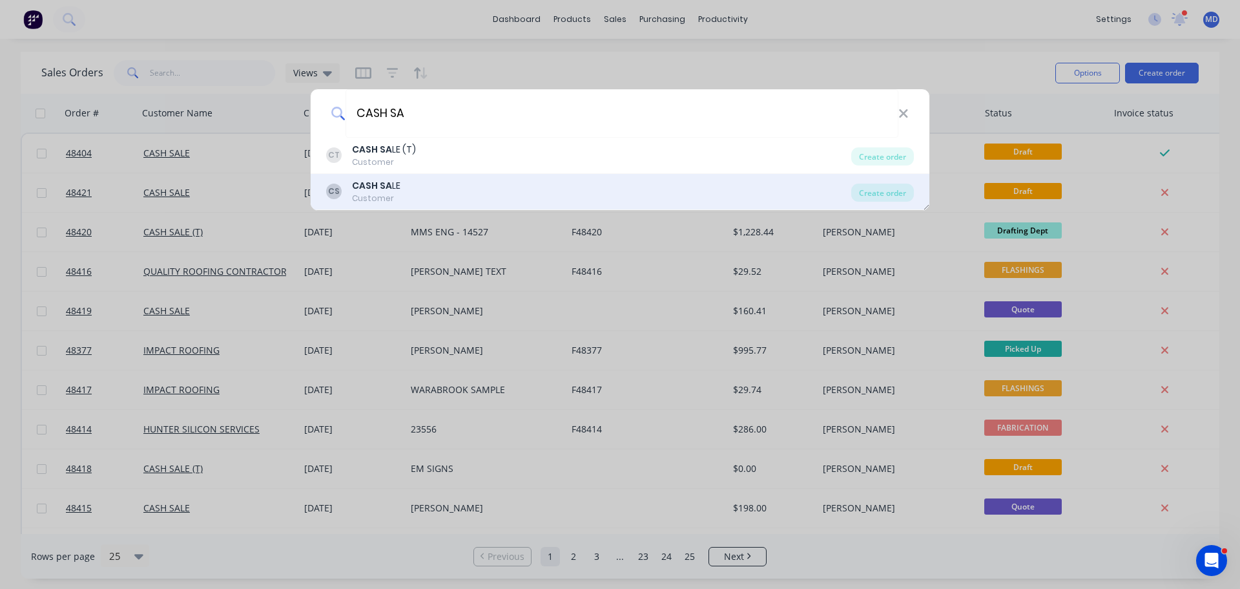
type input "CASH SA"
click at [383, 196] on div "Customer" at bounding box center [376, 199] width 48 height 12
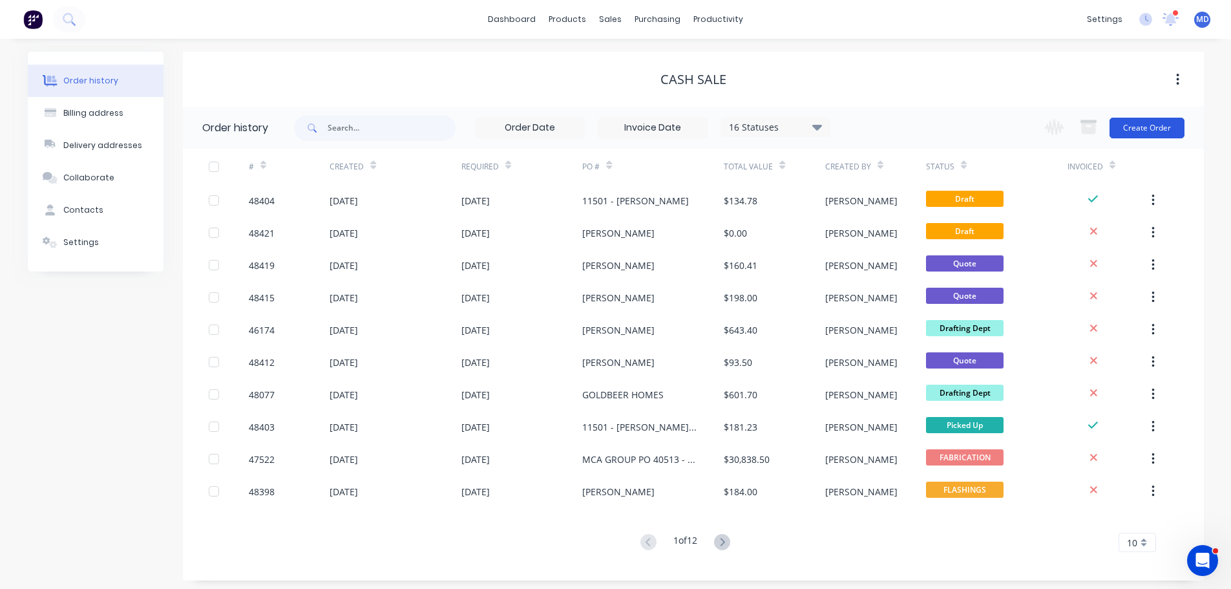
click at [1135, 129] on button "Create Order" at bounding box center [1146, 128] width 75 height 21
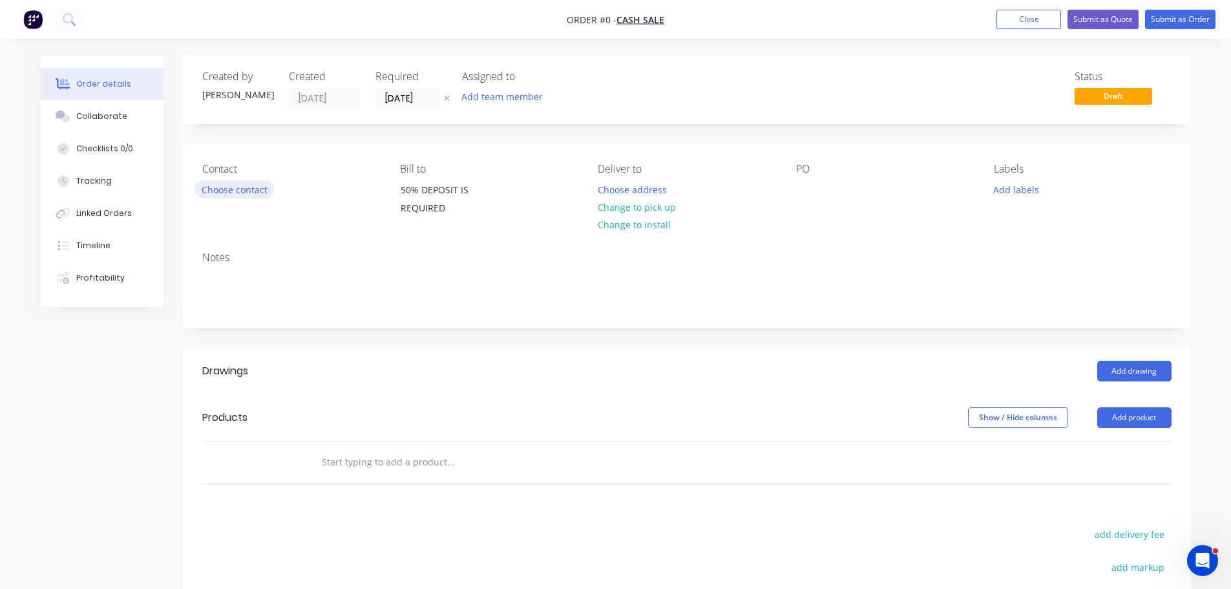
click at [222, 192] on button "Choose contact" at bounding box center [233, 188] width 79 height 17
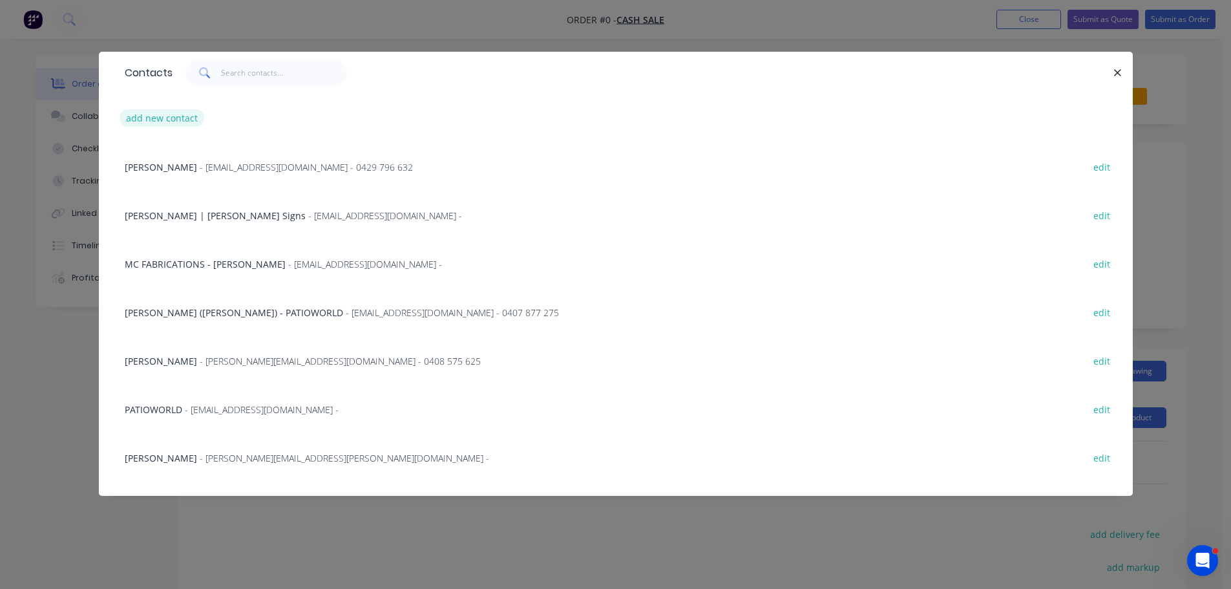
click at [160, 123] on button "add new contact" at bounding box center [162, 117] width 85 height 17
select select "AU"
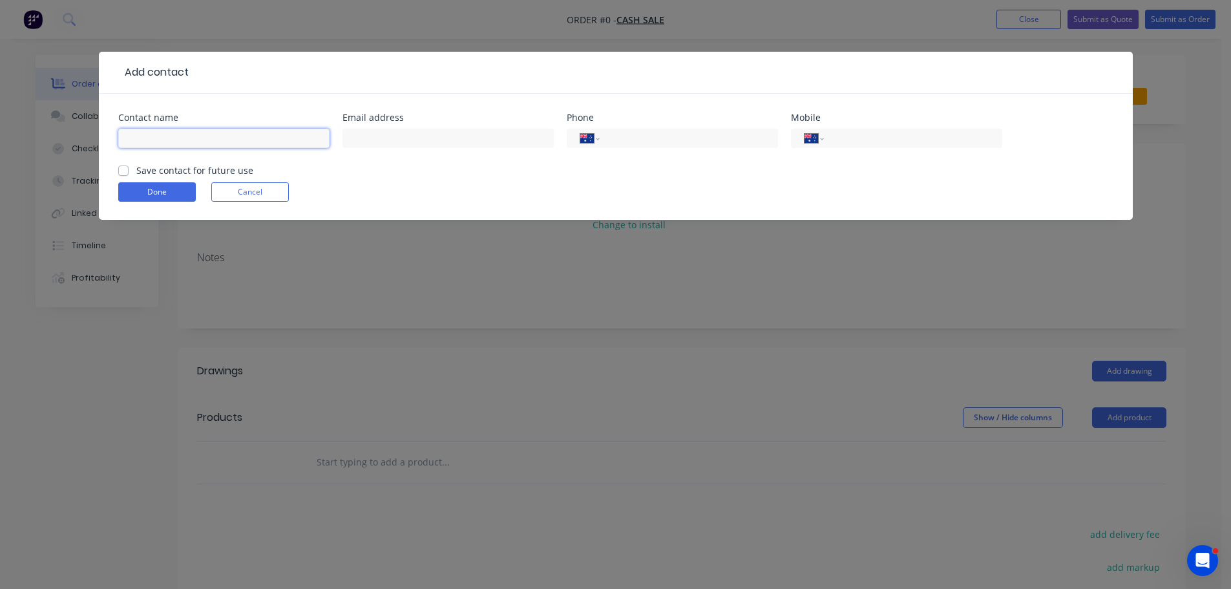
click at [152, 132] on input "text" at bounding box center [223, 138] width 211 height 19
type input "[PERSON_NAME]"
type input "0402 040 283"
click at [150, 194] on button "Done" at bounding box center [157, 191] width 78 height 19
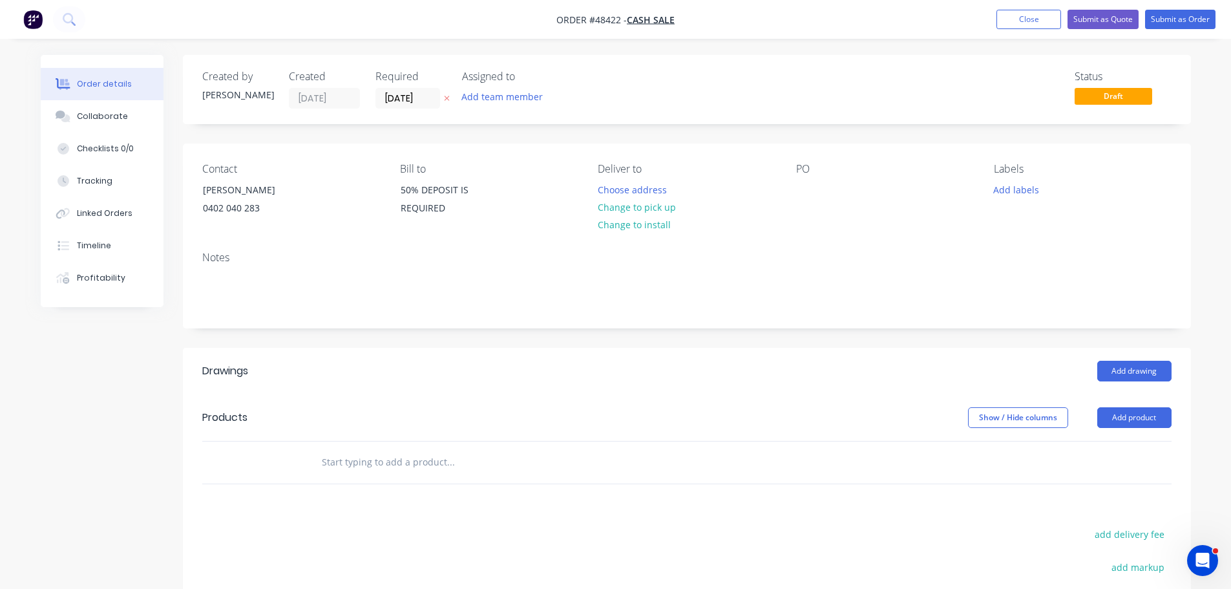
drag, startPoint x: 618, startPoint y: 211, endPoint x: 822, endPoint y: 180, distance: 206.4
click at [632, 207] on button "Change to pick up" at bounding box center [636, 206] width 92 height 17
click at [816, 183] on div at bounding box center [806, 189] width 21 height 19
click at [1131, 415] on button "Add product" at bounding box center [1134, 417] width 74 height 21
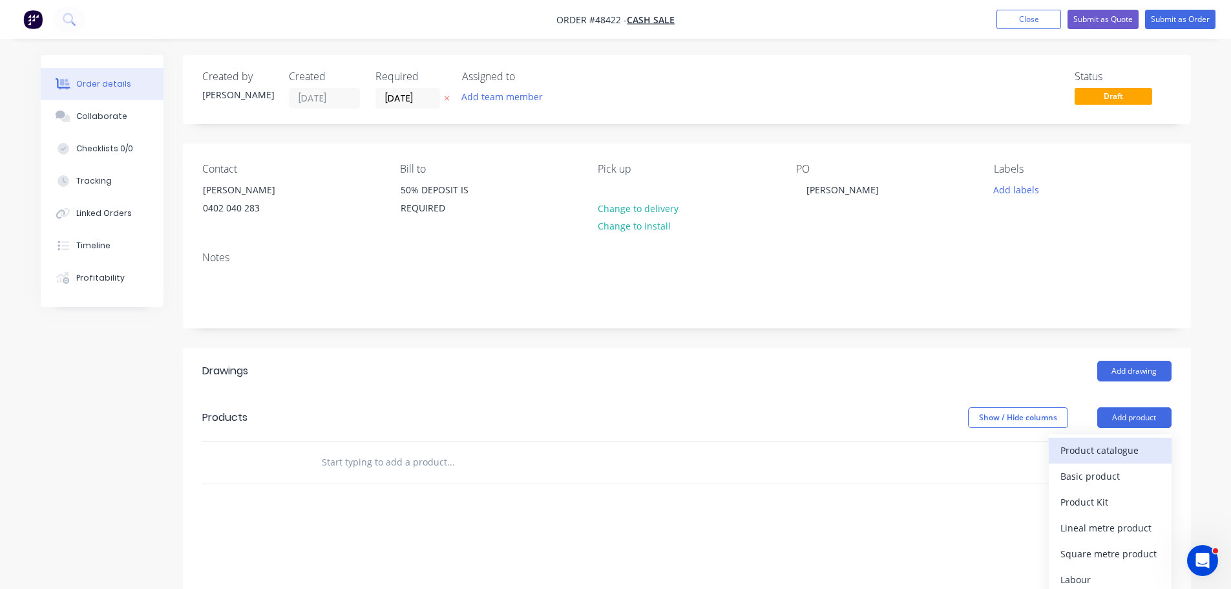
click at [1110, 446] on div "Product catalogue" at bounding box center [1109, 450] width 99 height 19
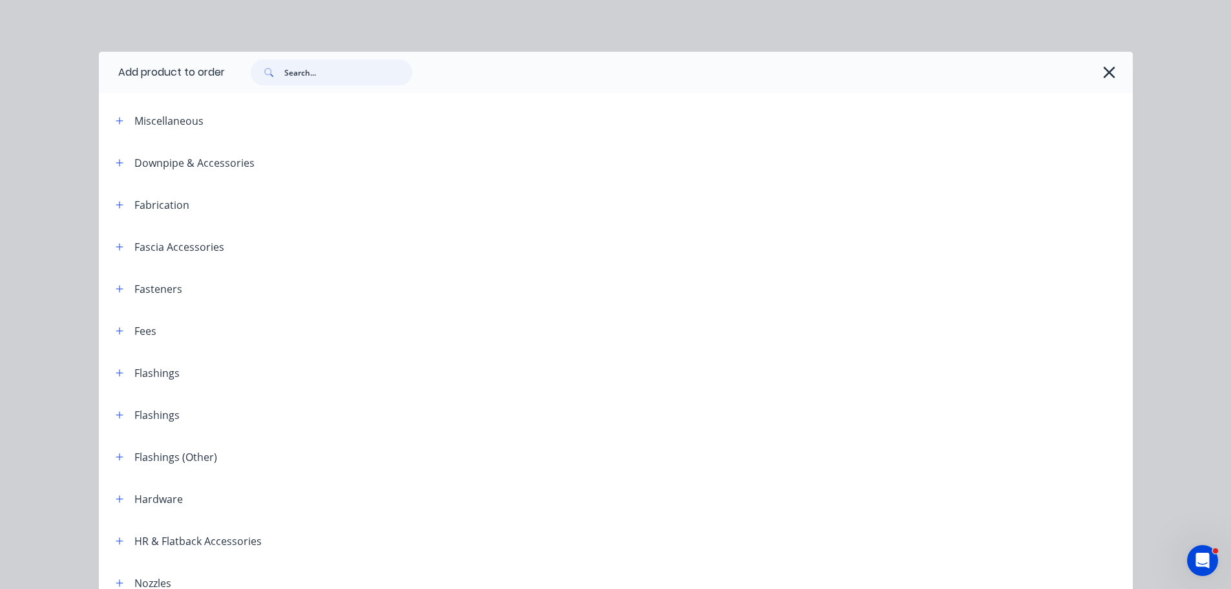
click at [301, 68] on input "text" at bounding box center [348, 72] width 128 height 26
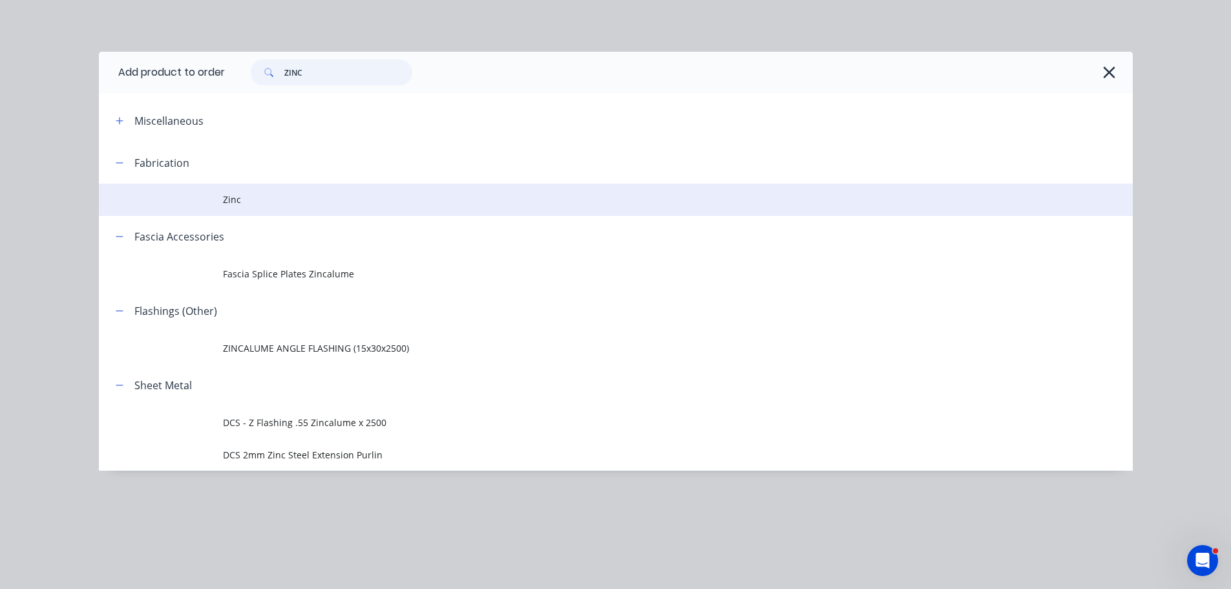
type input "ZINC"
click at [234, 197] on span "Zinc" at bounding box center [586, 200] width 727 height 14
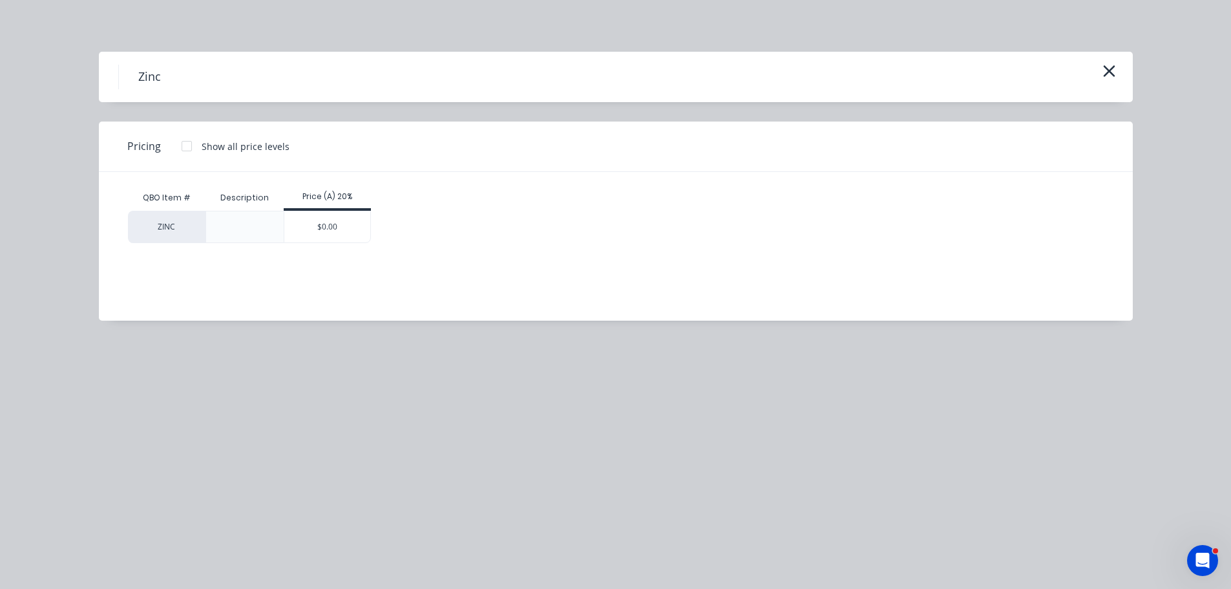
click at [317, 231] on div "$0.00" at bounding box center [327, 226] width 86 height 31
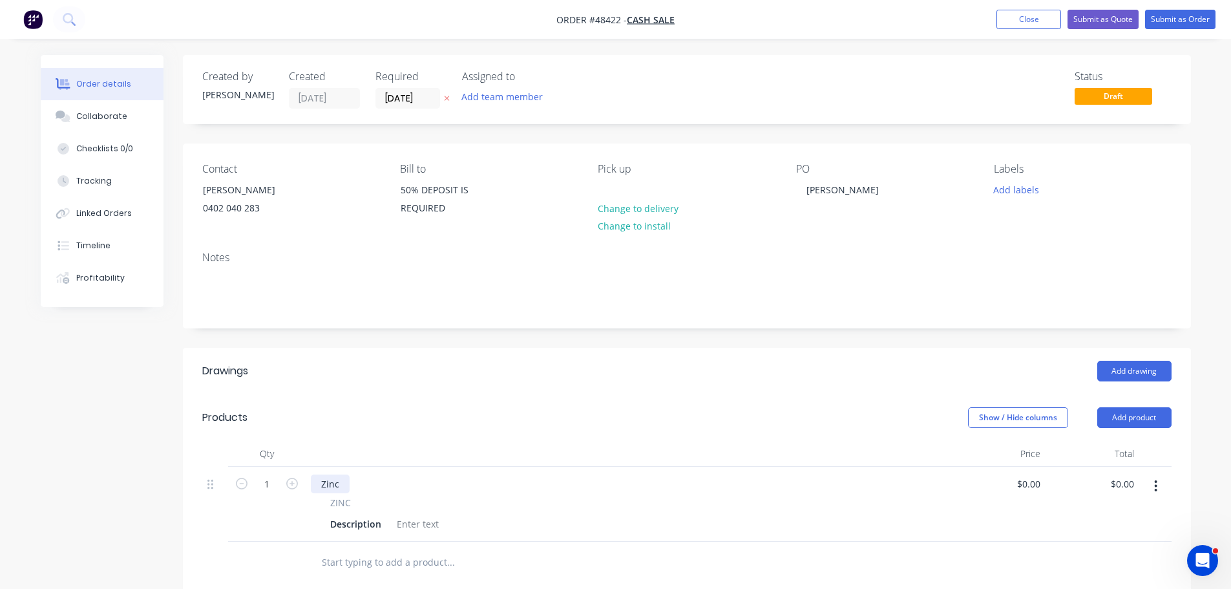
click at [338, 484] on div "Zinc" at bounding box center [330, 483] width 39 height 19
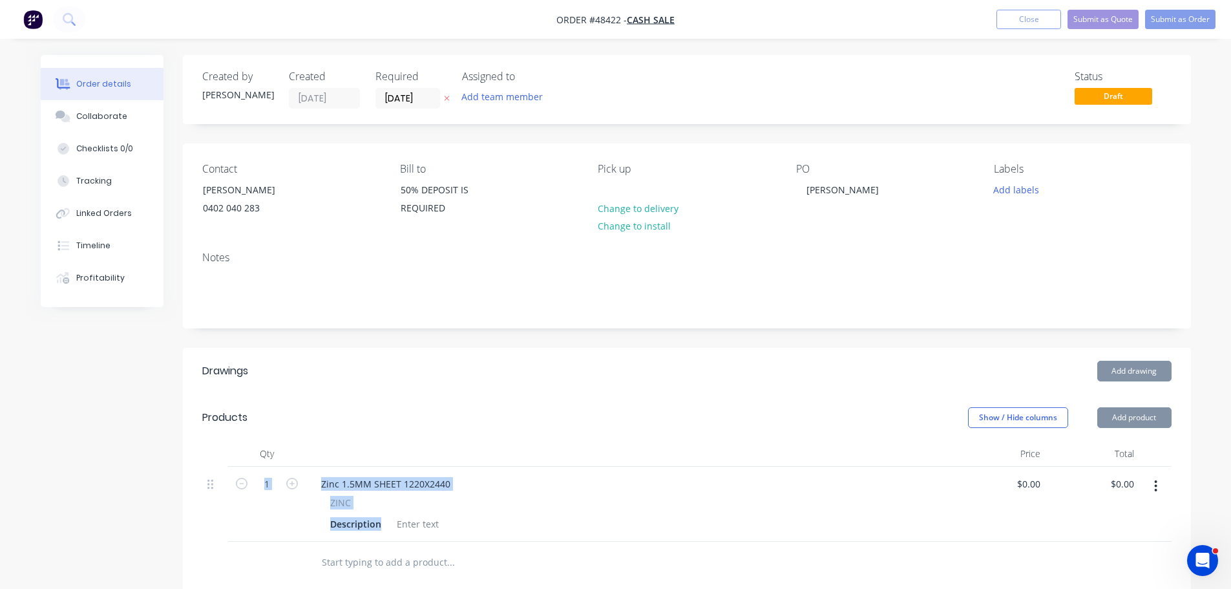
drag, startPoint x: 381, startPoint y: 521, endPoint x: 286, endPoint y: 526, distance: 95.1
click at [286, 528] on div "1 Zinc 1.5MM SHEET 1220X2440 ZINC Description $0.00 $0.00 $0.00 $0.00" at bounding box center [686, 503] width 969 height 75
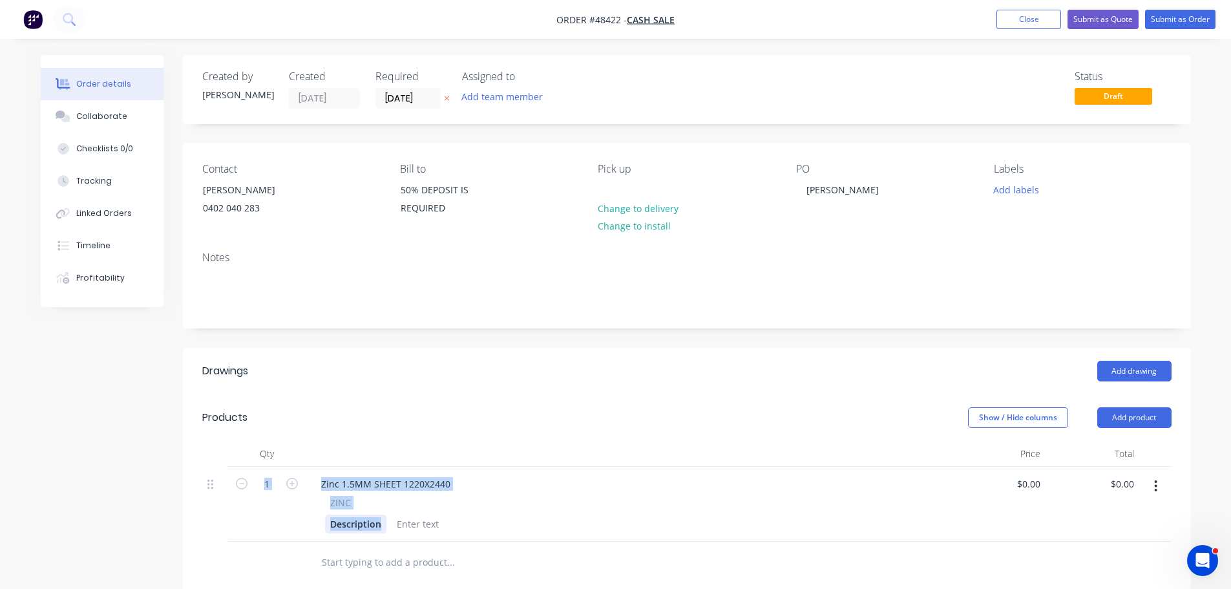
click at [348, 525] on div "Description" at bounding box center [355, 523] width 61 height 19
click at [388, 527] on div "Description" at bounding box center [626, 523] width 602 height 19
drag, startPoint x: 380, startPoint y: 526, endPoint x: 329, endPoint y: 532, distance: 50.7
click at [329, 532] on div "Description" at bounding box center [355, 523] width 61 height 19
click at [488, 528] on div at bounding box center [497, 523] width 52 height 19
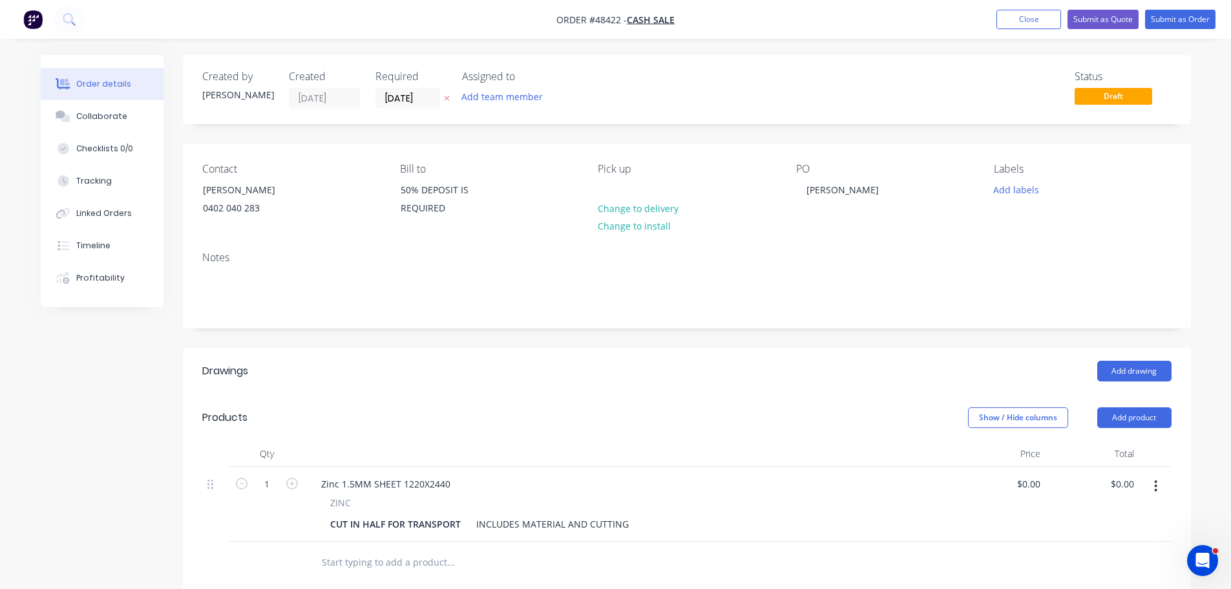
click at [661, 386] on header "Drawings Add drawing" at bounding box center [687, 371] width 1008 height 47
click at [1041, 483] on input "0" at bounding box center [1037, 483] width 15 height 19
type input "$160.00"
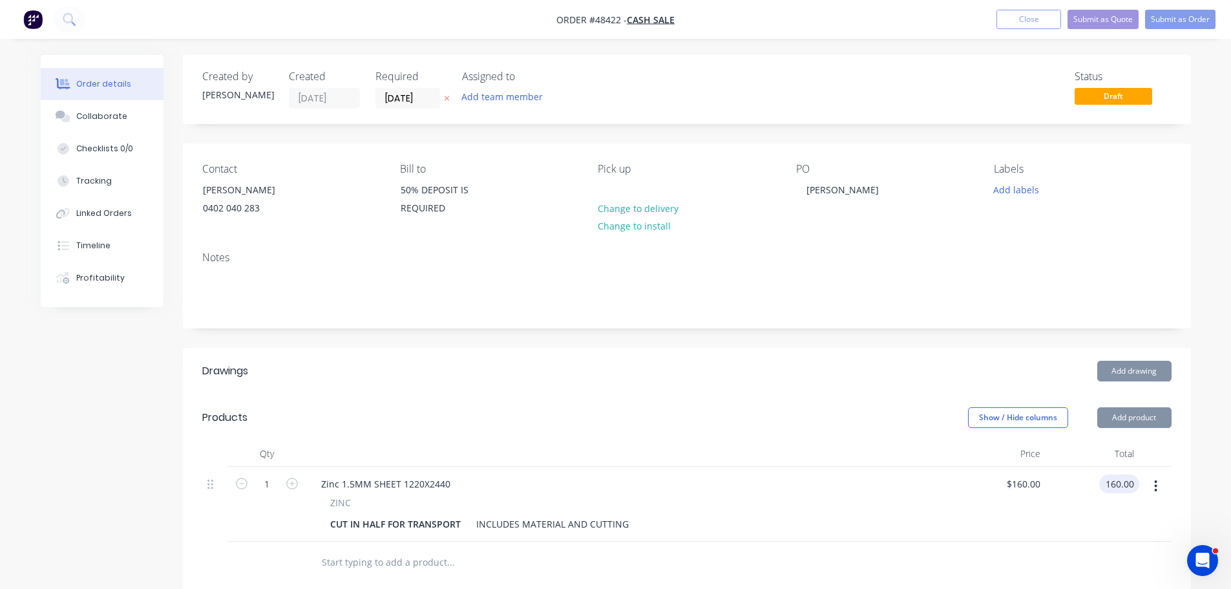
type input "$160.00"
click at [939, 430] on header "Products Show / Hide columns Add product" at bounding box center [687, 417] width 1008 height 47
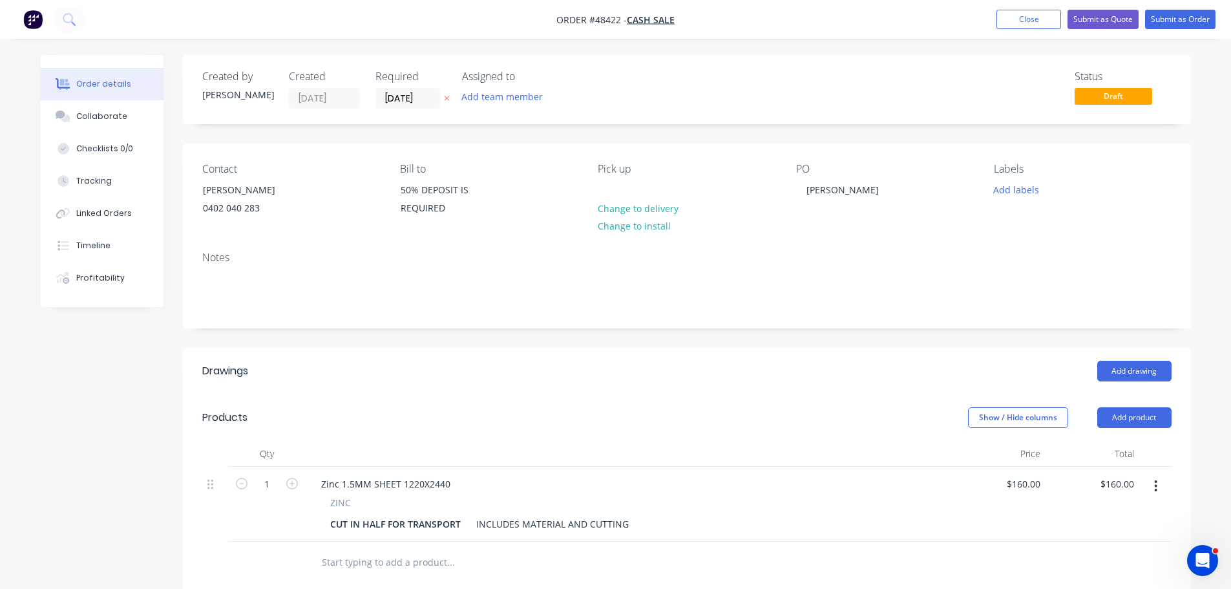
click at [973, 65] on div "Created by [PERSON_NAME] Created [DATE] Required [DATE] Assigned to Add team me…" at bounding box center [687, 89] width 1008 height 69
click at [1096, 15] on button "Submit as Quote" at bounding box center [1102, 19] width 71 height 19
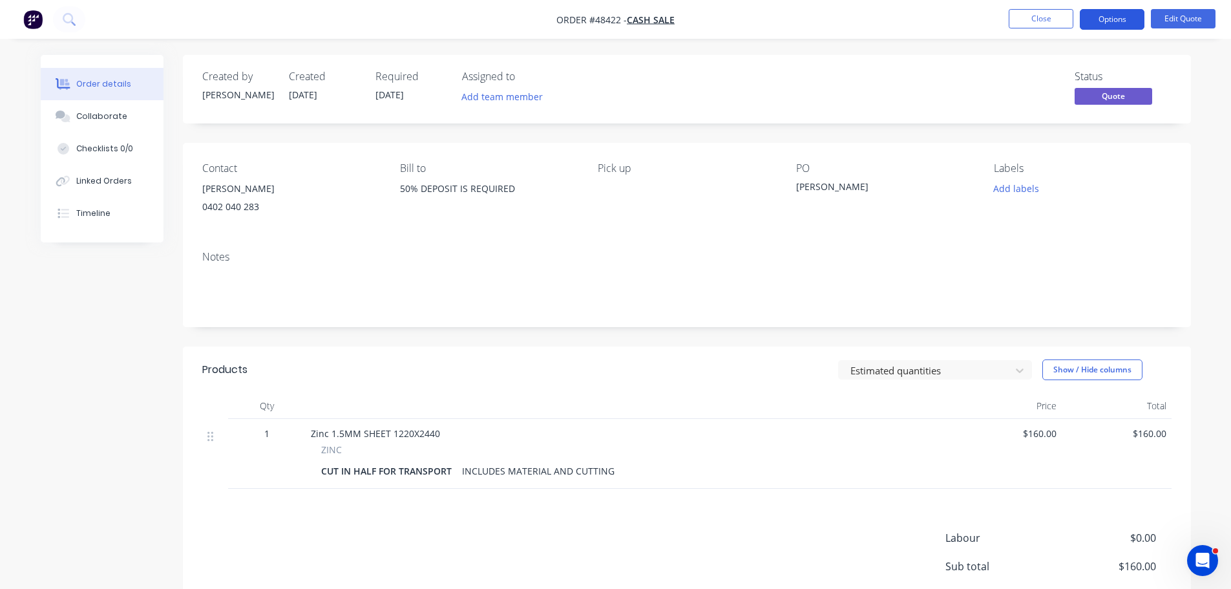
click at [1103, 15] on button "Options" at bounding box center [1111, 19] width 65 height 21
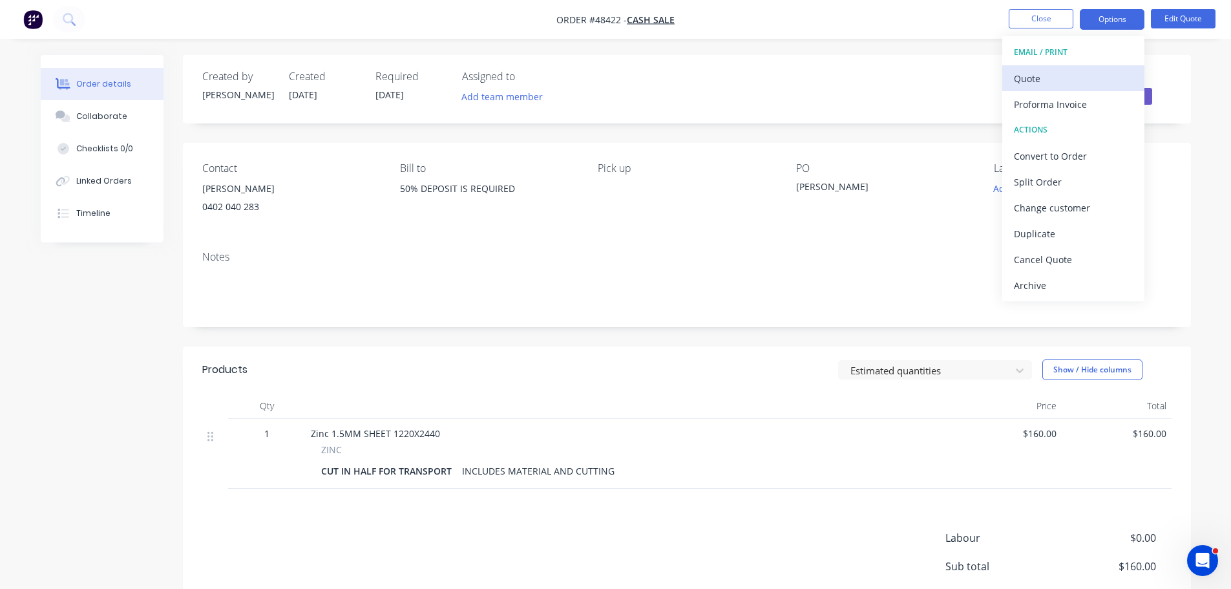
click at [1053, 75] on div "Quote" at bounding box center [1073, 78] width 119 height 19
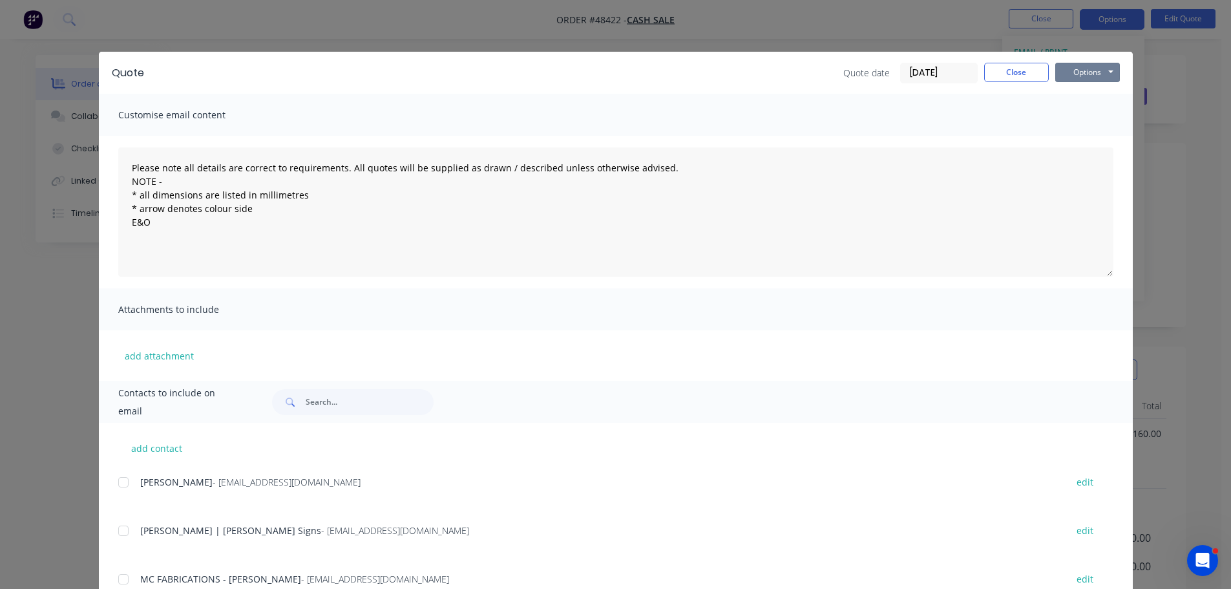
click at [1071, 72] on button "Options" at bounding box center [1087, 72] width 65 height 19
click at [1073, 118] on button "Print" at bounding box center [1096, 116] width 83 height 21
click at [1025, 74] on button "Close" at bounding box center [1016, 72] width 65 height 19
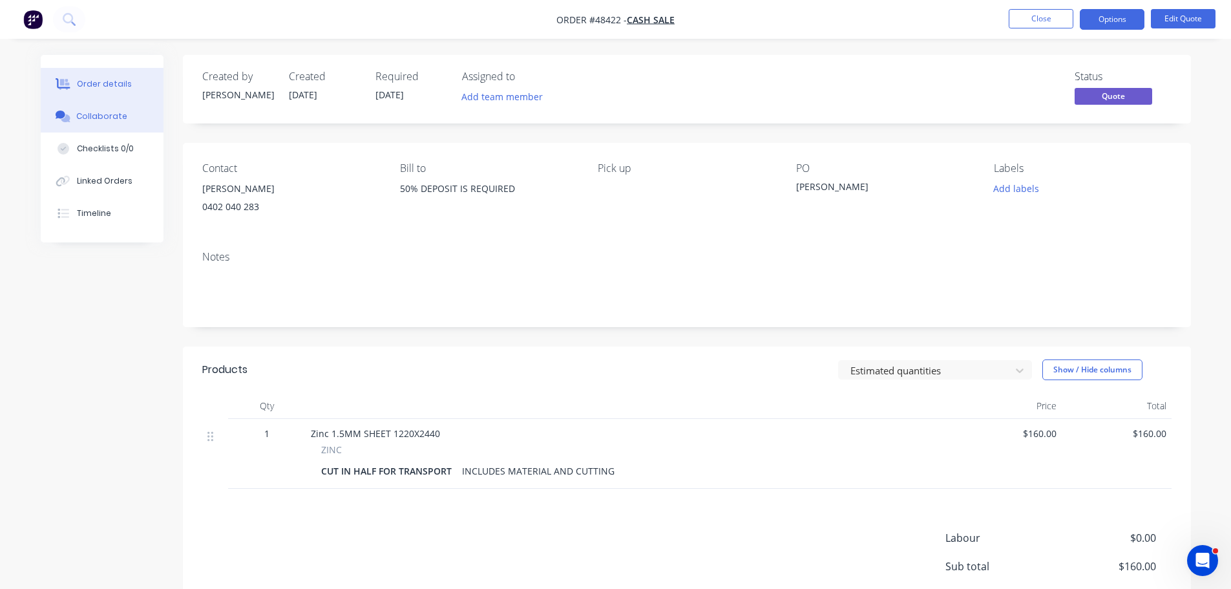
click at [114, 123] on button "Collaborate" at bounding box center [102, 116] width 123 height 32
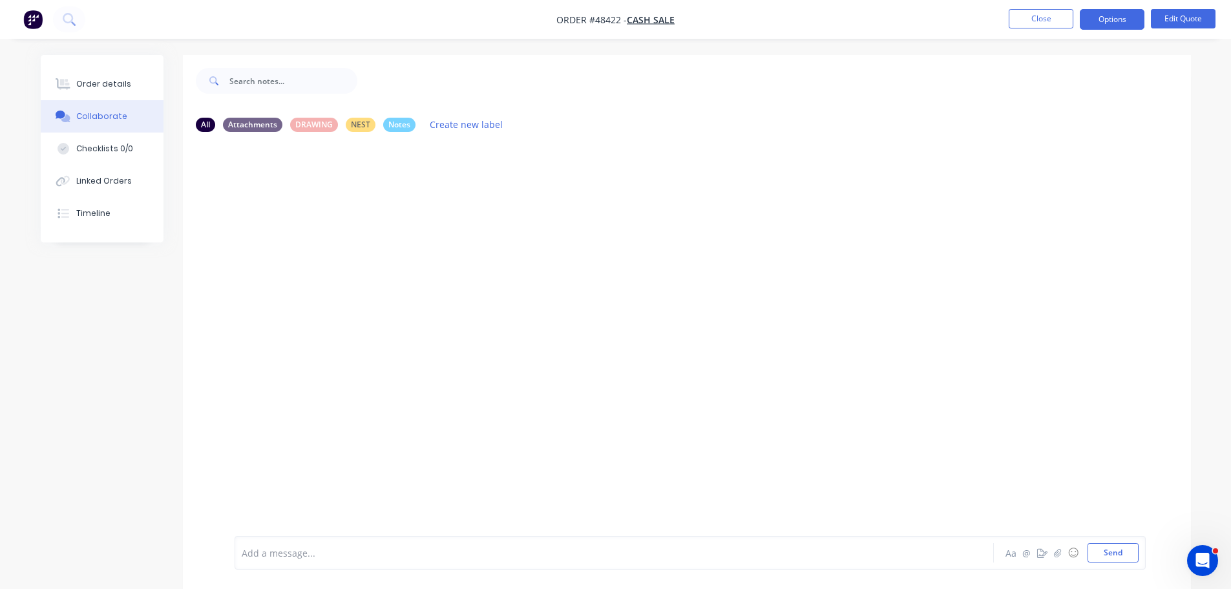
click at [269, 554] on div at bounding box center [578, 553] width 672 height 14
click at [1094, 552] on button "Send" at bounding box center [1112, 552] width 51 height 19
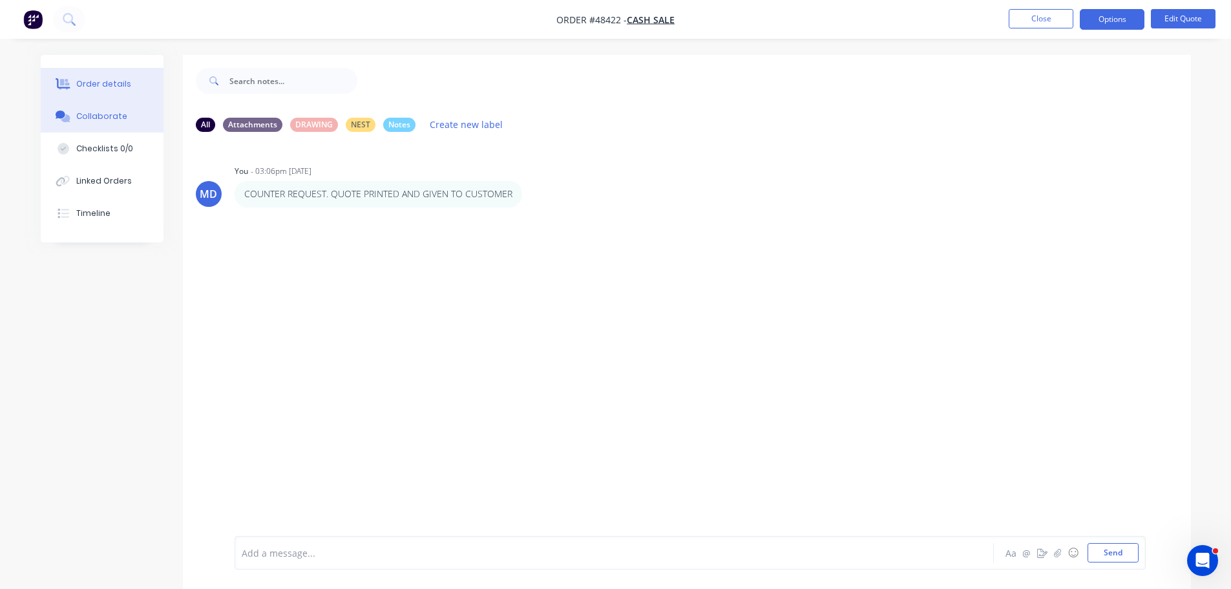
click at [101, 78] on div "Order details" at bounding box center [103, 84] width 55 height 12
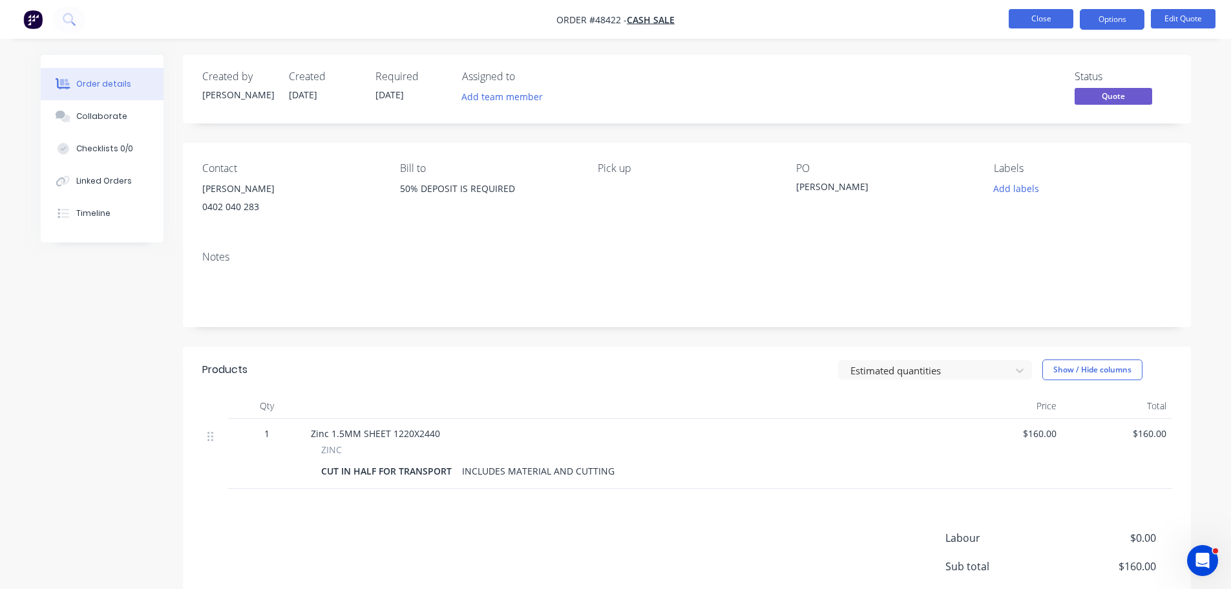
click at [1043, 23] on button "Close" at bounding box center [1040, 18] width 65 height 19
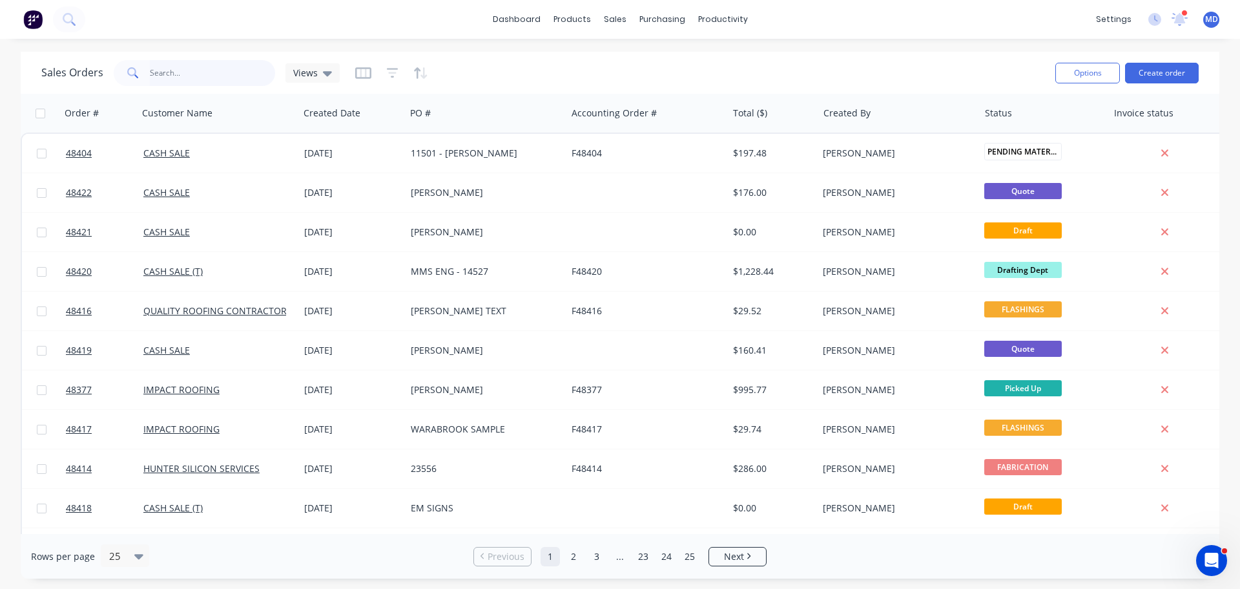
click at [203, 80] on input "text" at bounding box center [213, 73] width 126 height 26
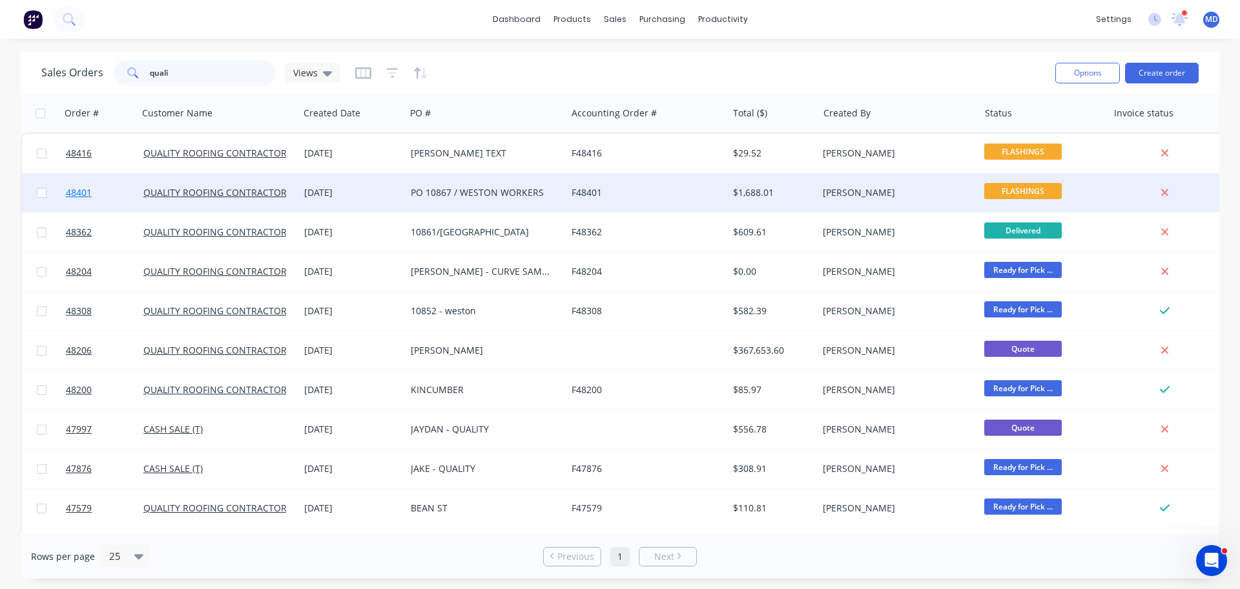
type input "quali"
click at [83, 191] on span "48401" at bounding box center [79, 192] width 26 height 13
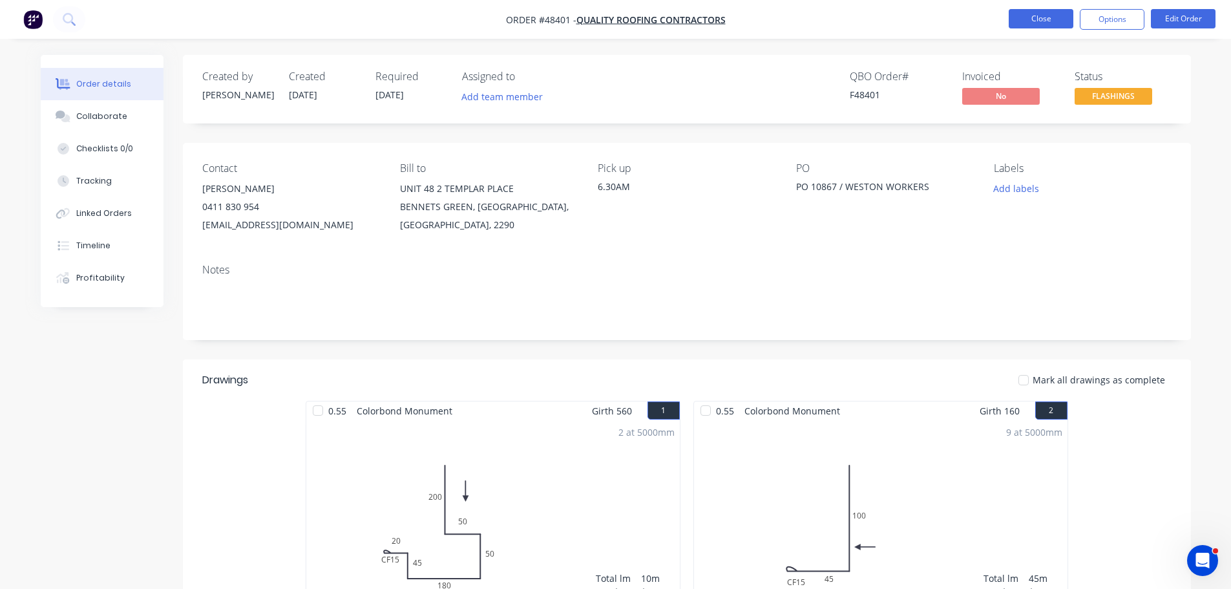
click at [1046, 17] on button "Close" at bounding box center [1040, 18] width 65 height 19
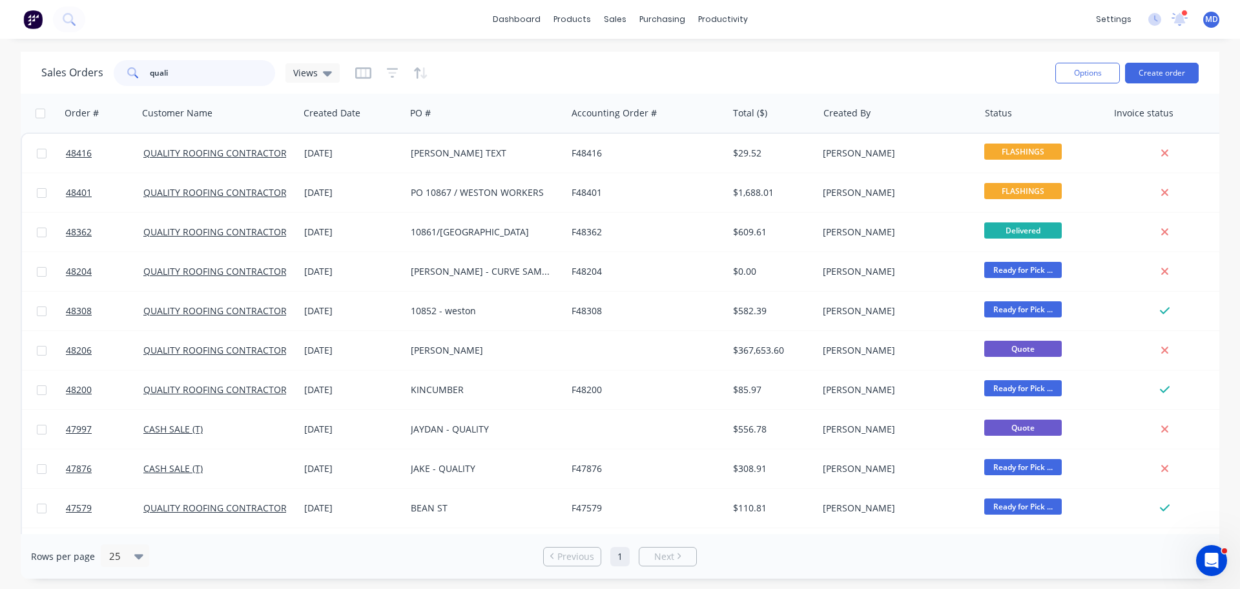
click at [194, 63] on input "quali" at bounding box center [213, 73] width 126 height 26
type input "q"
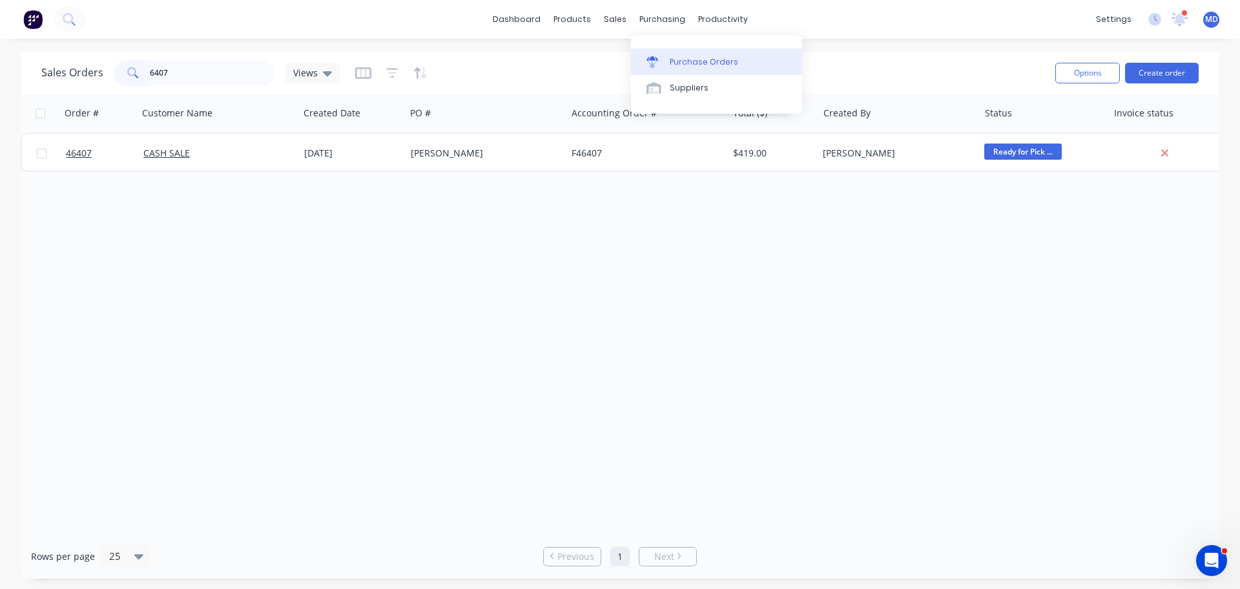
type input "6407"
click at [683, 68] on link "Purchase Orders" at bounding box center [716, 61] width 171 height 26
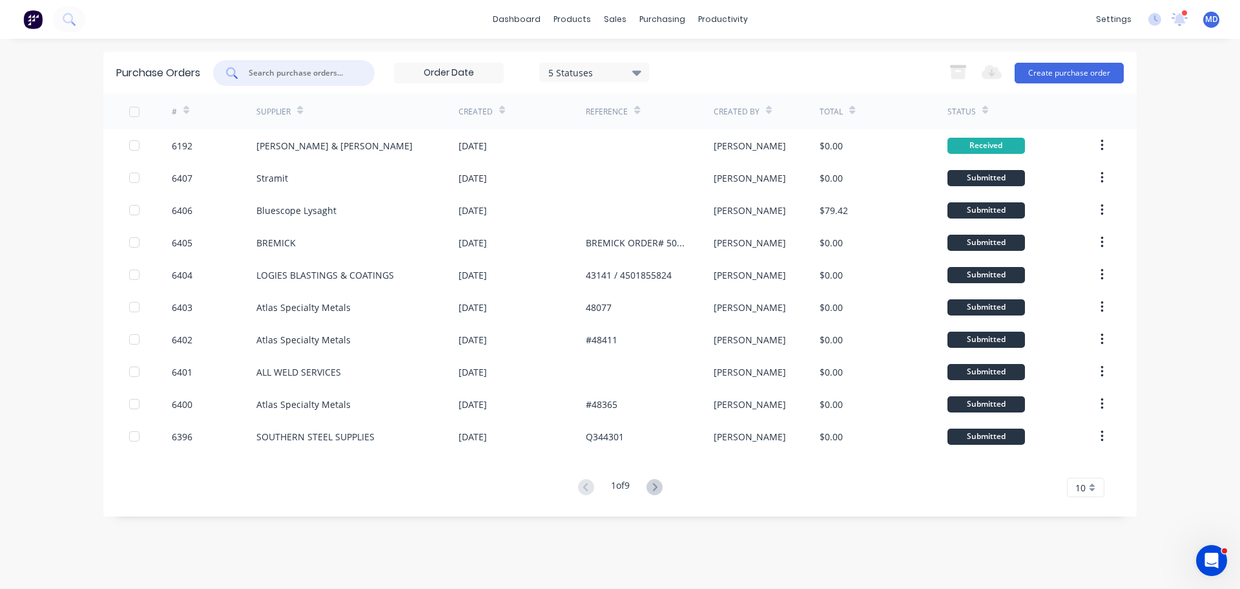
click at [282, 77] on input "text" at bounding box center [300, 73] width 107 height 13
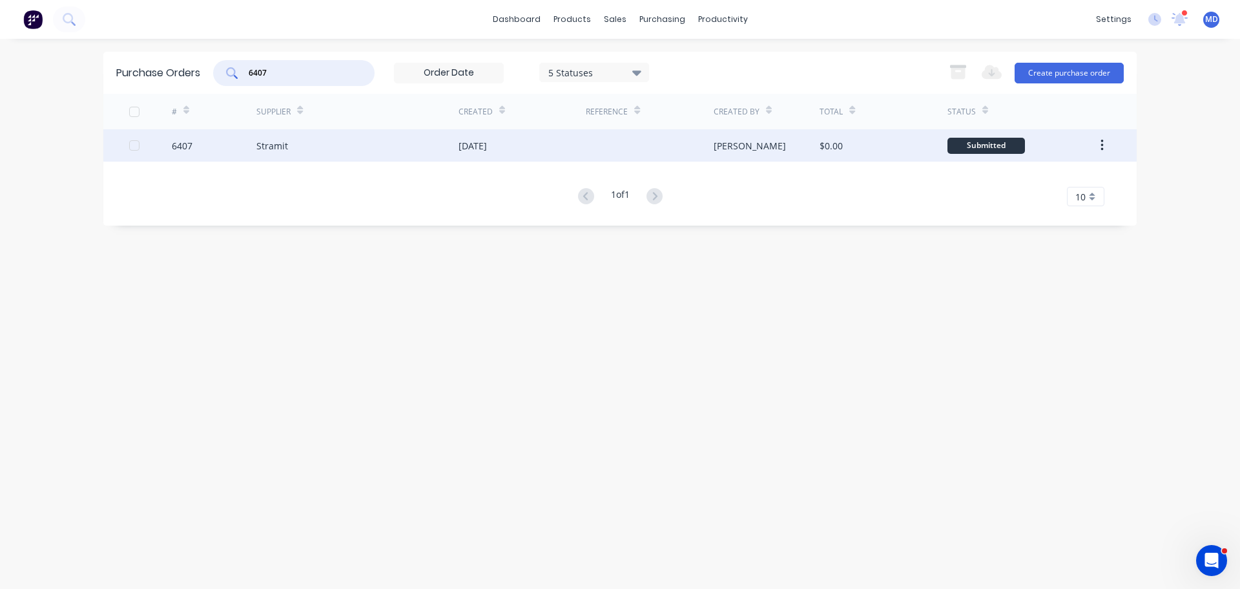
type input "6407"
click at [178, 142] on div "6407" at bounding box center [182, 146] width 21 height 14
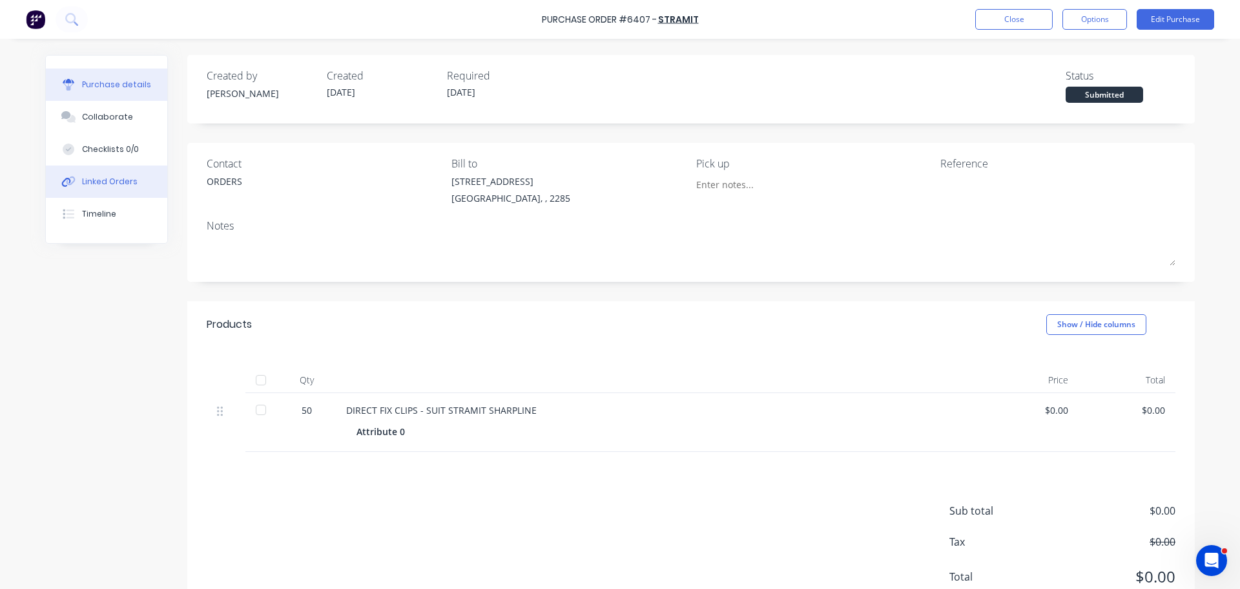
click at [107, 175] on button "Linked Orders" at bounding box center [106, 181] width 121 height 32
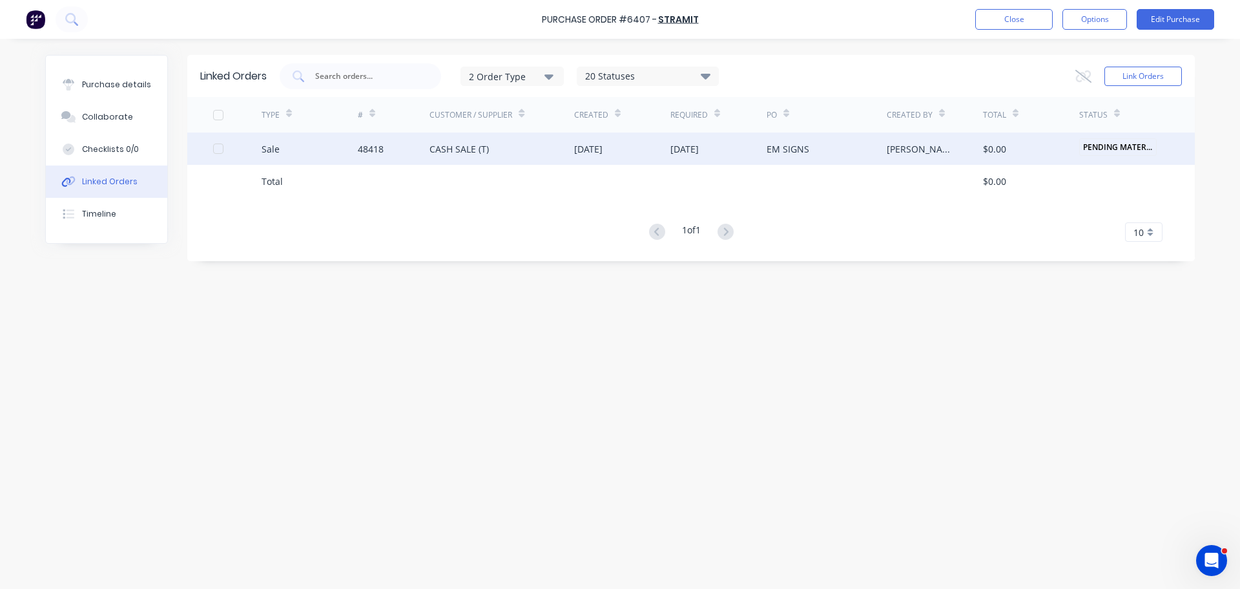
click at [295, 149] on div "Sale" at bounding box center [310, 148] width 96 height 32
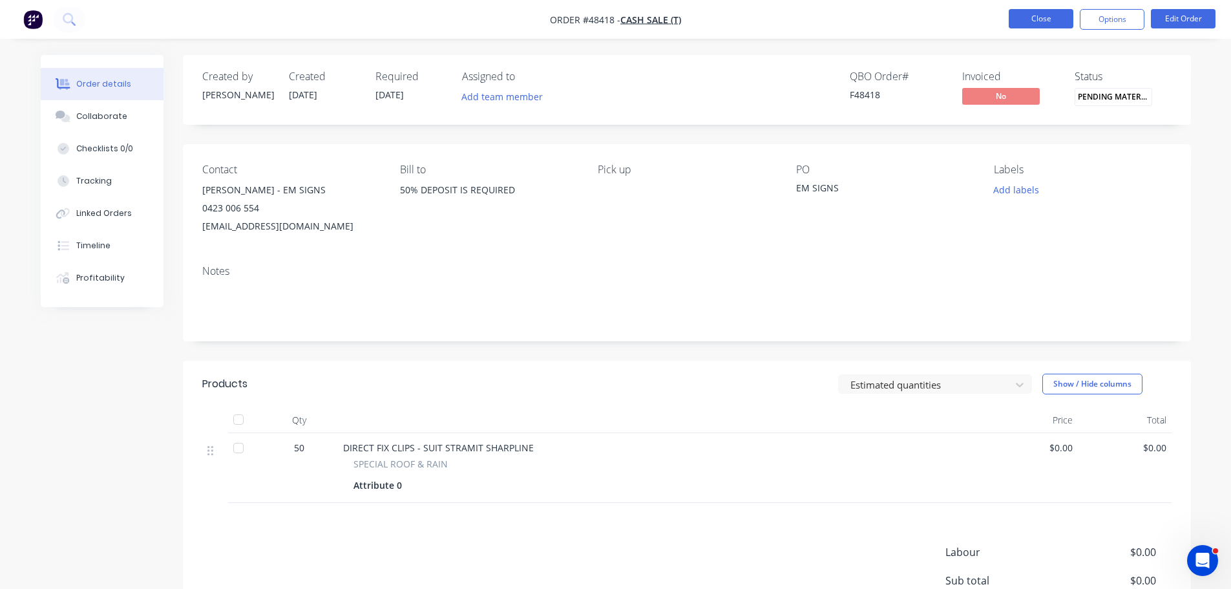
click at [1033, 19] on button "Close" at bounding box center [1040, 18] width 65 height 19
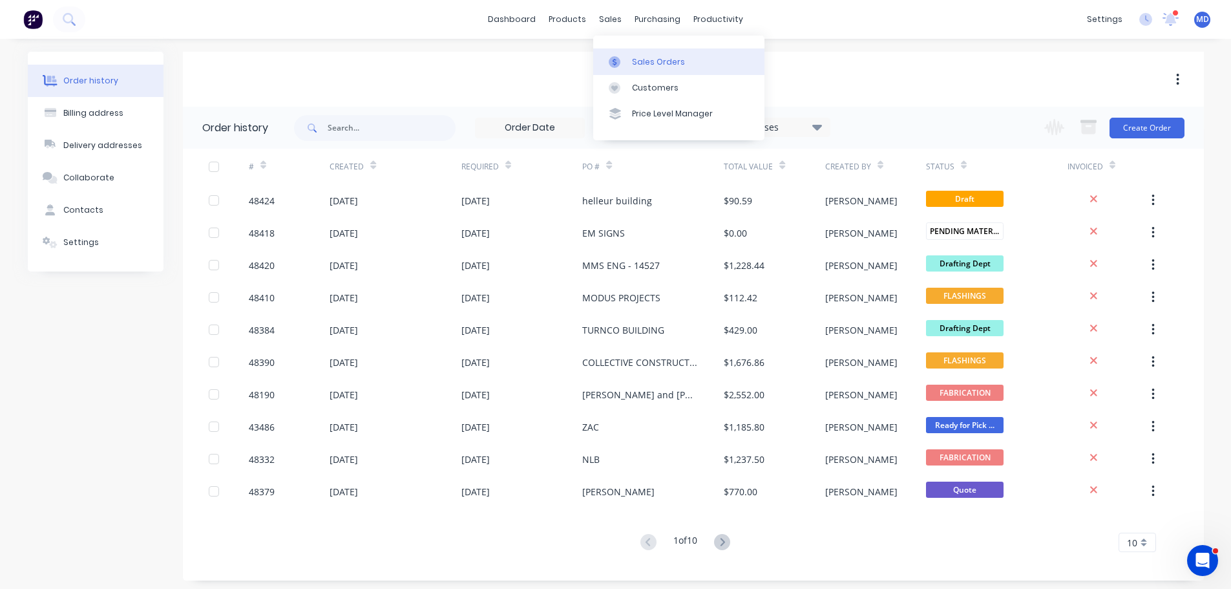
click at [633, 65] on div "Sales Orders" at bounding box center [658, 62] width 53 height 12
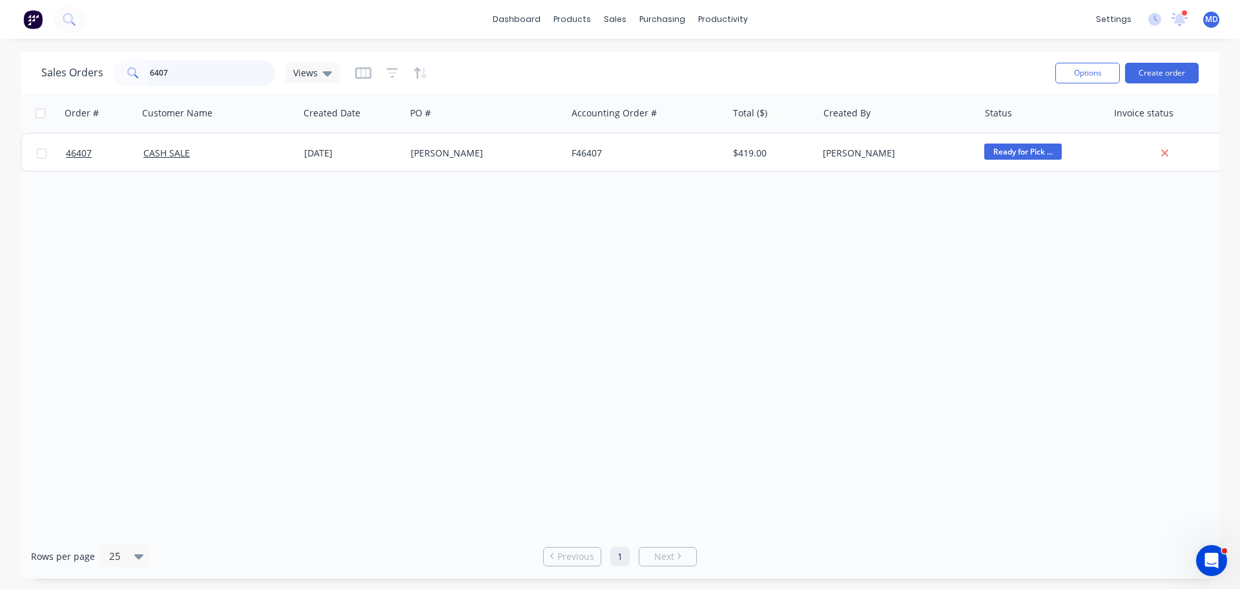
click at [218, 67] on input "6407" at bounding box center [213, 73] width 126 height 26
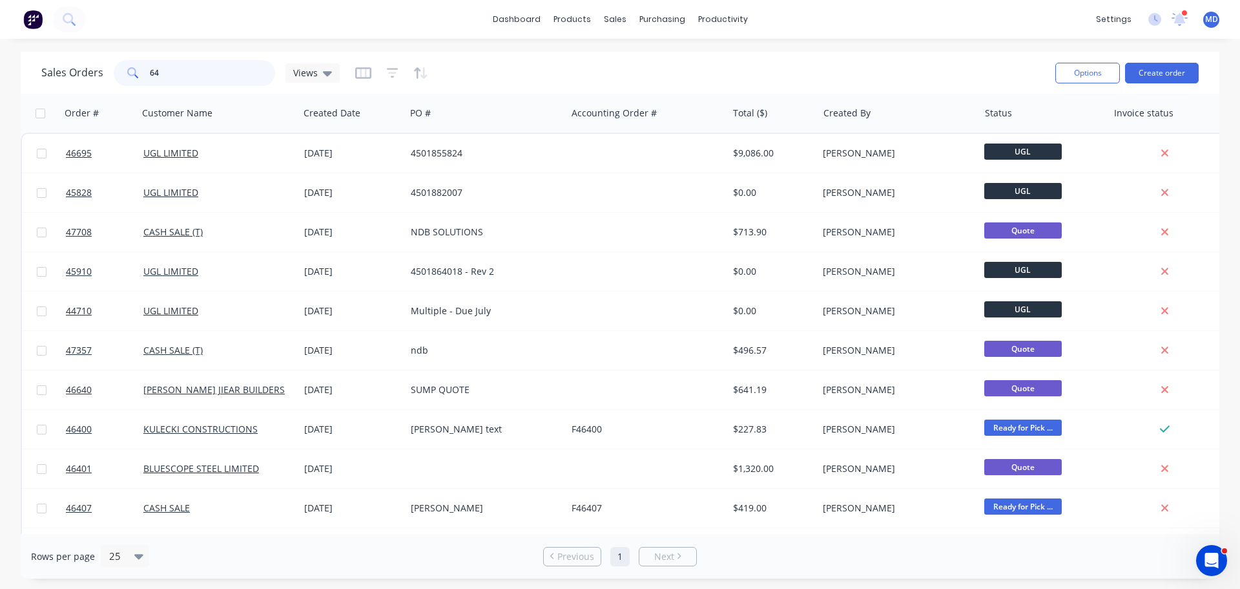
type input "6"
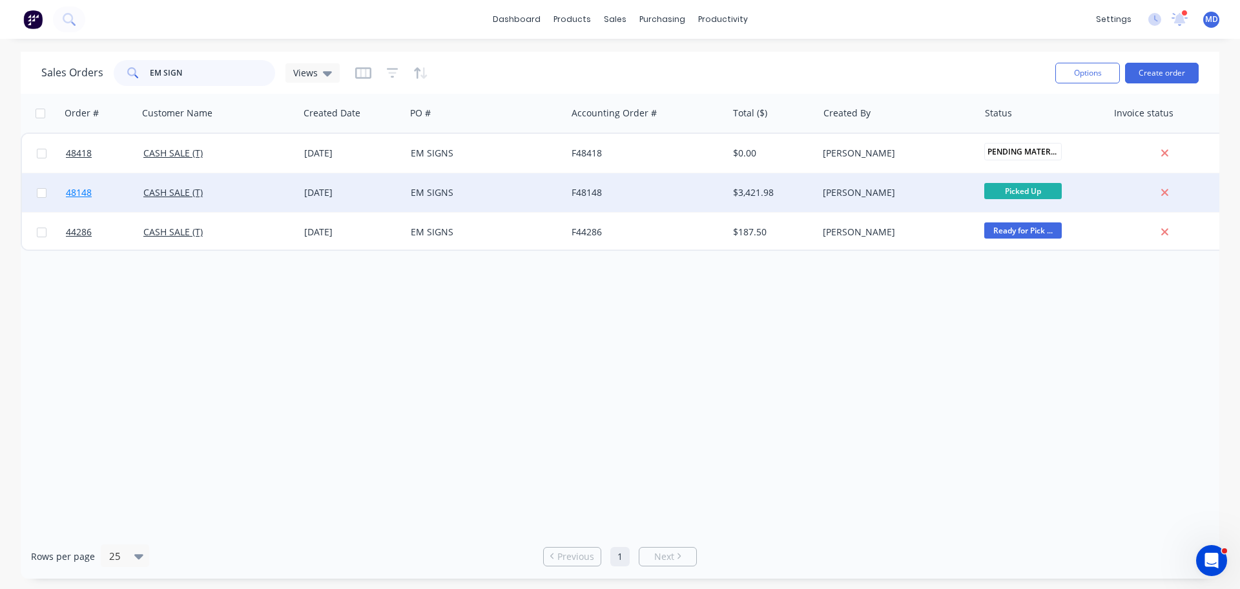
type input "EM SIGN"
click at [68, 197] on span "48148" at bounding box center [79, 192] width 26 height 13
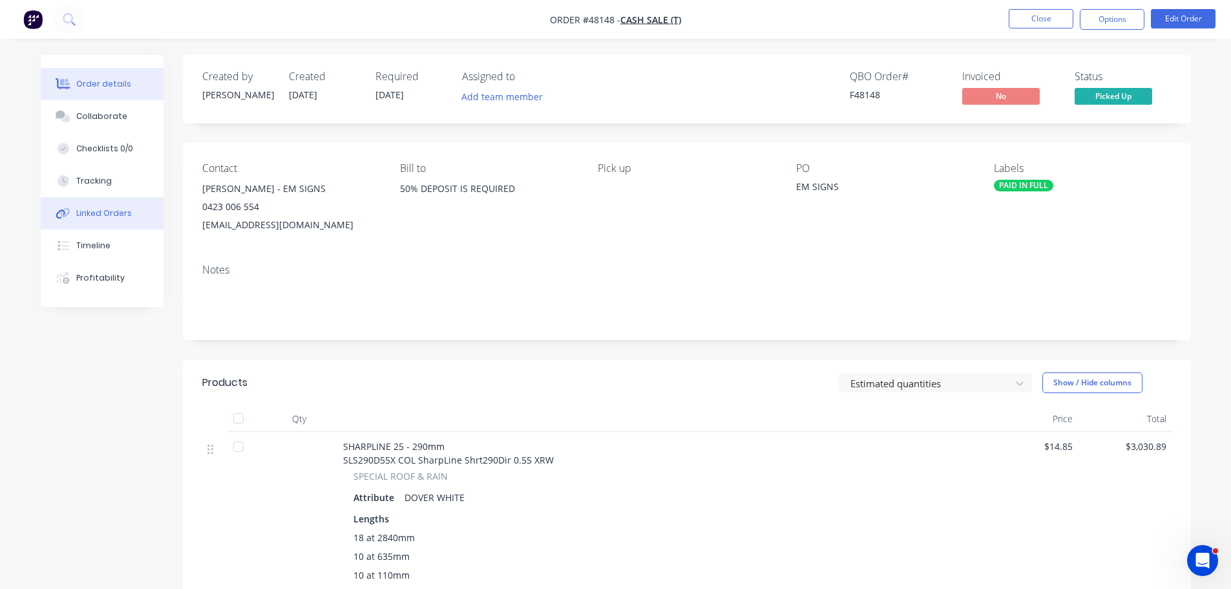
click at [104, 214] on div "Linked Orders" at bounding box center [104, 213] width 56 height 12
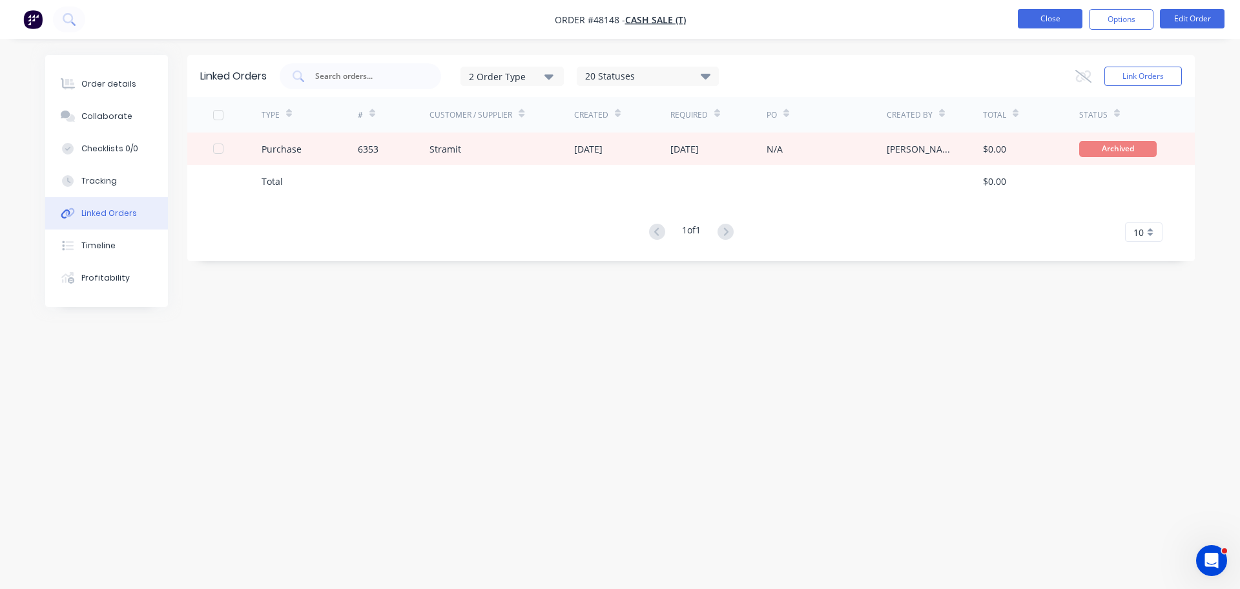
click at [1049, 21] on button "Close" at bounding box center [1050, 18] width 65 height 19
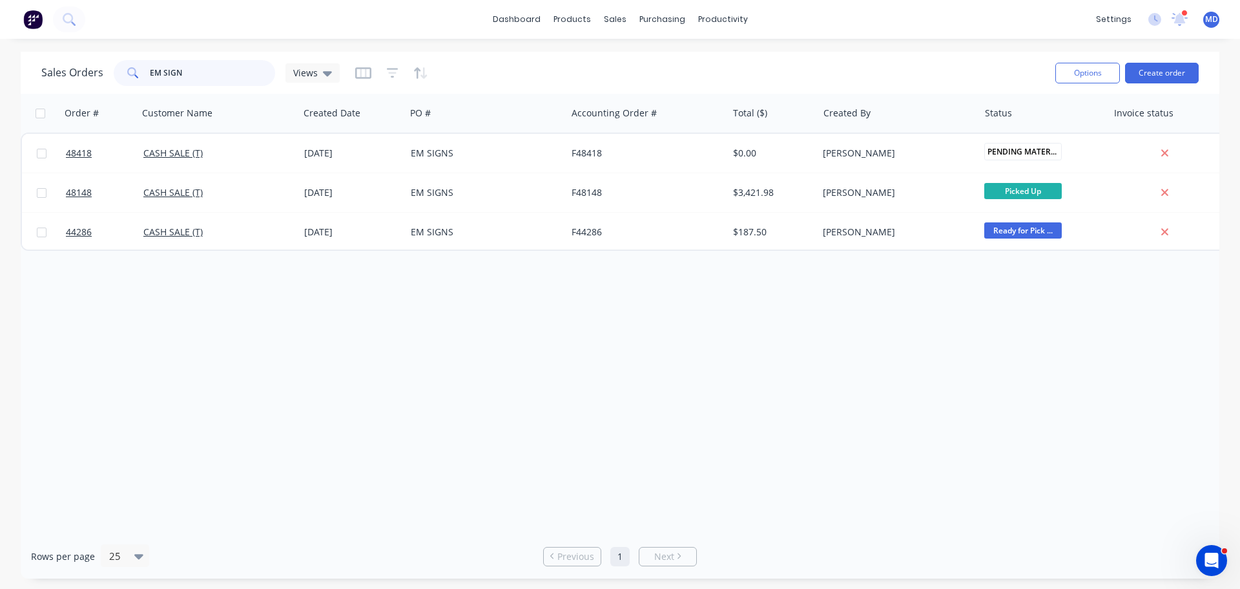
drag, startPoint x: 195, startPoint y: 65, endPoint x: 127, endPoint y: 81, distance: 70.5
click at [128, 87] on div "Sales Orders EM SIGN Views" at bounding box center [543, 73] width 1004 height 32
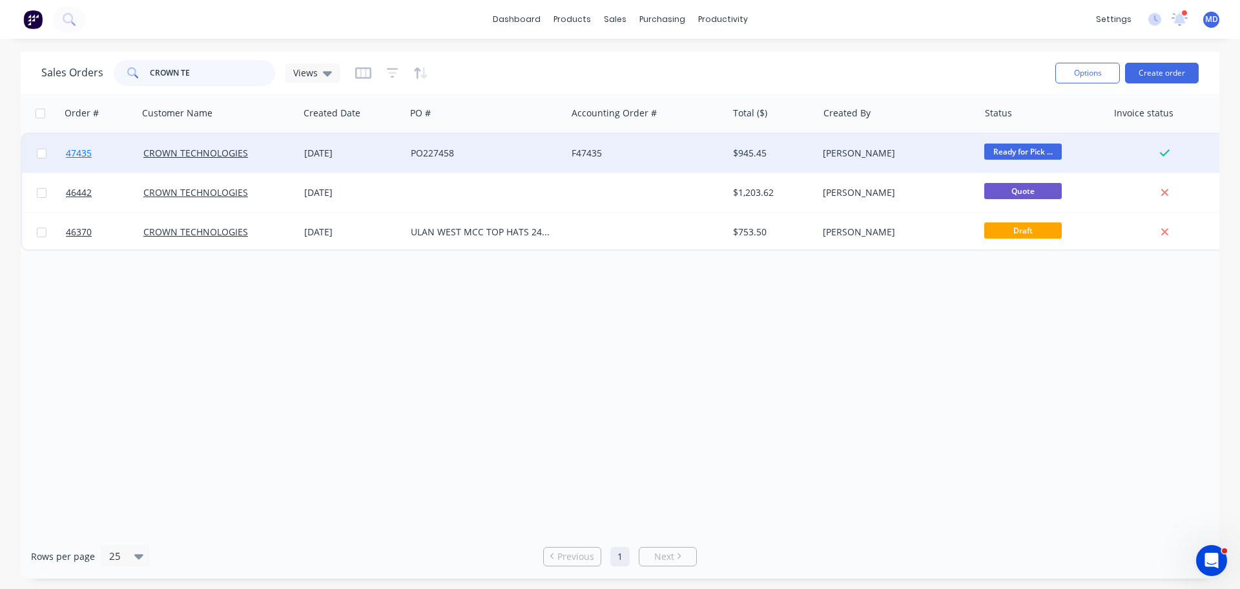
type input "CROWN TE"
click at [83, 151] on span "47435" at bounding box center [79, 153] width 26 height 13
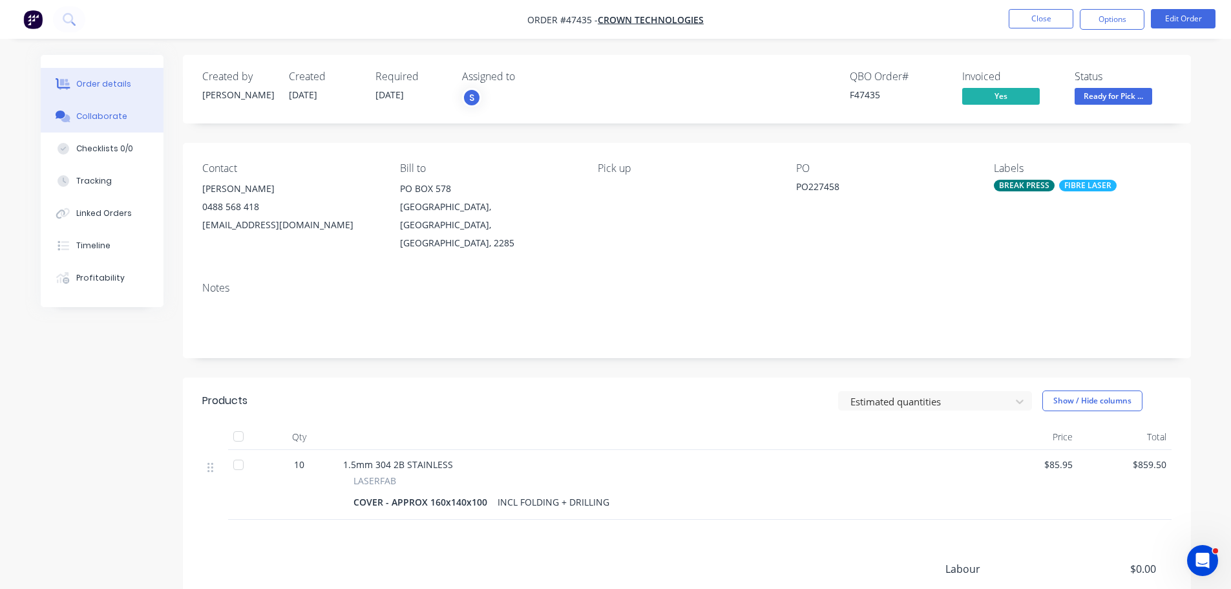
click at [78, 113] on div "Collaborate" at bounding box center [101, 116] width 51 height 12
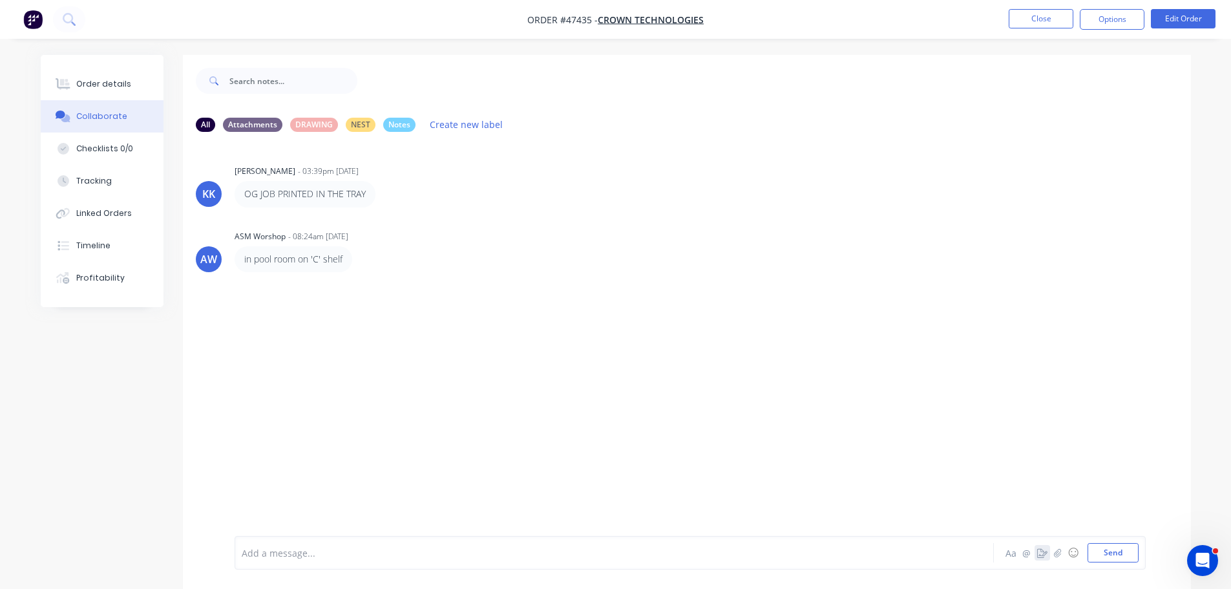
click at [1042, 548] on icon "button" at bounding box center [1042, 552] width 10 height 9
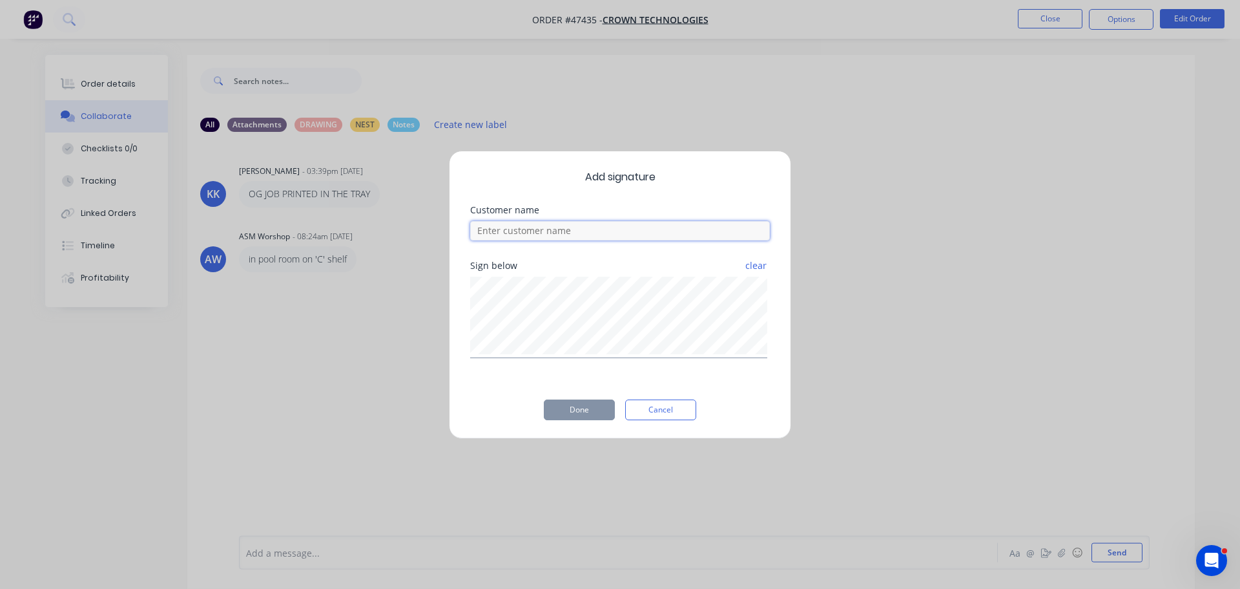
click at [558, 233] on input at bounding box center [620, 230] width 300 height 19
type input "ALEX"
click at [591, 401] on button "Done" at bounding box center [579, 409] width 71 height 21
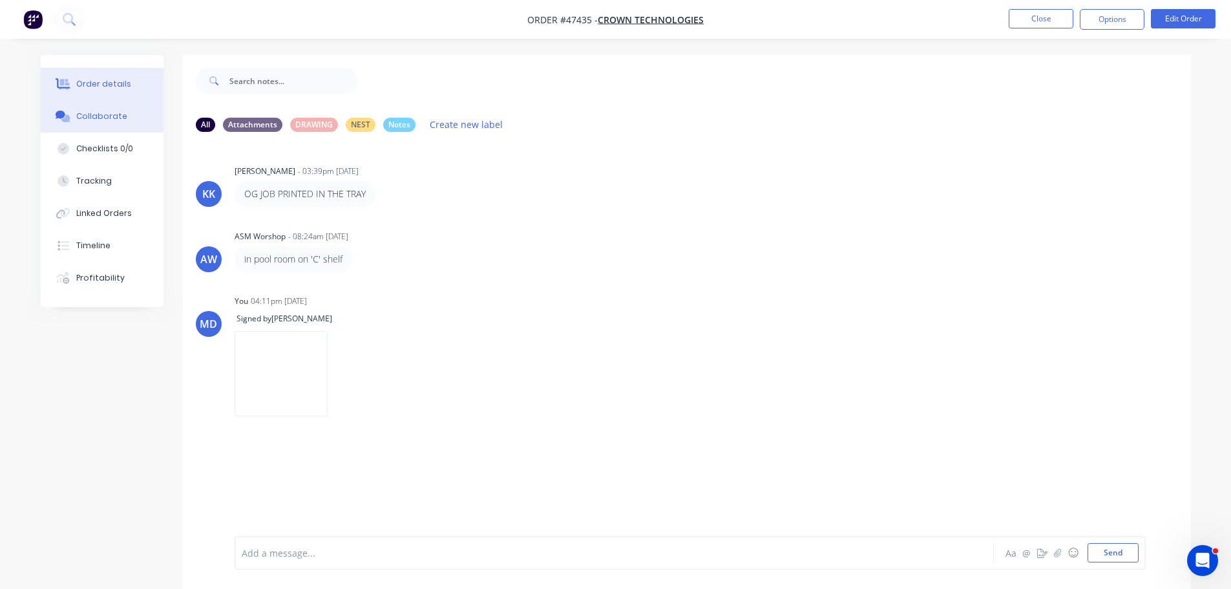
click at [132, 85] on button "Order details" at bounding box center [102, 84] width 123 height 32
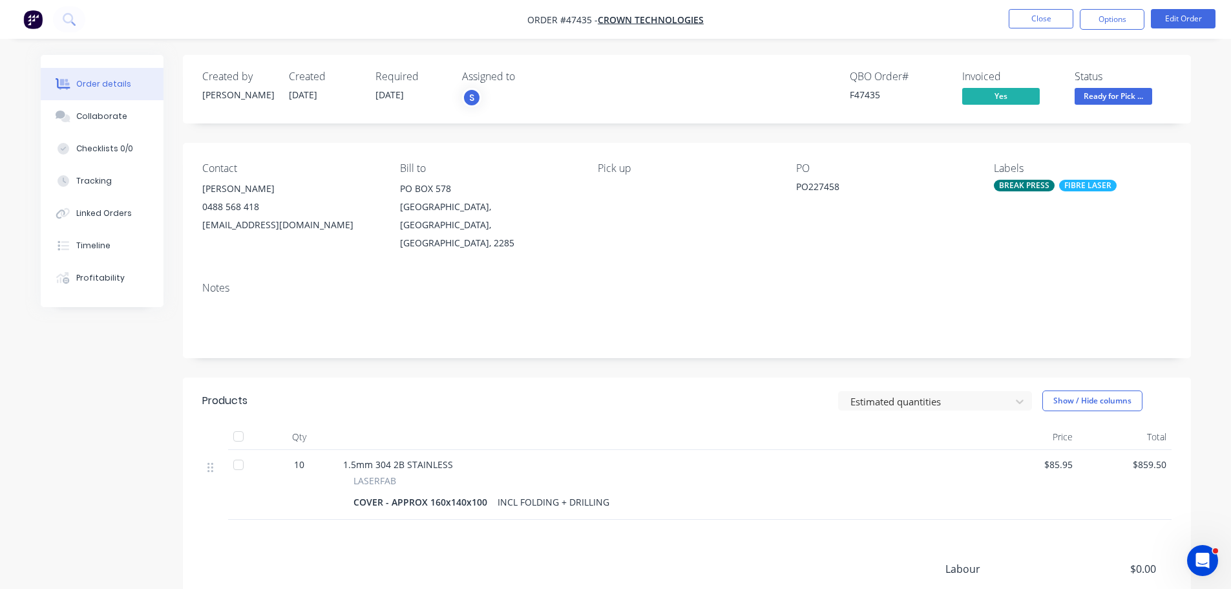
click at [1136, 94] on span "Ready for Pick ..." at bounding box center [1113, 96] width 78 height 16
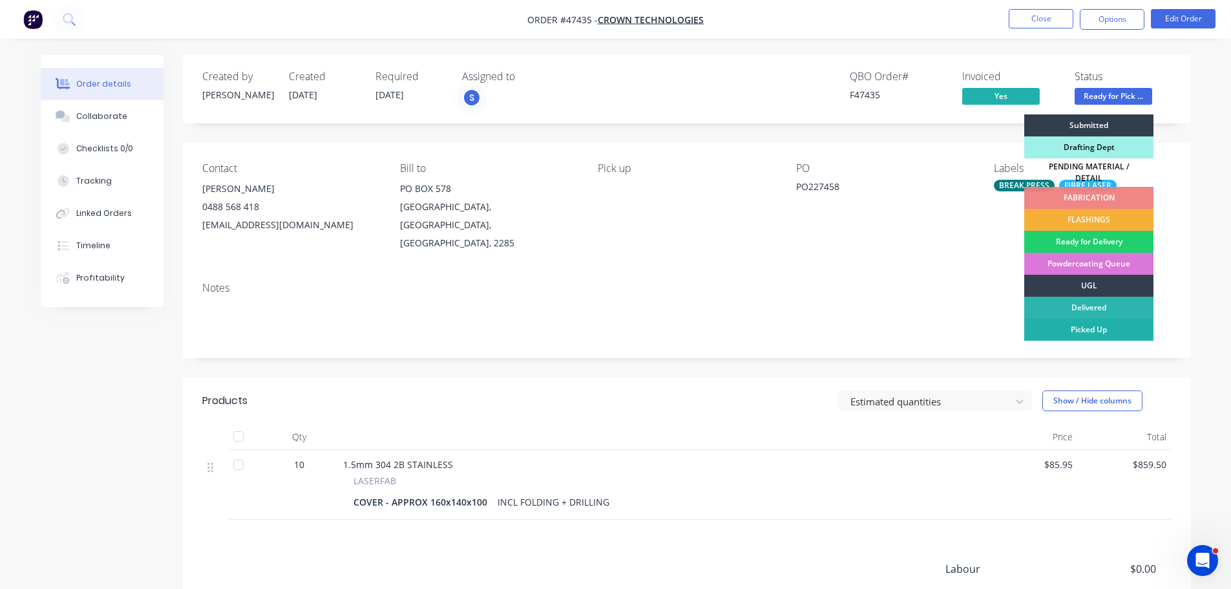
click at [1101, 323] on div "Picked Up" at bounding box center [1088, 329] width 129 height 22
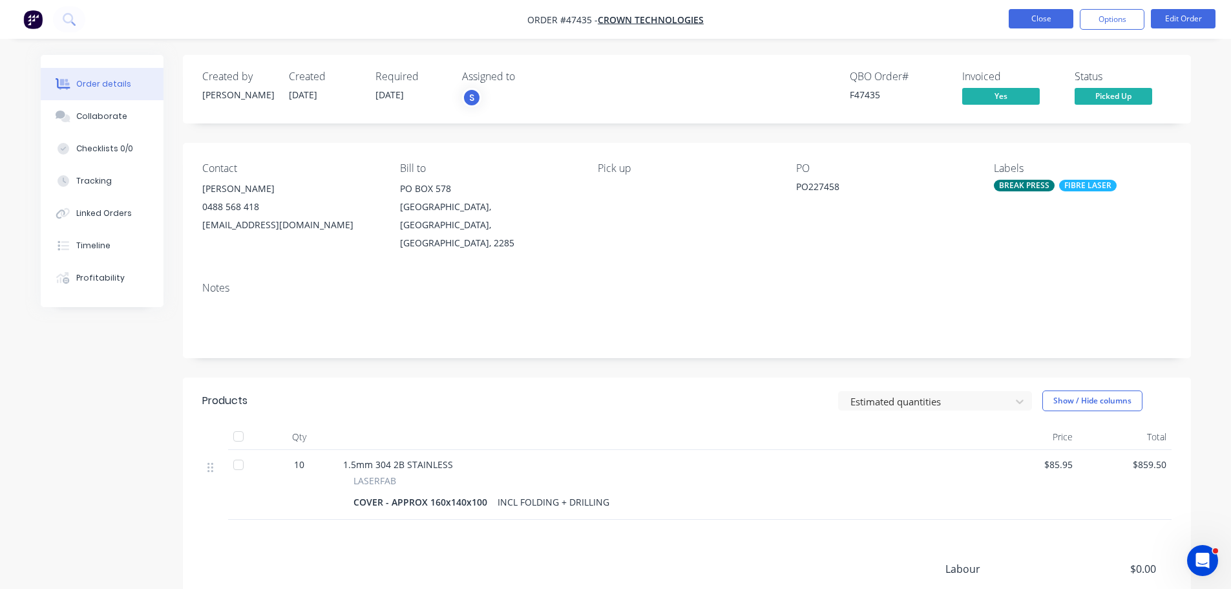
click at [1026, 14] on button "Close" at bounding box center [1040, 18] width 65 height 19
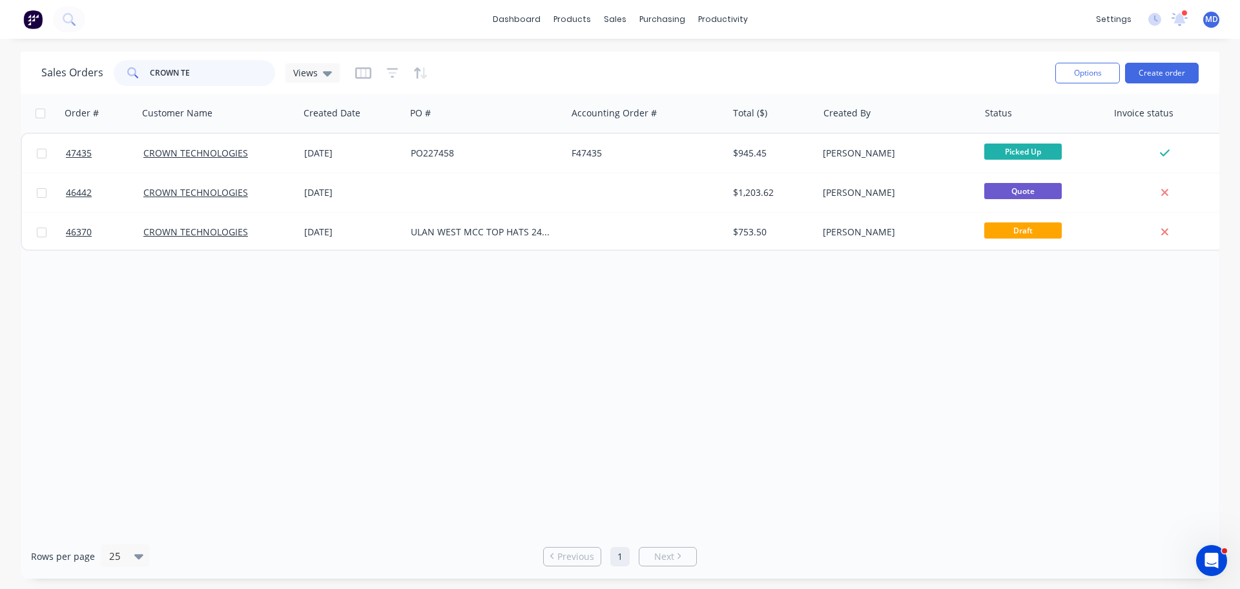
drag, startPoint x: 241, startPoint y: 74, endPoint x: 51, endPoint y: 0, distance: 203.9
click at [46, 60] on div "Sales Orders CROWN TE Views" at bounding box center [190, 73] width 298 height 26
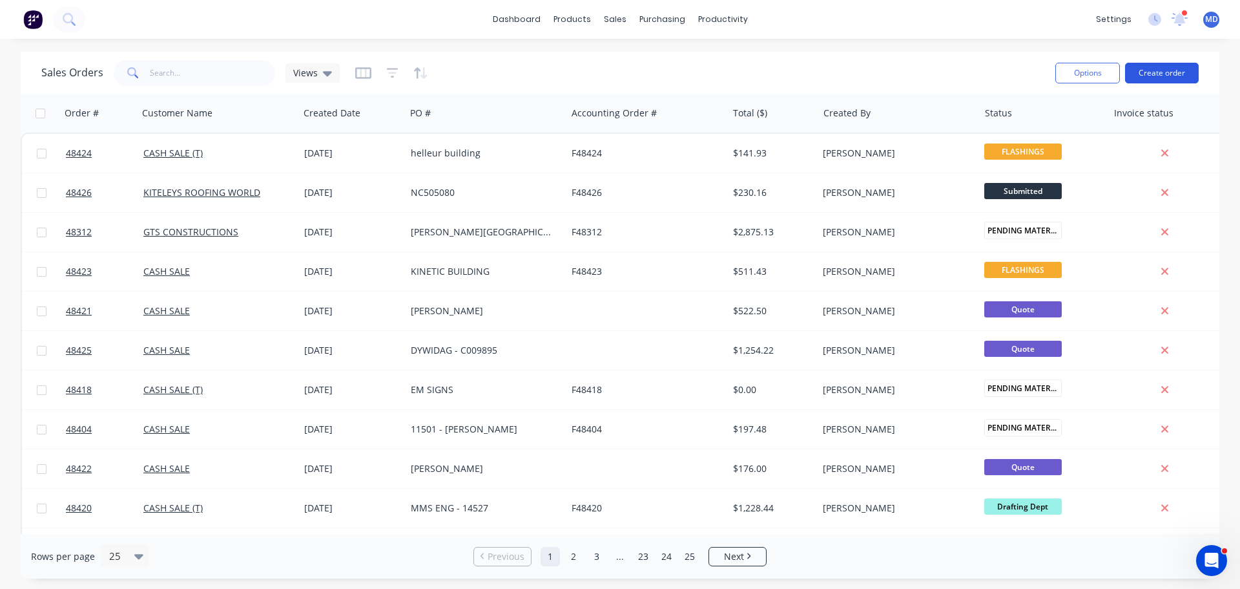
click at [1170, 81] on button "Create order" at bounding box center [1162, 73] width 74 height 21
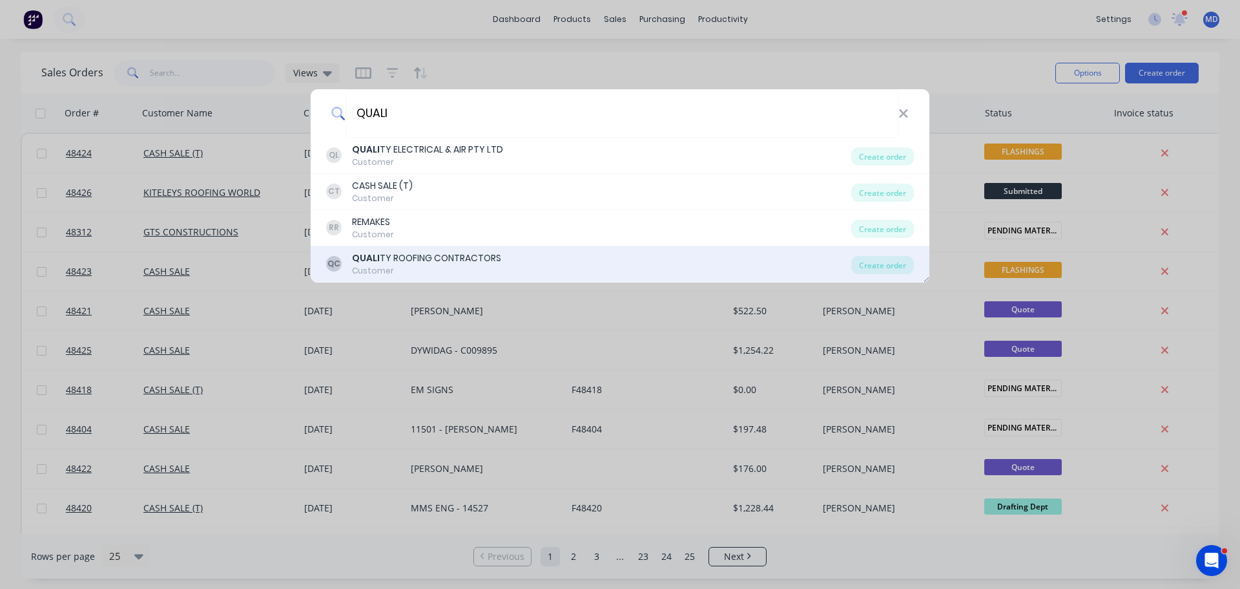
type input "QUALI"
click at [464, 273] on div "Customer" at bounding box center [426, 271] width 149 height 12
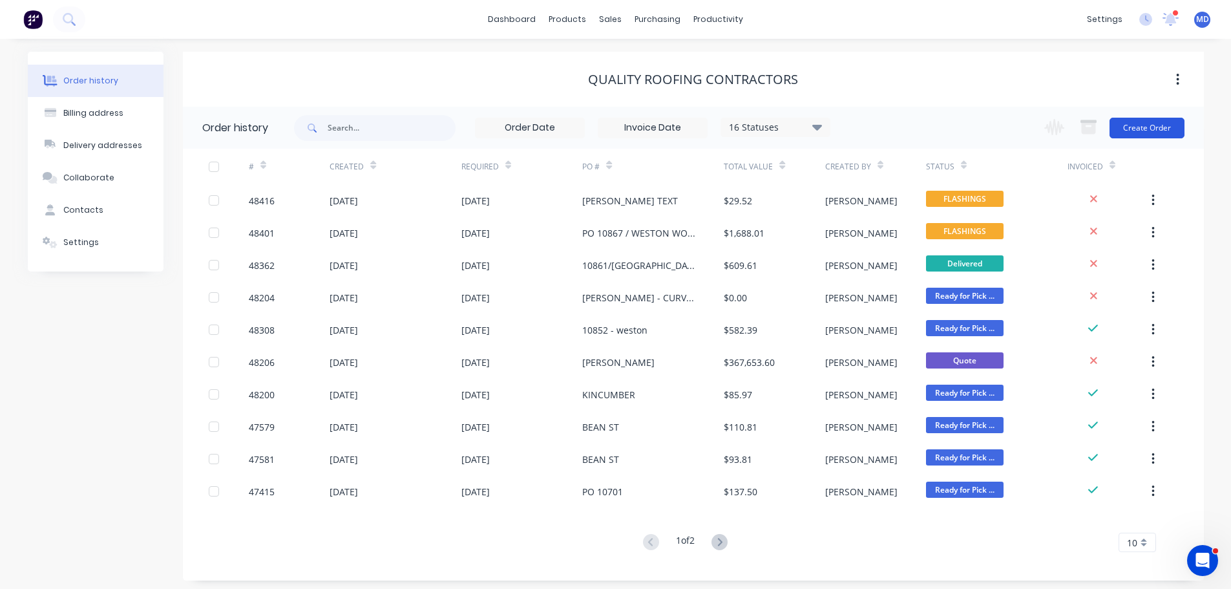
click at [1128, 123] on button "Create Order" at bounding box center [1146, 128] width 75 height 21
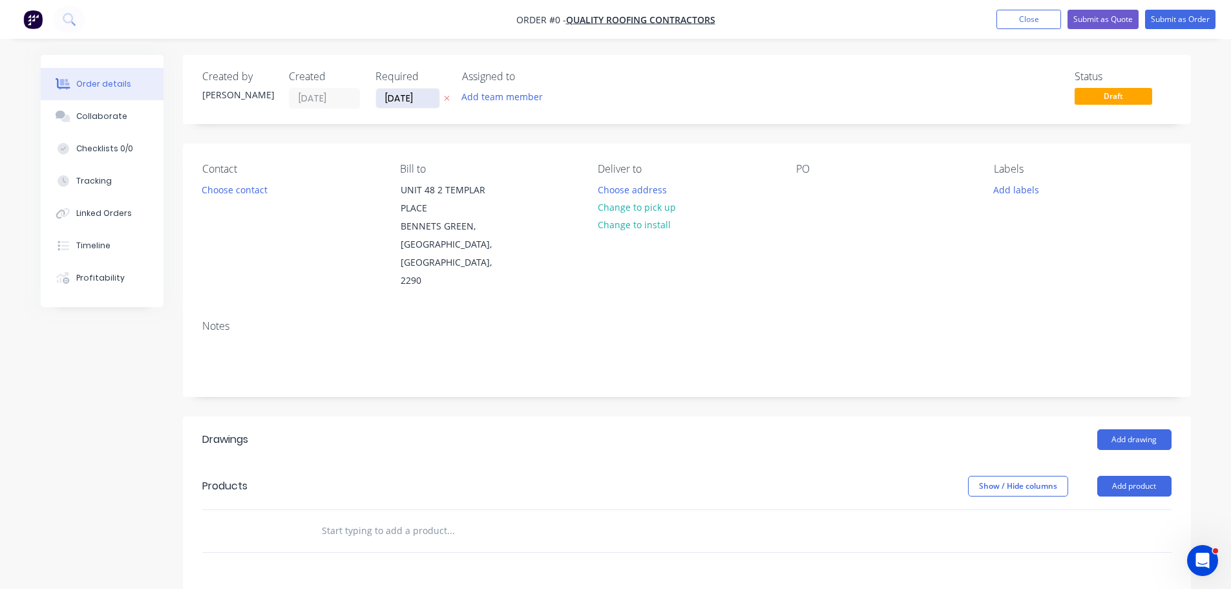
click at [404, 97] on input "[DATE]" at bounding box center [407, 98] width 63 height 19
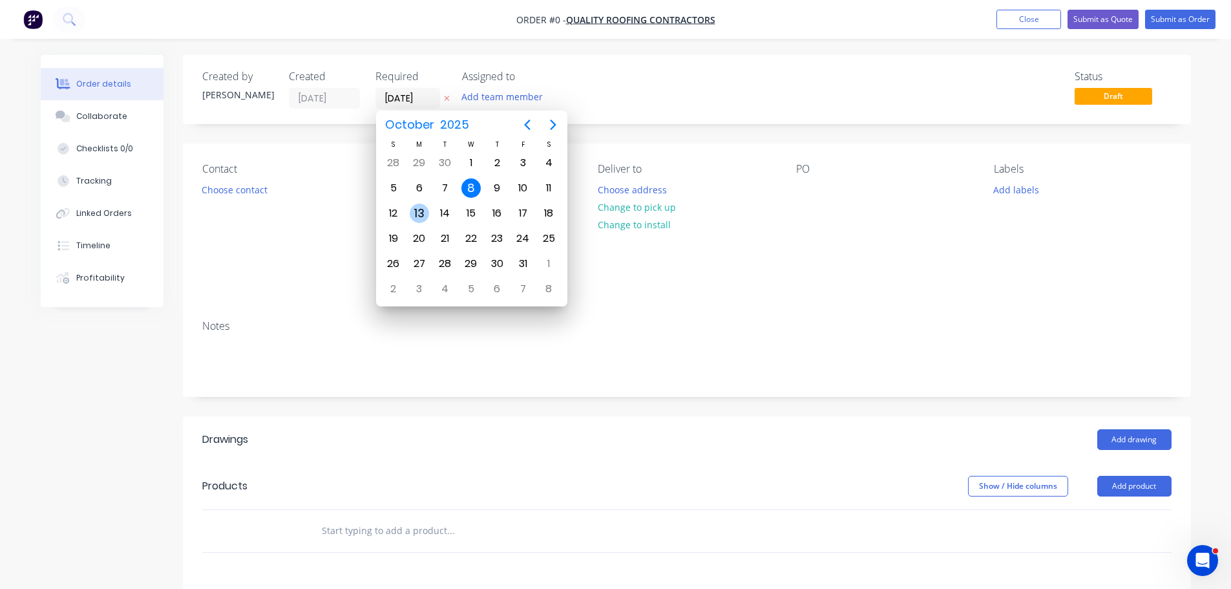
click at [418, 211] on div "13" at bounding box center [419, 212] width 19 height 19
type input "13/10/25"
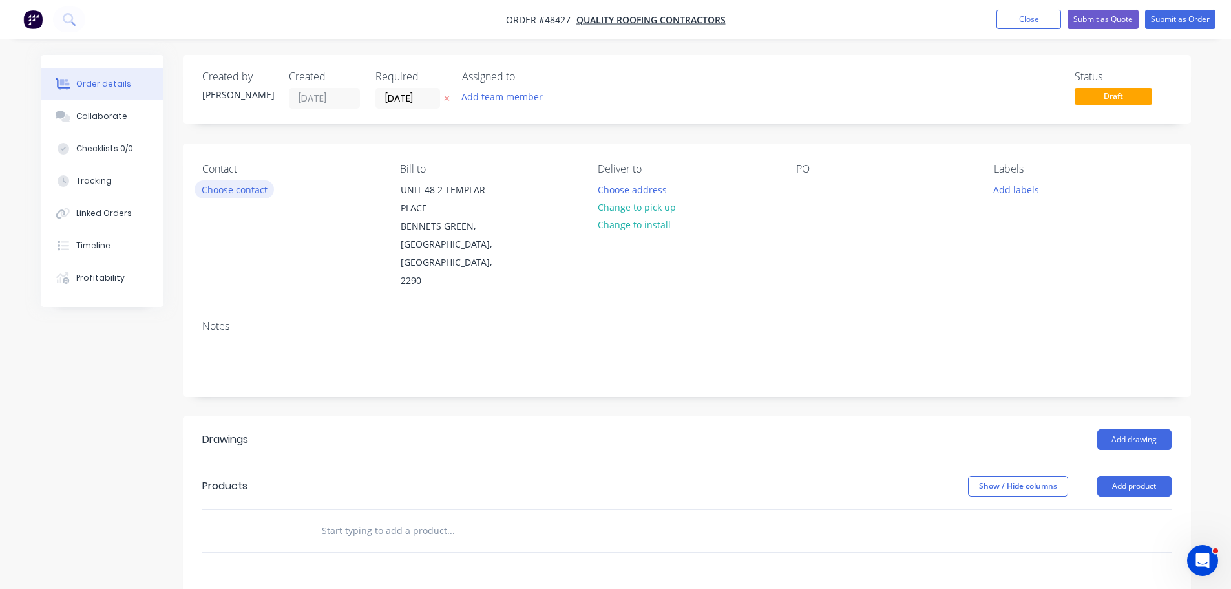
click at [258, 194] on button "Choose contact" at bounding box center [233, 188] width 79 height 17
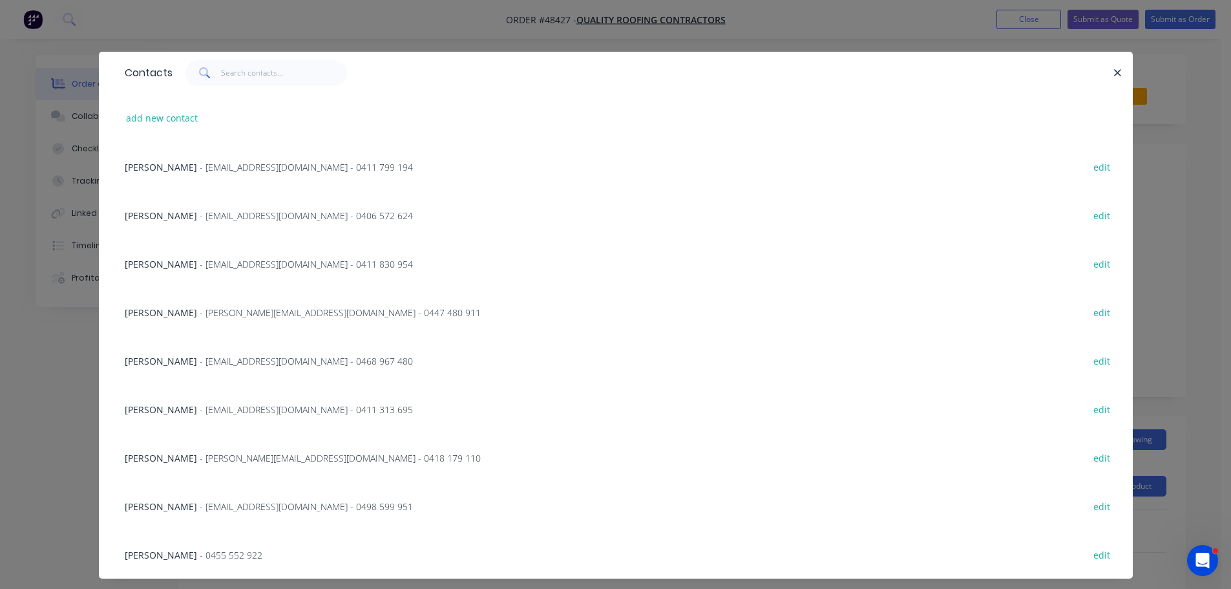
click at [191, 223] on div "COREY STEWART - admin@qrcontractors.com.au - 0406 572 624 edit" at bounding box center [615, 215] width 995 height 48
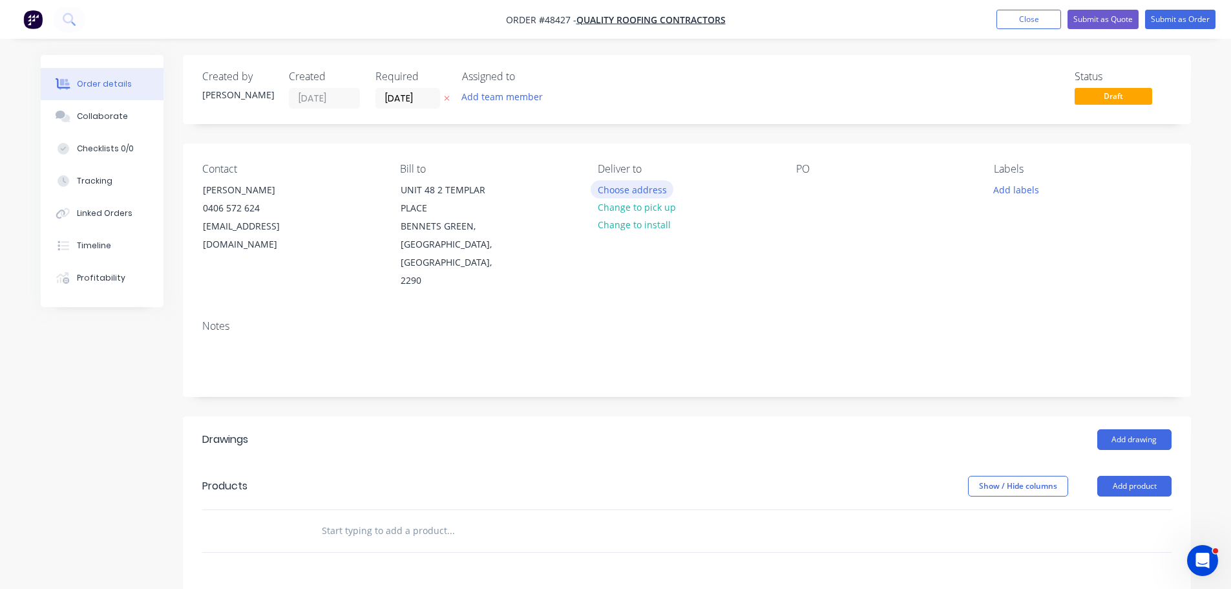
click at [625, 193] on button "Choose address" at bounding box center [631, 188] width 83 height 17
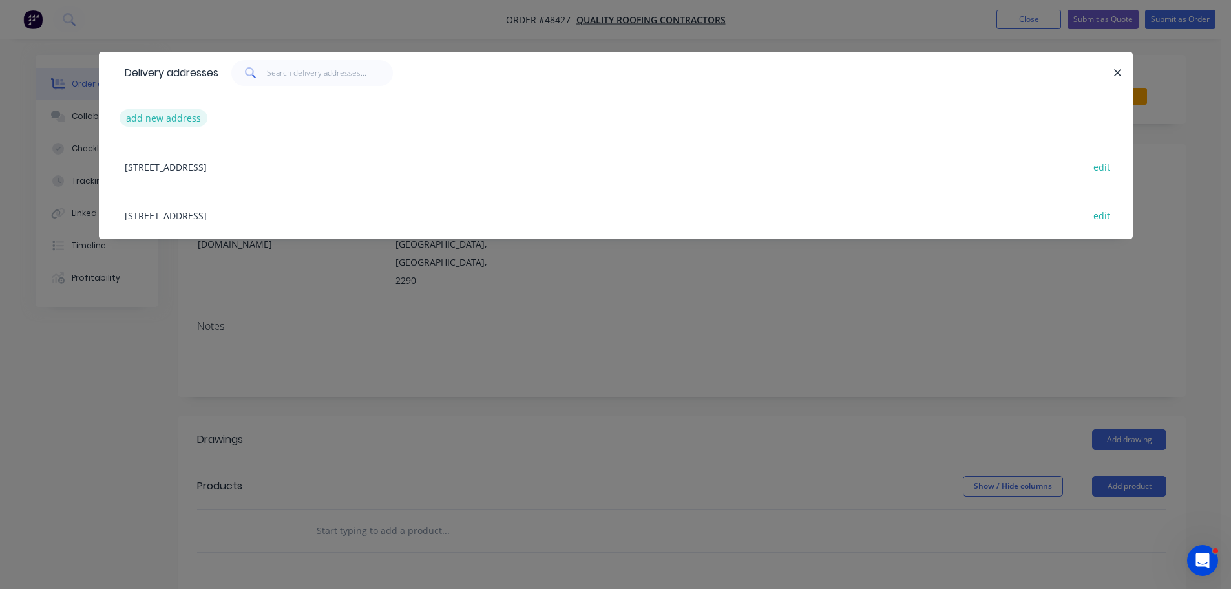
click at [158, 110] on button "add new address" at bounding box center [164, 117] width 89 height 17
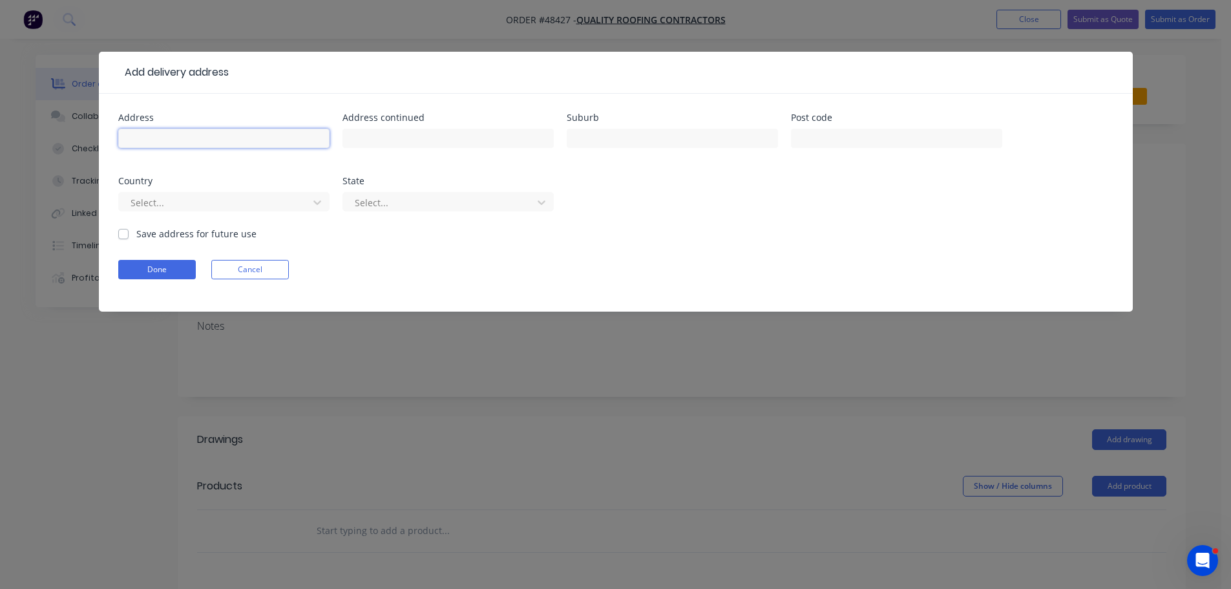
click at [145, 131] on input "text" at bounding box center [223, 138] width 211 height 19
type input "13 CREEK RESERVE"
type input "SPEERS POINT"
click at [144, 269] on button "Done" at bounding box center [157, 269] width 78 height 19
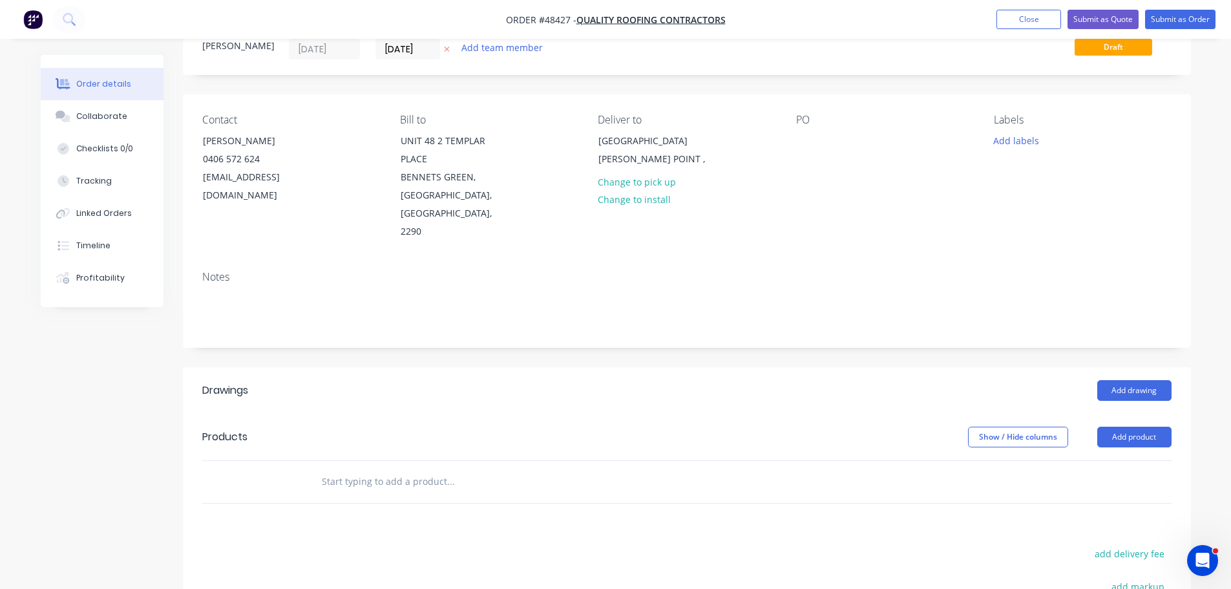
scroll to position [129, 0]
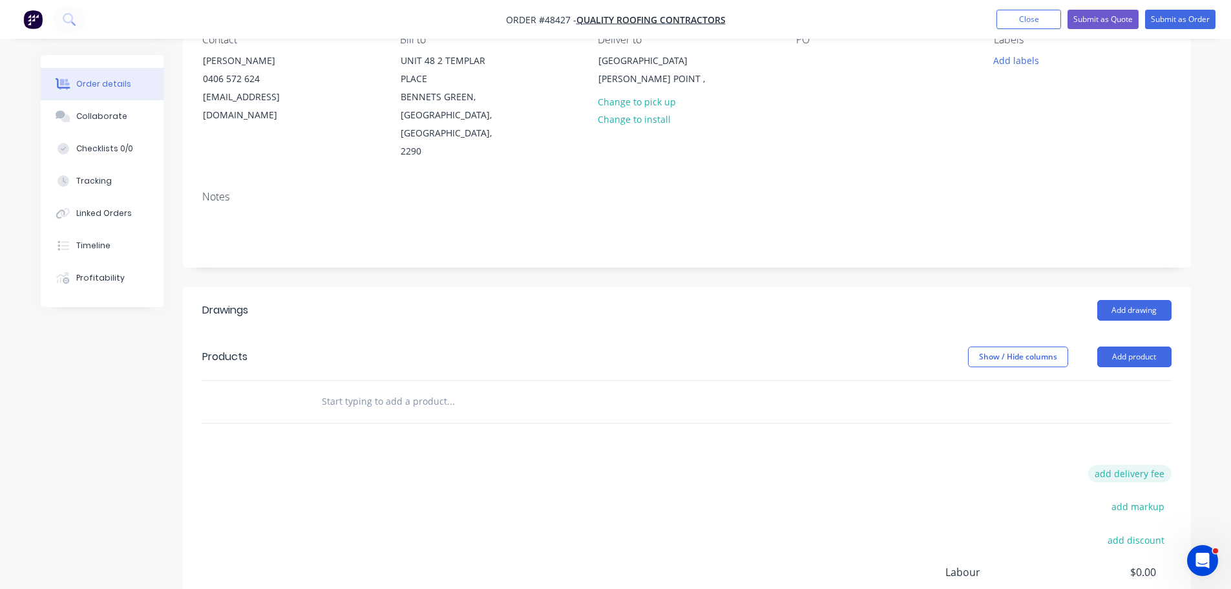
click at [1147, 464] on button "add delivery fee" at bounding box center [1129, 472] width 83 height 17
type input "90"
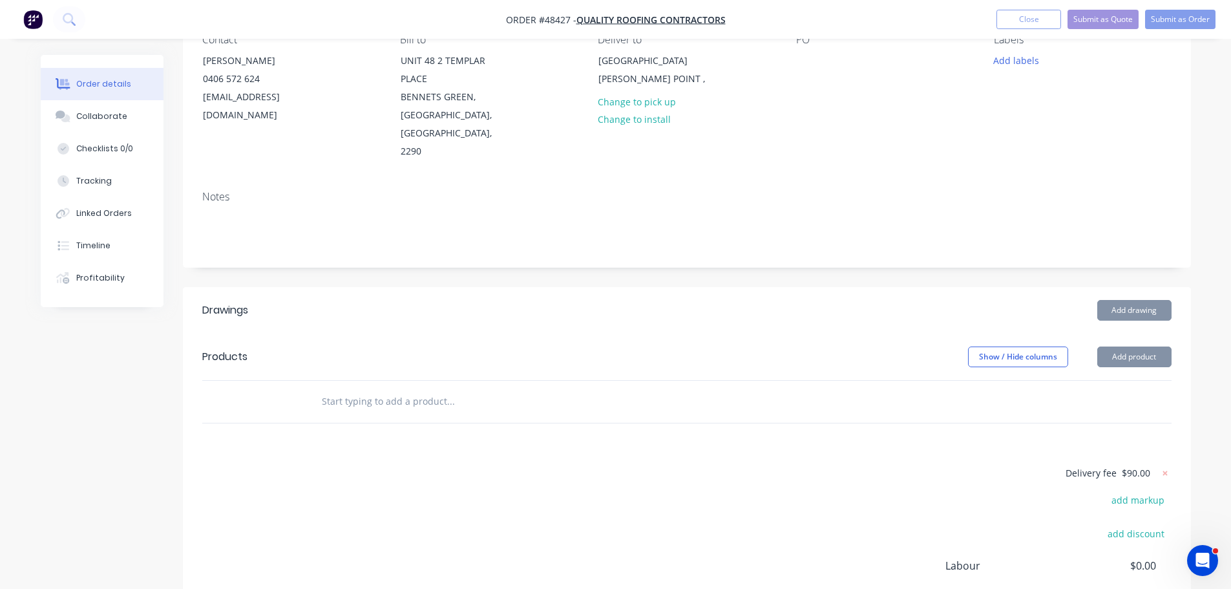
click at [1041, 251] on div "Created by Mel Created 08/10/25 Required 13/10/25 Assigned to Add team member S…" at bounding box center [687, 312] width 1008 height 773
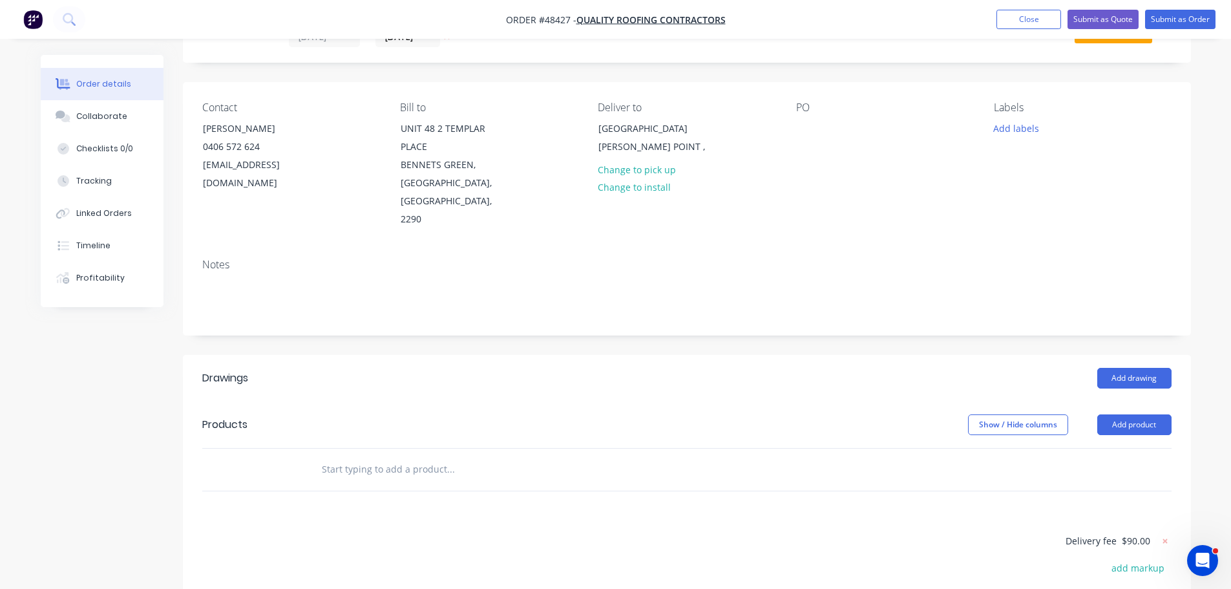
scroll to position [0, 0]
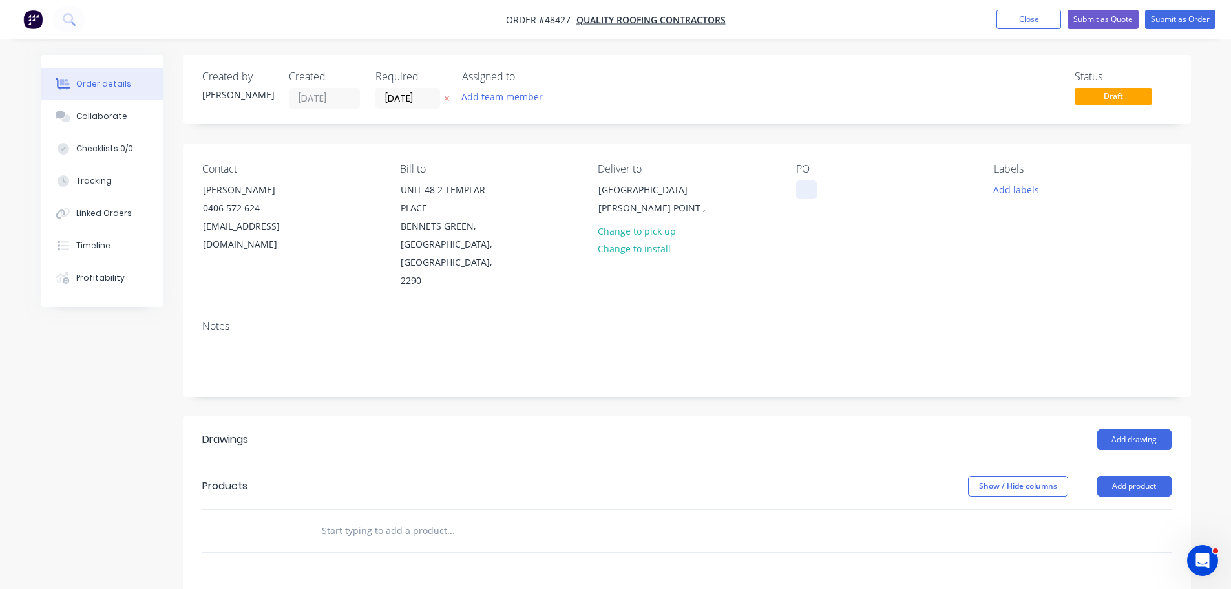
click at [808, 191] on div at bounding box center [806, 189] width 21 height 19
click at [1111, 429] on button "Add drawing" at bounding box center [1134, 439] width 74 height 21
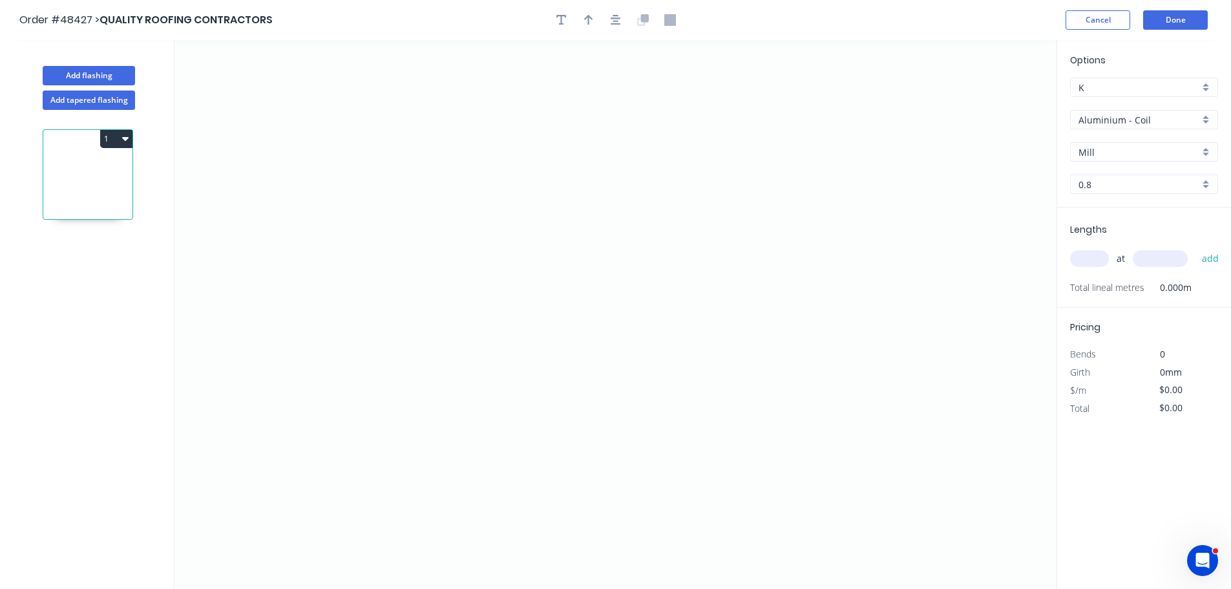
click at [1121, 122] on input "Aluminium - Coil" at bounding box center [1138, 120] width 121 height 14
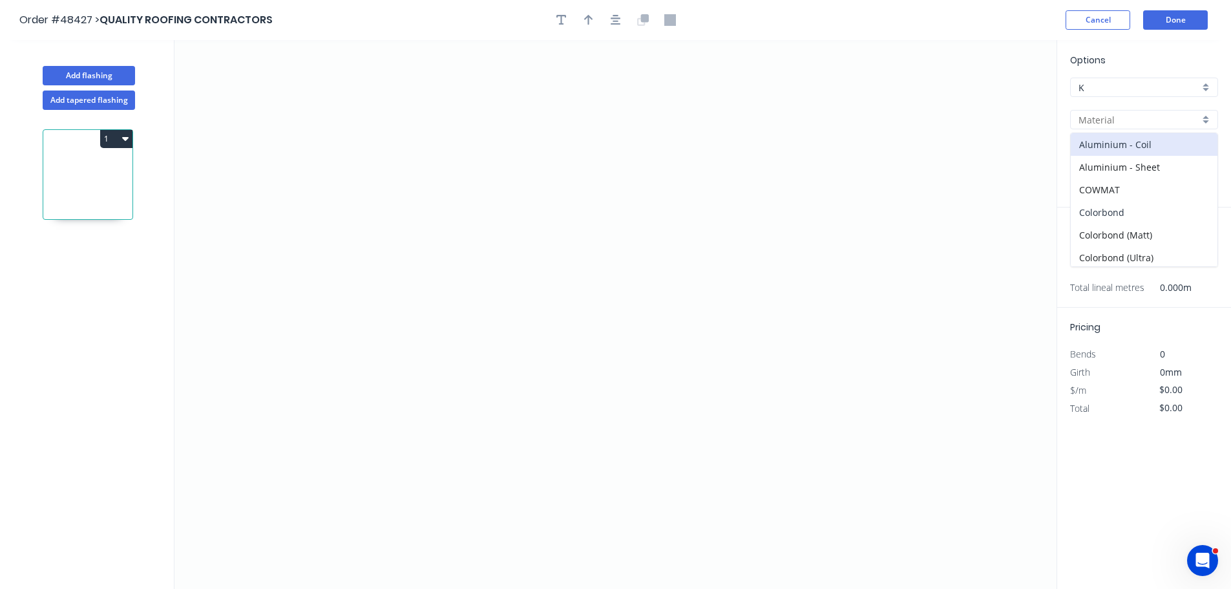
click at [1109, 211] on div "Colorbond" at bounding box center [1143, 212] width 147 height 23
type input "Colorbond"
type input "Basalt"
type input "0.55"
click at [1118, 156] on input "Basalt" at bounding box center [1138, 152] width 121 height 14
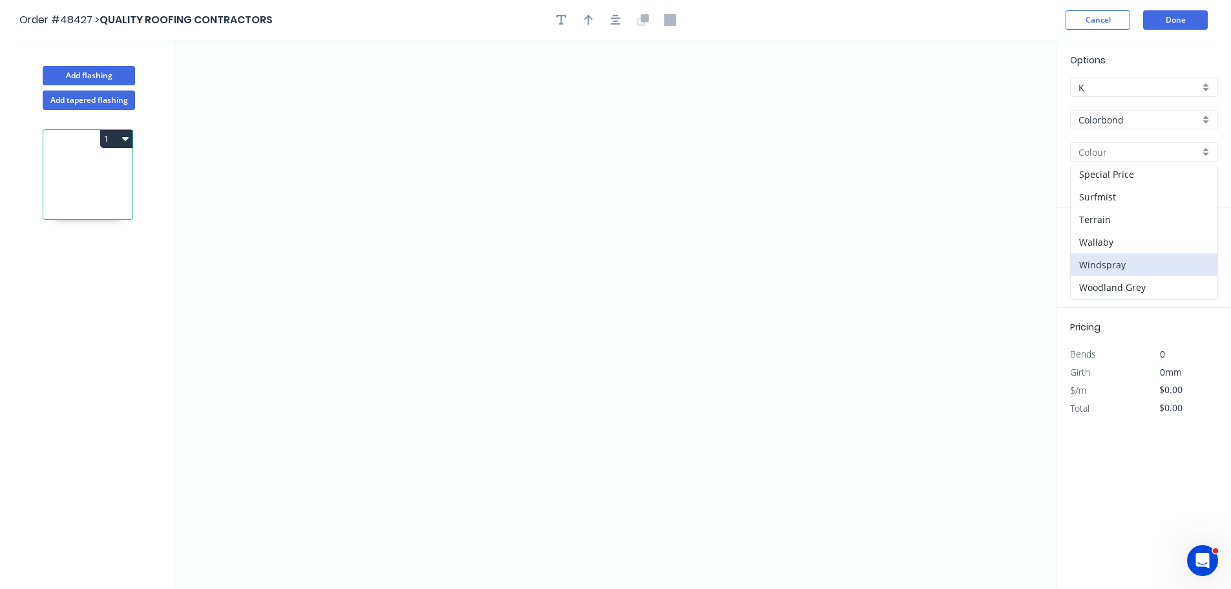
scroll to position [390, 0]
click at [1096, 221] on div "Southerly" at bounding box center [1143, 216] width 147 height 23
type input "Southerly"
click at [402, 103] on icon "0" at bounding box center [615, 314] width 882 height 548
click at [399, 233] on icon "0" at bounding box center [615, 314] width 882 height 548
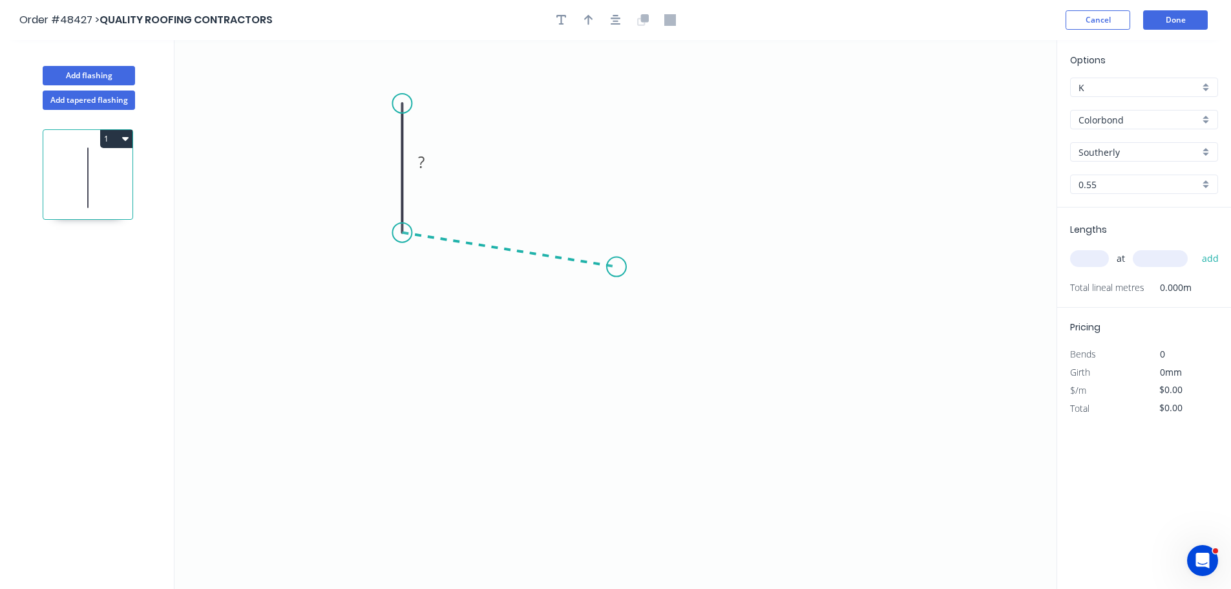
click at [616, 267] on icon "0 ?" at bounding box center [615, 314] width 882 height 548
click at [616, 422] on icon "0 ? ? ? º" at bounding box center [615, 314] width 882 height 548
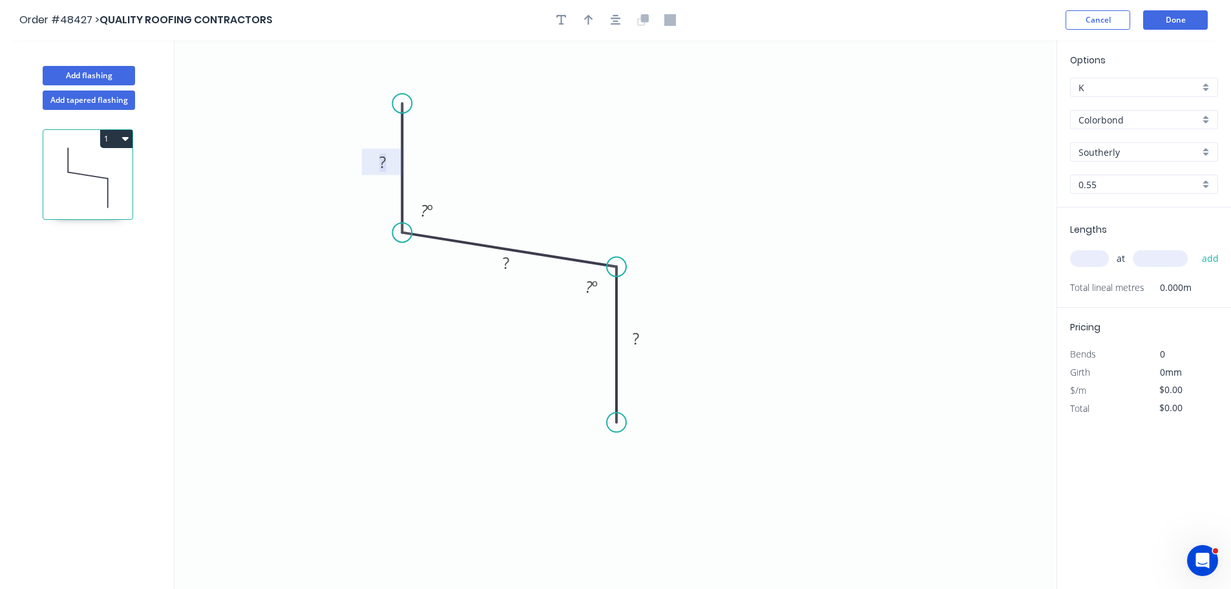
click at [384, 164] on tspan "?" at bounding box center [382, 161] width 6 height 21
click at [621, 422] on circle at bounding box center [616, 421] width 19 height 19
click at [603, 422] on icon "0 50 48 ? 93 º 93 º" at bounding box center [615, 314] width 882 height 548
click at [610, 298] on rect at bounding box center [592, 286] width 42 height 26
click at [629, 457] on div "Hide measurement" at bounding box center [670, 453] width 130 height 26
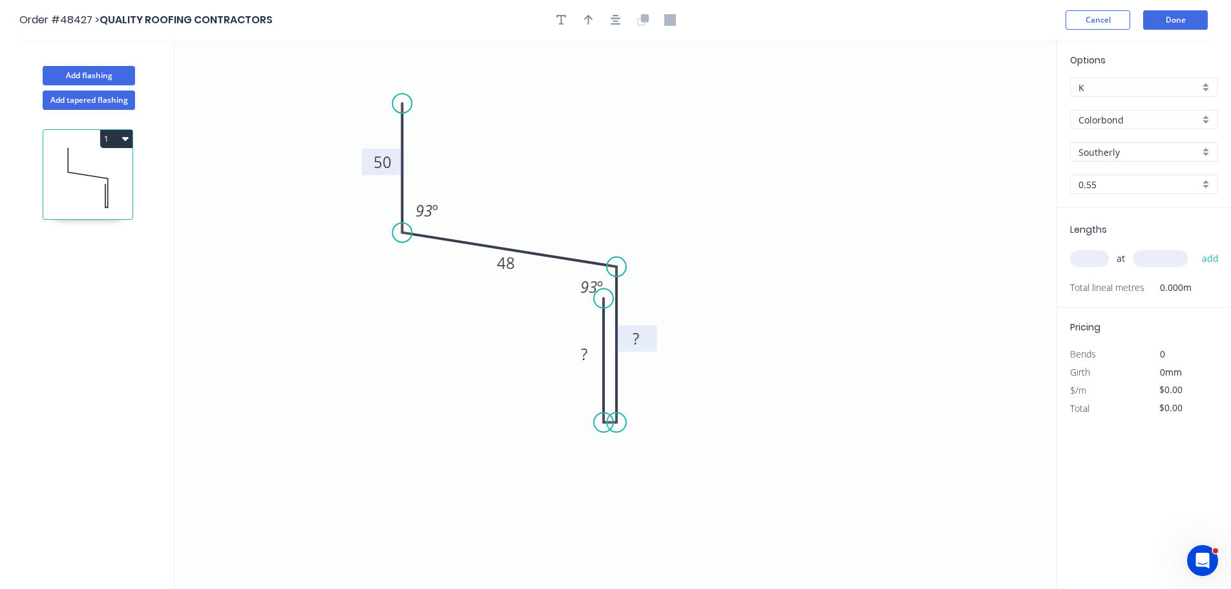
click at [632, 337] on tspan "?" at bounding box center [635, 338] width 6 height 21
click at [554, 18] on button "button" at bounding box center [561, 19] width 19 height 19
type input "$6.42"
click at [238, 68] on textarea at bounding box center [257, 91] width 105 height 48
click at [324, 79] on icon "TIGHT CRUSH 50 48 30 30 93 º 93 º" at bounding box center [615, 314] width 882 height 548
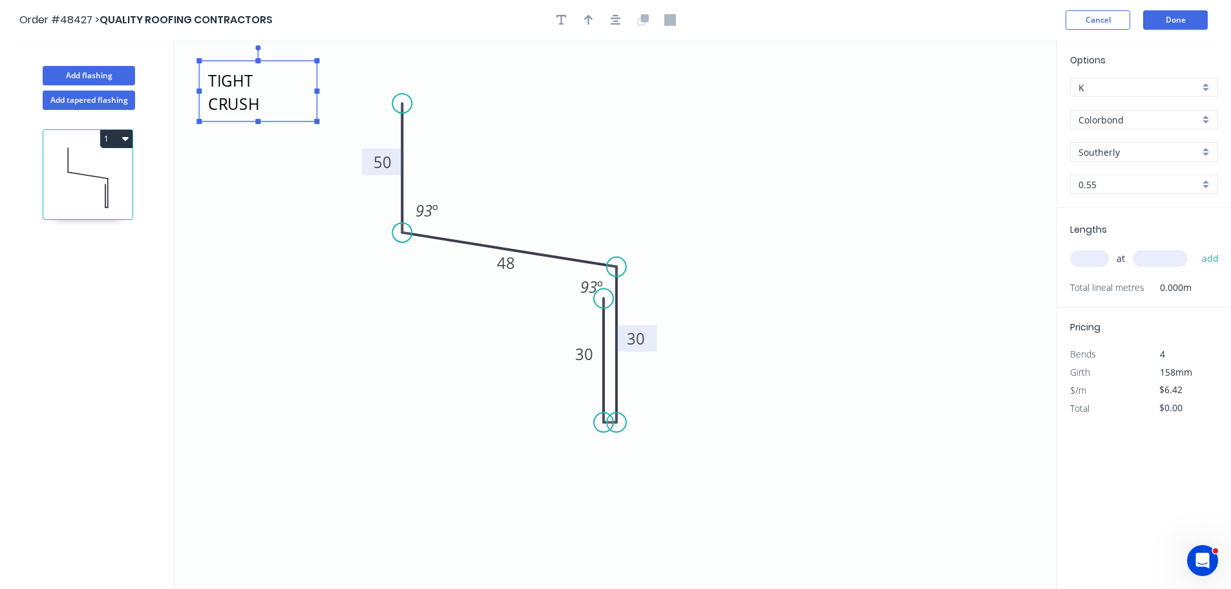
type textarea "TIGHT CRUSH"
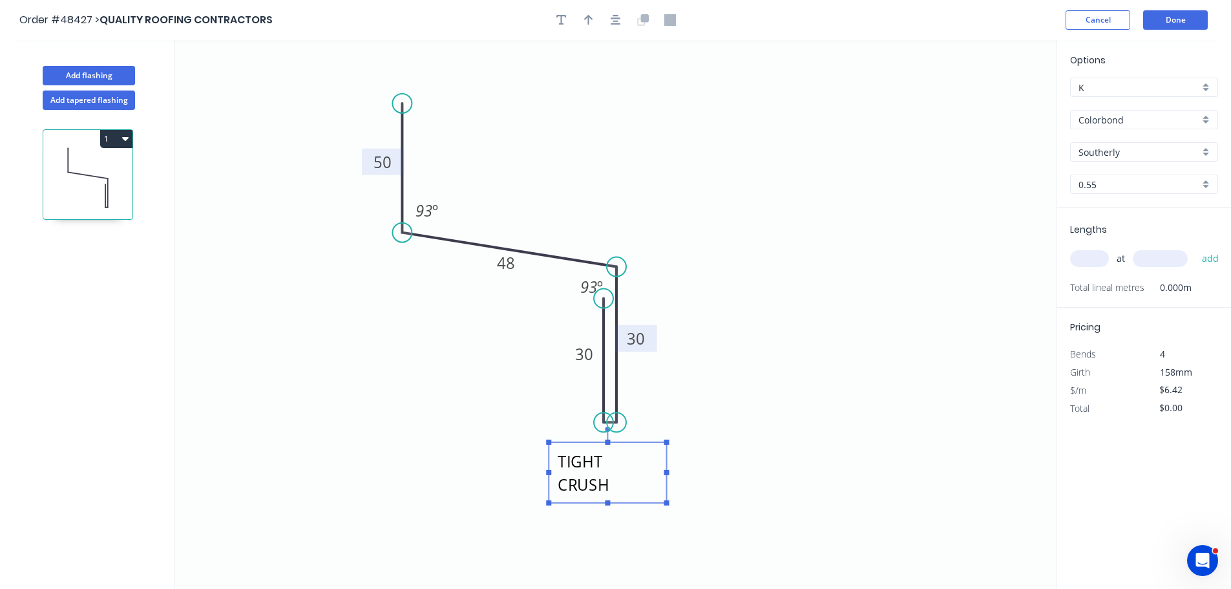
drag, startPoint x: 263, startPoint y: 92, endPoint x: 612, endPoint y: 473, distance: 517.1
click at [612, 473] on textarea "TIGHT CRUSH" at bounding box center [607, 472] width 105 height 48
drag, startPoint x: 705, startPoint y: 386, endPoint x: 709, endPoint y: 331, distance: 55.1
click at [705, 384] on icon "TIGHT CRUSH 50 48 30 30 93 º 93 º" at bounding box center [615, 314] width 882 height 548
click at [580, 17] on button "button" at bounding box center [588, 19] width 19 height 19
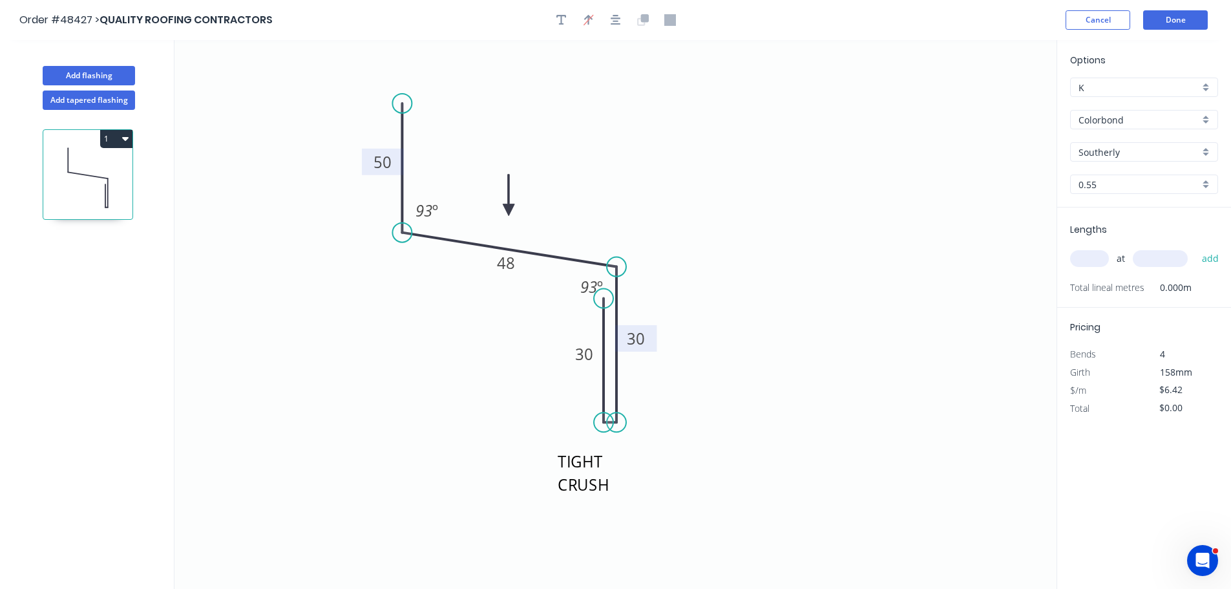
drag, startPoint x: 992, startPoint y: 101, endPoint x: 508, endPoint y: 210, distance: 495.9
click at [508, 210] on icon at bounding box center [509, 194] width 12 height 41
click at [688, 178] on icon "TIGHT CRUSH 50 48 30 30 93 º 93 º" at bounding box center [615, 314] width 882 height 548
click at [1081, 265] on input "text" at bounding box center [1089, 258] width 39 height 17
type input "1"
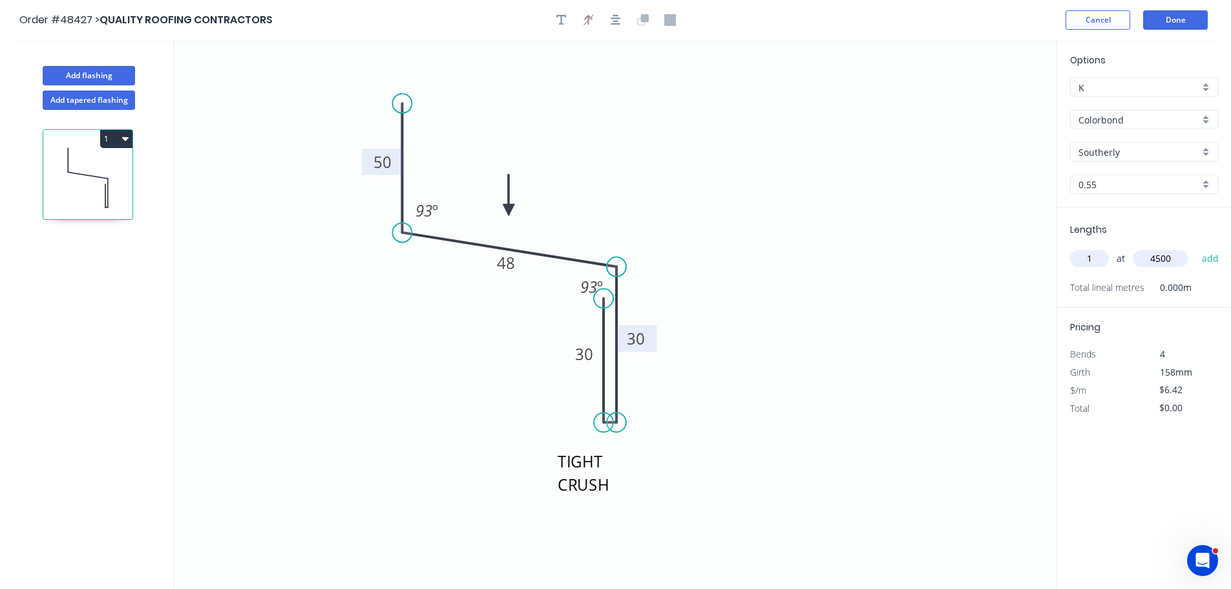
type input "4500"
click at [1195, 247] on button "add" at bounding box center [1210, 258] width 30 height 22
type input "$28.89"
type input "2"
type input "4500"
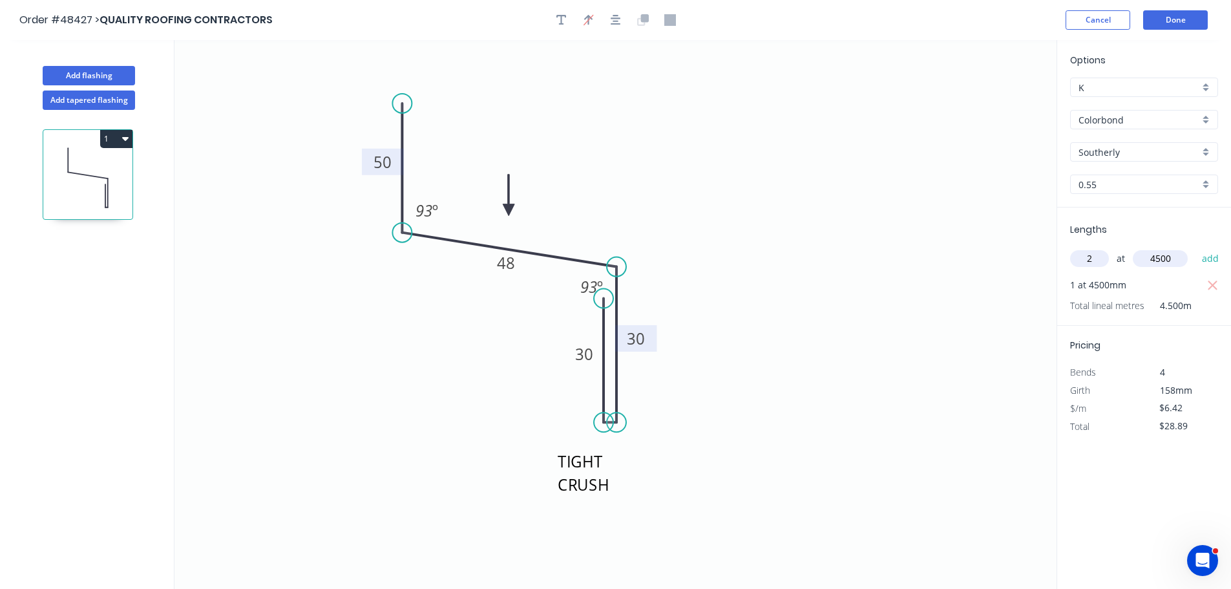
click at [1195, 247] on button "add" at bounding box center [1210, 258] width 30 height 22
type input "$86.67"
type input "2"
type input "4500"
click at [1195, 247] on button "add" at bounding box center [1210, 258] width 30 height 22
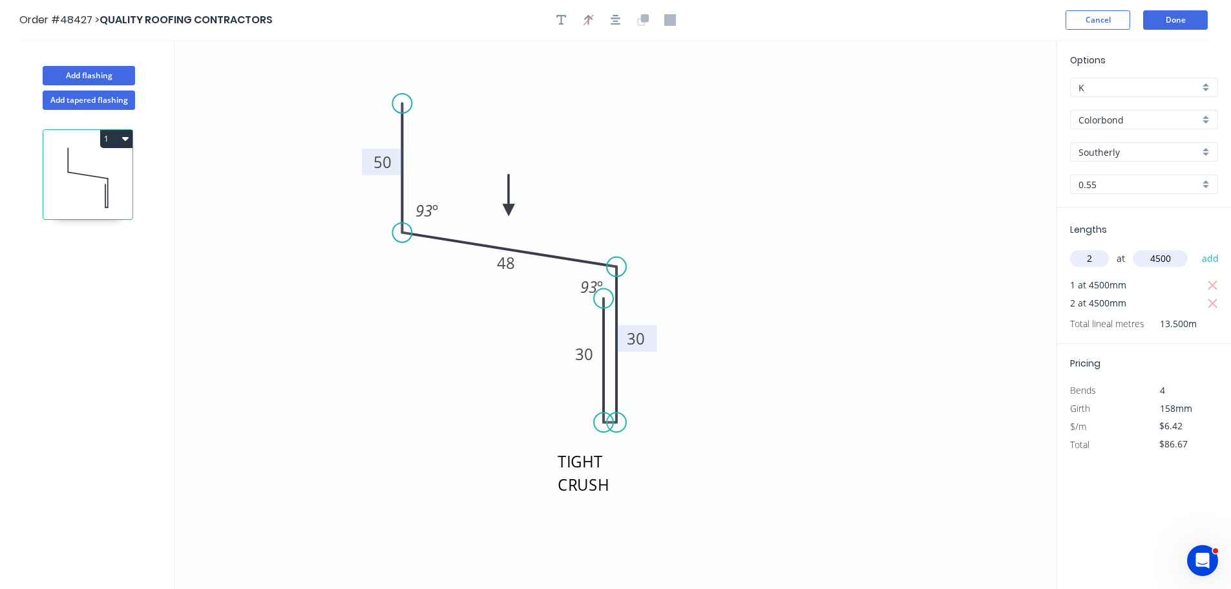
type input "$144.45"
type input "2"
type input "4500"
click at [1195, 247] on button "add" at bounding box center [1210, 258] width 30 height 22
click at [114, 141] on button "1" at bounding box center [116, 139] width 32 height 18
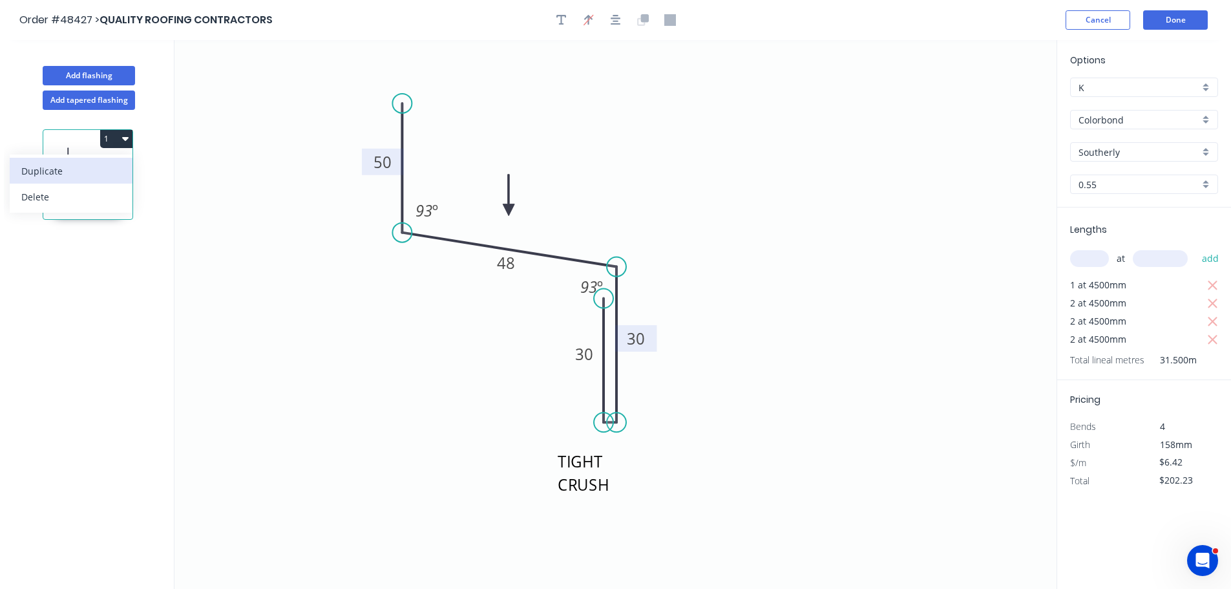
click at [110, 173] on div "Duplicate" at bounding box center [70, 171] width 99 height 19
type input "$0.00"
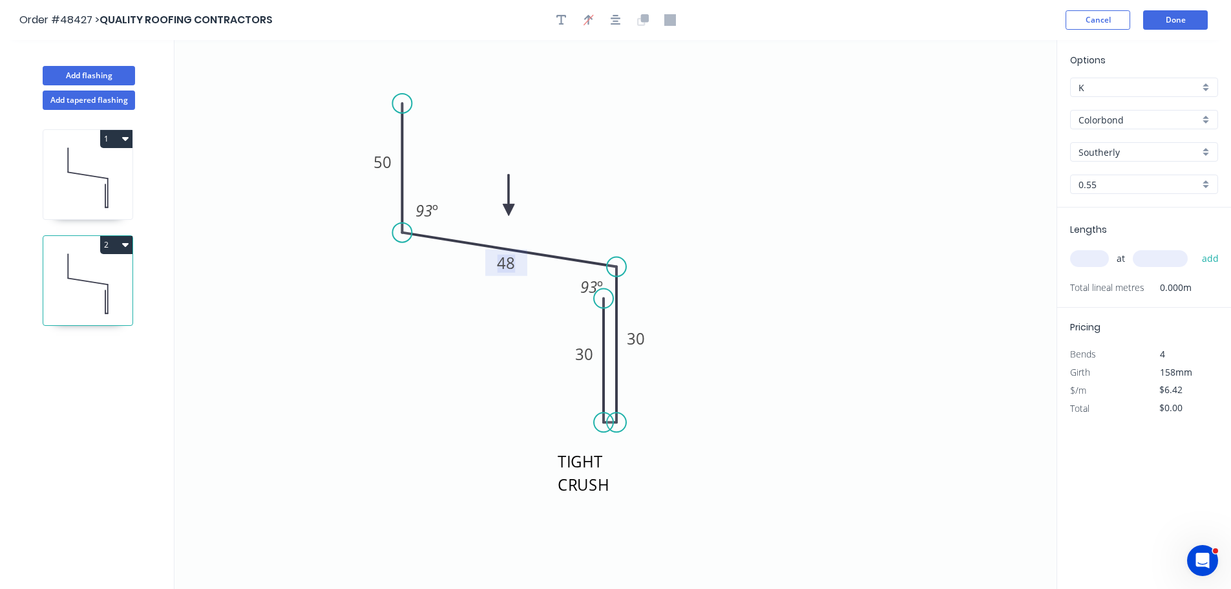
click at [504, 264] on tspan "48" at bounding box center [506, 262] width 18 height 21
click at [1073, 256] on input "text" at bounding box center [1089, 258] width 39 height 17
type input "$5.39"
type input "1"
type input "4500"
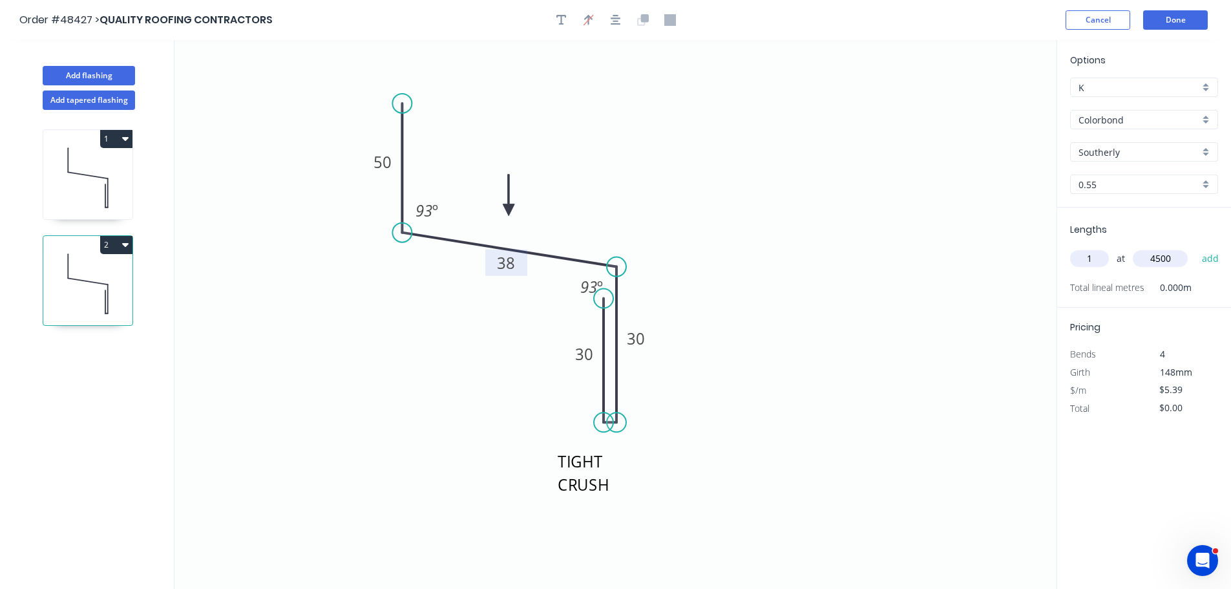
click at [1195, 247] on button "add" at bounding box center [1210, 258] width 30 height 22
click at [113, 242] on button "2" at bounding box center [116, 245] width 32 height 18
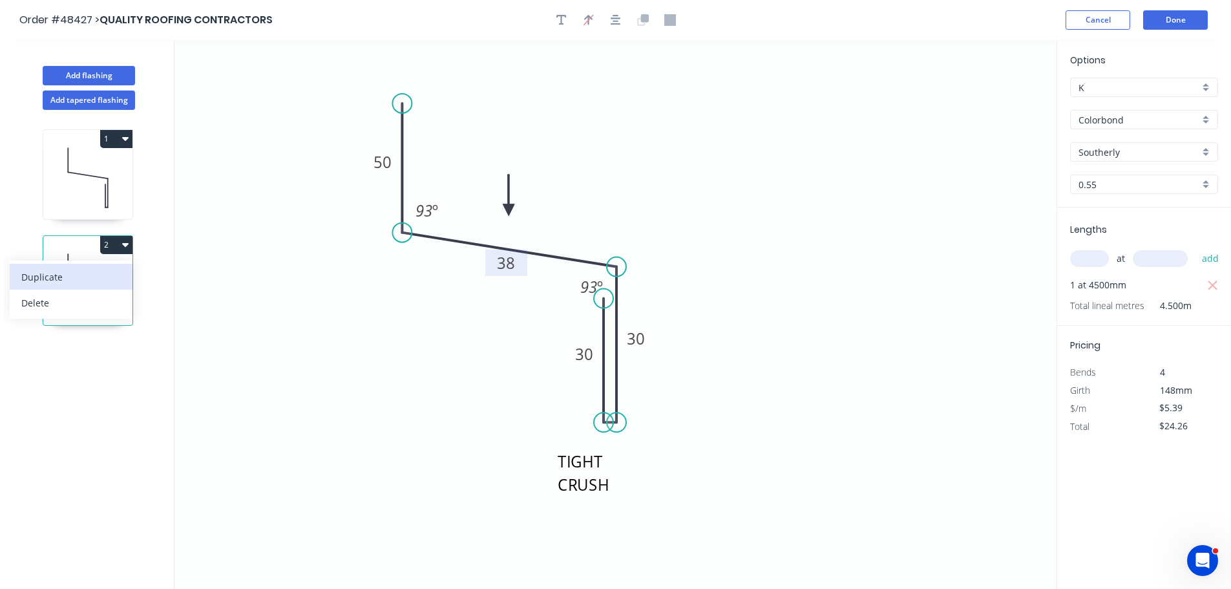
click at [82, 271] on div "Duplicate" at bounding box center [70, 276] width 99 height 19
type input "$0.00"
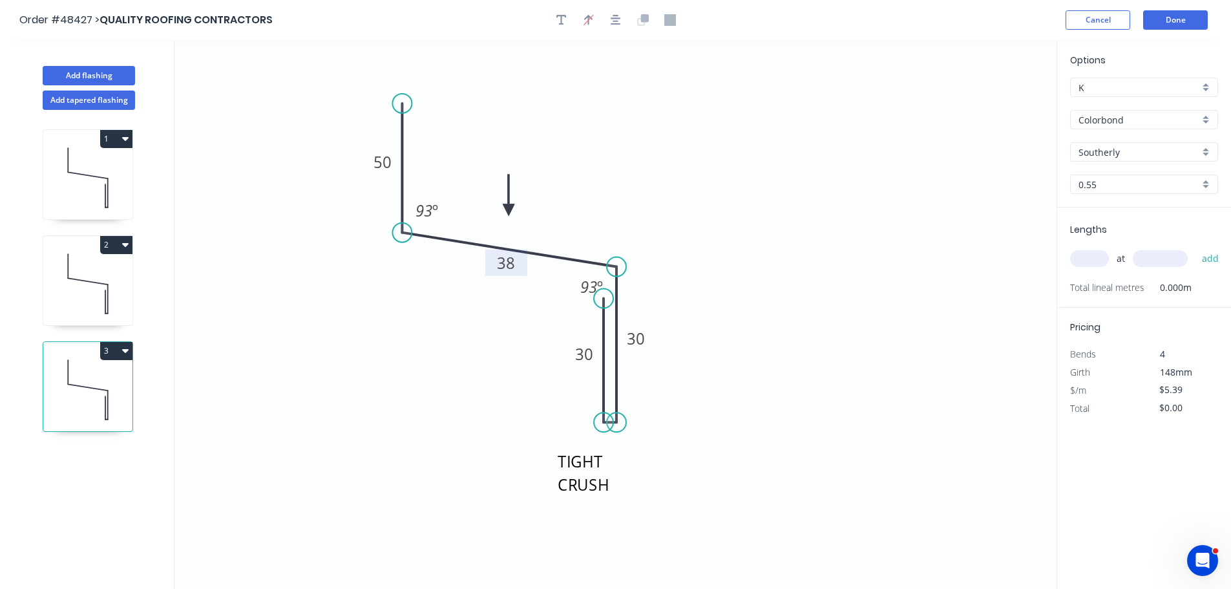
click at [499, 262] on tspan "38" at bounding box center [506, 262] width 18 height 21
click at [1082, 262] on input "text" at bounding box center [1089, 258] width 39 height 17
type input "$6.42"
type input "2"
type input "4500"
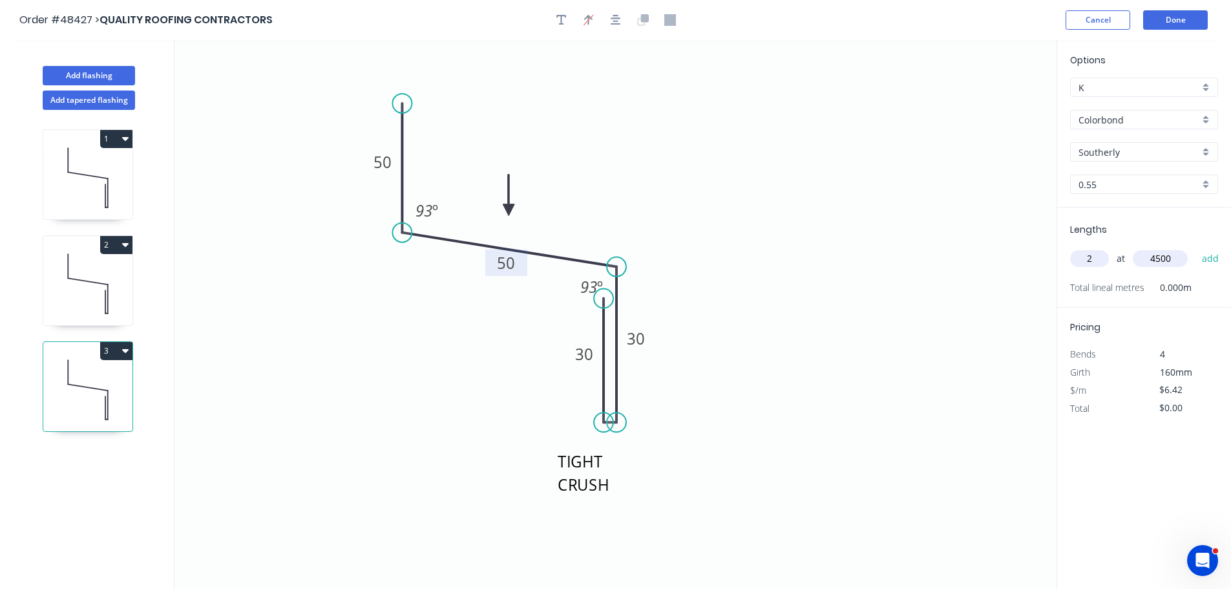
click at [1195, 247] on button "add" at bounding box center [1210, 258] width 30 height 22
type input "$57.78"
type input "2"
type input "4500"
click at [1195, 247] on button "add" at bounding box center [1210, 258] width 30 height 22
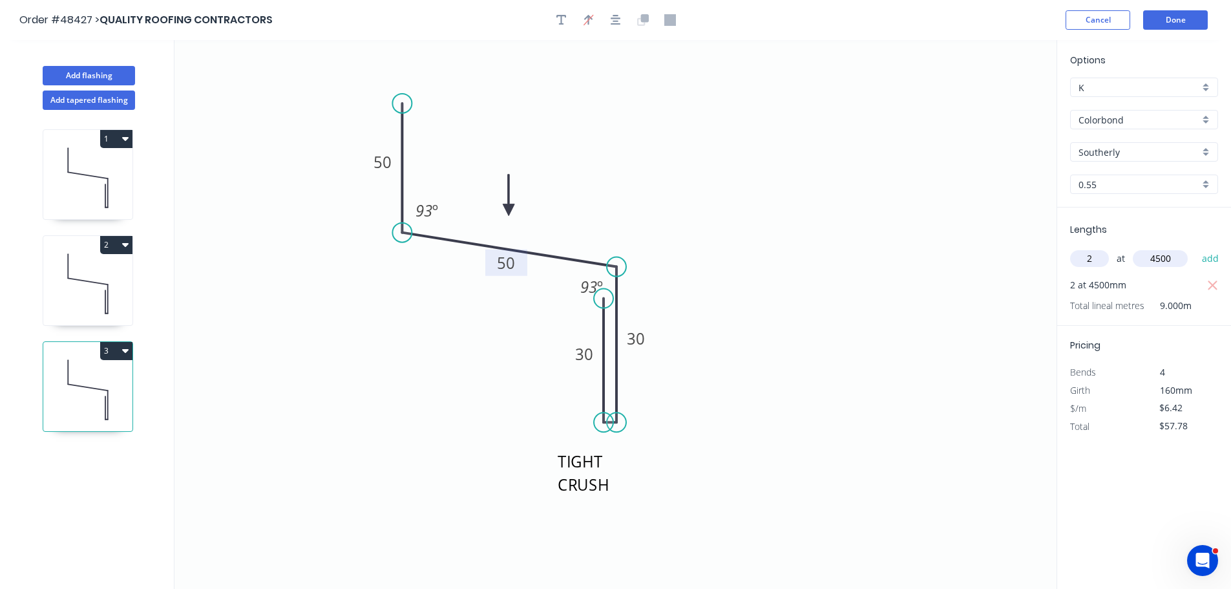
type input "$115.56"
type input "1"
type input "6500"
click at [1195, 247] on button "add" at bounding box center [1210, 258] width 30 height 22
type input "$157.29"
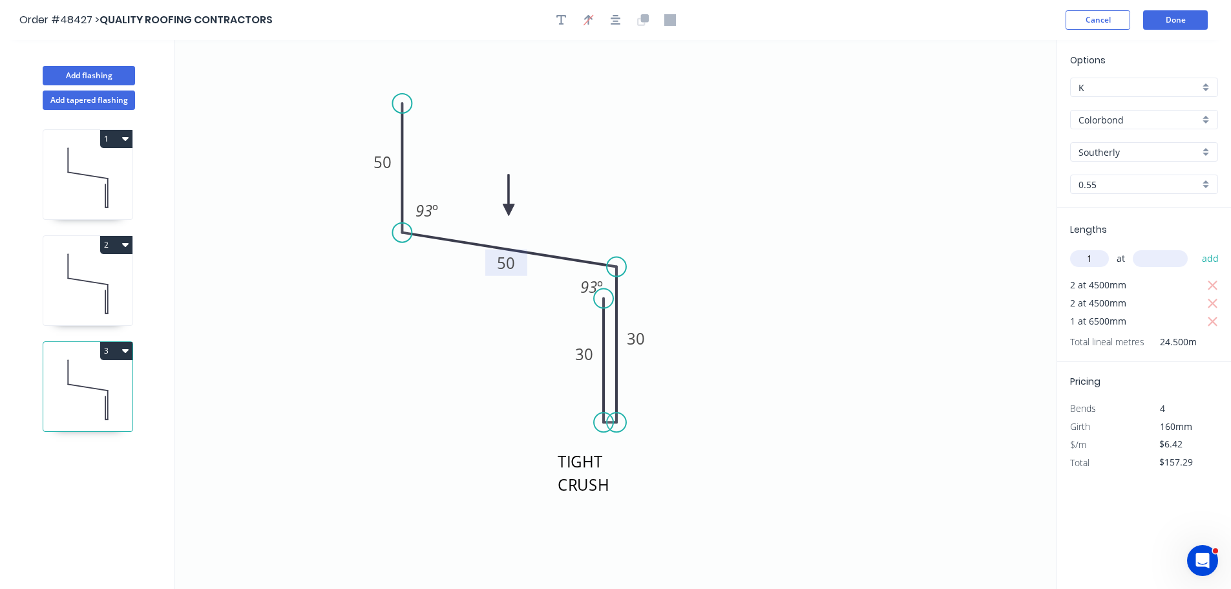
type input "1"
type input "6000"
click at [1195, 247] on button "add" at bounding box center [1210, 258] width 30 height 22
type input "$195.81"
type input "2"
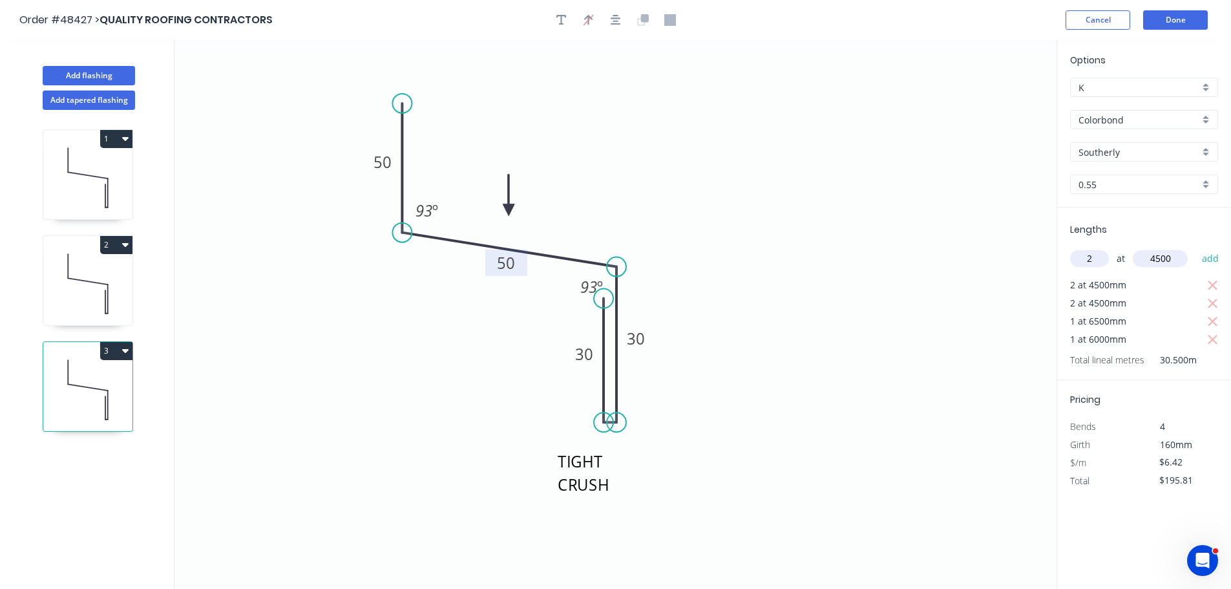
type input "4500"
click at [1195, 247] on button "add" at bounding box center [1210, 258] width 30 height 22
type input "$253.59"
type input "1"
type input "5300"
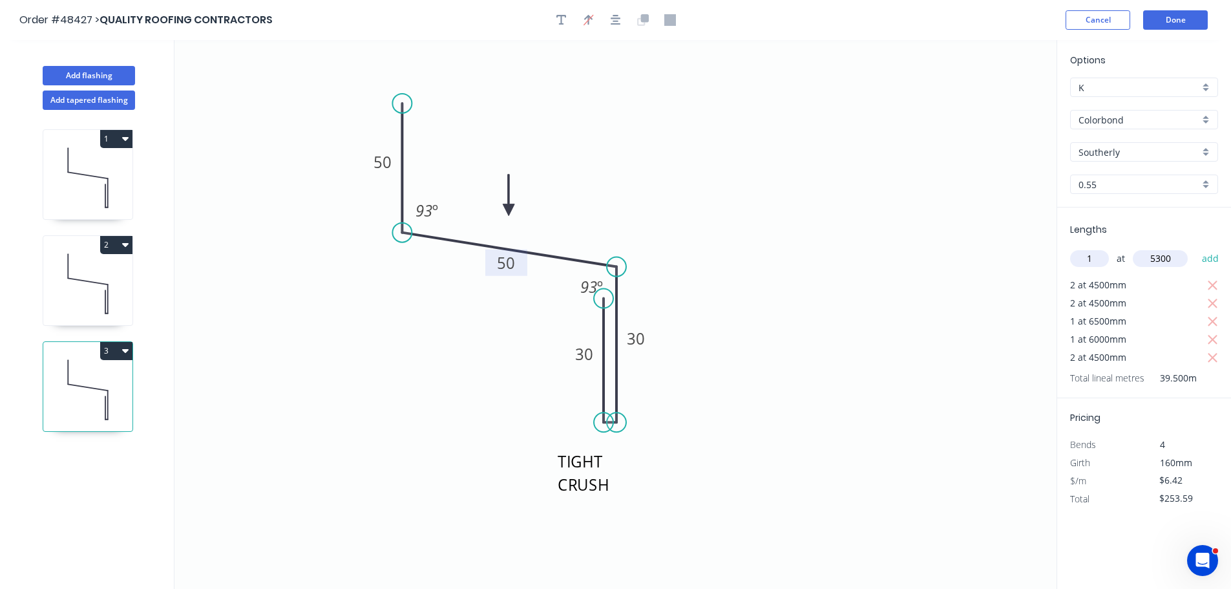
click at [1195, 247] on button "add" at bounding box center [1210, 258] width 30 height 22
type input "$287.62"
type input "1"
type input "4000"
click at [1195, 247] on button "add" at bounding box center [1210, 258] width 30 height 22
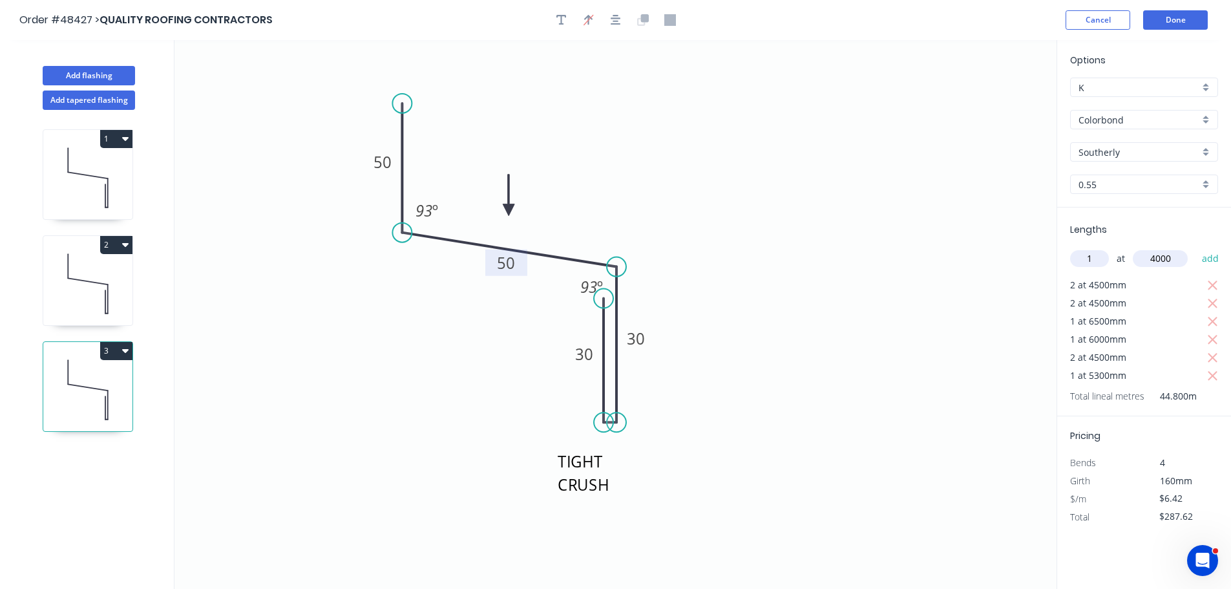
type input "$313.30"
type input "1"
type input "1400"
click at [1195, 247] on button "add" at bounding box center [1210, 258] width 30 height 22
type input "$322.28"
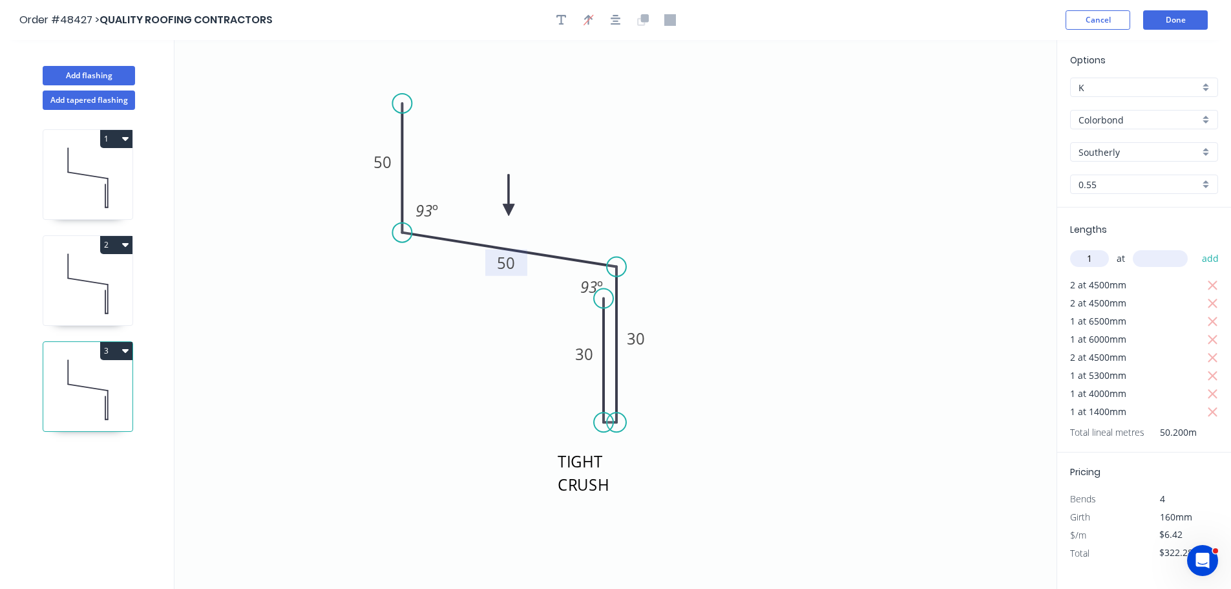
type input "1"
type input "3000"
click at [1195, 247] on button "add" at bounding box center [1210, 258] width 30 height 22
type input "$341.54"
type input "1"
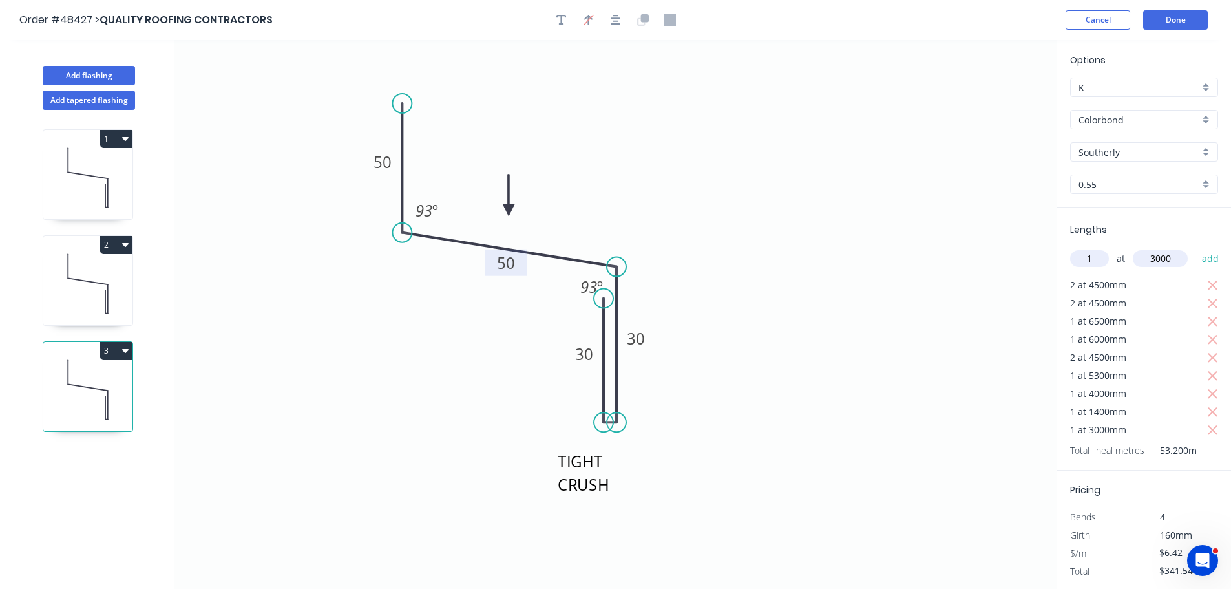
type input "3000"
click at [1195, 247] on button "add" at bounding box center [1210, 258] width 30 height 22
type input "$360.80"
type input "1"
type input "2000"
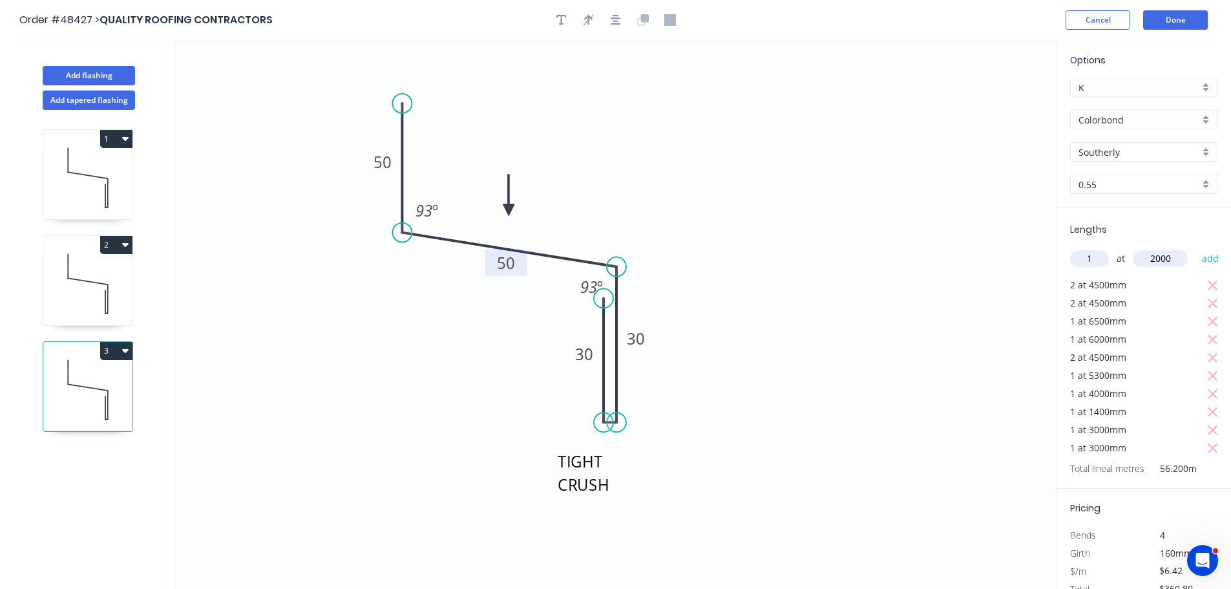
click at [1195, 247] on button "add" at bounding box center [1210, 258] width 30 height 22
type input "$373.64"
type input "1"
type input "2500"
click at [1195, 247] on button "add" at bounding box center [1210, 258] width 30 height 22
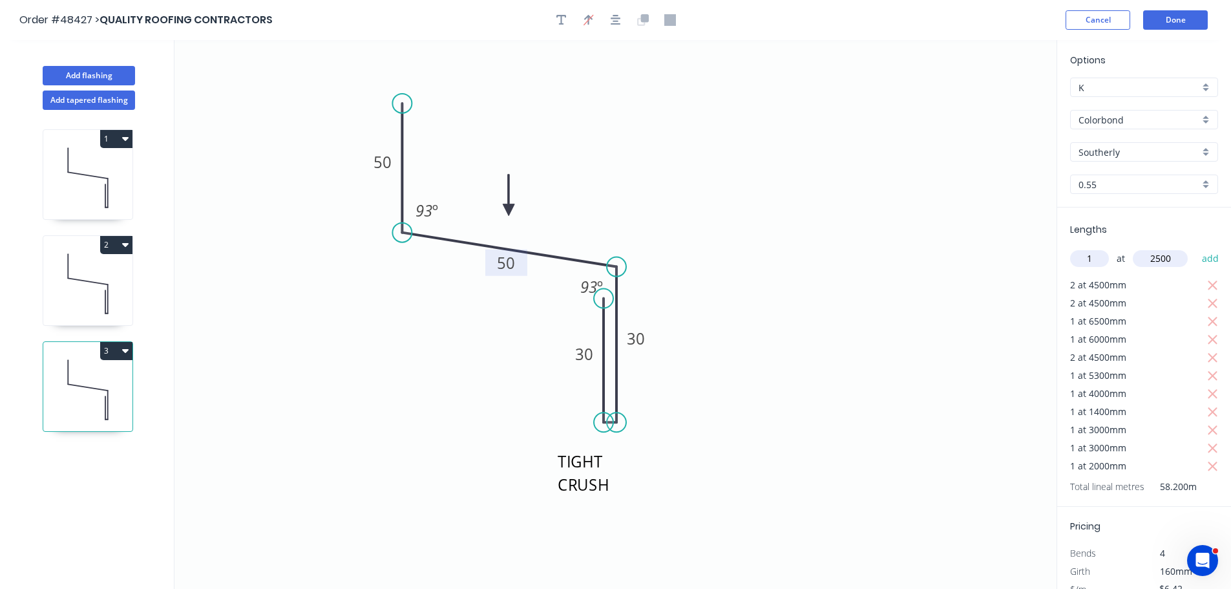
type input "$389.69"
type input "1"
type input "2000"
click at [1195, 247] on button "add" at bounding box center [1210, 258] width 30 height 22
type input "$402.53"
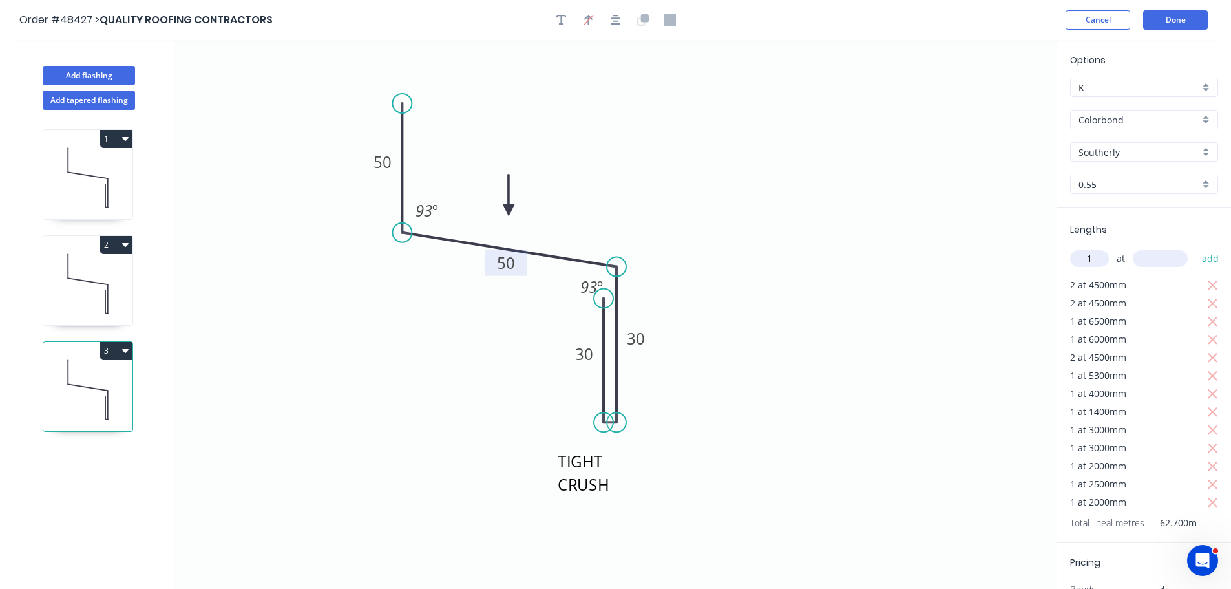
type input "1"
type input "2700"
click at [1195, 247] on button "add" at bounding box center [1210, 258] width 30 height 22
type input "$419.87"
type input "1"
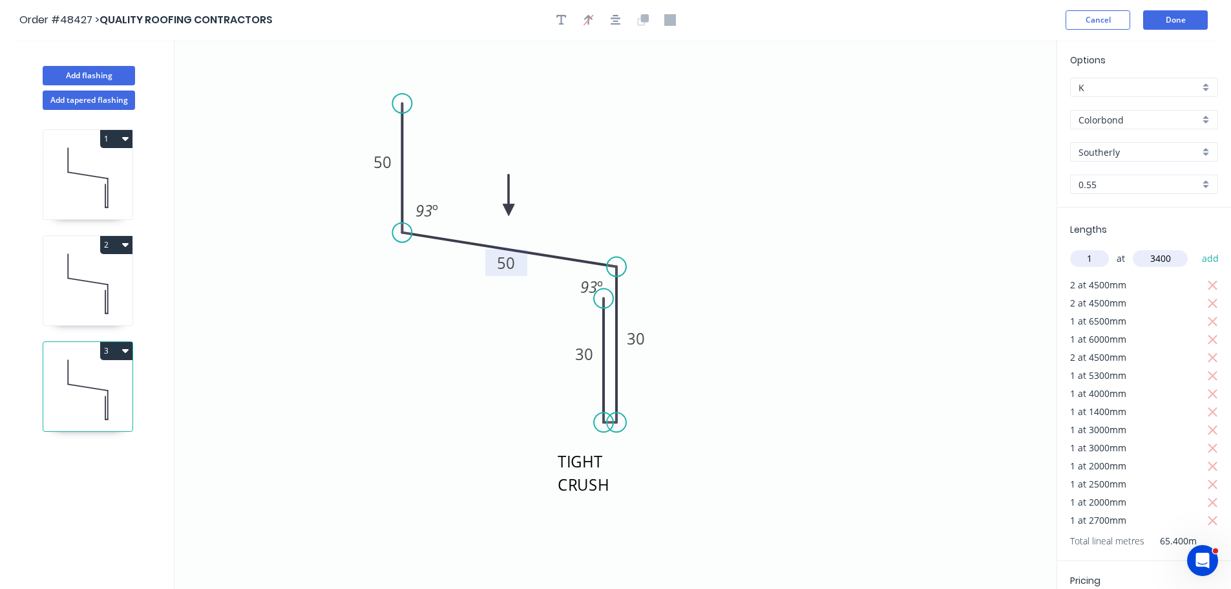
type input "3400"
click at [1195, 247] on button "add" at bounding box center [1210, 258] width 30 height 22
type input "$441.70"
type input "1"
type input "2700"
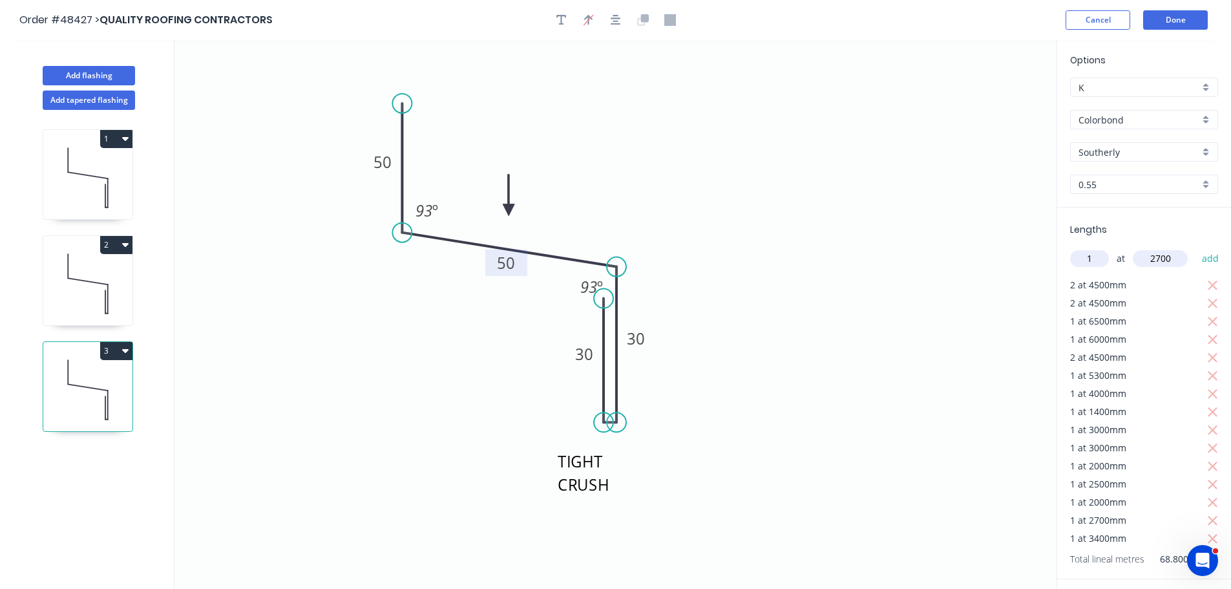
click at [1195, 247] on button "add" at bounding box center [1210, 258] width 30 height 22
type input "$459.03"
type input "1"
type input "3400"
click at [1195, 247] on button "add" at bounding box center [1210, 258] width 30 height 22
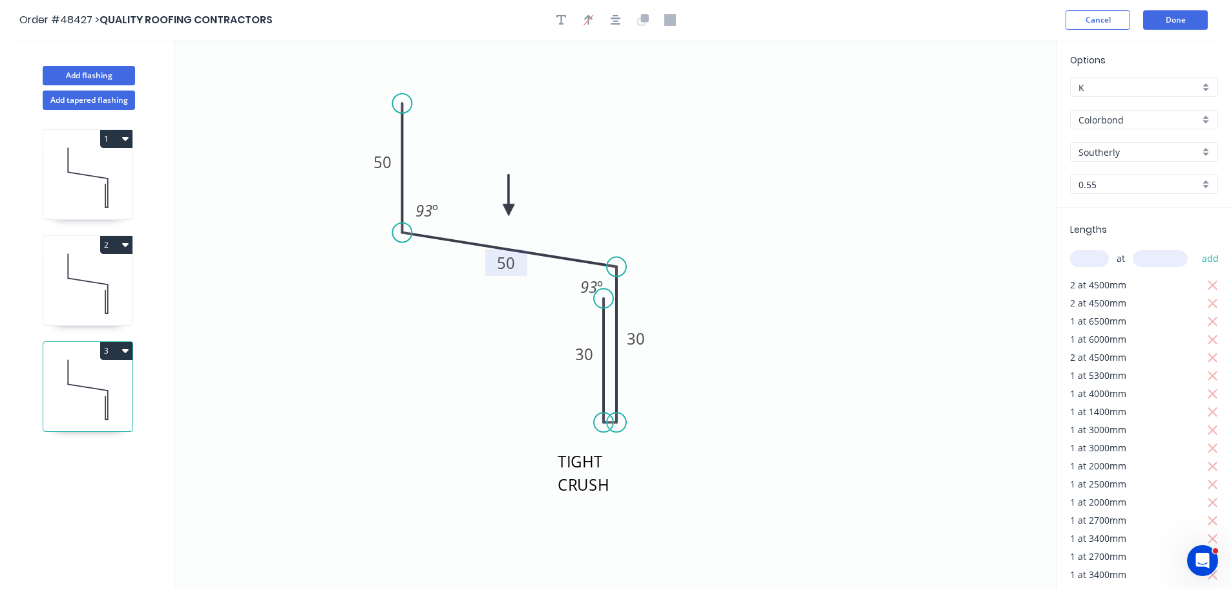
click at [107, 352] on button "3" at bounding box center [116, 351] width 32 height 18
click at [72, 375] on div "Duplicate" at bounding box center [70, 382] width 99 height 19
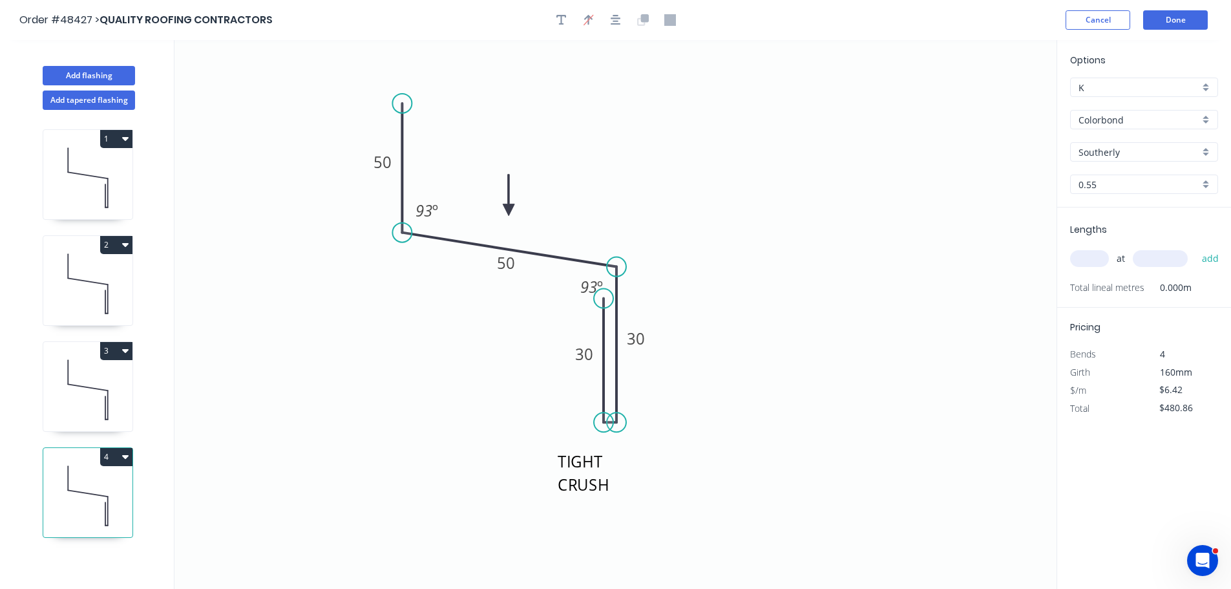
type input "$0.00"
click at [505, 262] on tspan "50" at bounding box center [506, 262] width 18 height 21
click at [1086, 260] on input "text" at bounding box center [1089, 258] width 39 height 17
type input "2"
type input "4500"
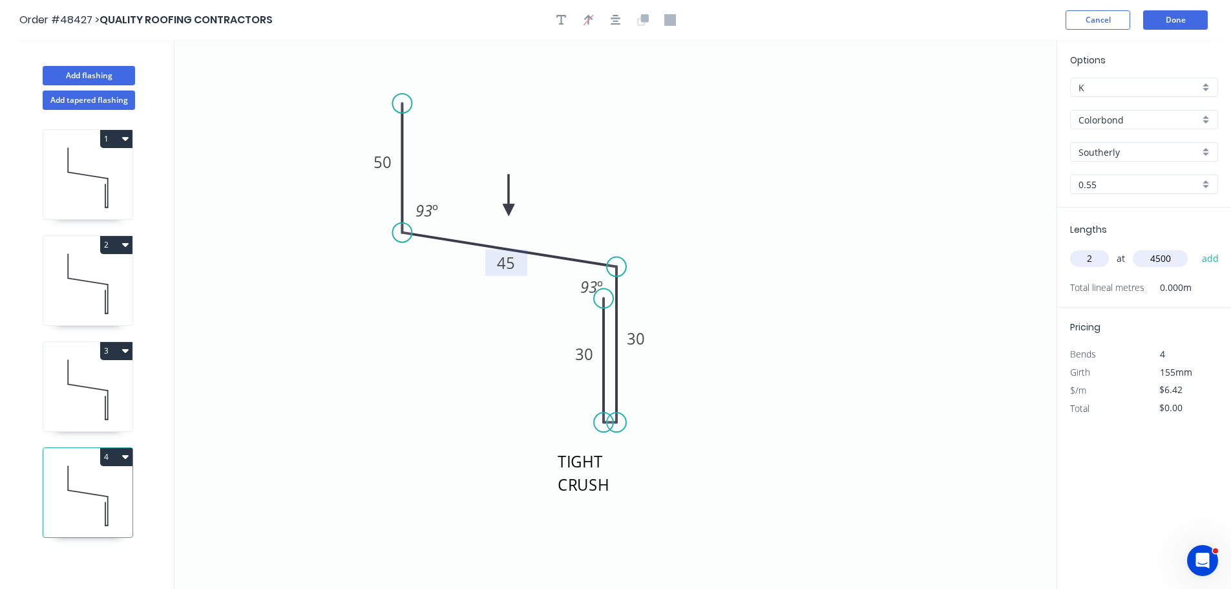
click at [1195, 247] on button "add" at bounding box center [1210, 258] width 30 height 22
type input "$57.78"
type input "1"
type input "1700"
click at [1195, 247] on button "add" at bounding box center [1210, 258] width 30 height 22
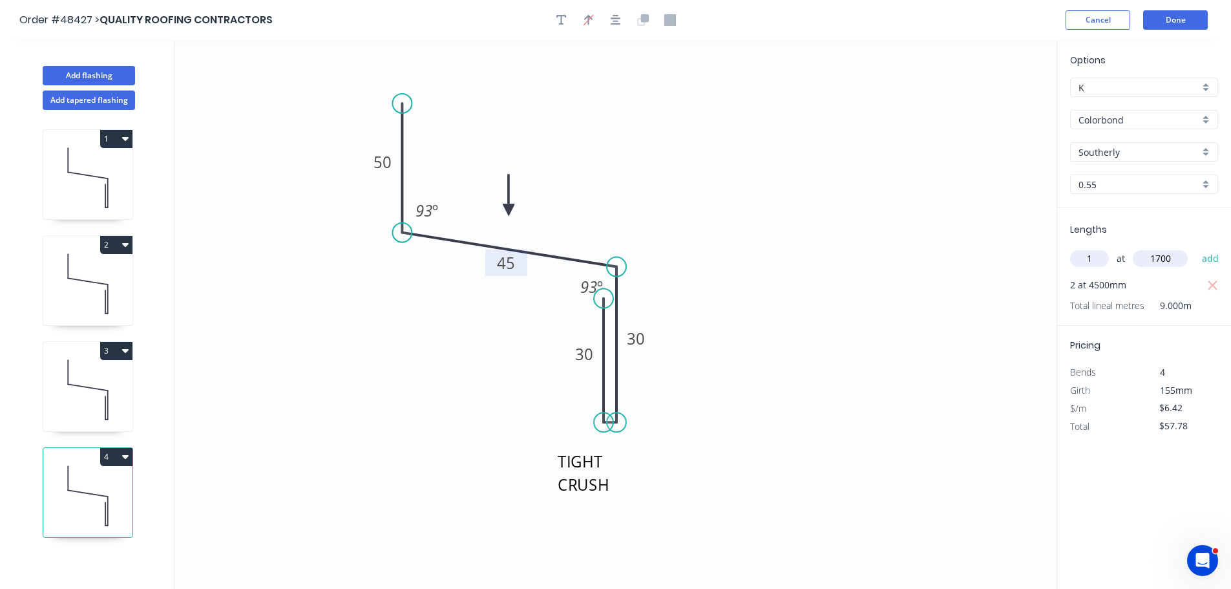
type input "$68.69"
type input "1"
type input "3800"
click at [1195, 247] on button "add" at bounding box center [1210, 258] width 30 height 22
type input "$93.09"
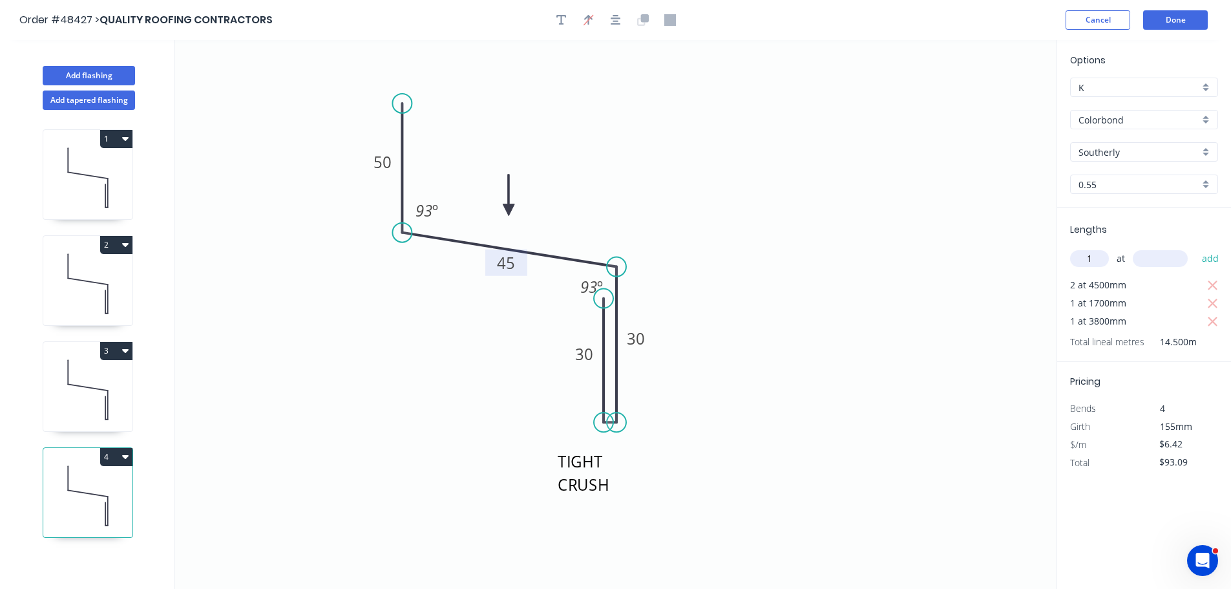
type input "1"
type input "5300"
click at [1195, 247] on button "add" at bounding box center [1210, 258] width 30 height 22
type input "$127.12"
type input "1"
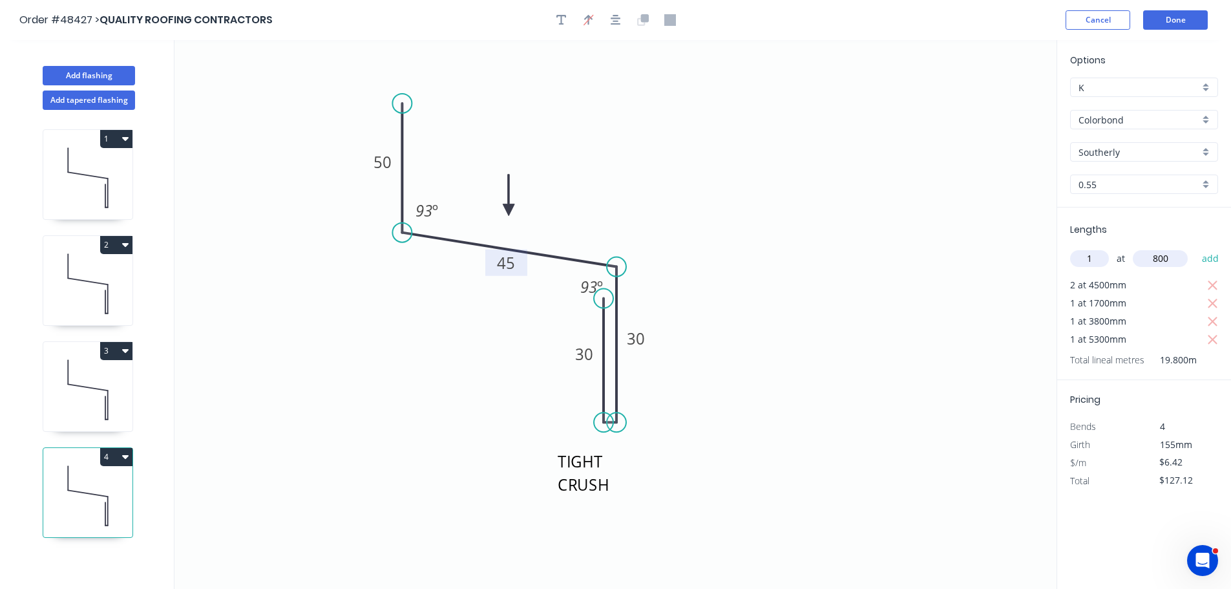
type input "800"
click at [1195, 247] on button "add" at bounding box center [1210, 258] width 30 height 22
type input "$133.54"
type input "1"
type input "2900"
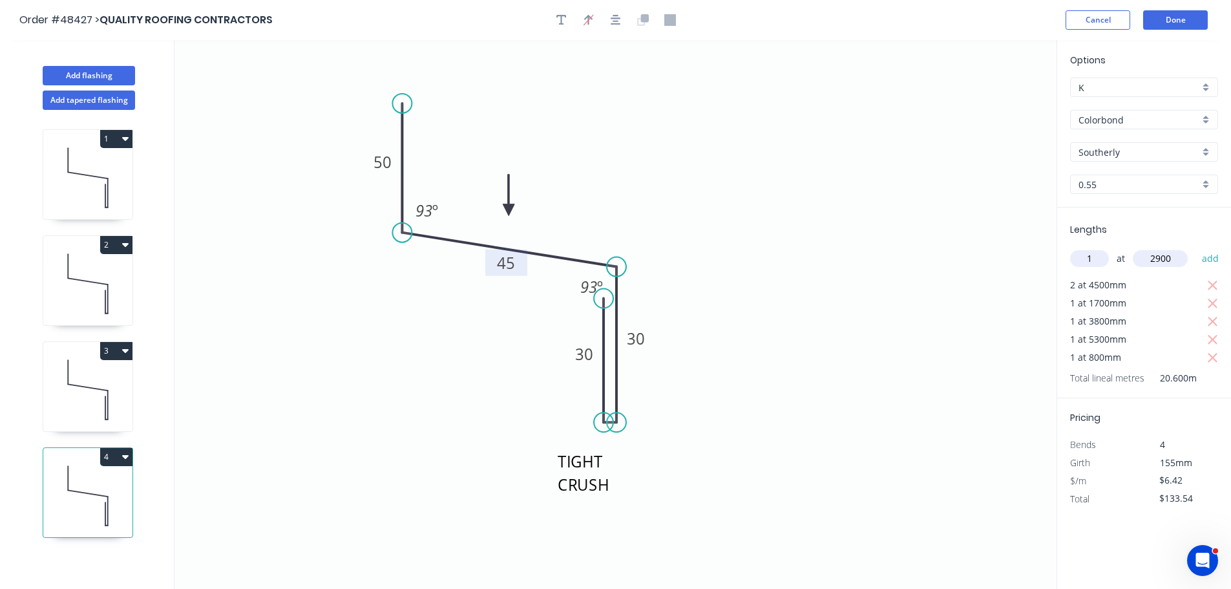
click at [1195, 247] on button "add" at bounding box center [1210, 258] width 30 height 22
type input "$152.15"
type input "1"
type input "2000"
click at [1195, 247] on button "add" at bounding box center [1210, 258] width 30 height 22
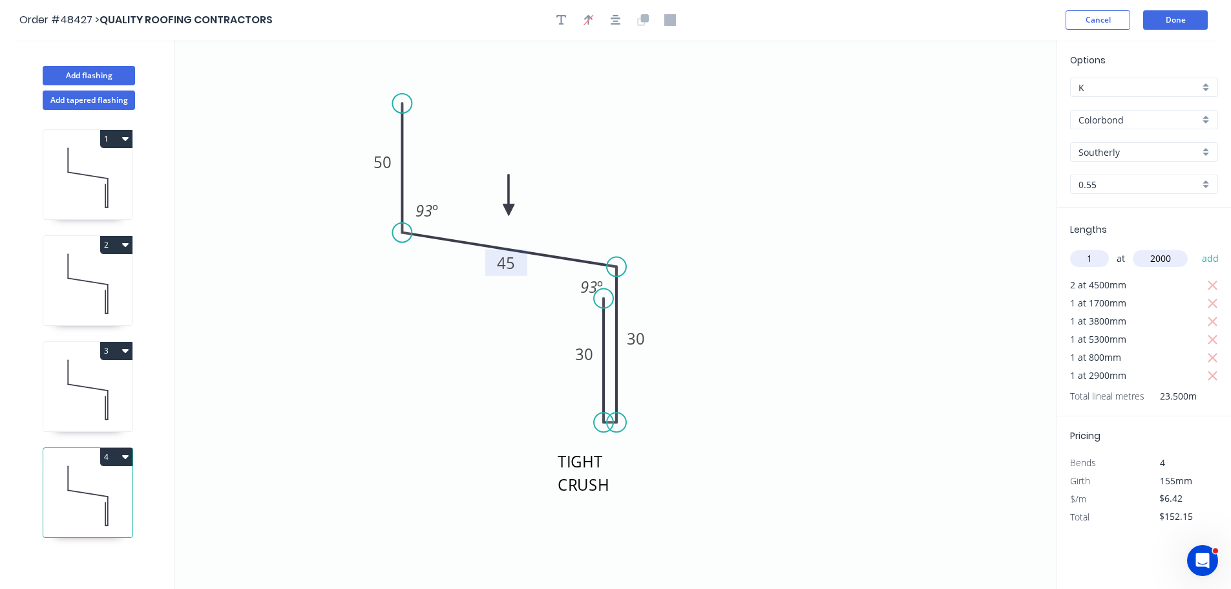
type input "$164.99"
type input "1"
type input "2000"
click at [1195, 247] on button "add" at bounding box center [1210, 258] width 30 height 22
type input "$177.83"
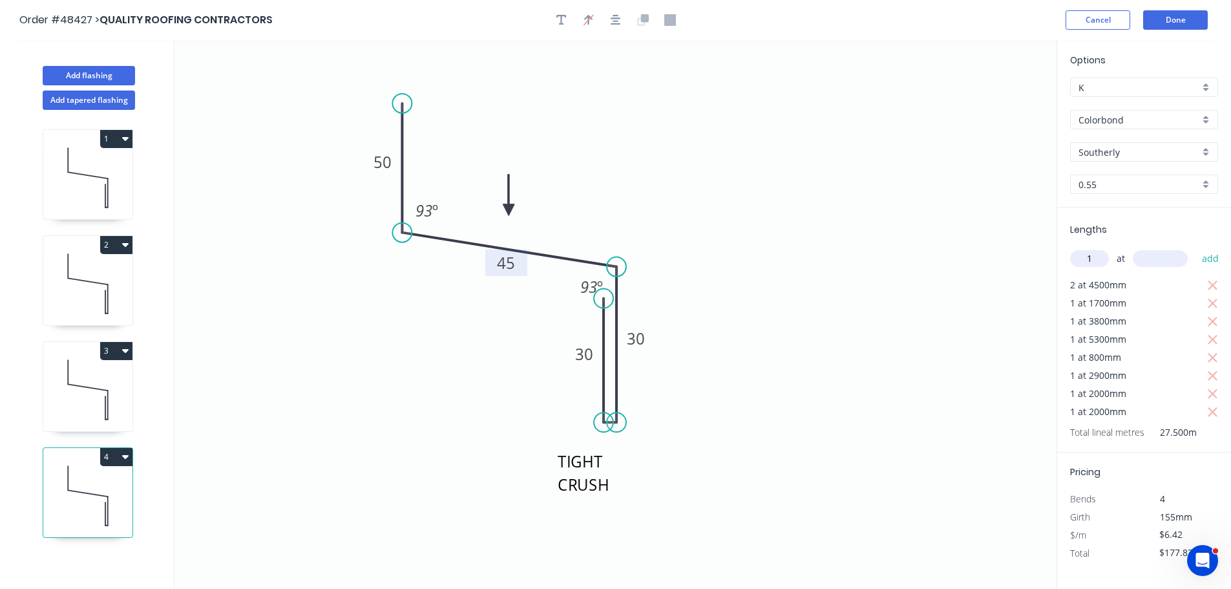
type input "1"
type input "3000"
click at [1195, 247] on button "add" at bounding box center [1210, 258] width 30 height 22
type input "$197.09"
type input "1"
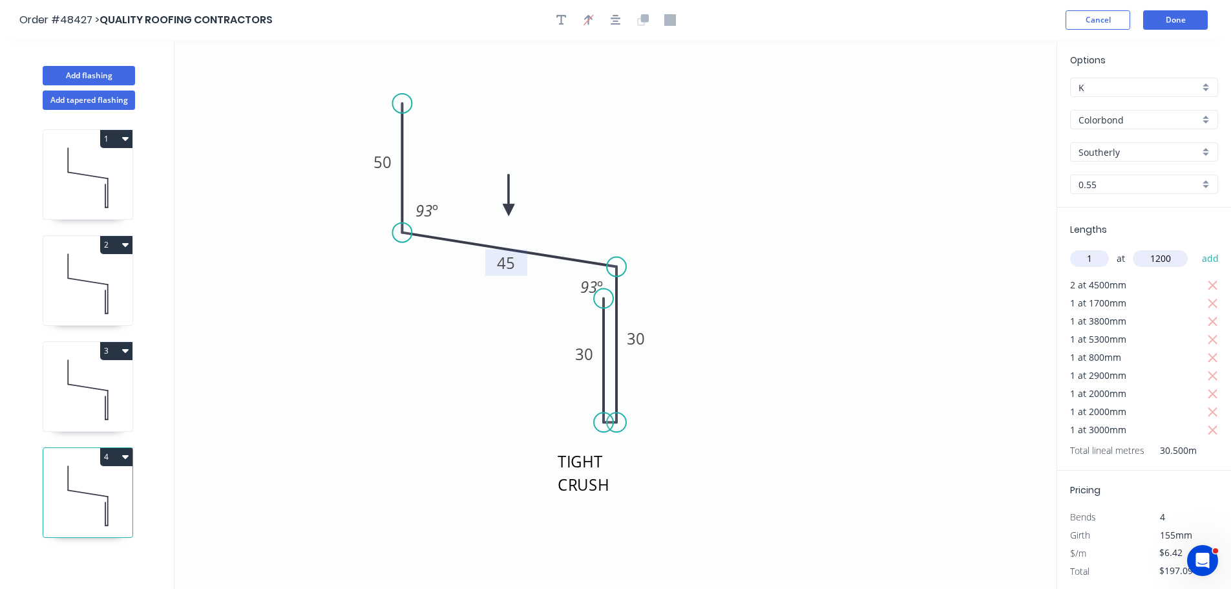
type input "1200"
click at [1195, 247] on button "add" at bounding box center [1210, 258] width 30 height 22
type input "$204.80"
type input "1"
click at [1074, 255] on input "text" at bounding box center [1089, 258] width 39 height 17
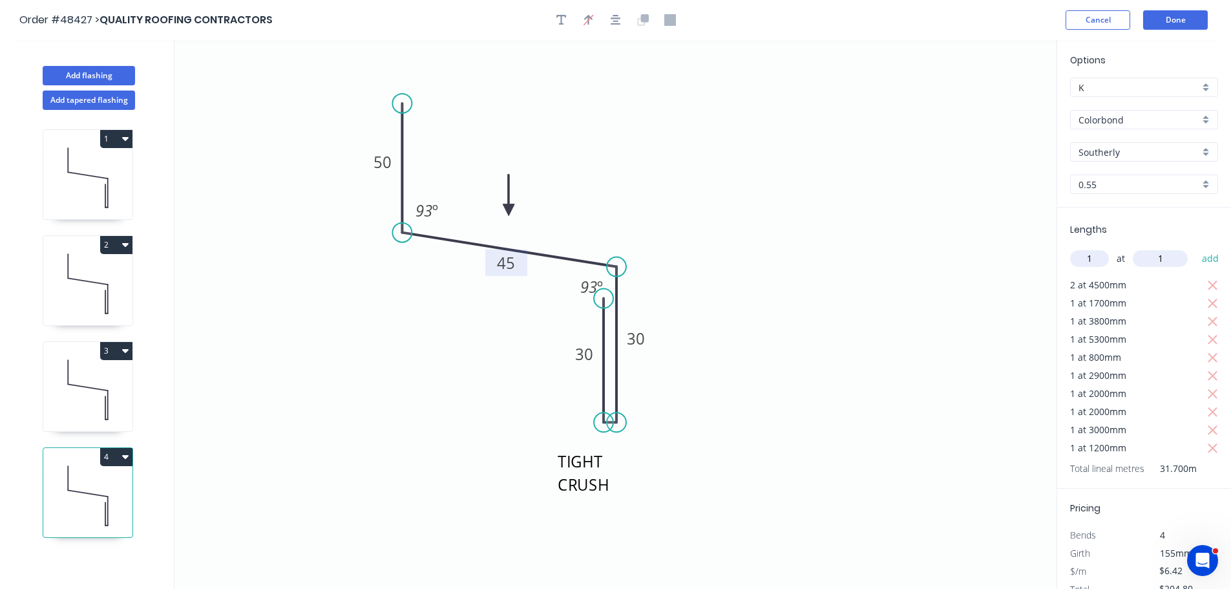
type input "1"
type input "1200"
click at [1195, 247] on button "add" at bounding box center [1210, 258] width 30 height 22
type input "$212.50"
type input "1"
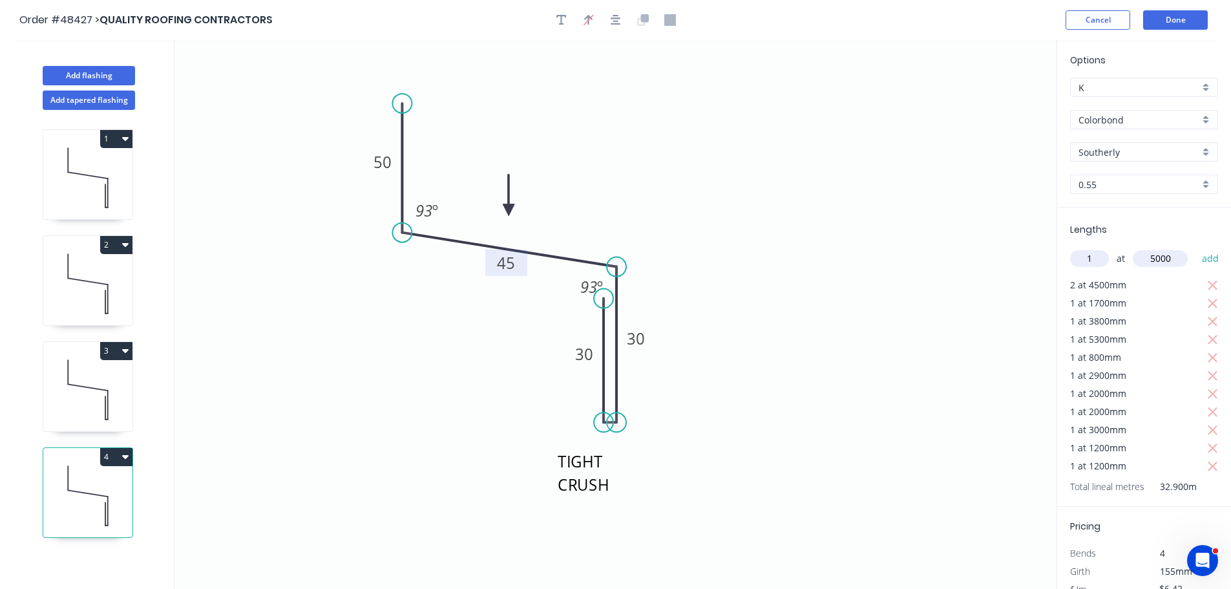
type input "5000"
click at [1195, 247] on button "add" at bounding box center [1210, 258] width 30 height 22
type input "$244.60"
type input "1"
type input "2700"
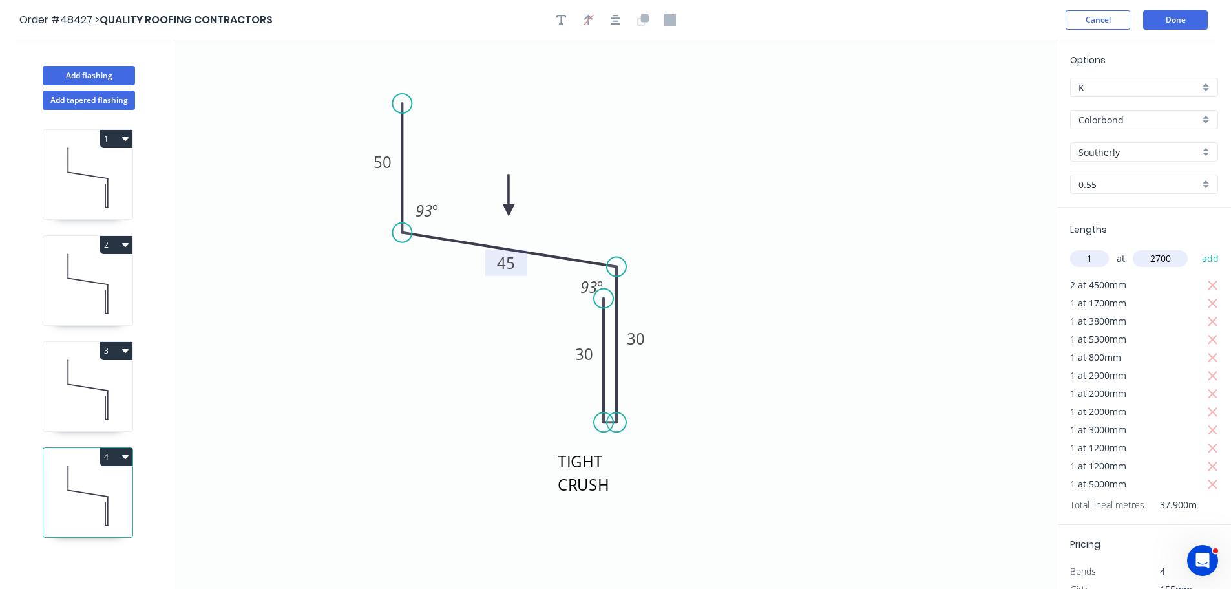
click at [1195, 247] on button "add" at bounding box center [1210, 258] width 30 height 22
type input "$261.94"
type input "1"
type input "5000"
click at [1195, 247] on button "add" at bounding box center [1210, 258] width 30 height 22
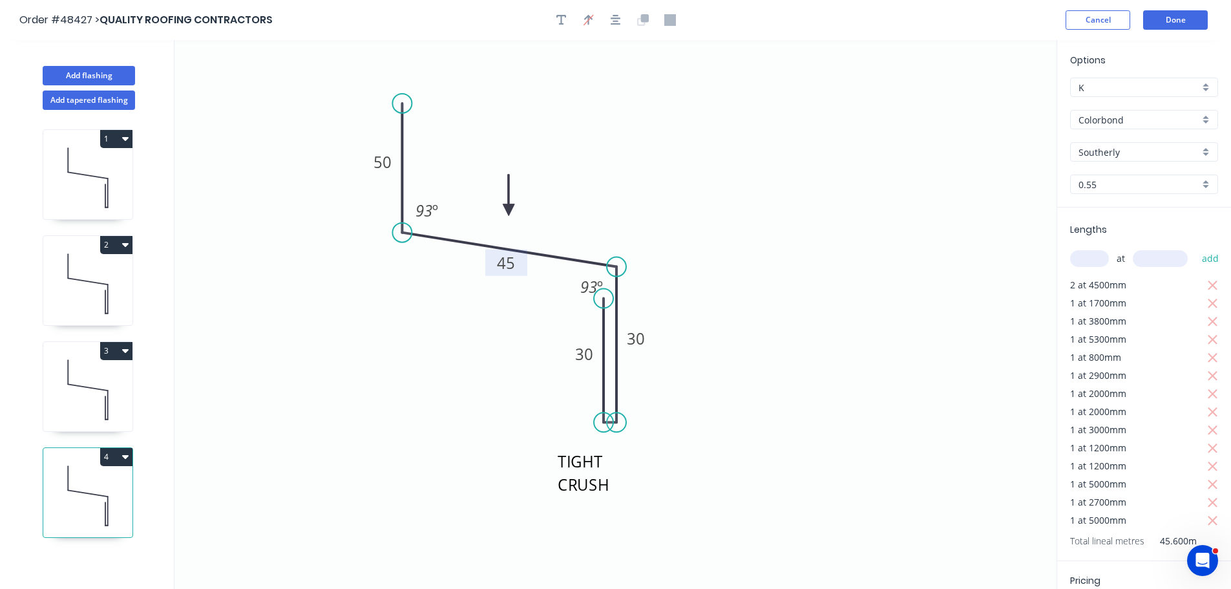
click at [111, 457] on button "4" at bounding box center [116, 457] width 32 height 18
click at [79, 479] on div "Duplicate" at bounding box center [70, 488] width 99 height 19
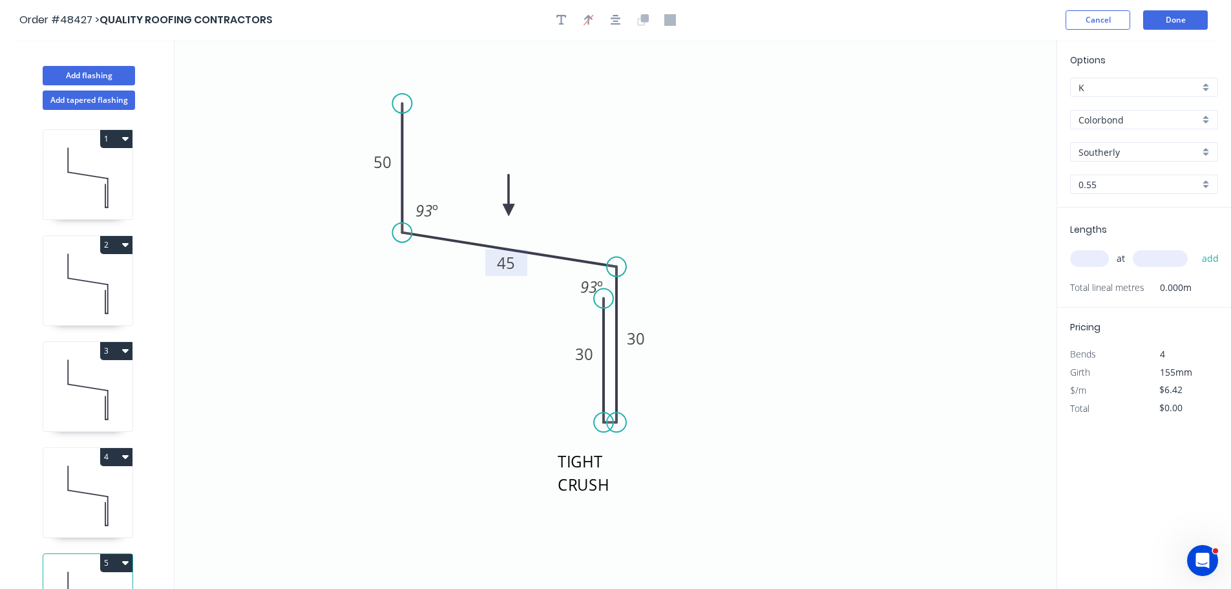
click at [506, 268] on tspan "45" at bounding box center [506, 262] width 18 height 21
click at [1093, 260] on input "text" at bounding box center [1089, 258] width 39 height 17
click at [1195, 247] on button "add" at bounding box center [1210, 258] width 30 height 22
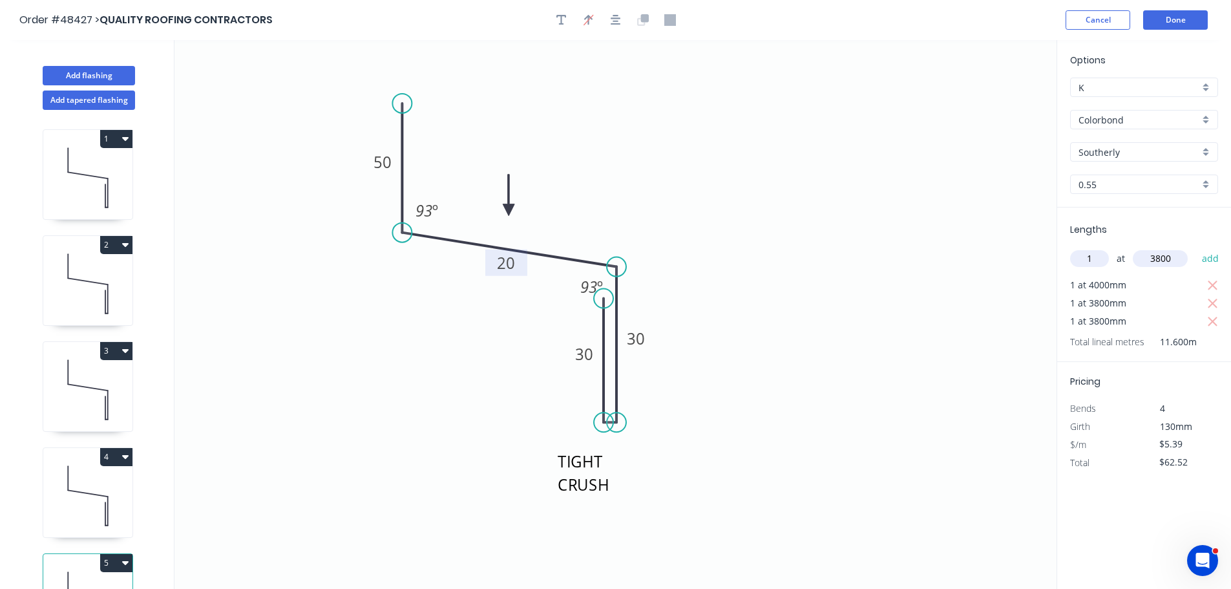
click at [1195, 247] on button "add" at bounding box center [1210, 258] width 30 height 22
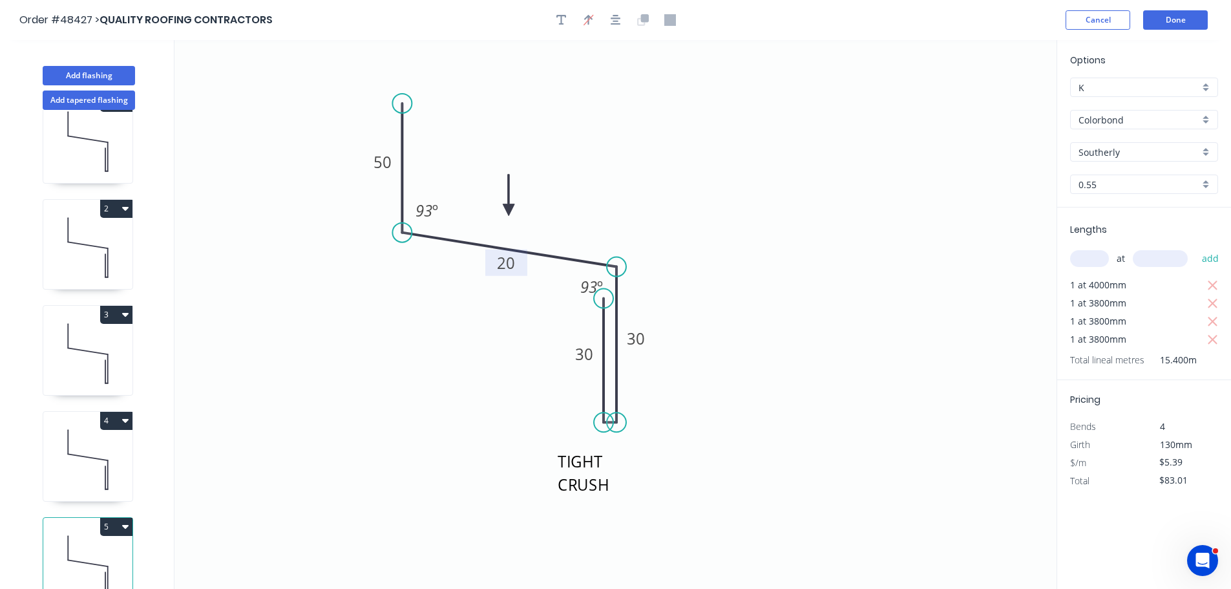
scroll to position [56, 0]
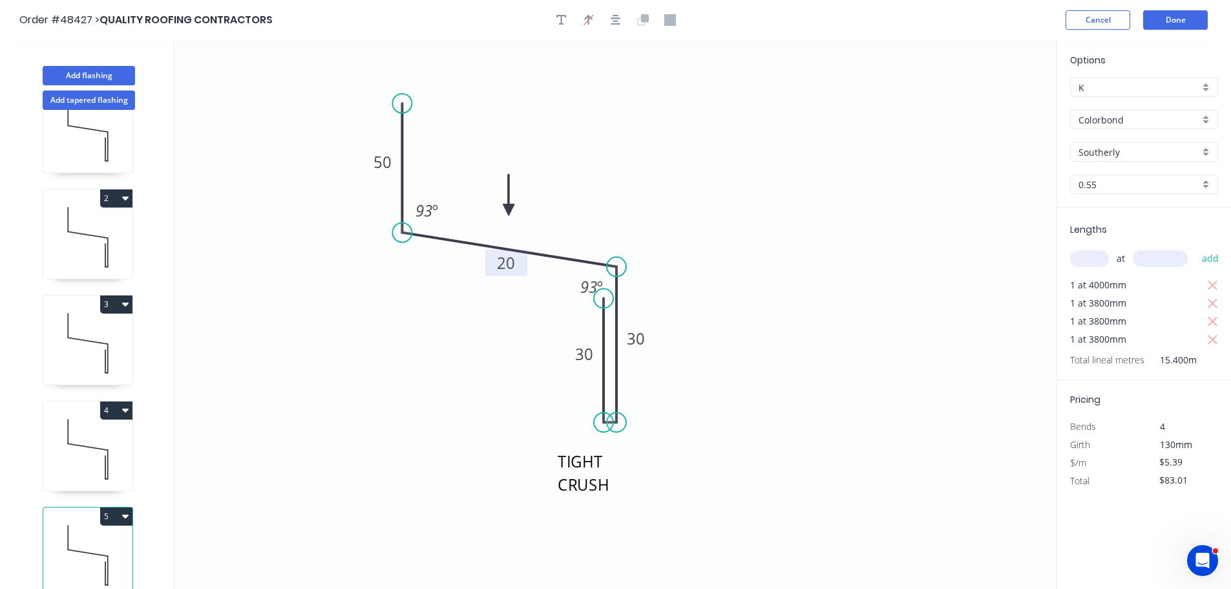
click at [103, 507] on button "5" at bounding box center [116, 516] width 32 height 18
click at [65, 539] on div "Duplicate" at bounding box center [70, 548] width 99 height 19
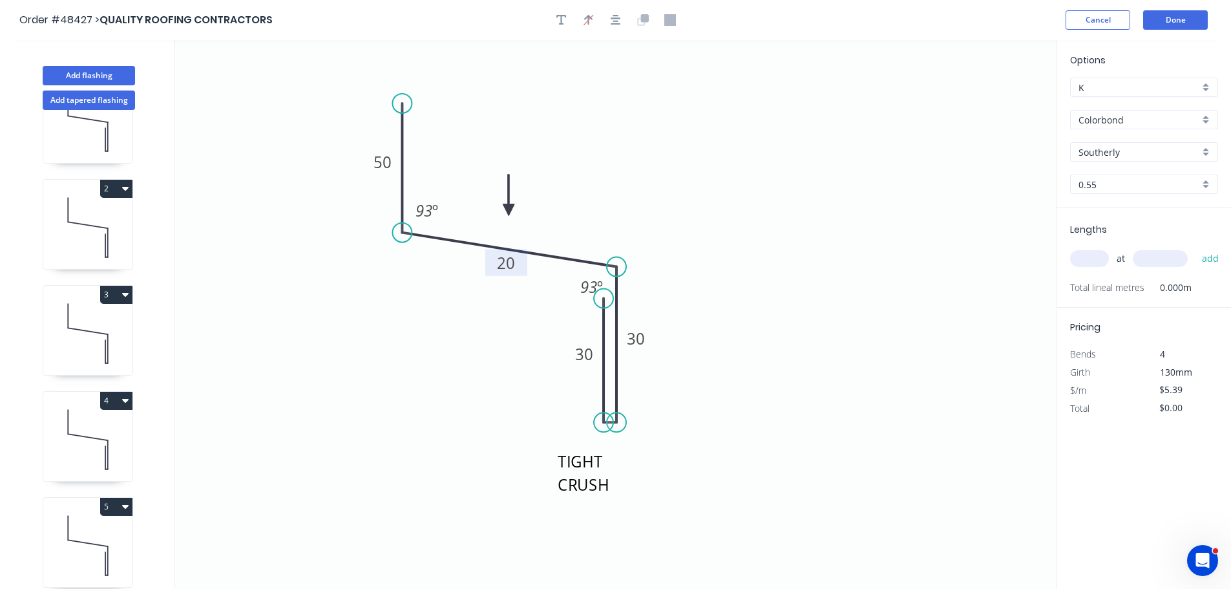
click at [506, 262] on tspan "20" at bounding box center [506, 262] width 18 height 21
click at [1078, 259] on input "text" at bounding box center [1089, 258] width 39 height 17
click at [1195, 247] on button "add" at bounding box center [1210, 258] width 30 height 22
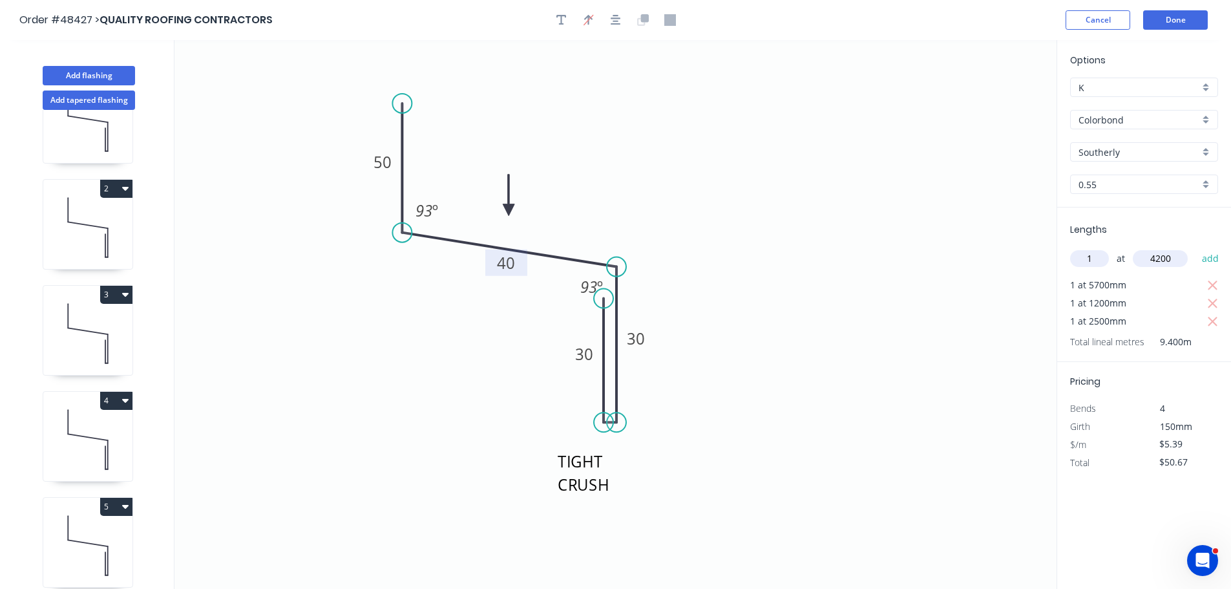
click at [1195, 247] on button "add" at bounding box center [1210, 258] width 30 height 22
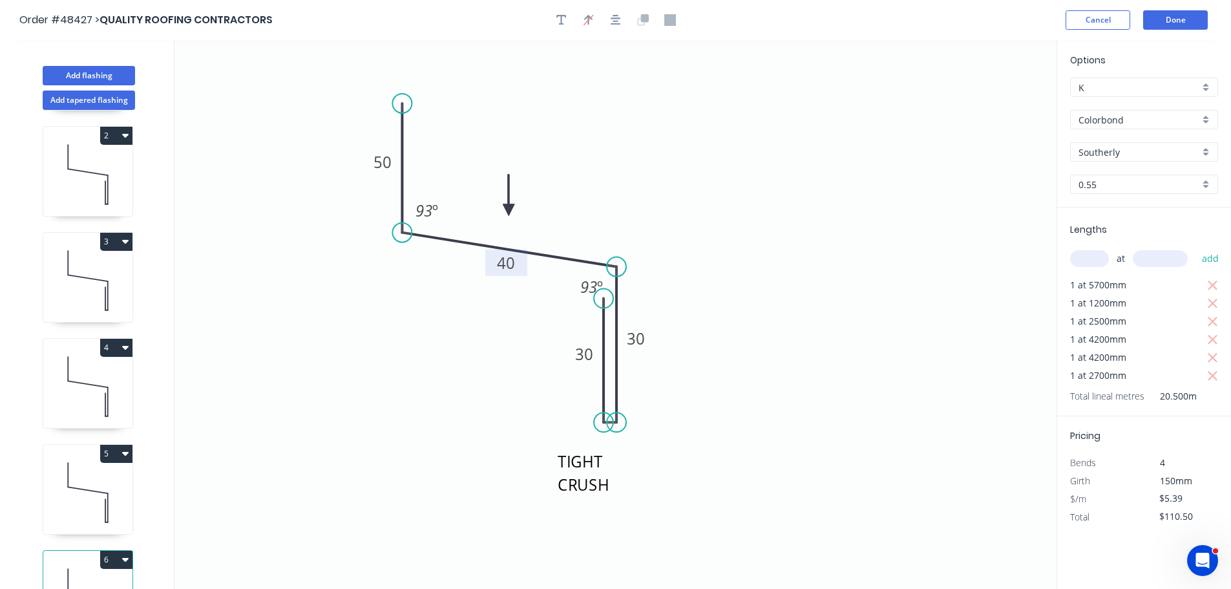
scroll to position [162, 0]
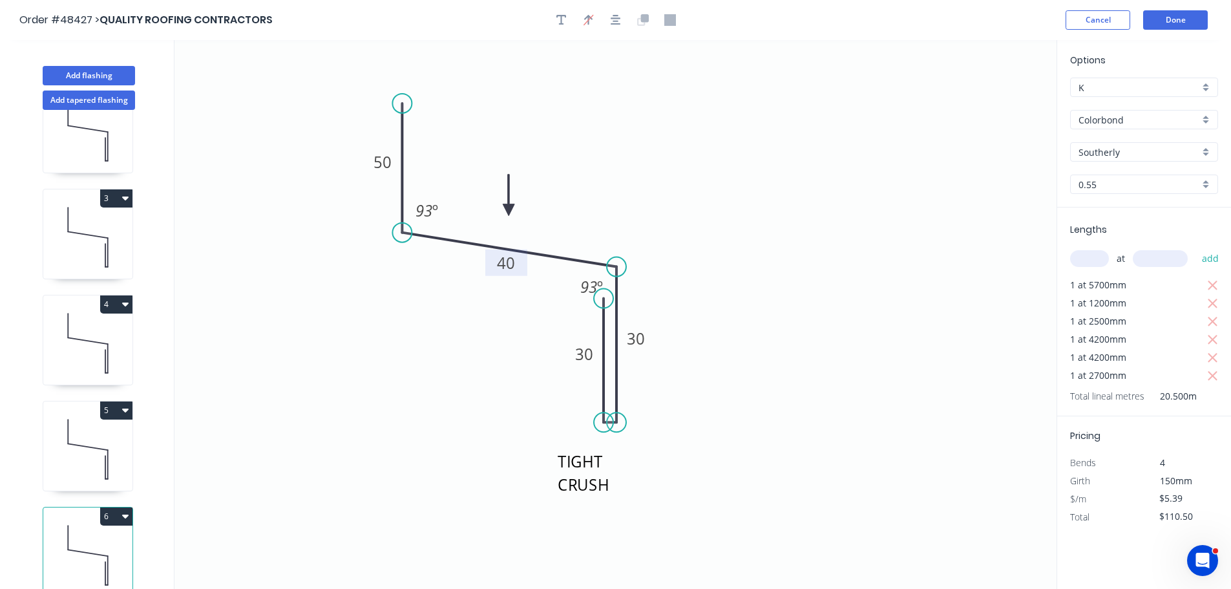
click at [105, 507] on button "6" at bounding box center [116, 516] width 32 height 18
click at [52, 539] on div "Duplicate" at bounding box center [70, 548] width 99 height 19
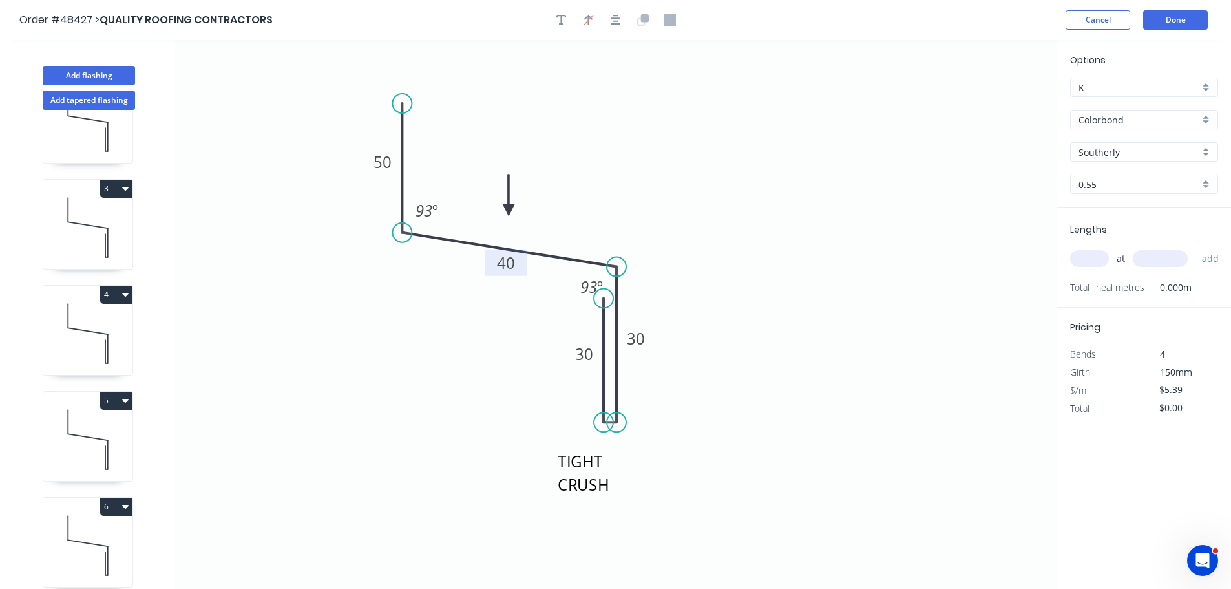
click at [506, 264] on tspan "40" at bounding box center [506, 262] width 18 height 21
click at [1096, 263] on input "text" at bounding box center [1089, 258] width 39 height 17
click at [1195, 247] on button "add" at bounding box center [1210, 258] width 30 height 22
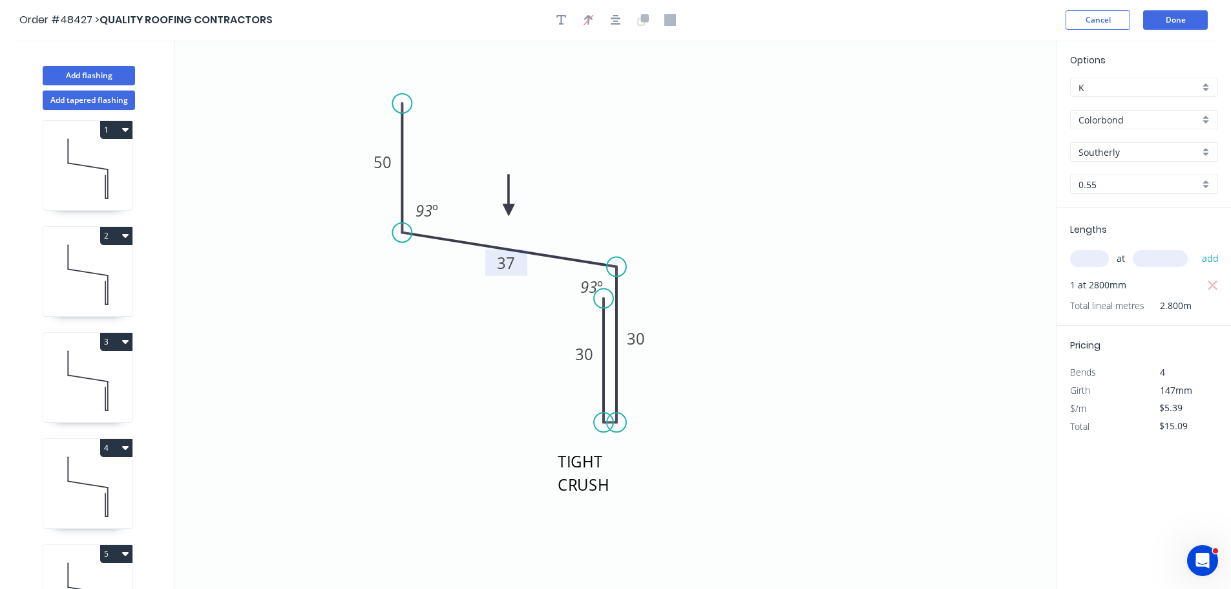
scroll to position [0, 0]
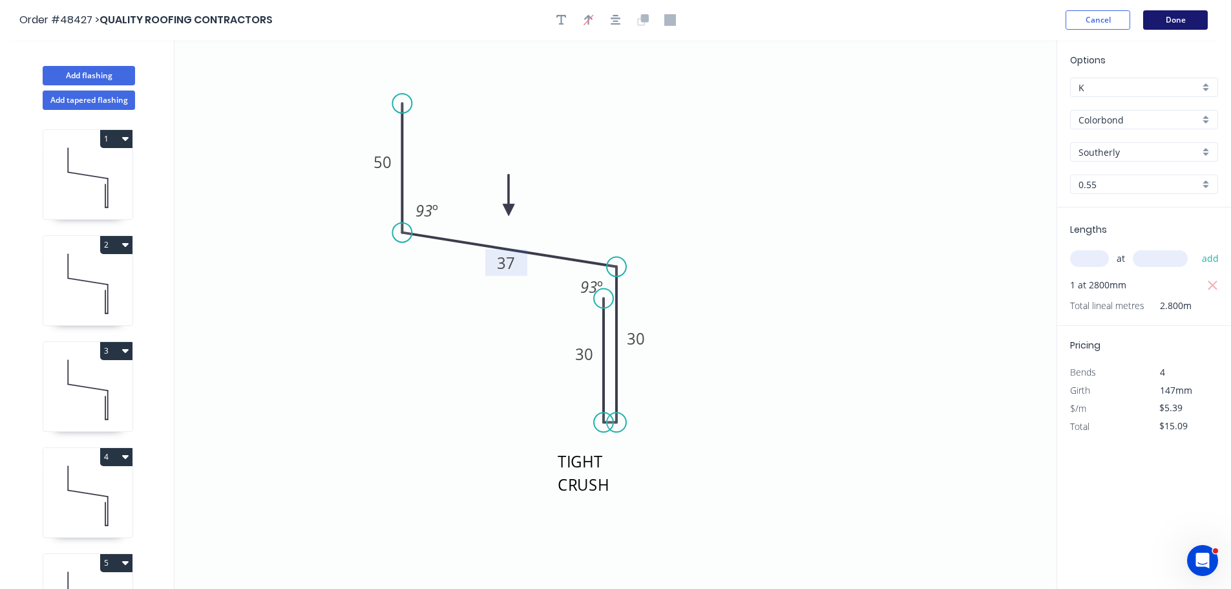
click at [1156, 23] on button "Done" at bounding box center [1175, 19] width 65 height 19
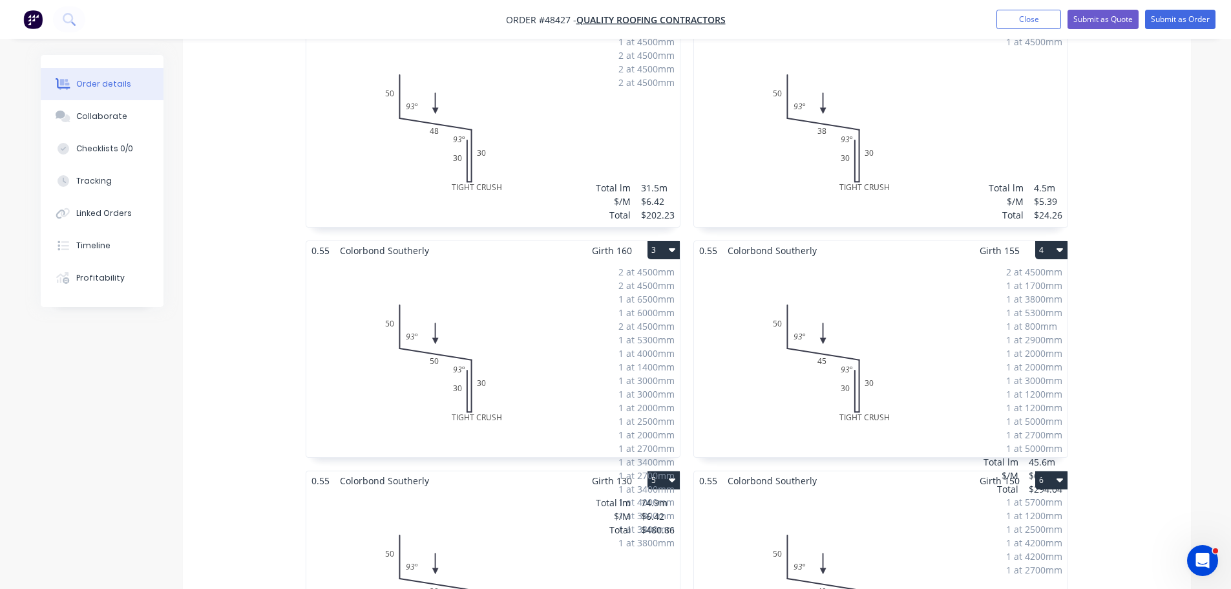
scroll to position [129, 0]
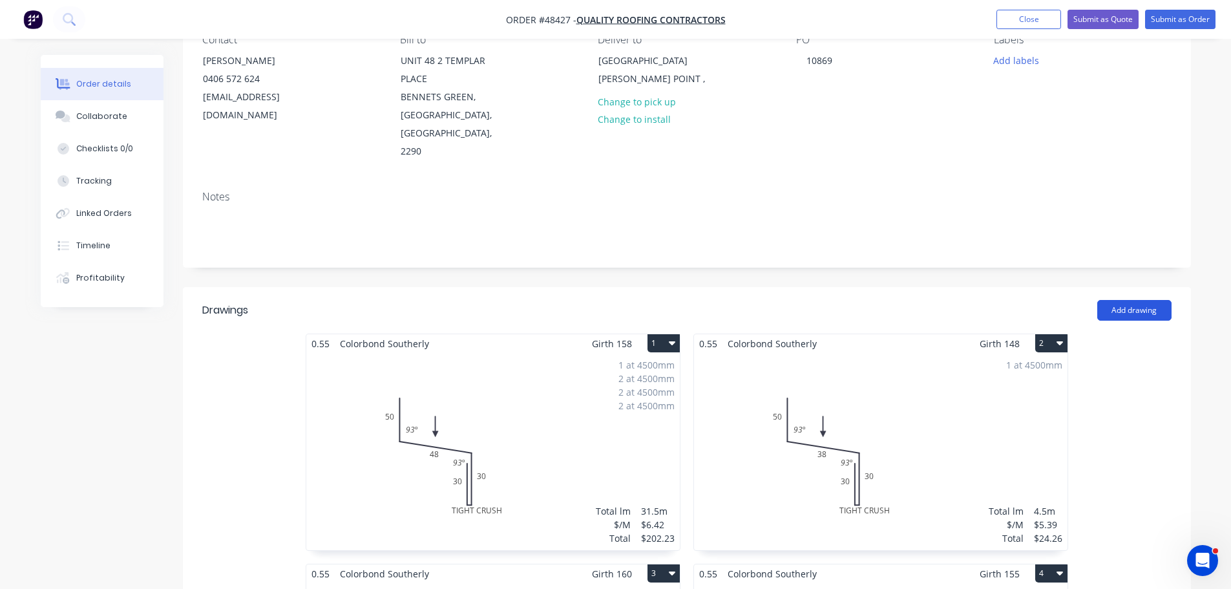
click at [1148, 300] on button "Add drawing" at bounding box center [1134, 310] width 74 height 21
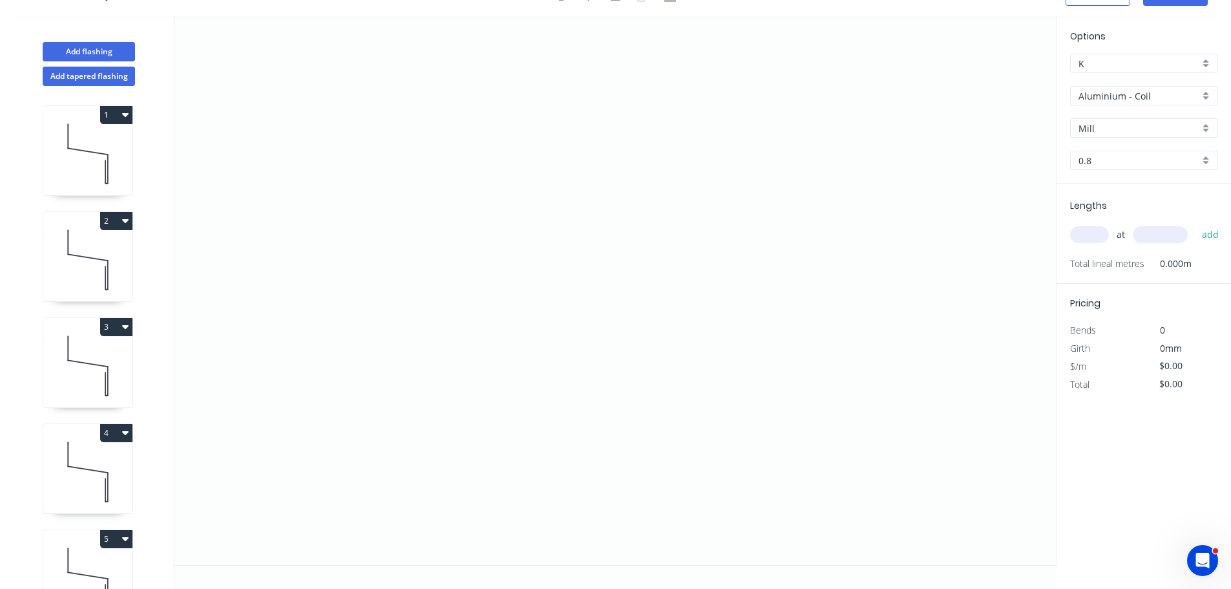
scroll to position [24, 0]
click at [1116, 92] on input "Aluminium - Coil" at bounding box center [1138, 96] width 121 height 14
click at [1104, 192] on div "Colorbond" at bounding box center [1143, 188] width 147 height 23
click at [1114, 131] on input "Basalt" at bounding box center [1138, 128] width 121 height 14
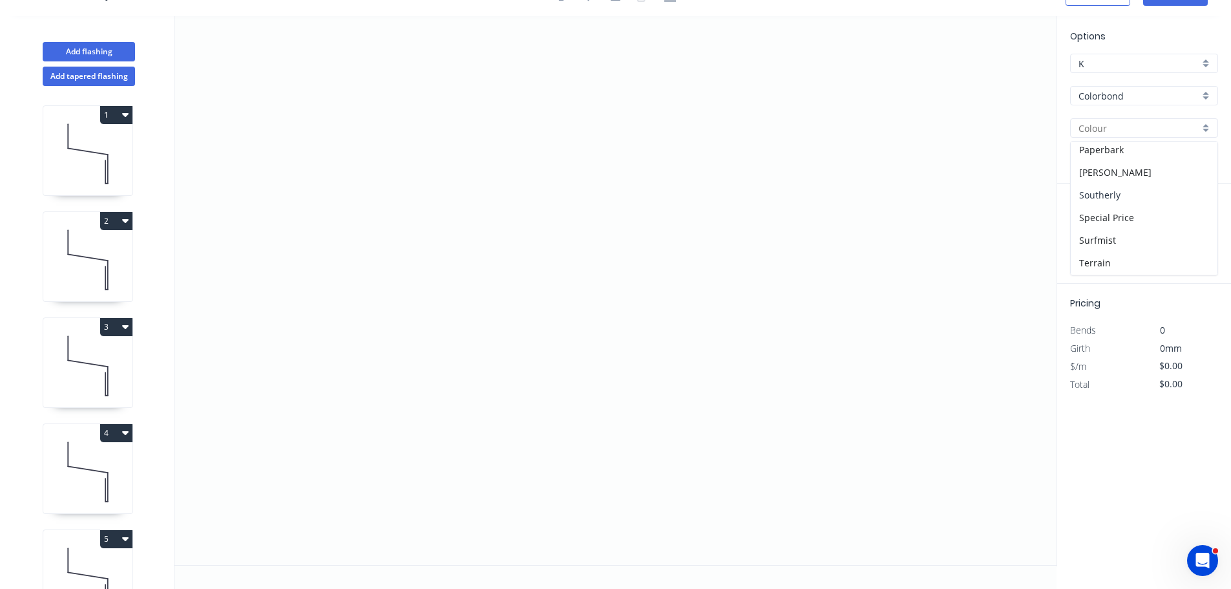
click at [1094, 187] on div "Southerly" at bounding box center [1143, 194] width 147 height 23
click at [441, 194] on icon "0" at bounding box center [615, 290] width 882 height 548
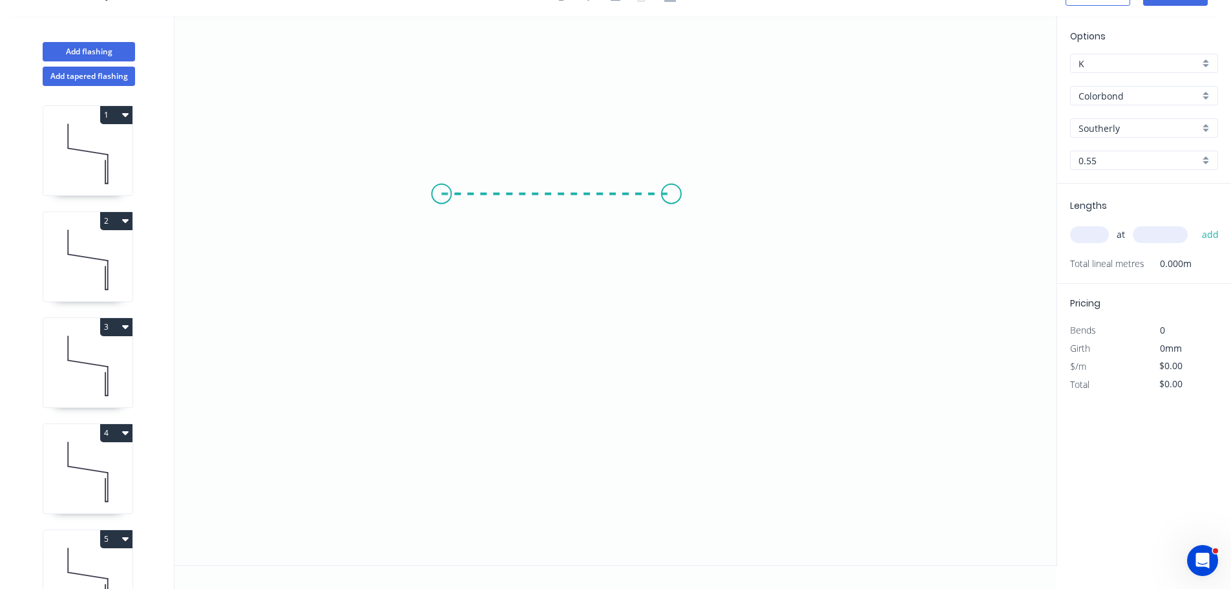
click at [671, 203] on icon "0" at bounding box center [615, 290] width 882 height 548
drag, startPoint x: 673, startPoint y: 423, endPoint x: 649, endPoint y: 286, distance: 139.7
click at [673, 397] on icon "0 ?" at bounding box center [615, 290] width 882 height 548
drag, startPoint x: 674, startPoint y: 399, endPoint x: 687, endPoint y: 397, distance: 12.4
click at [679, 399] on circle at bounding box center [671, 396] width 19 height 19
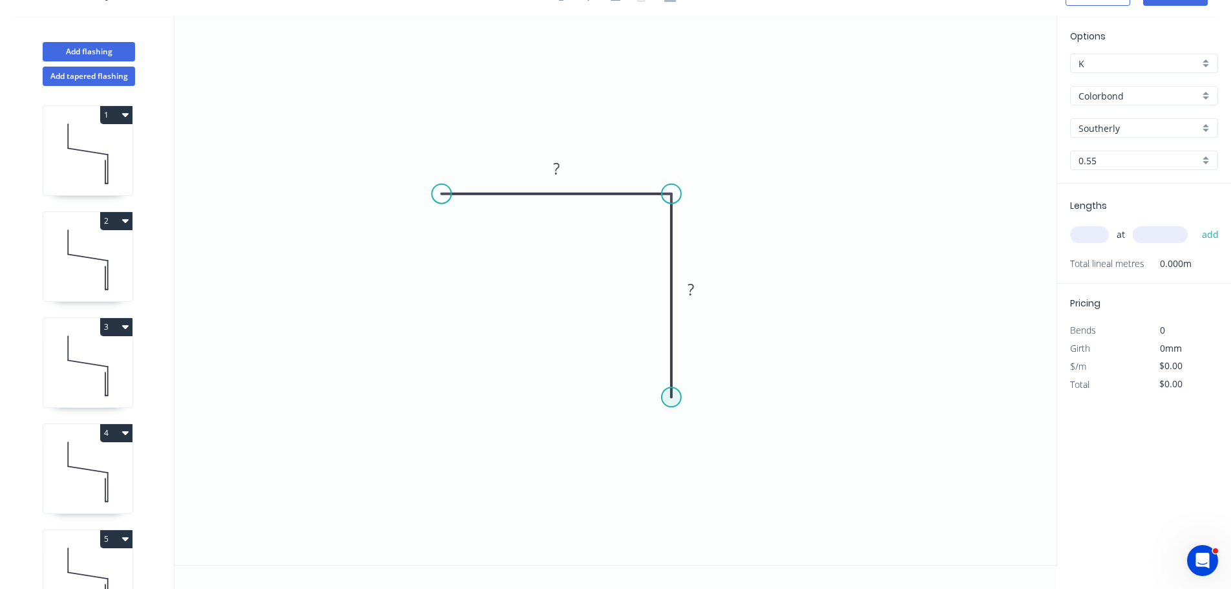
click at [673, 396] on circle at bounding box center [671, 396] width 19 height 19
click at [687, 397] on icon "0 ? ?" at bounding box center [615, 290] width 882 height 548
click at [696, 196] on icon "0 ? ? ?" at bounding box center [615, 290] width 882 height 548
click at [444, 191] on circle at bounding box center [441, 193] width 19 height 19
click at [437, 192] on circle at bounding box center [441, 193] width 19 height 19
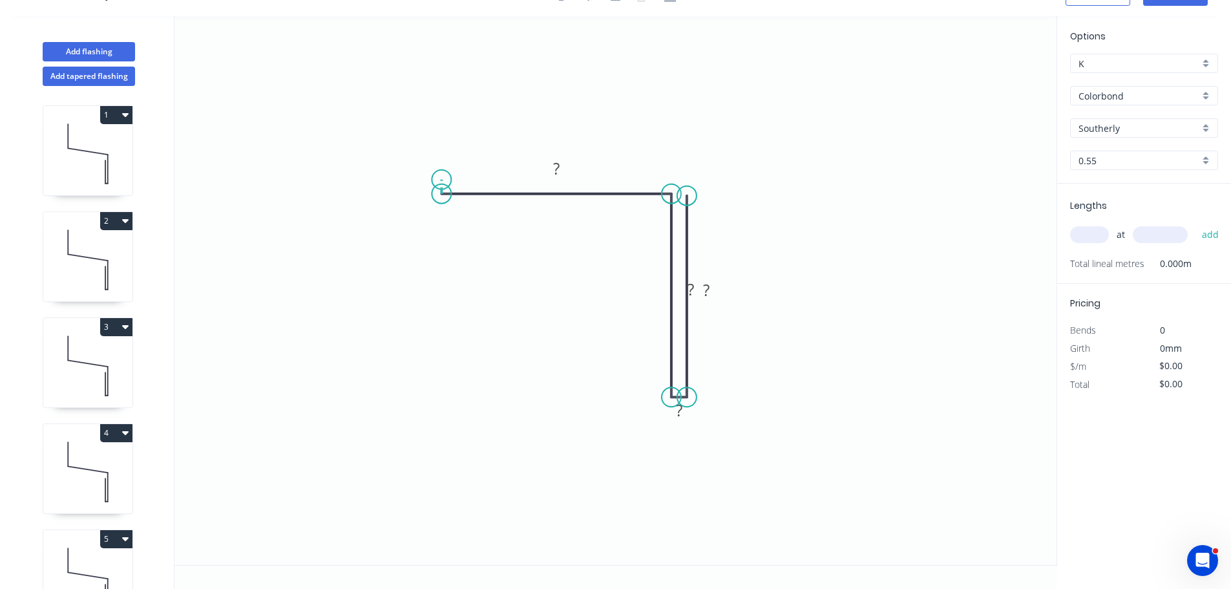
click at [441, 180] on icon at bounding box center [441, 187] width 0 height 14
click at [669, 182] on icon "0 ? ? ? ? ?" at bounding box center [615, 290] width 882 height 548
click at [446, 198] on div "Hide measurement" at bounding box center [484, 196] width 130 height 26
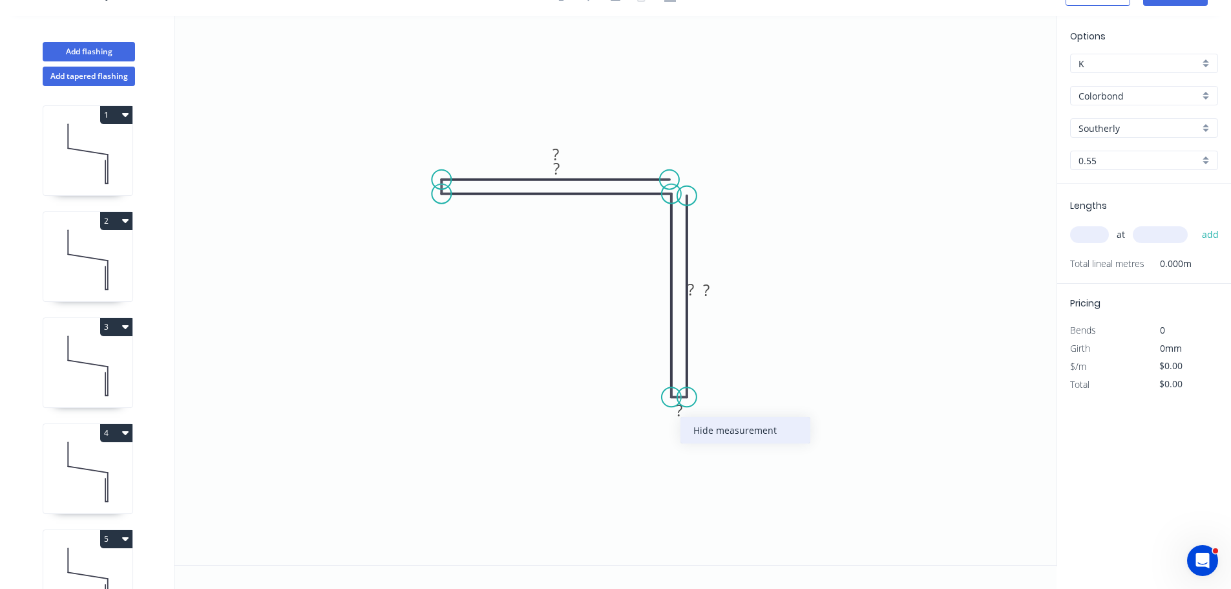
click at [726, 432] on div "Hide measurement" at bounding box center [745, 430] width 130 height 26
click at [555, 152] on tspan "?" at bounding box center [555, 153] width 6 height 21
click at [556, 147] on tspan "50" at bounding box center [556, 153] width 18 height 21
drag, startPoint x: 572, startPoint y: 169, endPoint x: 568, endPoint y: 222, distance: 52.4
click at [568, 222] on rect at bounding box center [553, 220] width 42 height 26
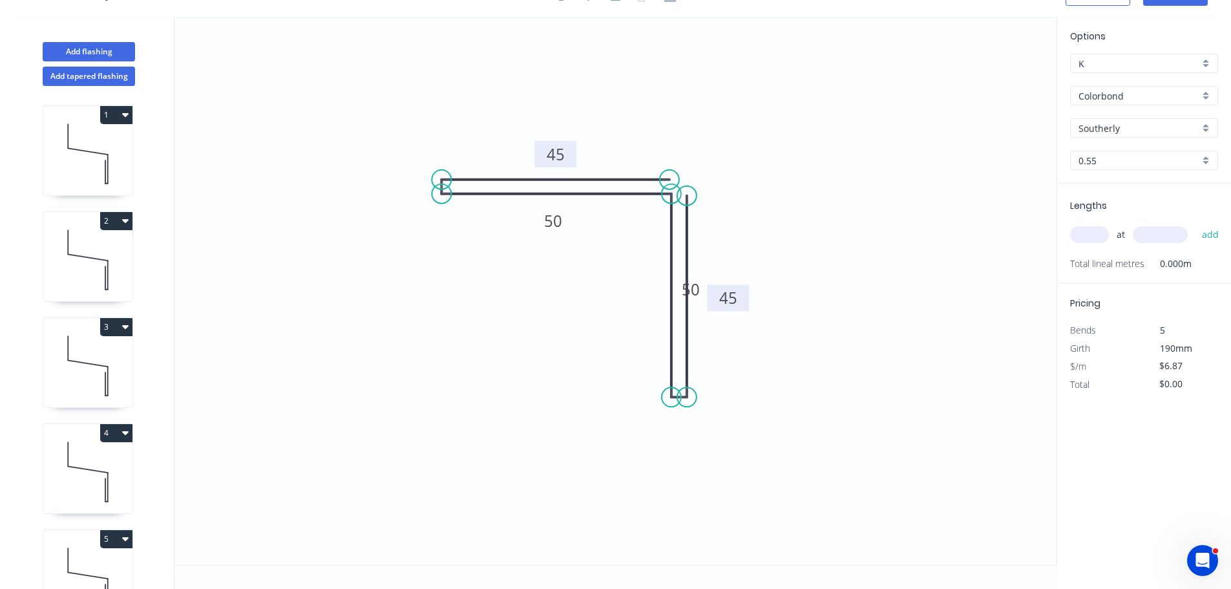
drag, startPoint x: 689, startPoint y: 290, endPoint x: 711, endPoint y: 298, distance: 23.3
click at [711, 298] on rect at bounding box center [728, 297] width 42 height 26
drag, startPoint x: 694, startPoint y: 292, endPoint x: 703, endPoint y: 289, distance: 10.0
click at [634, 298] on icon "0 45 50 50 45" at bounding box center [615, 290] width 882 height 548
drag, startPoint x: 705, startPoint y: 289, endPoint x: 692, endPoint y: 292, distance: 13.3
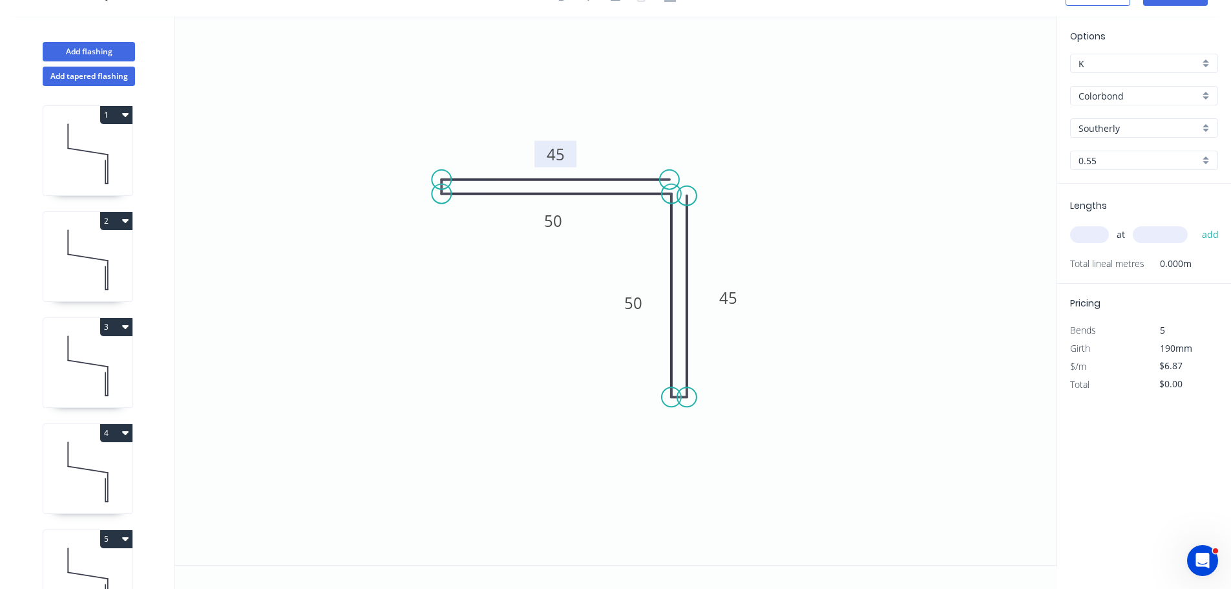
click at [648, 302] on rect at bounding box center [633, 302] width 42 height 26
drag, startPoint x: 742, startPoint y: 294, endPoint x: 729, endPoint y: 283, distance: 17.5
click at [729, 283] on rect at bounding box center [714, 286] width 42 height 26
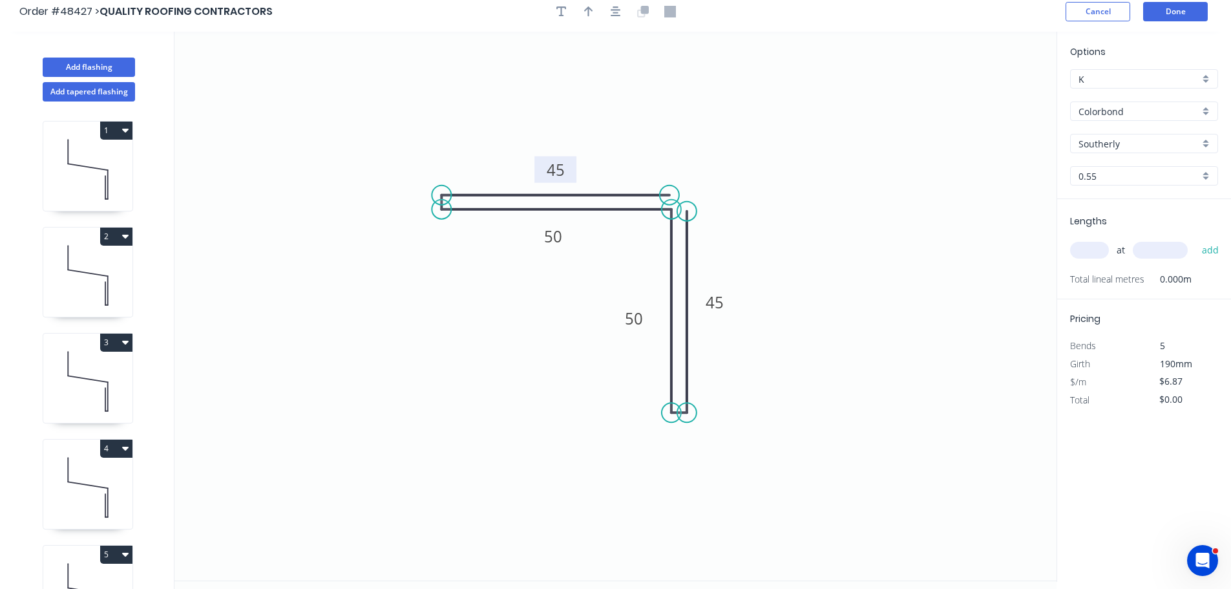
scroll to position [0, 0]
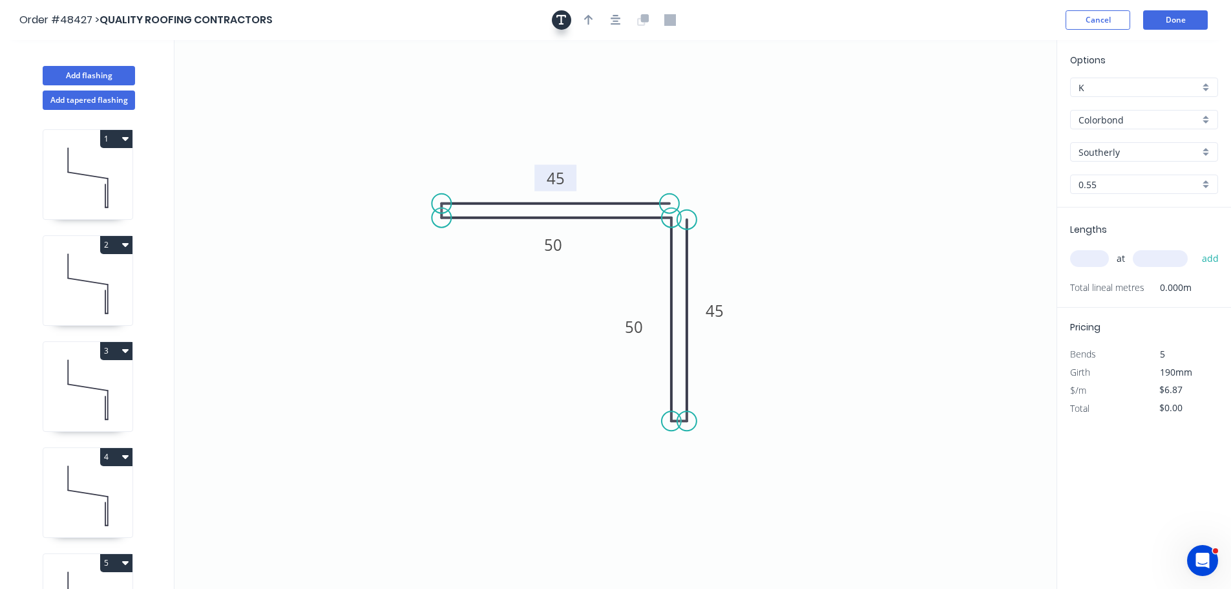
click at [564, 16] on icon "button" at bounding box center [561, 20] width 10 height 10
drag, startPoint x: 246, startPoint y: 87, endPoint x: 252, endPoint y: 74, distance: 14.2
click at [246, 87] on textarea at bounding box center [257, 91] width 105 height 48
click at [400, 120] on icon "TIGHT CRUSH 45 50 50 45" at bounding box center [615, 314] width 882 height 548
drag, startPoint x: 302, startPoint y: 100, endPoint x: 401, endPoint y: 234, distance: 166.3
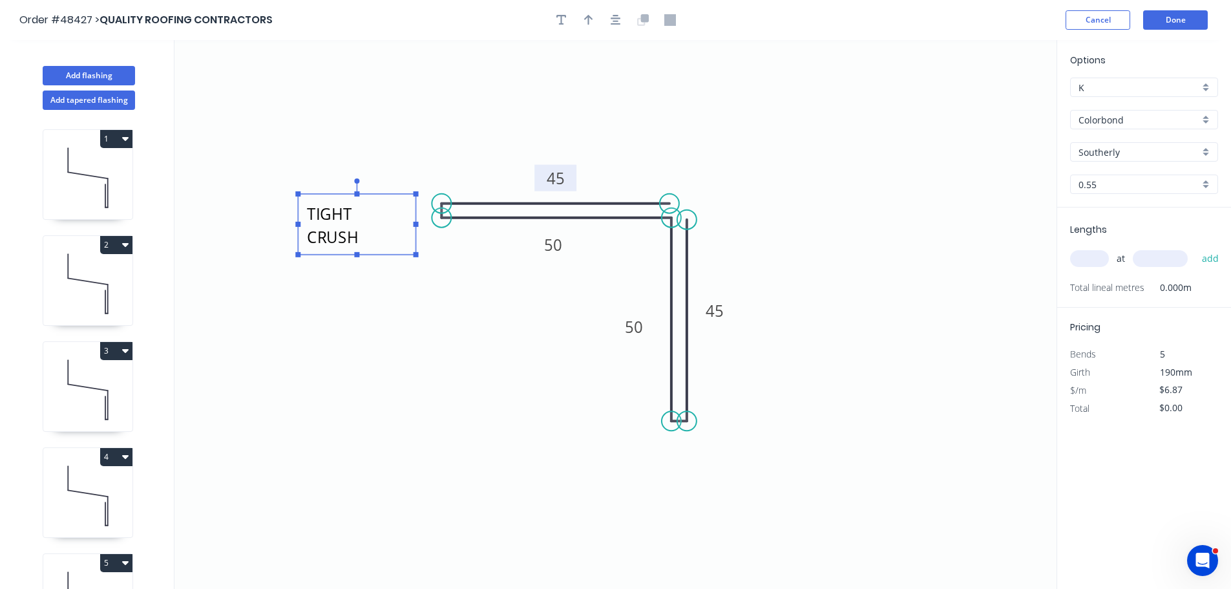
click at [401, 234] on textarea "TIGHT CRUSH" at bounding box center [356, 224] width 105 height 48
click at [589, 17] on icon "button" at bounding box center [588, 20] width 9 height 10
click at [584, 24] on icon "button" at bounding box center [588, 20] width 9 height 12
drag, startPoint x: 992, startPoint y: 105, endPoint x: 590, endPoint y: 292, distance: 443.3
click at [590, 292] on icon at bounding box center [591, 275] width 12 height 41
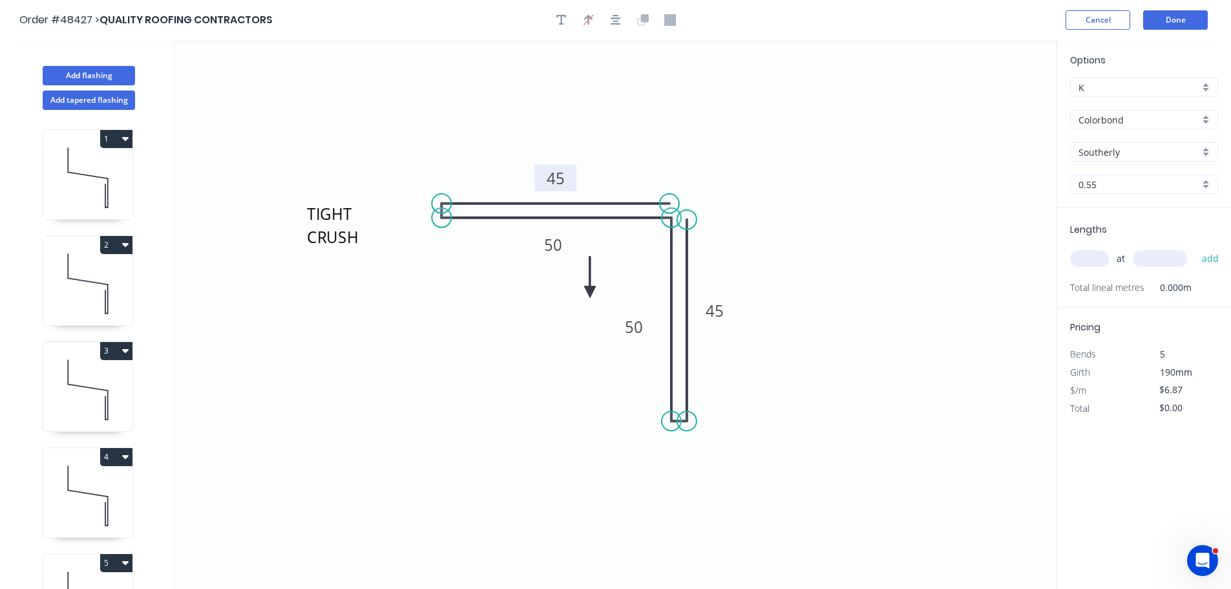
click at [592, 292] on icon at bounding box center [590, 276] width 12 height 41
click at [592, 292] on icon at bounding box center [599, 280] width 37 height 37
click at [592, 292] on icon at bounding box center [599, 302] width 37 height 37
click at [592, 292] on icon at bounding box center [590, 306] width 12 height 41
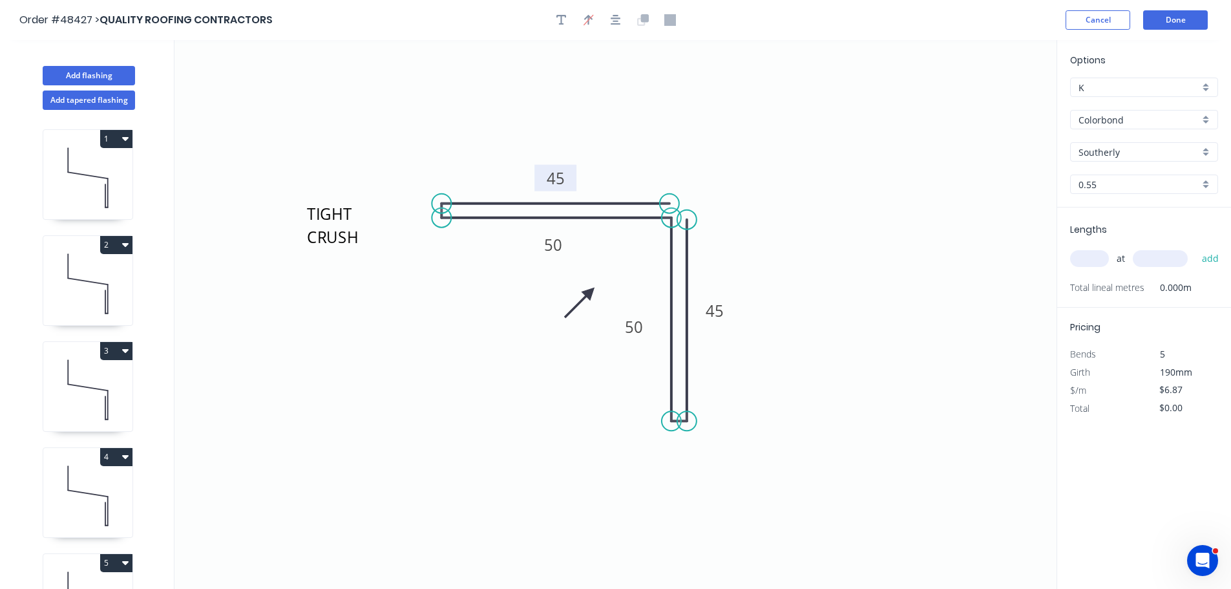
click at [592, 292] on icon at bounding box center [579, 302] width 37 height 37
click at [1078, 258] on input "text" at bounding box center [1089, 258] width 39 height 17
click at [1195, 247] on button "add" at bounding box center [1210, 258] width 30 height 22
click at [1196, 24] on button "Done" at bounding box center [1175, 19] width 65 height 19
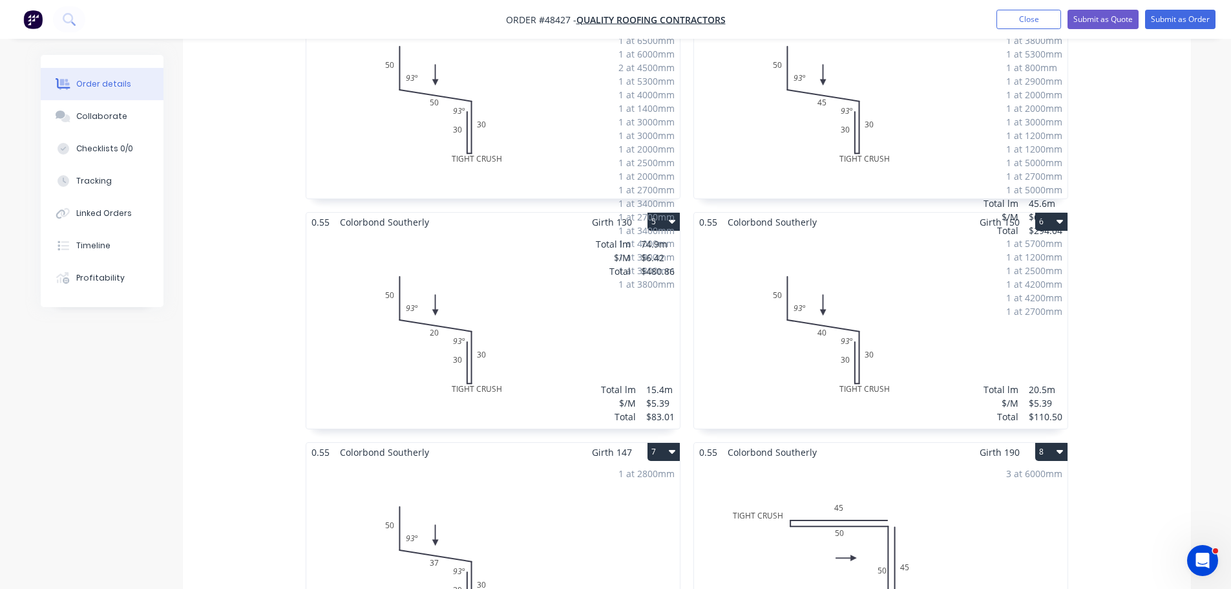
scroll to position [1034, 0]
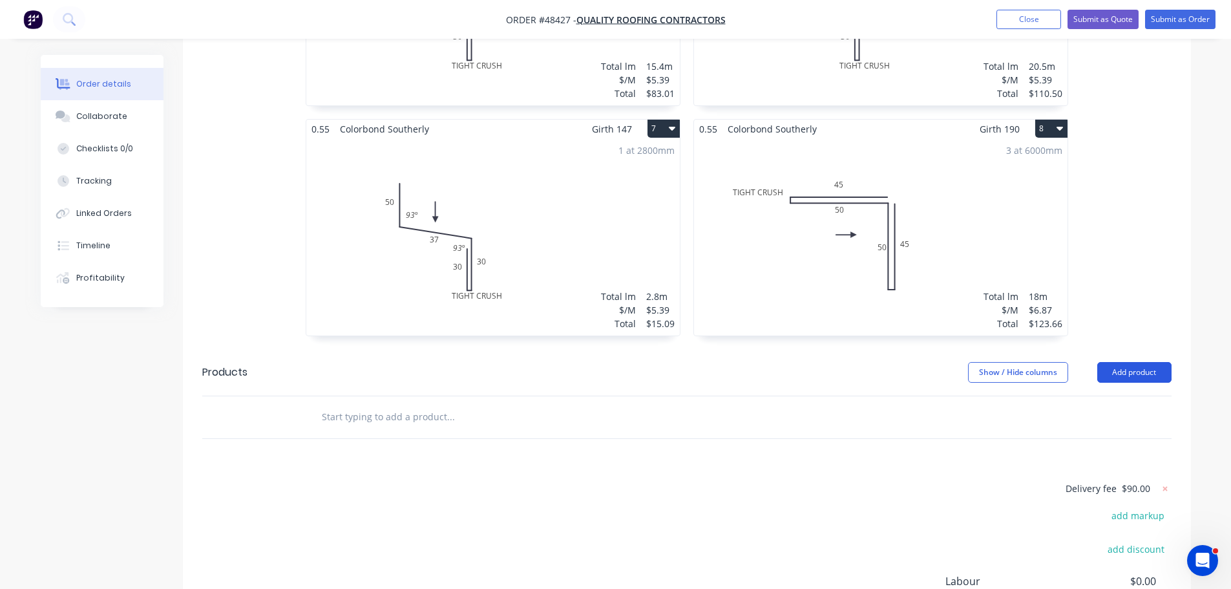
click at [1137, 362] on button "Add product" at bounding box center [1134, 372] width 74 height 21
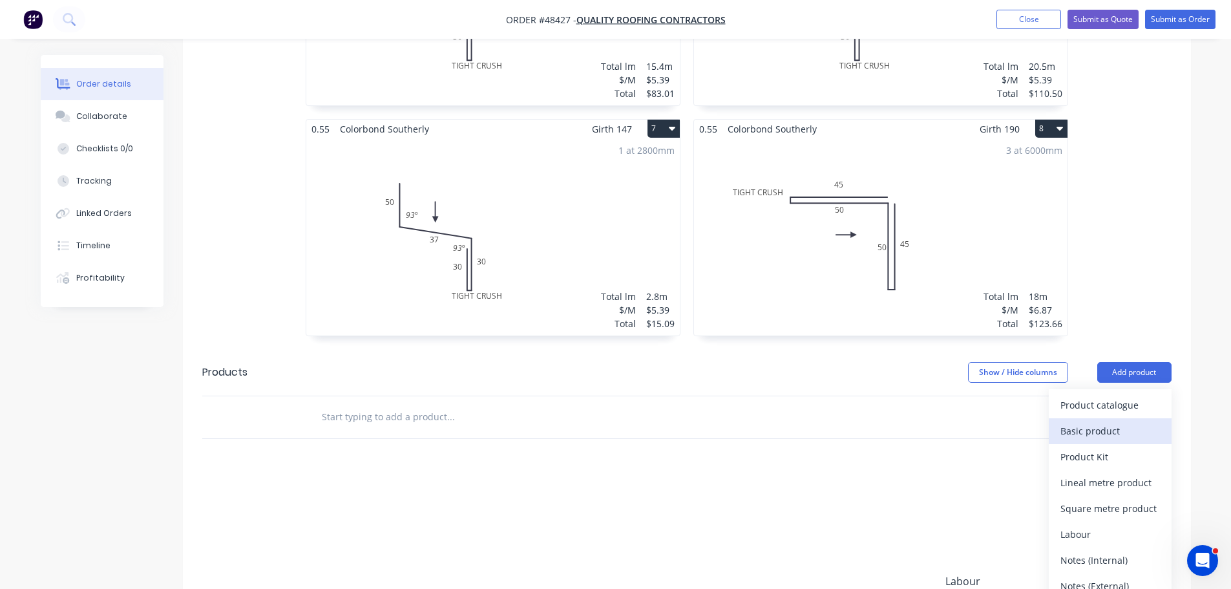
click at [1109, 418] on button "Basic product" at bounding box center [1109, 431] width 123 height 26
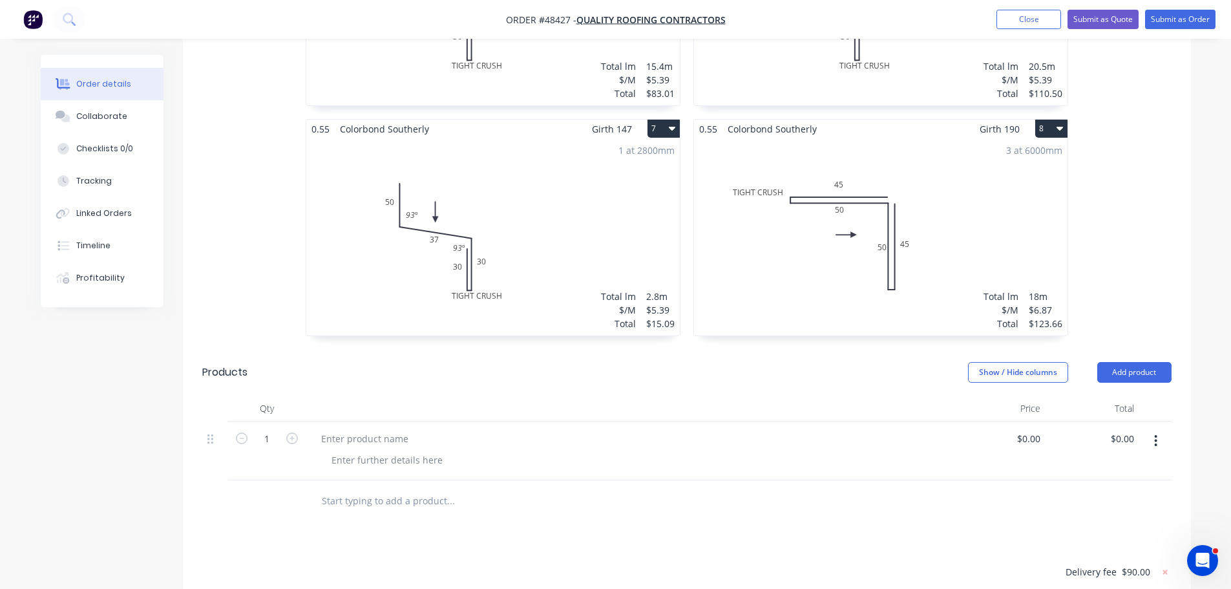
click at [1152, 429] on button "button" at bounding box center [1155, 440] width 30 height 23
drag, startPoint x: 1083, startPoint y: 529, endPoint x: 1085, endPoint y: 516, distance: 13.7
click at [1083, 543] on div "Delete" at bounding box center [1109, 552] width 99 height 19
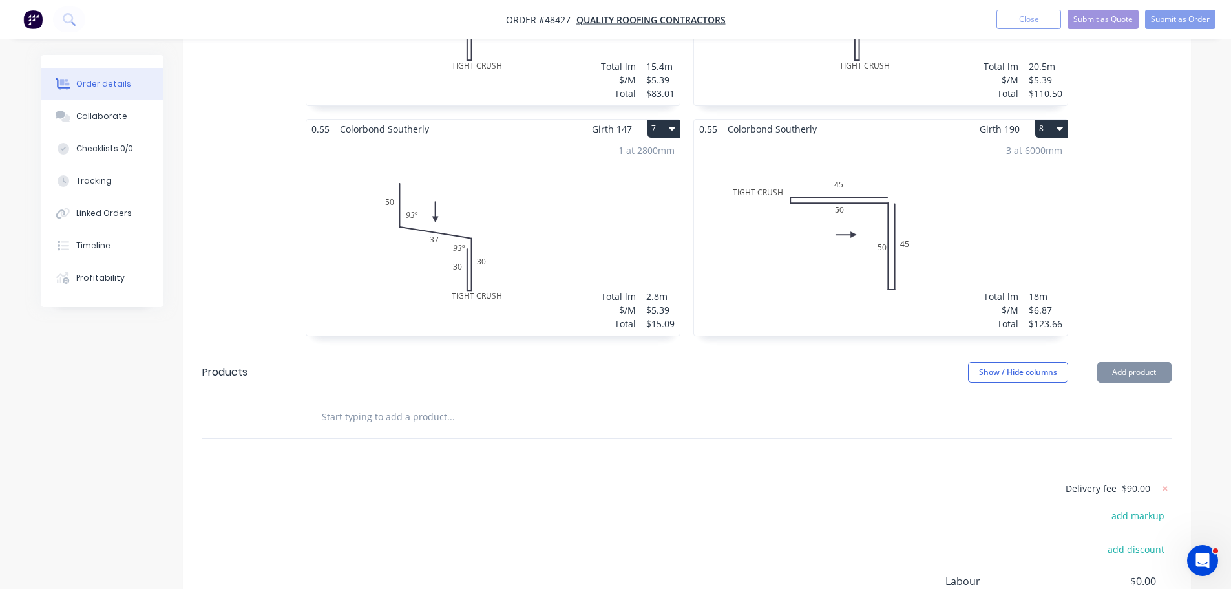
click at [1130, 362] on button "Add product" at bounding box center [1134, 372] width 74 height 21
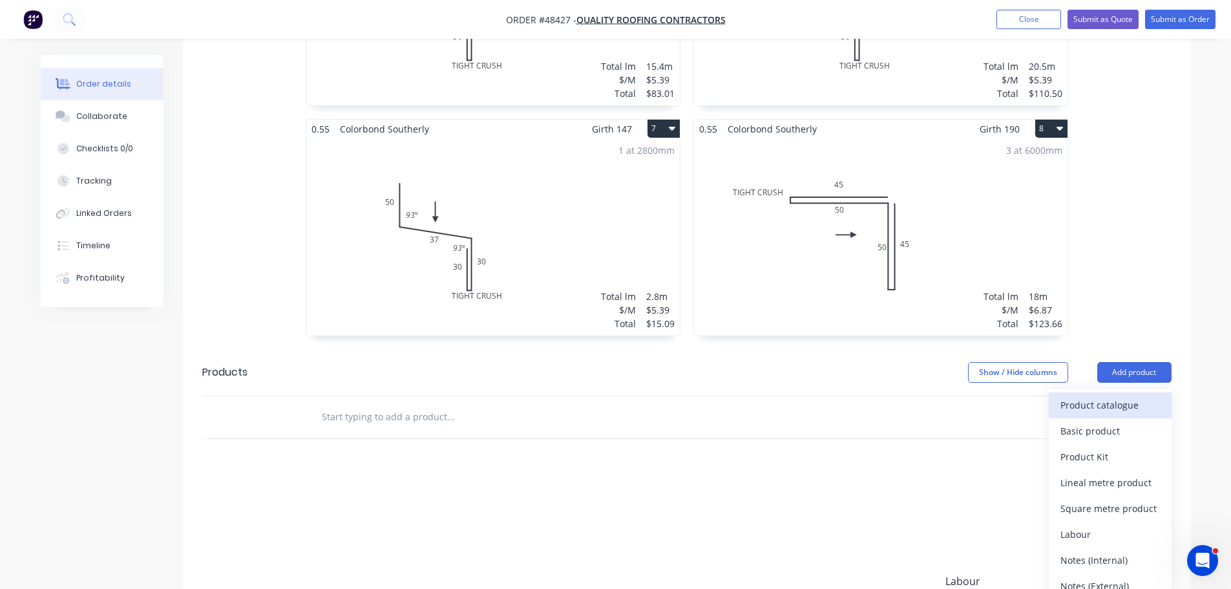
click at [1115, 395] on div "Product catalogue" at bounding box center [1109, 404] width 99 height 19
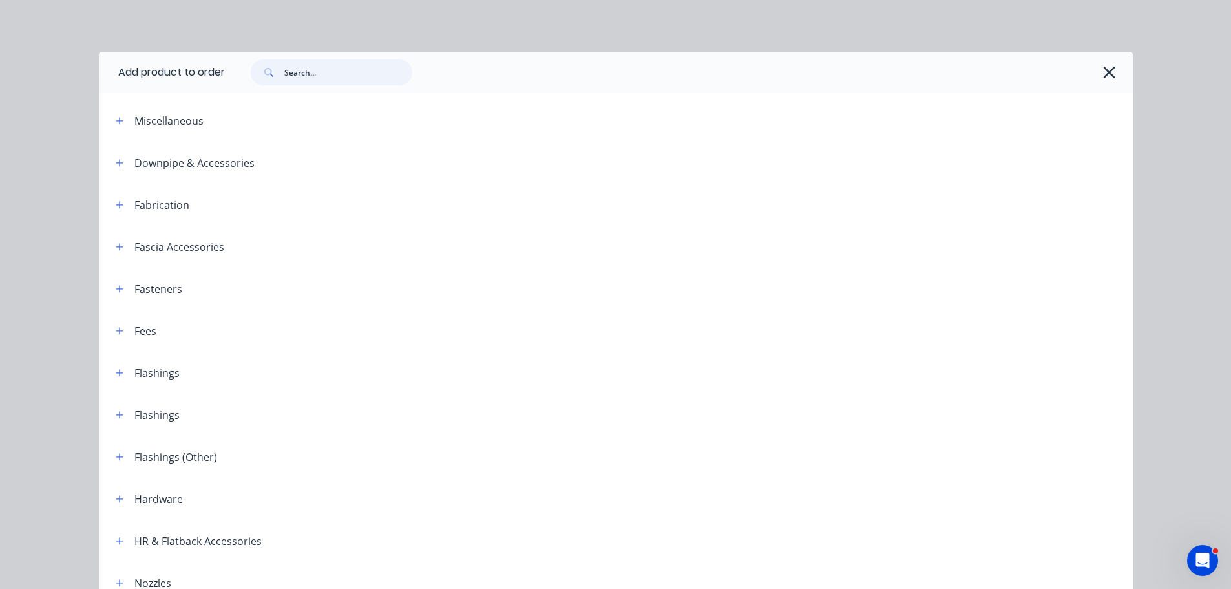
click at [311, 78] on input "text" at bounding box center [348, 72] width 128 height 26
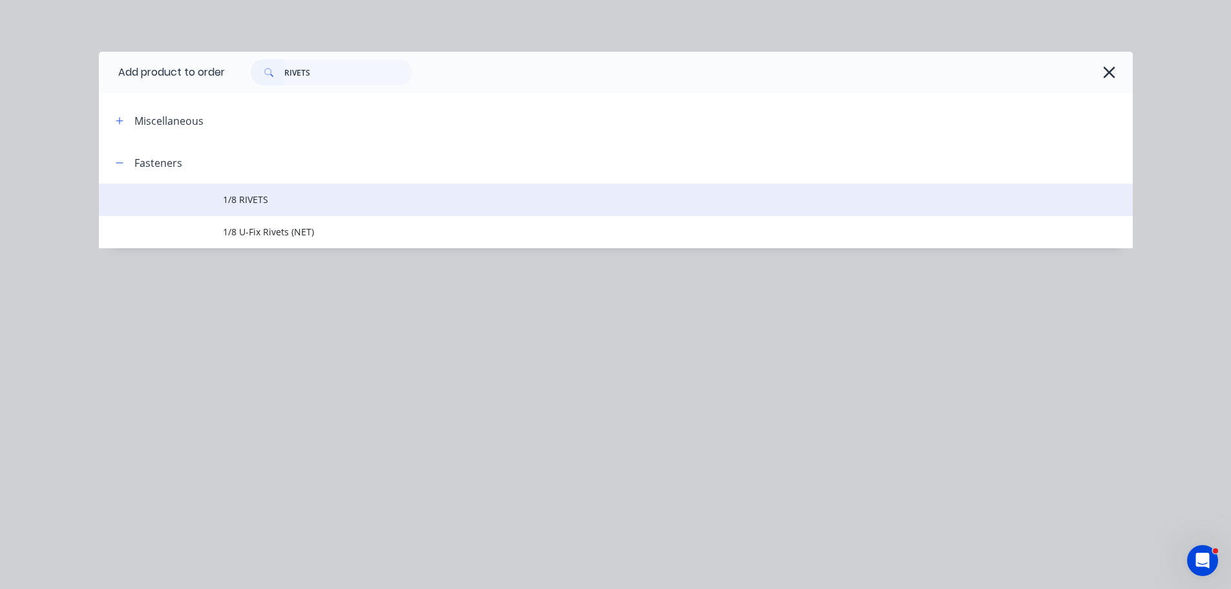
click at [261, 202] on span "1/8 RIVETS" at bounding box center [586, 200] width 727 height 14
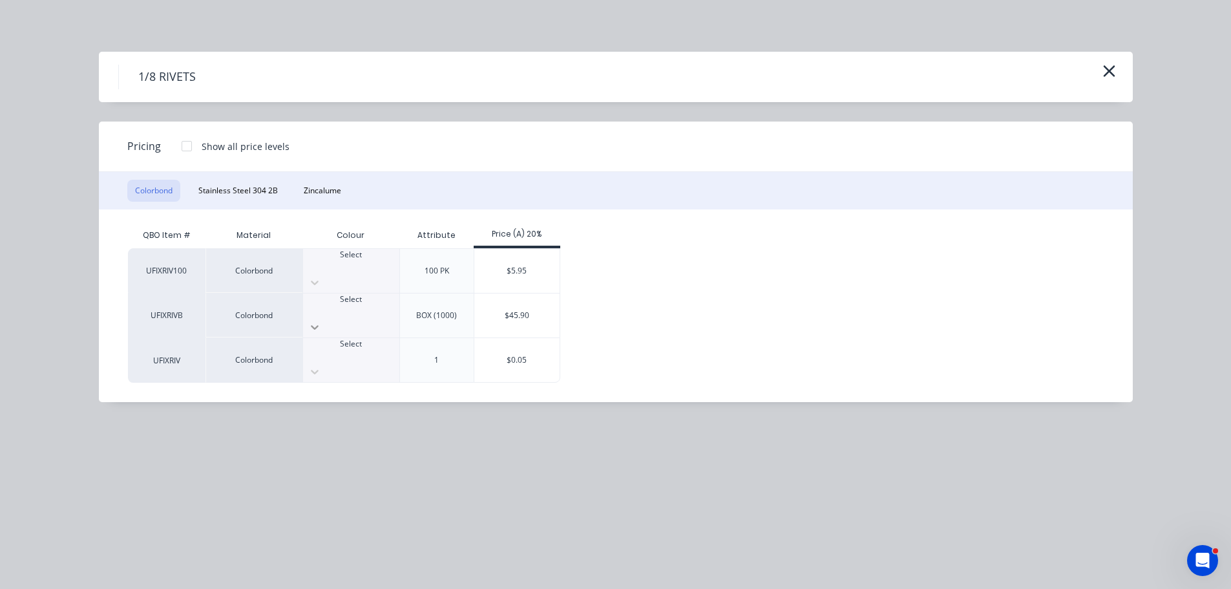
click at [381, 317] on div at bounding box center [351, 327] width 96 height 21
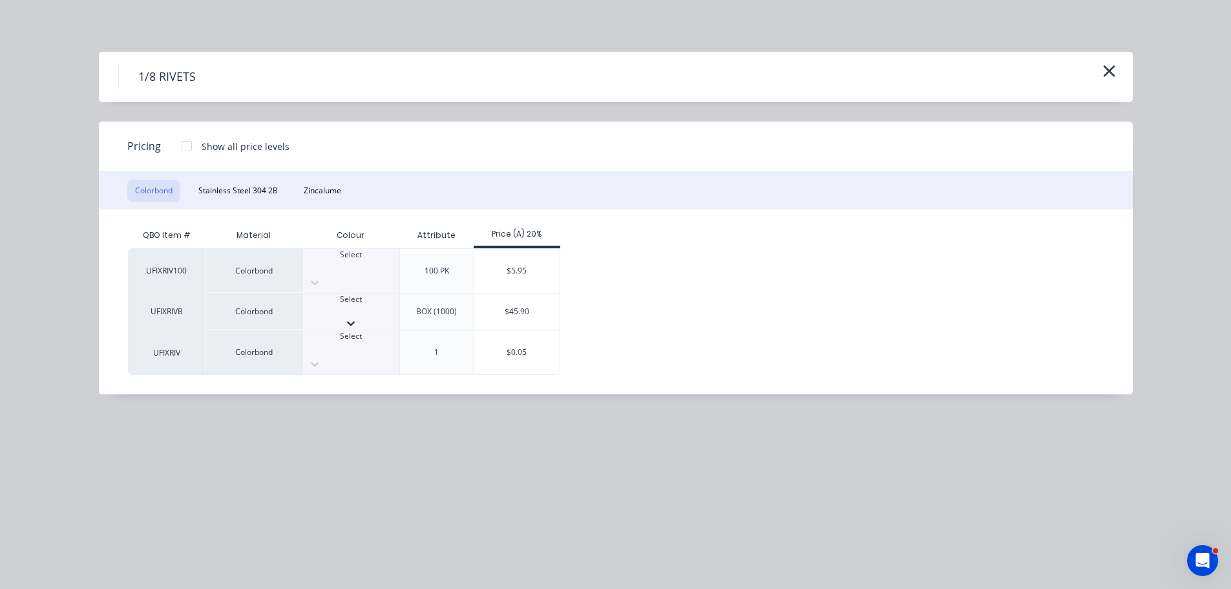
scroll to position [323, 0]
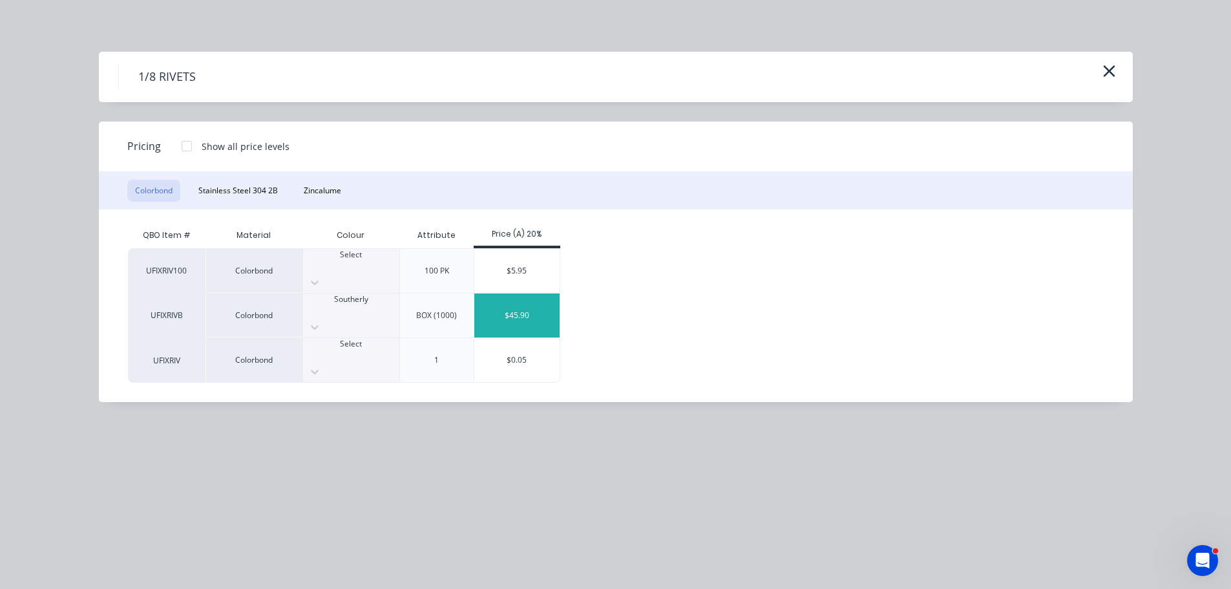
click at [514, 306] on div "$45.90" at bounding box center [517, 315] width 86 height 44
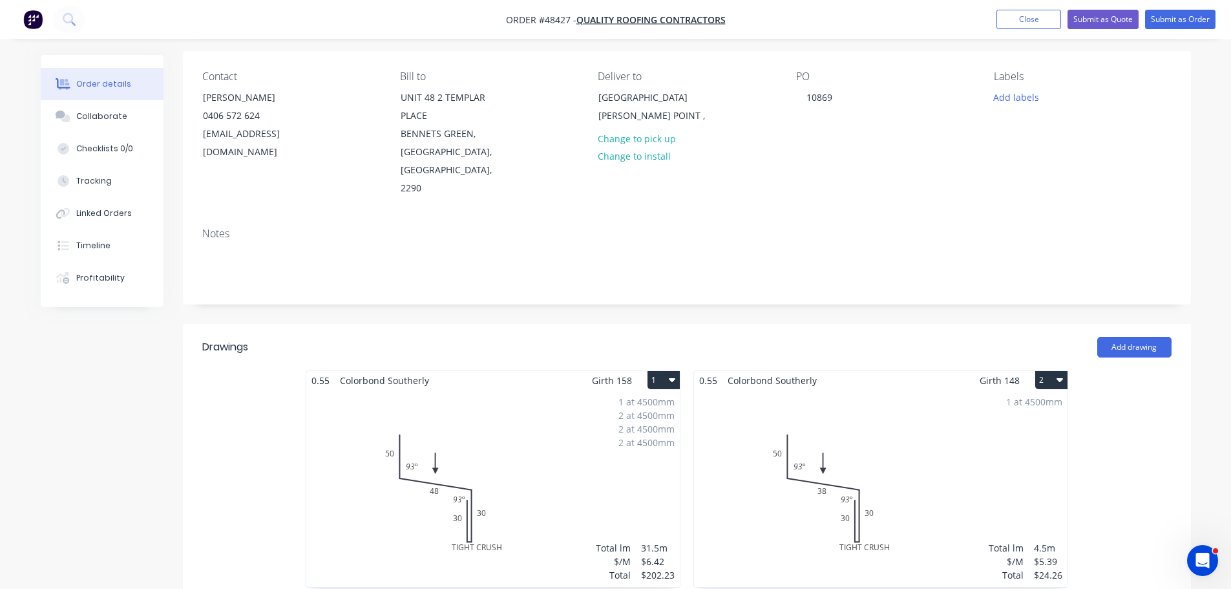
scroll to position [0, 0]
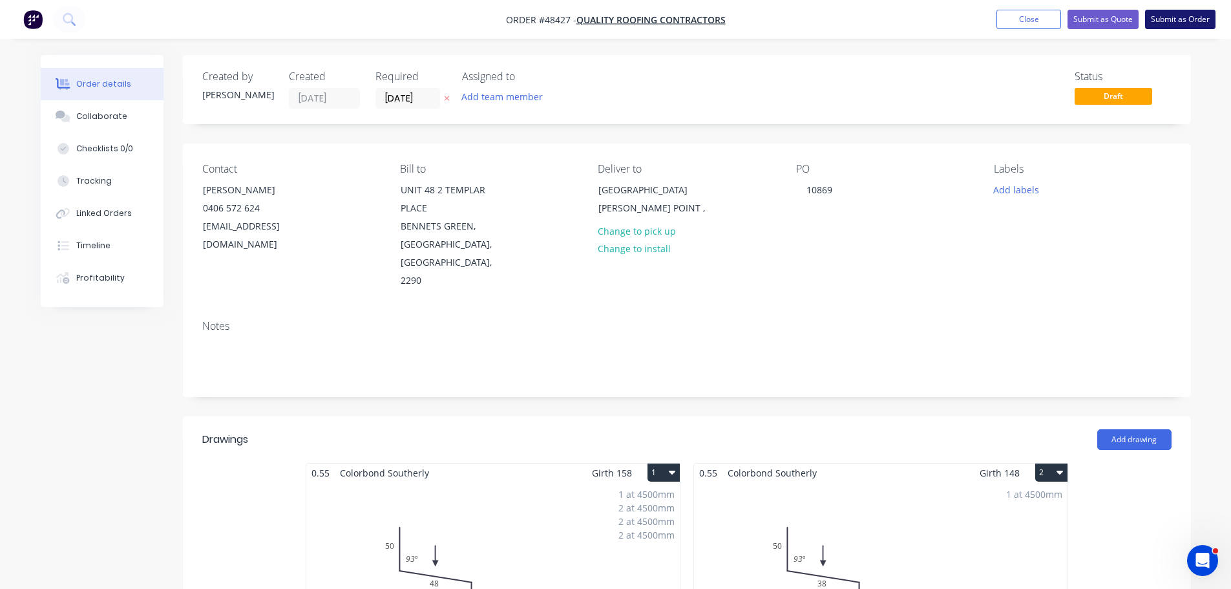
click at [1175, 14] on button "Submit as Order" at bounding box center [1180, 19] width 70 height 19
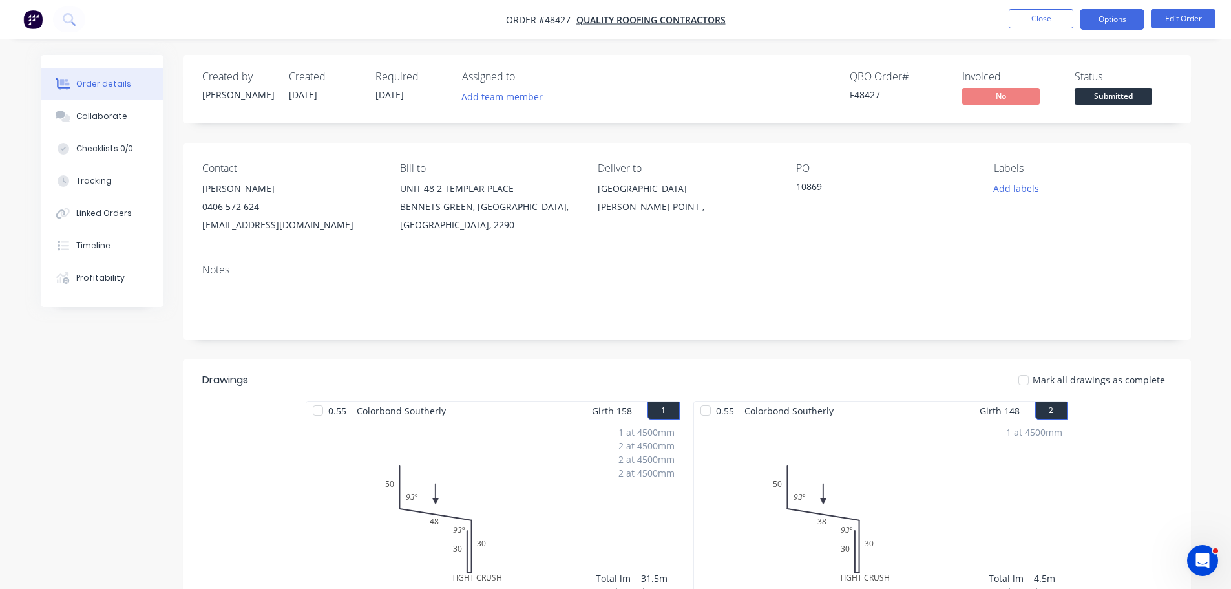
click at [1126, 12] on button "Options" at bounding box center [1111, 19] width 65 height 21
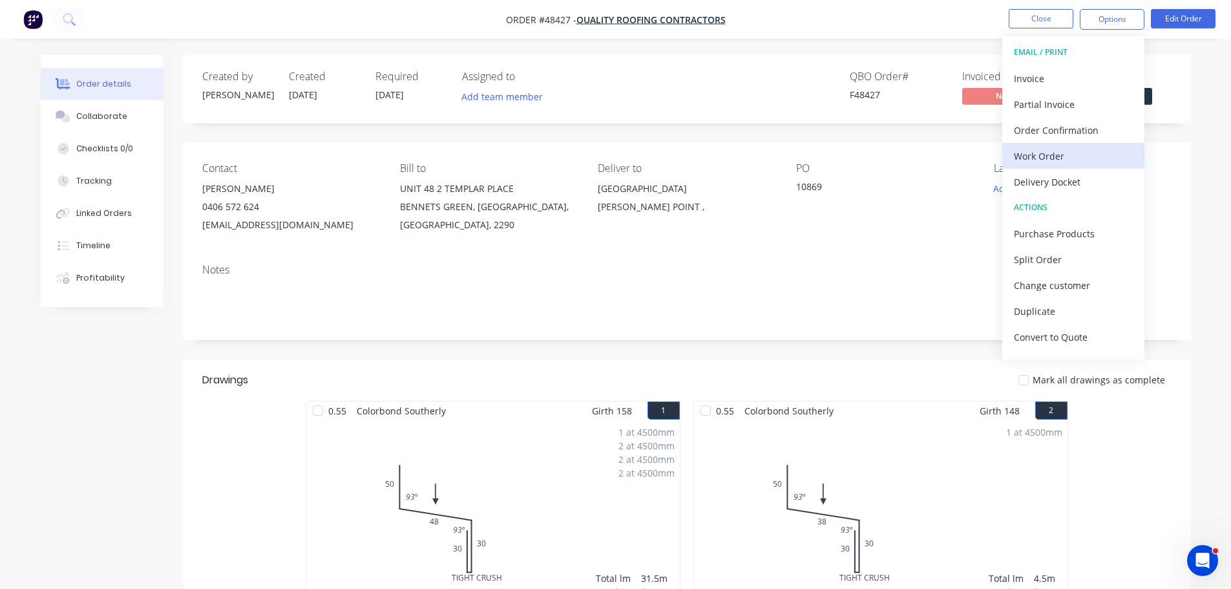
click at [1056, 155] on div "Work Order" at bounding box center [1073, 156] width 119 height 19
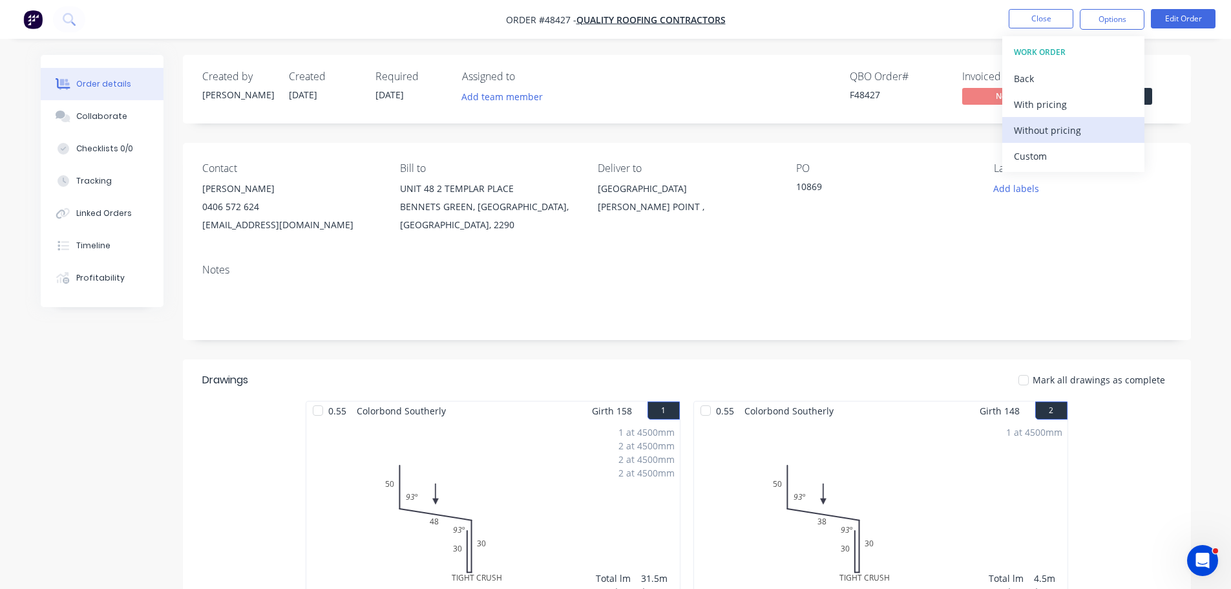
click at [1056, 132] on div "Without pricing" at bounding box center [1073, 130] width 119 height 19
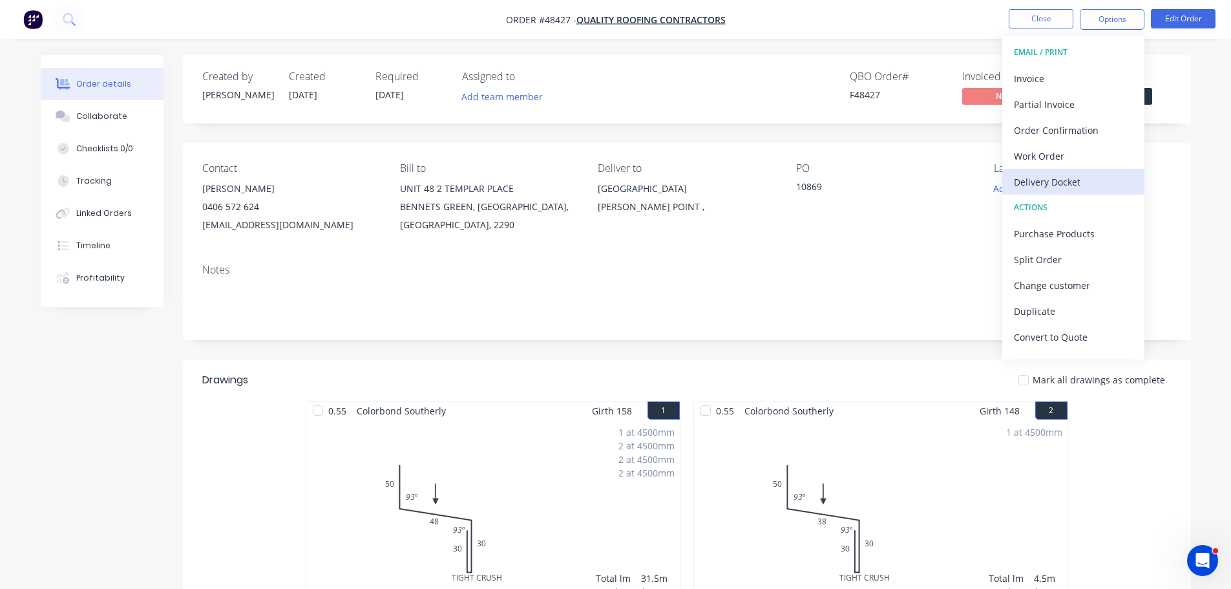
click at [1036, 180] on div "Delivery Docket" at bounding box center [1073, 181] width 119 height 19
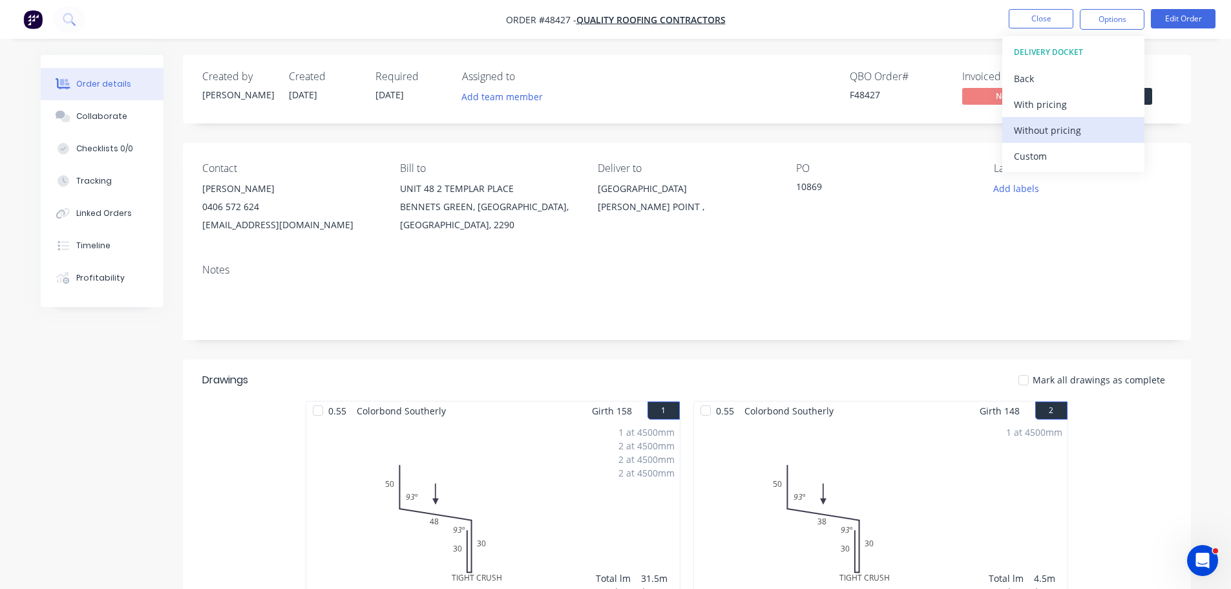
click at [1040, 125] on div "Without pricing" at bounding box center [1073, 130] width 119 height 19
click at [1185, 96] on div "Created by Mel Created 08/10/25 Required 13/10/25 Assigned to Add team member Q…" at bounding box center [687, 89] width 1008 height 68
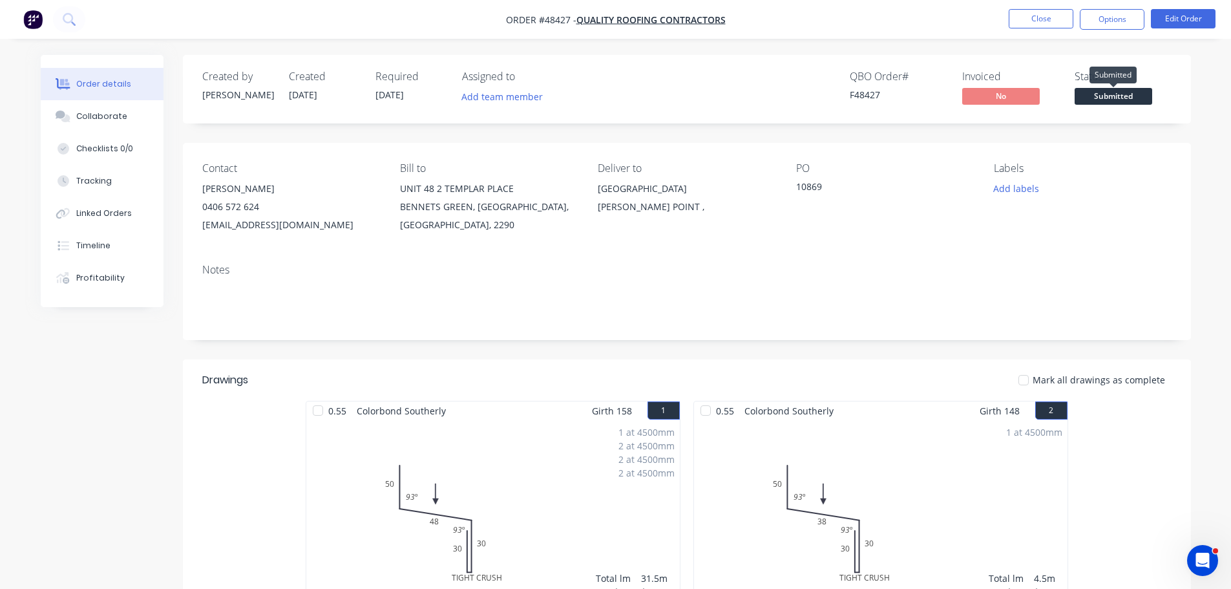
click at [1122, 96] on span "Submitted" at bounding box center [1113, 96] width 78 height 16
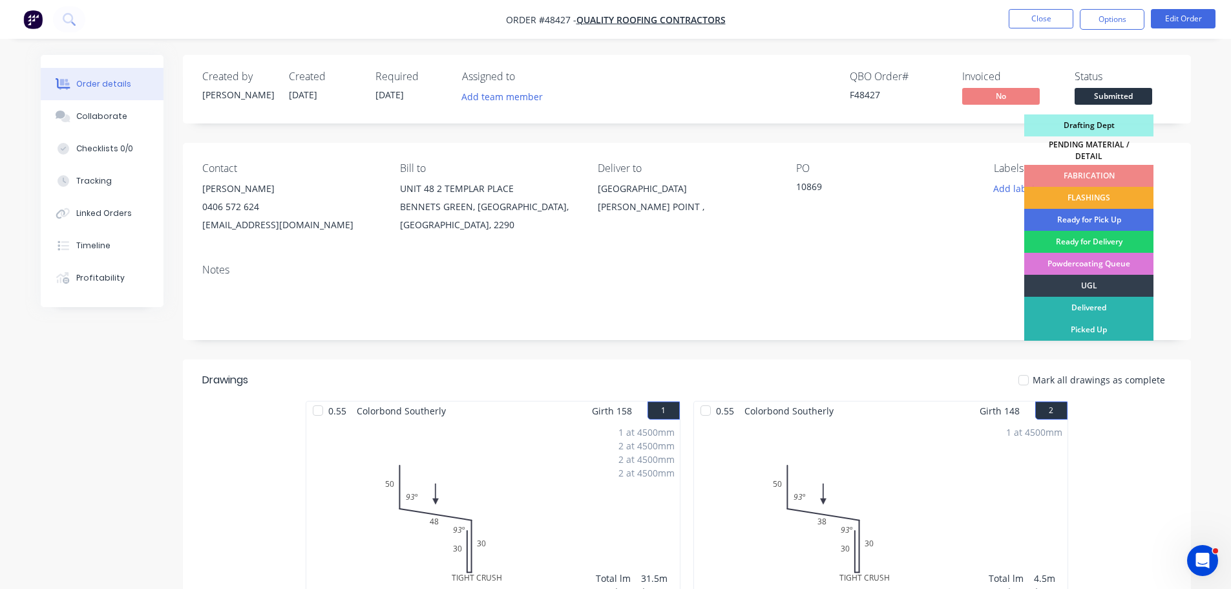
click at [1103, 187] on div "FLASHINGS" at bounding box center [1088, 198] width 129 height 22
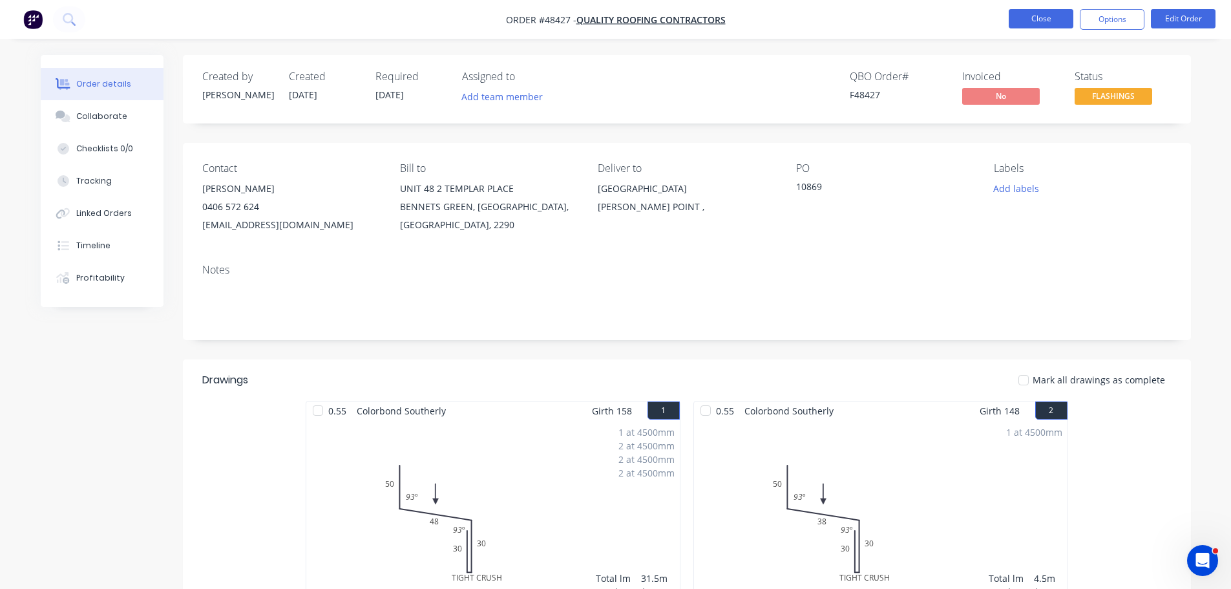
click at [1040, 23] on button "Close" at bounding box center [1040, 18] width 65 height 19
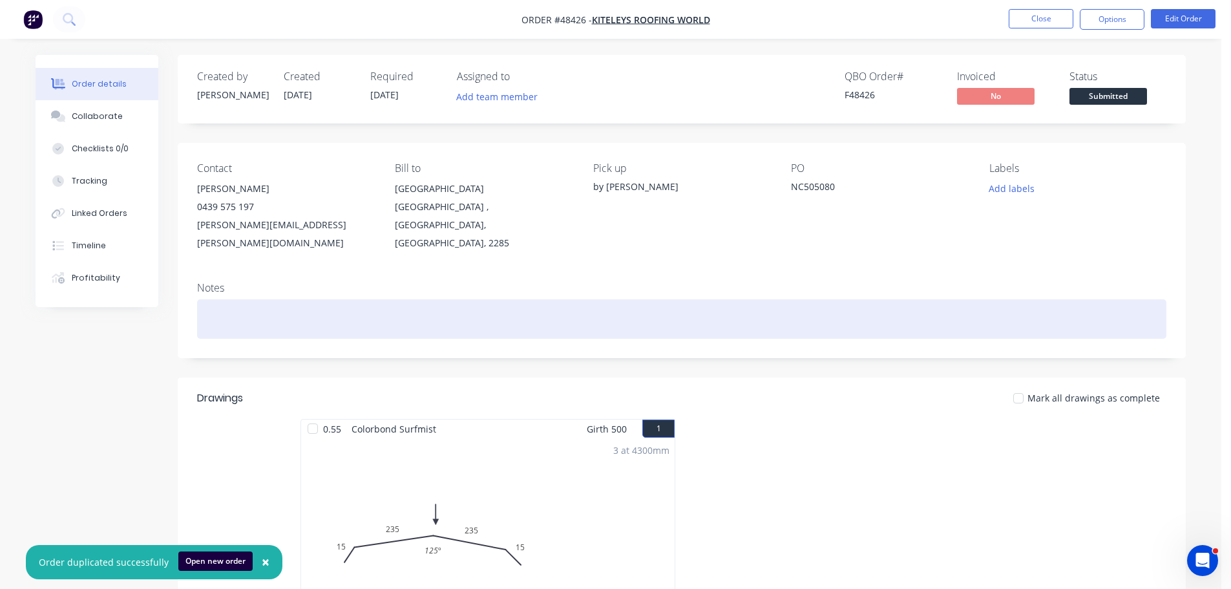
drag, startPoint x: 918, startPoint y: 281, endPoint x: 911, endPoint y: 302, distance: 21.9
click at [917, 299] on div at bounding box center [681, 318] width 969 height 39
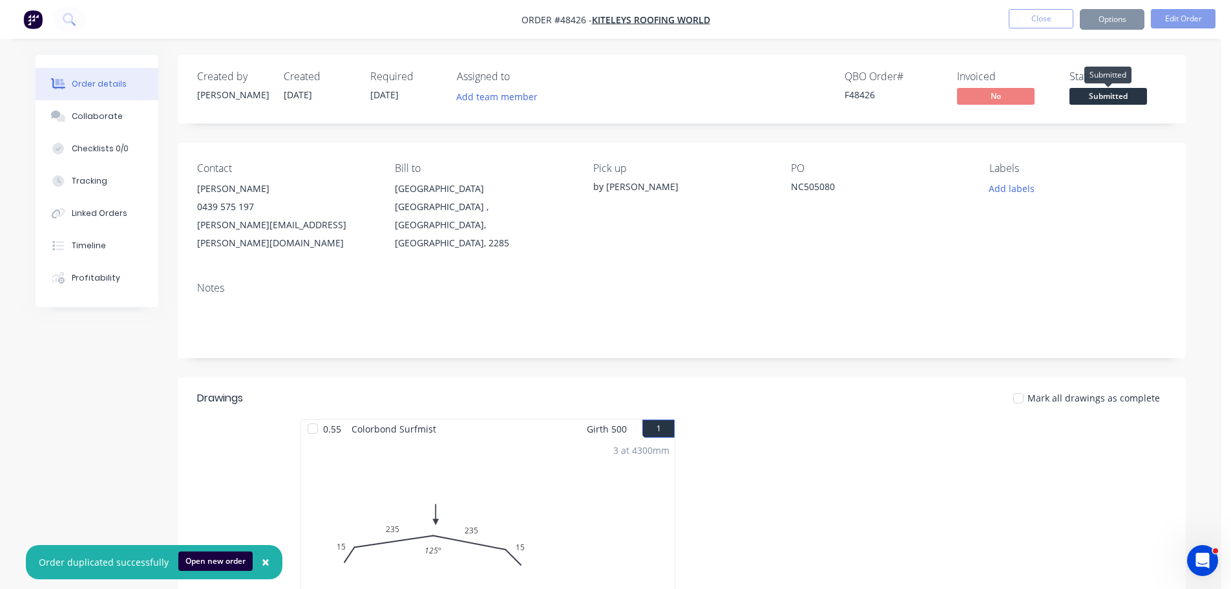
click at [1073, 93] on span "Submitted" at bounding box center [1108, 96] width 78 height 16
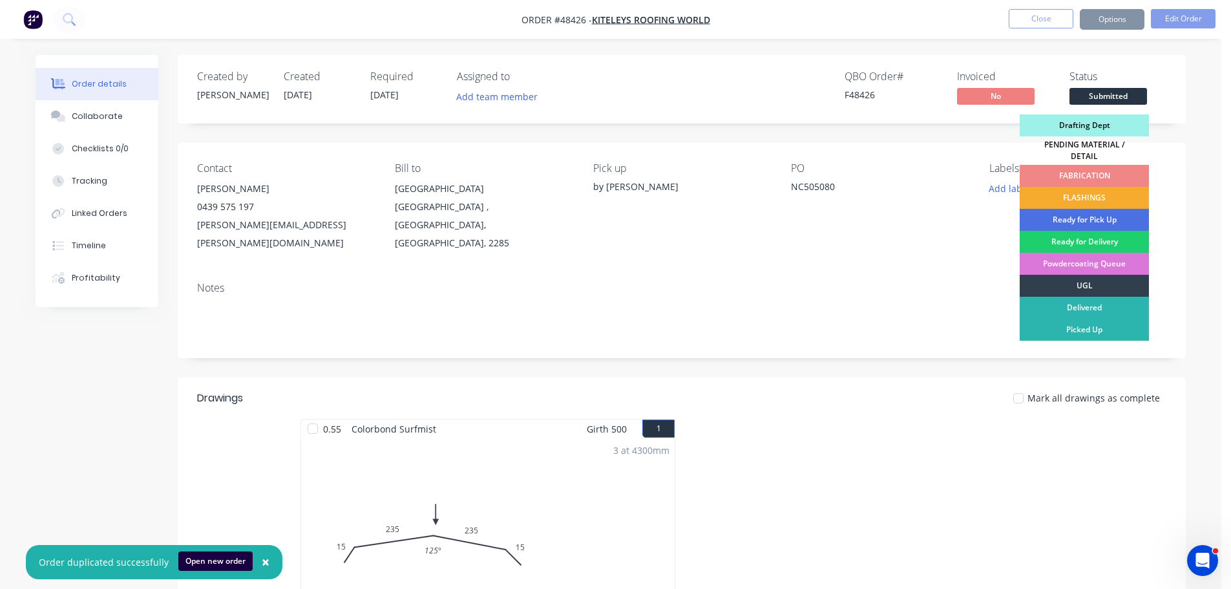
click at [1085, 187] on div "FLASHINGS" at bounding box center [1083, 198] width 129 height 22
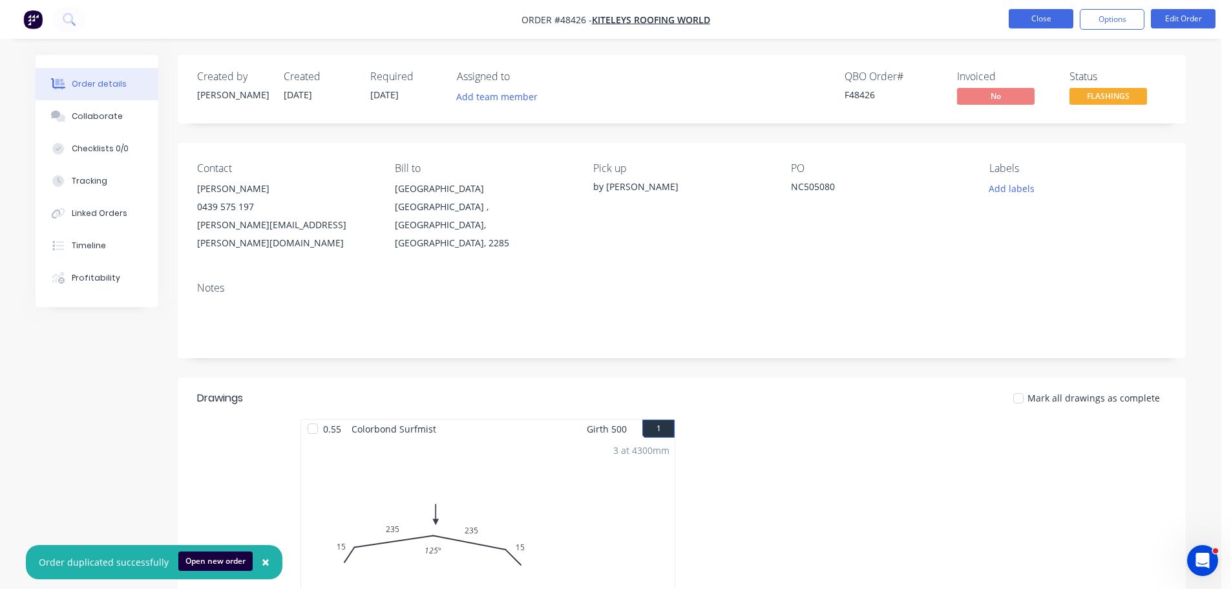
click at [1030, 19] on button "Close" at bounding box center [1040, 18] width 65 height 19
